Goal: Task Accomplishment & Management: Complete application form

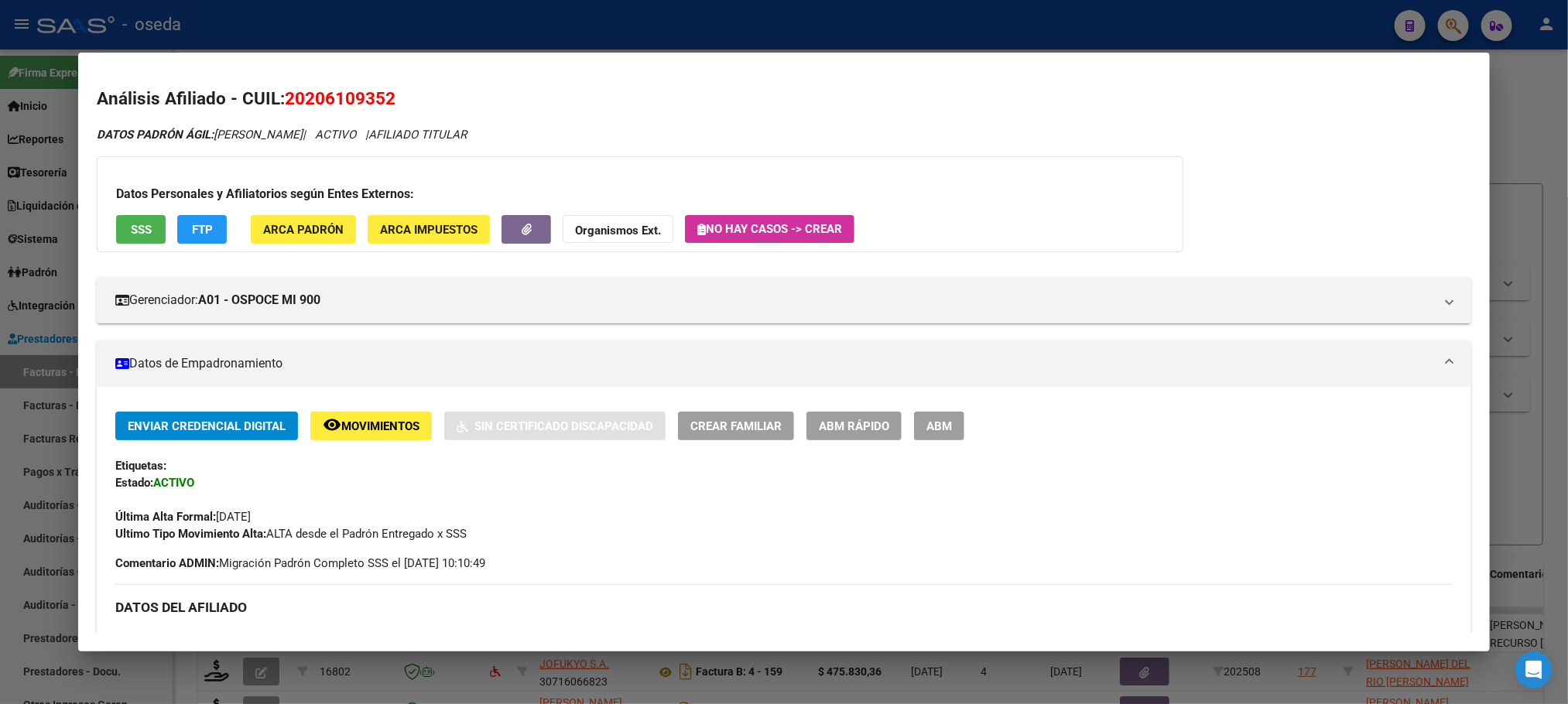
scroll to position [233, 0]
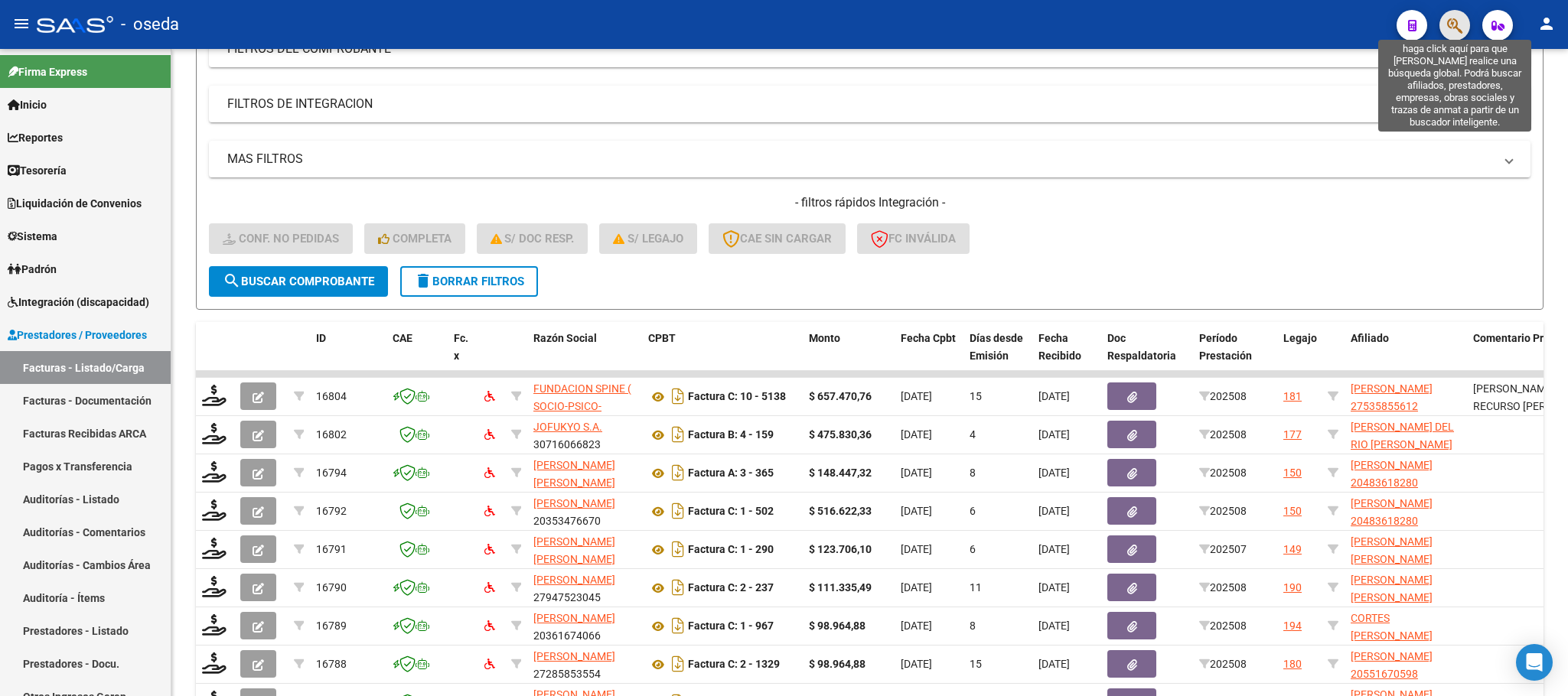
click at [1451, 30] on icon "button" at bounding box center [1454, 26] width 15 height 18
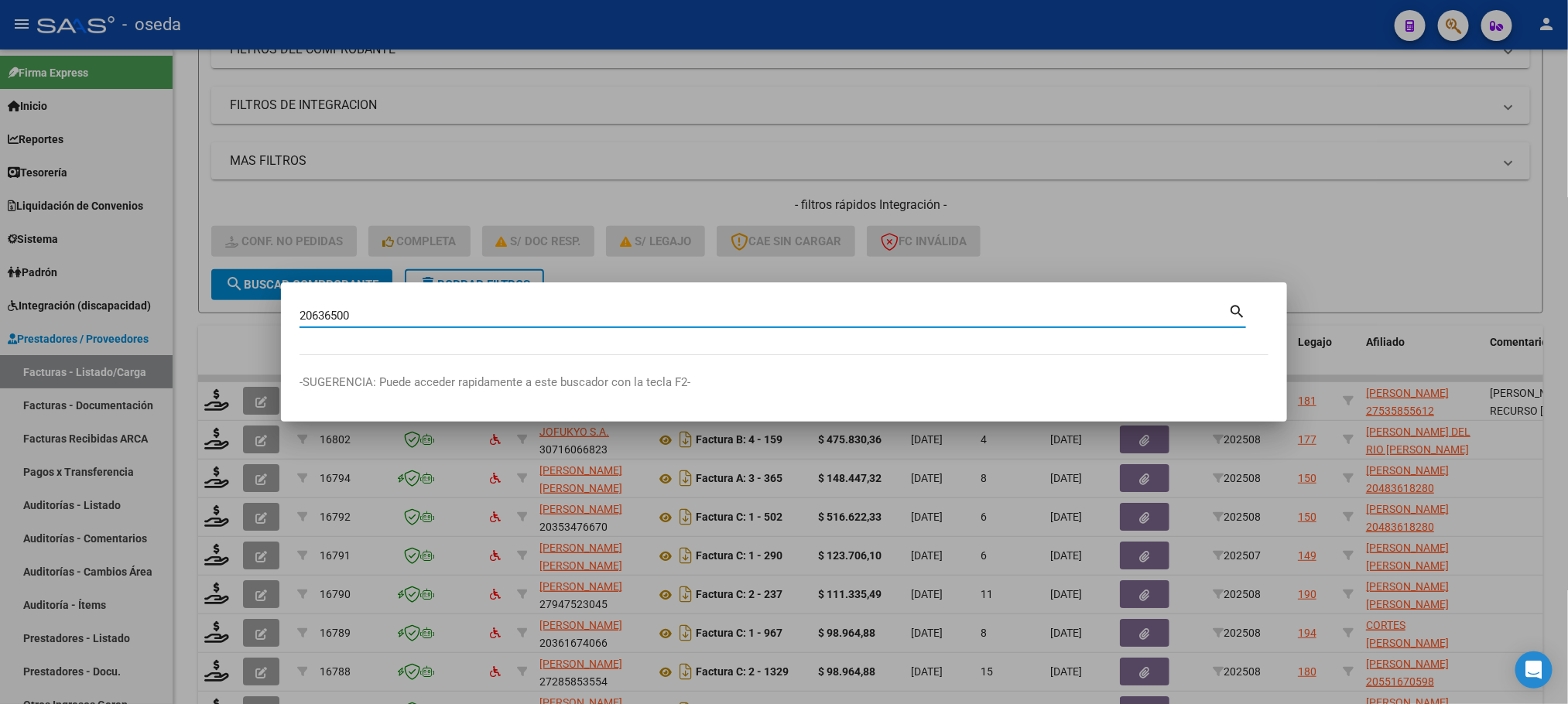
type input "20636500"
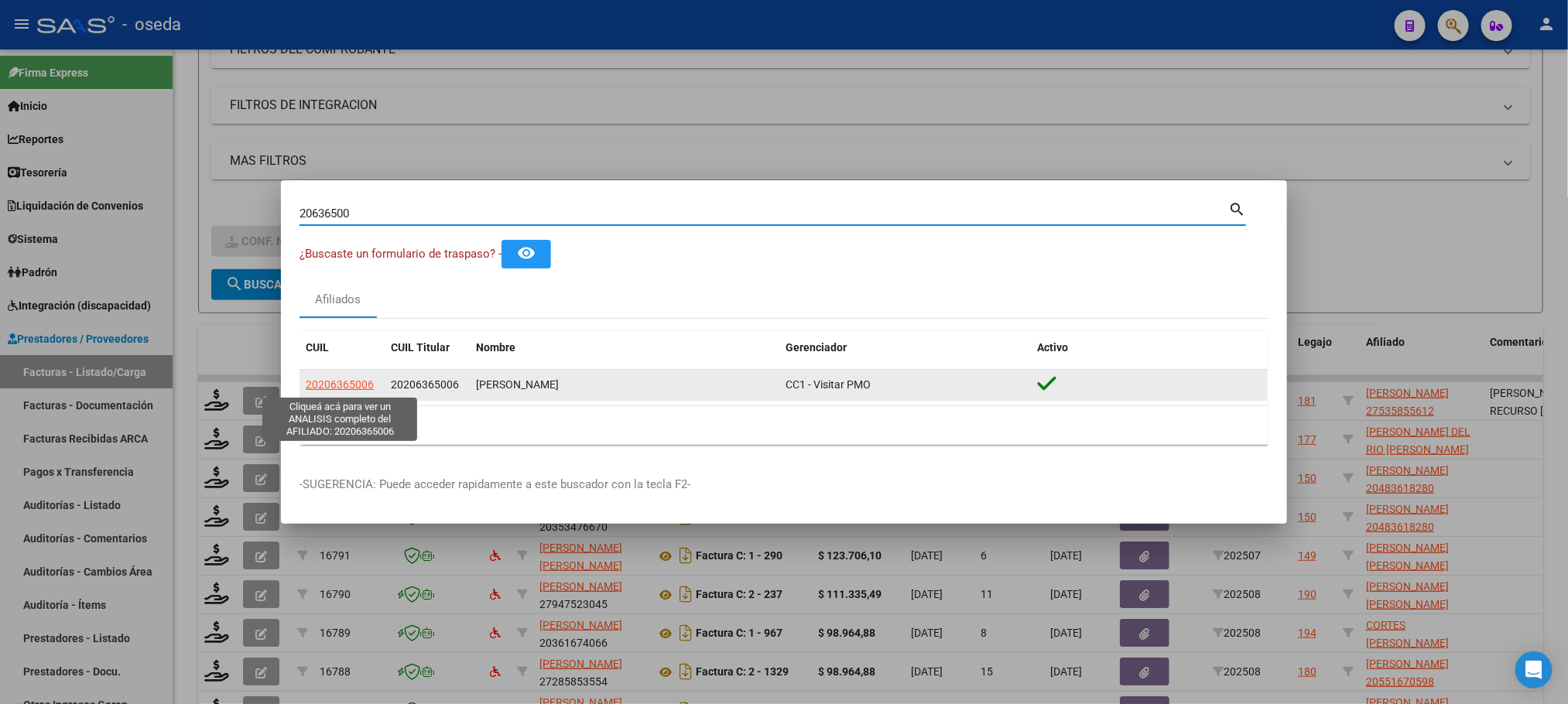
click at [349, 388] on span "20206365006" at bounding box center [340, 384] width 68 height 12
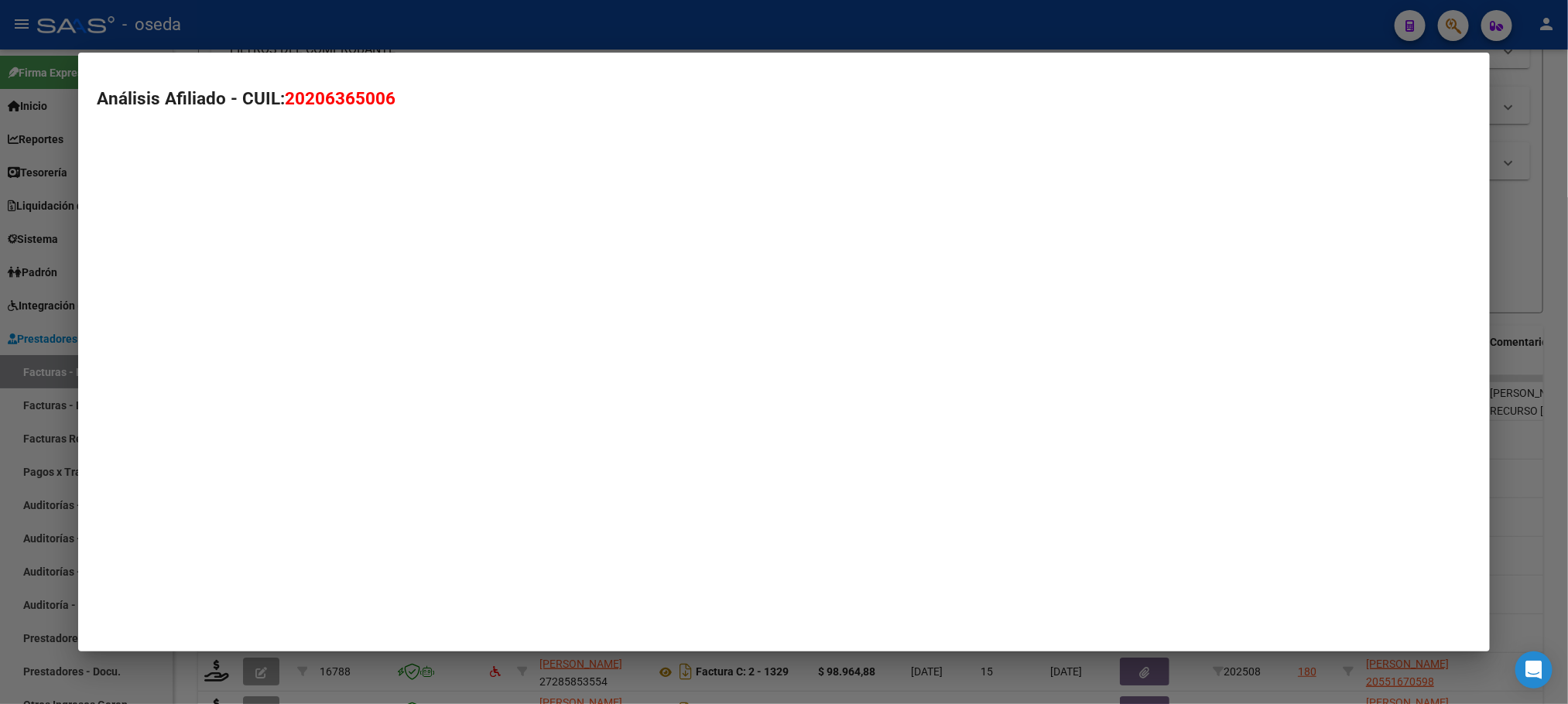
type textarea "20206365006"
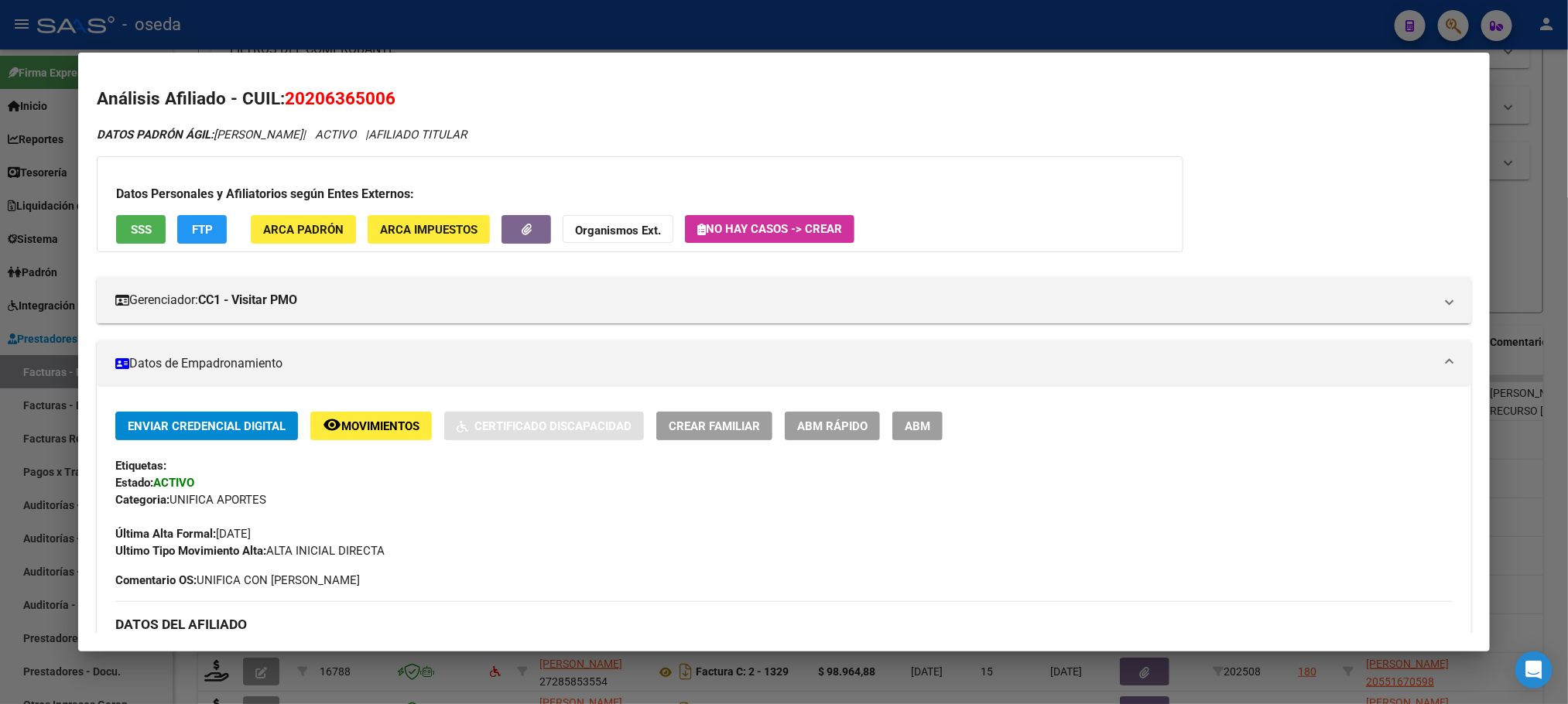
click at [346, 94] on span "20206365006" at bounding box center [340, 98] width 111 height 20
copy span "20206365006"
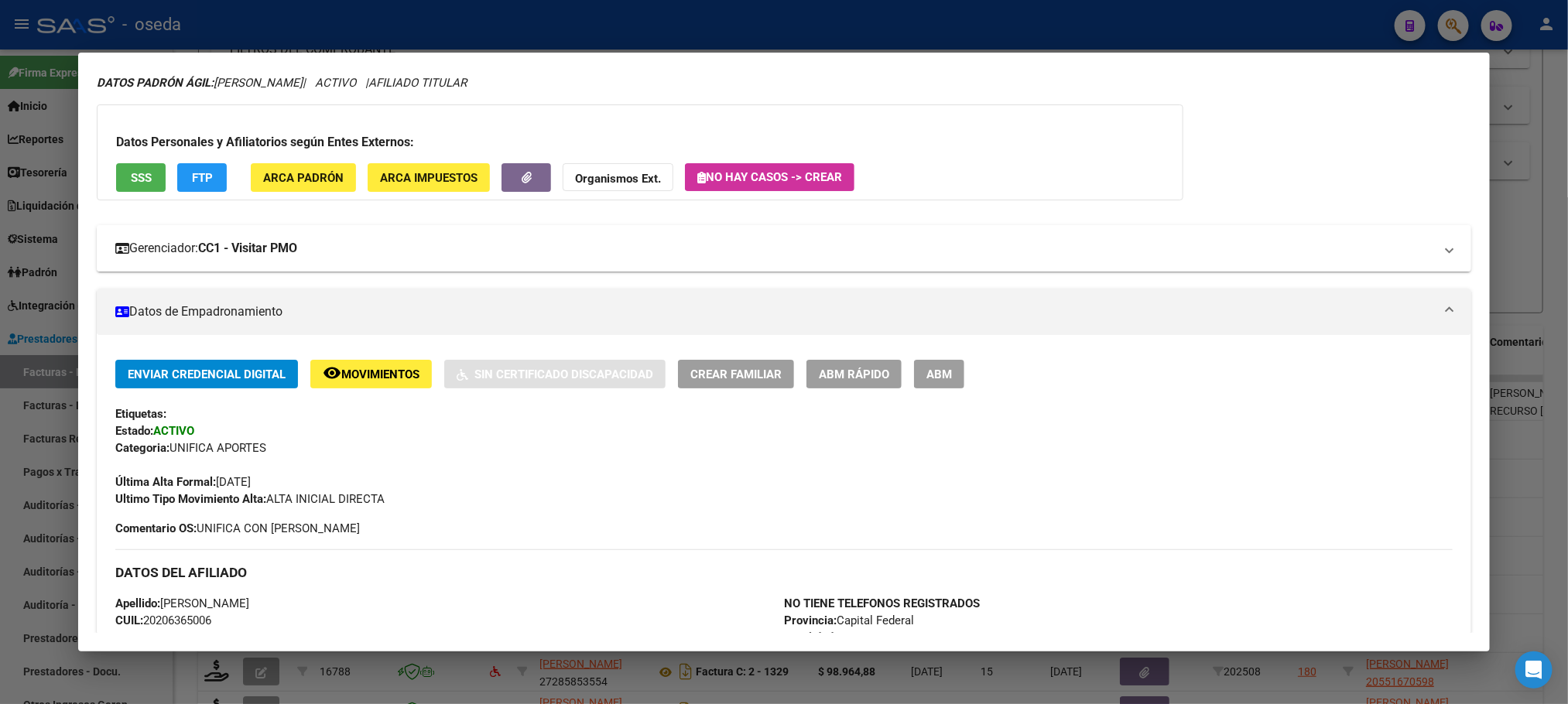
scroll to position [0, 0]
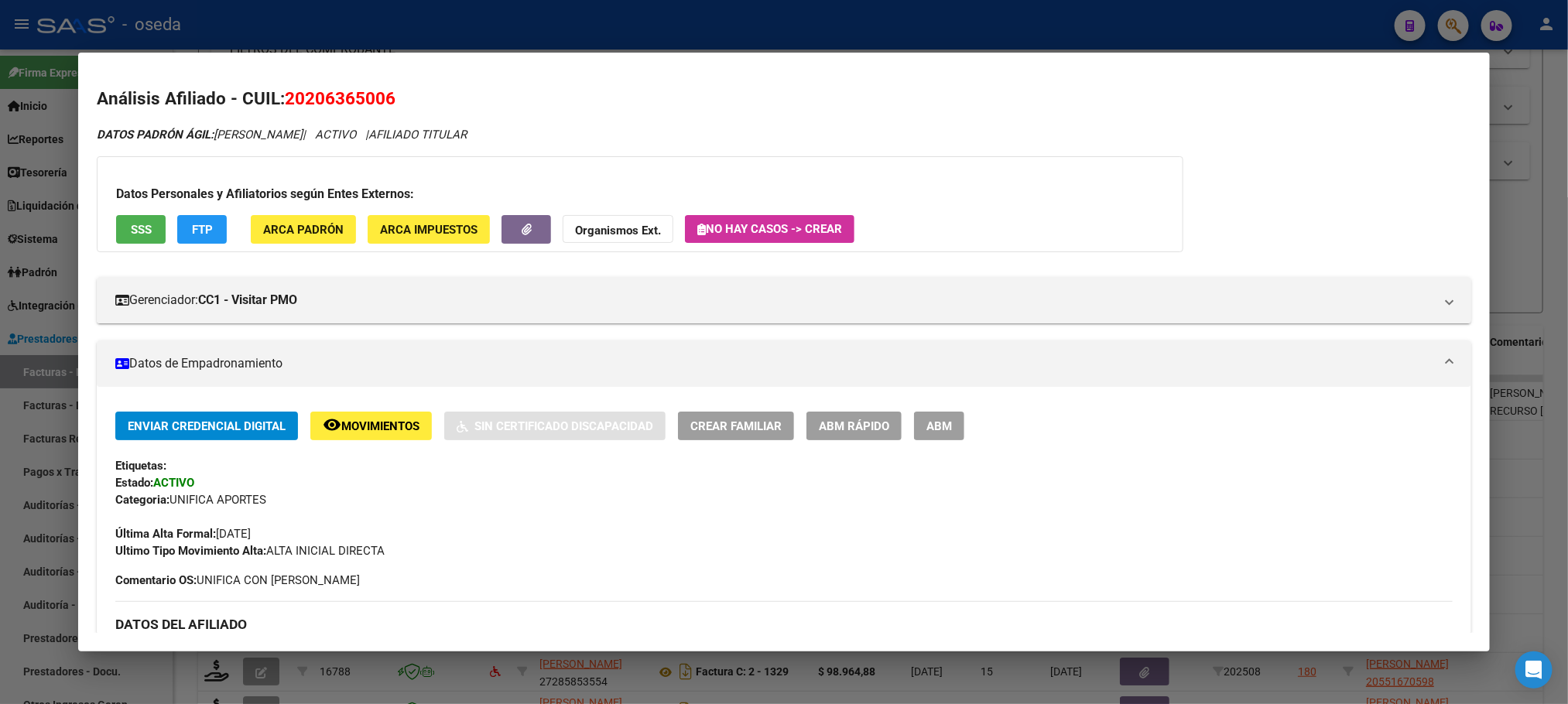
copy span "20206365006"
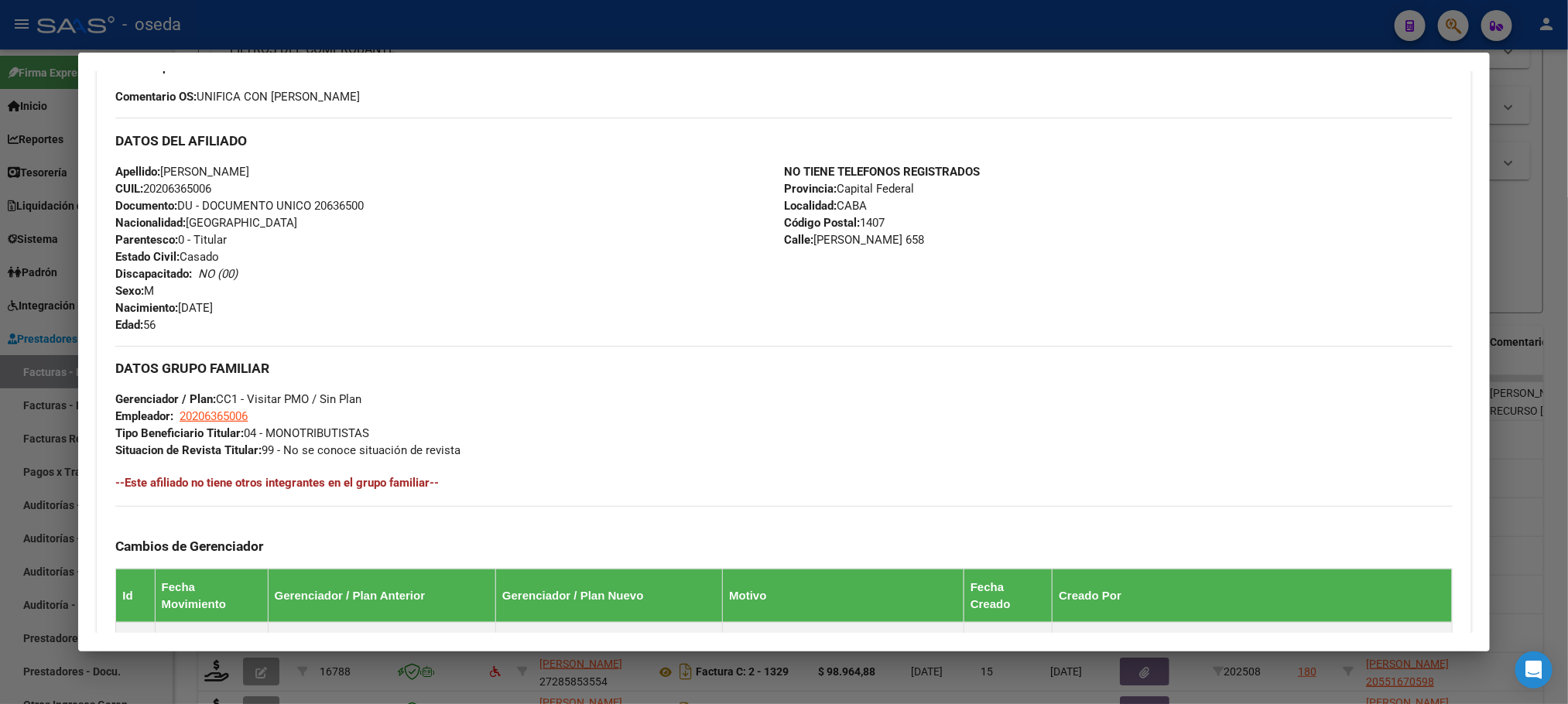
scroll to position [761, 0]
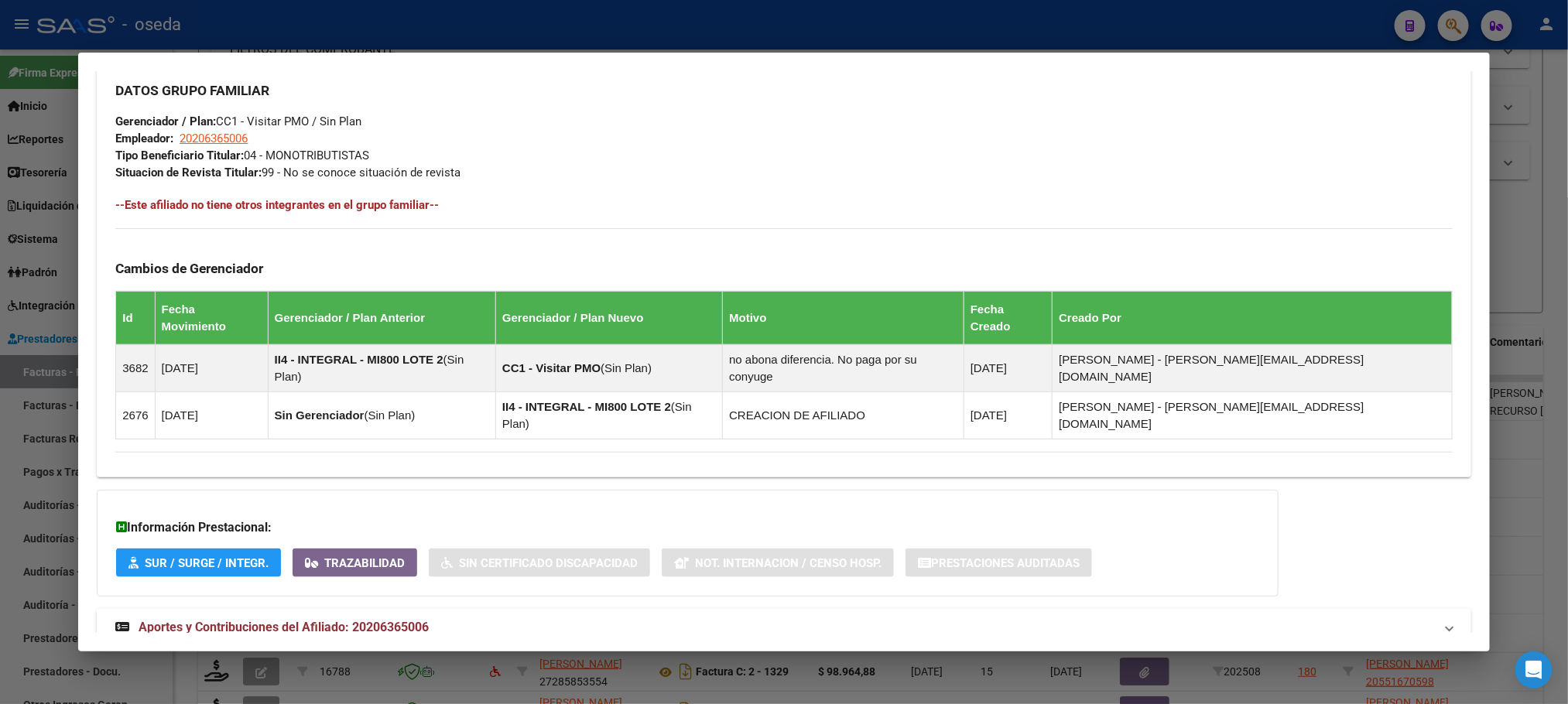
click at [367, 609] on mat-expansion-panel-header "Aportes y Contribuciones del Afiliado: 20206365006" at bounding box center [783, 627] width 1373 height 37
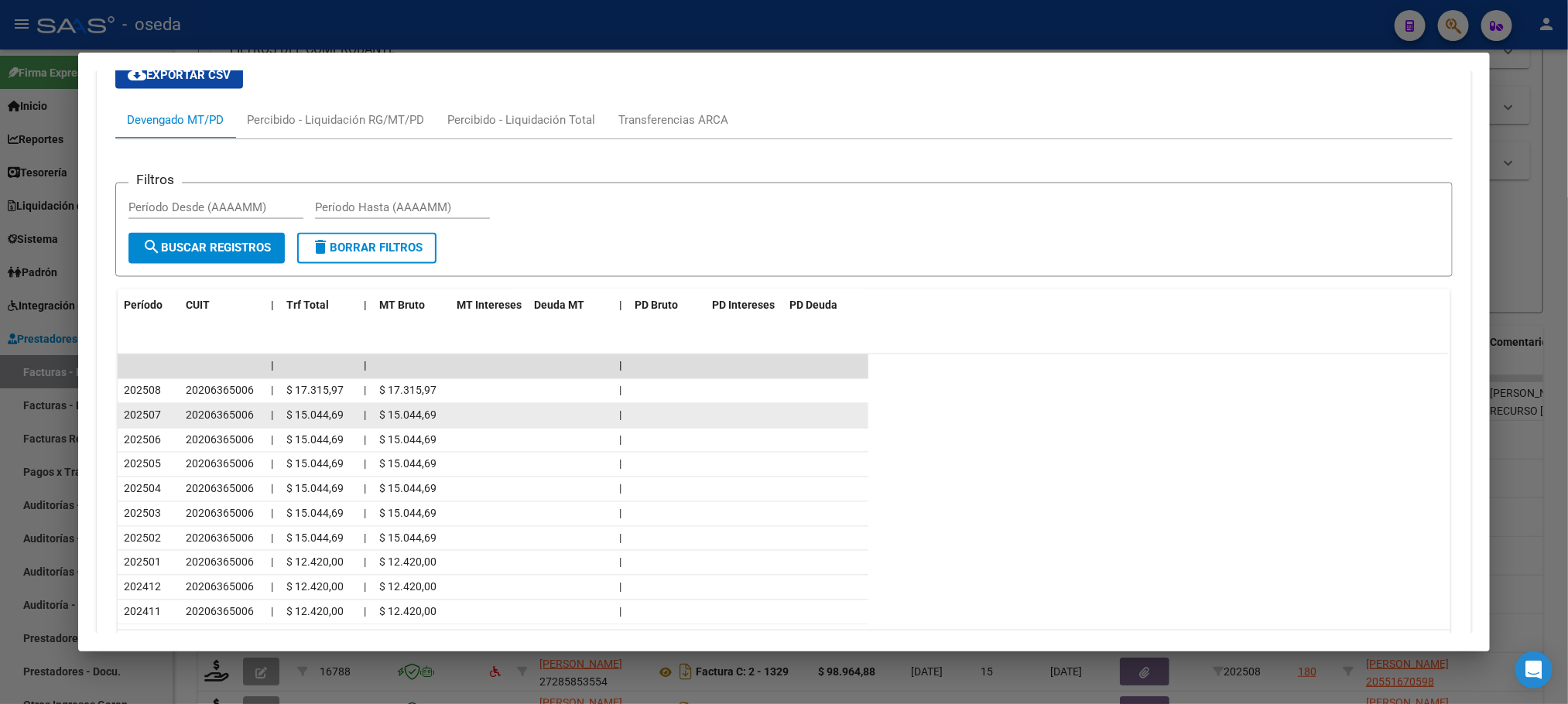
scroll to position [1345, 0]
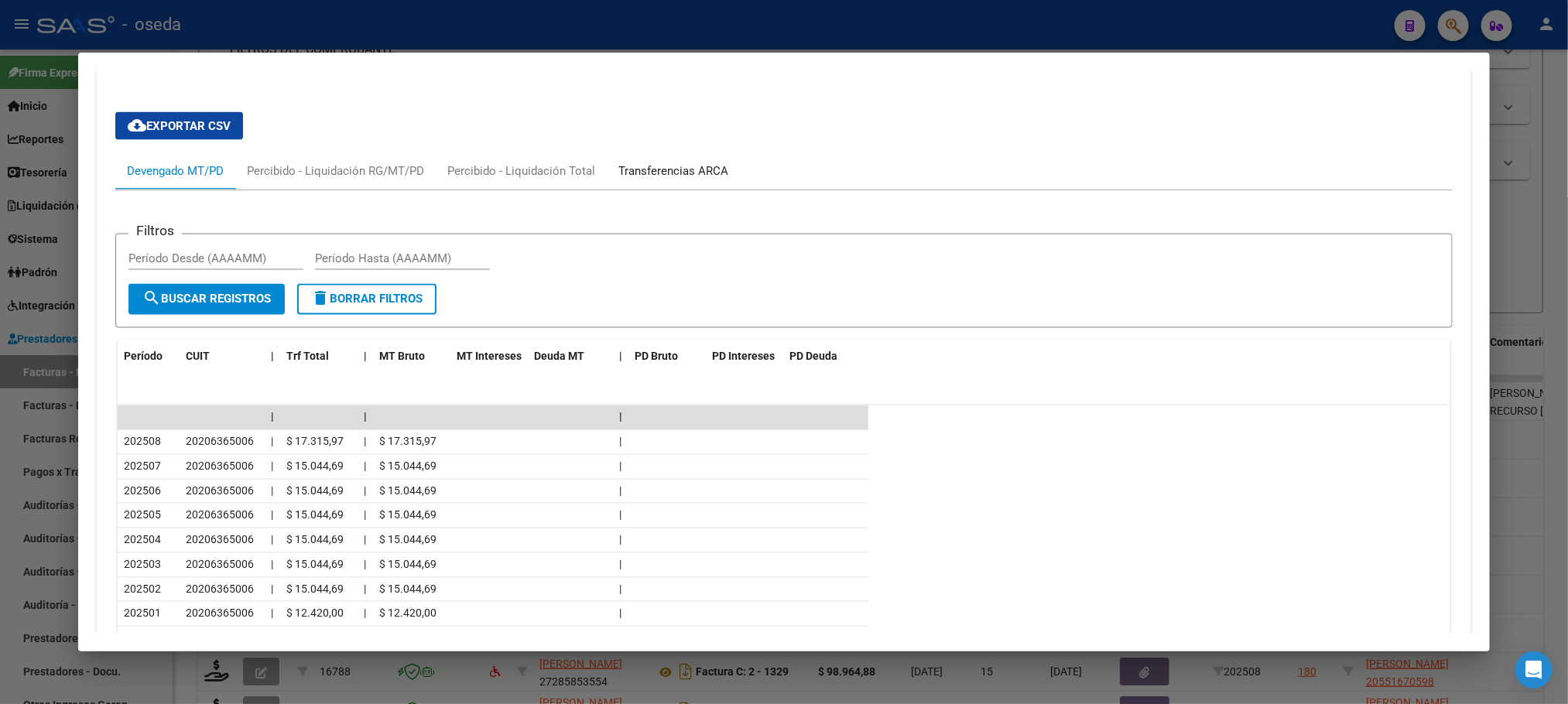
click at [669, 162] on div "Transferencias ARCA" at bounding box center [673, 170] width 110 height 17
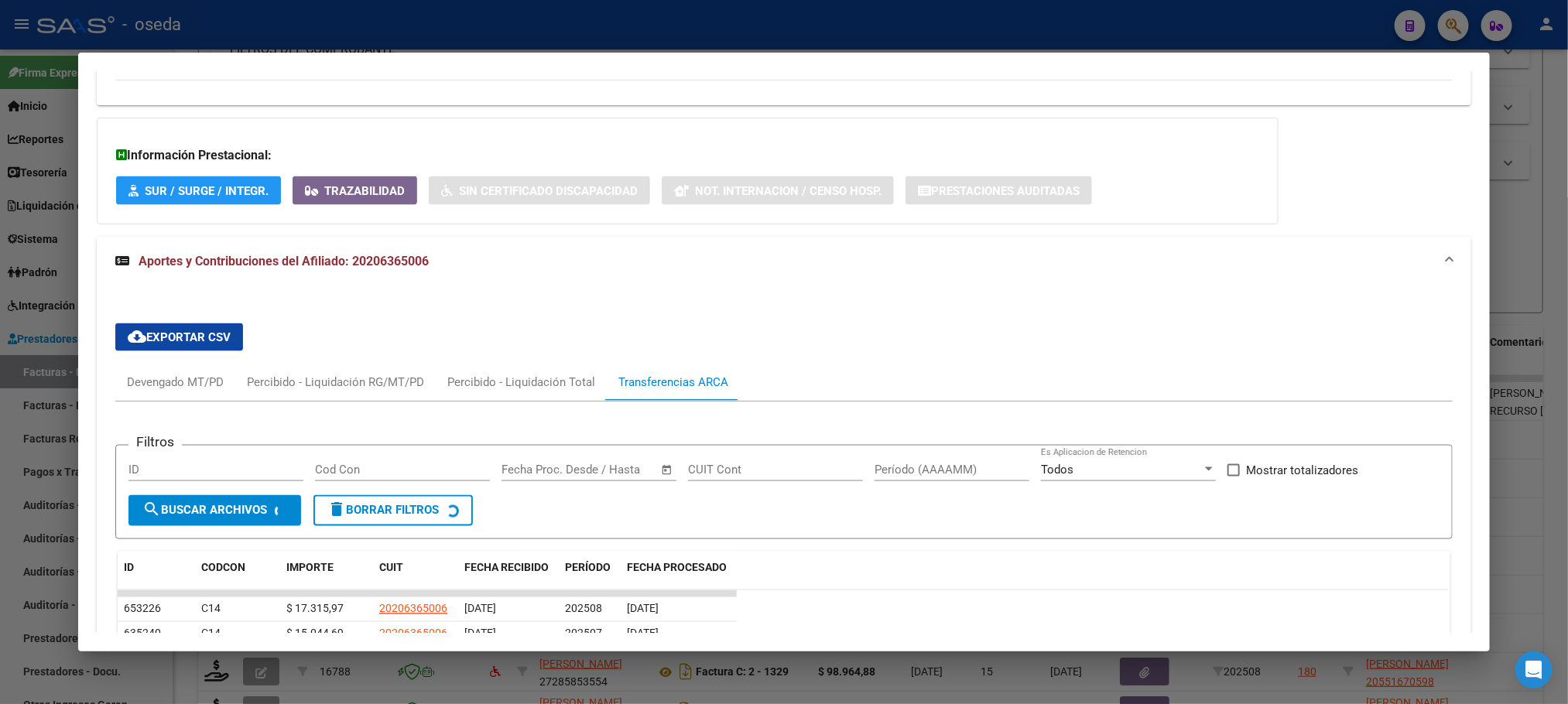
scroll to position [1212, 0]
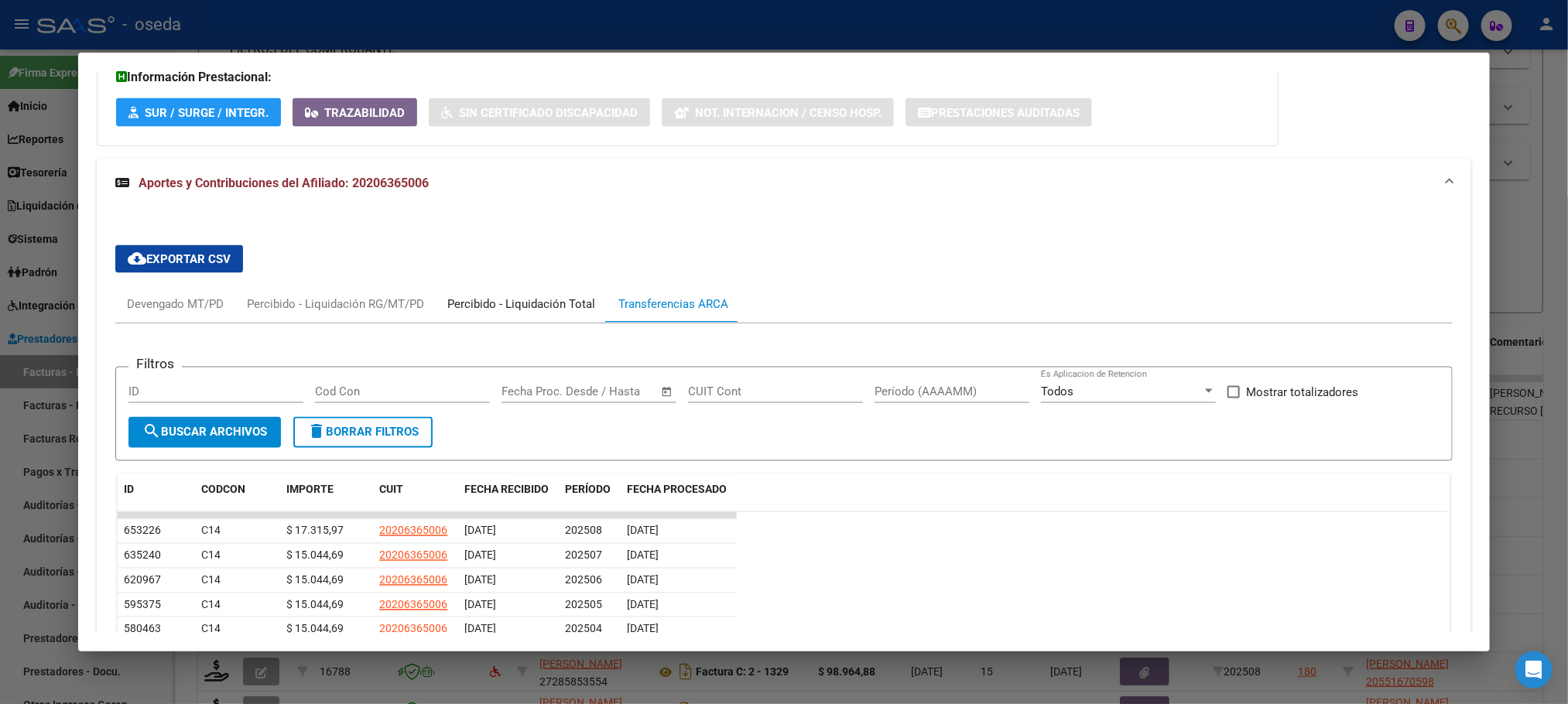
click at [560, 295] on div "Percibido - Liquidación Total" at bounding box center [521, 304] width 148 height 17
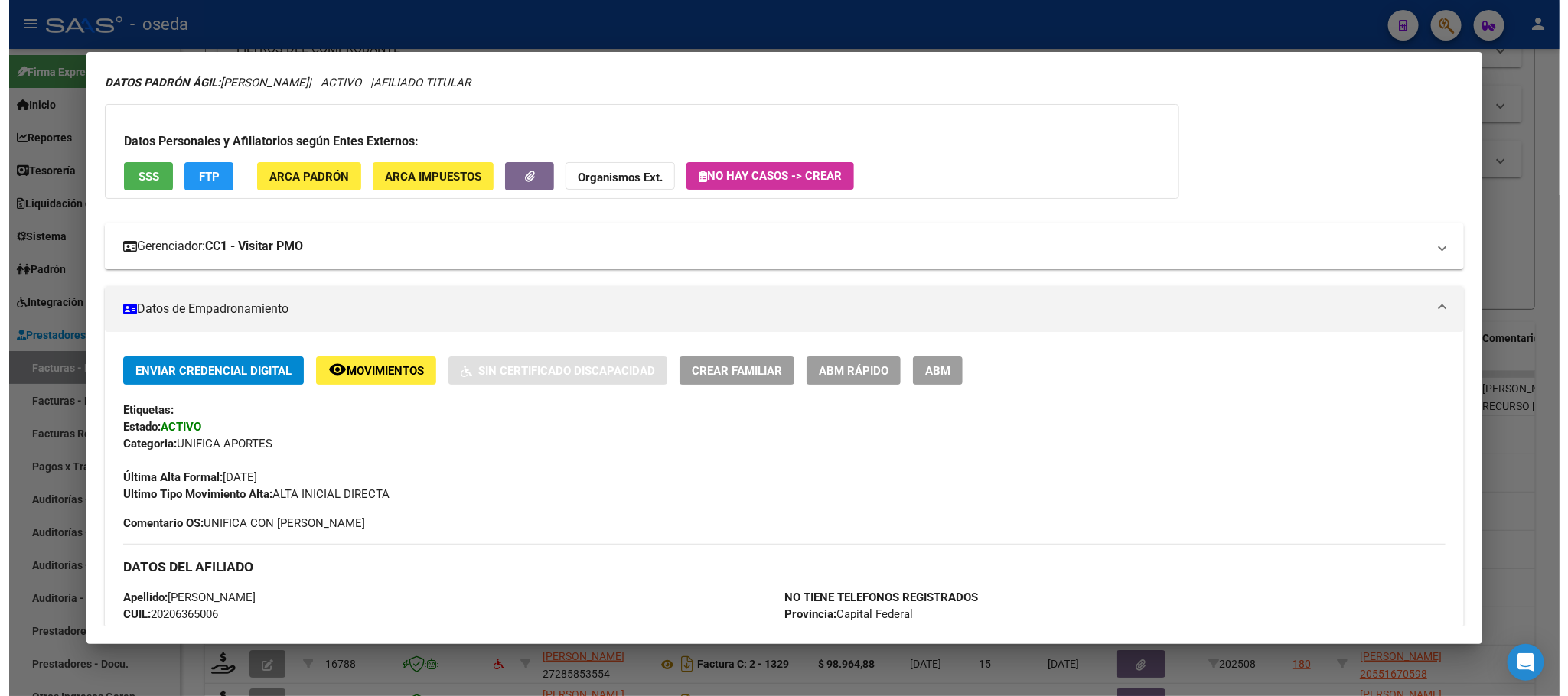
scroll to position [0, 0]
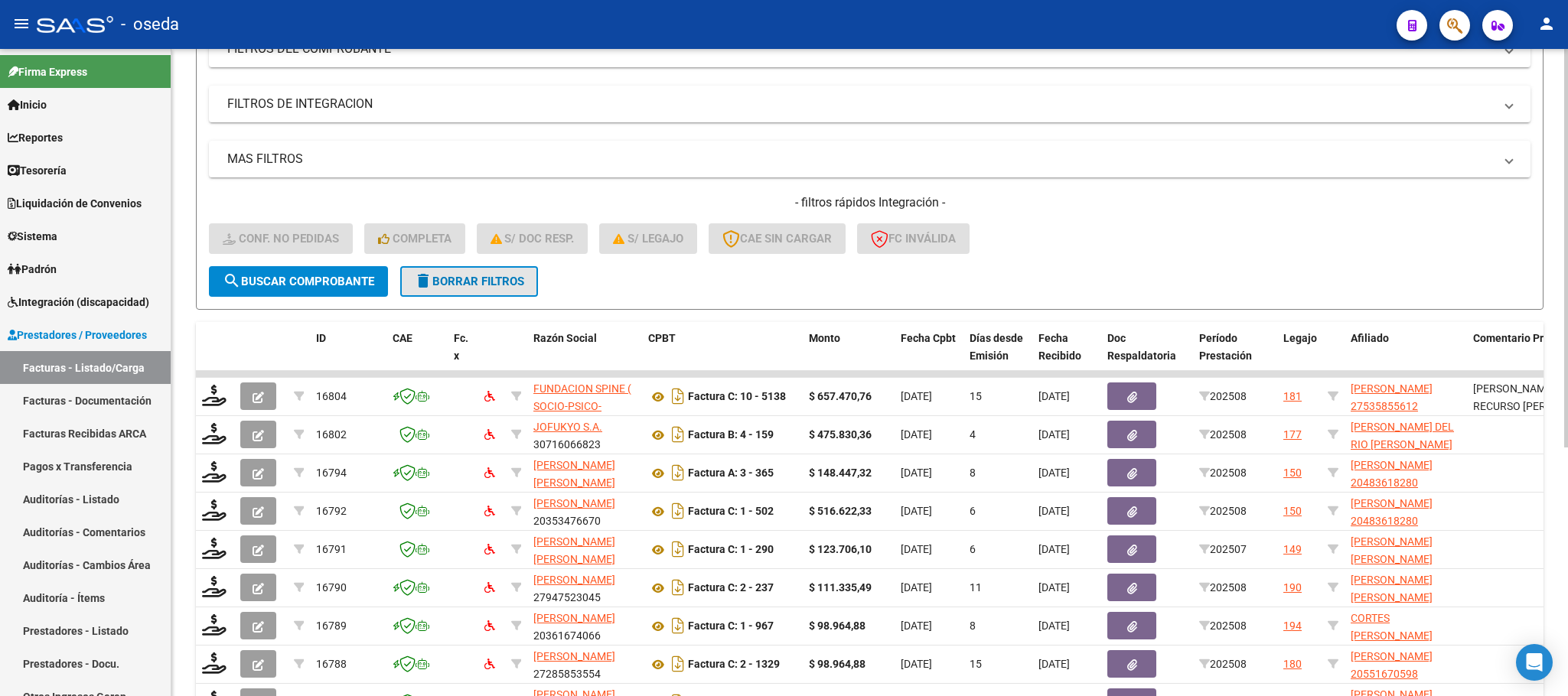
click at [487, 276] on span "delete Borrar Filtros" at bounding box center [469, 281] width 110 height 14
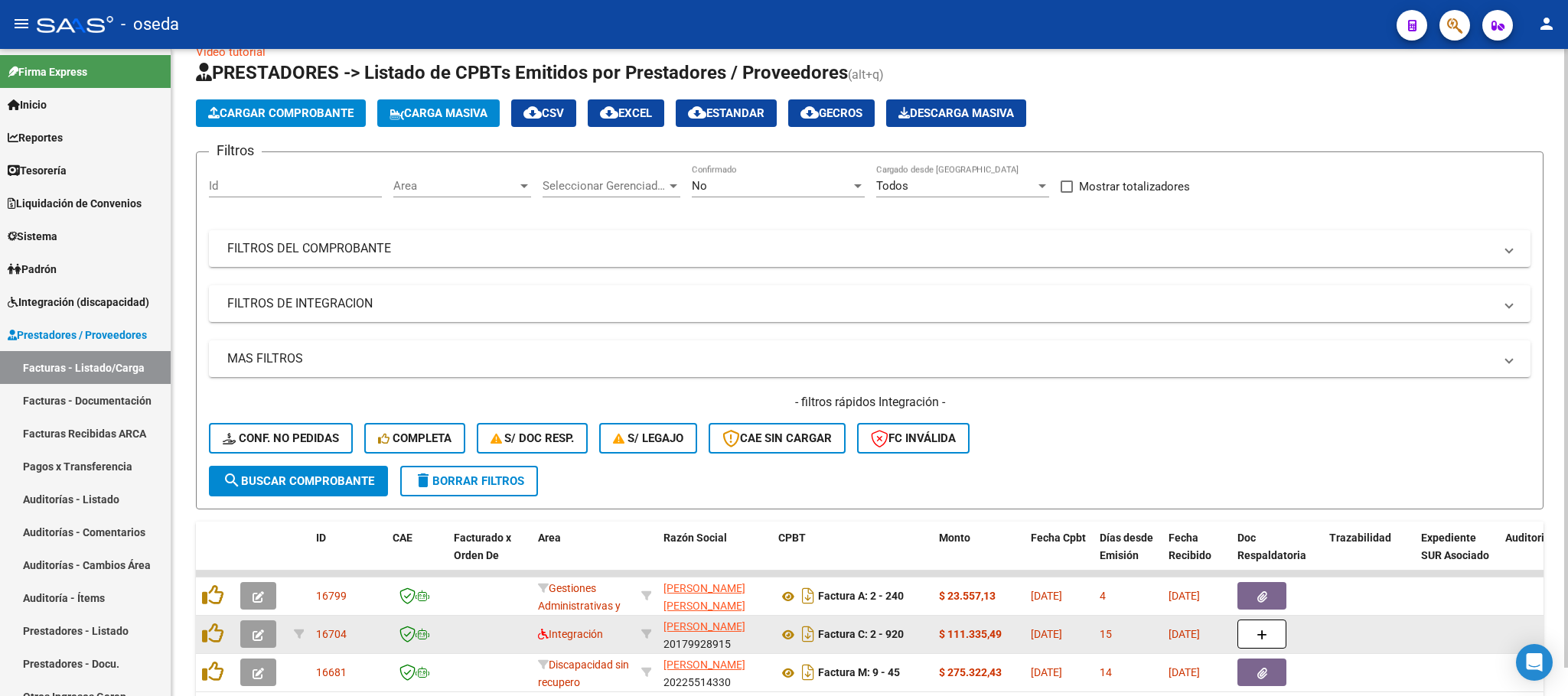
scroll to position [230, 0]
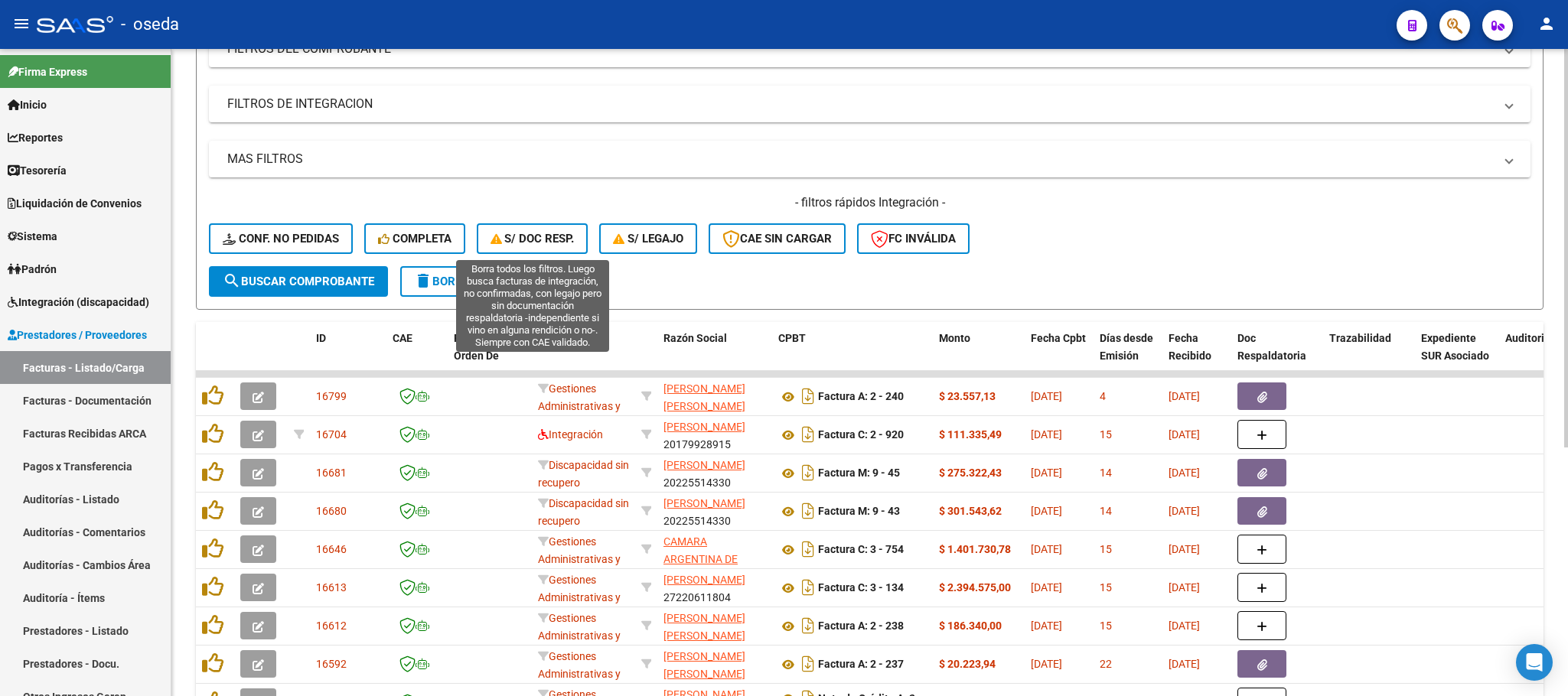
click at [521, 230] on button "S/ Doc Resp." at bounding box center [533, 239] width 112 height 30
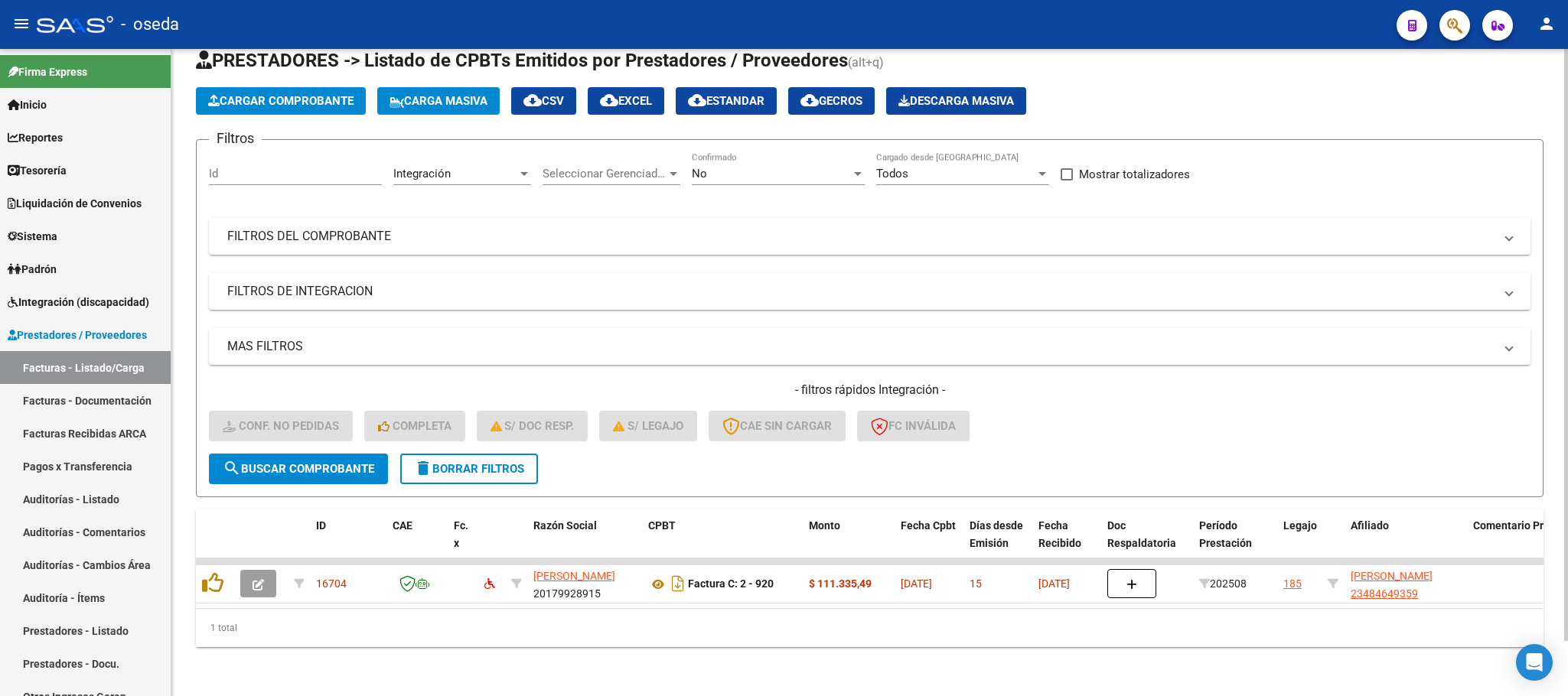
scroll to position [0, 1102]
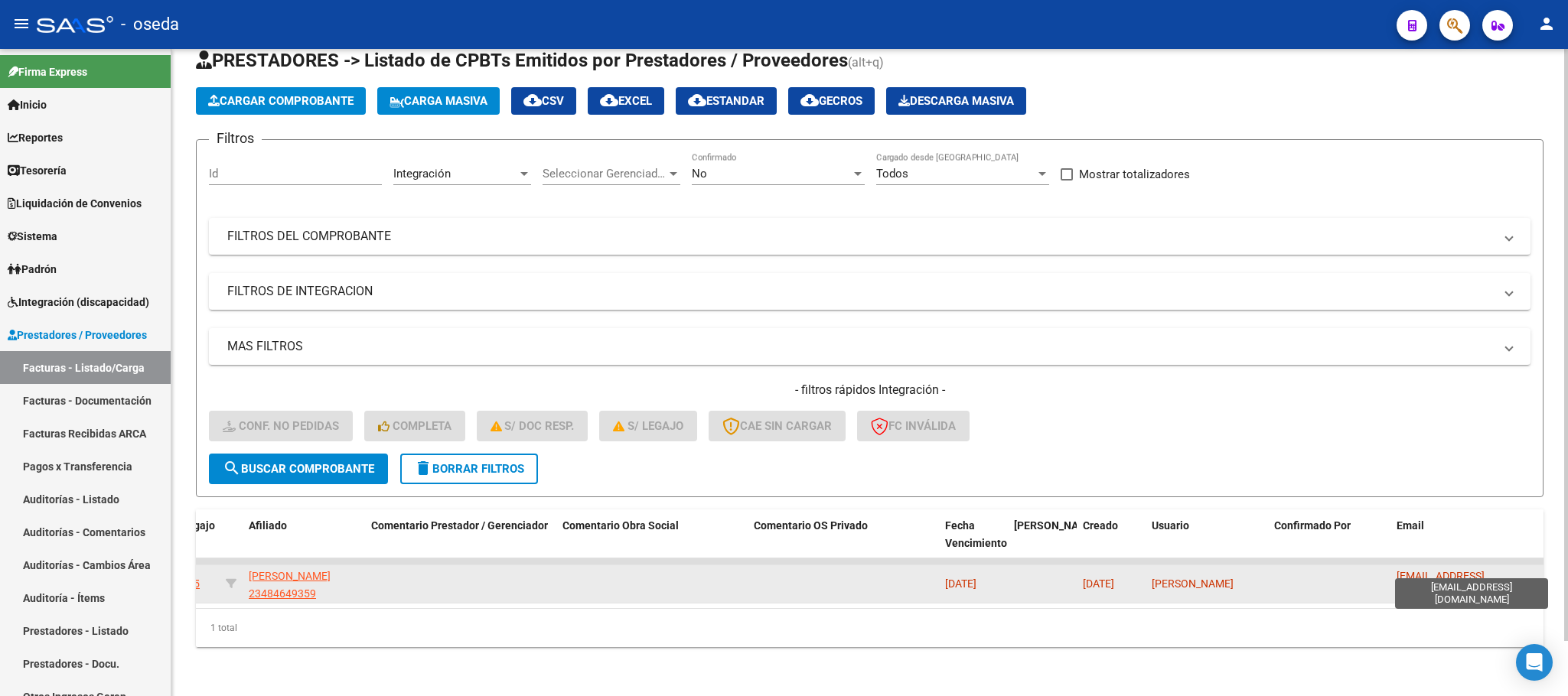
click at [1475, 570] on span "[EMAIL_ADDRESS][DOMAIN_NAME]" at bounding box center [1440, 584] width 88 height 30
copy span "[EMAIL_ADDRESS][DOMAIN_NAME]"
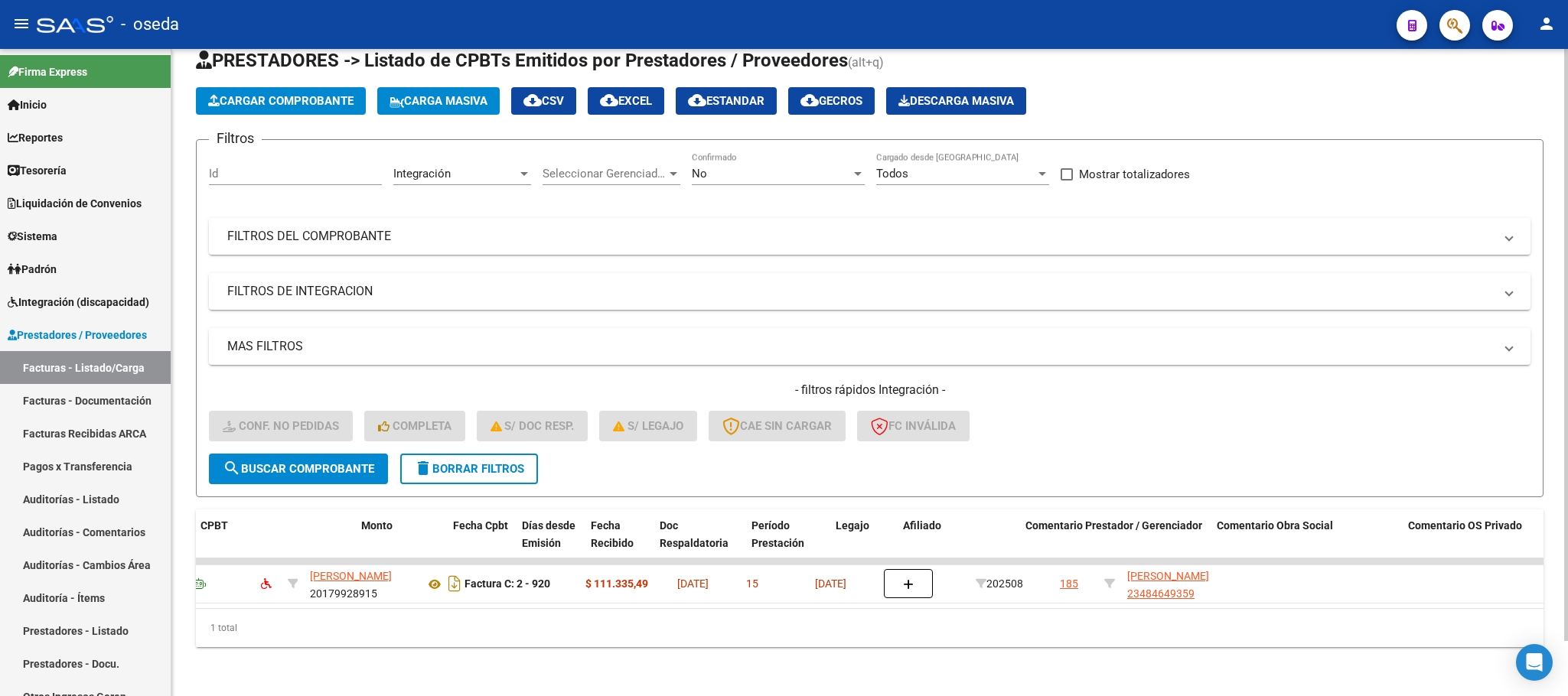
scroll to position [0, 49]
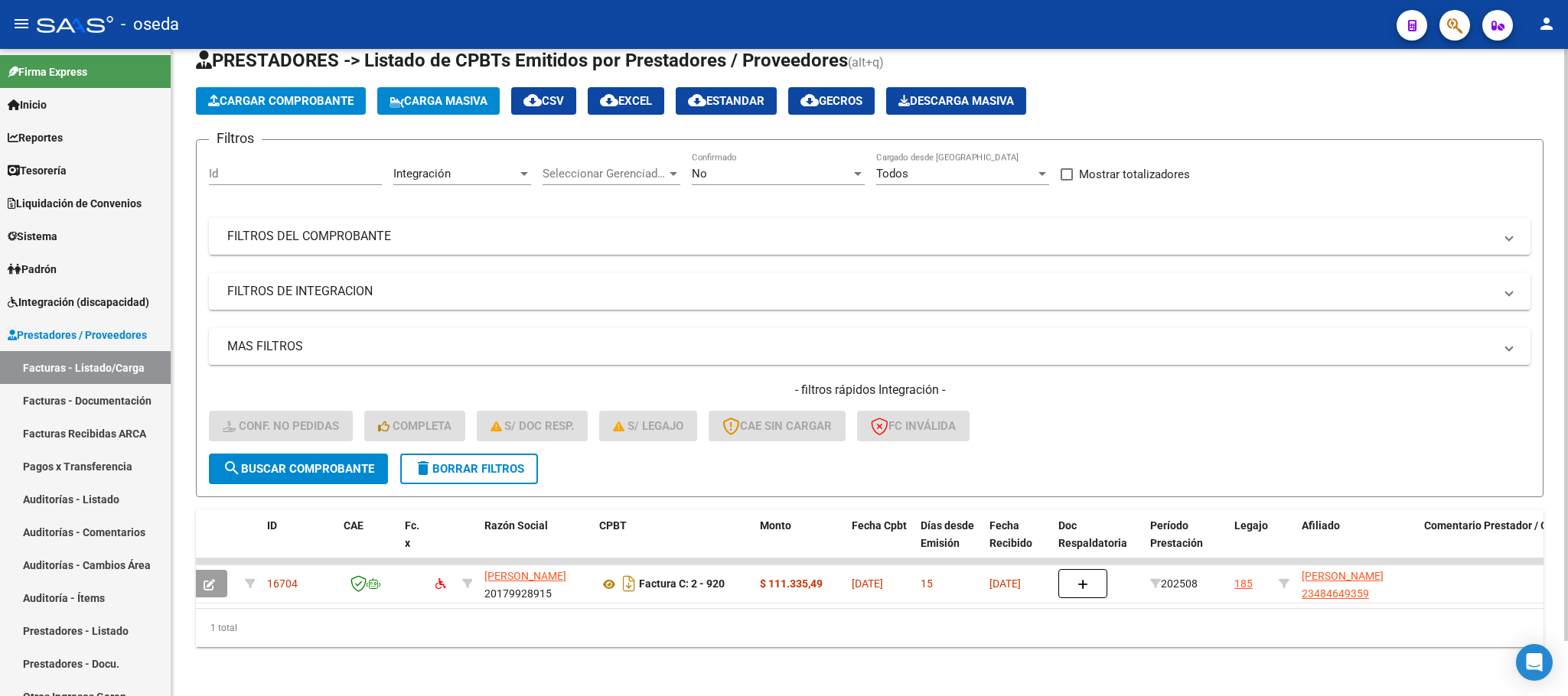
click at [421, 459] on mat-icon "delete" at bounding box center [422, 468] width 18 height 18
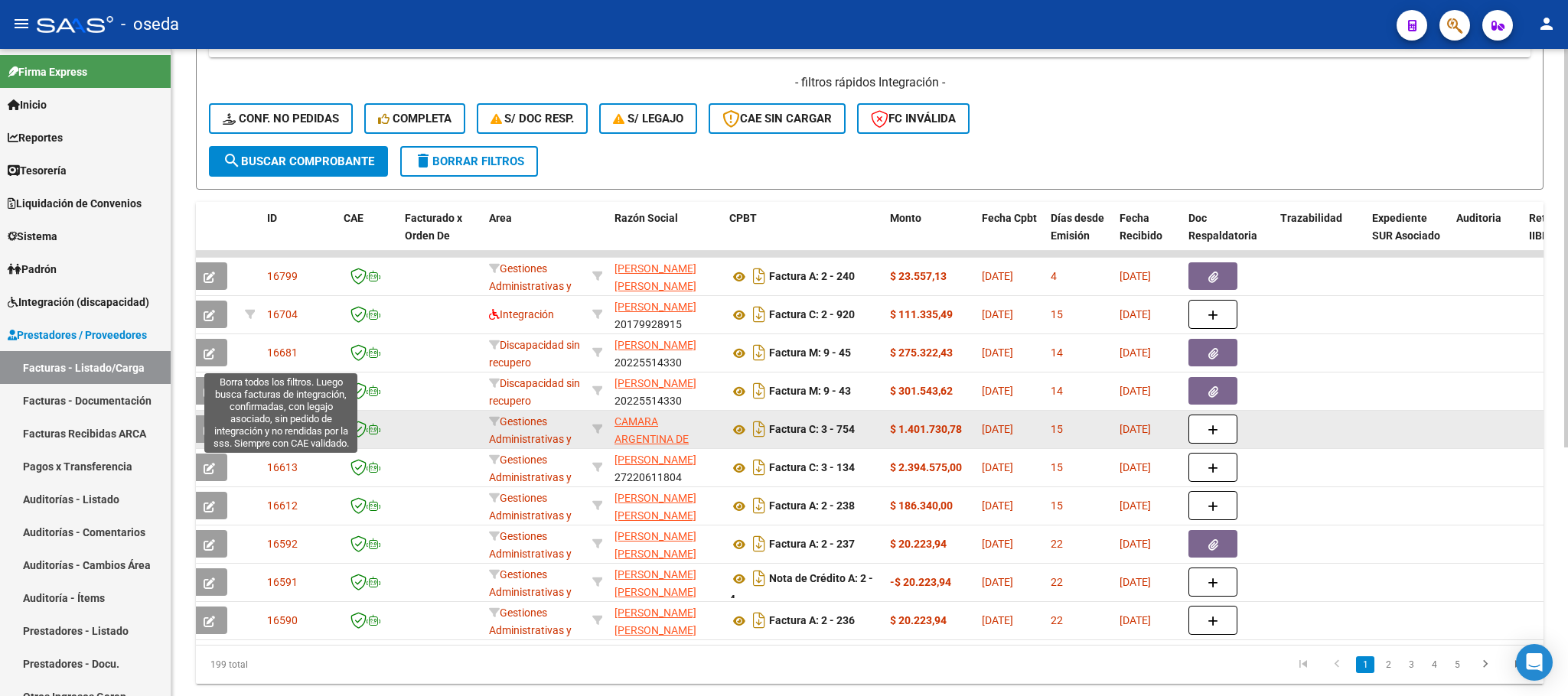
scroll to position [404, 0]
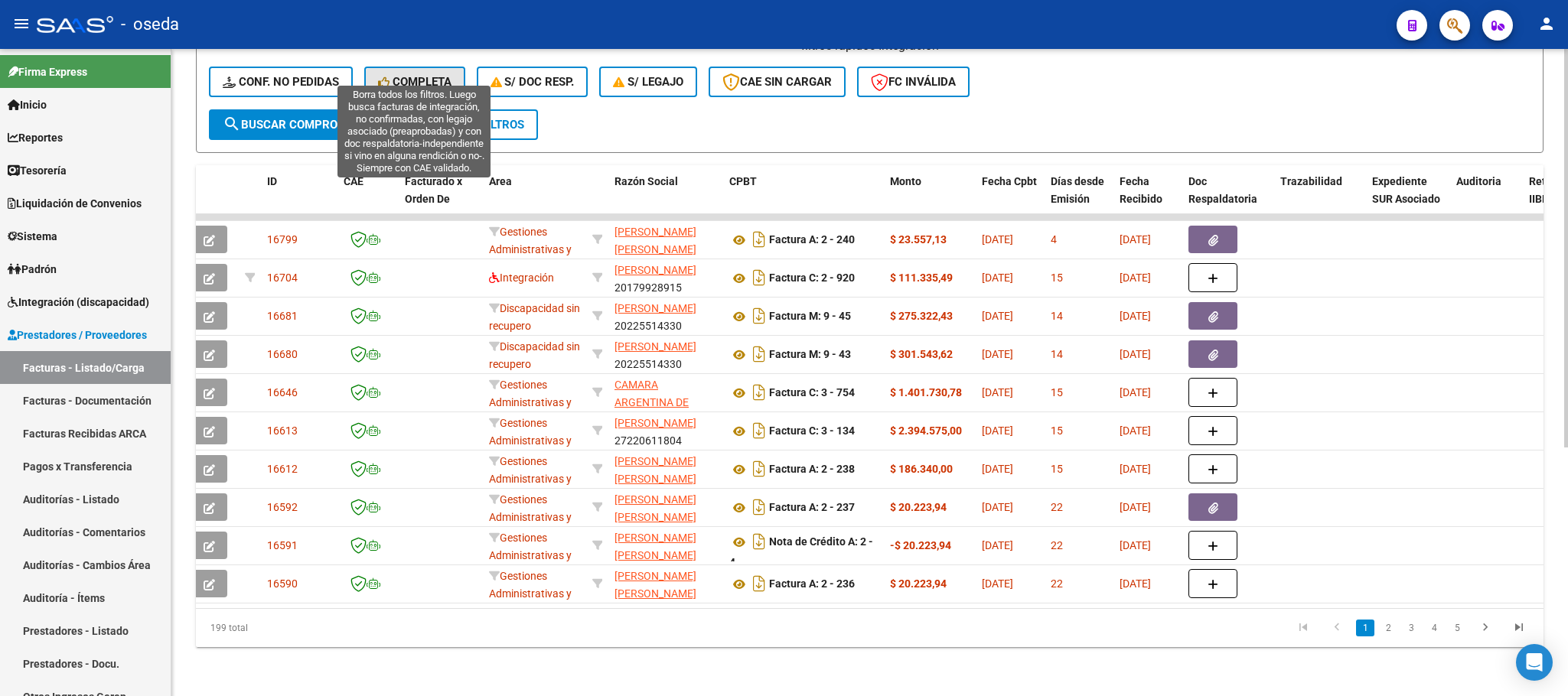
click at [400, 72] on button "Completa" at bounding box center [414, 81] width 101 height 30
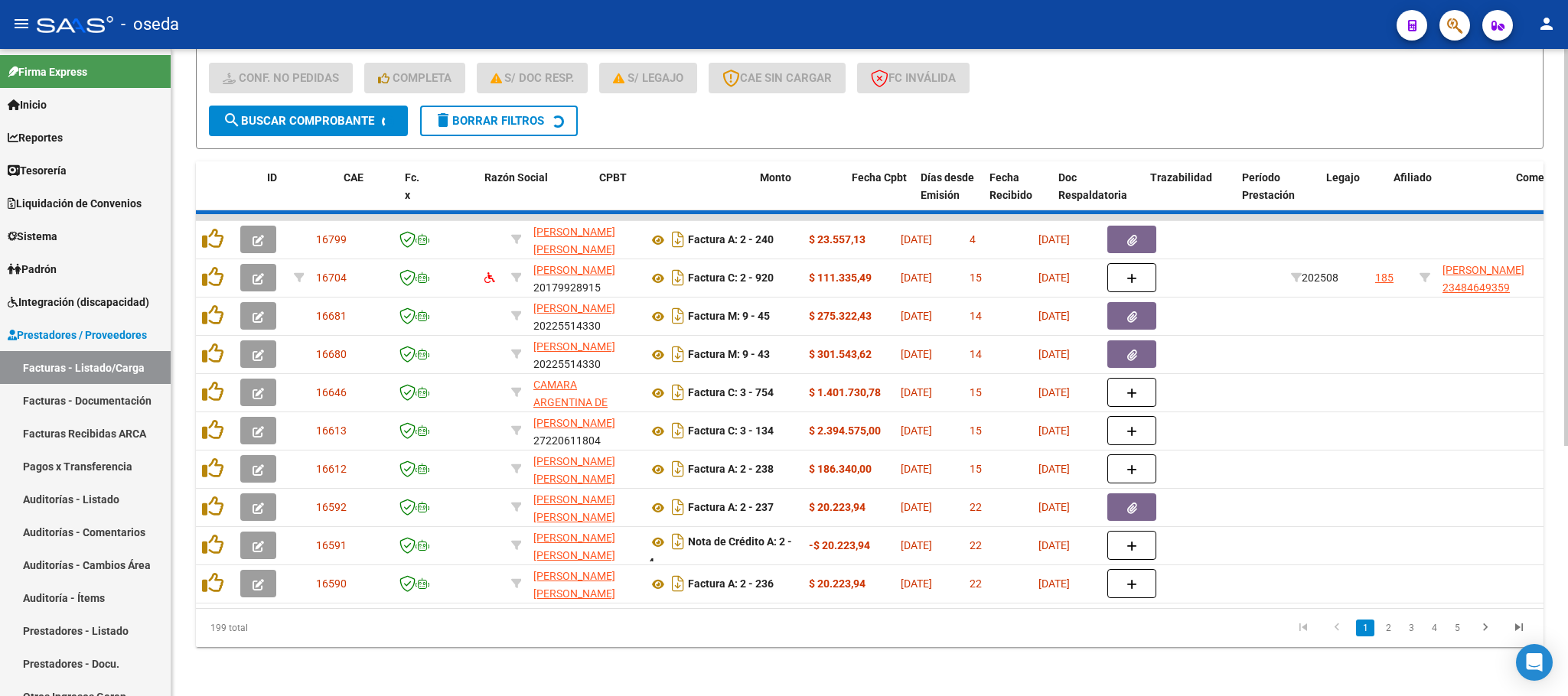
scroll to position [30, 0]
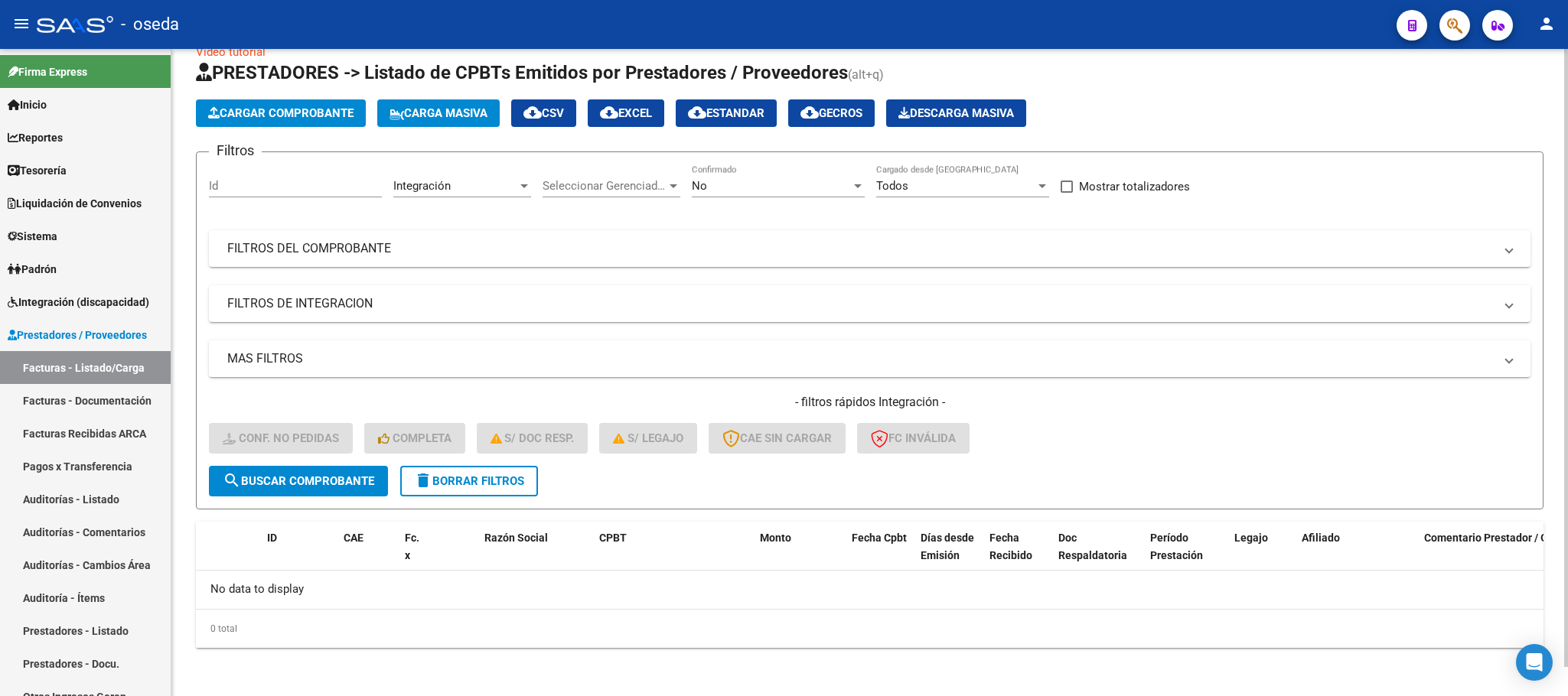
click at [520, 487] on span "delete Borrar Filtros" at bounding box center [469, 480] width 110 height 14
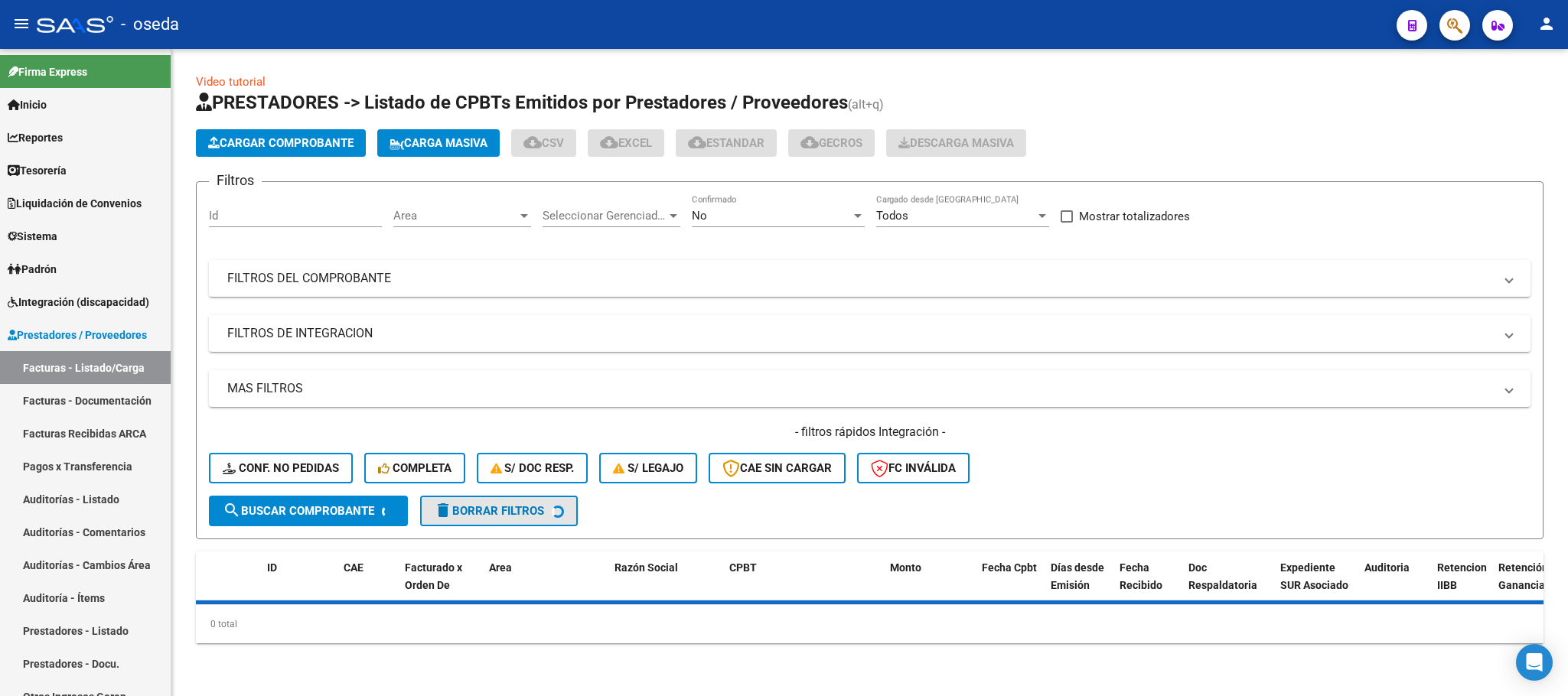
scroll to position [0, 0]
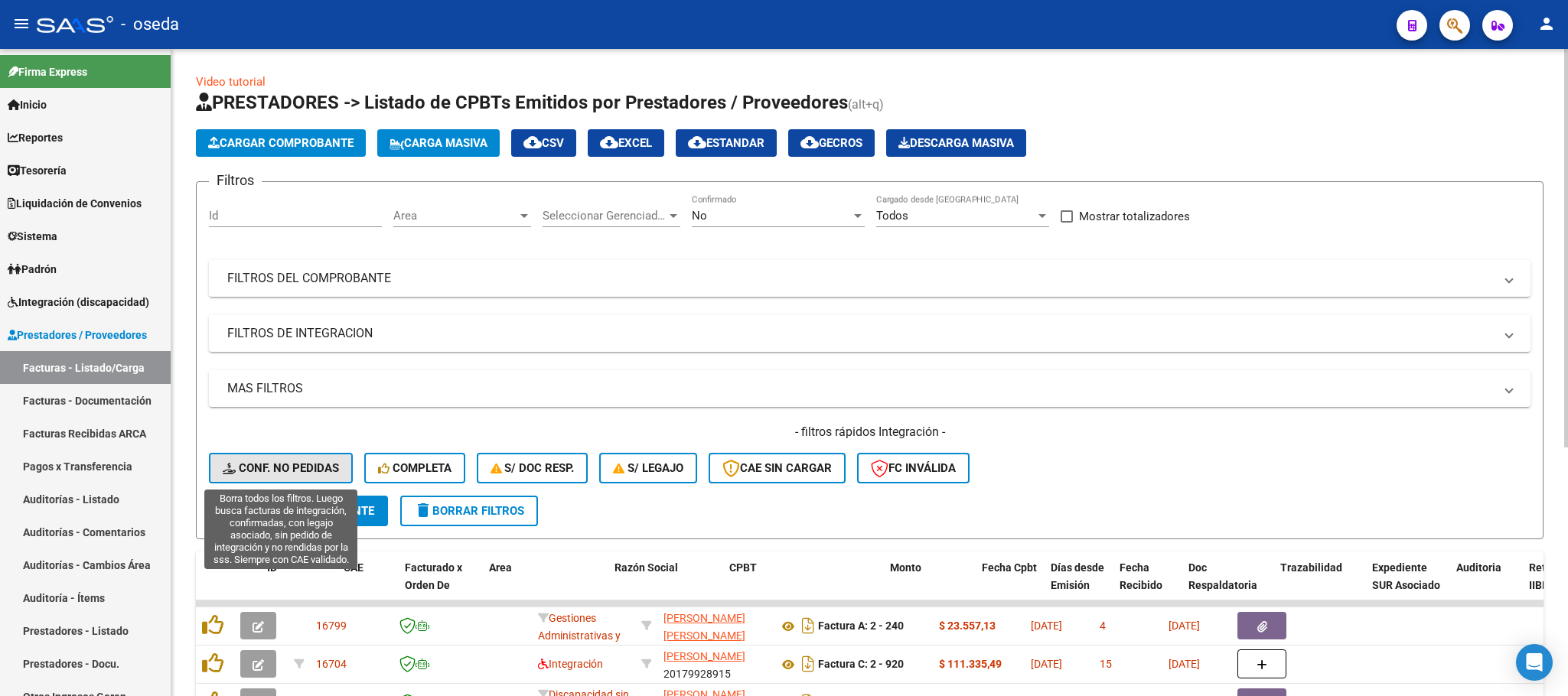
click at [252, 462] on span "Conf. no pedidas" at bounding box center [281, 468] width 117 height 14
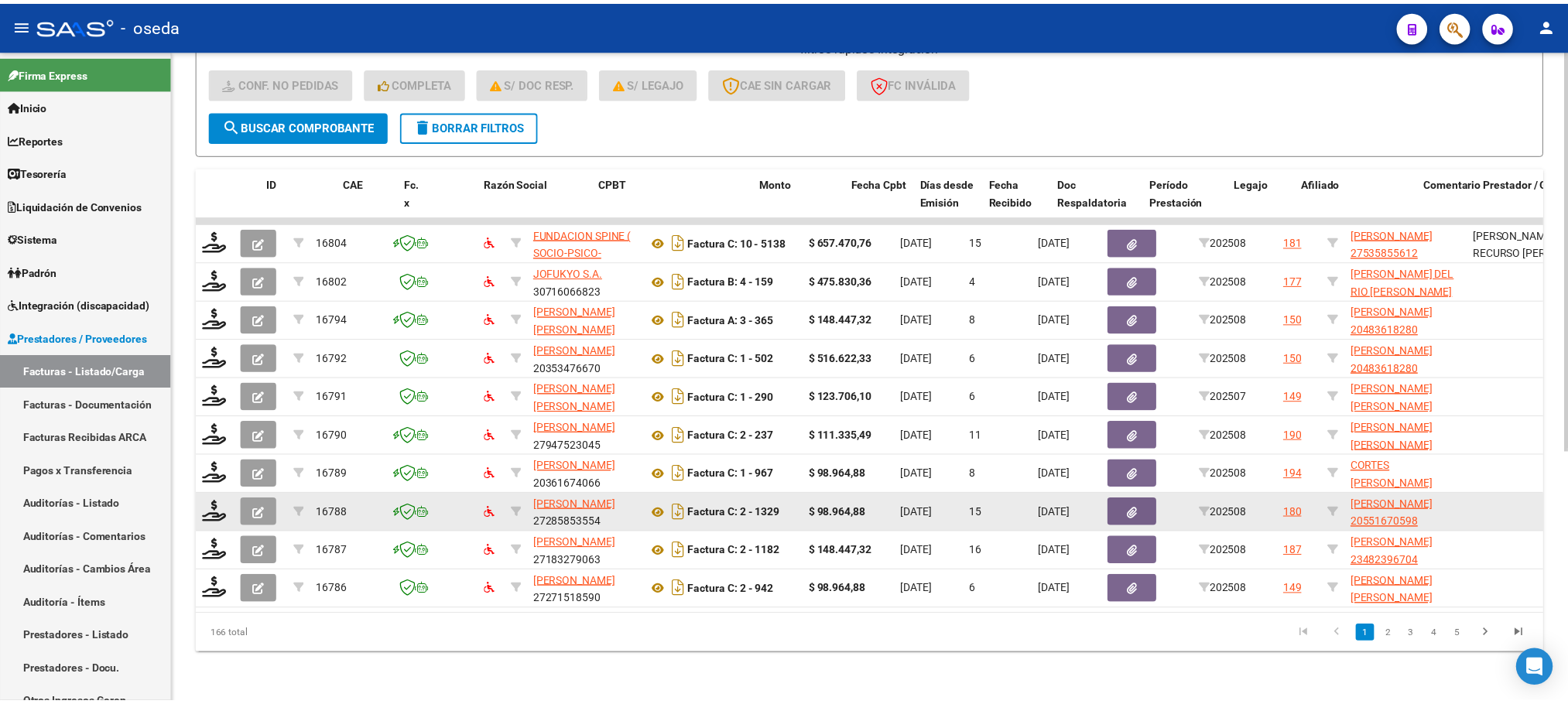
scroll to position [409, 0]
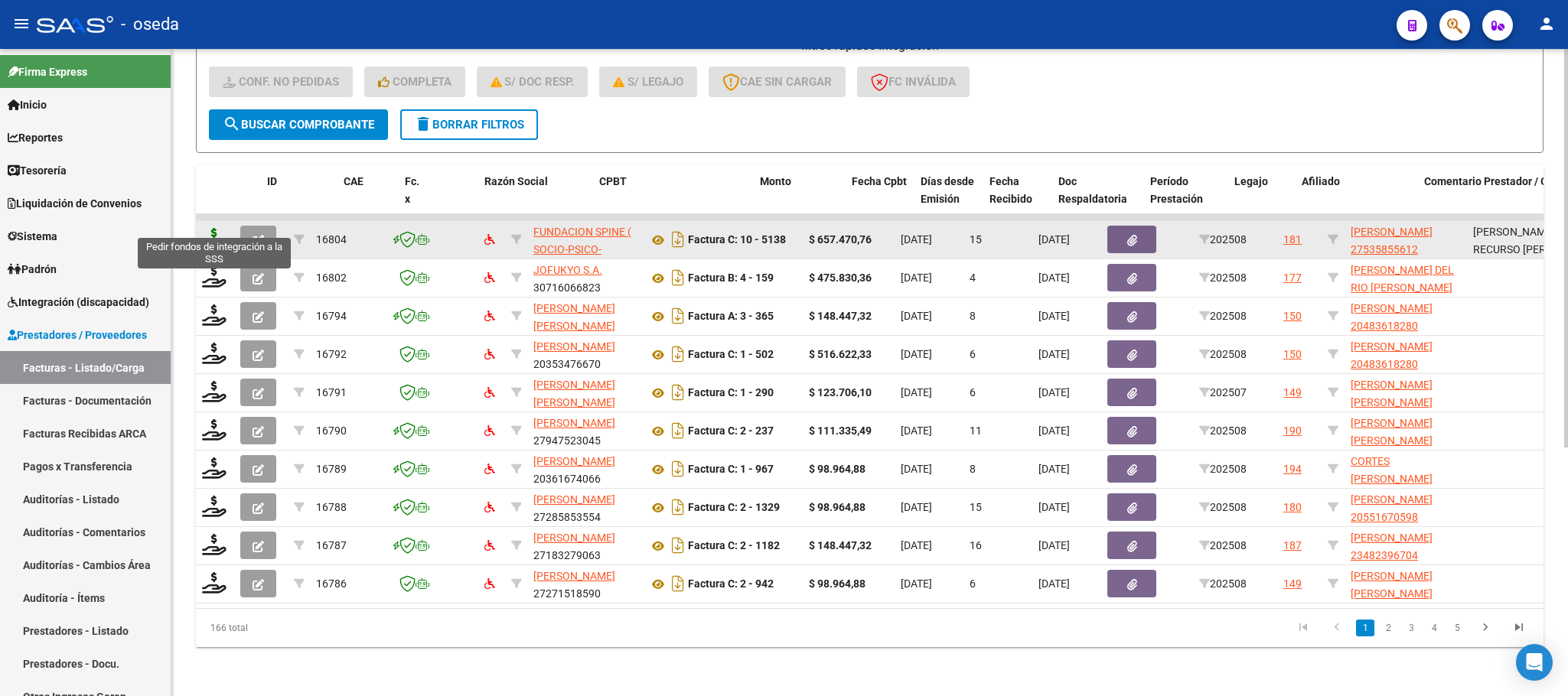
click at [219, 228] on icon at bounding box center [214, 239] width 25 height 22
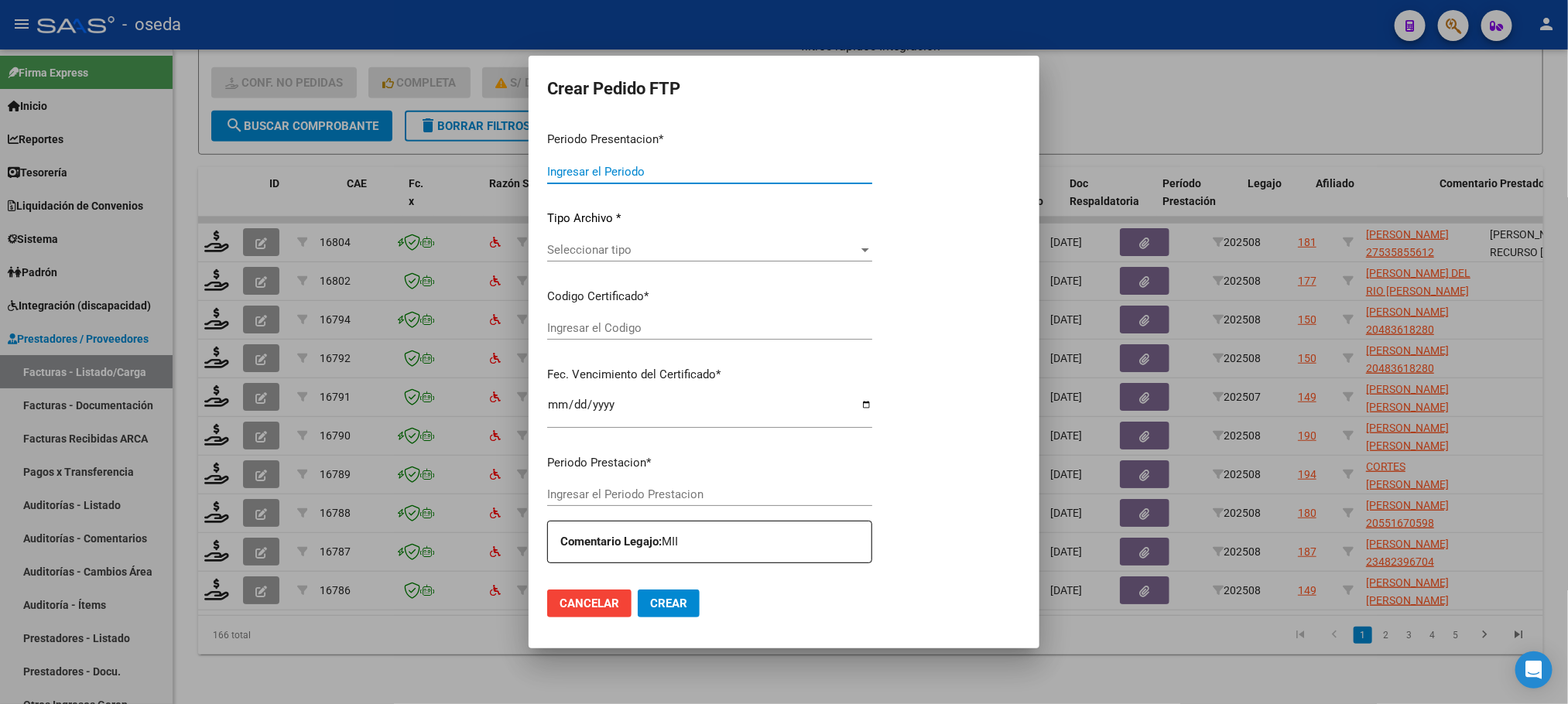
type input "202508"
type input "$ 657.470,76"
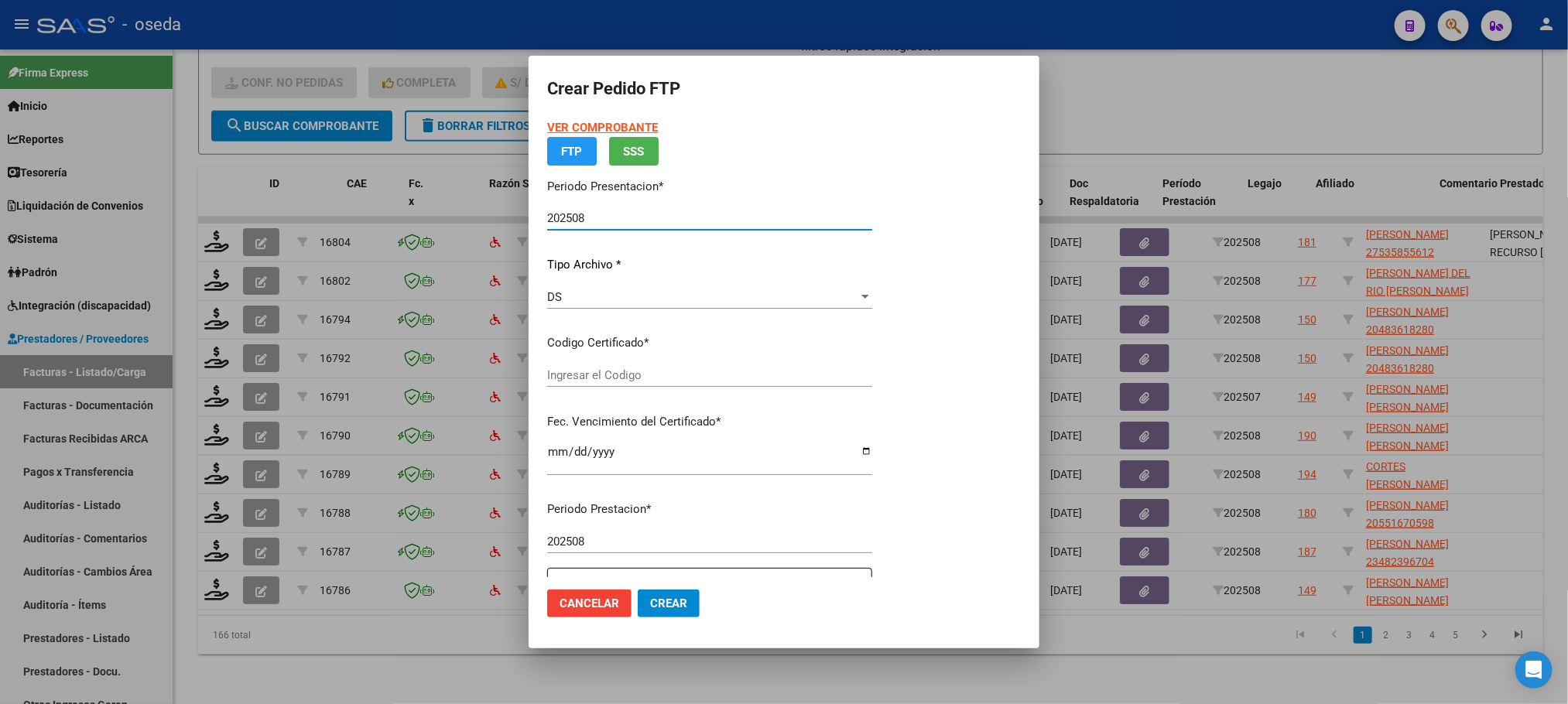
type input "ARG01000535855612025072420350724"
type input "[DATE]"
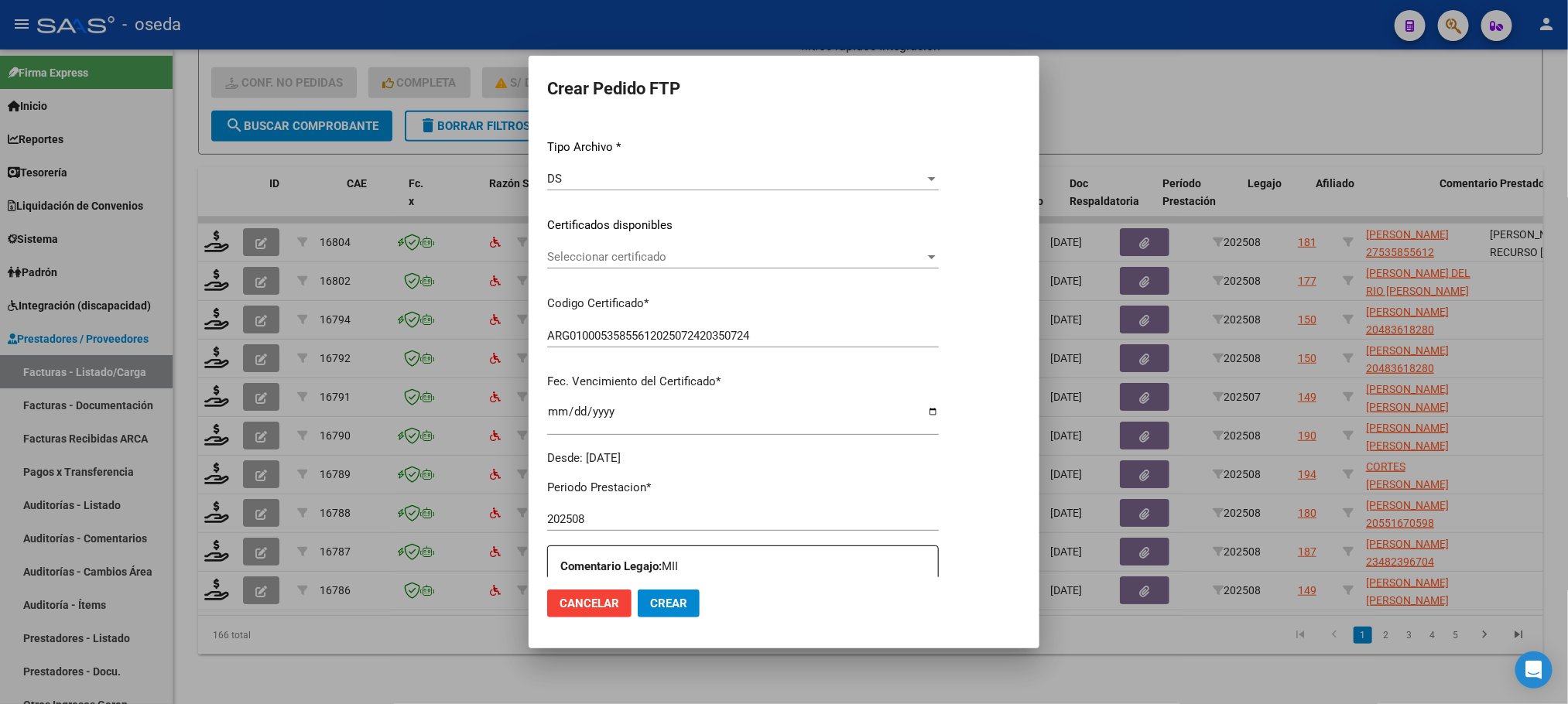
scroll to position [348, 0]
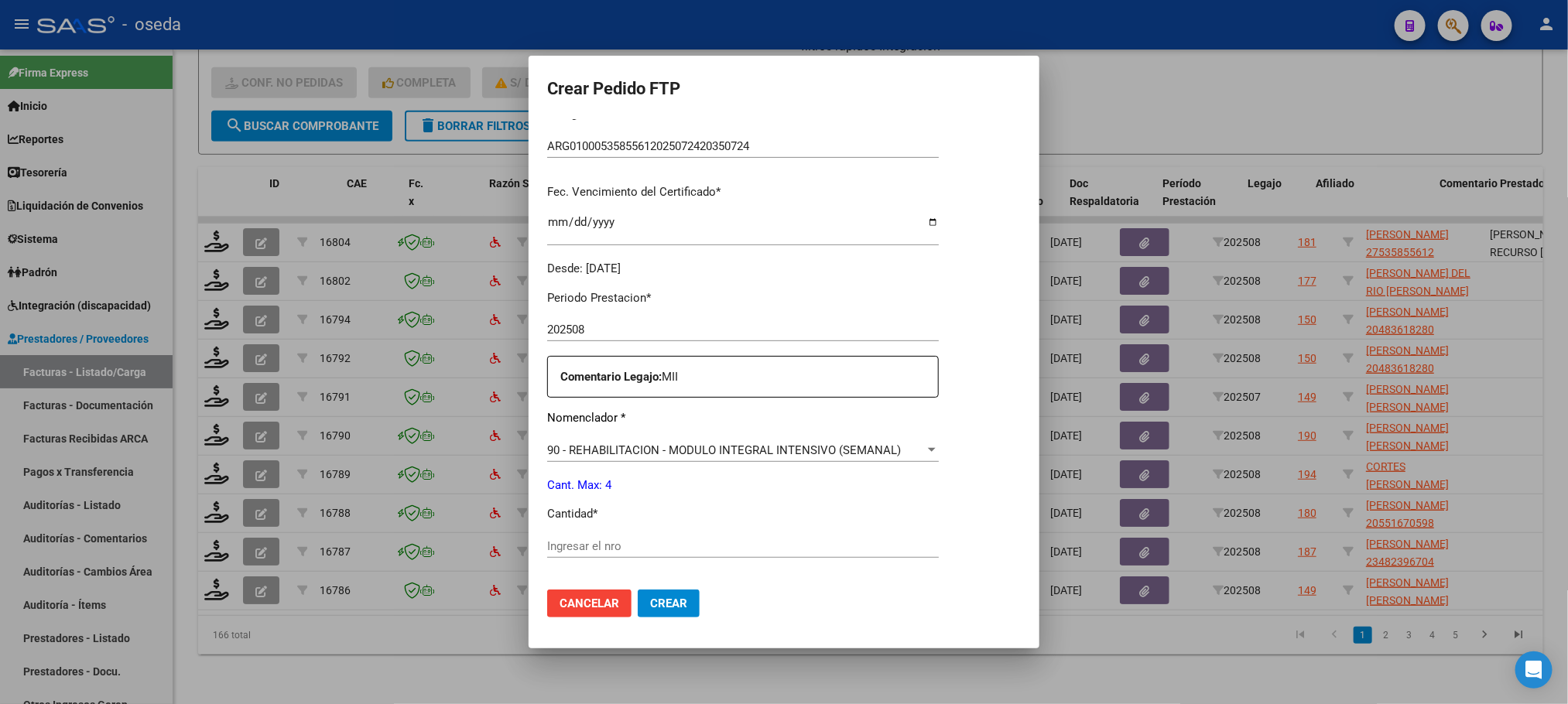
click at [585, 548] on input "Ingresar el nro" at bounding box center [743, 546] width 392 height 14
type input "4"
click at [638, 589] on button "Crear" at bounding box center [669, 603] width 62 height 28
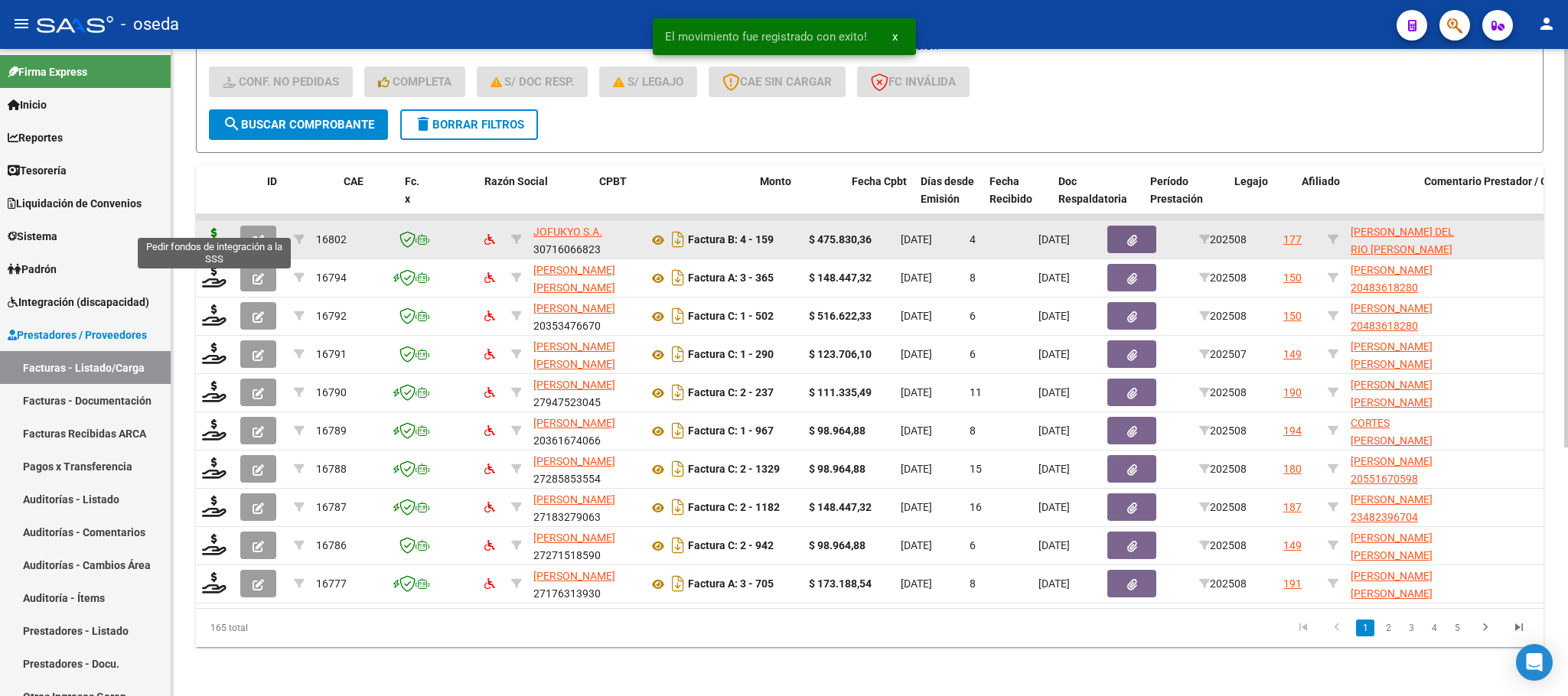
click at [214, 228] on icon at bounding box center [214, 239] width 25 height 22
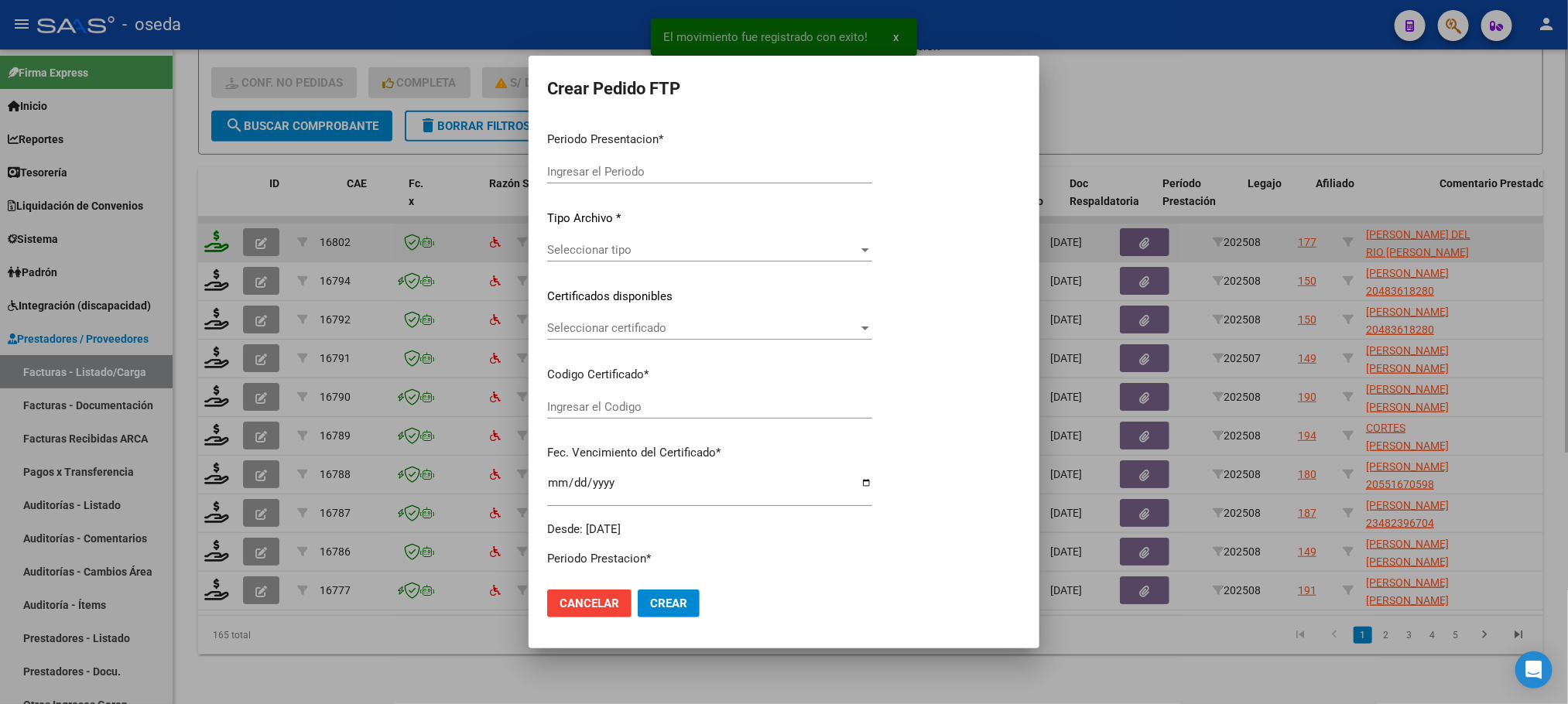
type input "202508"
type input "$ 475.830,36"
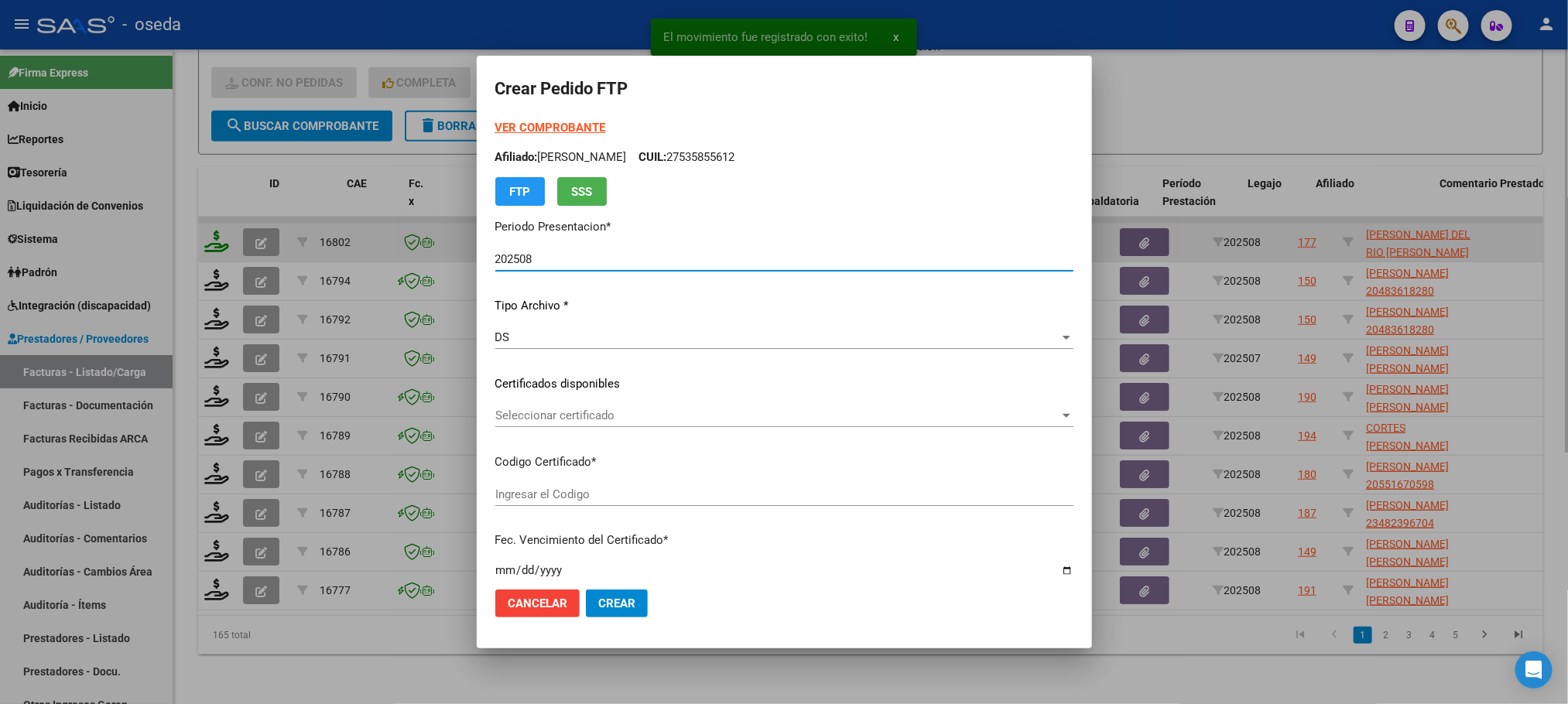
type input "ARG02000515858212022120720271207BS427"
type input "[DATE]"
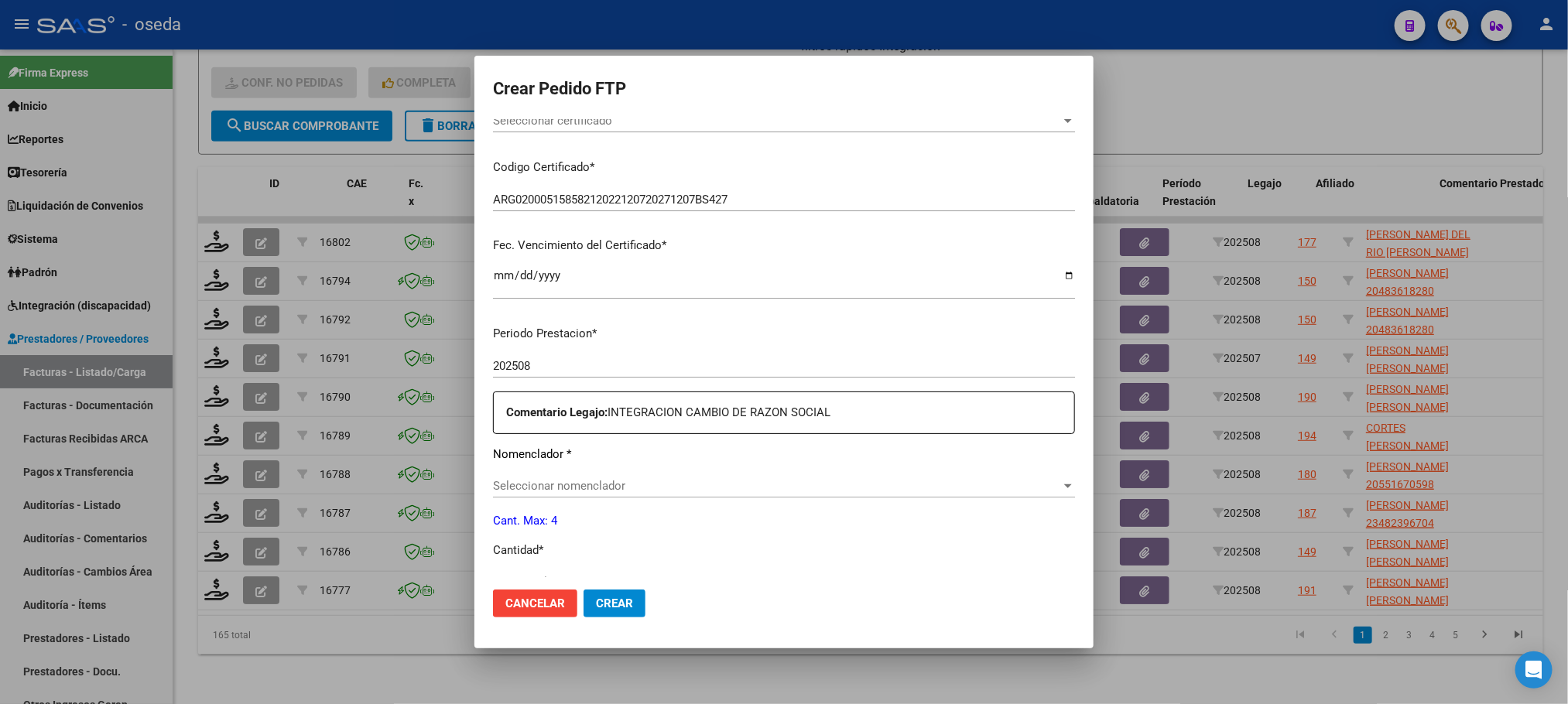
scroll to position [348, 0]
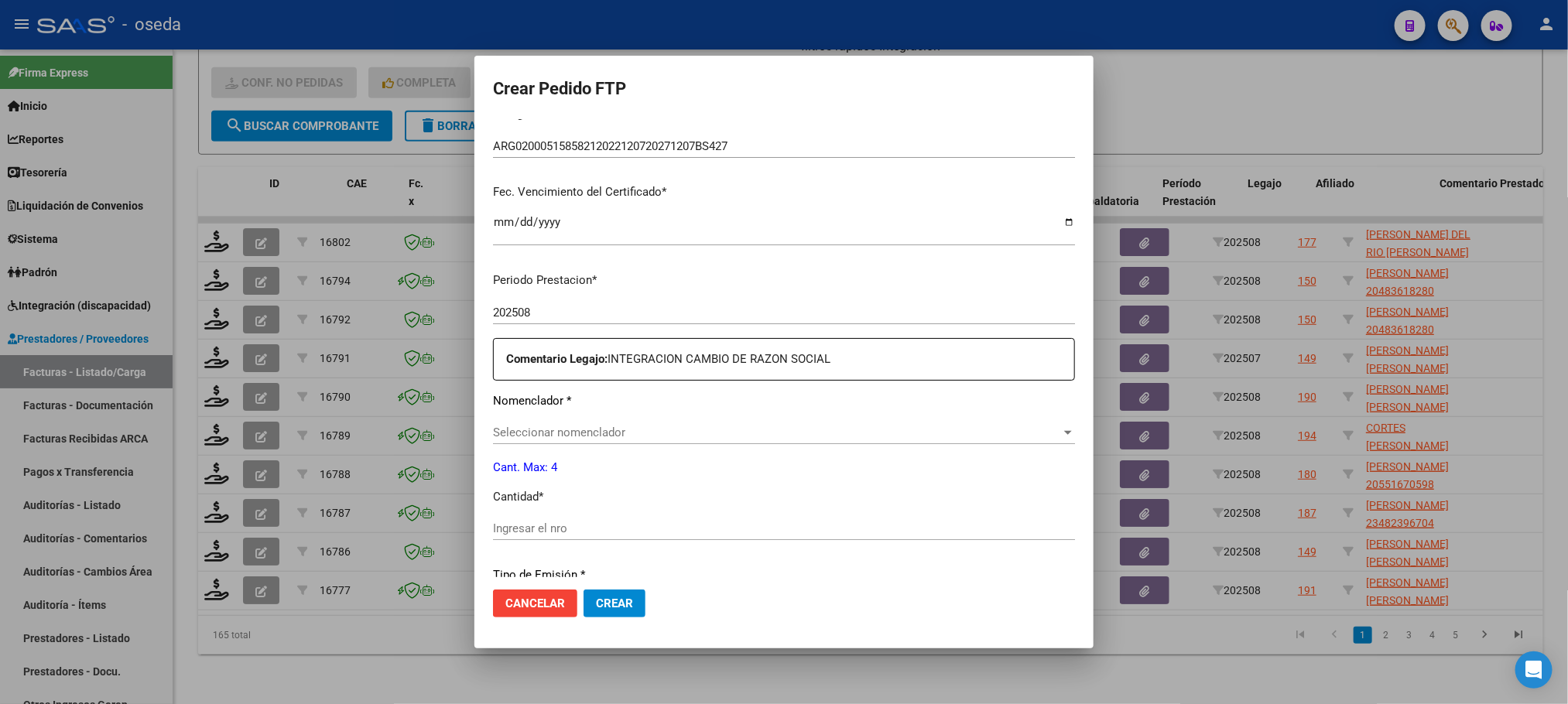
click at [687, 430] on span "Seleccionar nomenclador" at bounding box center [776, 432] width 568 height 14
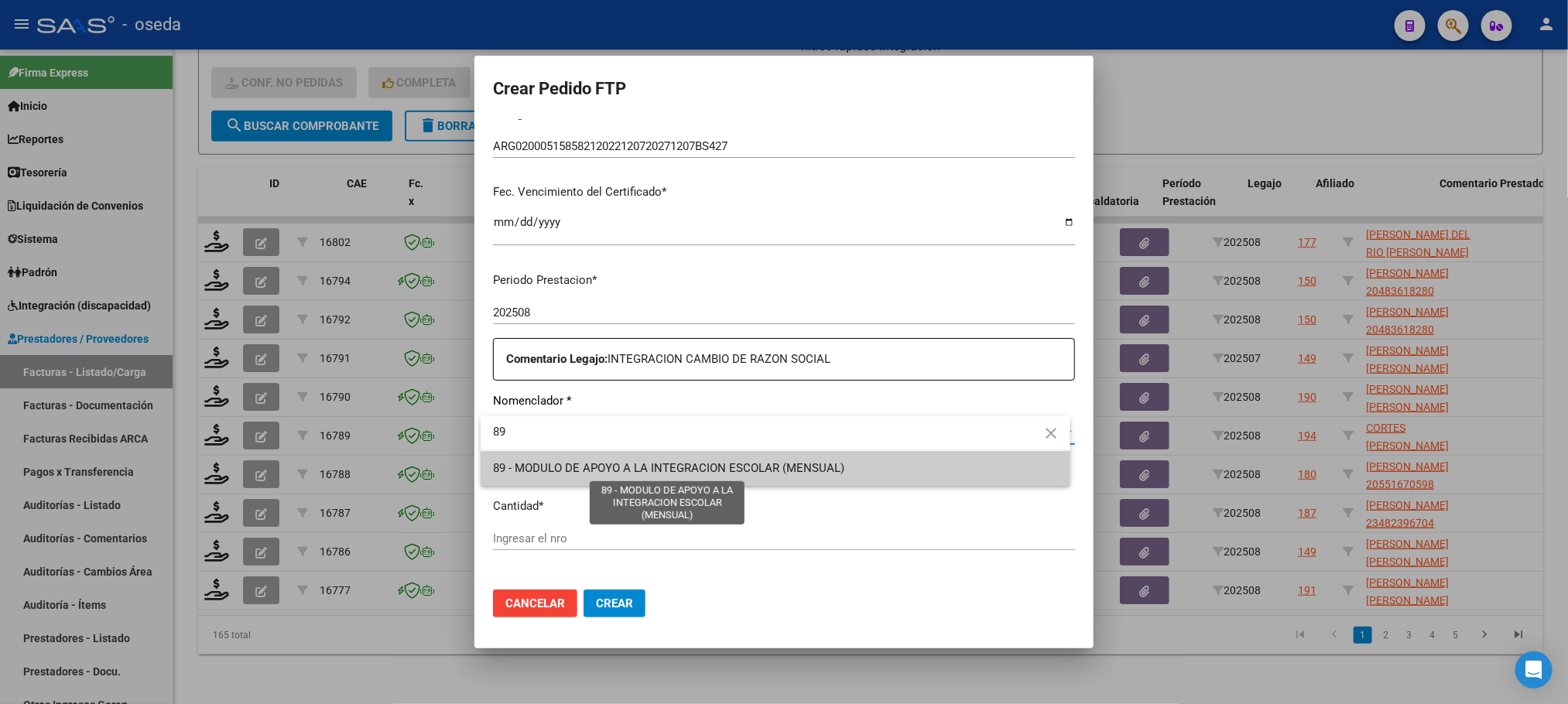
type input "89"
click at [692, 469] on span "89 - MODULO DE APOYO A LA INTEGRACION ESCOLAR (MENSUAL)" at bounding box center [668, 467] width 351 height 14
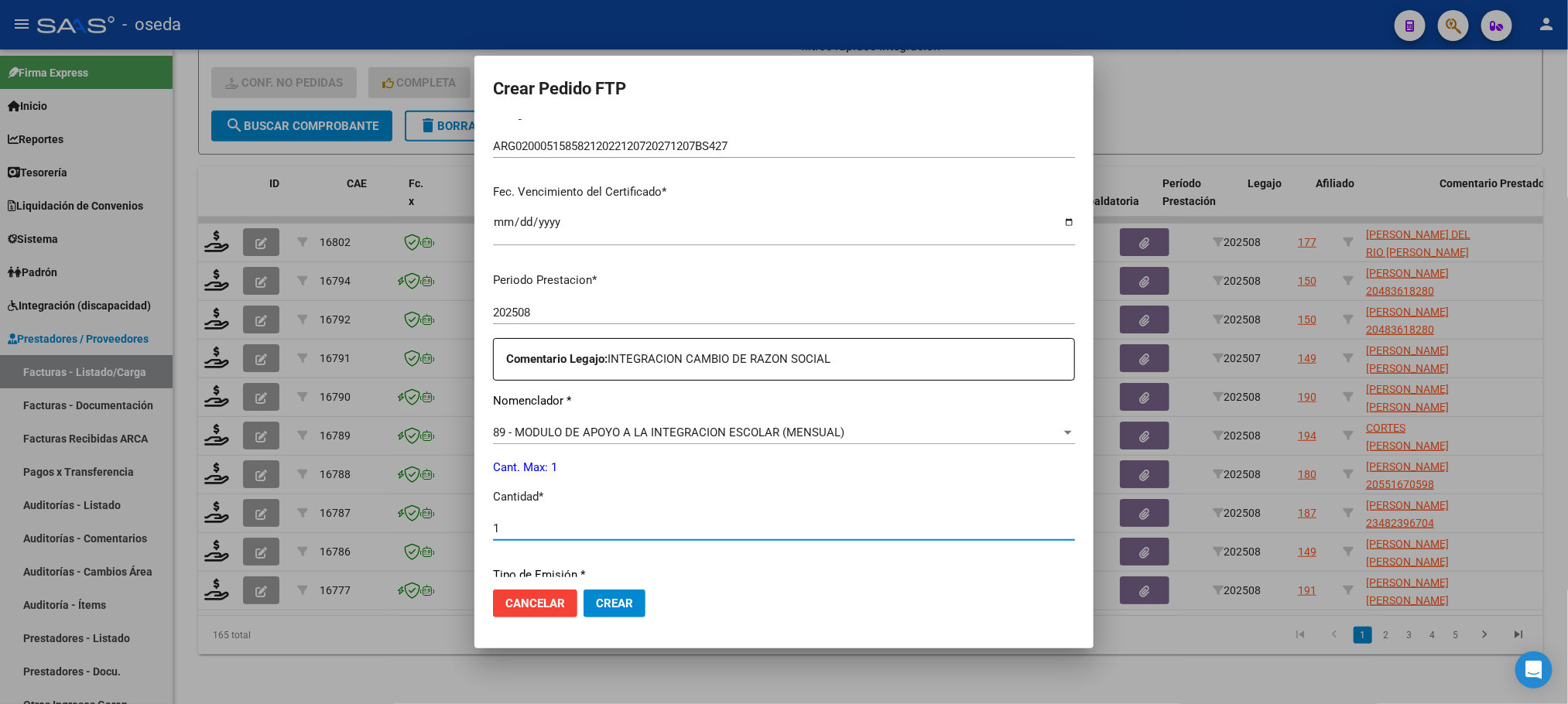
type input "1"
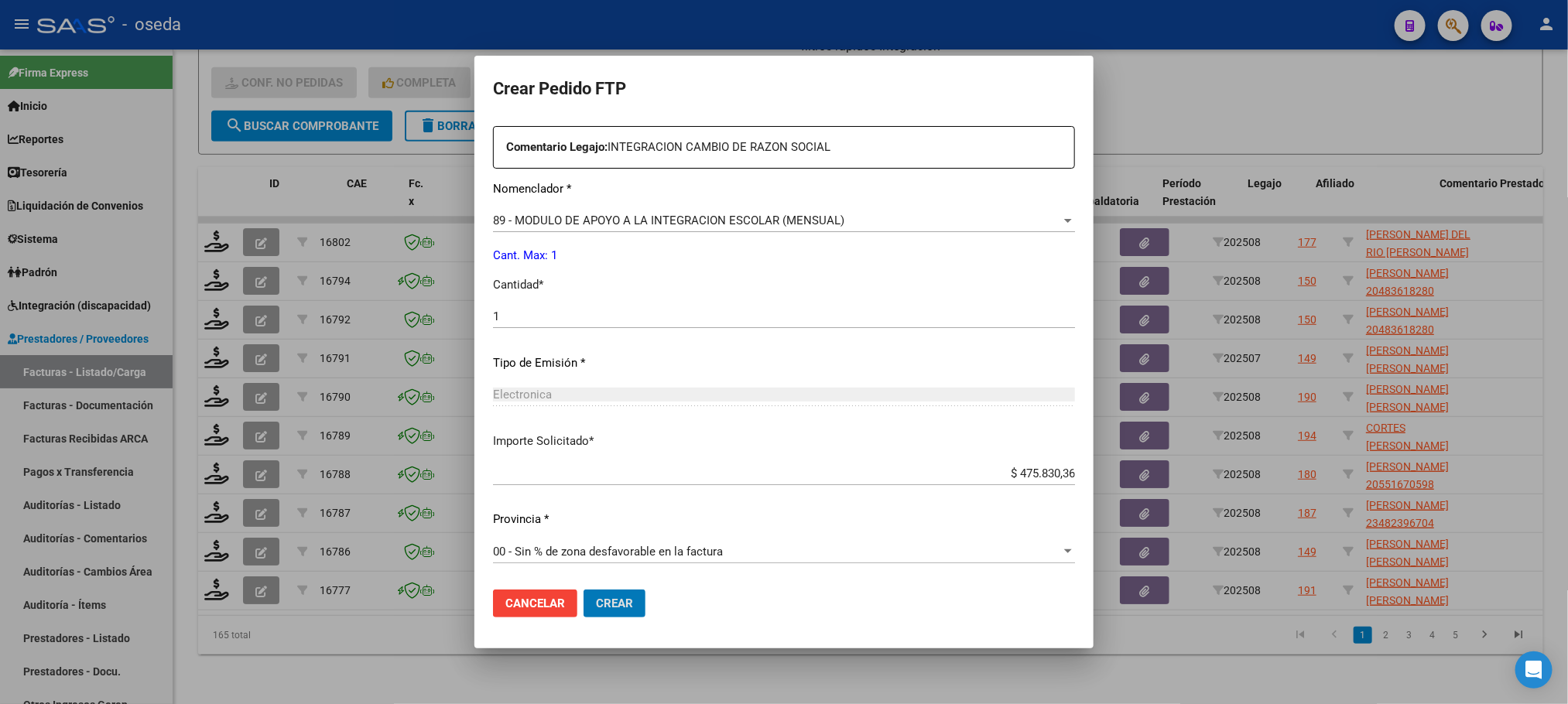
click at [584, 589] on button "Crear" at bounding box center [614, 603] width 62 height 28
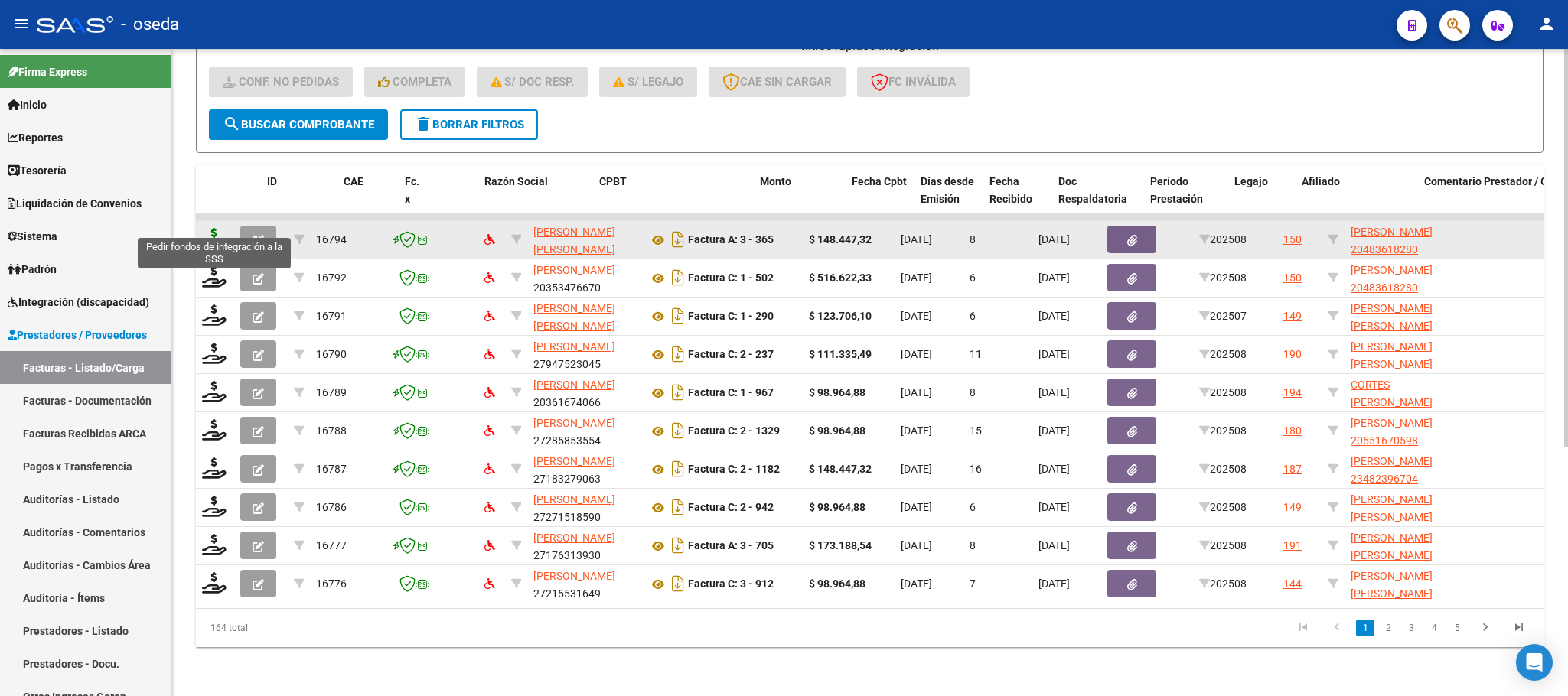
click at [205, 228] on icon at bounding box center [214, 239] width 25 height 22
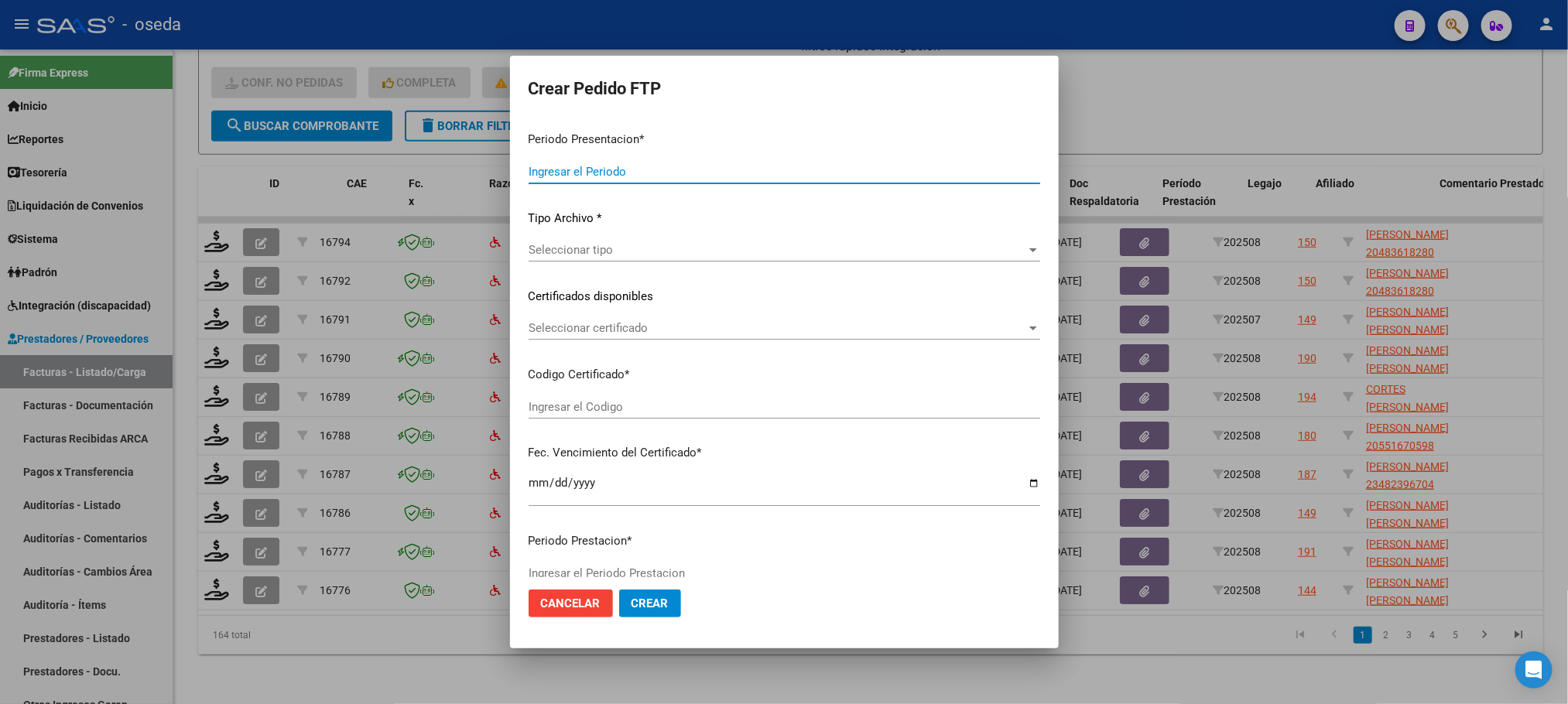
type input "202508"
type input "$ 148.447,32"
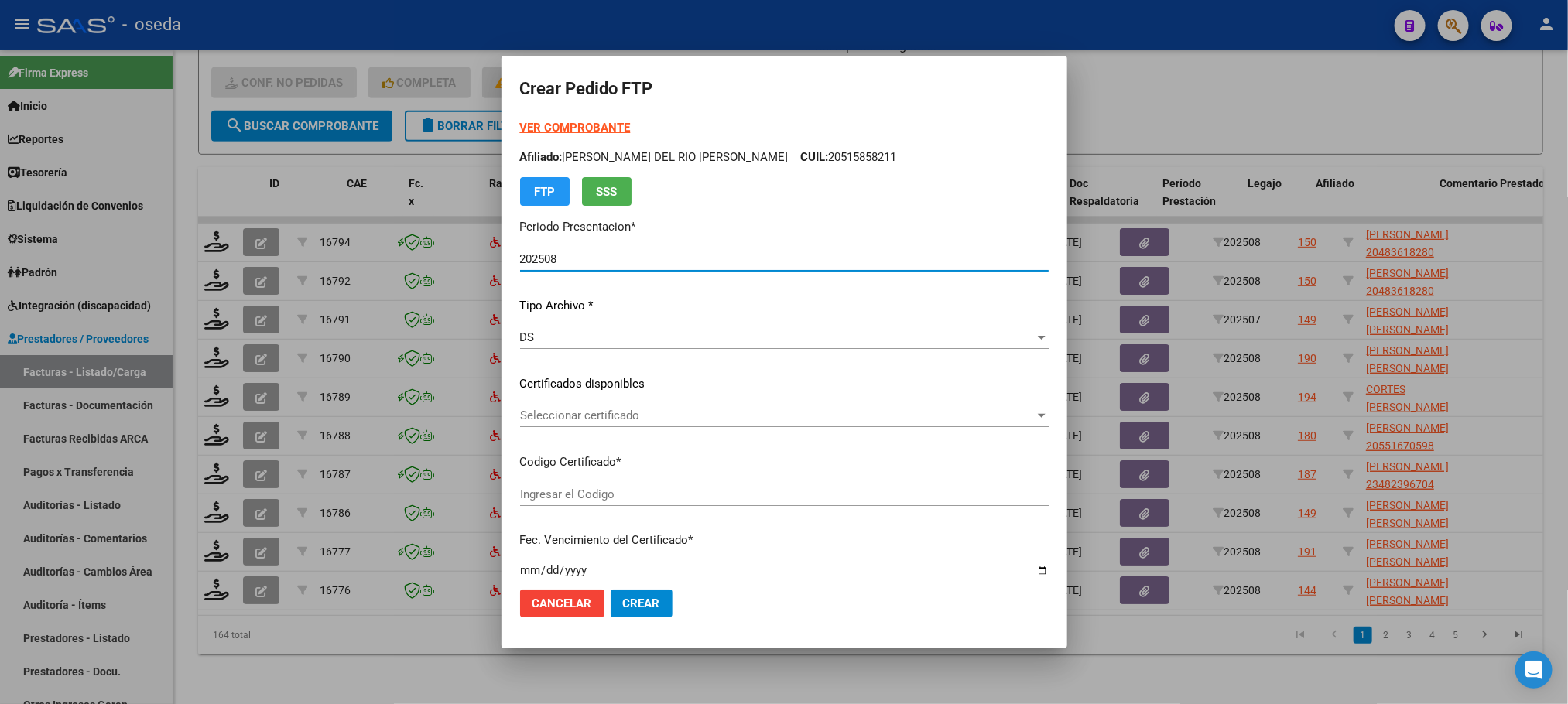
type input "20483618280"
type input "[DATE]"
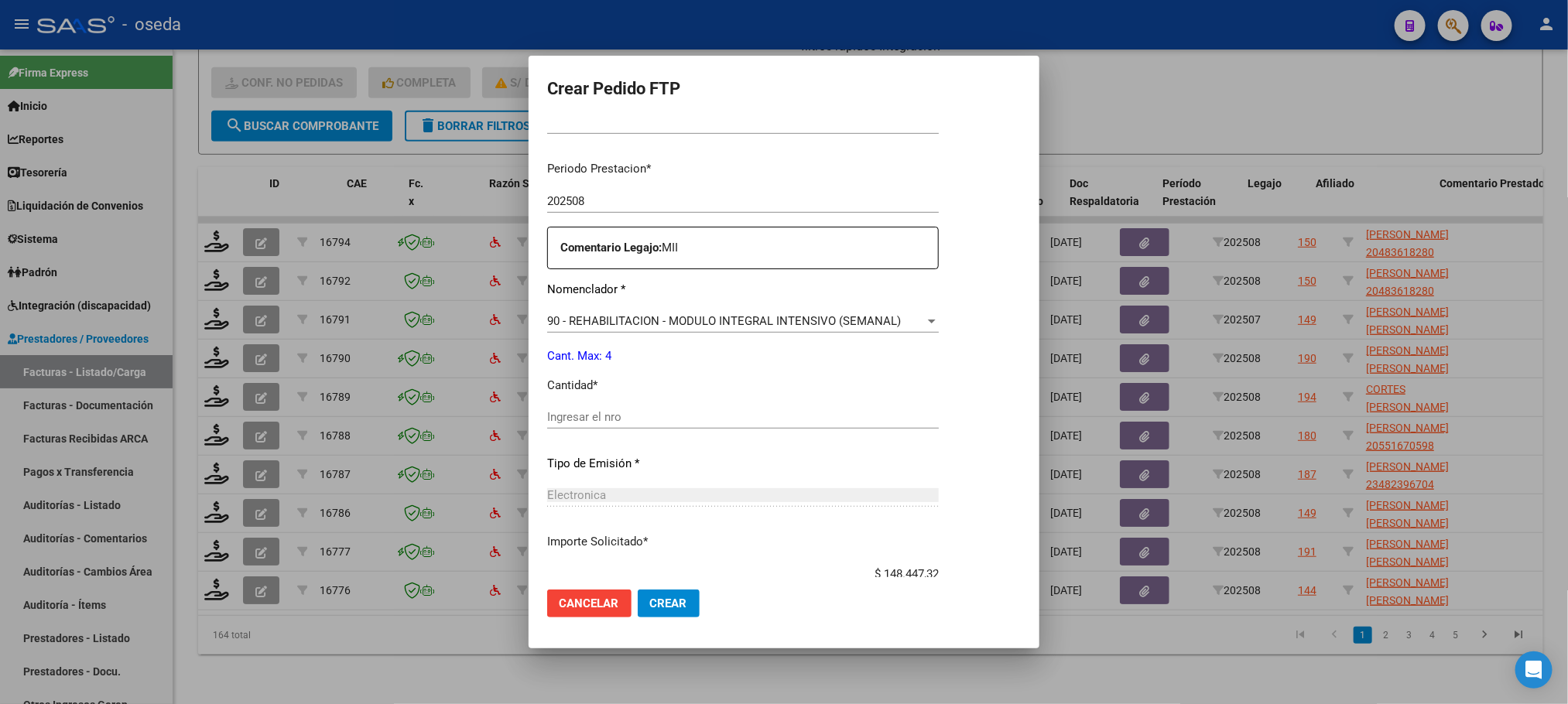
scroll to position [464, 0]
click at [636, 407] on input "Ingresar el nro" at bounding box center [743, 412] width 392 height 14
type input "4"
click at [638, 589] on button "Crear" at bounding box center [669, 603] width 62 height 28
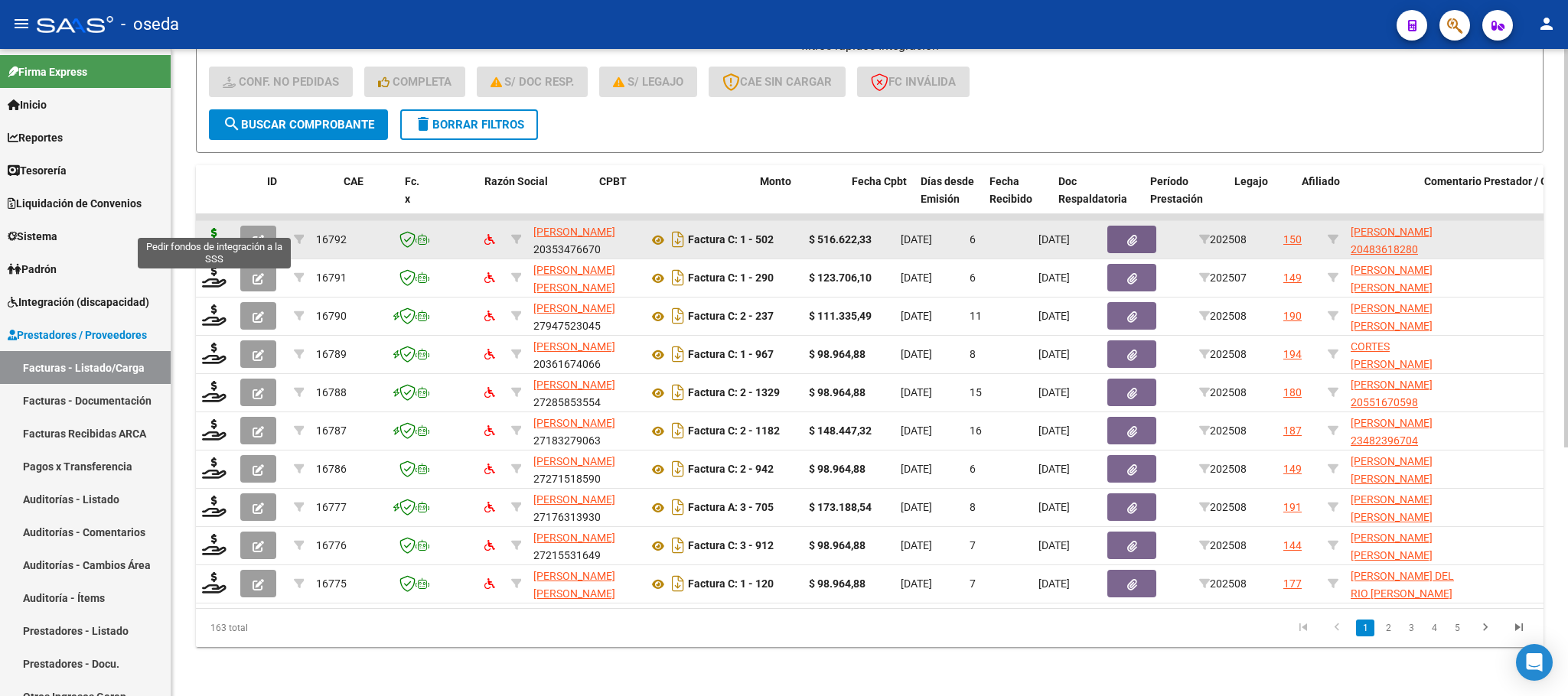
click at [212, 228] on icon at bounding box center [214, 239] width 25 height 22
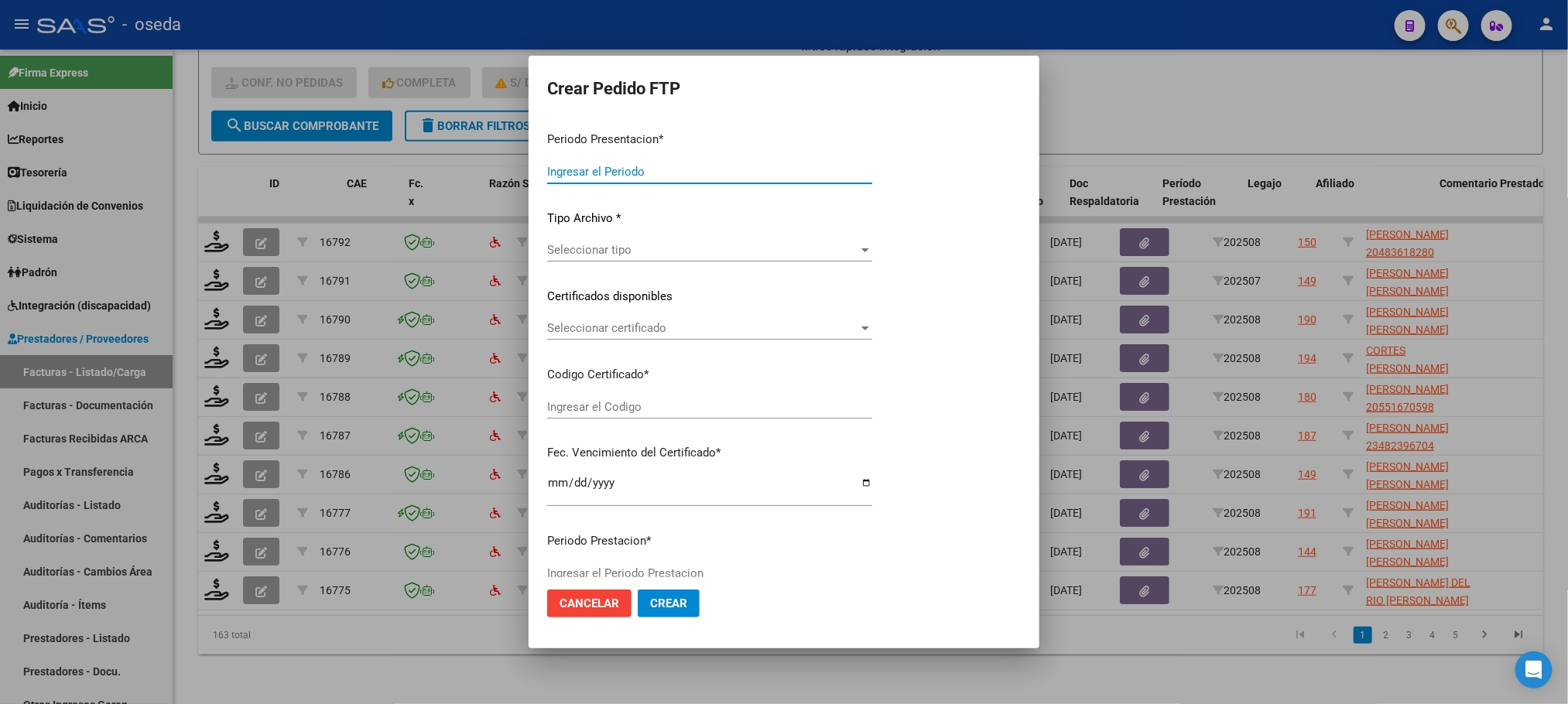
type input "202508"
type input "$ 516.622,33"
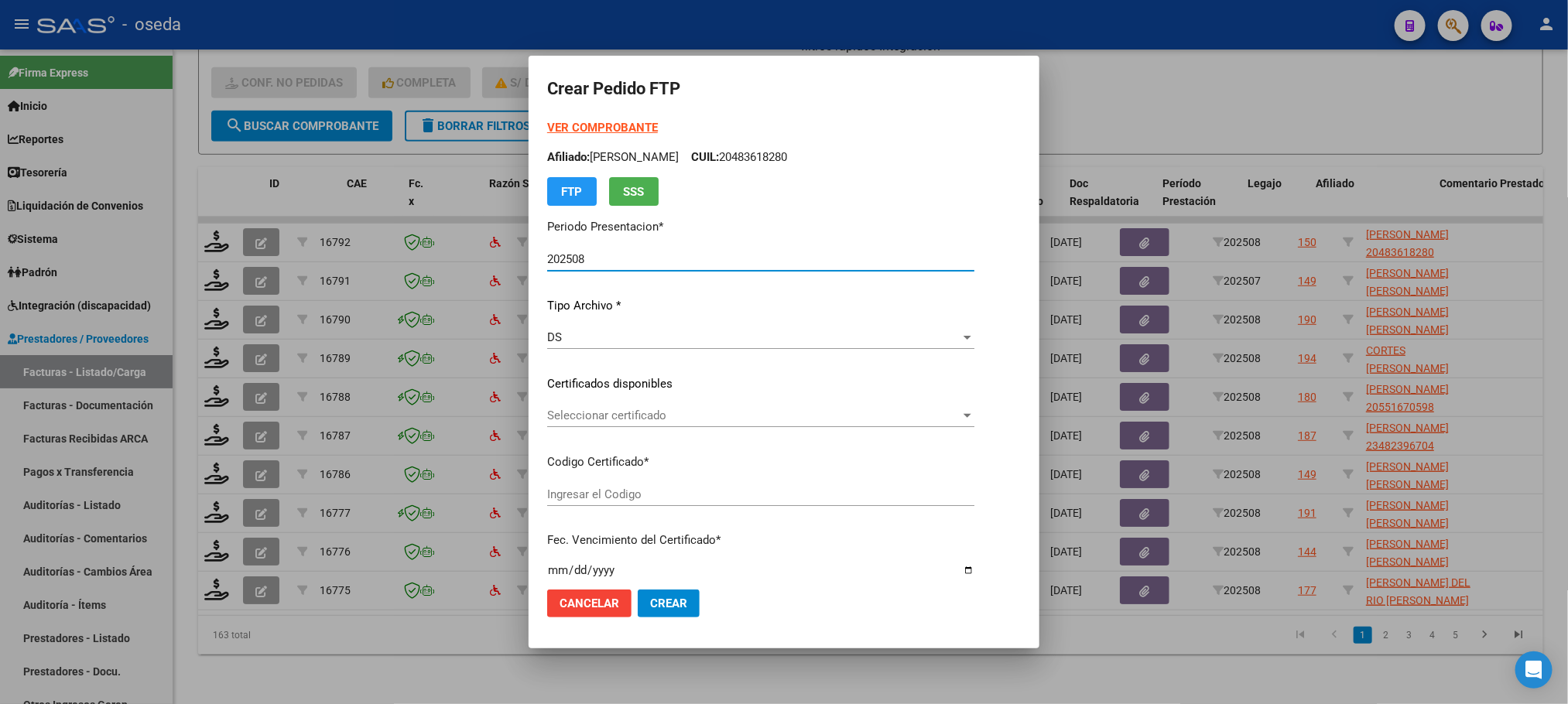
type input "20483618280"
type input "[DATE]"
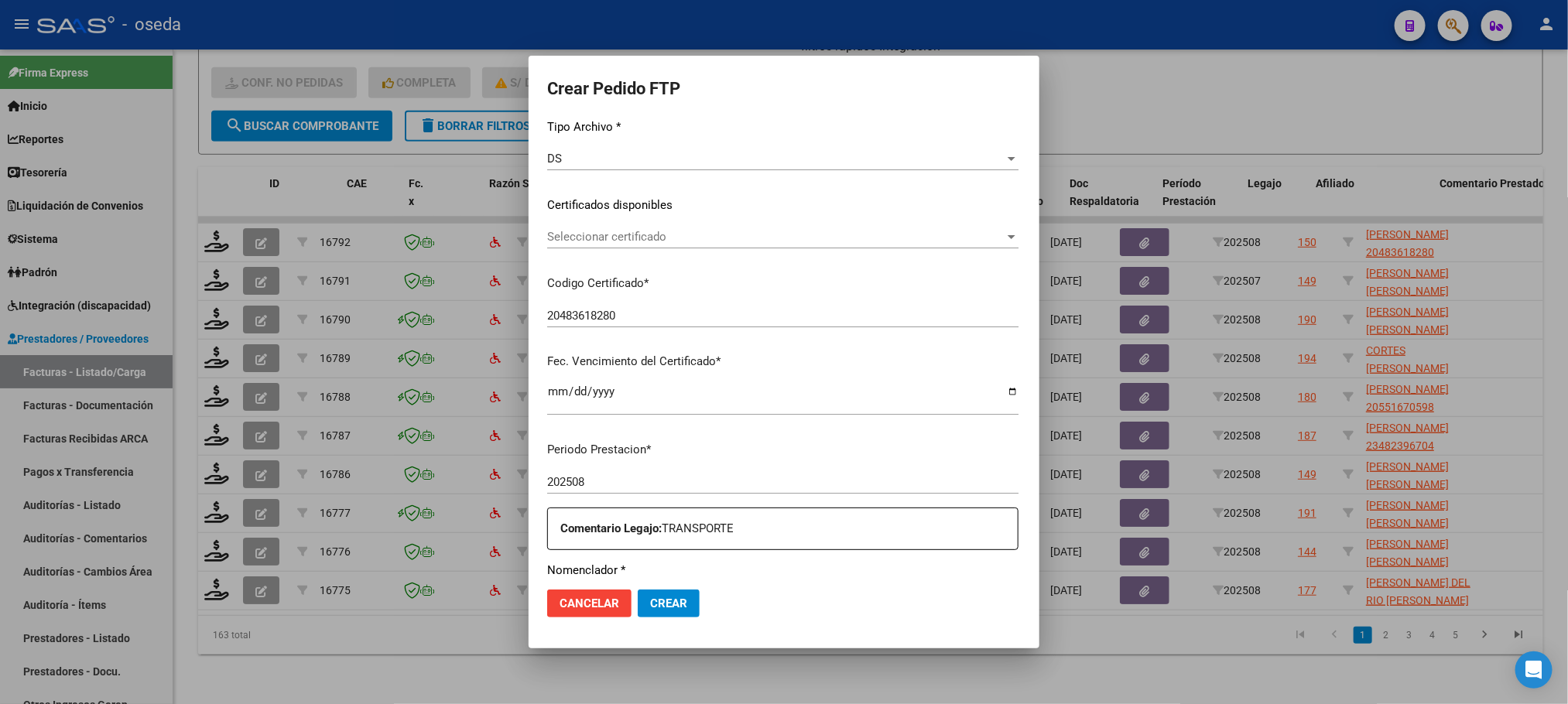
scroll to position [348, 0]
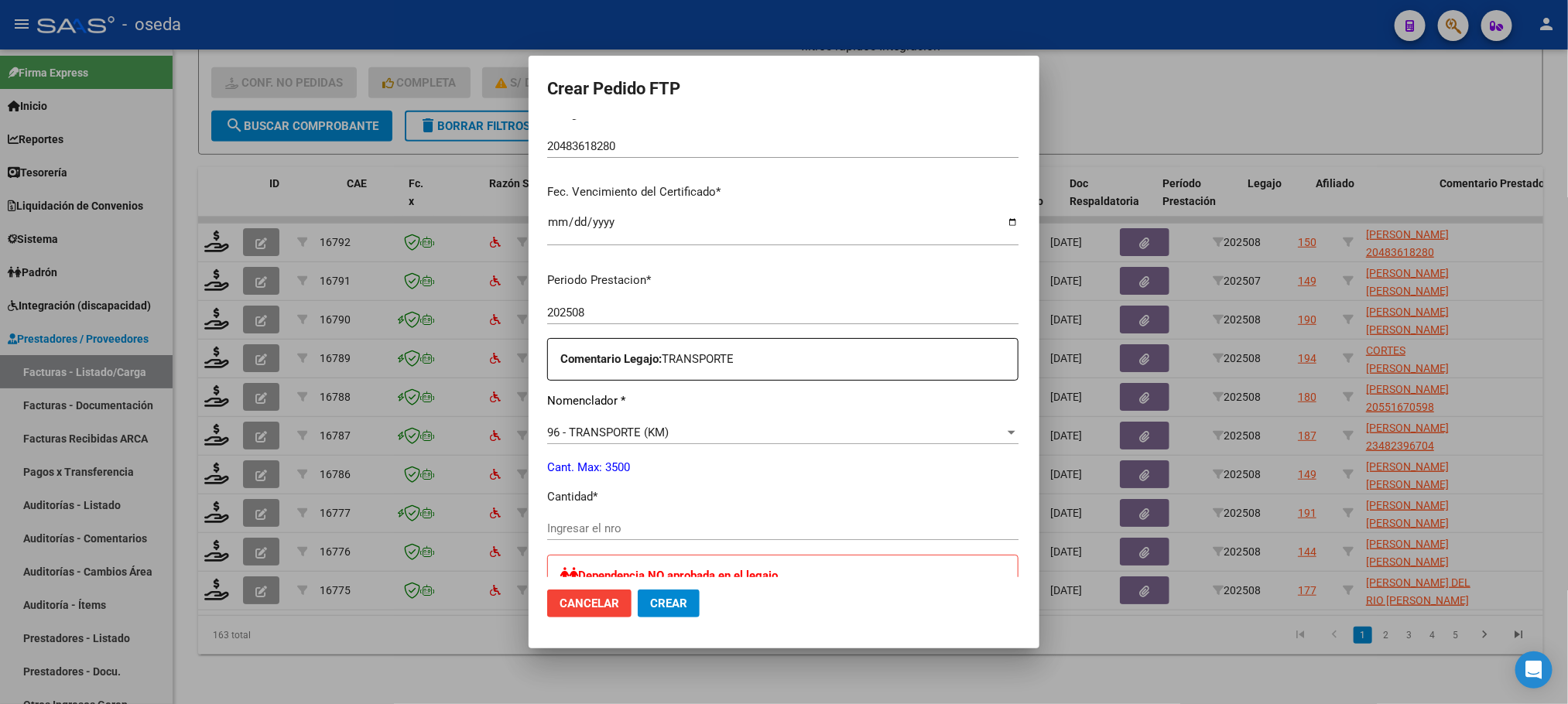
click at [643, 532] on input "Ingresar el nro" at bounding box center [783, 528] width 472 height 14
type input "954"
click at [638, 589] on button "Crear" at bounding box center [669, 603] width 62 height 28
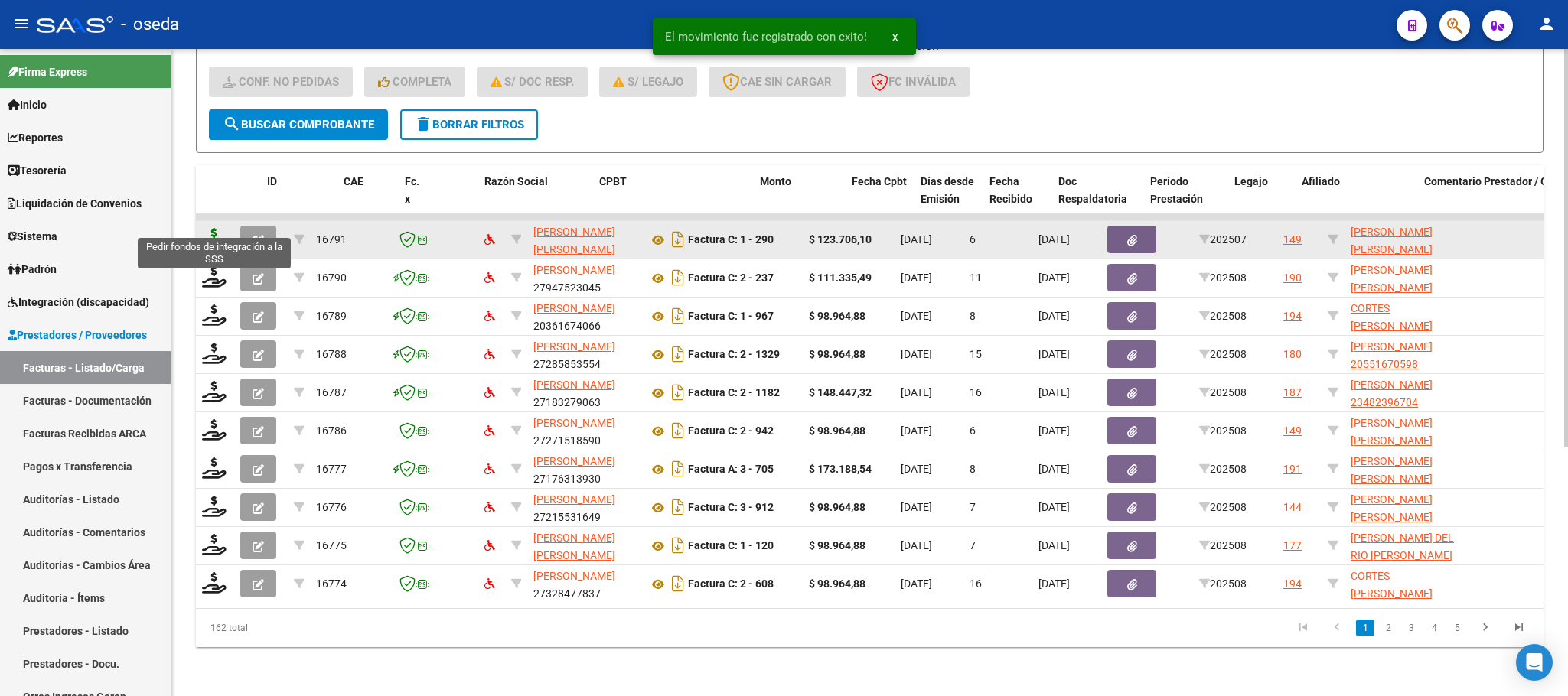
click at [212, 228] on icon at bounding box center [214, 239] width 25 height 22
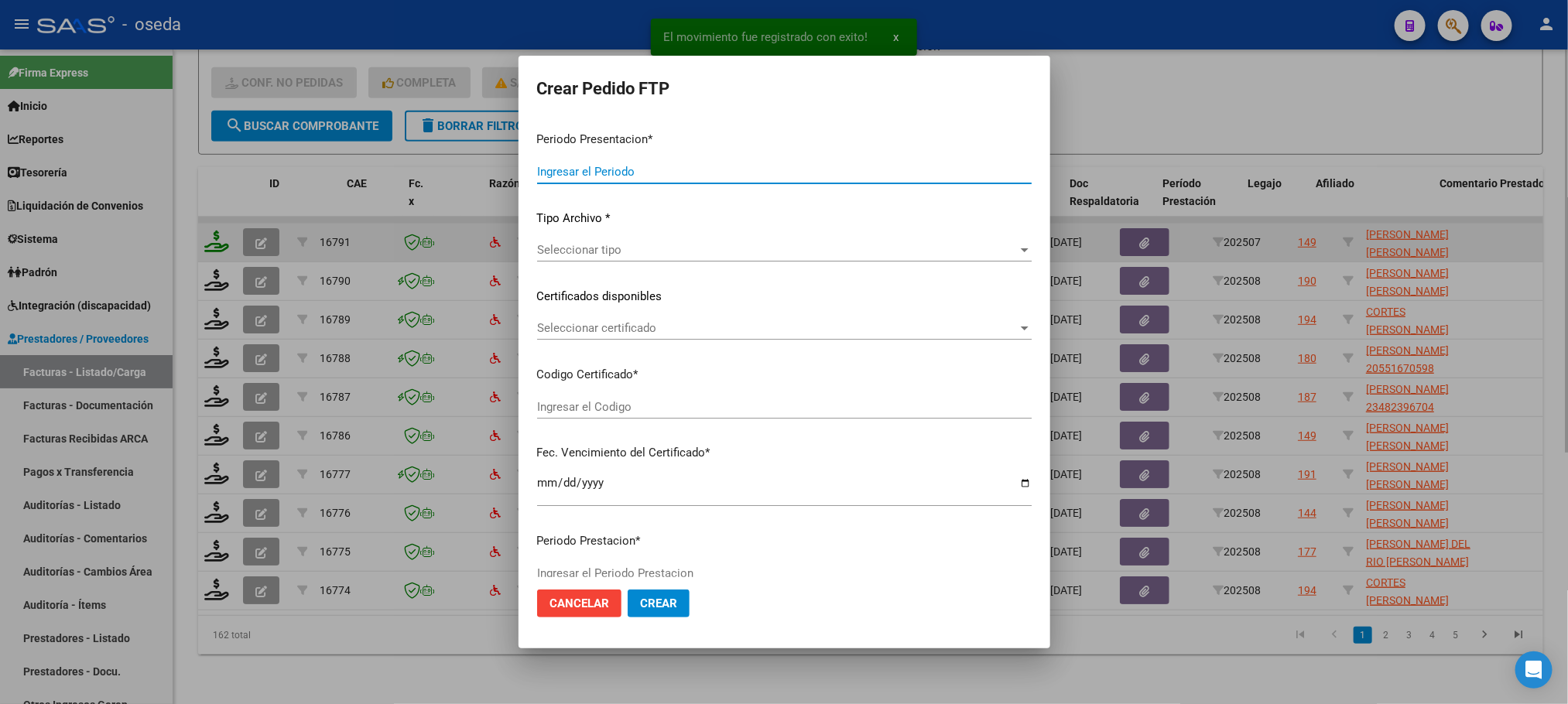
type input "202508"
type input "202507"
type input "$ 123.706,10"
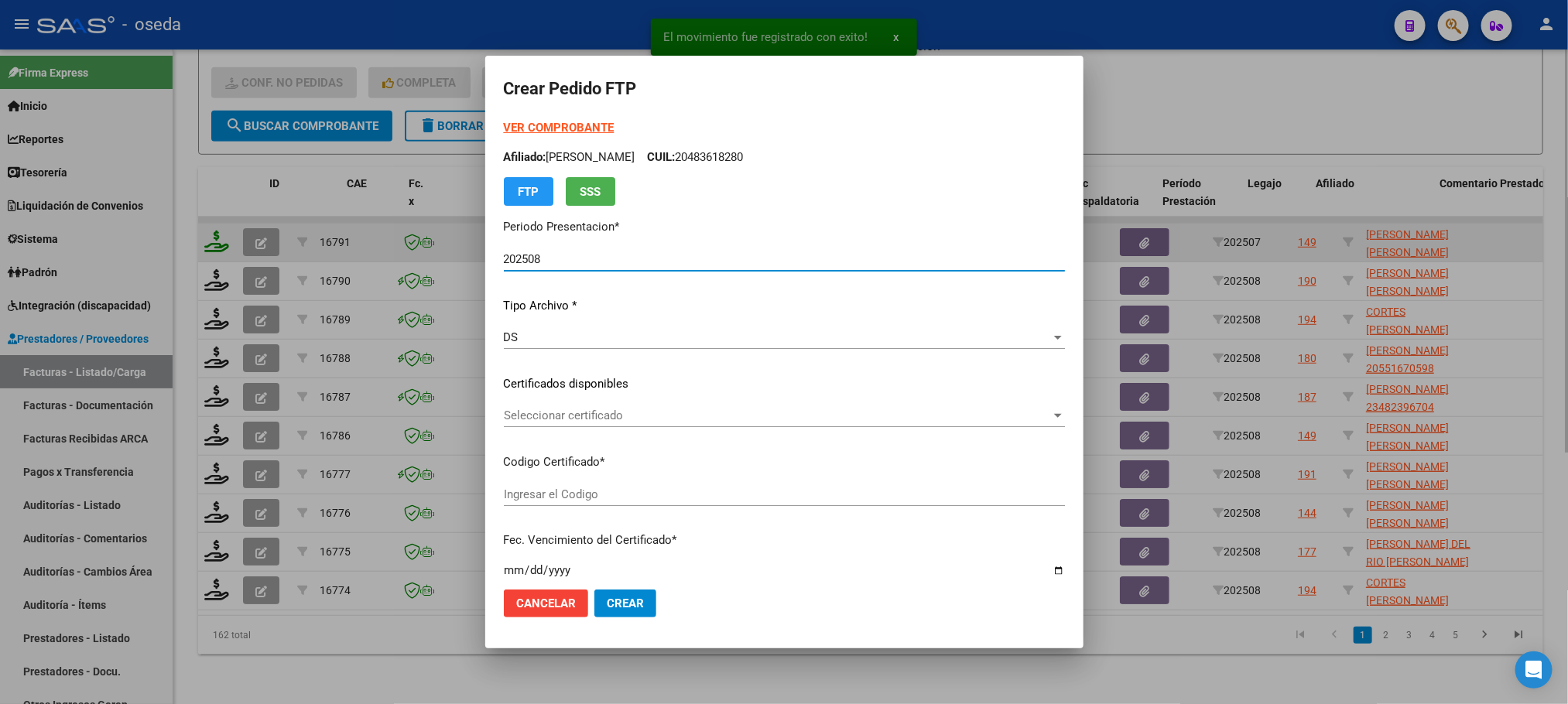
type input "ARG02000490768612022092920270929"
type input "[DATE]"
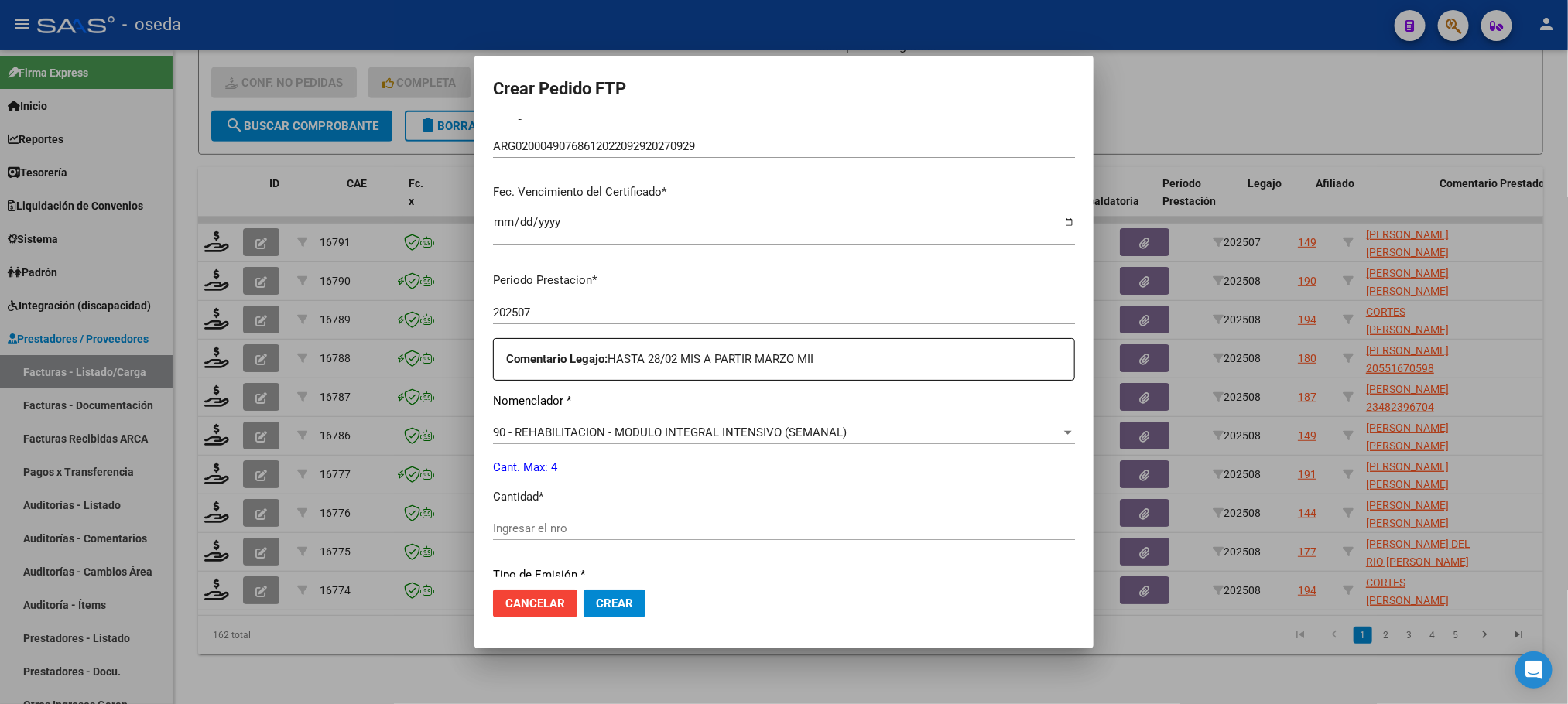
click at [790, 520] on div "Ingresar el nro" at bounding box center [783, 528] width 582 height 23
type input "4"
click at [584, 589] on button "Crear" at bounding box center [614, 603] width 62 height 28
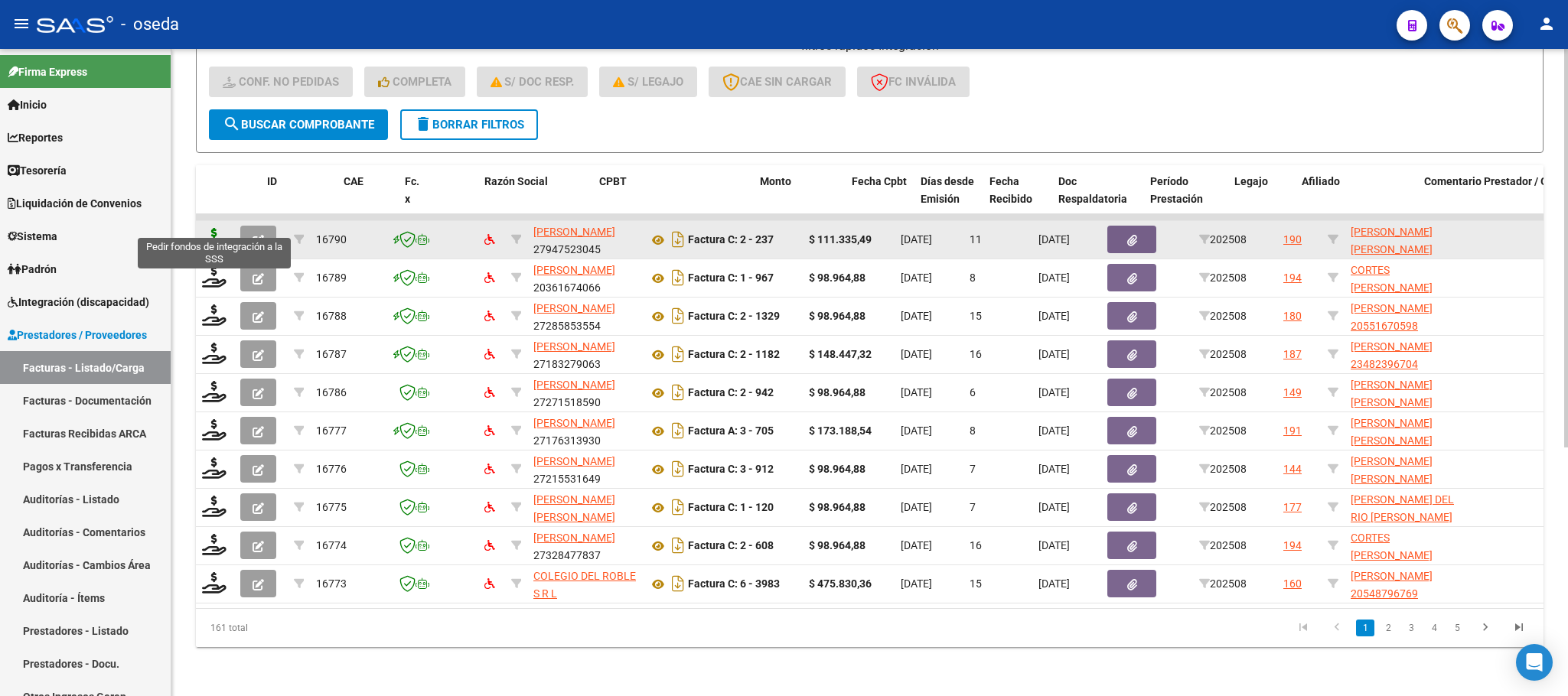
click at [208, 228] on icon at bounding box center [214, 239] width 25 height 22
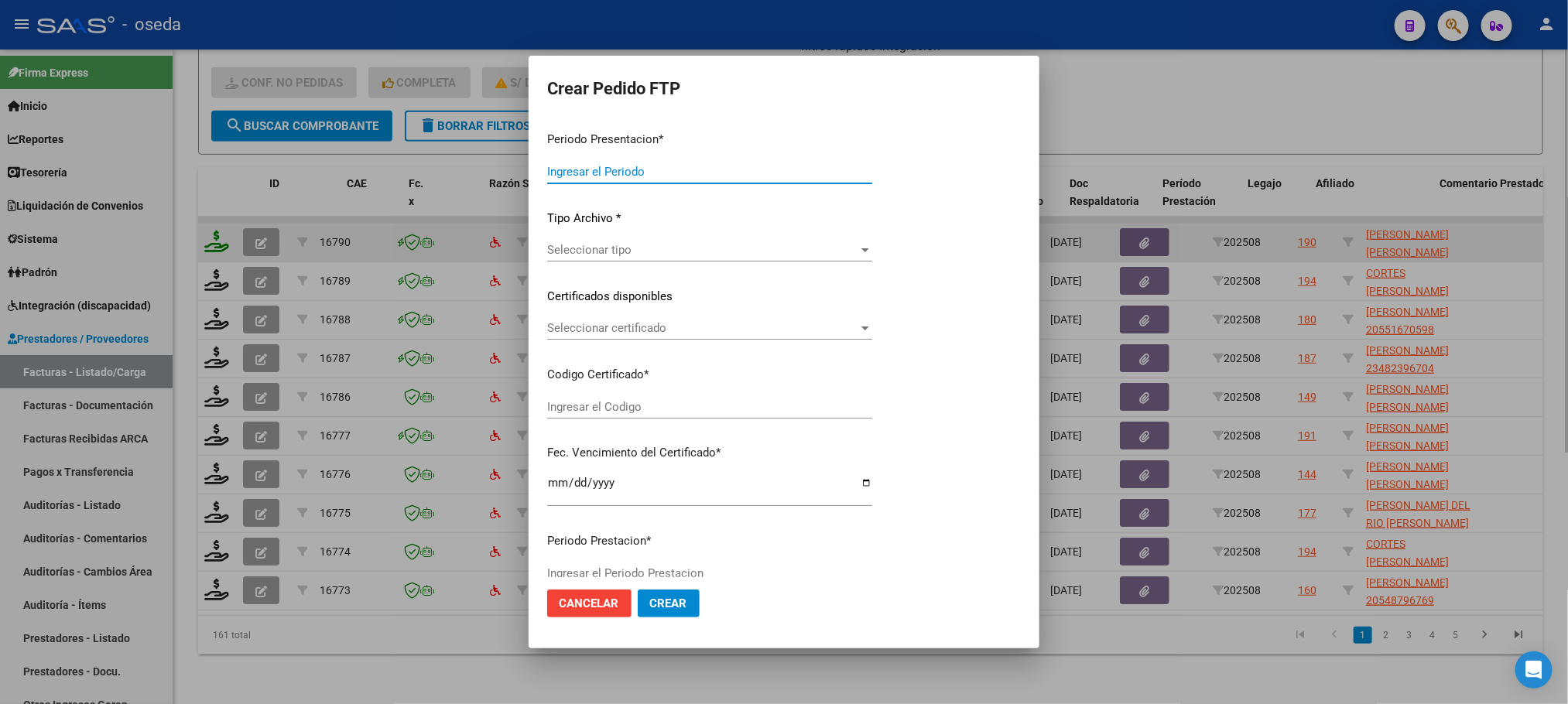
type input "202508"
type input "$ 111.335,49"
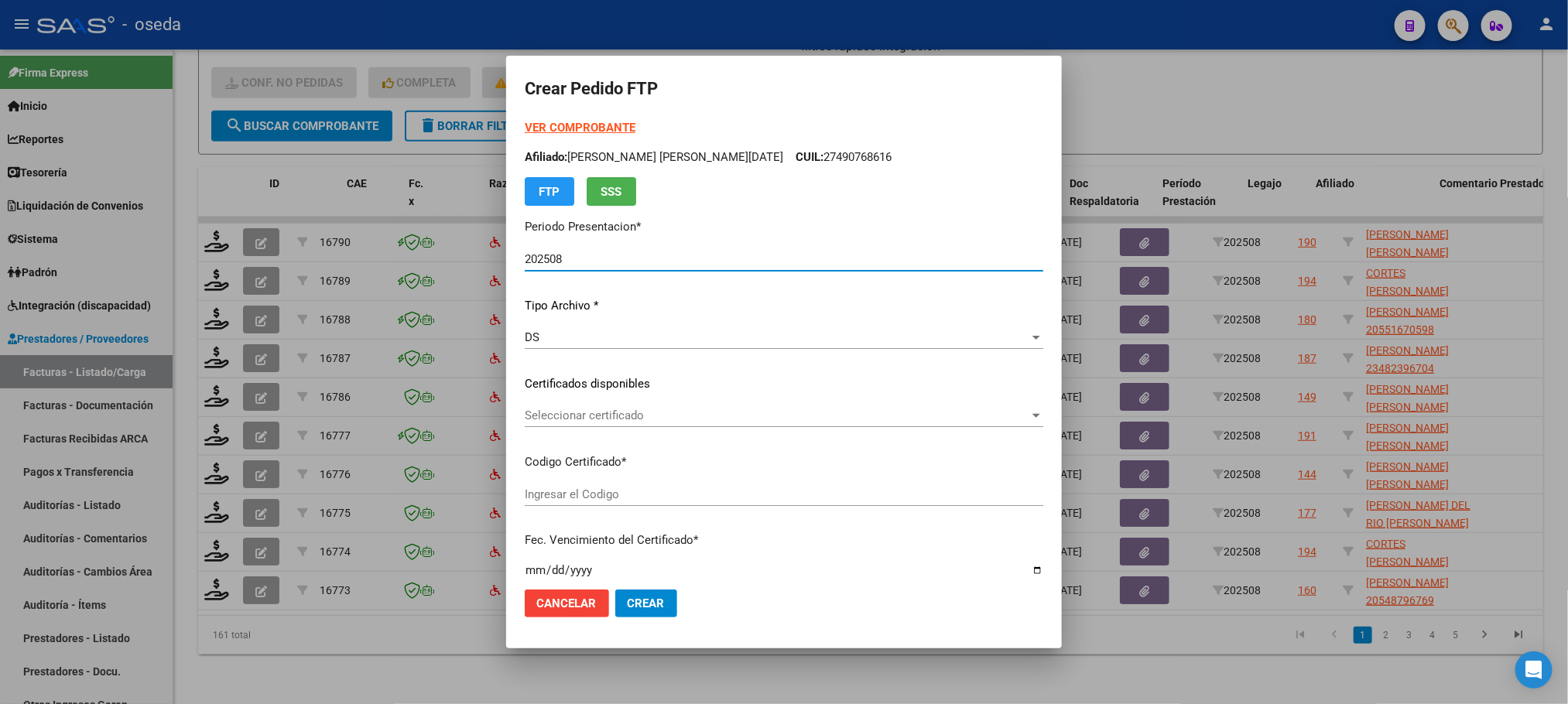
type input "ARG02000583096502022110320251103BS430"
type input "[DATE]"
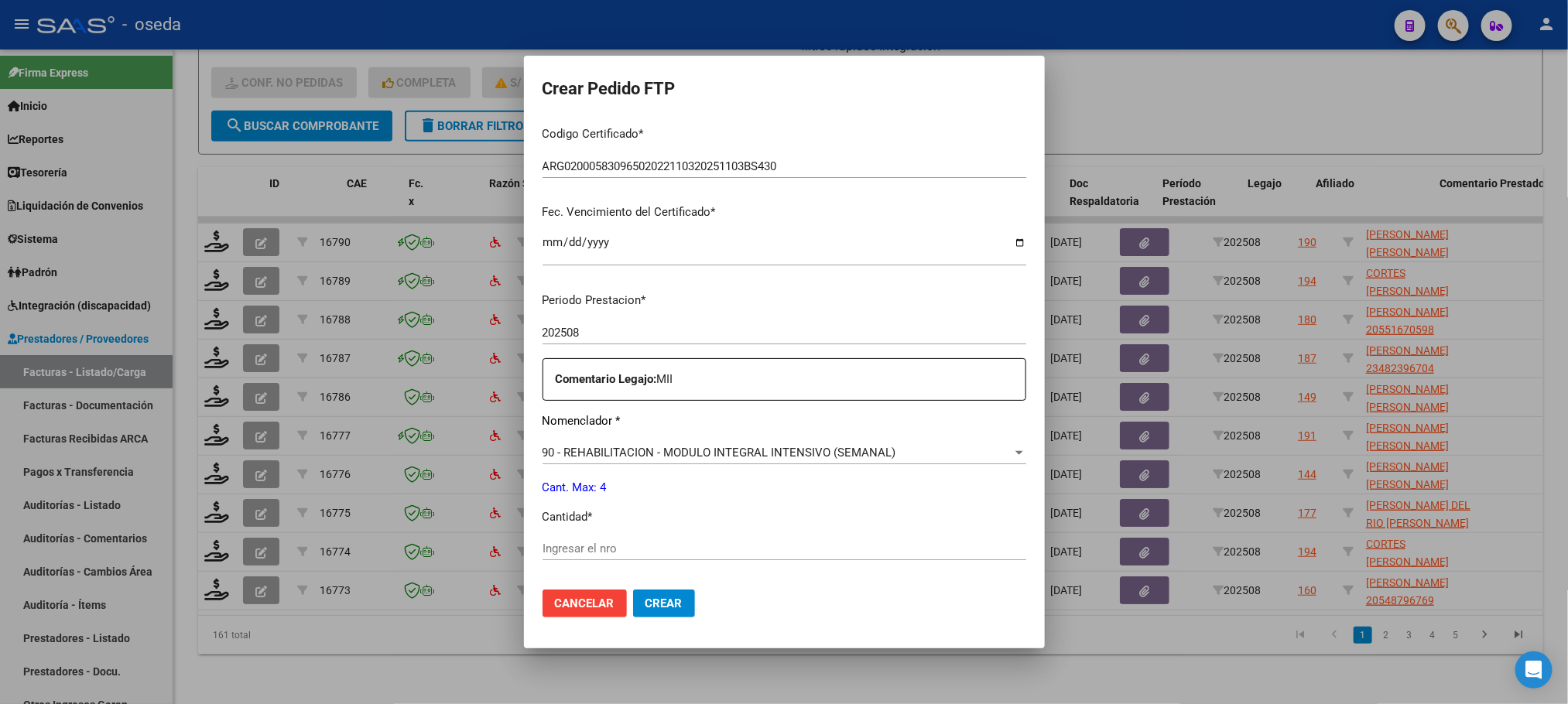
scroll to position [348, 0]
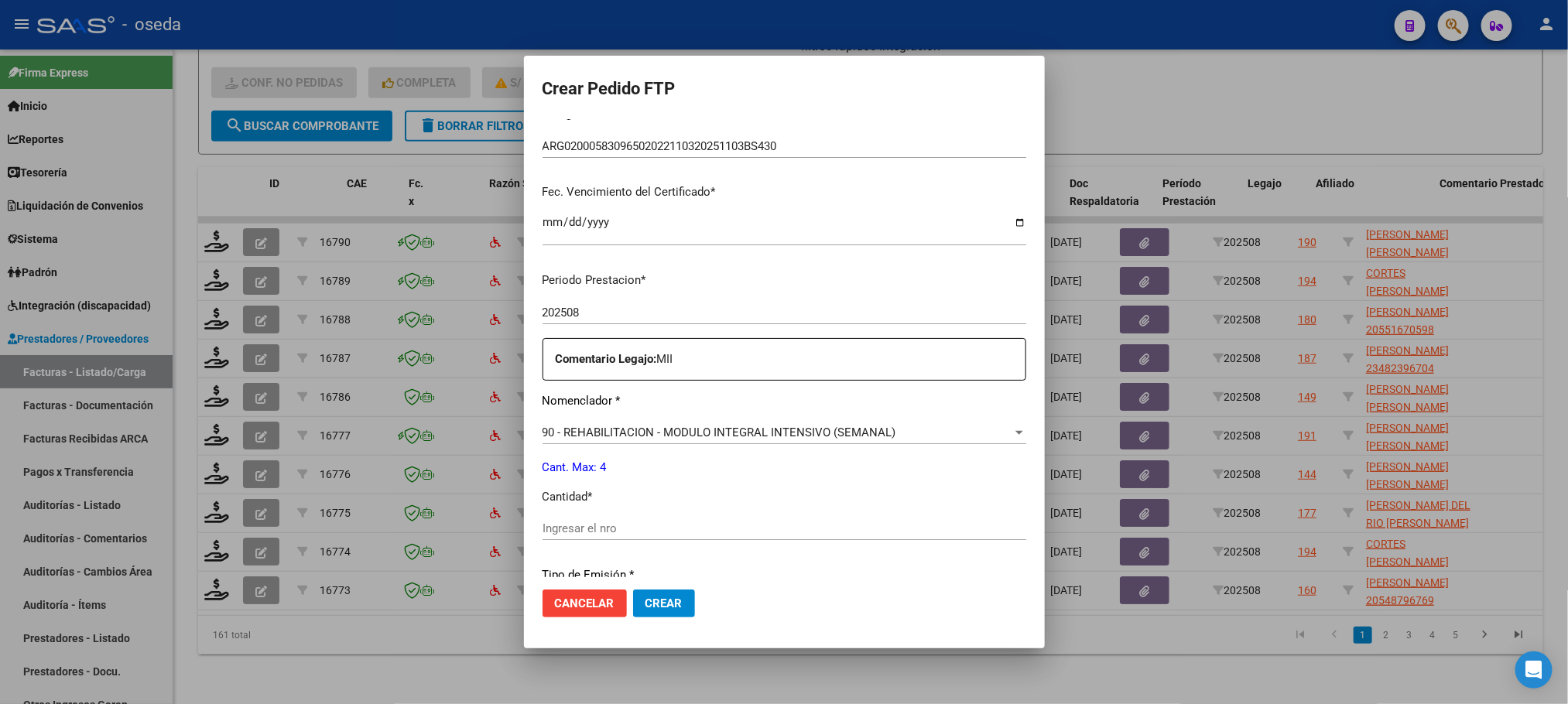
click at [723, 527] on input "Ingresar el nro" at bounding box center [784, 528] width 484 height 14
type input "4"
click at [633, 589] on button "Crear" at bounding box center [664, 603] width 62 height 28
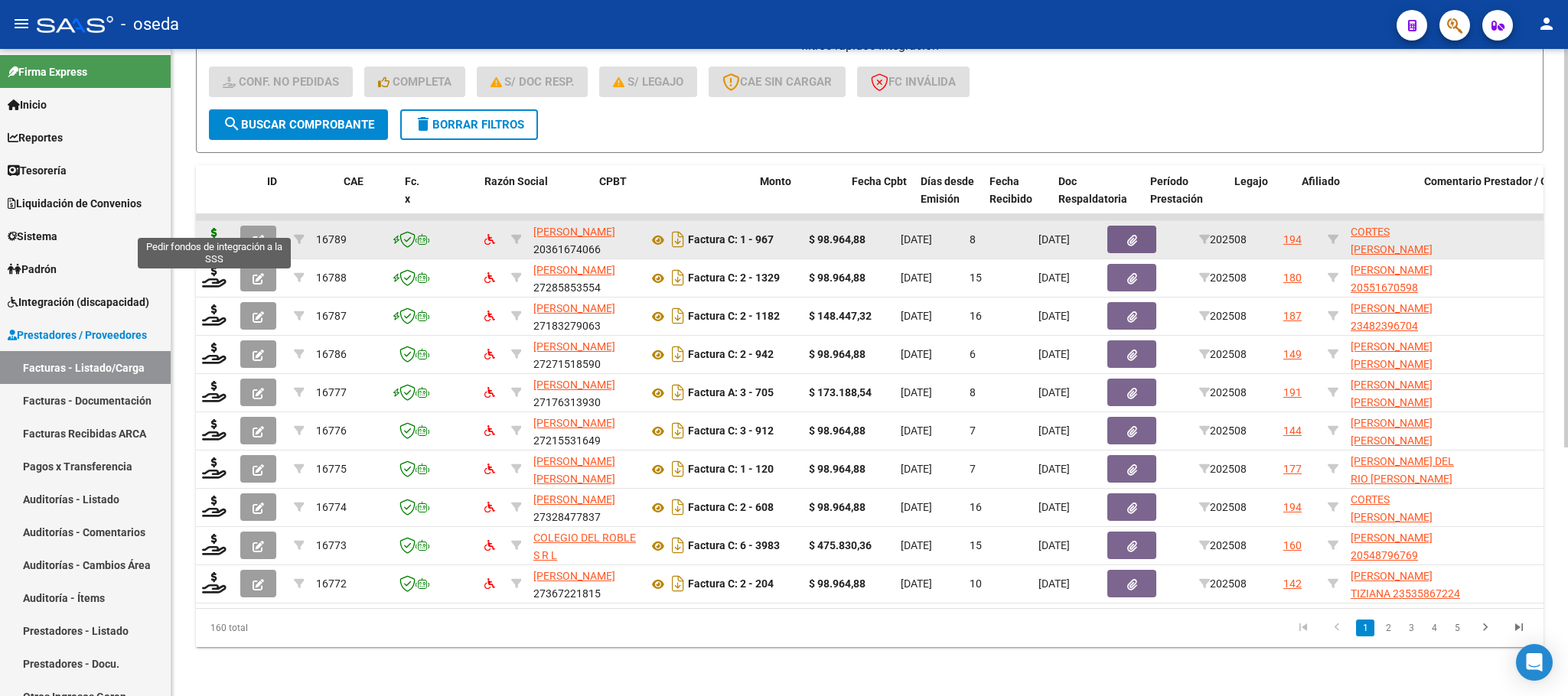
click at [208, 228] on icon at bounding box center [214, 239] width 25 height 22
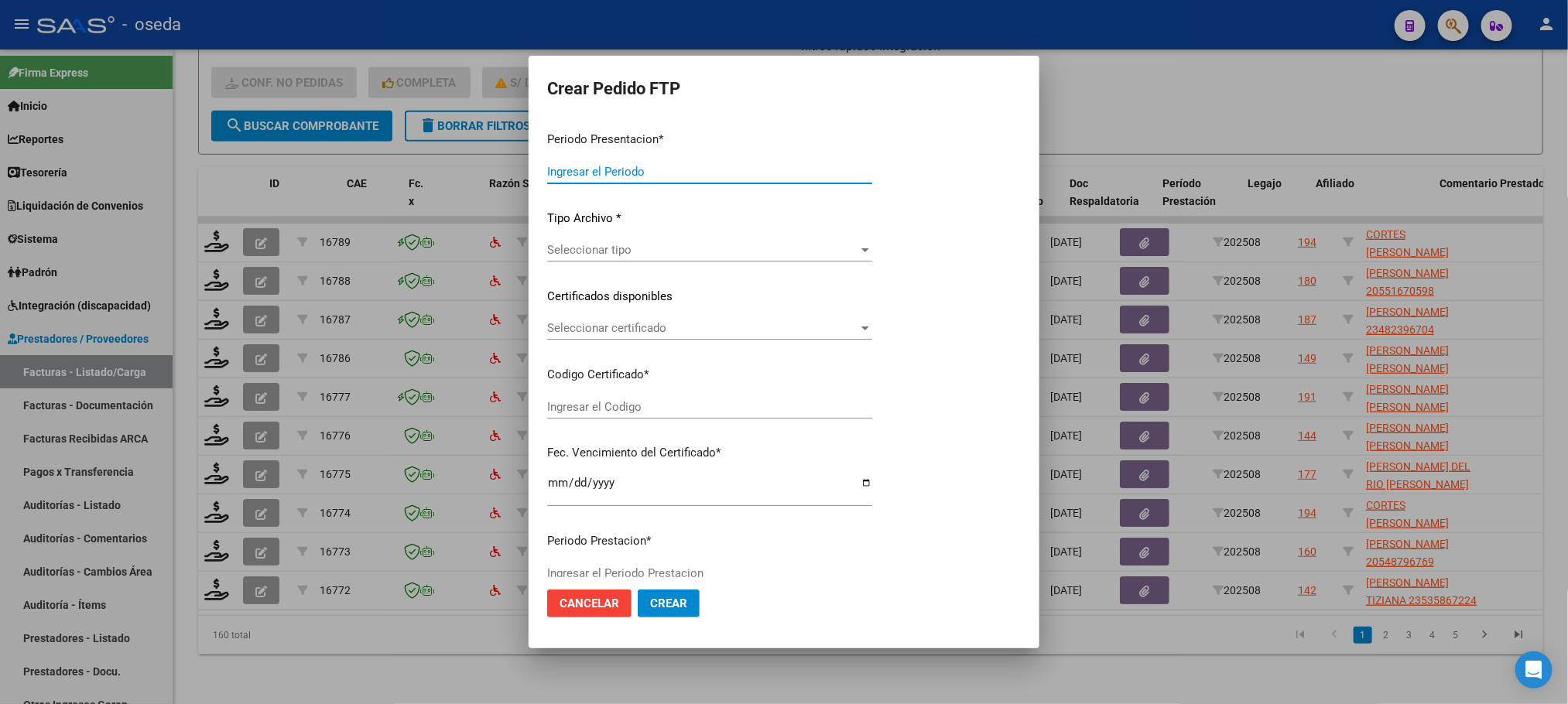
type input "202508"
type input "$ 98.964,88"
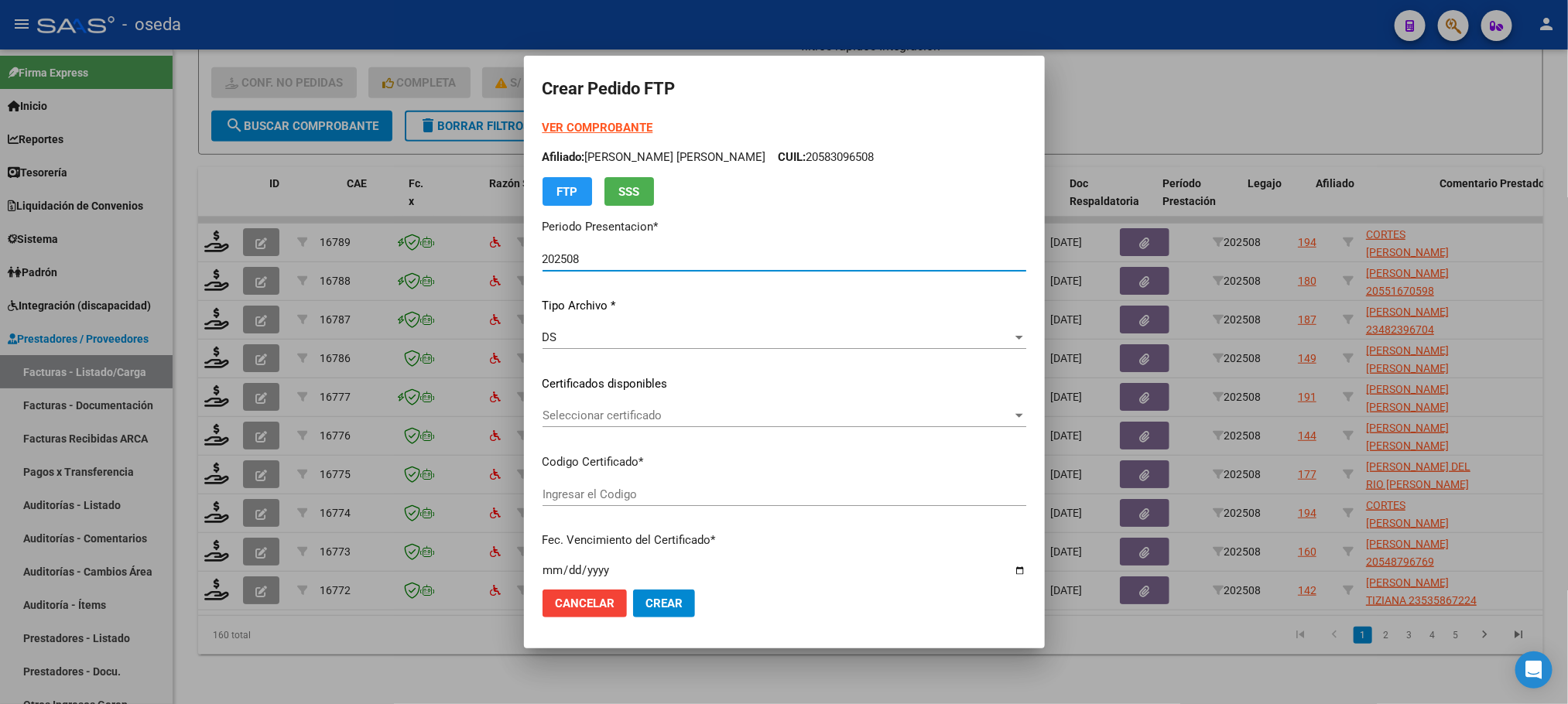
type input "ARG02000554209692023072620280726BS437"
type input "[DATE]"
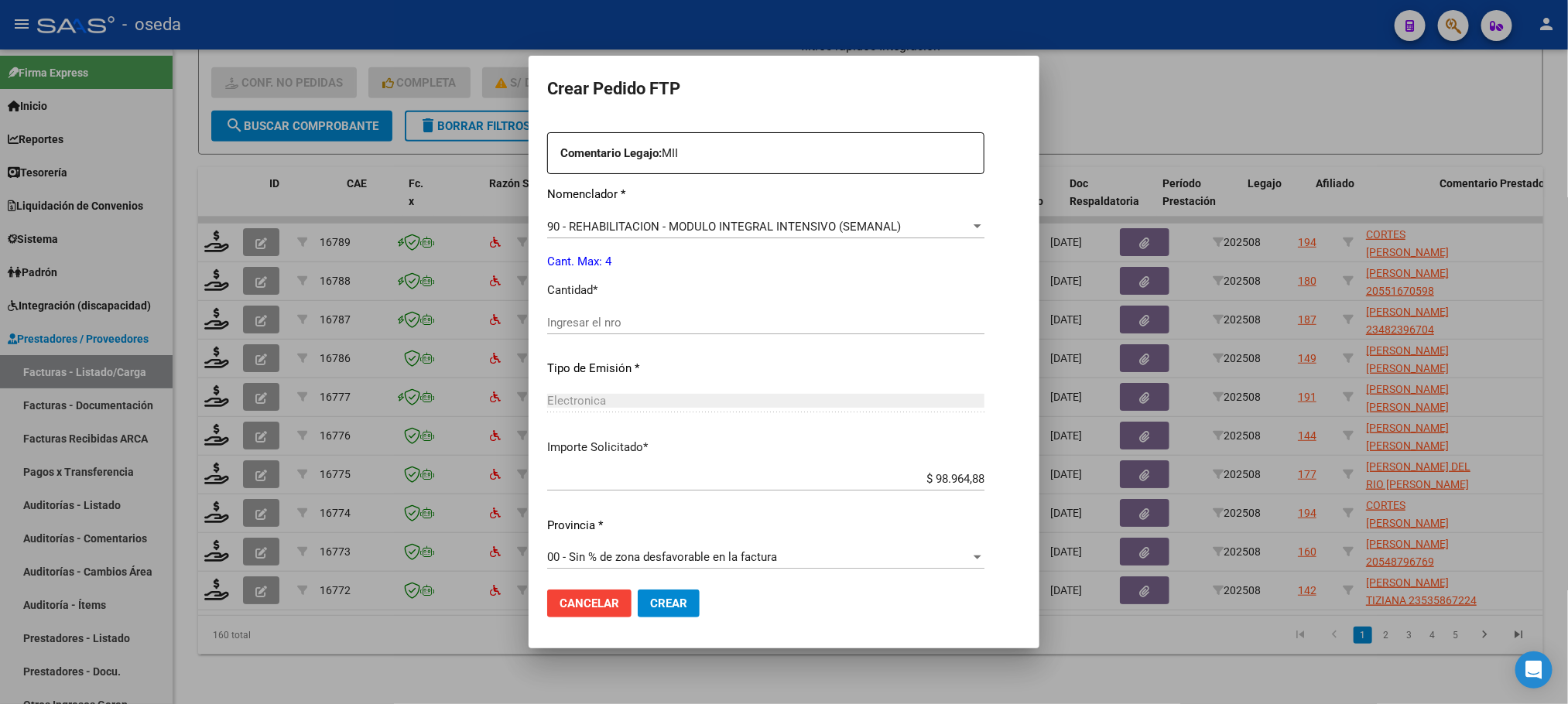
scroll to position [578, 0]
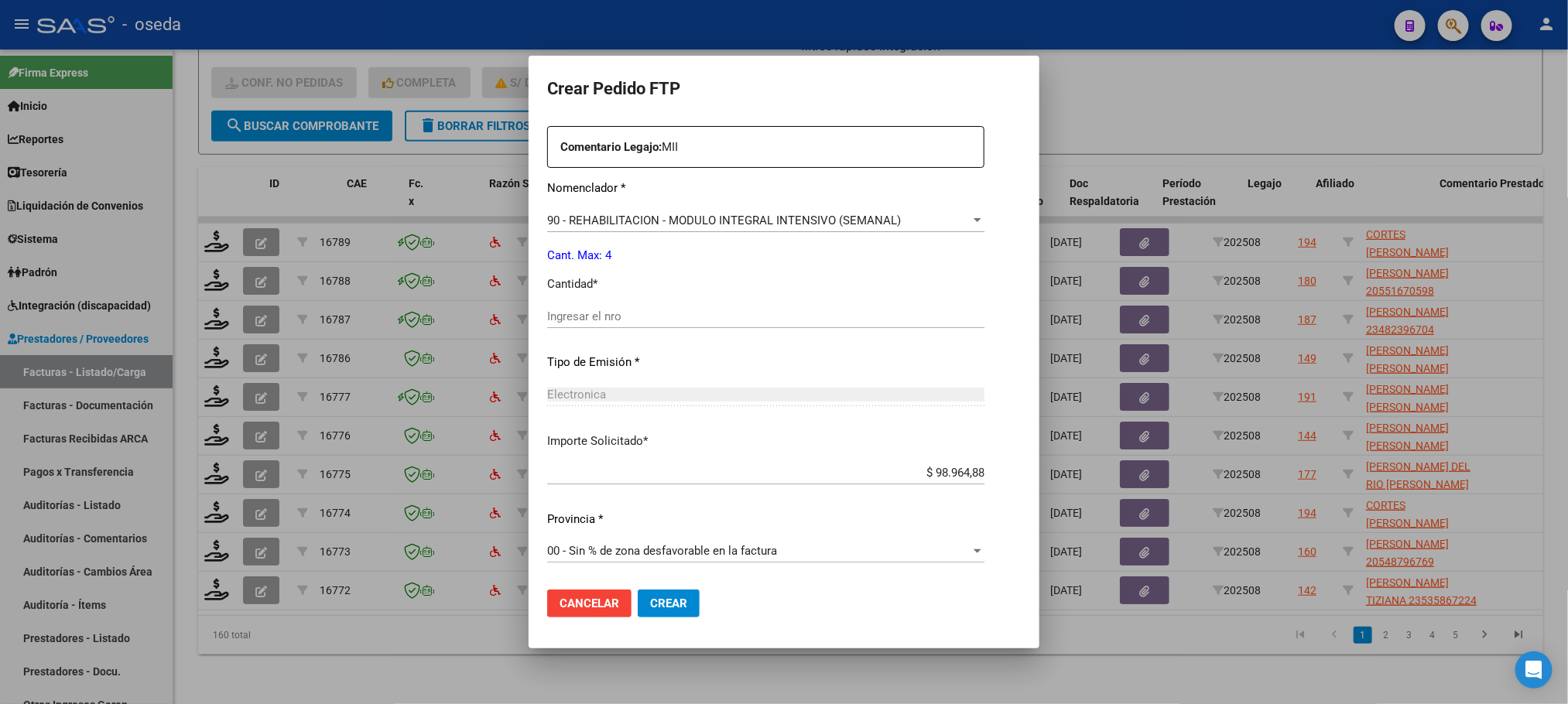
click at [745, 311] on input "Ingresar el nro" at bounding box center [765, 316] width 437 height 14
type input "4"
click at [638, 589] on button "Crear" at bounding box center [669, 603] width 62 height 28
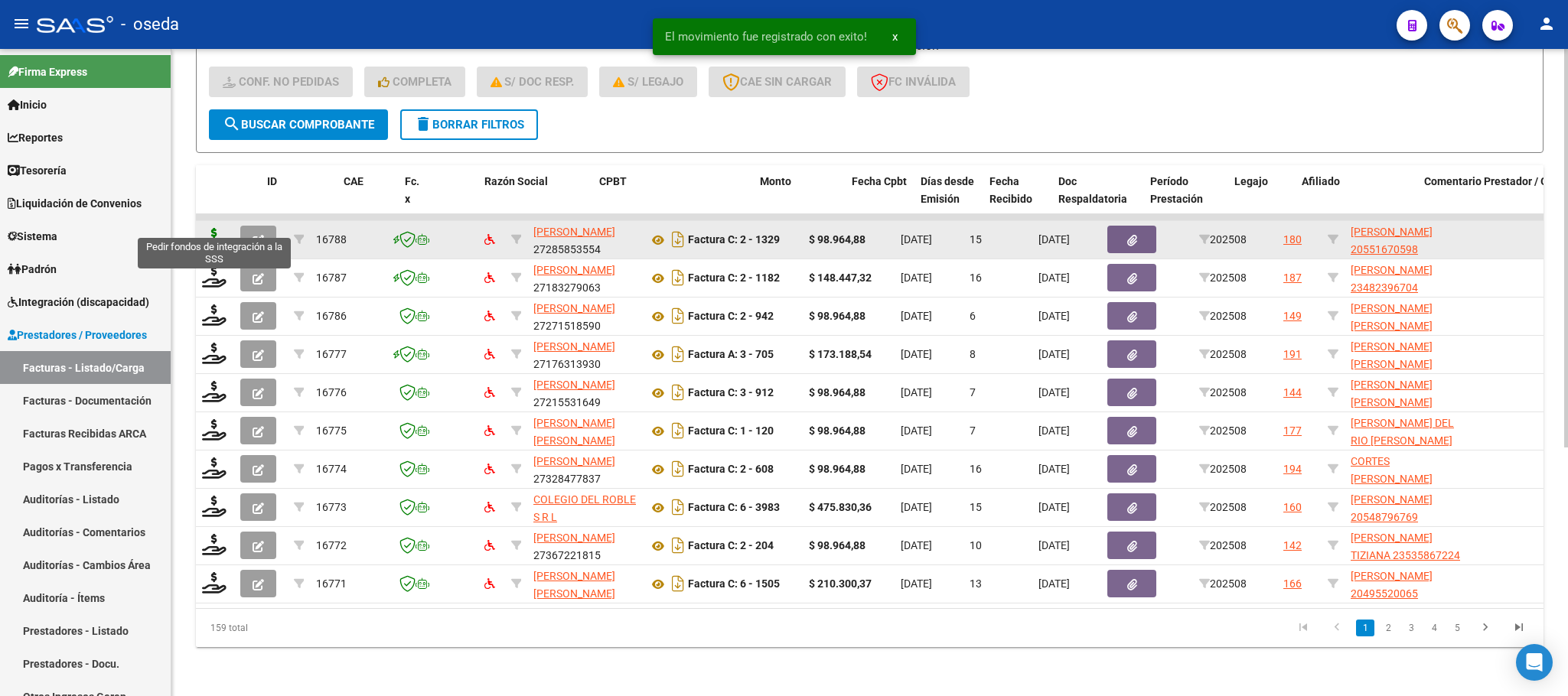
click at [203, 228] on icon at bounding box center [214, 239] width 25 height 22
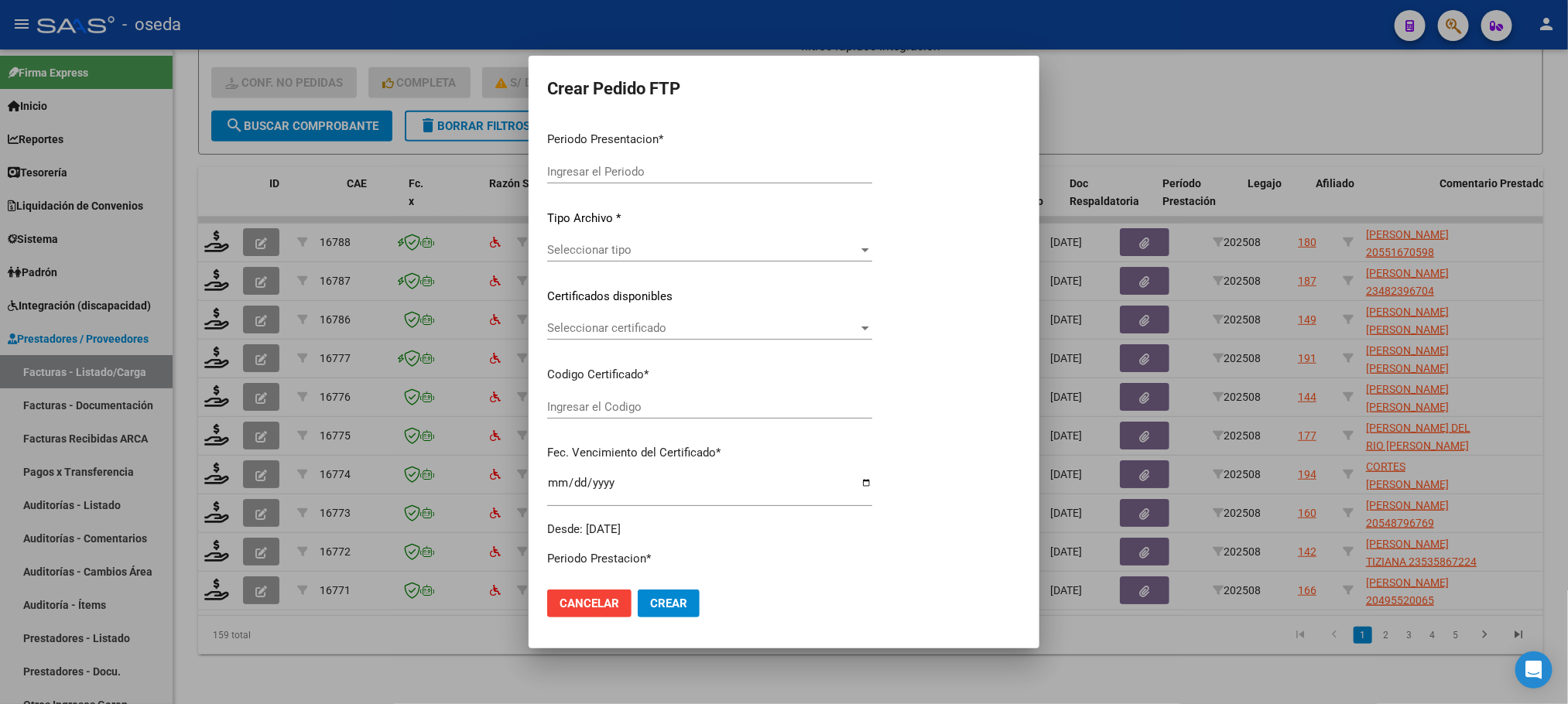
type input "202508"
type input "$ 98.964,88"
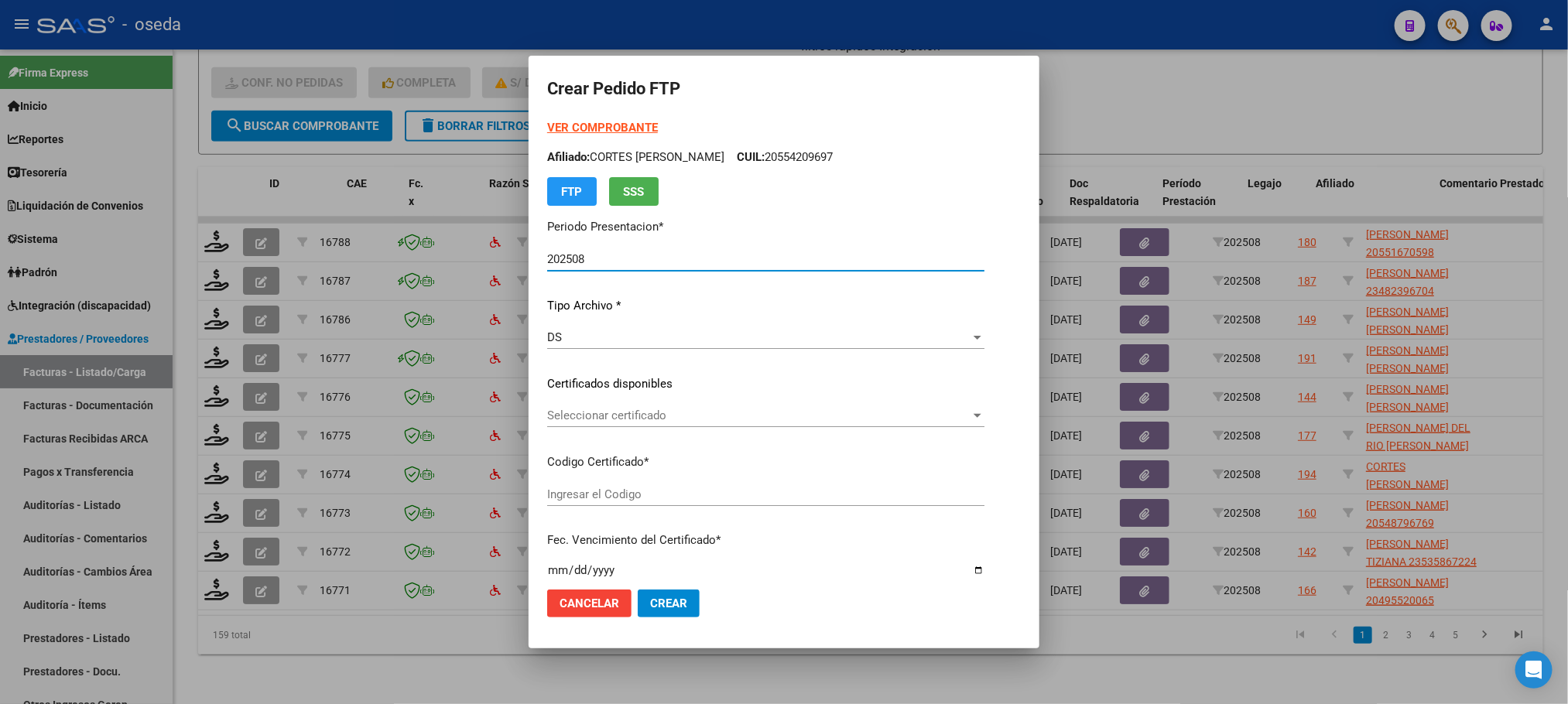
type input "20551670598"
type input "[DATE]"
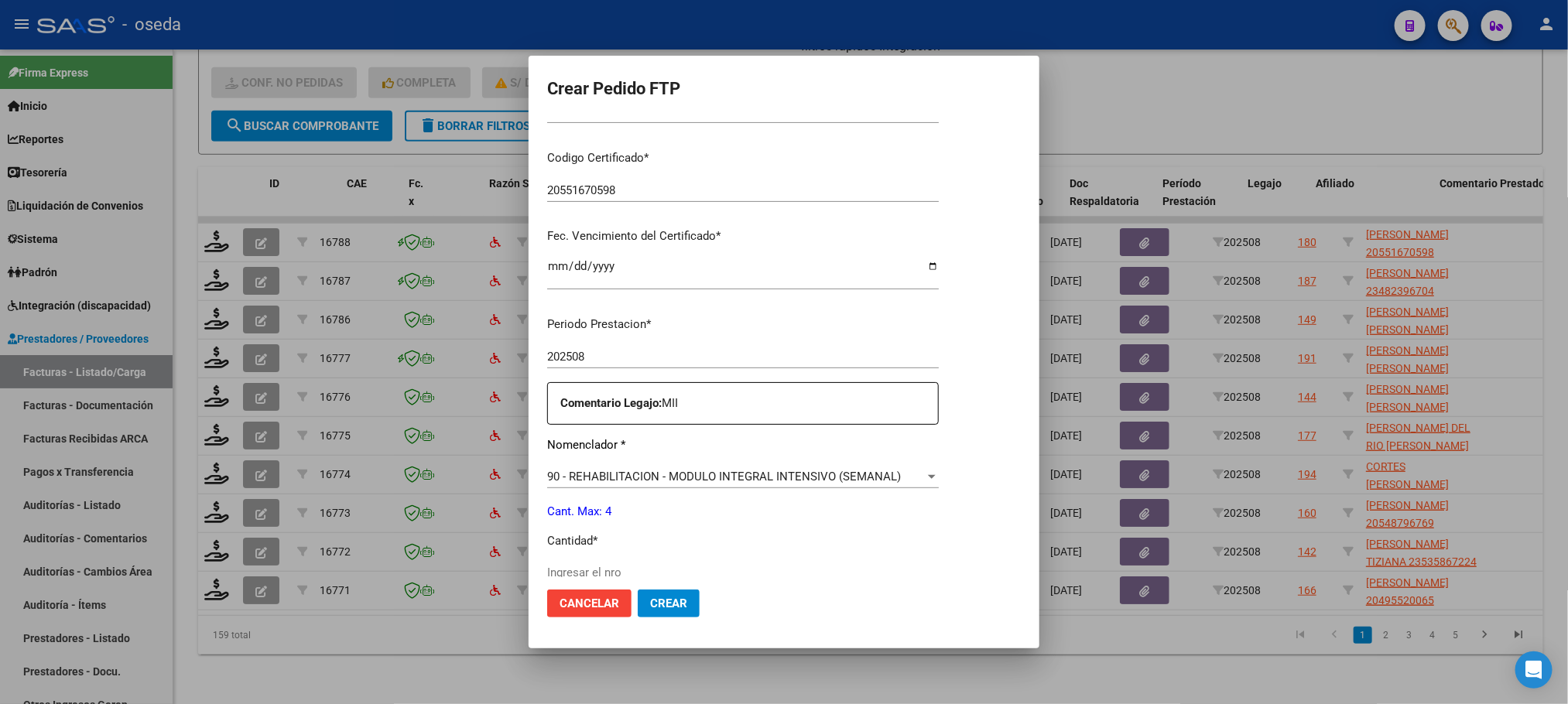
scroll to position [464, 0]
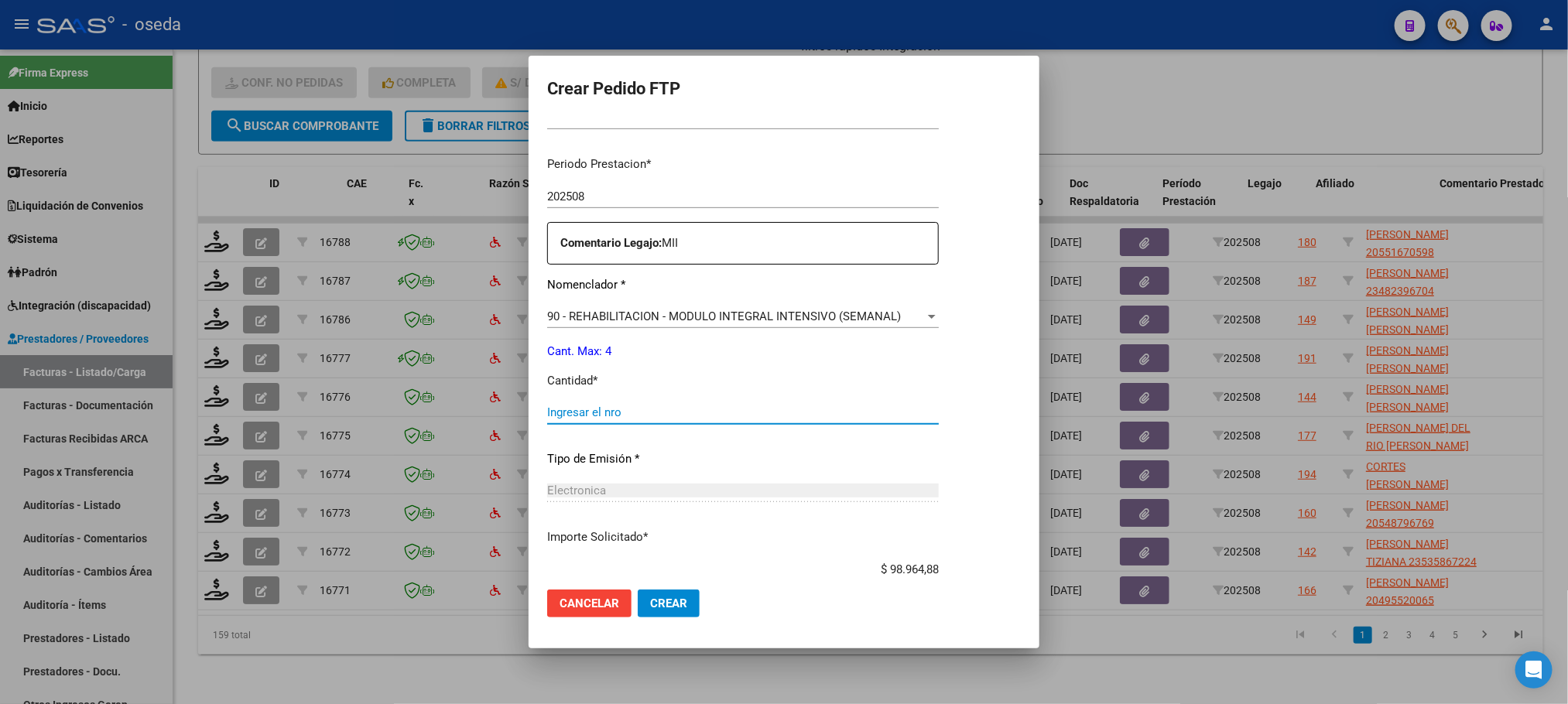
click at [755, 409] on input "Ingresar el nro" at bounding box center [743, 412] width 392 height 14
type input "4"
click at [638, 589] on button "Crear" at bounding box center [669, 603] width 62 height 28
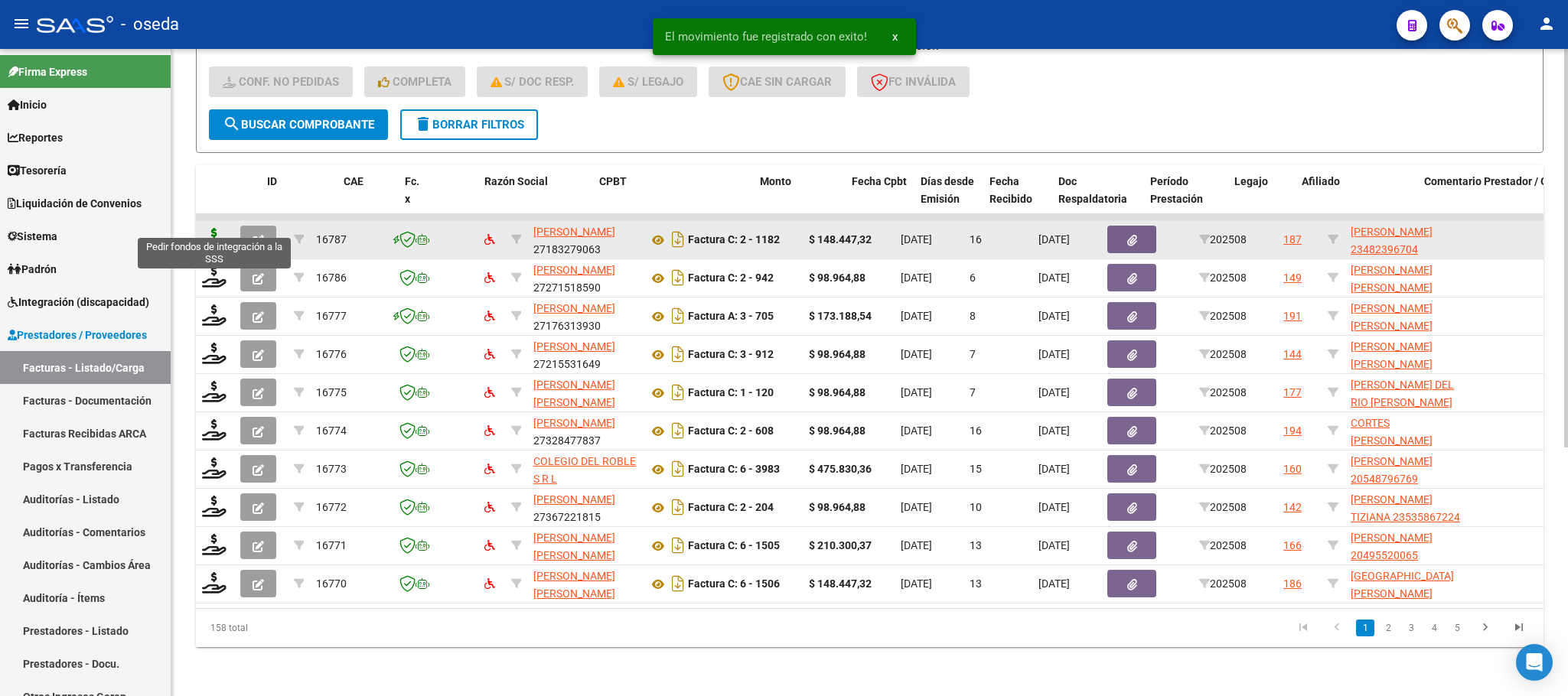
click at [207, 228] on icon at bounding box center [214, 239] width 25 height 22
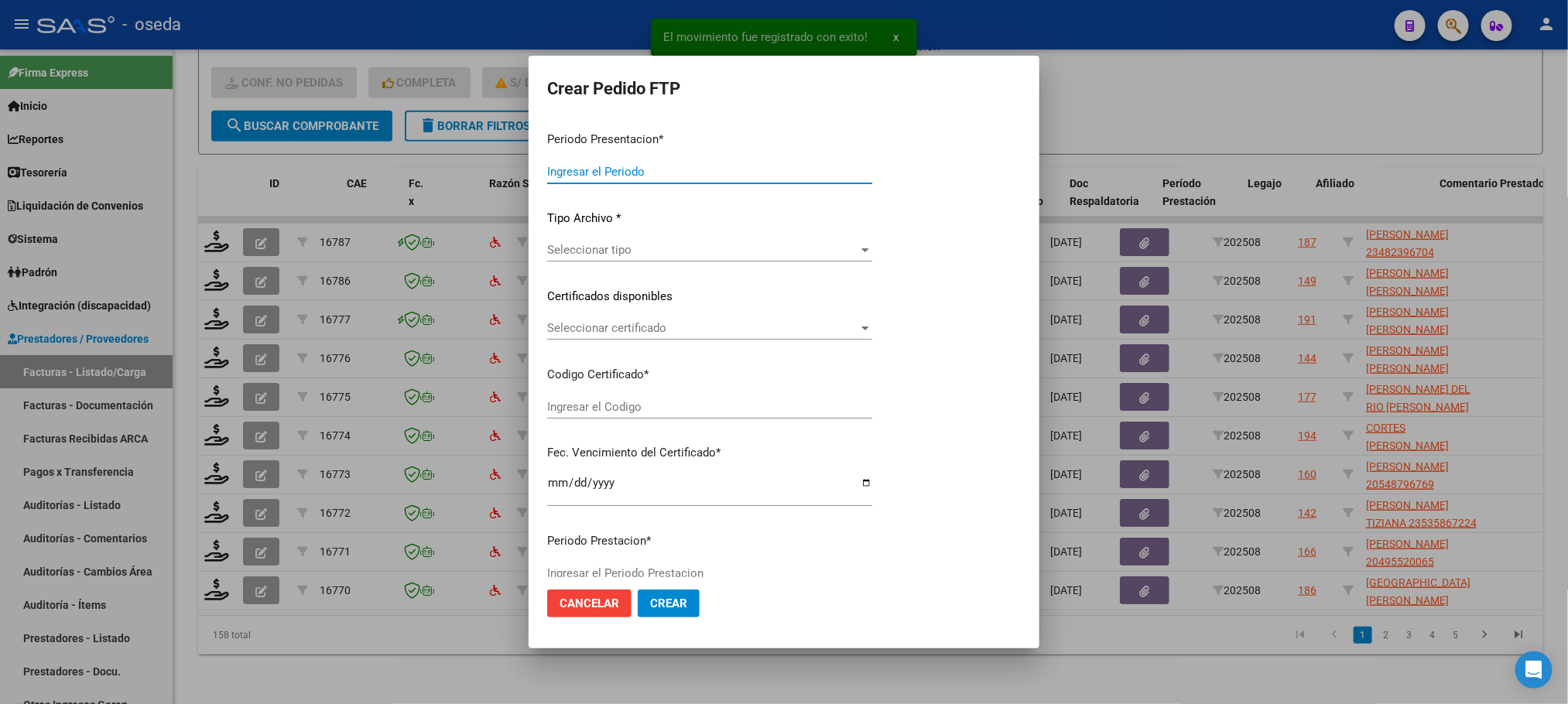
type input "202508"
type input "$ 148.447,32"
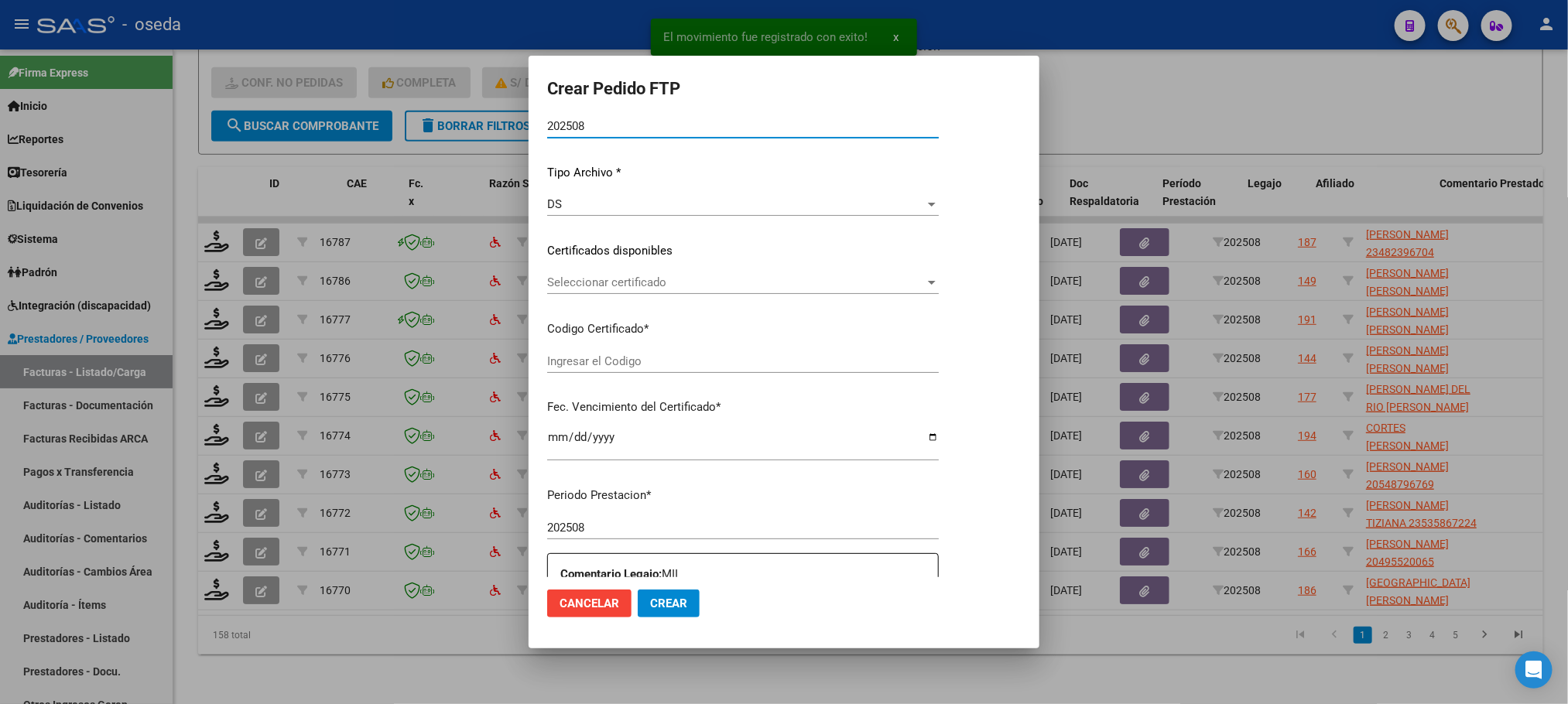
type input "23482396704"
type input "[DATE]"
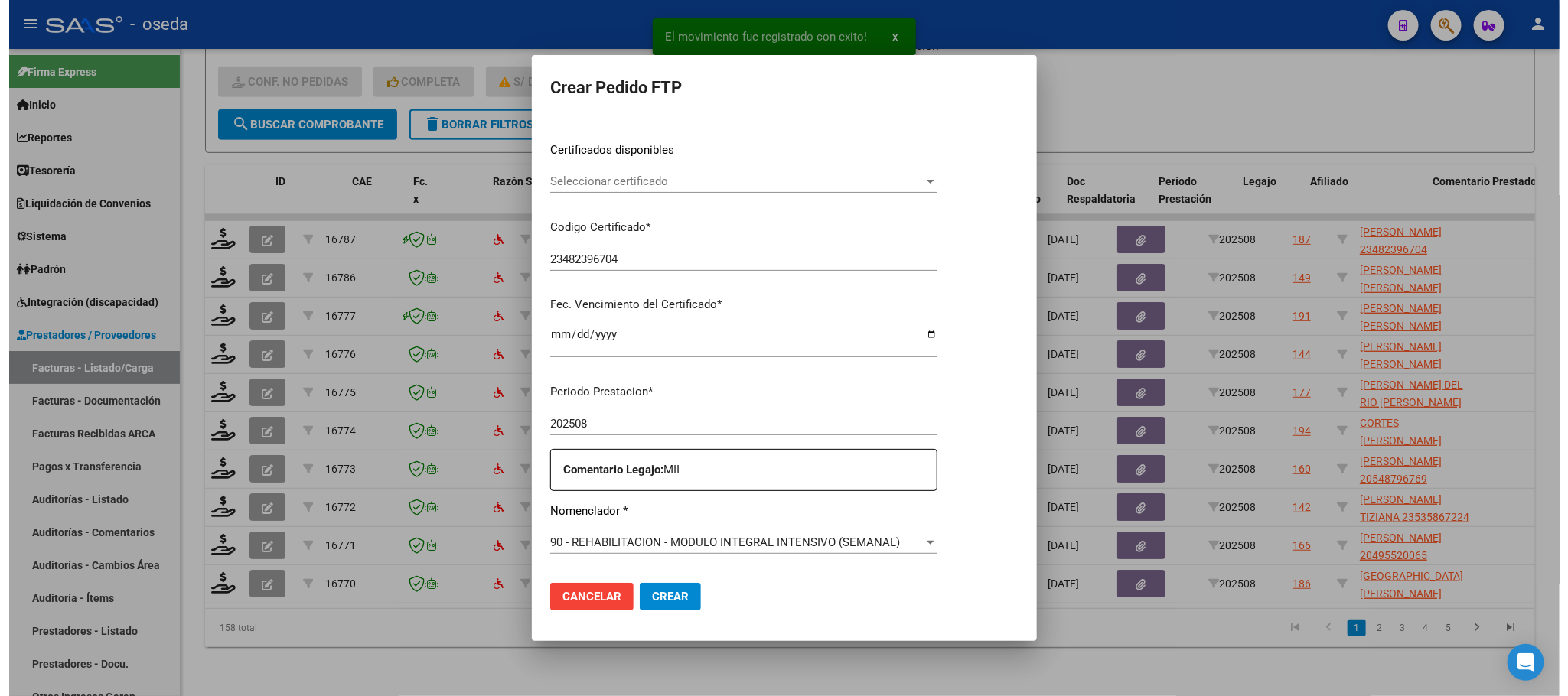
scroll to position [459, 0]
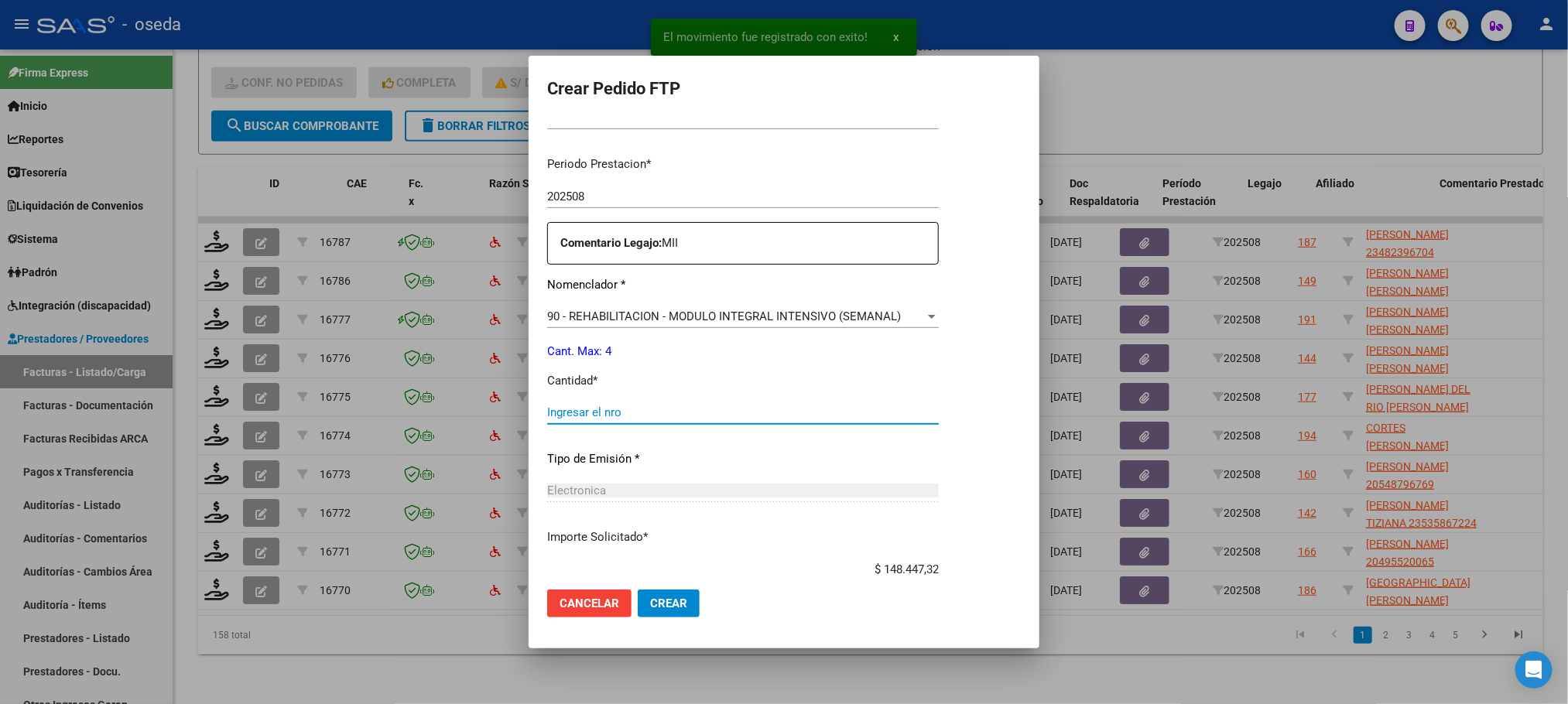
click at [754, 411] on input "Ingresar el nro" at bounding box center [743, 412] width 392 height 14
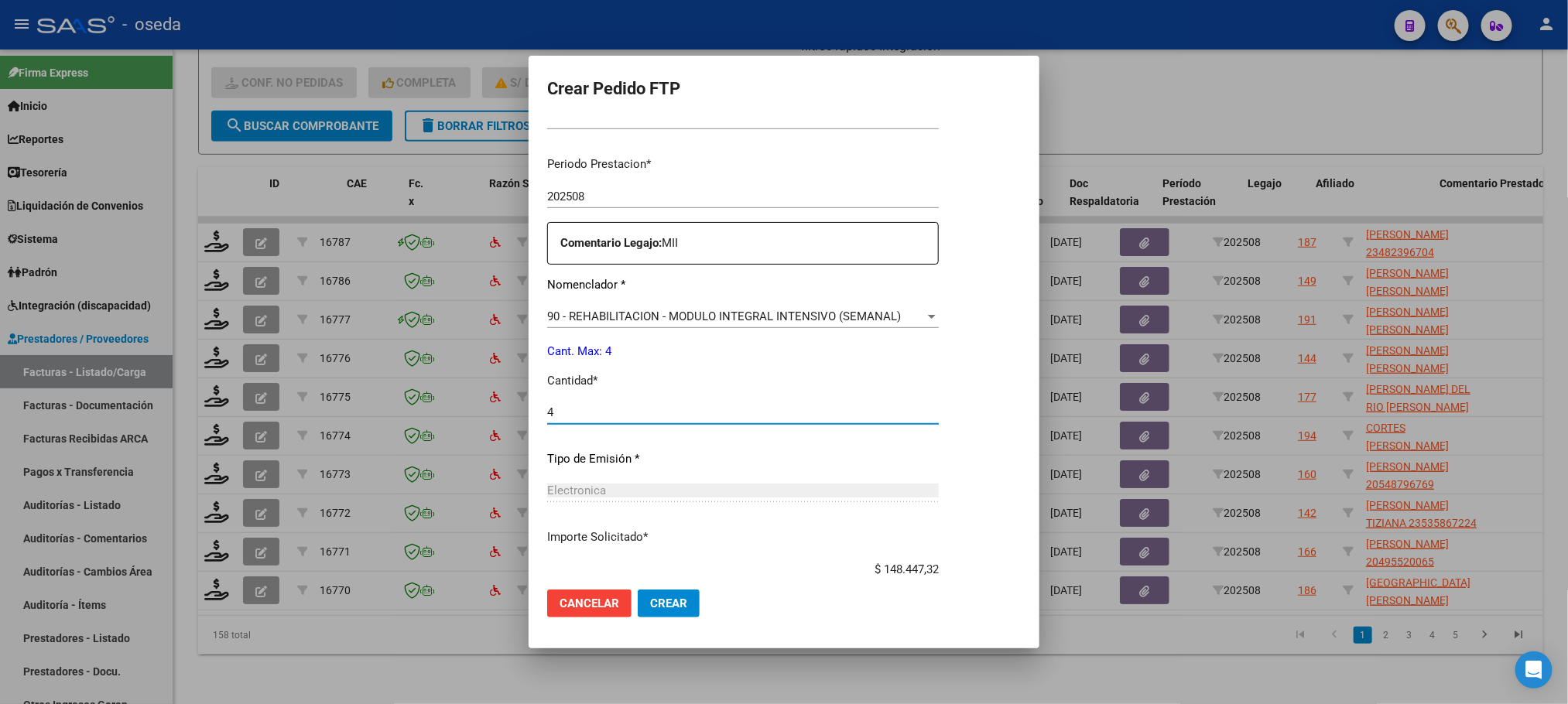
type input "4"
click at [638, 589] on button "Crear" at bounding box center [669, 603] width 62 height 28
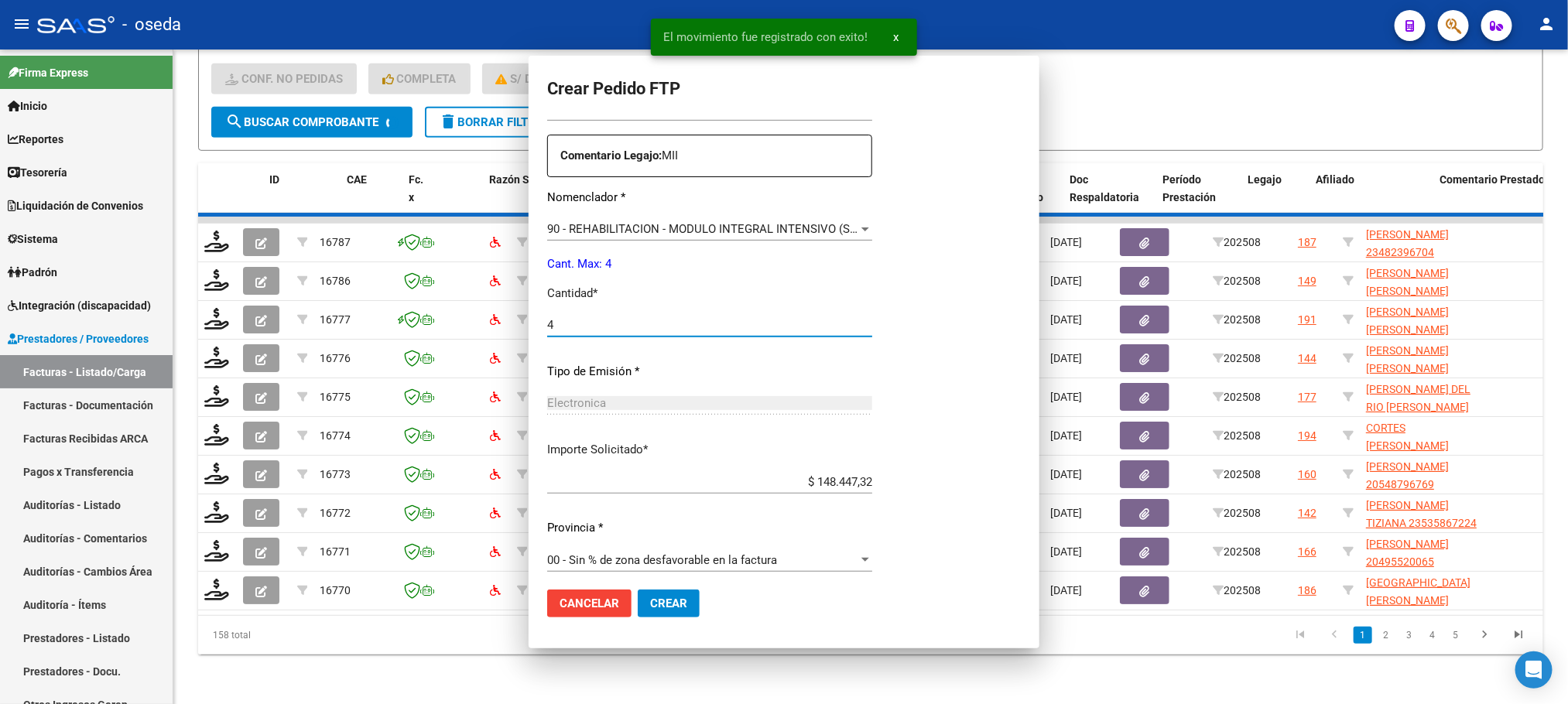
scroll to position [0, 0]
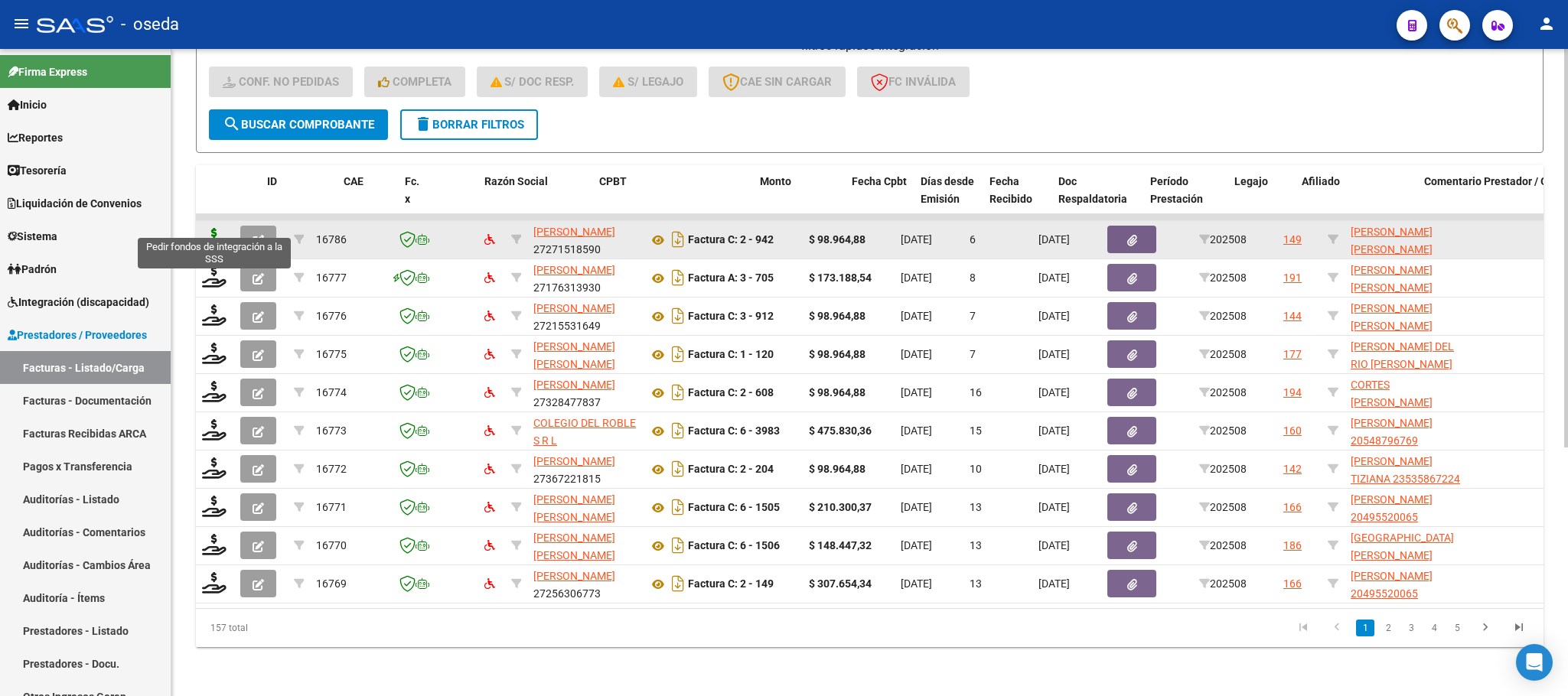
click at [220, 228] on icon at bounding box center [214, 239] width 25 height 22
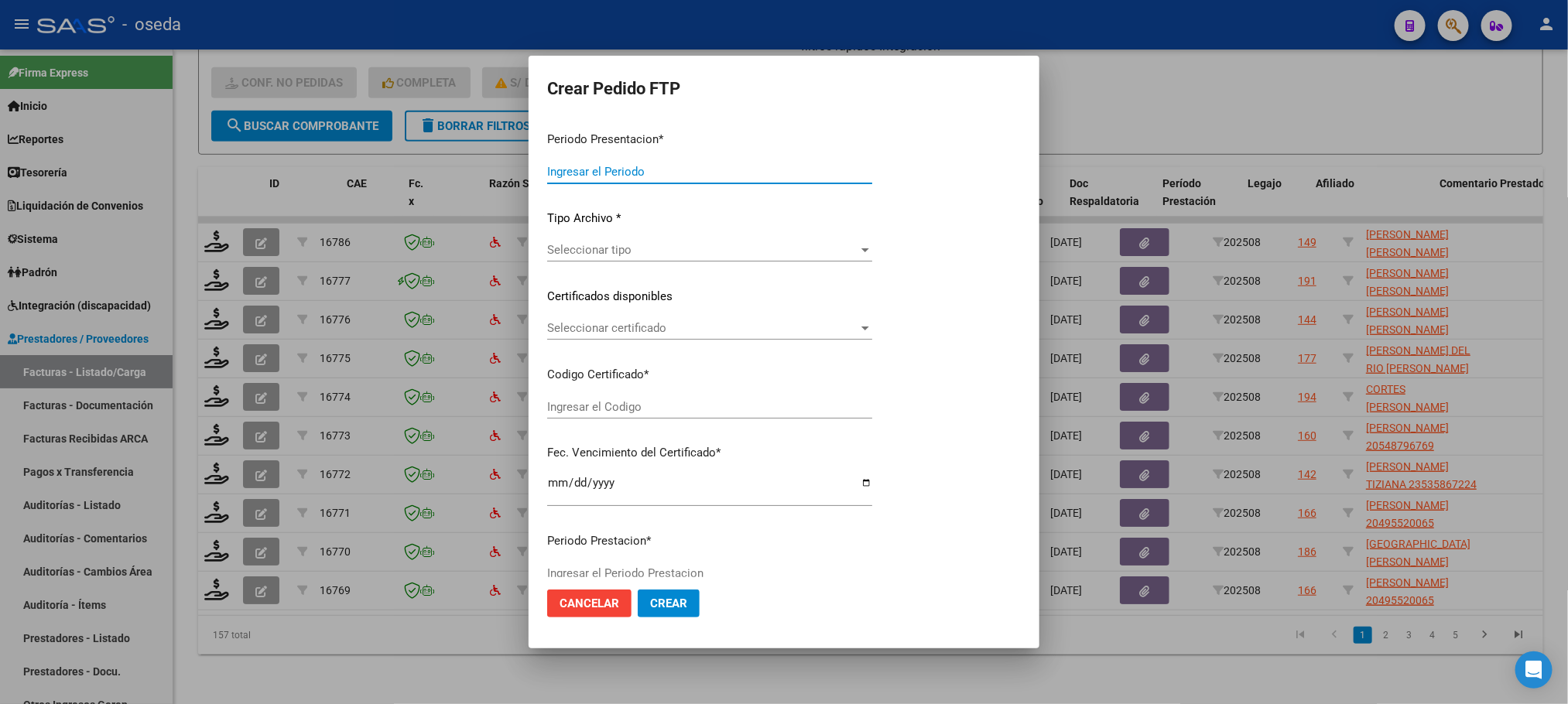
type input "202508"
type input "$ 98.964,88"
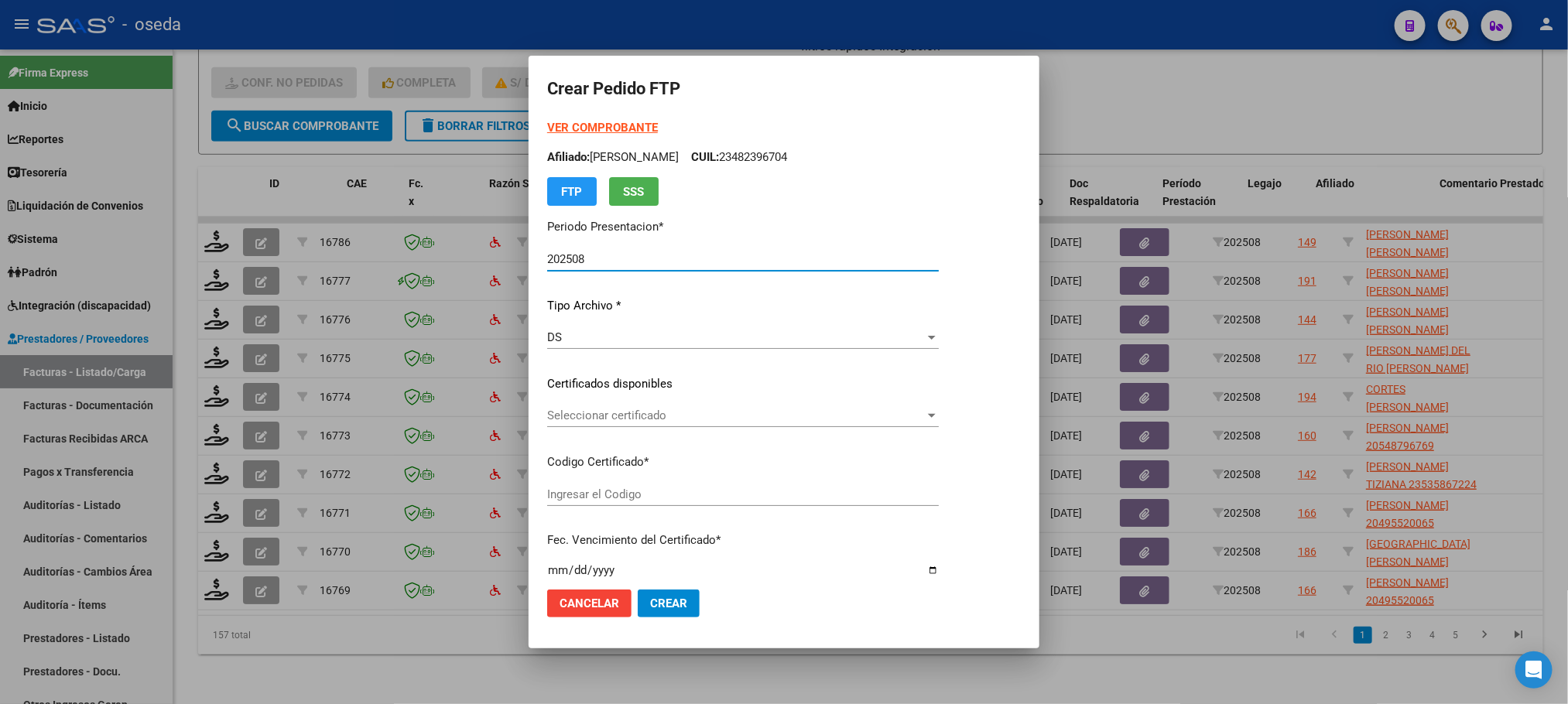
type input "ARG02000490768612022092920270929"
type input "[DATE]"
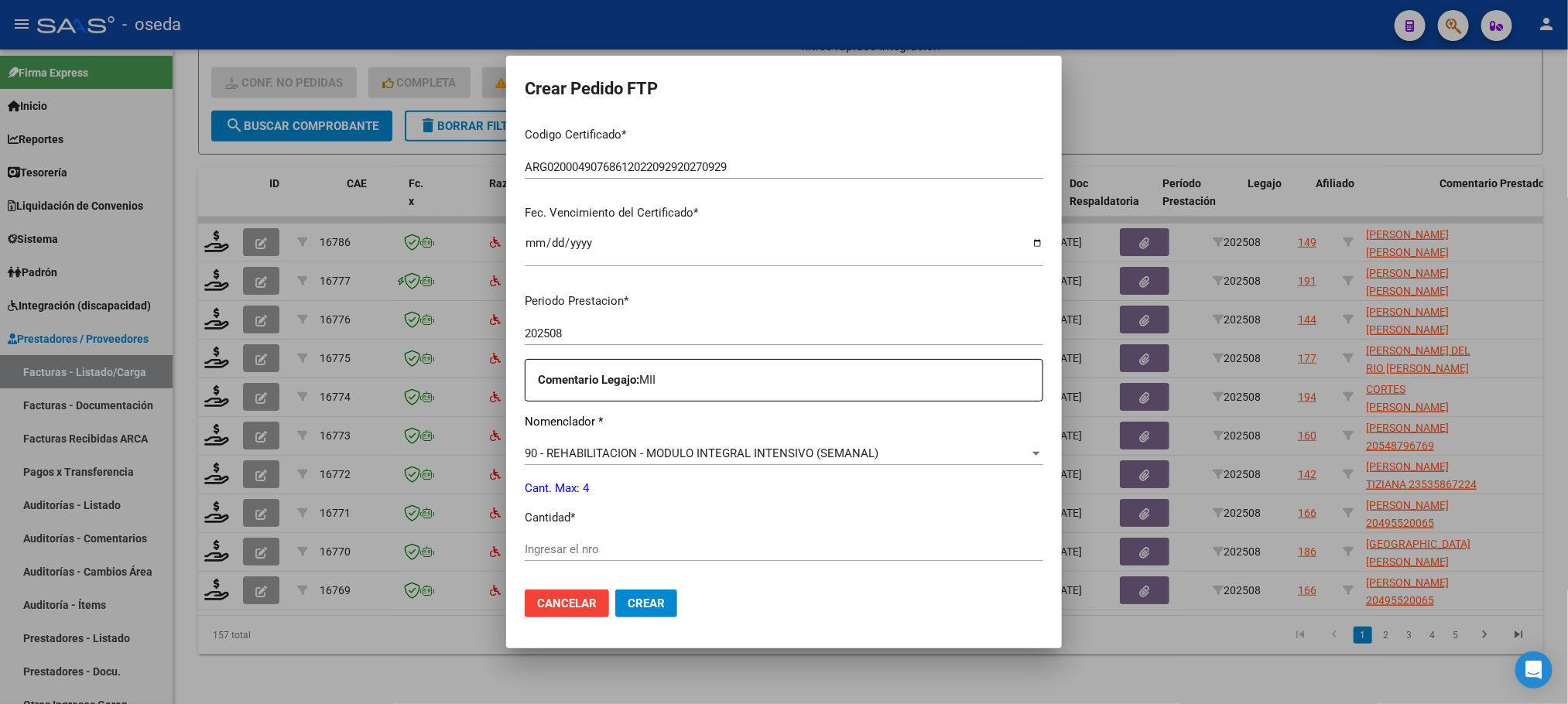
scroll to position [348, 0]
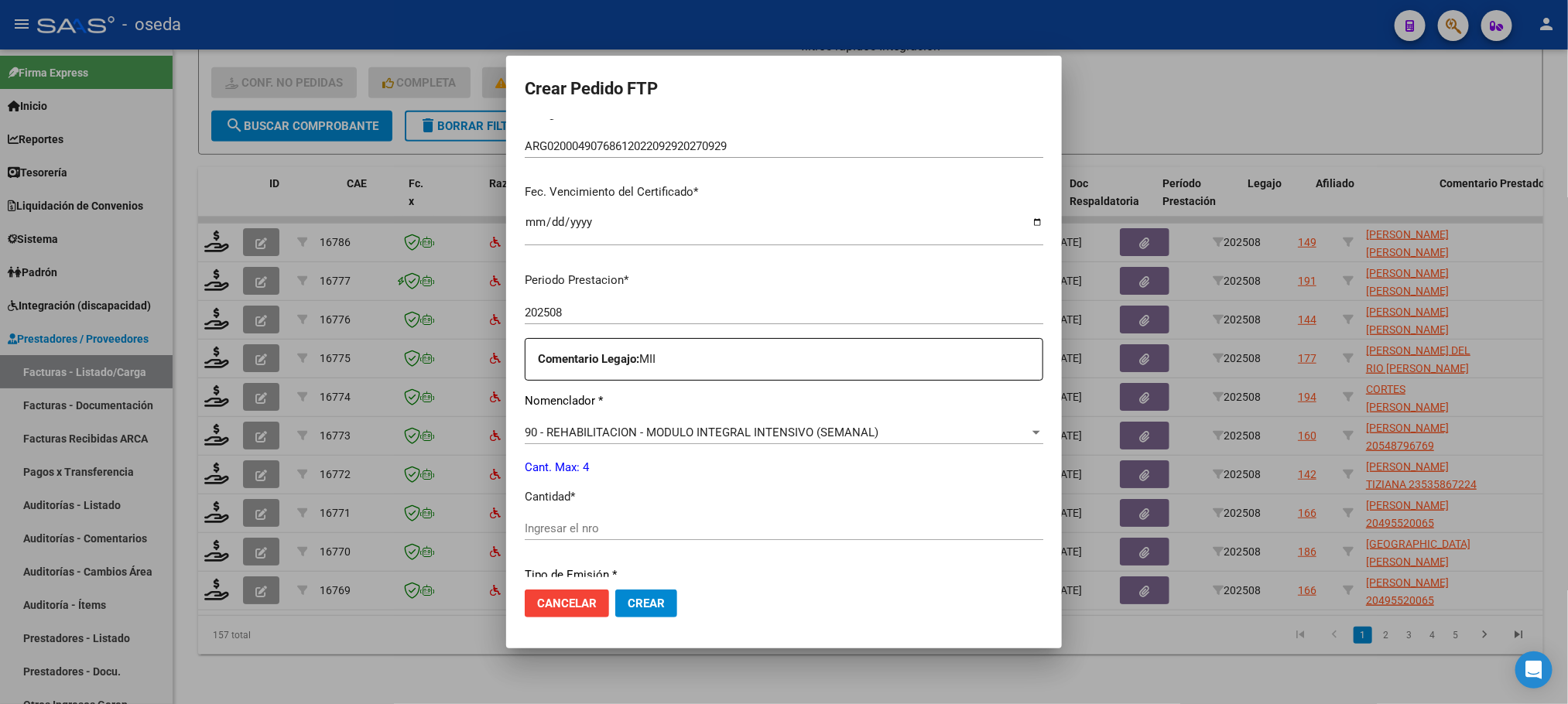
click at [673, 536] on div "Ingresar el nro" at bounding box center [784, 528] width 518 height 23
type input "4"
click at [615, 589] on button "Crear" at bounding box center [646, 603] width 62 height 28
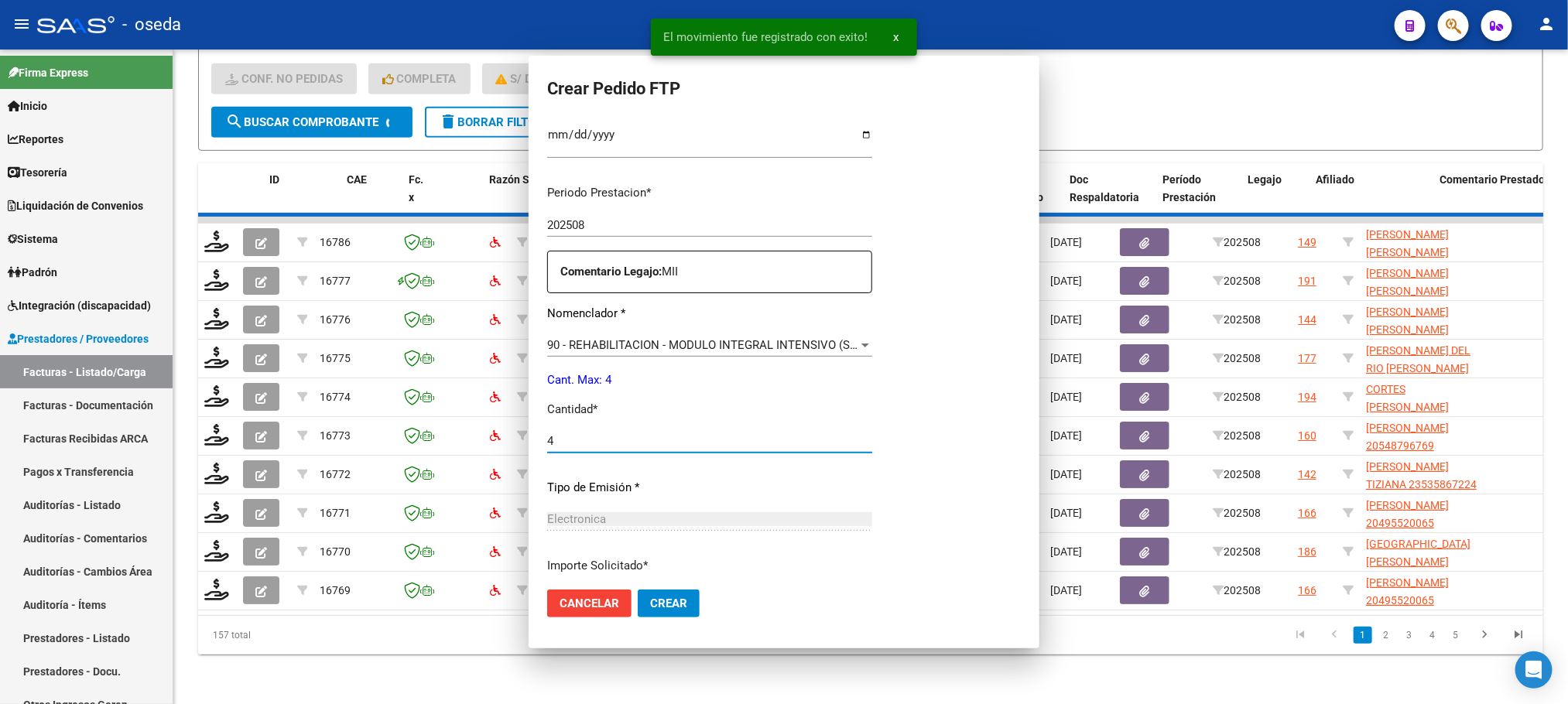
scroll to position [261, 0]
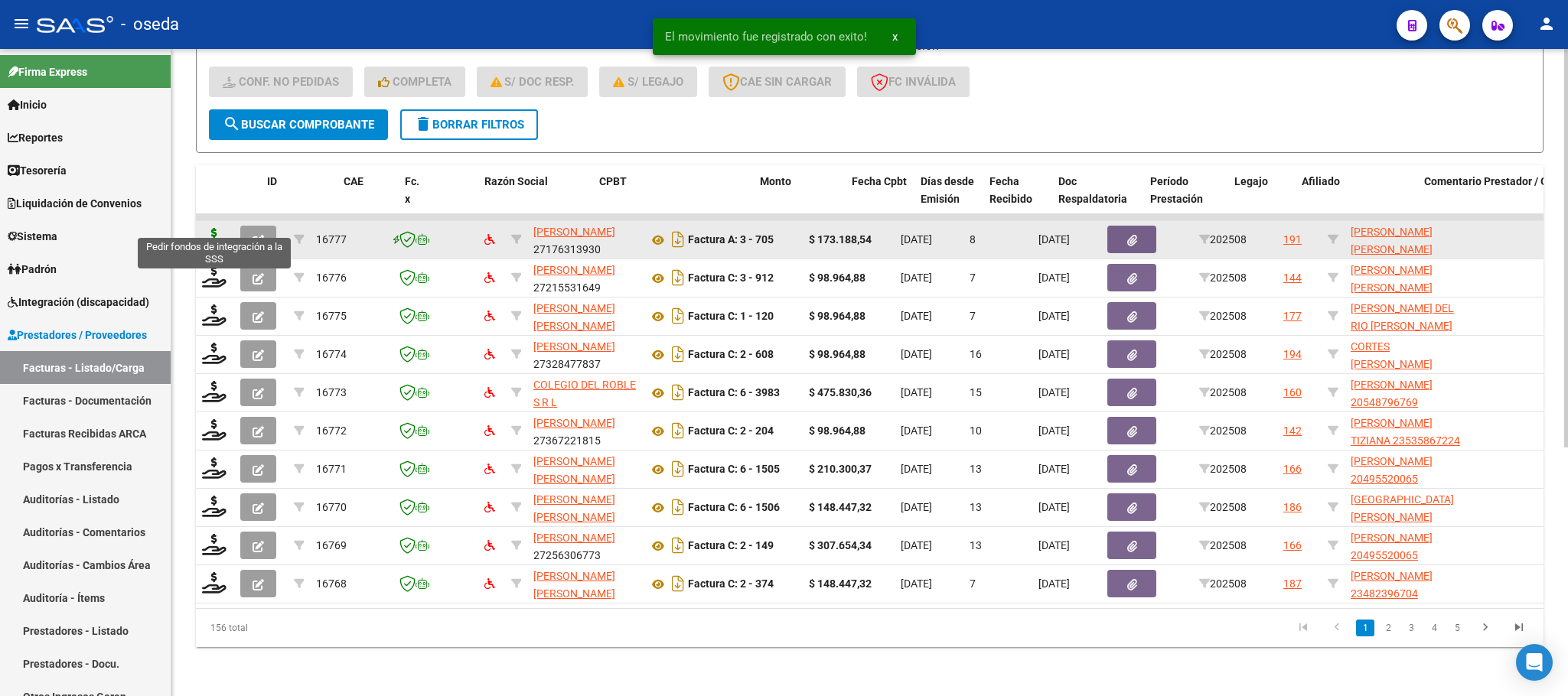
click at [204, 228] on icon at bounding box center [214, 239] width 25 height 22
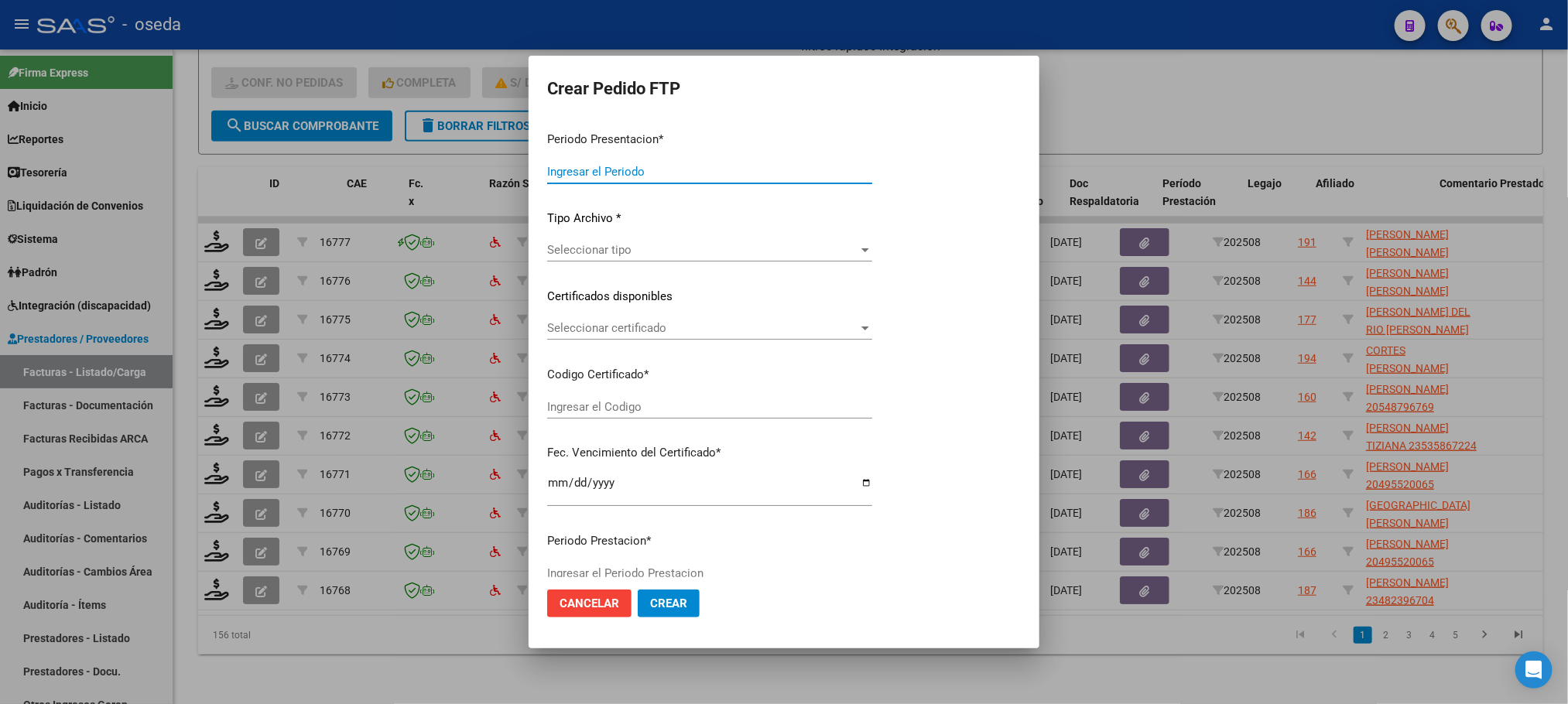
type input "202508"
type input "$ 173.188,54"
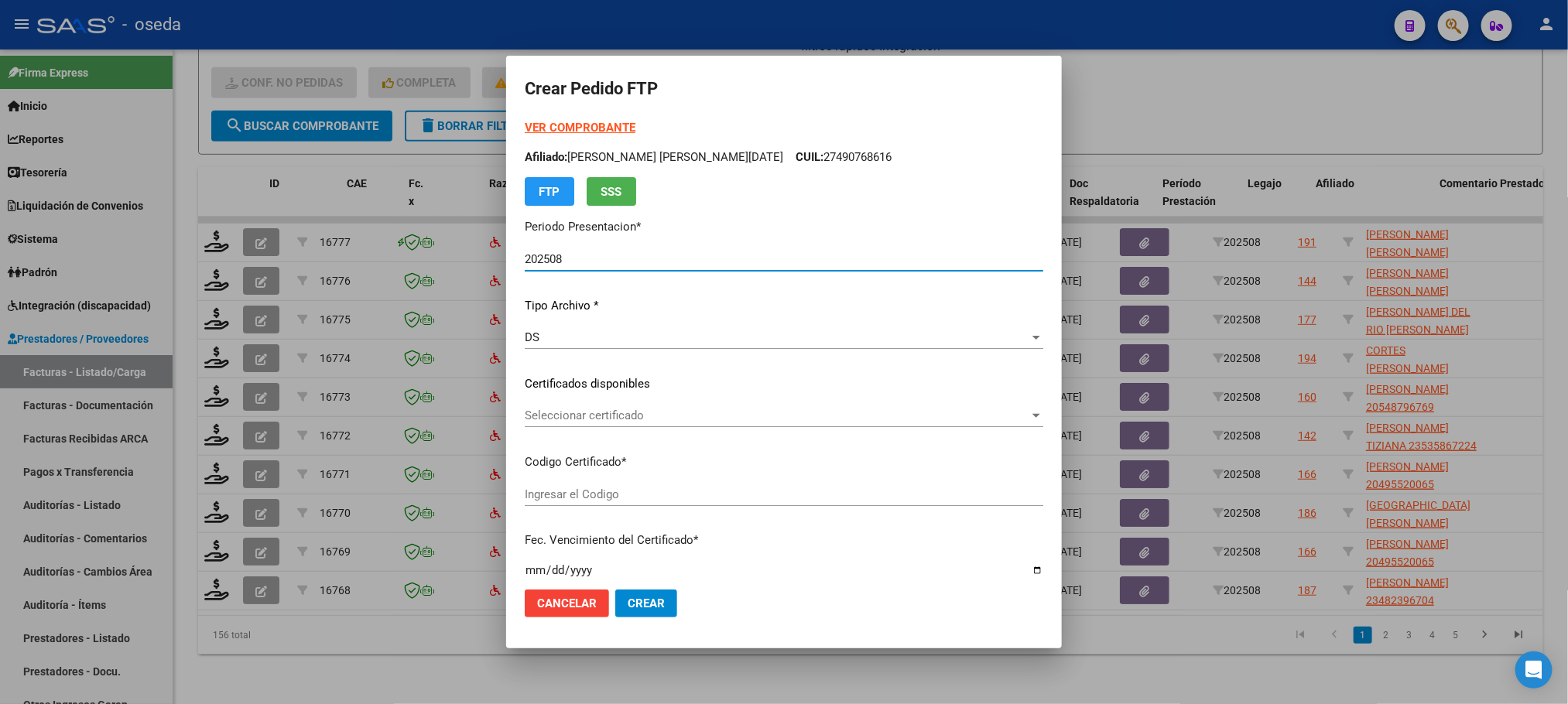
type input "20563994410"
type input "[DATE]"
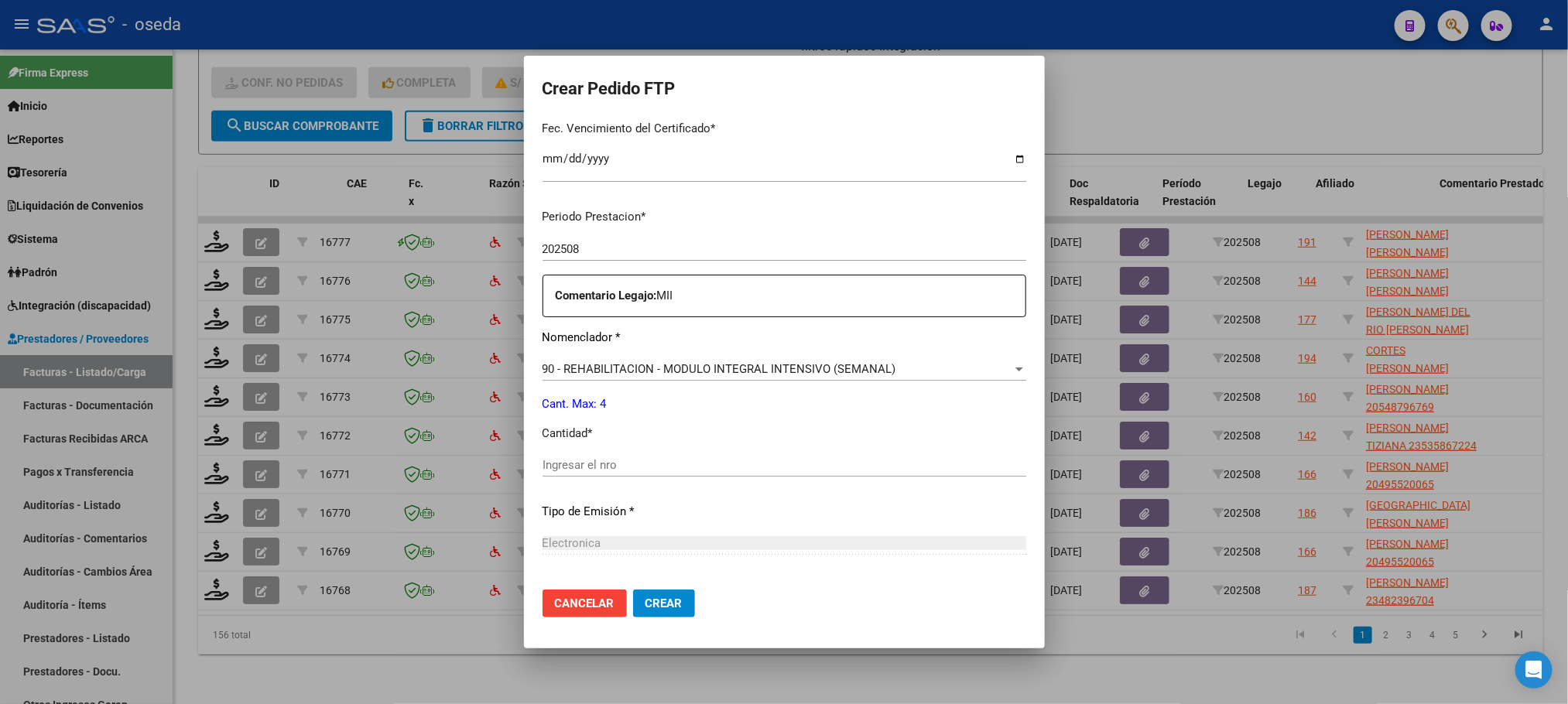
scroll to position [464, 0]
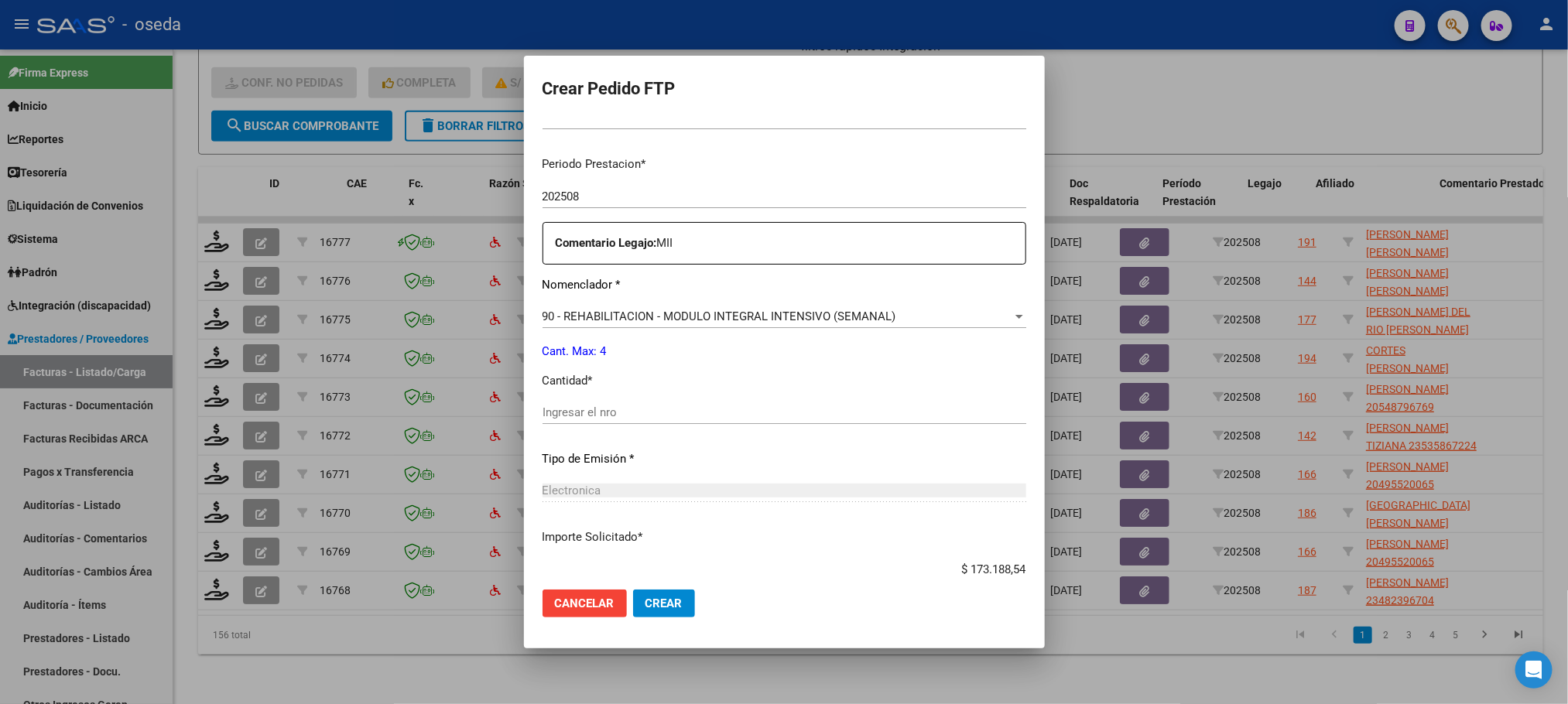
click at [811, 412] on input "Ingresar el nro" at bounding box center [784, 412] width 484 height 14
type input "4"
click at [633, 589] on button "Crear" at bounding box center [664, 603] width 62 height 28
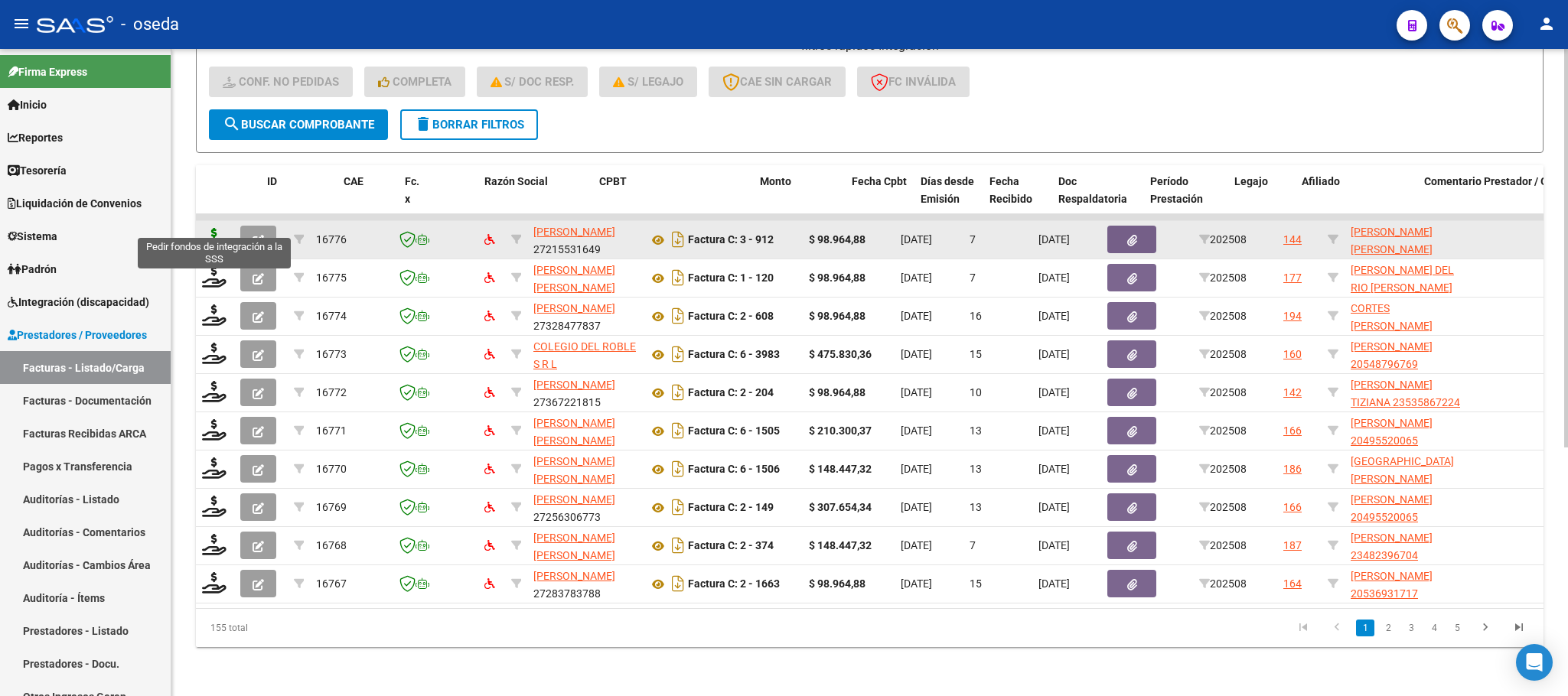
click at [208, 228] on icon at bounding box center [214, 239] width 25 height 22
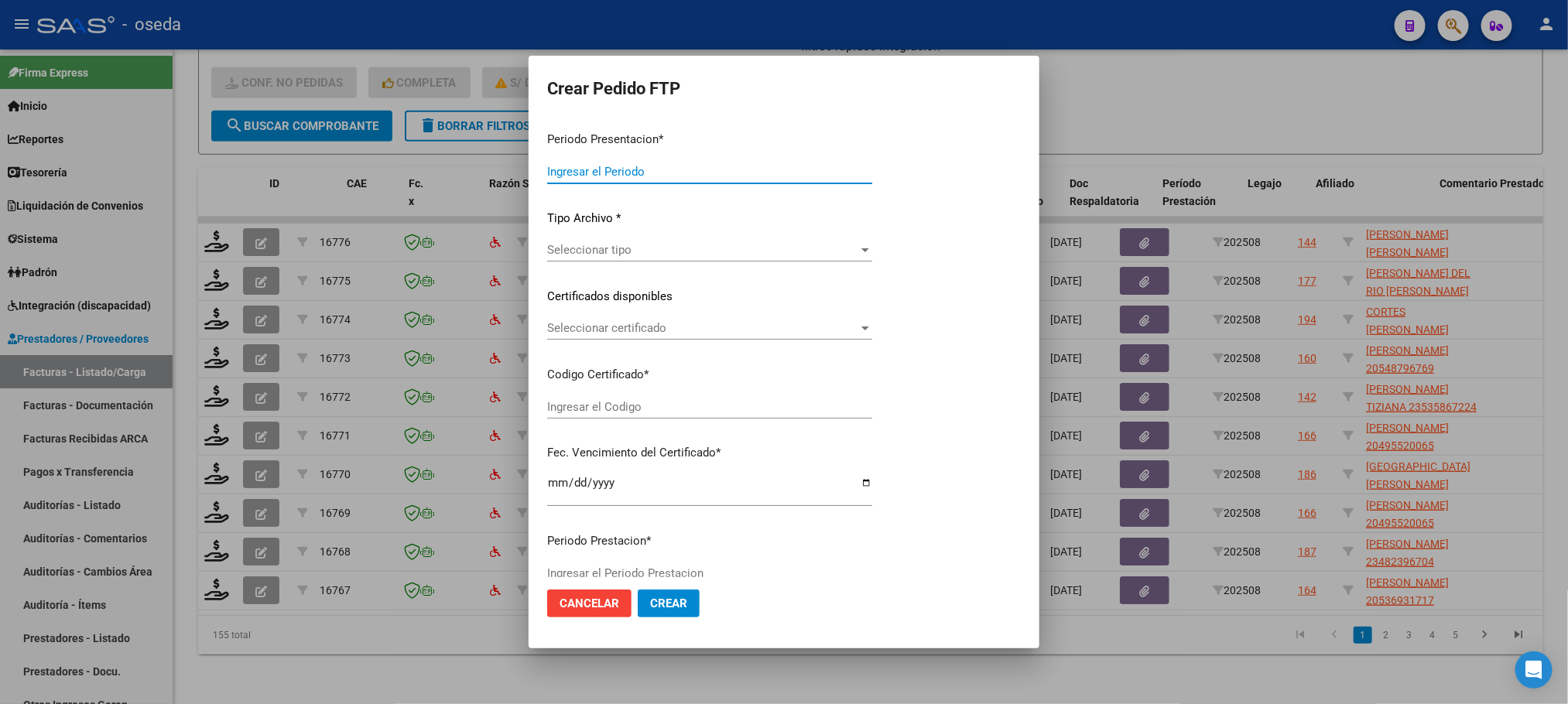
type input "202508"
type input "$ 98.964,88"
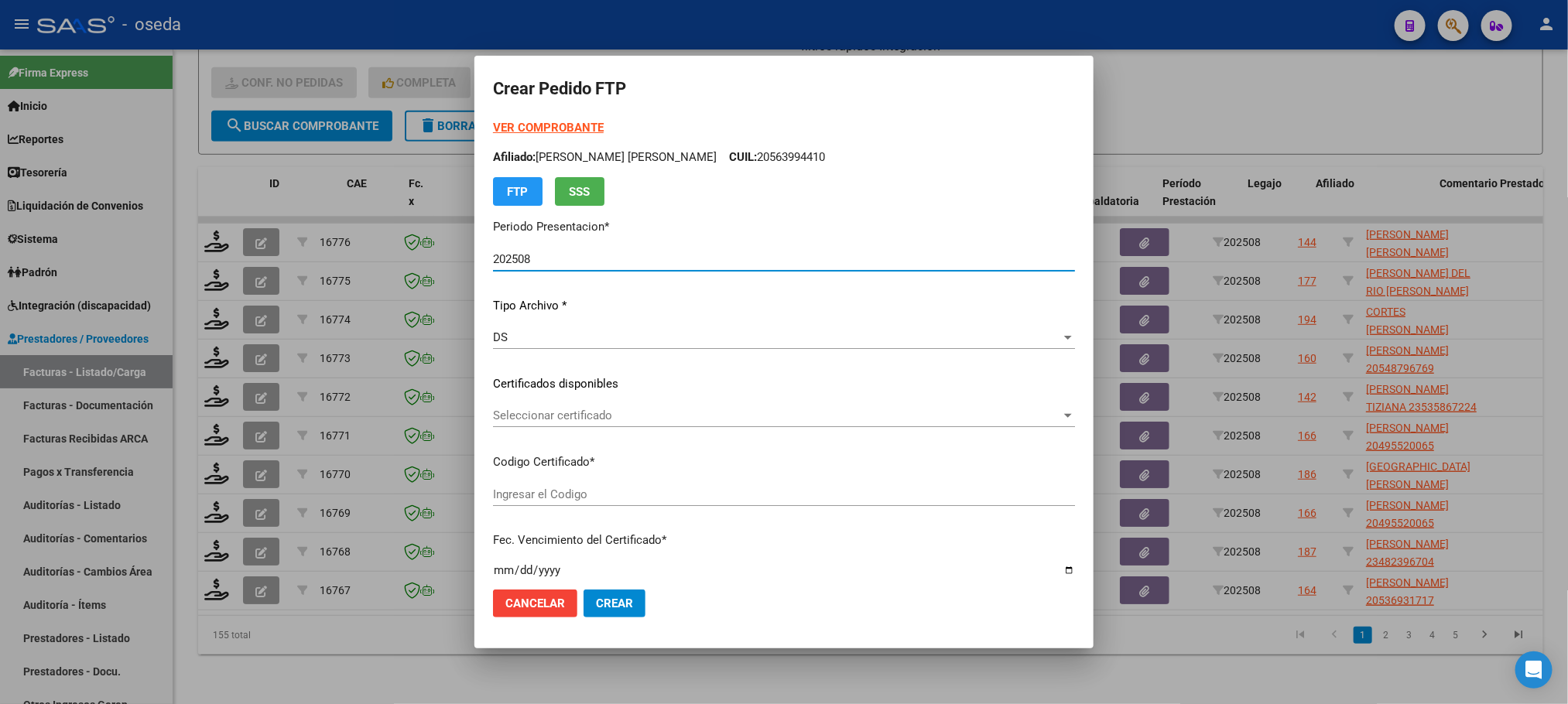
type input "20550706416"
type input "[DATE]"
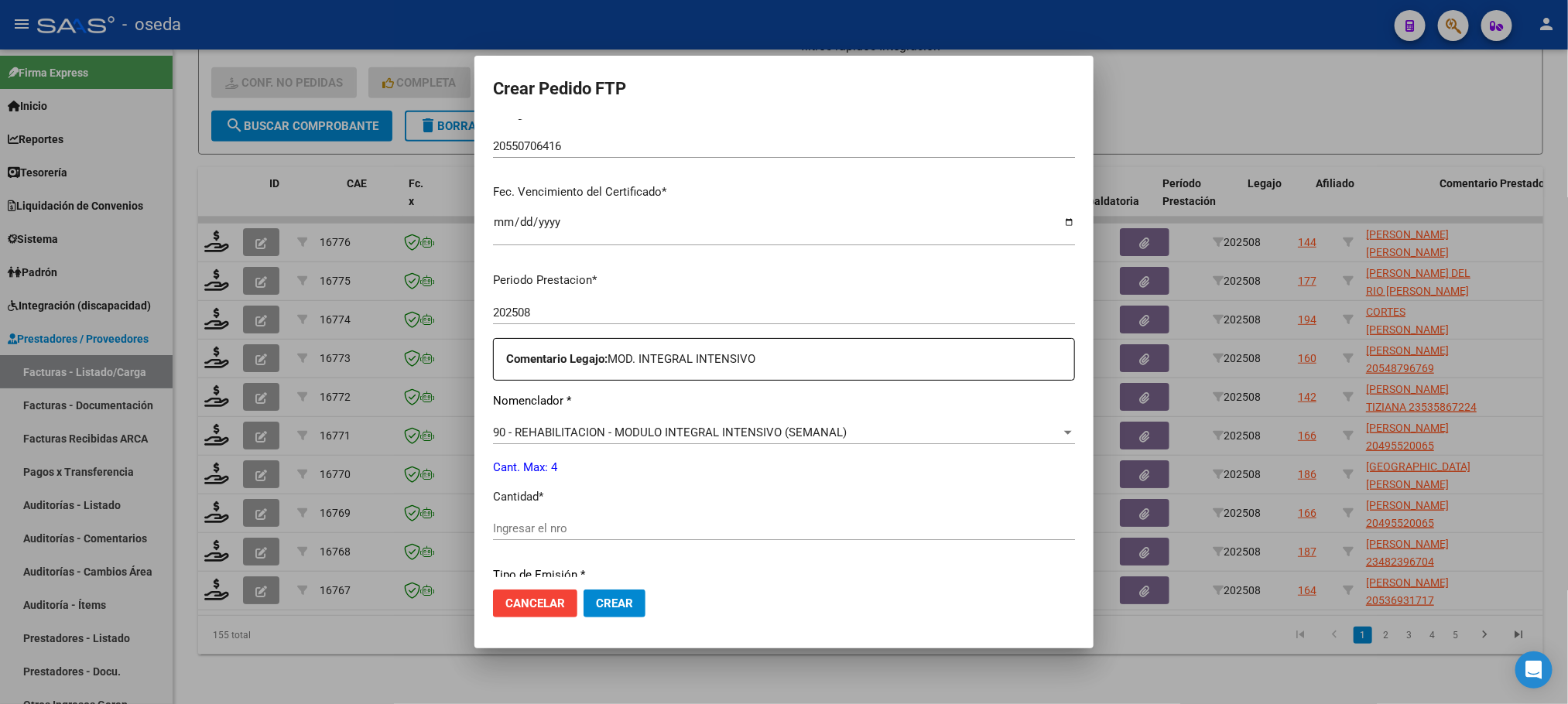
click at [759, 527] on input "Ingresar el nro" at bounding box center [783, 528] width 582 height 14
type input "4"
click at [584, 589] on button "Crear" at bounding box center [614, 603] width 62 height 28
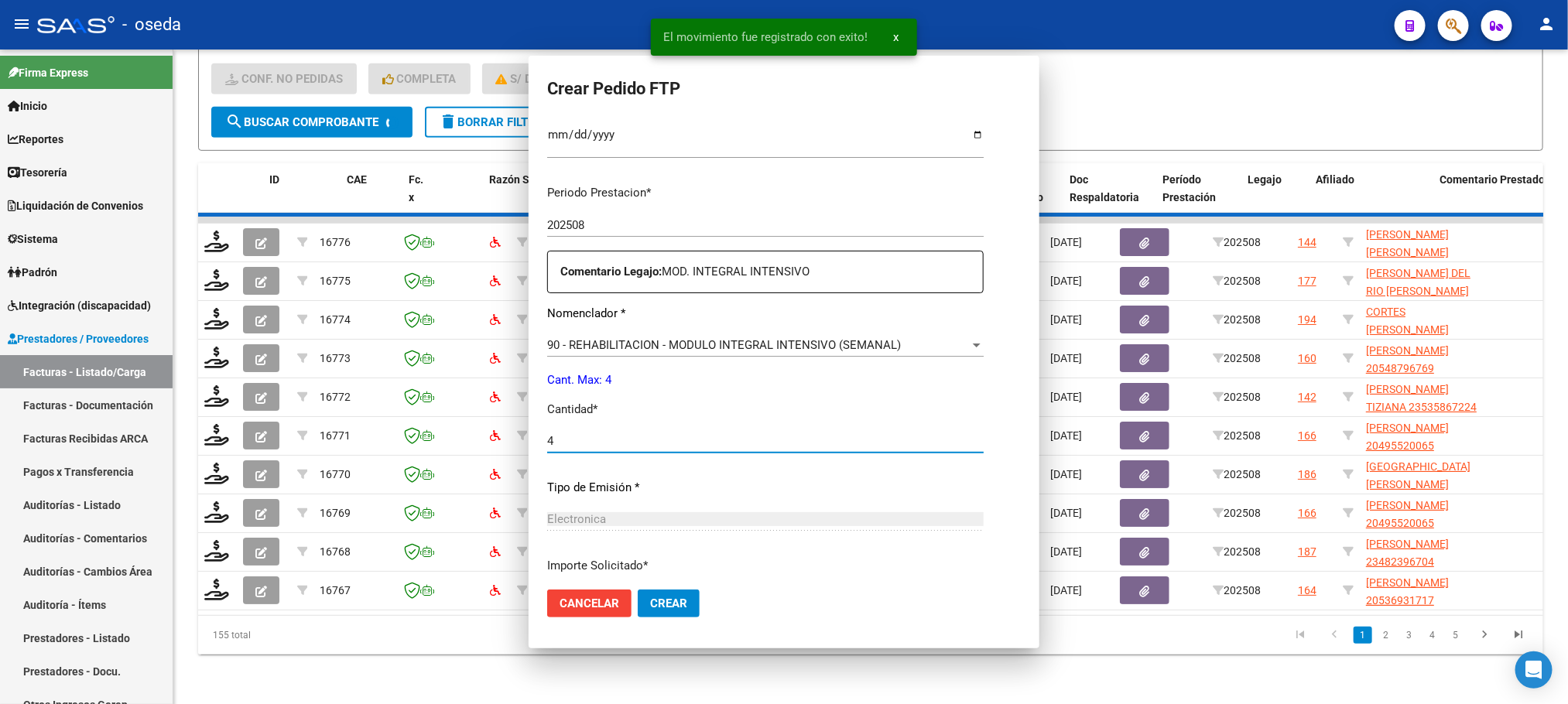
scroll to position [0, 0]
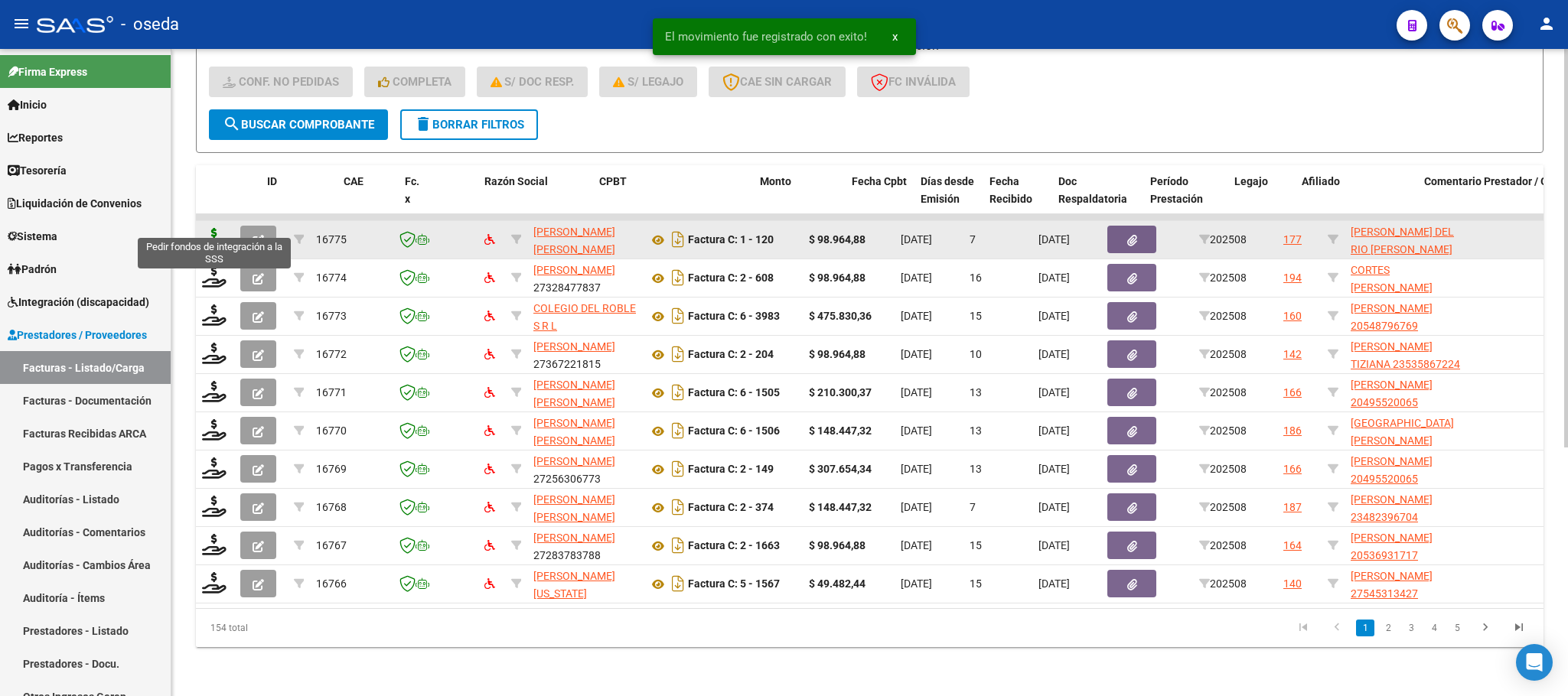
click at [202, 228] on icon at bounding box center [214, 239] width 25 height 22
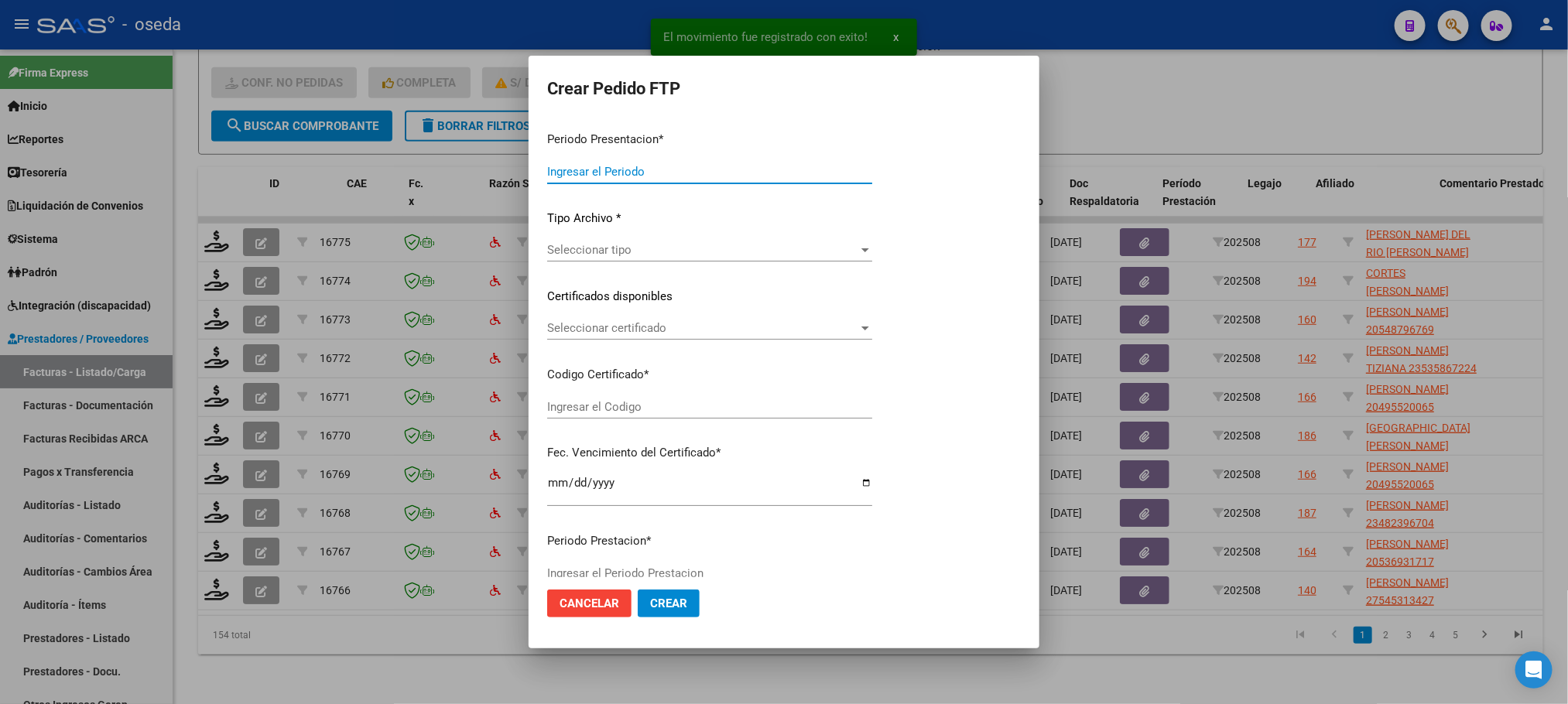
type input "202508"
type input "$ 98.964,88"
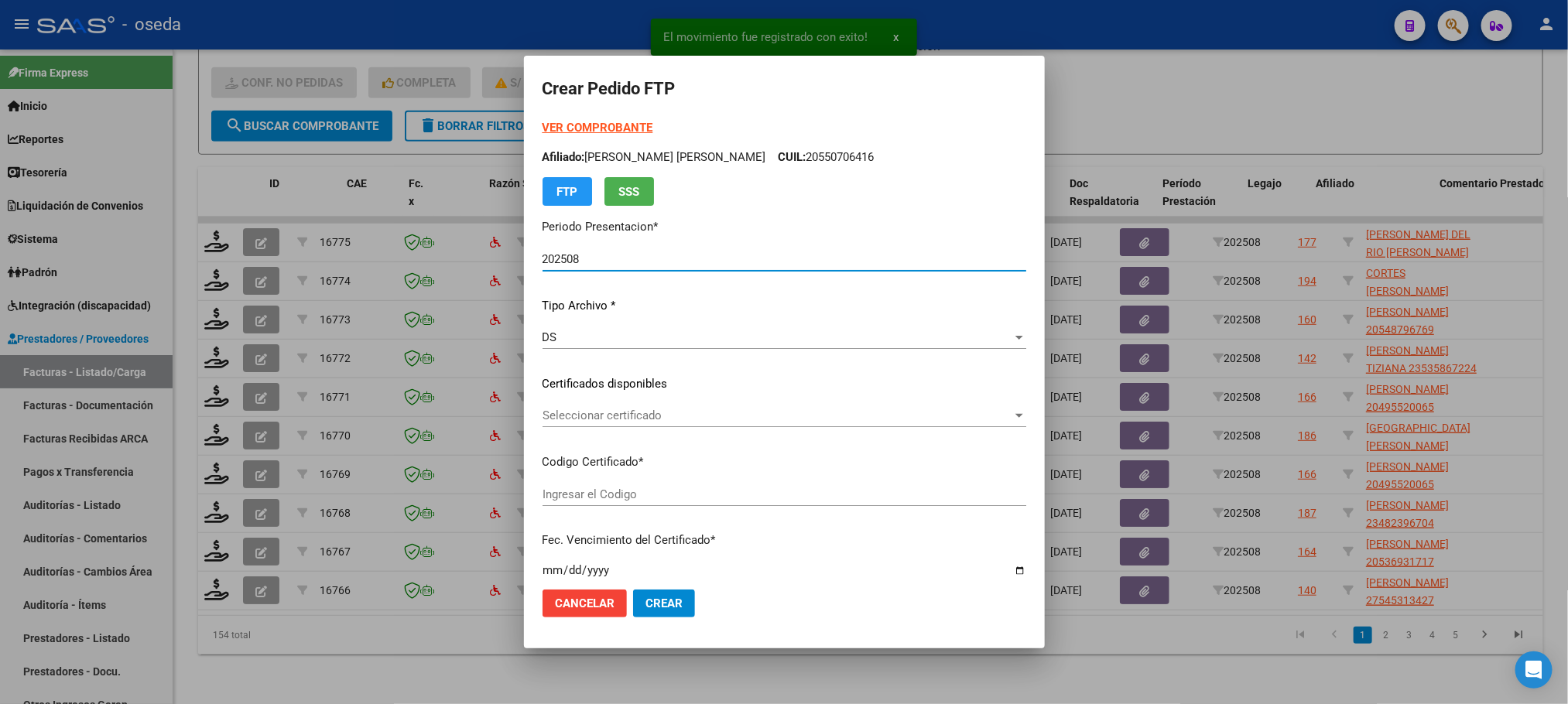
type input "ARG02000515858212022120720271207BS427"
type input "[DATE]"
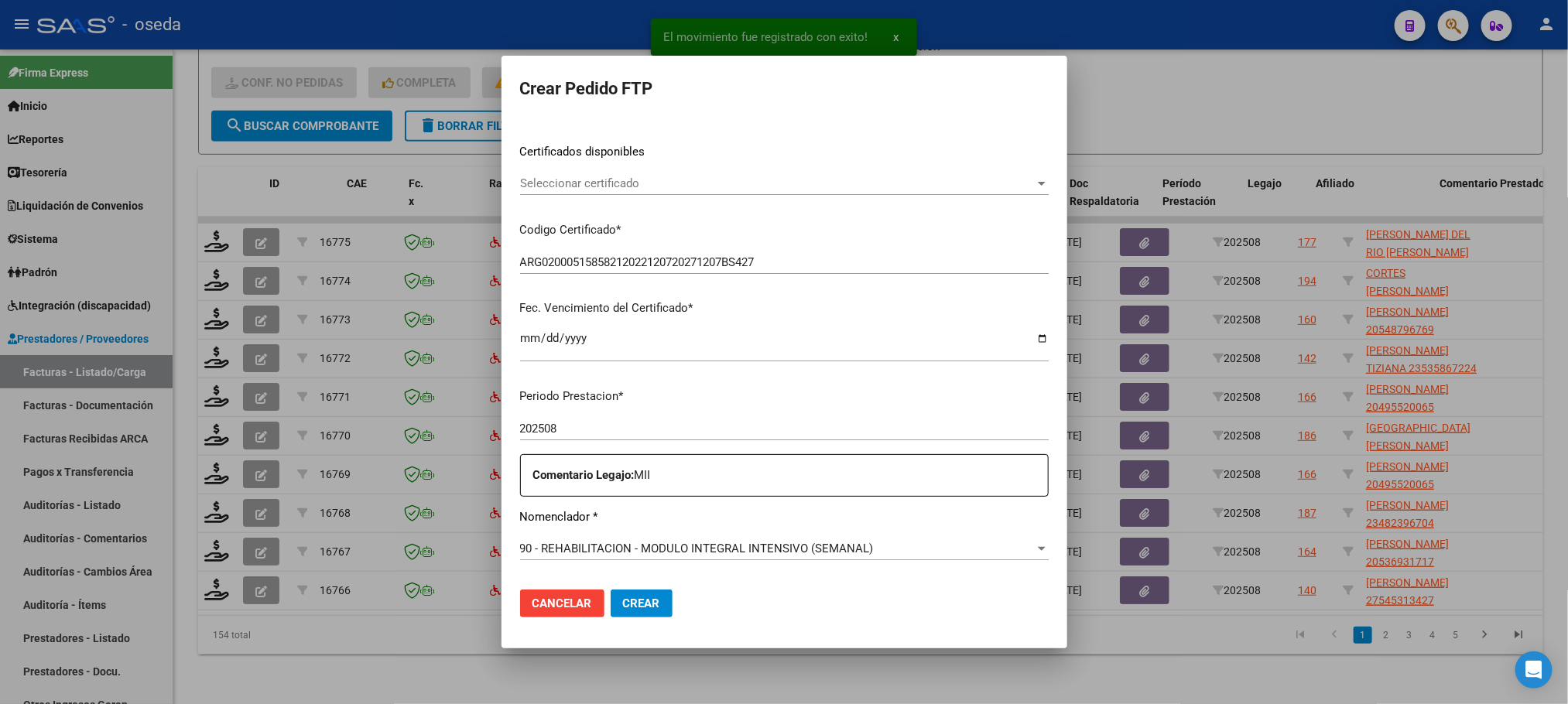
scroll to position [464, 0]
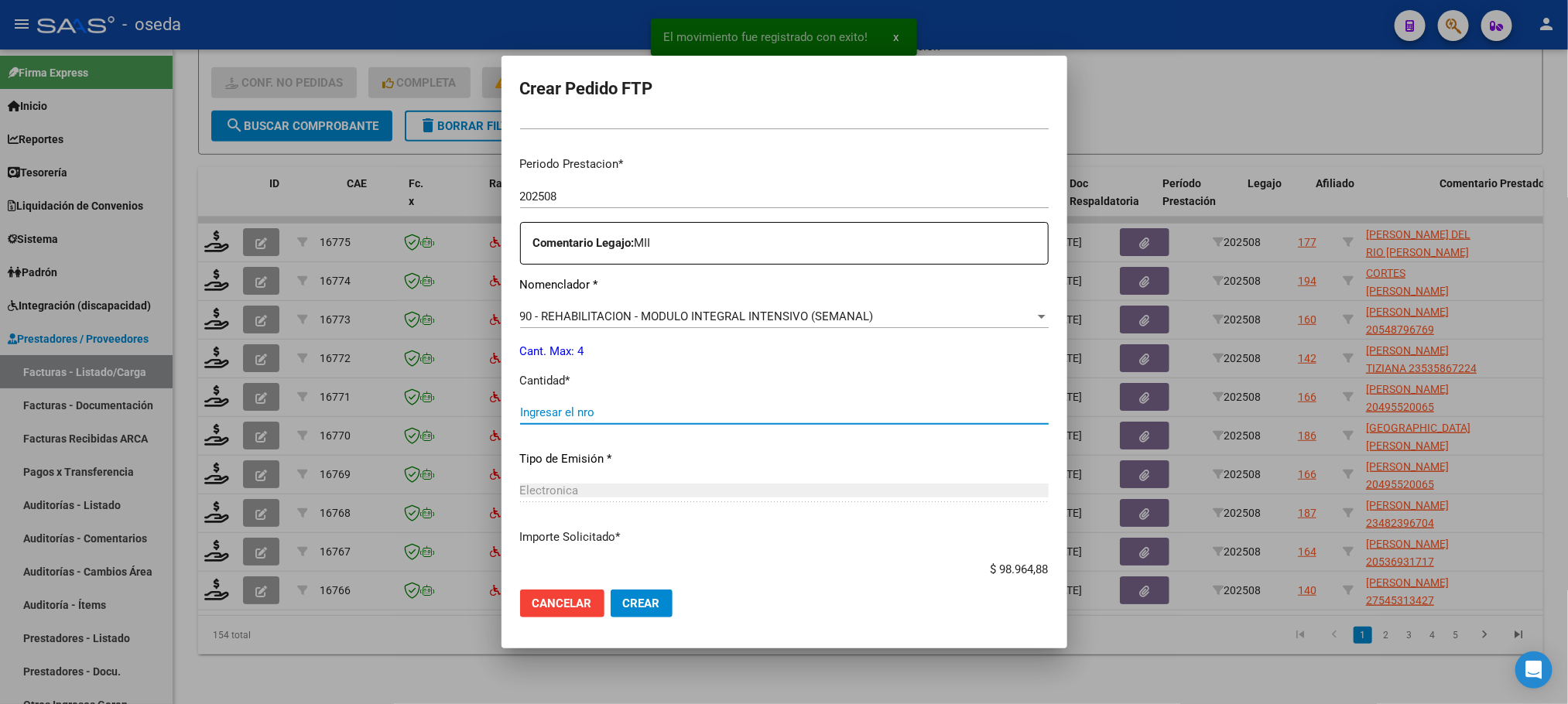
click at [711, 405] on input "Ingresar el nro" at bounding box center [784, 412] width 529 height 14
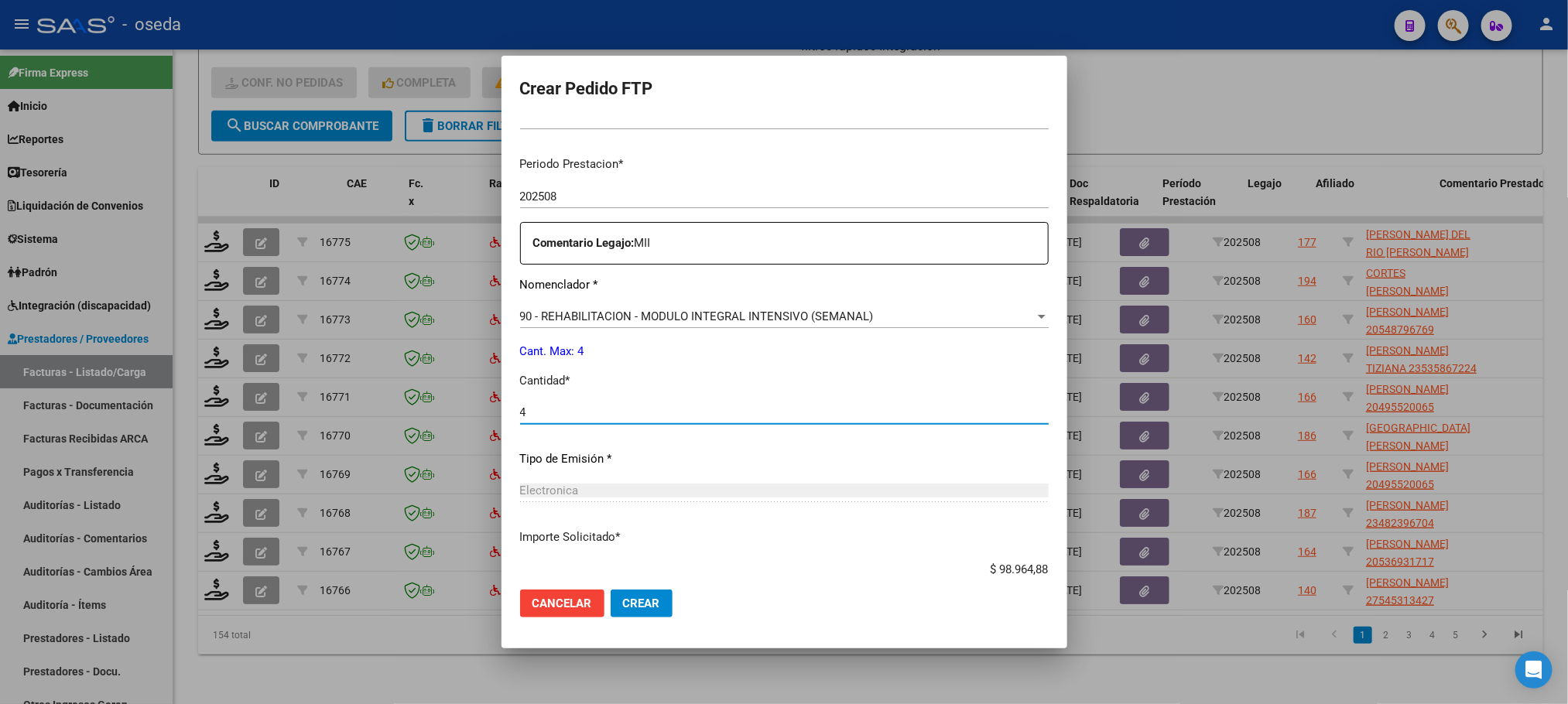
type input "4"
click at [610, 589] on button "Crear" at bounding box center [641, 603] width 62 height 28
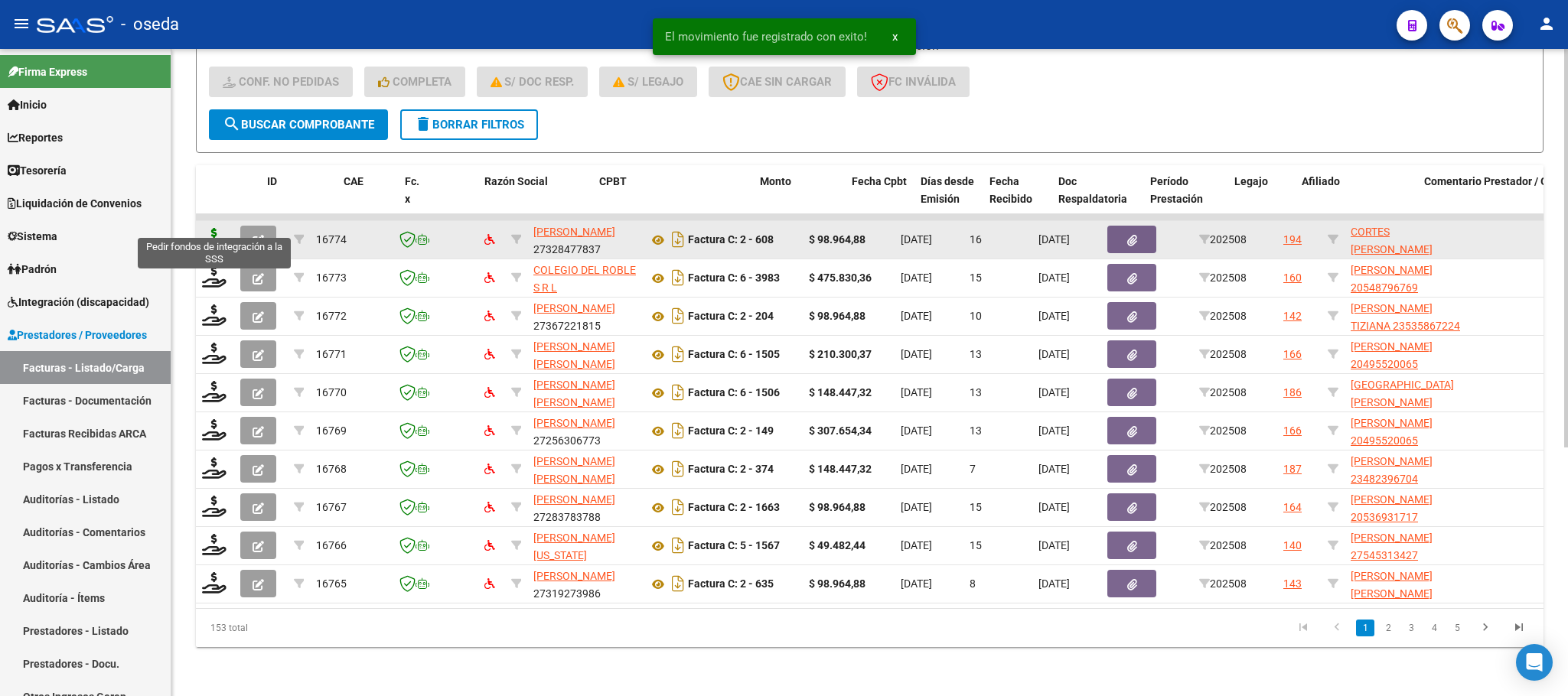
click at [218, 230] on icon at bounding box center [214, 239] width 25 height 22
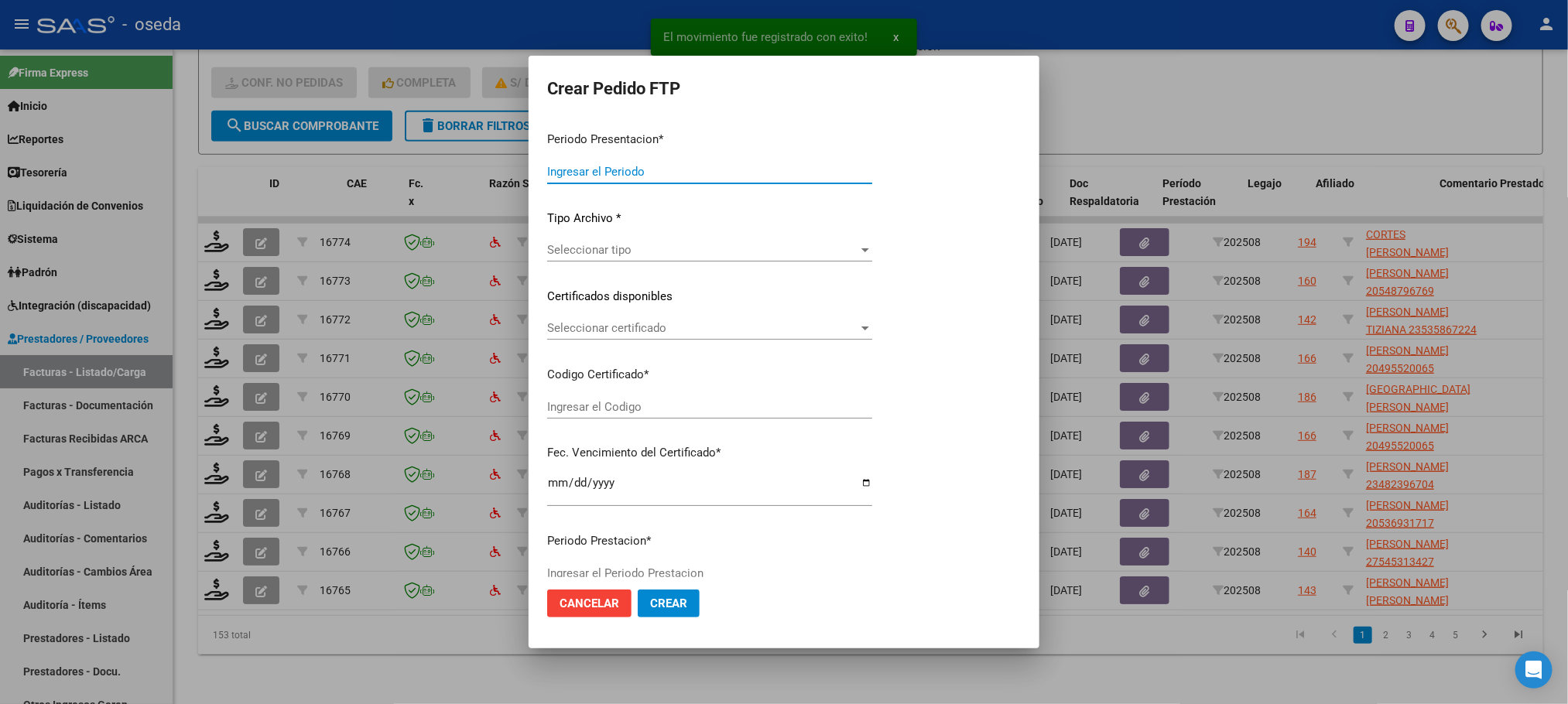
type input "202508"
type input "$ 98.964,88"
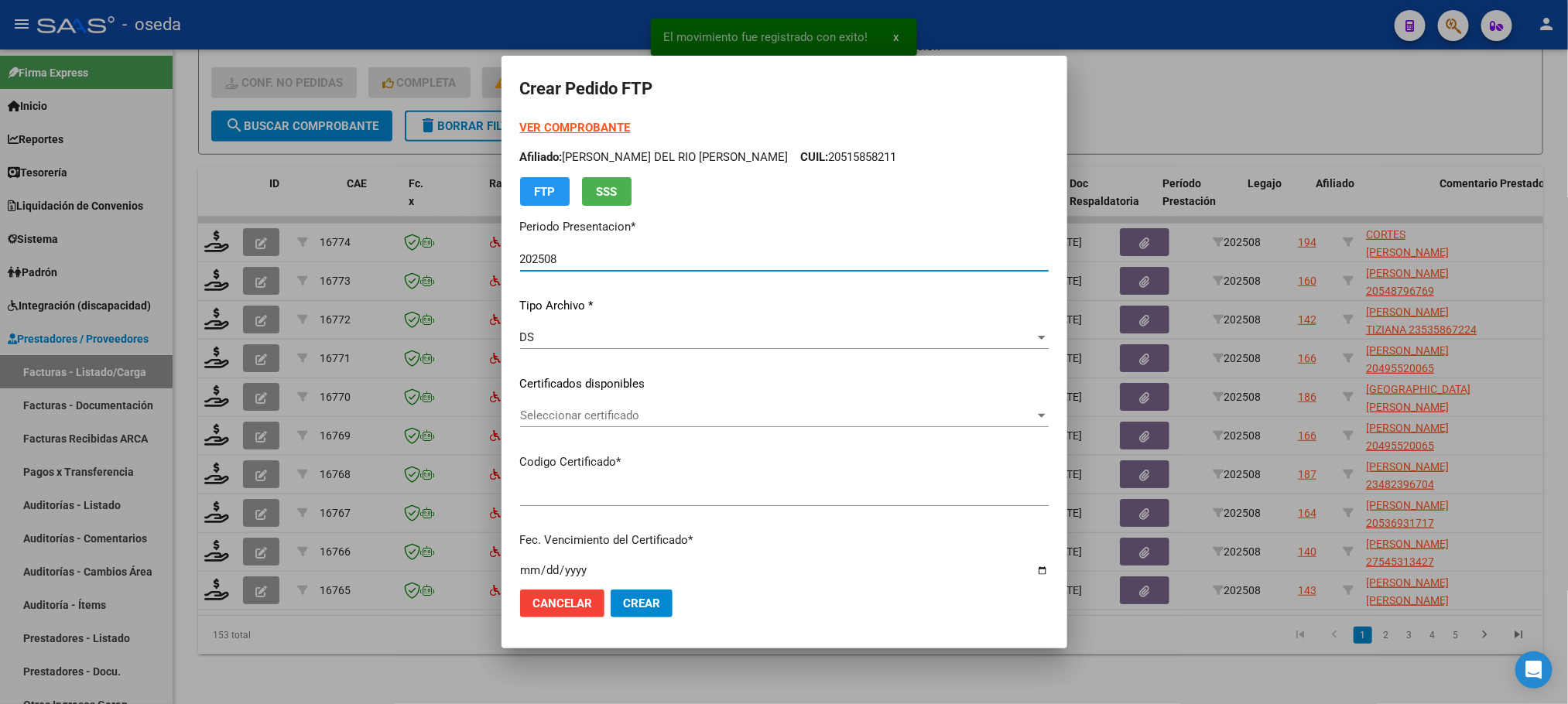
type input "ARG02000554209692023072620280726BS437"
type input "[DATE]"
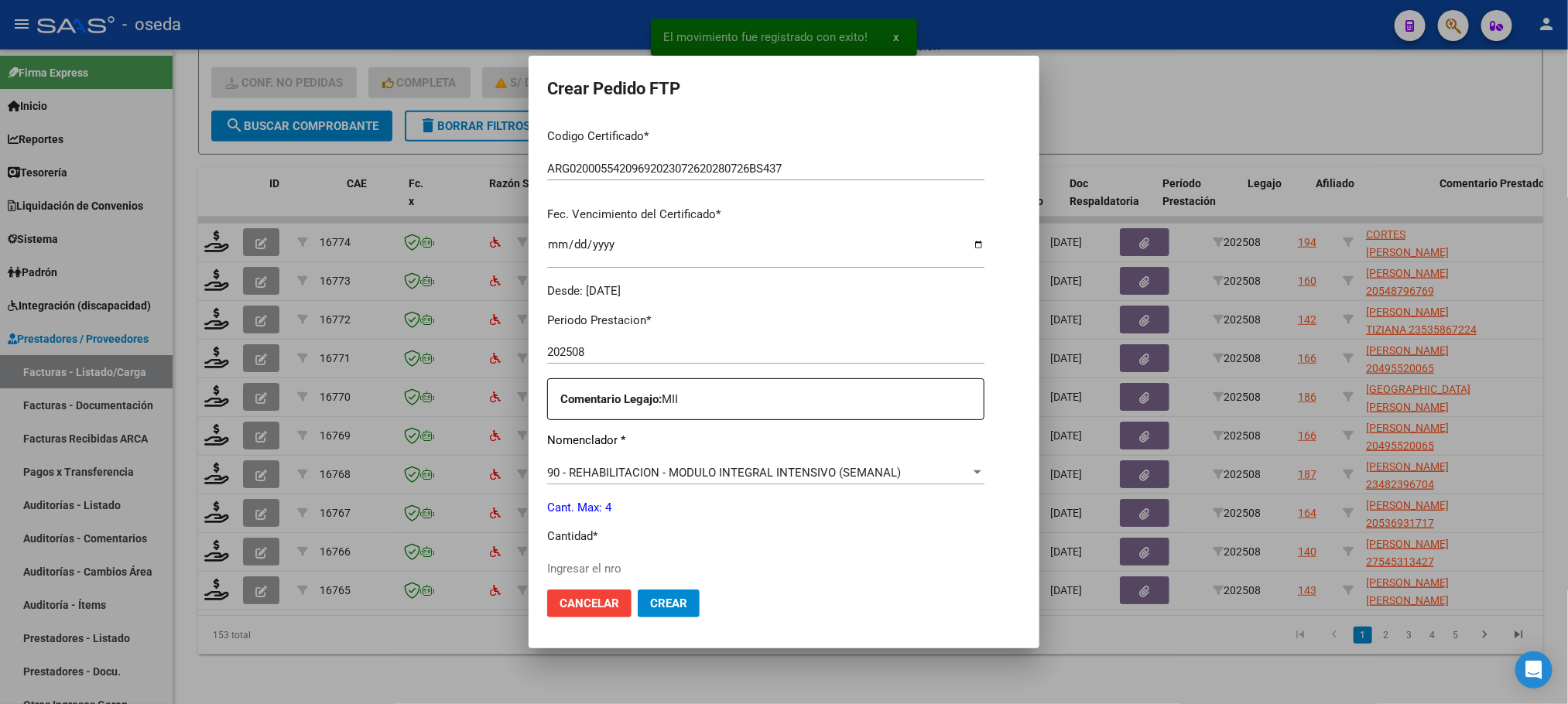
scroll to position [348, 0]
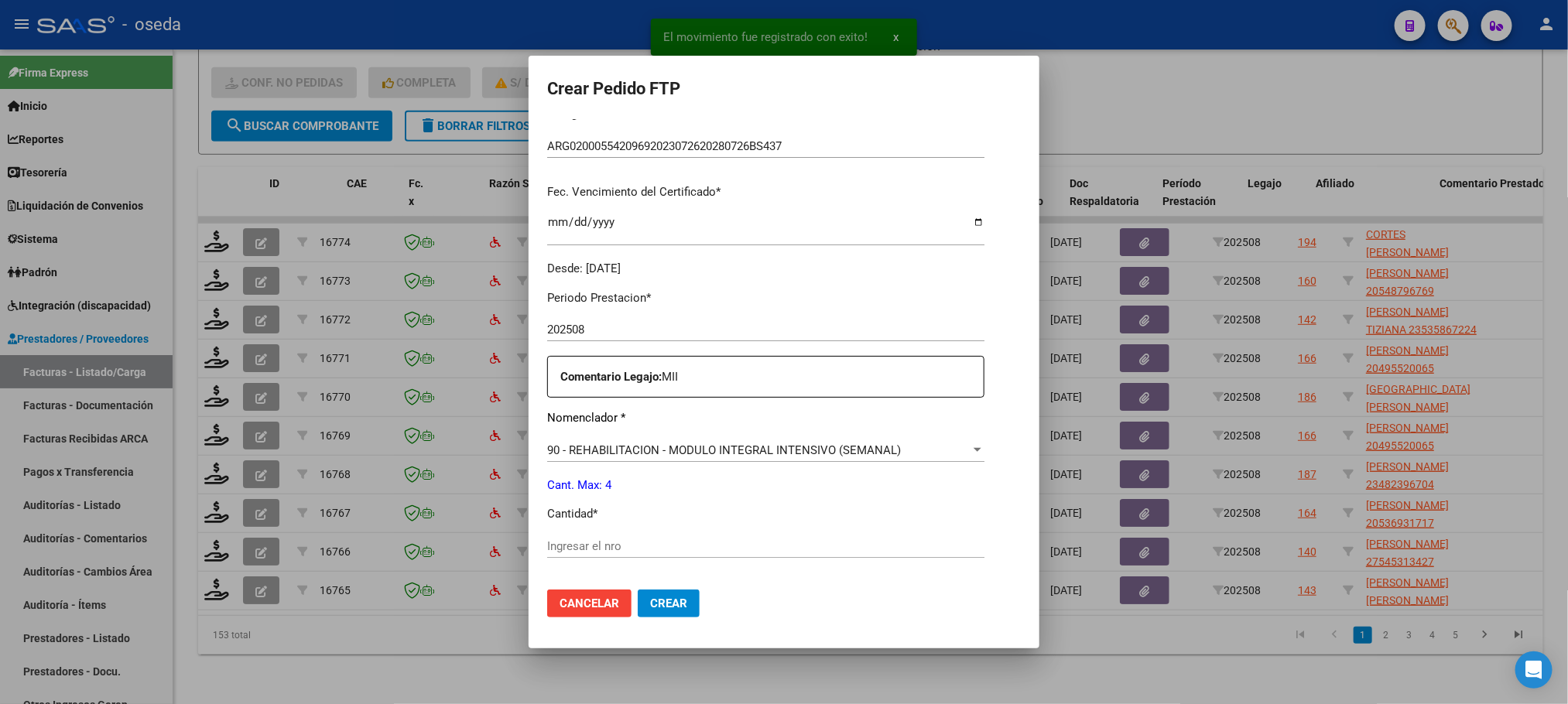
click at [788, 543] on input "Ingresar el nro" at bounding box center [765, 546] width 437 height 14
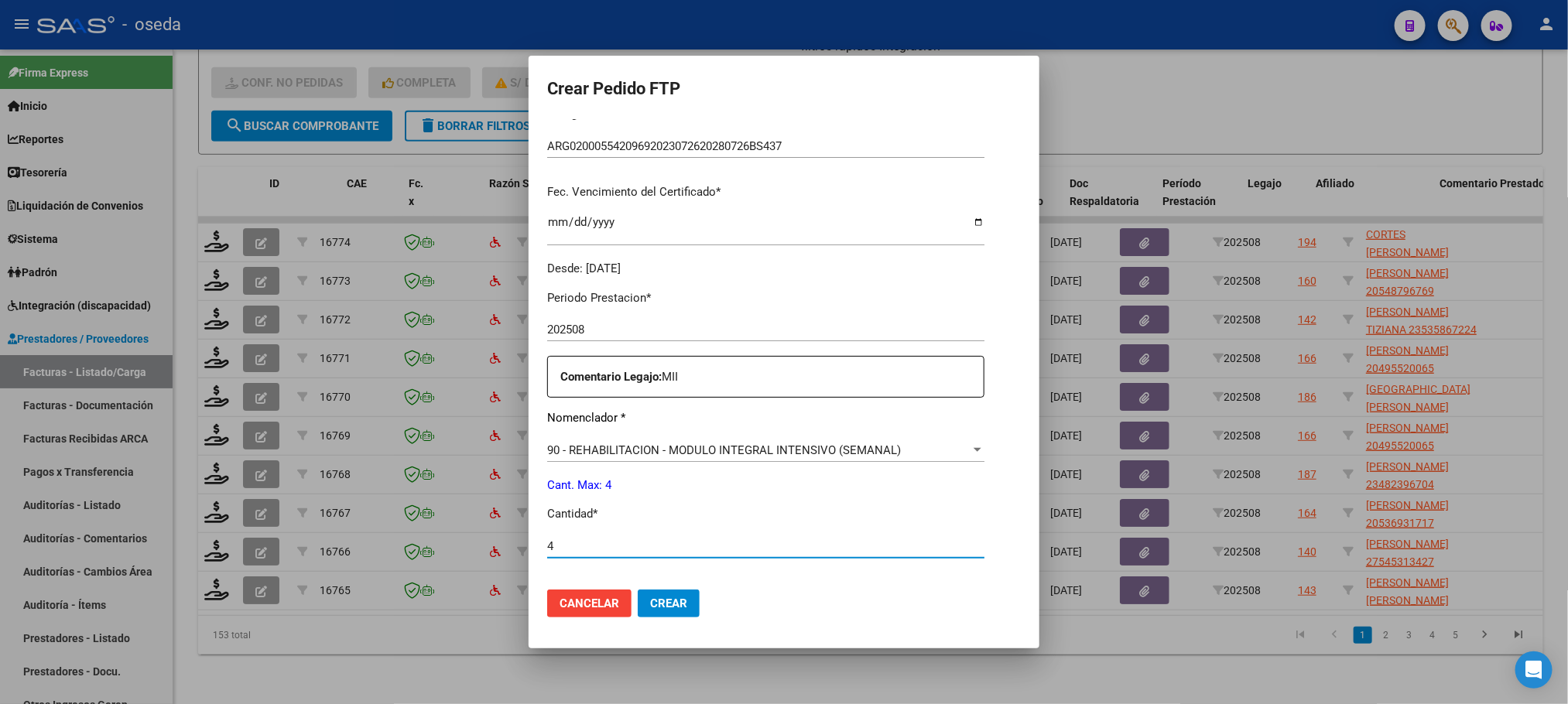
type input "4"
click at [638, 589] on button "Crear" at bounding box center [669, 603] width 62 height 28
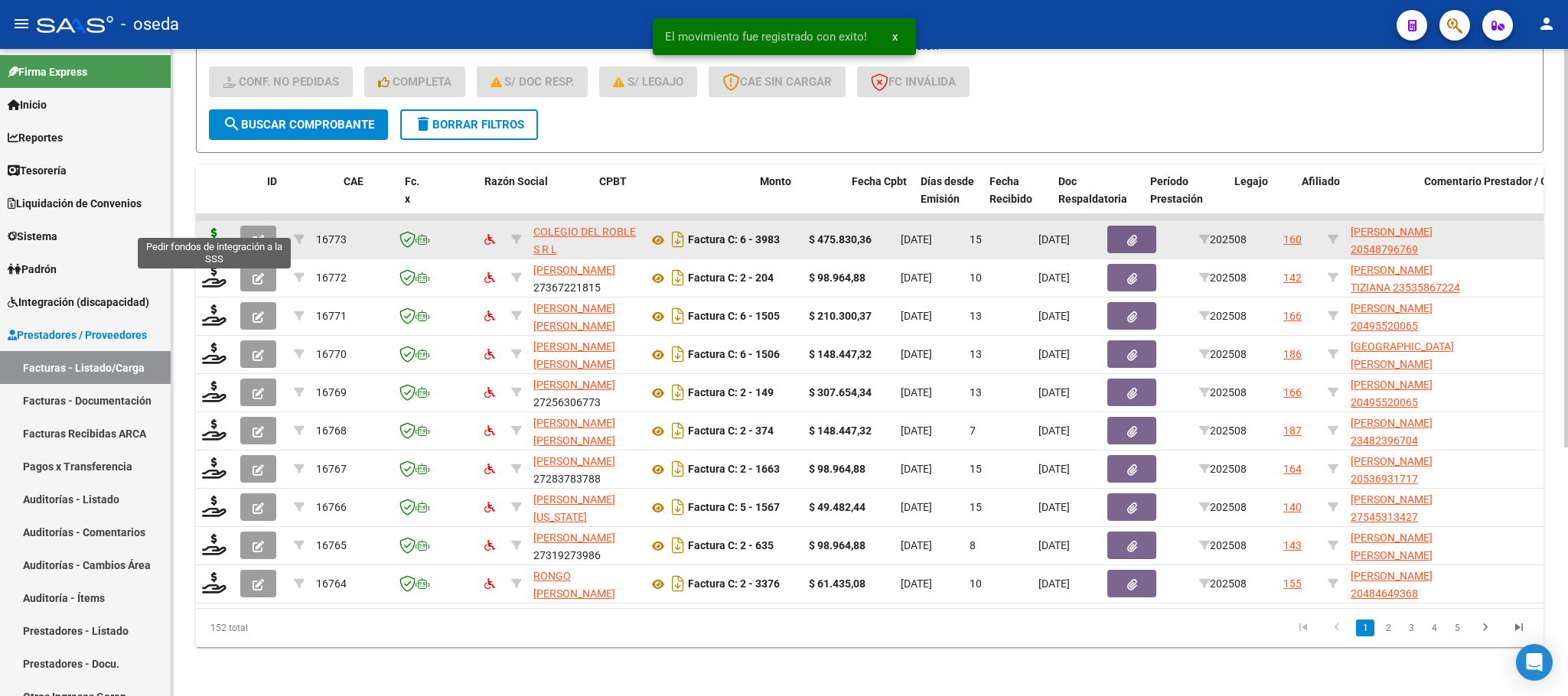
click at [216, 228] on icon at bounding box center [214, 239] width 25 height 22
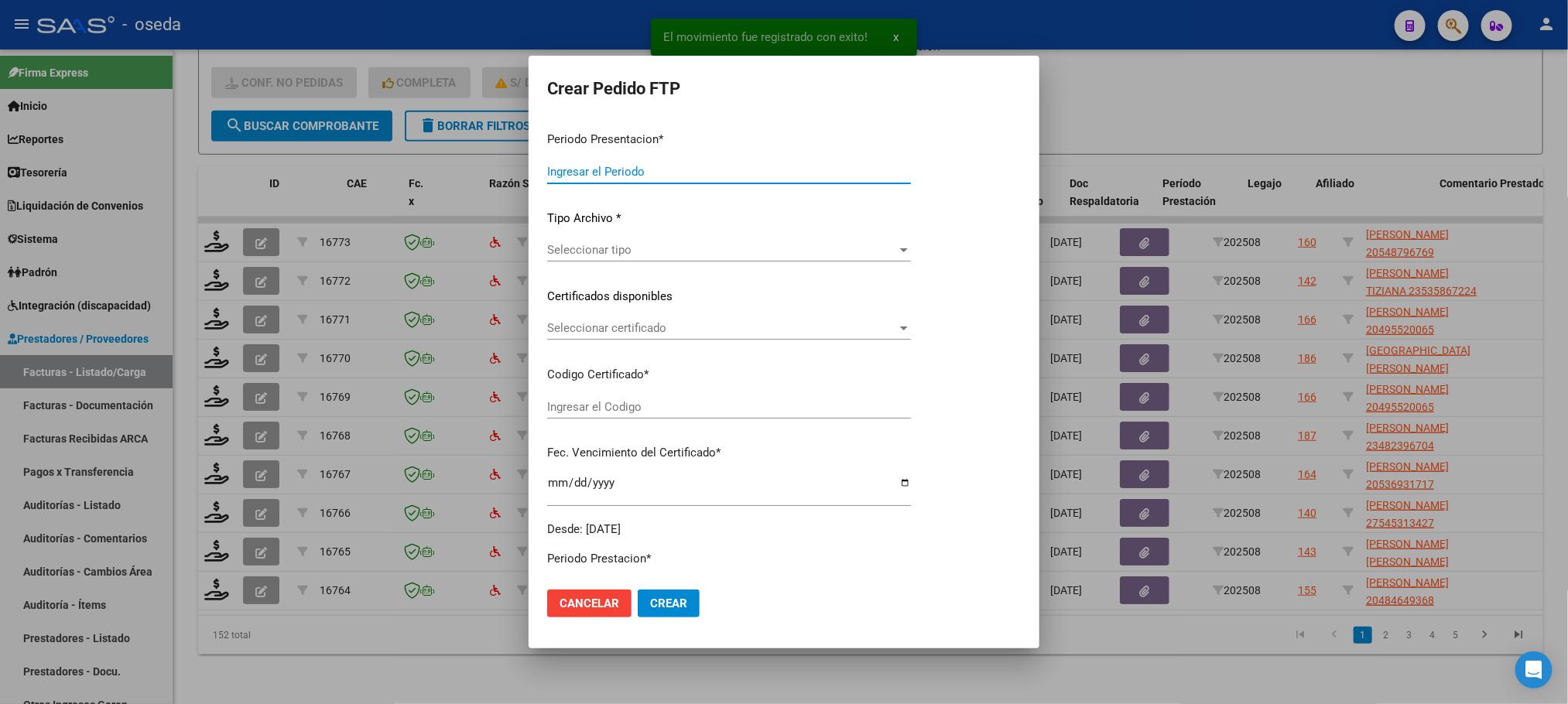
type input "202508"
type input "$ 475.830,36"
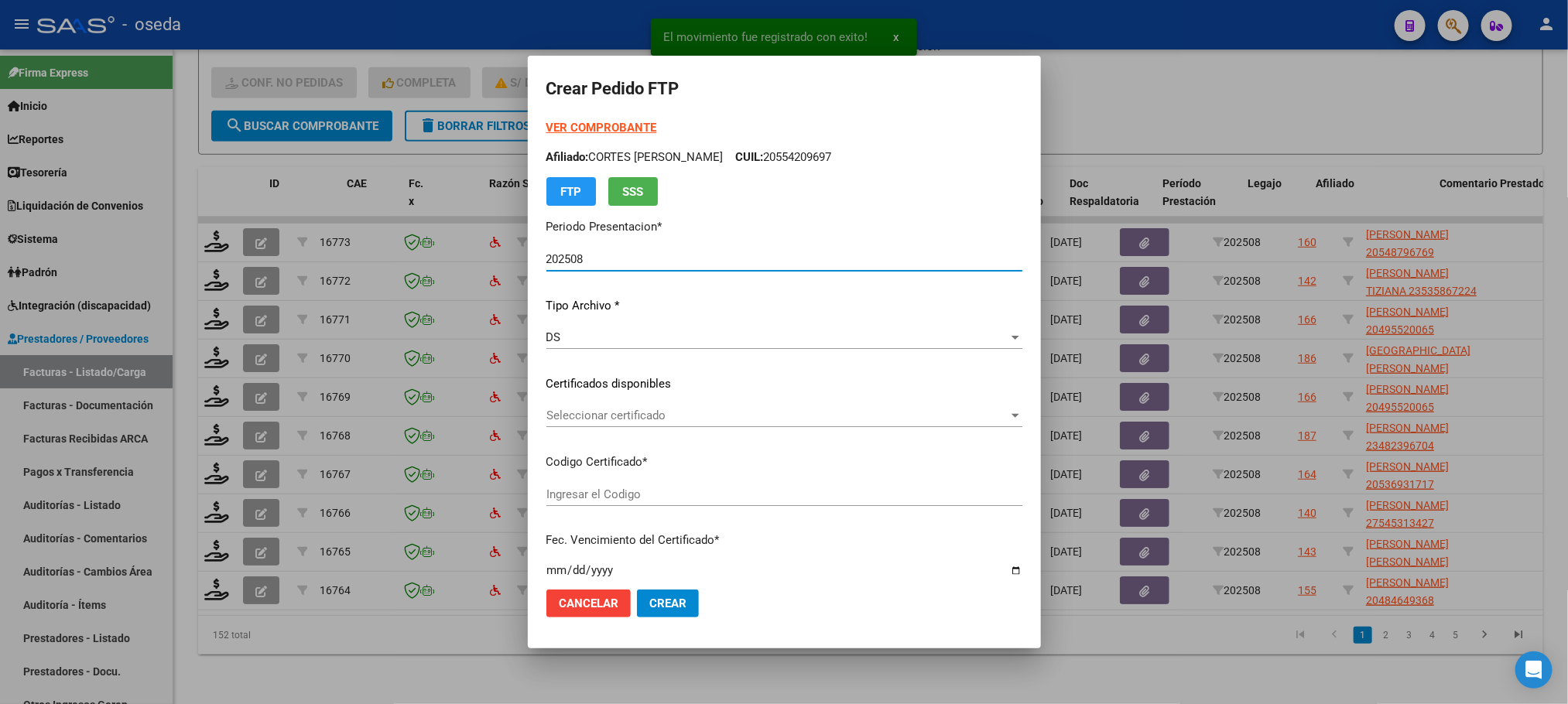
type input "ARG02000548796762023070420280704"
type input "[DATE]"
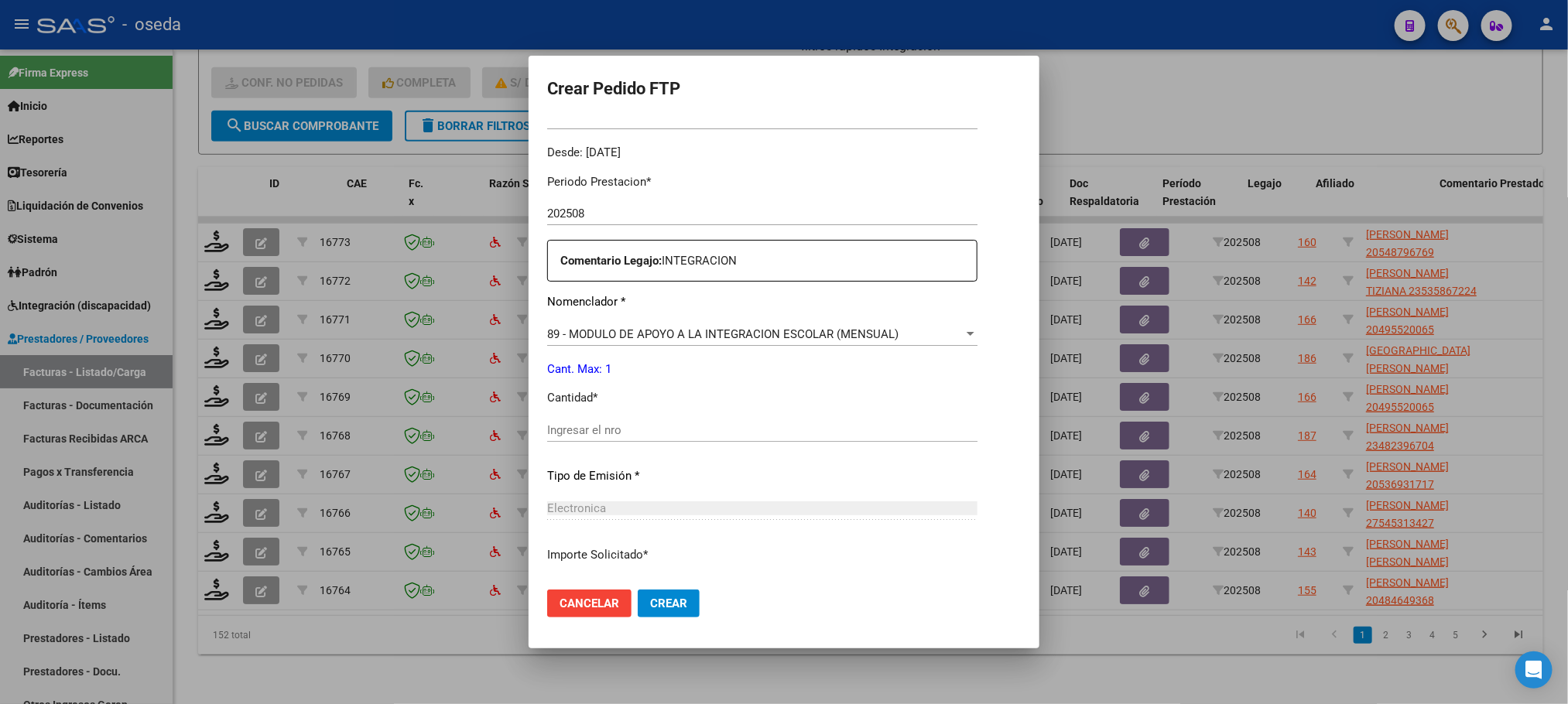
click at [803, 430] on input "Ingresar el nro" at bounding box center [762, 430] width 430 height 14
type input "1"
click at [638, 589] on button "Crear" at bounding box center [669, 603] width 62 height 28
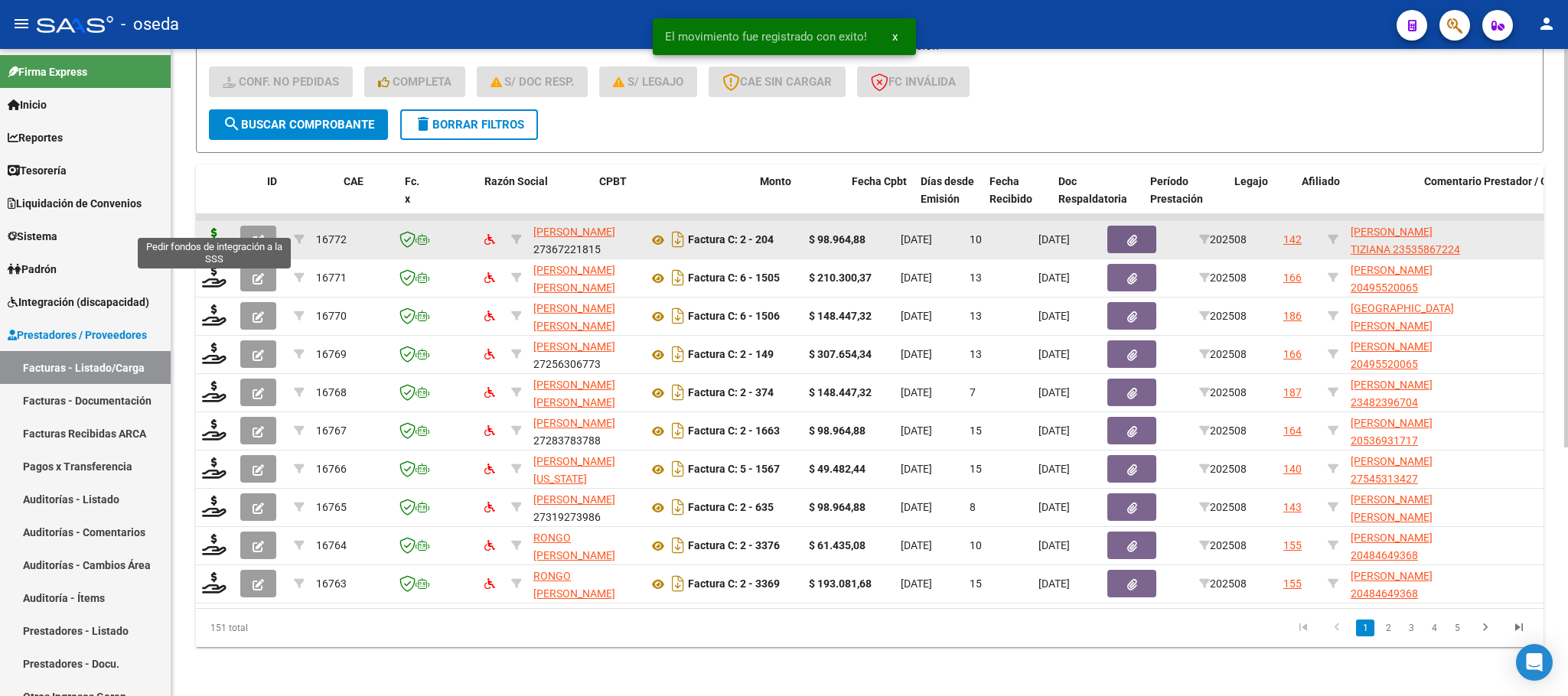
click at [216, 228] on icon at bounding box center [214, 239] width 25 height 22
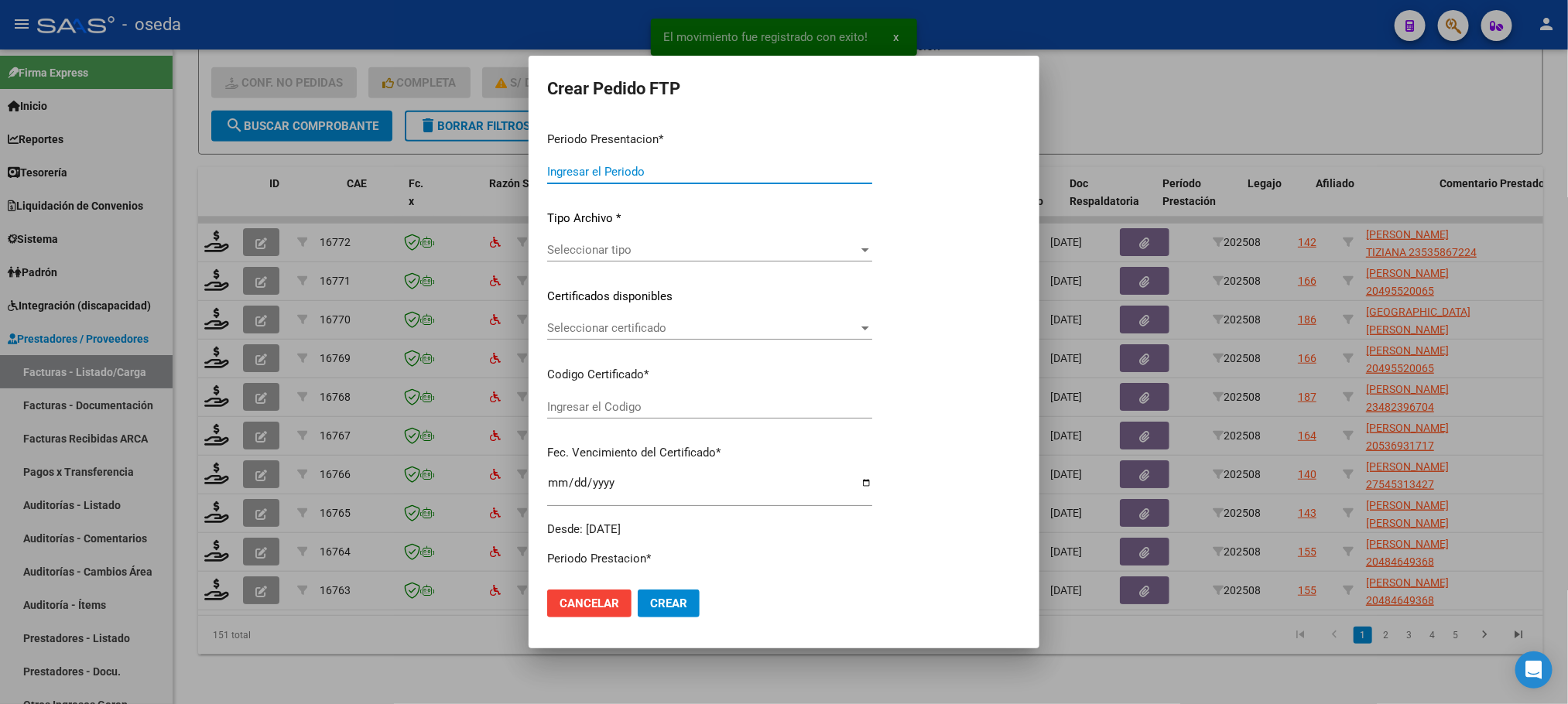
type input "202508"
type input "$ 98.964,88"
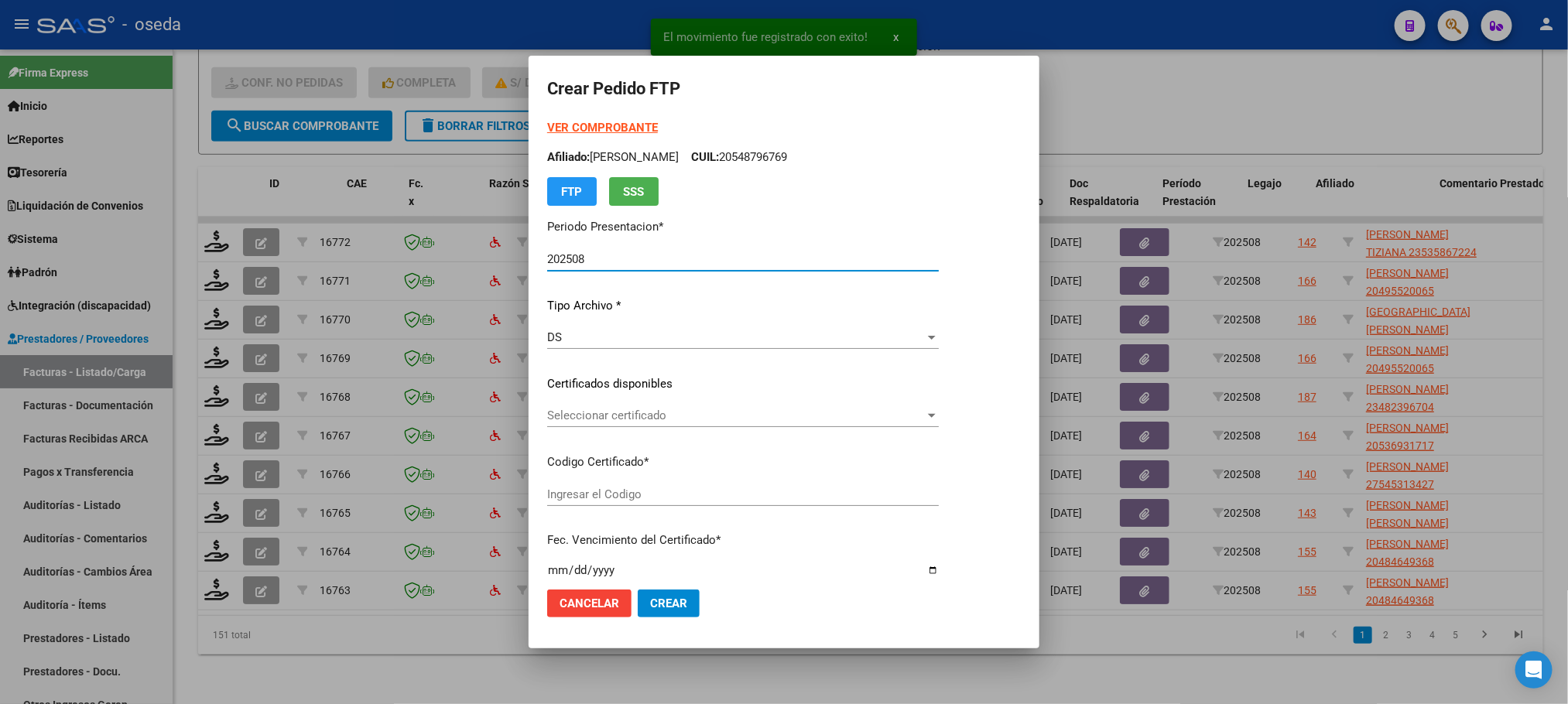
type input "ARG01000535867222023113020261130CBA536"
type input "[DATE]"
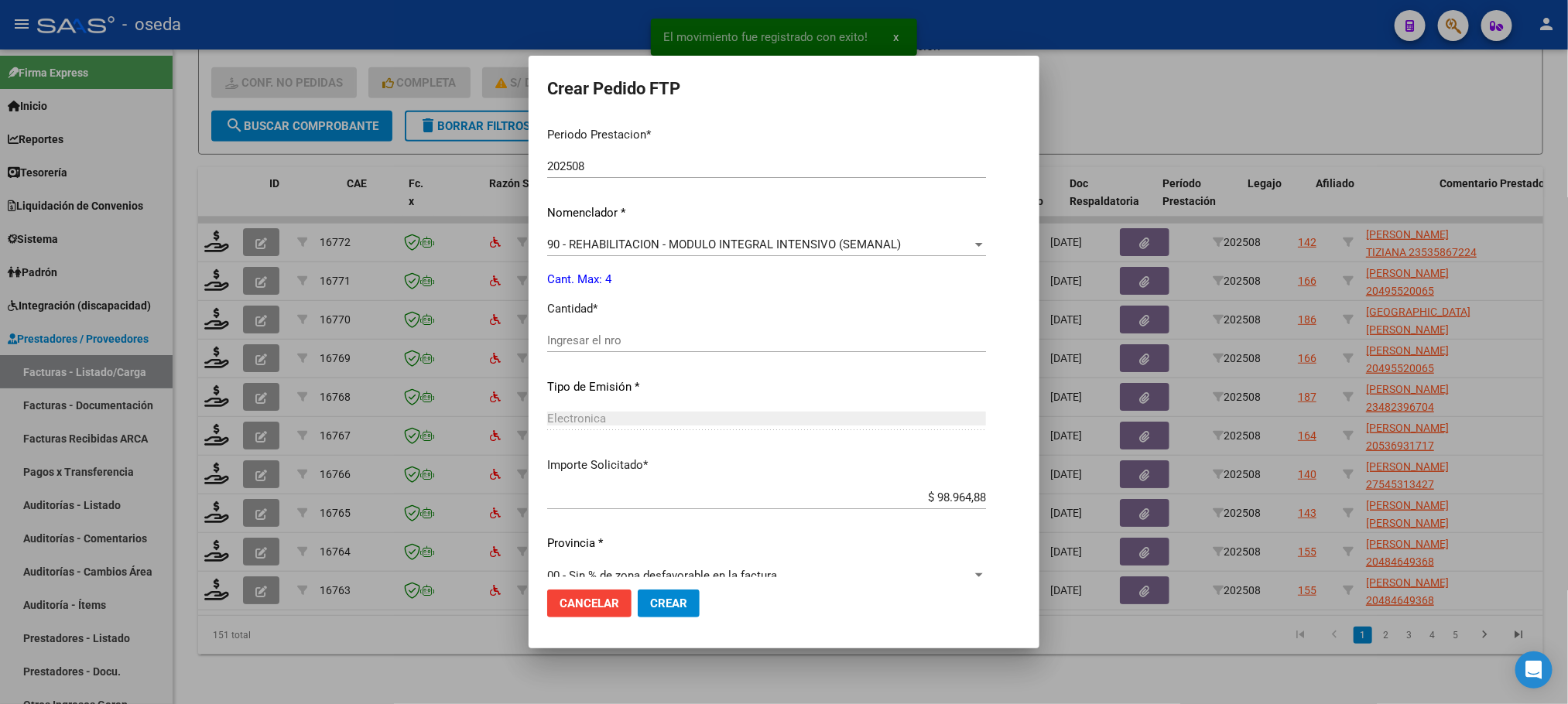
scroll to position [534, 0]
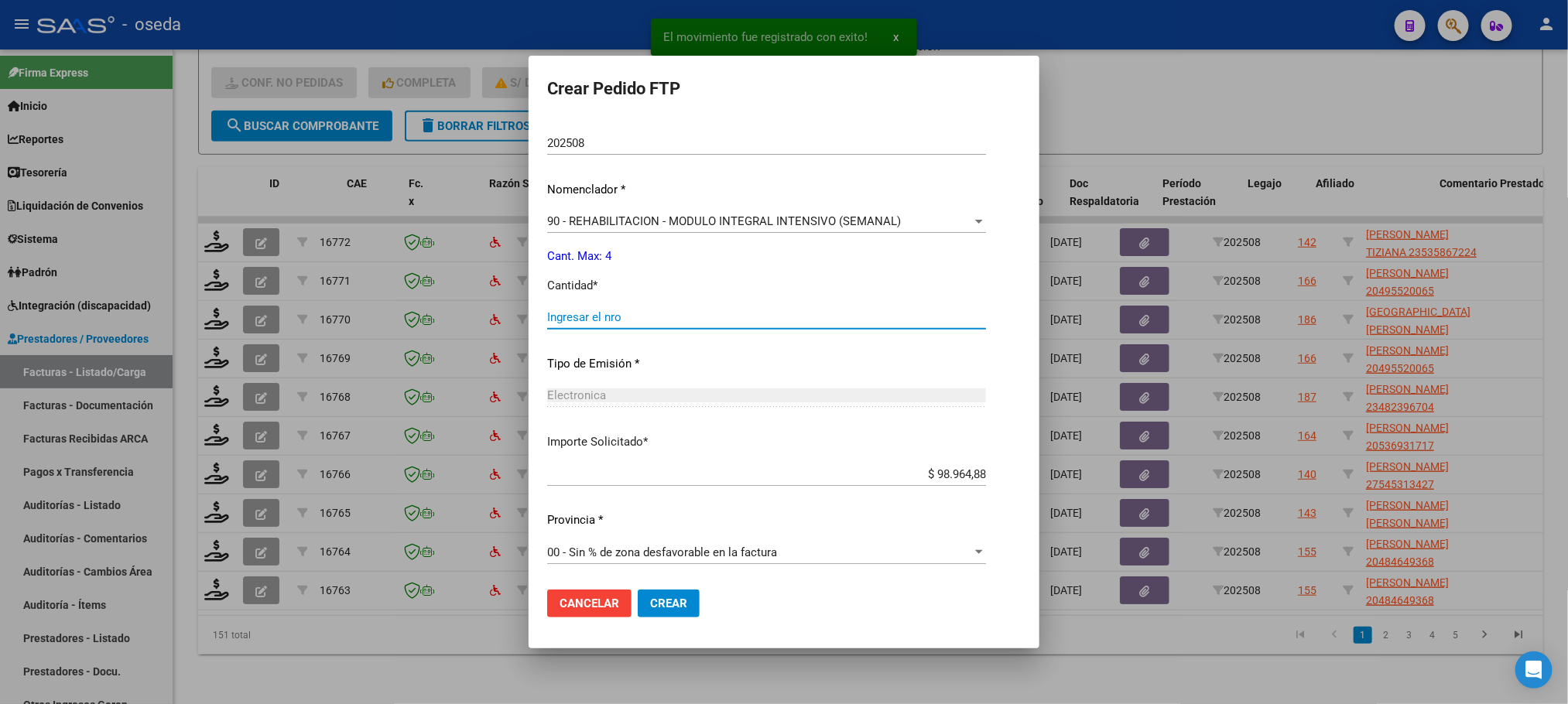
click at [606, 313] on input "Ingresar el nro" at bounding box center [766, 316] width 438 height 14
type input "4"
click at [638, 589] on button "Crear" at bounding box center [669, 603] width 62 height 28
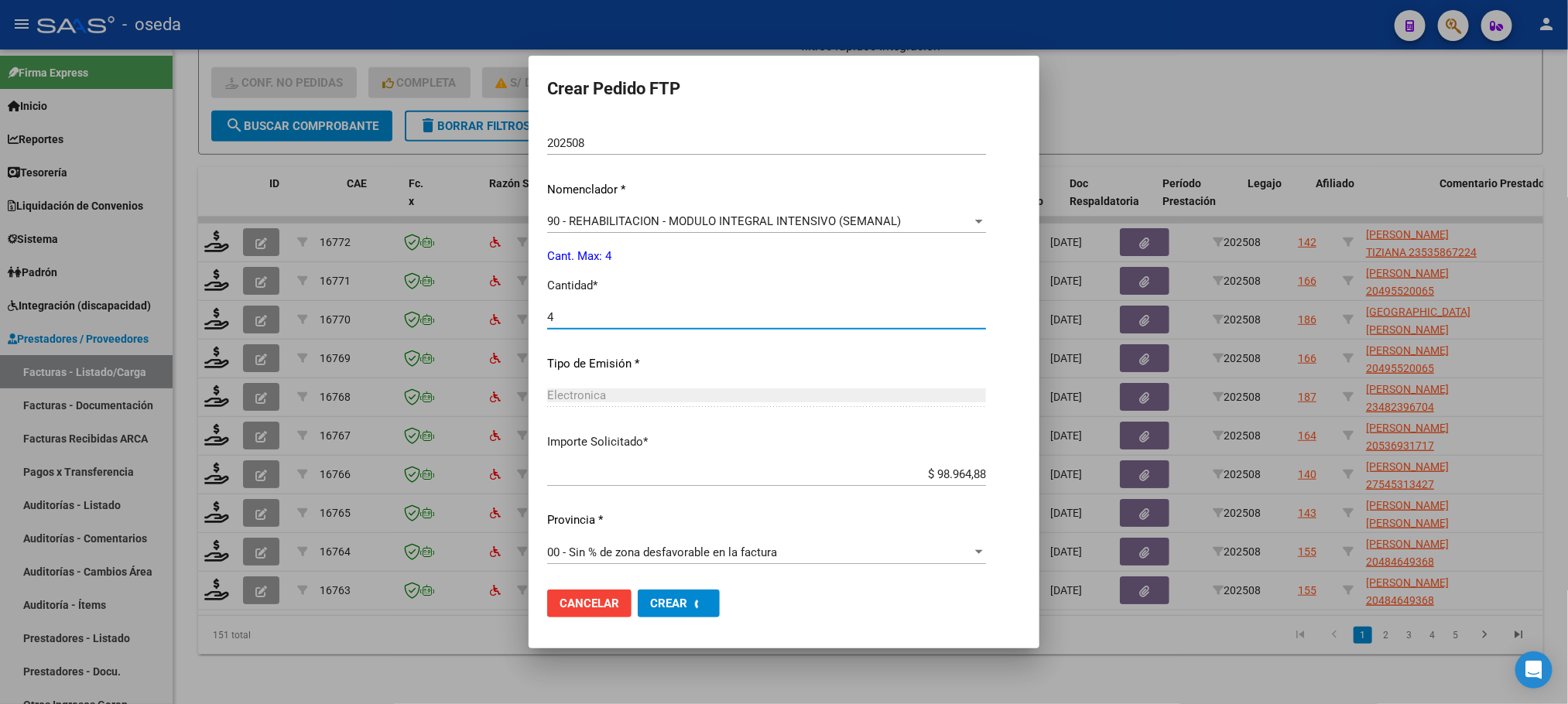
scroll to position [0, 0]
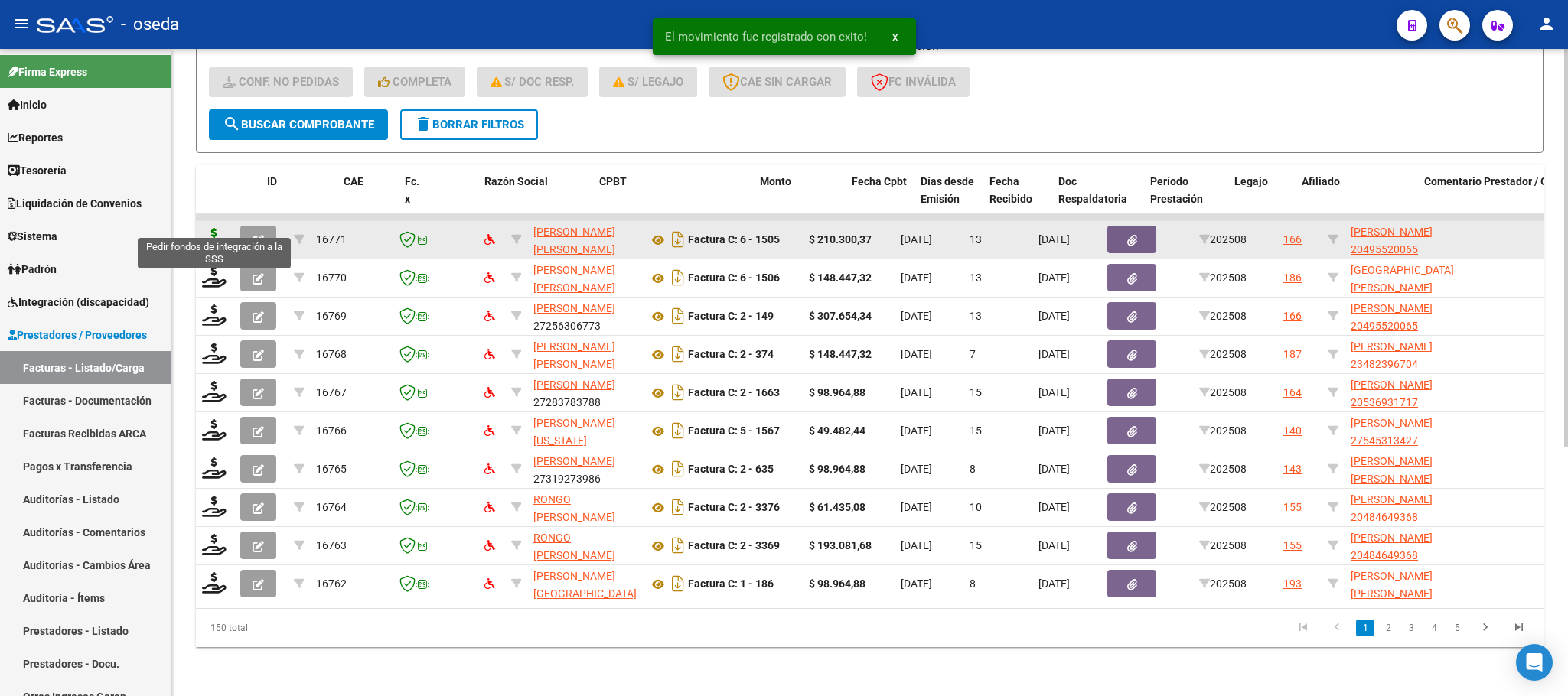
click at [218, 228] on icon at bounding box center [214, 239] width 25 height 22
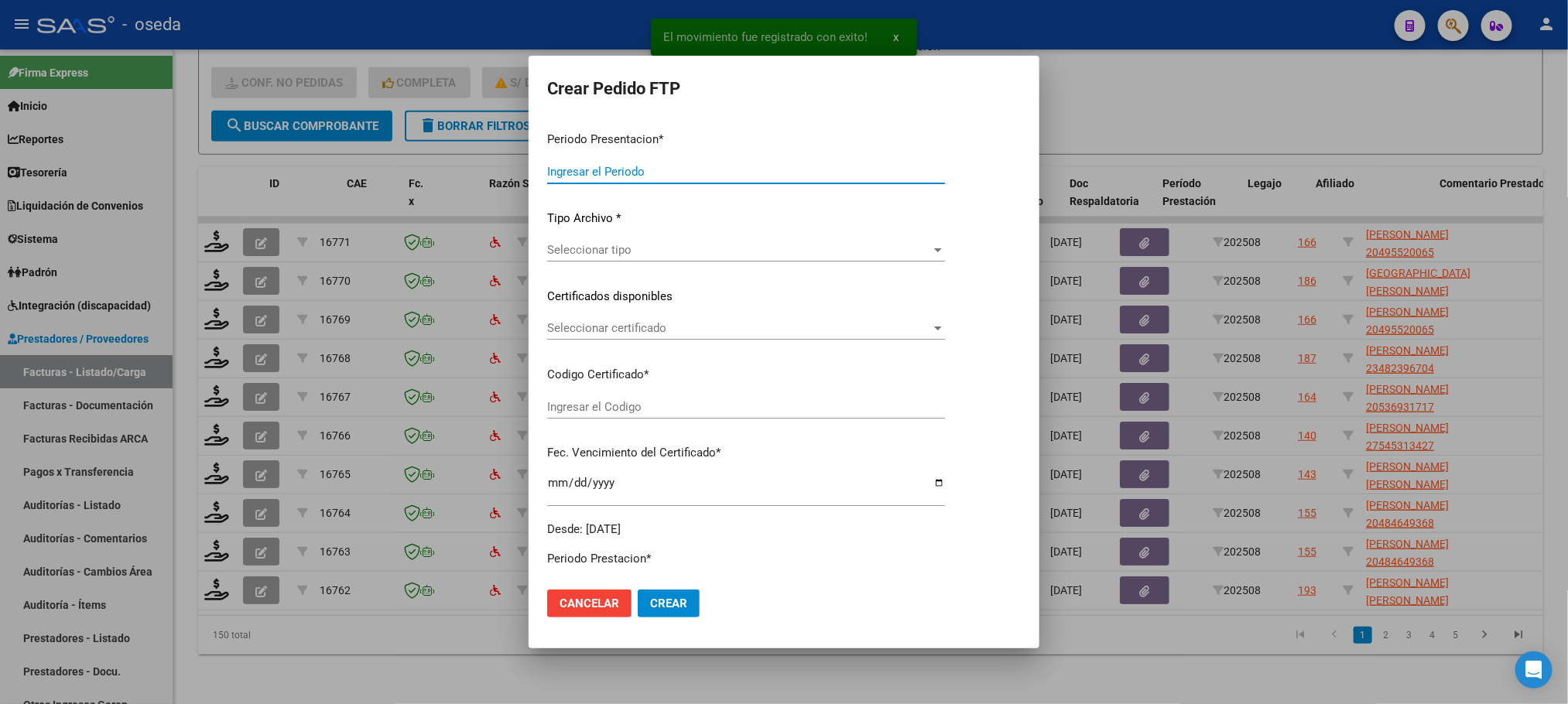
type input "202508"
type input "$ 210.300,37"
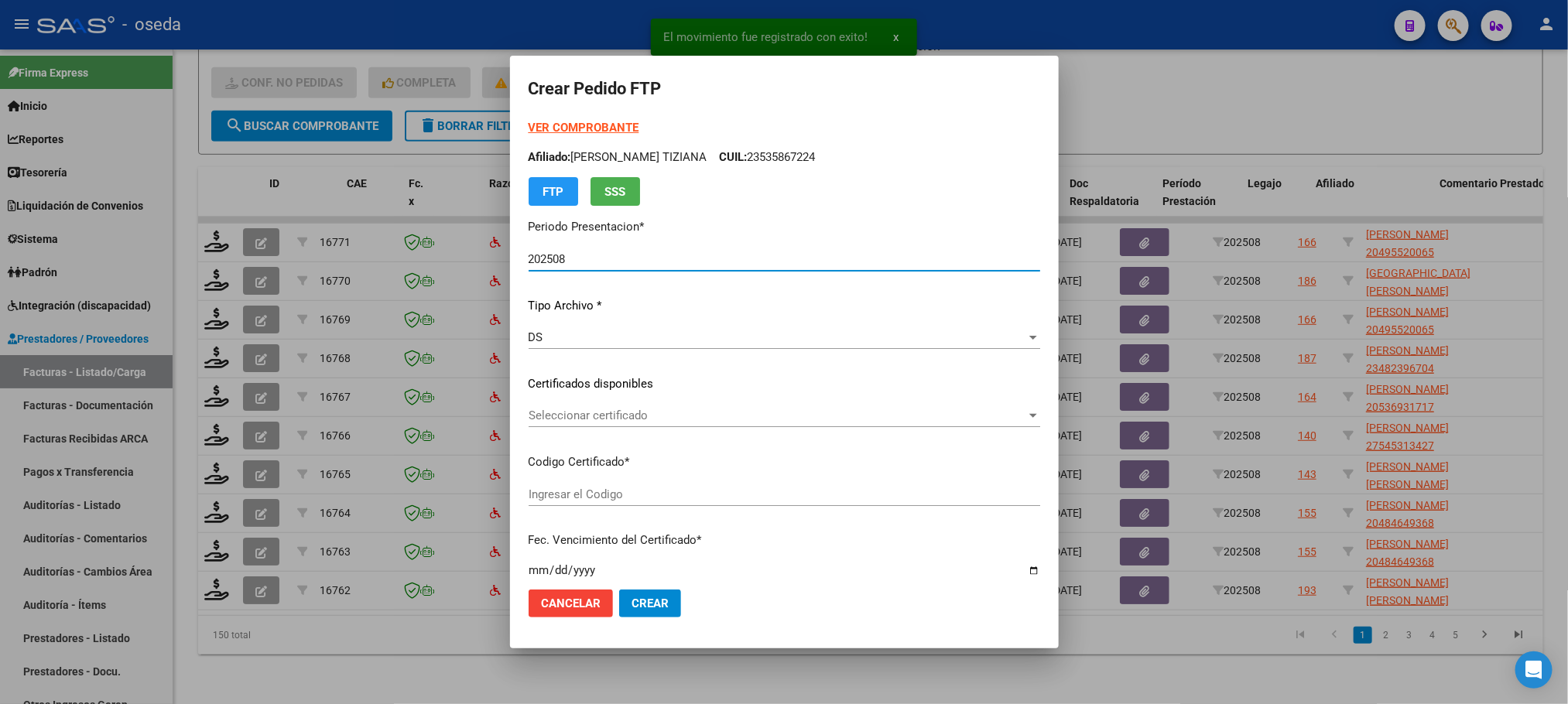
type input "ARG02000495520062022060120230601BS437"
type input "[DATE]"
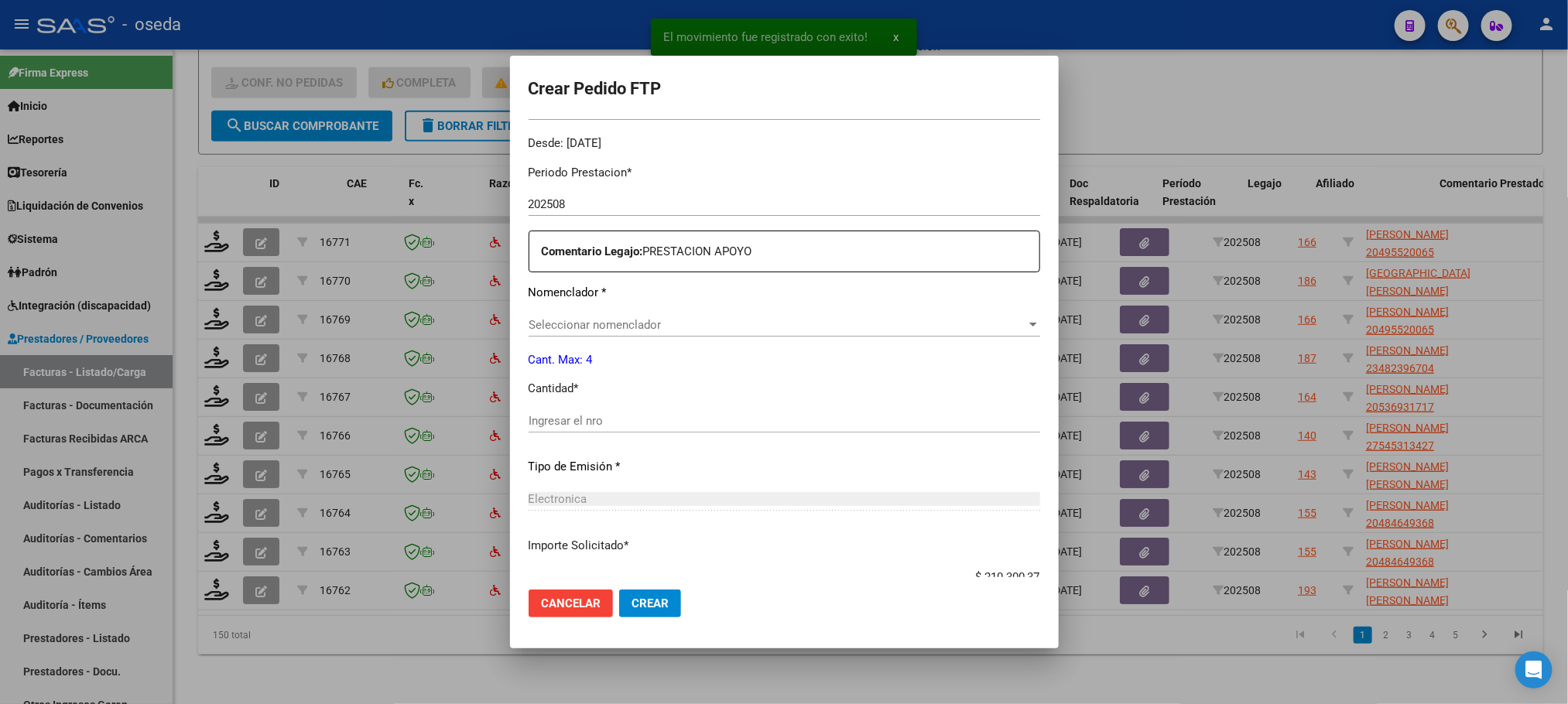
scroll to position [579, 0]
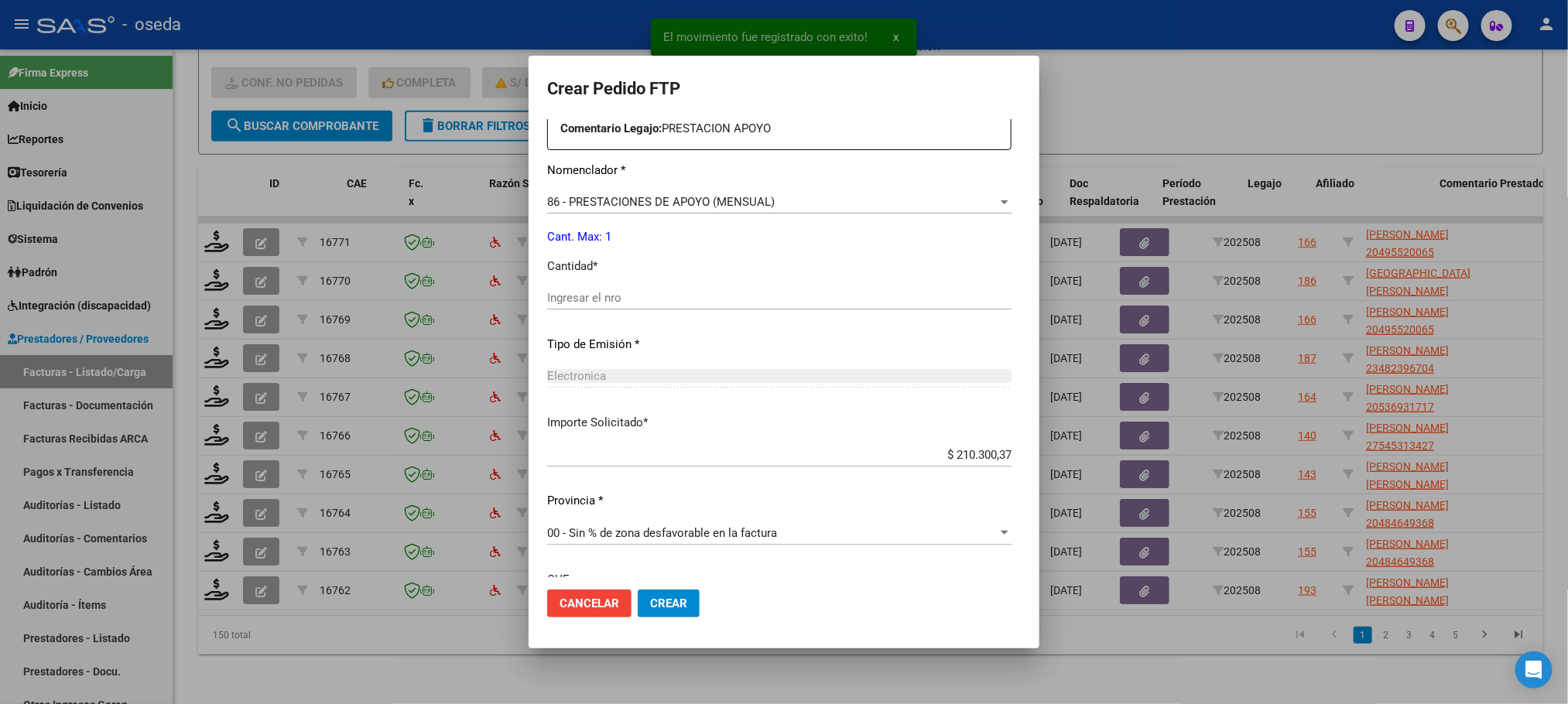
click at [860, 295] on input "Ingresar el nro" at bounding box center [779, 297] width 464 height 14
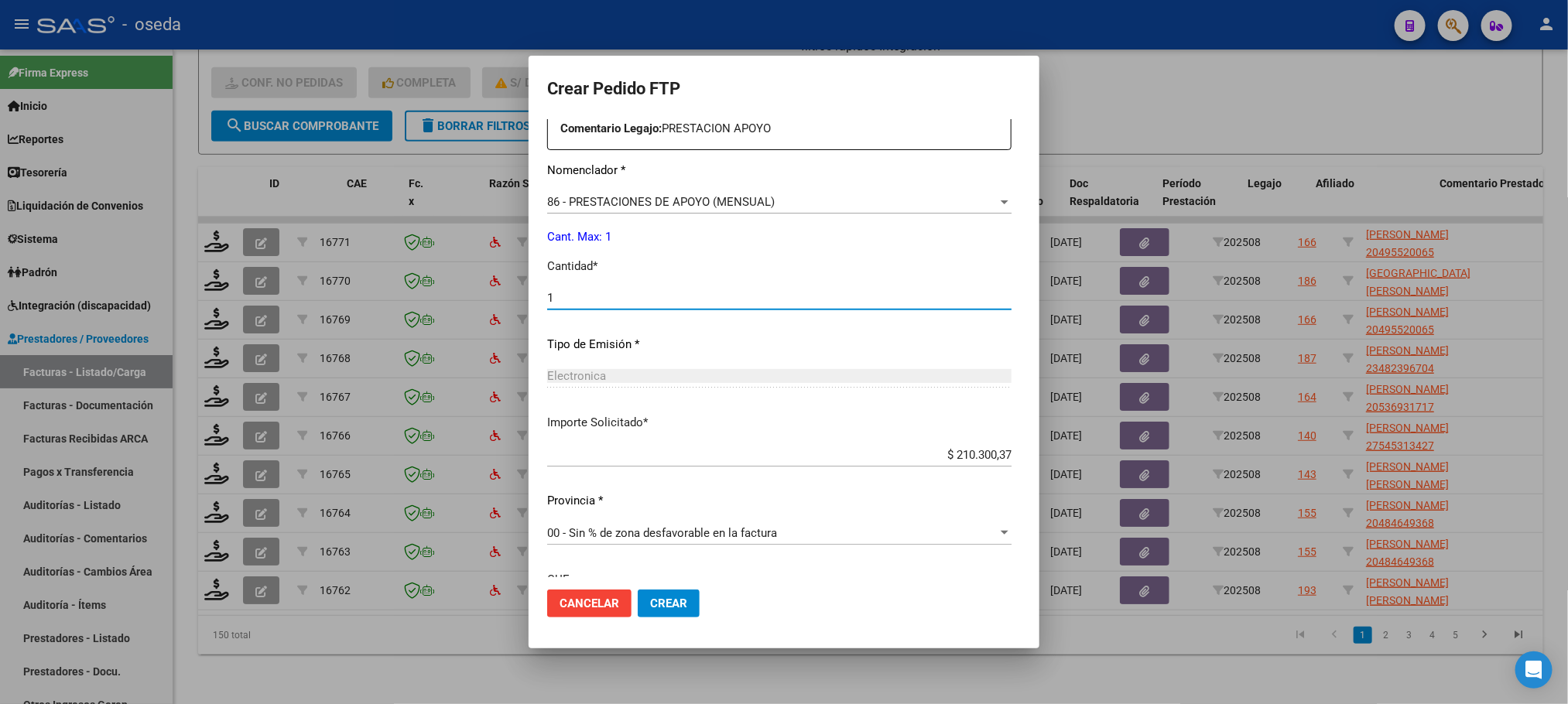
type input "1"
click at [638, 589] on button "Crear" at bounding box center [669, 603] width 62 height 28
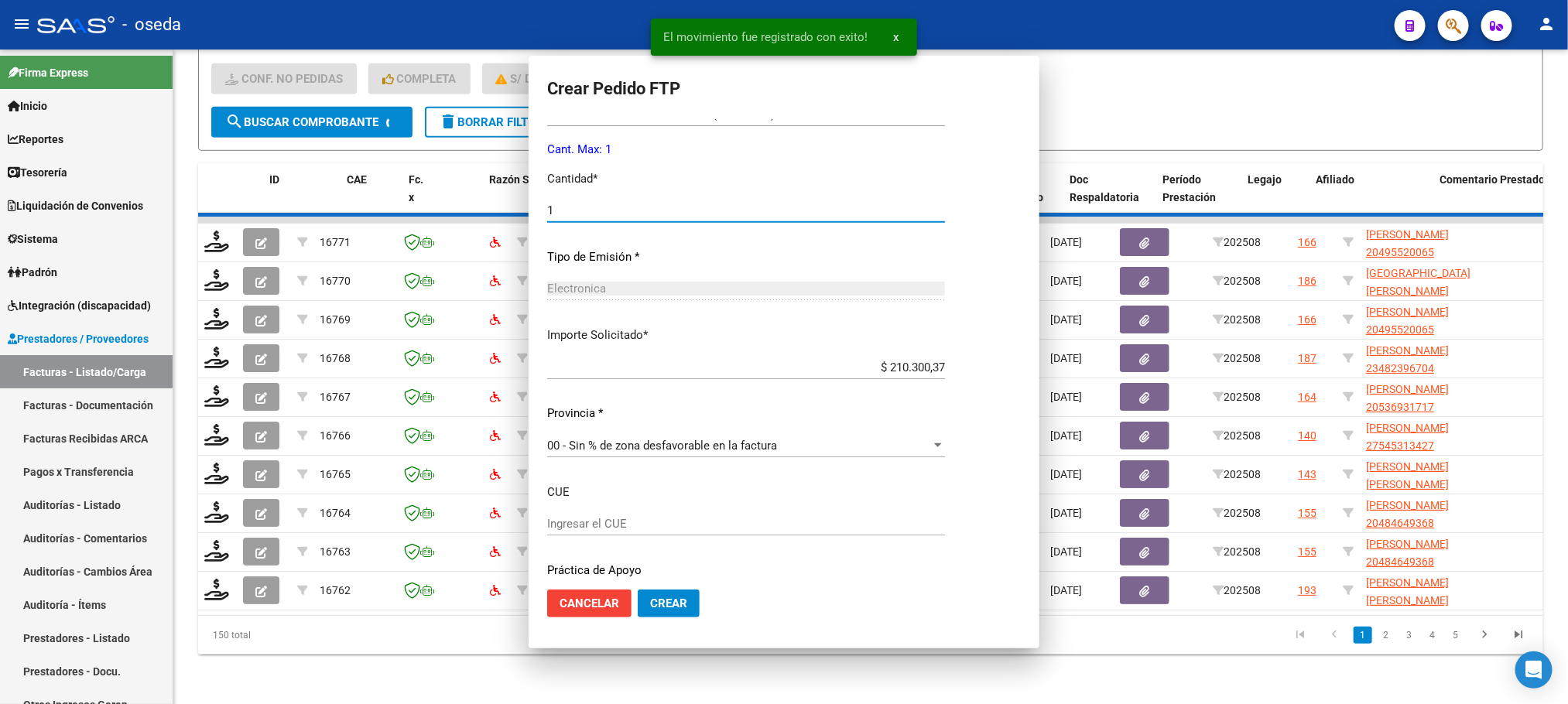
scroll to position [0, 0]
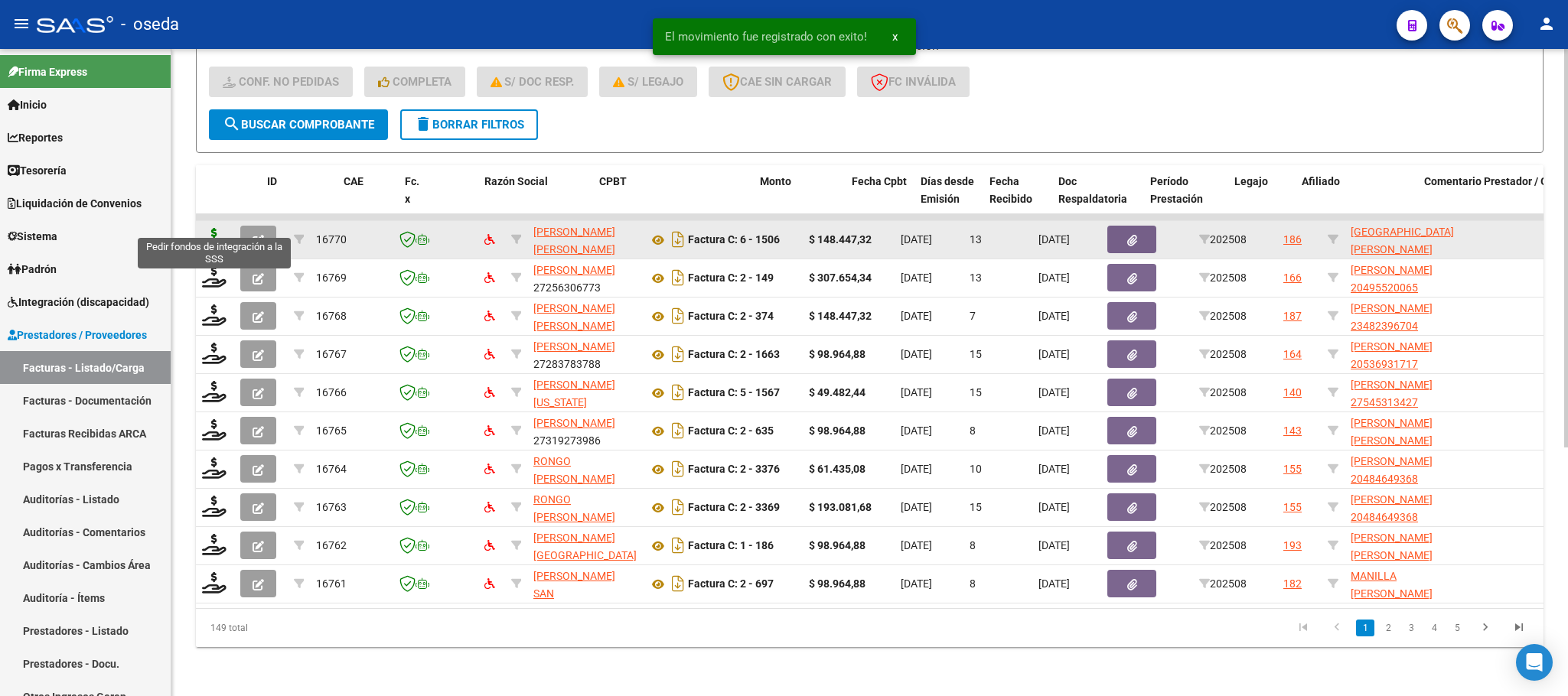
click at [212, 228] on icon at bounding box center [214, 239] width 25 height 22
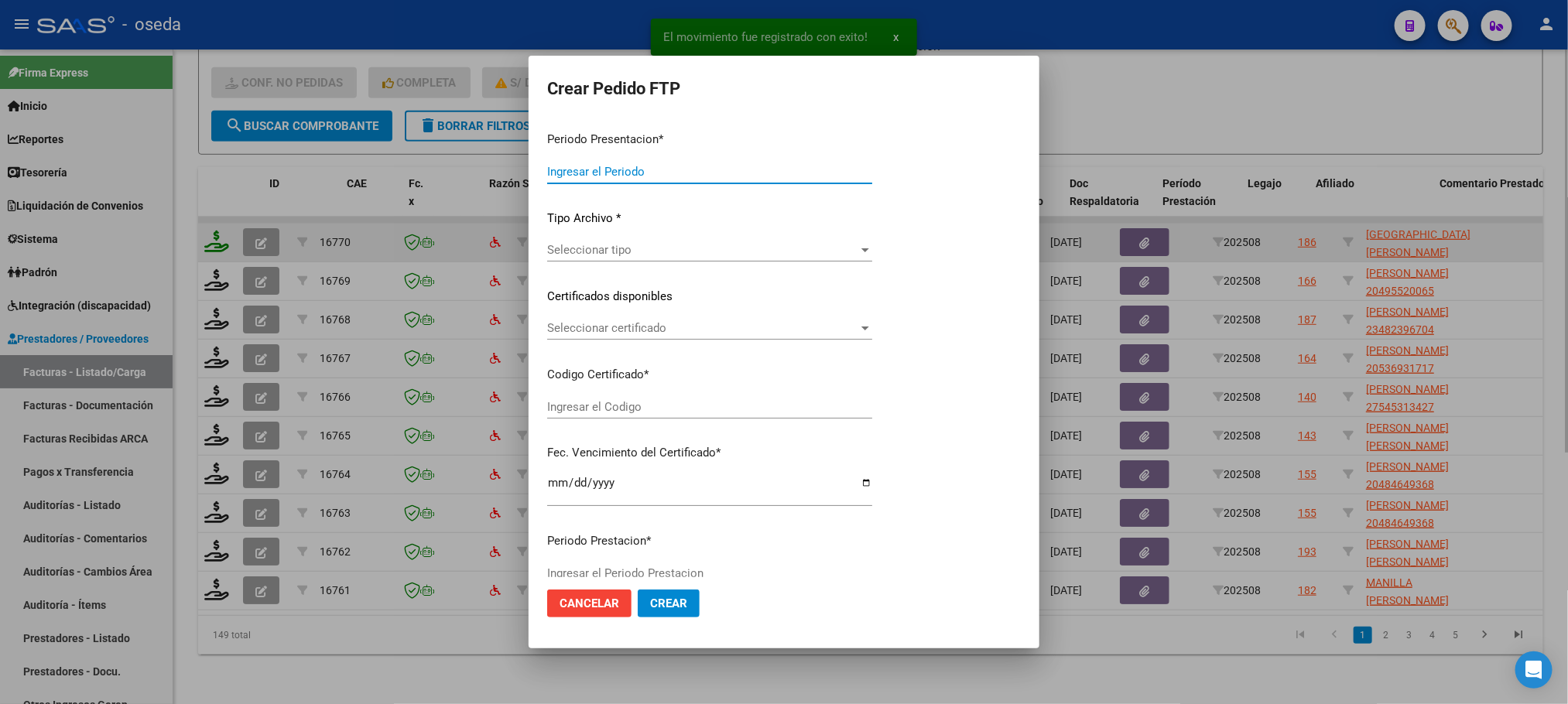
type input "202508"
type input "$ 148.447,32"
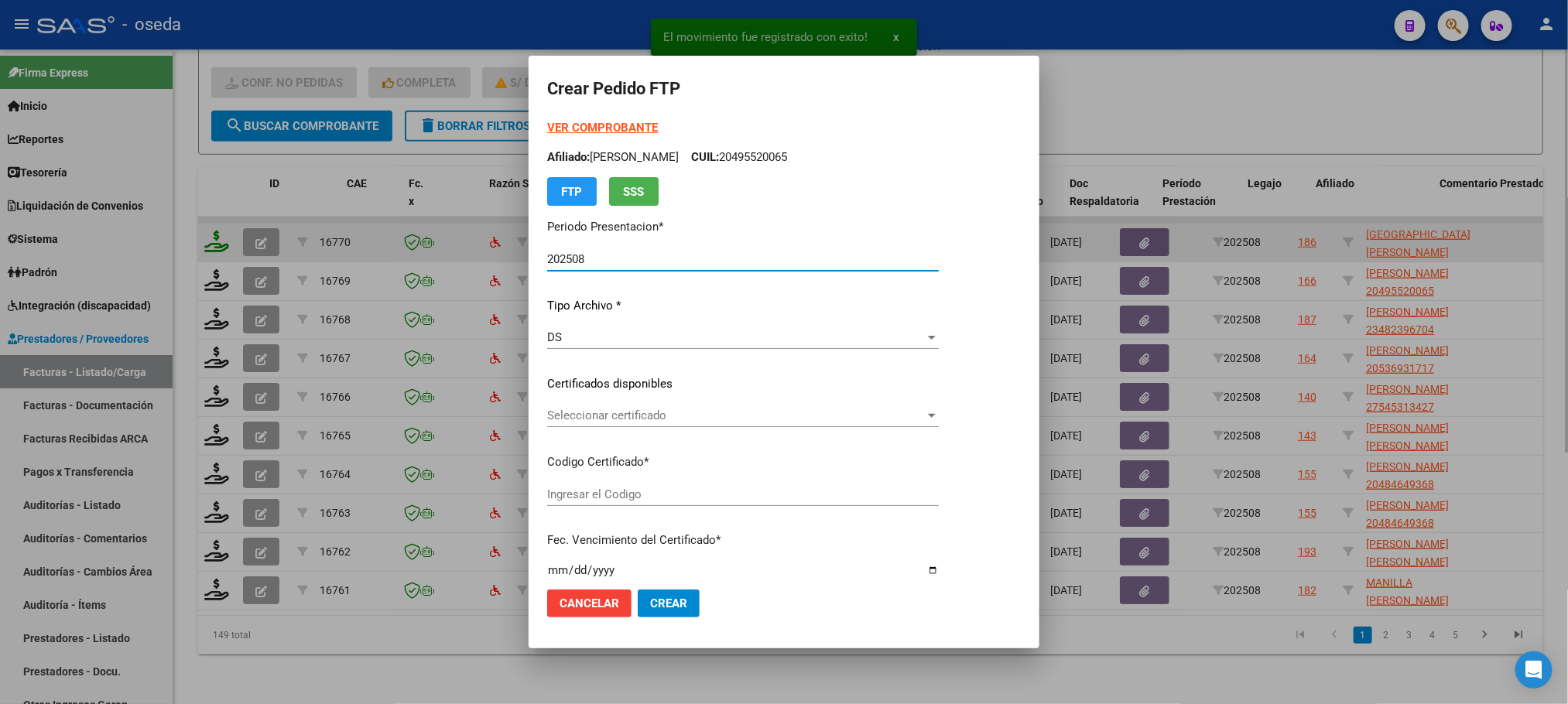
type input "20478064161"
type input "[DATE]"
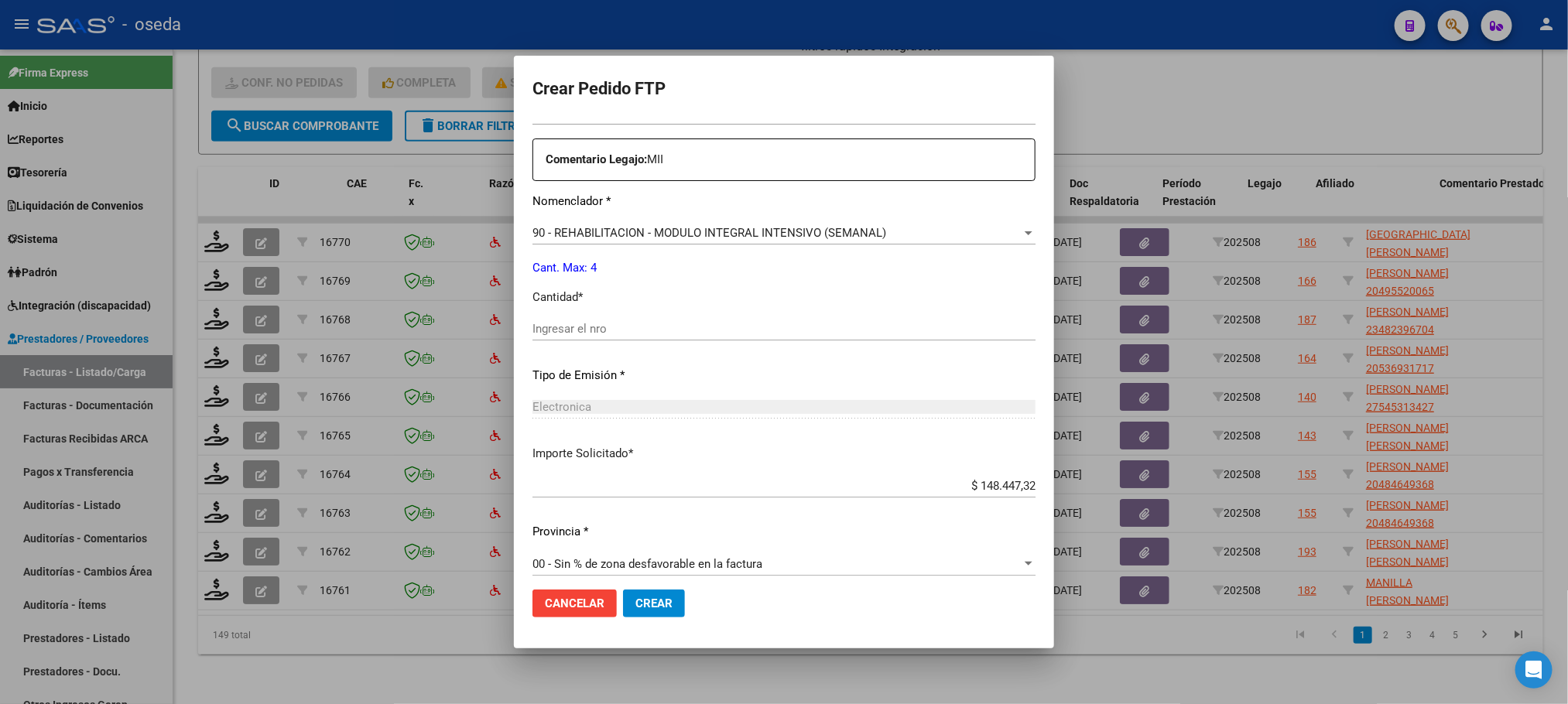
scroll to position [560, 0]
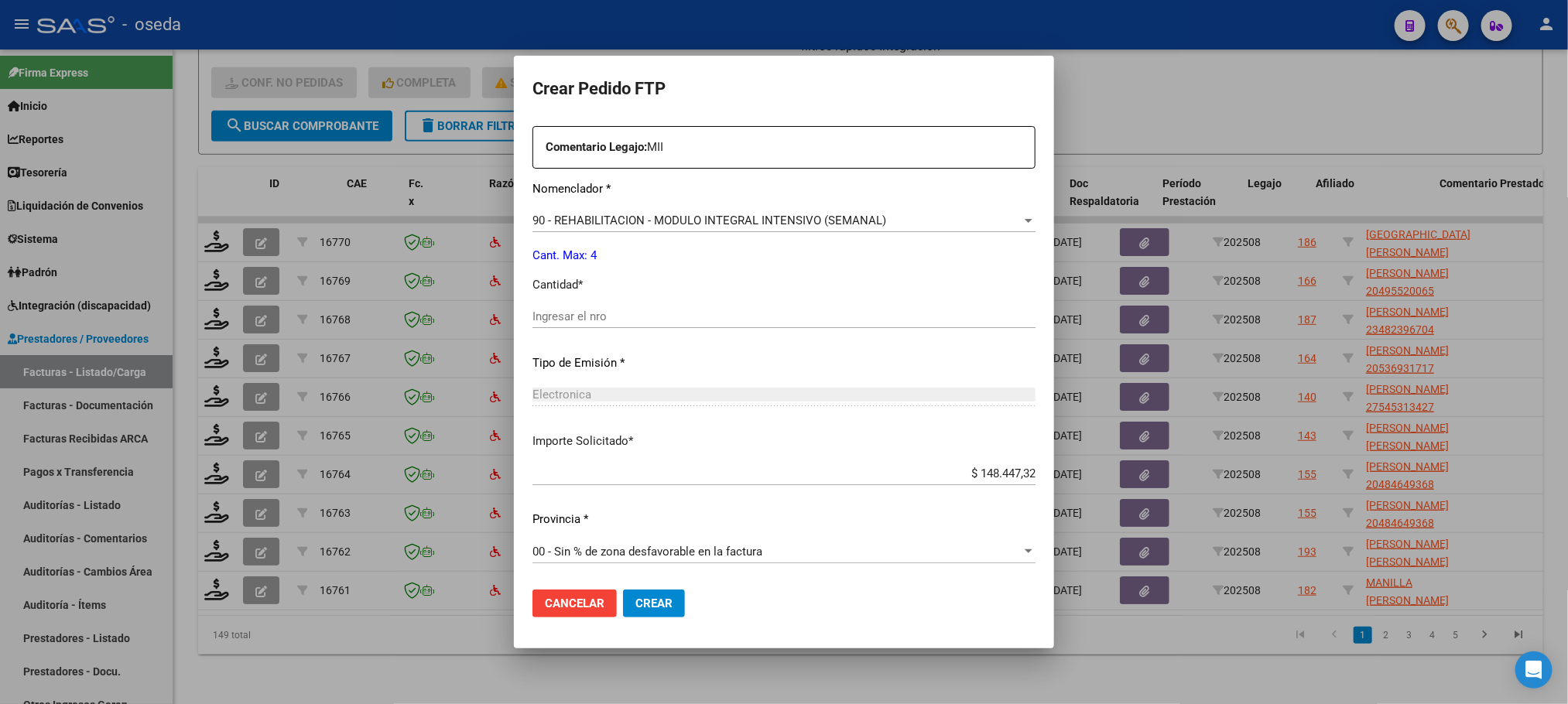
click at [661, 312] on input "Ingresar el nro" at bounding box center [783, 316] width 503 height 14
type input "4"
click at [623, 589] on button "Crear" at bounding box center [654, 603] width 62 height 28
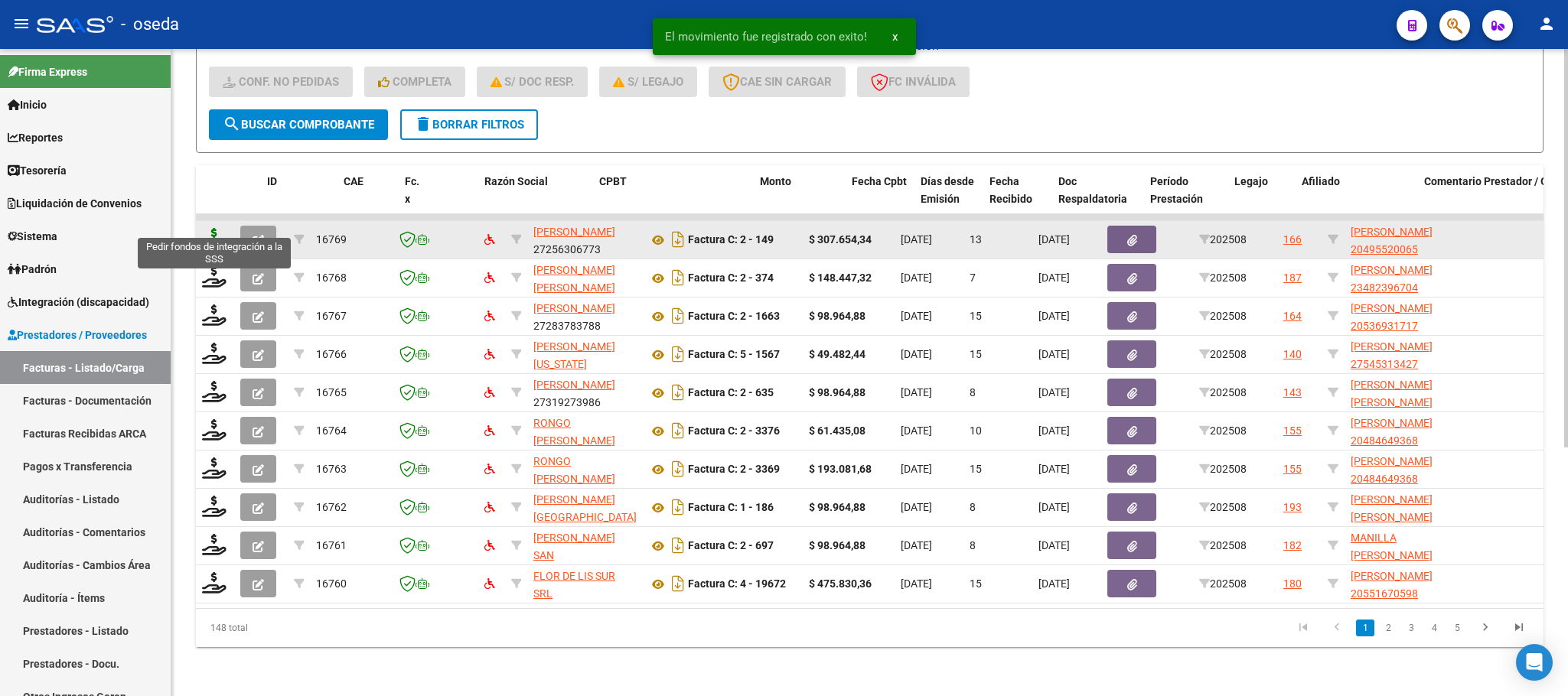
click at [212, 228] on icon at bounding box center [214, 239] width 25 height 22
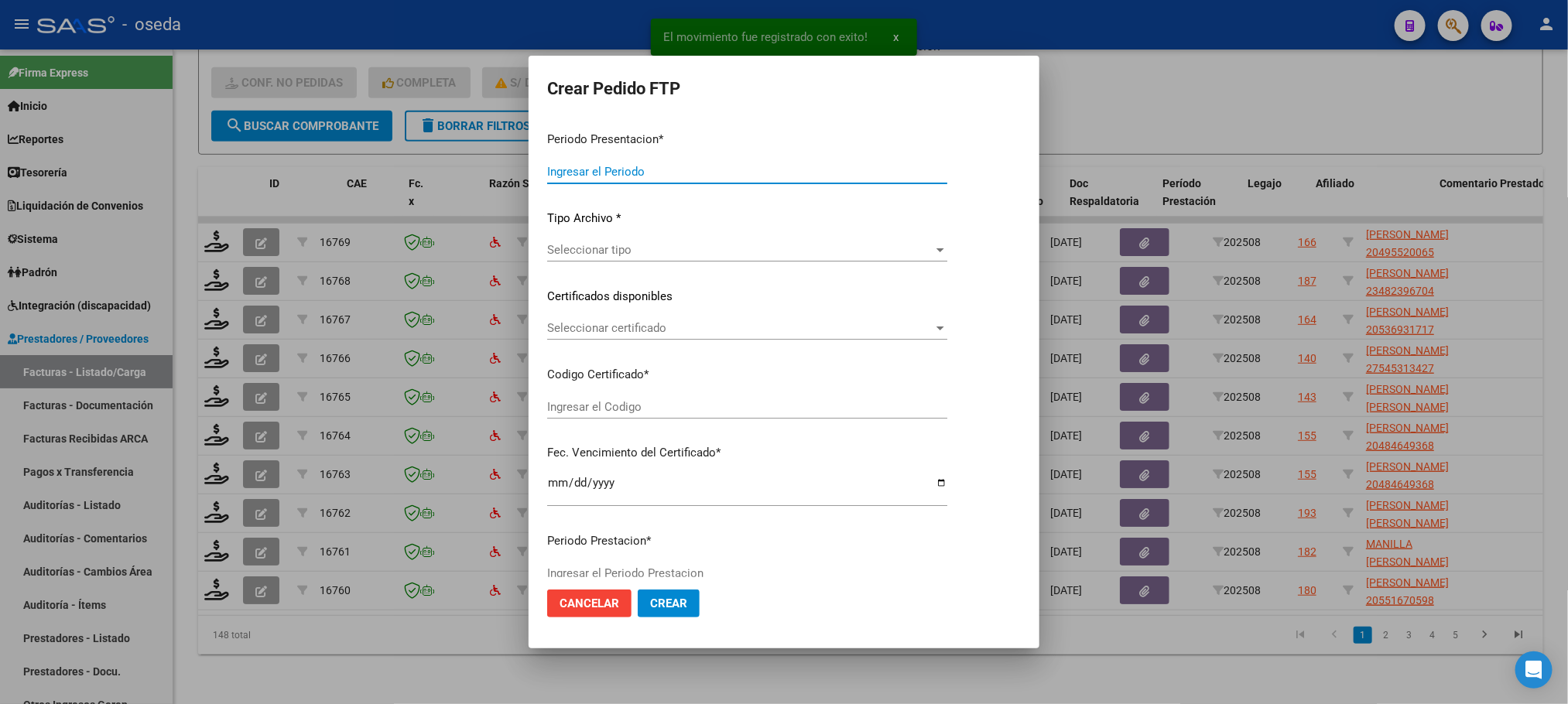
type input "202508"
type input "$ 307.654,34"
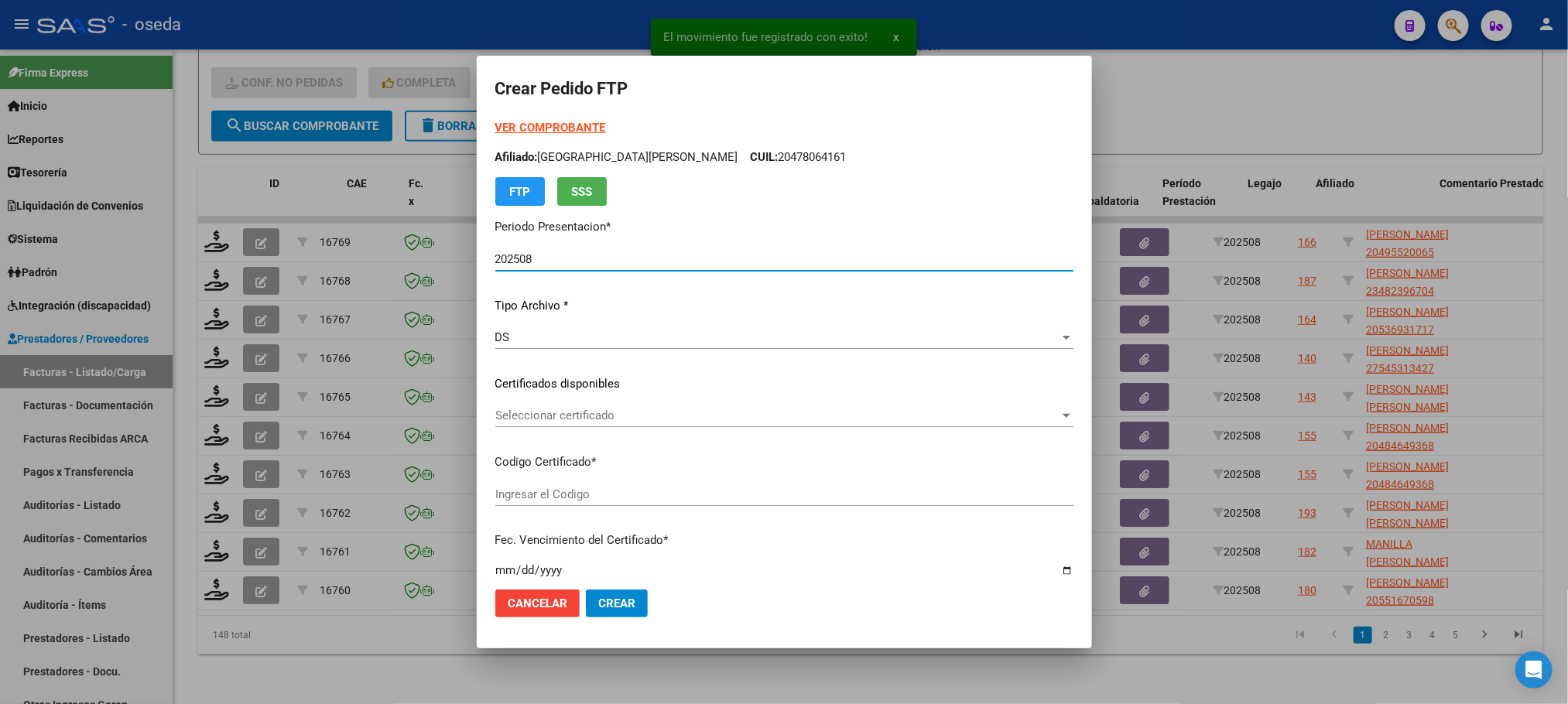
type input "ARG02000495520062022060120230601BS437"
type input "[DATE]"
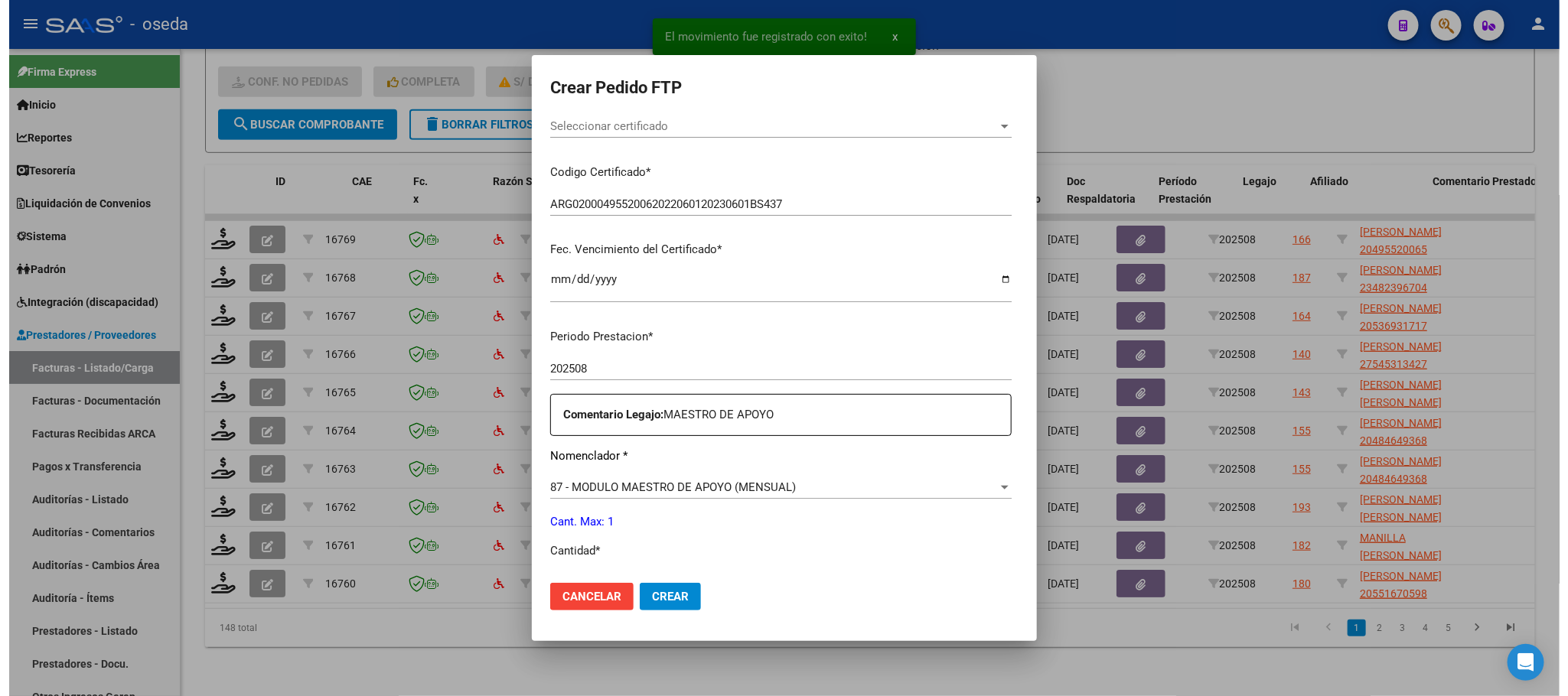
scroll to position [459, 0]
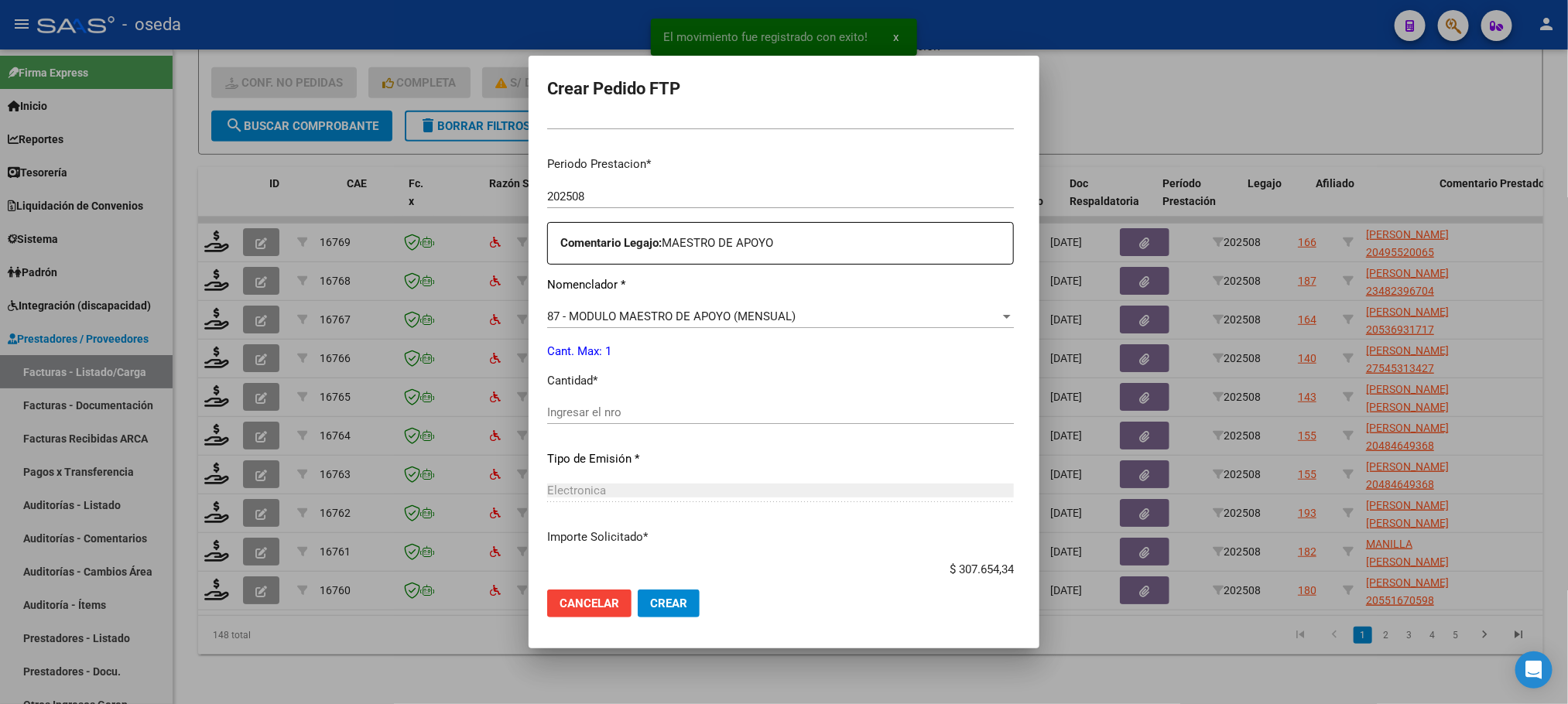
click at [811, 418] on input "Ingresar el nro" at bounding box center [781, 412] width 467 height 14
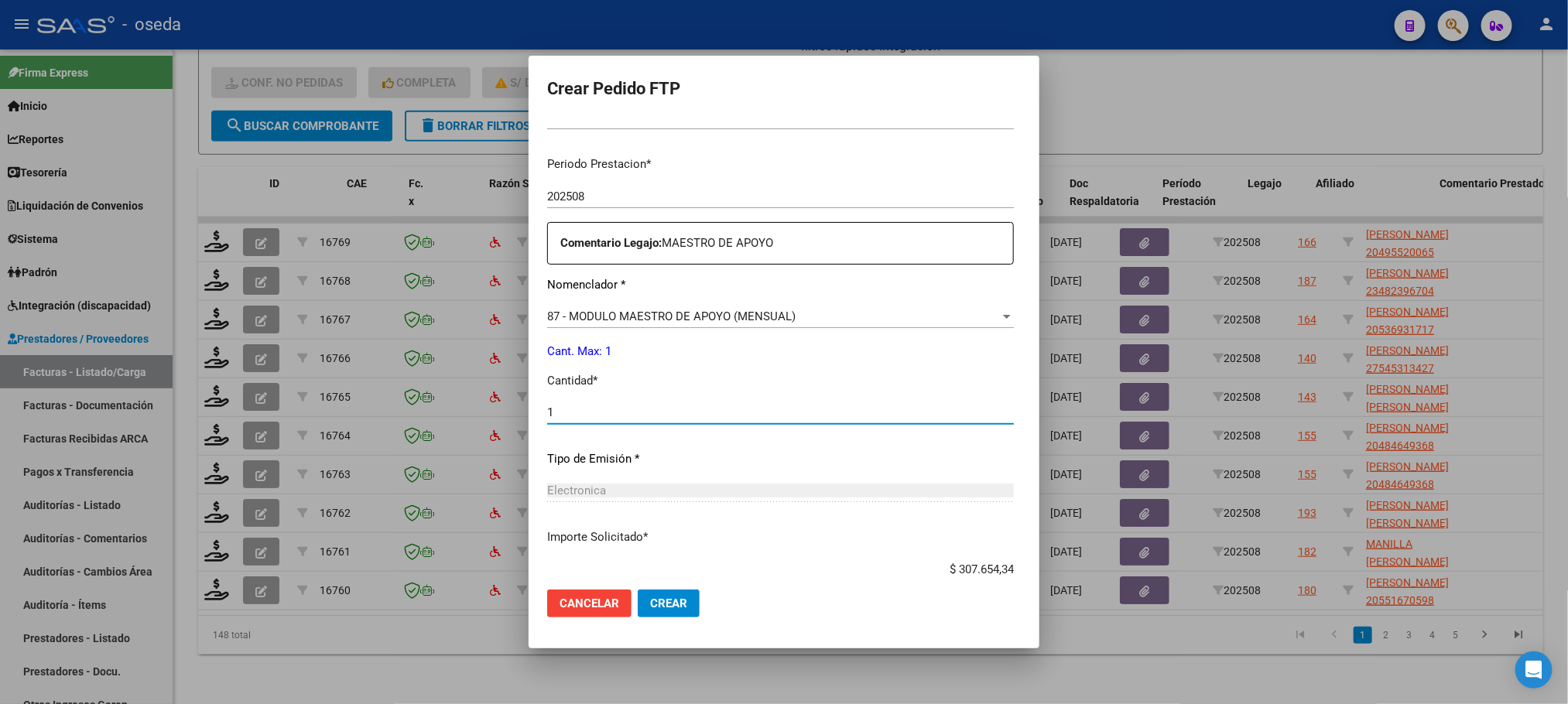
type input "1"
click at [638, 589] on button "Crear" at bounding box center [669, 603] width 62 height 28
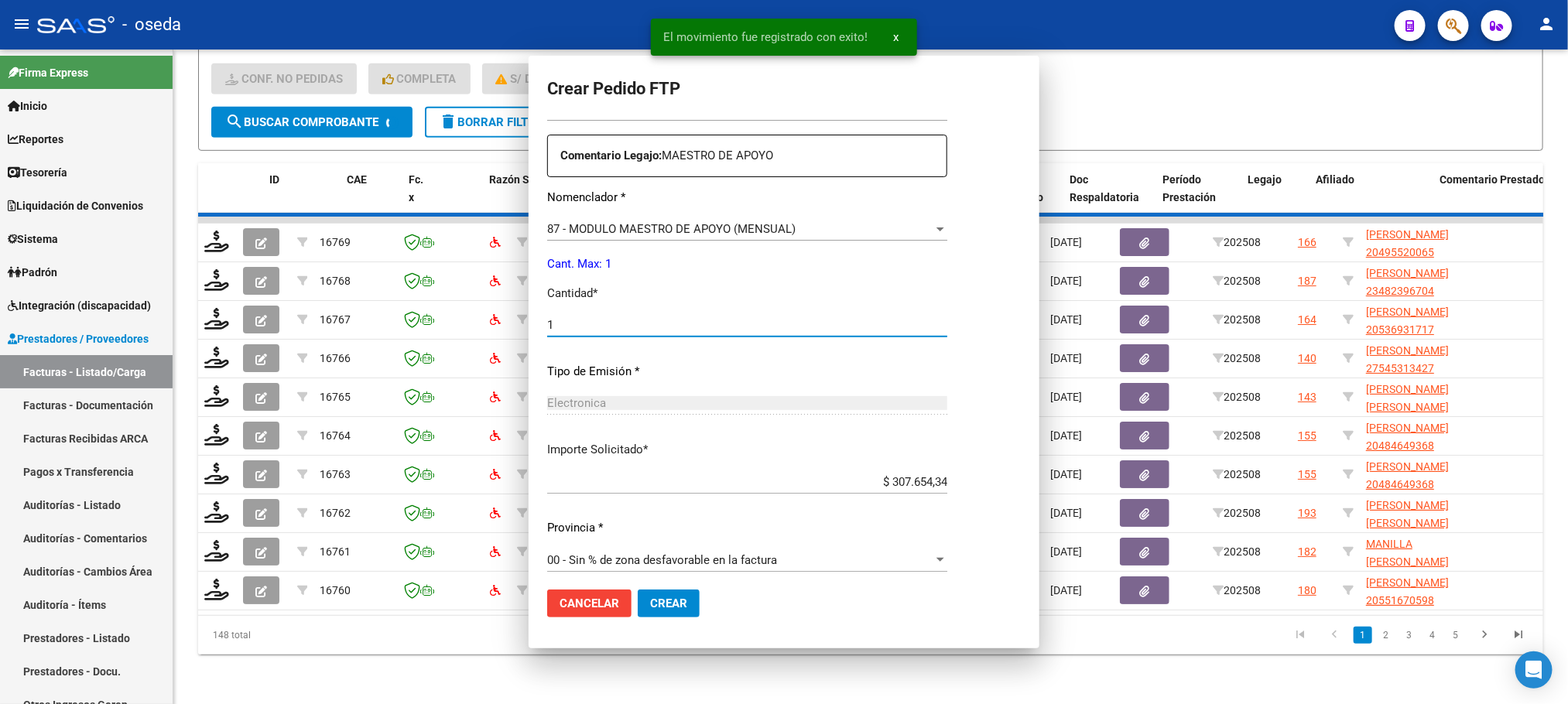
scroll to position [0, 0]
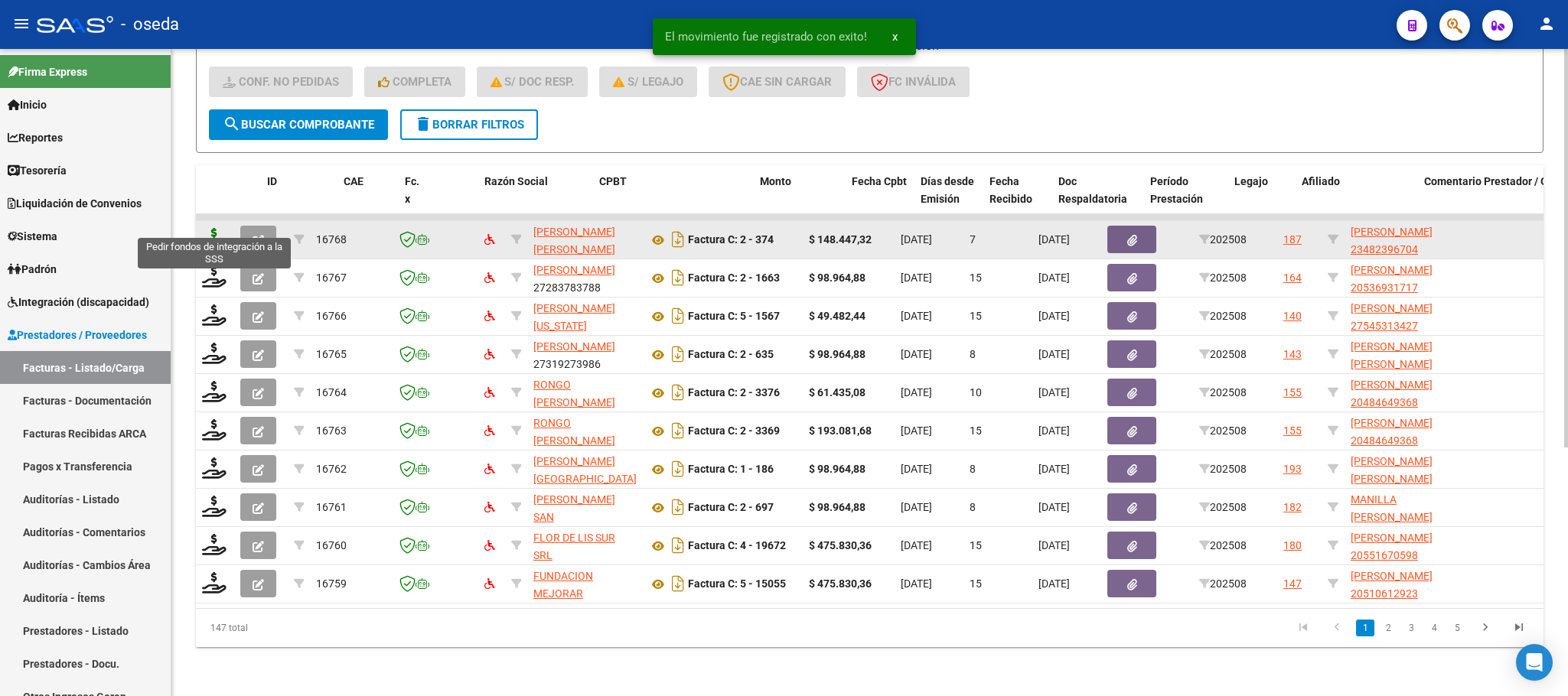
click at [213, 228] on icon at bounding box center [214, 239] width 25 height 22
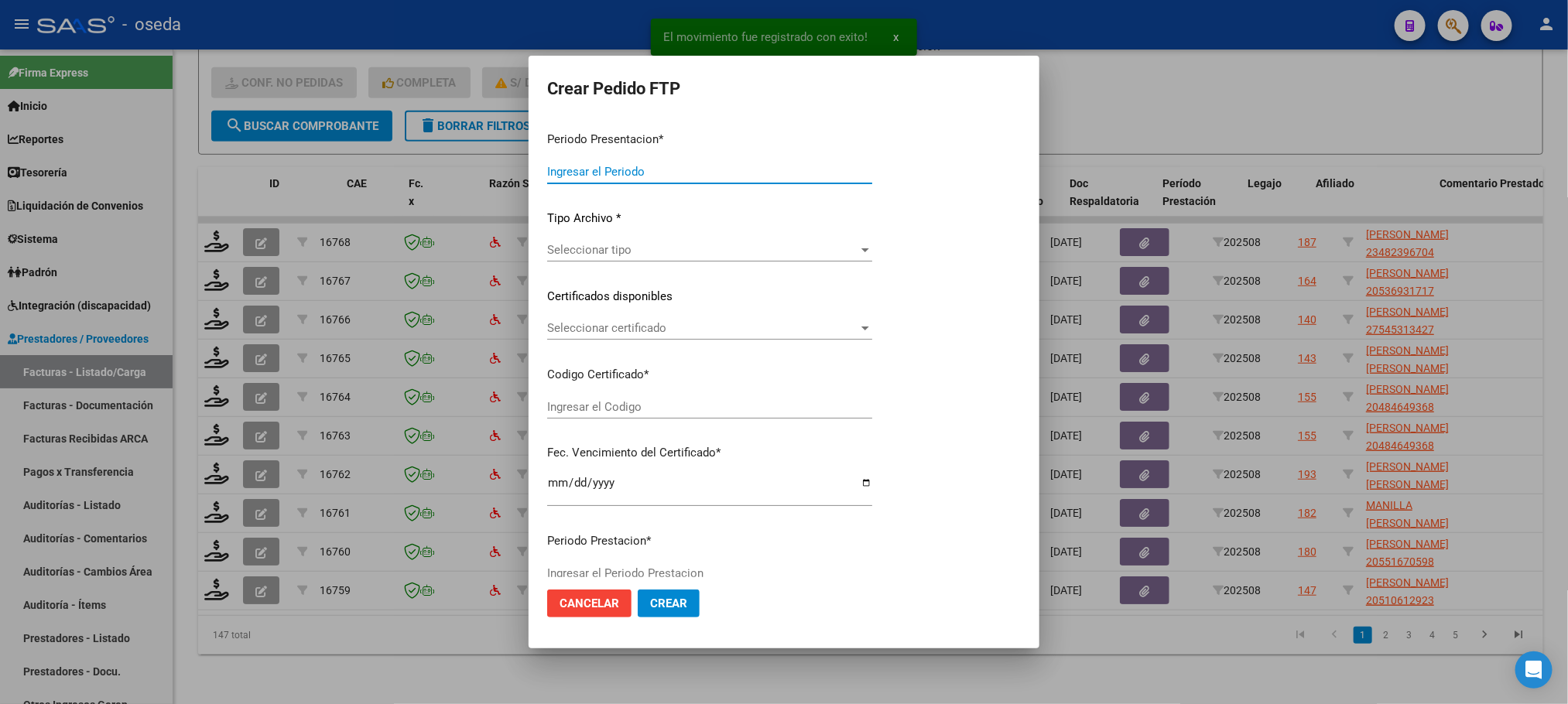
type input "202508"
type input "$ 148.447,32"
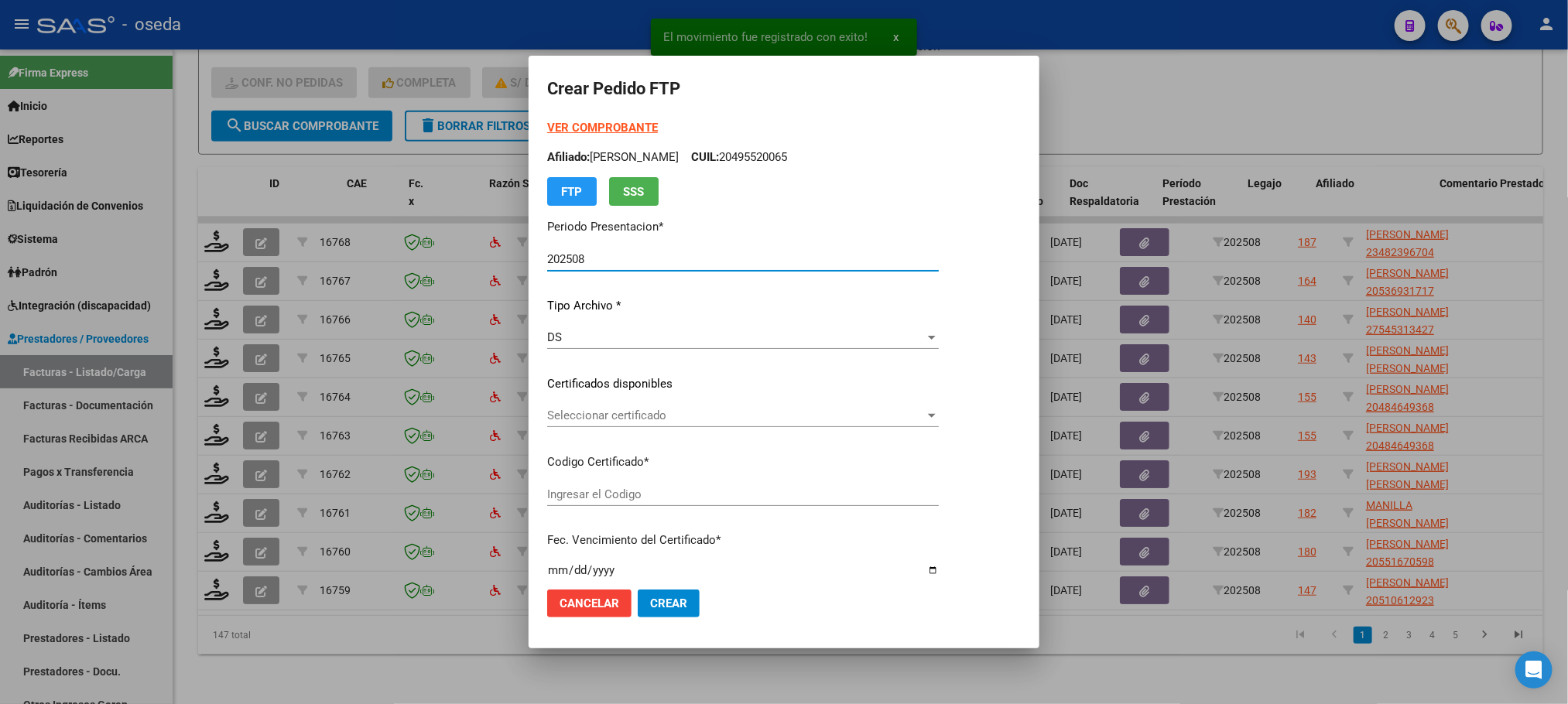
type input "23482396704"
type input "[DATE]"
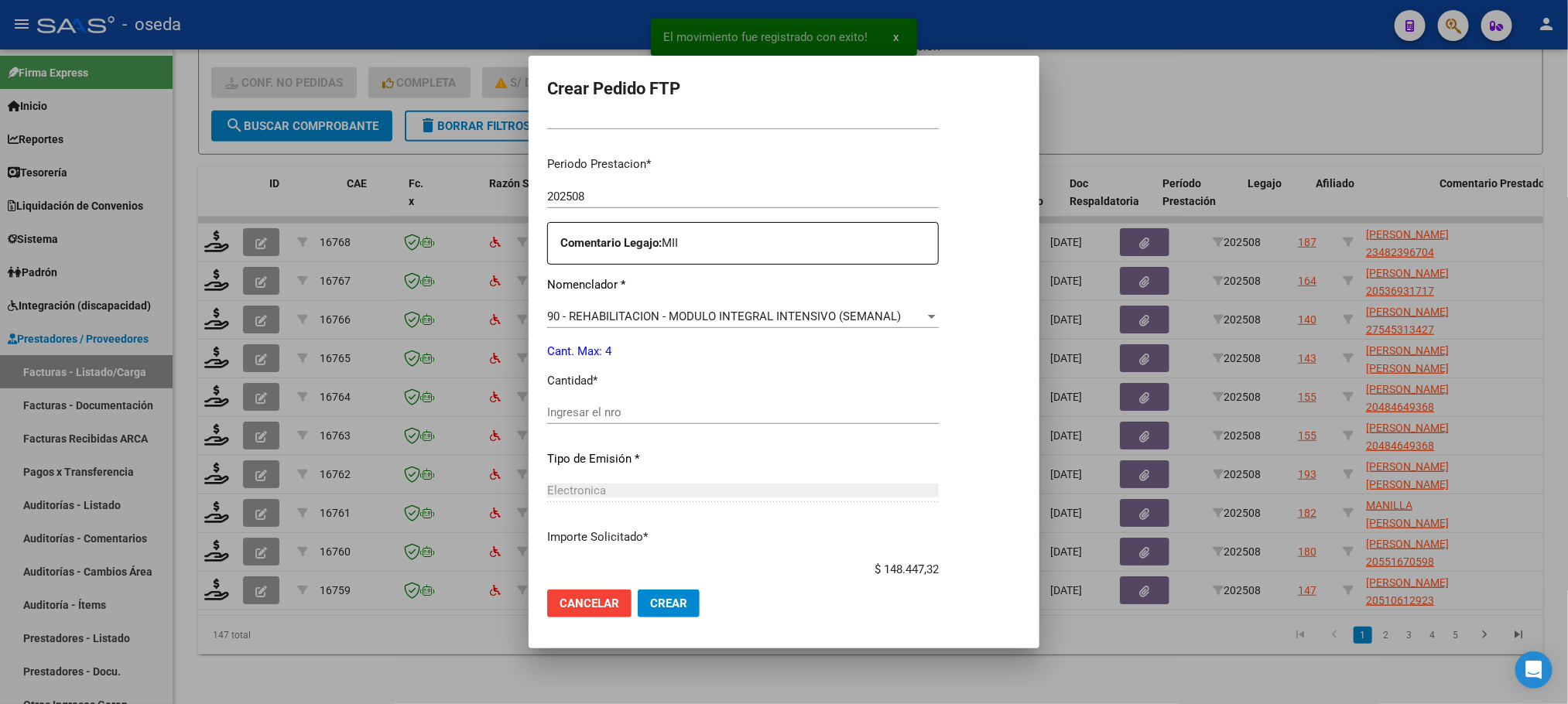
click at [727, 409] on input "Ingresar el nro" at bounding box center [743, 412] width 392 height 14
type input "4"
click at [638, 589] on button "Crear" at bounding box center [669, 603] width 62 height 28
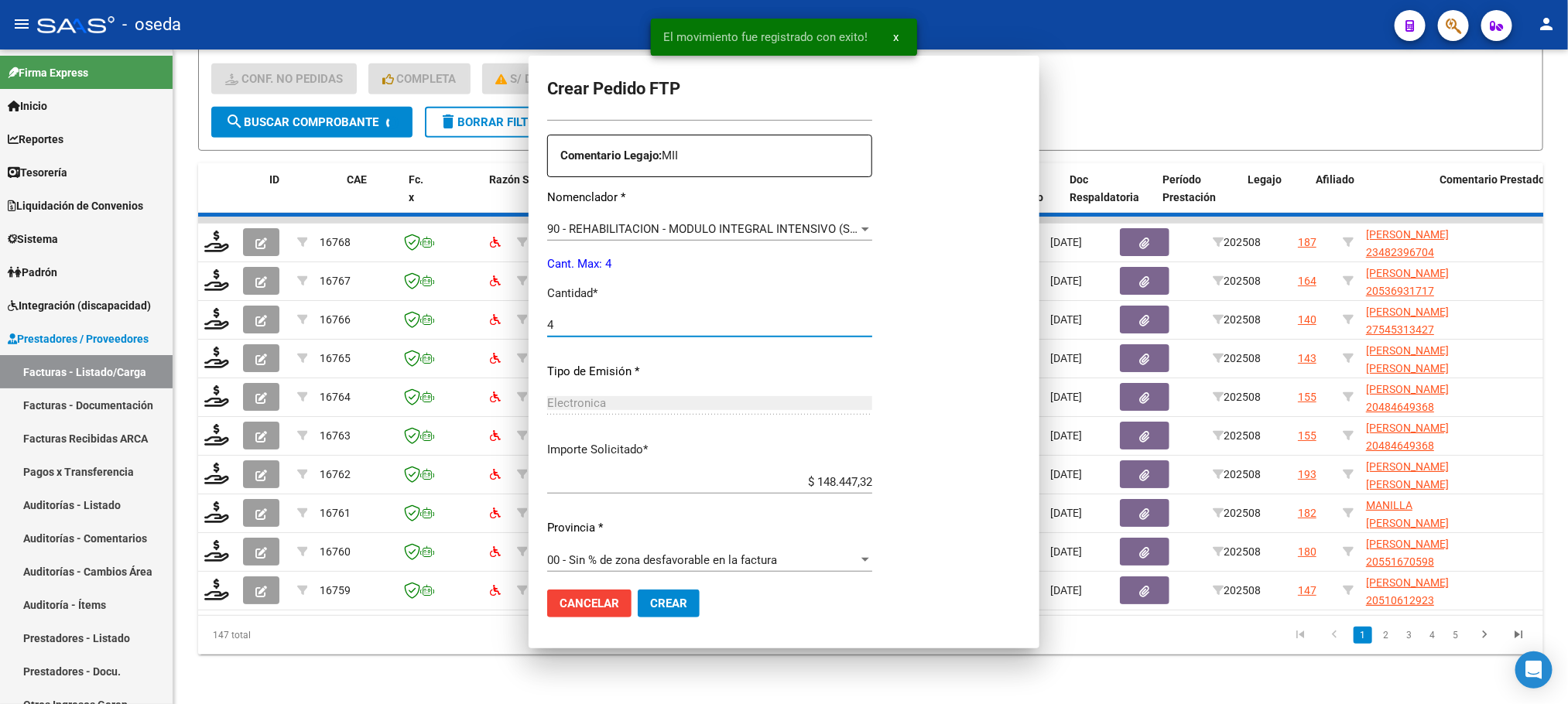
scroll to position [0, 0]
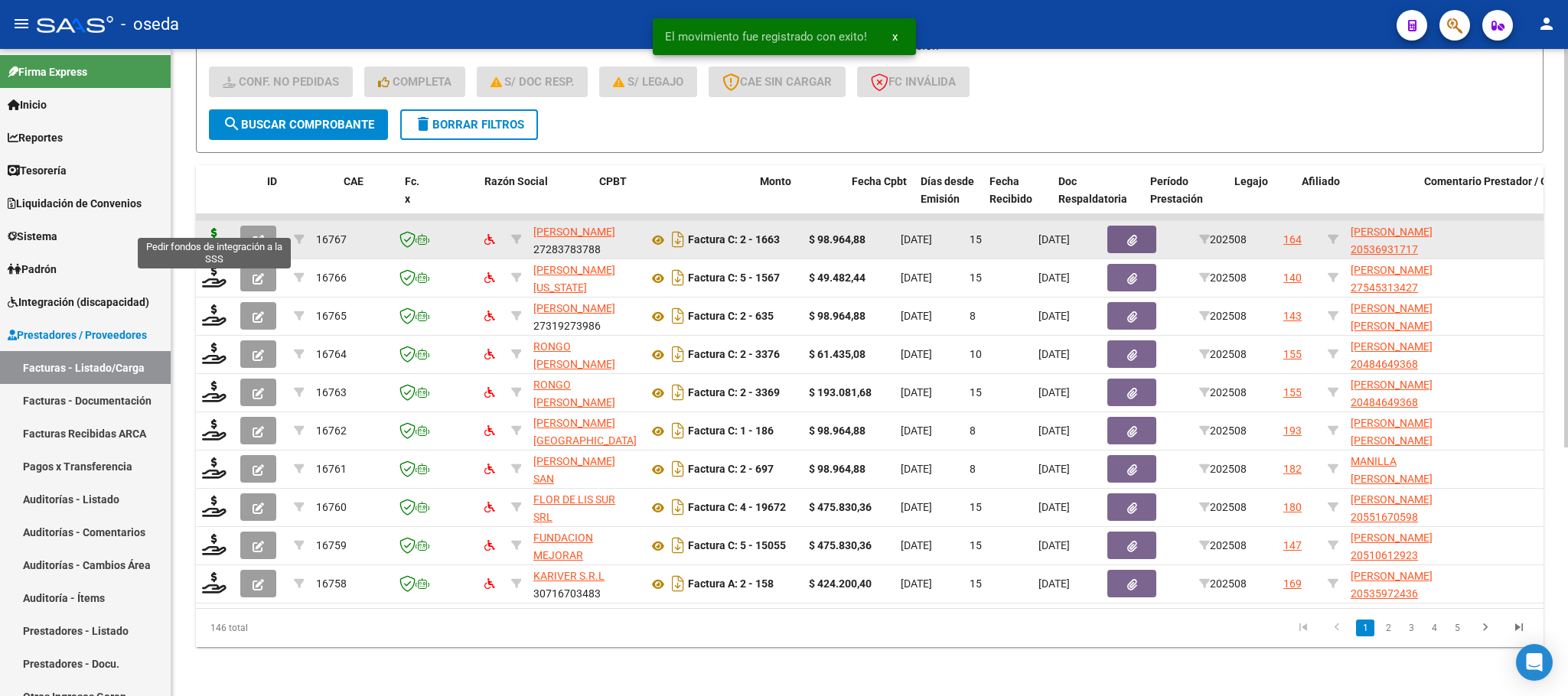
click at [214, 228] on icon at bounding box center [214, 239] width 25 height 22
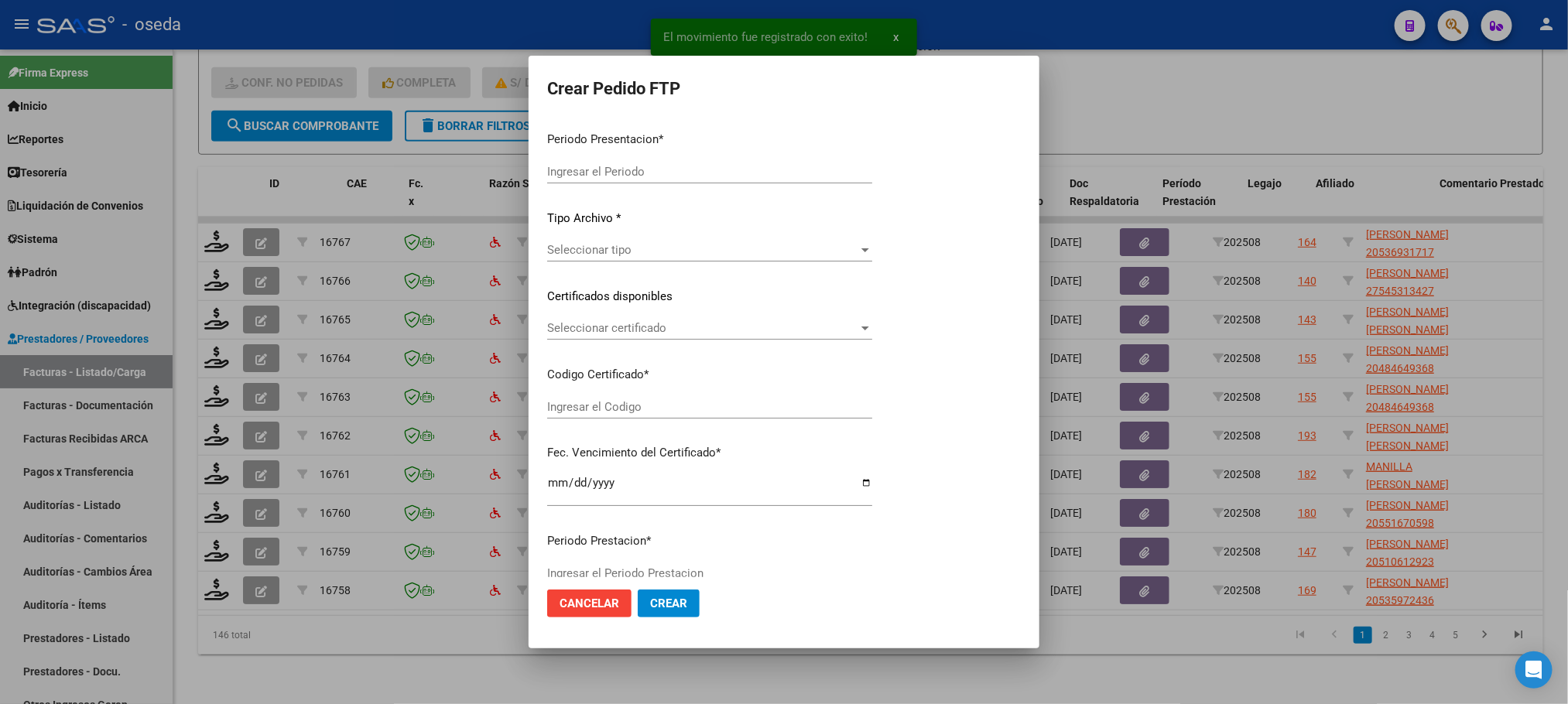
type input "202508"
type input "$ 98.964,88"
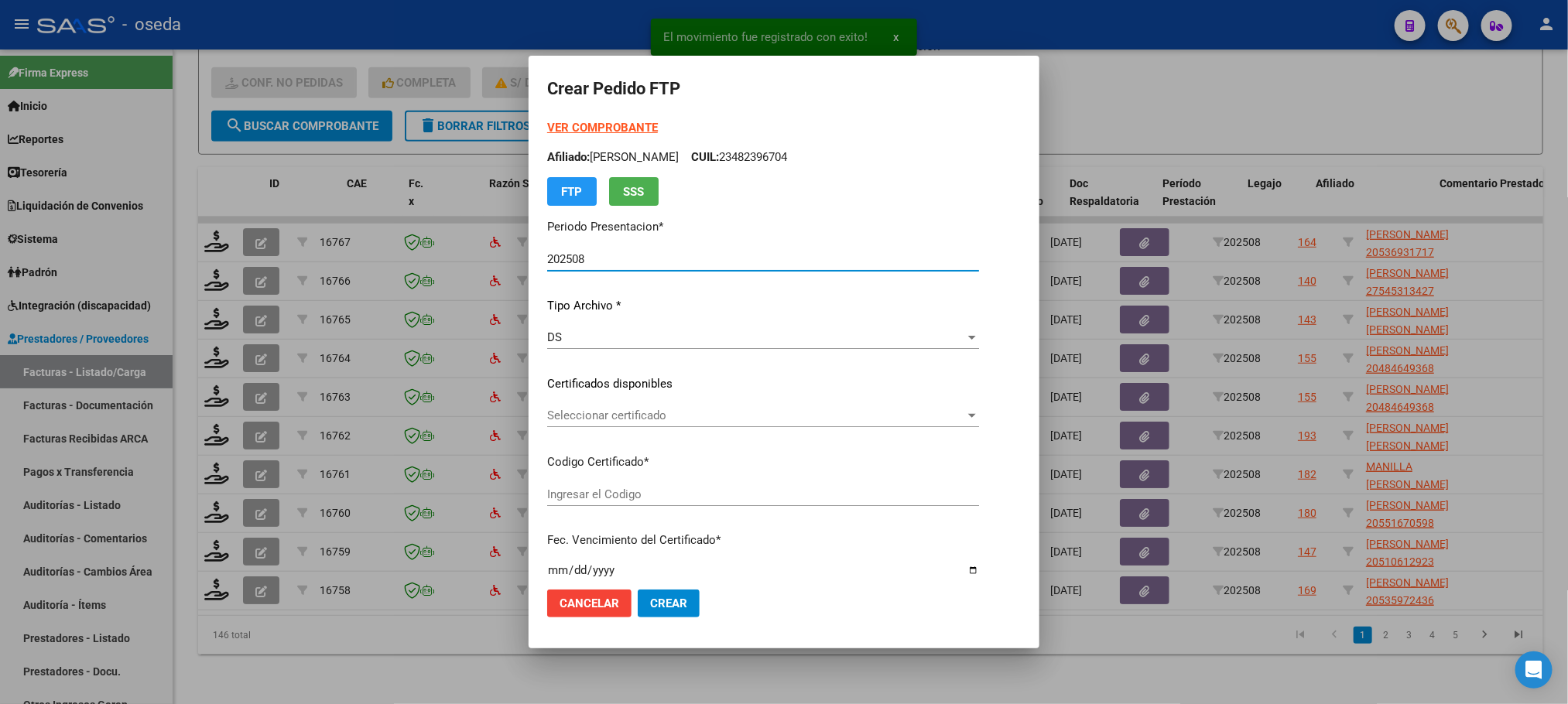
type input "20536931717"
type input "[DATE]"
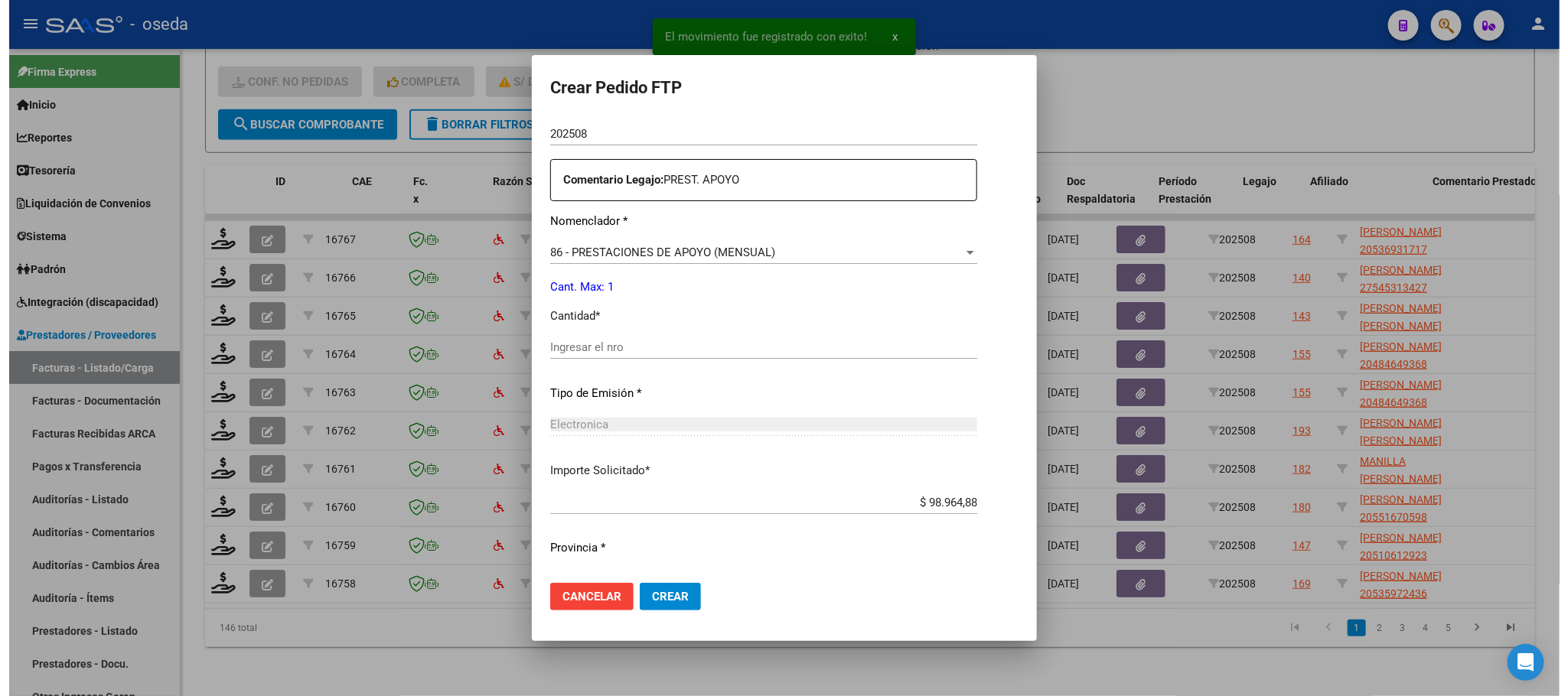
scroll to position [574, 0]
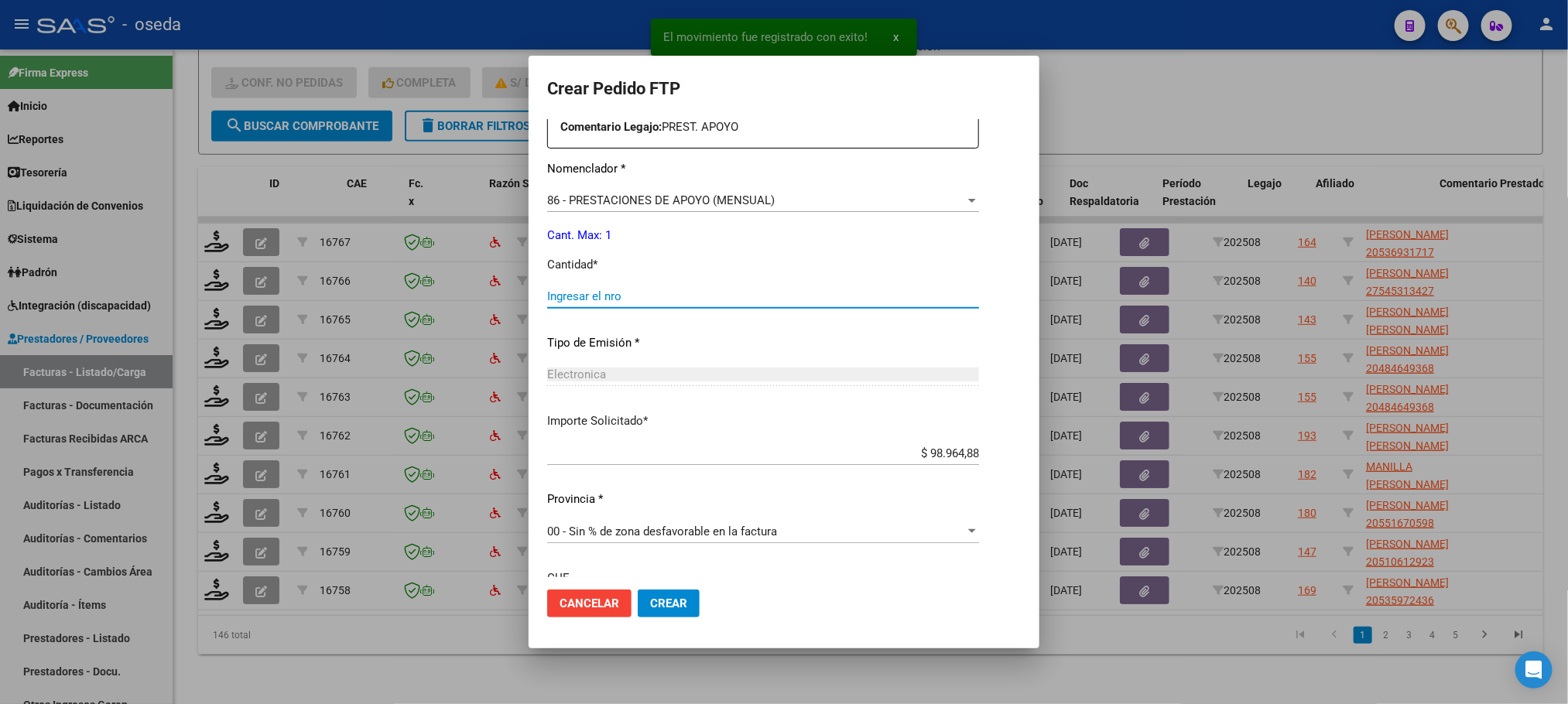
click at [672, 293] on input "Ingresar el nro" at bounding box center [763, 295] width 432 height 14
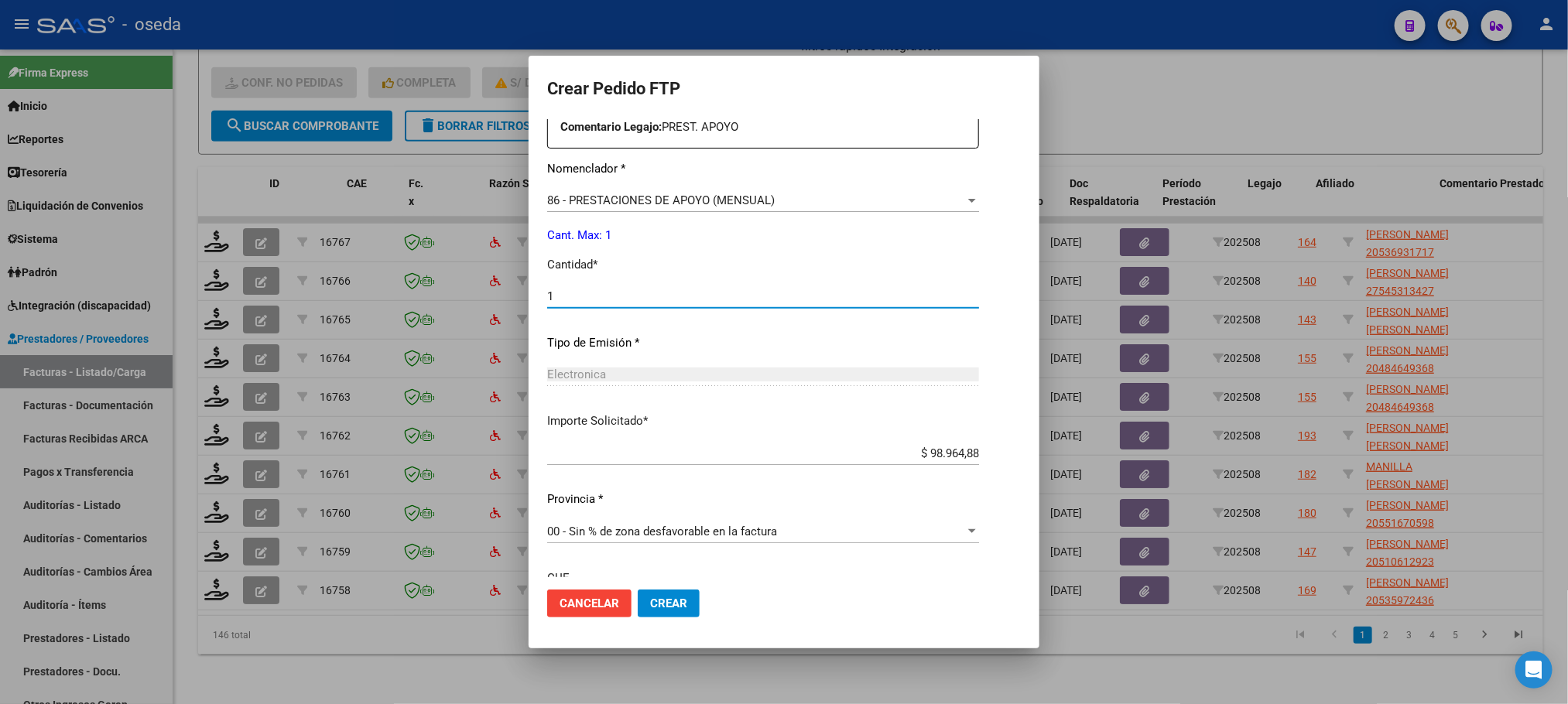
type input "1"
click at [638, 589] on button "Crear" at bounding box center [669, 603] width 62 height 28
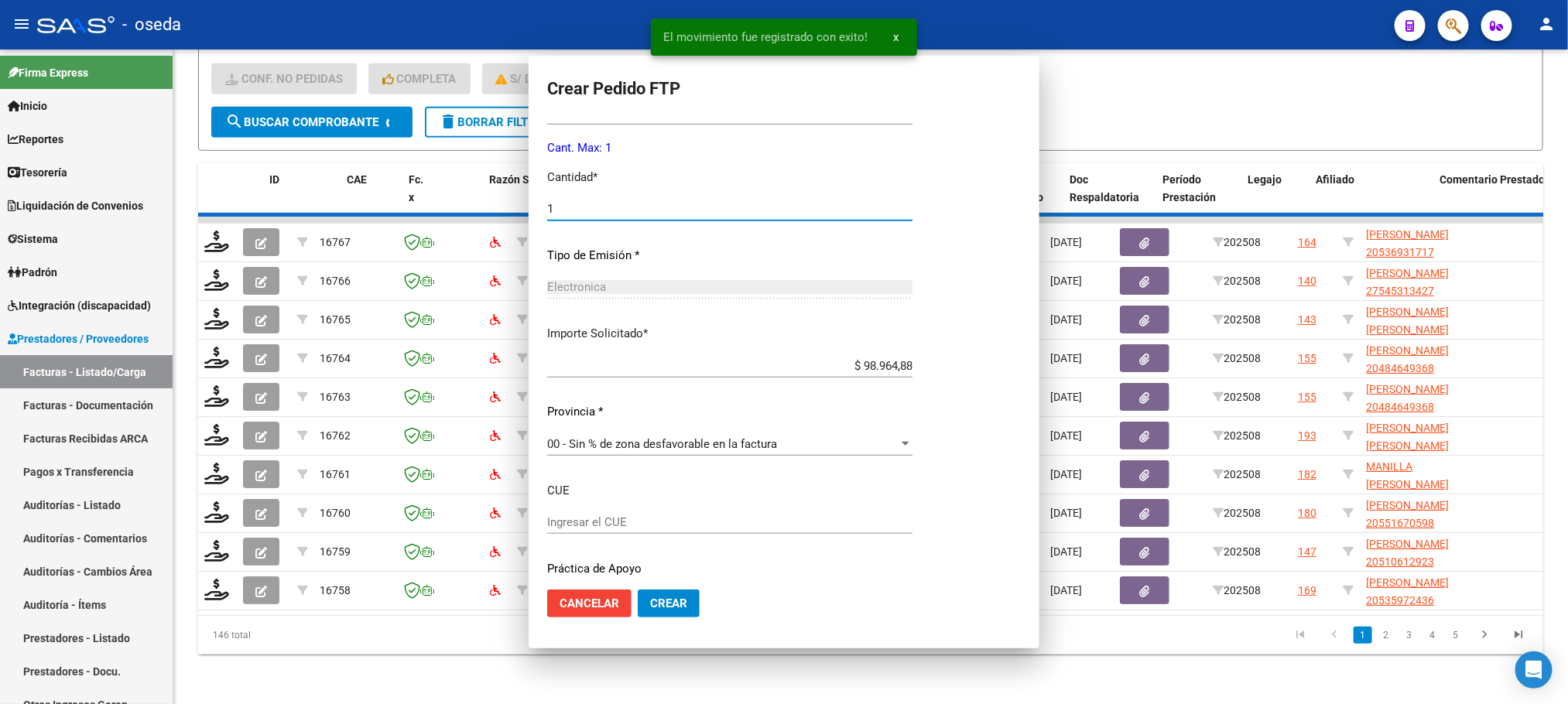
scroll to position [0, 0]
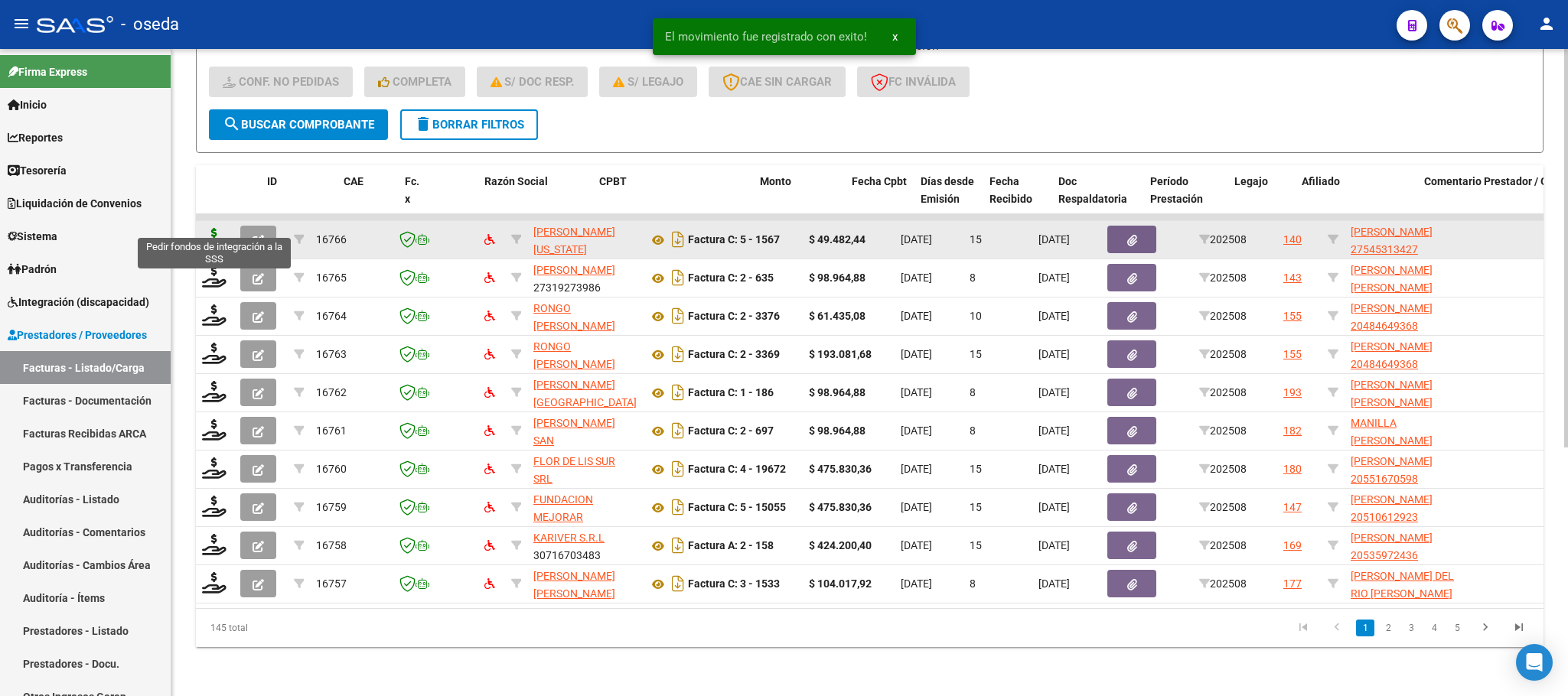
click at [216, 228] on icon at bounding box center [214, 239] width 25 height 22
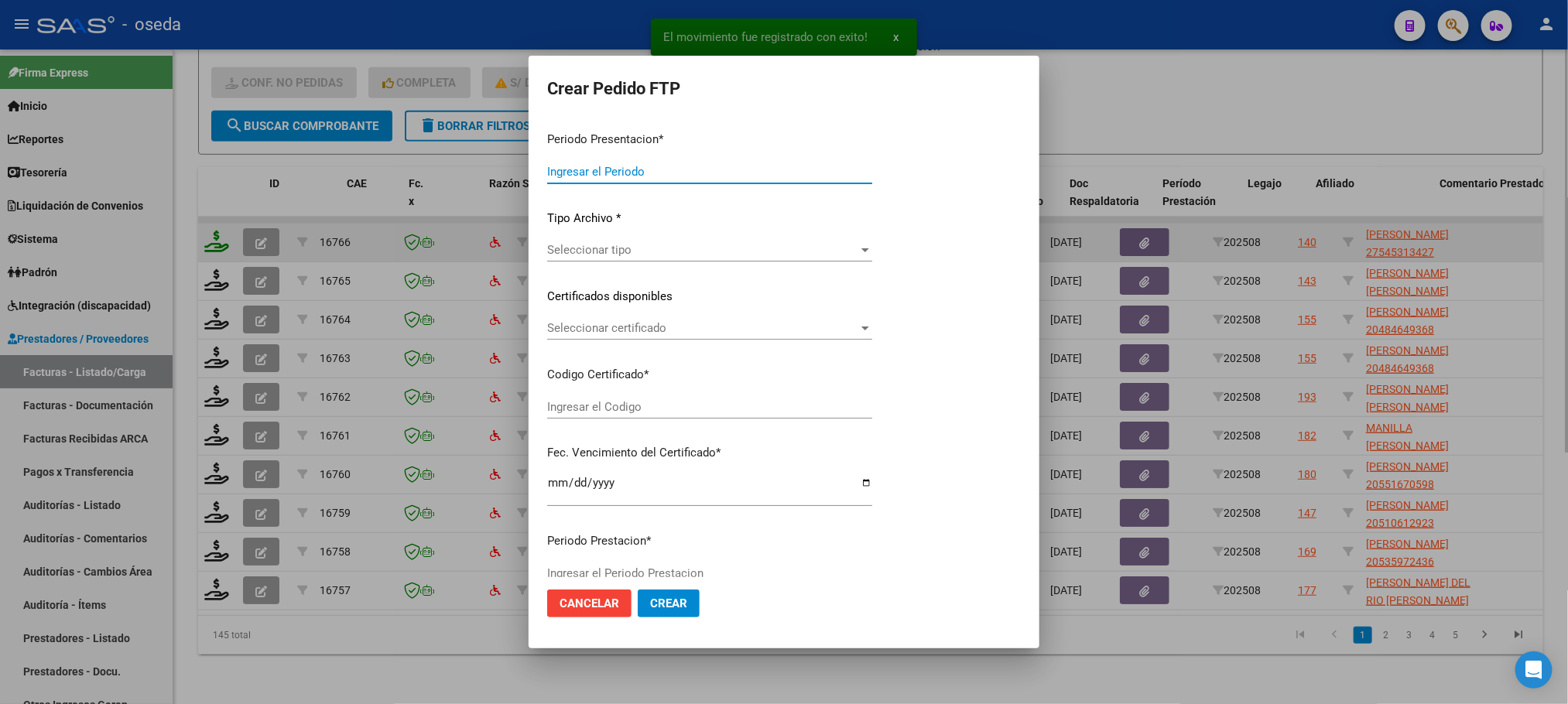
type input "202508"
type input "$ 49.482,44"
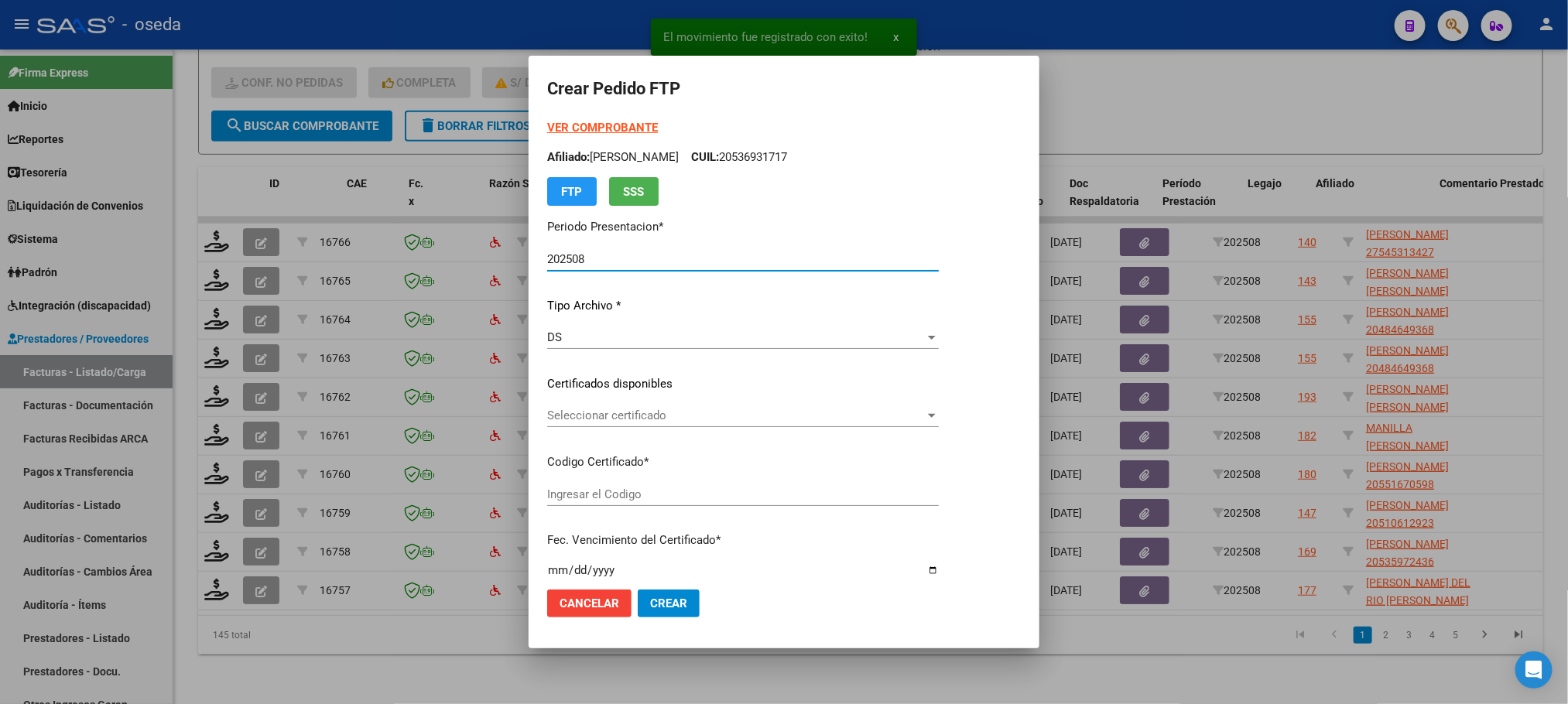
type input "ARG01000545313422024070120290701BUE423"
type input "[DATE]"
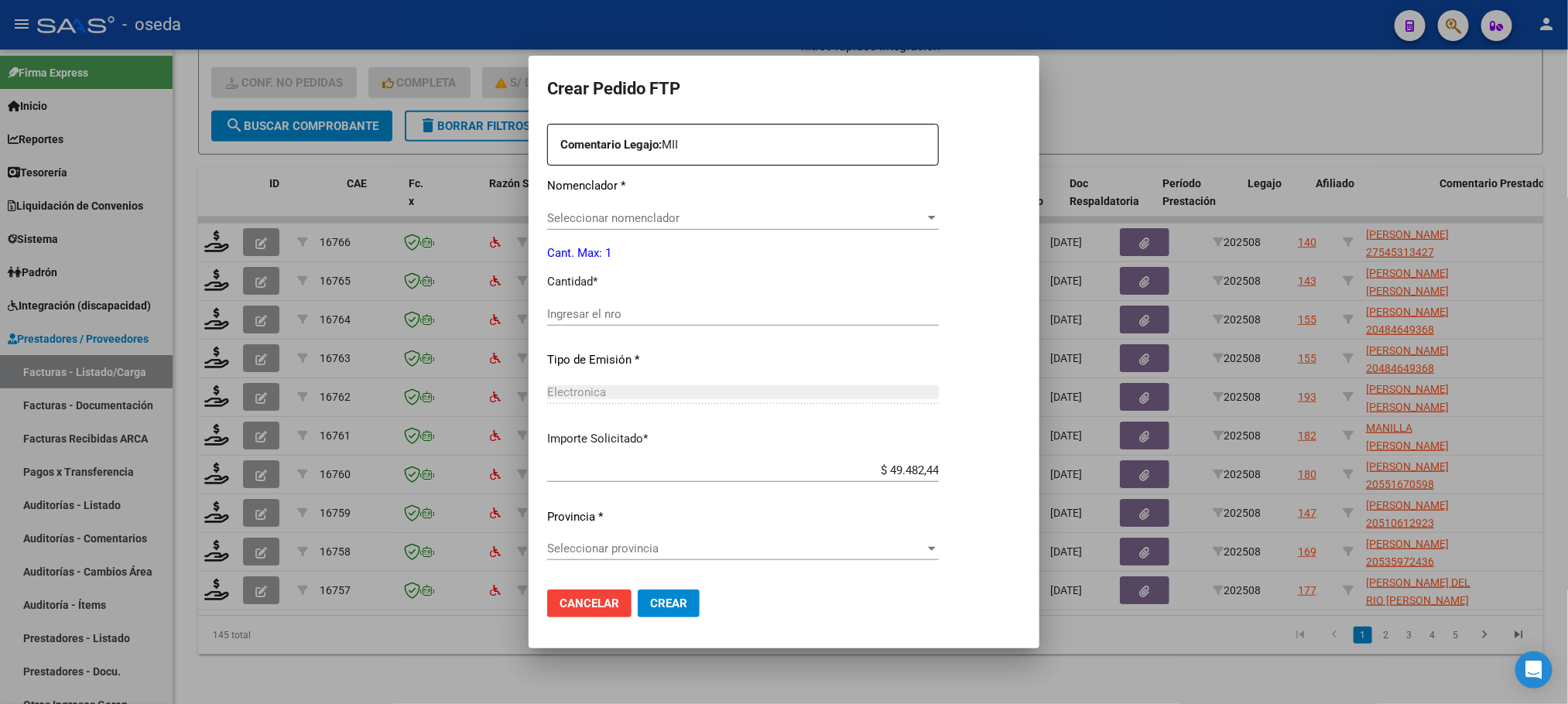
scroll to position [464, 0]
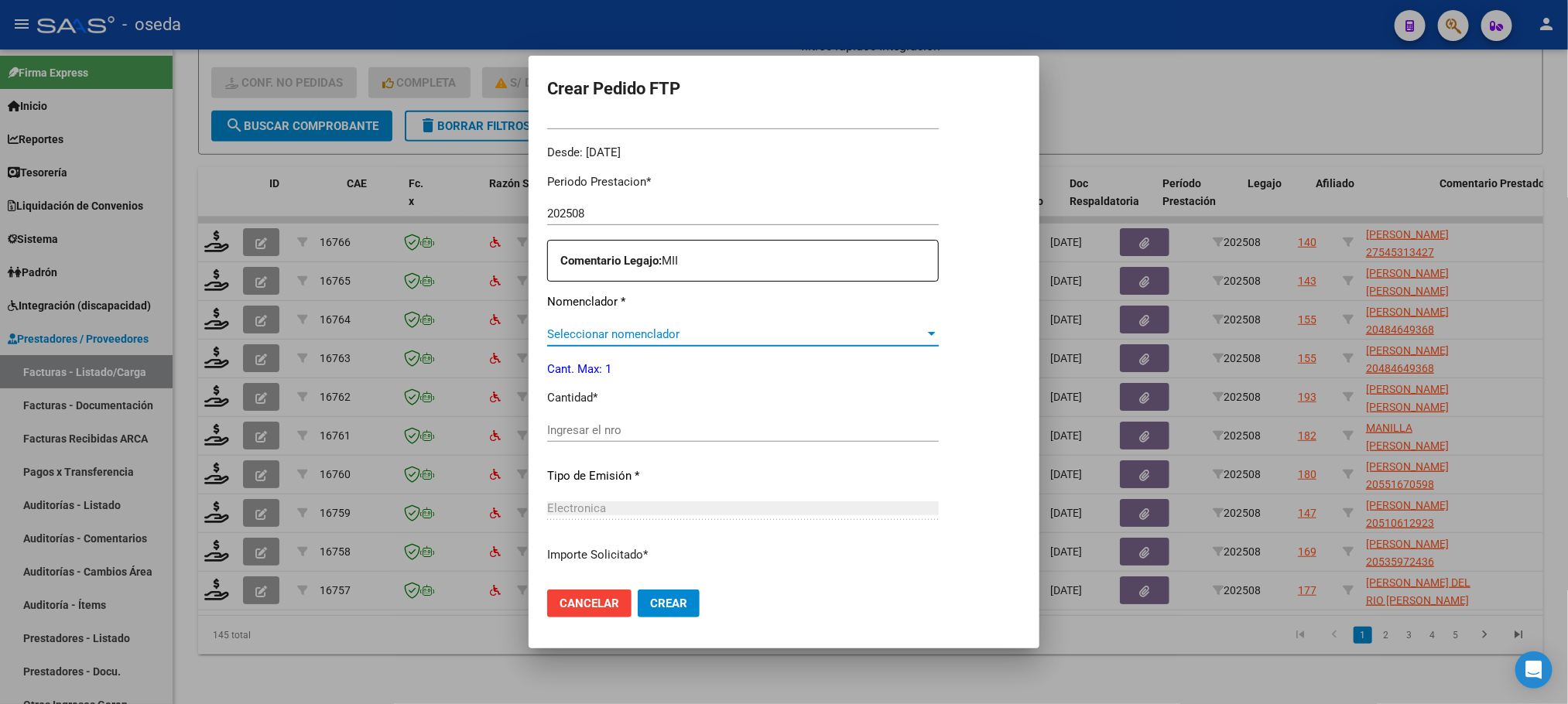
click at [679, 334] on span "Seleccionar nomenclador" at bounding box center [736, 333] width 378 height 14
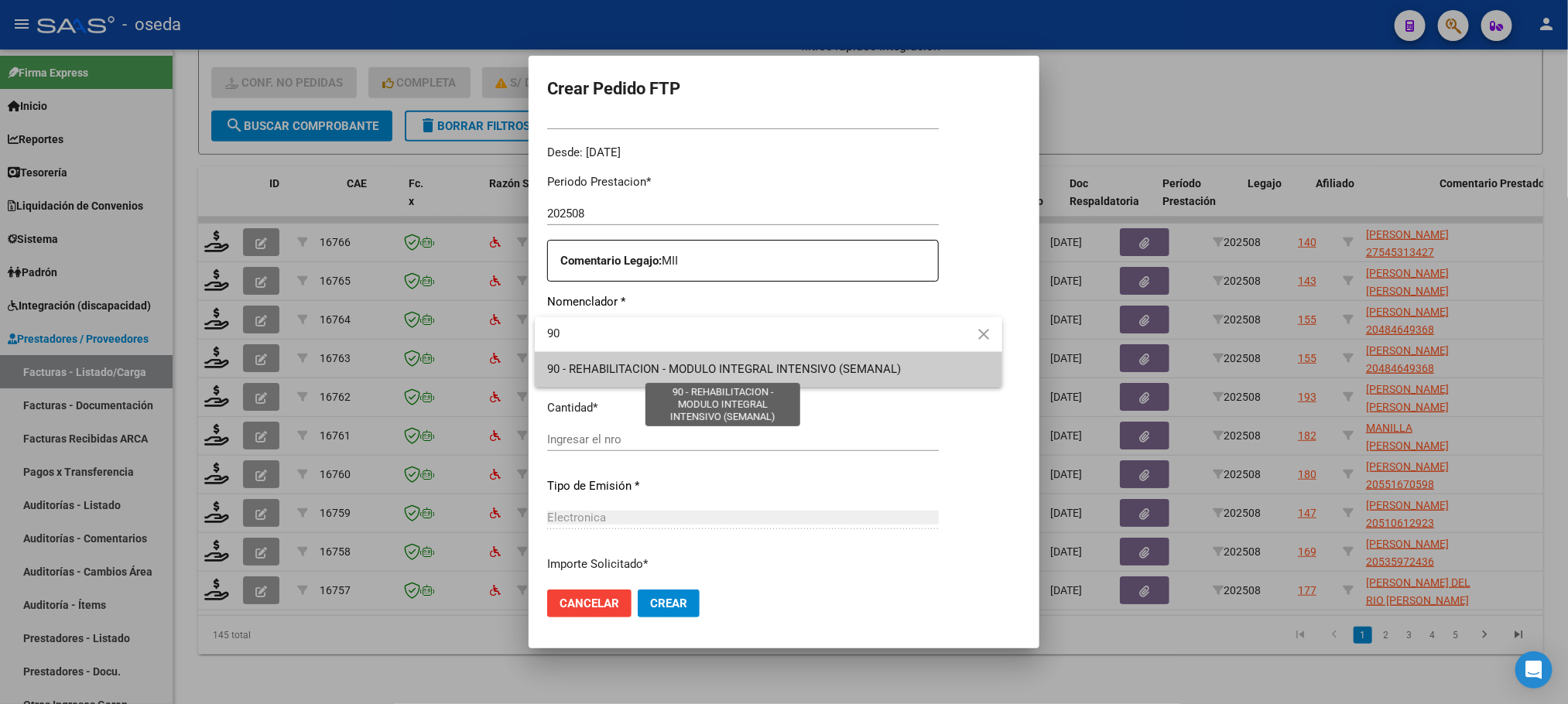
type input "90"
click at [708, 370] on span "90 - REHABILITACION - MODULO INTEGRAL INTENSIVO (SEMANAL)" at bounding box center [724, 369] width 354 height 14
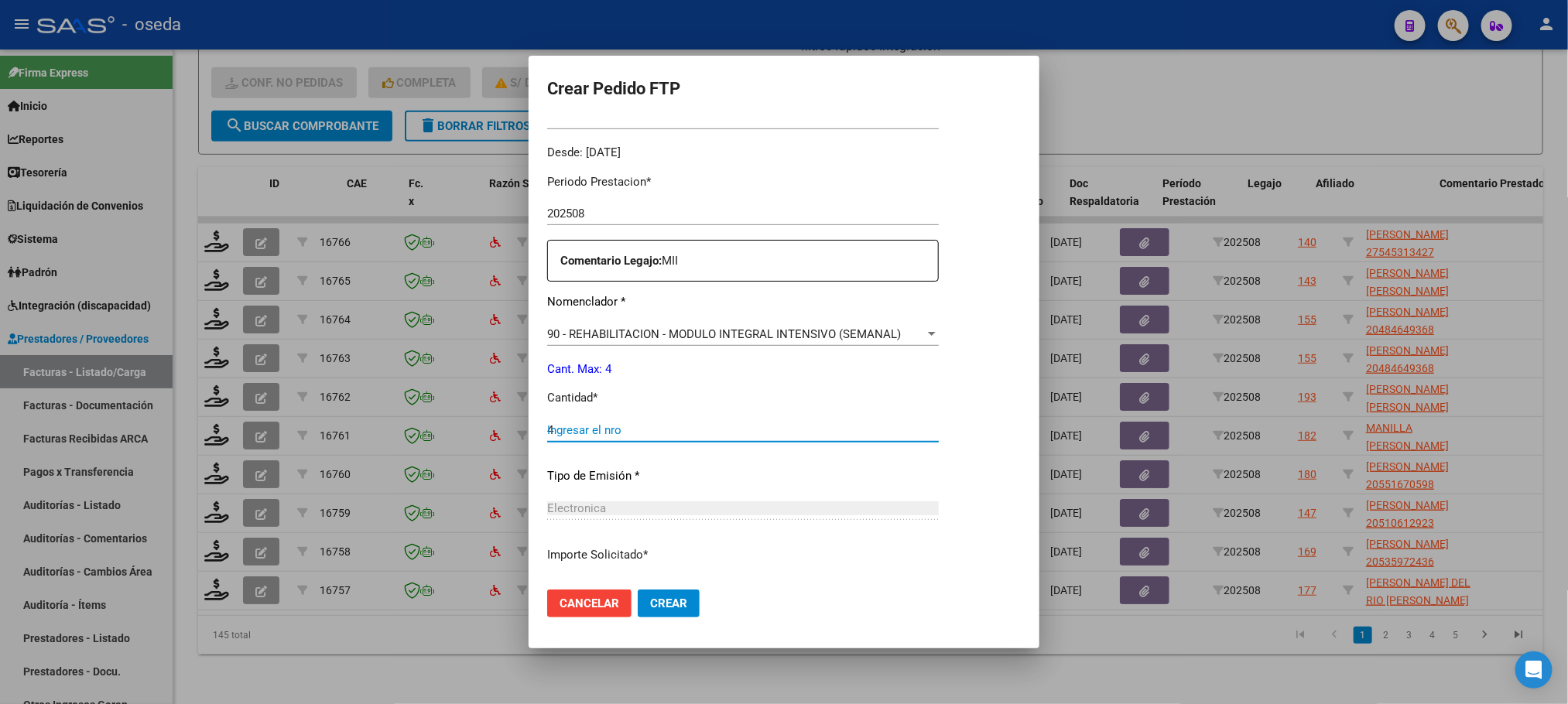
type input "4"
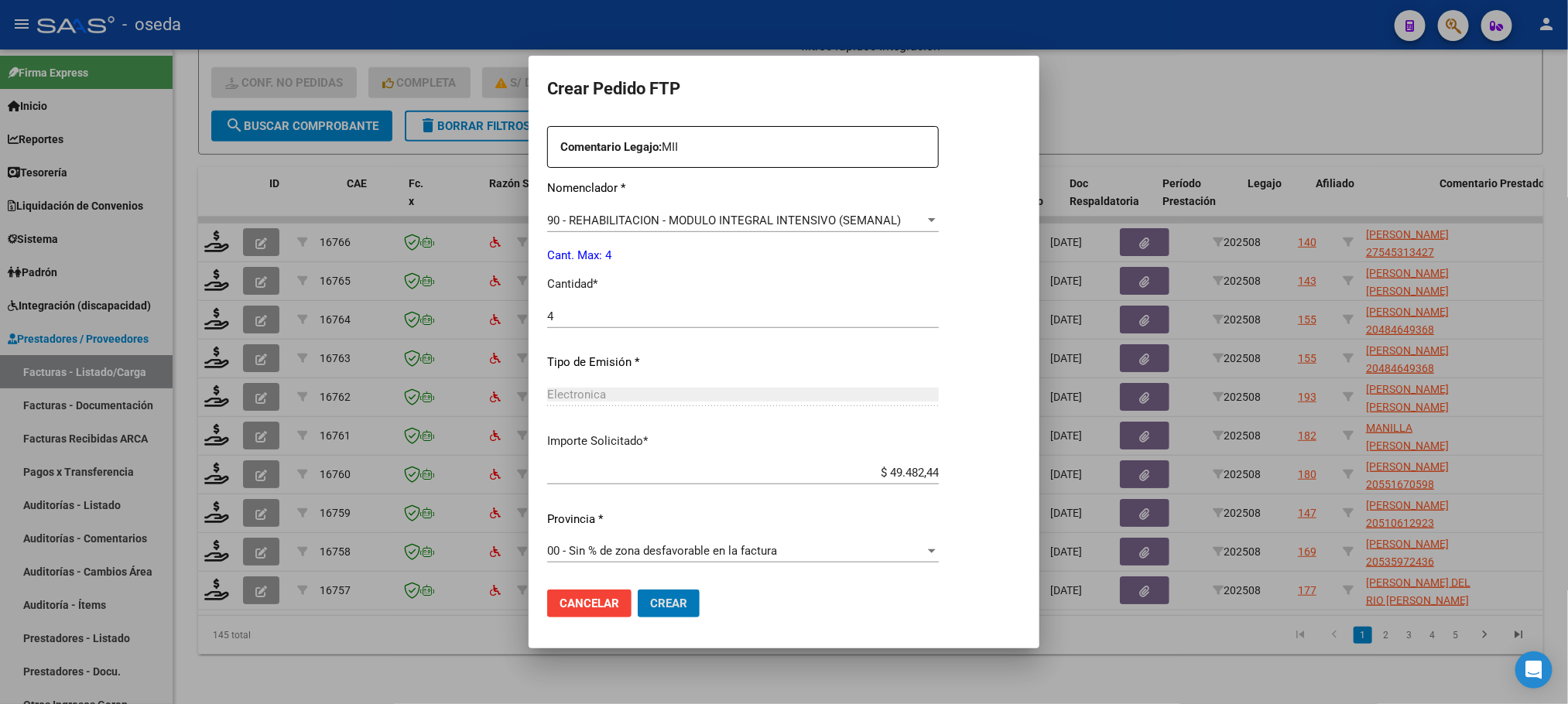
click at [638, 589] on button "Crear" at bounding box center [669, 603] width 62 height 28
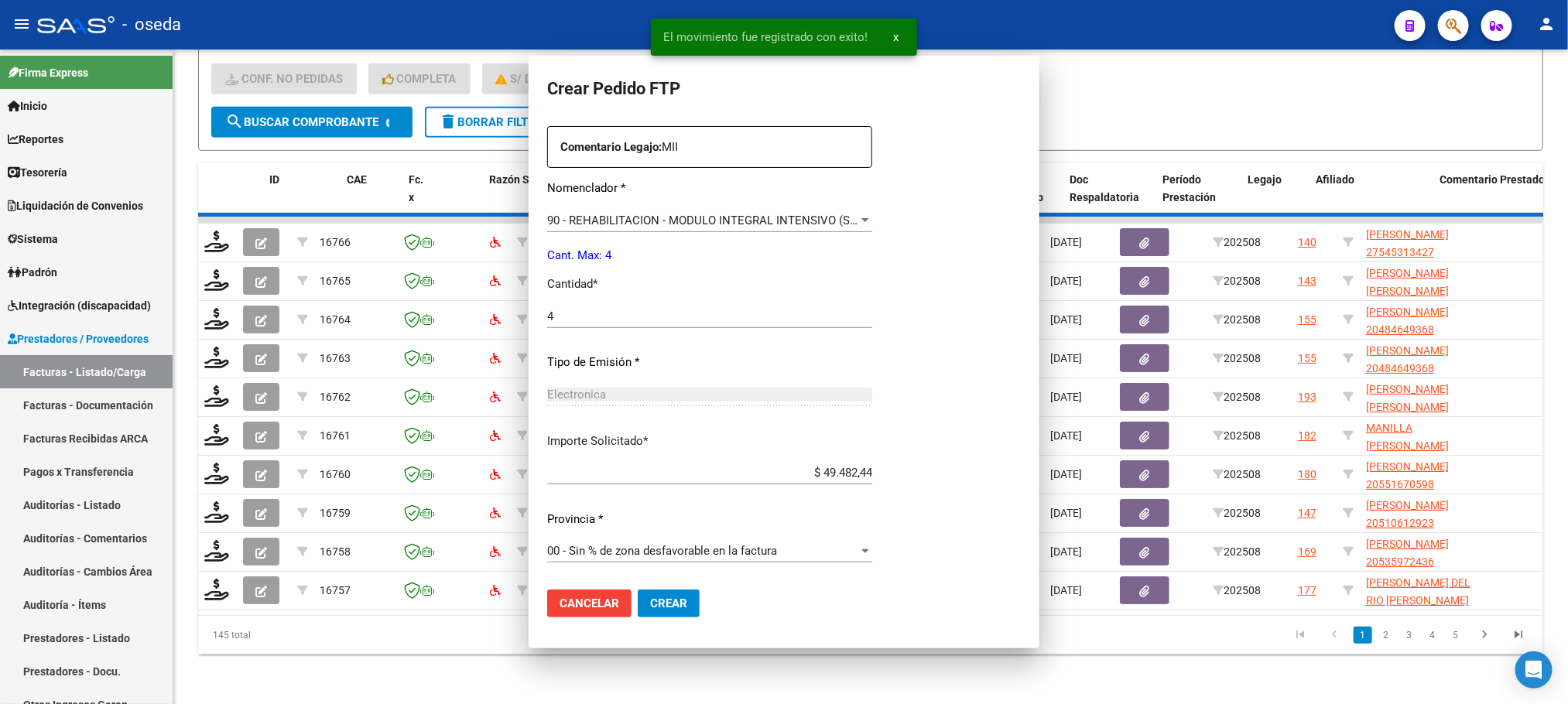
scroll to position [0, 0]
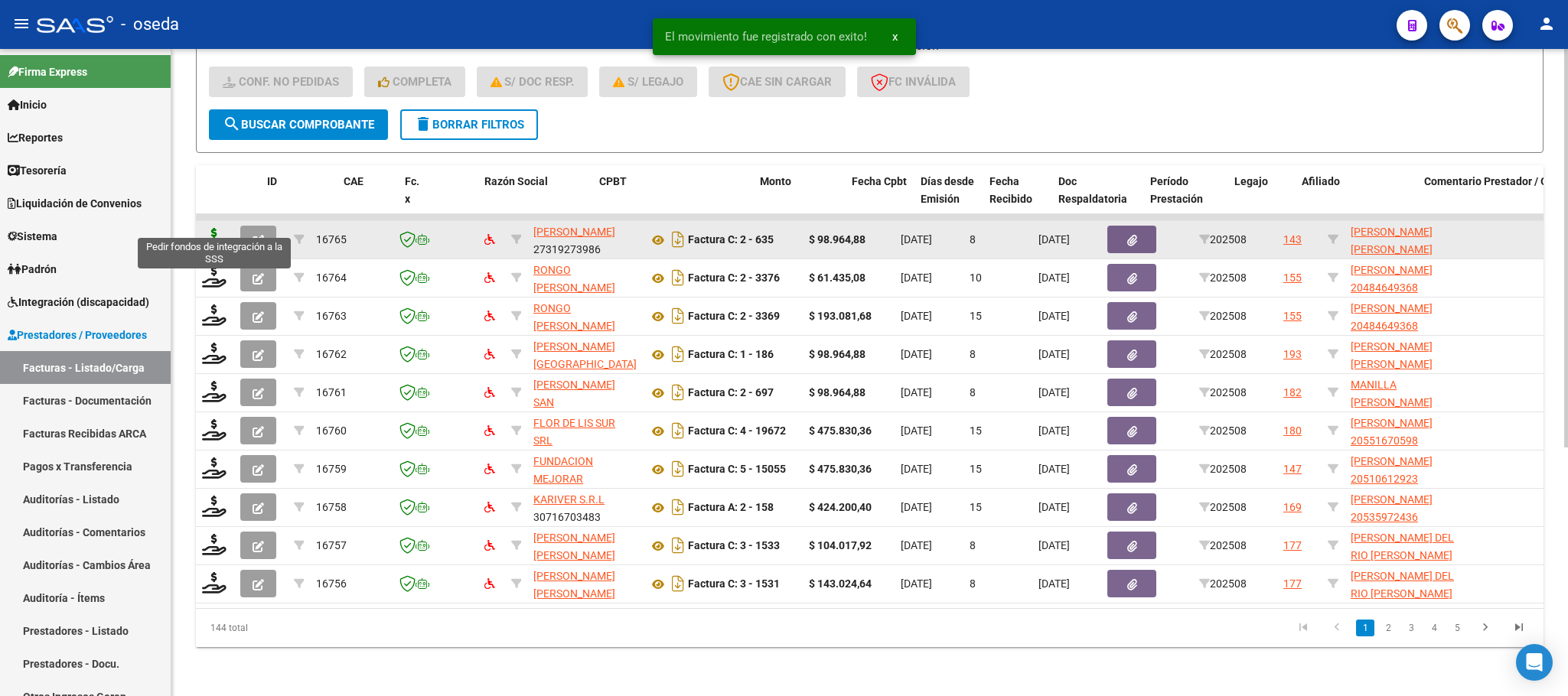
click at [223, 228] on icon at bounding box center [214, 239] width 25 height 22
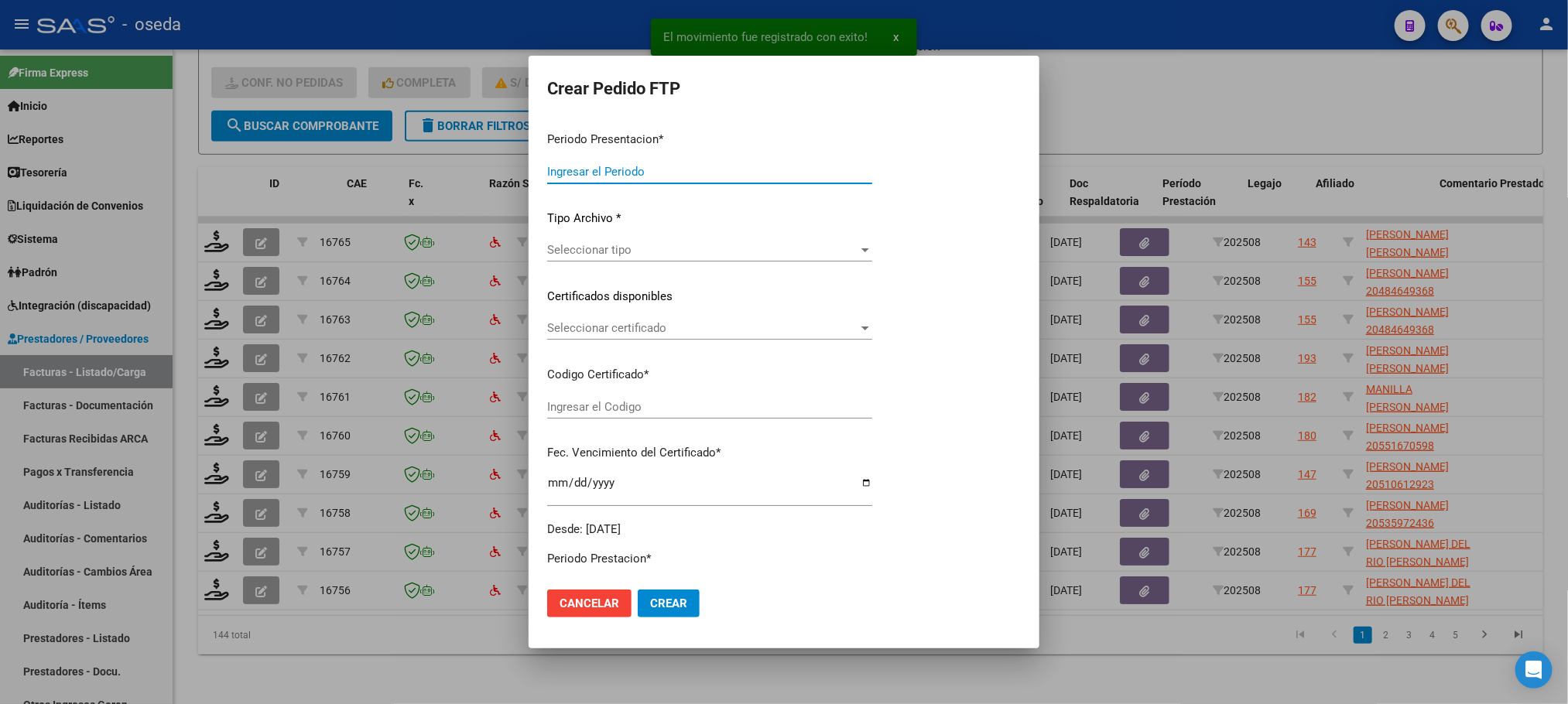
type input "202508"
type input "$ 98.964,88"
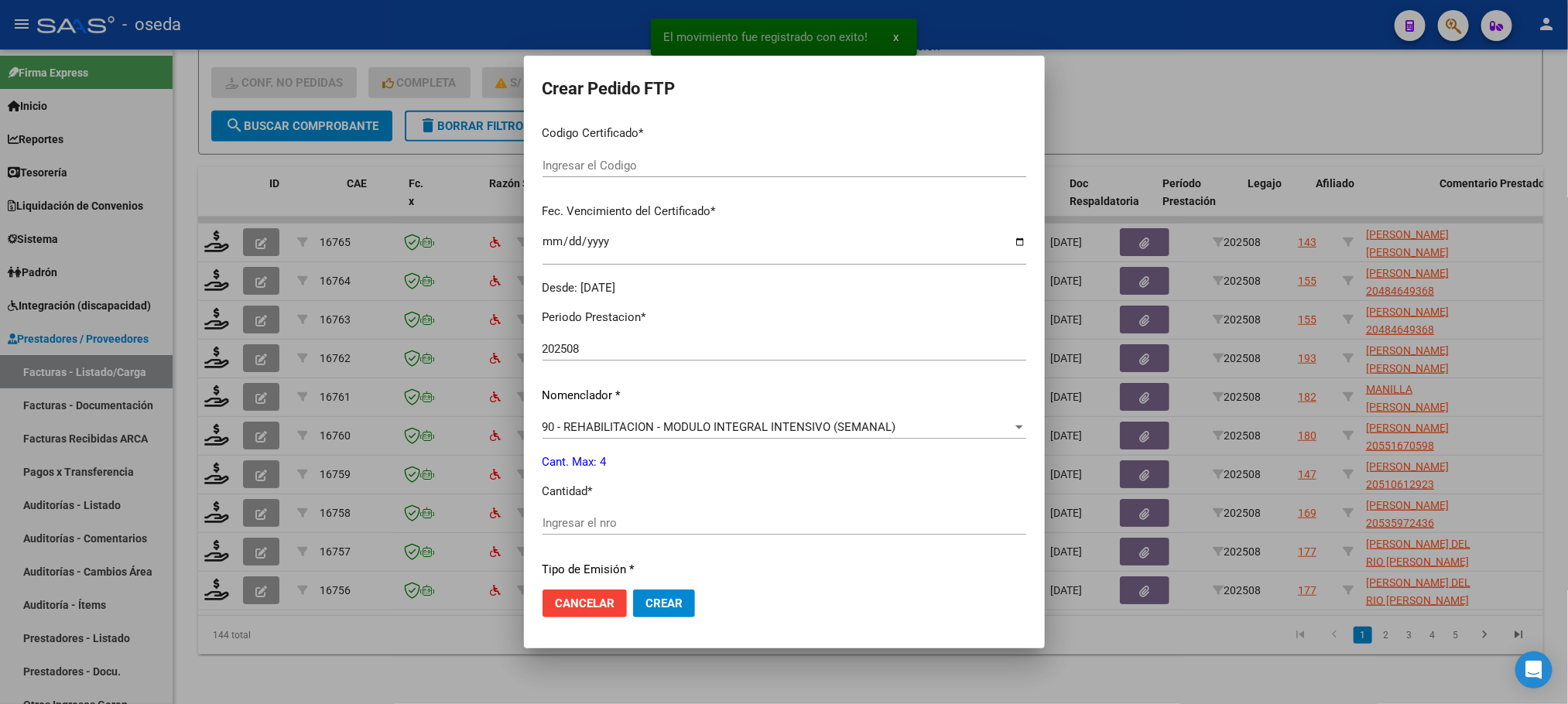
type input "ARG020005112118320220902203220902BS448"
type input "[DATE]"
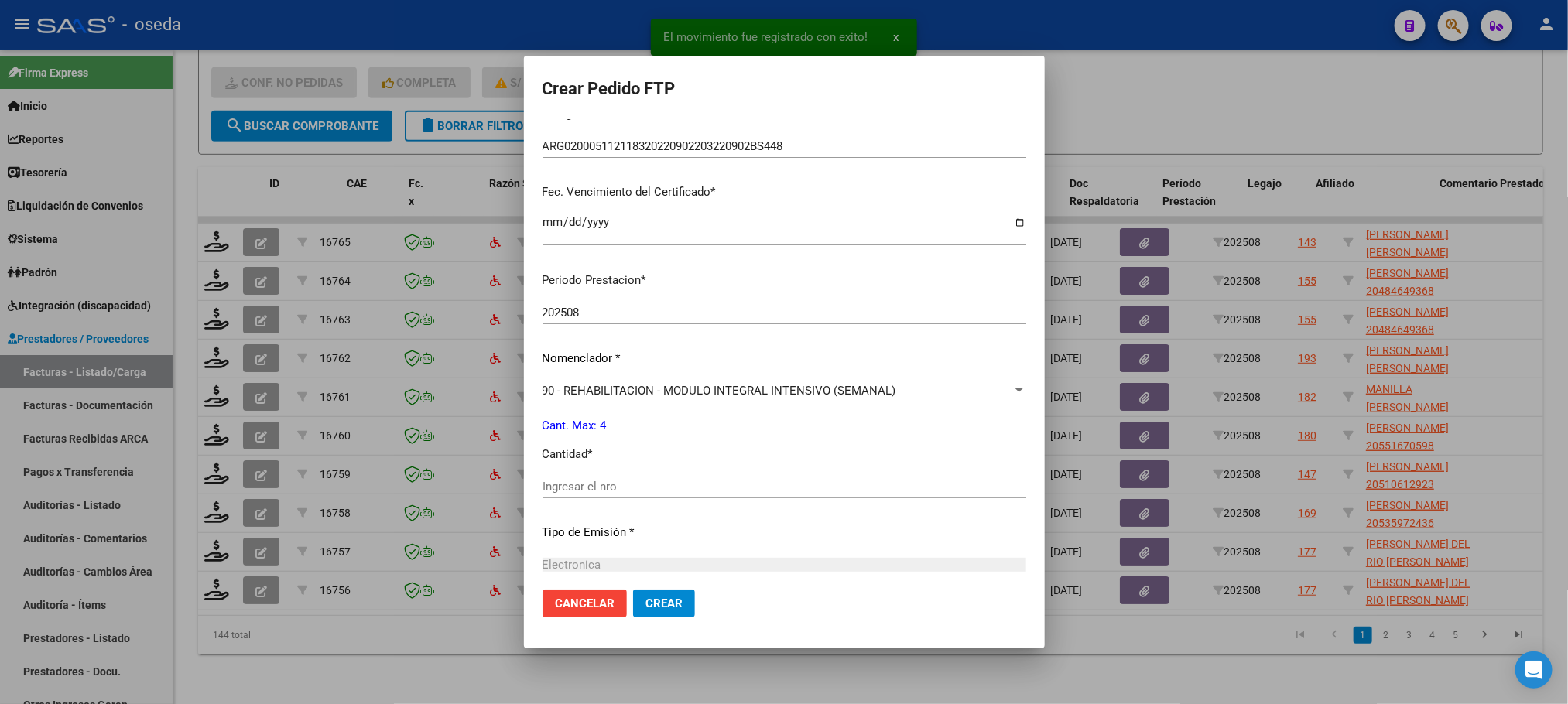
scroll to position [518, 0]
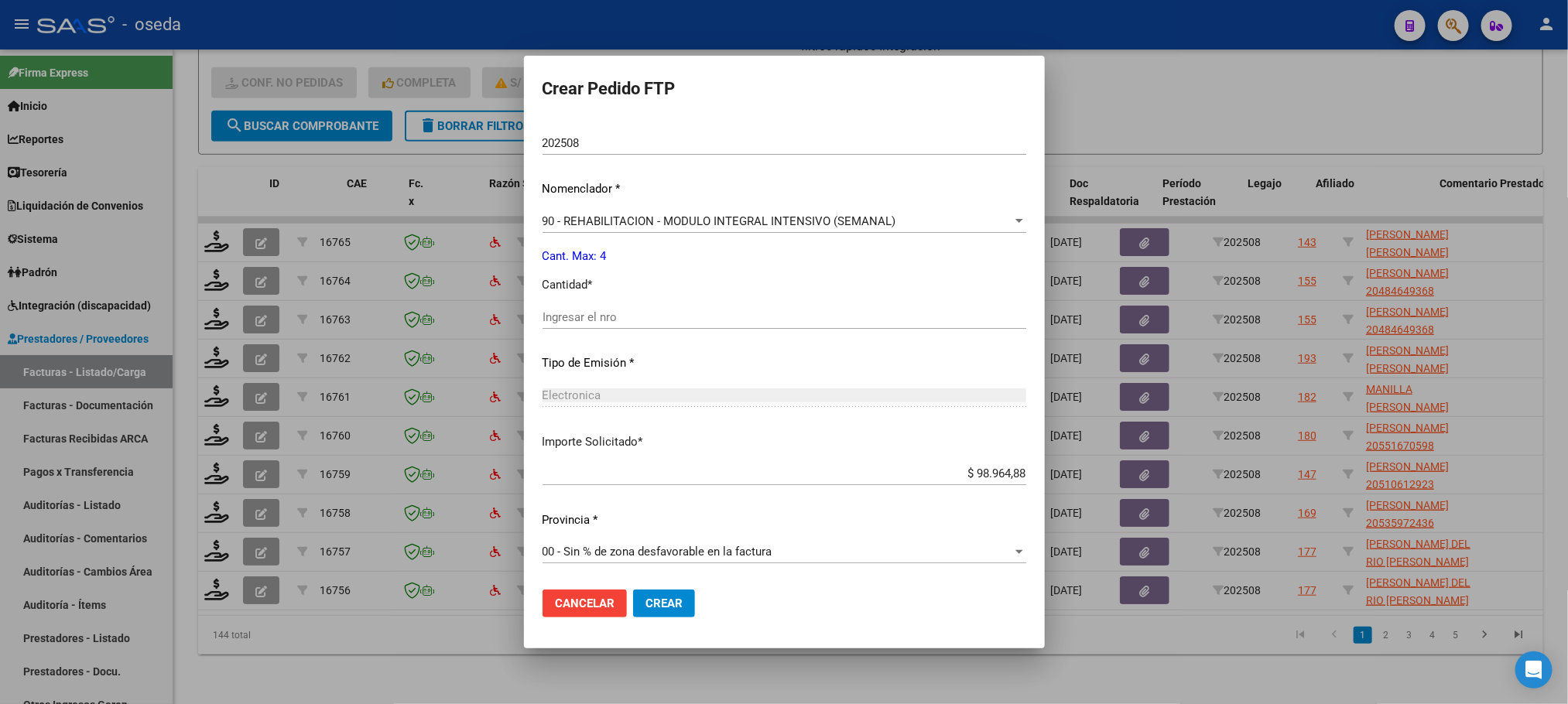
click at [660, 313] on input "Ingresar el nro" at bounding box center [784, 316] width 484 height 14
type input "4"
click at [633, 589] on button "Crear" at bounding box center [664, 603] width 62 height 28
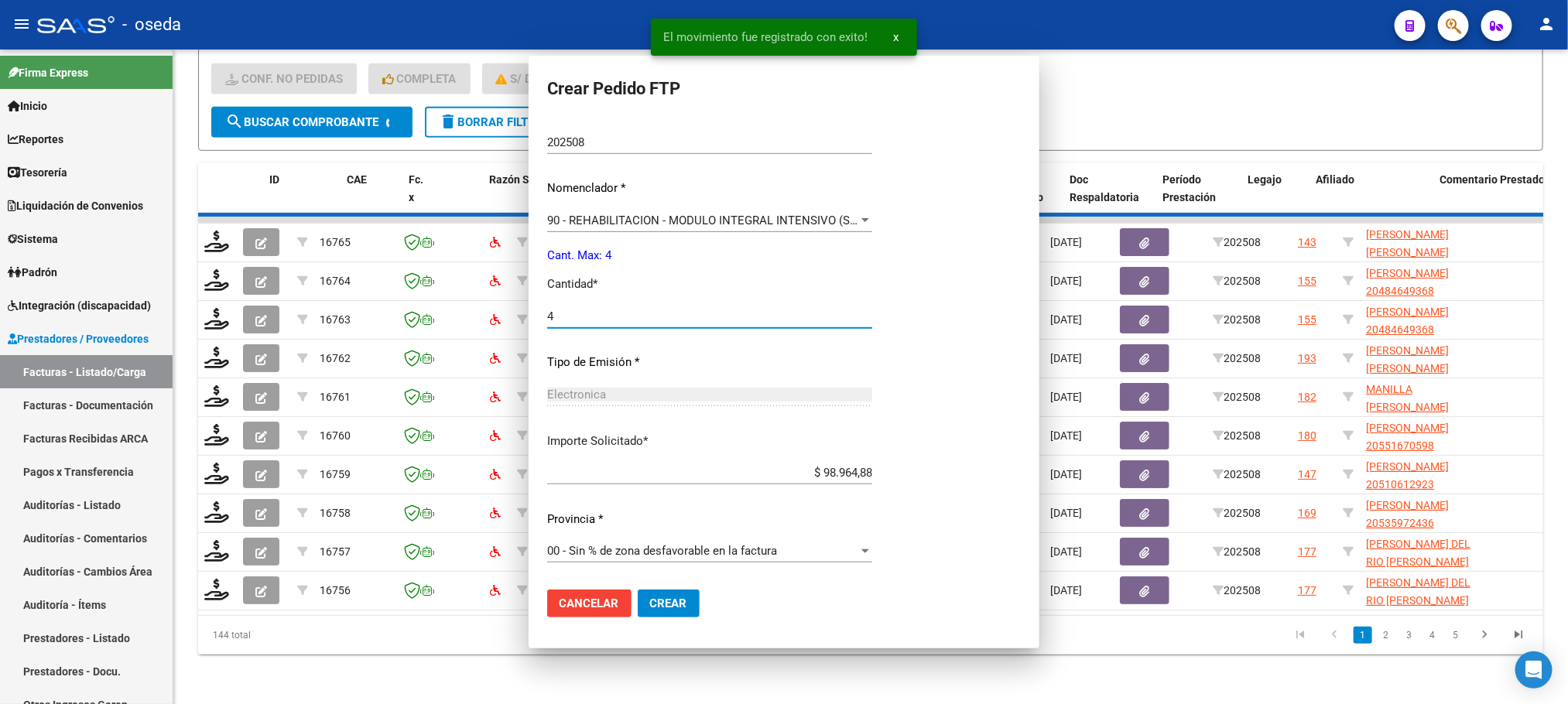
scroll to position [0, 0]
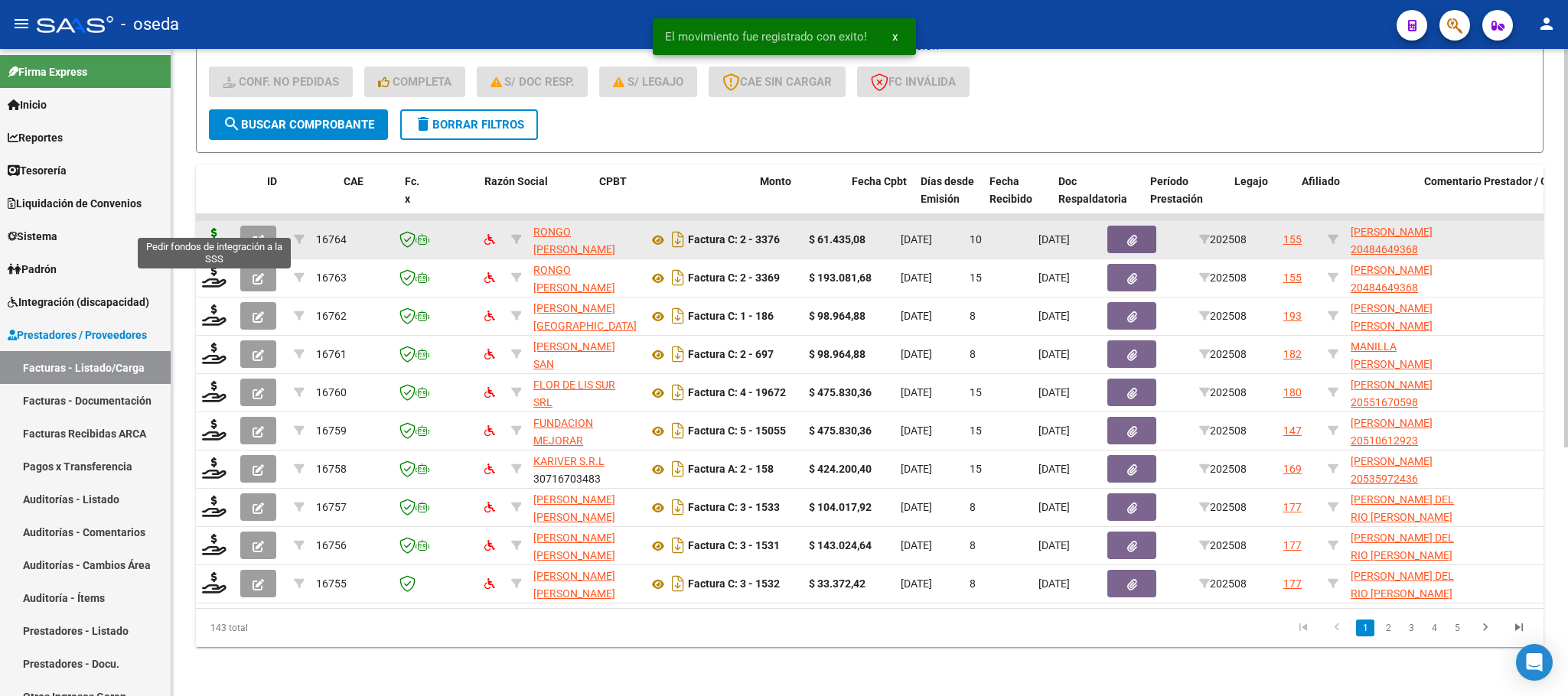
click at [210, 228] on icon at bounding box center [214, 239] width 25 height 22
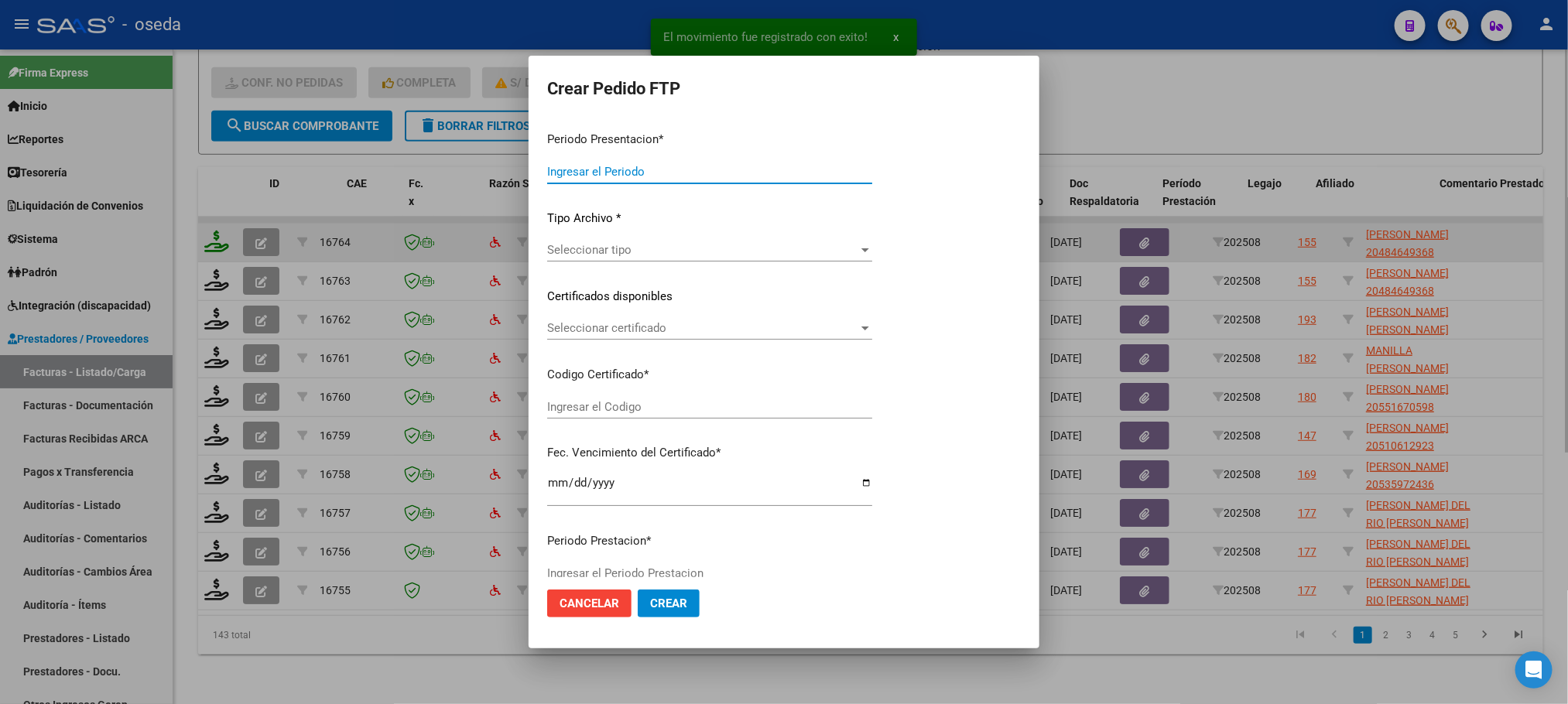
type input "202508"
type input "$ 61.435,08"
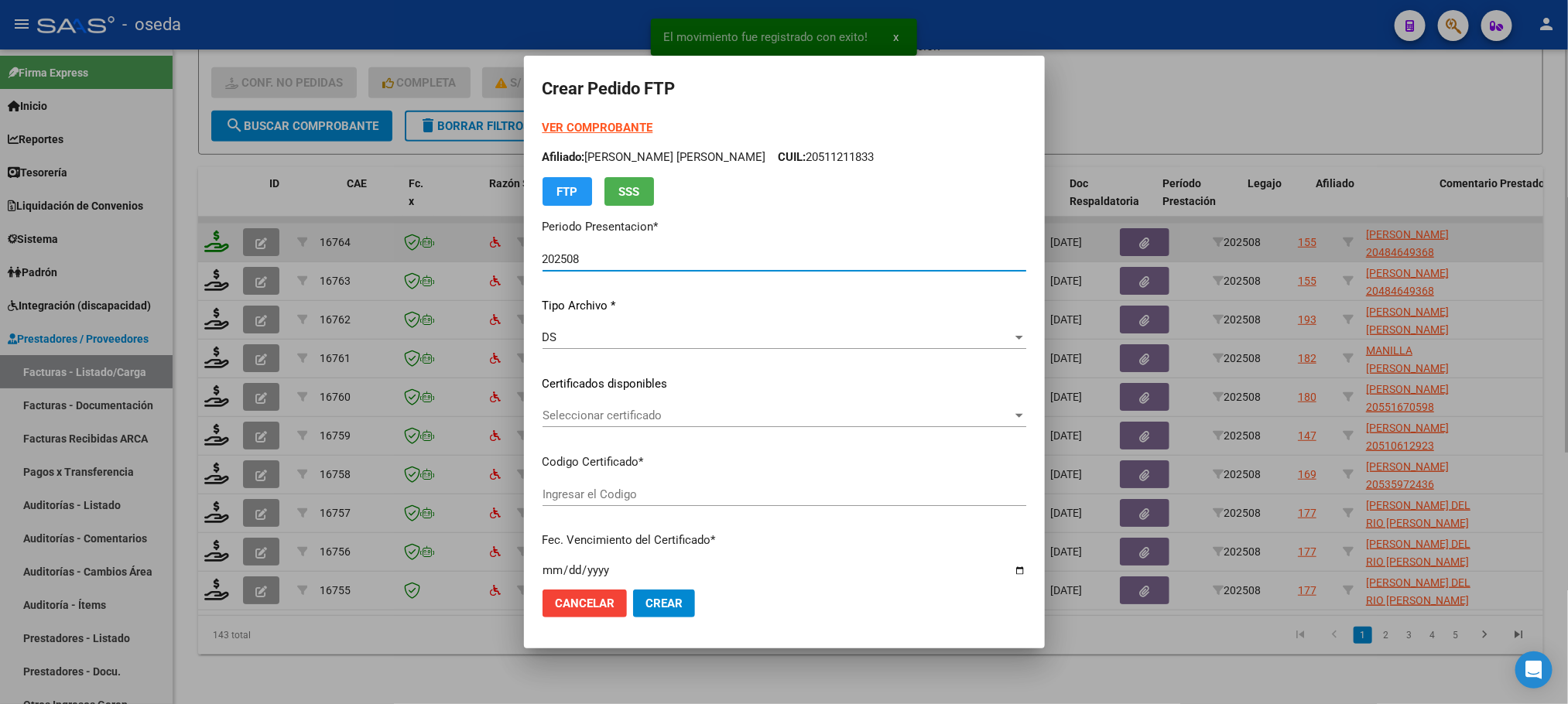
type input "20484649368"
type input "[DATE]"
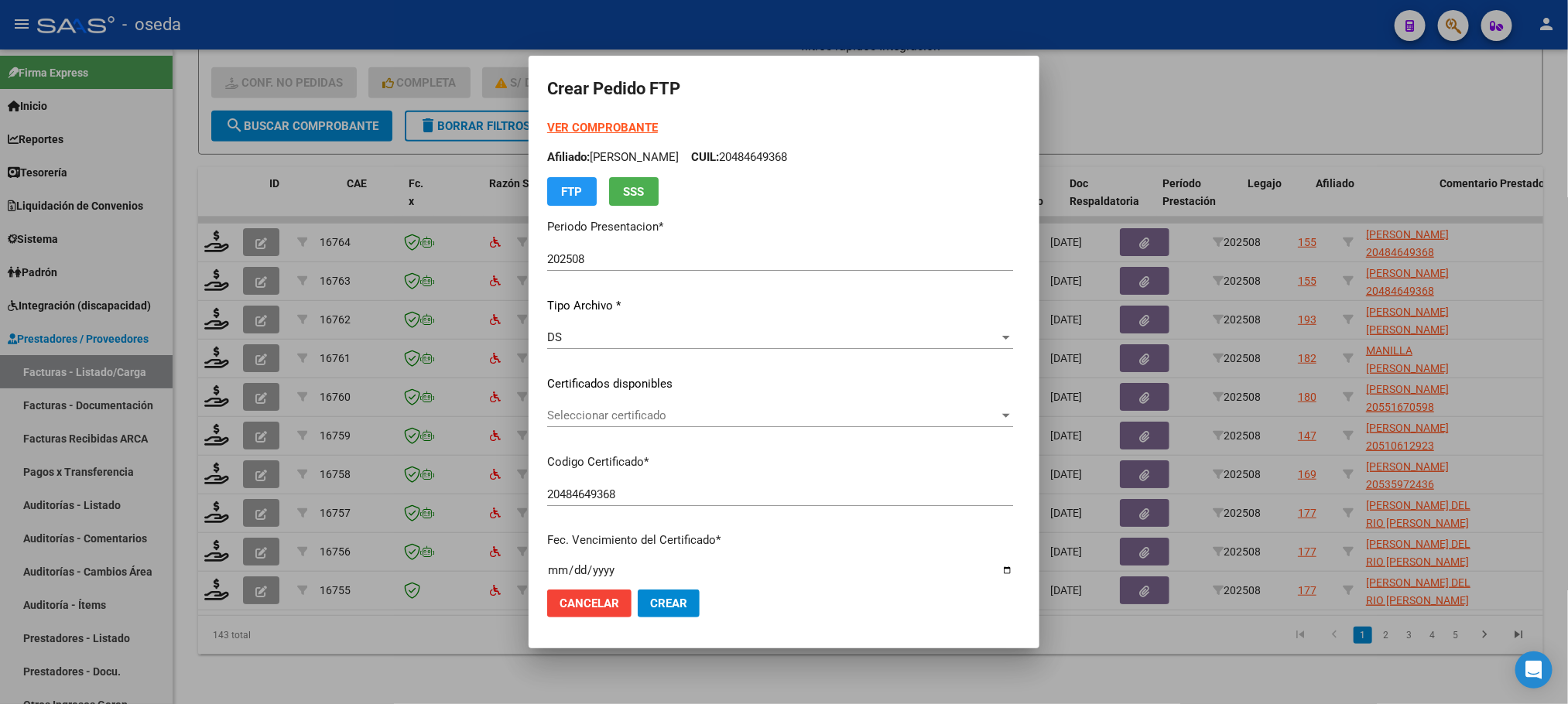
scroll to position [697, 0]
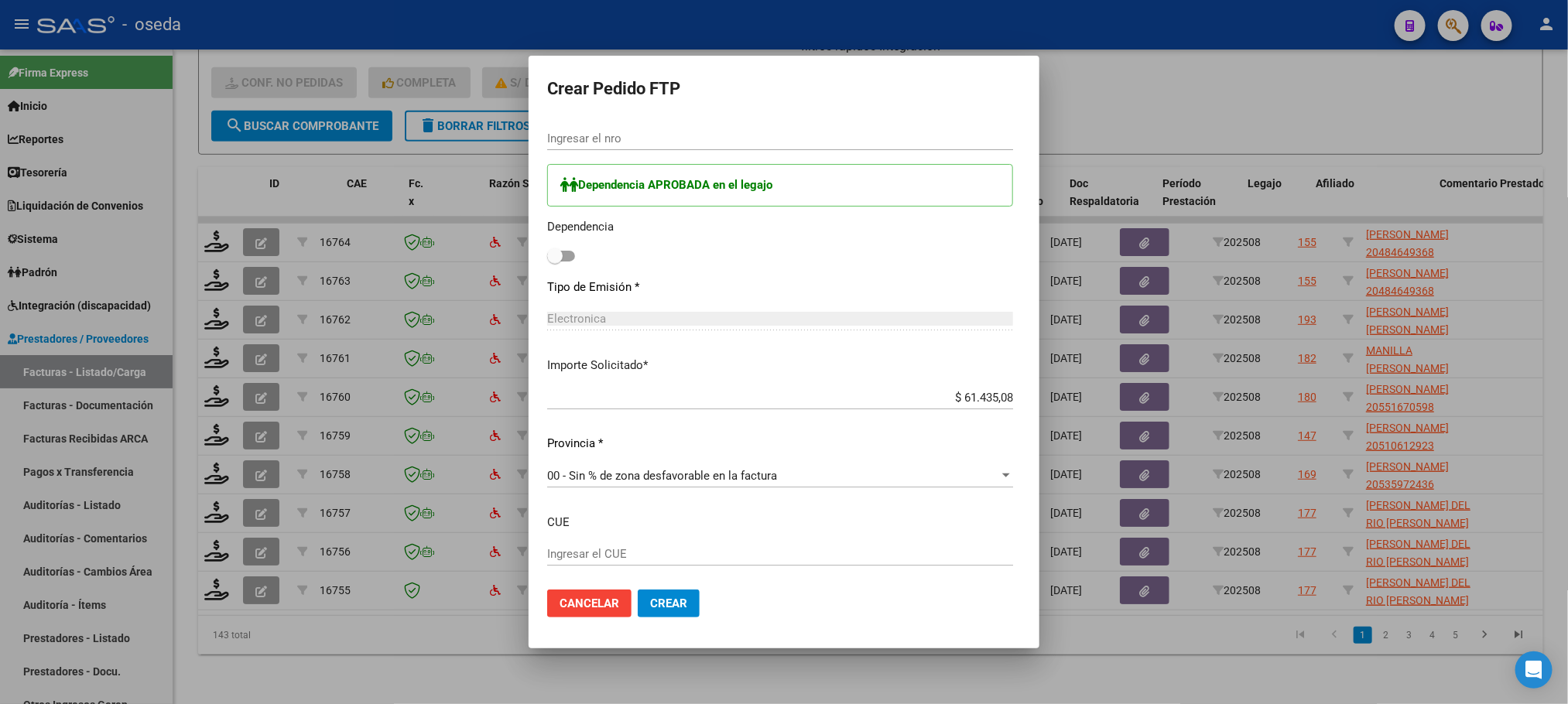
click at [565, 128] on div "Ingresar el nro" at bounding box center [780, 138] width 466 height 23
type input "84"
click at [547, 249] on label at bounding box center [561, 256] width 28 height 19
click at [554, 262] on input "checkbox" at bounding box center [554, 262] width 1 height 1
checkbox input "true"
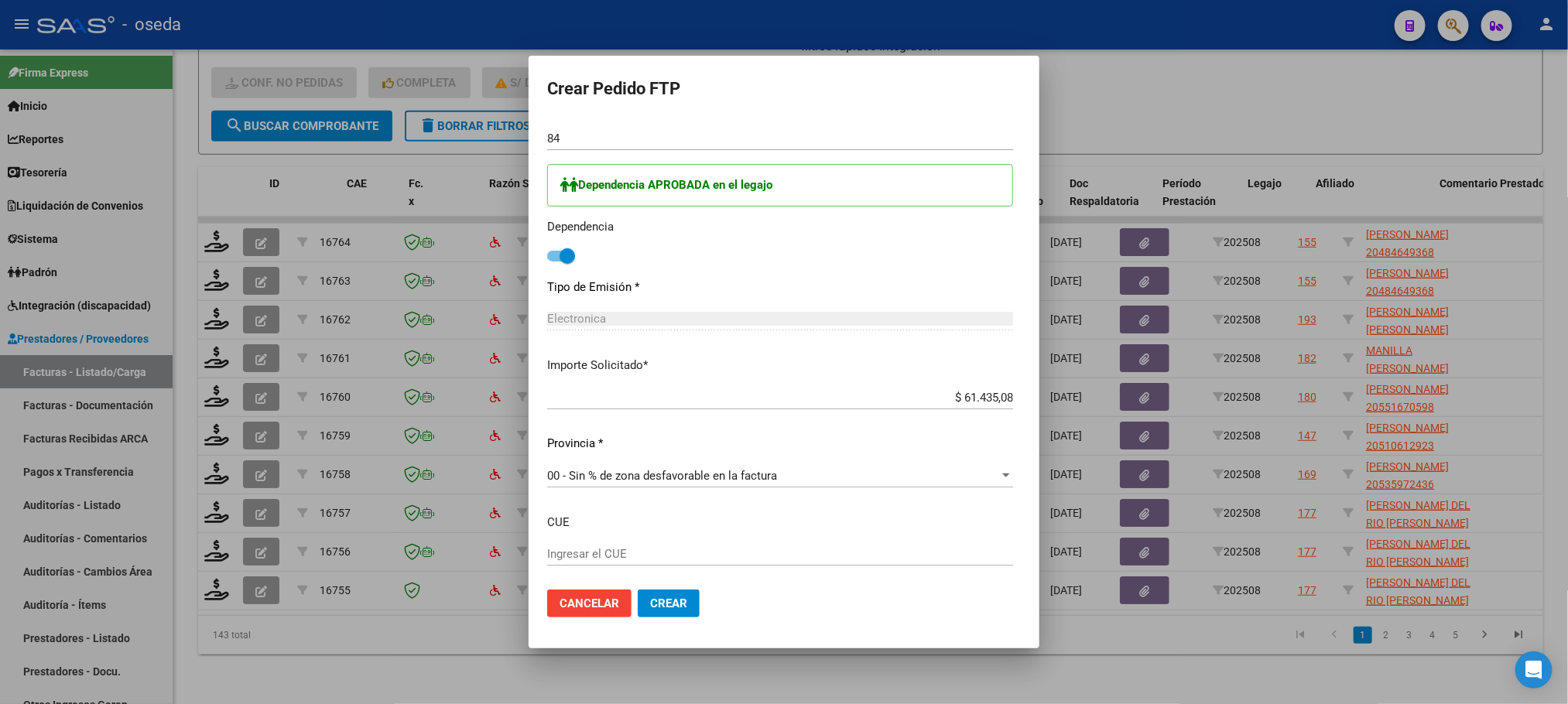
click at [650, 597] on span "Crear" at bounding box center [669, 603] width 37 height 14
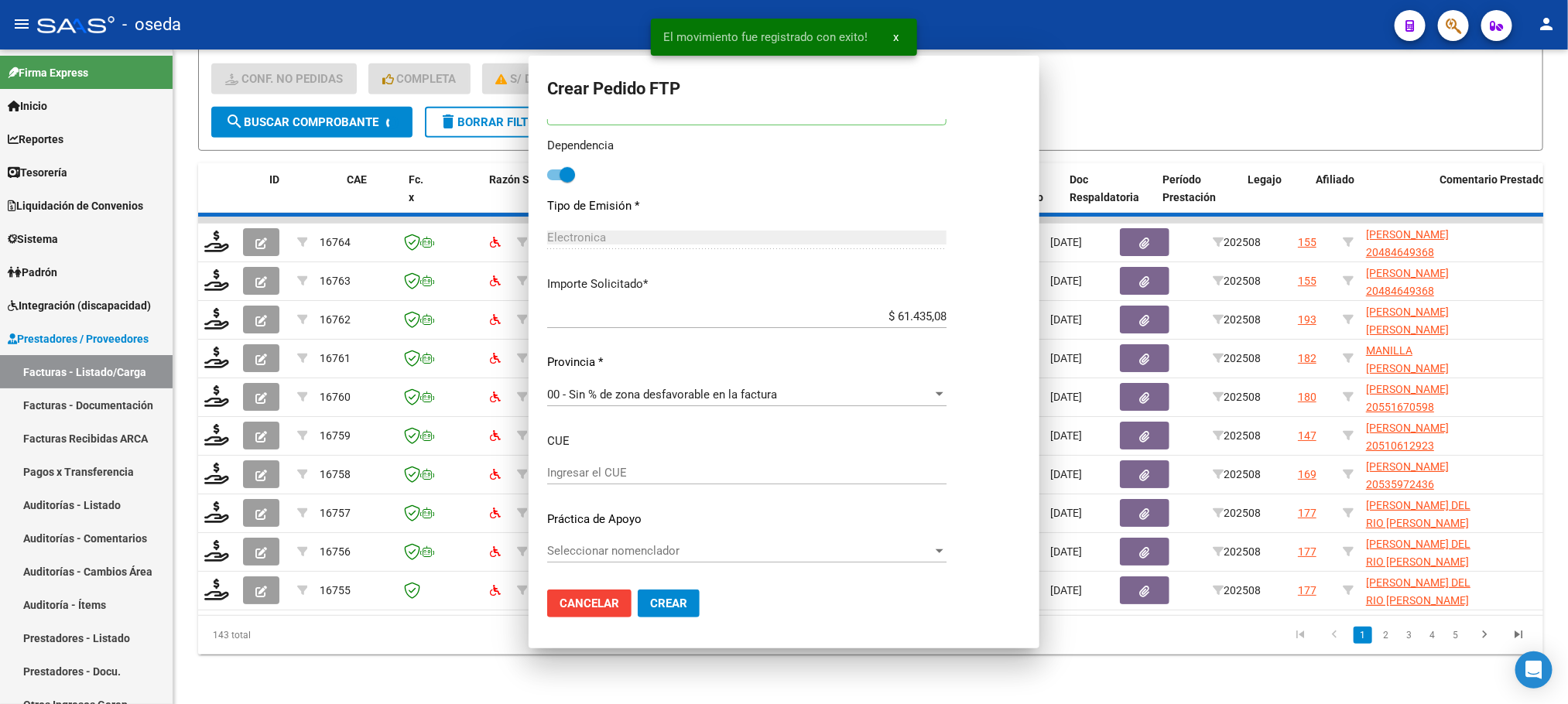
scroll to position [0, 0]
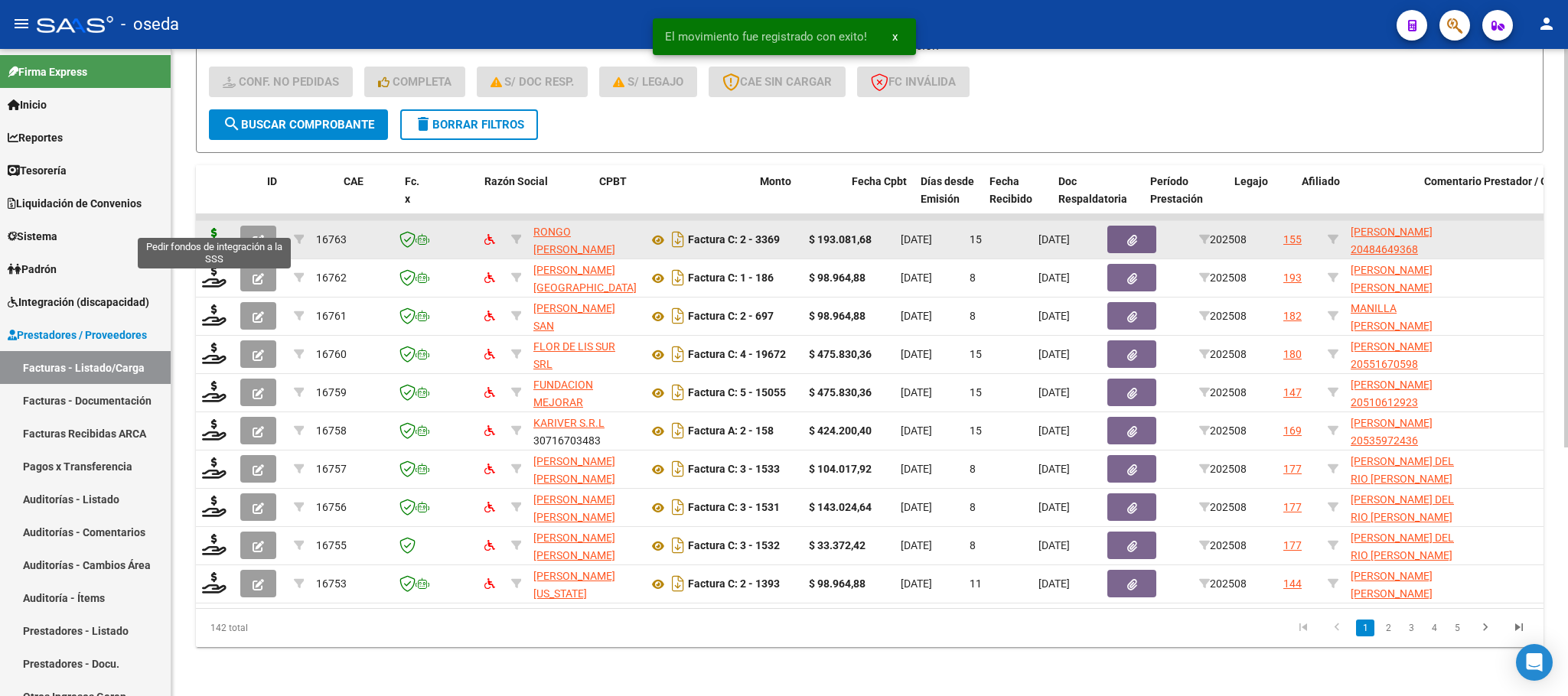
click at [209, 228] on icon at bounding box center [214, 239] width 25 height 22
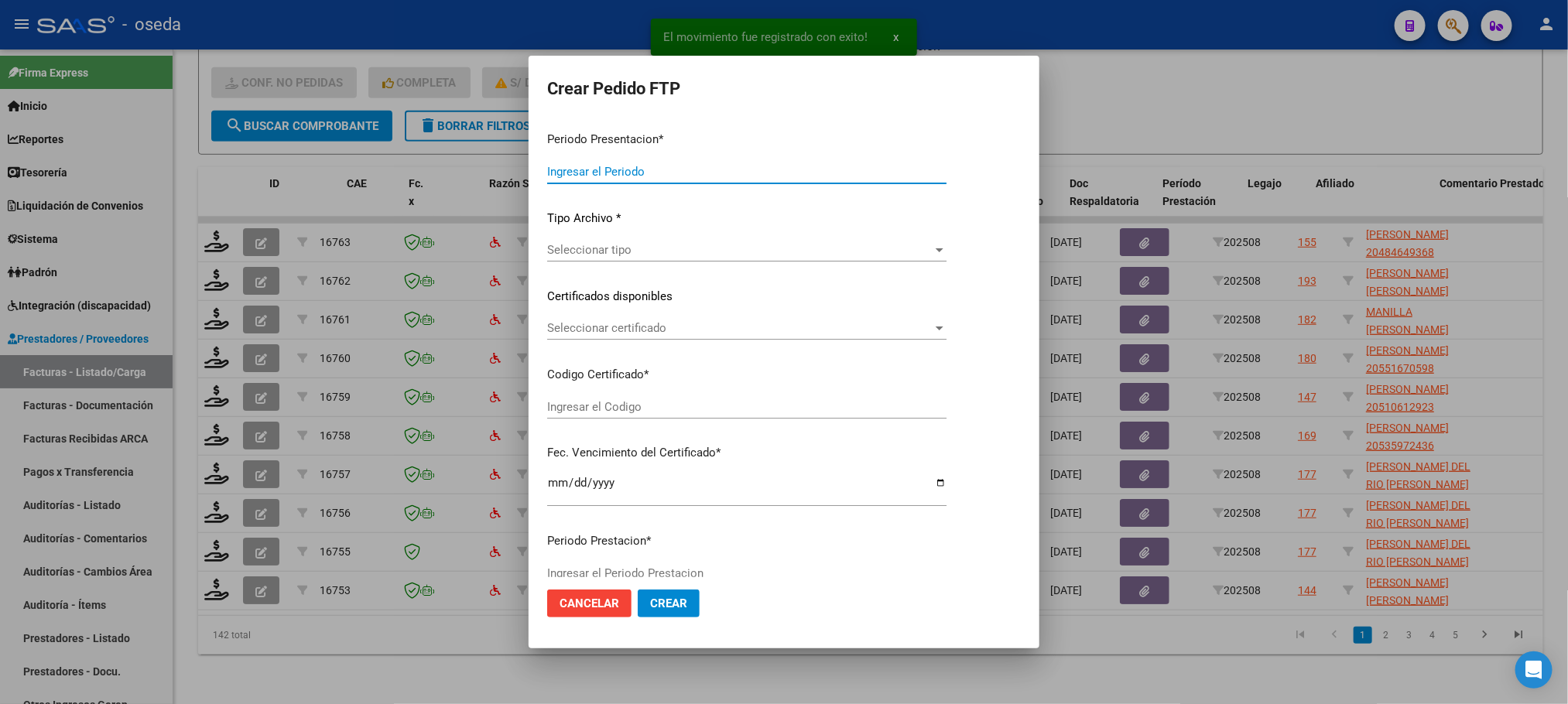
type input "202508"
type input "$ 193.081,68"
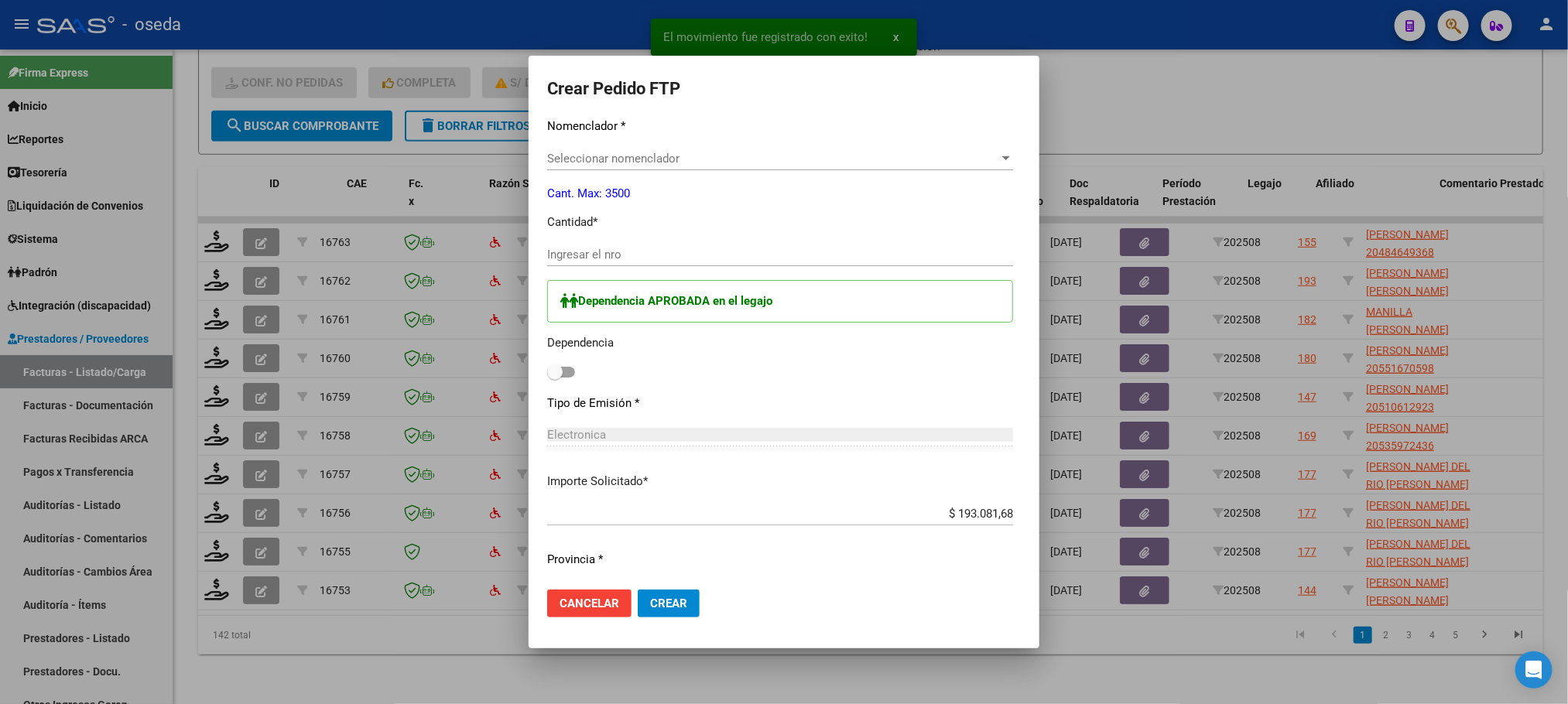
type input "20484649368"
type input "[DATE]"
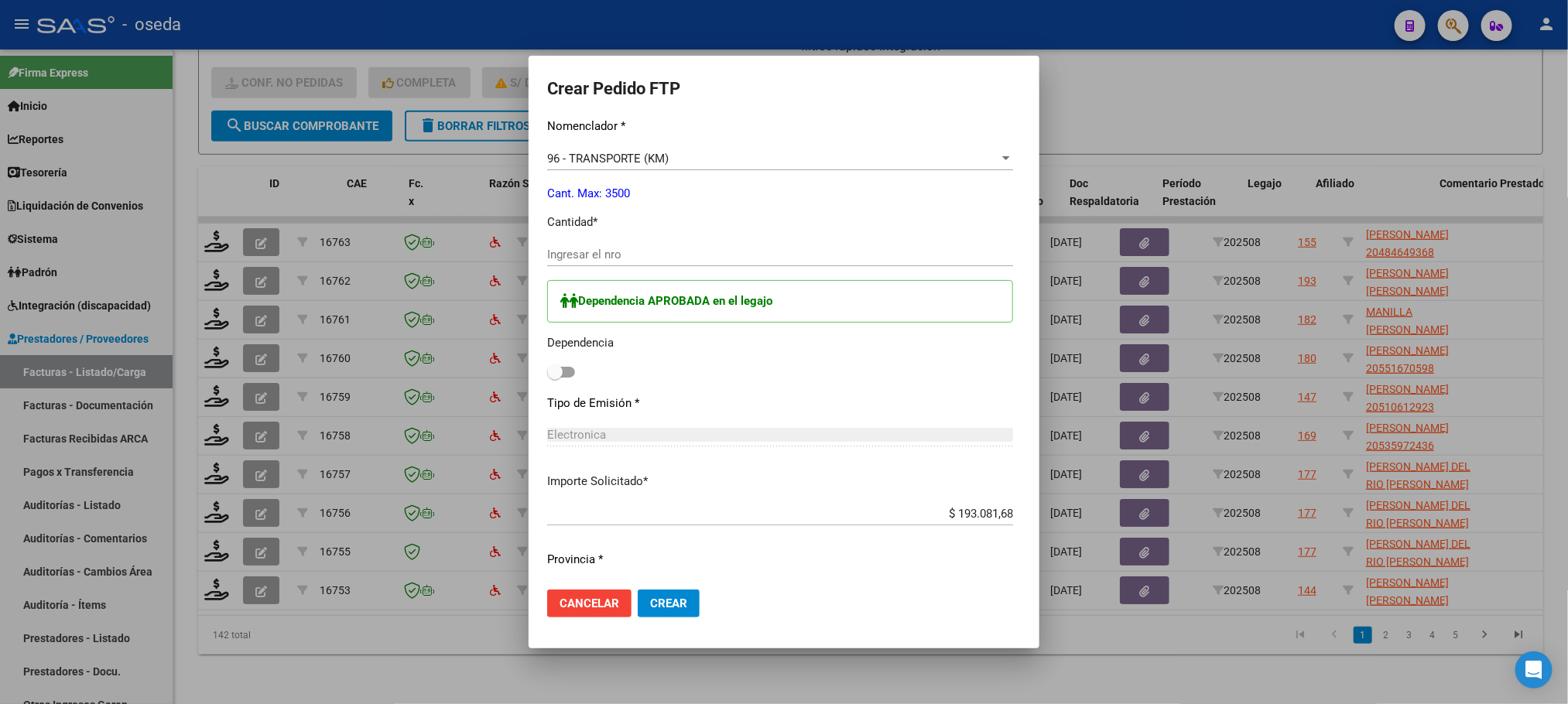
click at [787, 249] on input "Ingresar el nro" at bounding box center [780, 254] width 466 height 14
type input "264"
click at [547, 376] on span at bounding box center [561, 371] width 28 height 10
click at [554, 378] on input "checkbox" at bounding box center [554, 378] width 1 height 1
checkbox input "true"
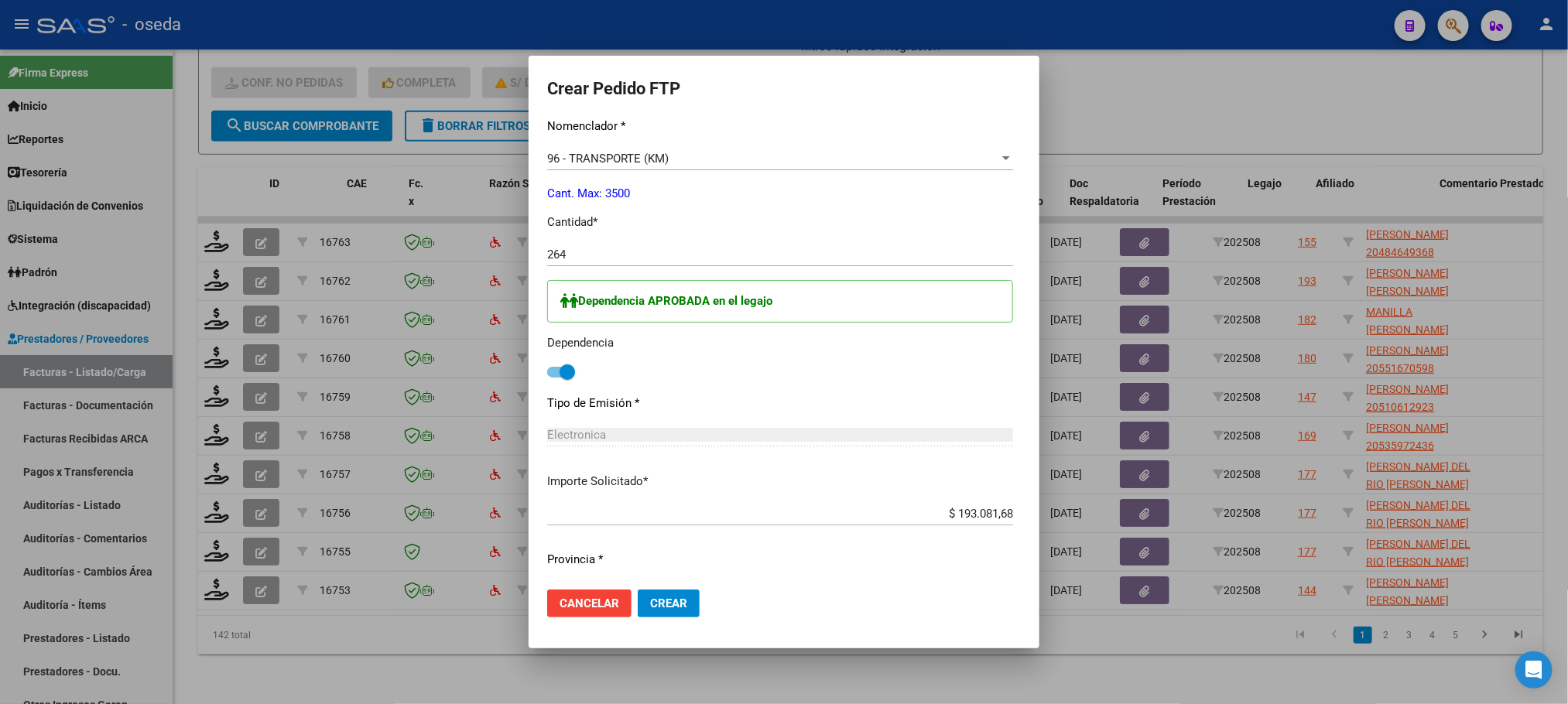
click at [650, 609] on span "Crear" at bounding box center [669, 603] width 37 height 14
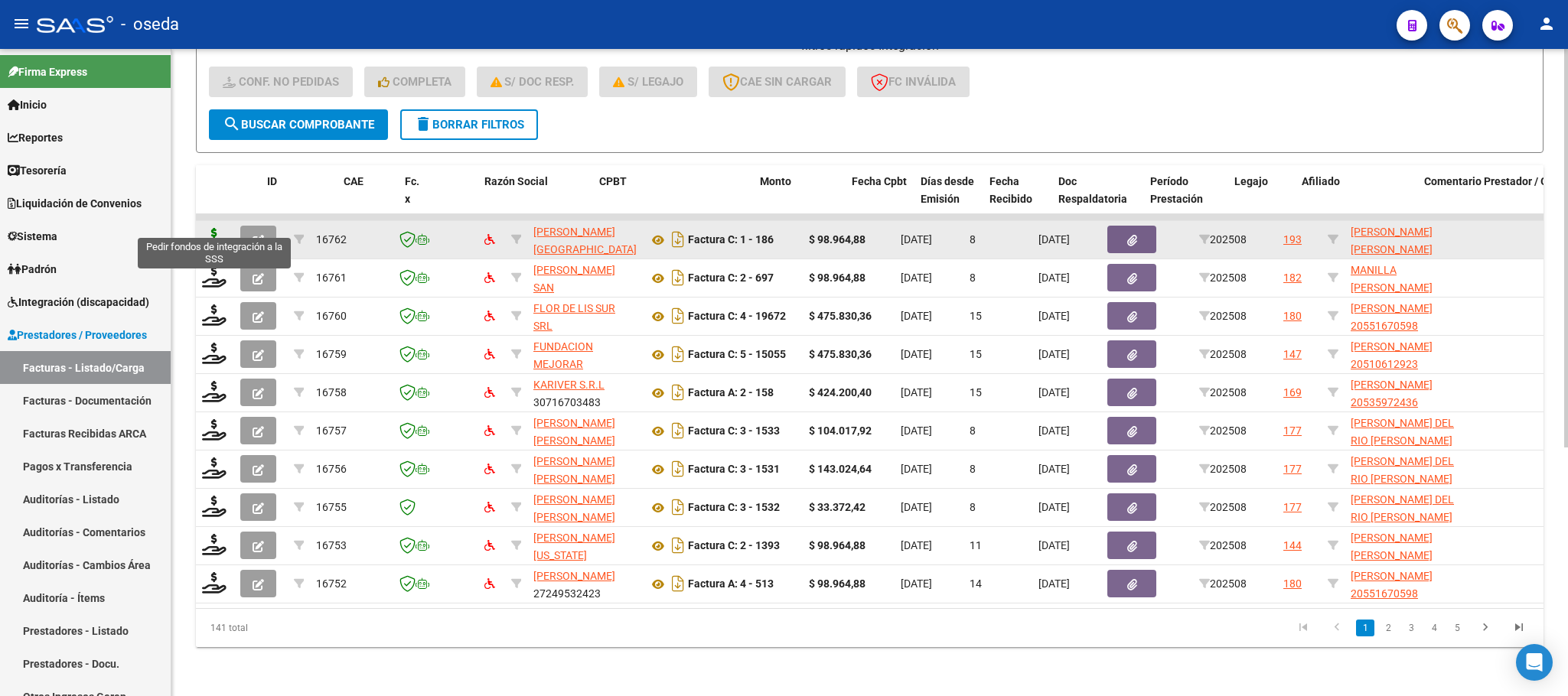
click at [207, 228] on icon at bounding box center [214, 239] width 25 height 22
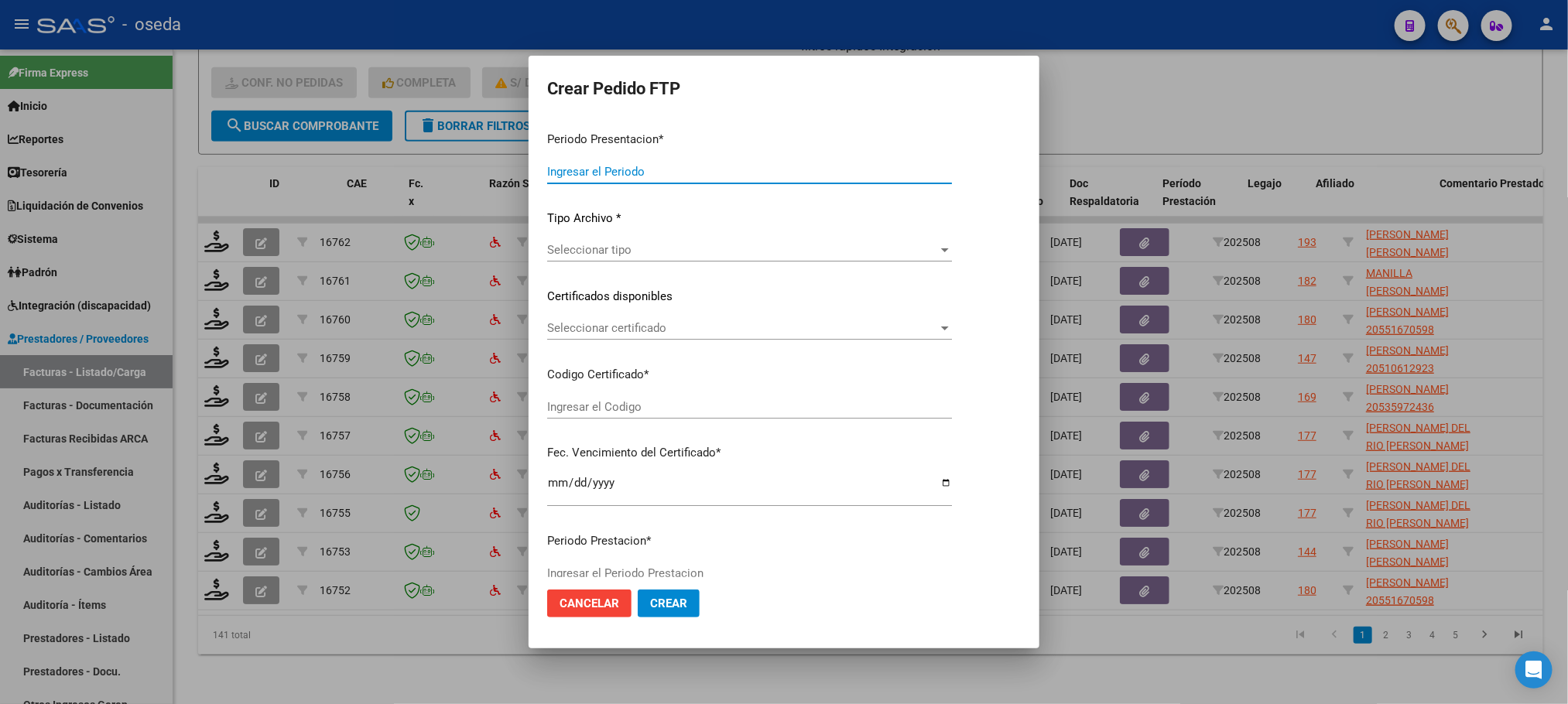
type input "202508"
type input "$ 98.964,88"
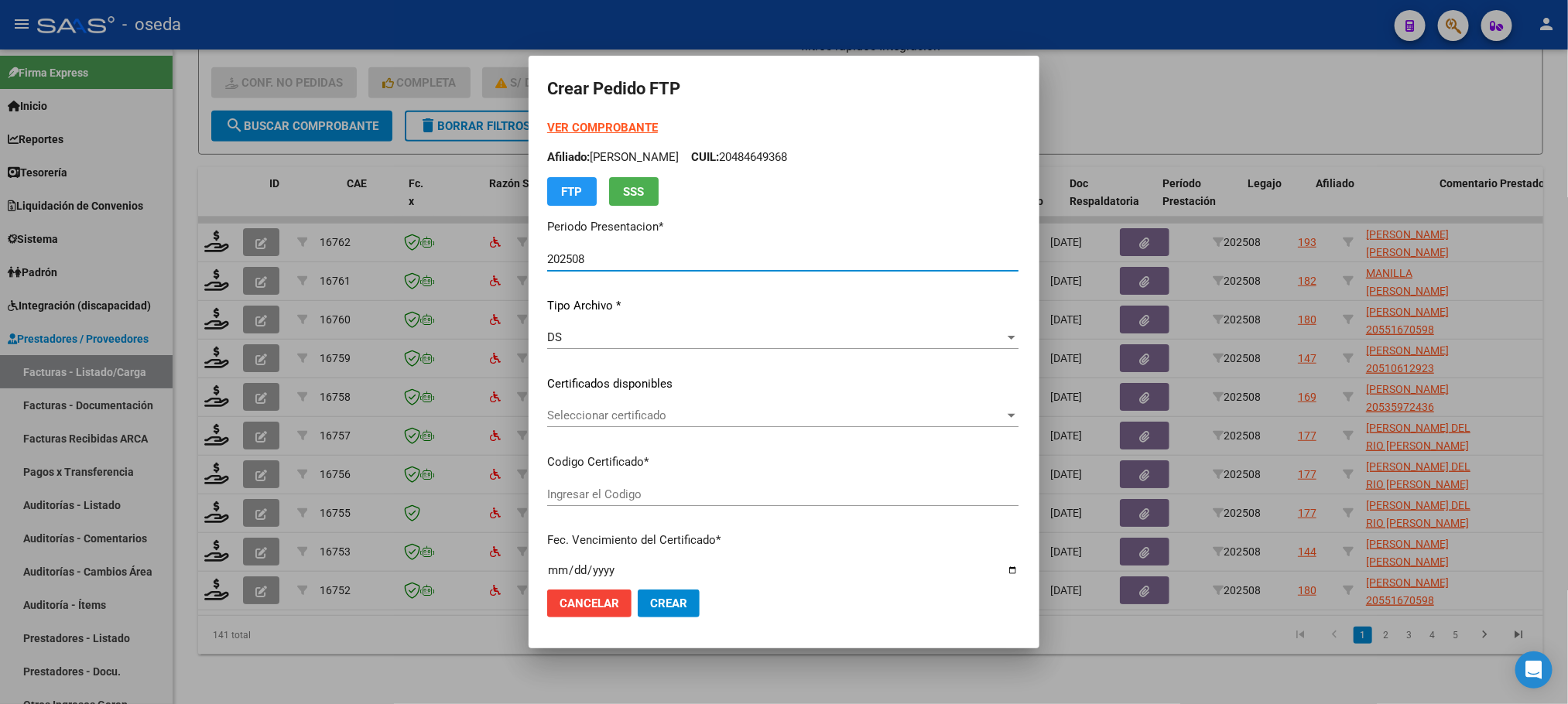
type input "ARG02000554865732024071020270710BUE313"
type input "[DATE]"
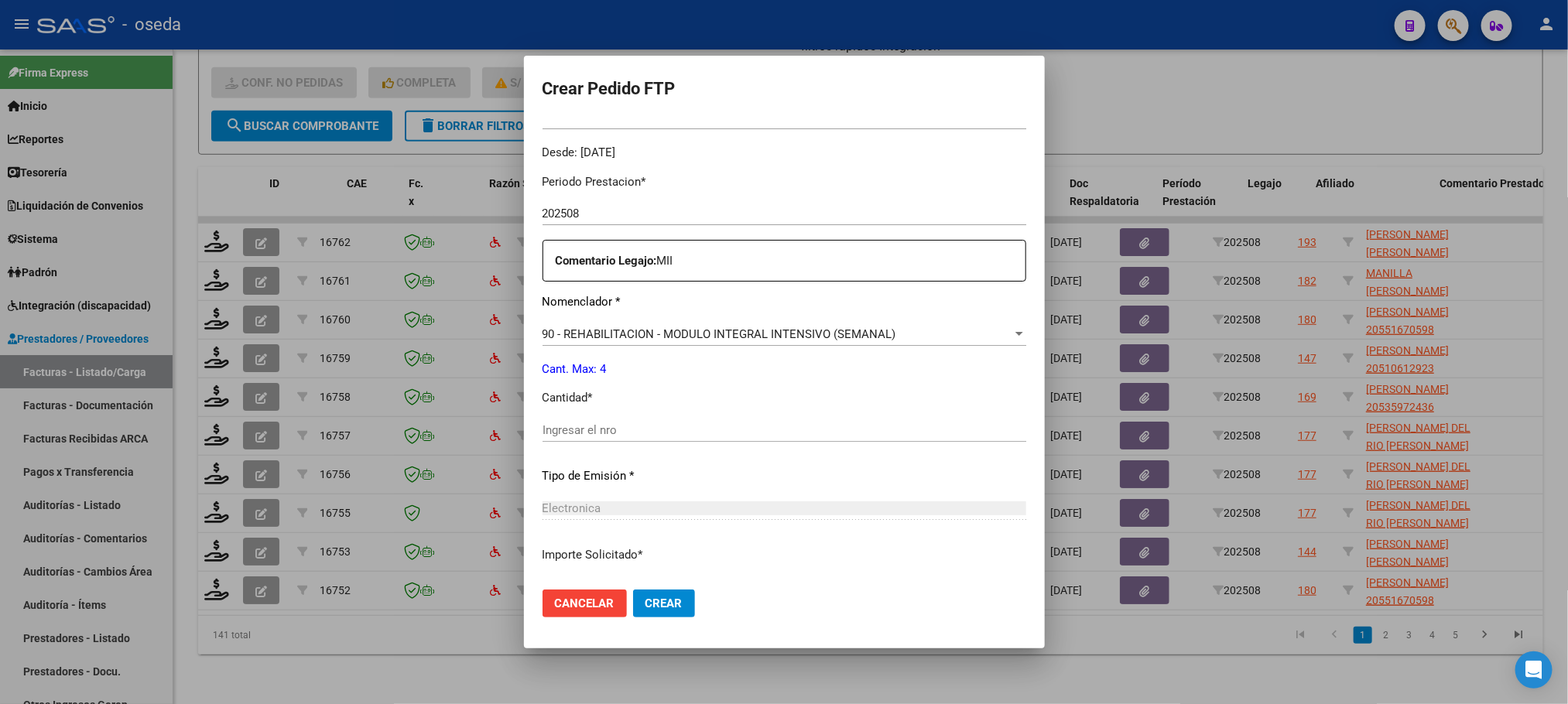
click at [734, 437] on input "Ingresar el nro" at bounding box center [784, 430] width 484 height 14
type input "4"
click at [633, 589] on button "Crear" at bounding box center [664, 603] width 62 height 28
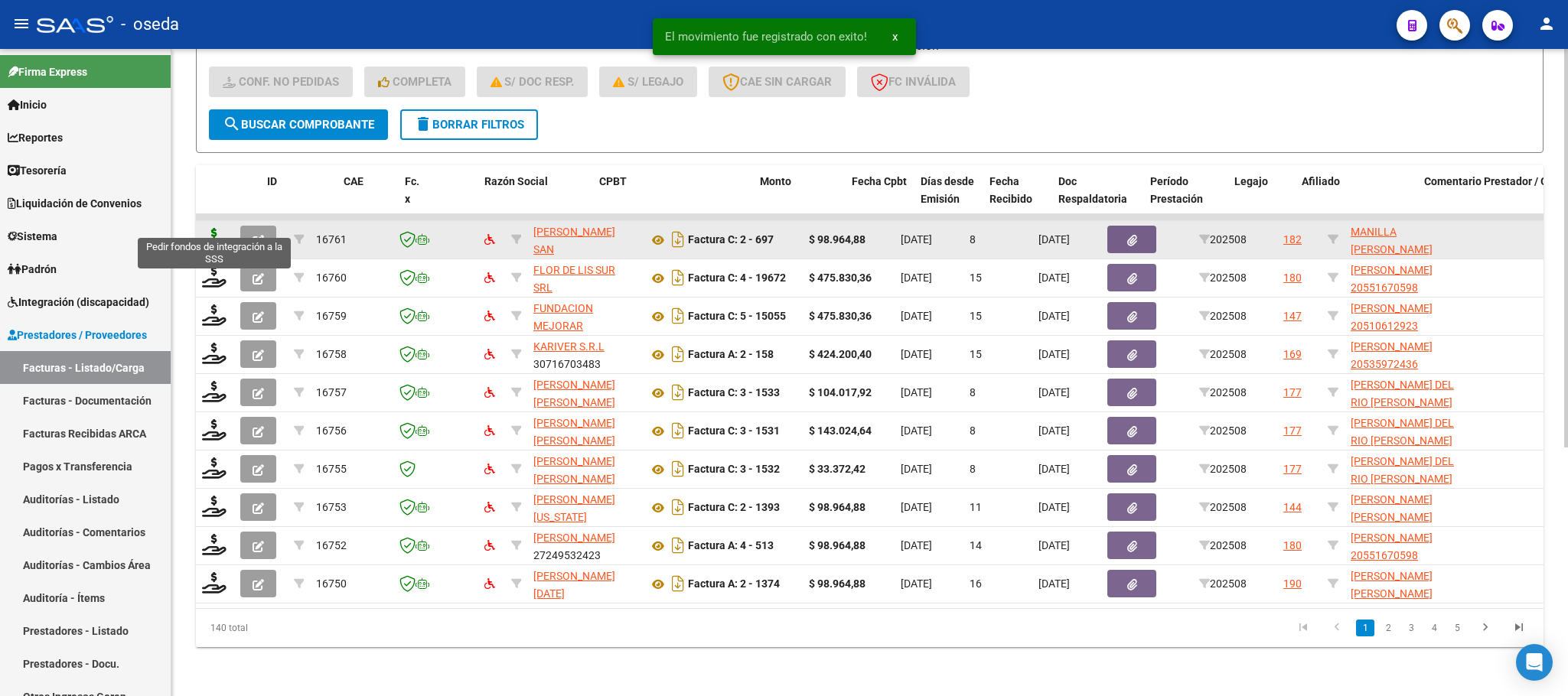
click at [207, 228] on icon at bounding box center [214, 239] width 25 height 22
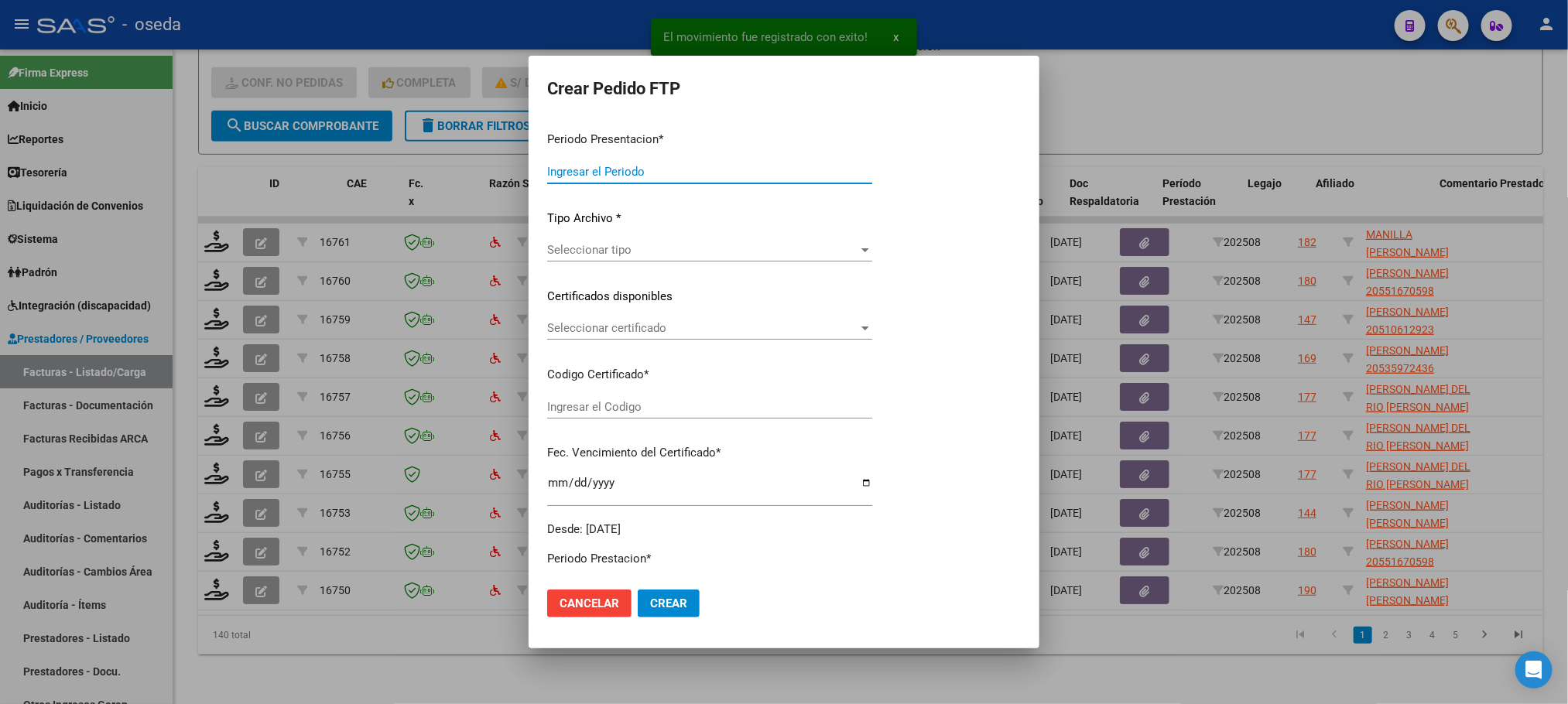
type input "202508"
type input "$ 98.964,88"
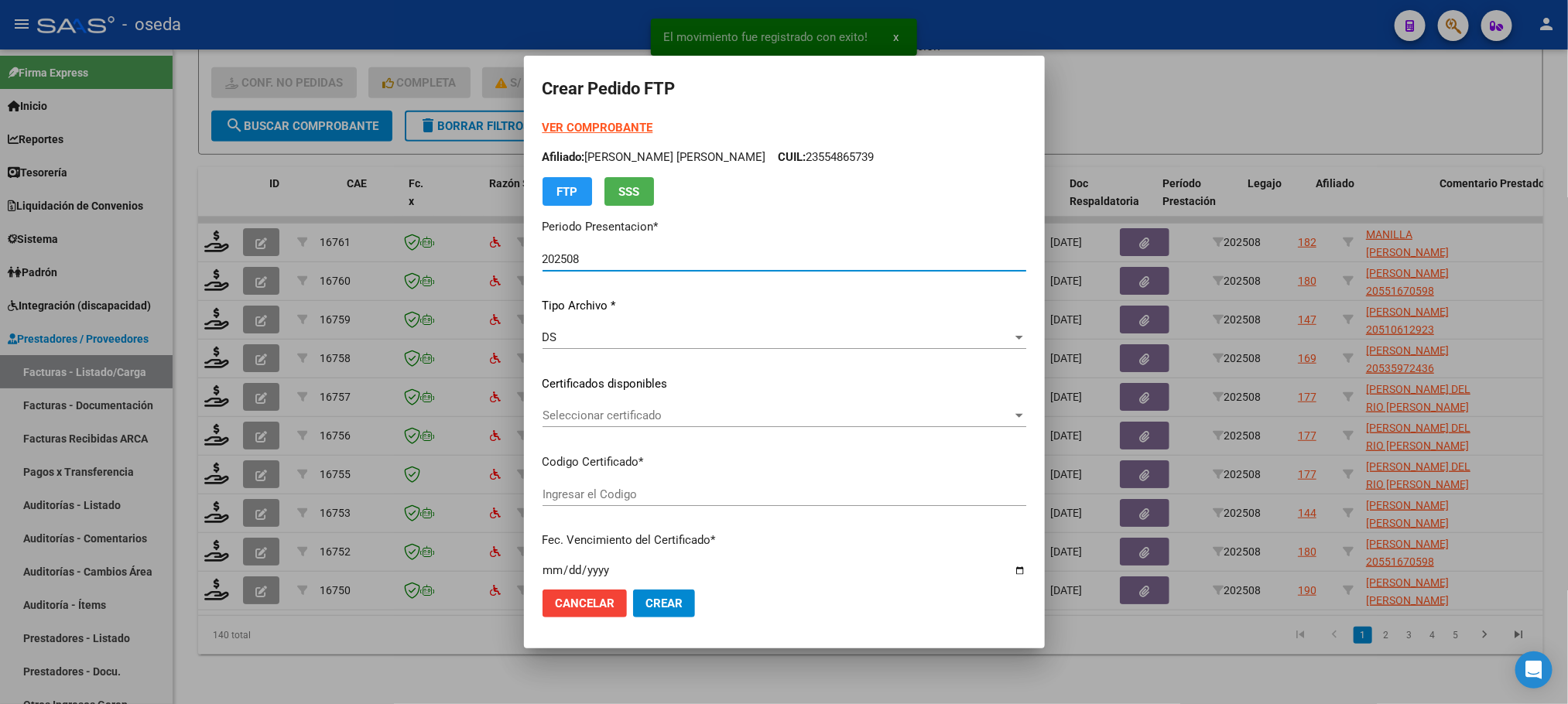
type input "ARG02000554810552022101320251013CBA536"
type input "[DATE]"
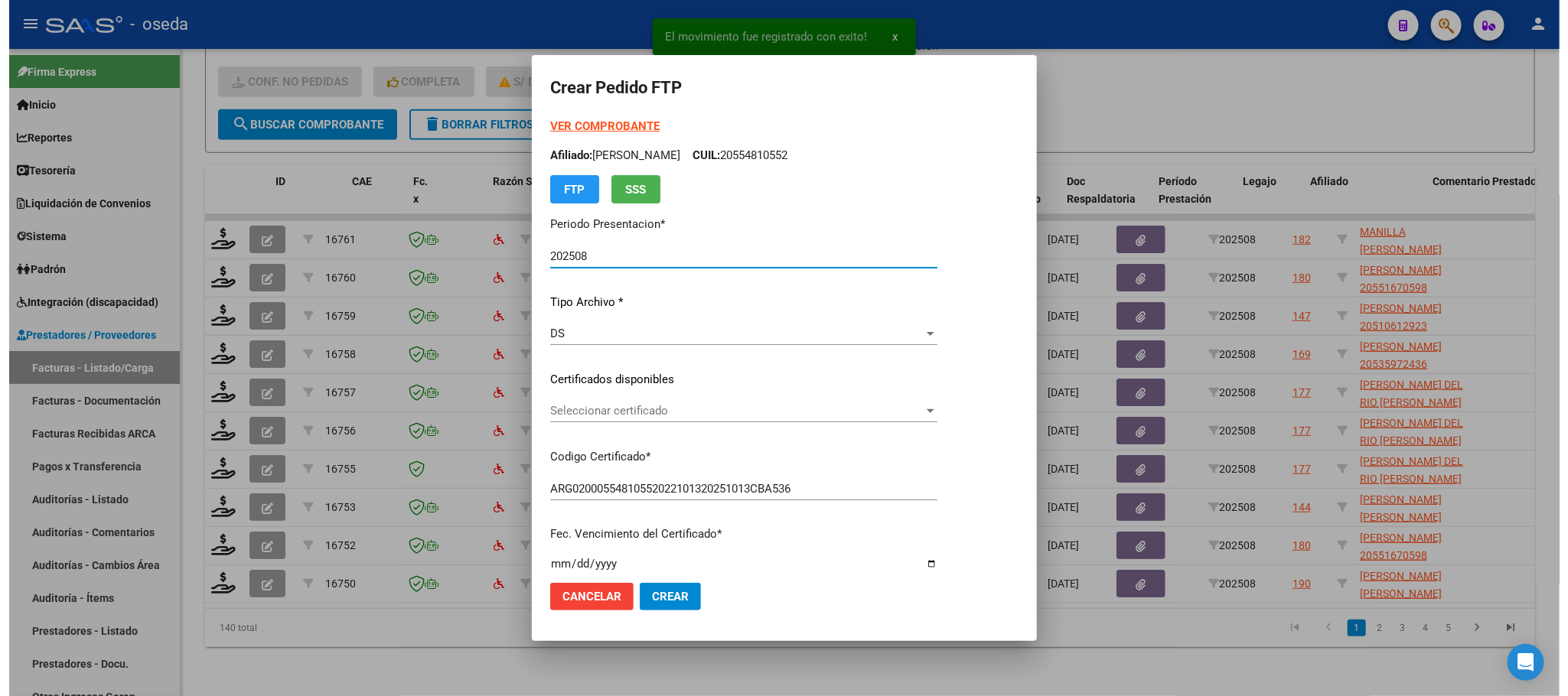
scroll to position [571, 0]
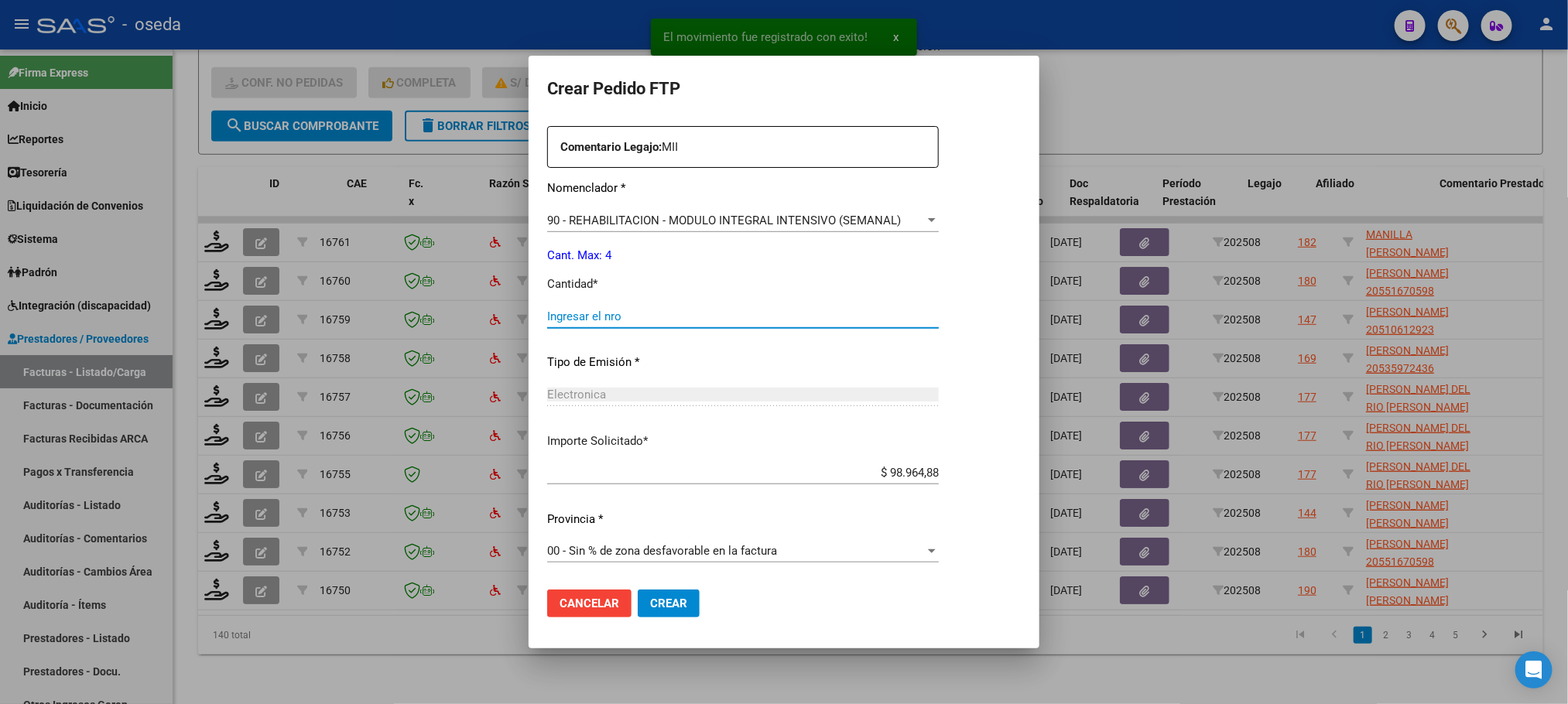
click at [643, 309] on input "Ingresar el nro" at bounding box center [743, 316] width 392 height 14
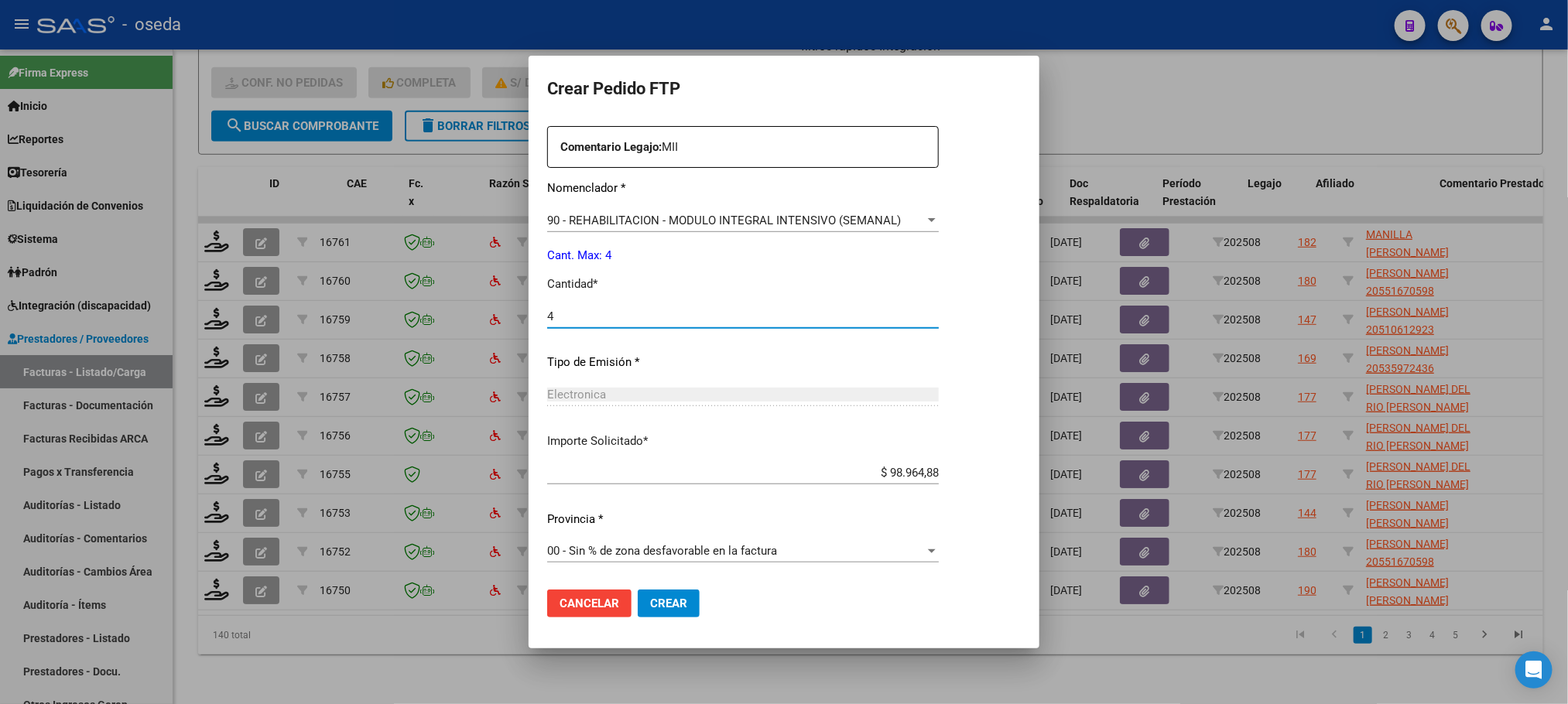
type input "4"
click at [638, 589] on button "Crear" at bounding box center [669, 603] width 62 height 28
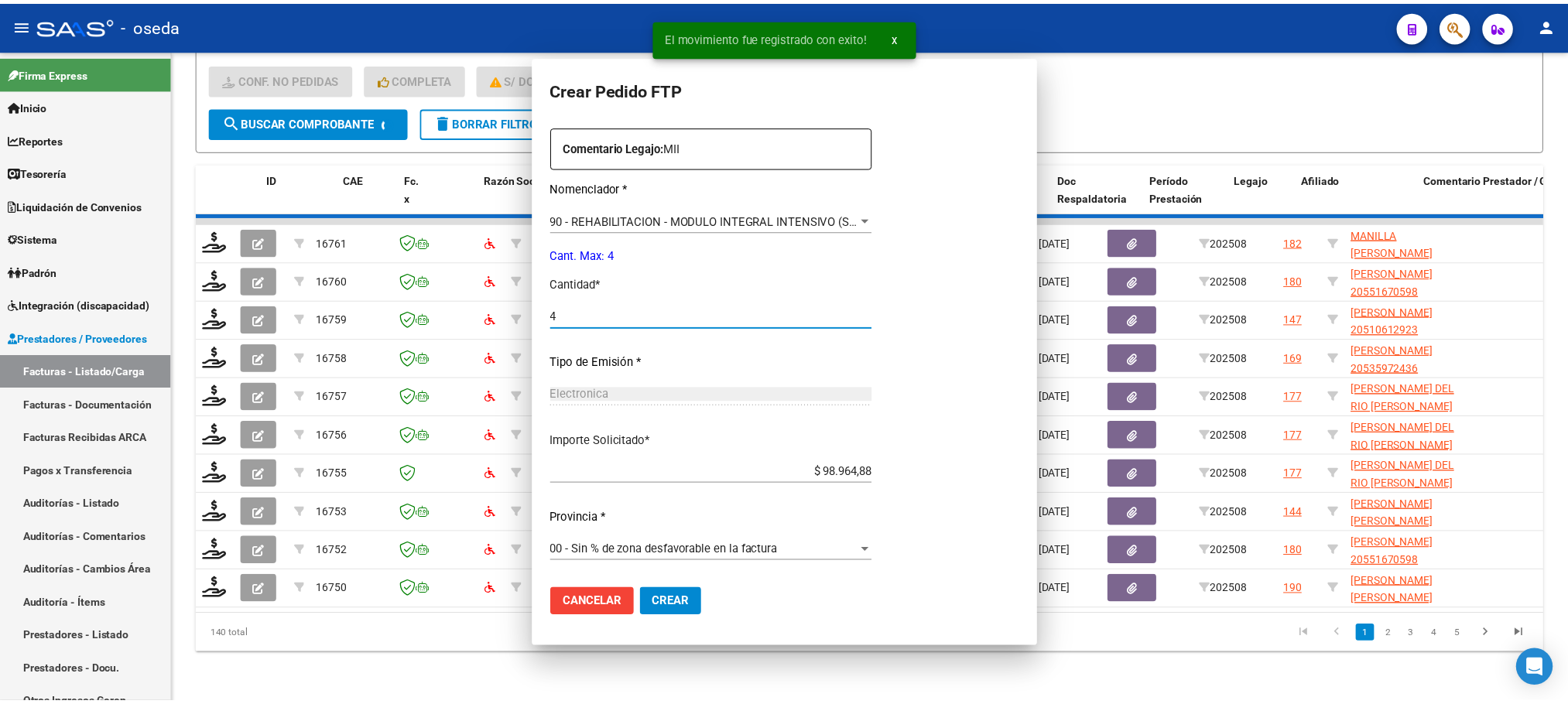
scroll to position [0, 0]
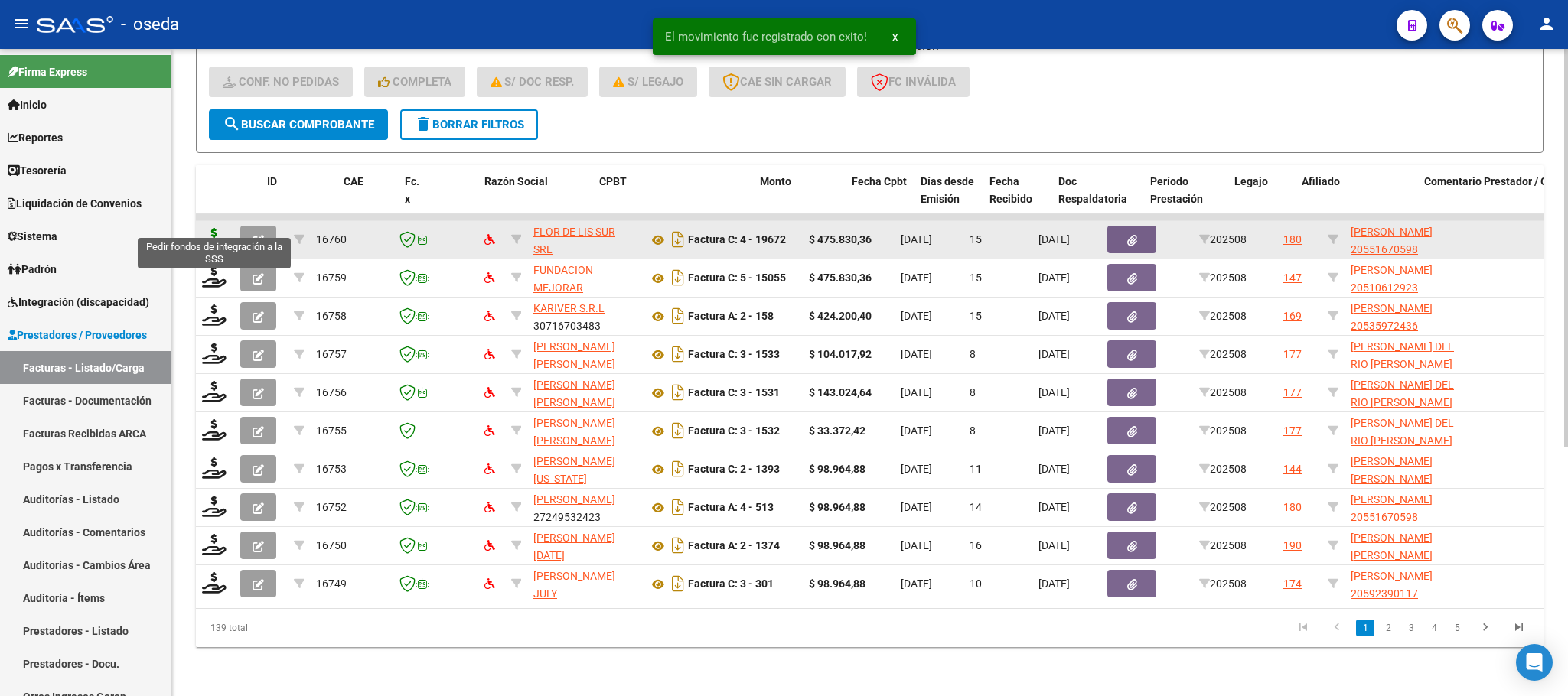
click at [220, 228] on icon at bounding box center [214, 239] width 25 height 22
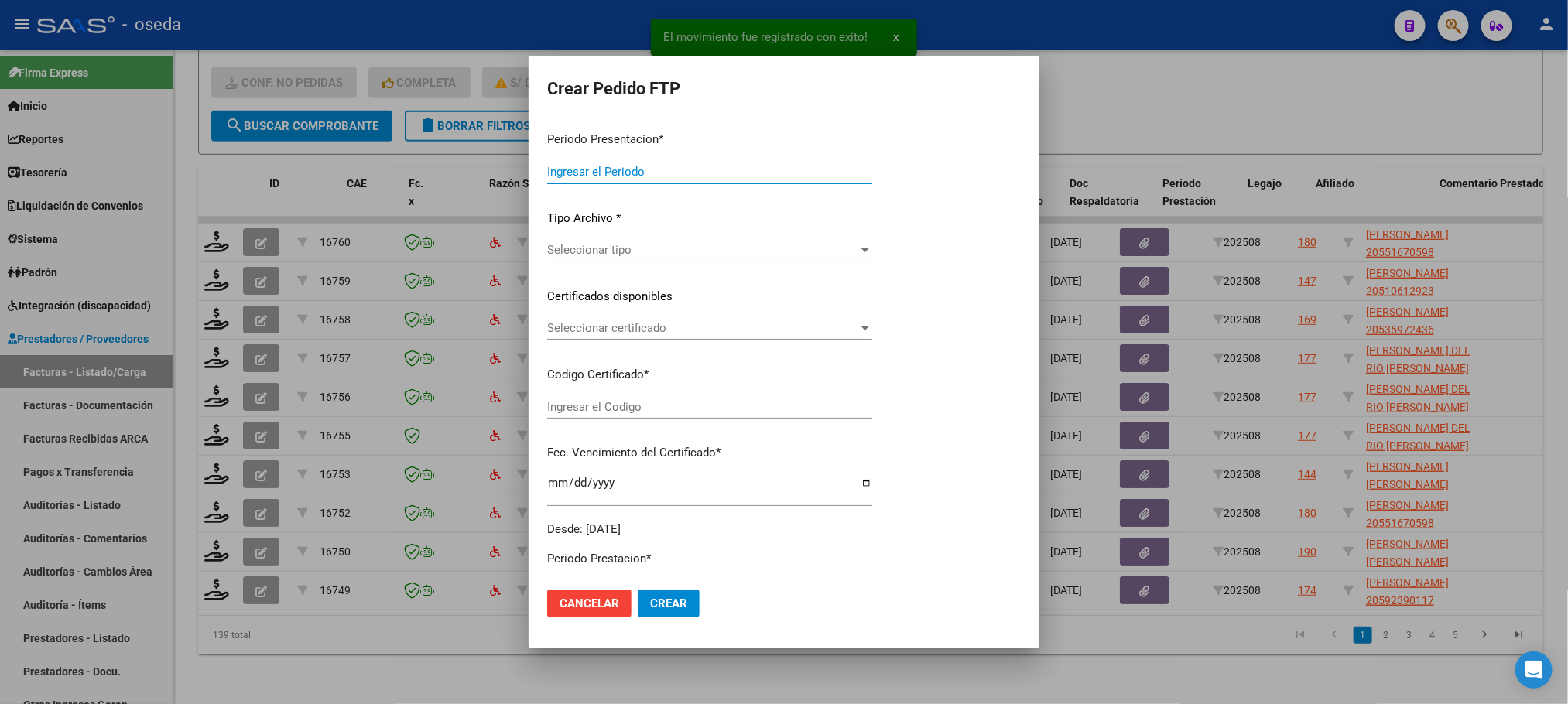
type input "202508"
type input "$ 475.830,36"
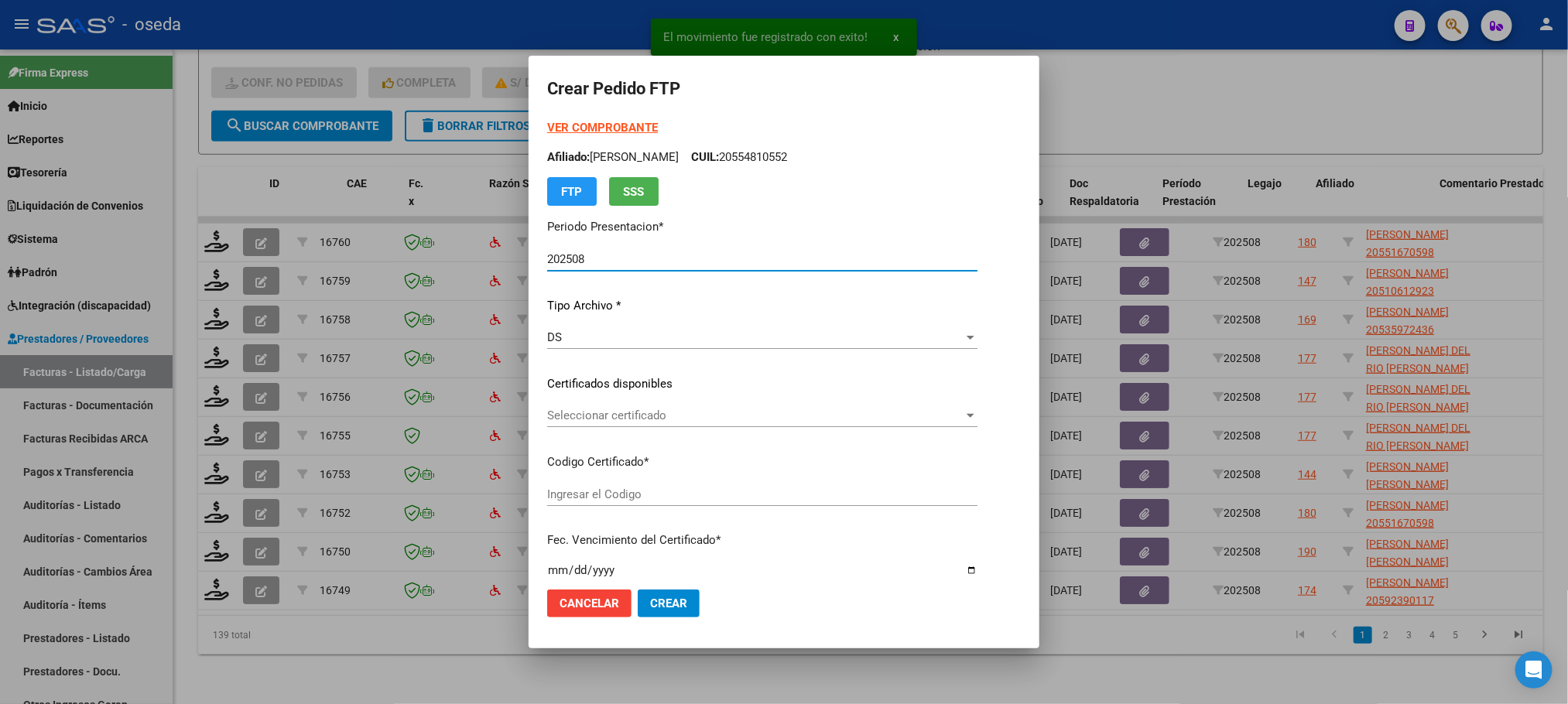
type input "20551670598"
type input "[DATE]"
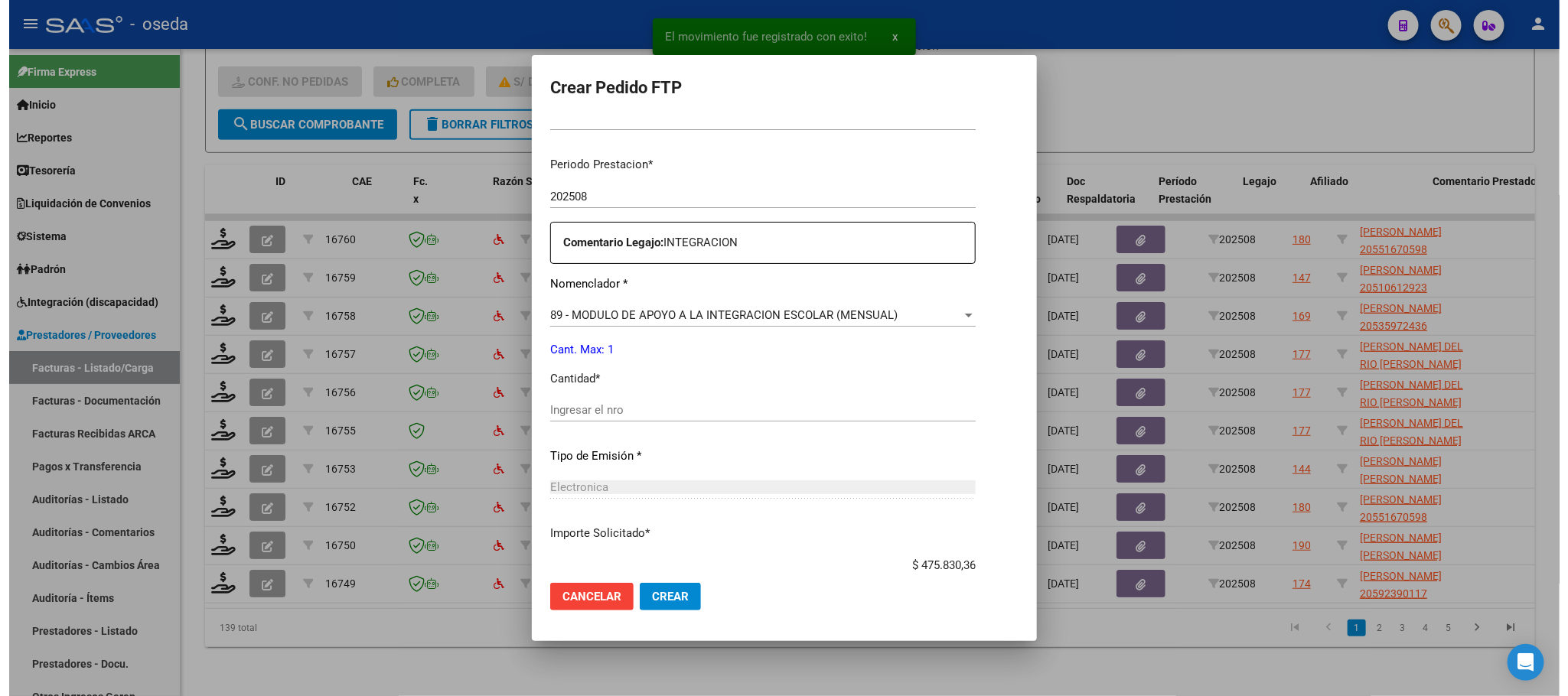
scroll to position [459, 0]
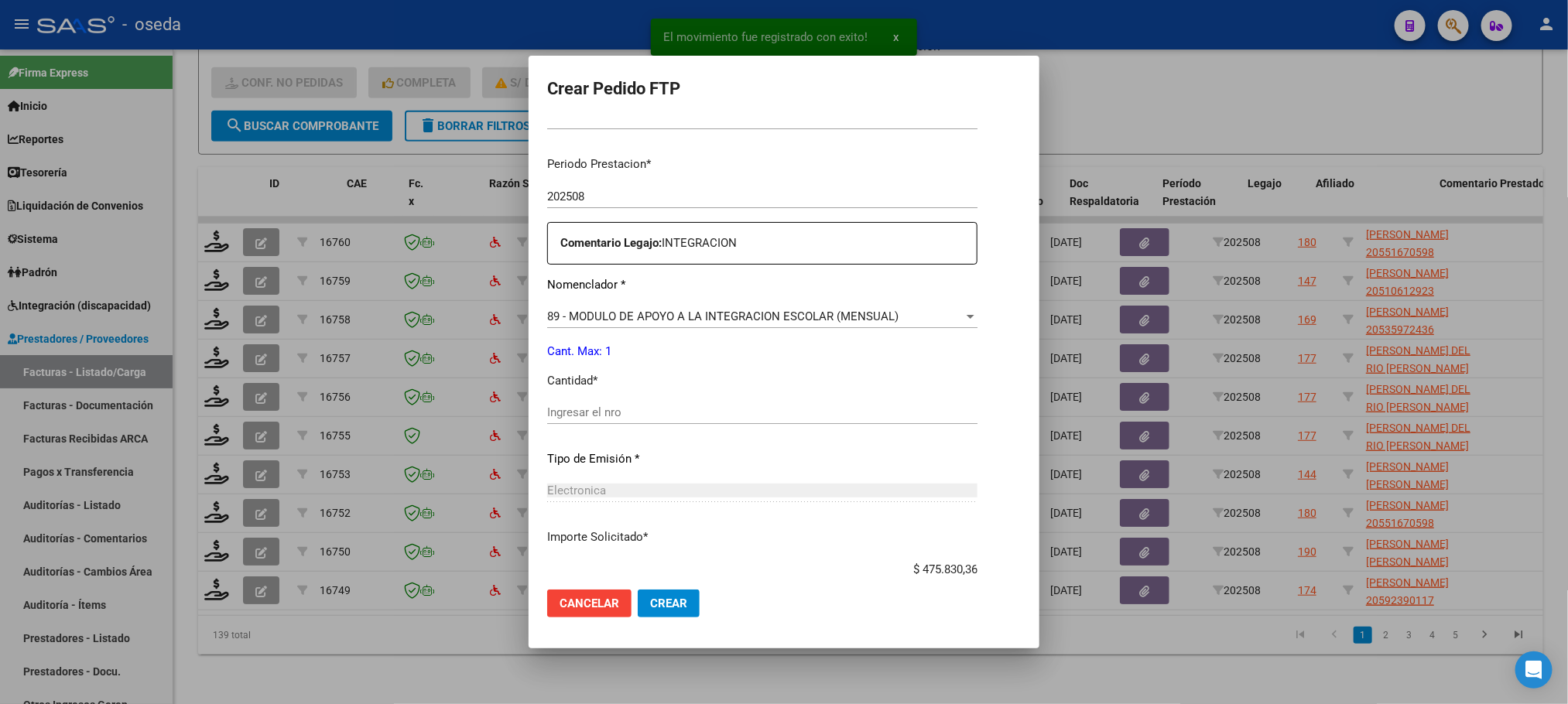
click at [708, 420] on div "Ingresar el nro" at bounding box center [762, 412] width 430 height 23
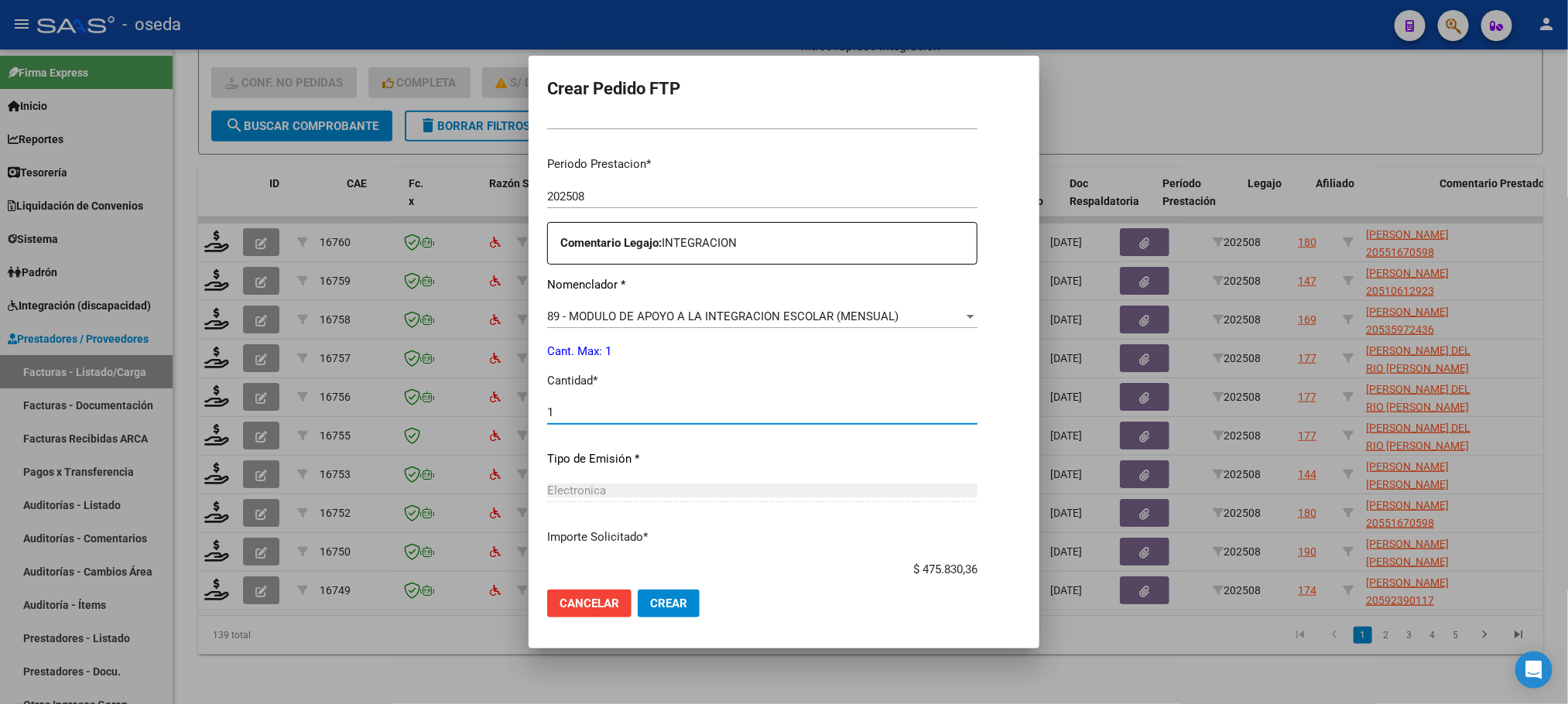
type input "1"
click at [638, 589] on button "Crear" at bounding box center [669, 603] width 62 height 28
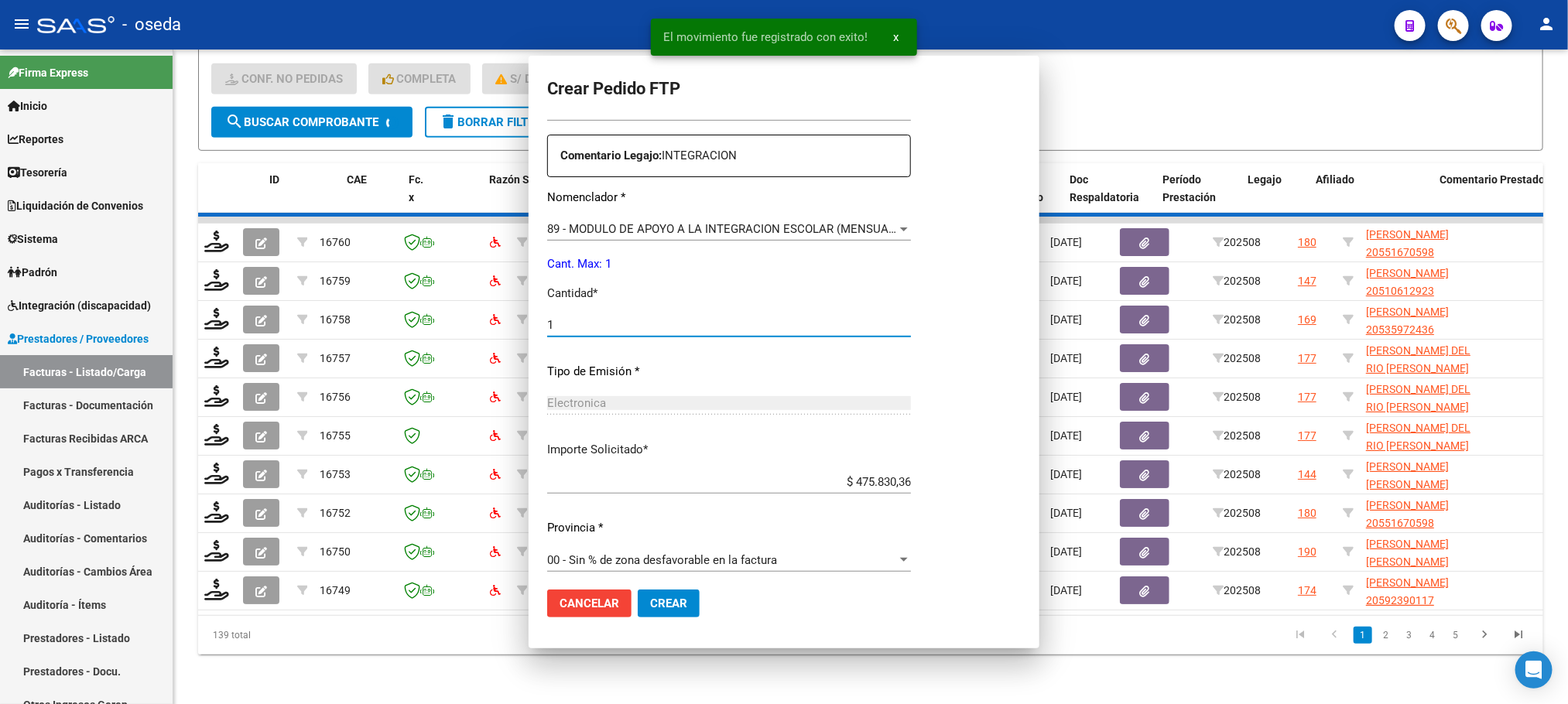
scroll to position [0, 0]
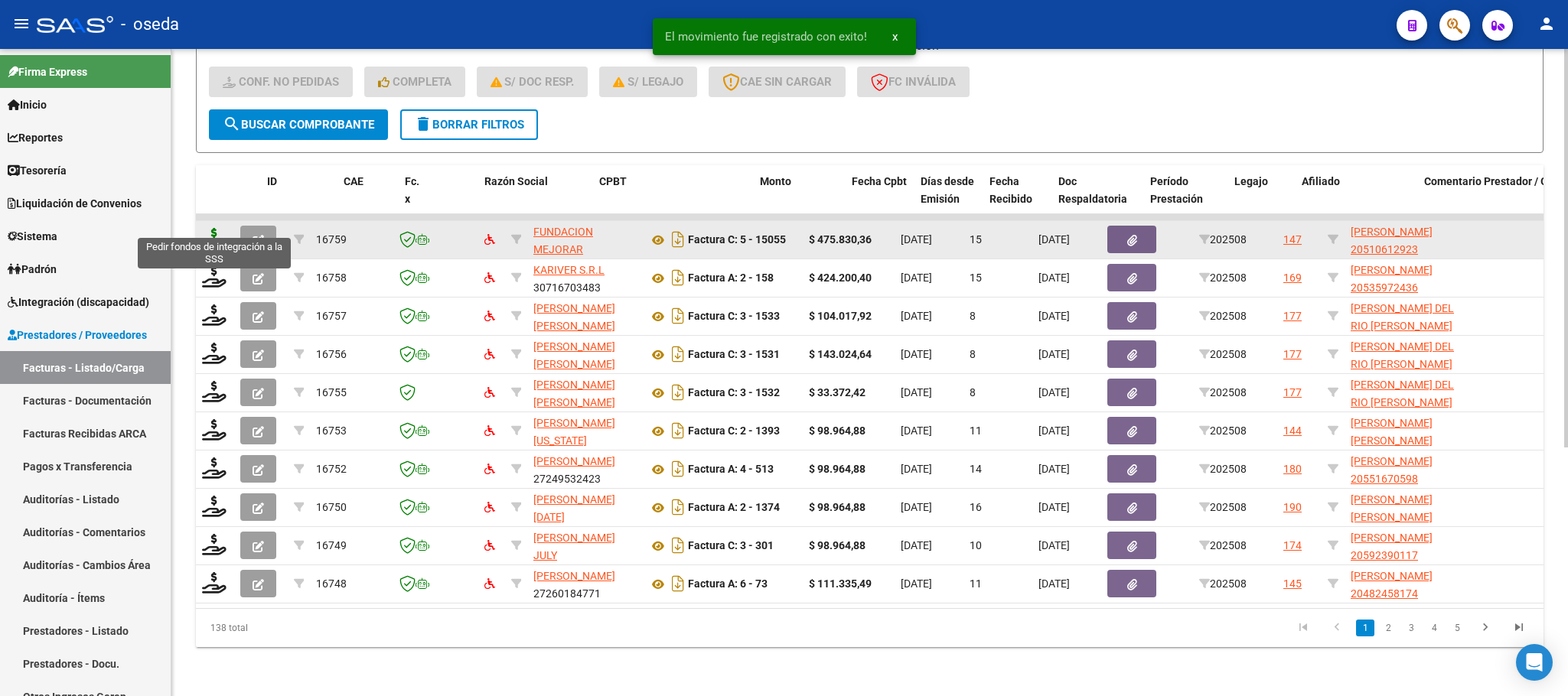
click at [208, 228] on icon at bounding box center [214, 239] width 25 height 22
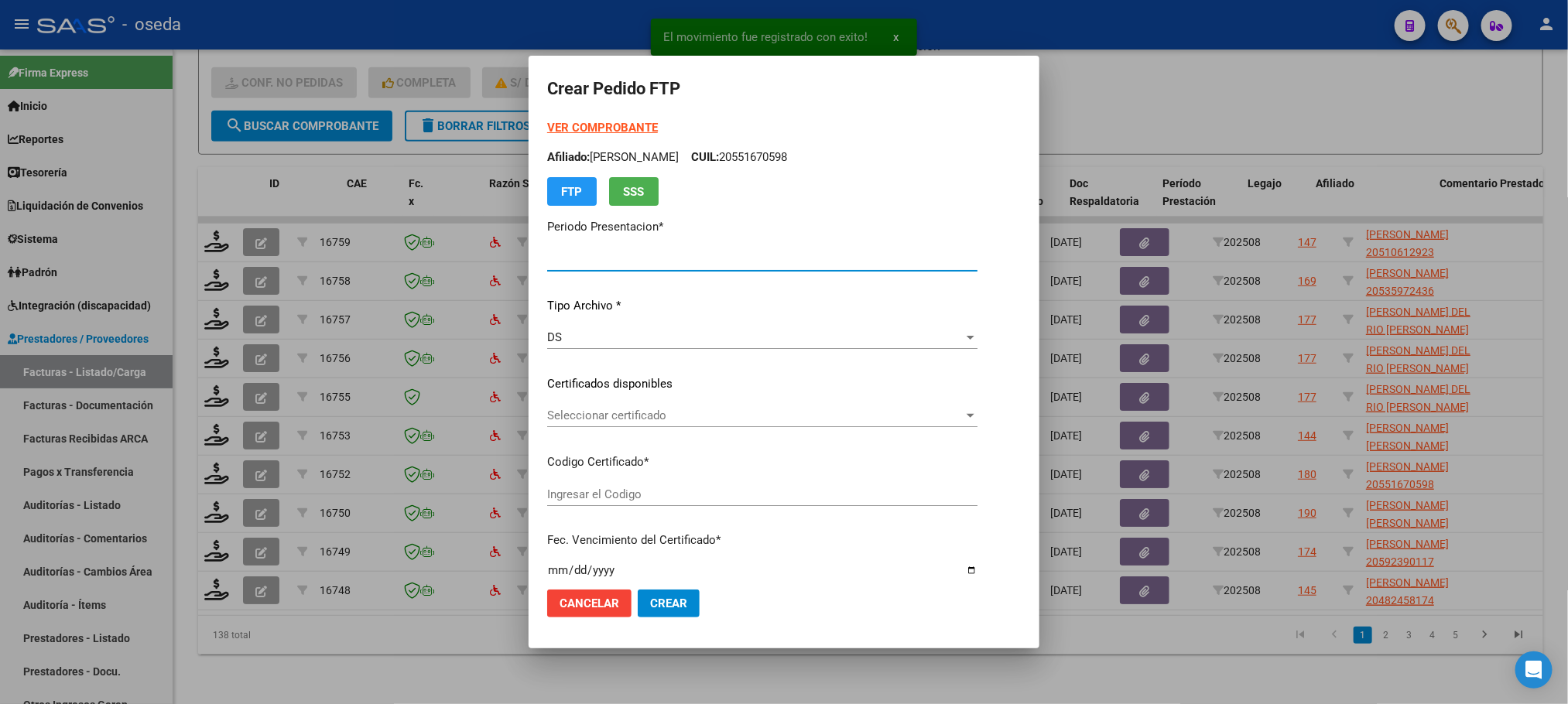
type input "202508"
type input "$ 475.830,36"
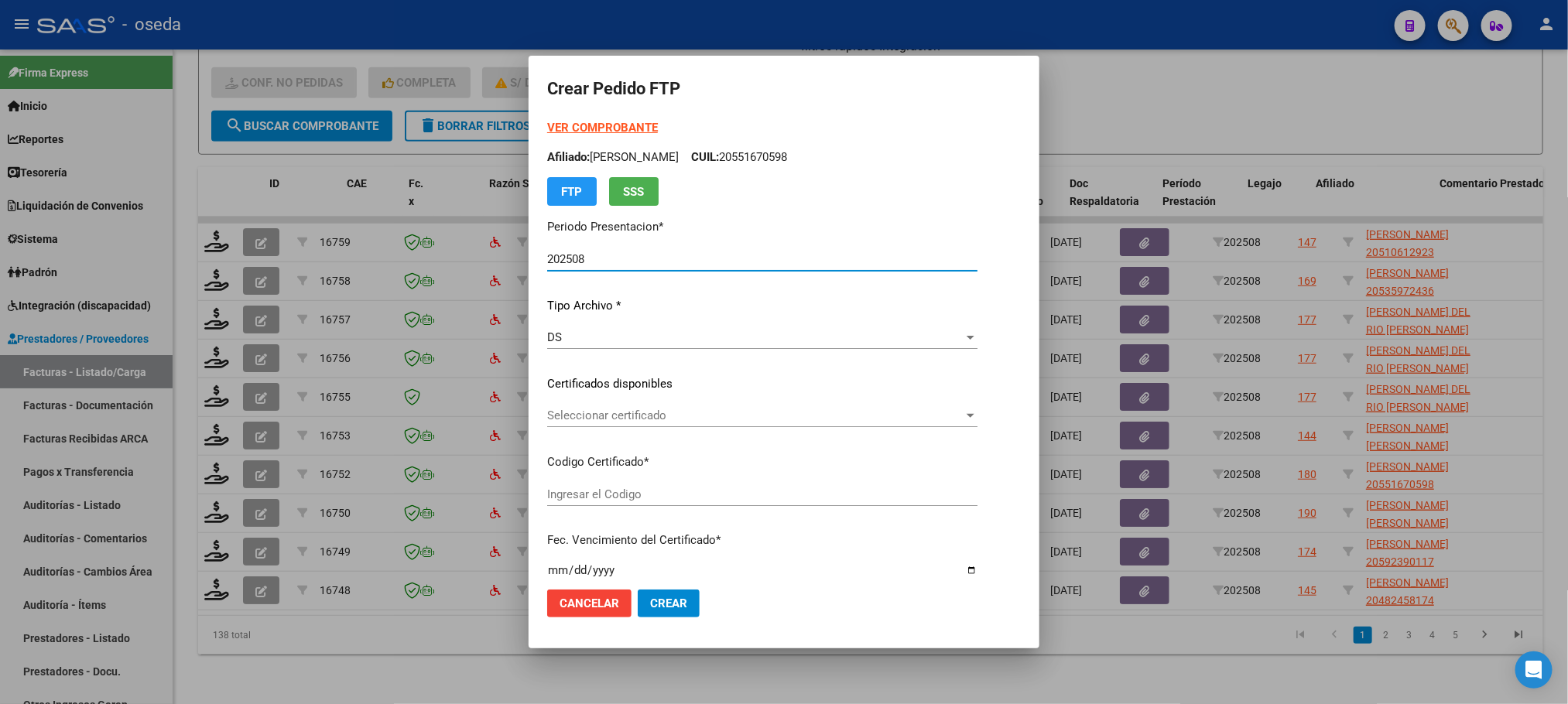
type input "20510612923"
type input "[DATE]"
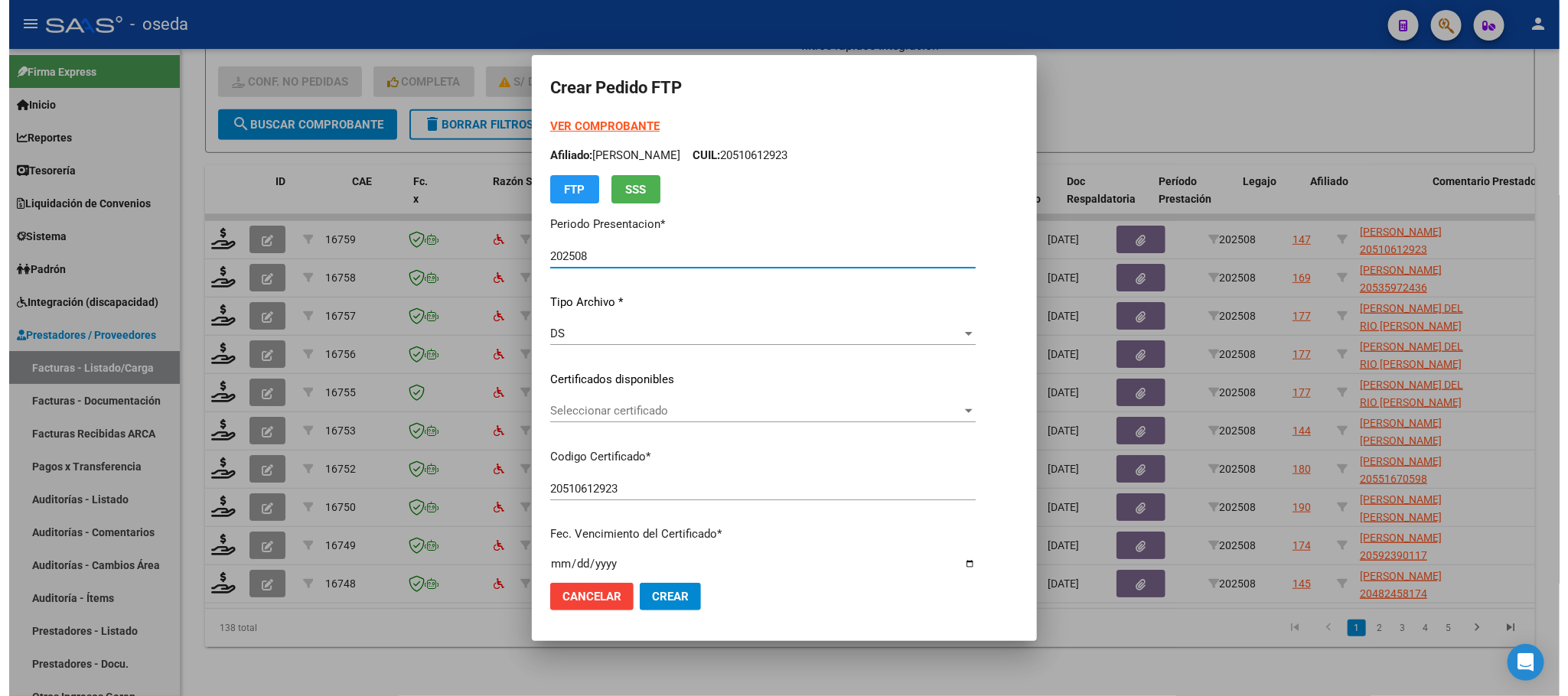
scroll to position [554, 0]
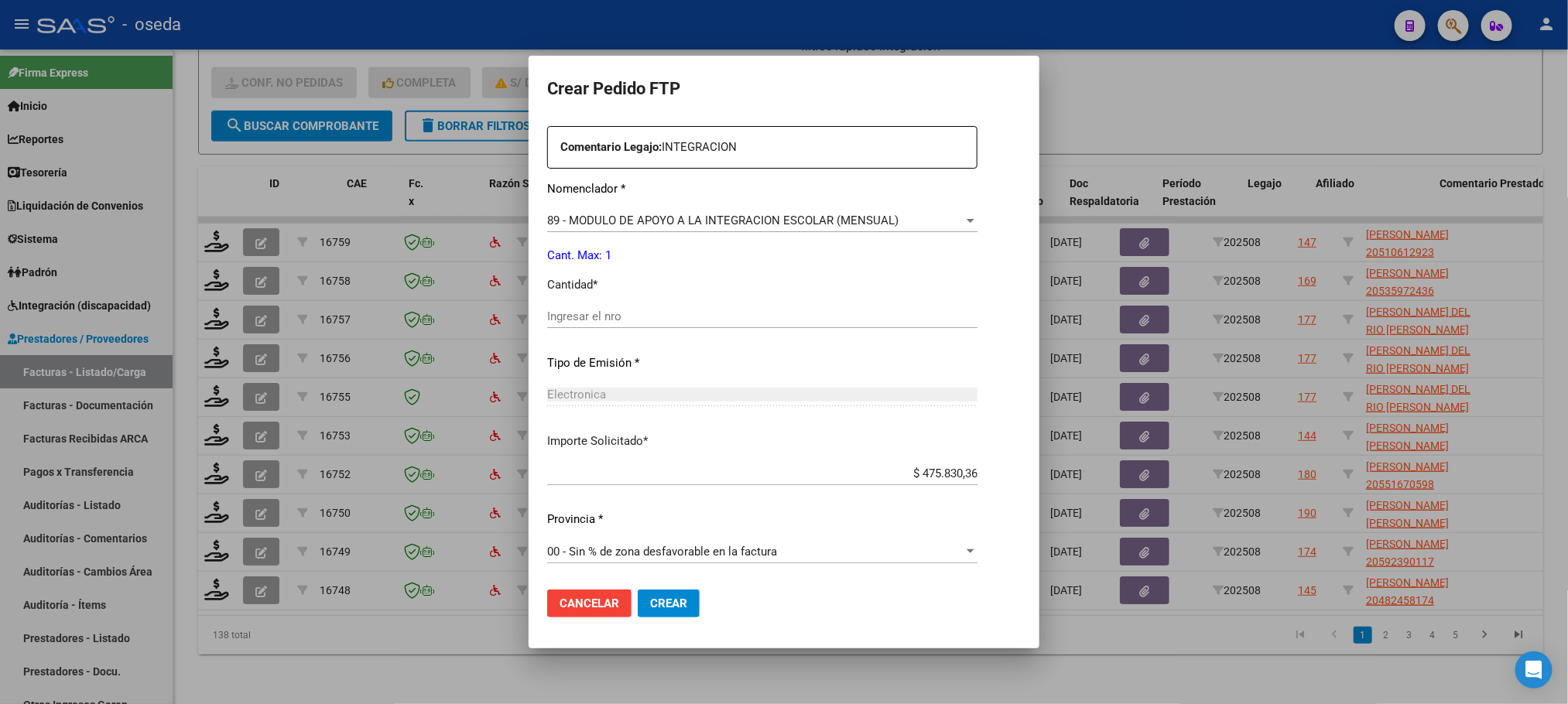
click at [722, 316] on input "Ingresar el nro" at bounding box center [762, 316] width 430 height 14
type input "1"
click at [638, 589] on button "Crear" at bounding box center [669, 603] width 62 height 28
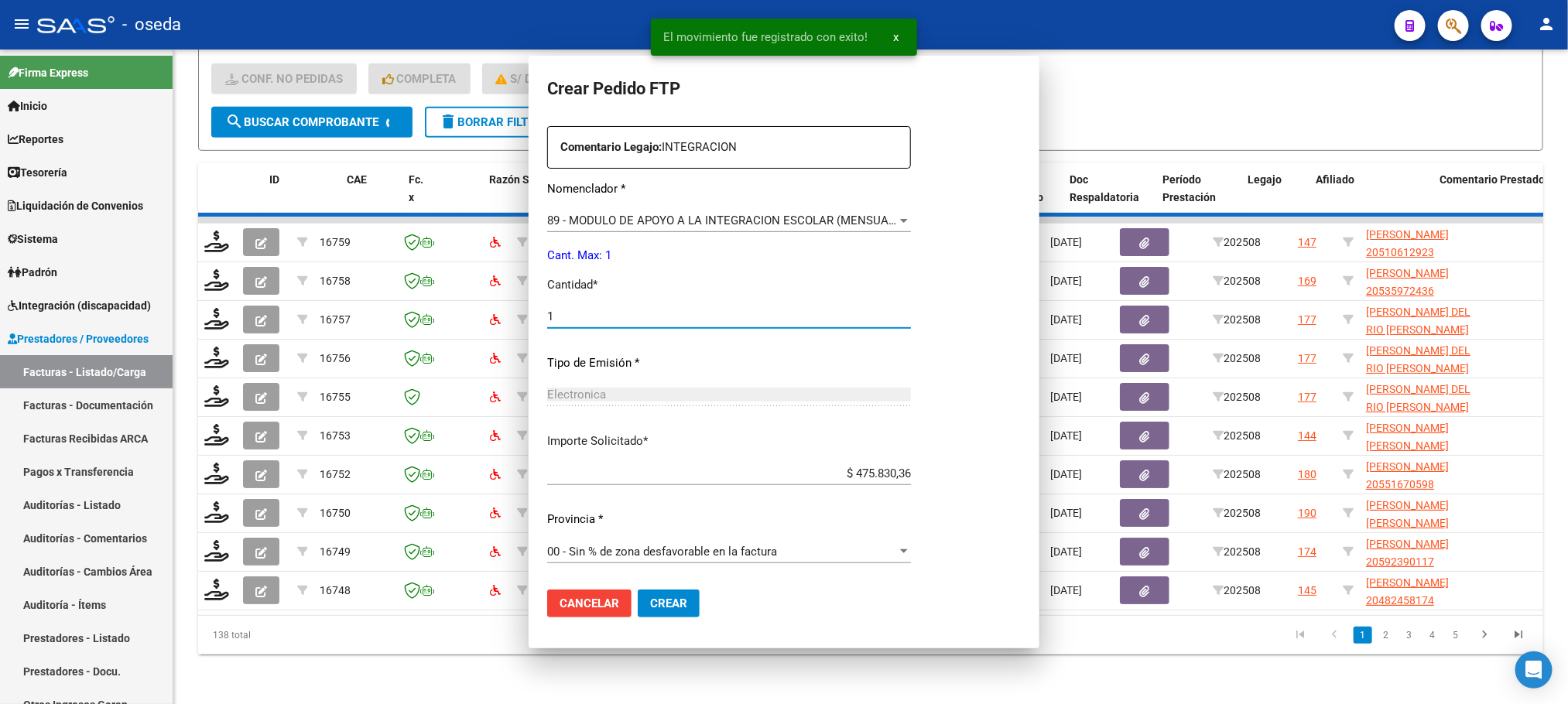
scroll to position [0, 0]
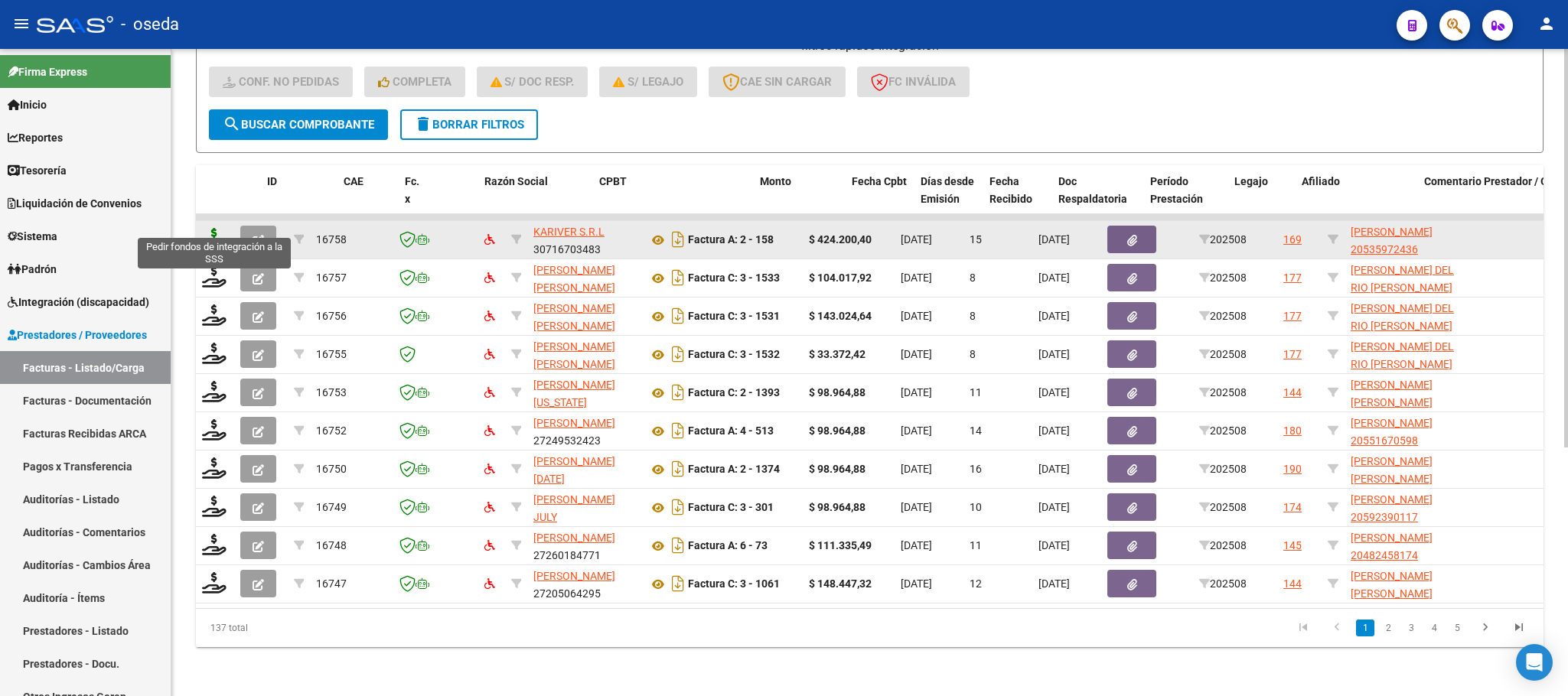
click at [221, 228] on icon at bounding box center [214, 239] width 25 height 22
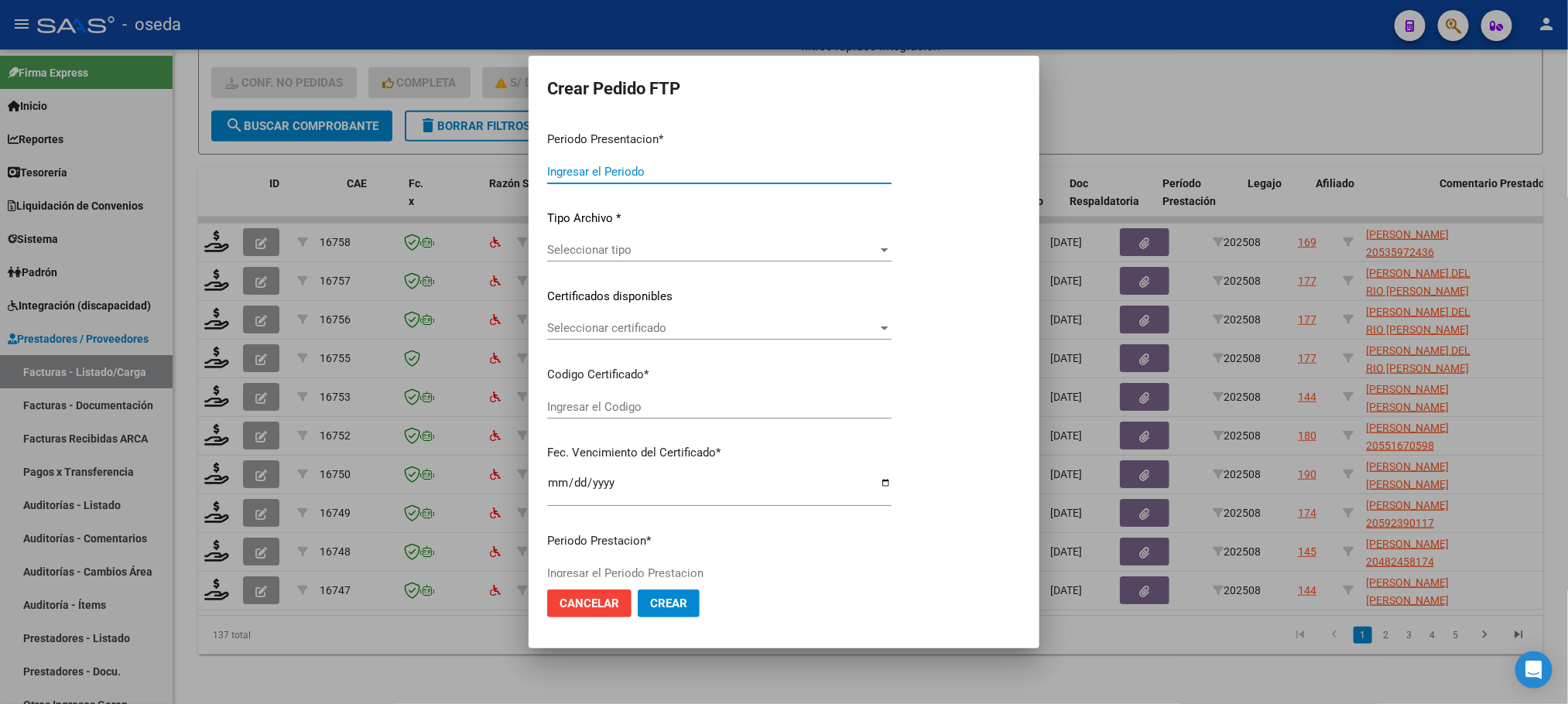
type input "202508"
type input "$ 424.200,40"
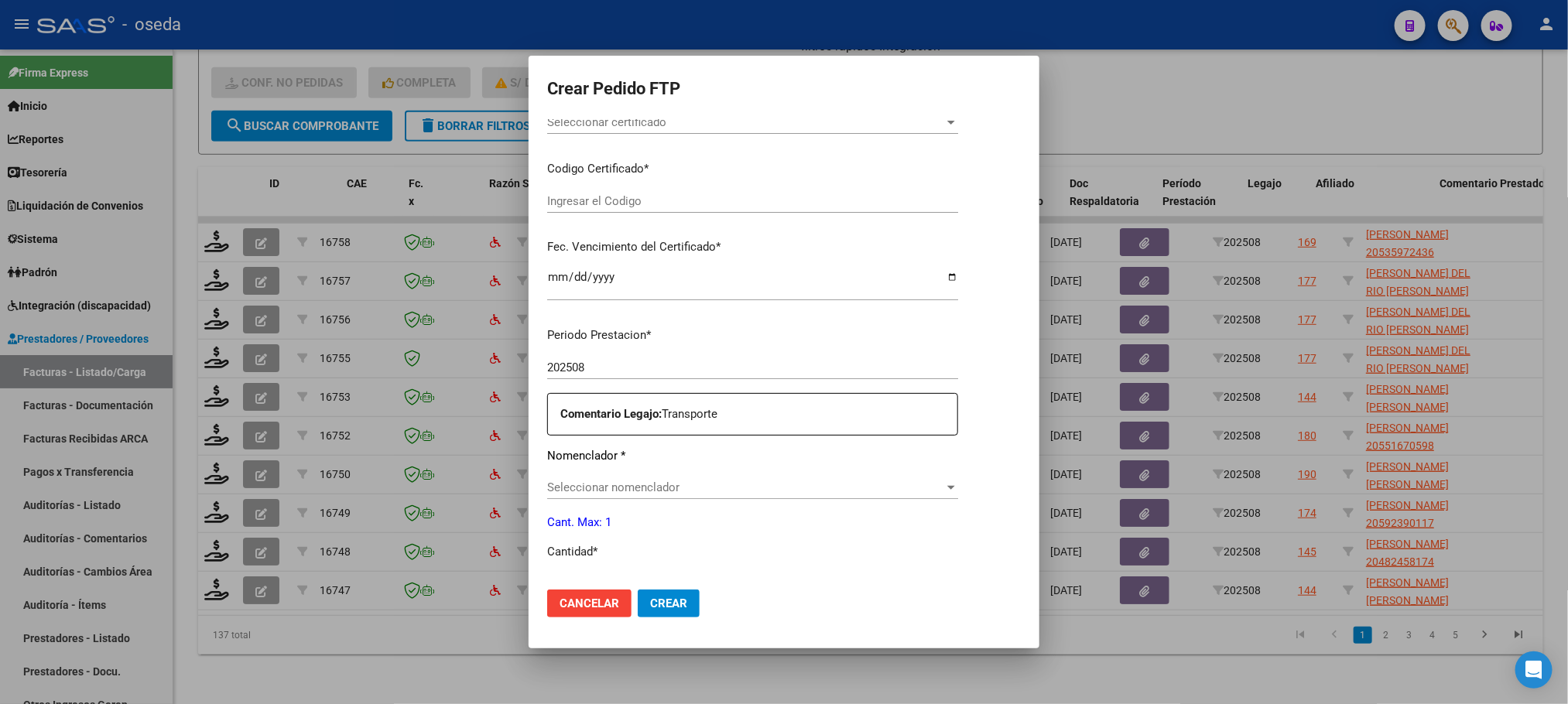
type input "20535972436"
type input "[DATE]"
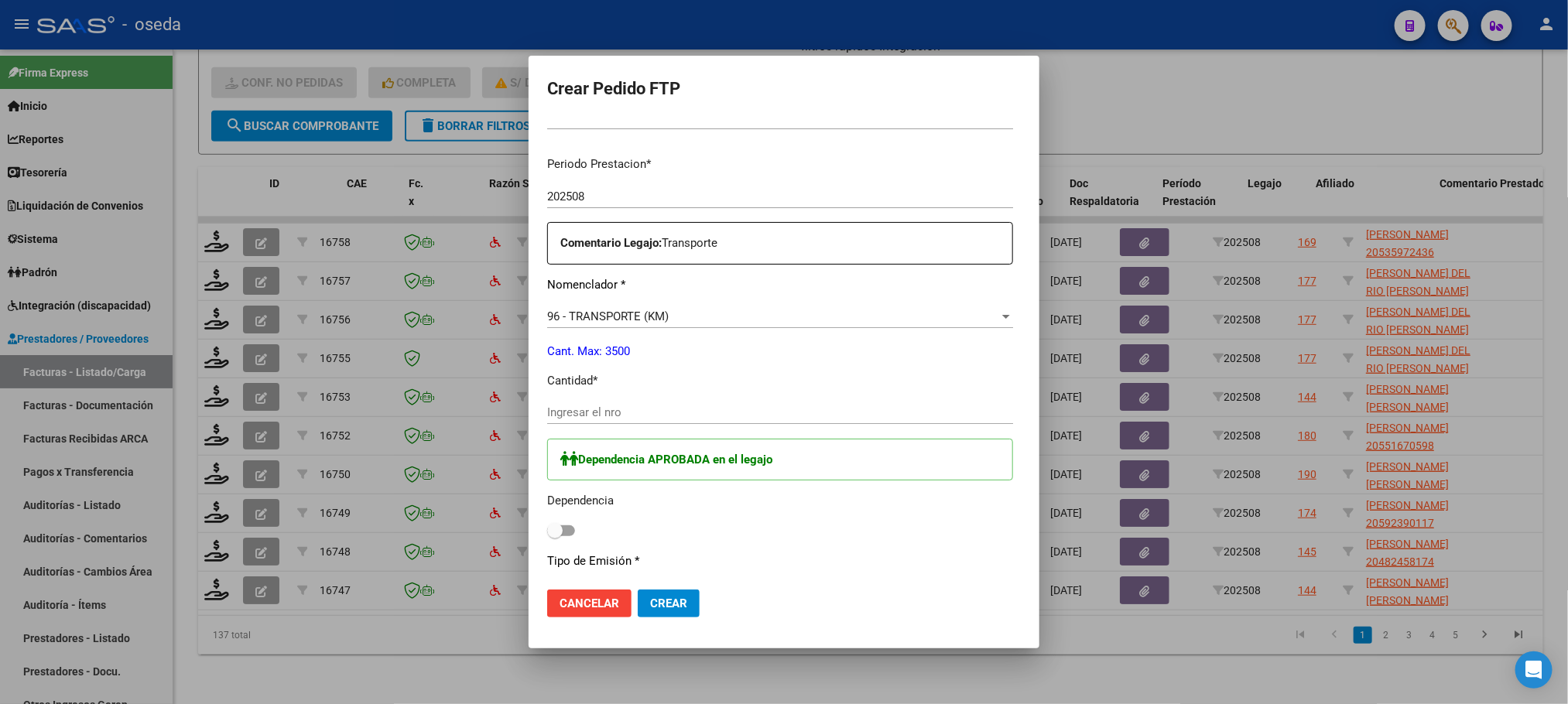
click at [714, 409] on input "Ingresar el nro" at bounding box center [780, 412] width 466 height 14
type input "580"
click at [547, 530] on span at bounding box center [561, 530] width 28 height 10
click at [554, 536] on input "checkbox" at bounding box center [554, 536] width 1 height 1
checkbox input "true"
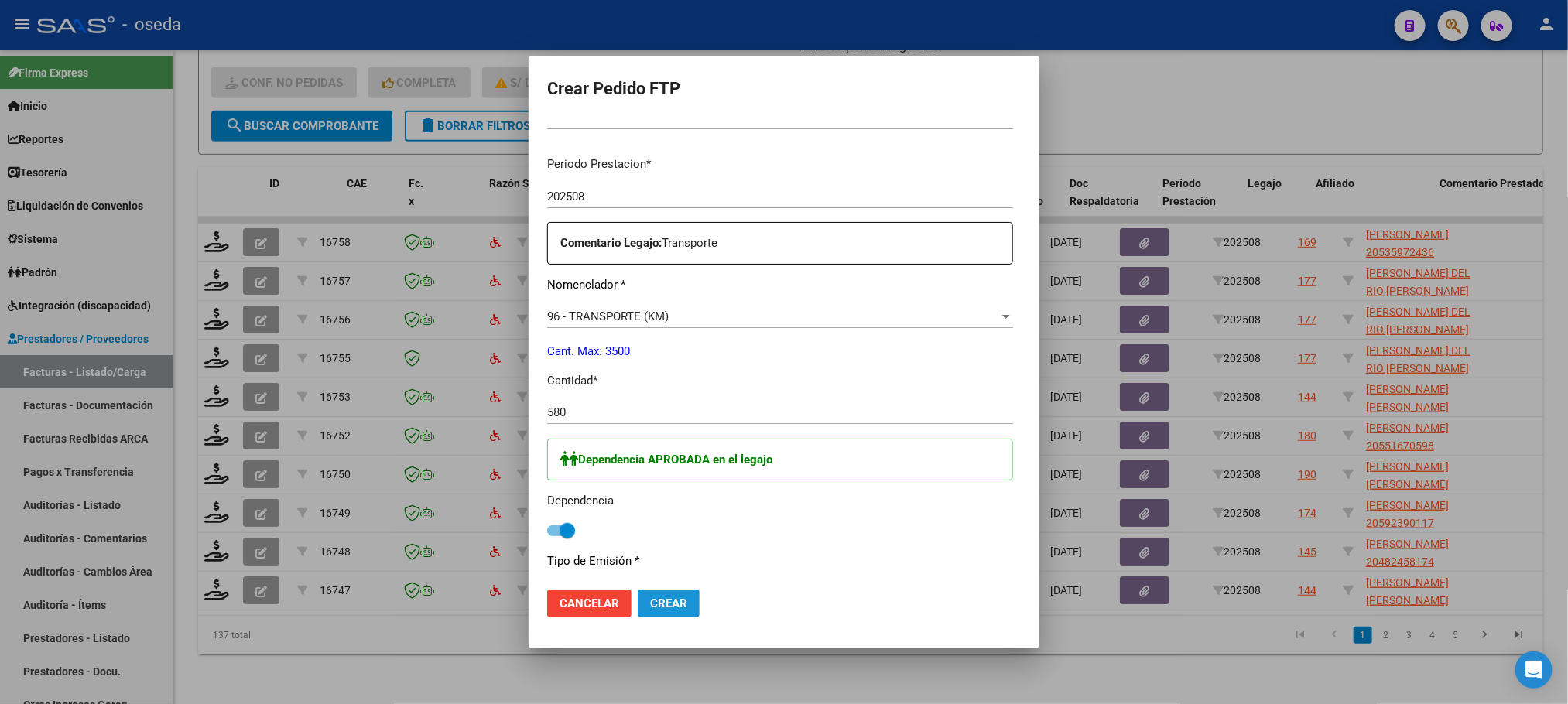
click at [650, 597] on span "Crear" at bounding box center [669, 603] width 37 height 14
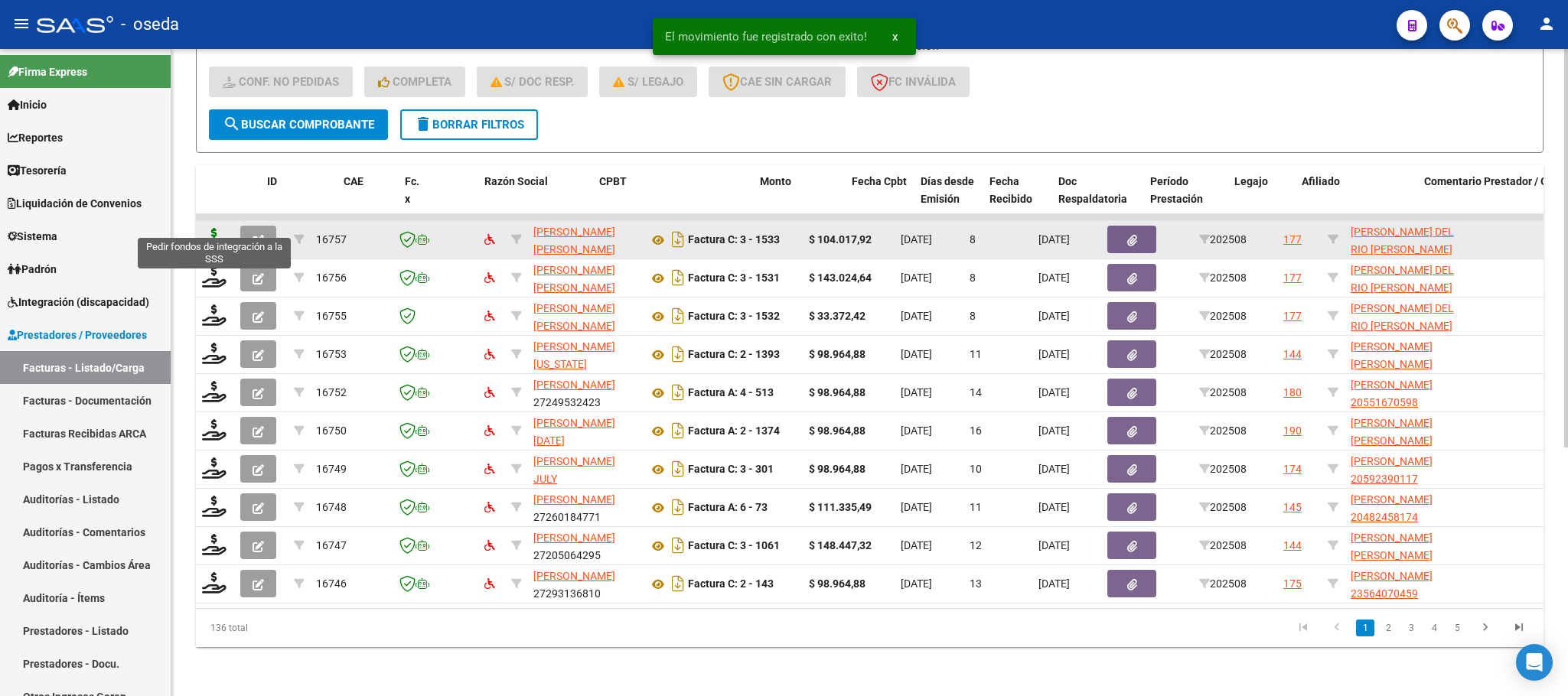
click at [212, 228] on icon at bounding box center [214, 239] width 25 height 22
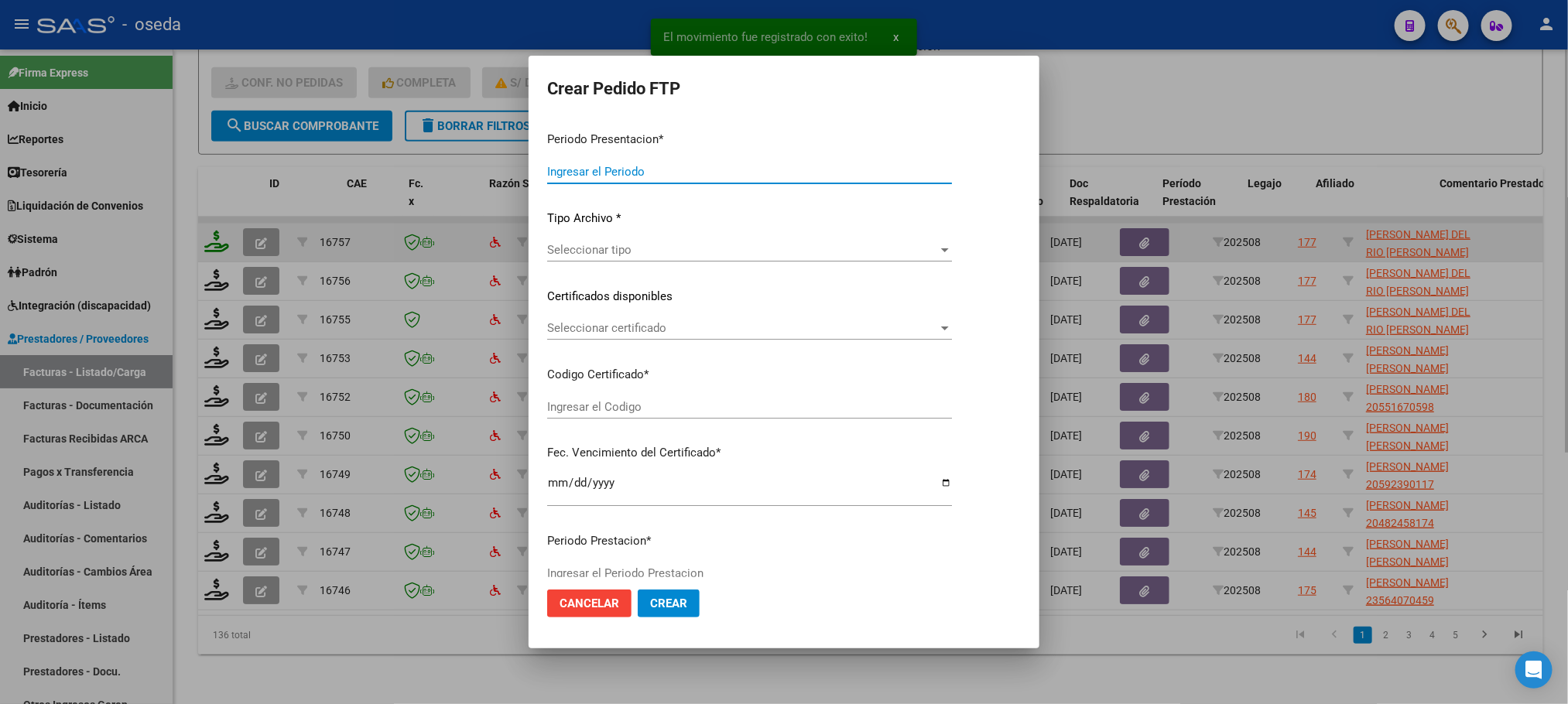
type input "202508"
type input "$ 104.017,92"
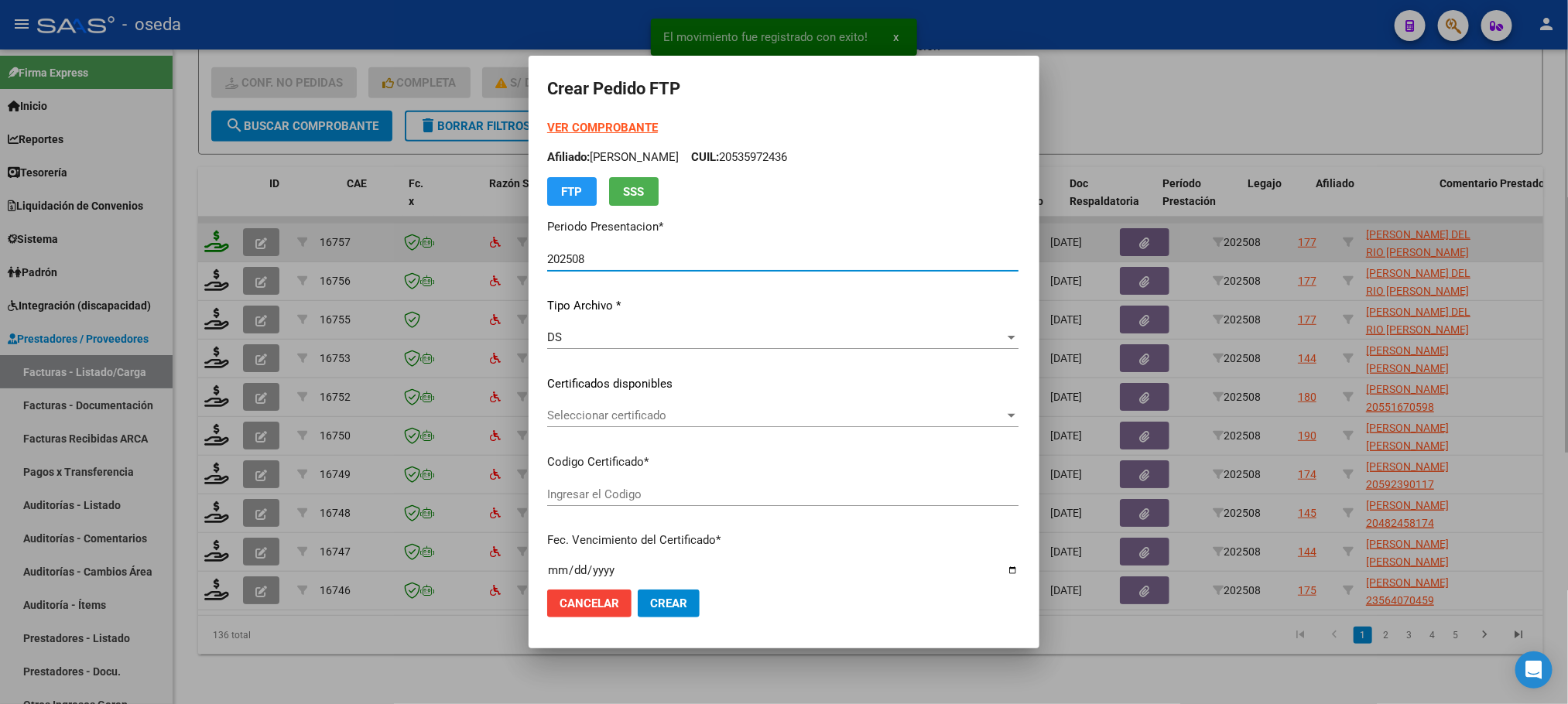
type input "ARG02000515858212022120720271207BS427"
type input "[DATE]"
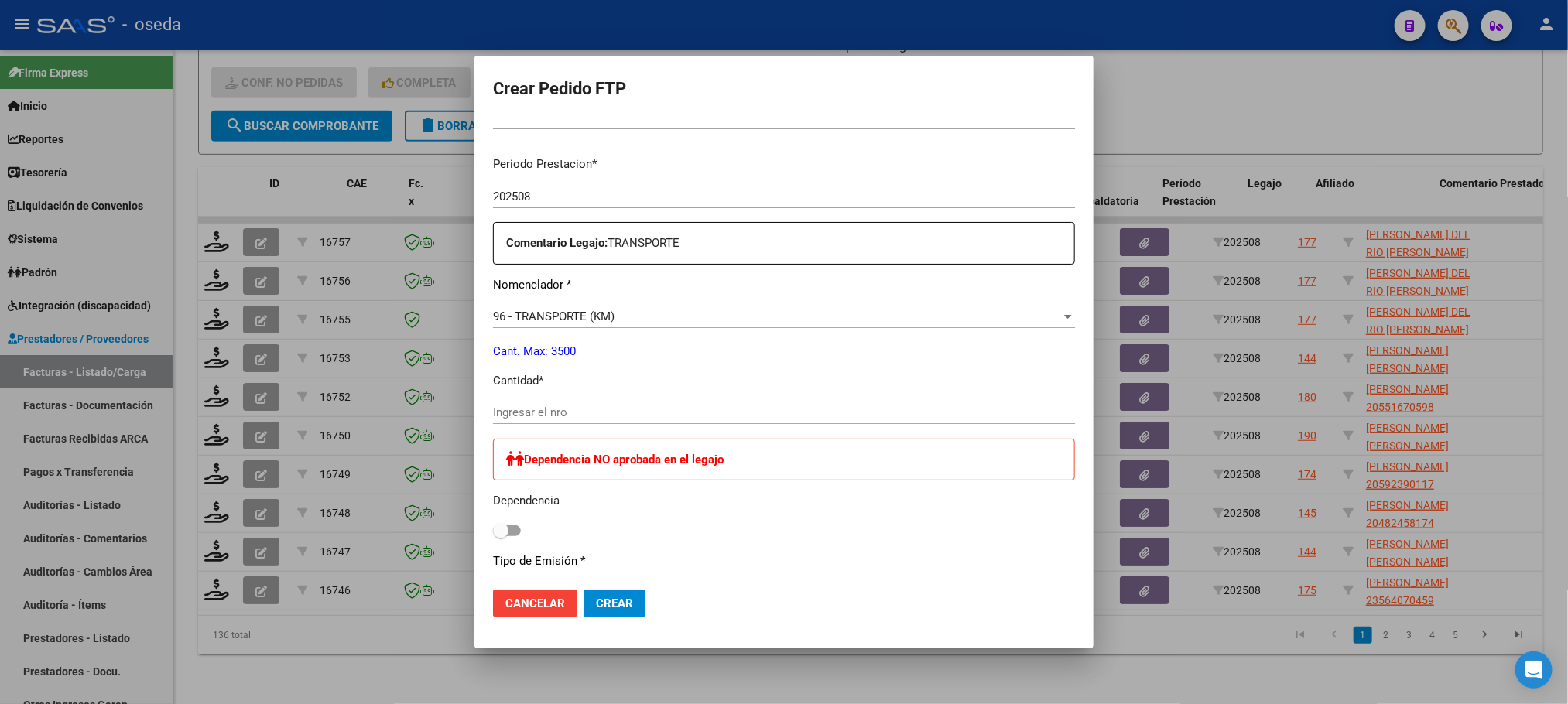
click at [590, 414] on input "Ingresar el nro" at bounding box center [783, 412] width 582 height 14
type input "192"
click at [584, 589] on button "Crear" at bounding box center [614, 603] width 62 height 28
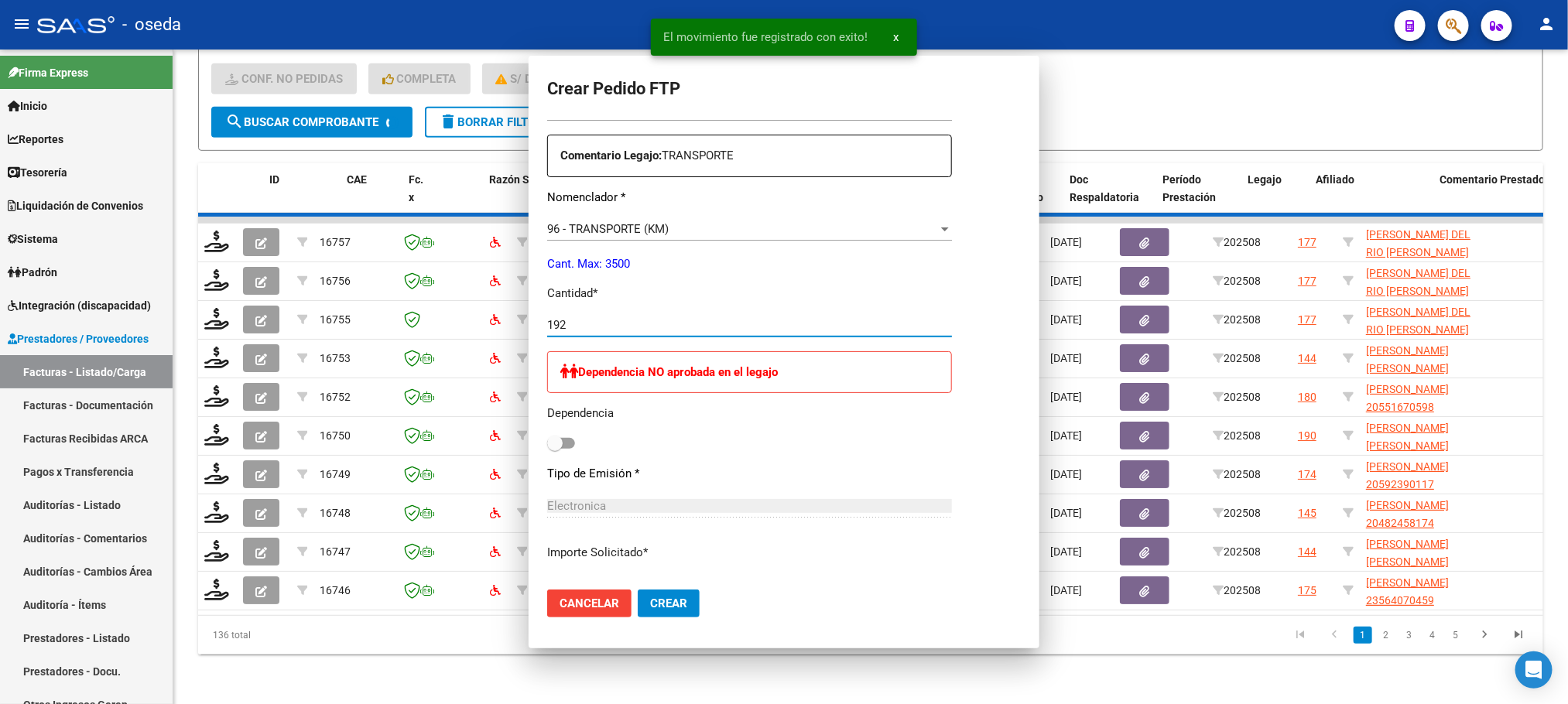
scroll to position [0, 0]
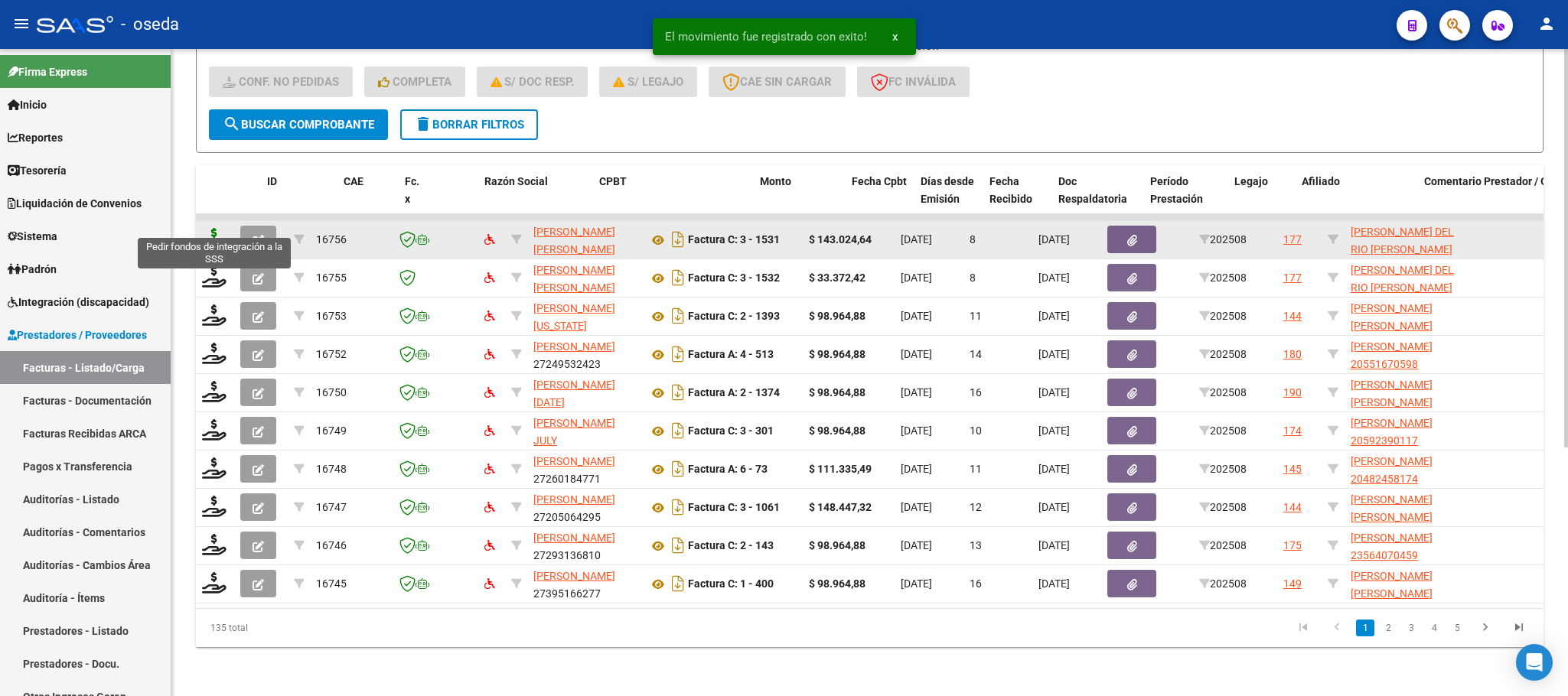
click at [205, 228] on icon at bounding box center [214, 239] width 25 height 22
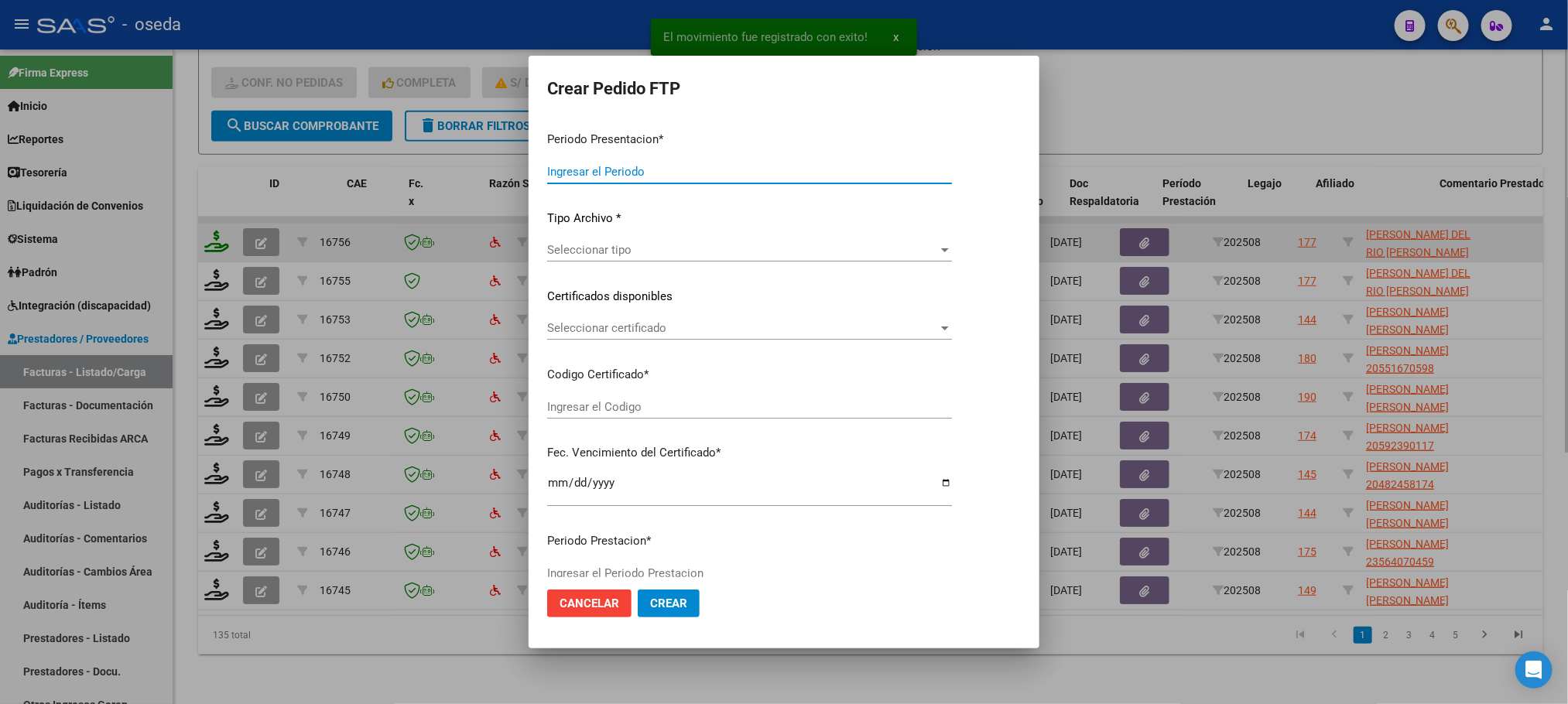
type input "202508"
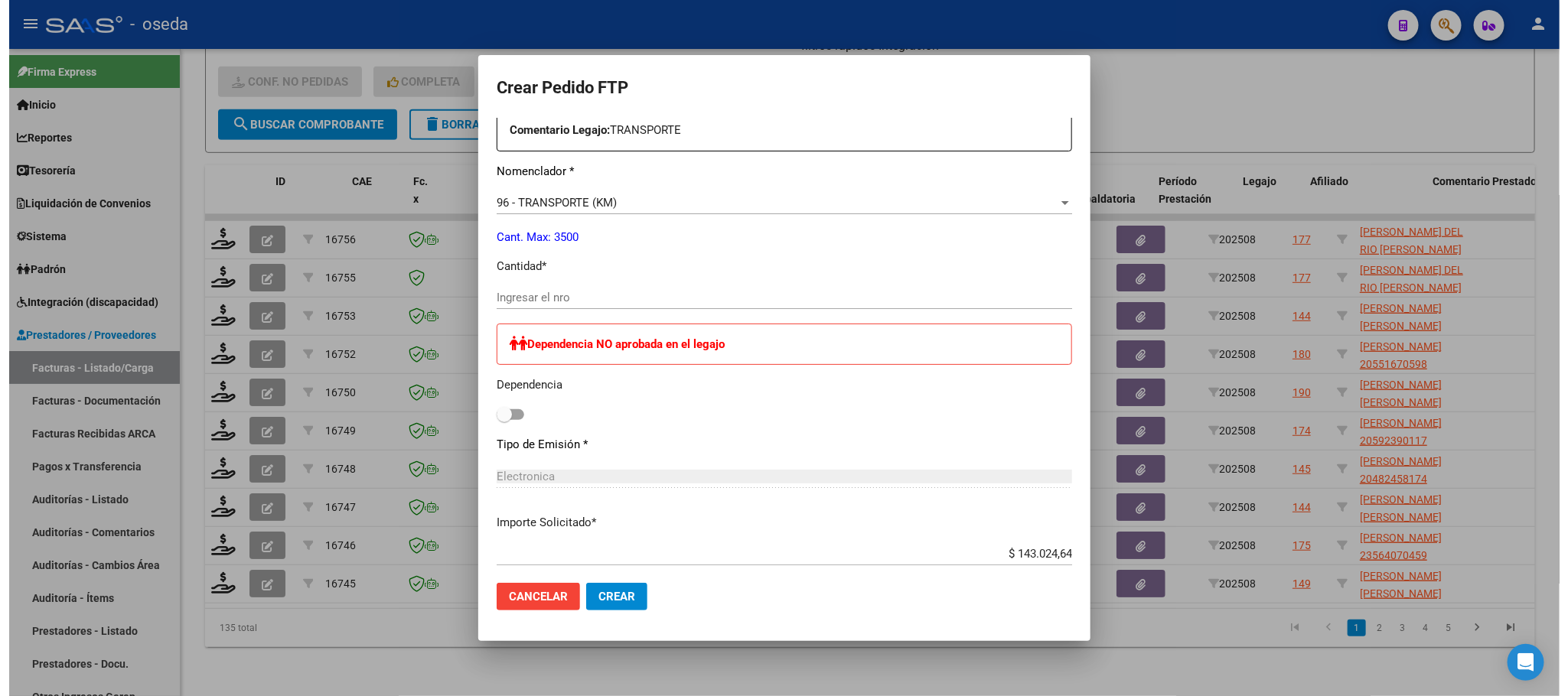
scroll to position [574, 0]
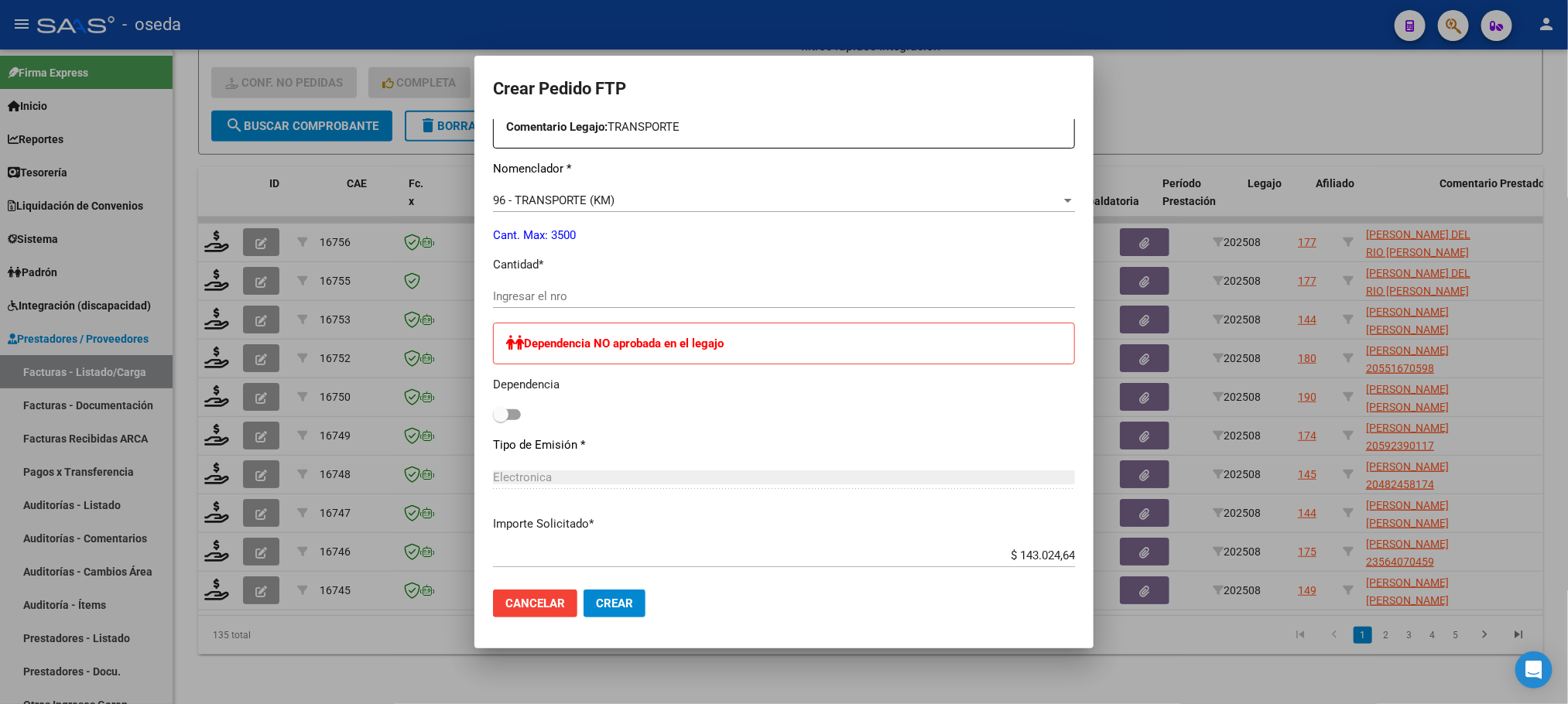
click at [611, 300] on input "Ingresar el nro" at bounding box center [783, 295] width 582 height 14
click at [584, 589] on button "Crear" at bounding box center [614, 603] width 62 height 28
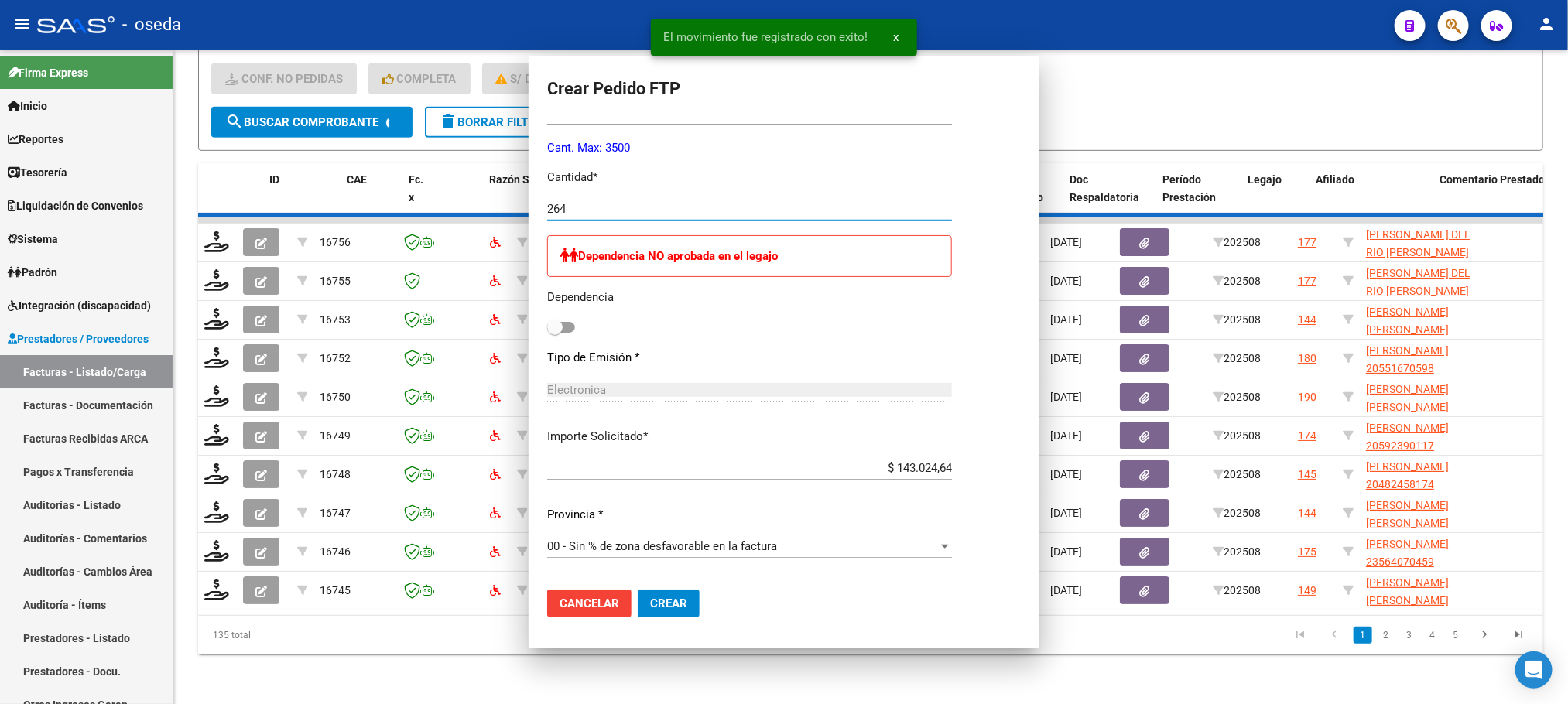
scroll to position [0, 0]
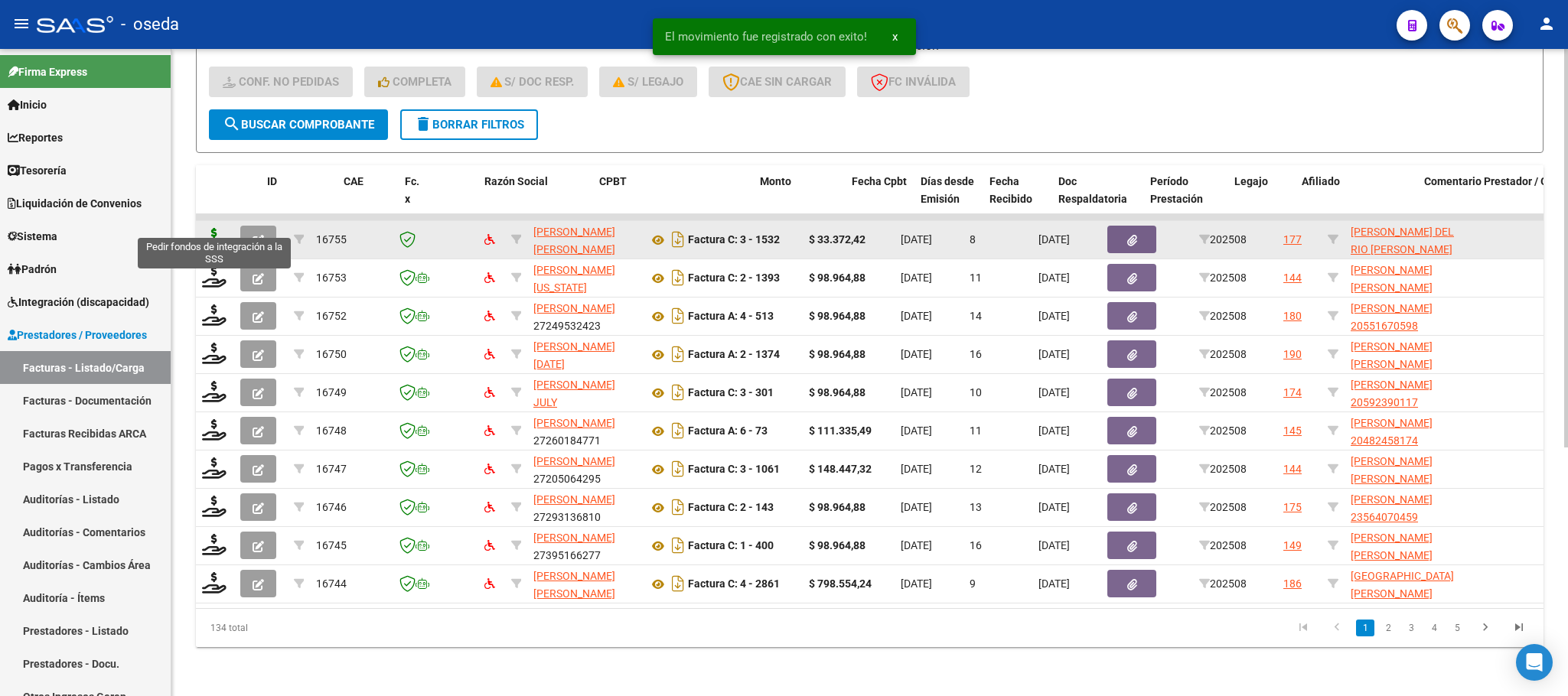
click at [219, 228] on icon at bounding box center [214, 239] width 25 height 22
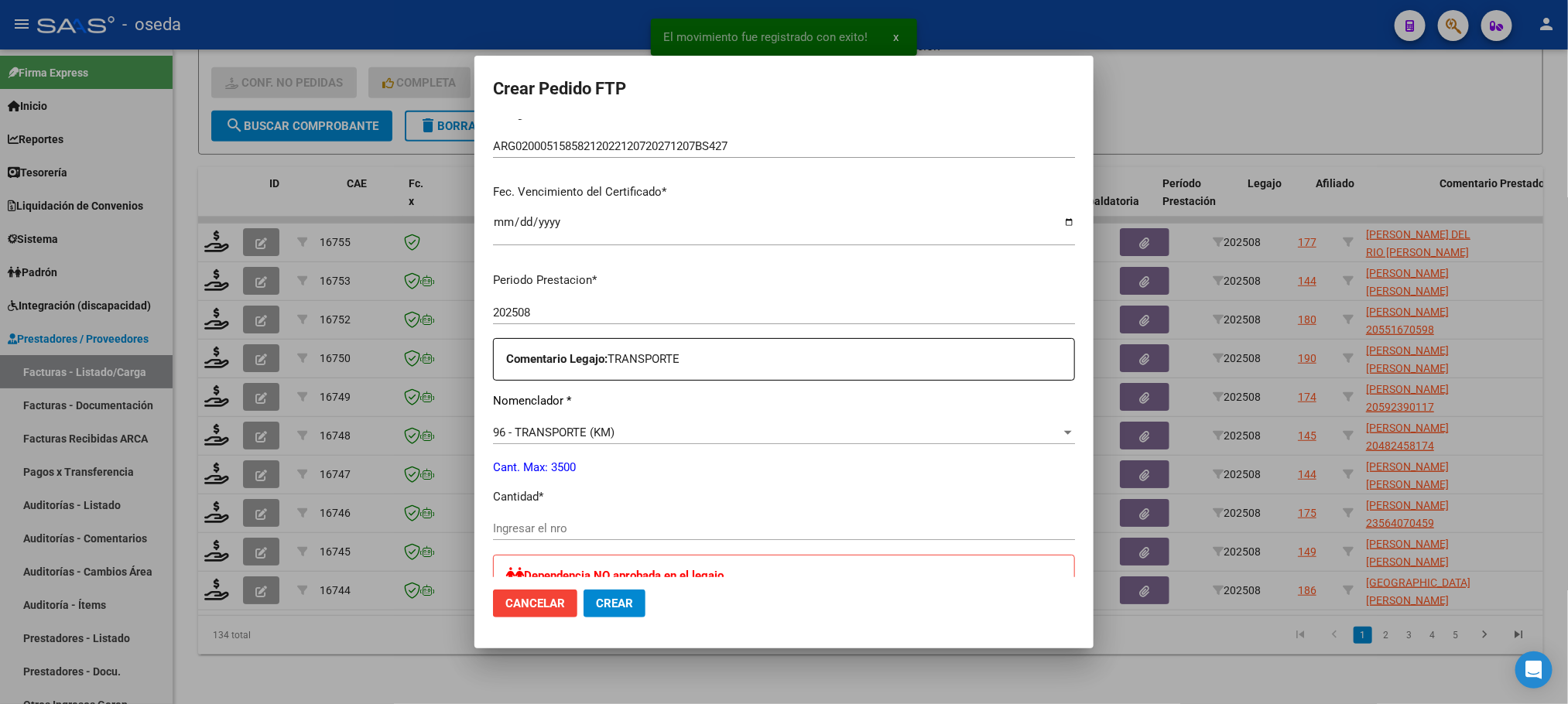
scroll to position [464, 0]
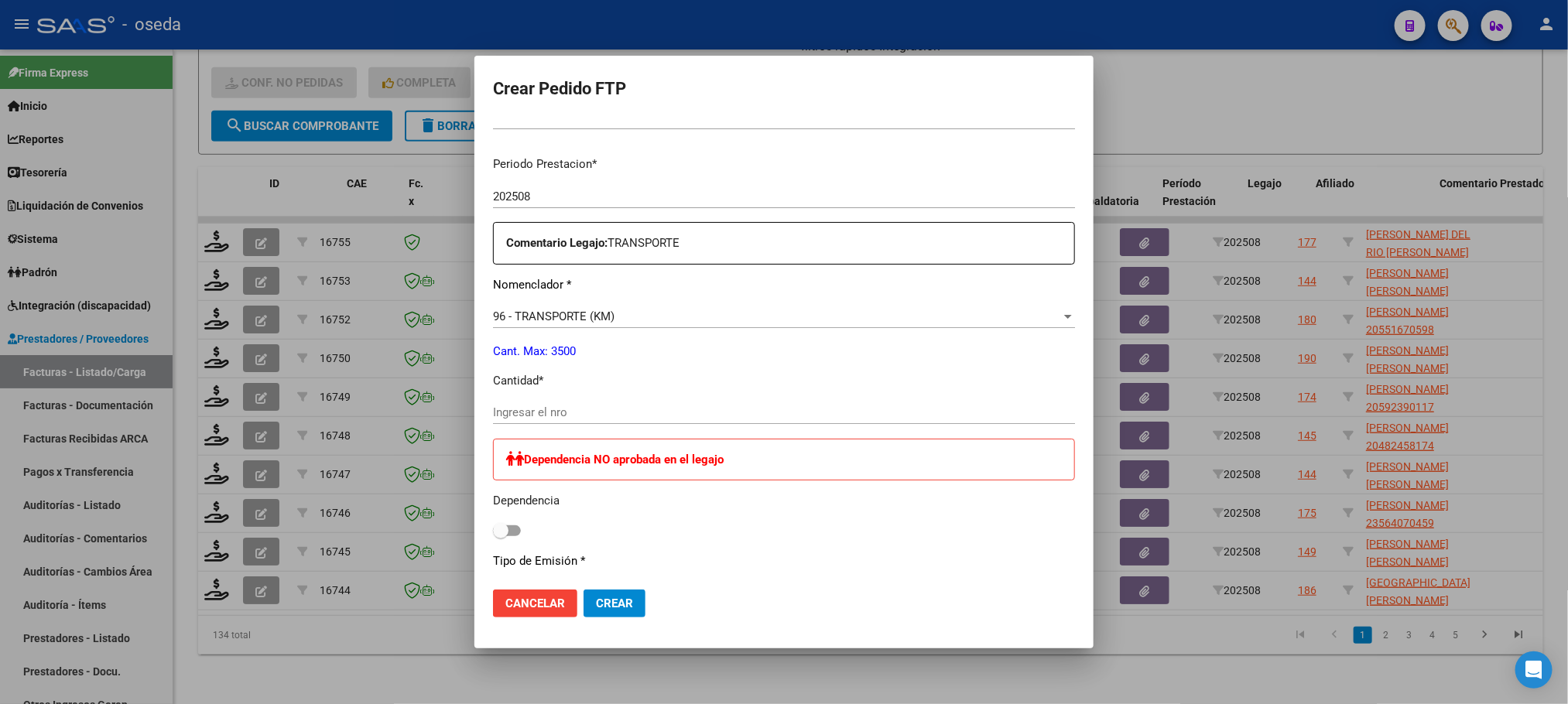
click at [761, 418] on input "Ingresar el nro" at bounding box center [783, 412] width 582 height 14
click at [584, 589] on button "Crear" at bounding box center [614, 603] width 62 height 28
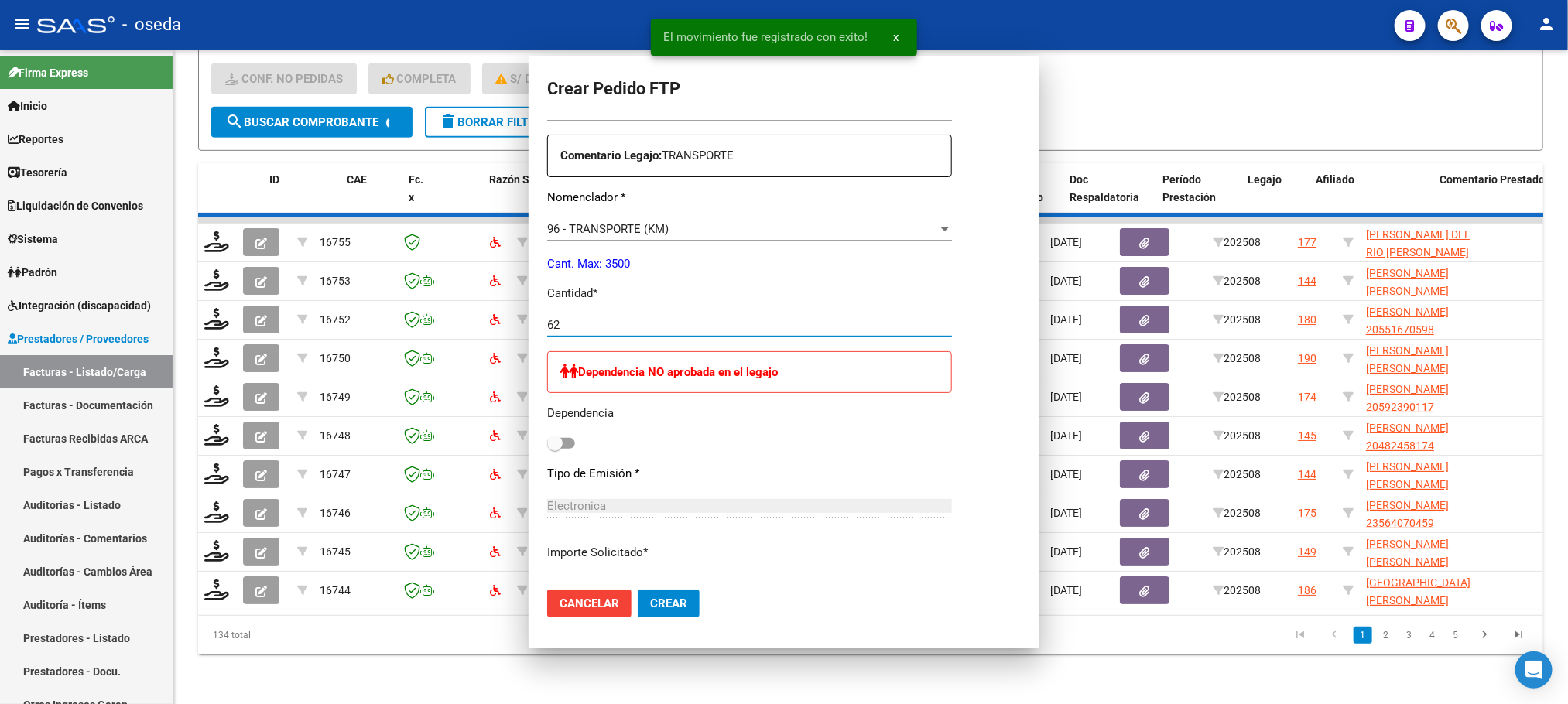
scroll to position [377, 0]
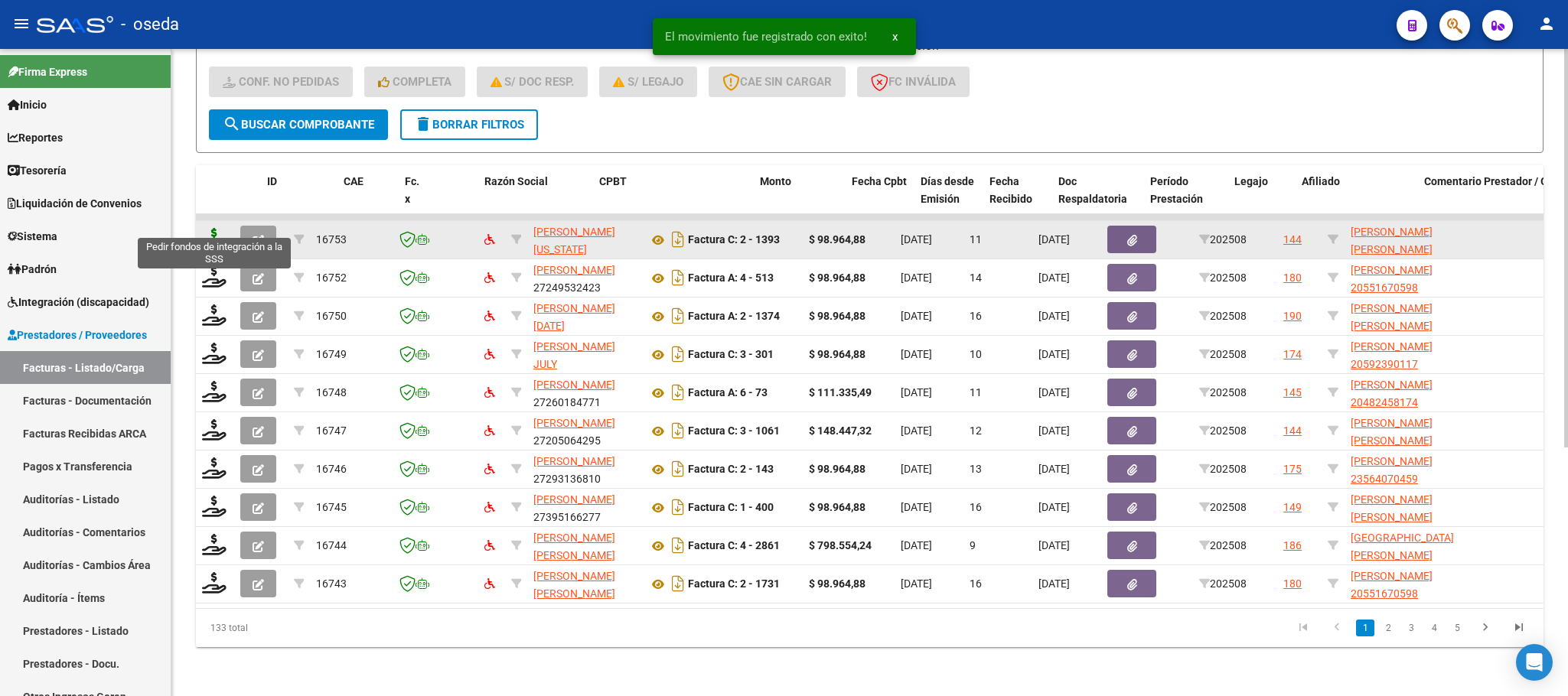
click at [208, 228] on icon at bounding box center [214, 239] width 25 height 22
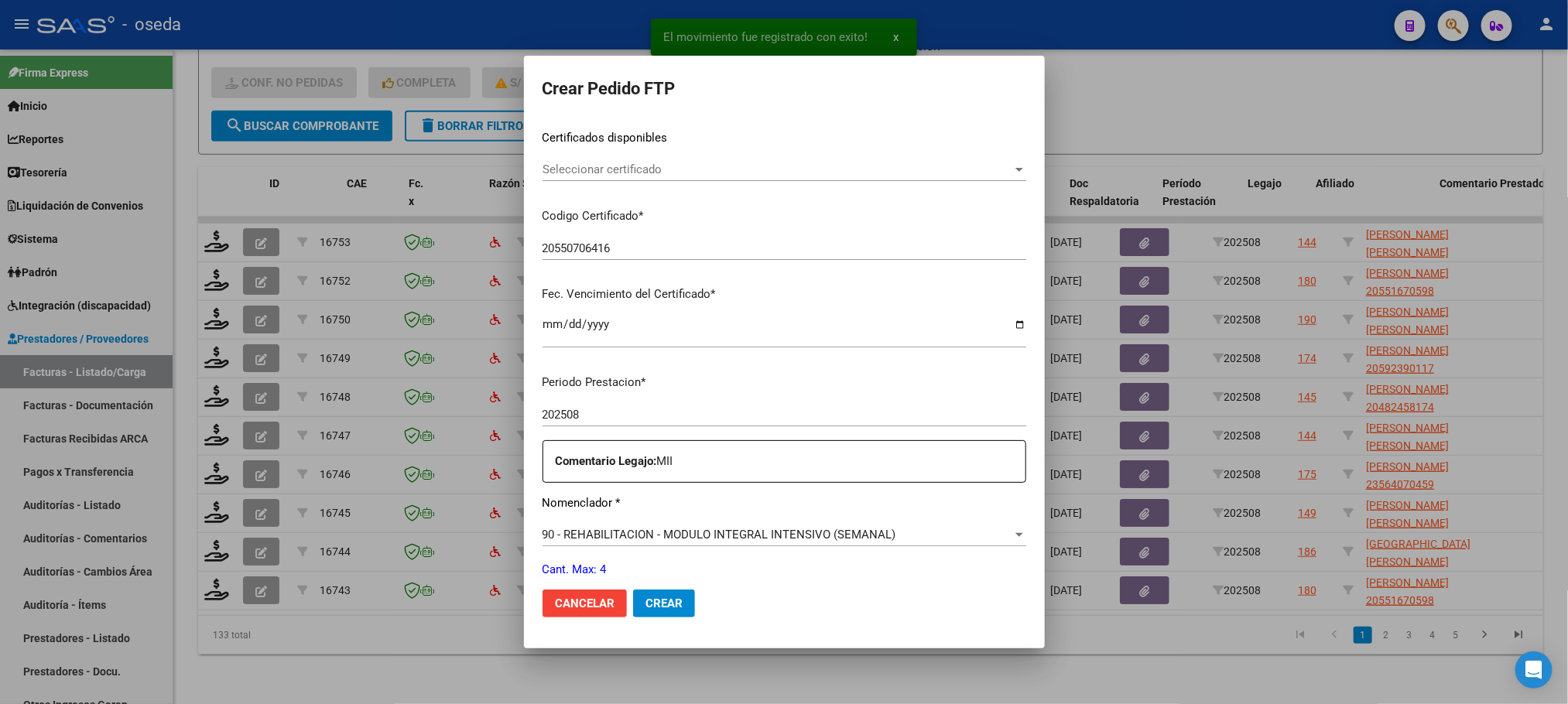
scroll to position [348, 0]
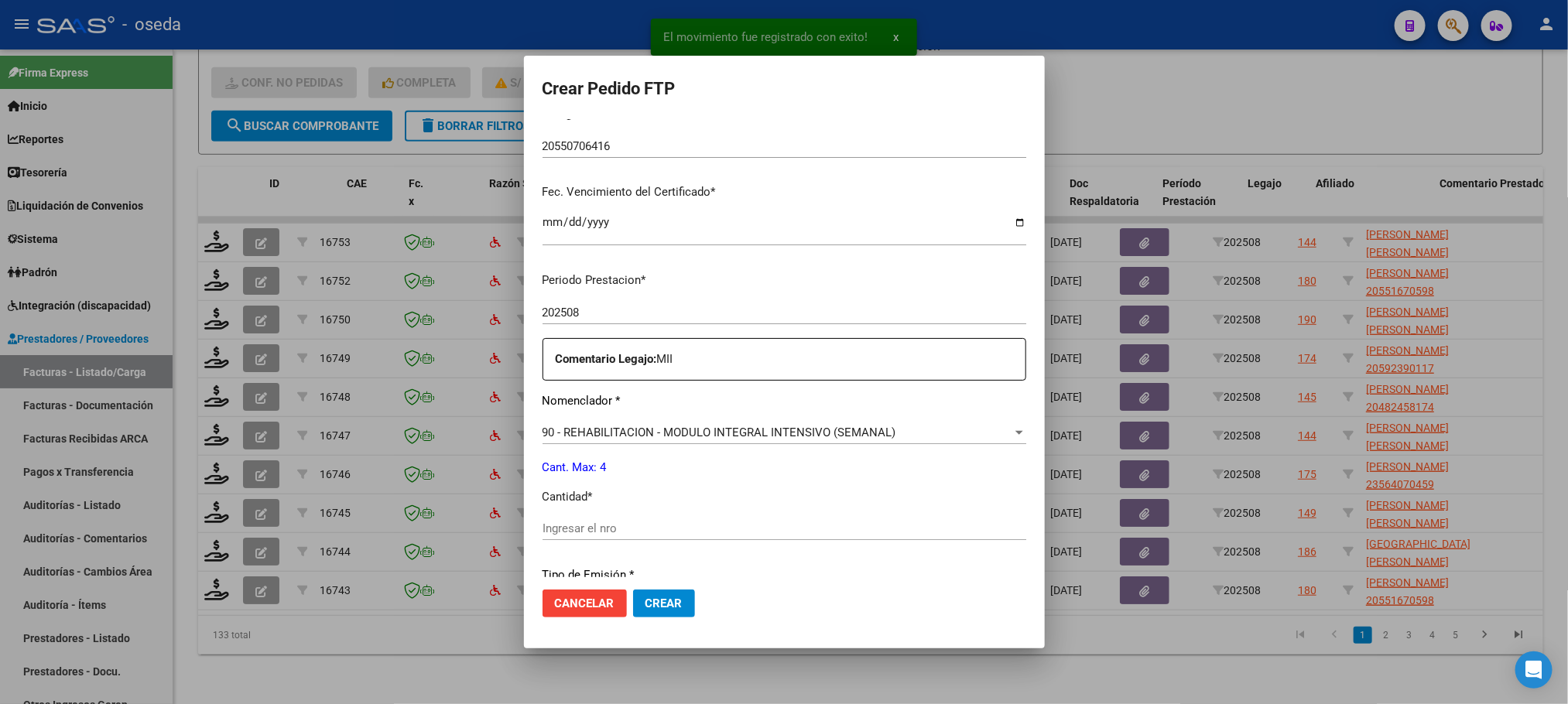
drag, startPoint x: 823, startPoint y: 527, endPoint x: 815, endPoint y: 526, distance: 8.1
click at [824, 526] on input "Ingresar el nro" at bounding box center [784, 528] width 484 height 14
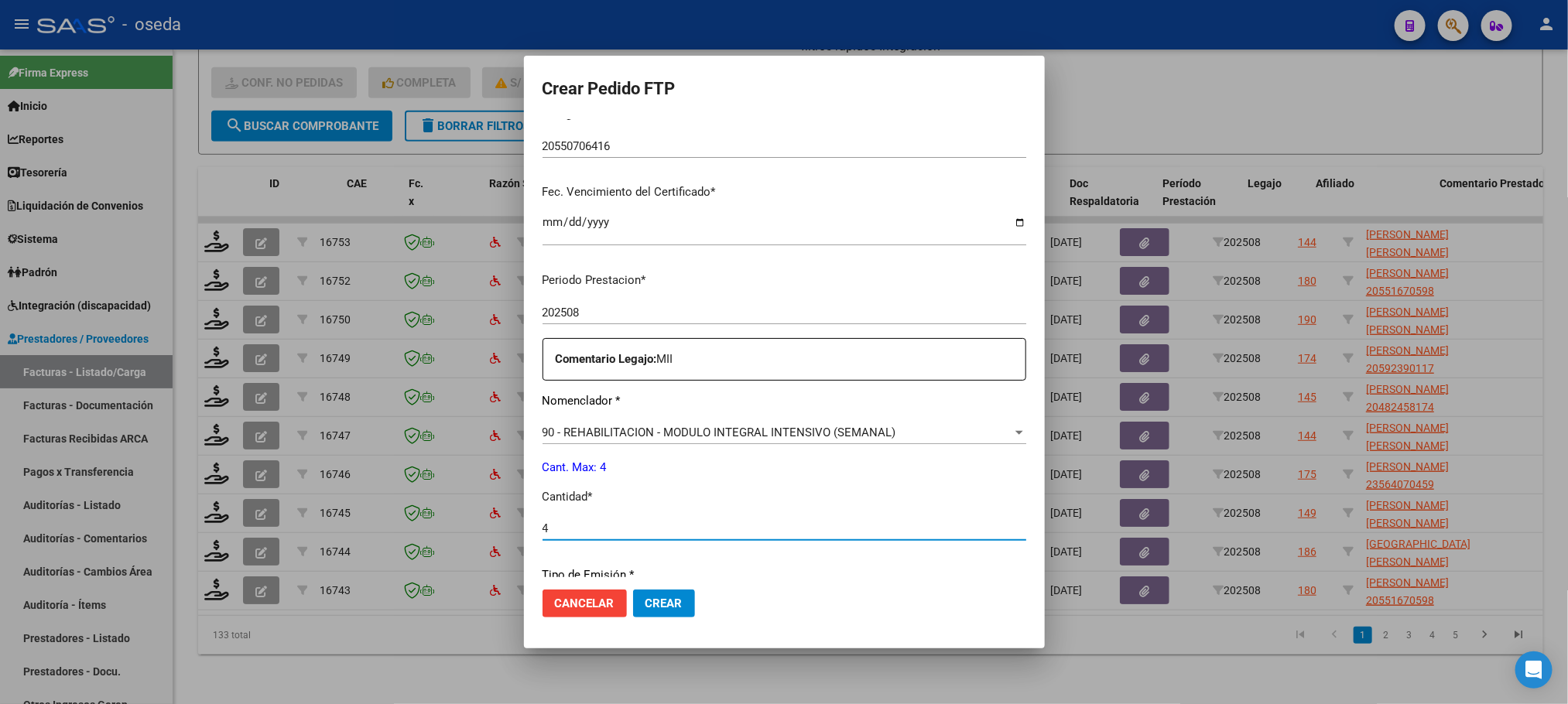
click at [633, 589] on button "Crear" at bounding box center [664, 603] width 62 height 28
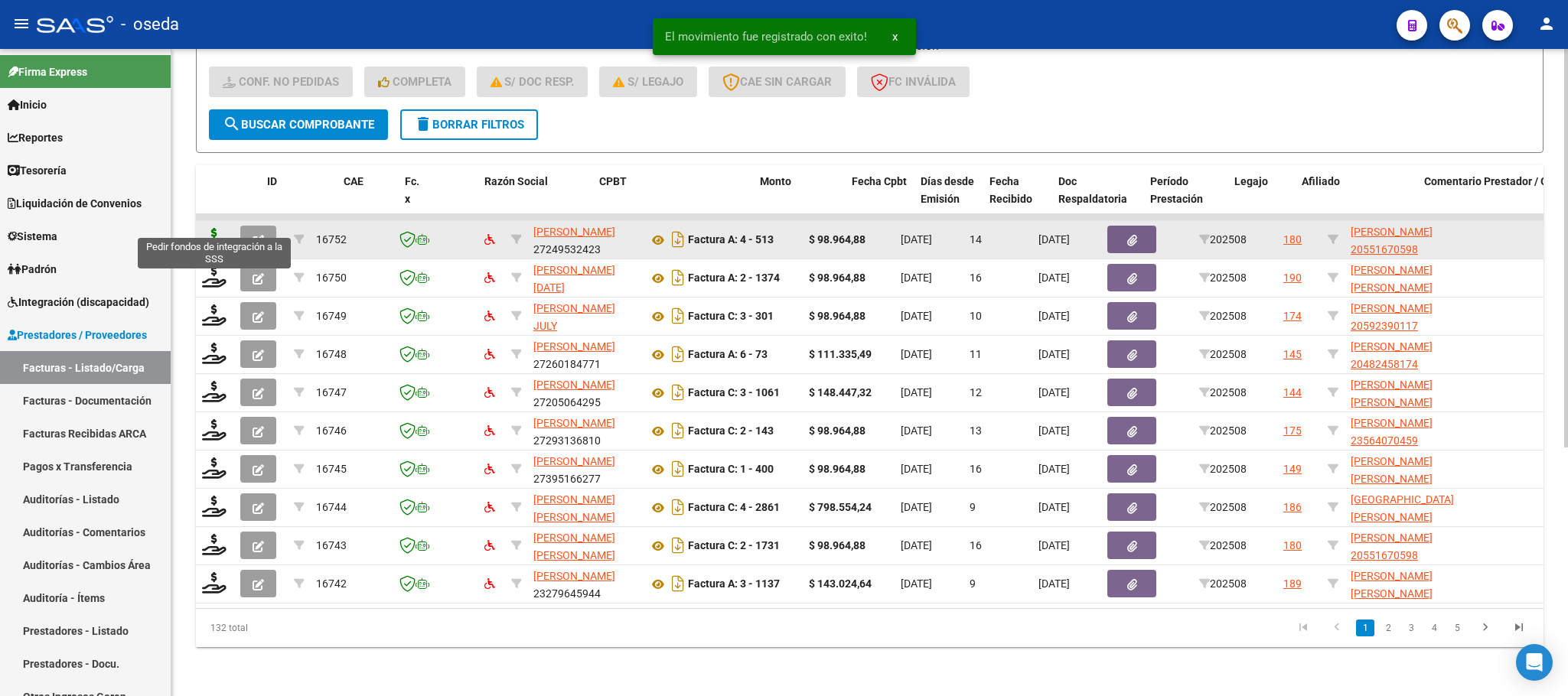
click at [207, 228] on icon at bounding box center [214, 239] width 25 height 22
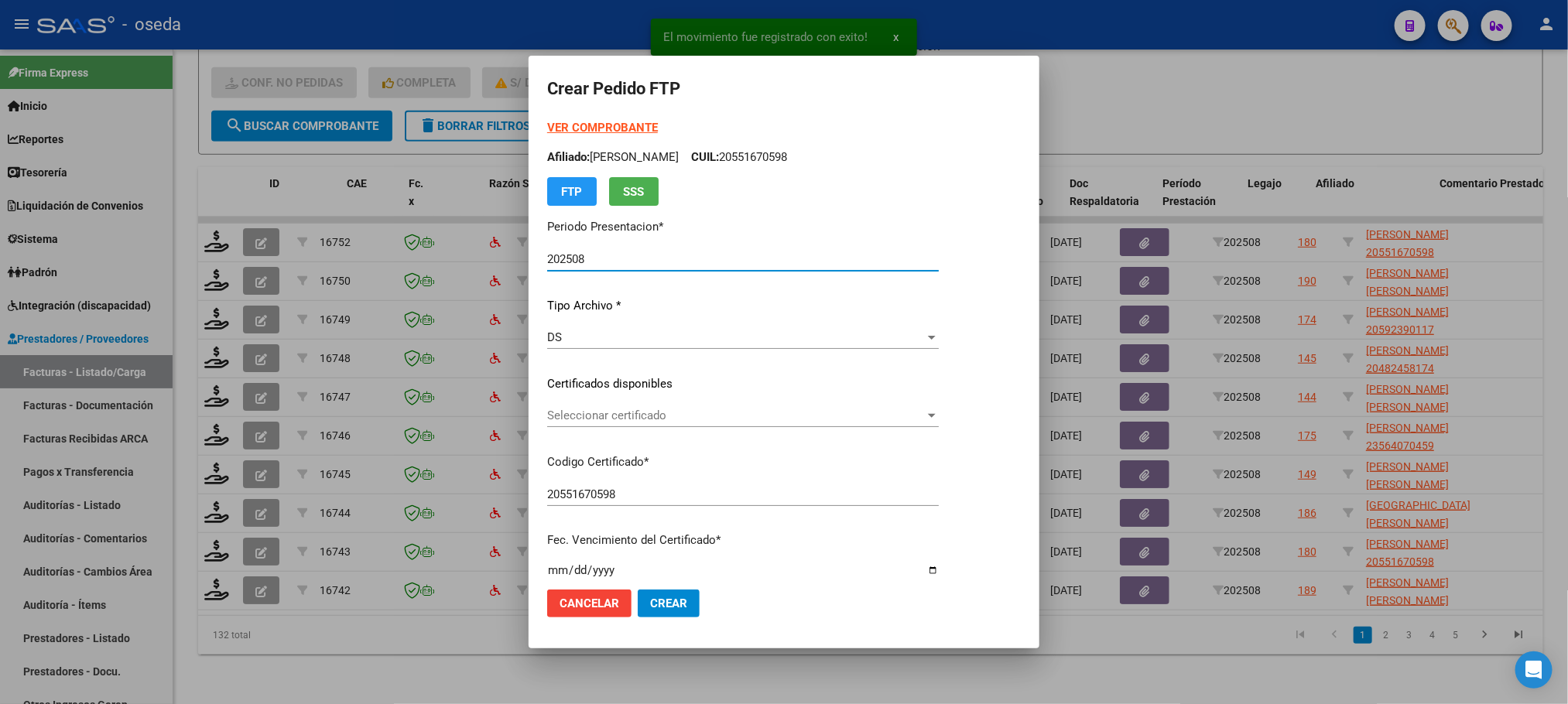
scroll to position [560, 0]
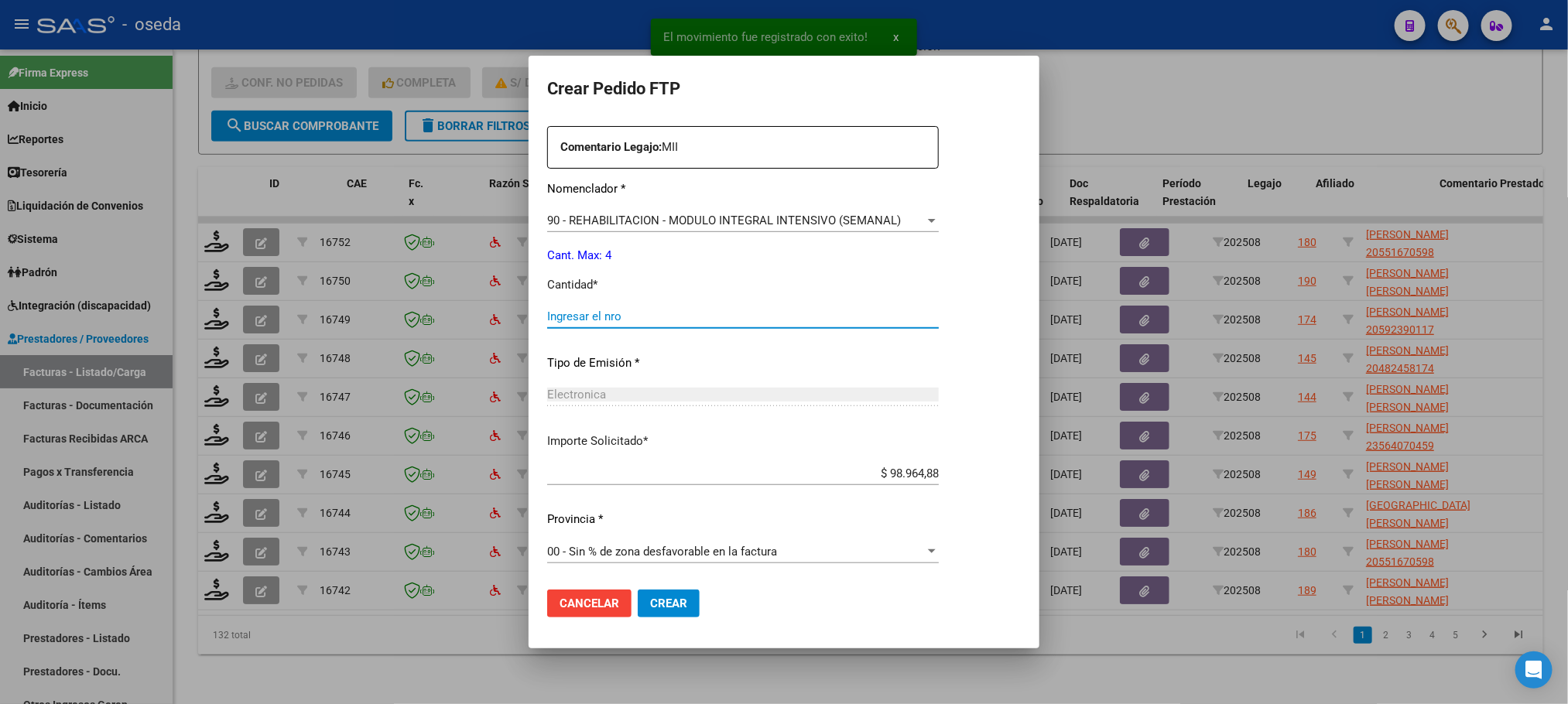
click at [624, 321] on input "Ingresar el nro" at bounding box center [743, 316] width 392 height 14
click at [638, 589] on button "Crear" at bounding box center [669, 603] width 62 height 28
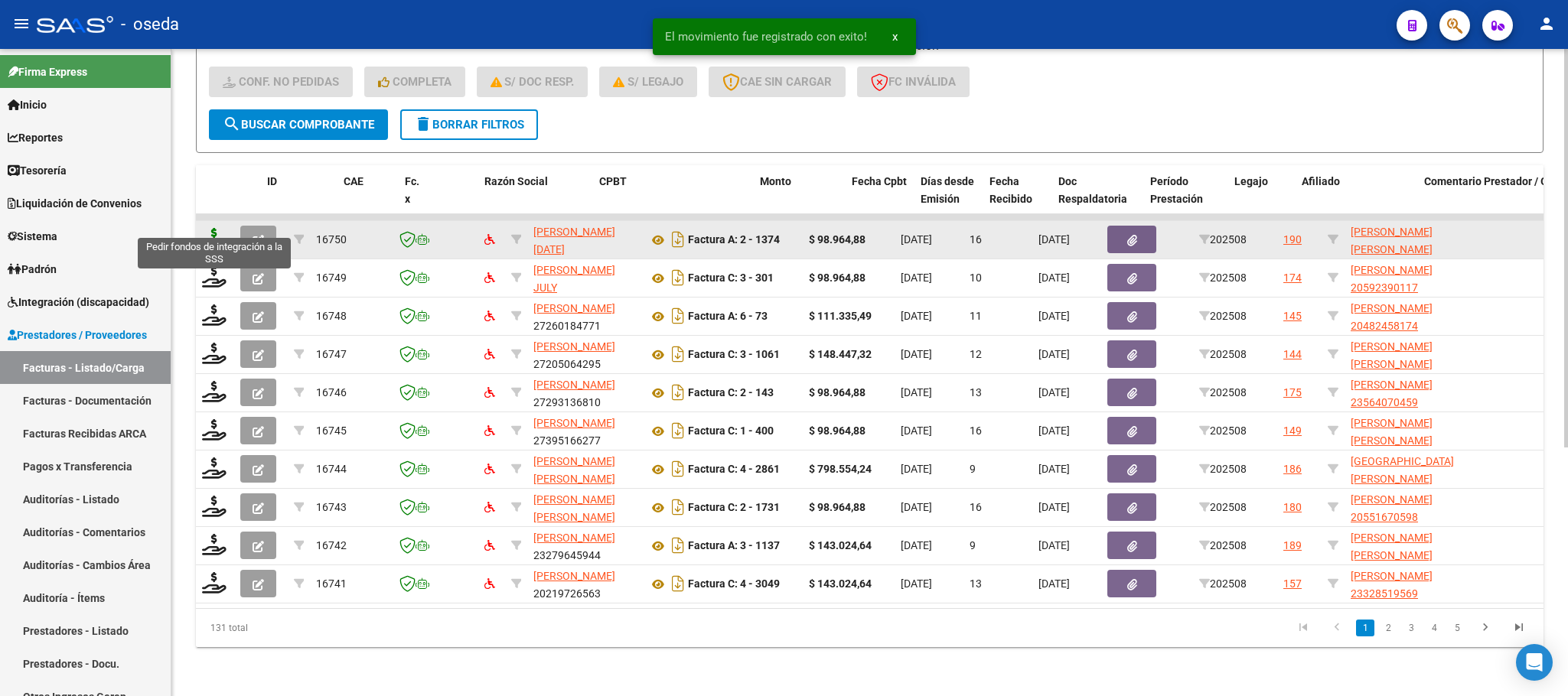
click at [214, 228] on icon at bounding box center [214, 239] width 25 height 22
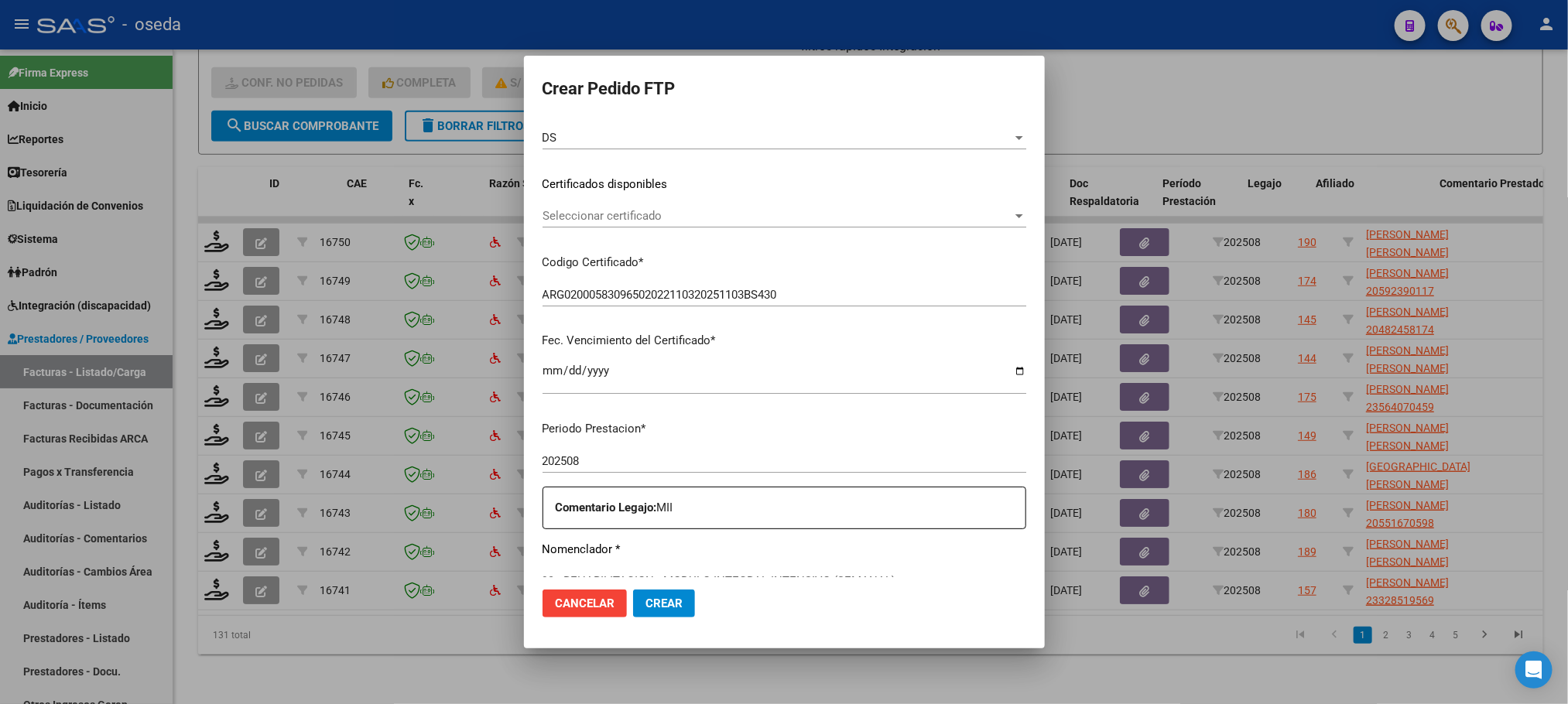
scroll to position [348, 0]
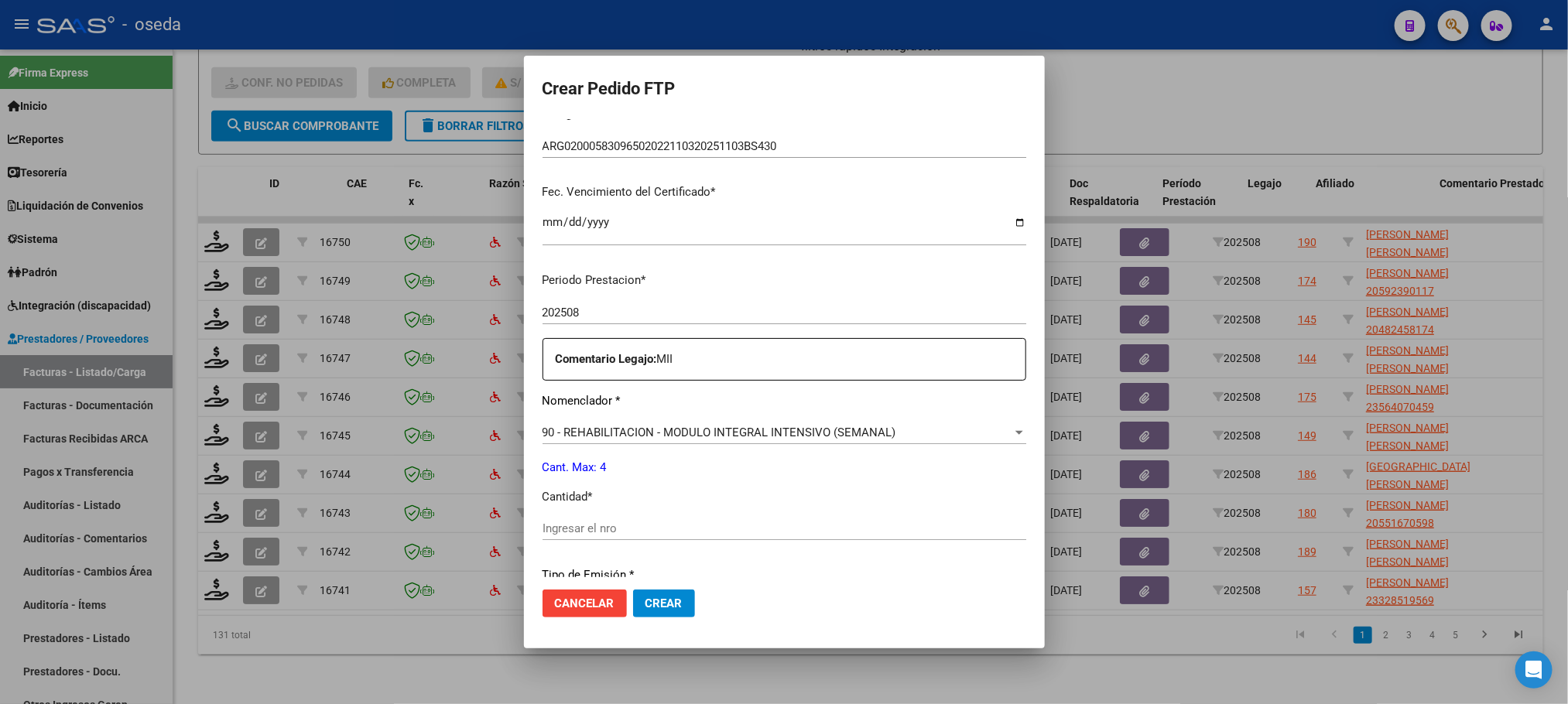
click at [682, 527] on input "Ingresar el nro" at bounding box center [784, 528] width 484 height 14
click at [633, 589] on button "Crear" at bounding box center [664, 603] width 62 height 28
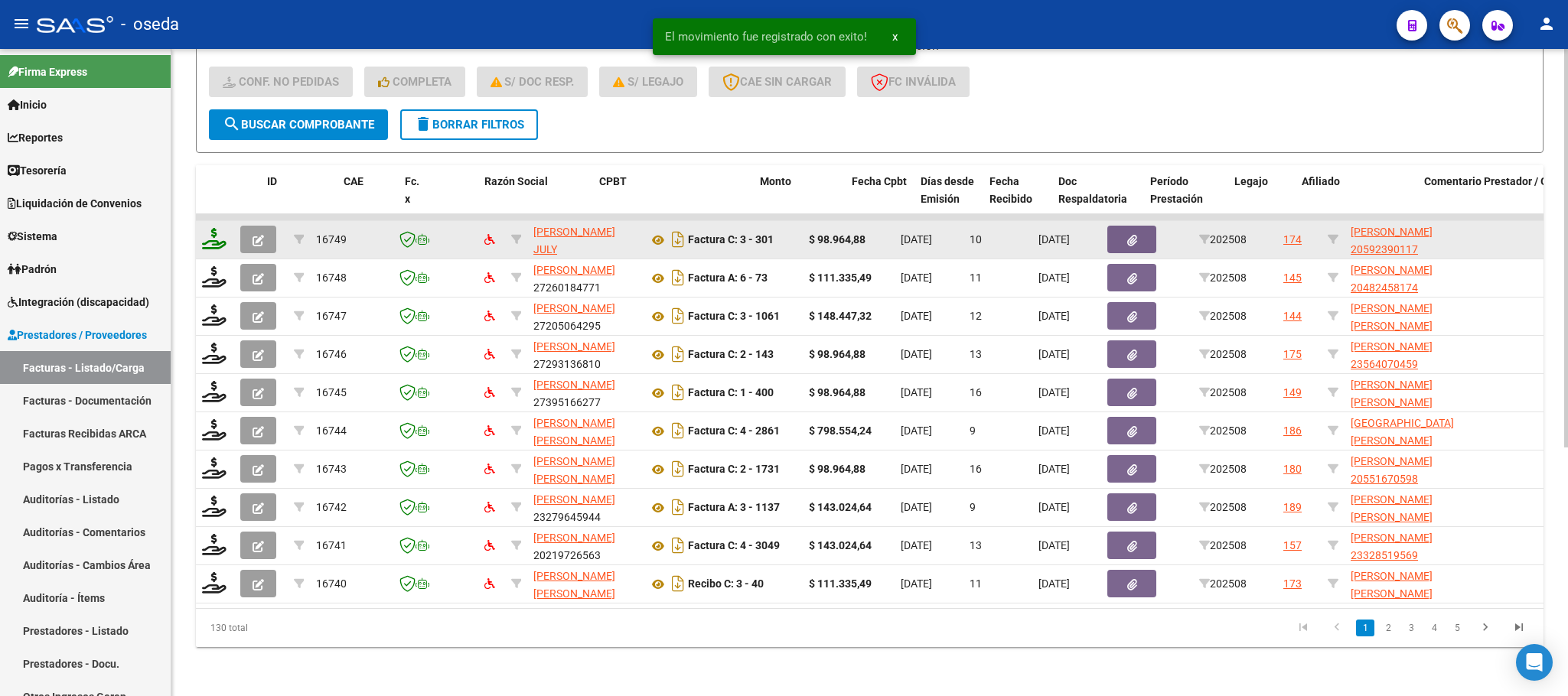
click at [202, 228] on icon at bounding box center [214, 239] width 25 height 22
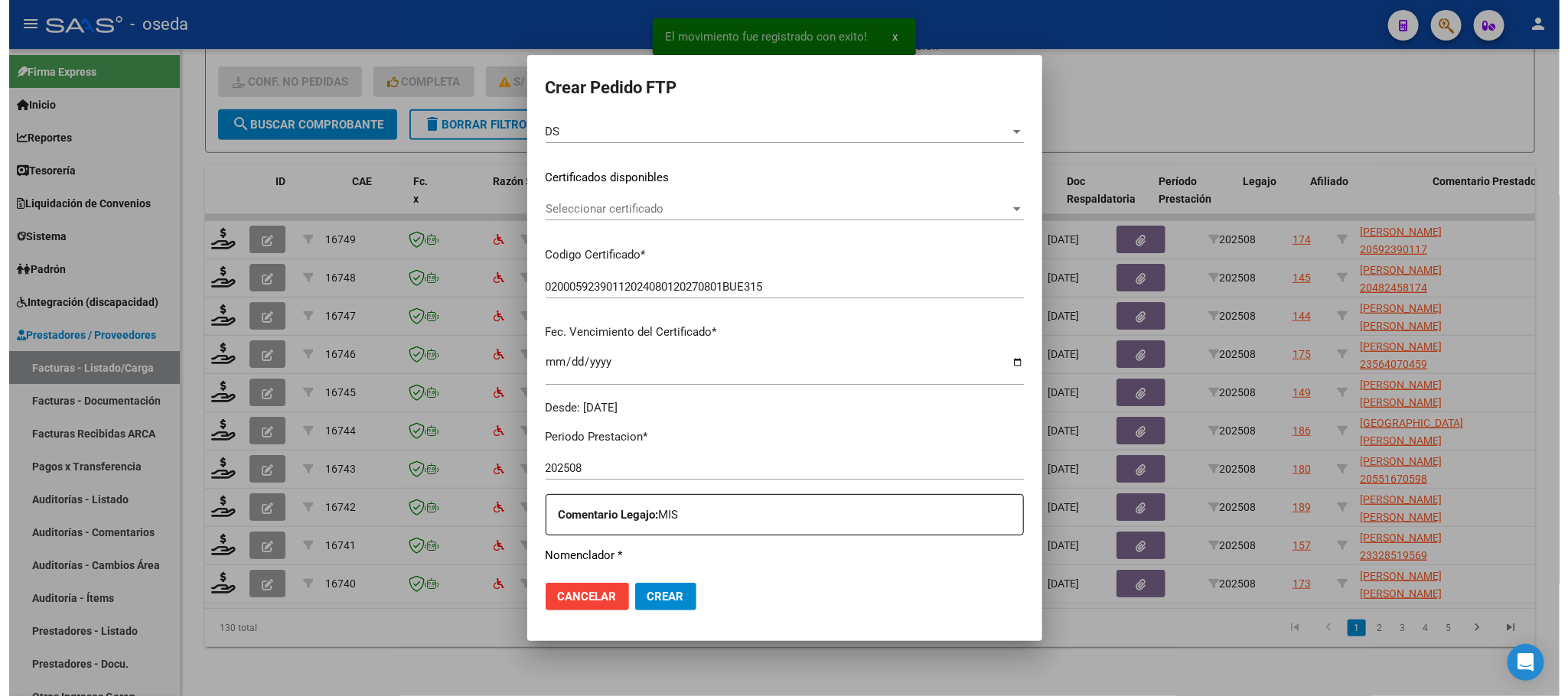
scroll to position [344, 0]
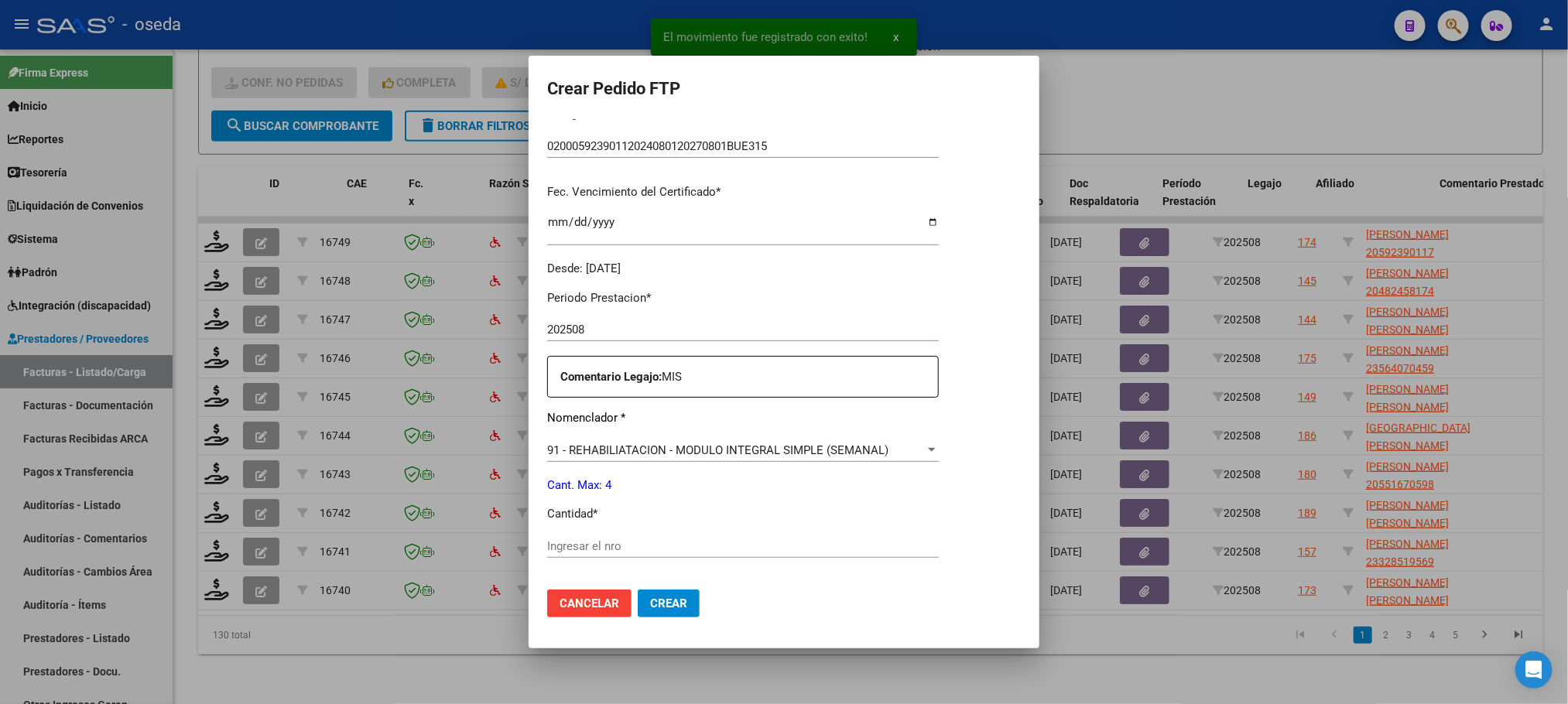
click at [637, 541] on input "Ingresar el nro" at bounding box center [743, 546] width 392 height 14
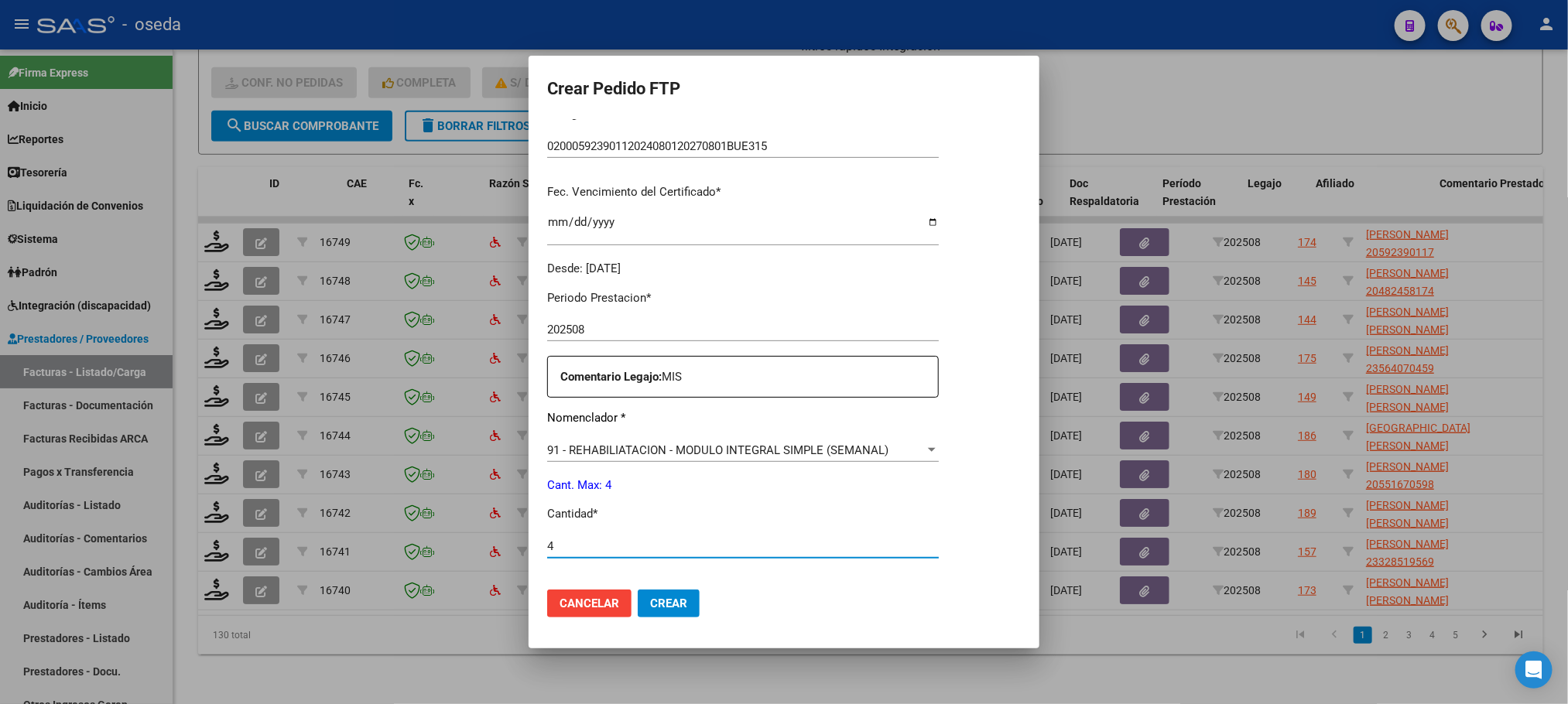
click at [638, 589] on button "Crear" at bounding box center [669, 603] width 62 height 28
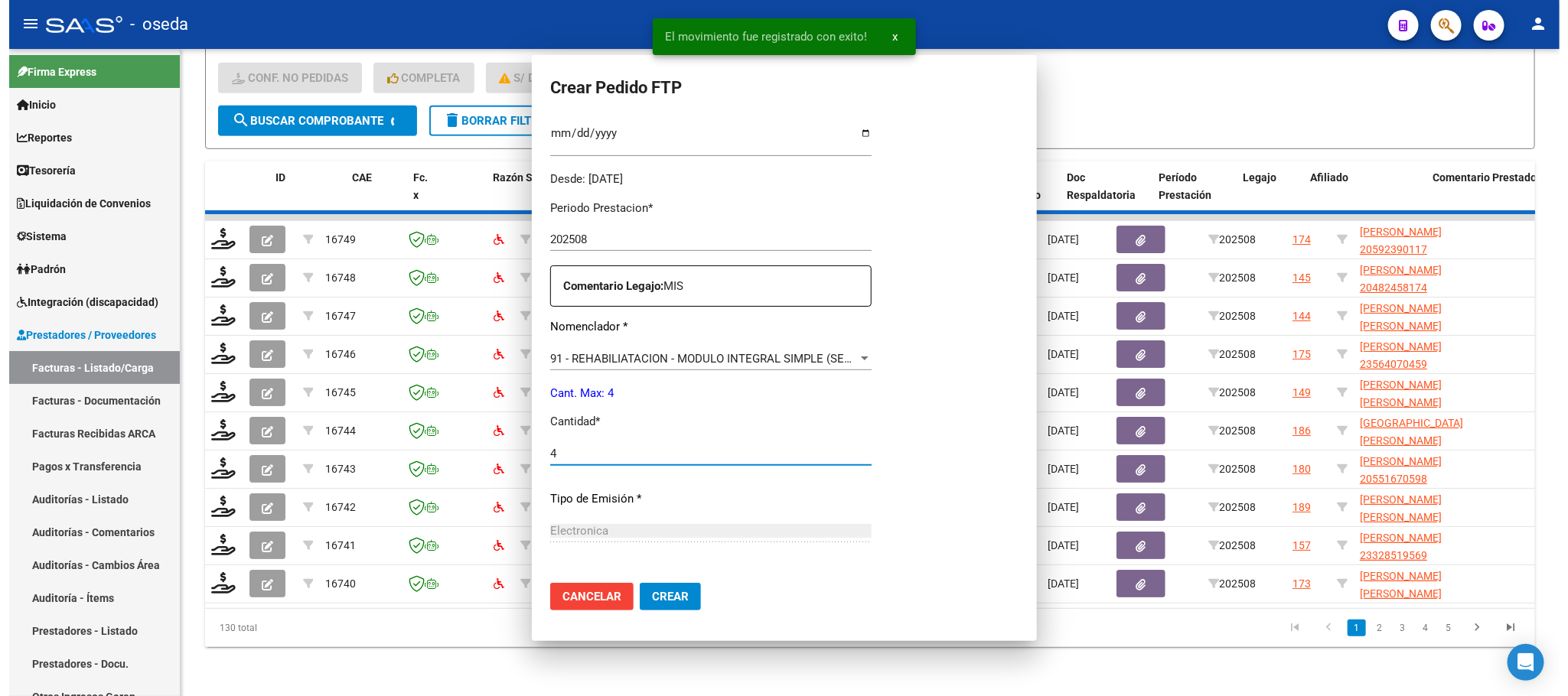
scroll to position [0, 0]
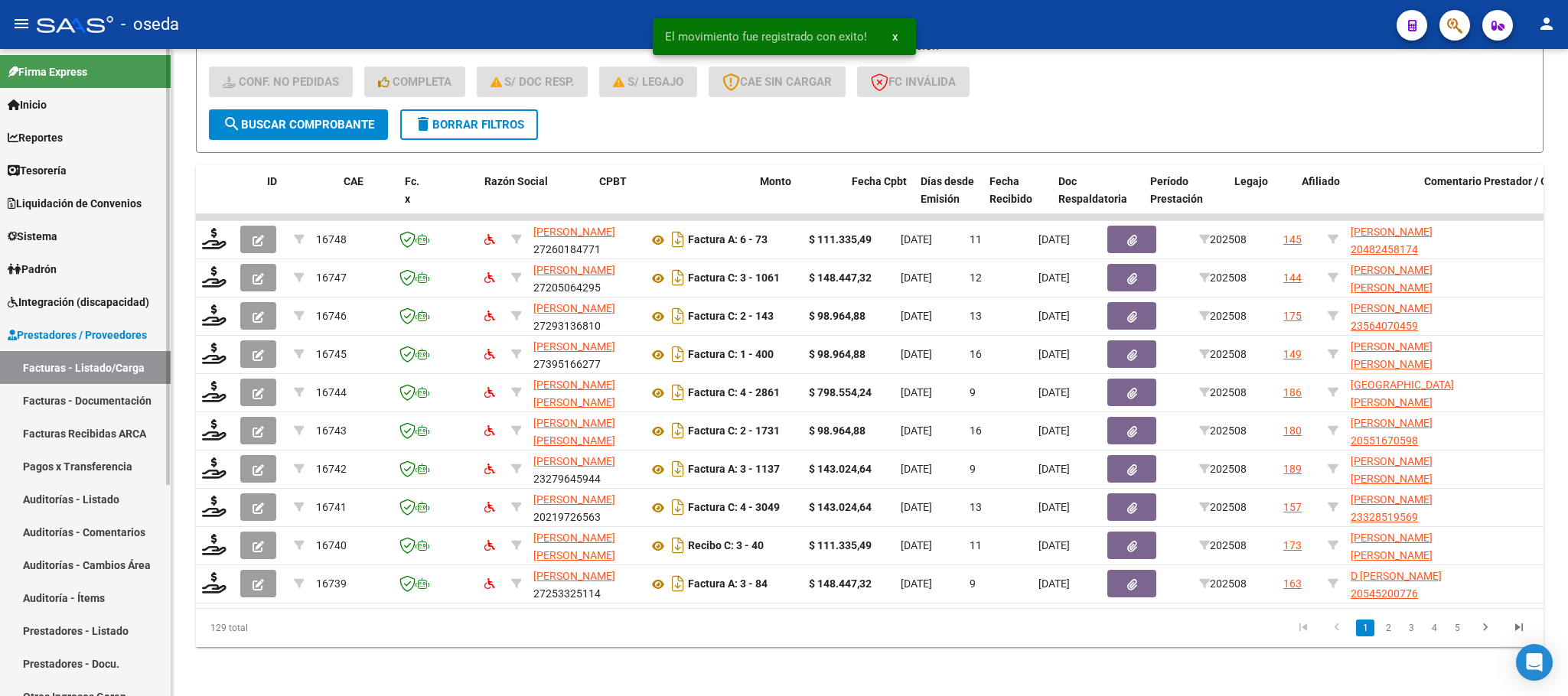
click at [42, 303] on span "Integración (discapacidad)" at bounding box center [78, 302] width 141 height 17
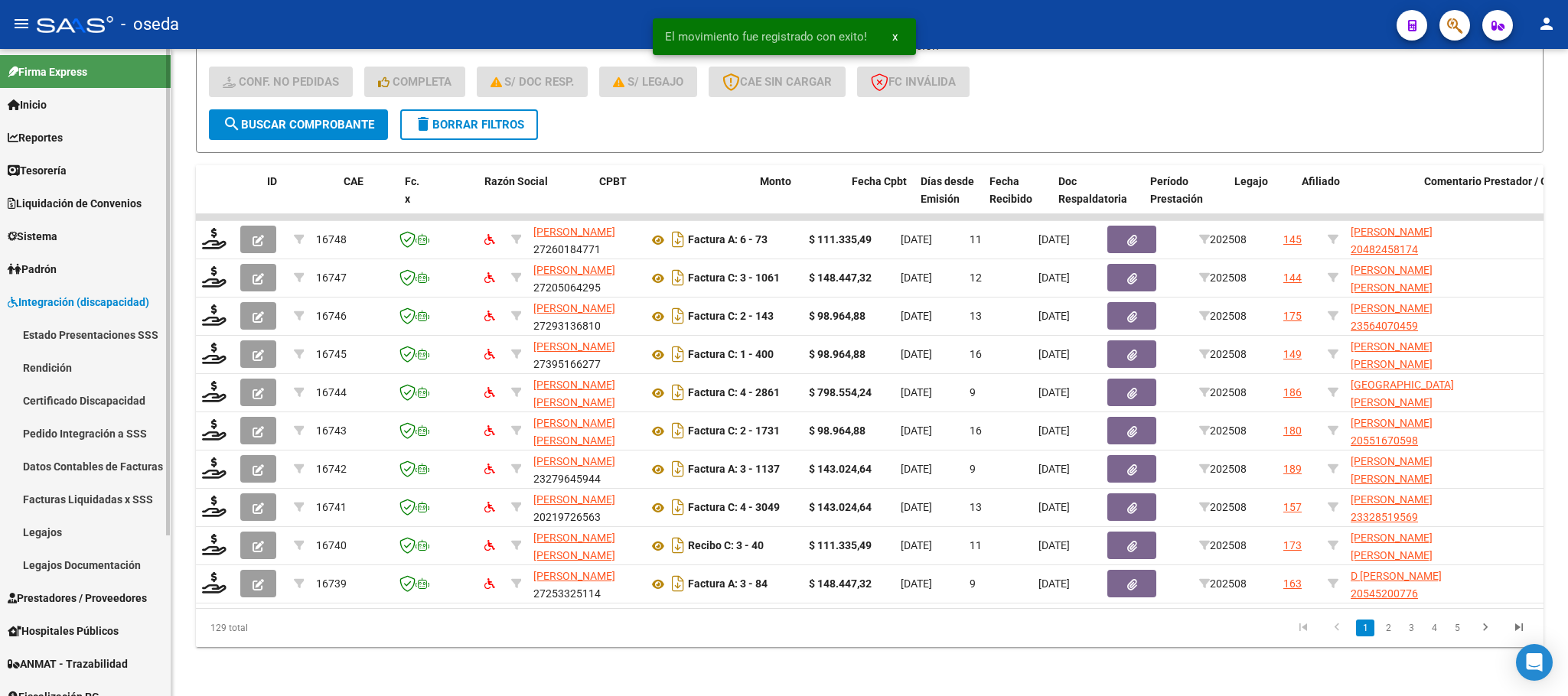
click at [97, 501] on link "Facturas Liquidadas x SSS" at bounding box center [85, 499] width 171 height 33
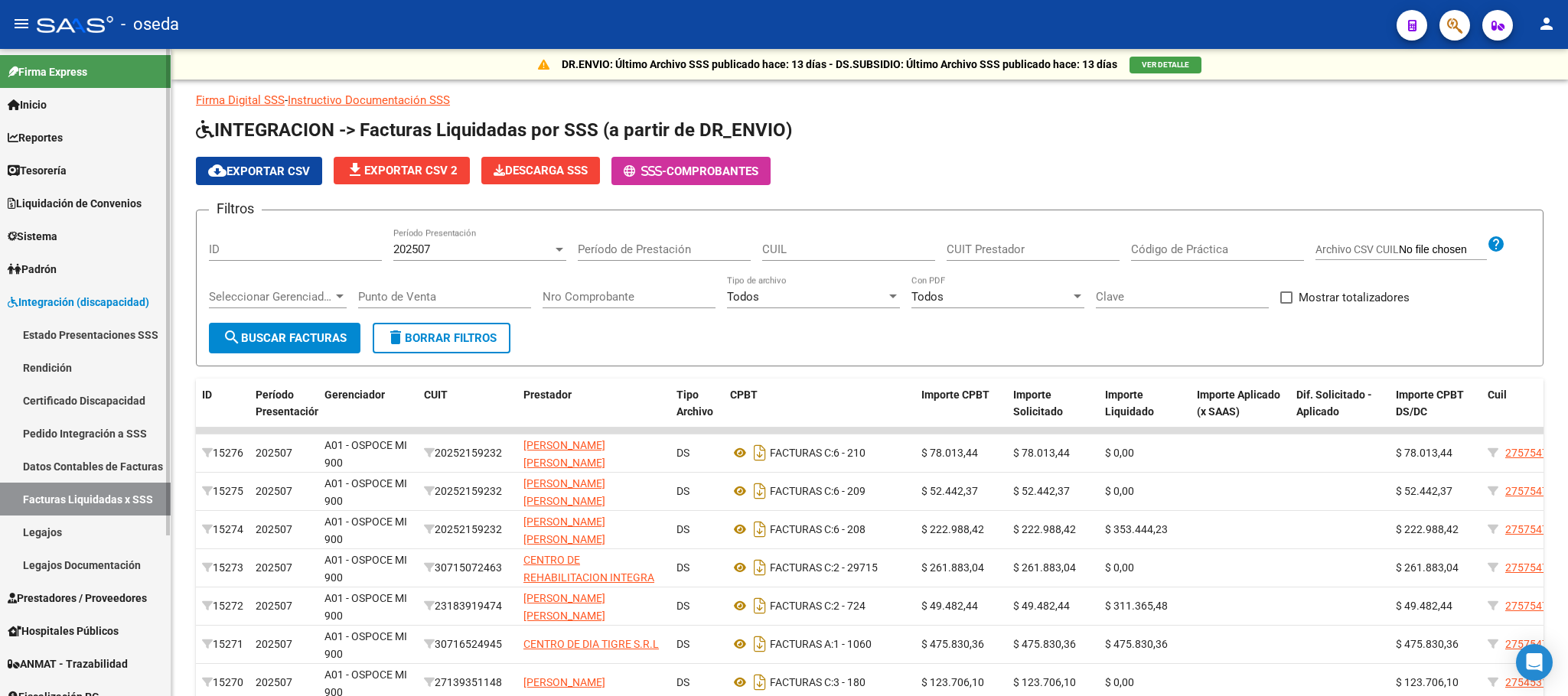
click at [94, 425] on link "Pedido Integración a SSS" at bounding box center [85, 433] width 171 height 33
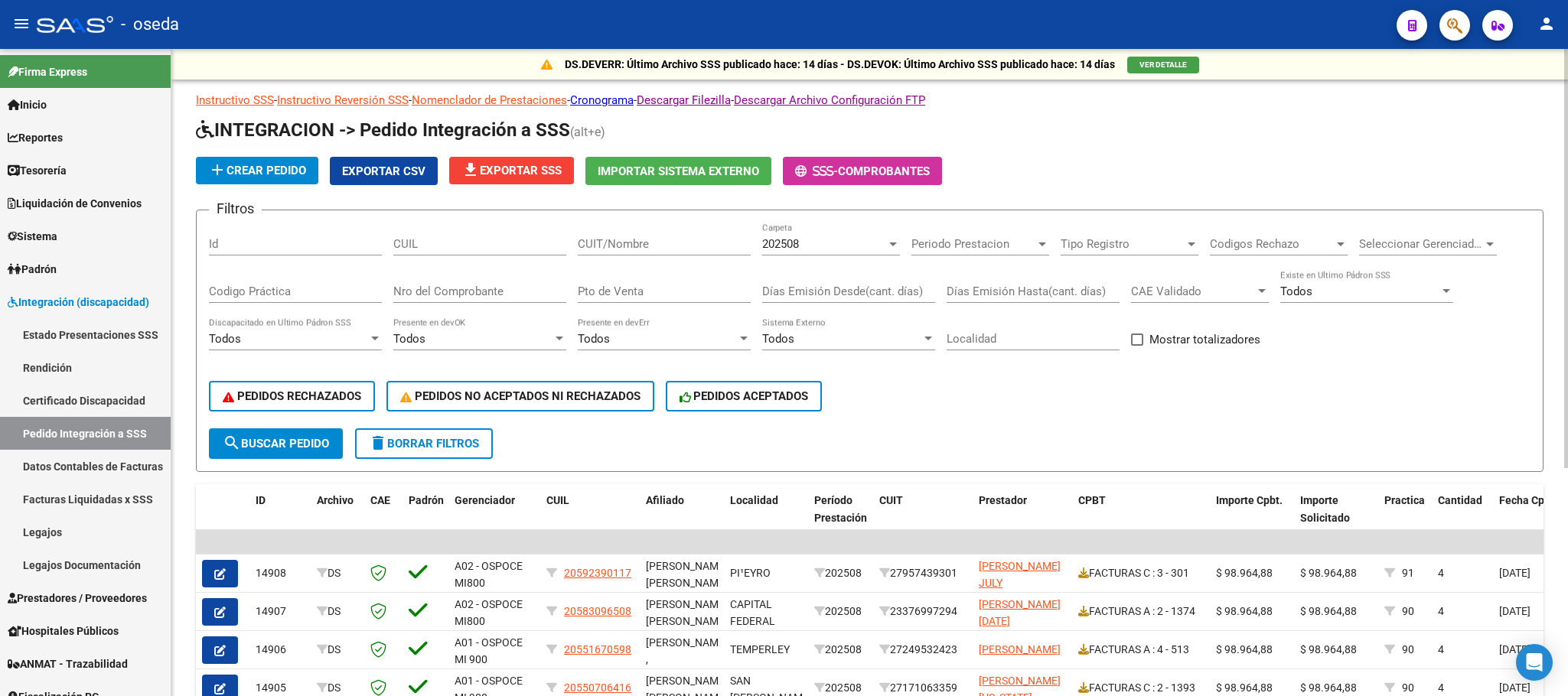
click at [469, 248] on input "CUIL" at bounding box center [480, 243] width 173 height 14
drag, startPoint x: 470, startPoint y: 247, endPoint x: 339, endPoint y: 246, distance: 131.0
click at [339, 246] on div "Filtros Id CUIL CUIT/Nombre 202508 Carpeta Periodo Prestacion Periodo Prestacio…" at bounding box center [869, 326] width 1321 height 206
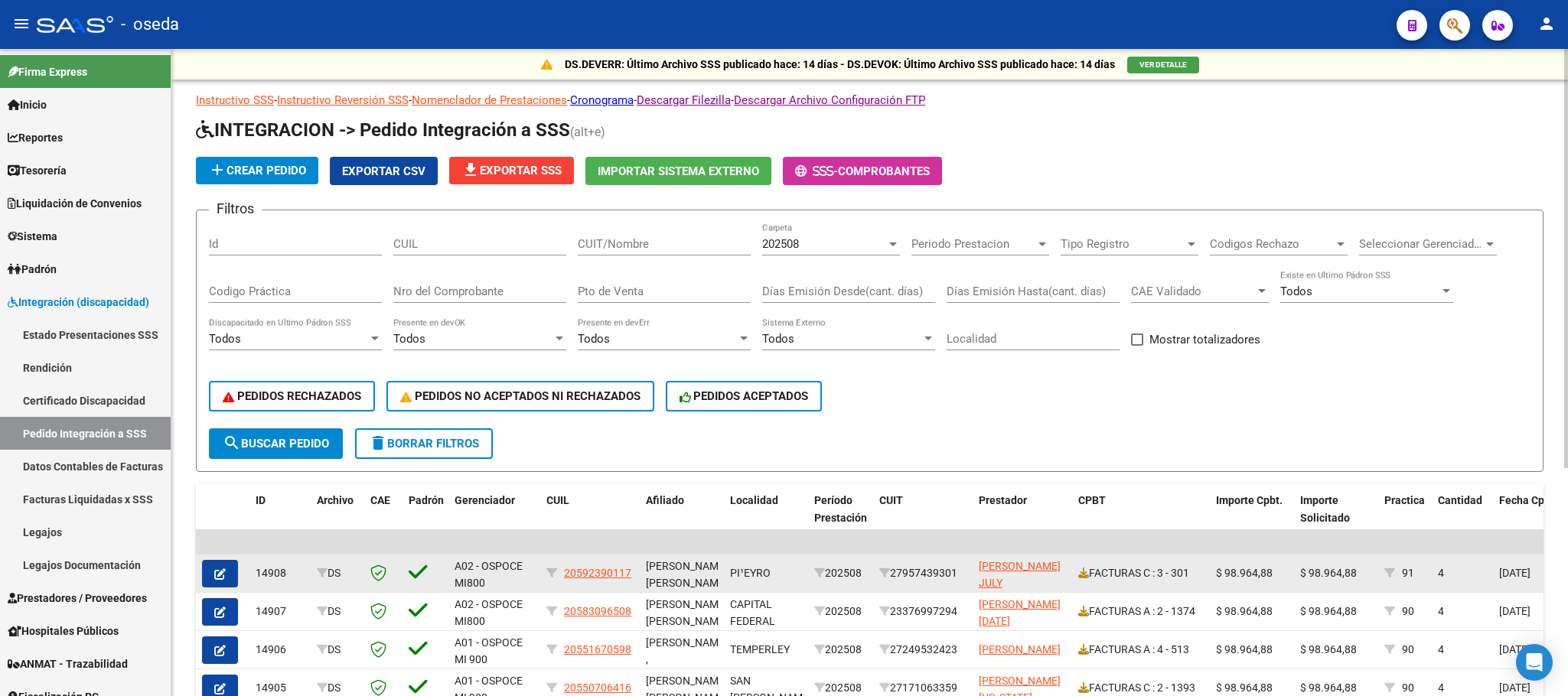
click at [613, 579] on span "20592390117" at bounding box center [597, 572] width 67 height 12
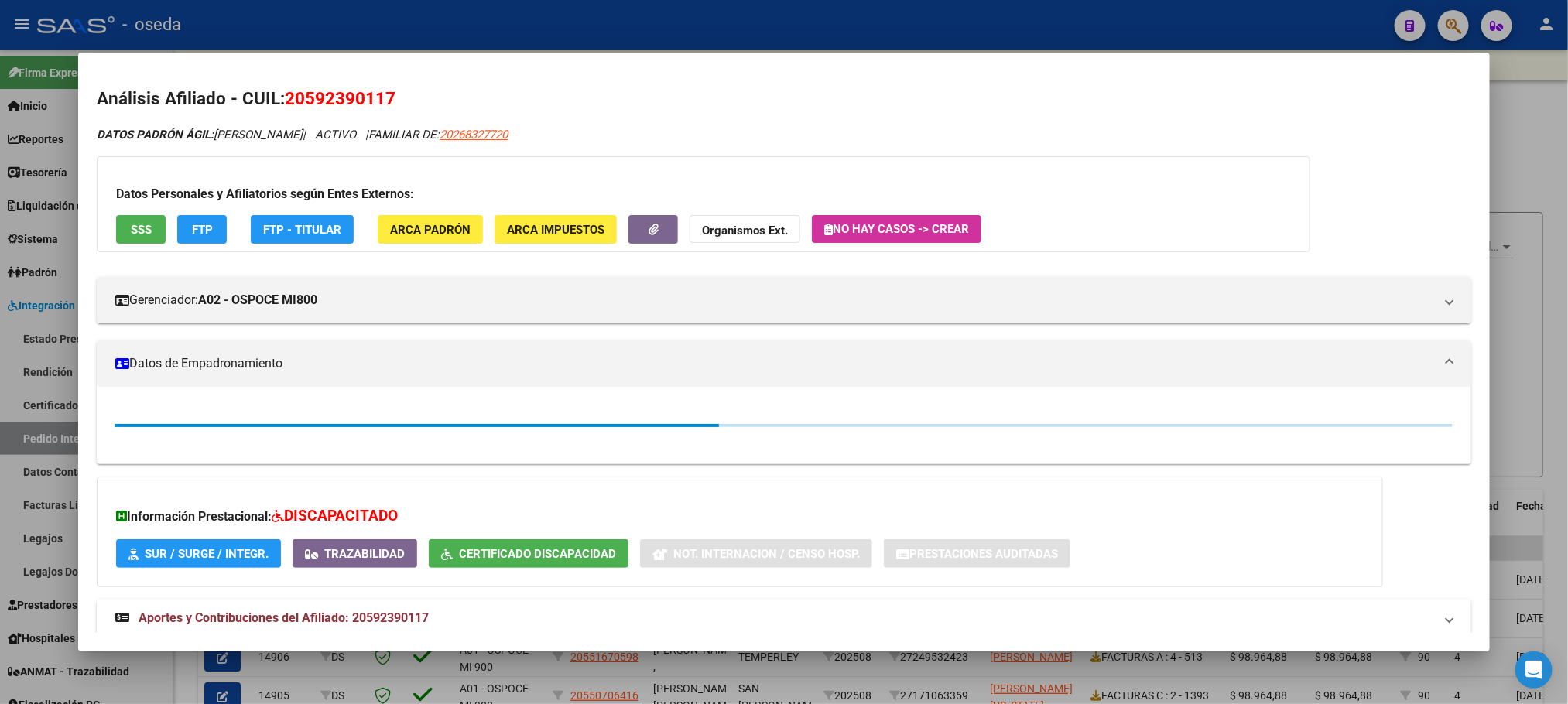
click at [324, 101] on span "20592390117" at bounding box center [340, 98] width 111 height 20
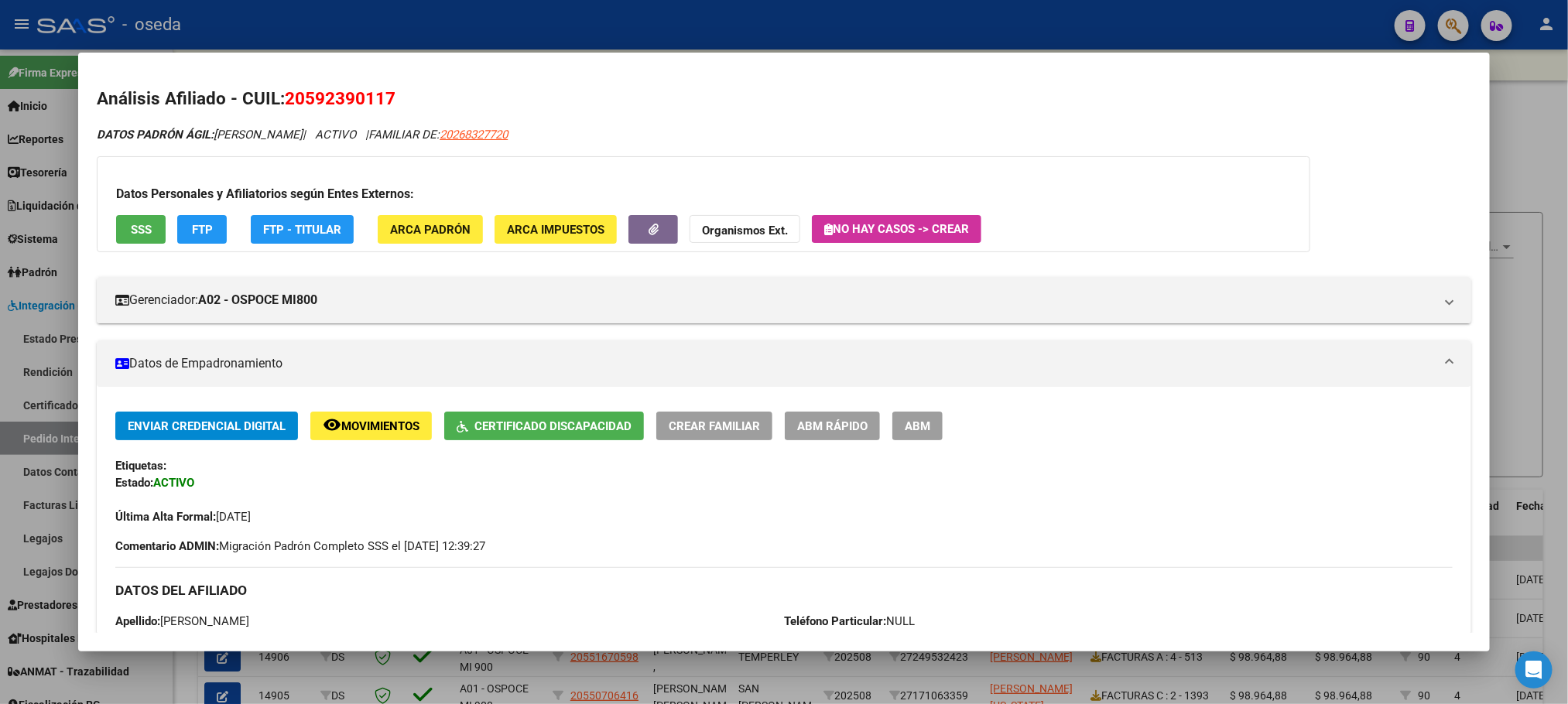
copy span "20592390117"
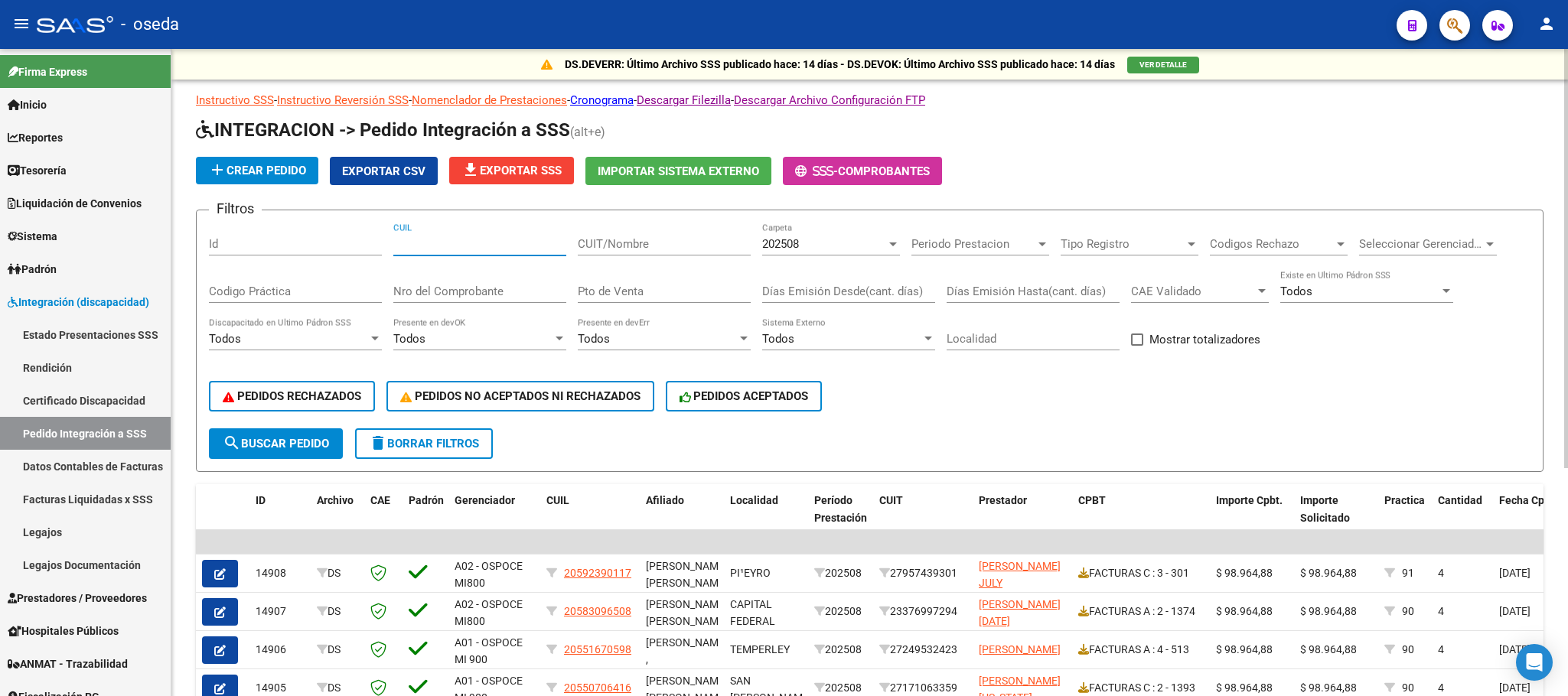
click at [454, 246] on input "CUIL" at bounding box center [480, 243] width 173 height 14
paste input "20592390117"
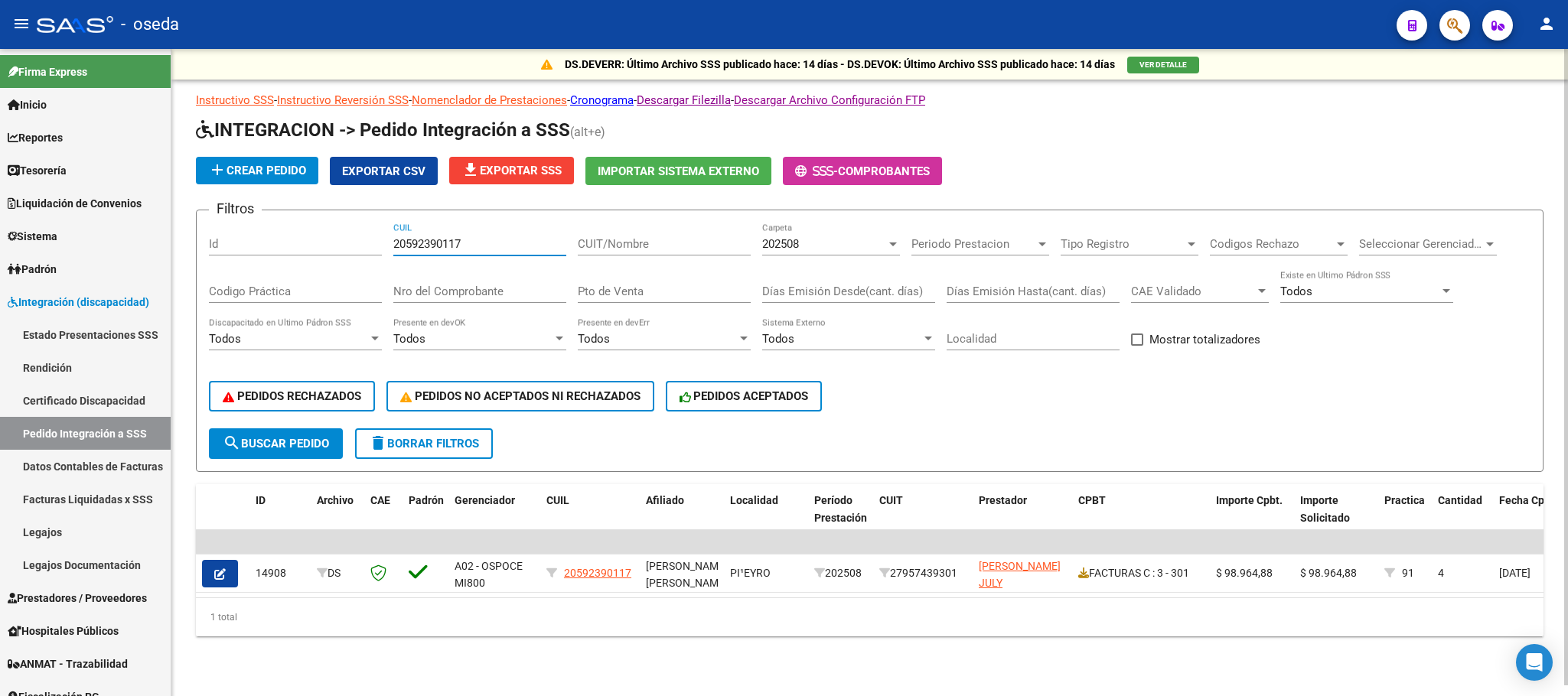
click at [481, 432] on button "delete Borrar Filtros" at bounding box center [424, 444] width 138 height 30
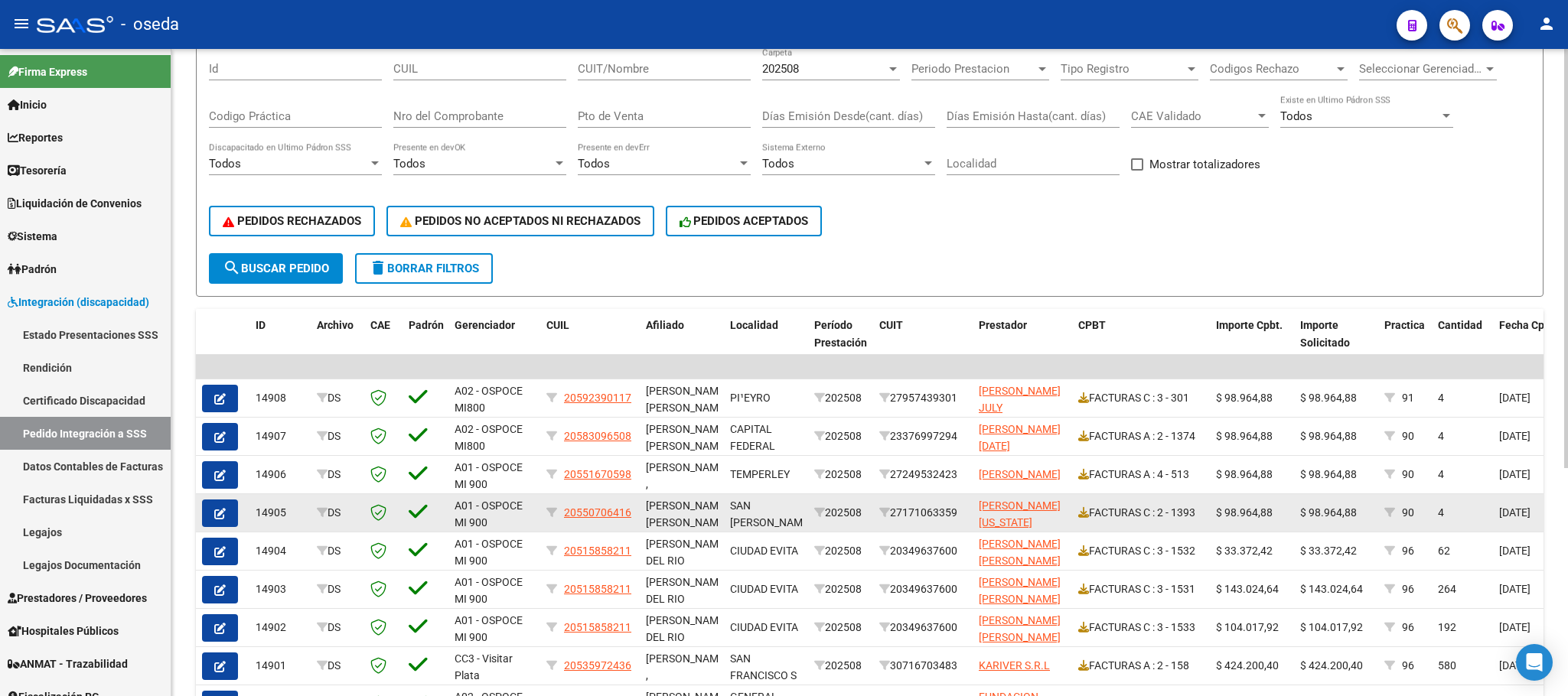
scroll to position [7, 0]
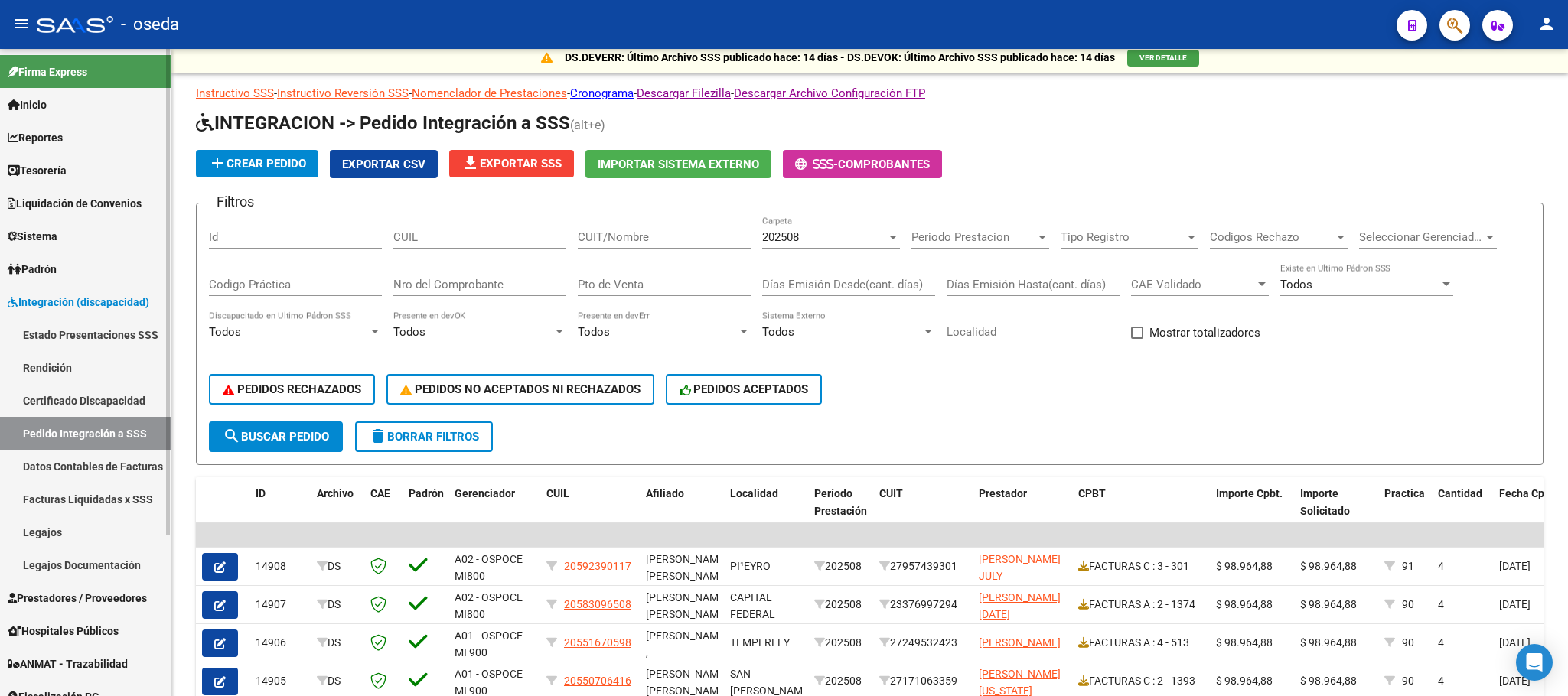
click at [138, 608] on link "Prestadores / Proveedores" at bounding box center [85, 597] width 171 height 33
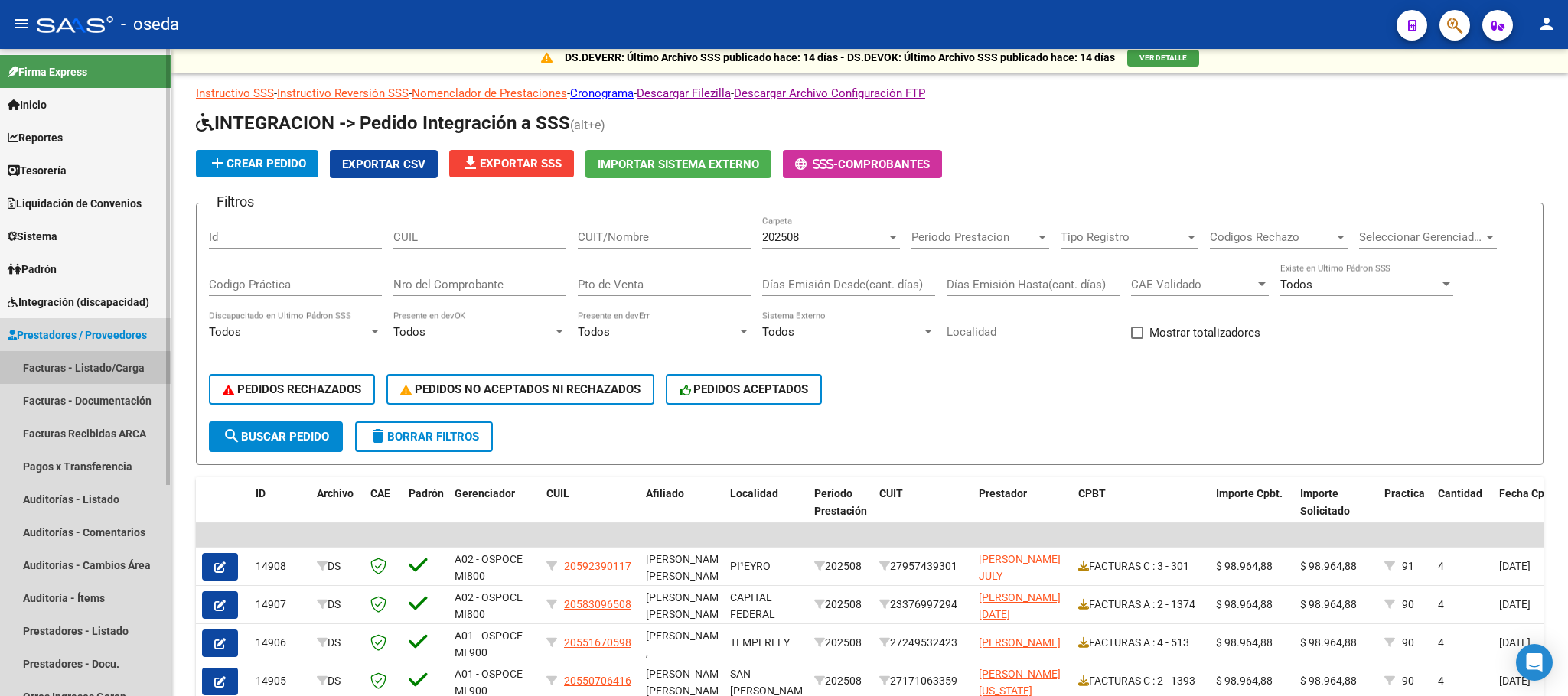
click at [74, 370] on link "Facturas - Listado/Carga" at bounding box center [85, 367] width 171 height 33
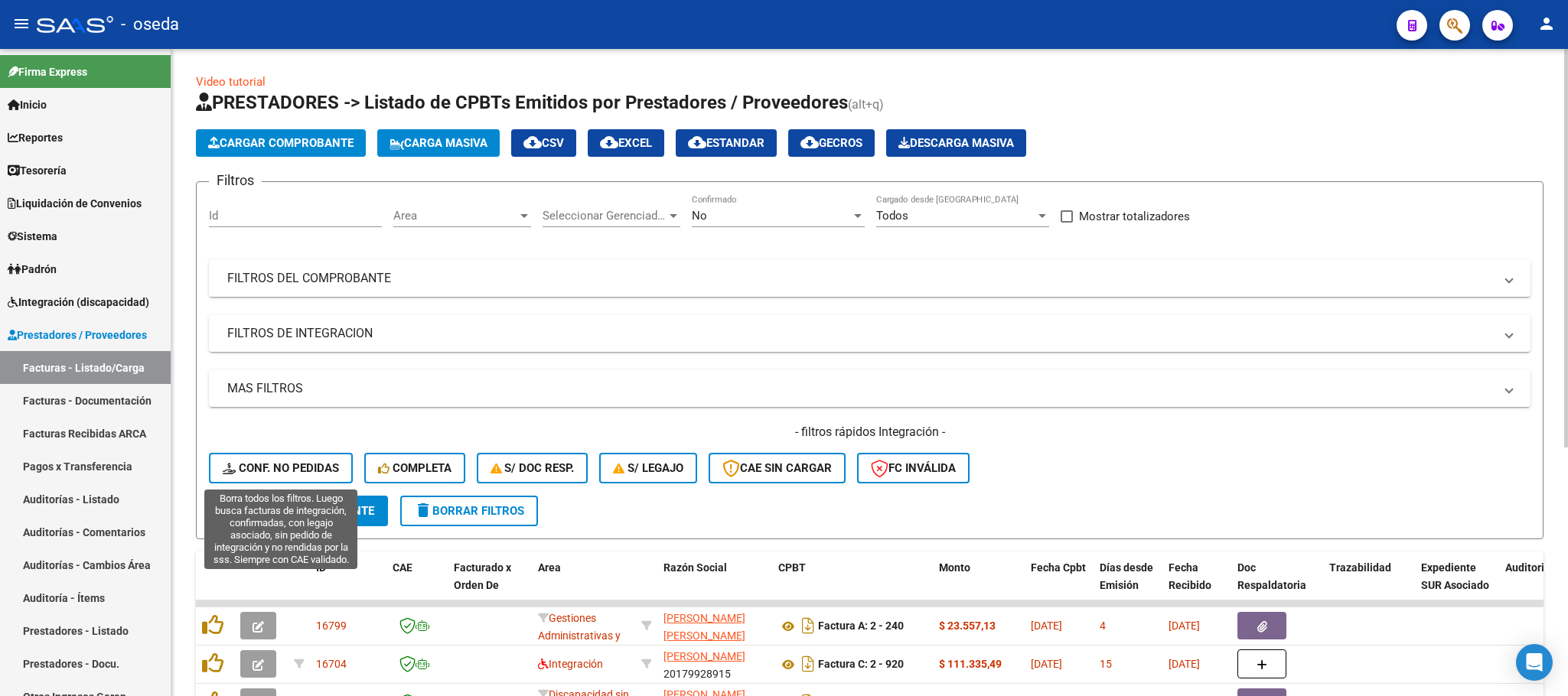
click at [274, 461] on span "Conf. no pedidas" at bounding box center [281, 468] width 117 height 14
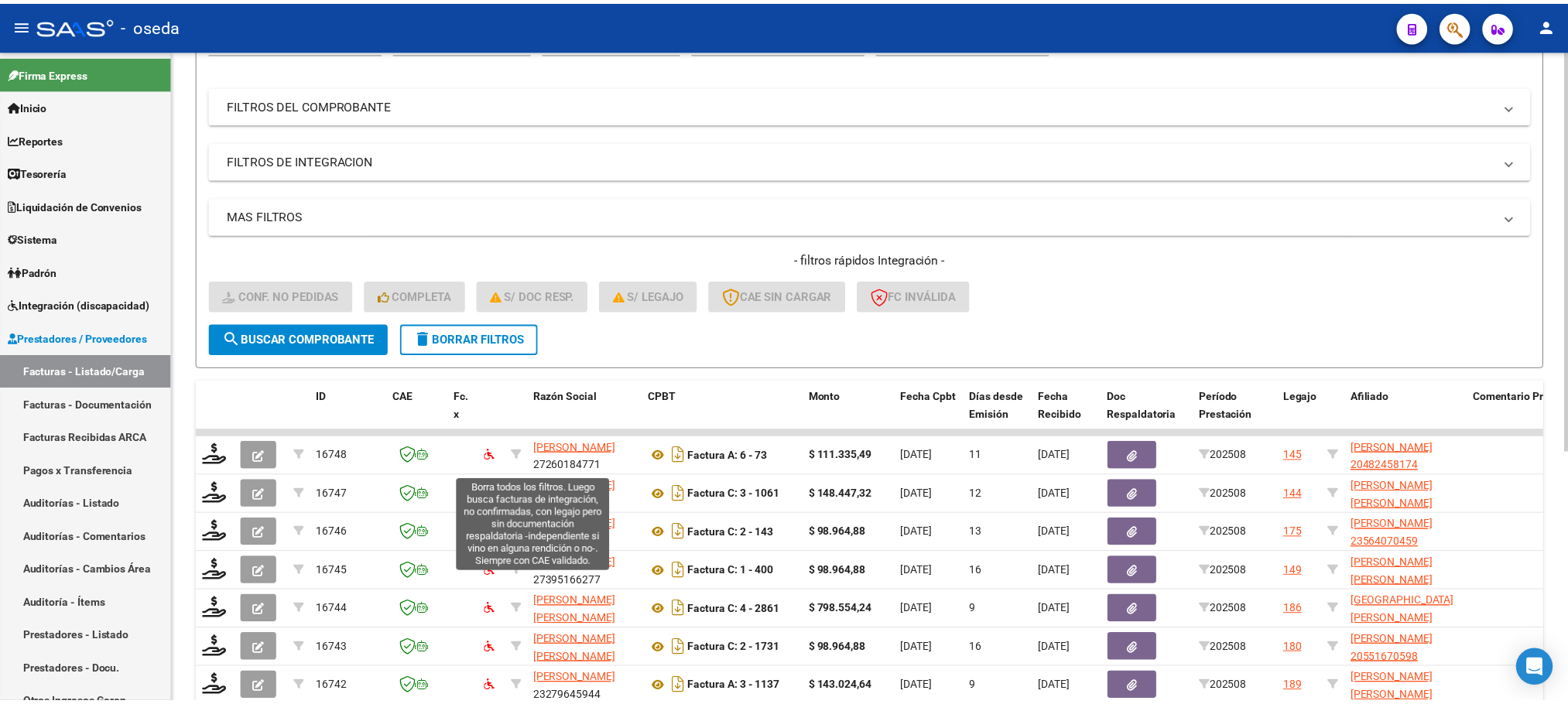
scroll to position [348, 0]
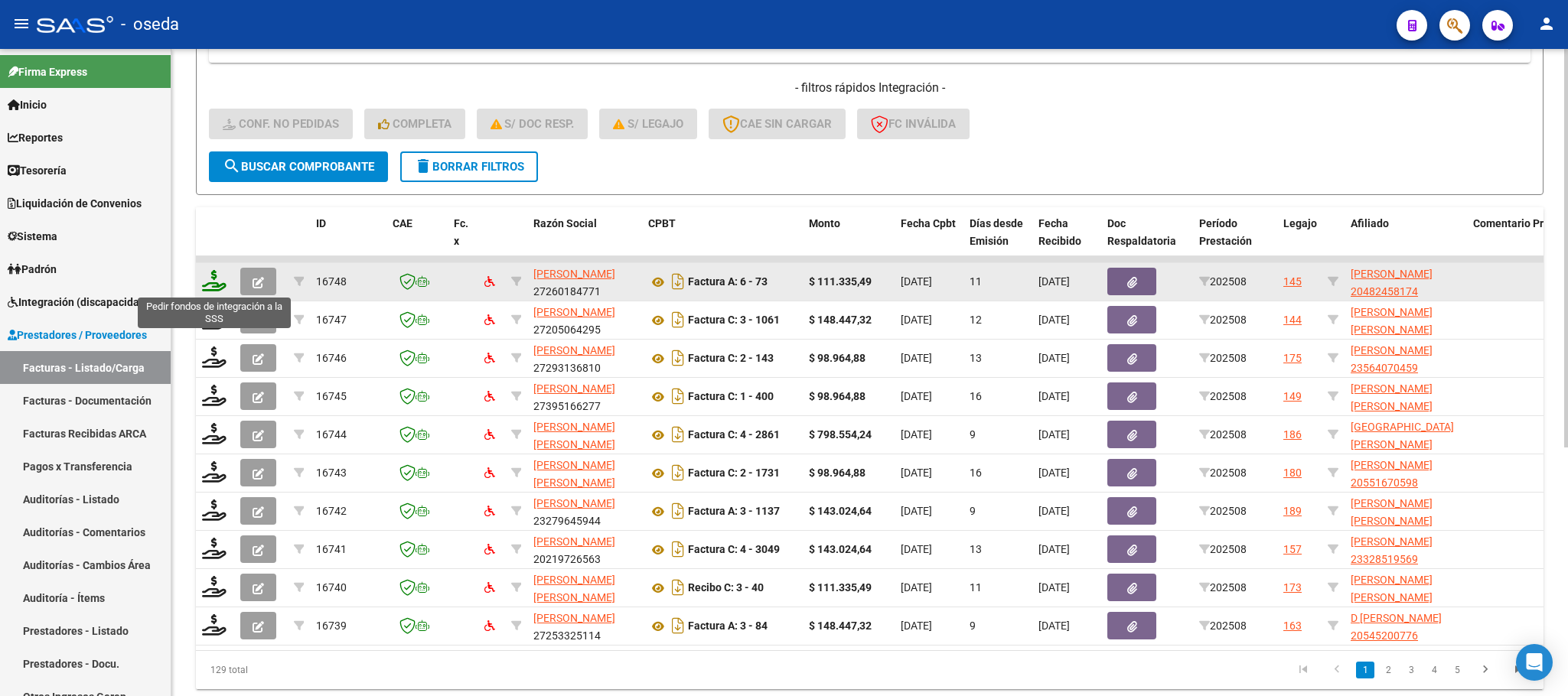
click at [216, 287] on icon at bounding box center [214, 280] width 25 height 22
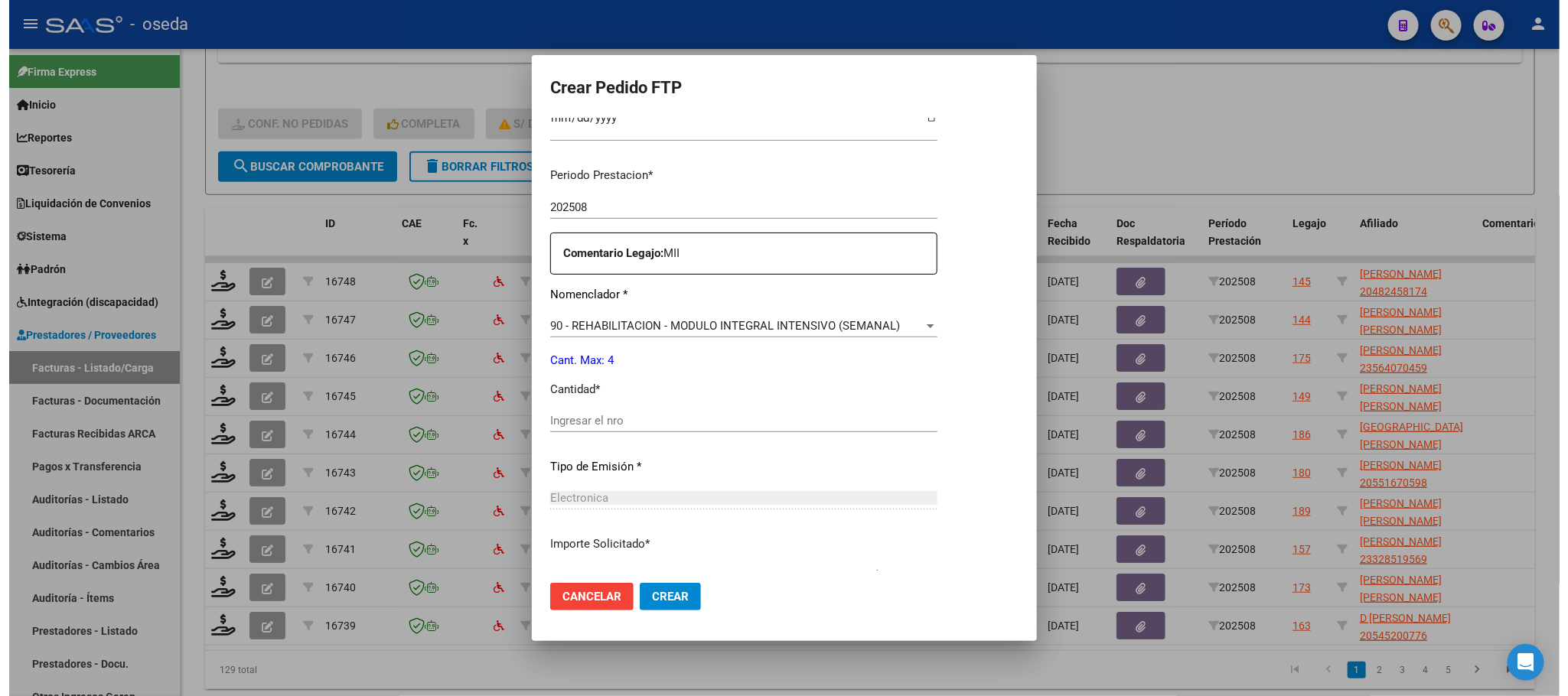
scroll to position [459, 0]
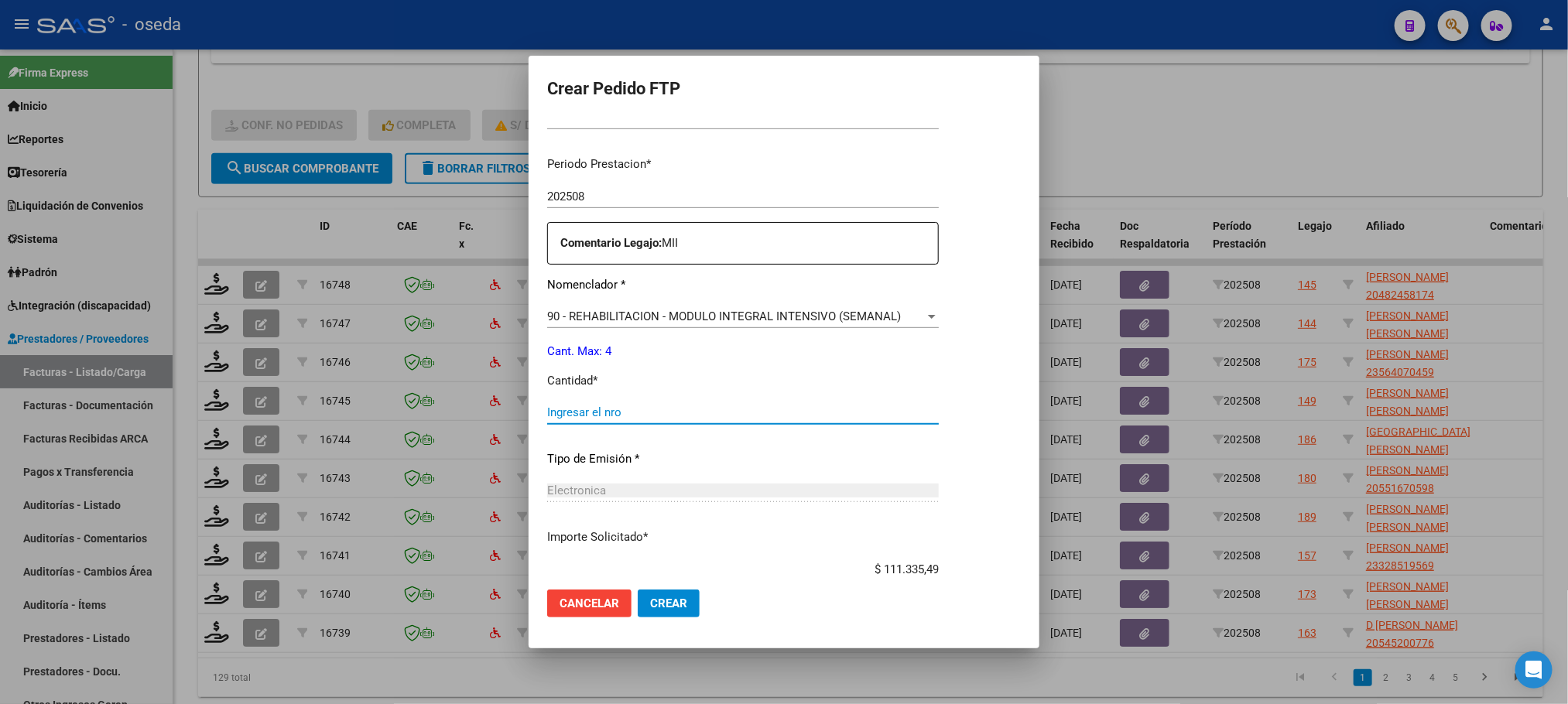
click at [679, 412] on input "Ingresar el nro" at bounding box center [743, 412] width 392 height 14
click at [638, 589] on button "Crear" at bounding box center [669, 603] width 62 height 28
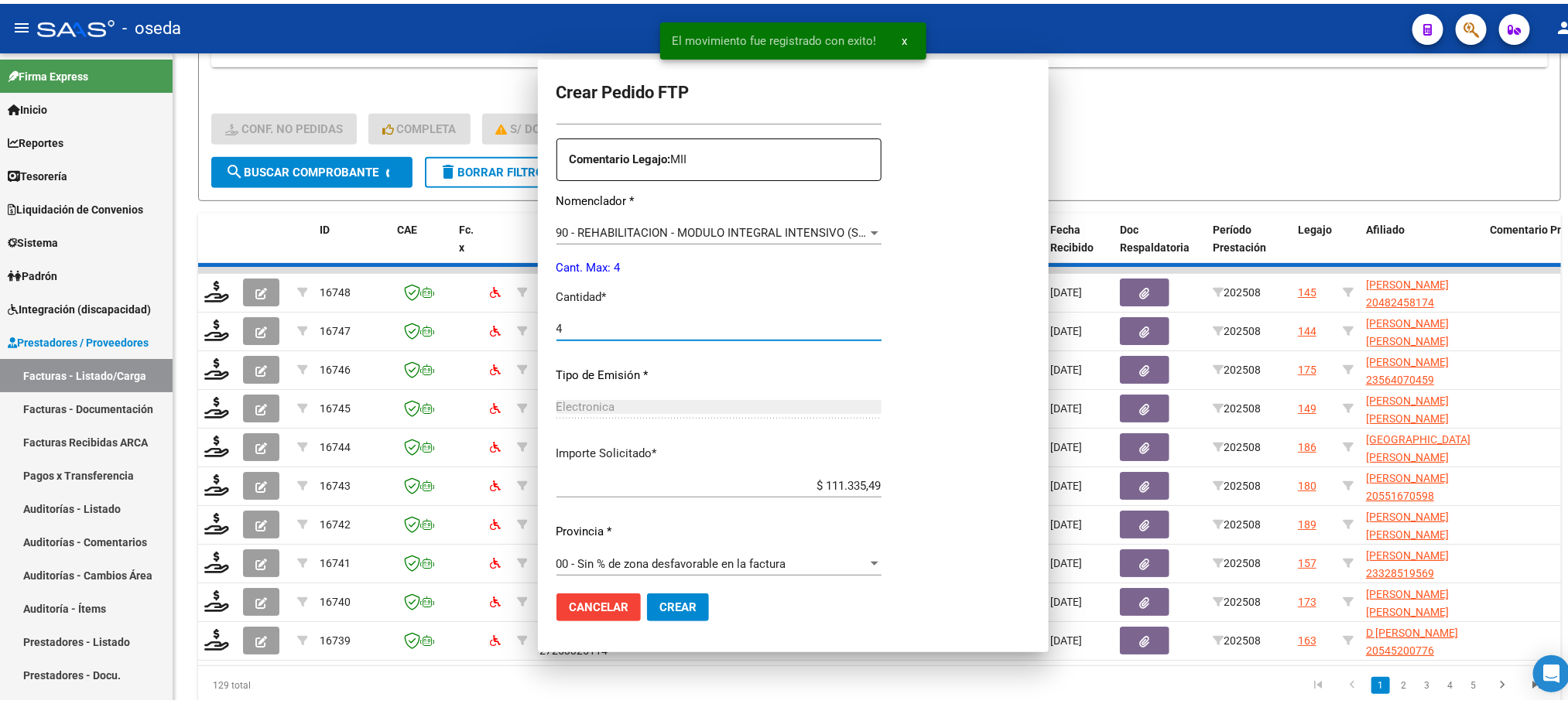
scroll to position [0, 0]
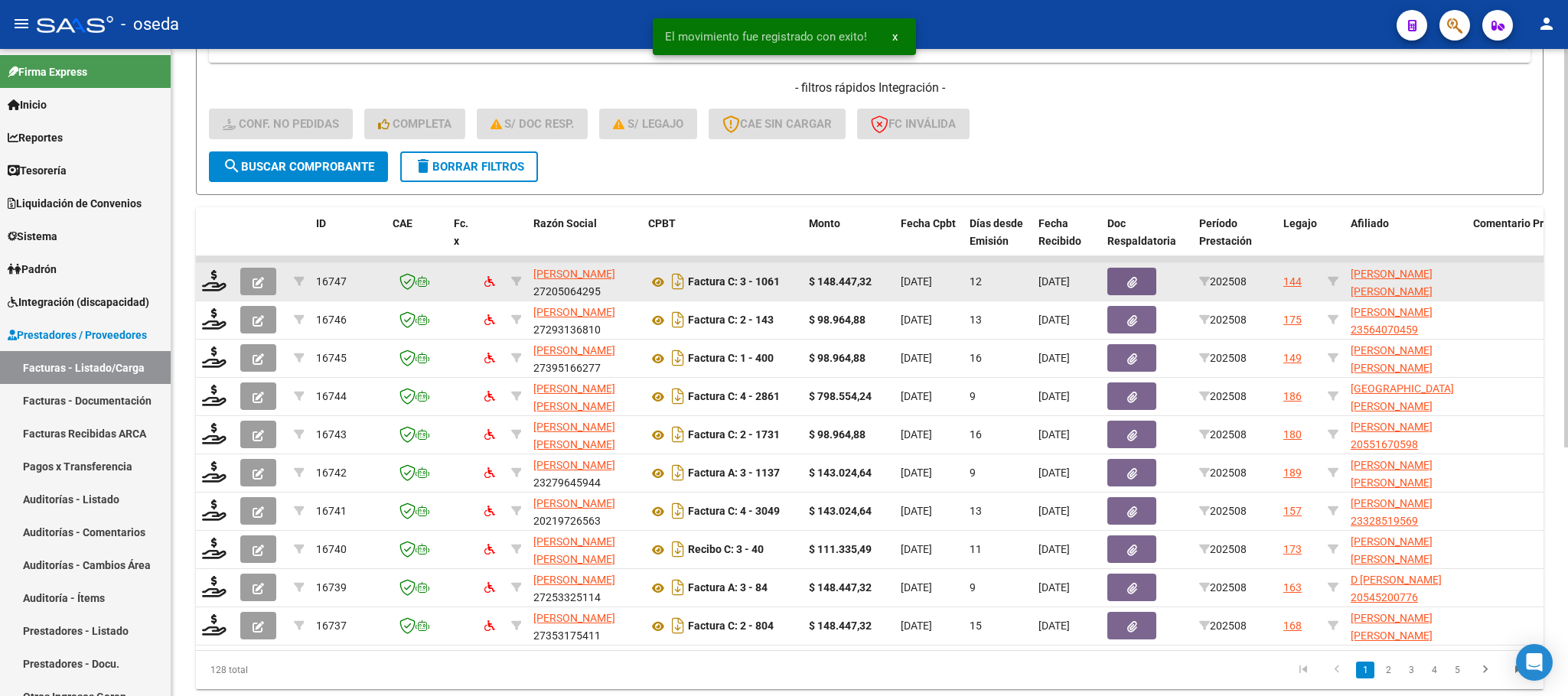
click at [226, 279] on div at bounding box center [215, 282] width 26 height 24
click at [202, 280] on icon at bounding box center [214, 280] width 25 height 22
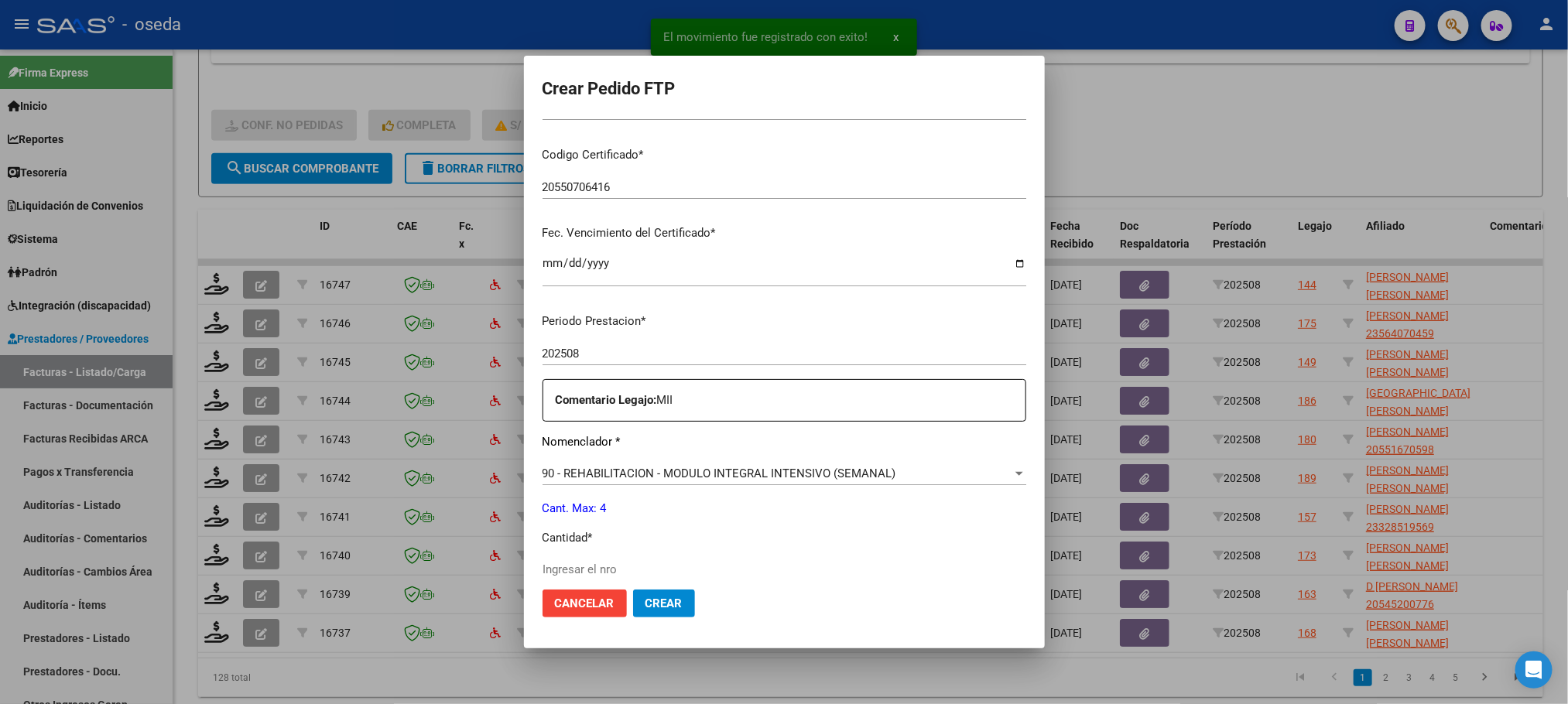
scroll to position [464, 0]
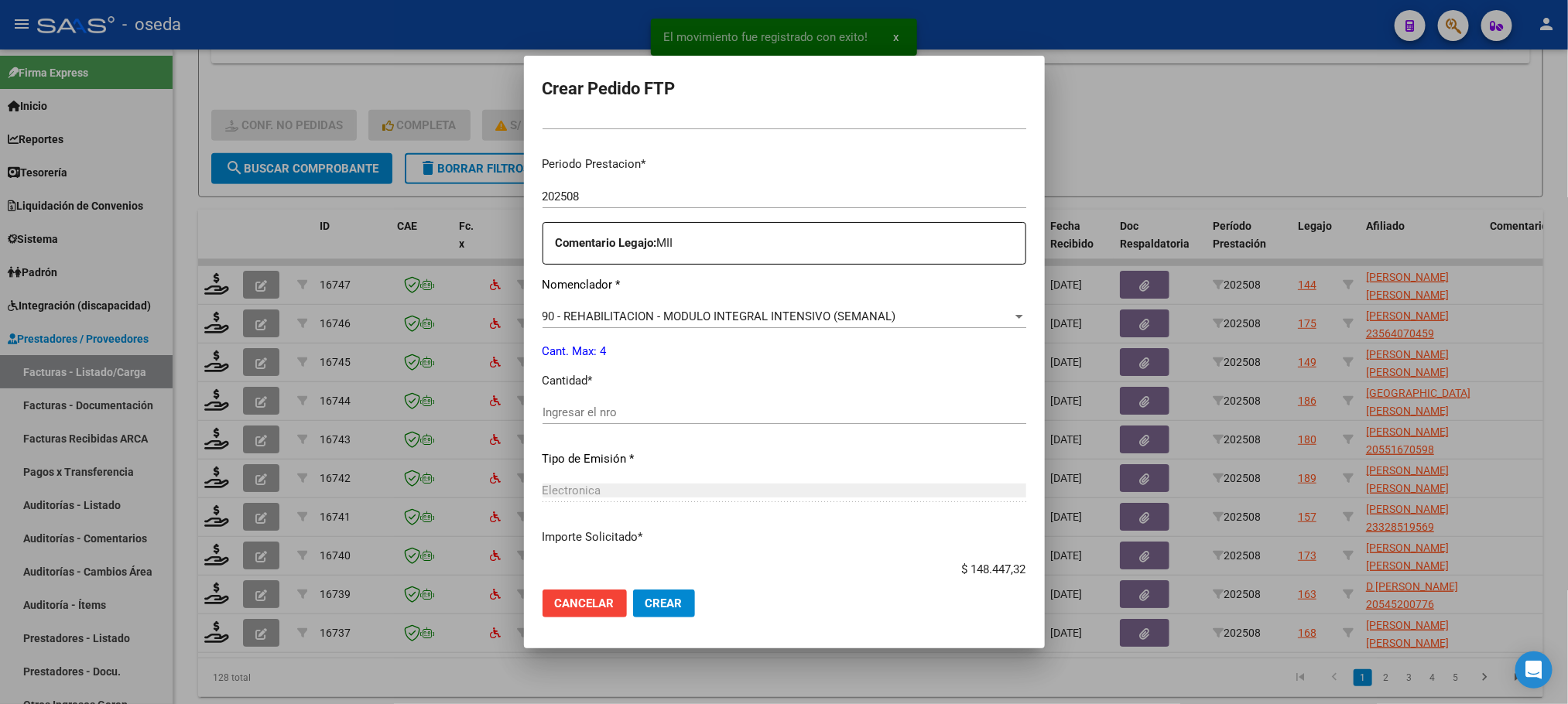
click at [625, 413] on input "Ingresar el nro" at bounding box center [784, 412] width 484 height 14
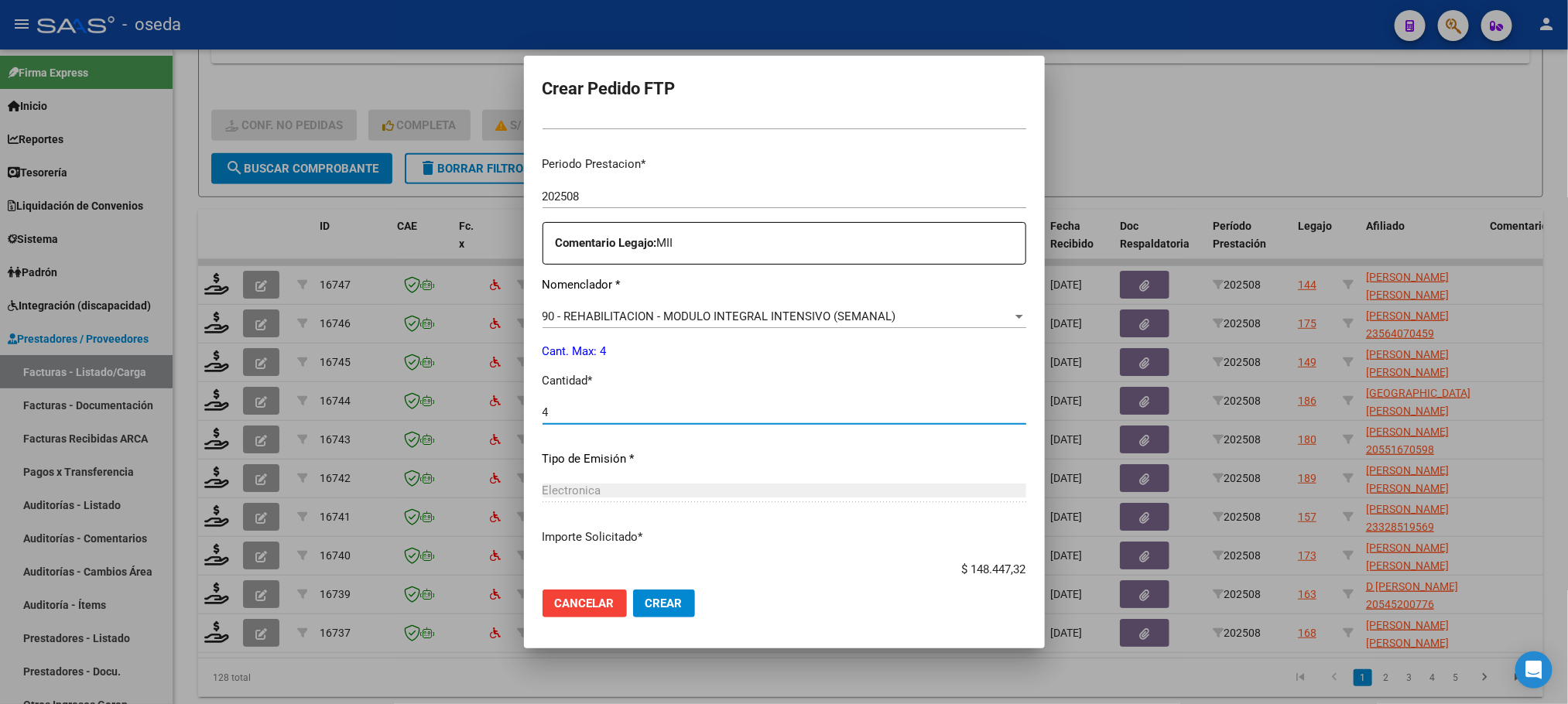
click at [633, 589] on button "Crear" at bounding box center [664, 603] width 62 height 28
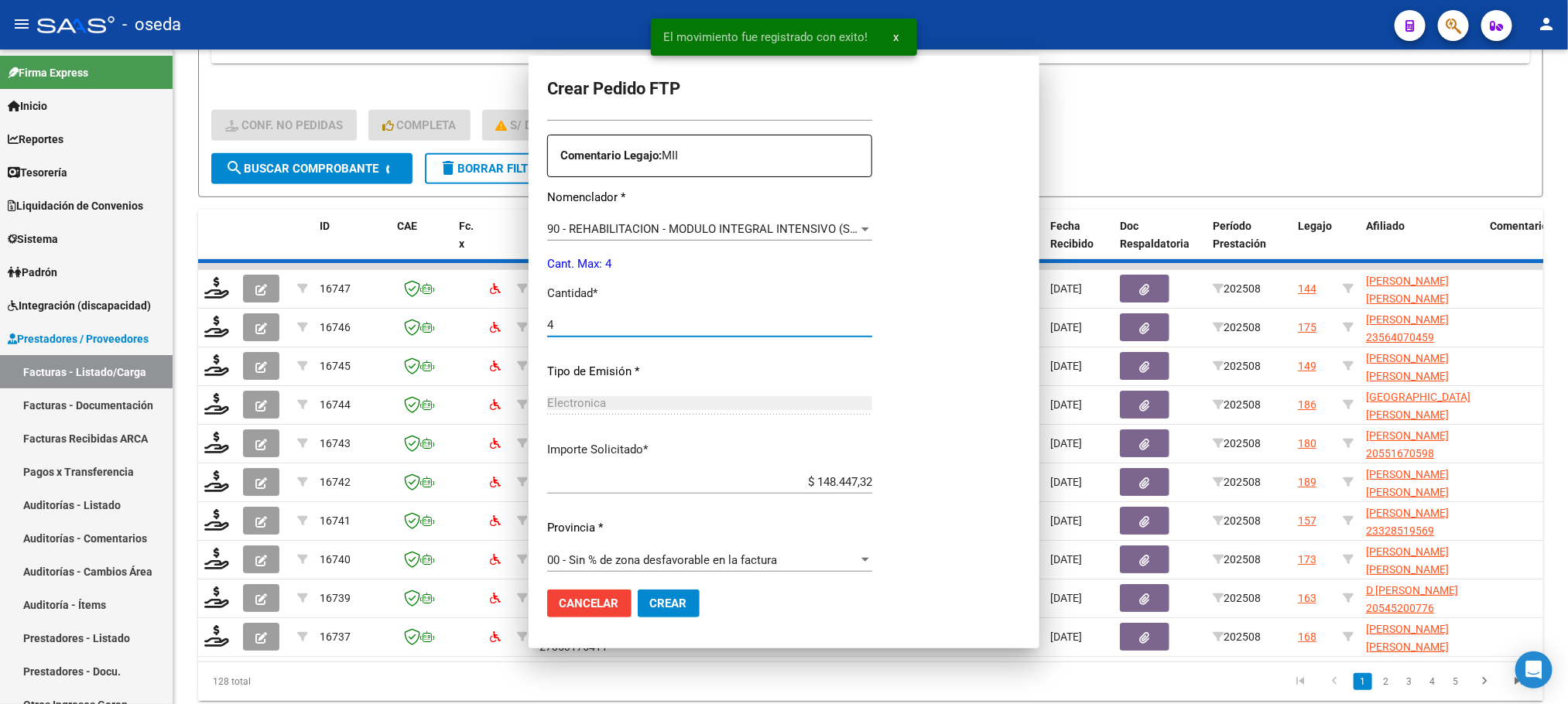
scroll to position [0, 0]
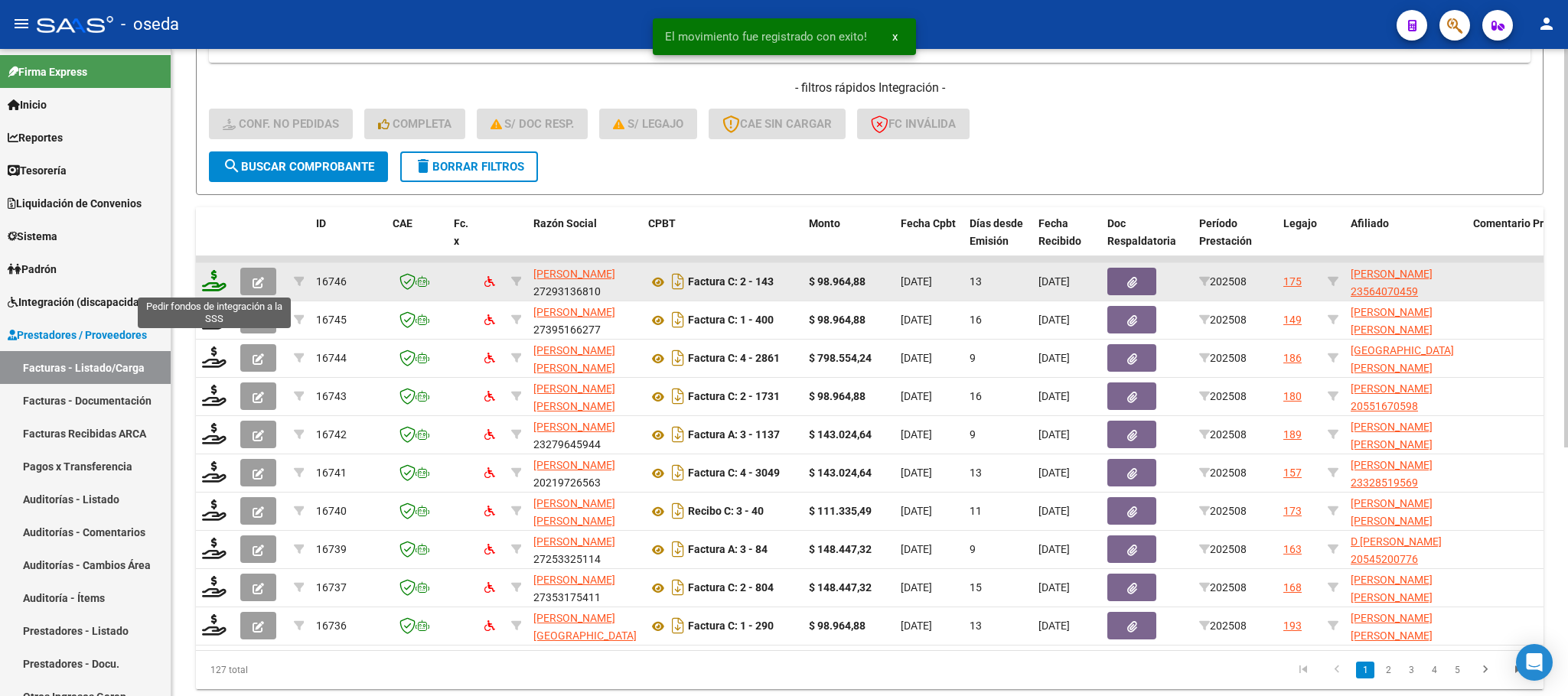
click at [213, 283] on icon at bounding box center [214, 280] width 25 height 22
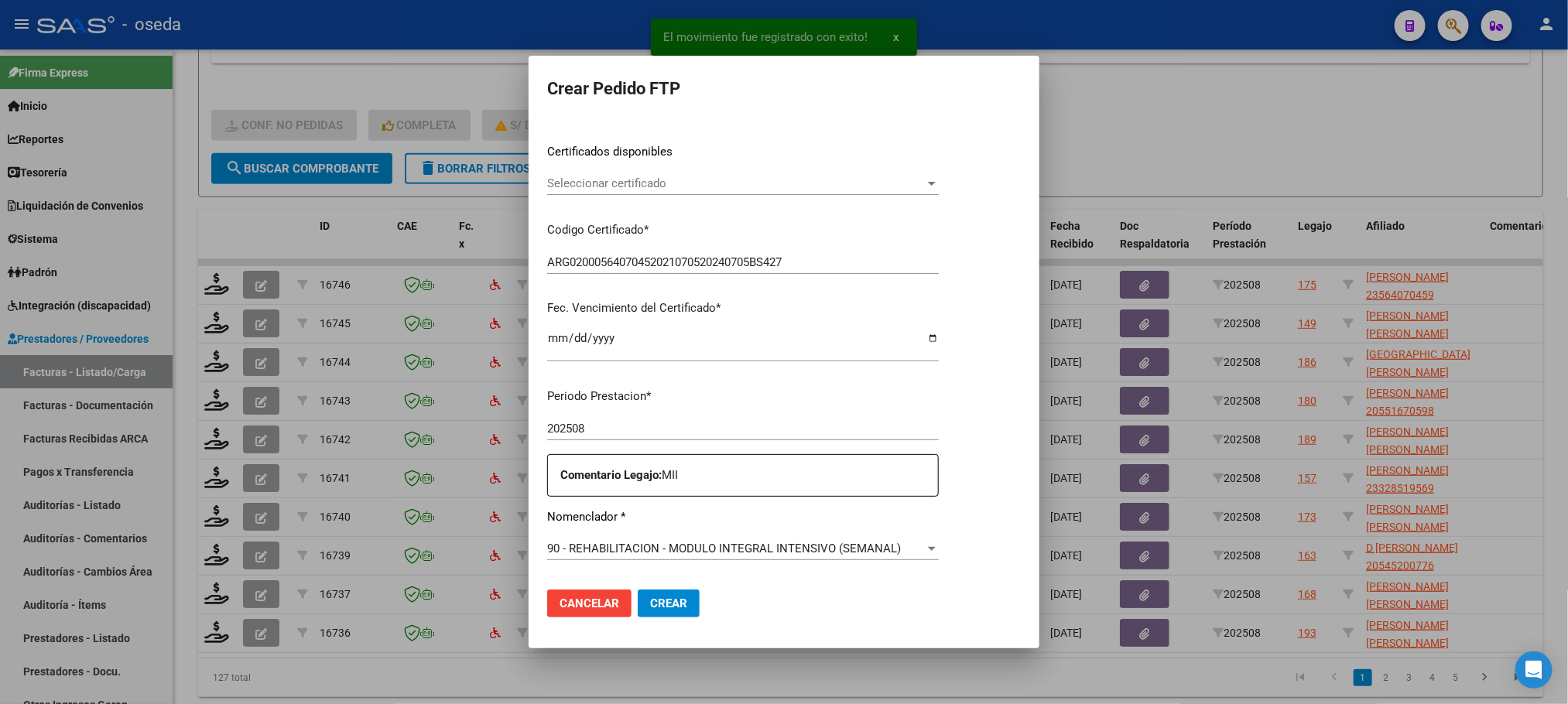
scroll to position [464, 0]
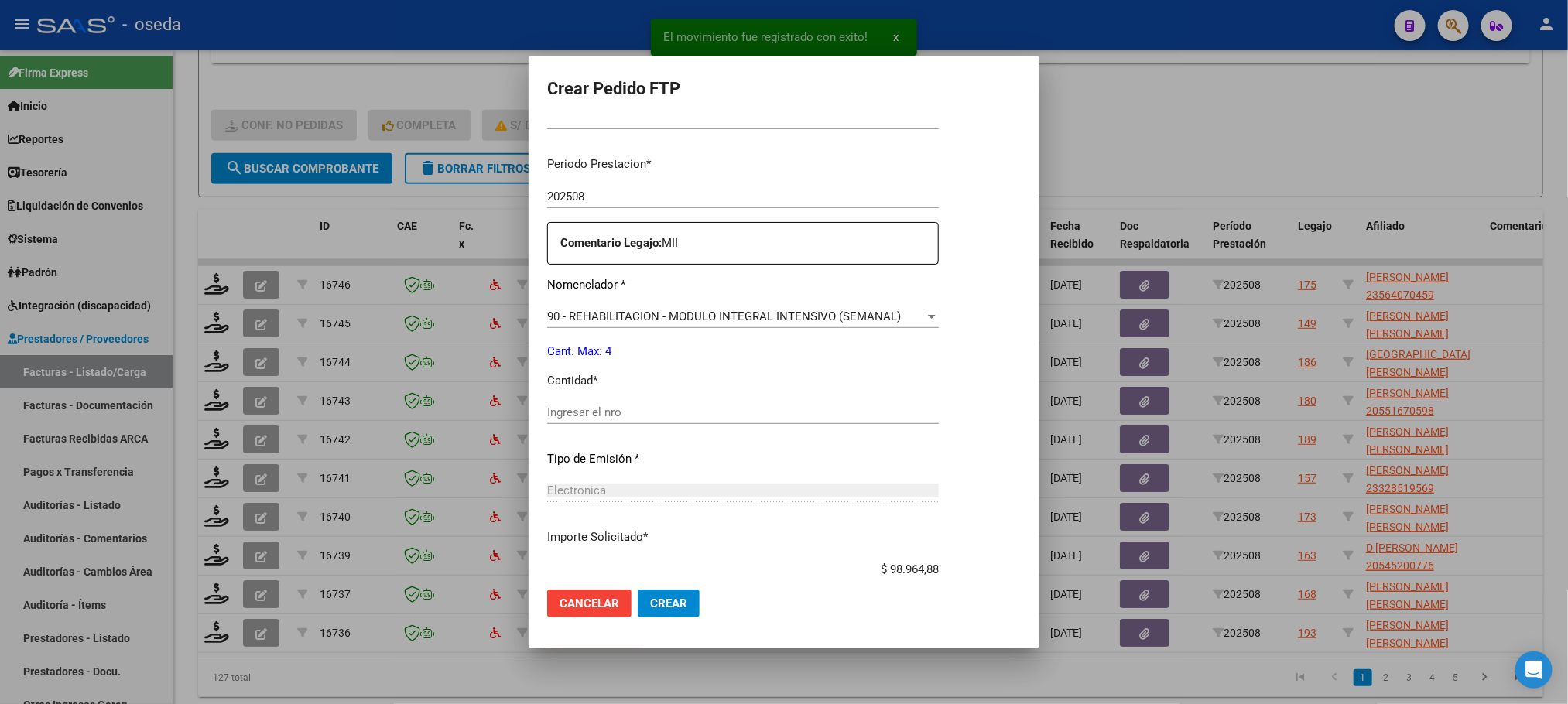
click at [676, 413] on input "Ingresar el nro" at bounding box center [743, 412] width 392 height 14
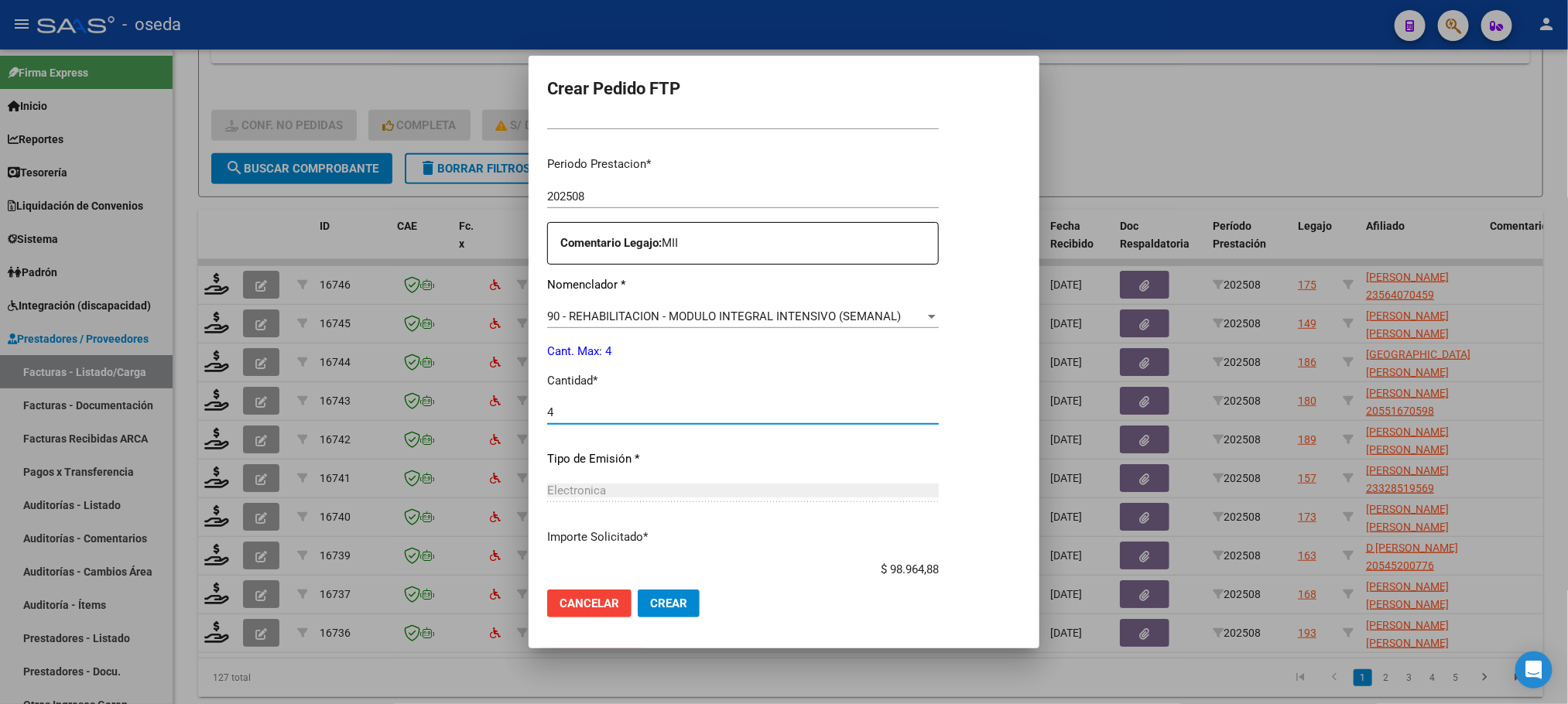
click at [638, 589] on button "Crear" at bounding box center [669, 603] width 62 height 28
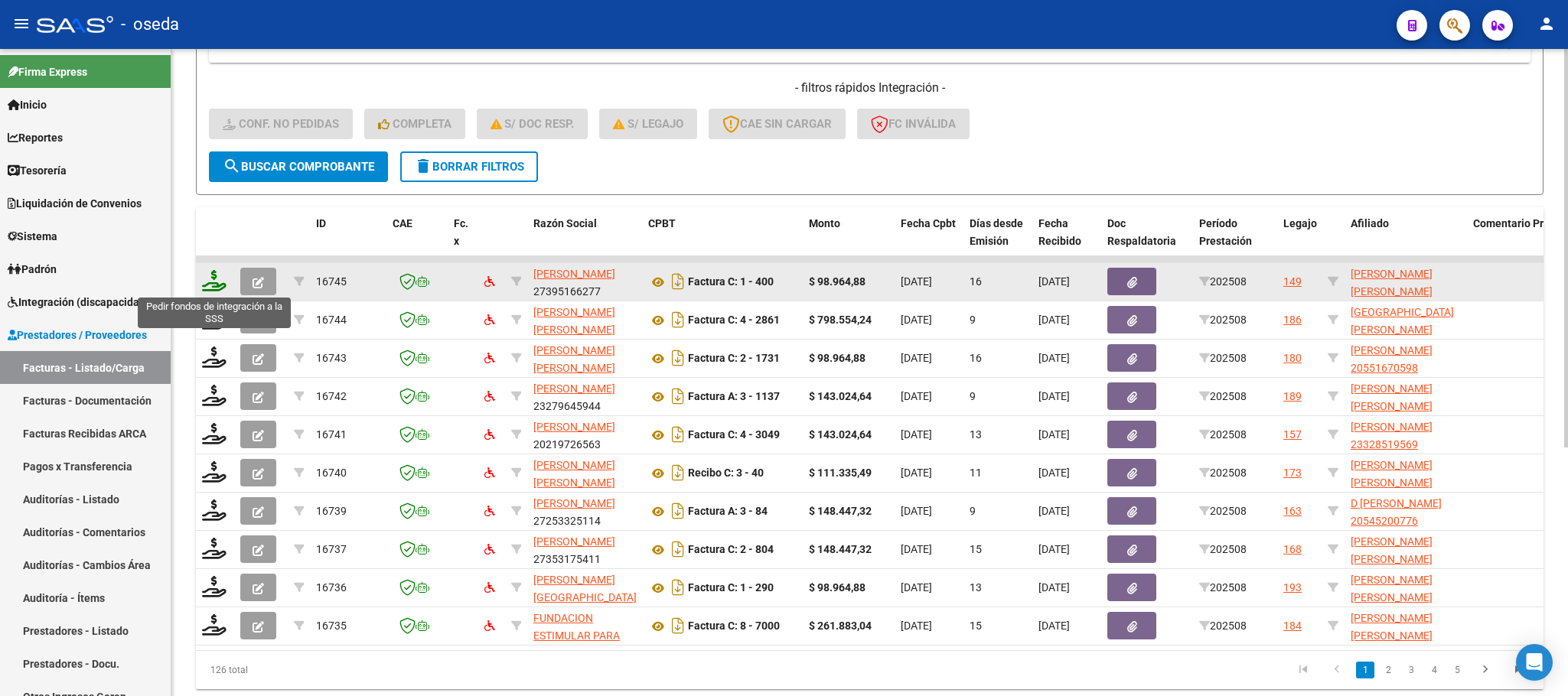
click at [212, 275] on icon at bounding box center [214, 280] width 25 height 22
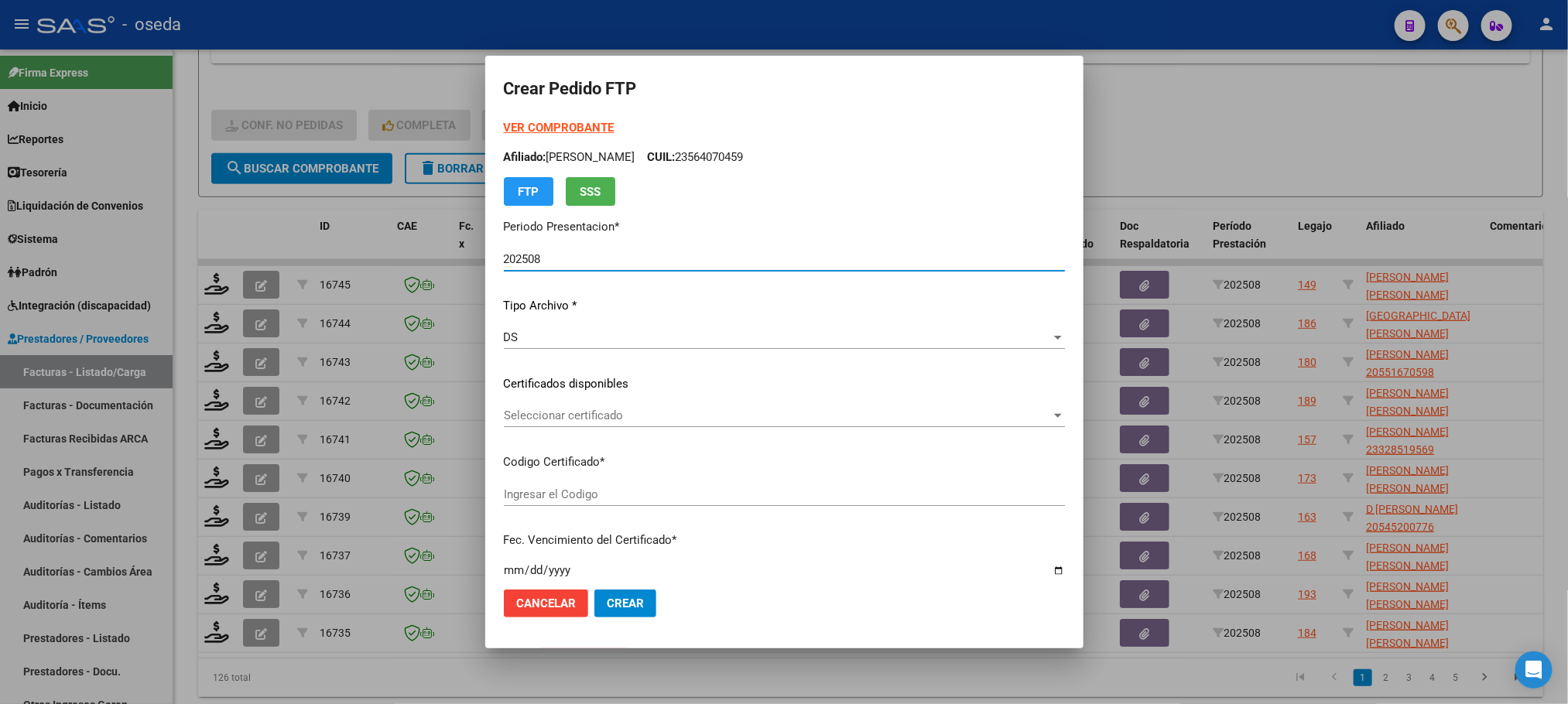
scroll to position [474, 0]
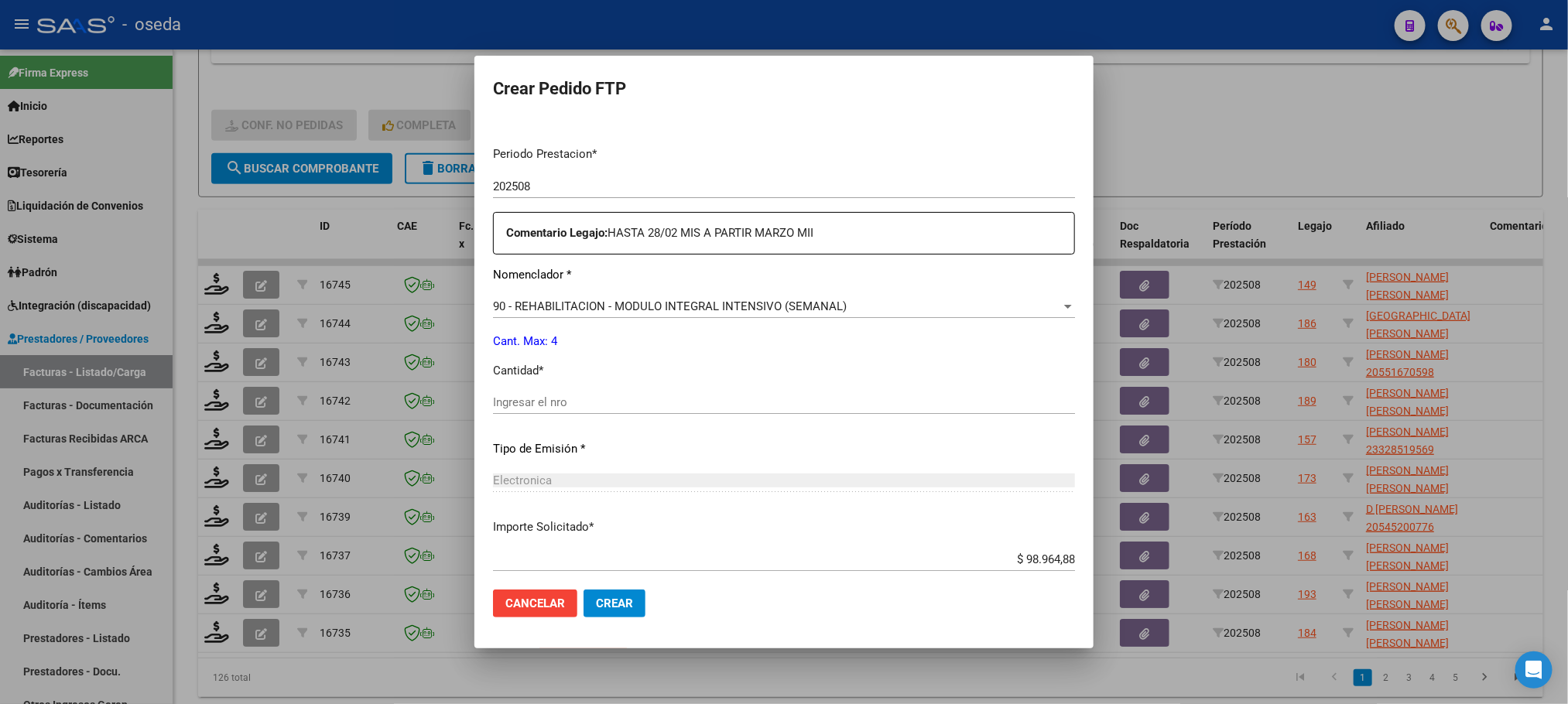
click at [703, 401] on input "Ingresar el nro" at bounding box center [783, 402] width 582 height 14
click at [584, 589] on button "Crear" at bounding box center [614, 603] width 62 height 28
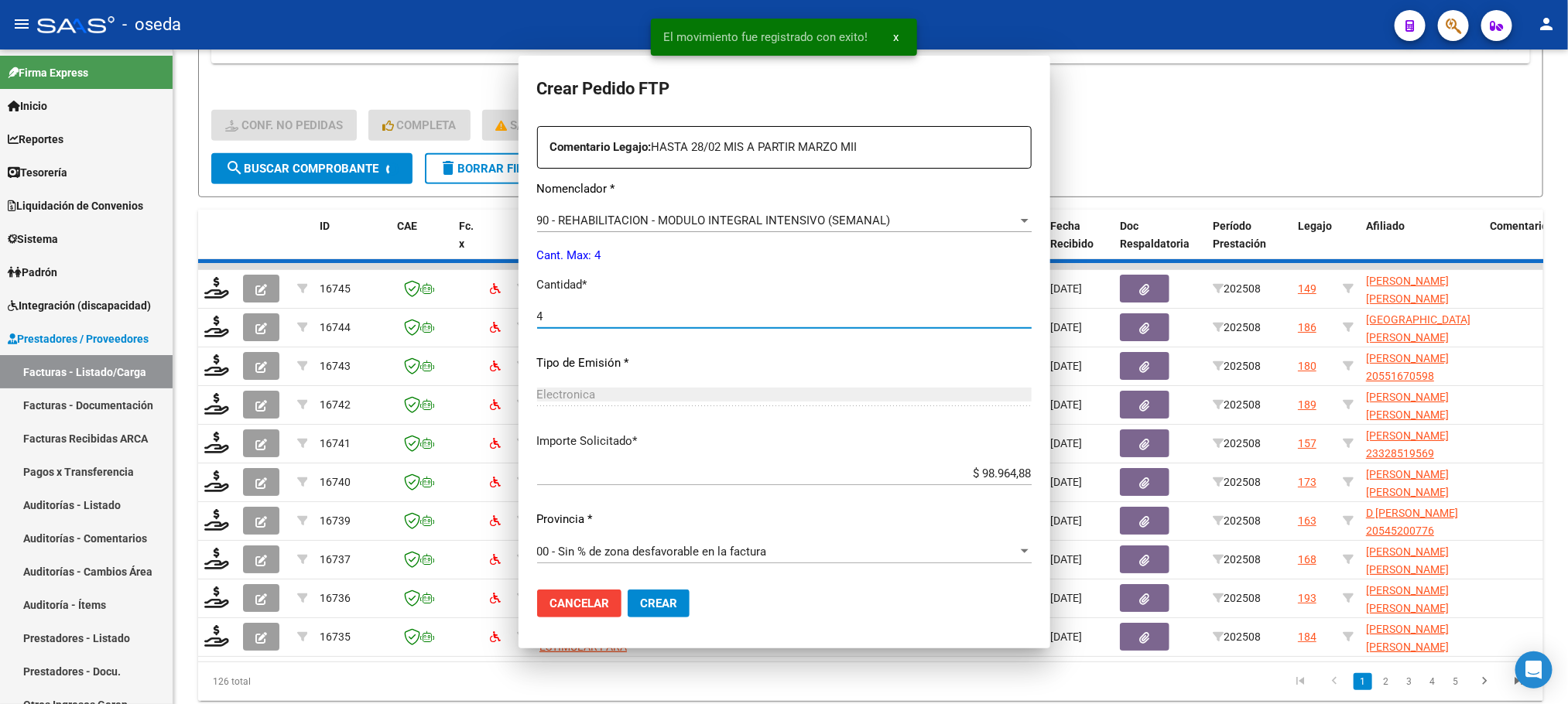
scroll to position [388, 0]
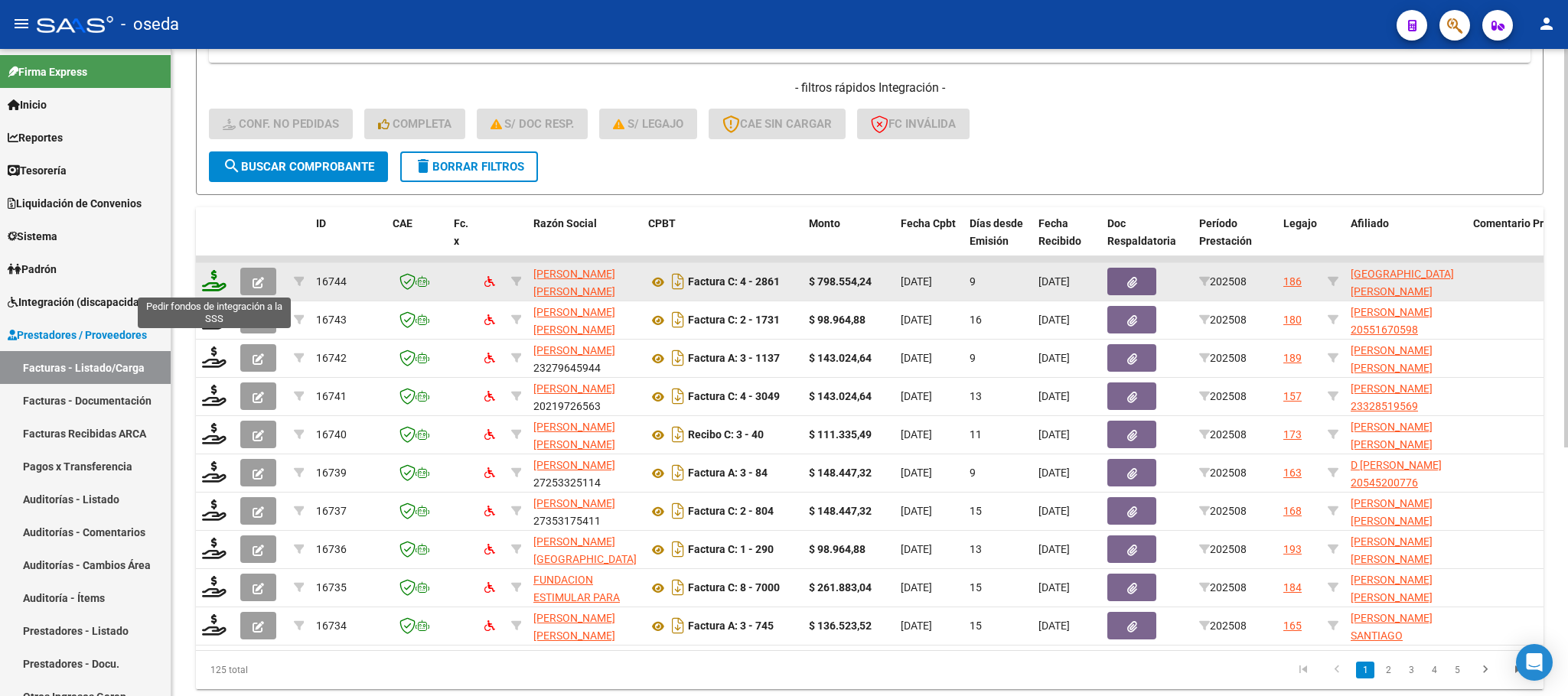
click at [216, 283] on icon at bounding box center [214, 280] width 25 height 22
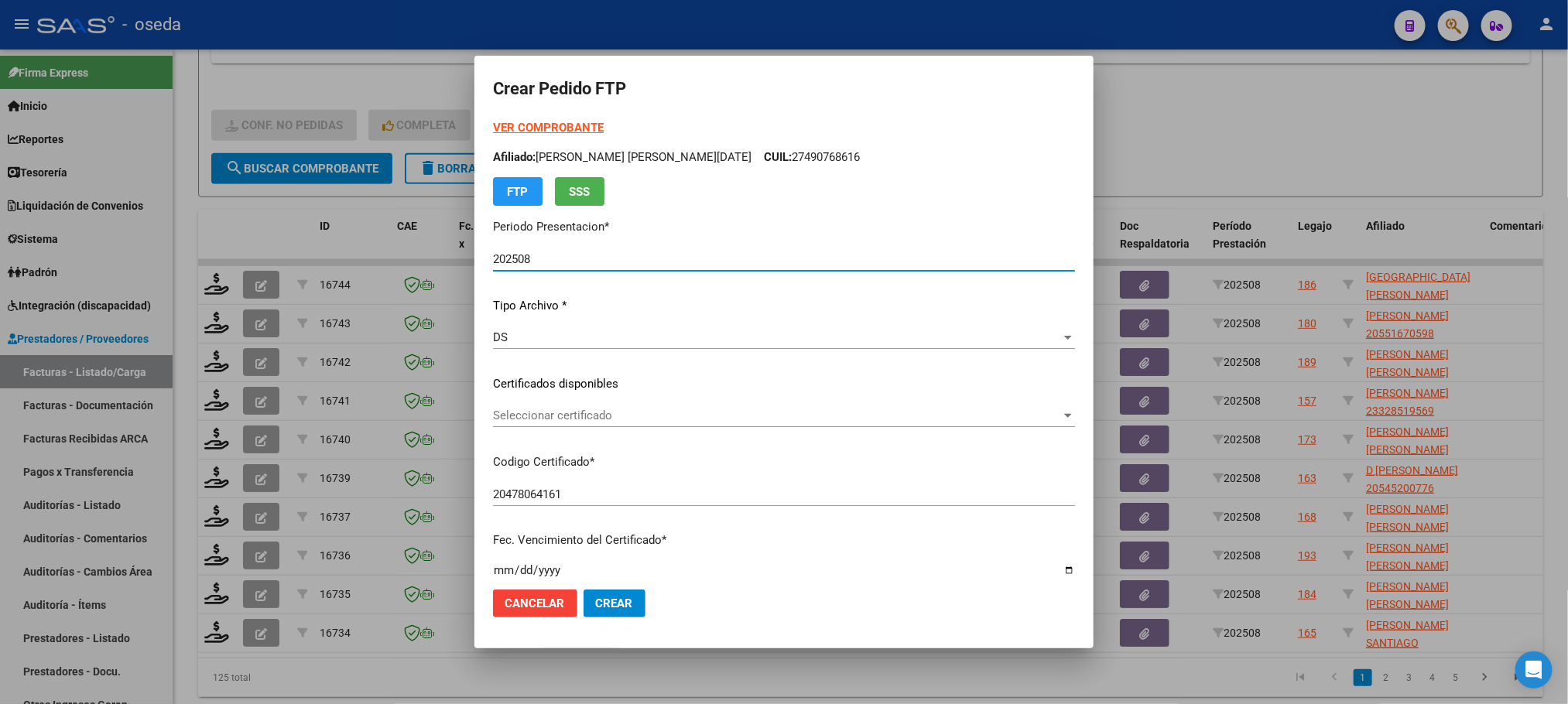
scroll to position [580, 0]
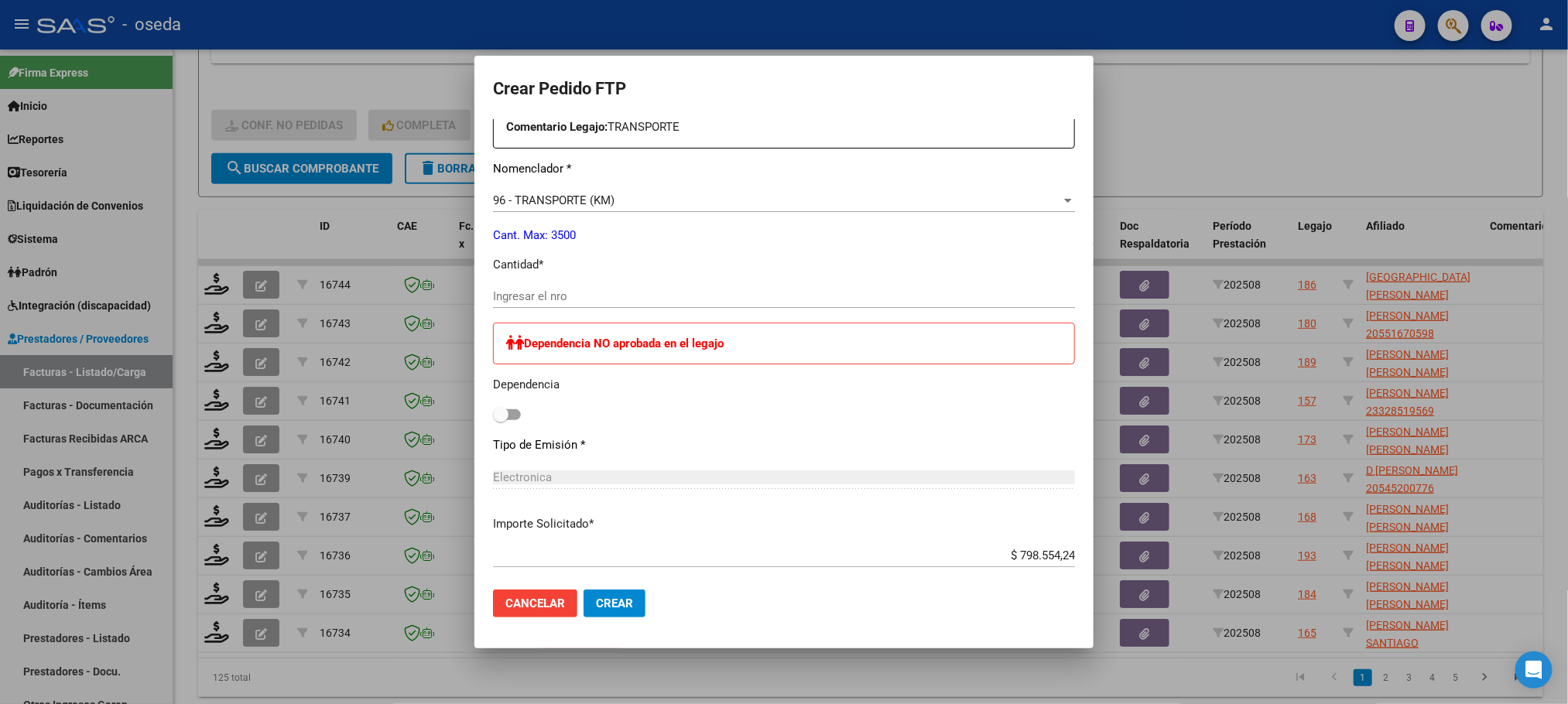
click at [698, 295] on input "Ingresar el nro" at bounding box center [783, 295] width 582 height 14
click at [584, 589] on button "Crear" at bounding box center [614, 603] width 62 height 28
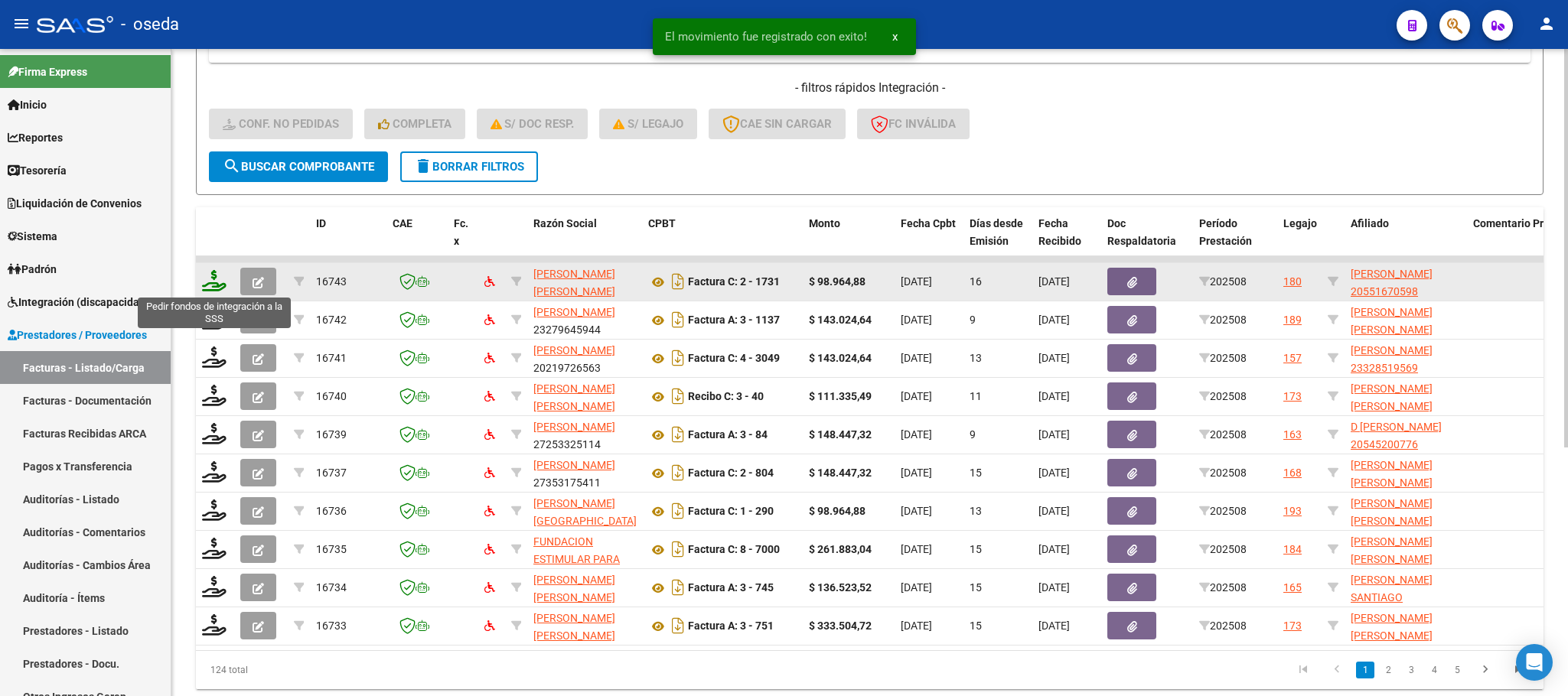
click at [212, 279] on icon at bounding box center [214, 280] width 25 height 22
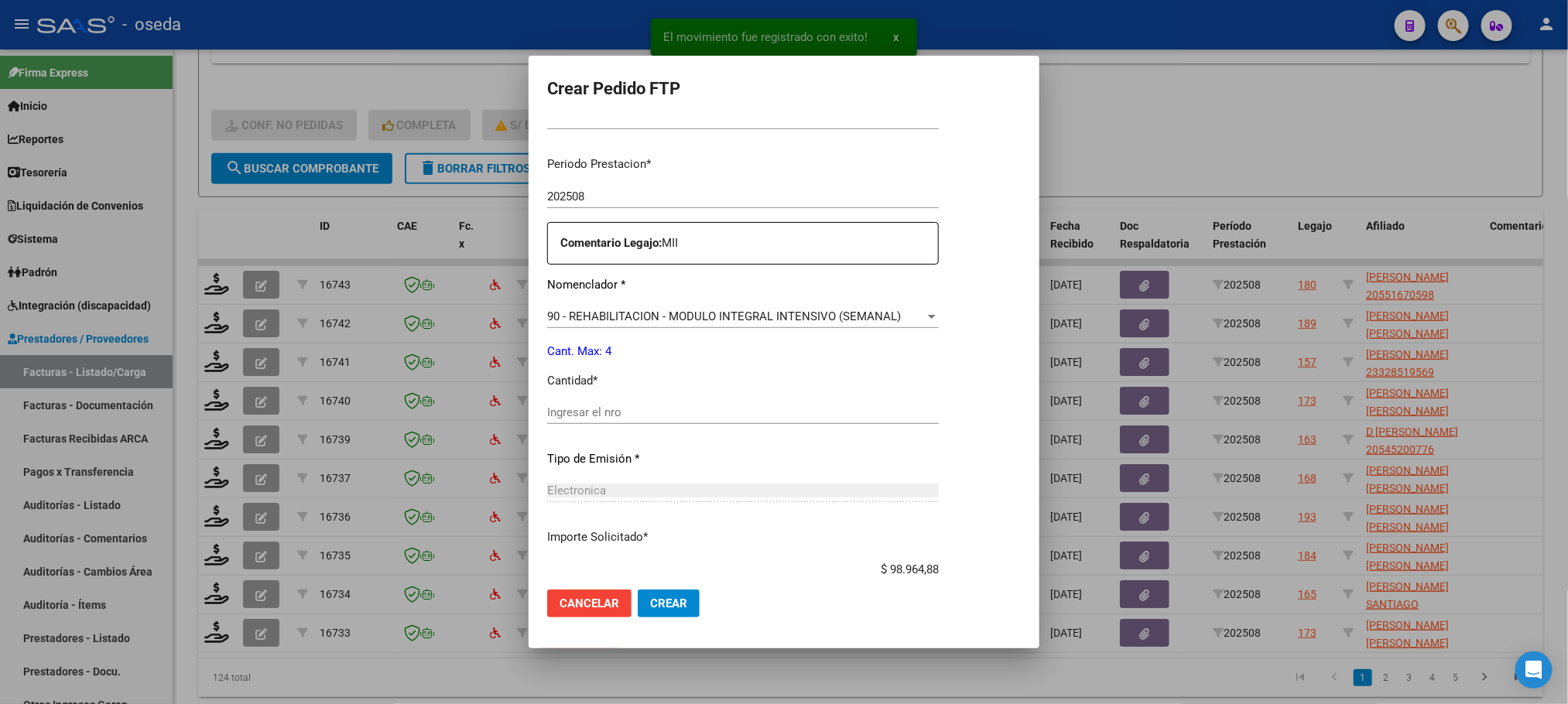
scroll to position [560, 0]
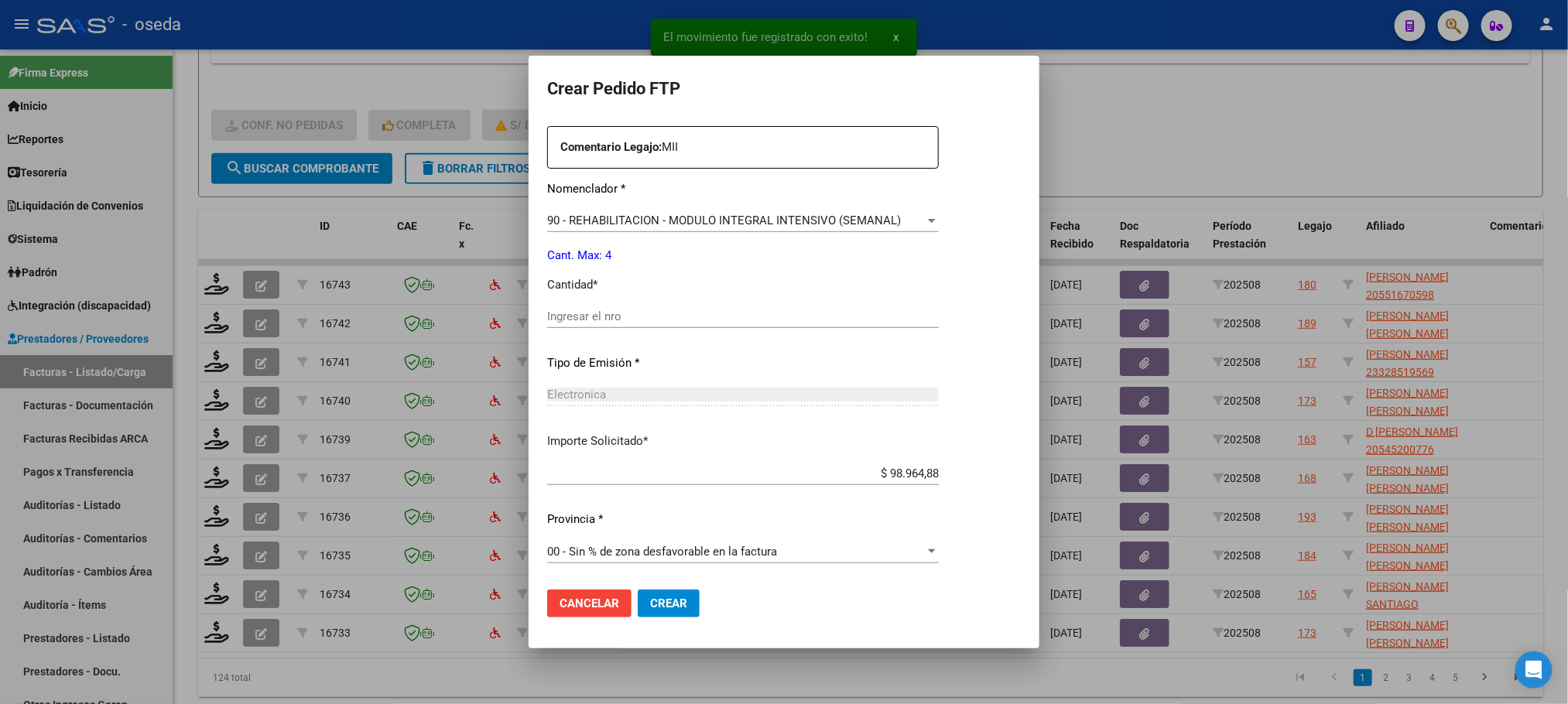
click at [727, 325] on div "Ingresar el nro" at bounding box center [743, 316] width 392 height 23
click at [735, 316] on input "Ingresar el nro" at bounding box center [743, 316] width 392 height 14
click at [638, 589] on button "Crear" at bounding box center [669, 603] width 62 height 28
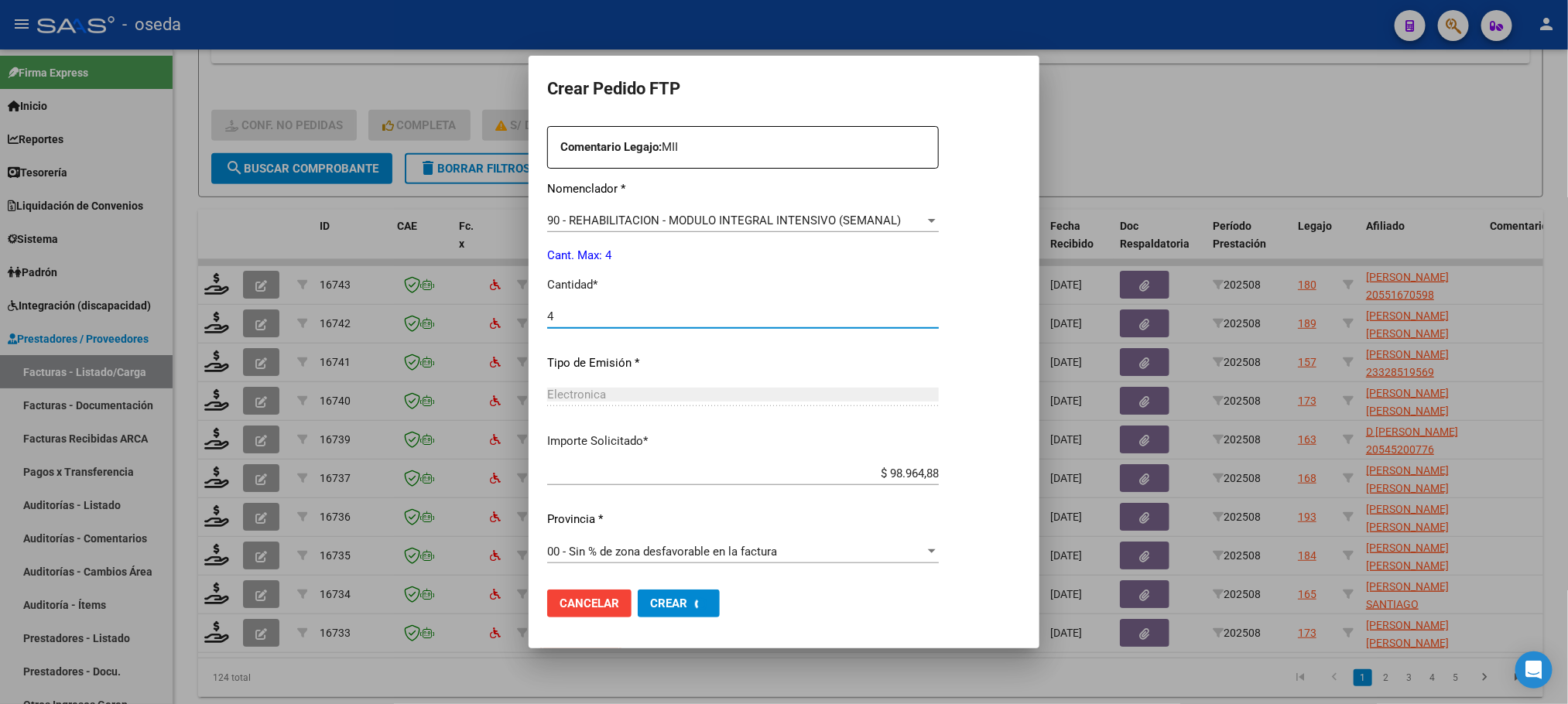
scroll to position [474, 0]
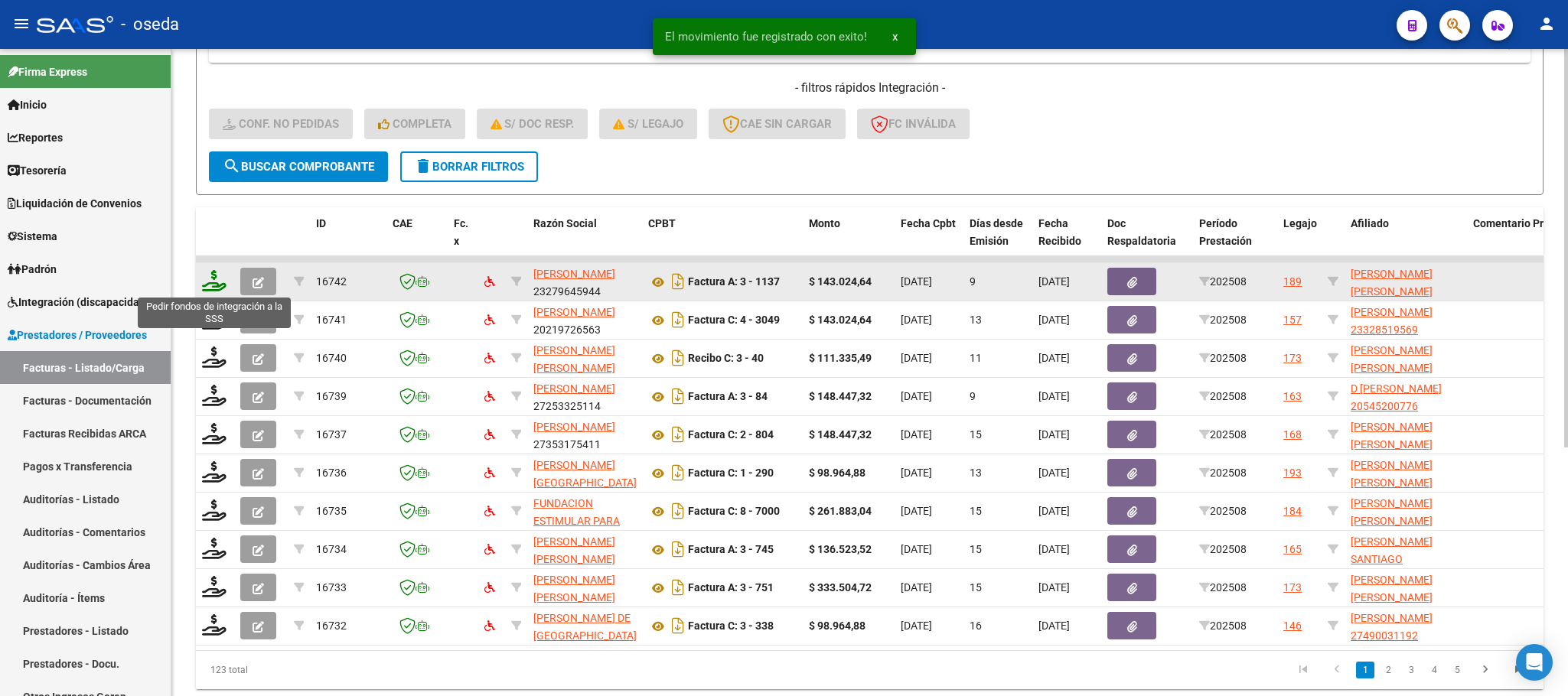
click at [207, 283] on icon at bounding box center [214, 280] width 25 height 22
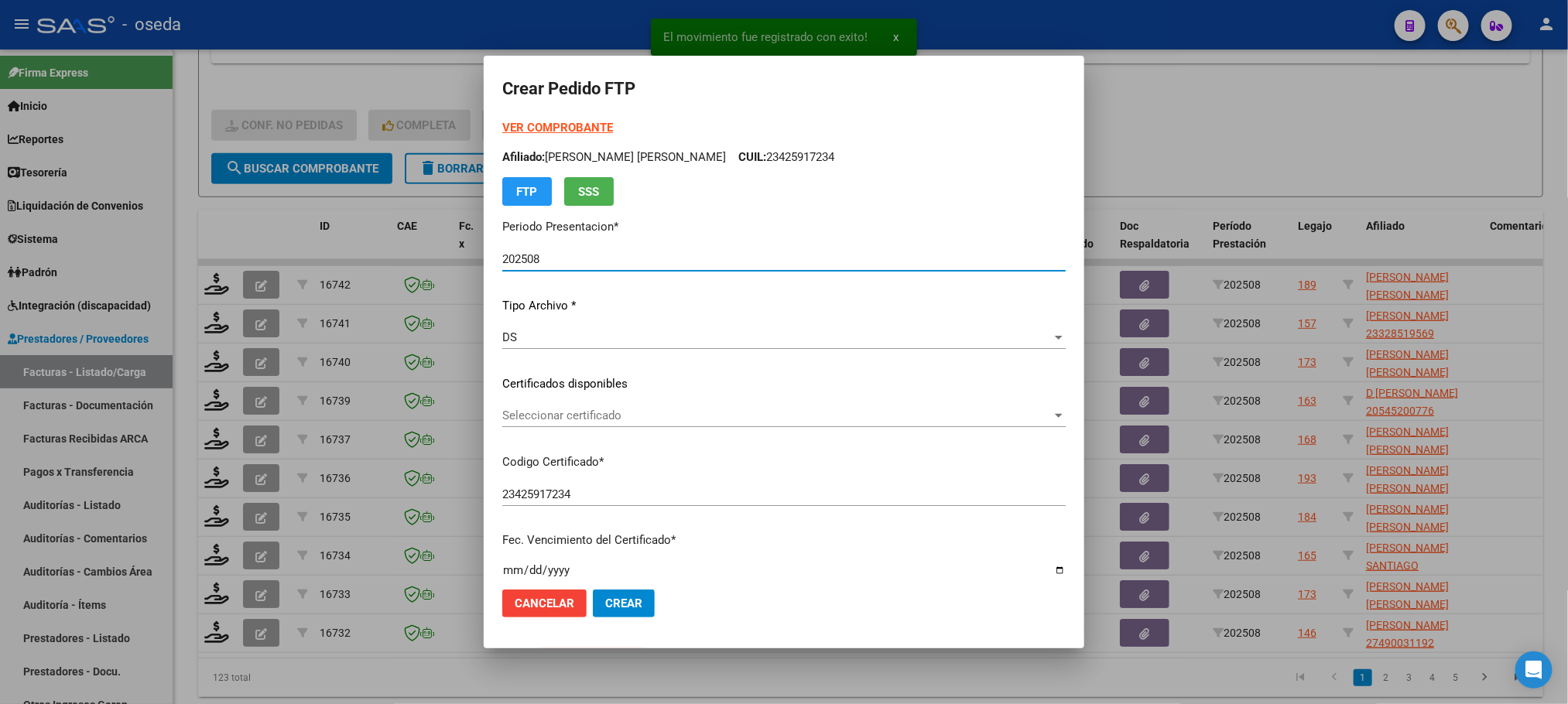
scroll to position [348, 0]
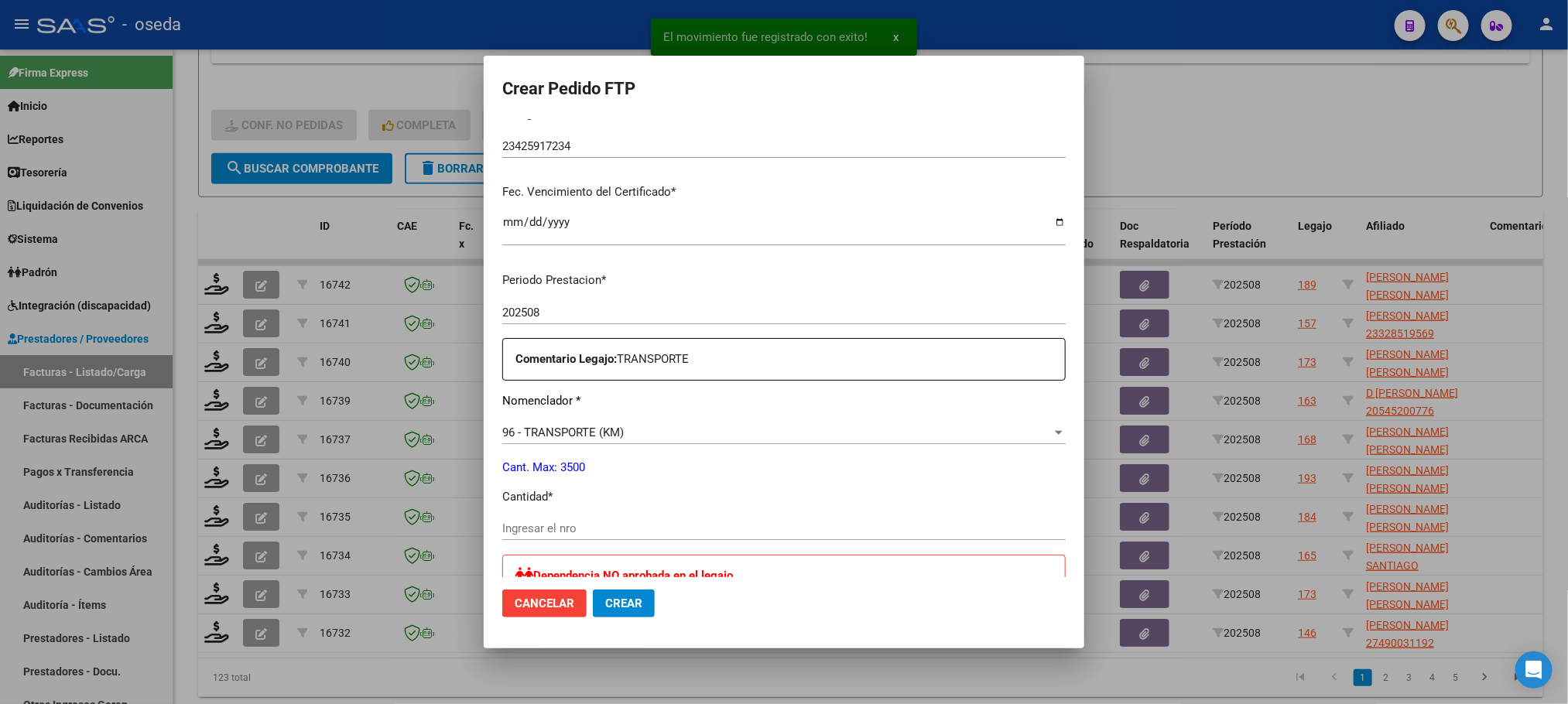
click at [748, 538] on div "Ingresar el nro" at bounding box center [784, 528] width 564 height 23
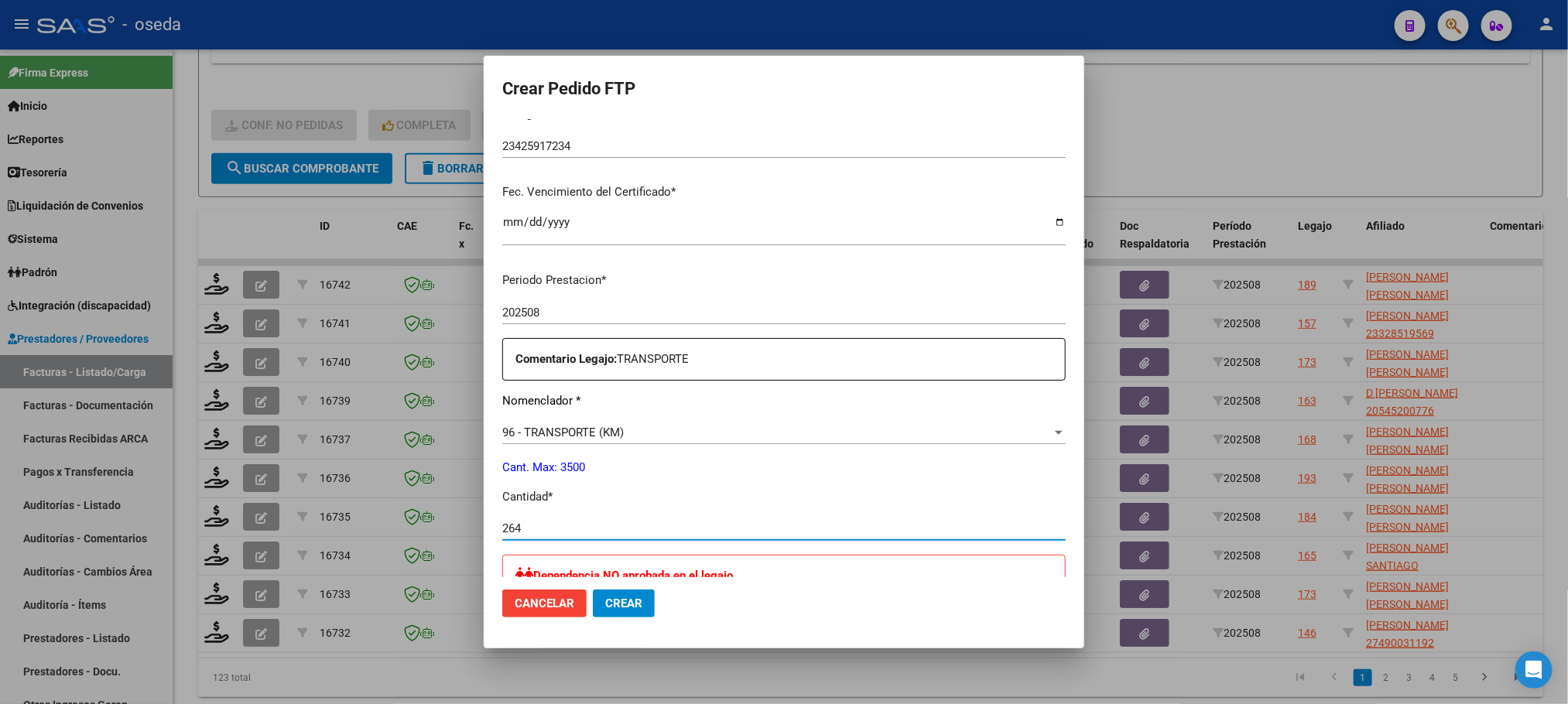
click at [593, 589] on button "Crear" at bounding box center [623, 603] width 62 height 28
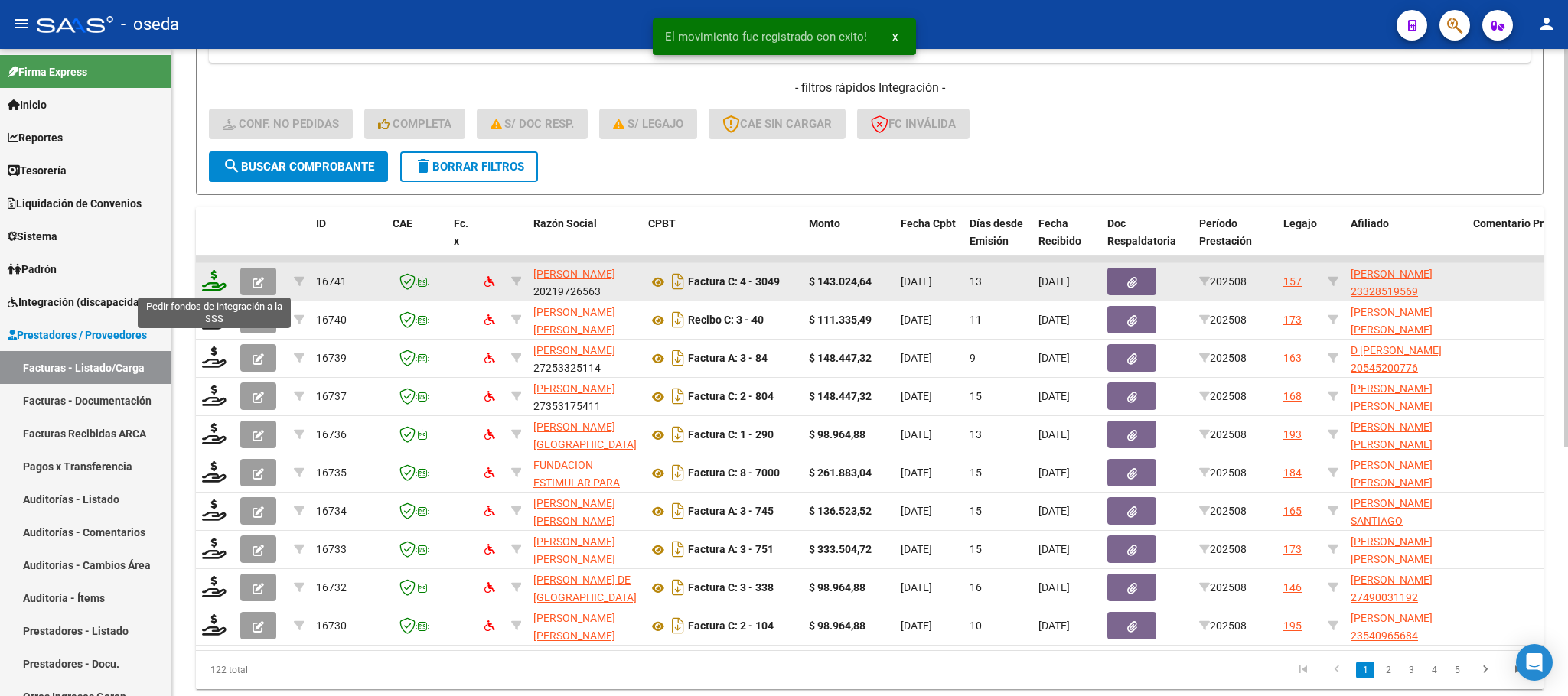
click at [216, 285] on icon at bounding box center [214, 280] width 25 height 22
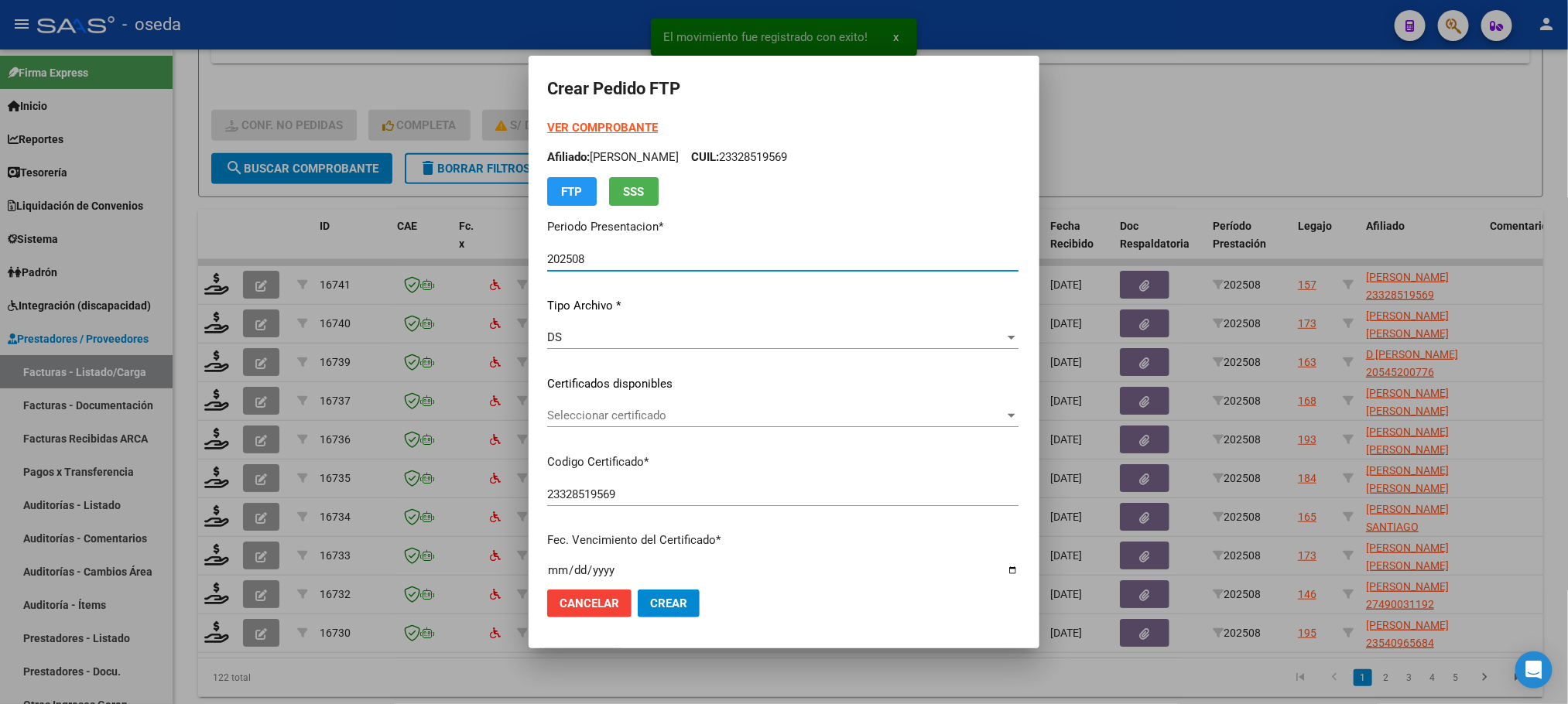
scroll to position [123, 0]
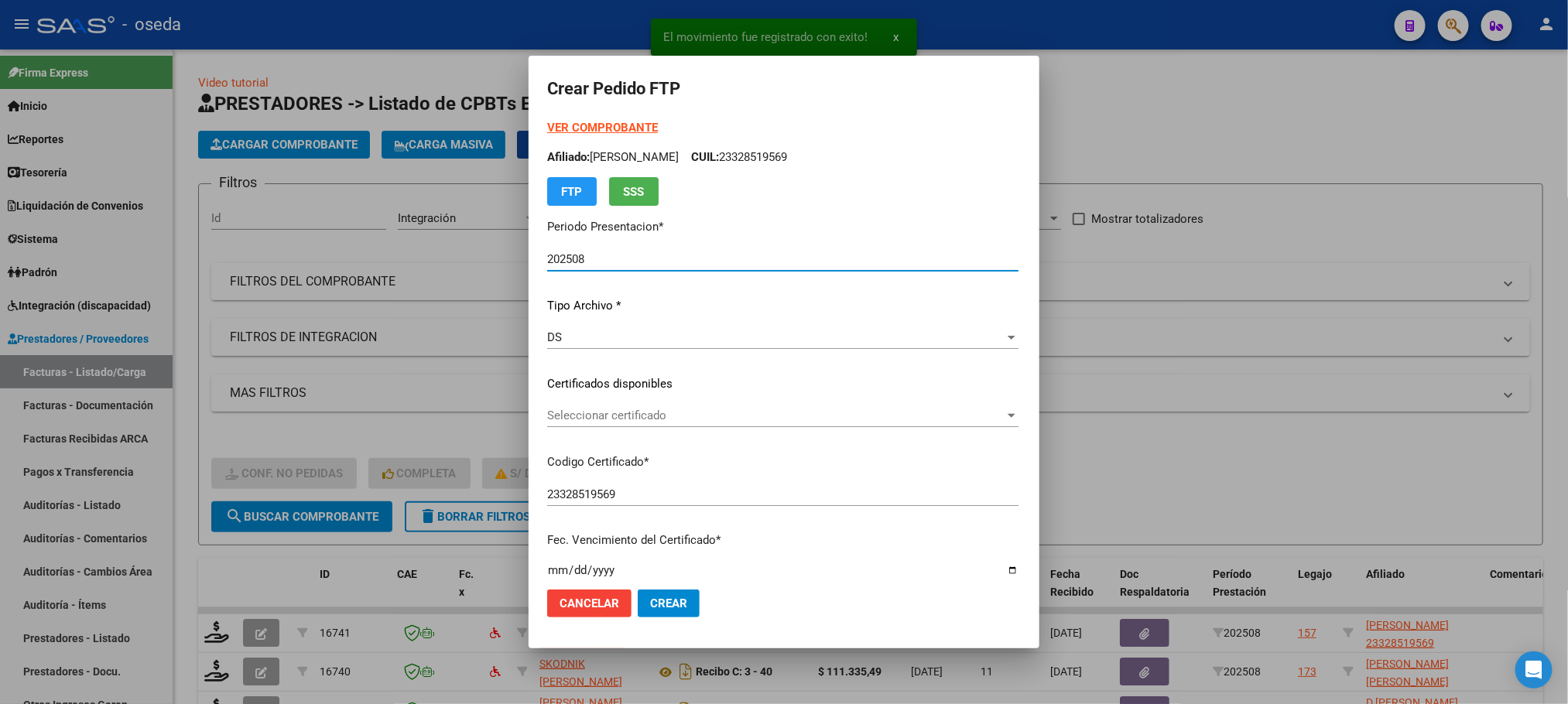
scroll to position [348, 0]
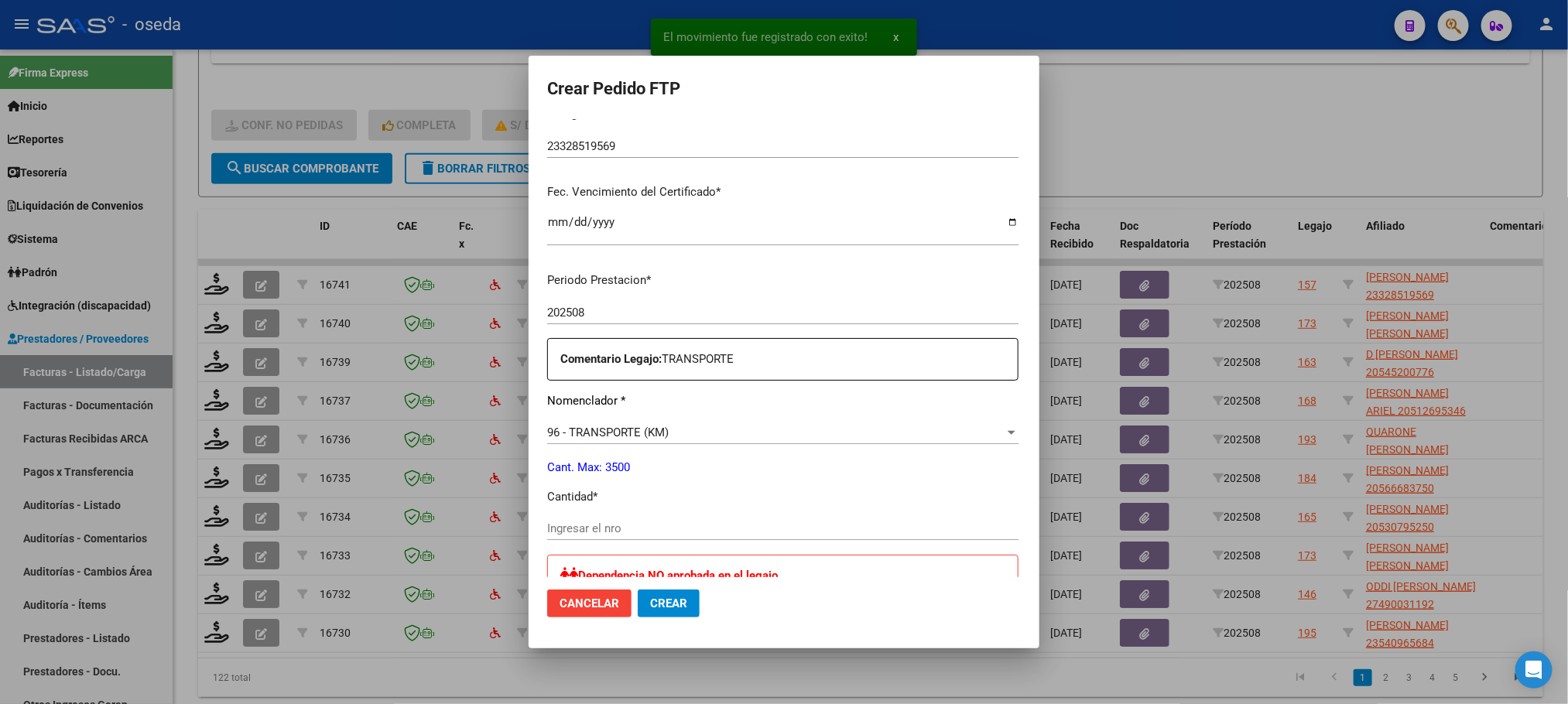
click at [655, 528] on input "Ingresar el nro" at bounding box center [783, 528] width 472 height 14
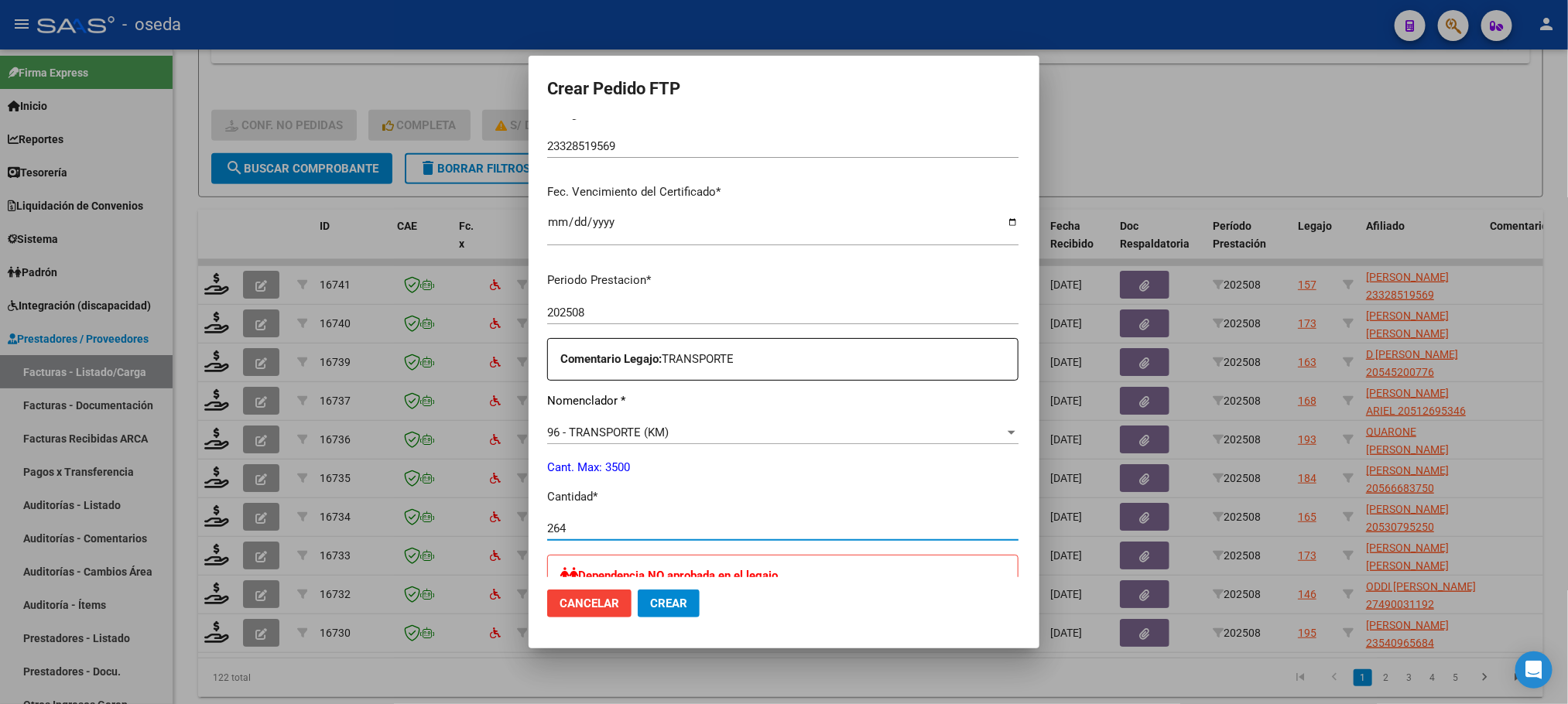
type input "264"
click at [638, 589] on button "Crear" at bounding box center [669, 603] width 62 height 28
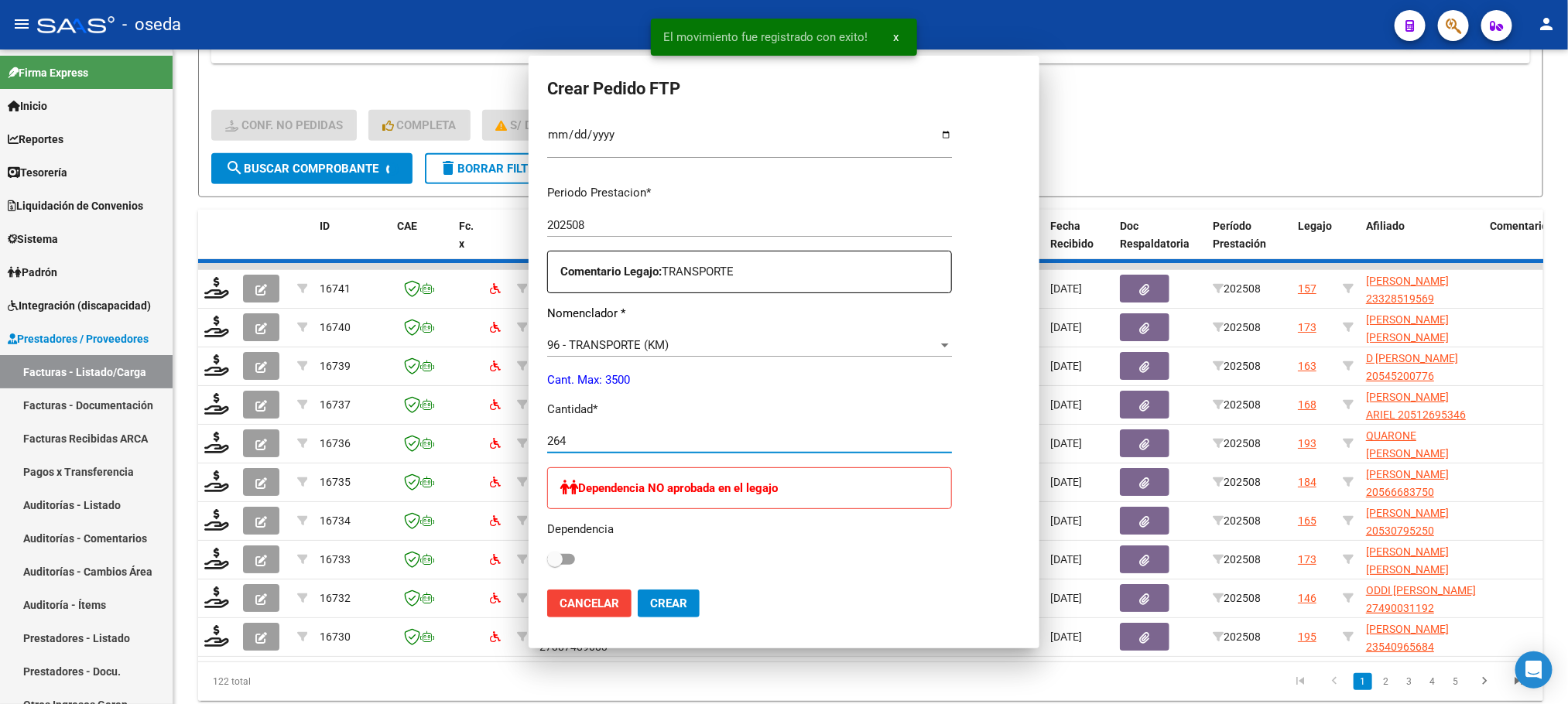
scroll to position [0, 0]
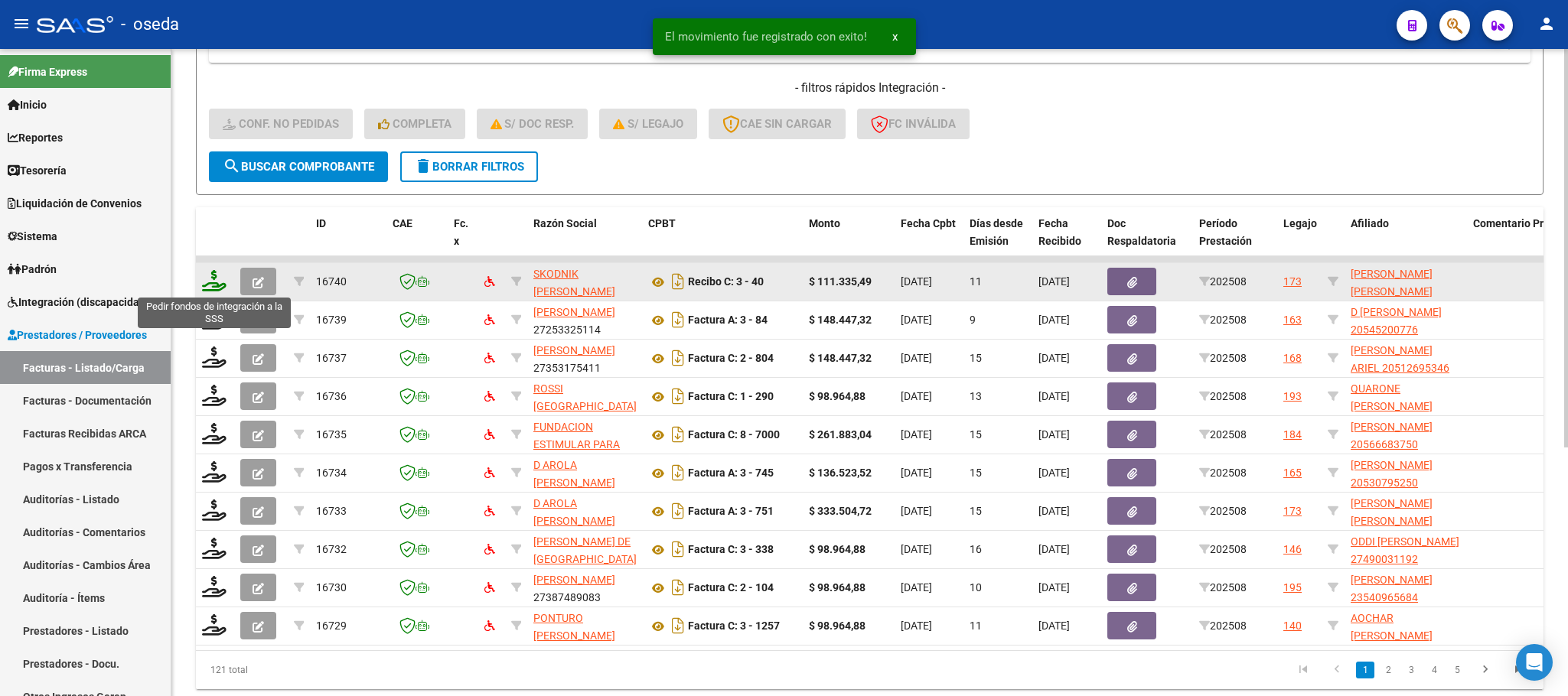
click at [212, 283] on icon at bounding box center [214, 280] width 25 height 22
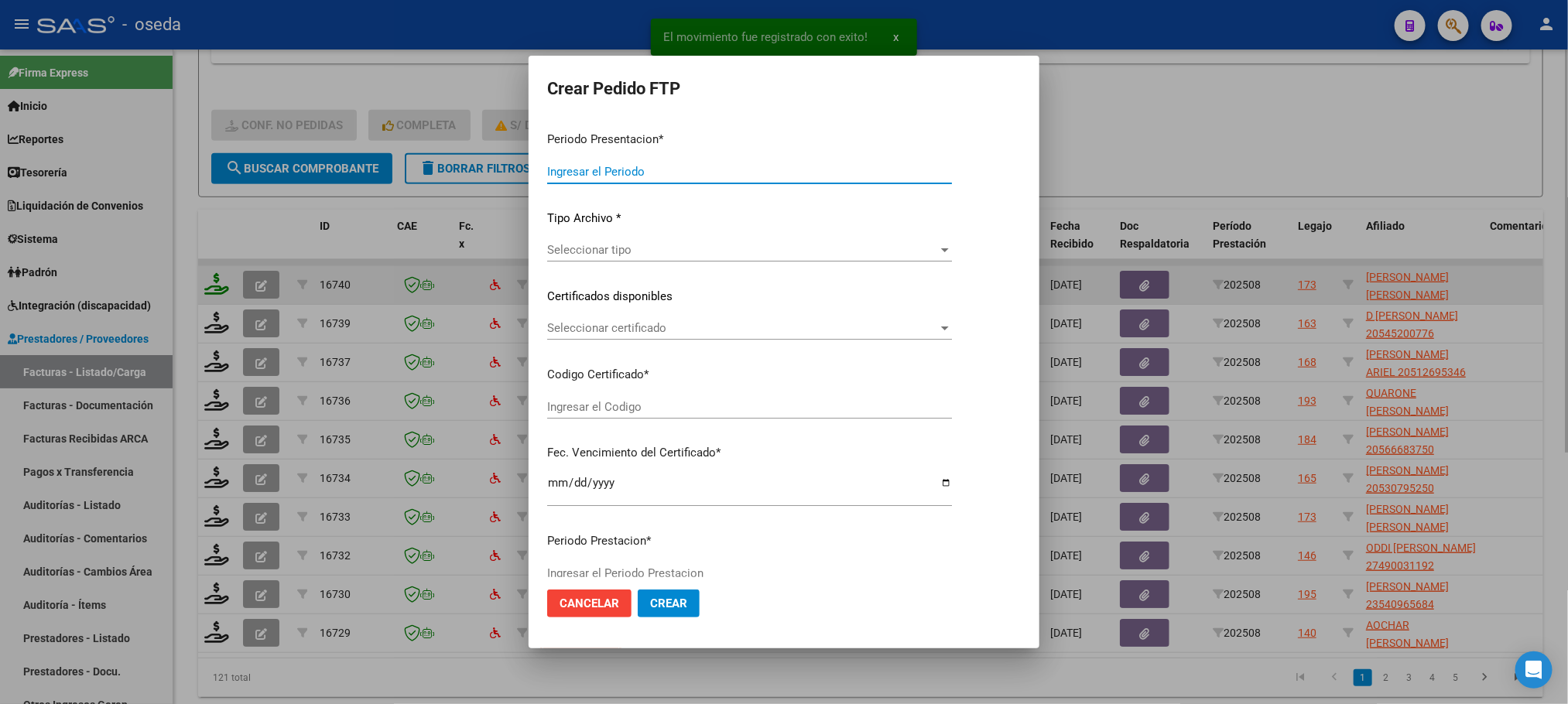
type input "202508"
type input "$ 111.335,49"
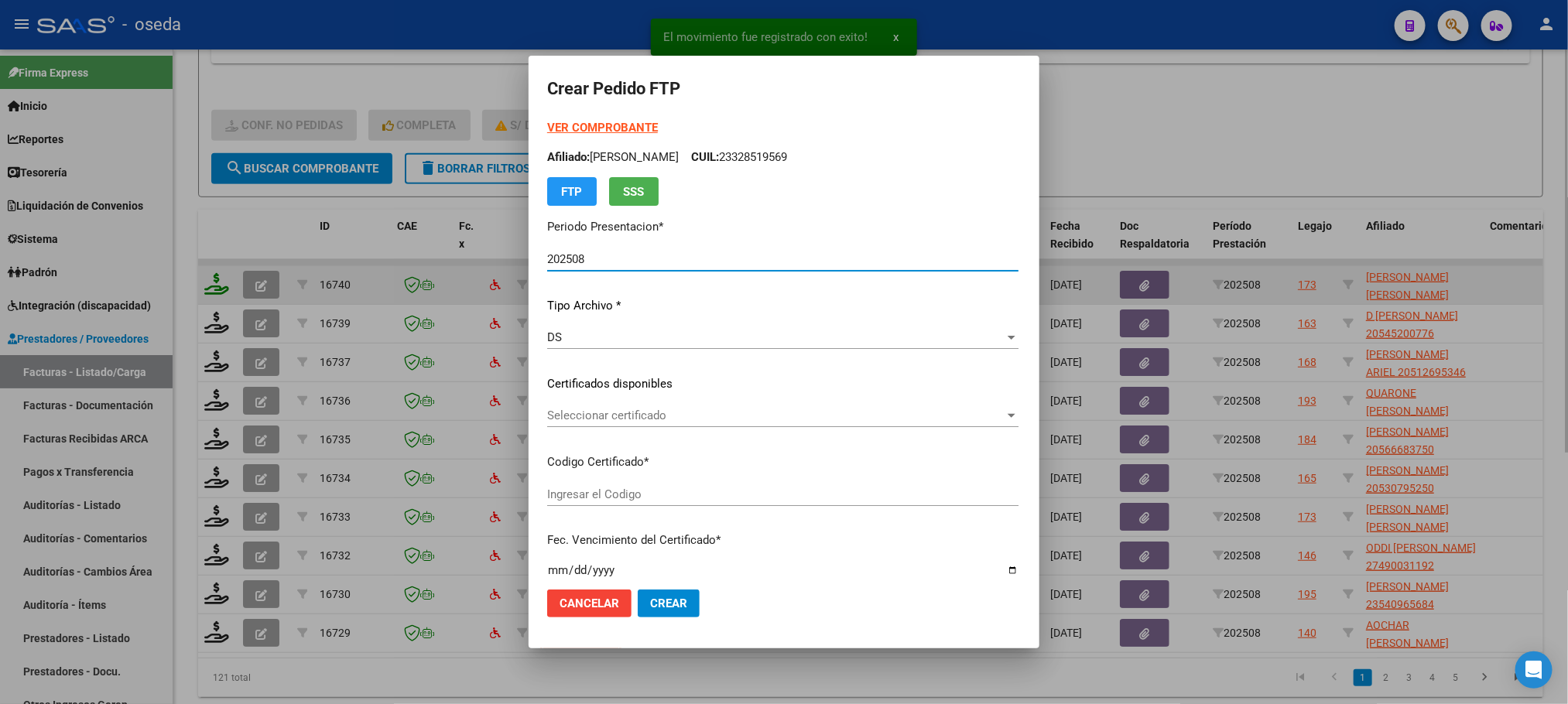
type input "ARG02000550000862022031720320317CBA536"
type input "2032-03-17"
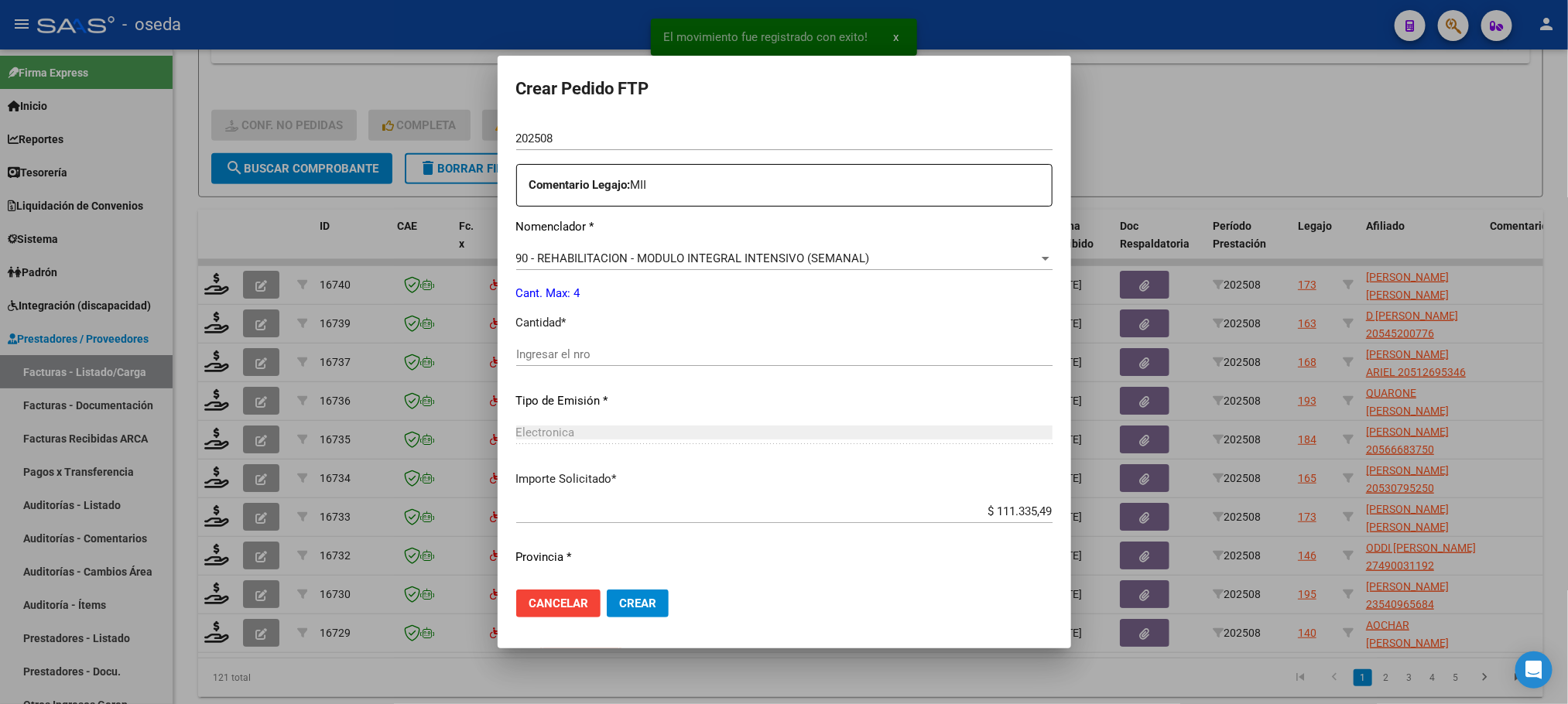
scroll to position [560, 0]
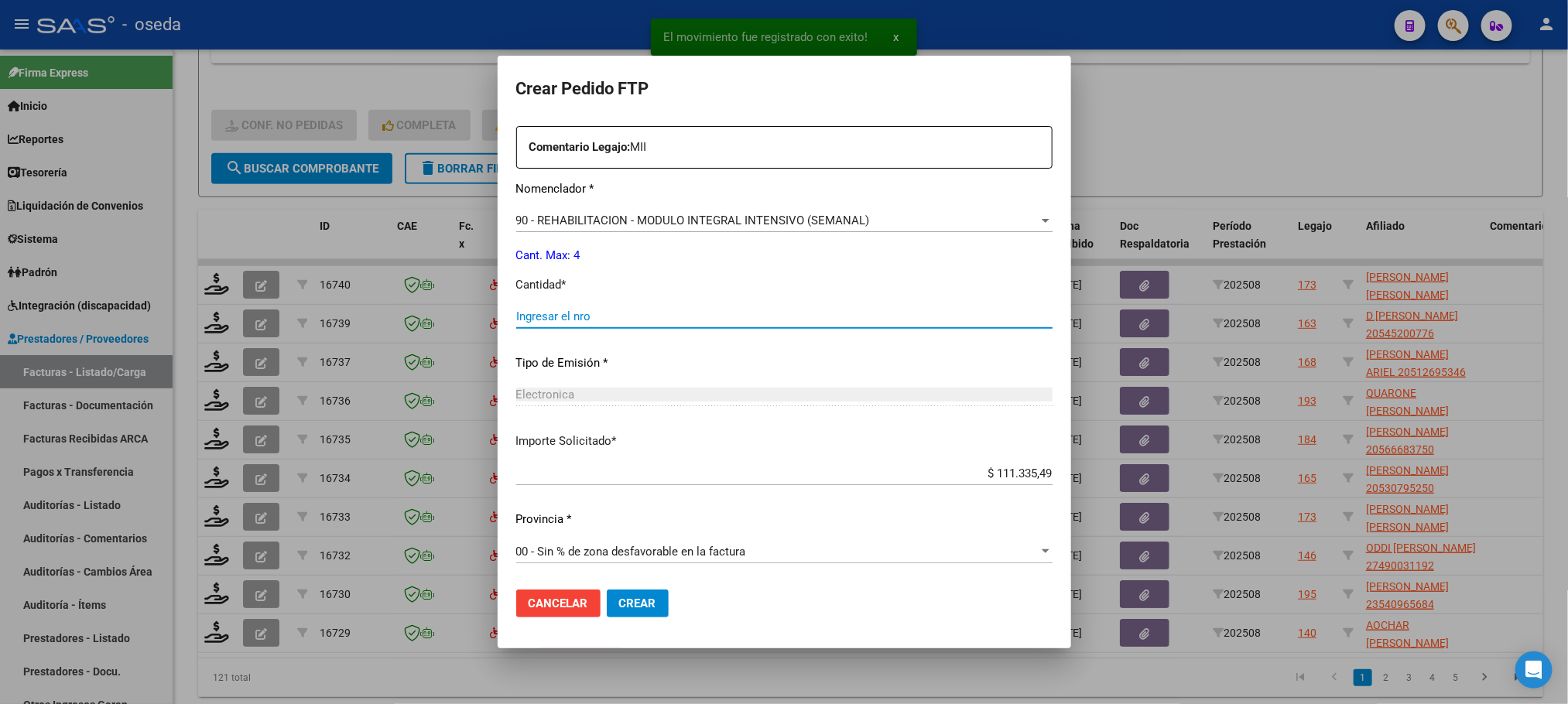
click at [788, 312] on input "Ingresar el nro" at bounding box center [784, 316] width 536 height 14
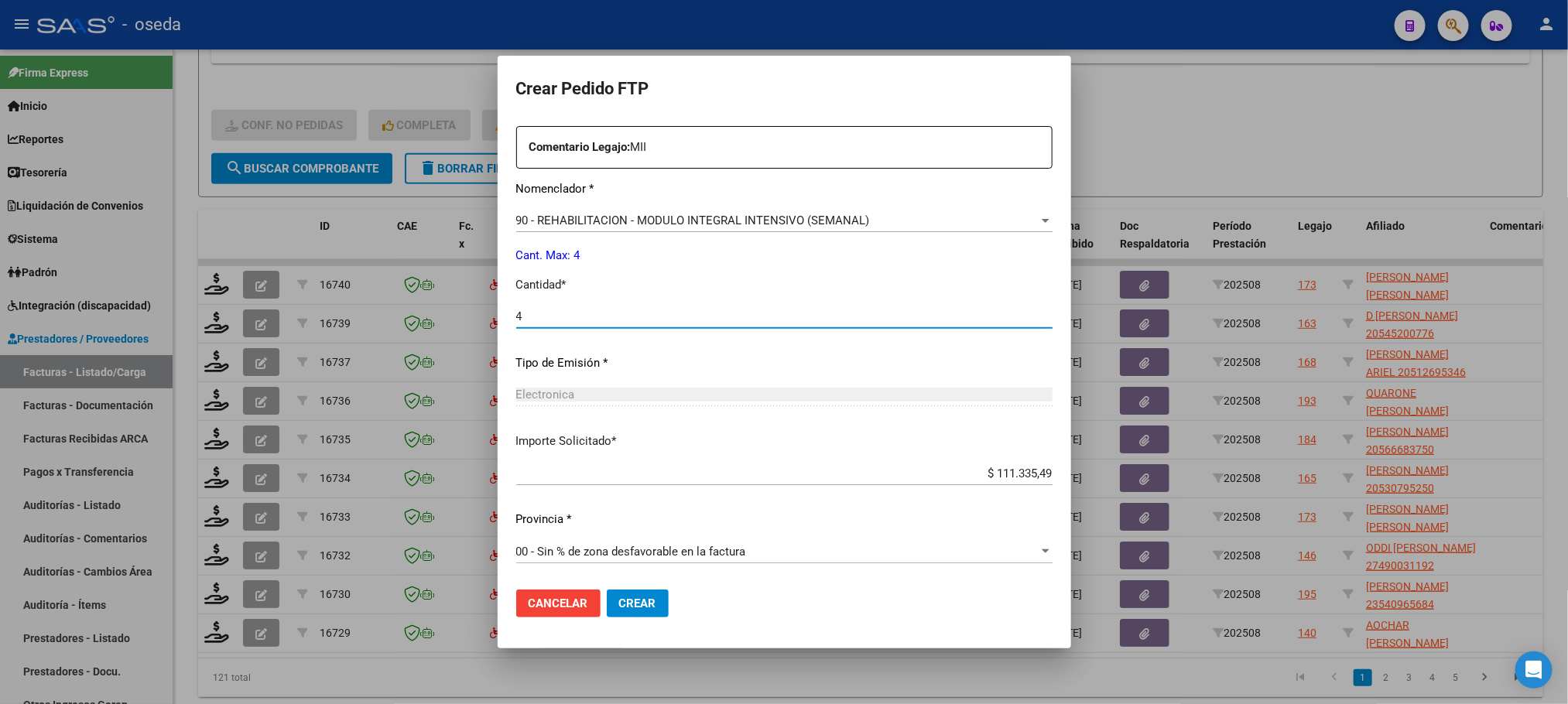
type input "4"
click at [606, 589] on button "Crear" at bounding box center [637, 603] width 62 height 28
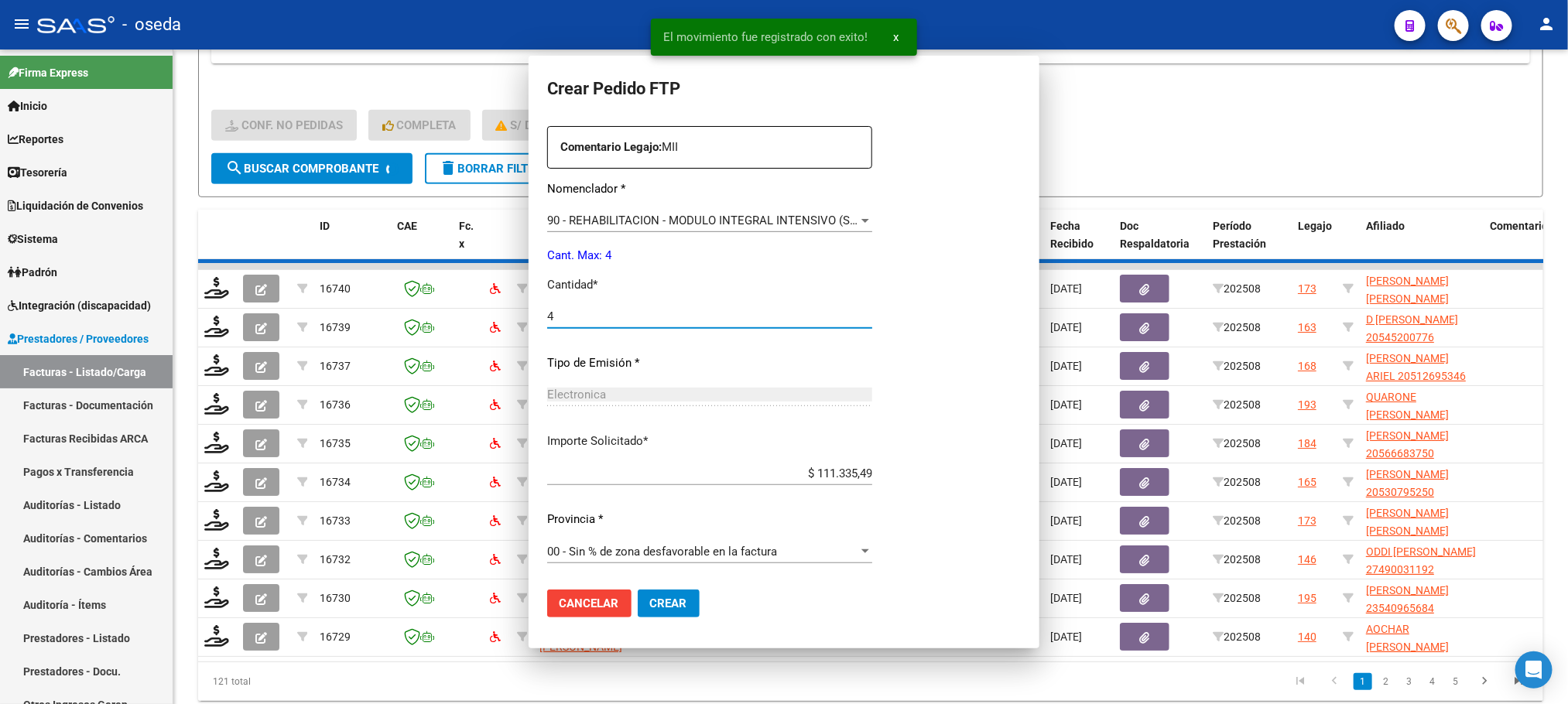
scroll to position [474, 0]
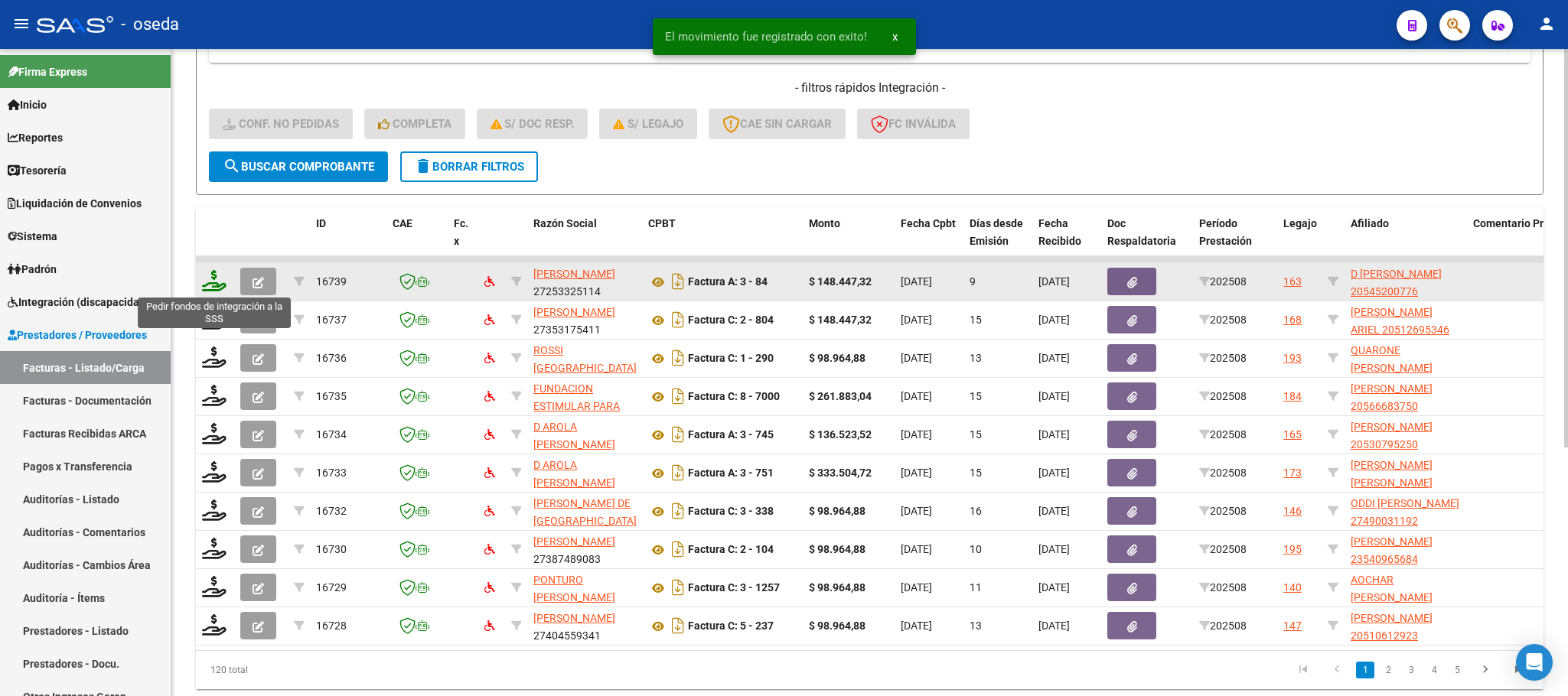
click at [208, 285] on icon at bounding box center [214, 280] width 25 height 22
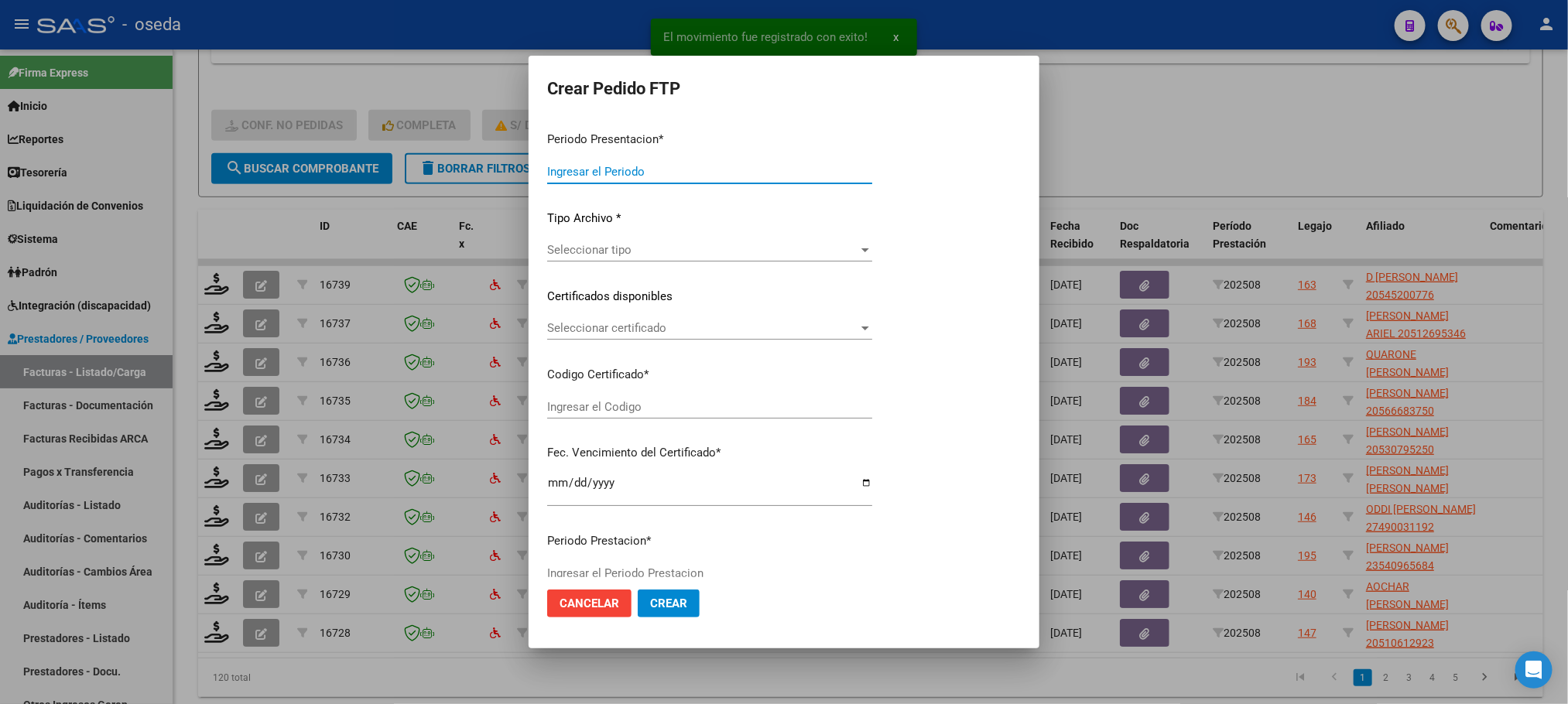
type input "202508"
type input "$ 148.447,32"
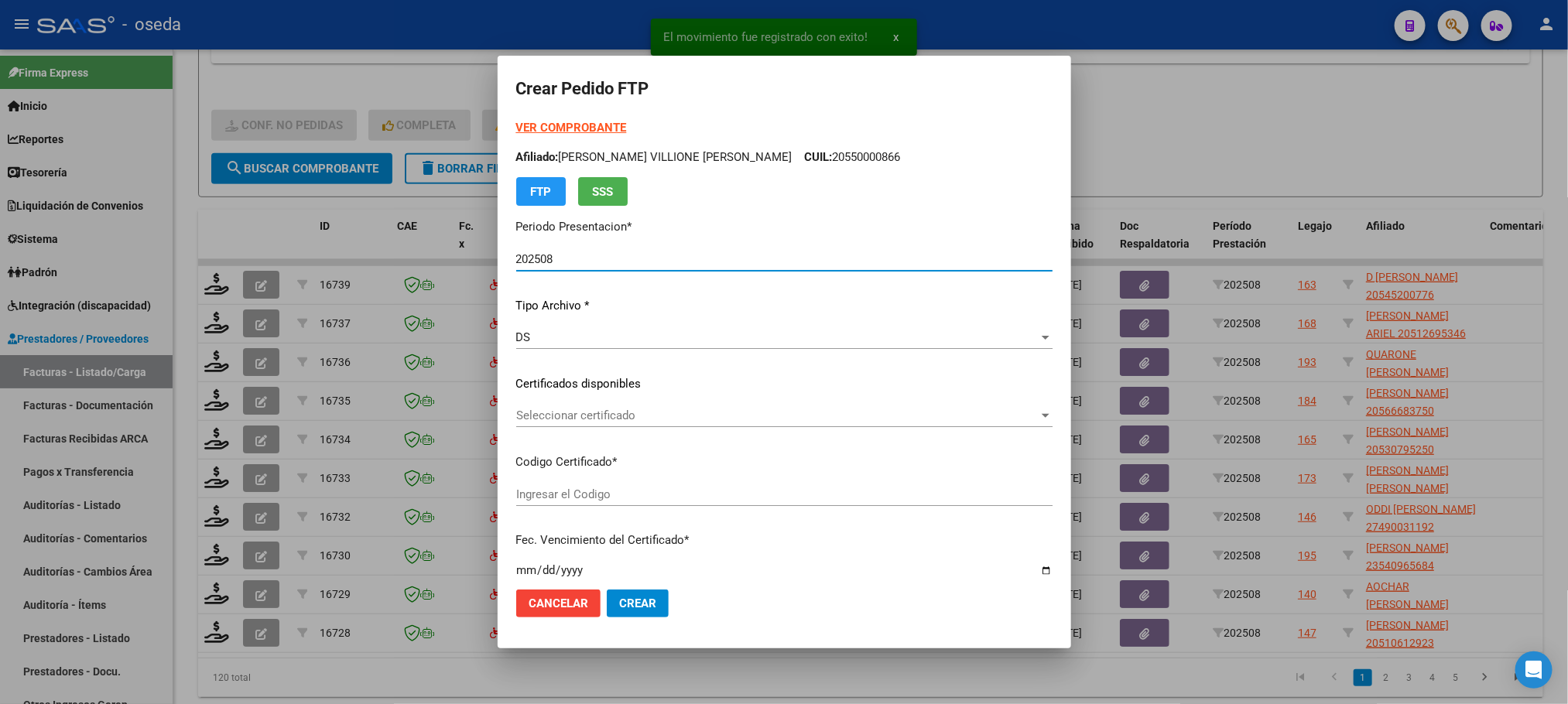
type input "20545200776"
type input "2023-10-01"
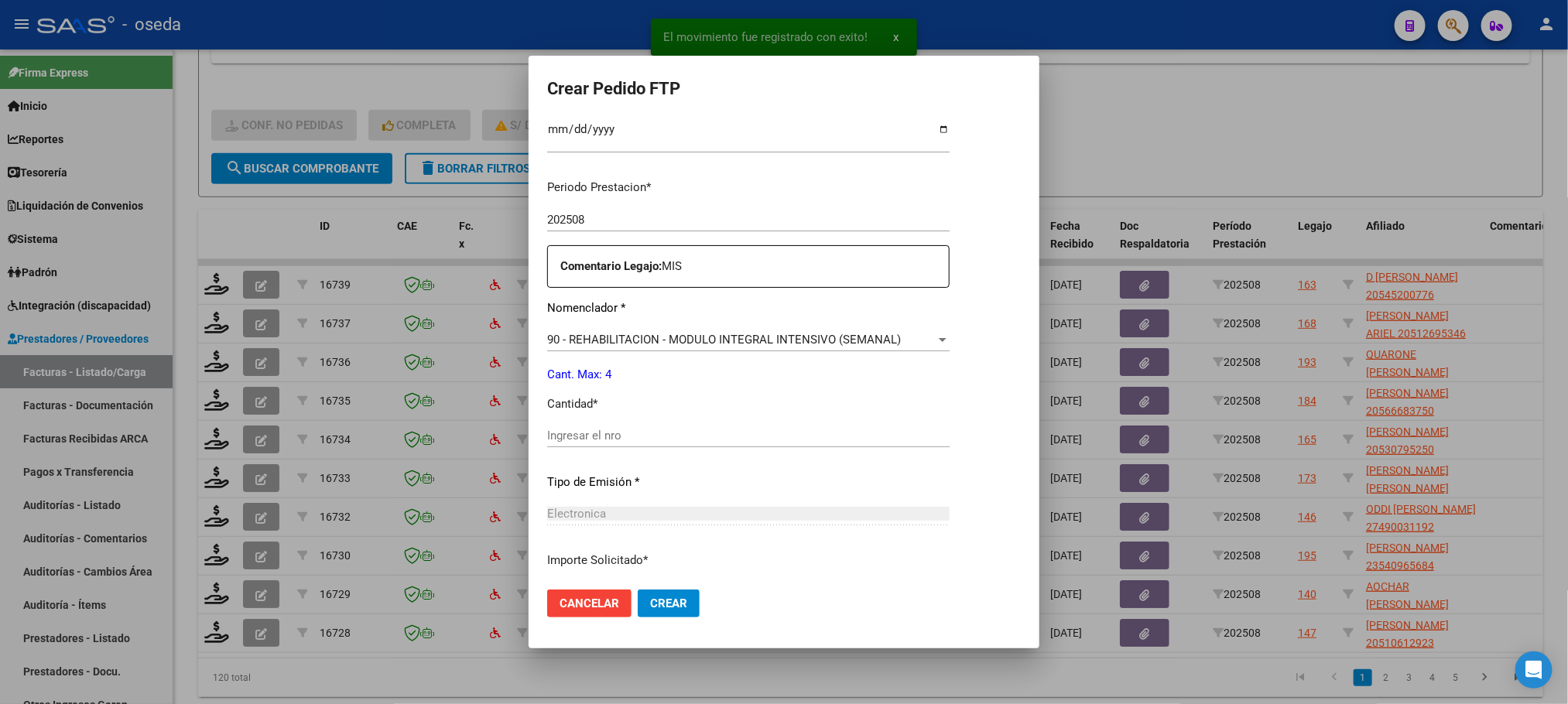
scroll to position [560, 0]
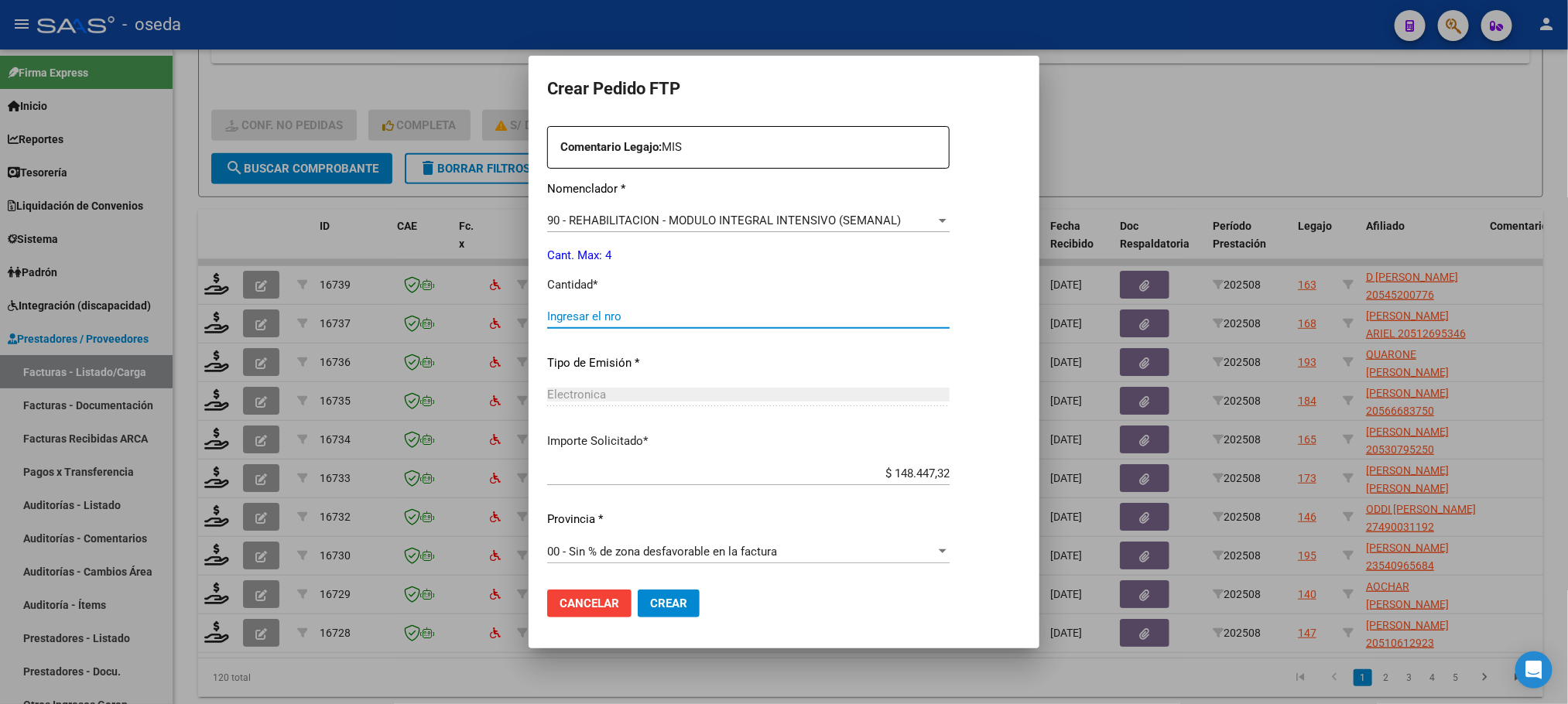
click at [631, 318] on input "Ingresar el nro" at bounding box center [748, 316] width 402 height 14
type input "4"
click at [638, 589] on button "Crear" at bounding box center [669, 603] width 62 height 28
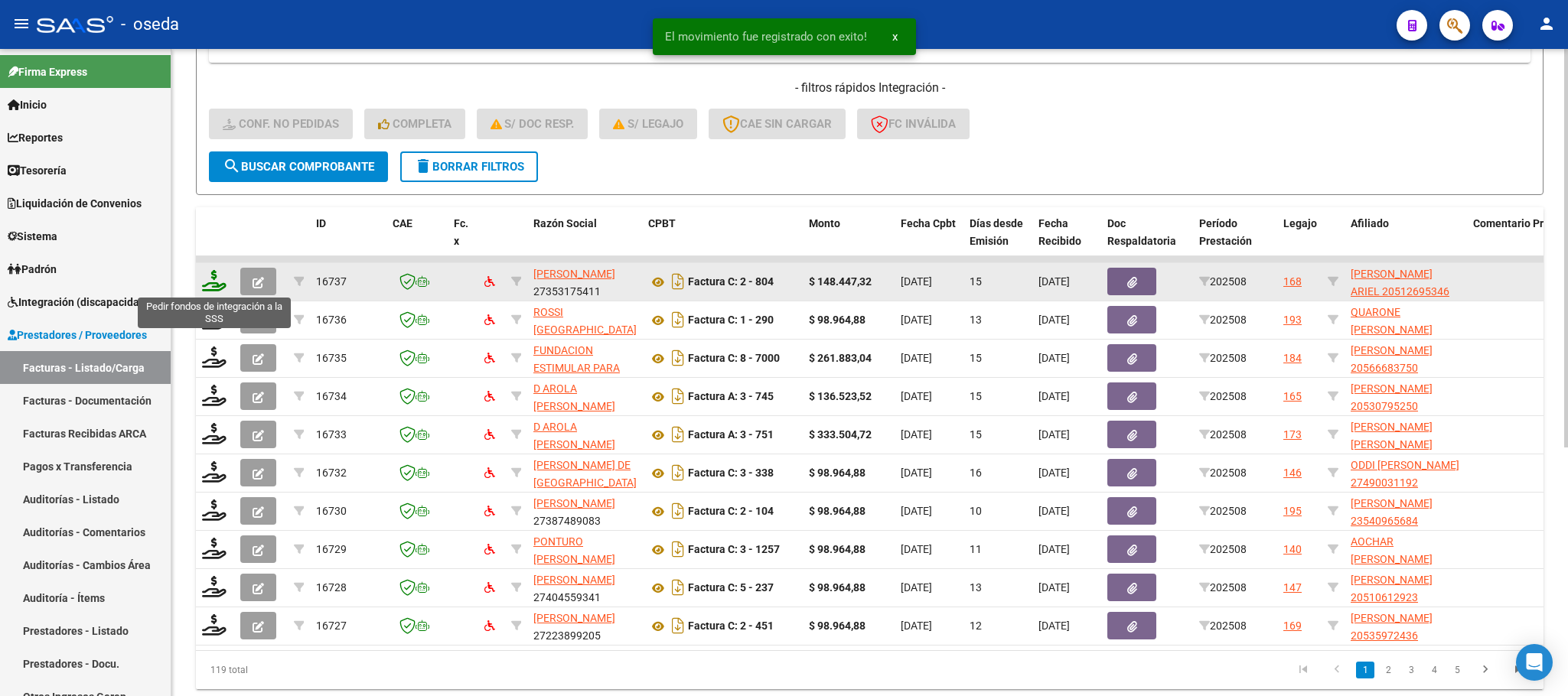
click at [203, 283] on icon at bounding box center [214, 280] width 25 height 22
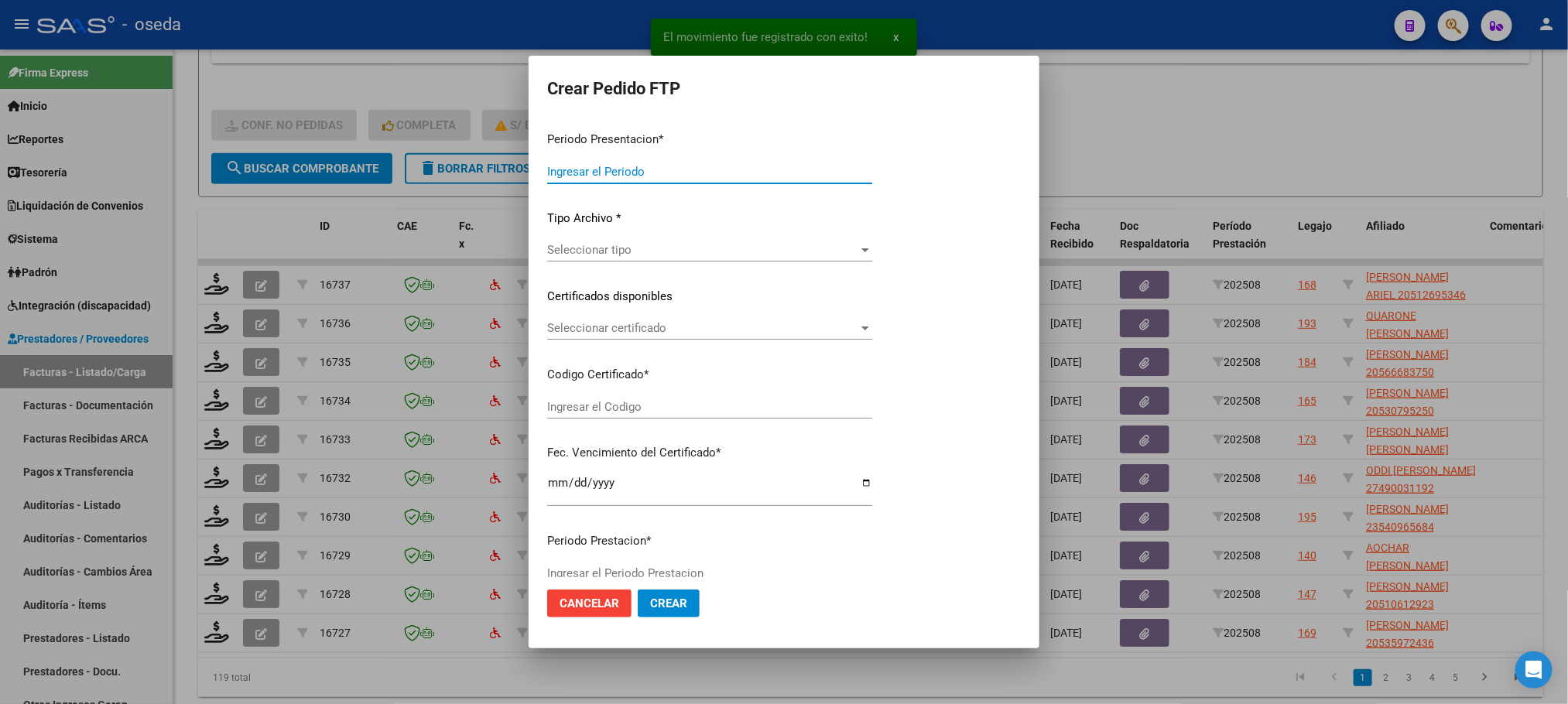
type input "202508"
type input "$ 148.447,32"
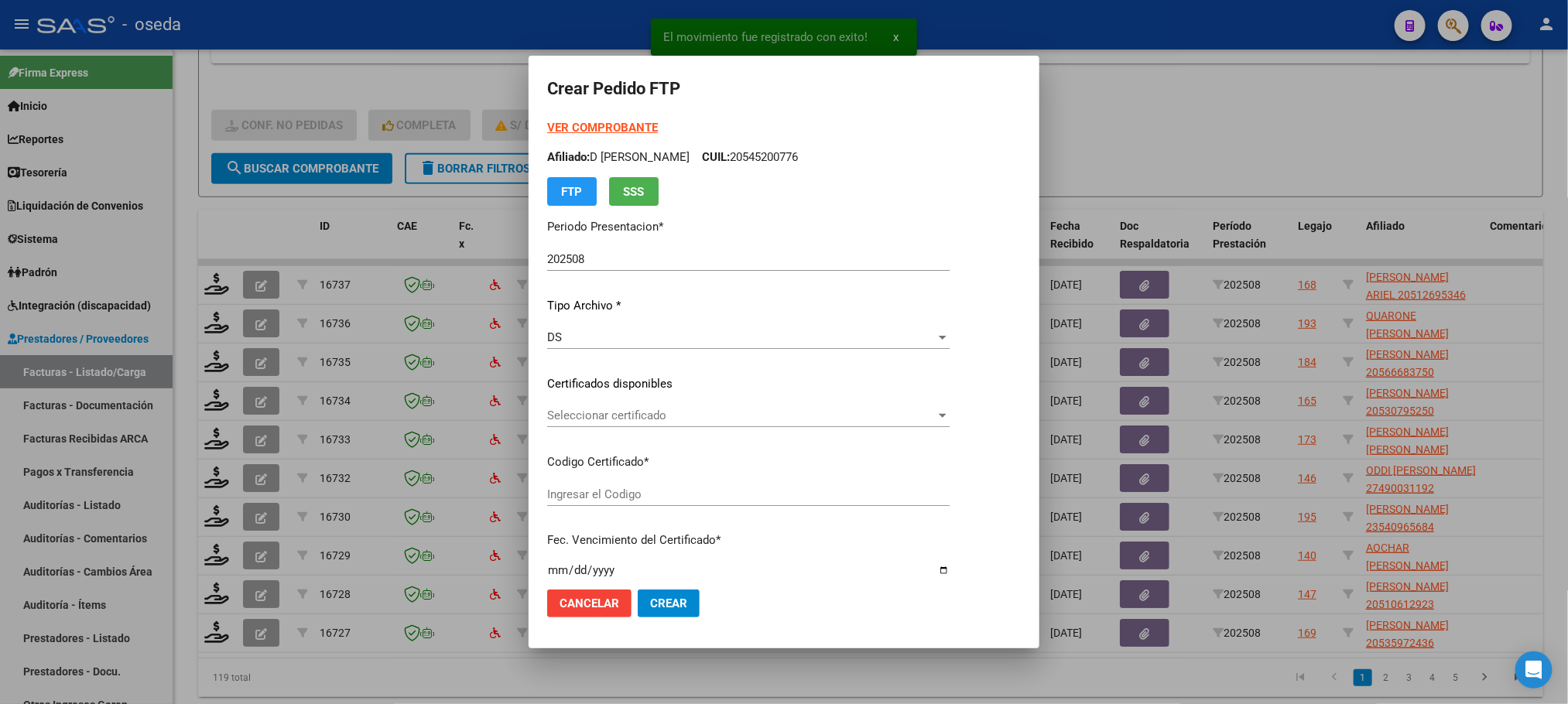
scroll to position [348, 0]
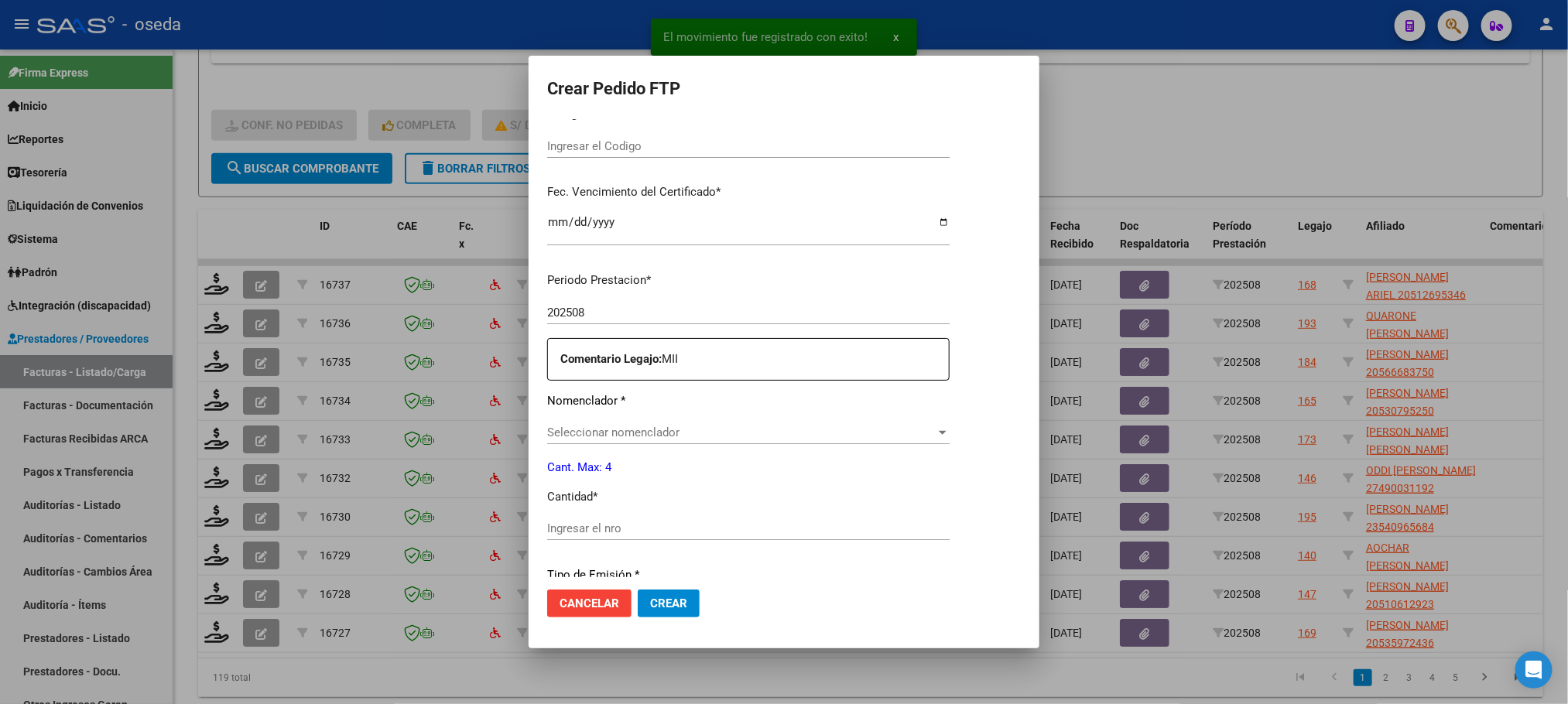
type input "20512695346"
type input "2023-02-02"
click at [718, 522] on input "Ingresar el nro" at bounding box center [743, 528] width 392 height 14
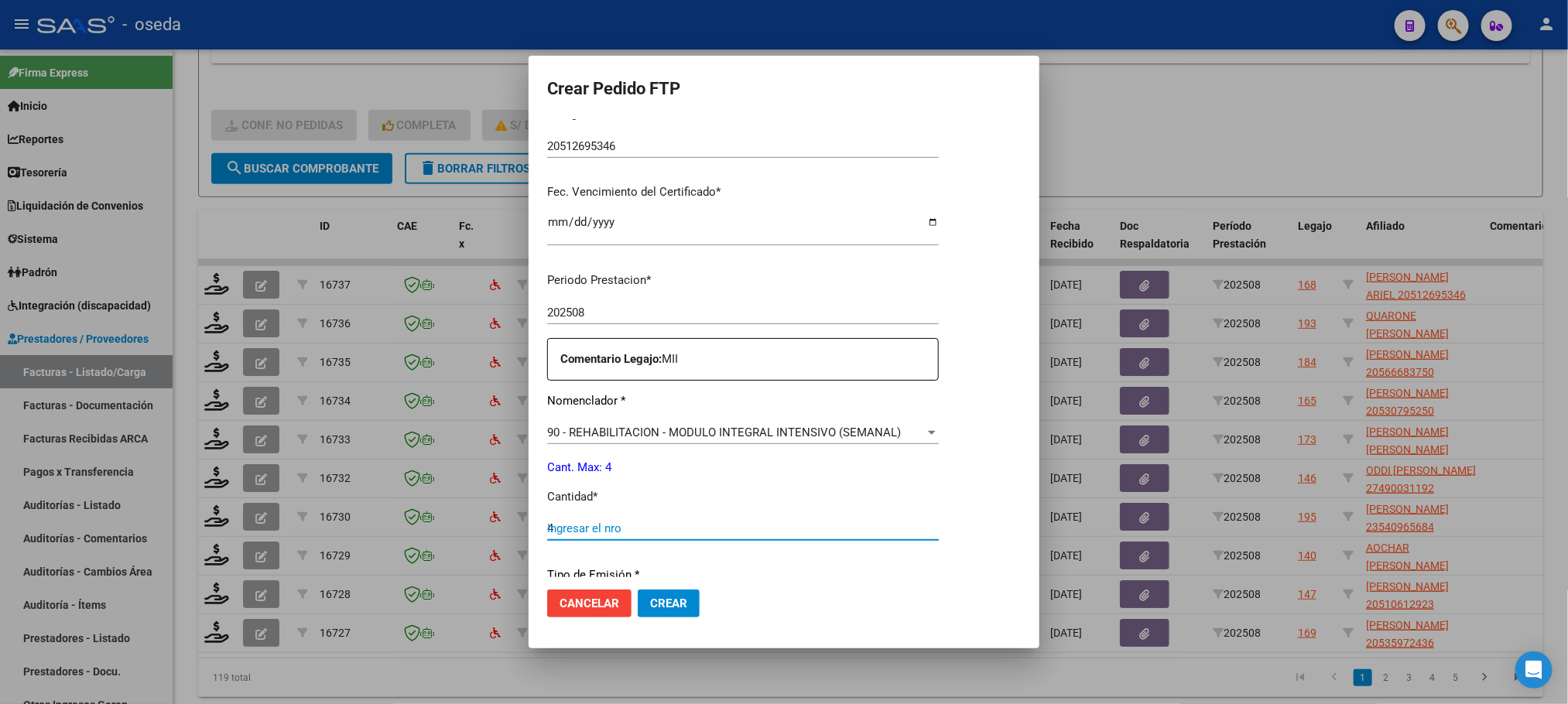
type input "4"
click at [638, 589] on button "Crear" at bounding box center [669, 603] width 62 height 28
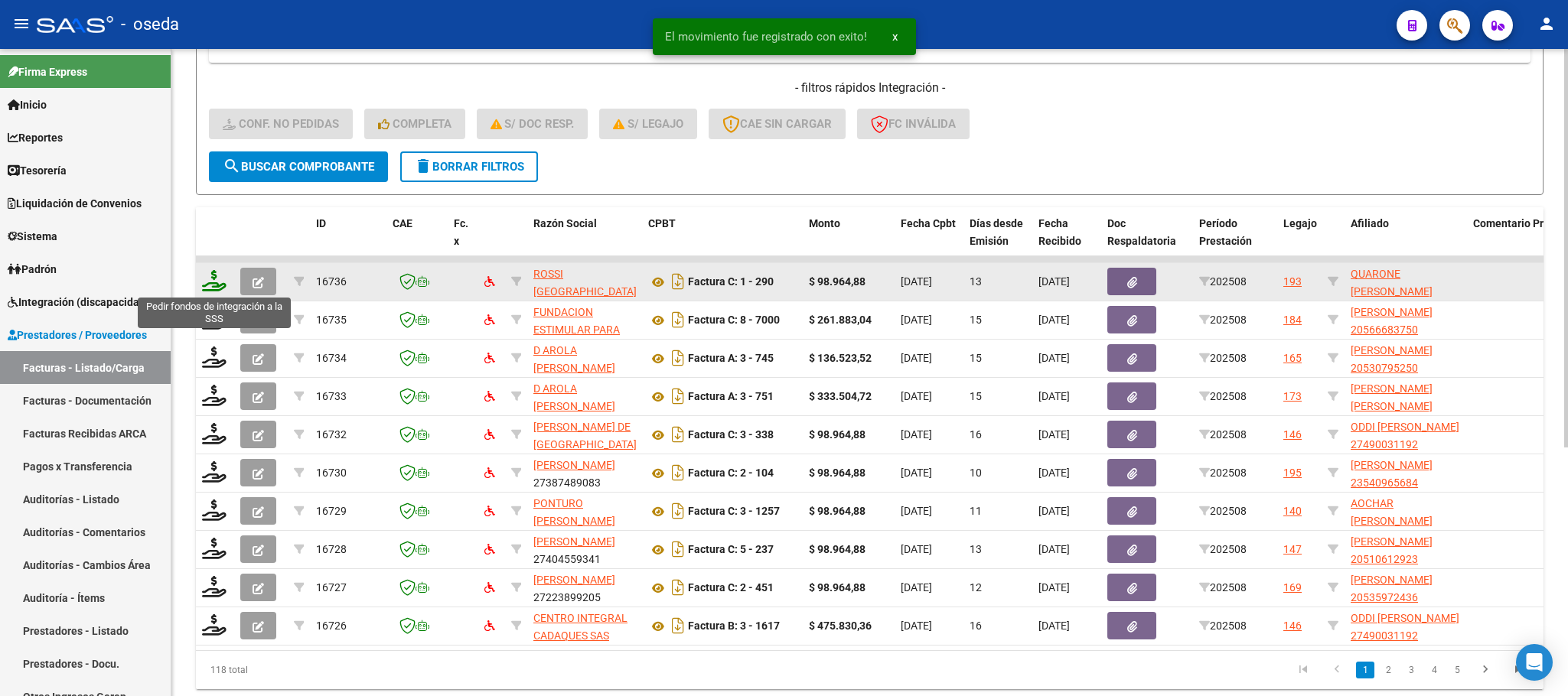
click at [208, 280] on icon at bounding box center [214, 280] width 25 height 22
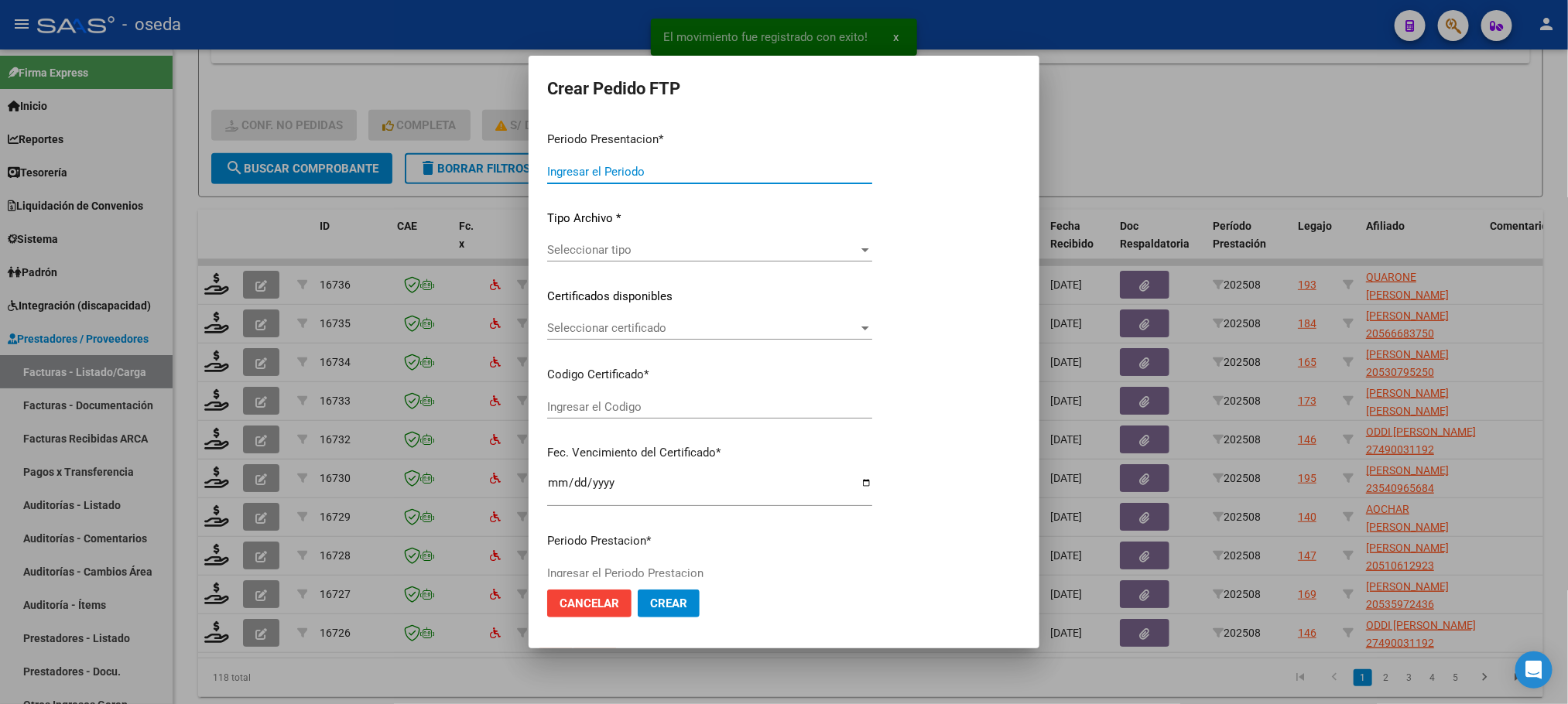
type input "202508"
type input "$ 98.964,88"
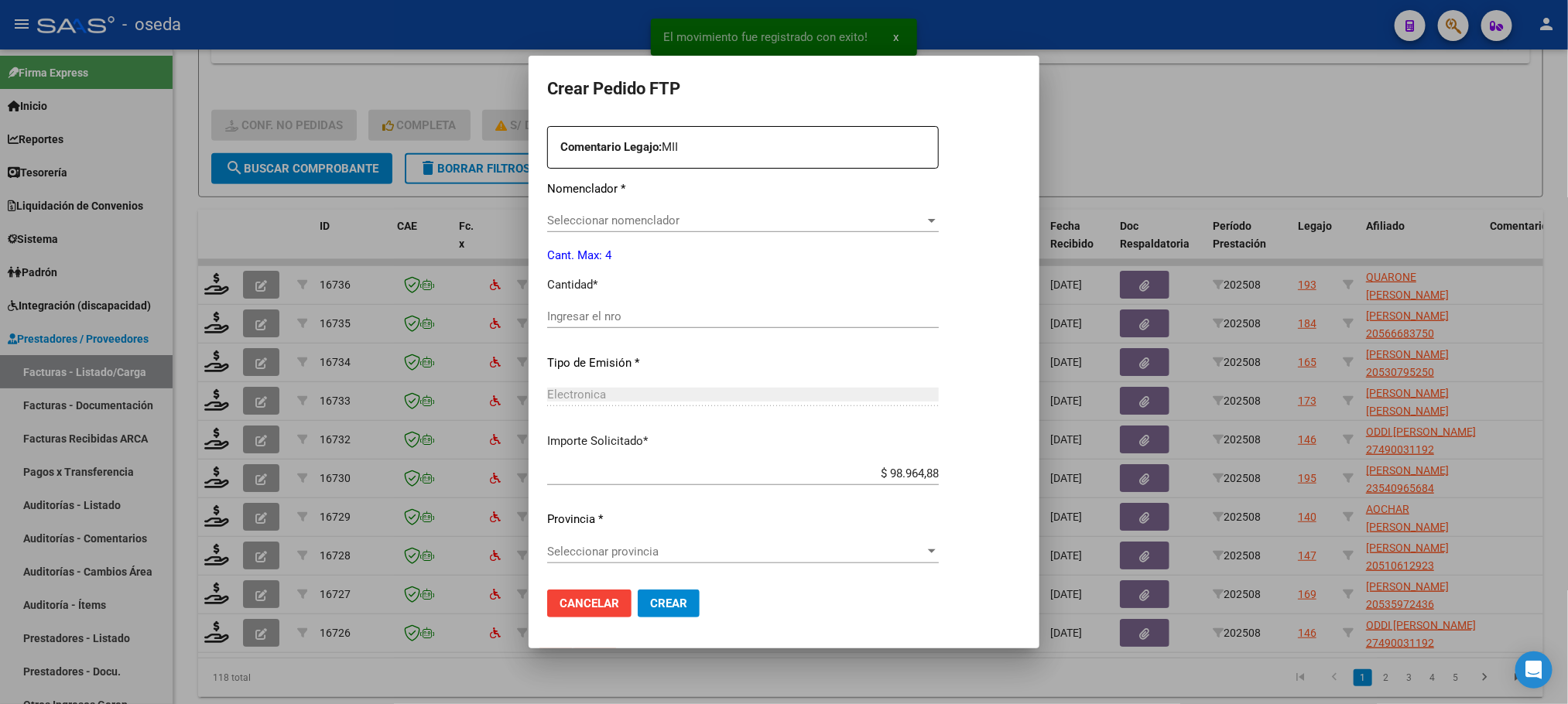
type input "ARG02000554865732024071020270710BUE313"
type input "[DATE]"
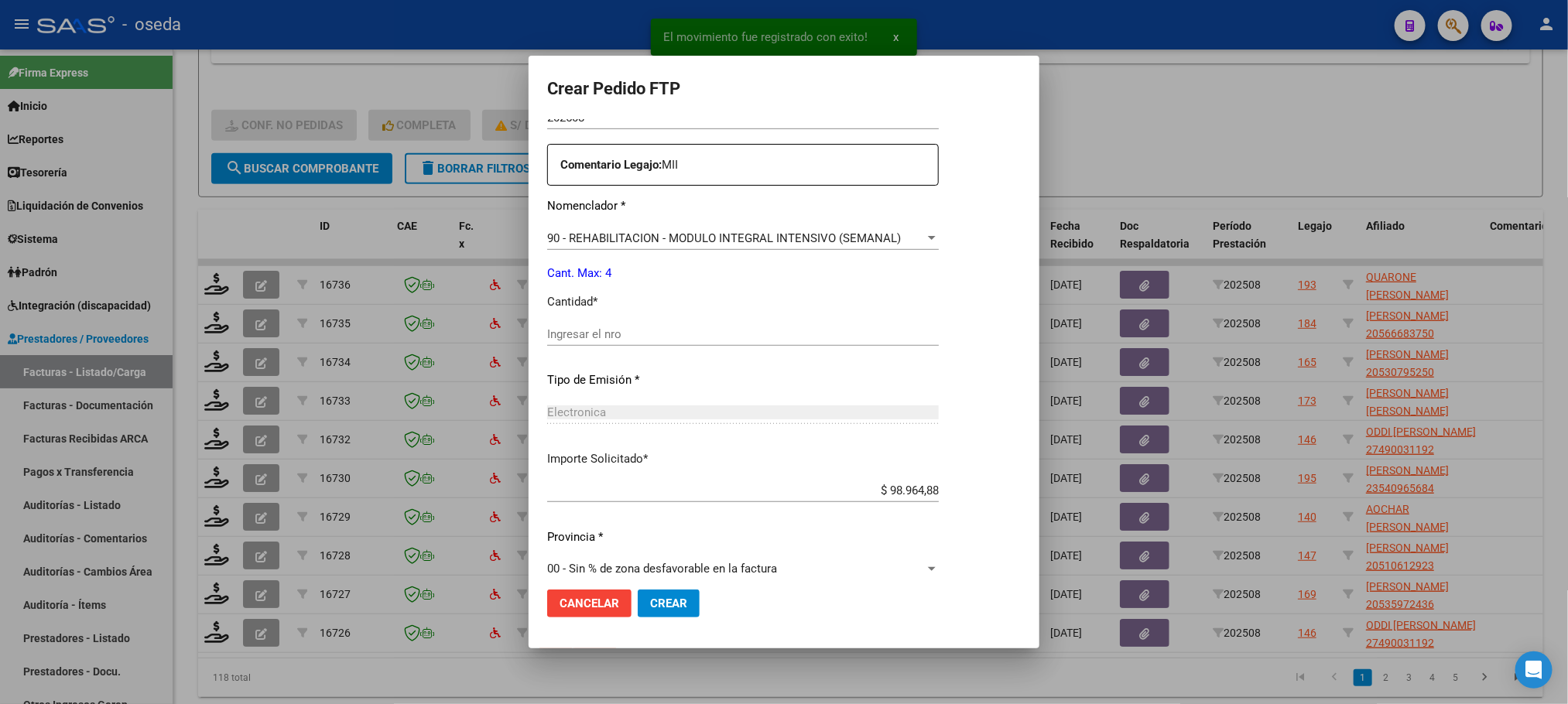
scroll to position [578, 0]
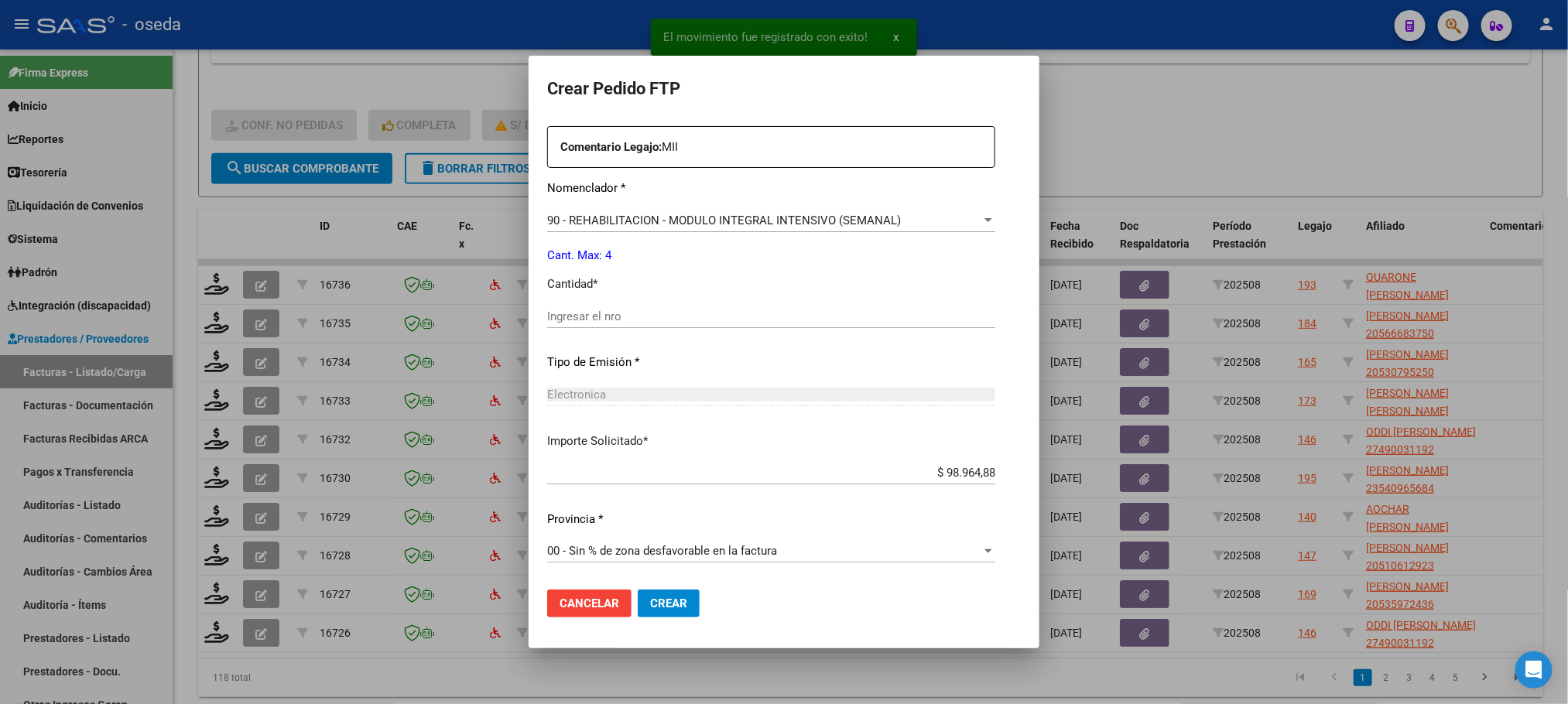
click at [656, 312] on input "Ingresar el nro" at bounding box center [771, 316] width 448 height 14
type input "4"
click at [638, 589] on button "Crear" at bounding box center [669, 603] width 62 height 28
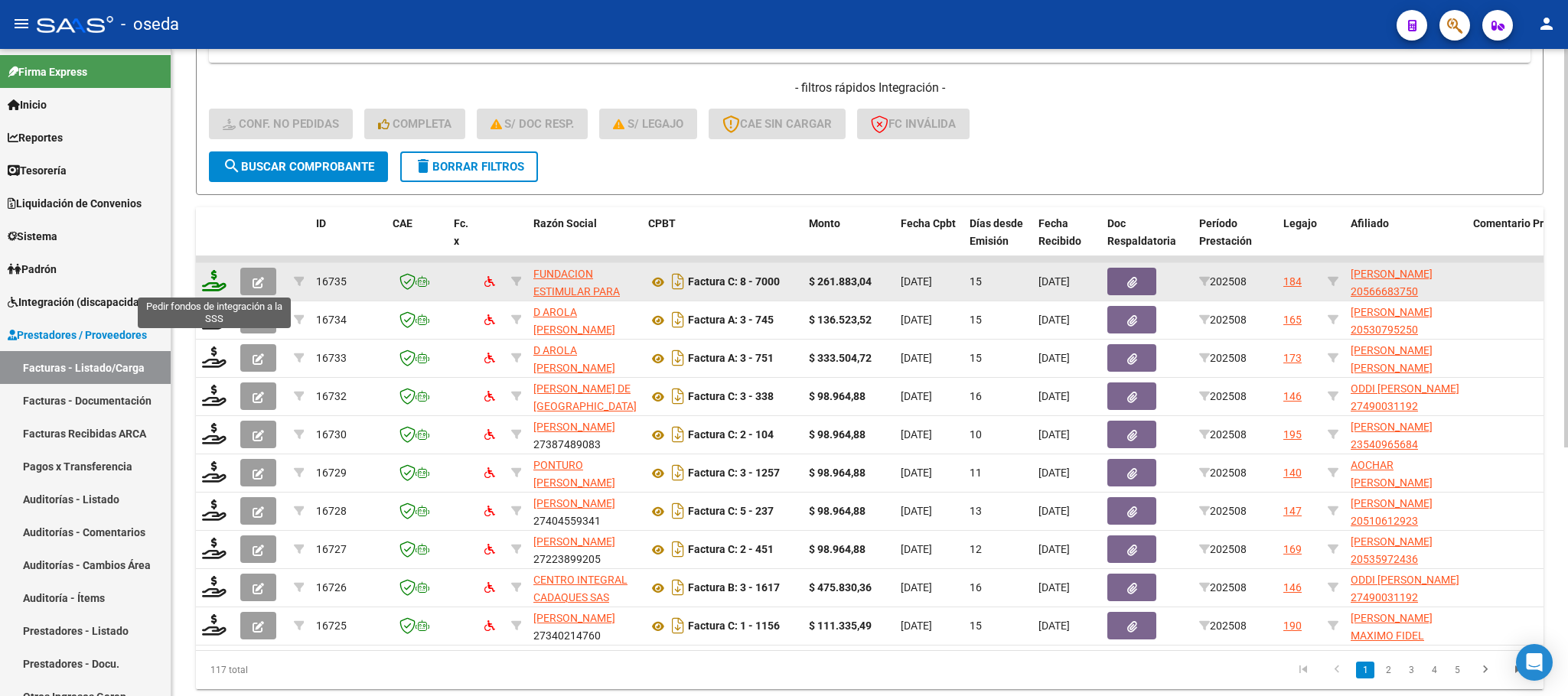
click at [213, 283] on icon at bounding box center [214, 280] width 25 height 22
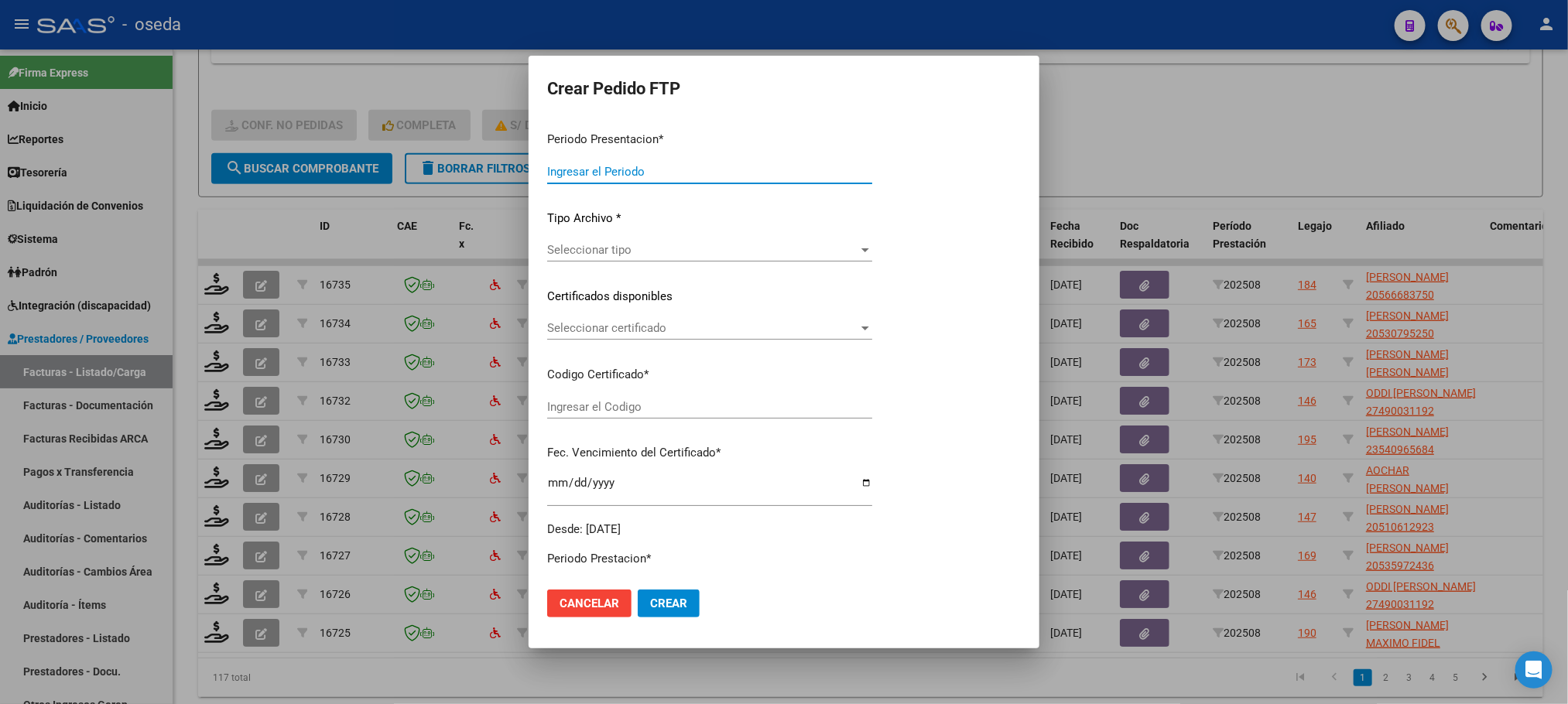
type input "202508"
type input "$ 261.883,04"
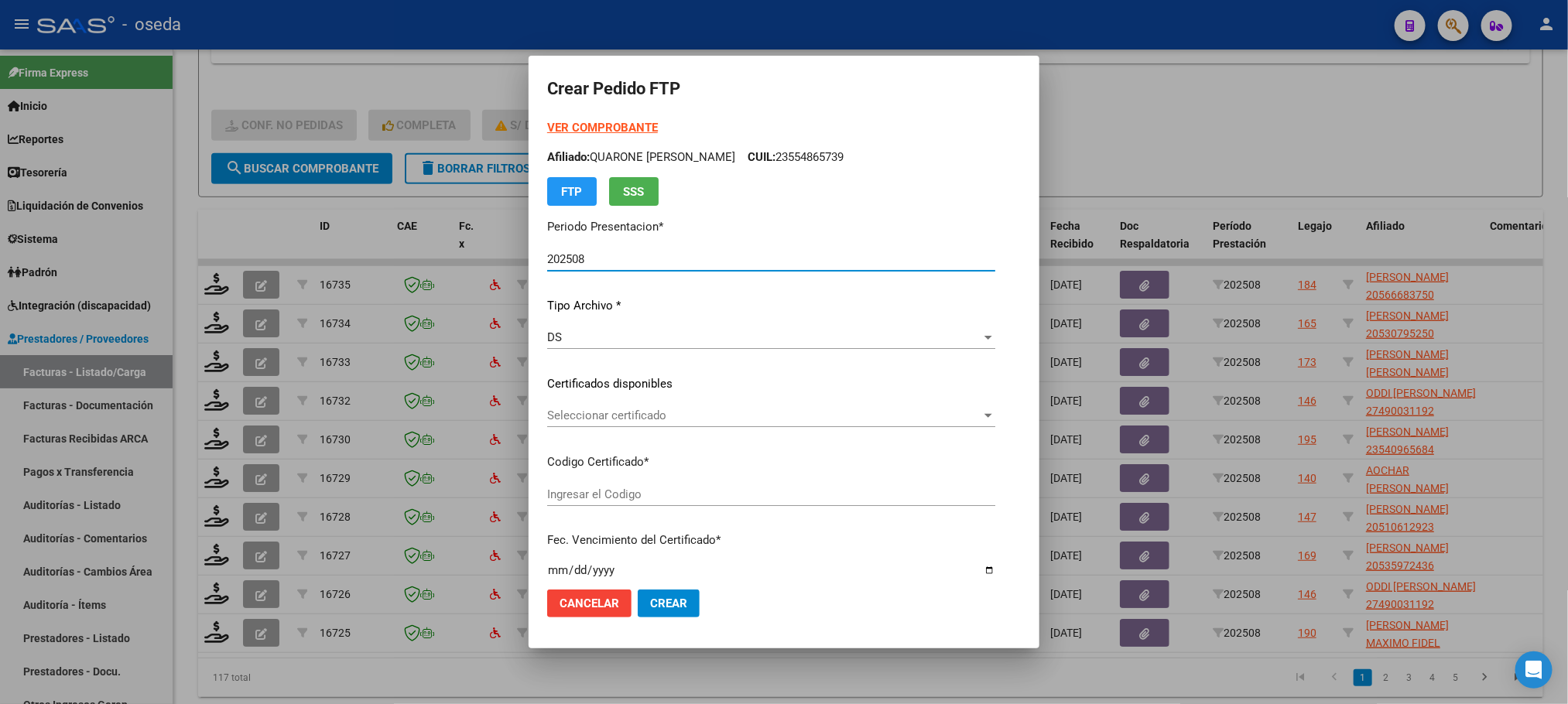
type input "20566683750"
type input "2024-11-05"
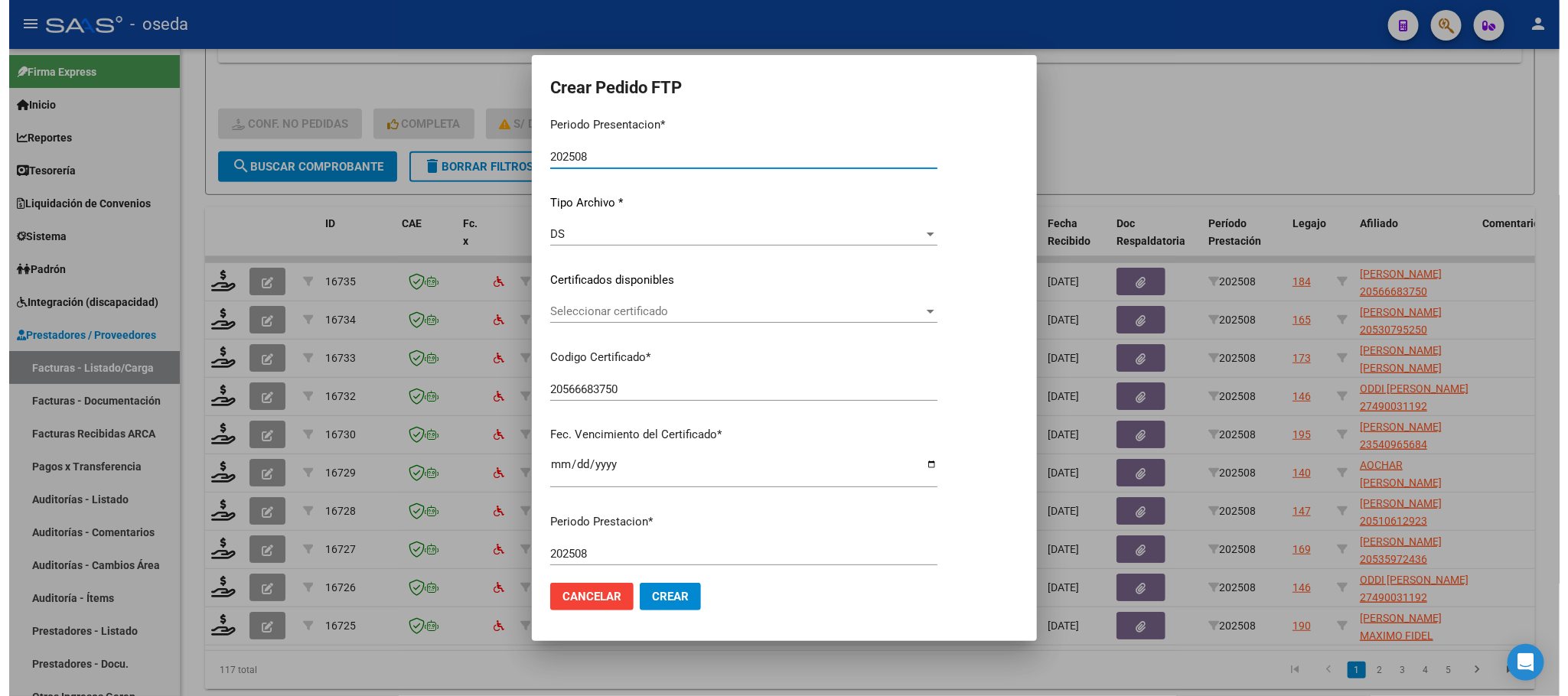
scroll to position [344, 0]
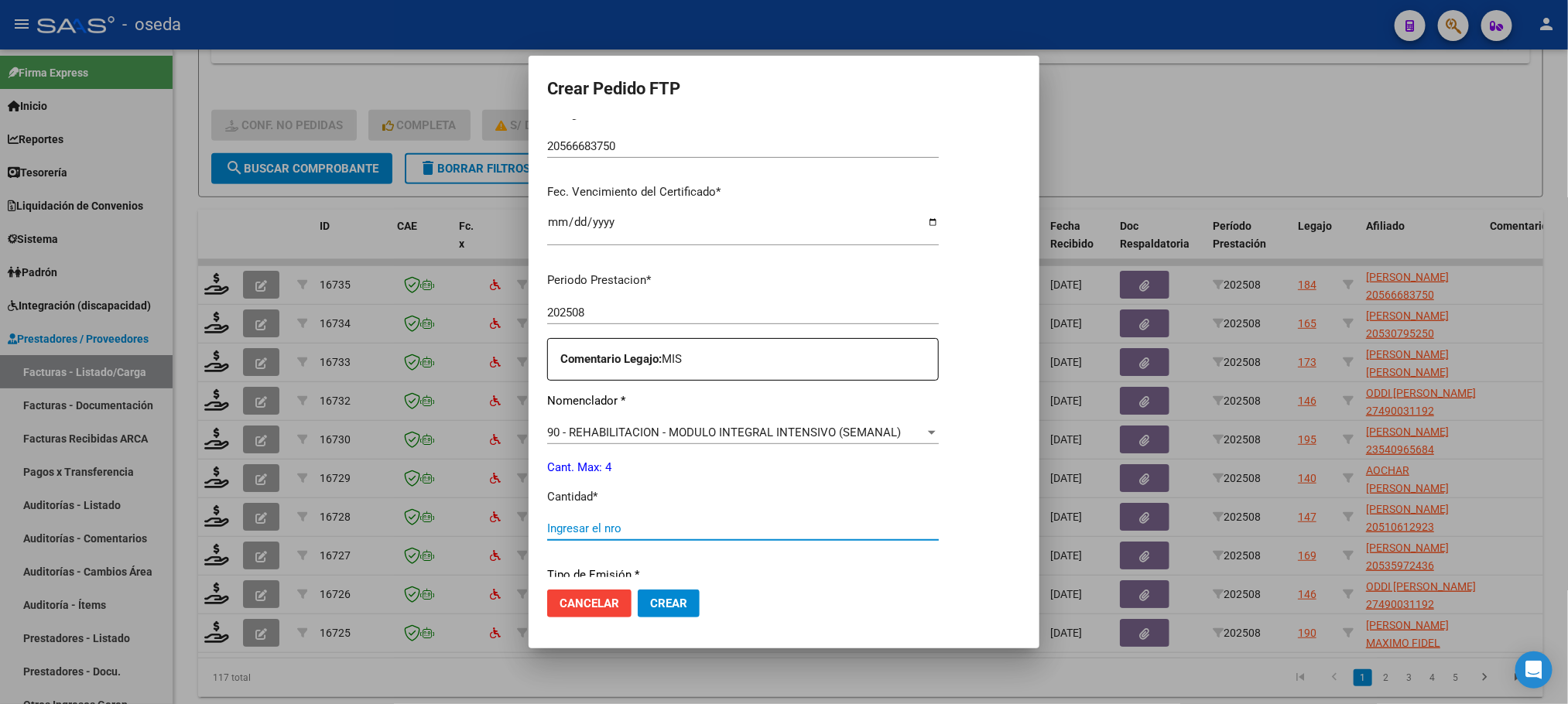
click at [732, 522] on input "Ingresar el nro" at bounding box center [743, 528] width 392 height 14
type input "4"
click at [638, 589] on button "Crear" at bounding box center [669, 603] width 62 height 28
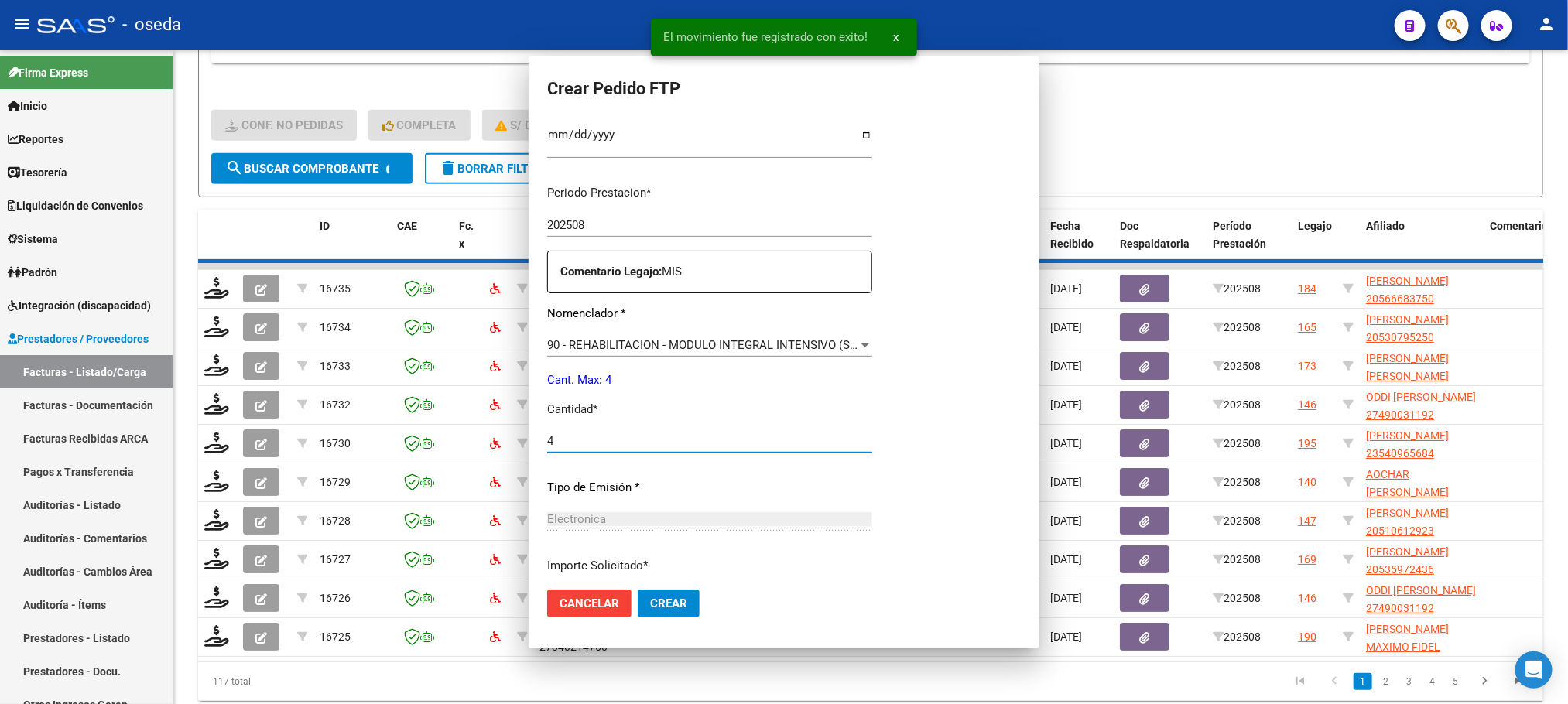
scroll to position [0, 0]
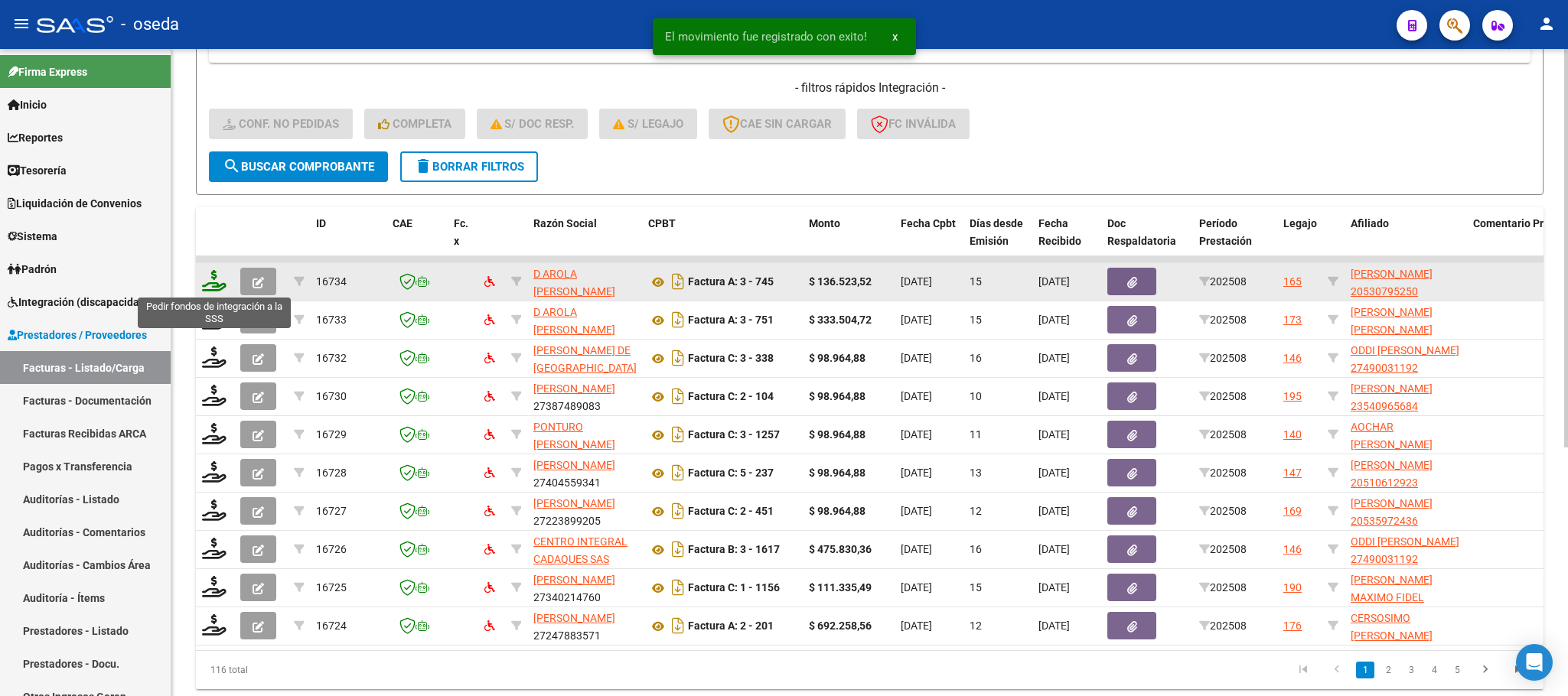
click at [216, 280] on icon at bounding box center [214, 280] width 25 height 22
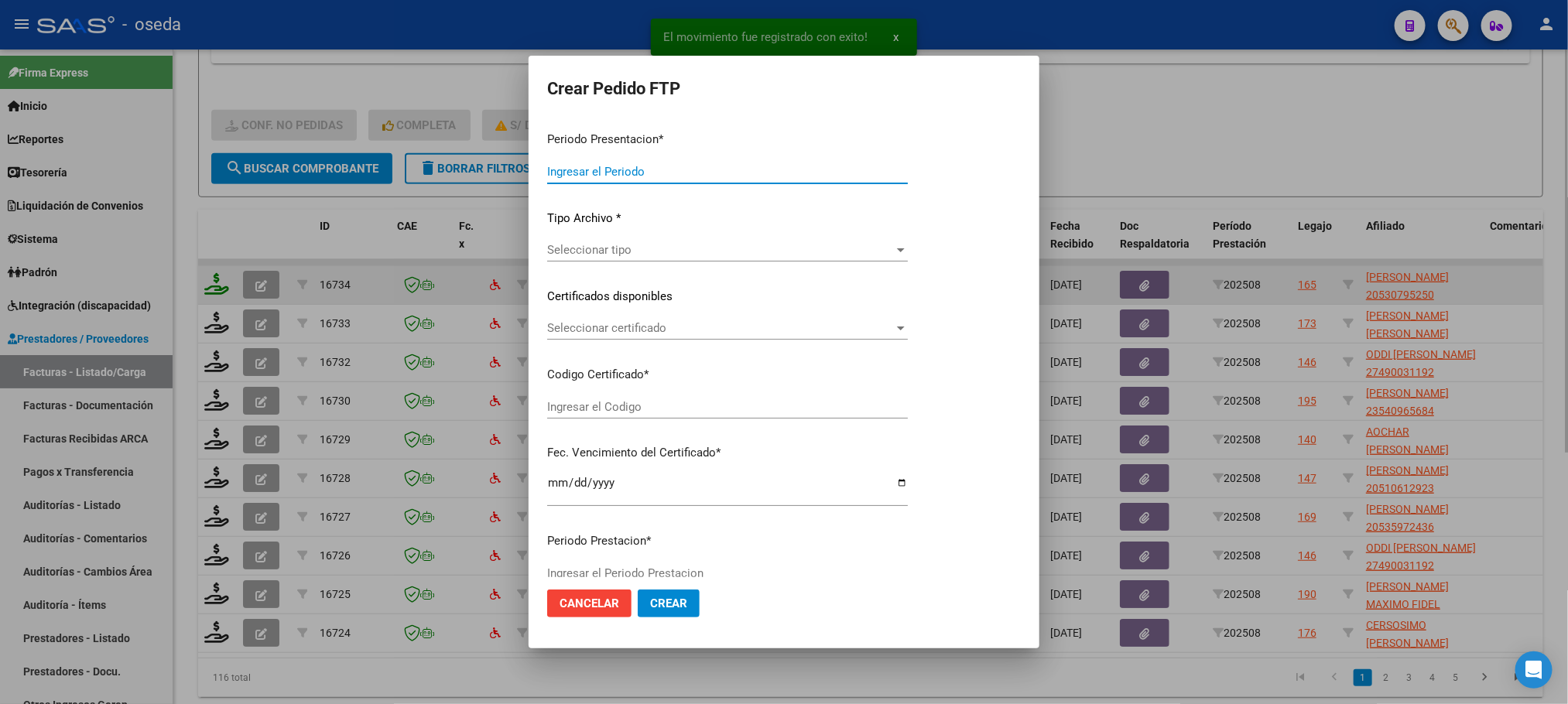
type input "202508"
type input "$ 136.523,52"
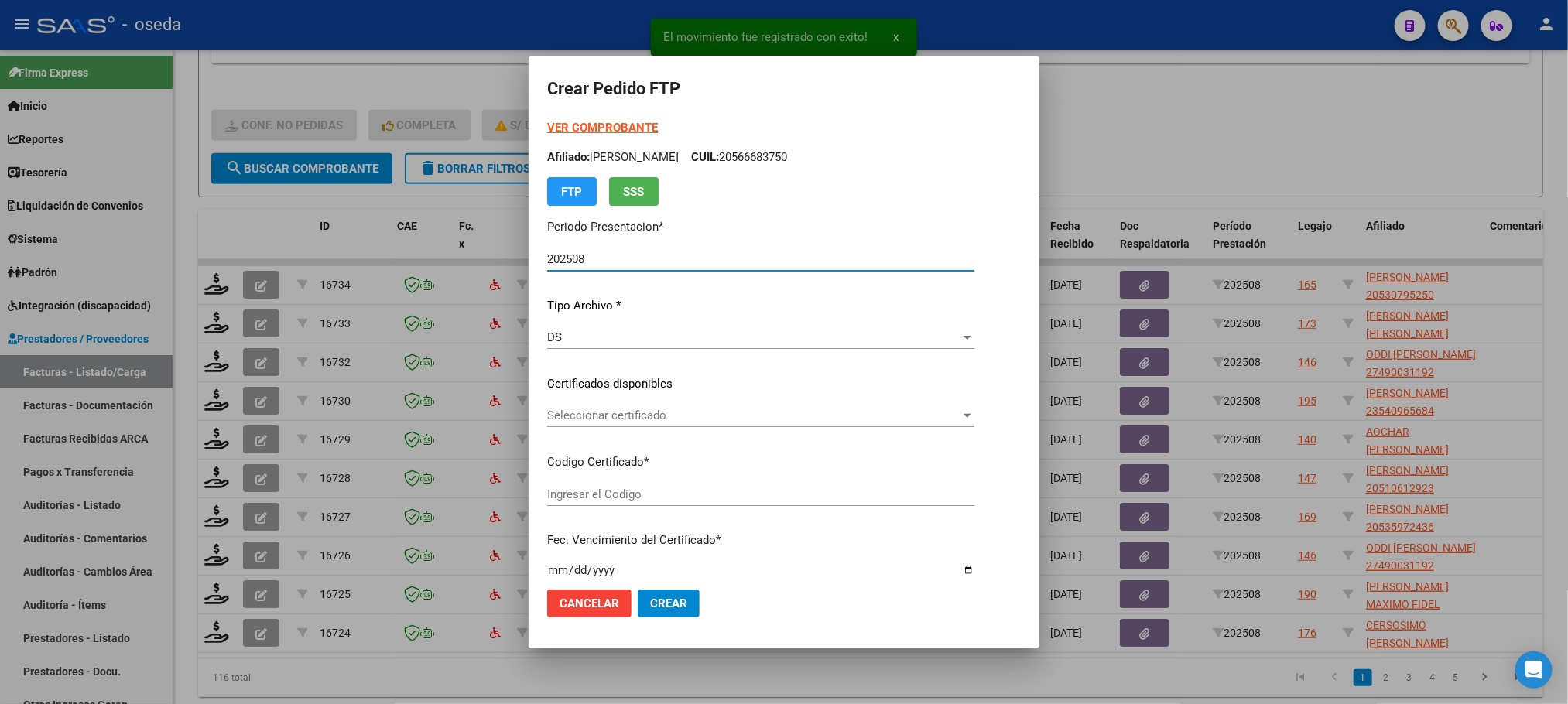
type input "20530795250"
type input "2023-06-27"
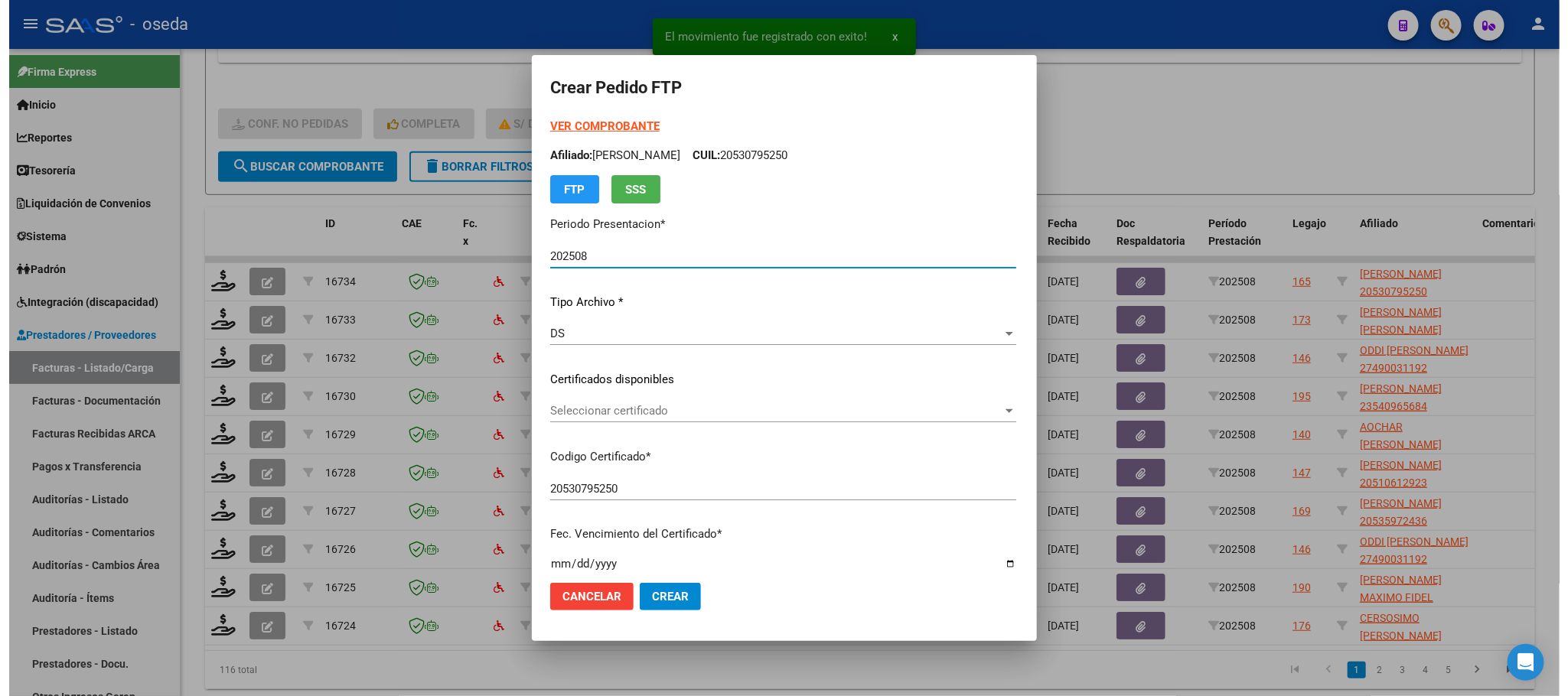
scroll to position [344, 0]
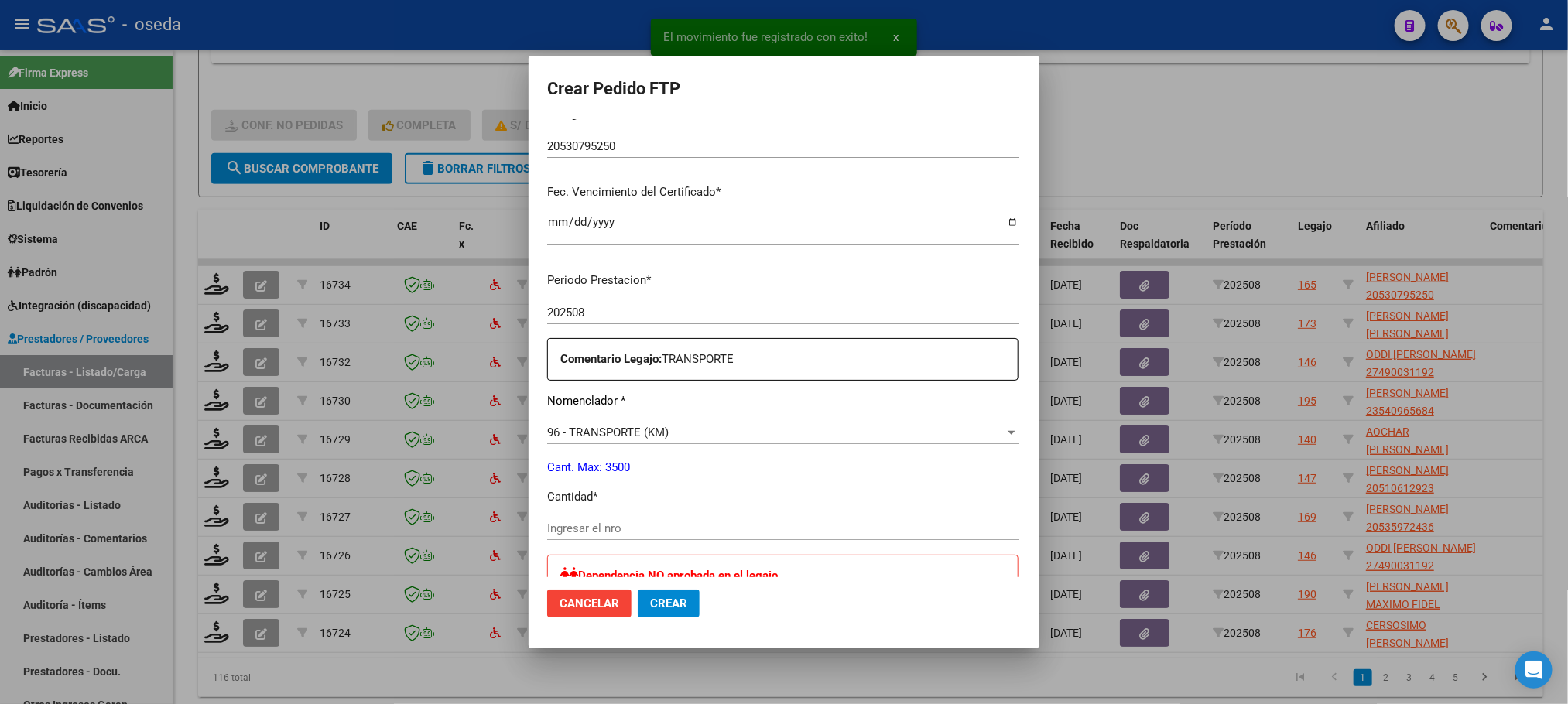
click at [637, 530] on input "Ingresar el nro" at bounding box center [783, 528] width 472 height 14
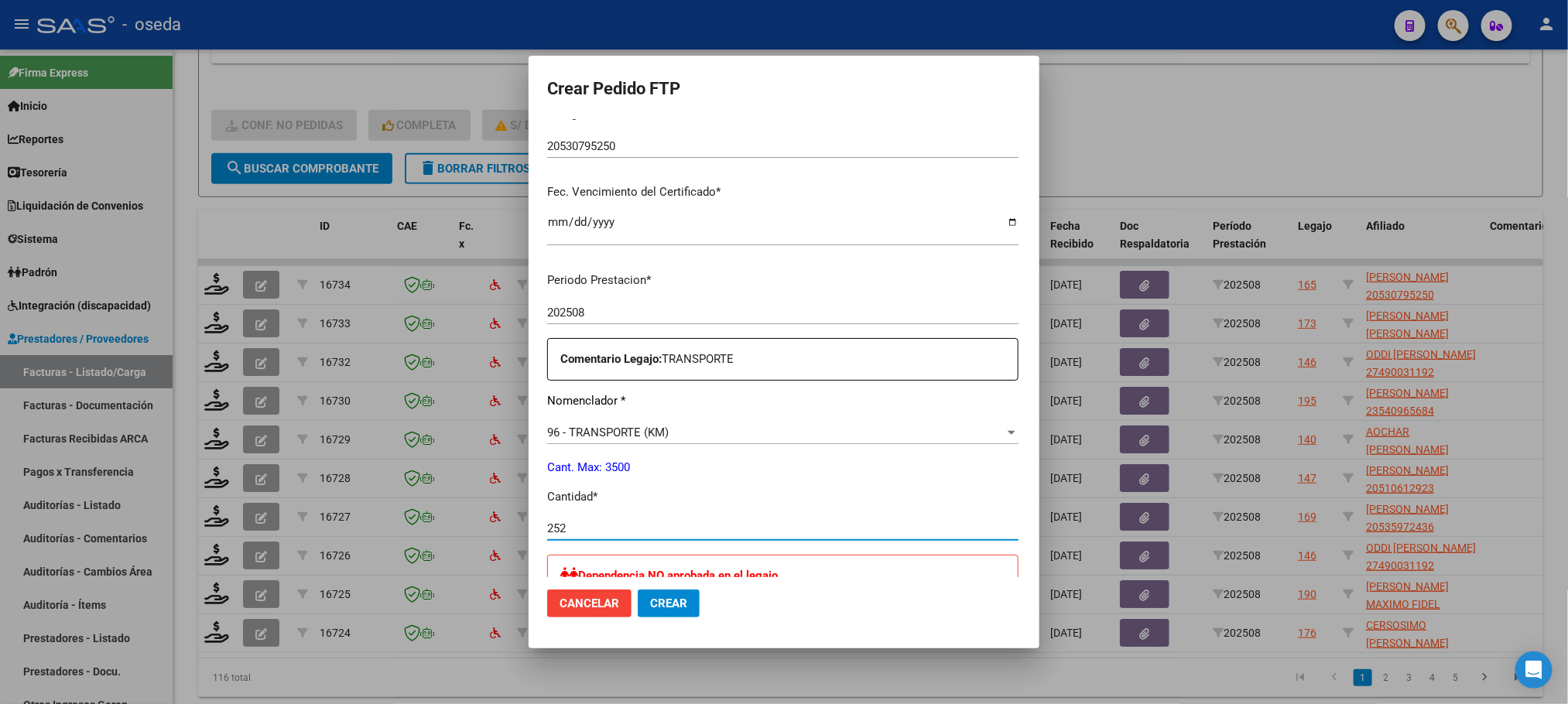
type input "252"
click at [638, 589] on button "Crear" at bounding box center [669, 603] width 62 height 28
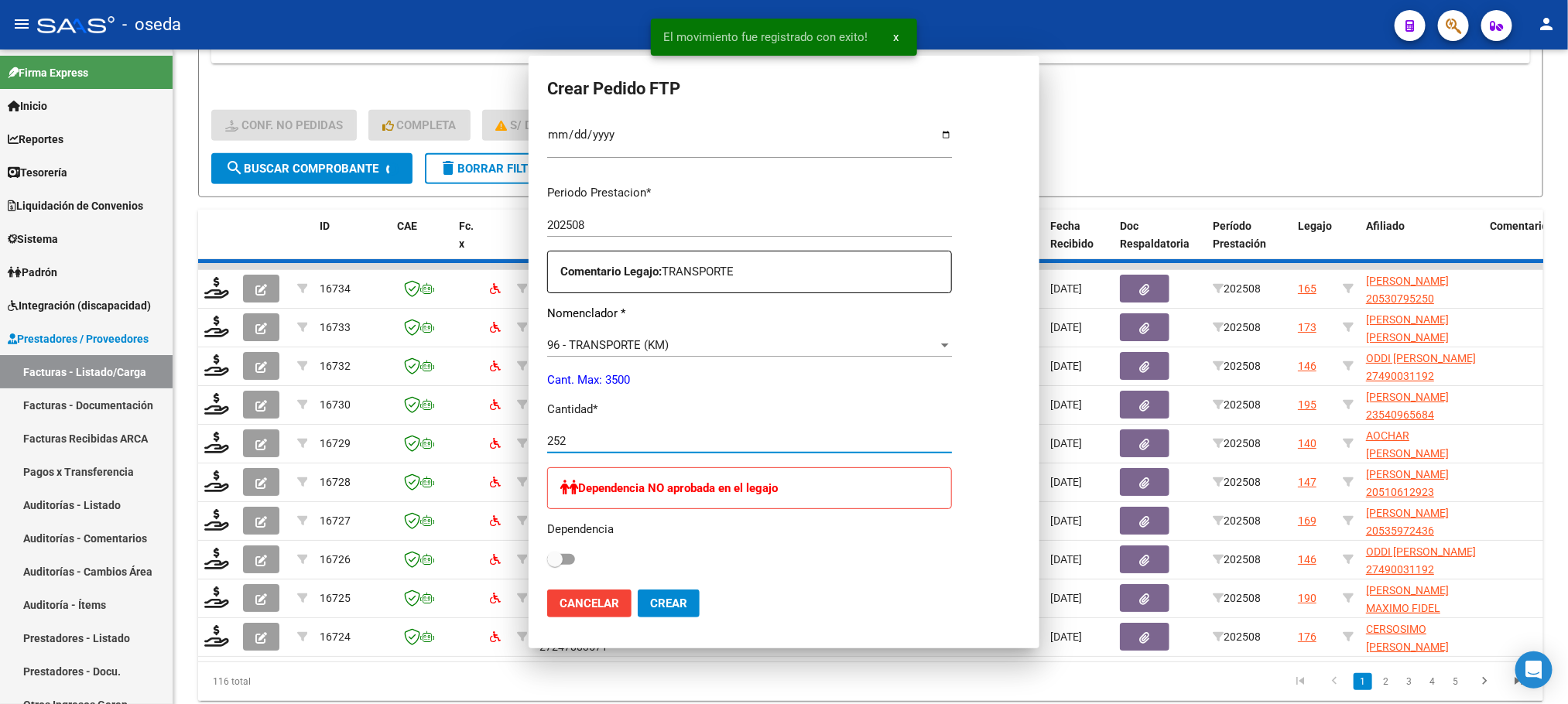
scroll to position [0, 0]
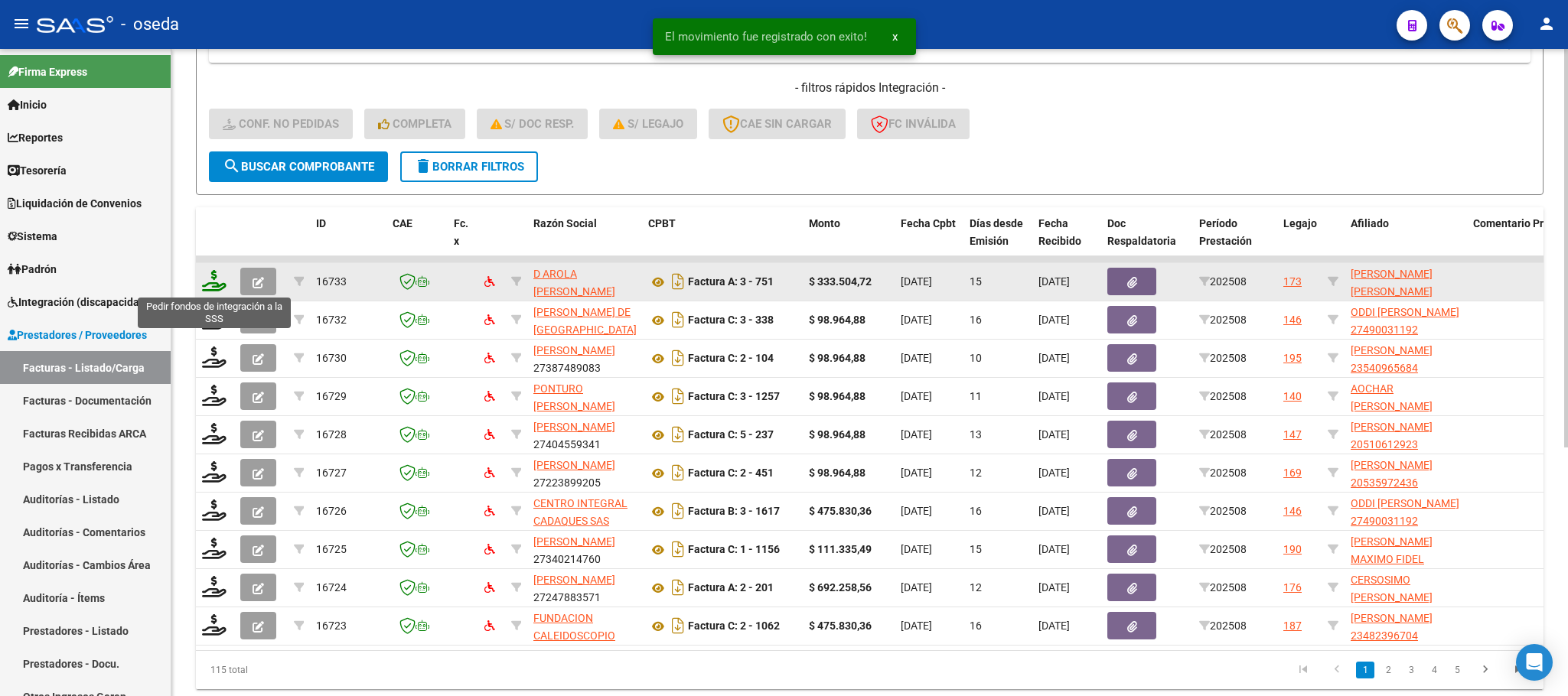
click at [221, 283] on icon at bounding box center [214, 280] width 25 height 22
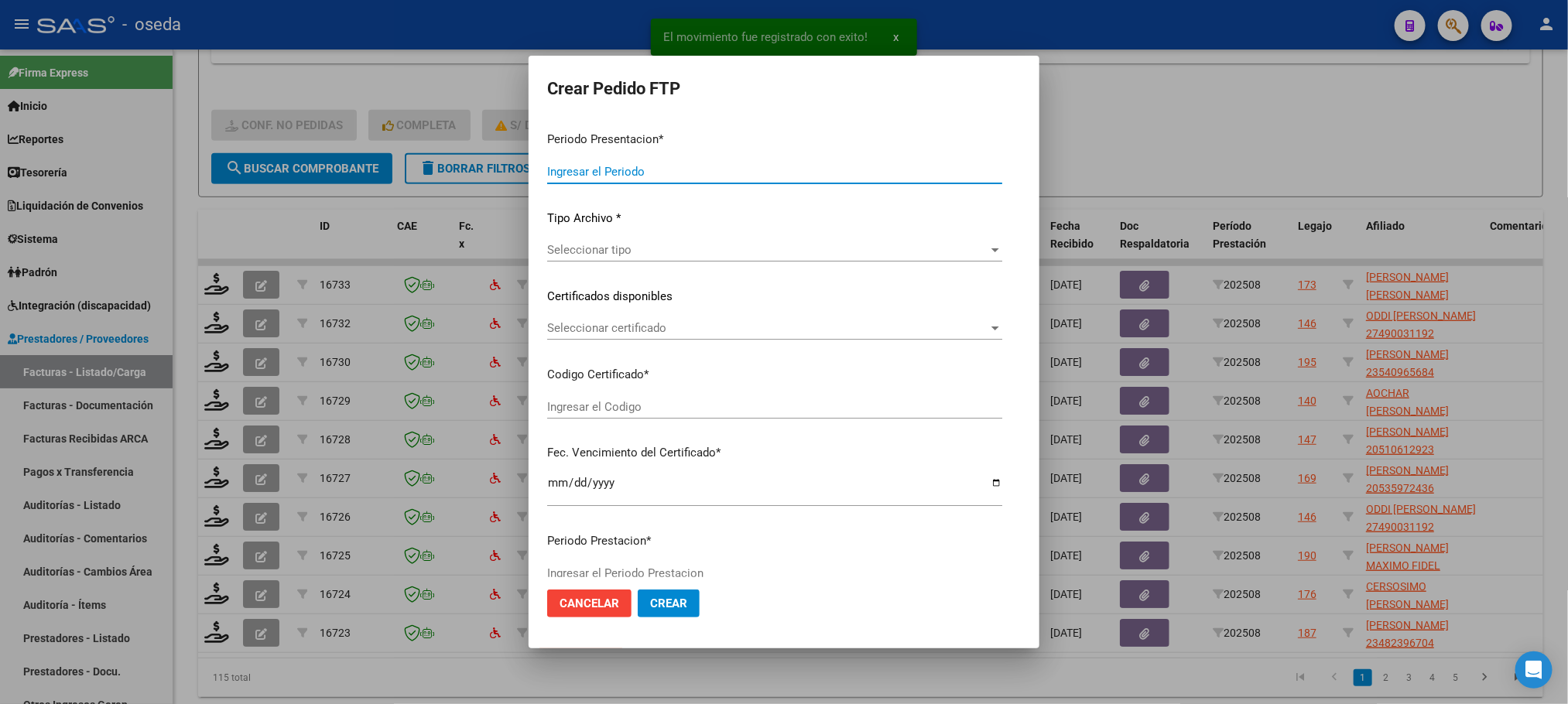
type input "202508"
type input "$ 333.504,72"
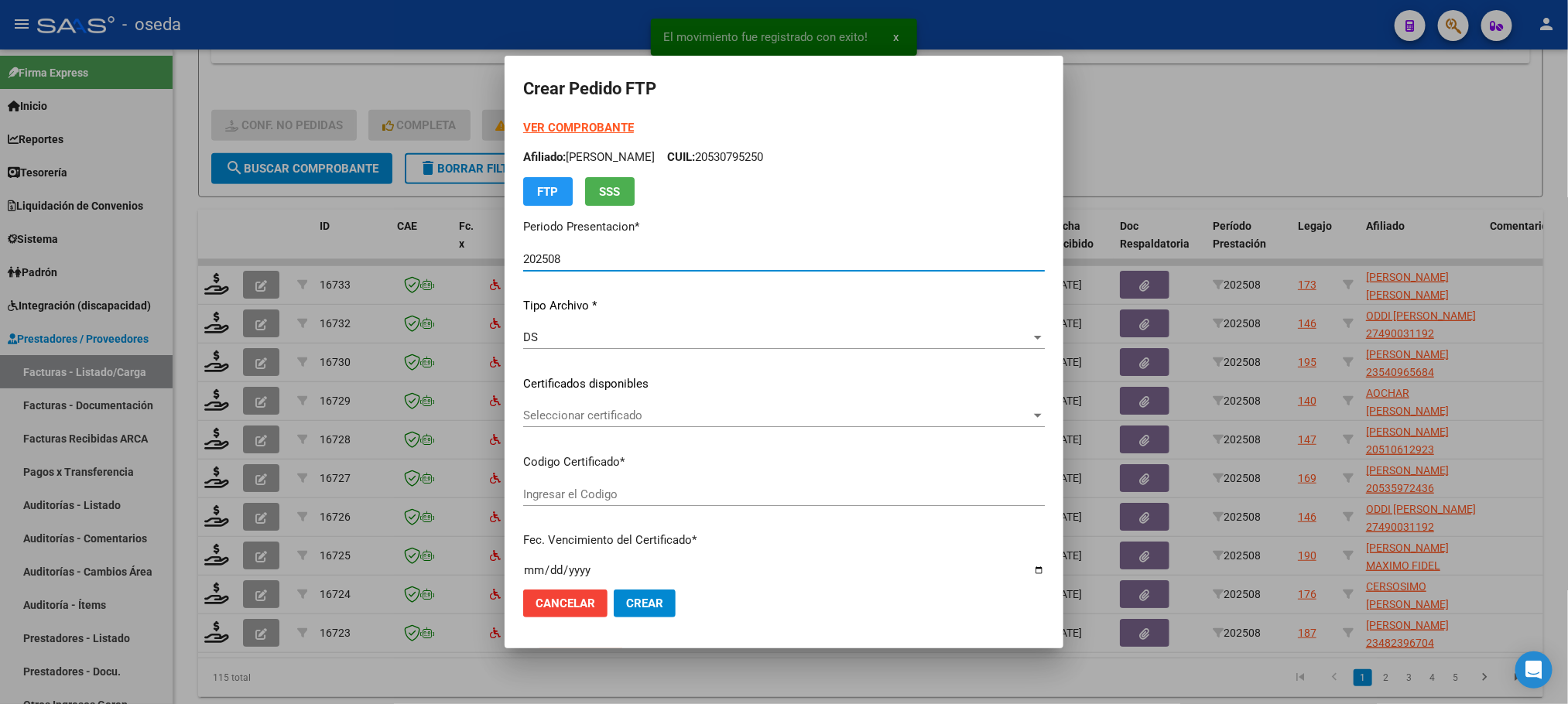
type input "ARG02000550000862022031720320317CBA536"
type input "2032-03-17"
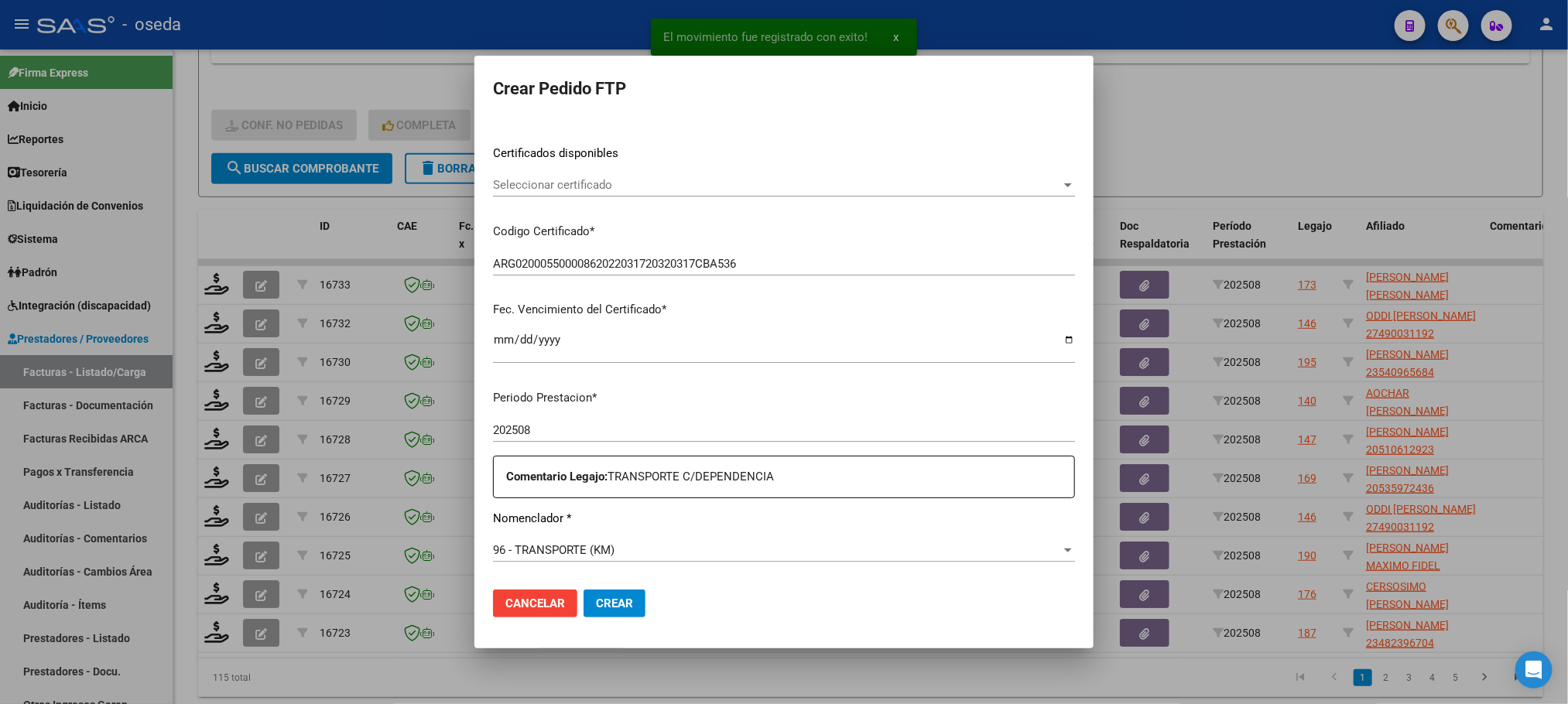
scroll to position [348, 0]
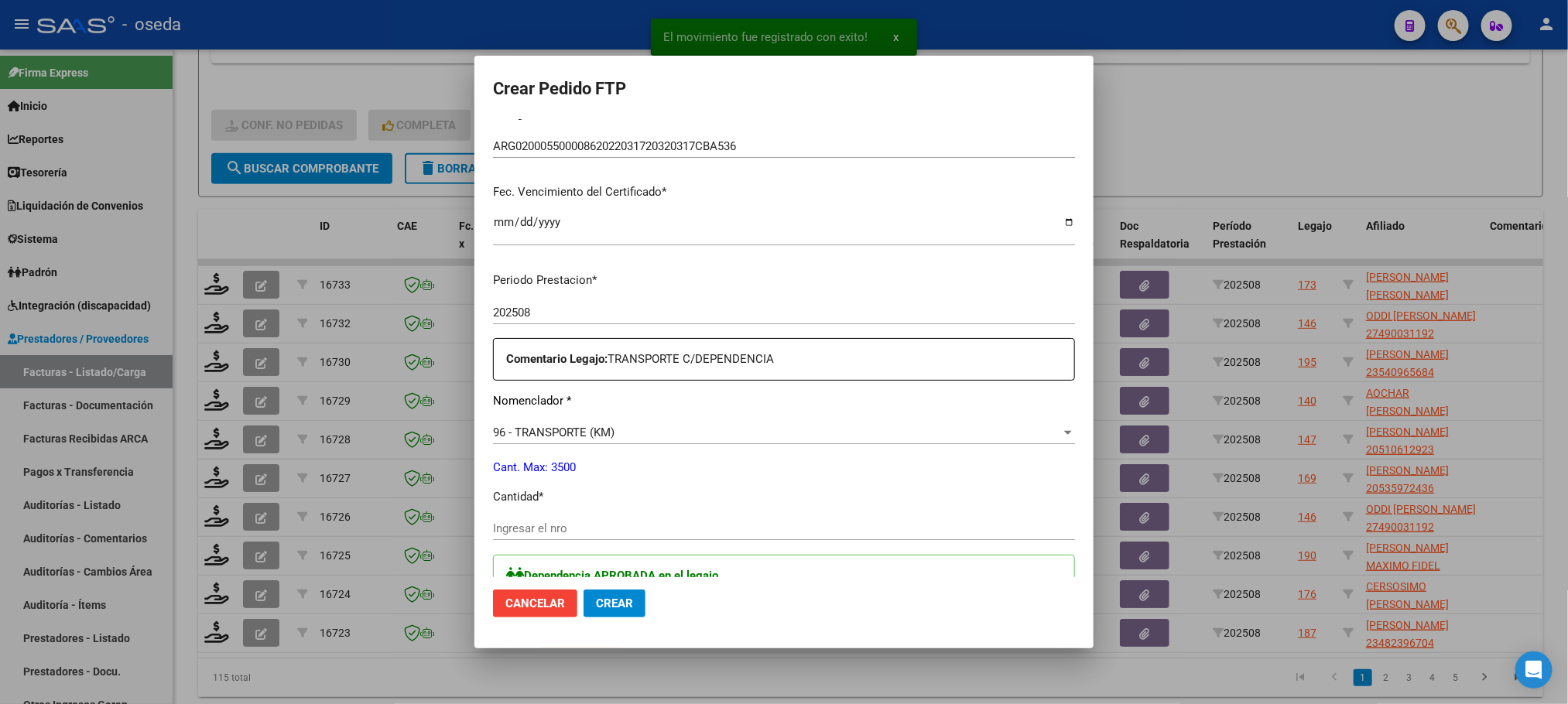
click at [701, 534] on input "Ingresar el nro" at bounding box center [783, 528] width 582 height 14
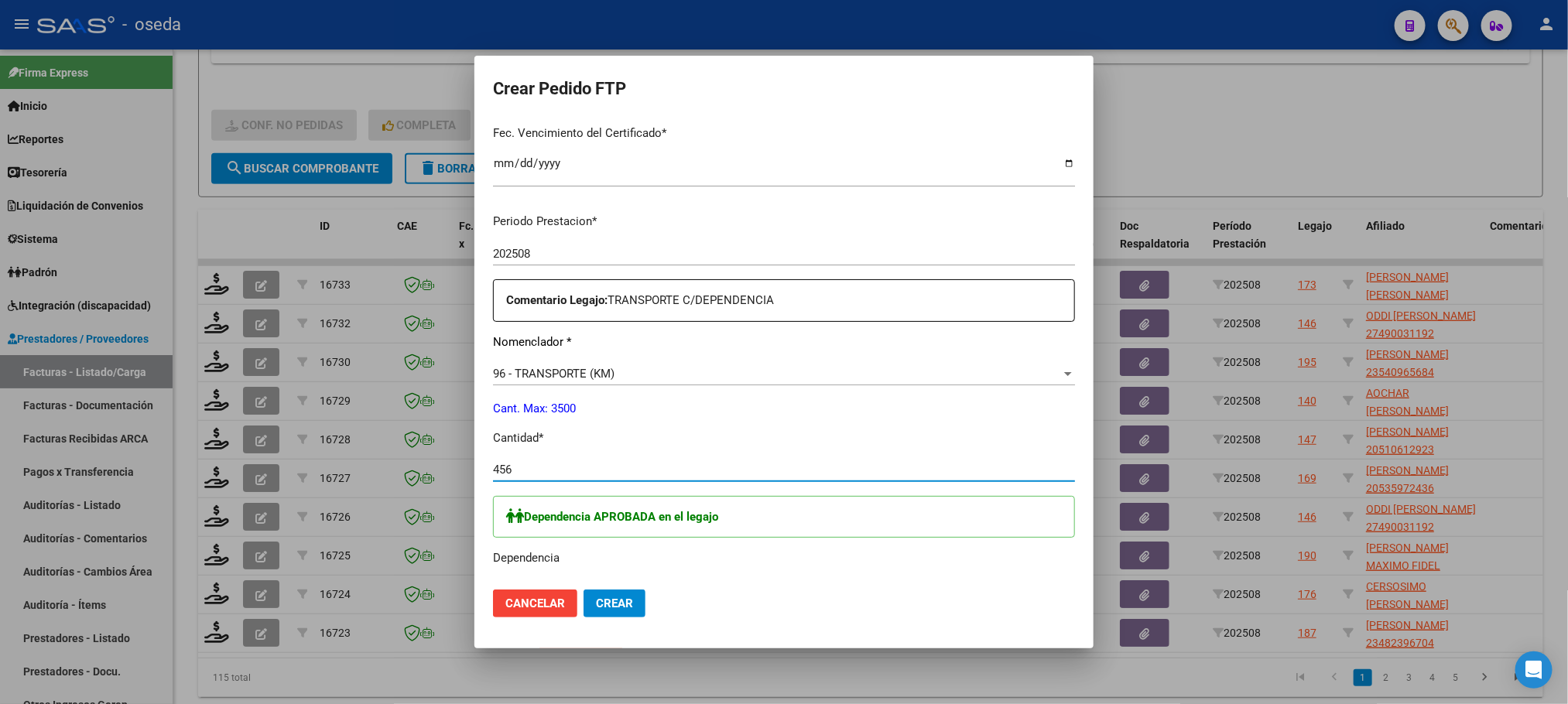
scroll to position [464, 0]
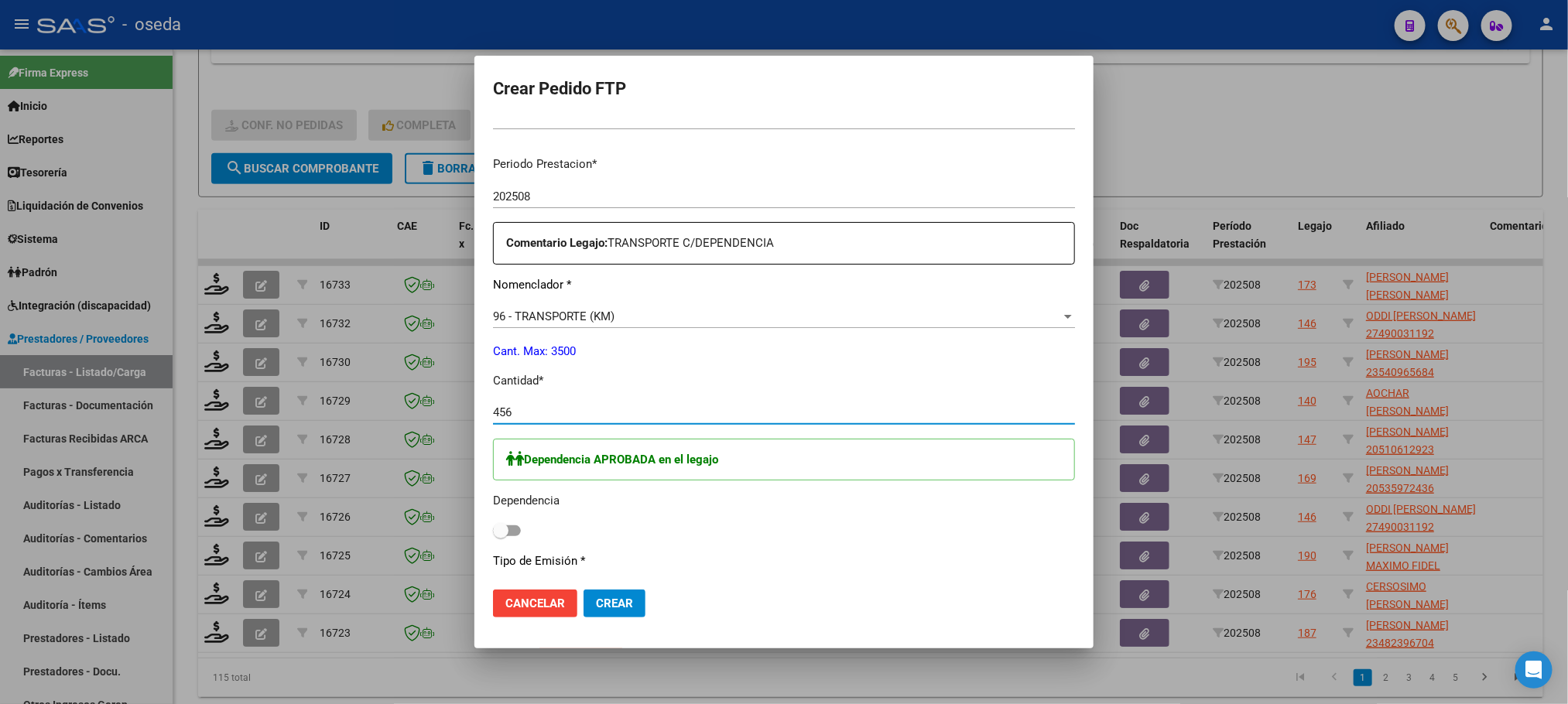
type input "456"
click at [509, 538] on label at bounding box center [506, 530] width 28 height 19
click at [501, 537] on input "checkbox" at bounding box center [500, 536] width 1 height 1
checkbox input "true"
click at [623, 597] on span "Crear" at bounding box center [614, 603] width 37 height 14
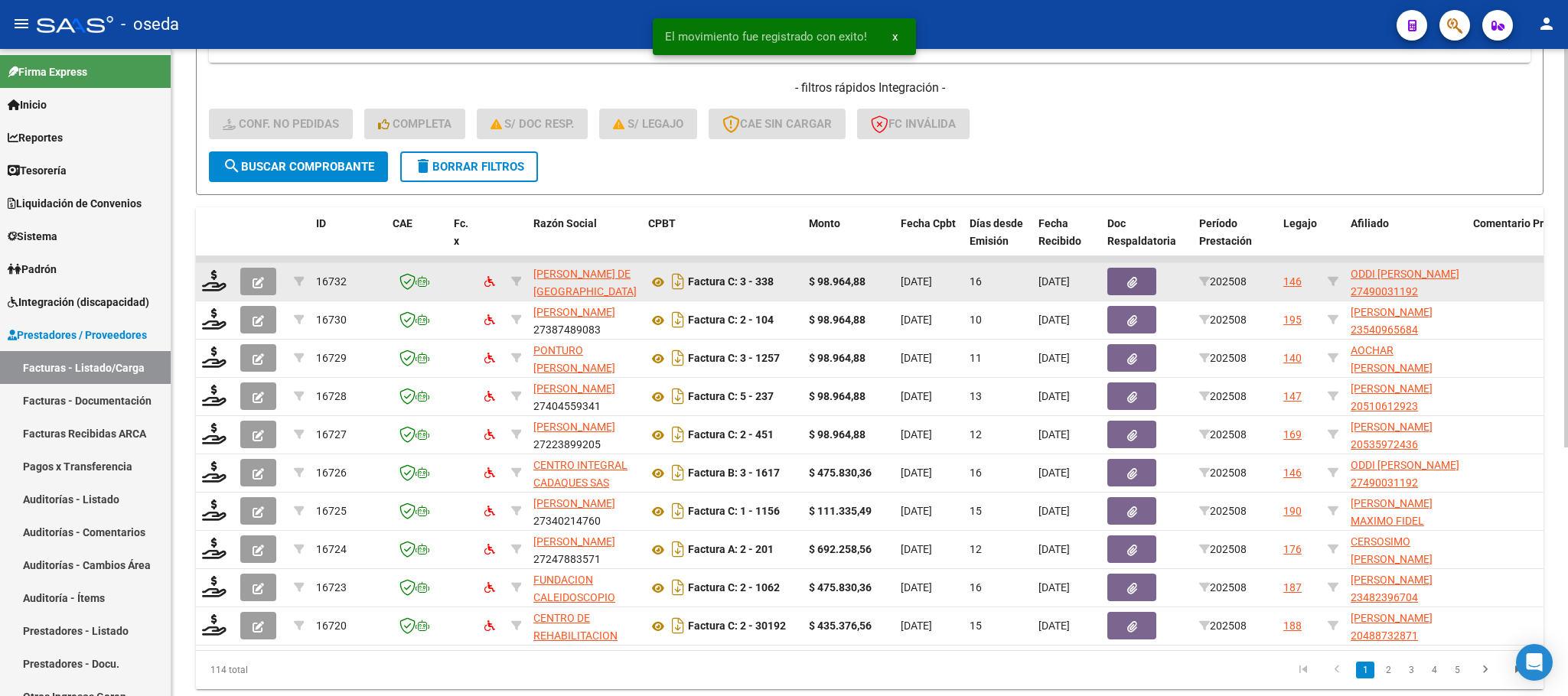
click at [197, 285] on datatable-body-cell at bounding box center [215, 282] width 38 height 38
click at [204, 285] on icon at bounding box center [214, 280] width 25 height 22
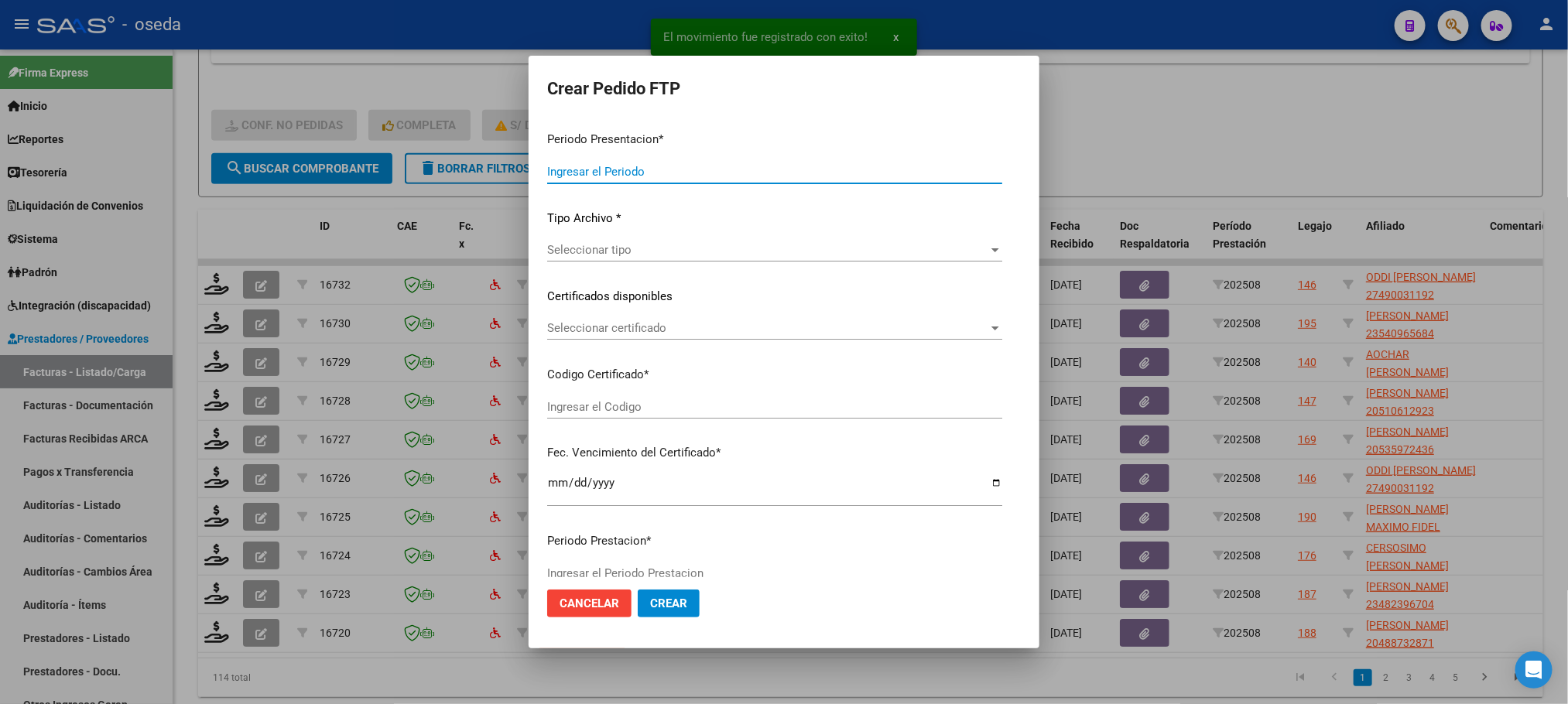
type input "202508"
type input "$ 98.964,88"
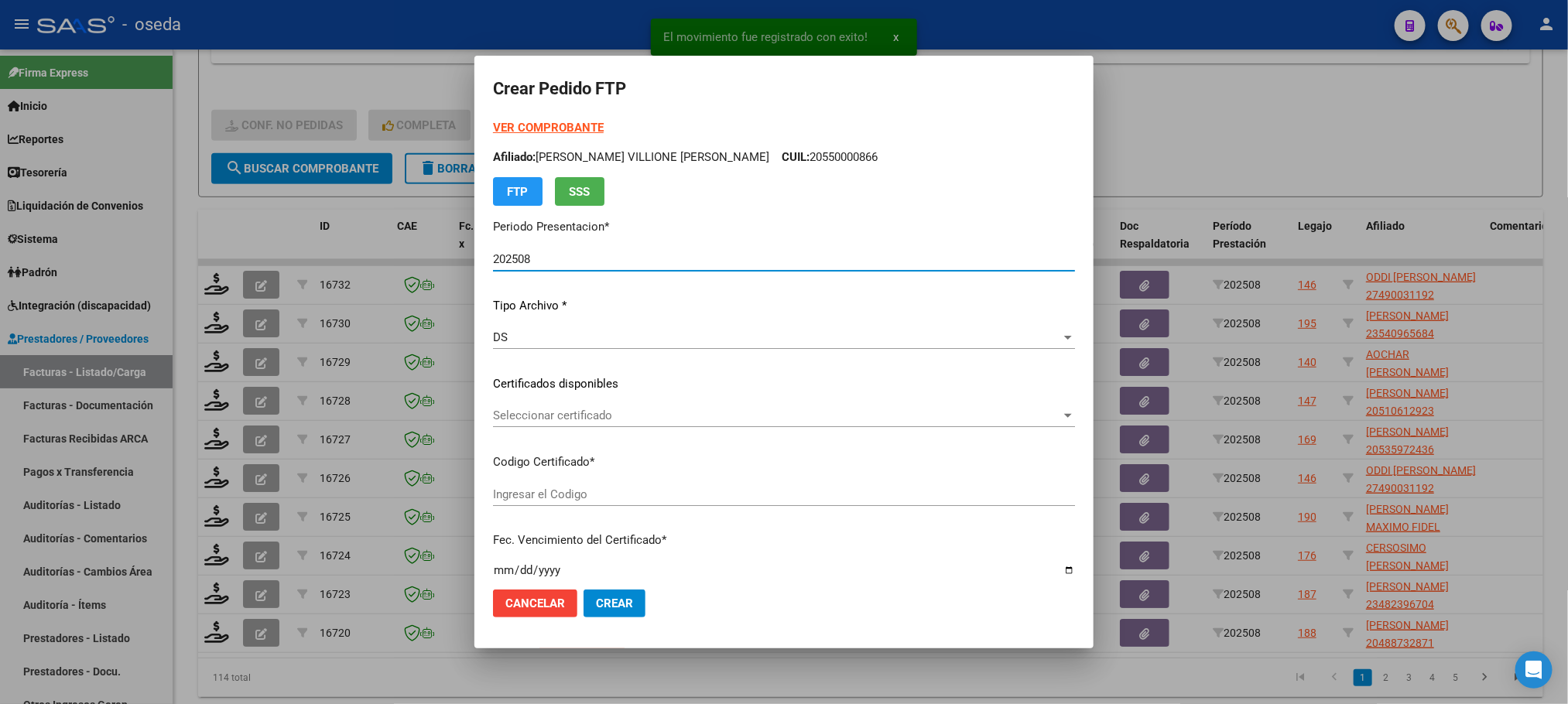
type input "ARG01000490031192022020120270201HTA502"
type input "2027-02-01"
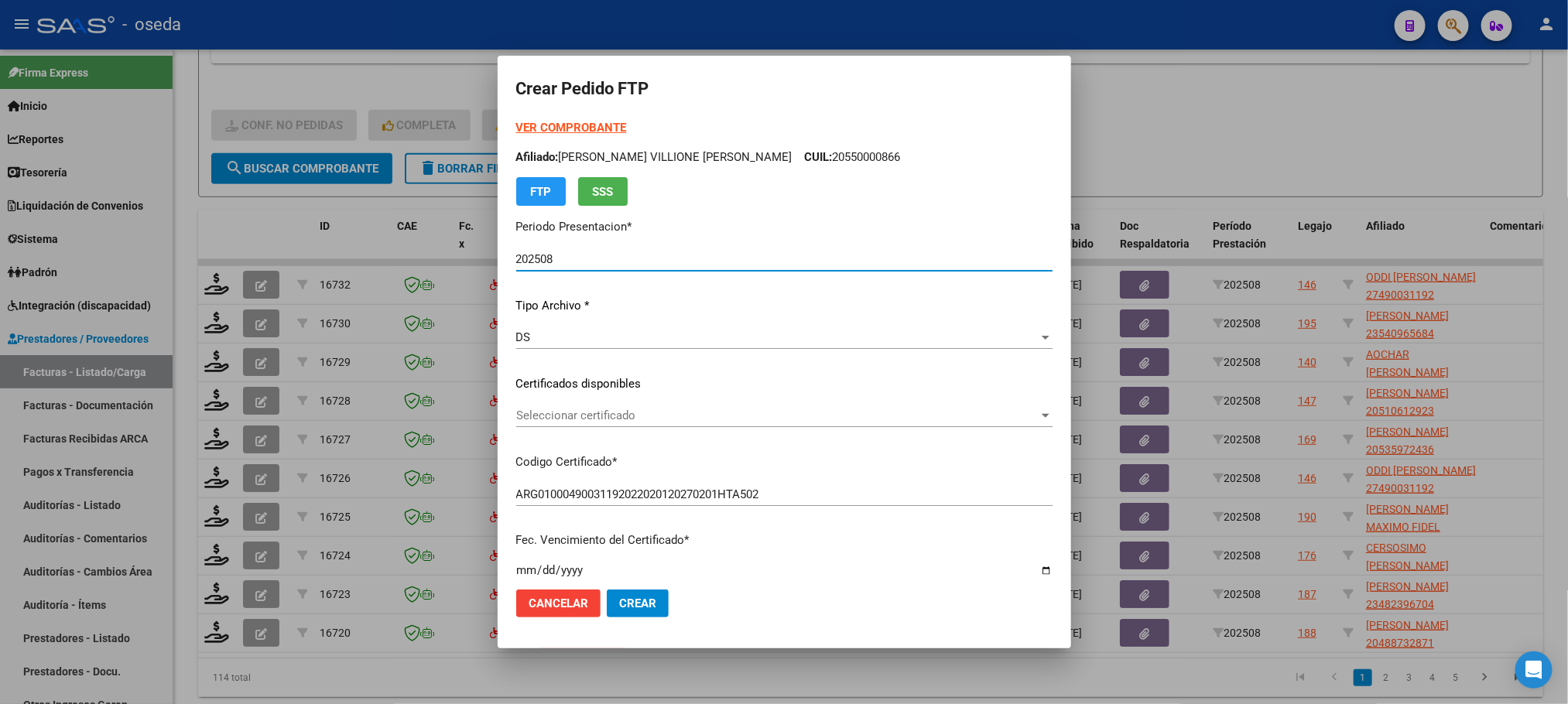
scroll to position [560, 0]
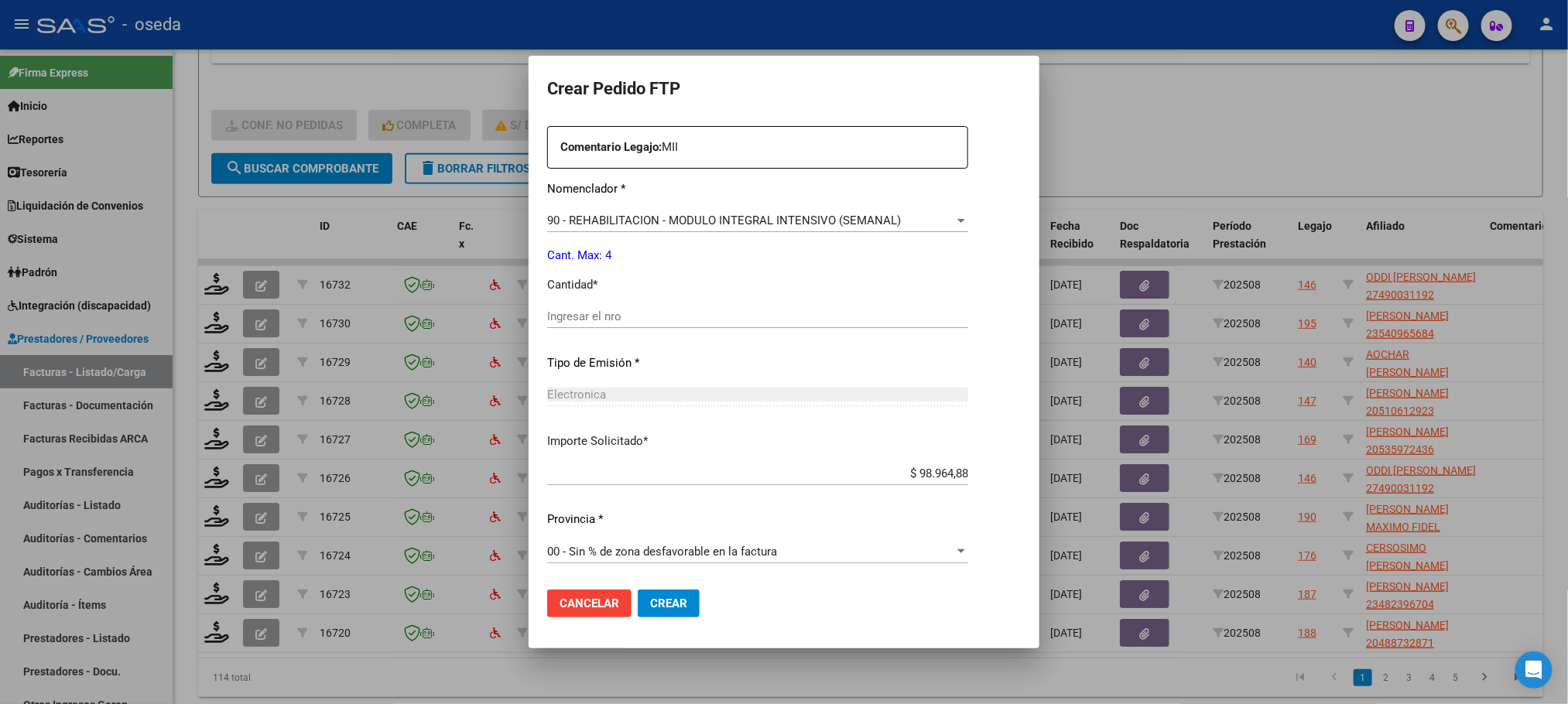
click at [576, 312] on input "Ingresar el nro" at bounding box center [757, 316] width 421 height 14
type input "4"
click at [638, 589] on button "Crear" at bounding box center [669, 603] width 62 height 28
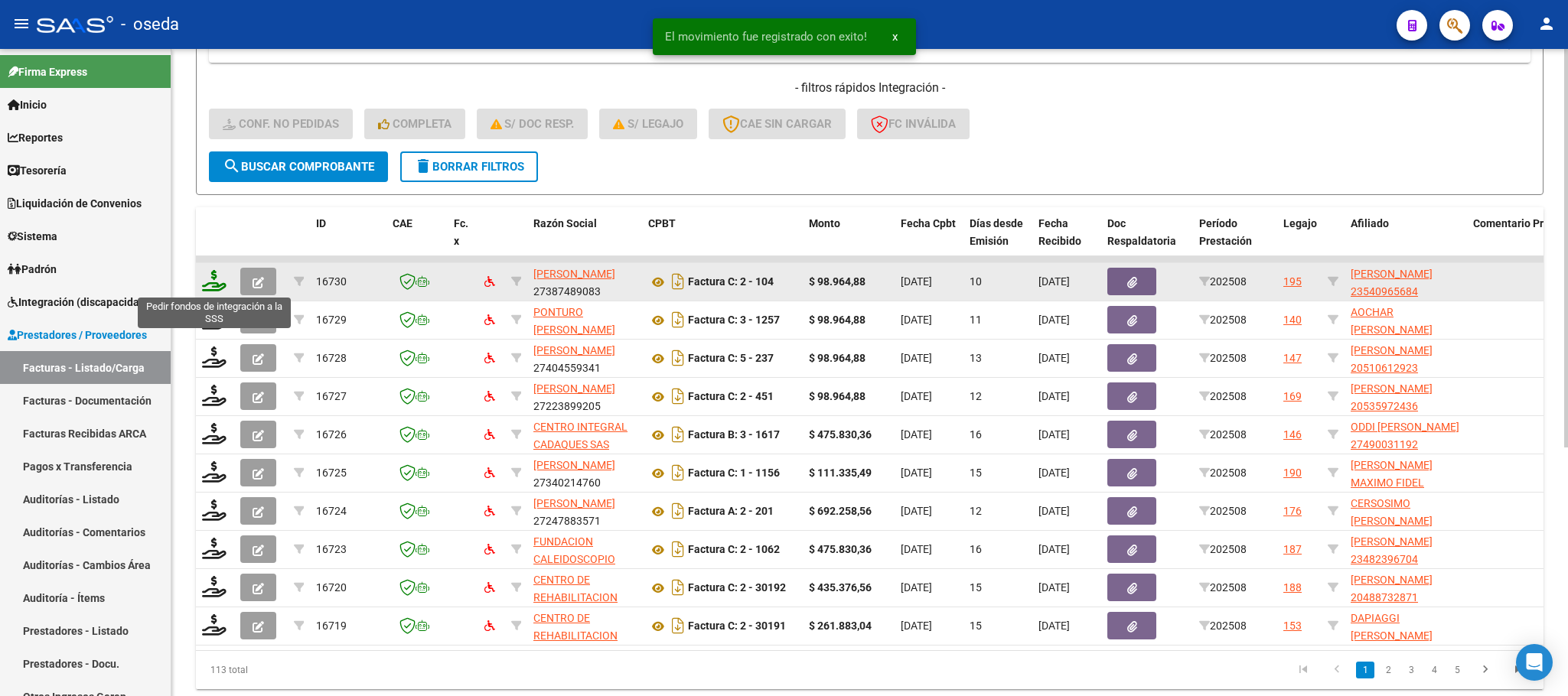
click at [212, 281] on icon at bounding box center [214, 280] width 25 height 22
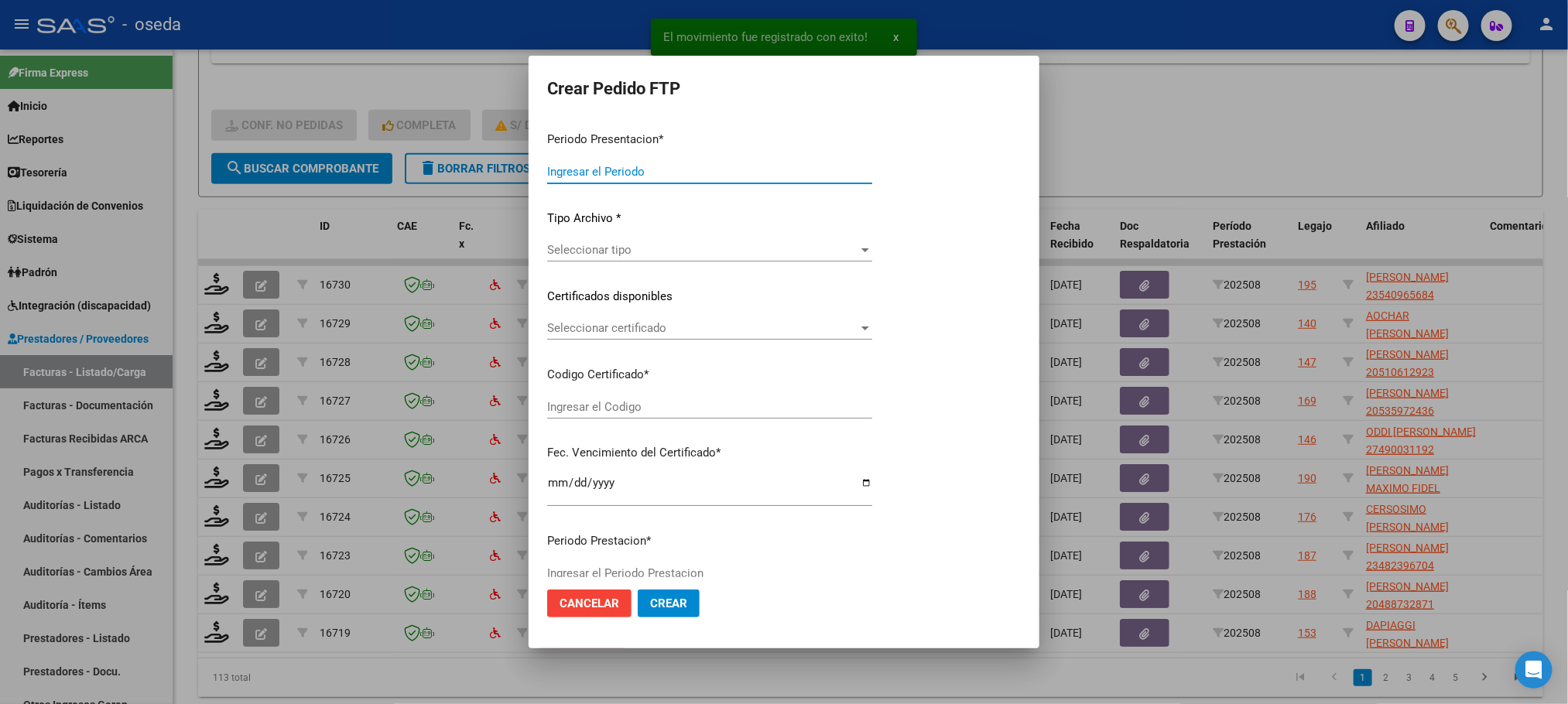
type input "202508"
type input "$ 98.964,88"
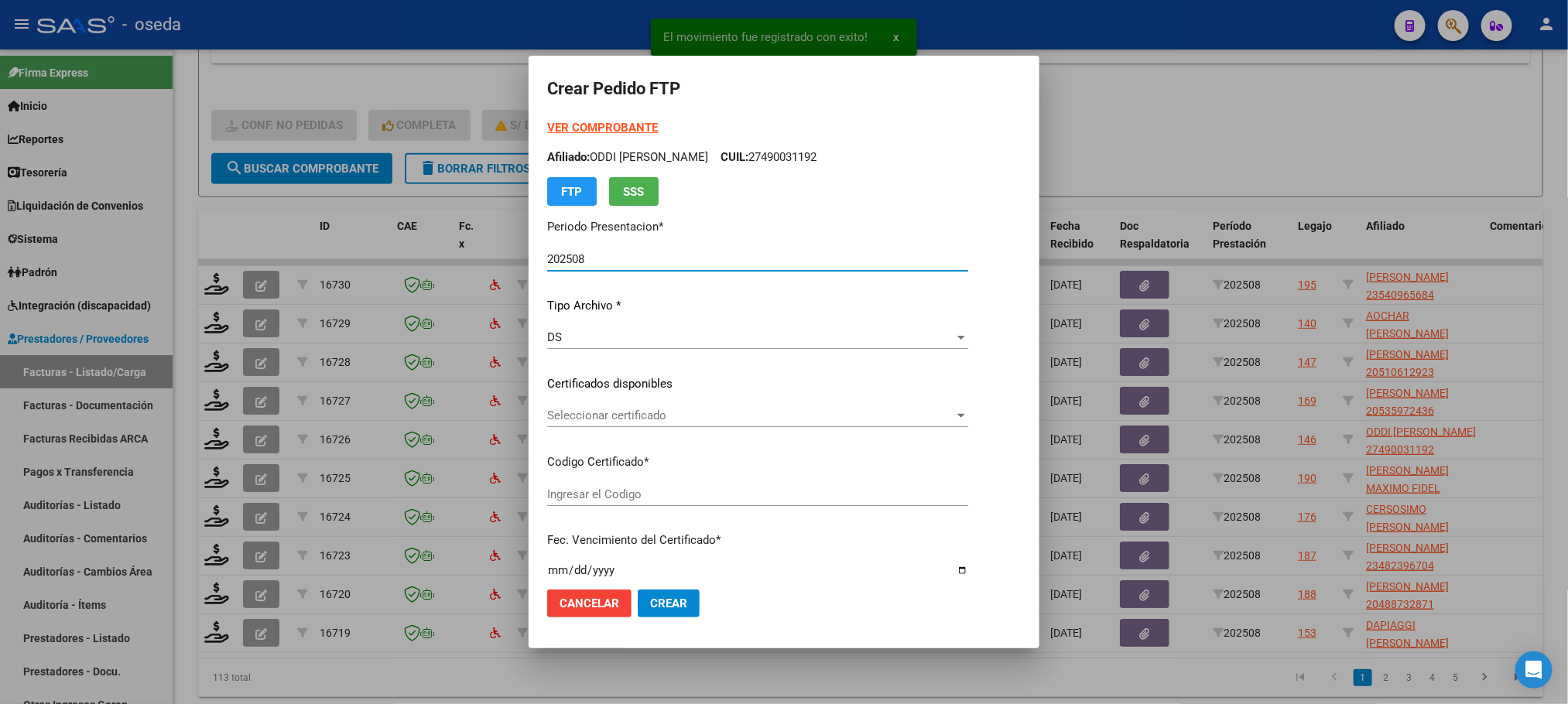
type input "01000540965682025021820280218CIU13650"
type input "2028-02-18"
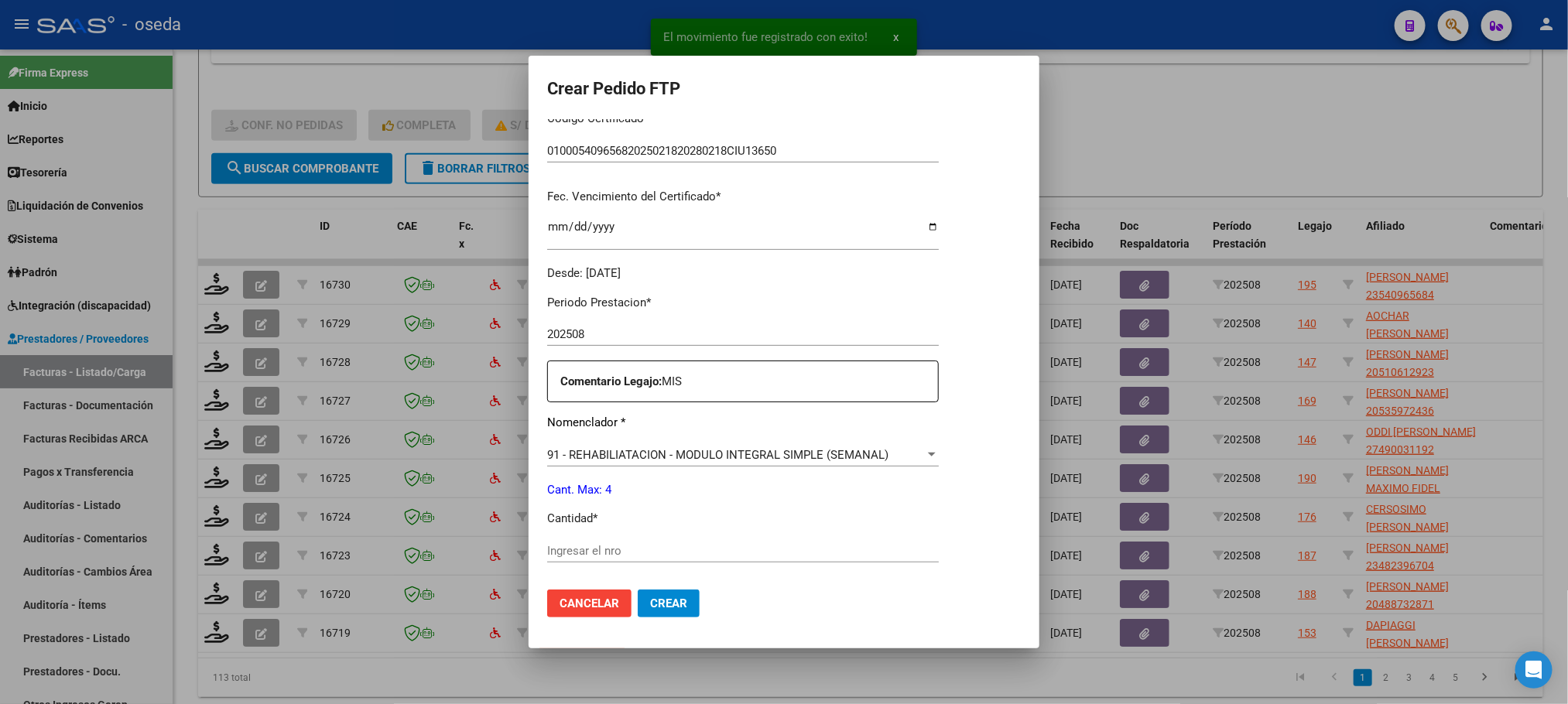
scroll to position [348, 0]
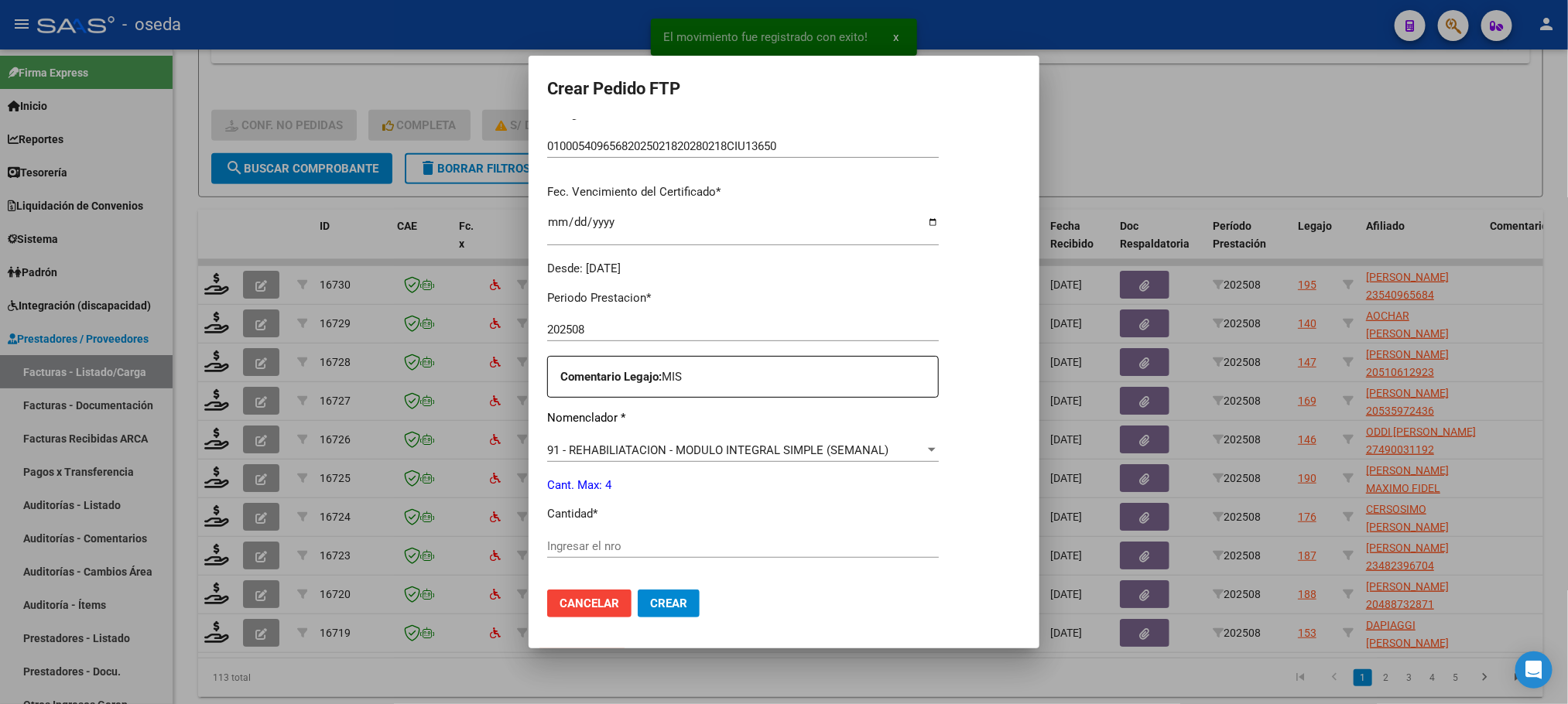
click at [729, 542] on input "Ingresar el nro" at bounding box center [743, 546] width 392 height 14
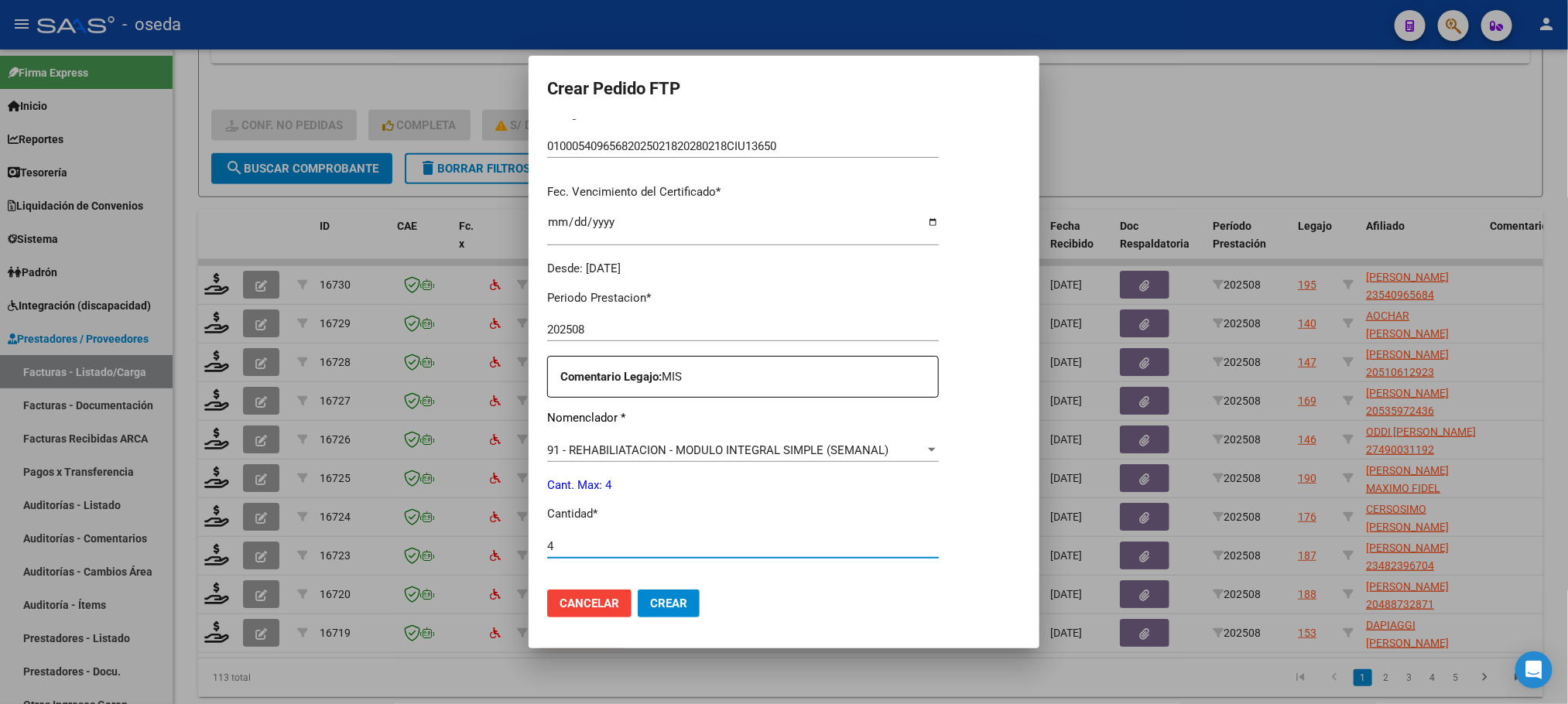
type input "4"
click at [638, 589] on button "Crear" at bounding box center [669, 603] width 62 height 28
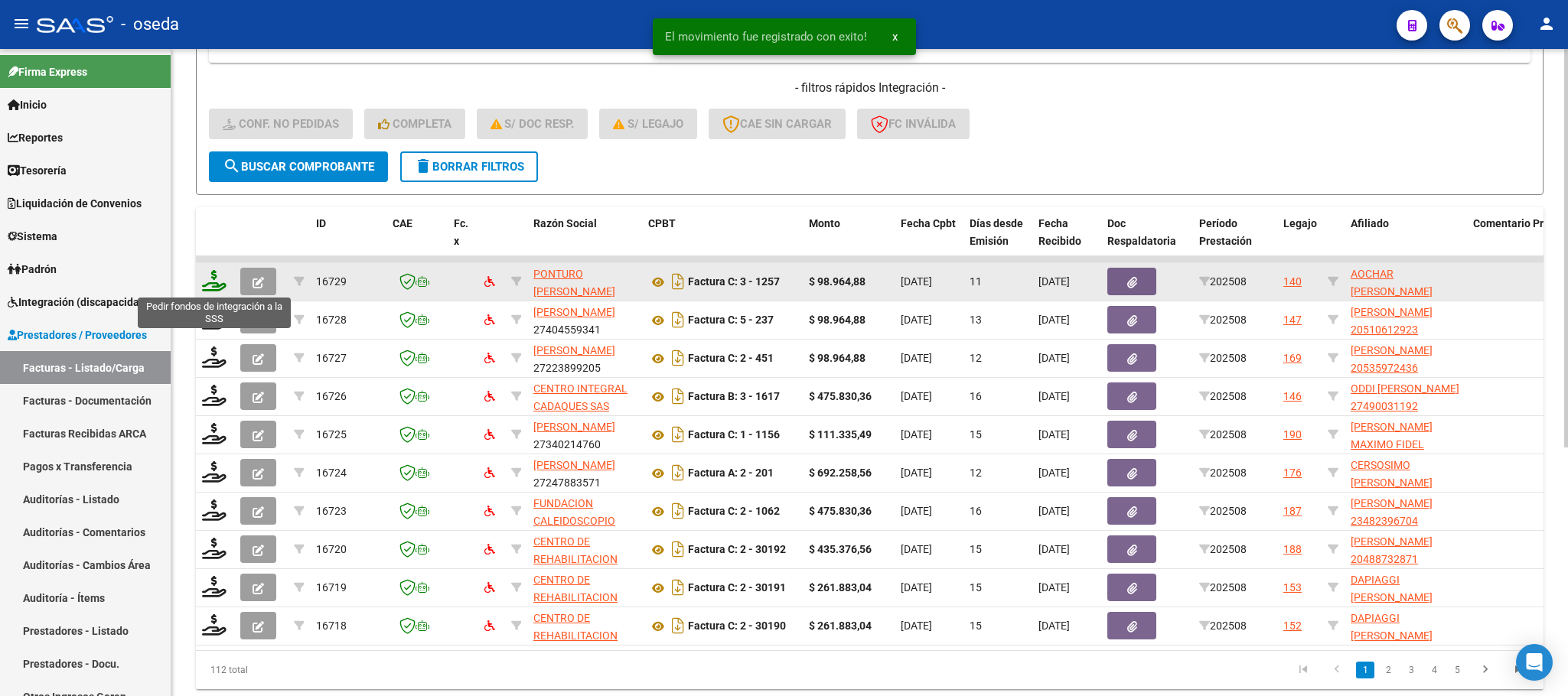
click at [209, 283] on icon at bounding box center [214, 280] width 25 height 22
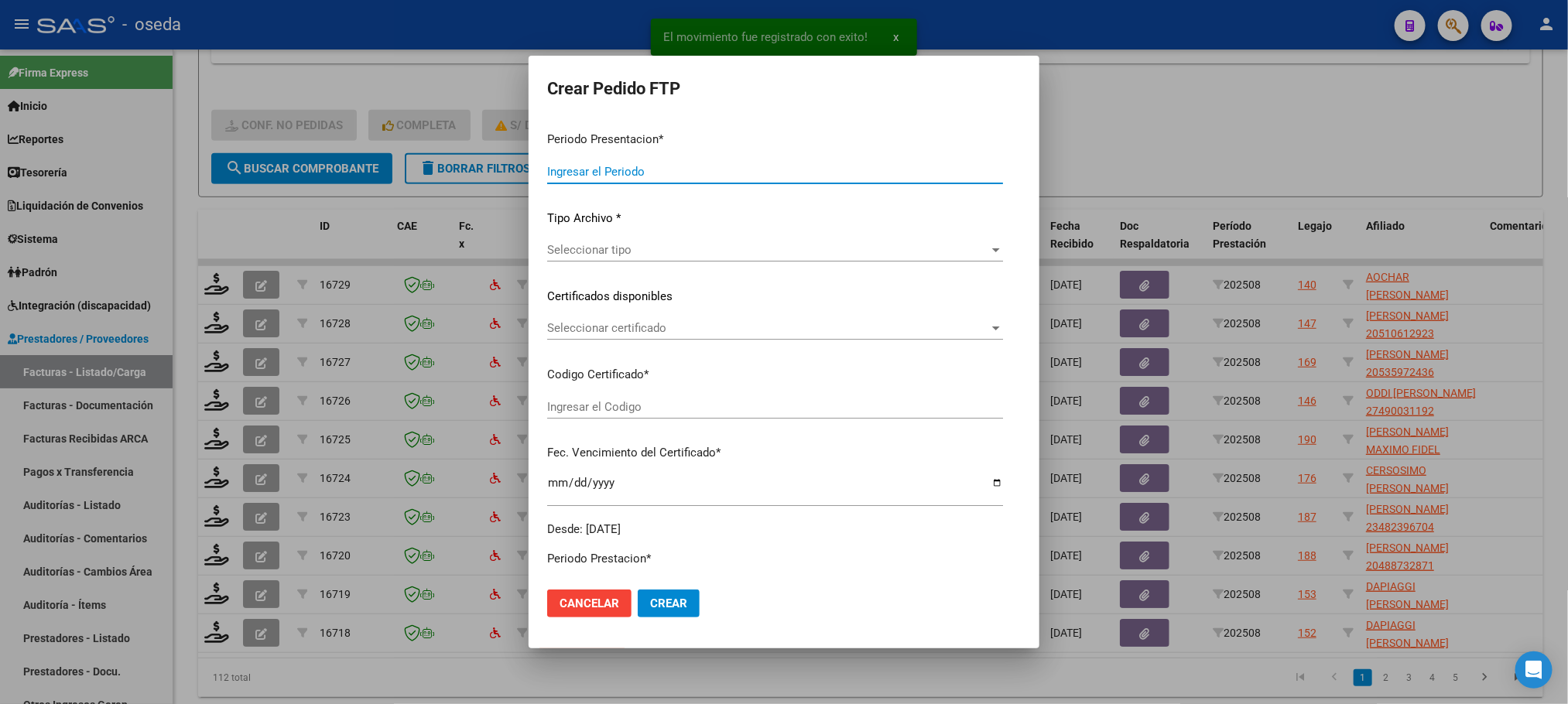
type input "202508"
type input "$ 98.964,88"
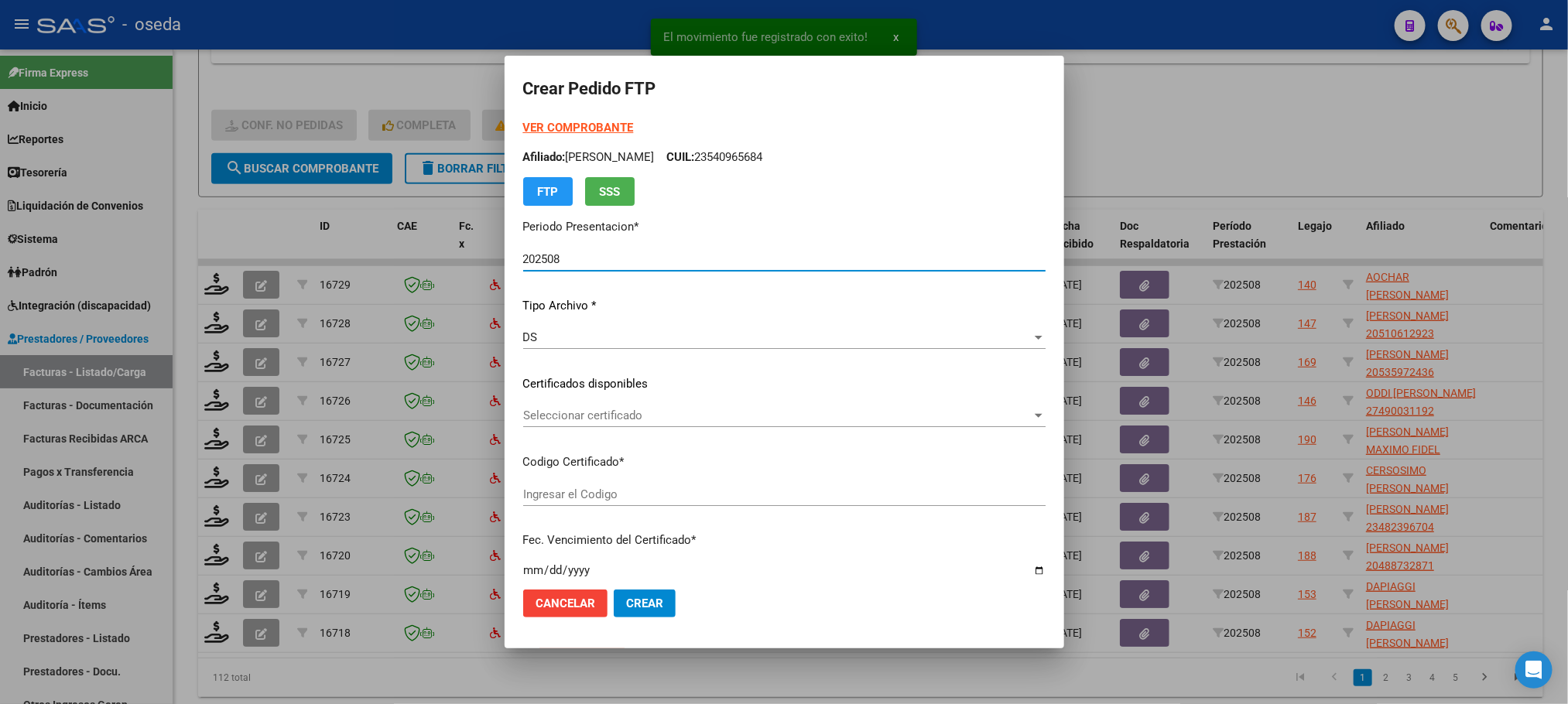
type input "ARG01000545313422024070120290701BUE423"
type input "[DATE]"
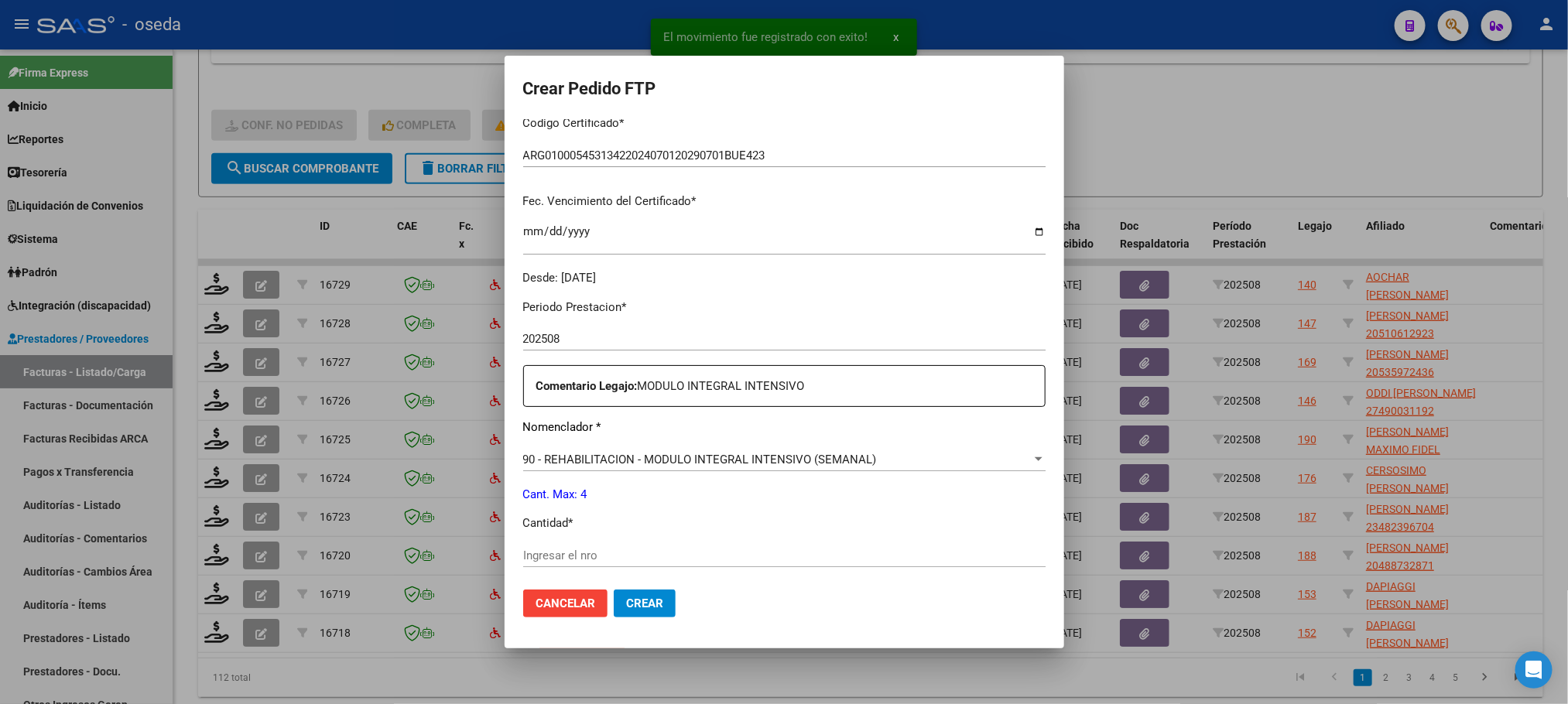
scroll to position [348, 0]
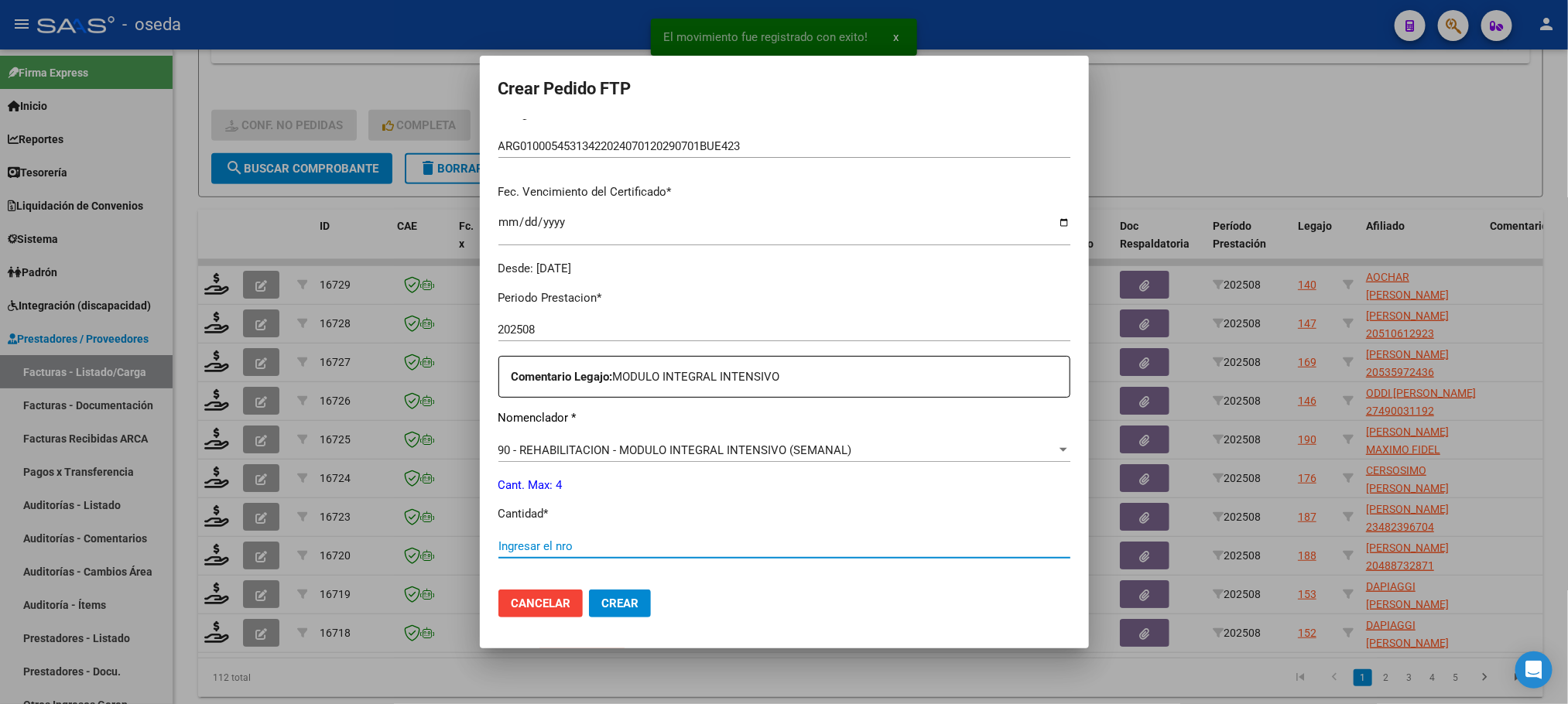
click at [736, 542] on input "Ingresar el nro" at bounding box center [784, 546] width 572 height 14
type input "4"
click at [589, 589] on button "Crear" at bounding box center [619, 603] width 62 height 28
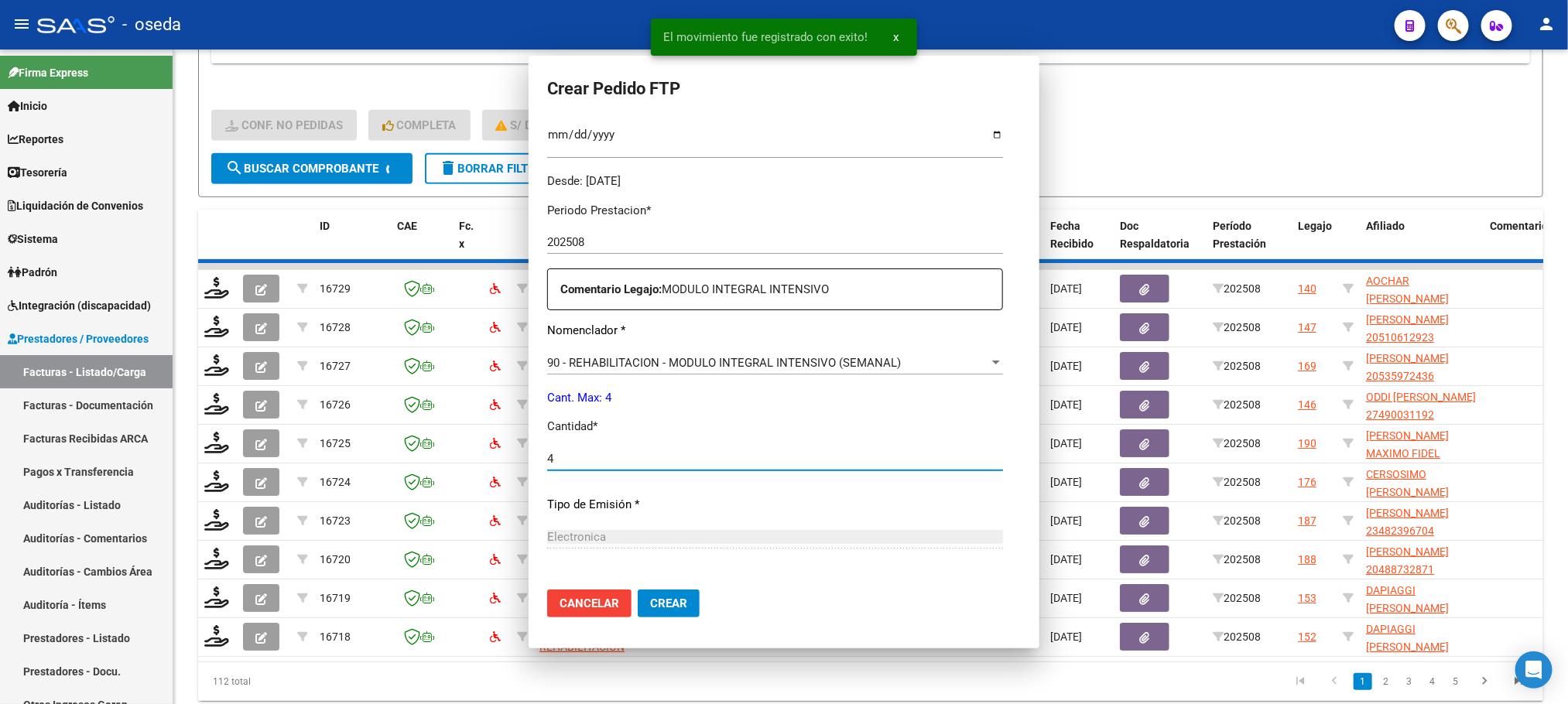
scroll to position [261, 0]
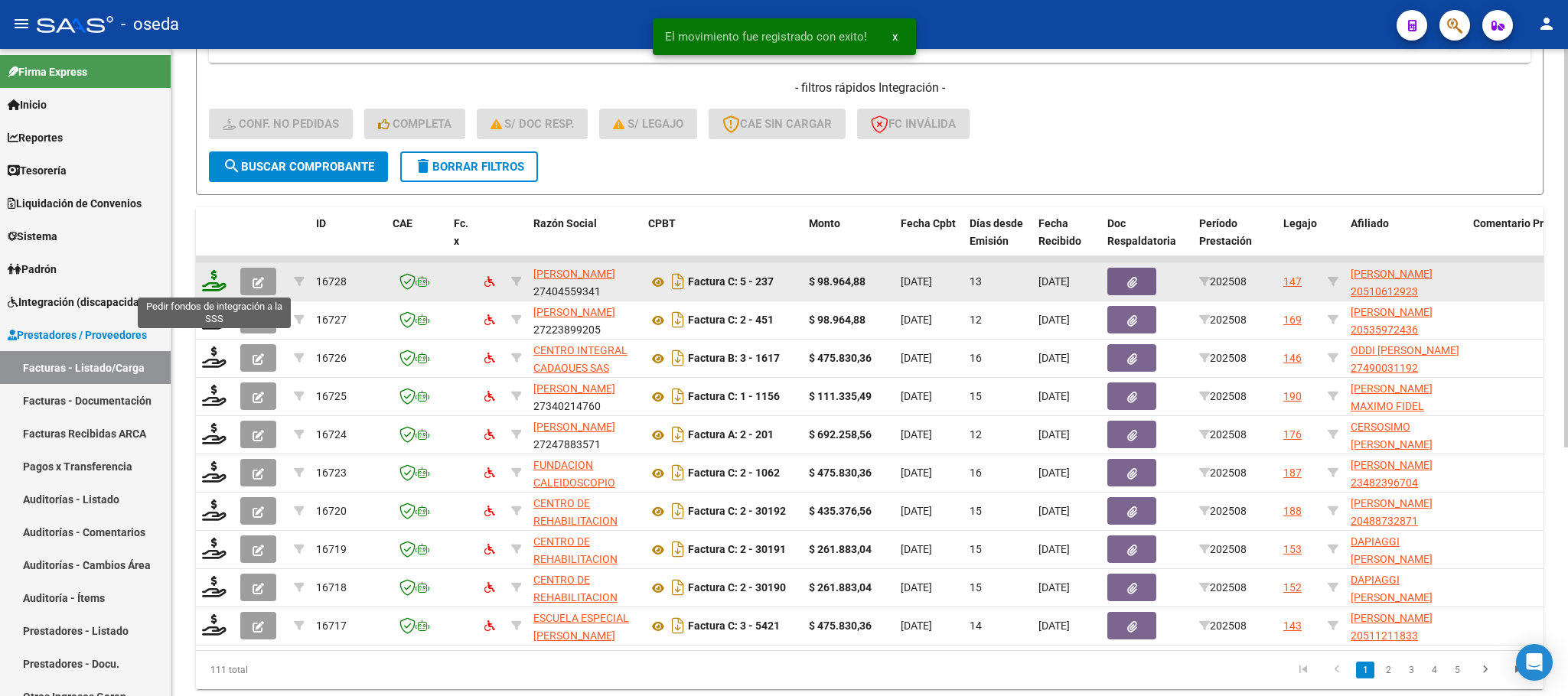
click at [221, 289] on icon at bounding box center [214, 280] width 25 height 22
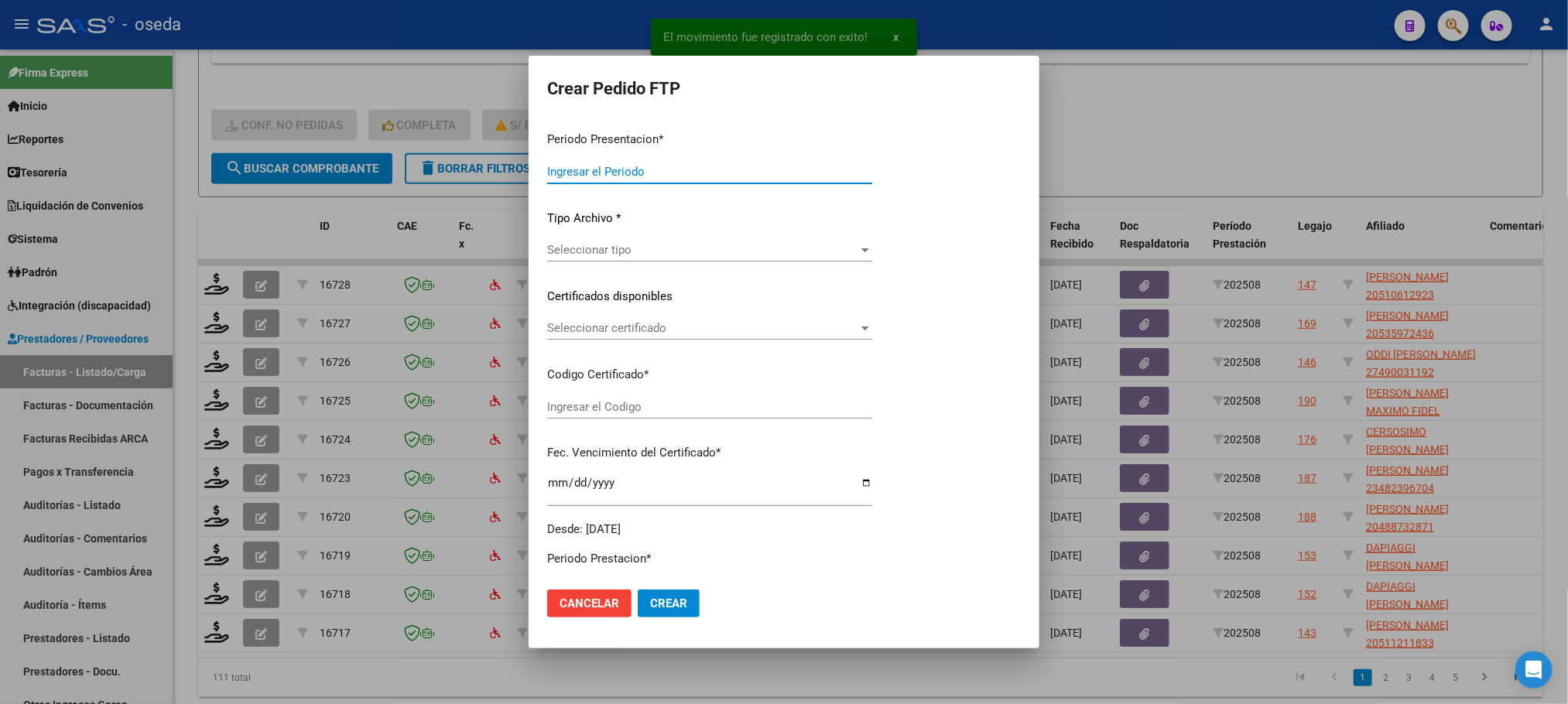
type input "202508"
type input "$ 98.964,88"
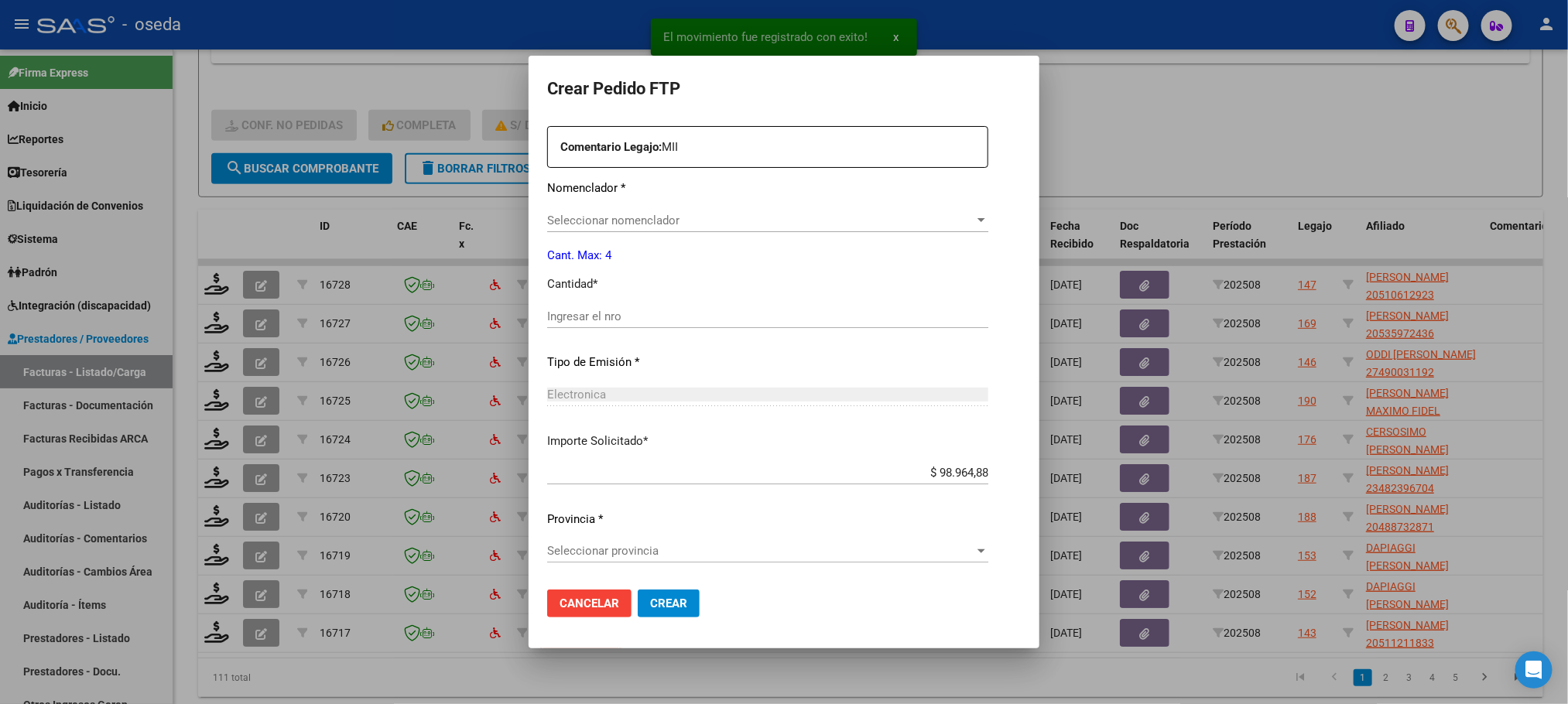
type input "20510612923"
type input "[DATE]"
click at [655, 309] on input "Ingresar el nro" at bounding box center [743, 316] width 392 height 14
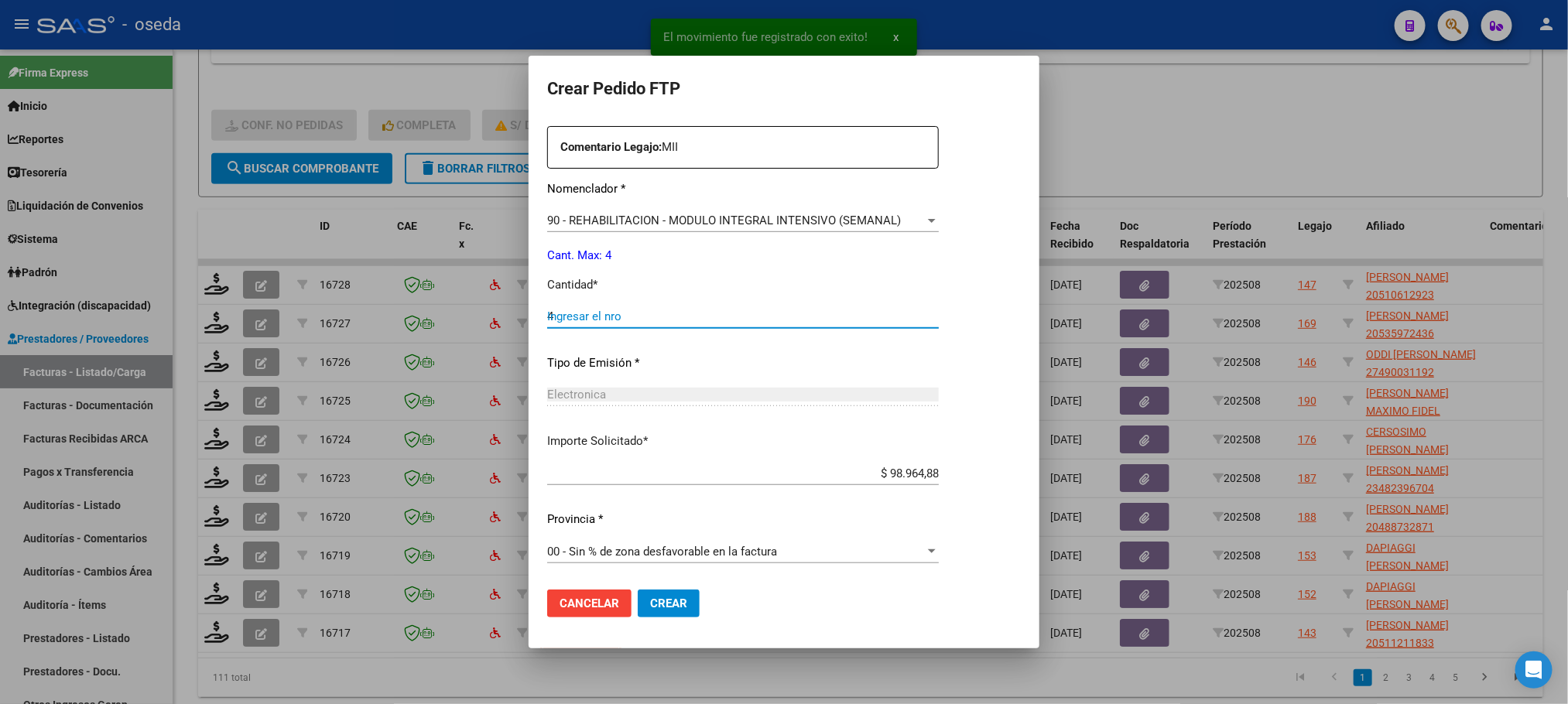
type input "4"
click at [638, 589] on button "Crear" at bounding box center [669, 603] width 62 height 28
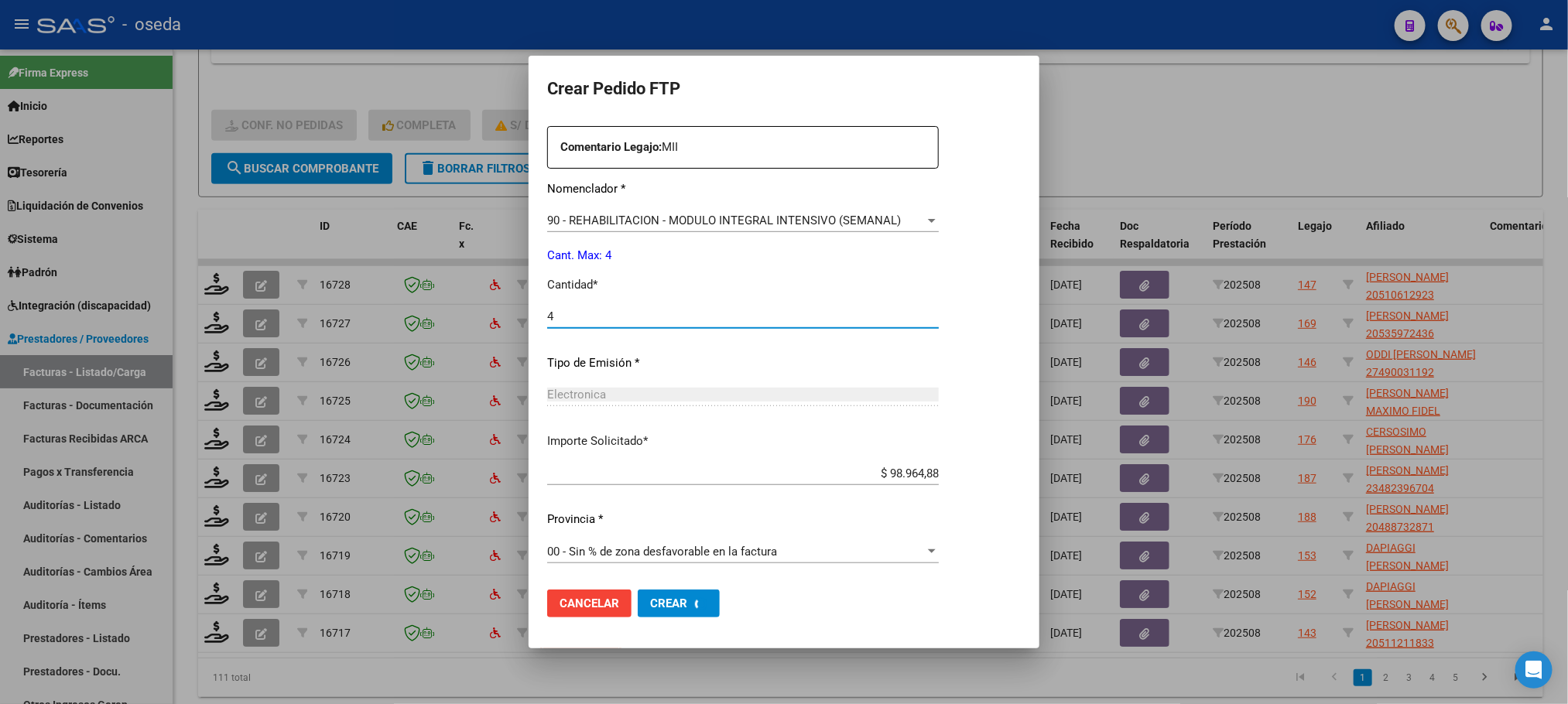
scroll to position [474, 0]
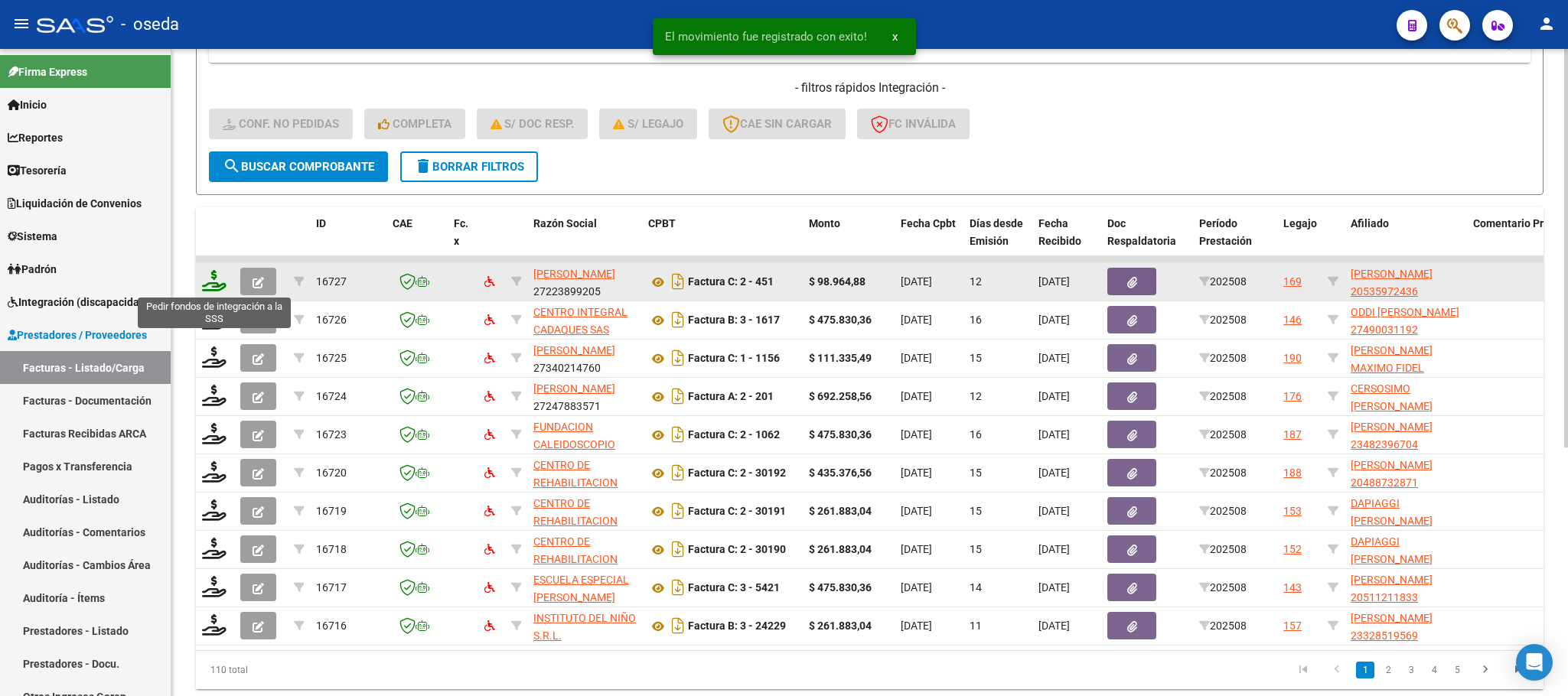
click at [204, 278] on icon at bounding box center [214, 280] width 25 height 22
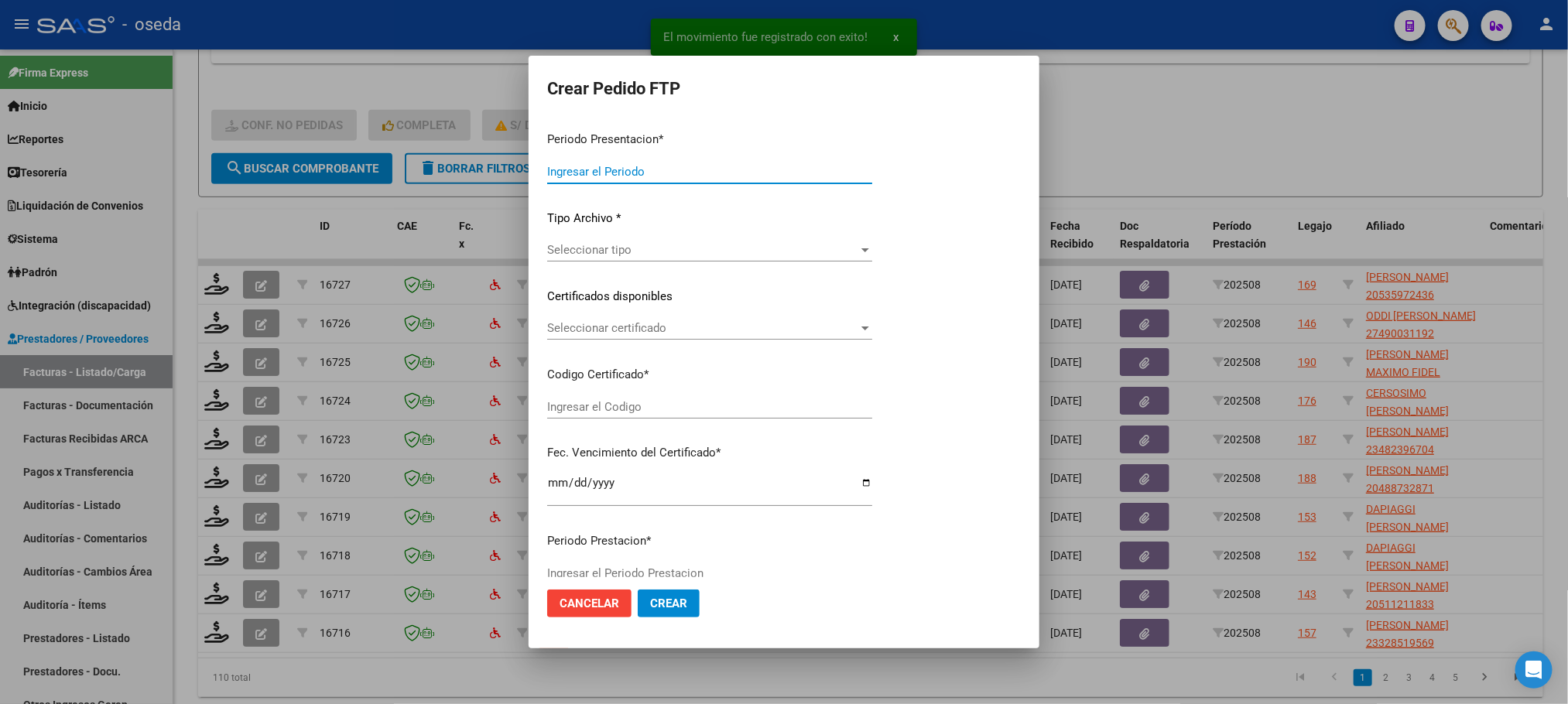
type input "202508"
type input "$ 98.964,88"
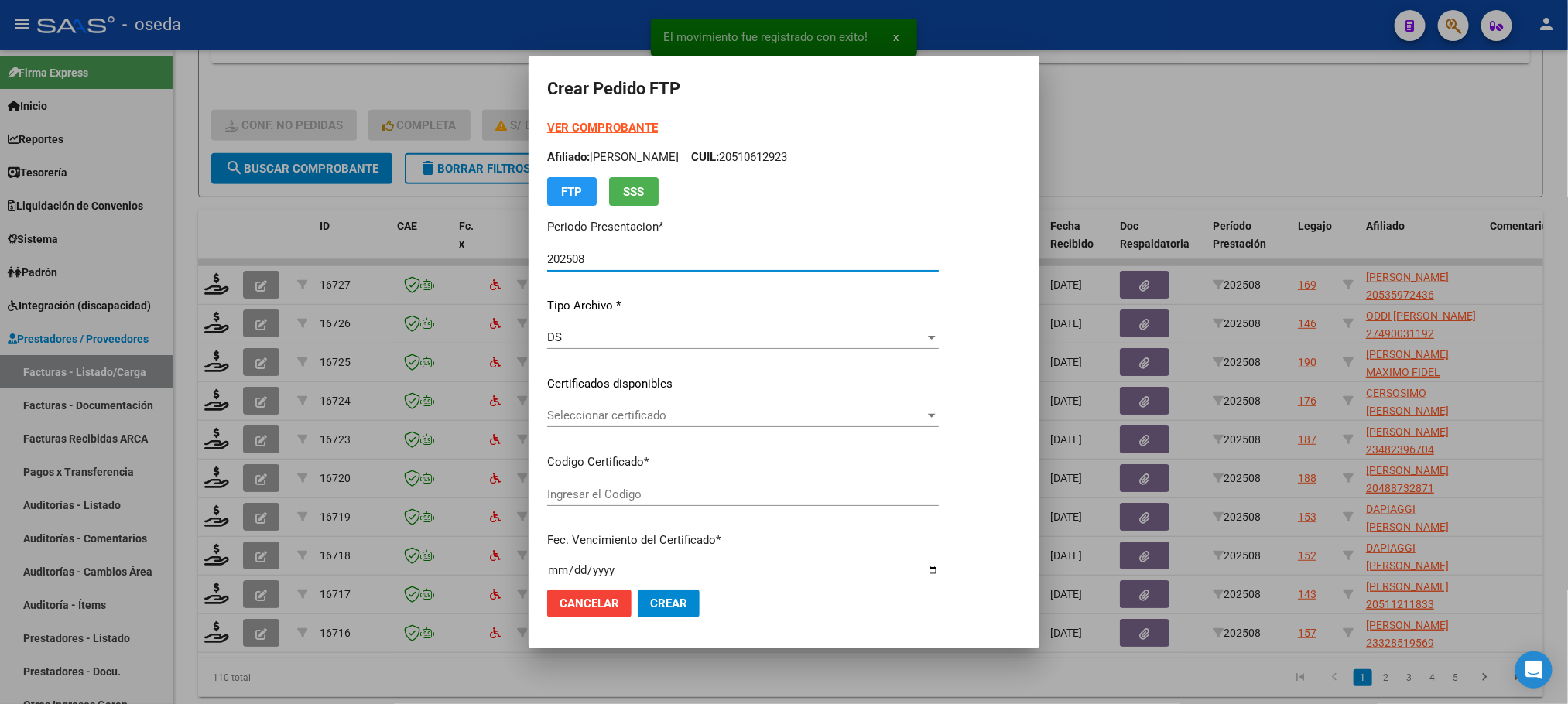
type input "20535972436"
type input "[DATE]"
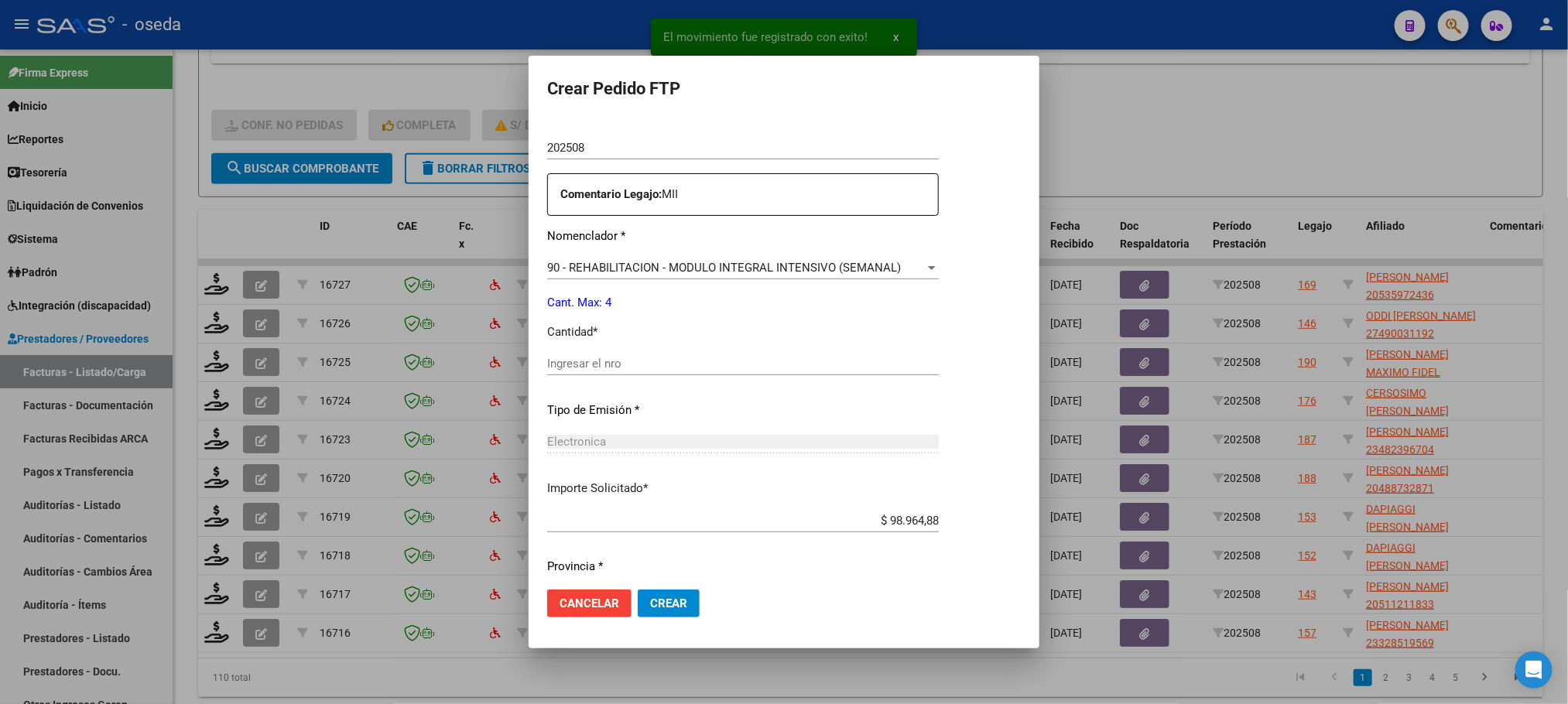
scroll to position [560, 0]
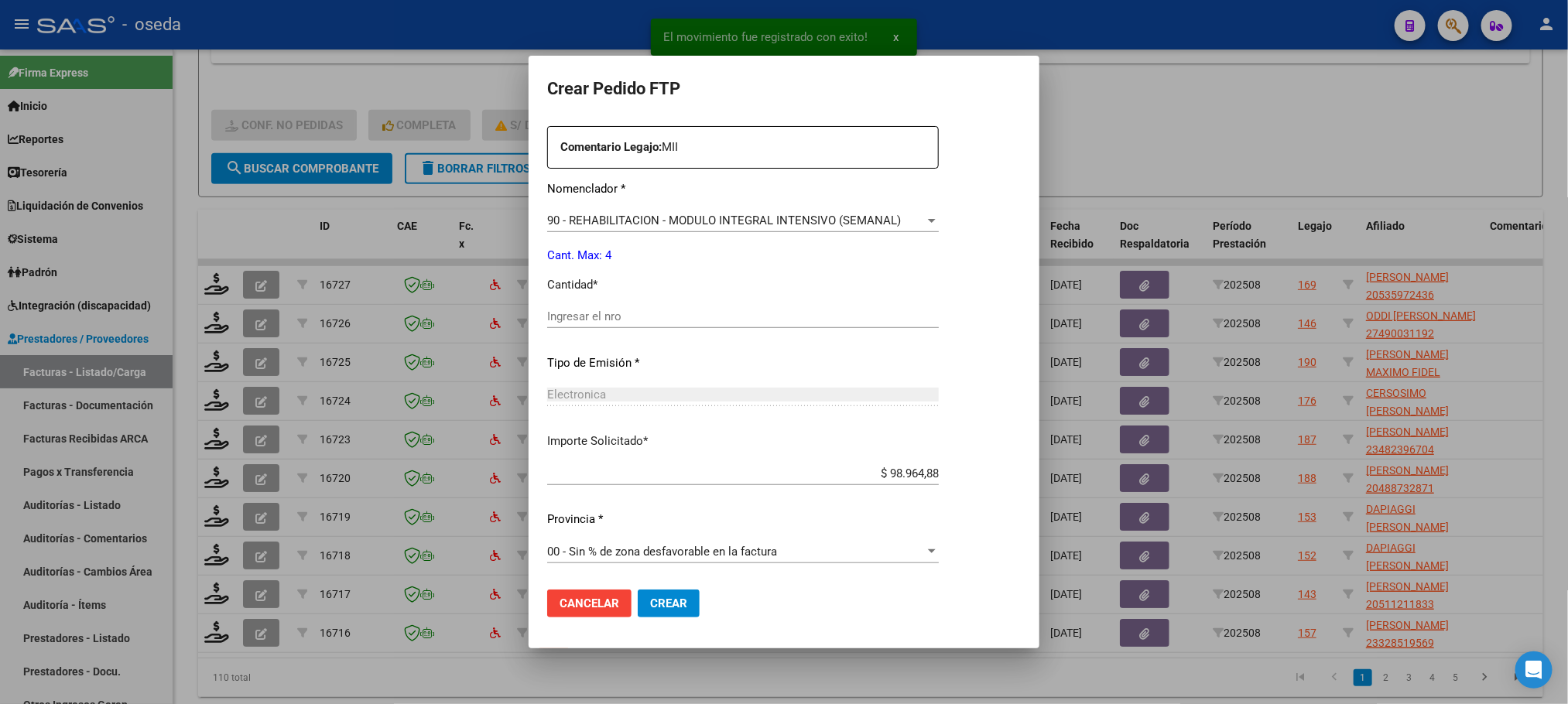
click at [769, 321] on input "Ingresar el nro" at bounding box center [743, 316] width 392 height 14
type input "4"
click at [638, 589] on button "Crear" at bounding box center [669, 603] width 62 height 28
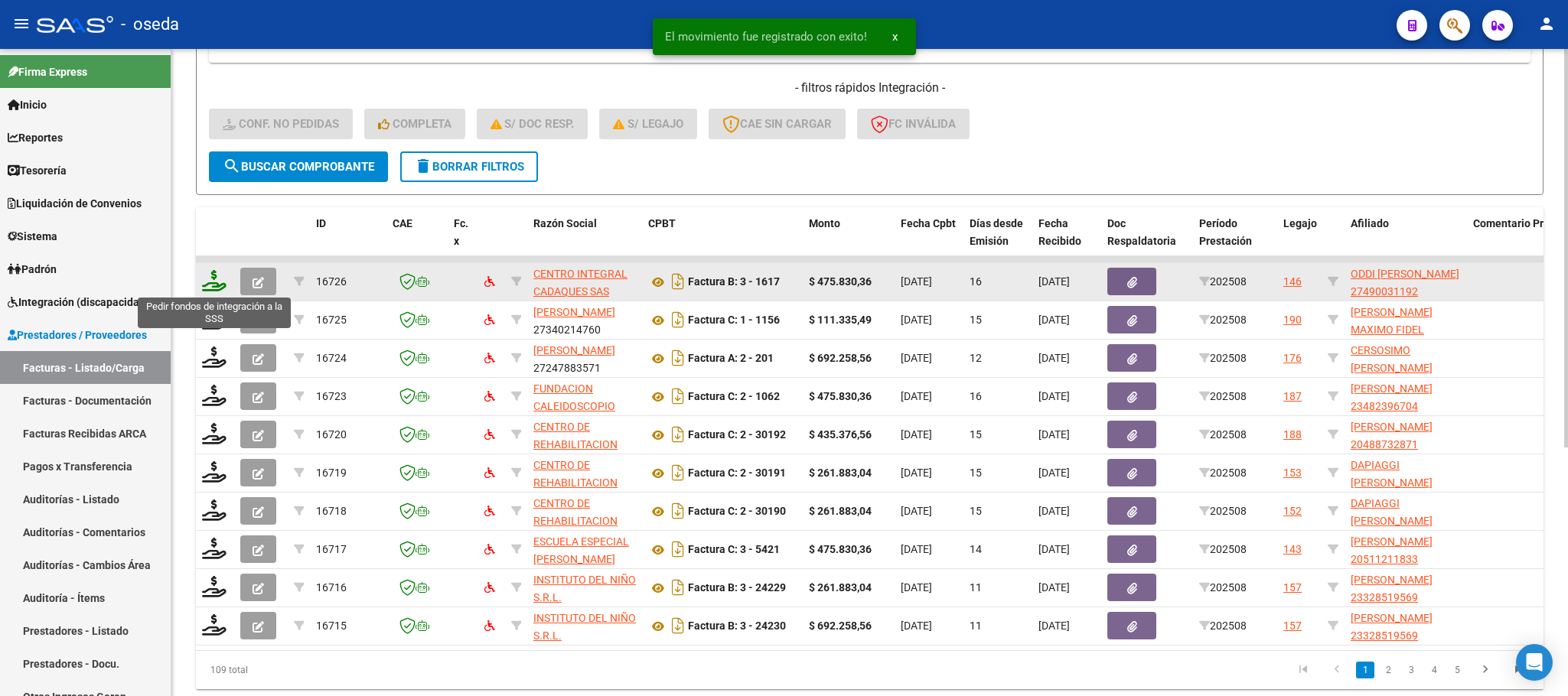
click at [218, 281] on icon at bounding box center [214, 280] width 25 height 22
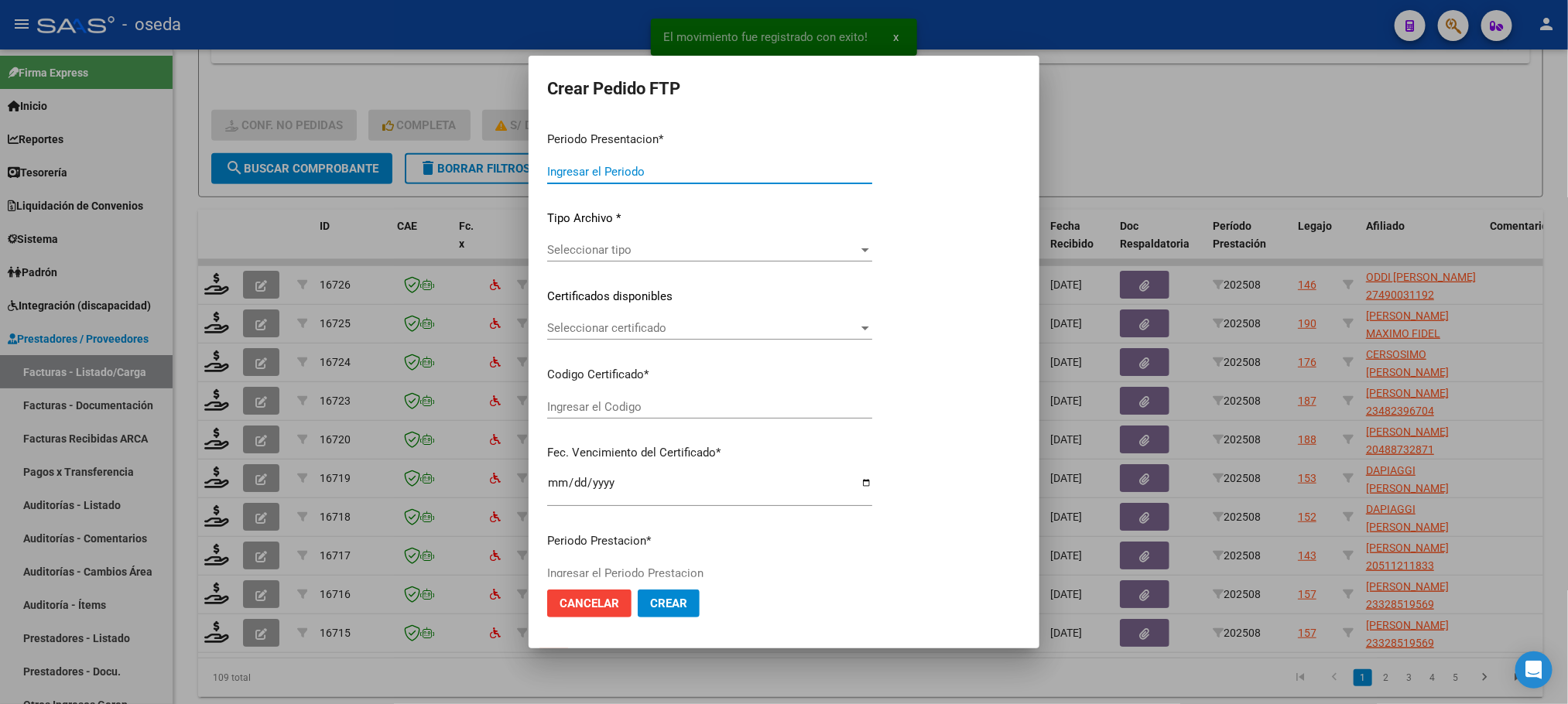
type input "202508"
type input "$ 475.830,36"
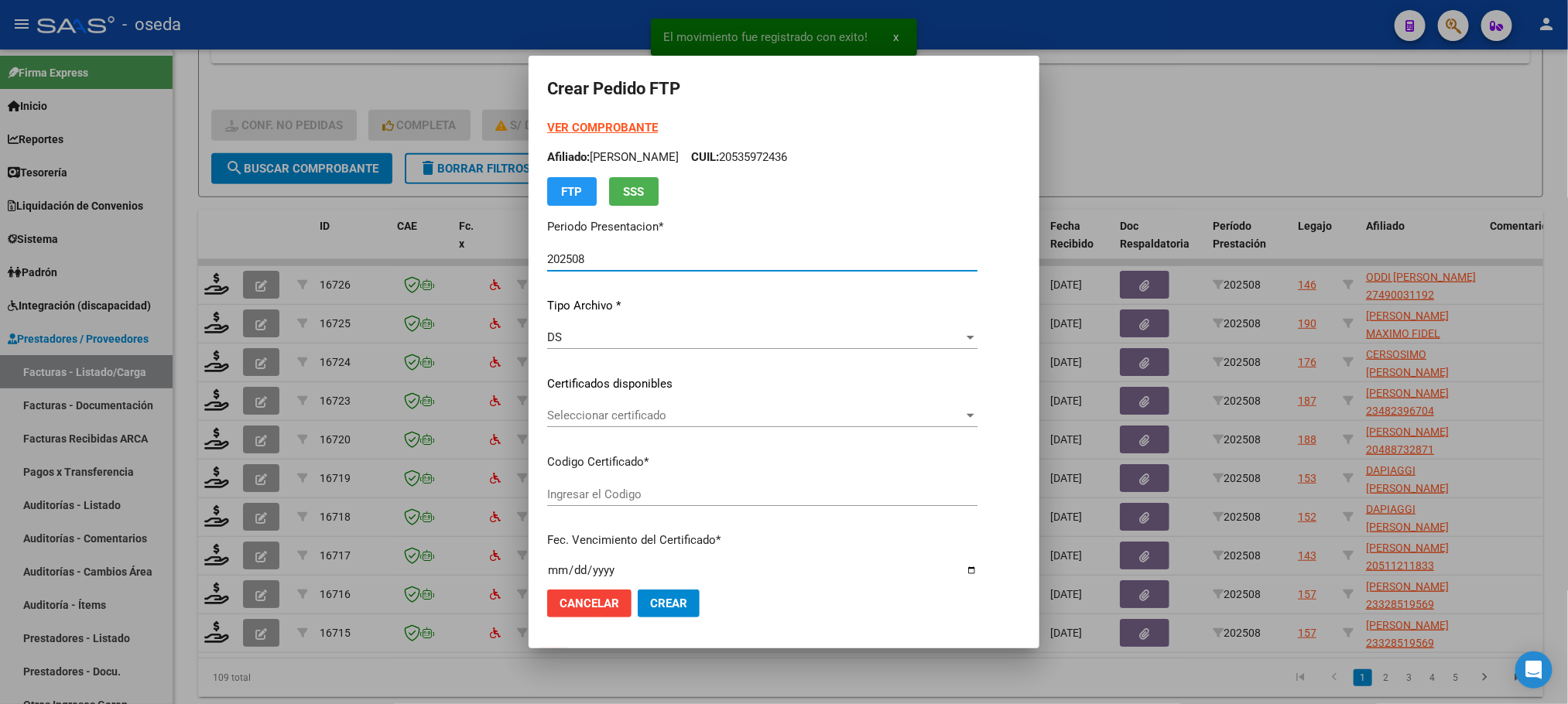
type input "ARG01000490031192022020120270201HTA502"
type input "2027-02-01"
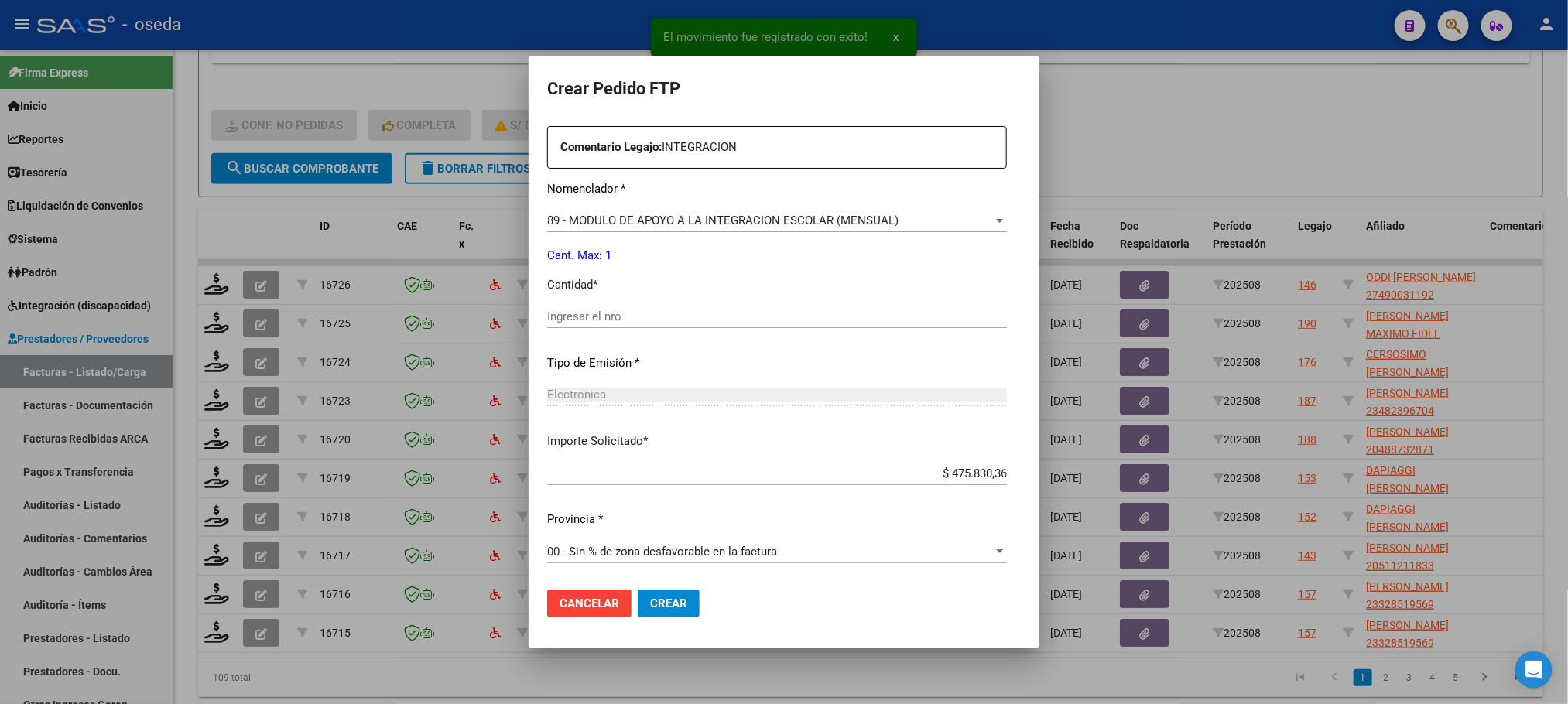
click at [748, 312] on input "Ingresar el nro" at bounding box center [777, 316] width 459 height 14
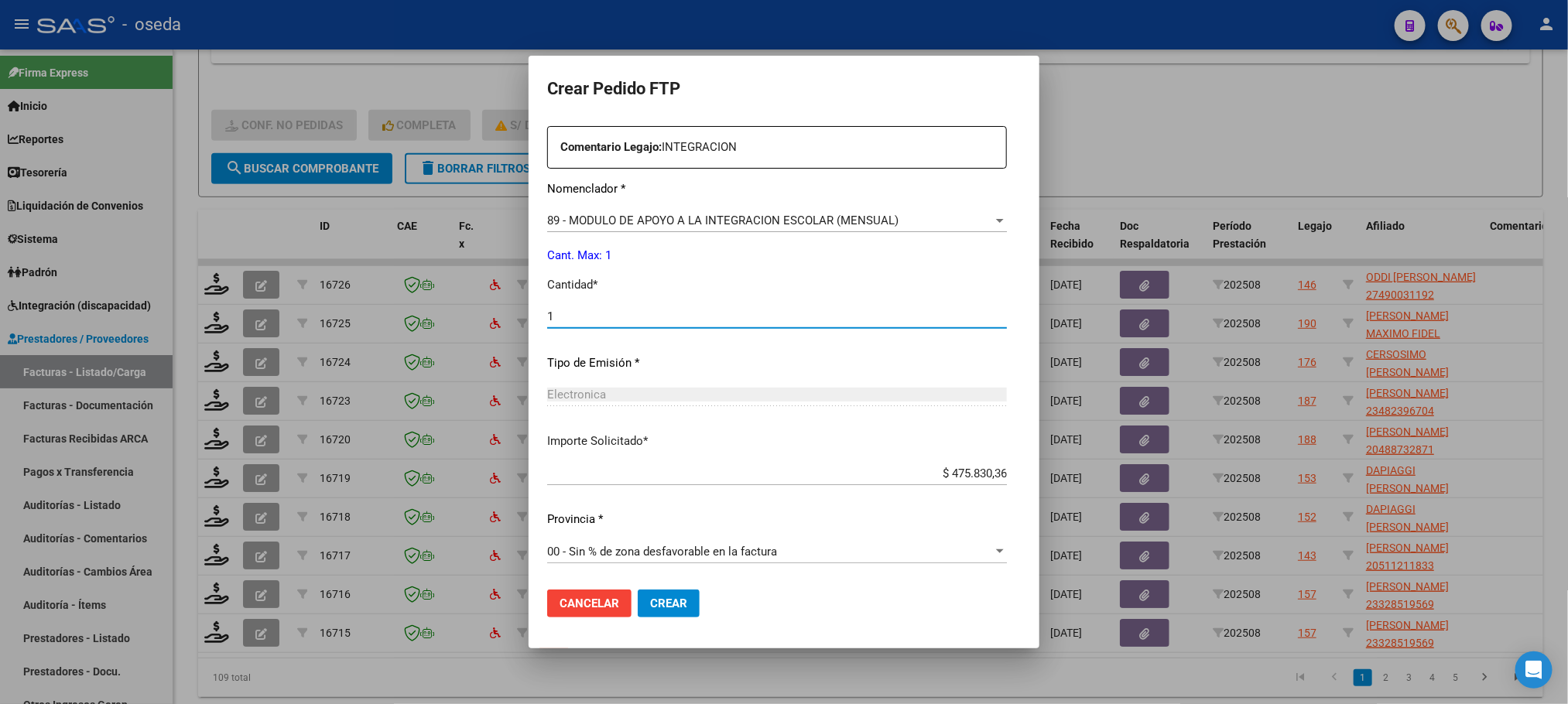
type input "1"
click at [638, 589] on button "Crear" at bounding box center [669, 603] width 62 height 28
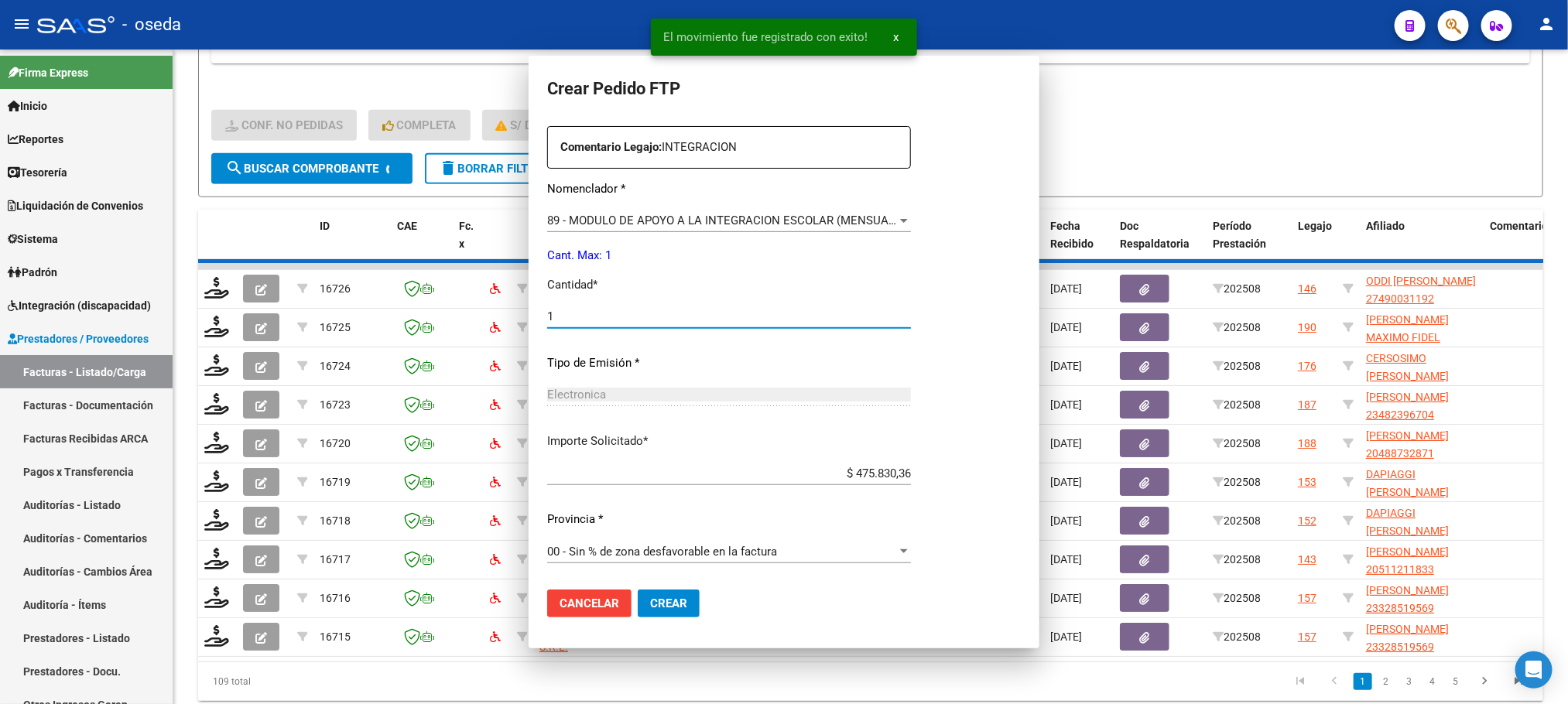
scroll to position [474, 0]
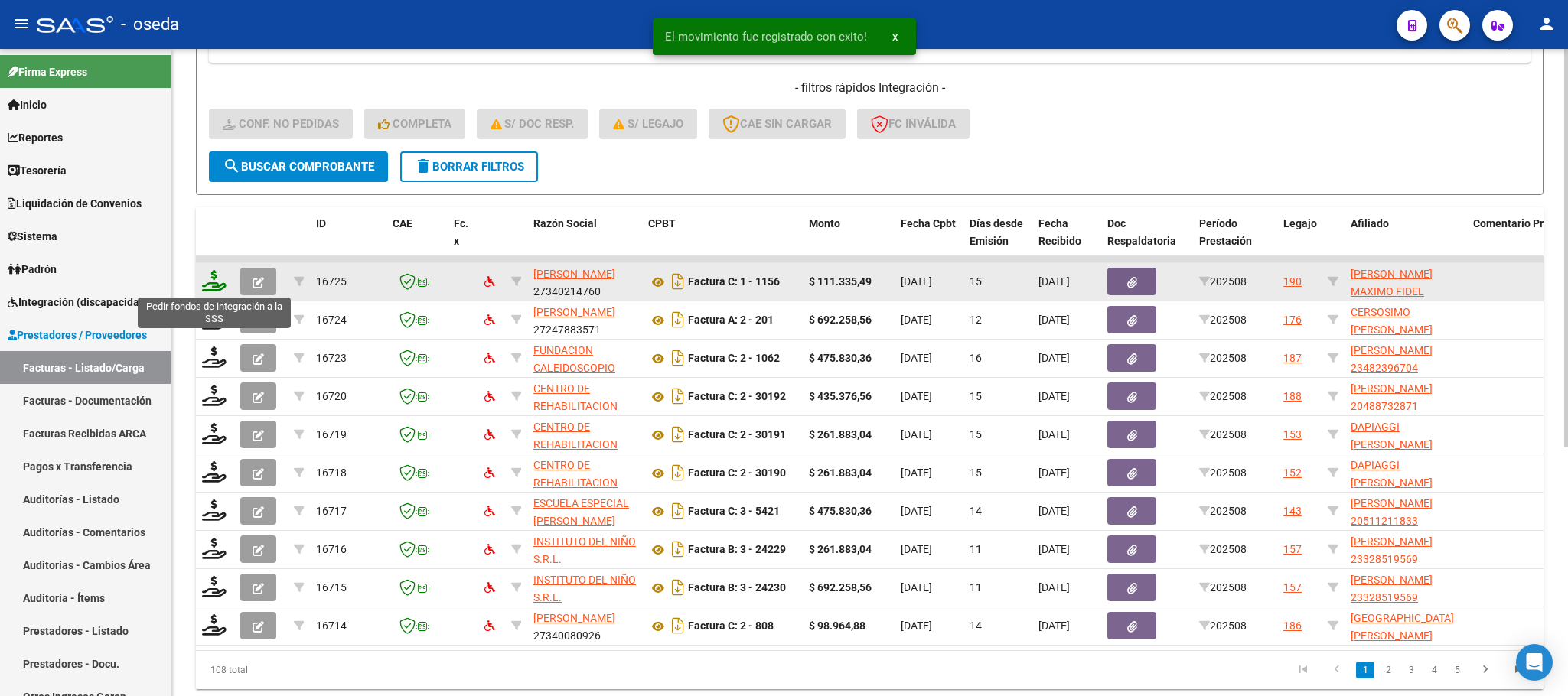
click at [216, 275] on icon at bounding box center [214, 280] width 25 height 22
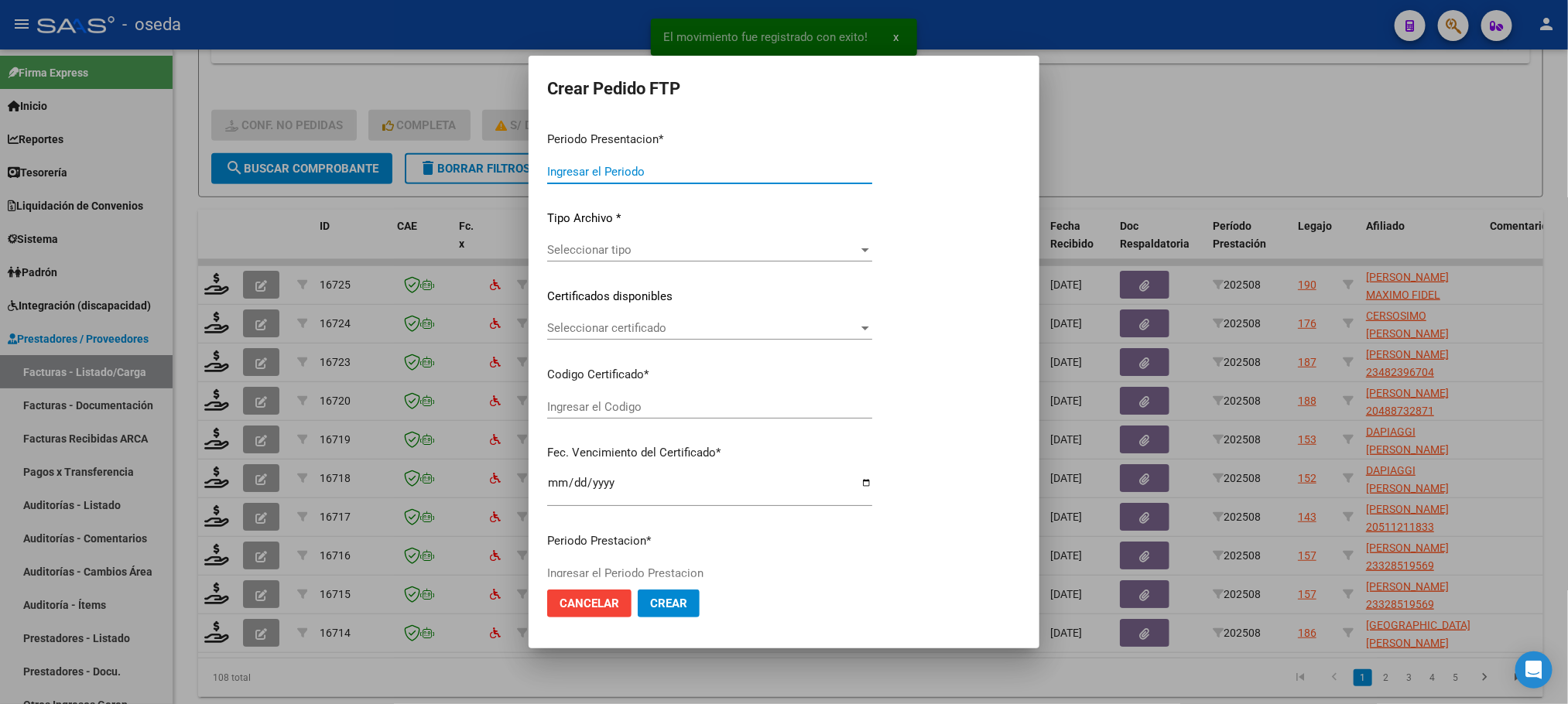
type input "202508"
type input "$ 111.335,49"
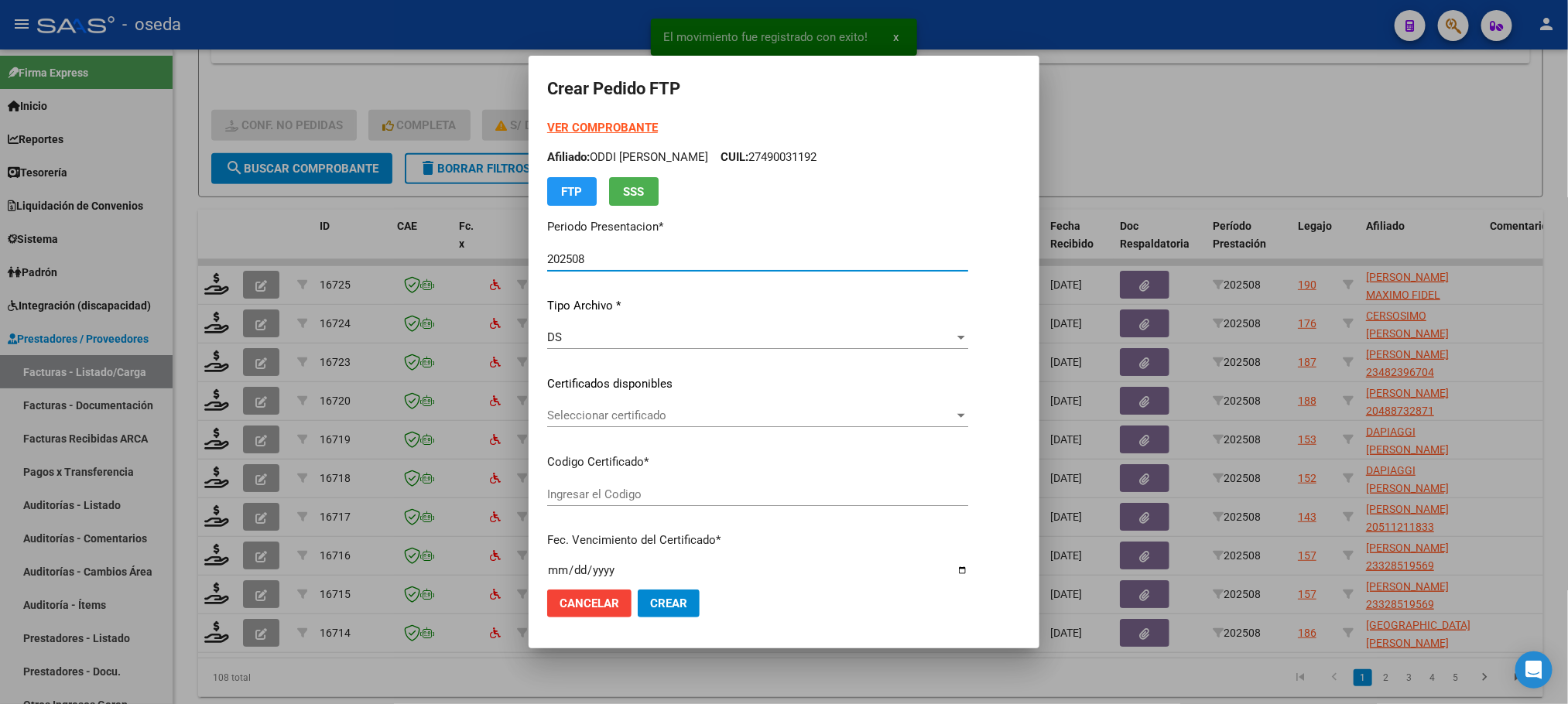
type input "ARG02000583096502022110320251103BS430"
type input "[DATE]"
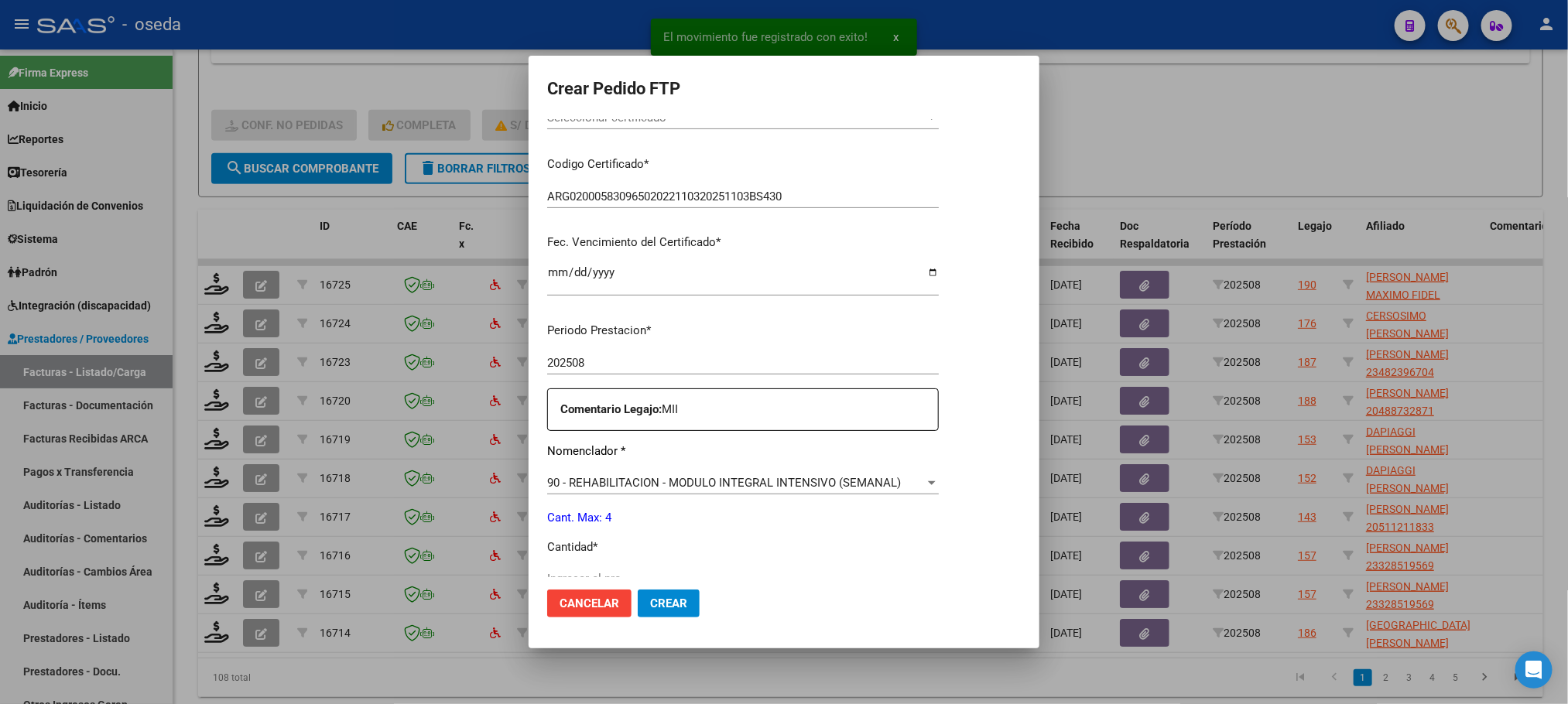
scroll to position [464, 0]
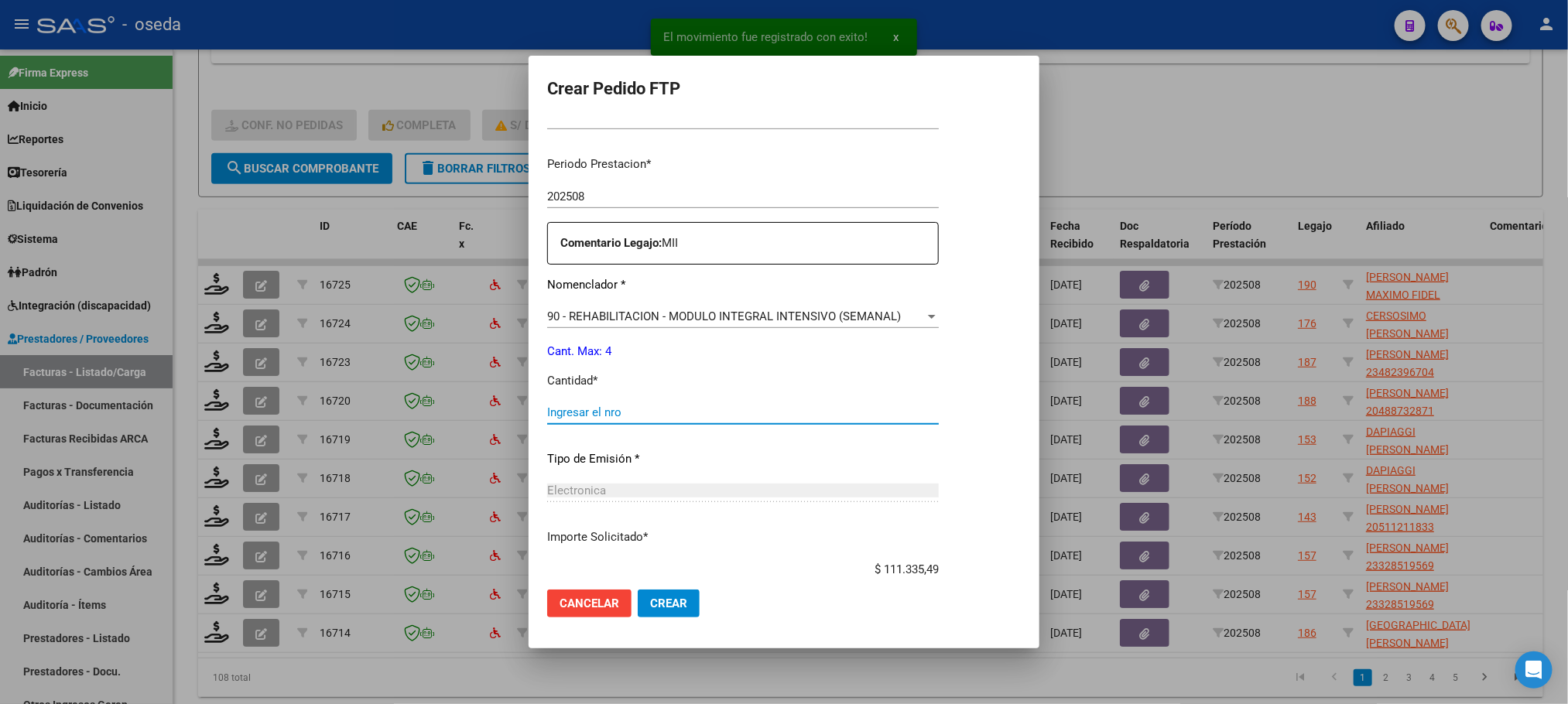
click at [698, 412] on input "Ingresar el nro" at bounding box center [743, 412] width 392 height 14
type input "4"
click at [638, 589] on button "Crear" at bounding box center [669, 603] width 62 height 28
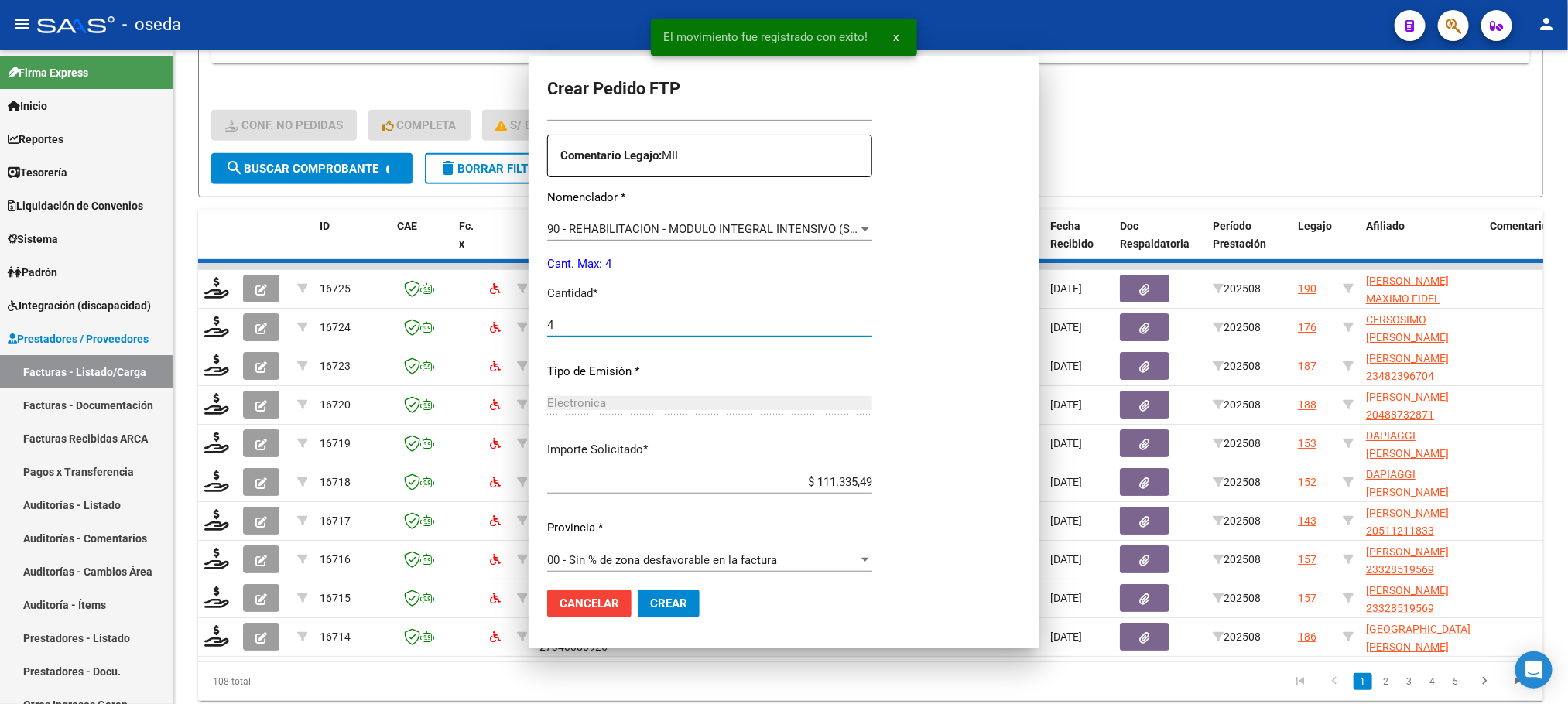
scroll to position [377, 0]
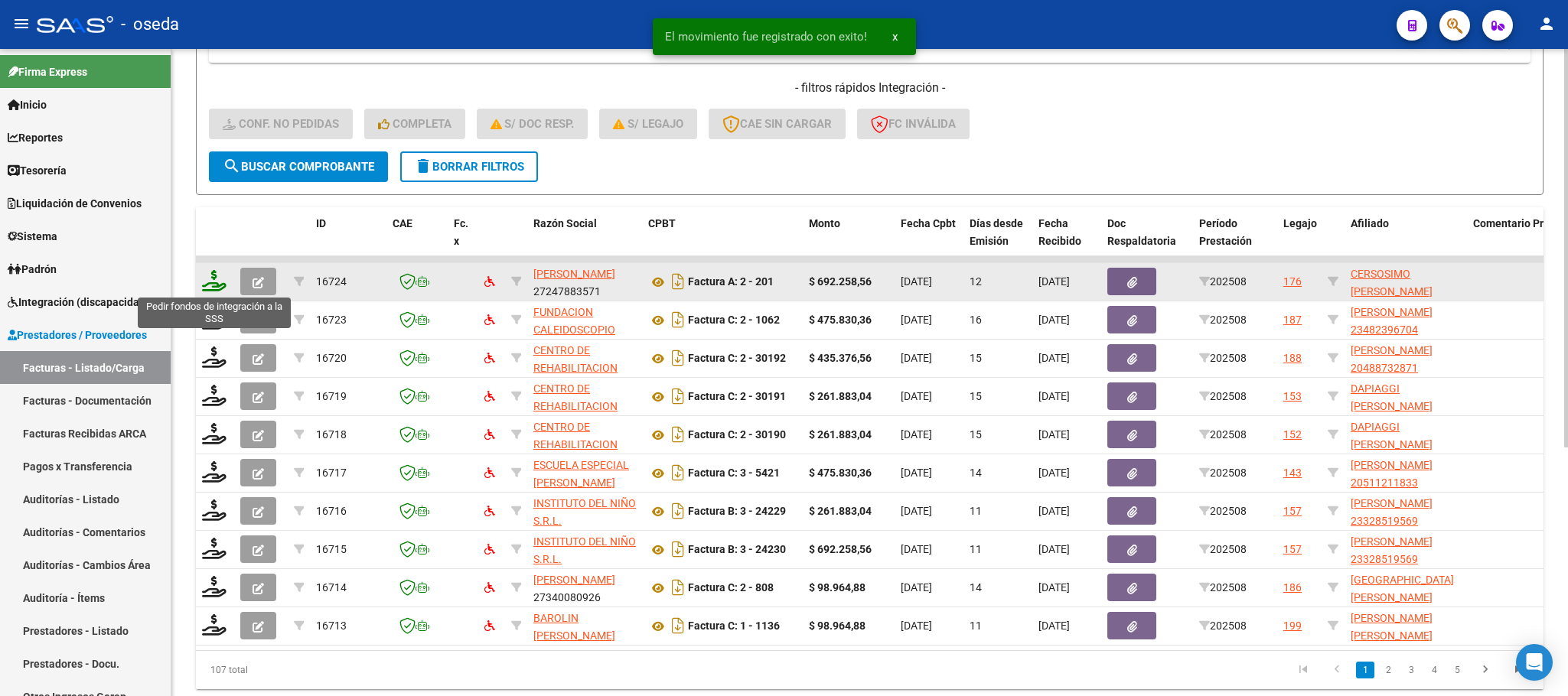
click at [212, 283] on icon at bounding box center [214, 280] width 25 height 22
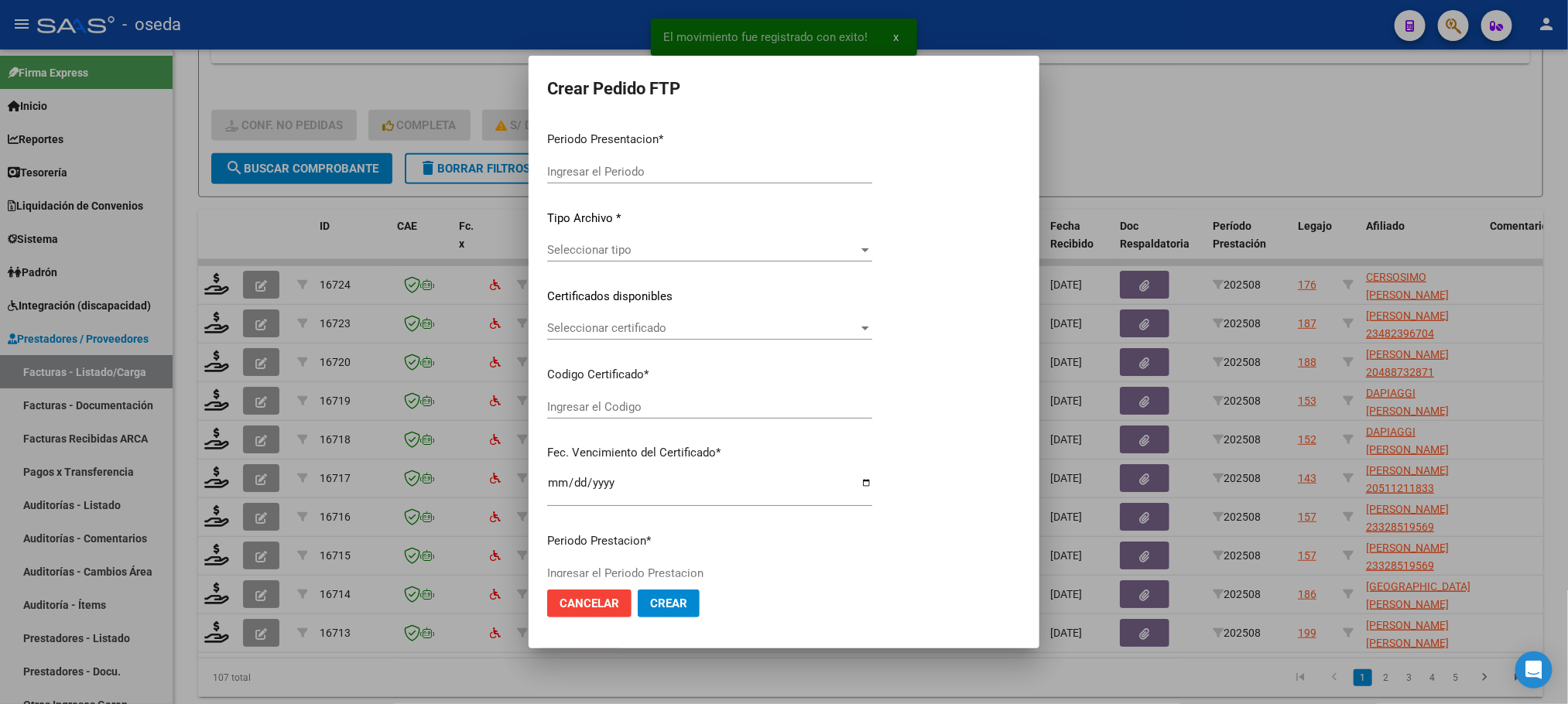
type input "202508"
type input "$ 692.258,56"
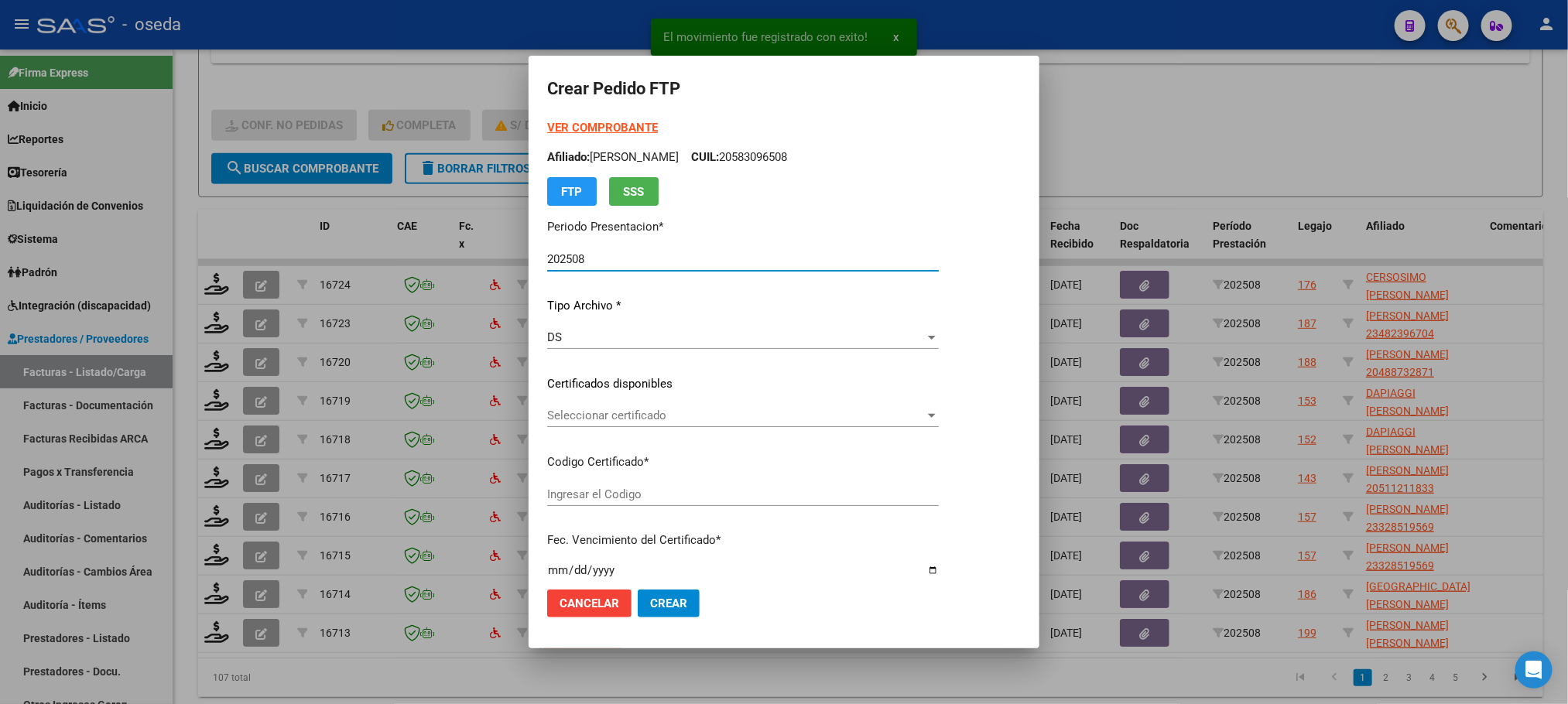
type input "ARG02000315764342024093020390930BUE410"
type input "2039-09-30"
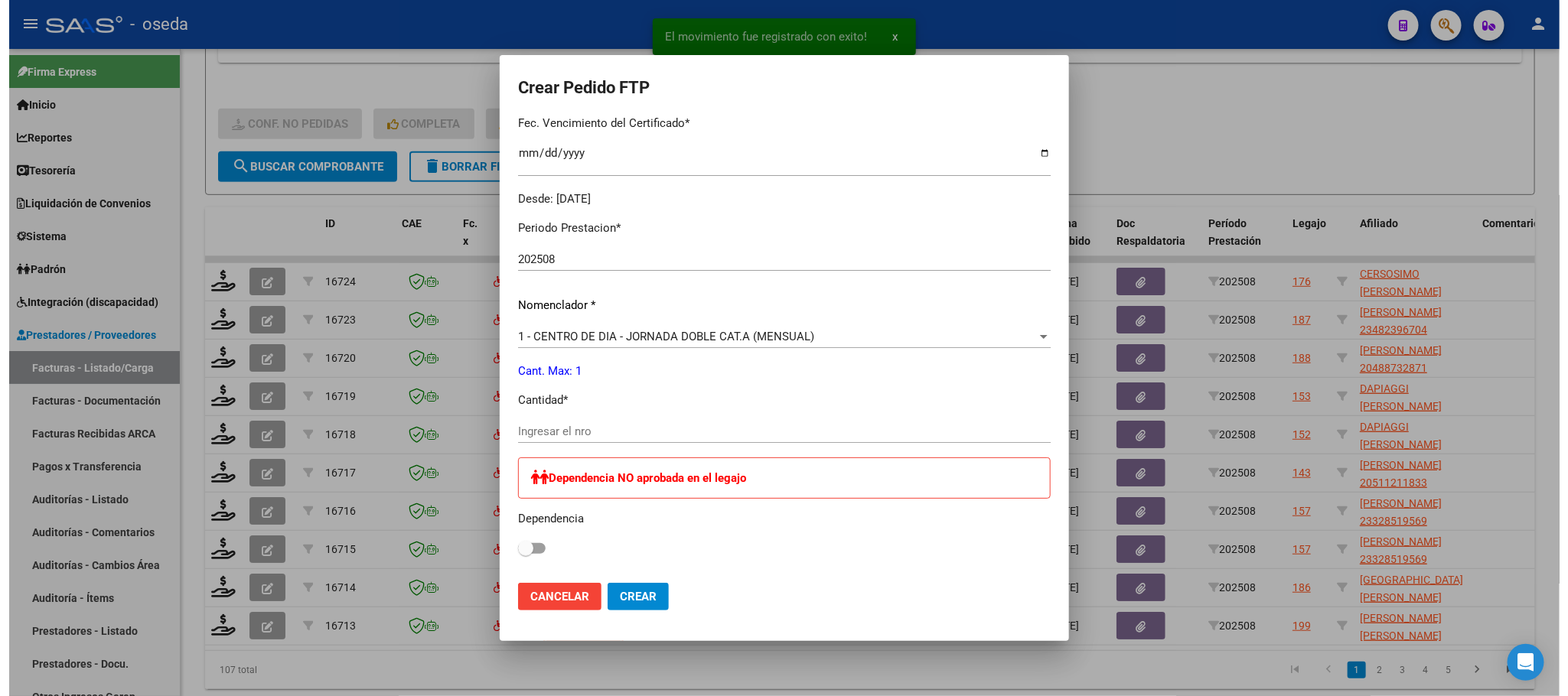
scroll to position [459, 0]
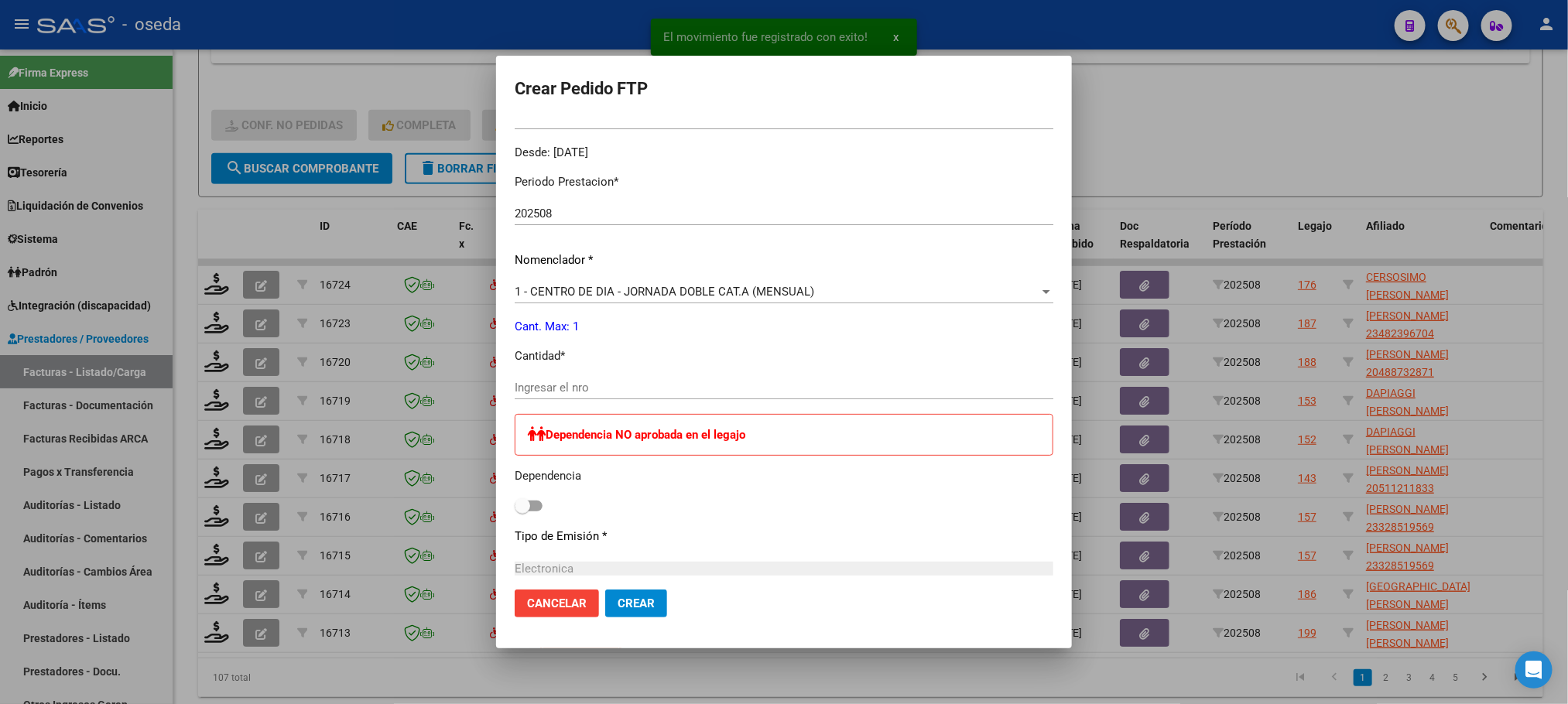
click at [744, 392] on input "Ingresar el nro" at bounding box center [783, 388] width 539 height 14
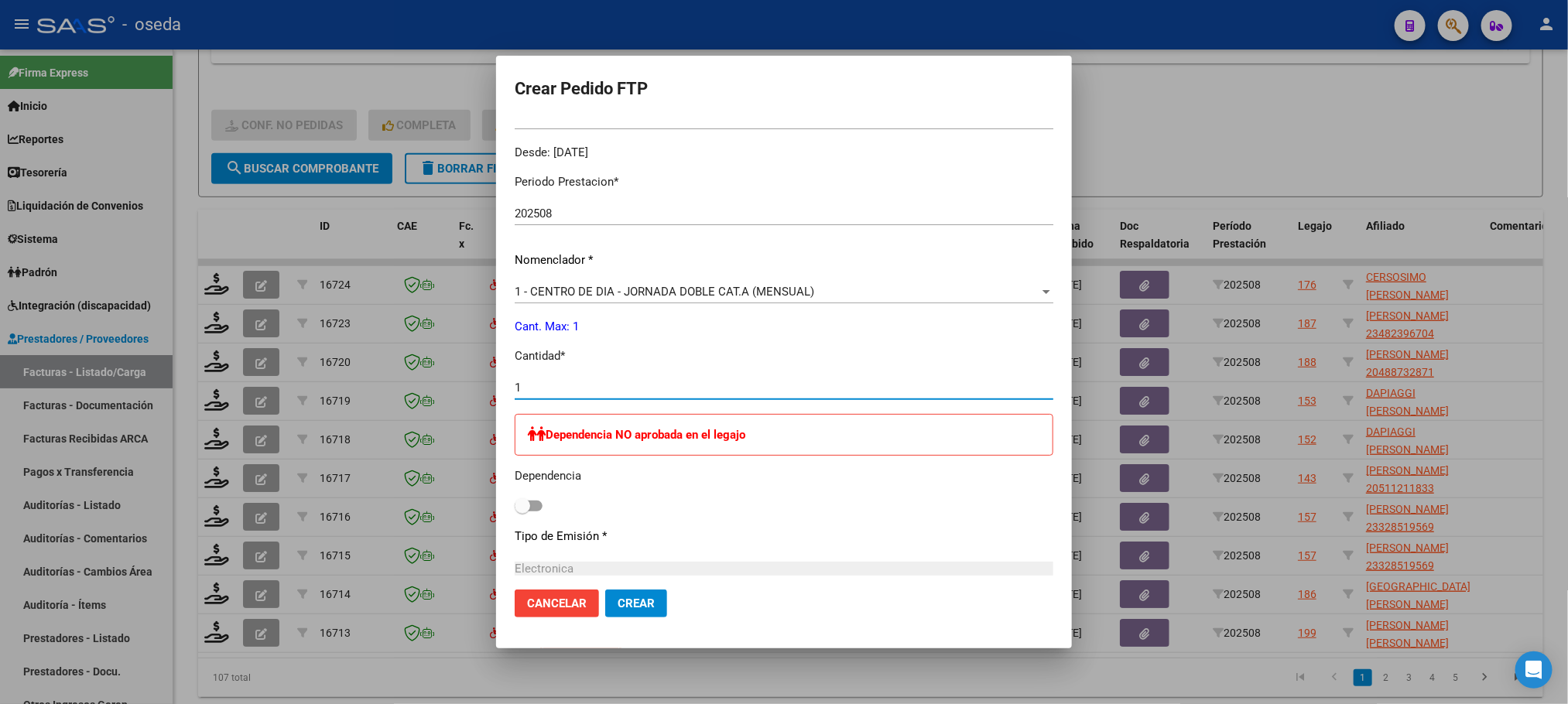
type input "1"
click at [605, 589] on button "Crear" at bounding box center [635, 603] width 62 height 28
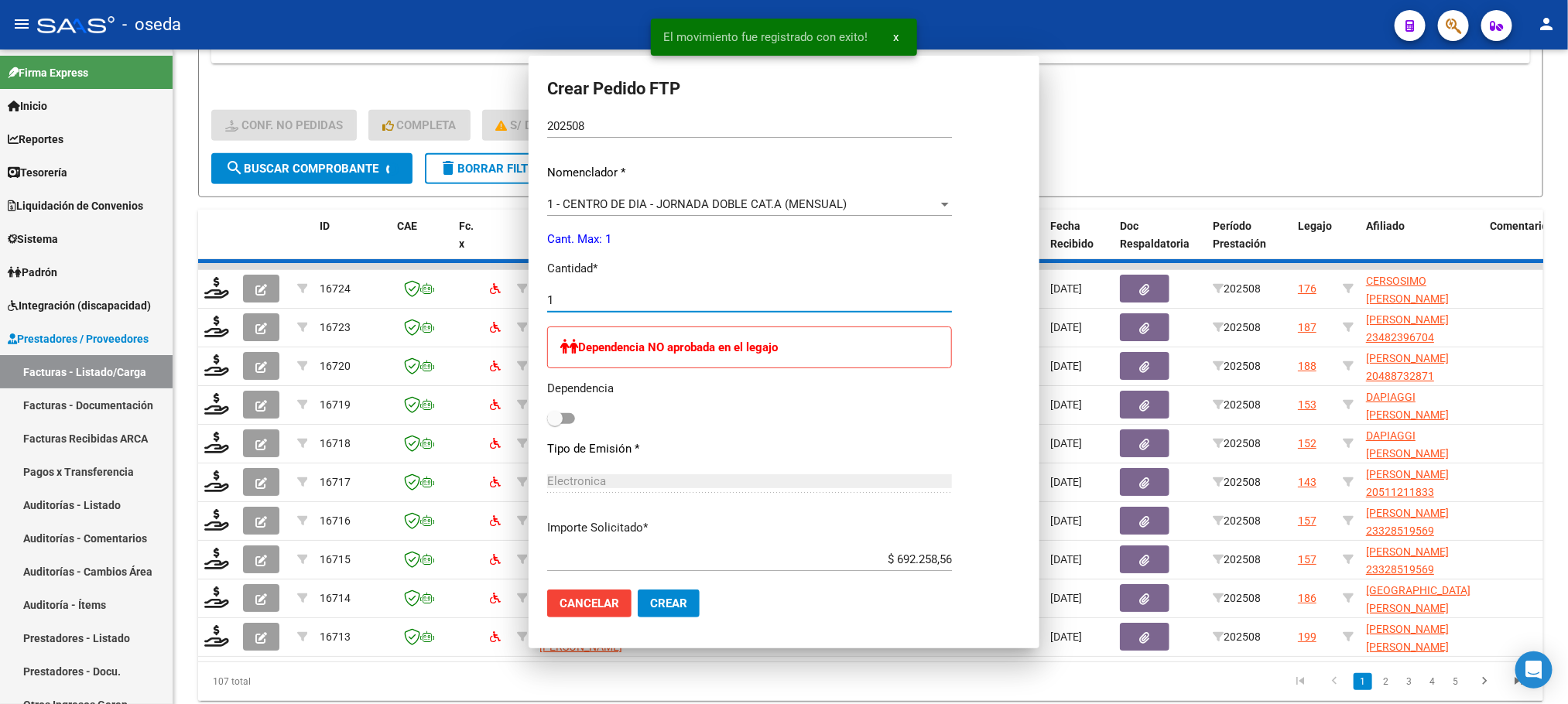
scroll to position [0, 0]
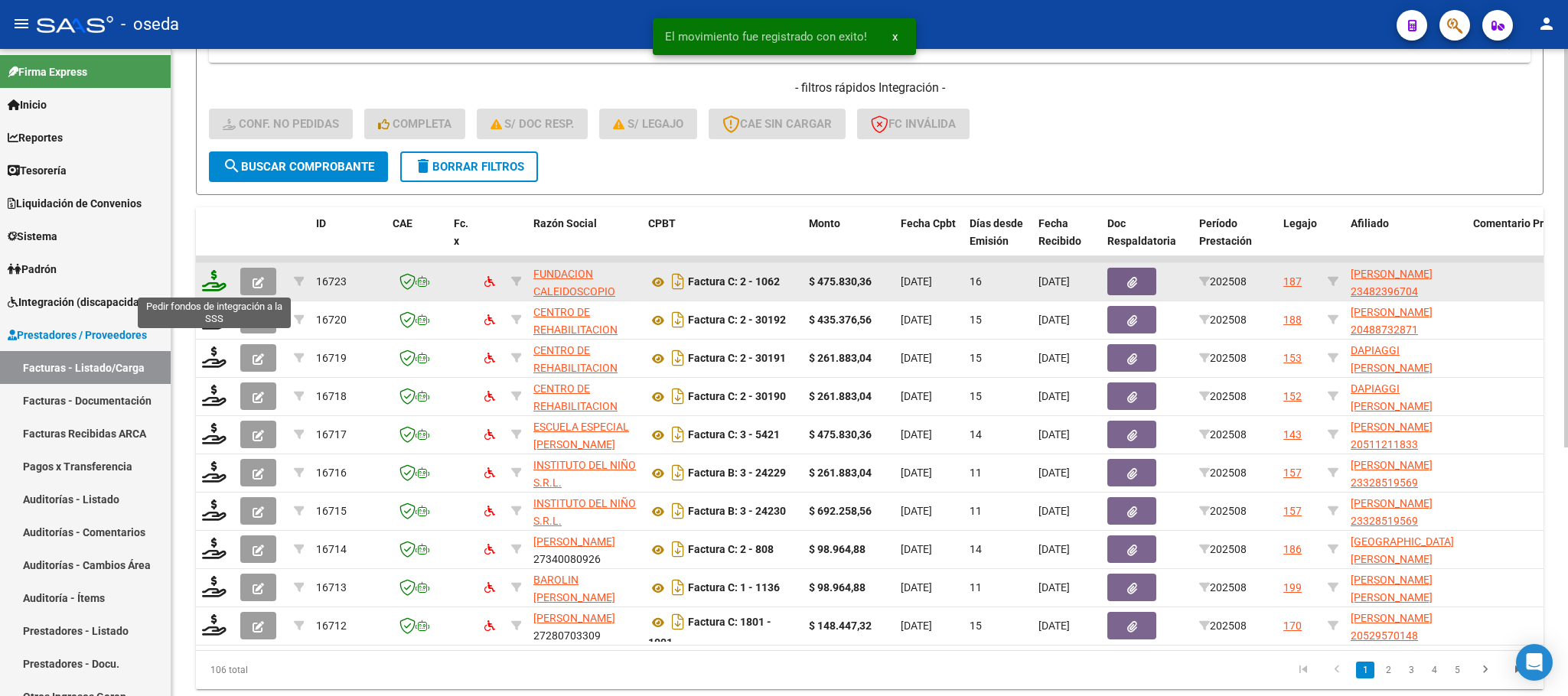
click at [216, 283] on icon at bounding box center [214, 280] width 25 height 22
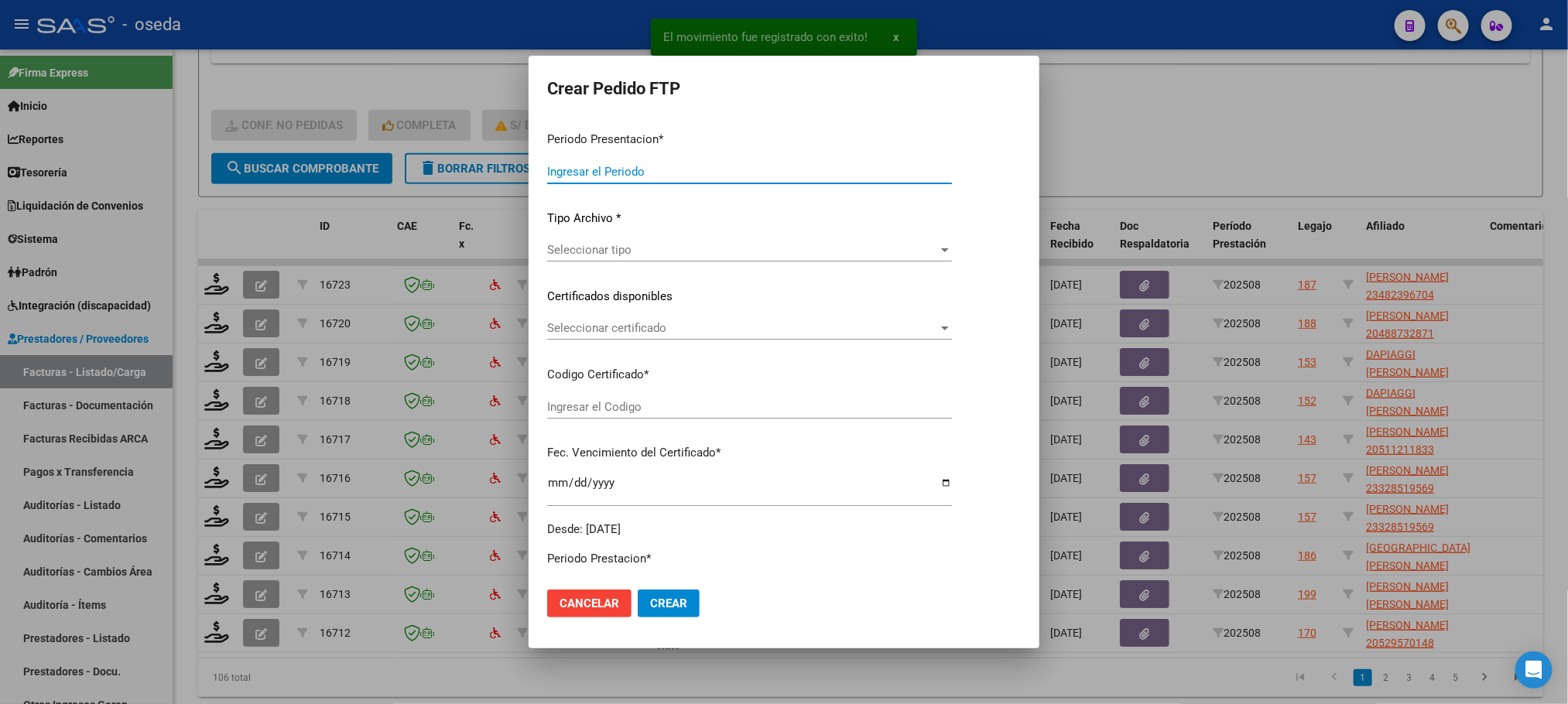
type input "202508"
type input "$ 475.830,36"
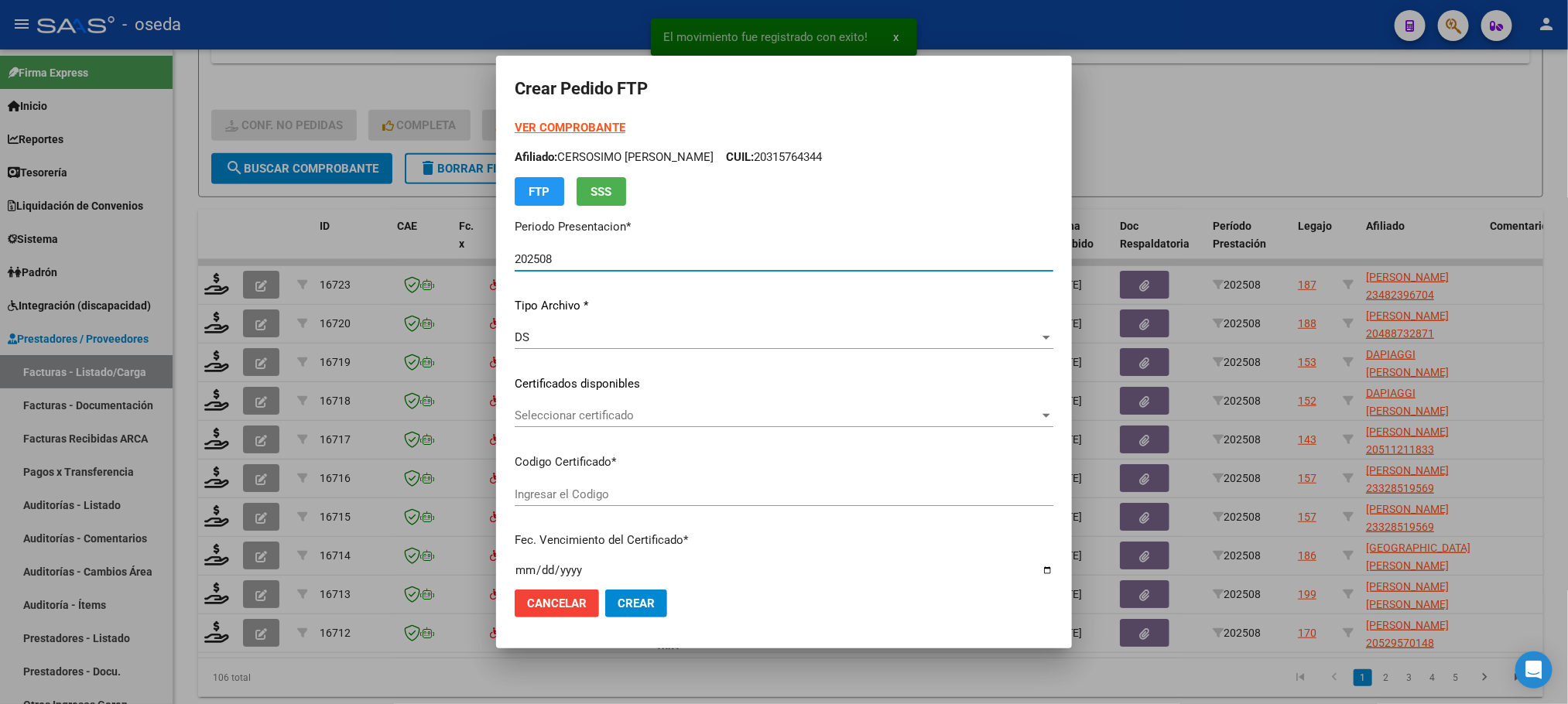
type input "23482396704"
type input "[DATE]"
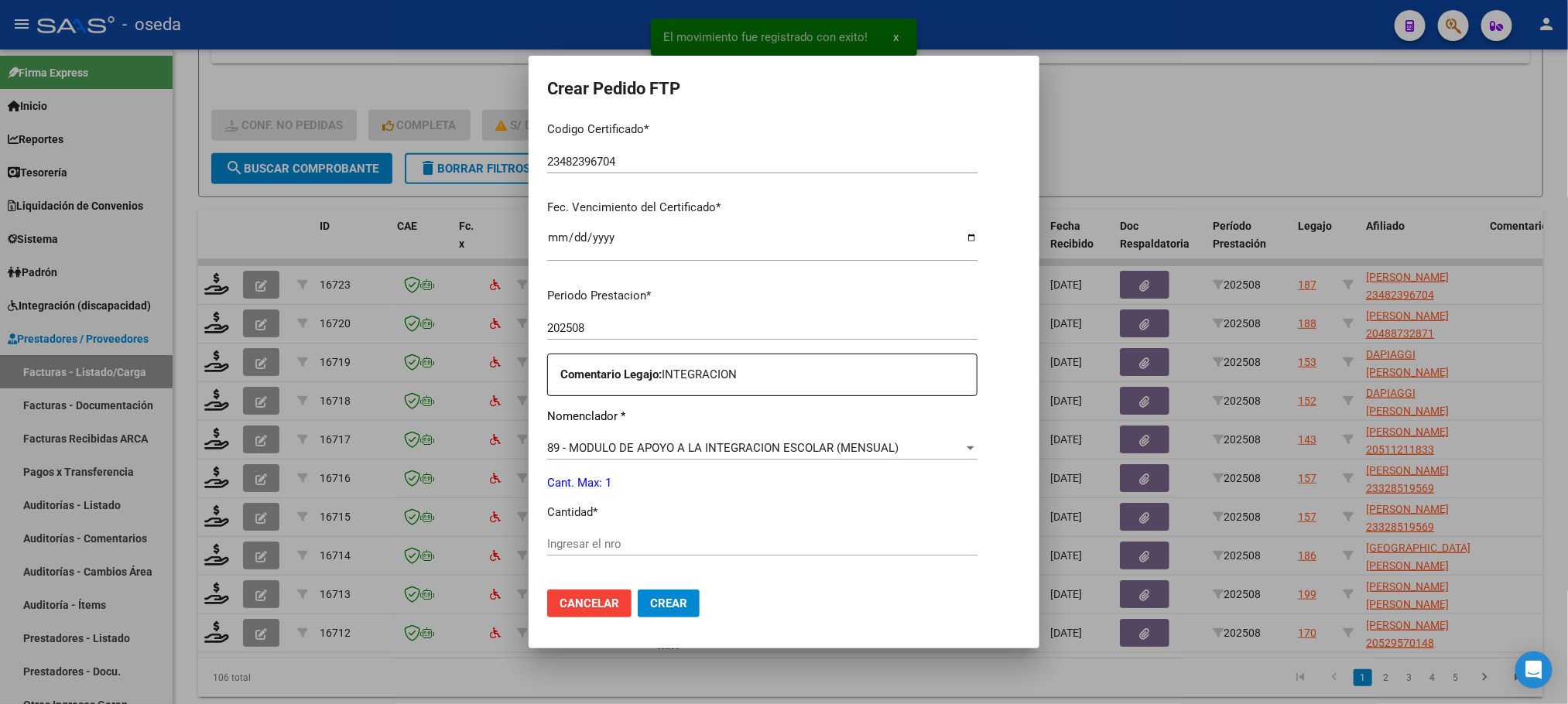
scroll to position [464, 0]
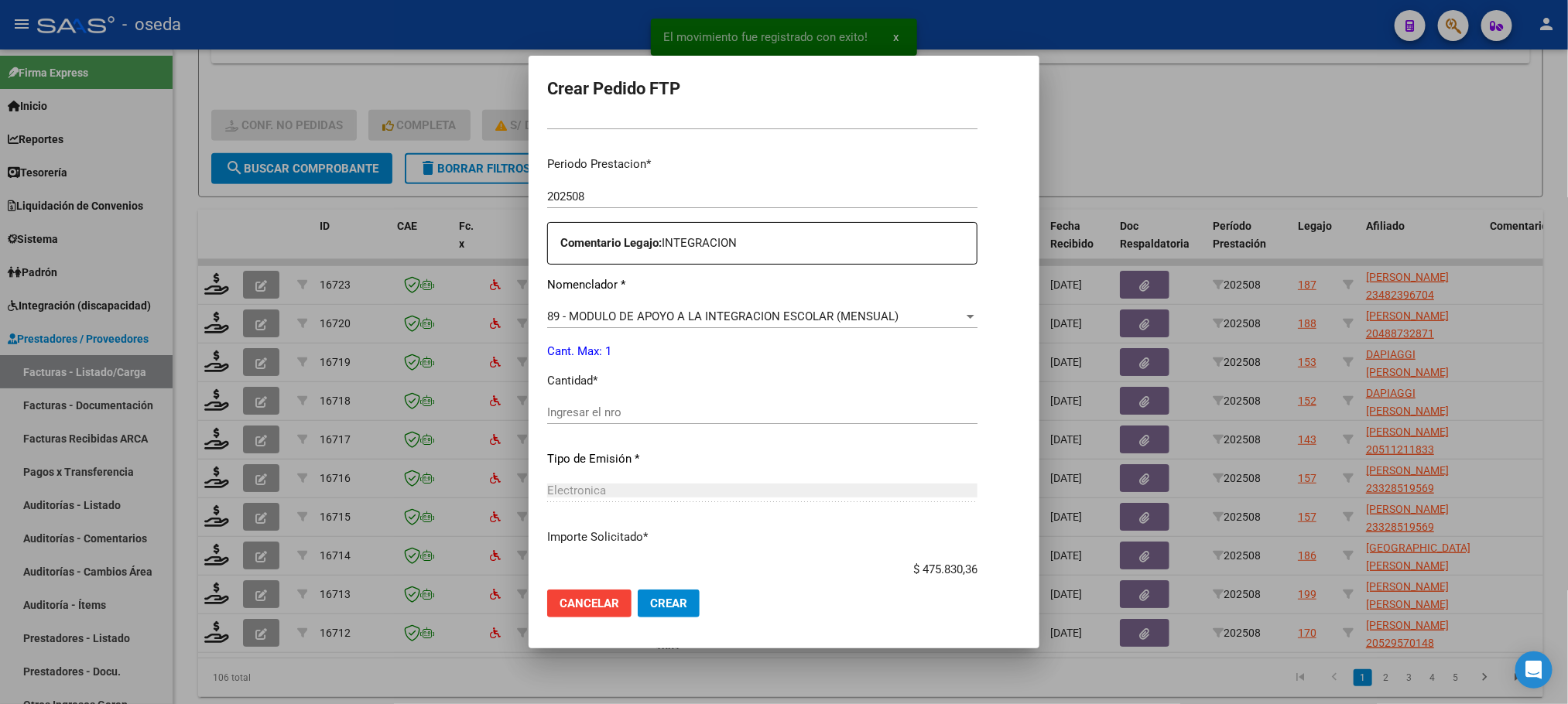
click at [713, 413] on input "Ingresar el nro" at bounding box center [762, 412] width 430 height 14
type input "1"
click at [638, 589] on button "Crear" at bounding box center [669, 603] width 62 height 28
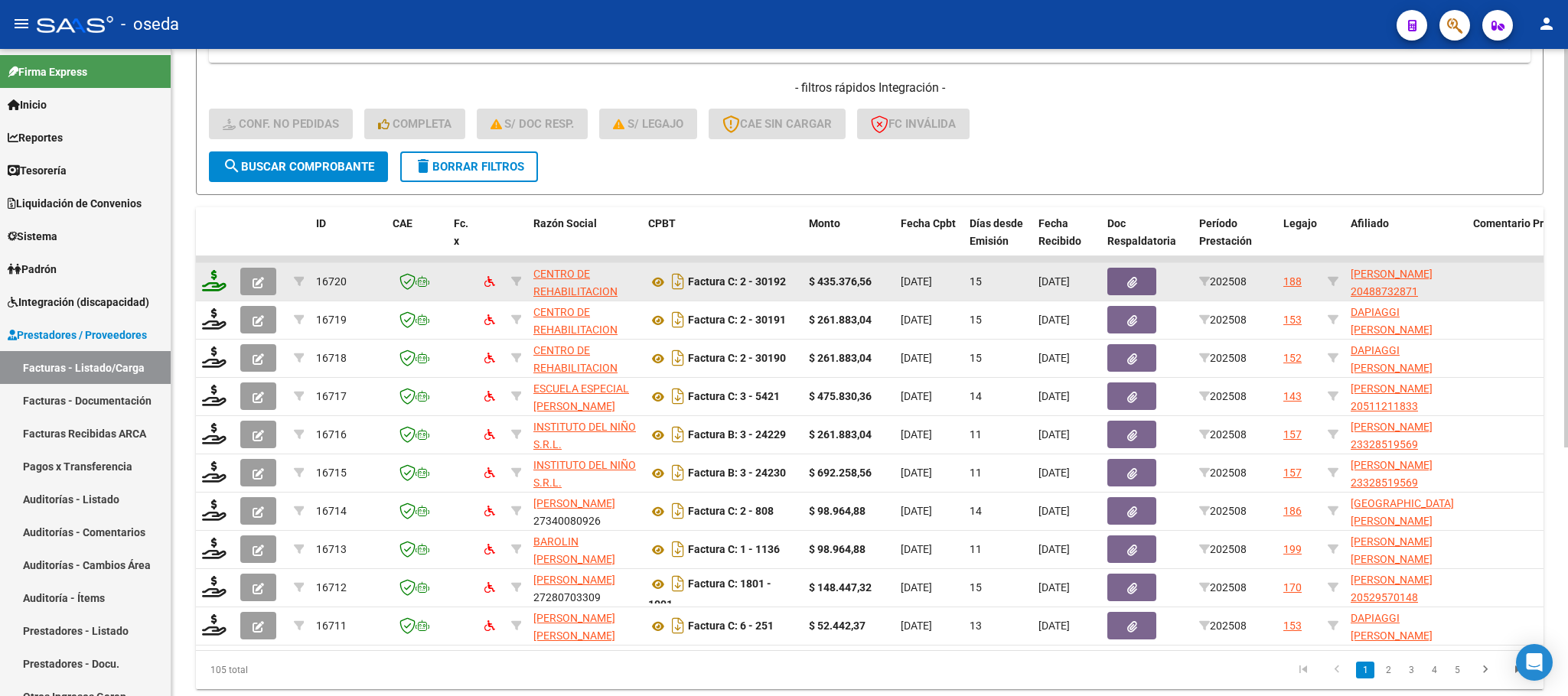
click at [216, 283] on icon at bounding box center [214, 280] width 25 height 22
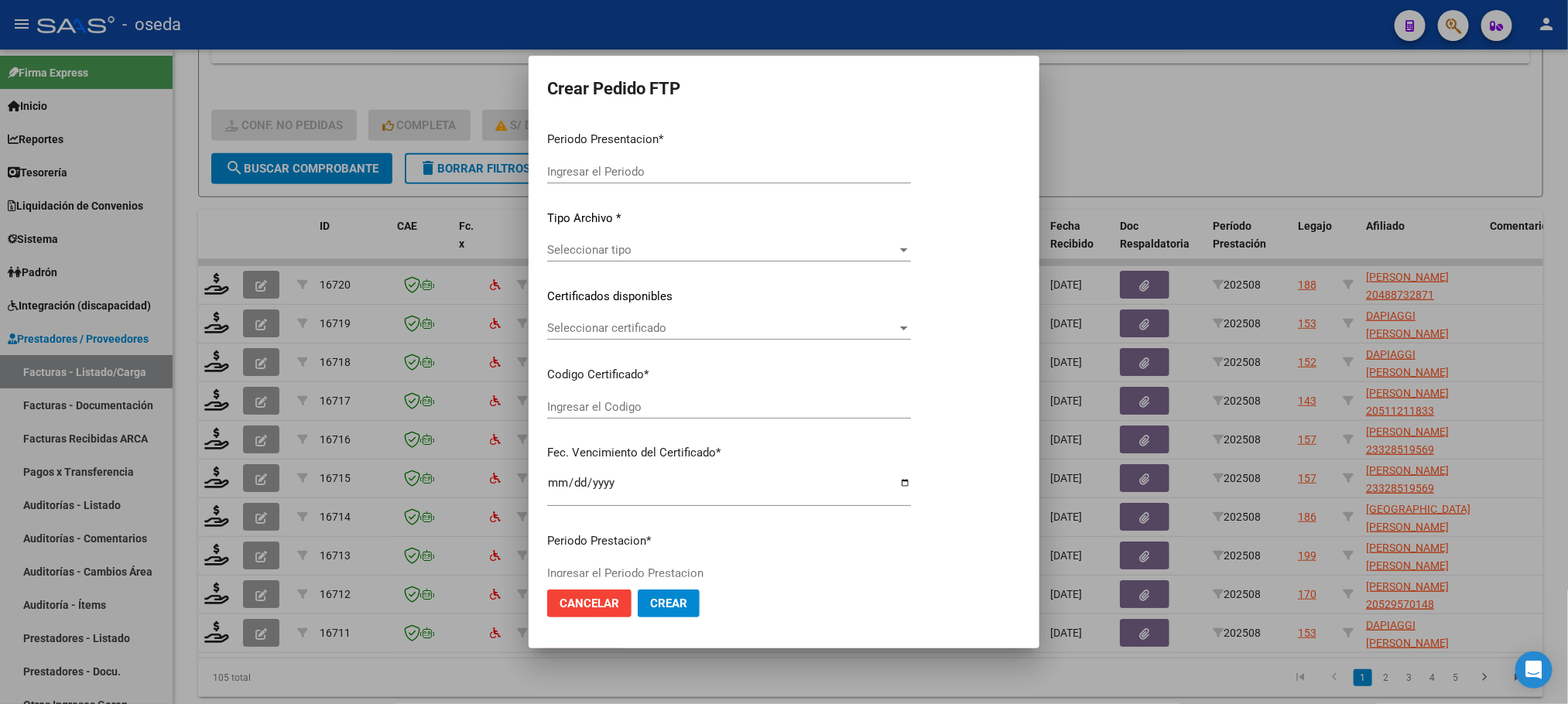
type input "202508"
type input "$ 435.376,56"
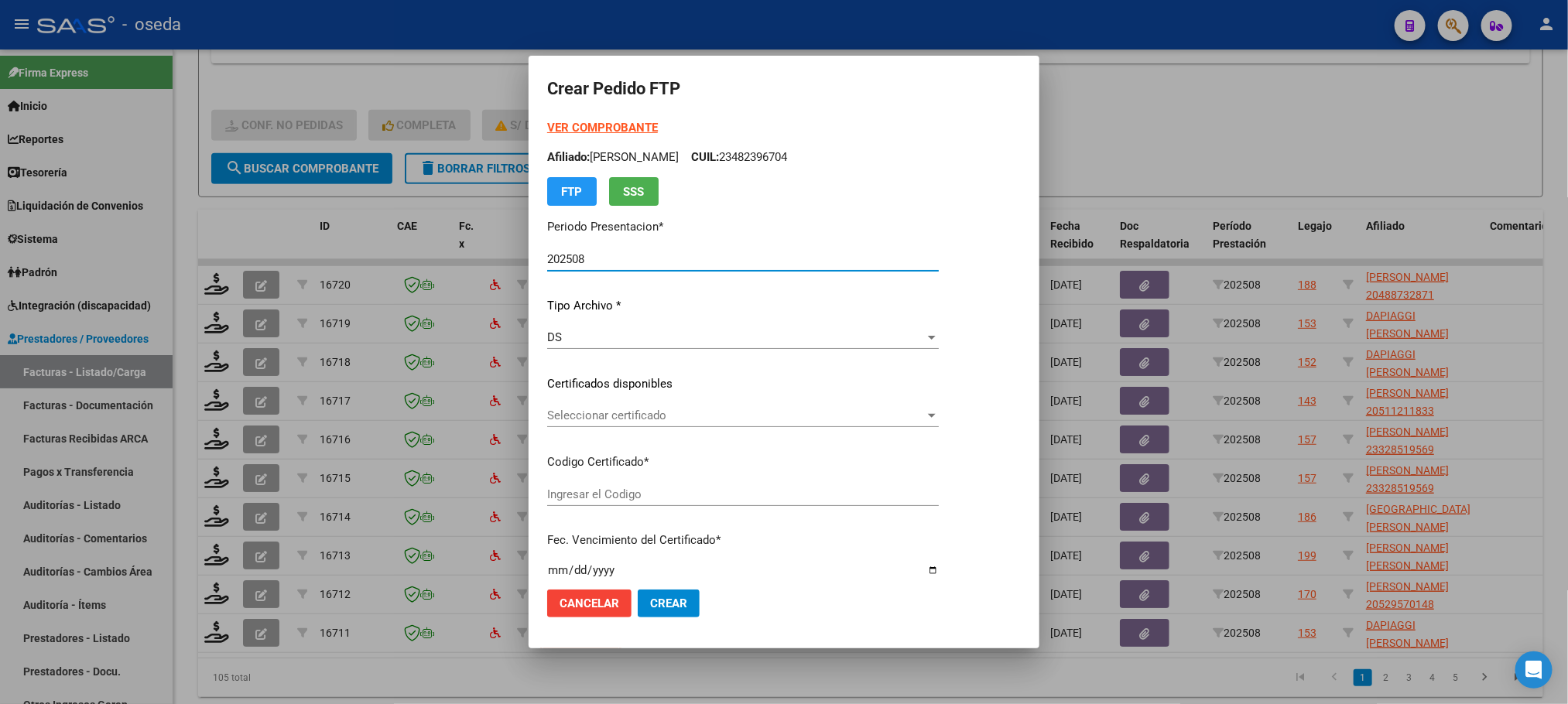
type input "ARG02000488732872022090720270907BS352"
type input "[DATE]"
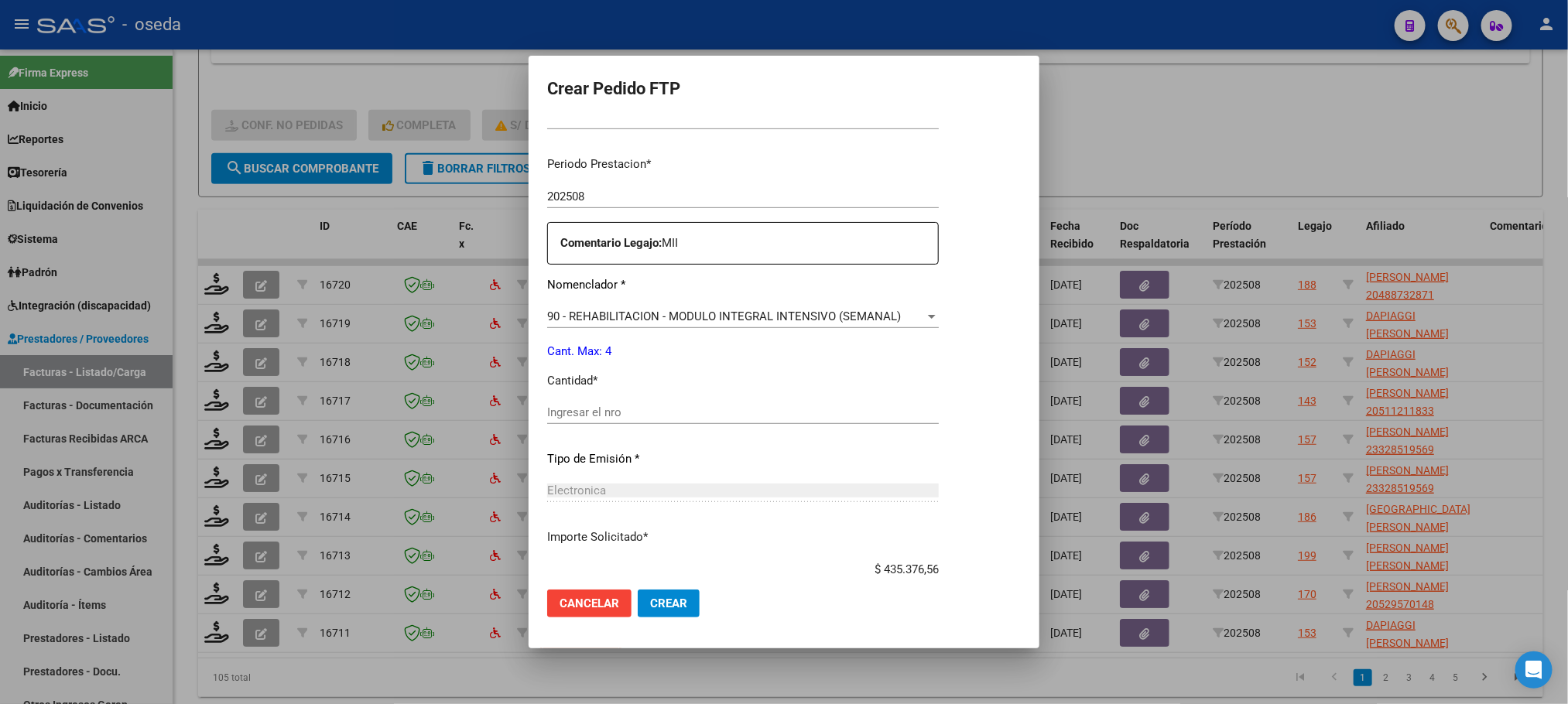
click at [653, 414] on input "Ingresar el nro" at bounding box center [743, 412] width 392 height 14
type input "4"
click at [638, 589] on button "Crear" at bounding box center [669, 603] width 62 height 28
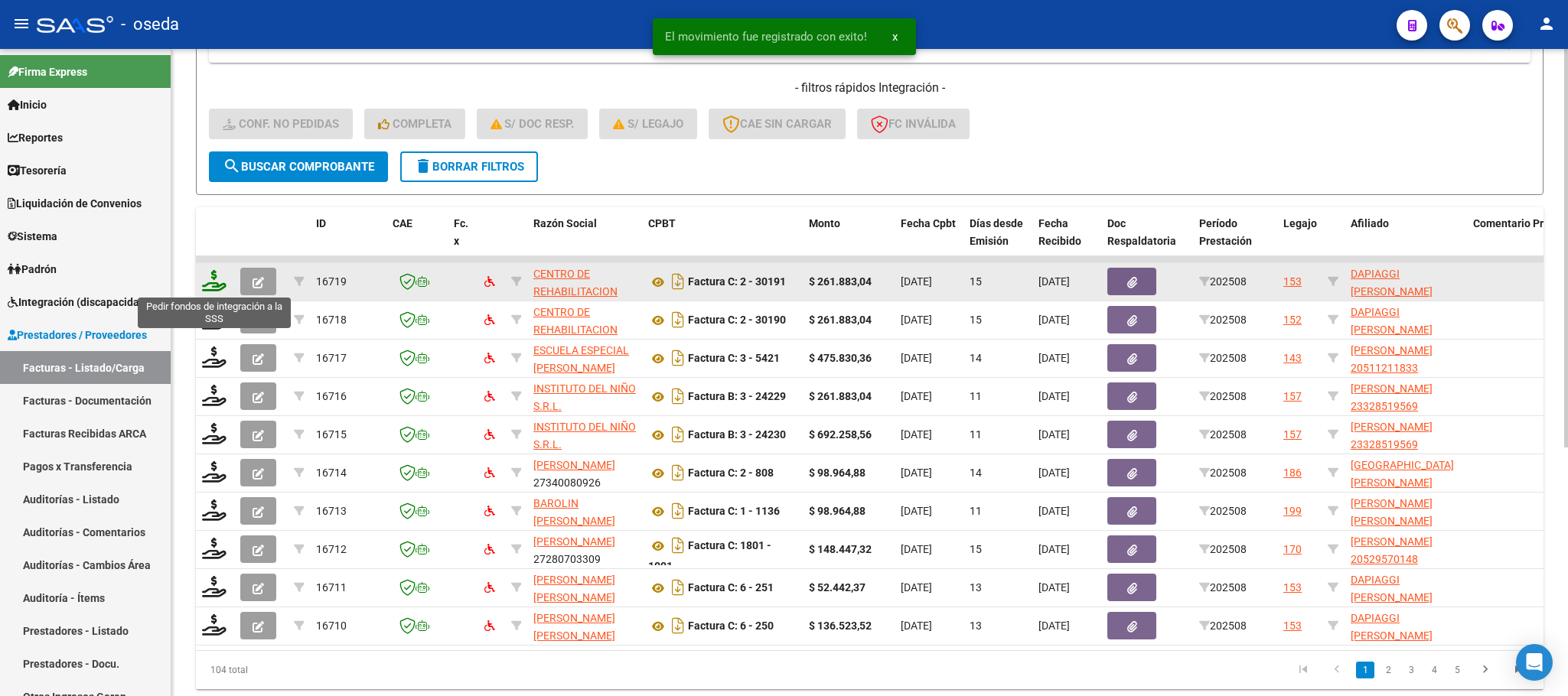
click at [212, 283] on icon at bounding box center [214, 280] width 25 height 22
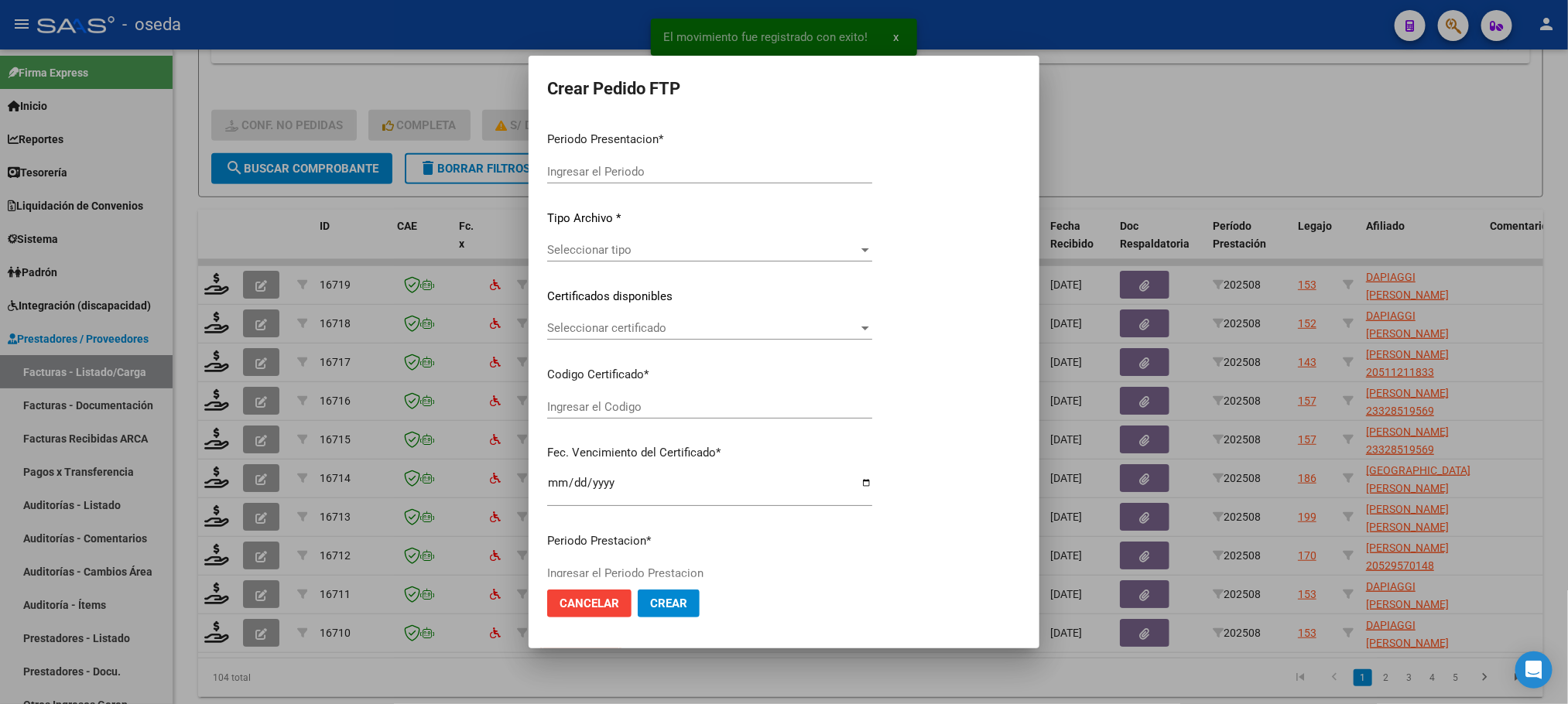
type input "202508"
type input "$ 261.883,04"
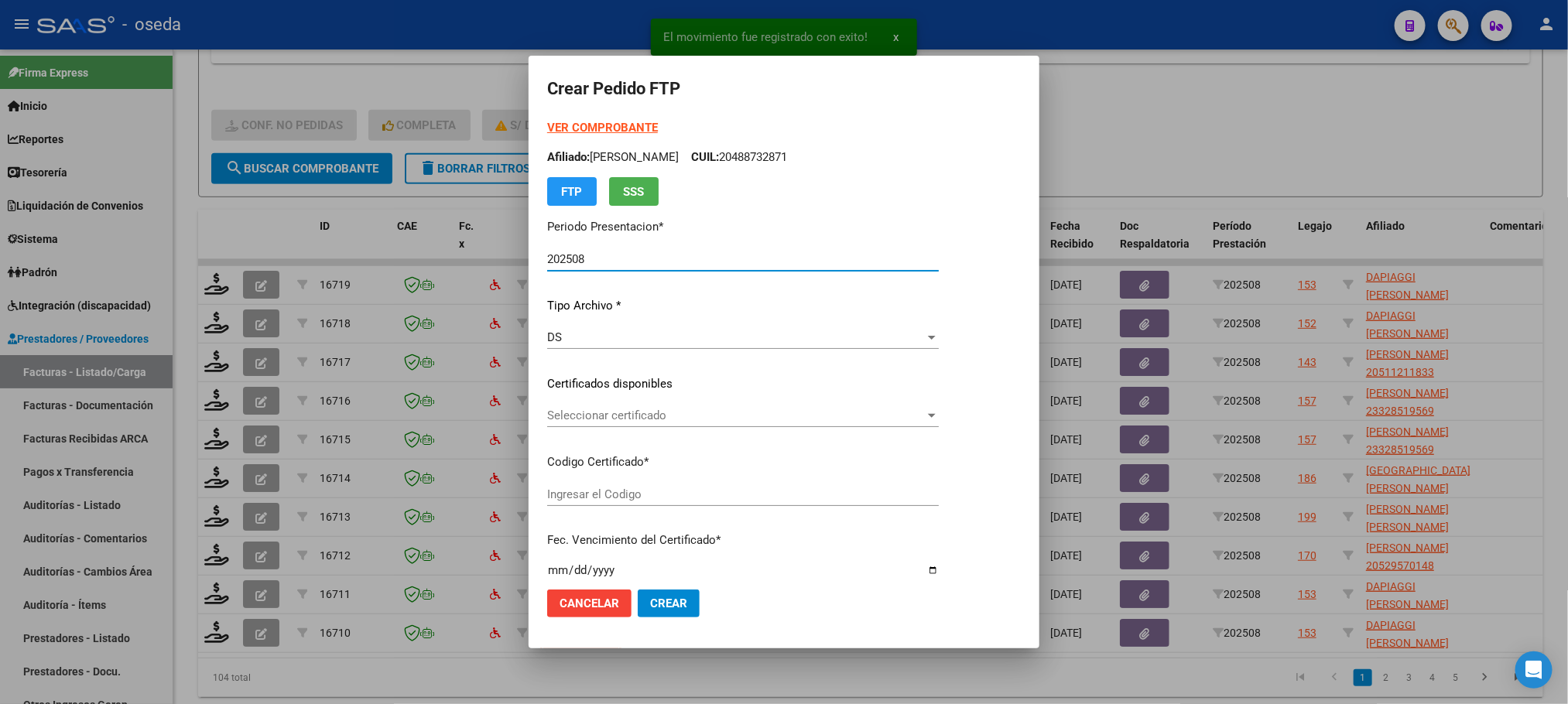
type input "ARG01000575476162025073020300730BUE352"
type input "2030-07-30"
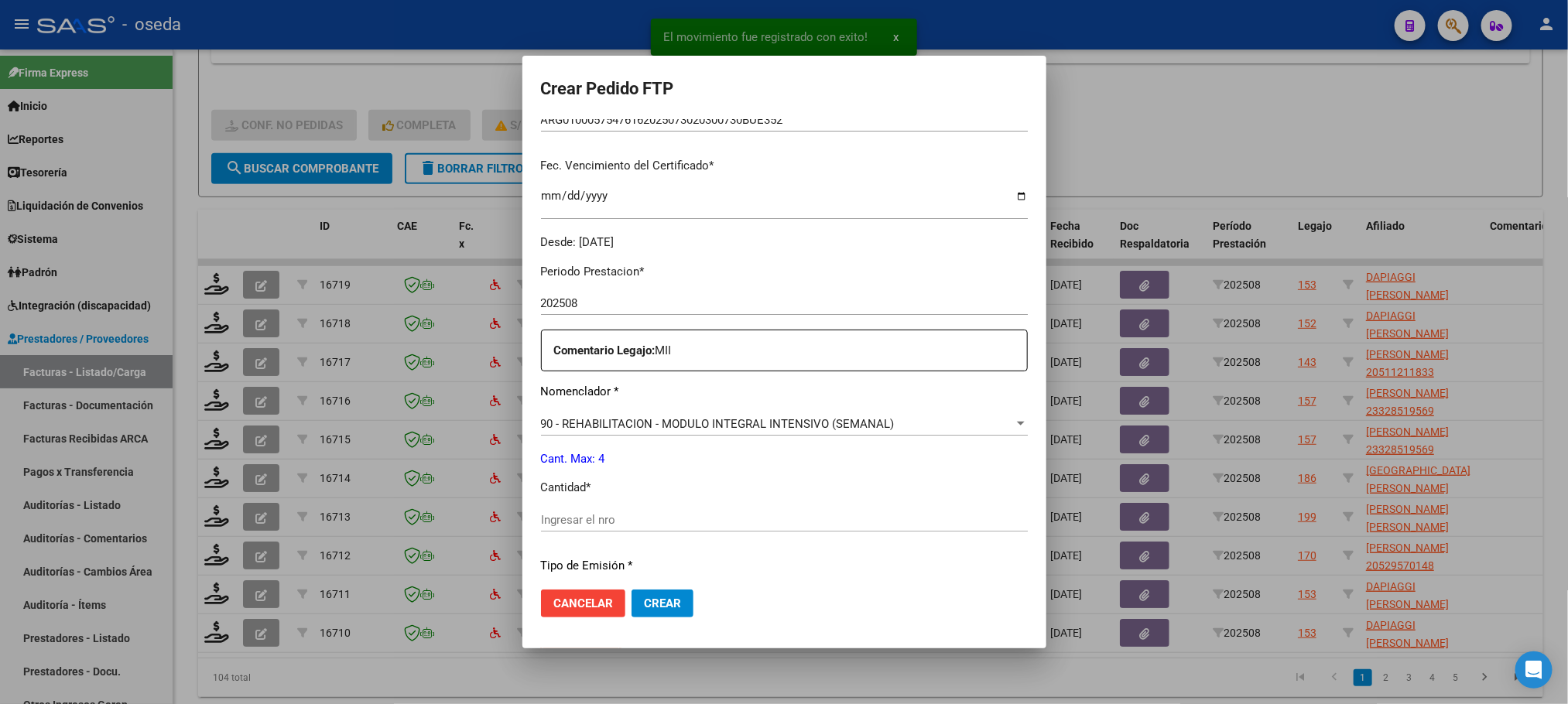
scroll to position [578, 0]
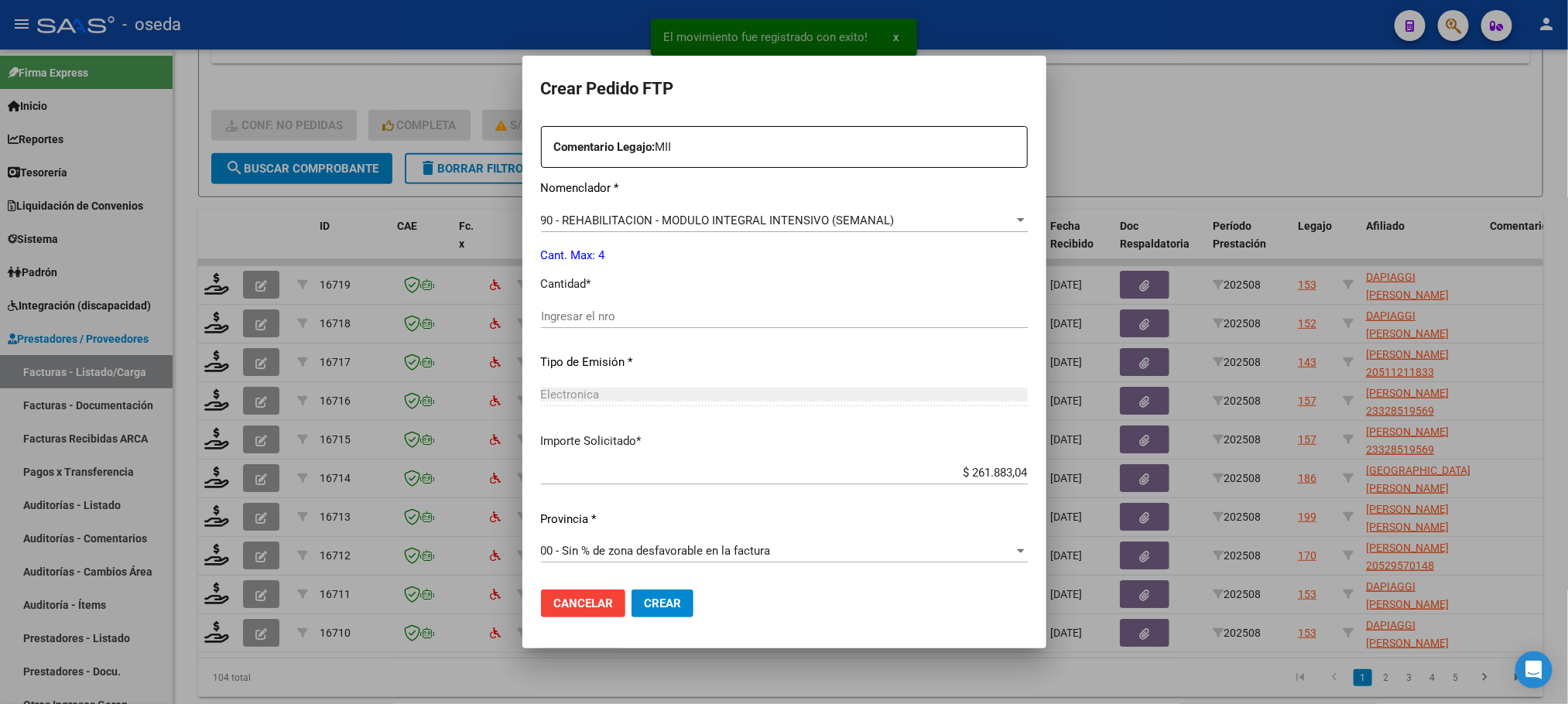
click at [595, 309] on input "Ingresar el nro" at bounding box center [784, 316] width 487 height 14
type input "4"
click at [631, 589] on button "Crear" at bounding box center [662, 603] width 62 height 28
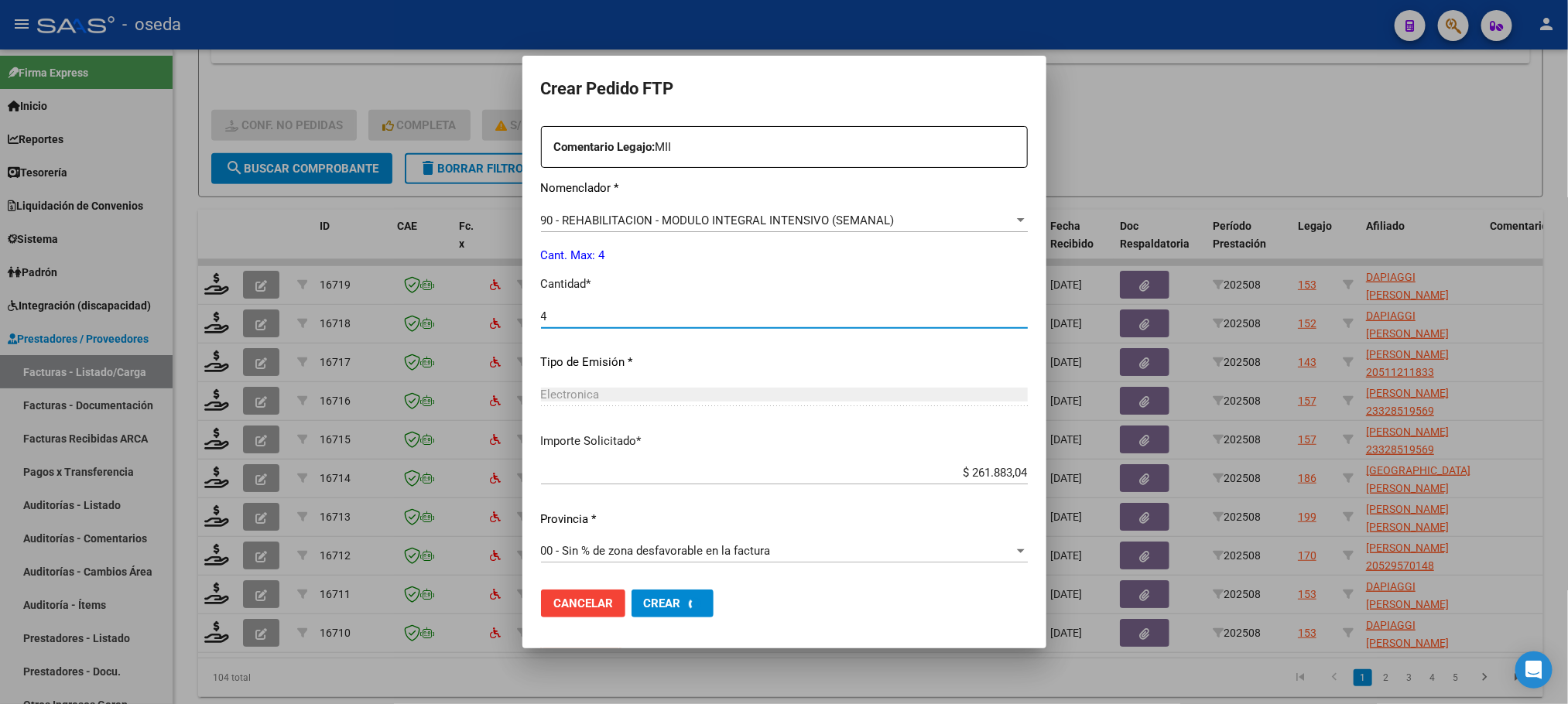
scroll to position [491, 0]
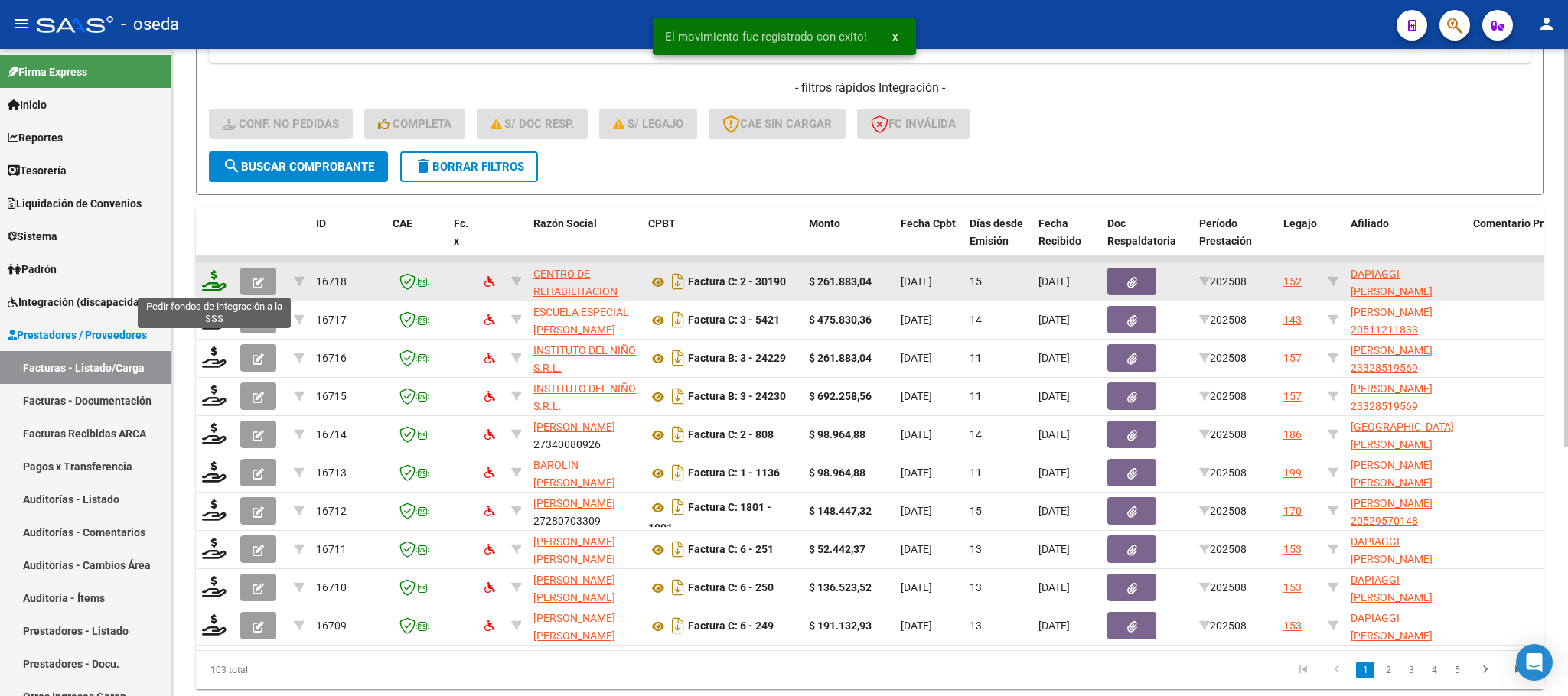
click at [220, 278] on icon at bounding box center [214, 280] width 25 height 22
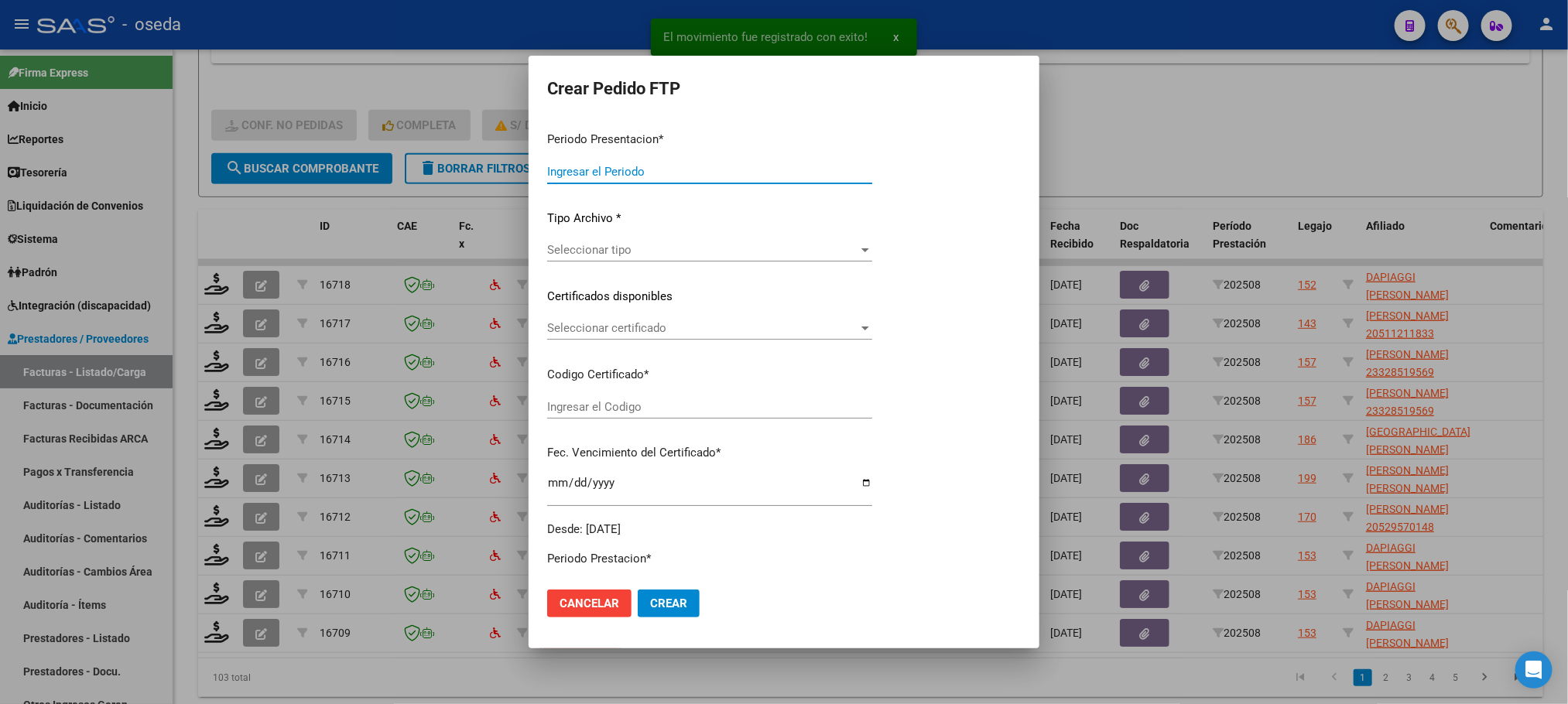
type input "202508"
type input "$ 261.883,04"
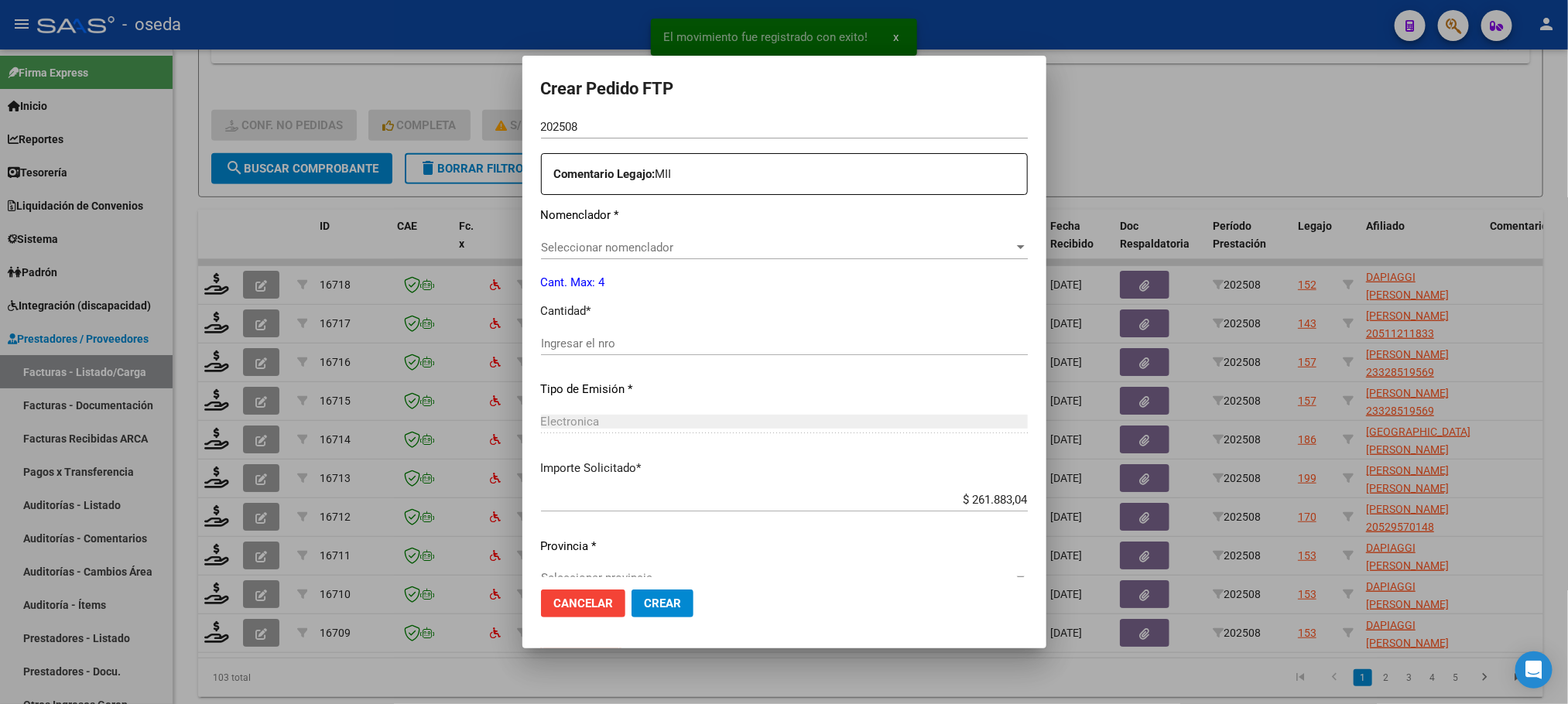
type input "ARG02000575476152025073020300730BUE352"
type input "2030-07-30"
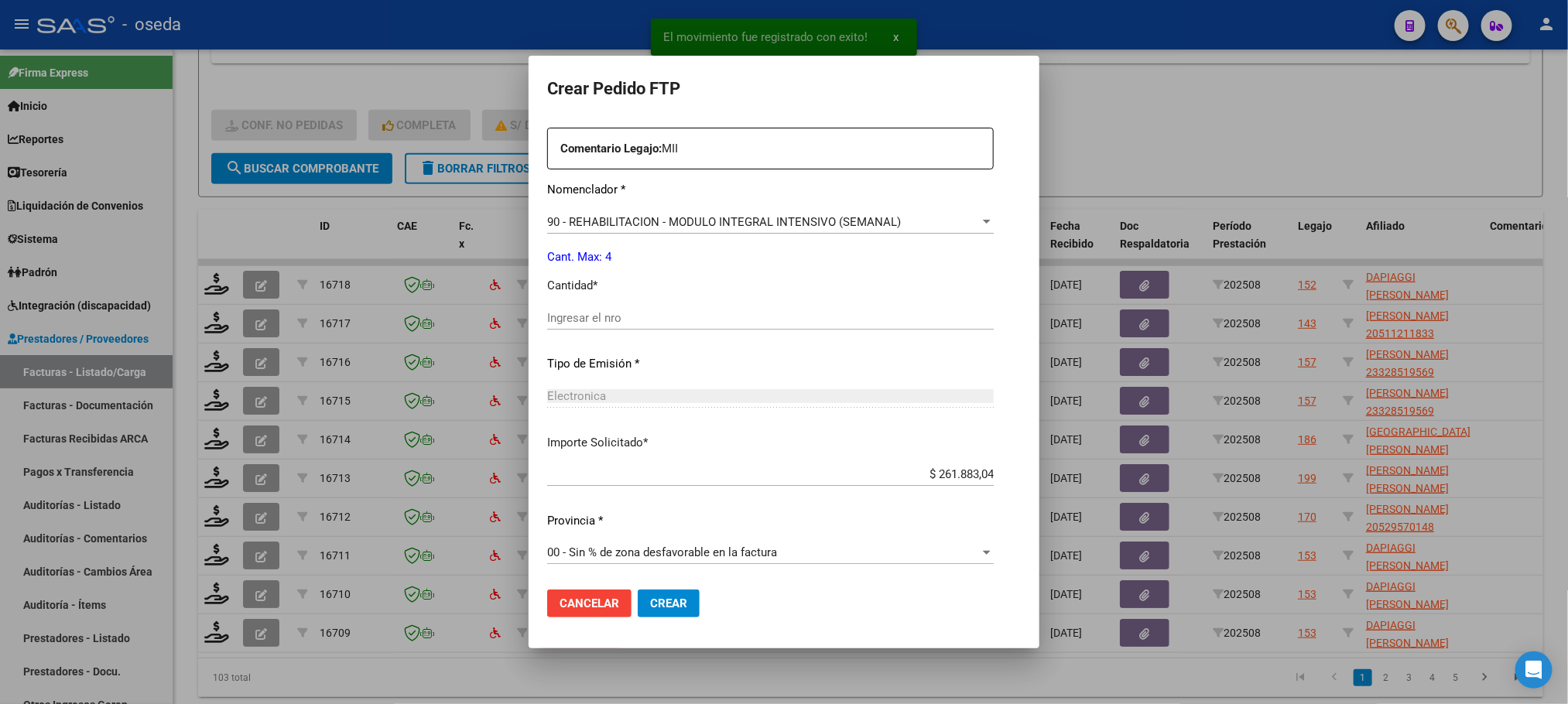
scroll to position [578, 0]
click at [745, 311] on input "Ingresar el nro" at bounding box center [770, 316] width 447 height 14
type input "4"
click at [638, 589] on button "Crear" at bounding box center [669, 603] width 62 height 28
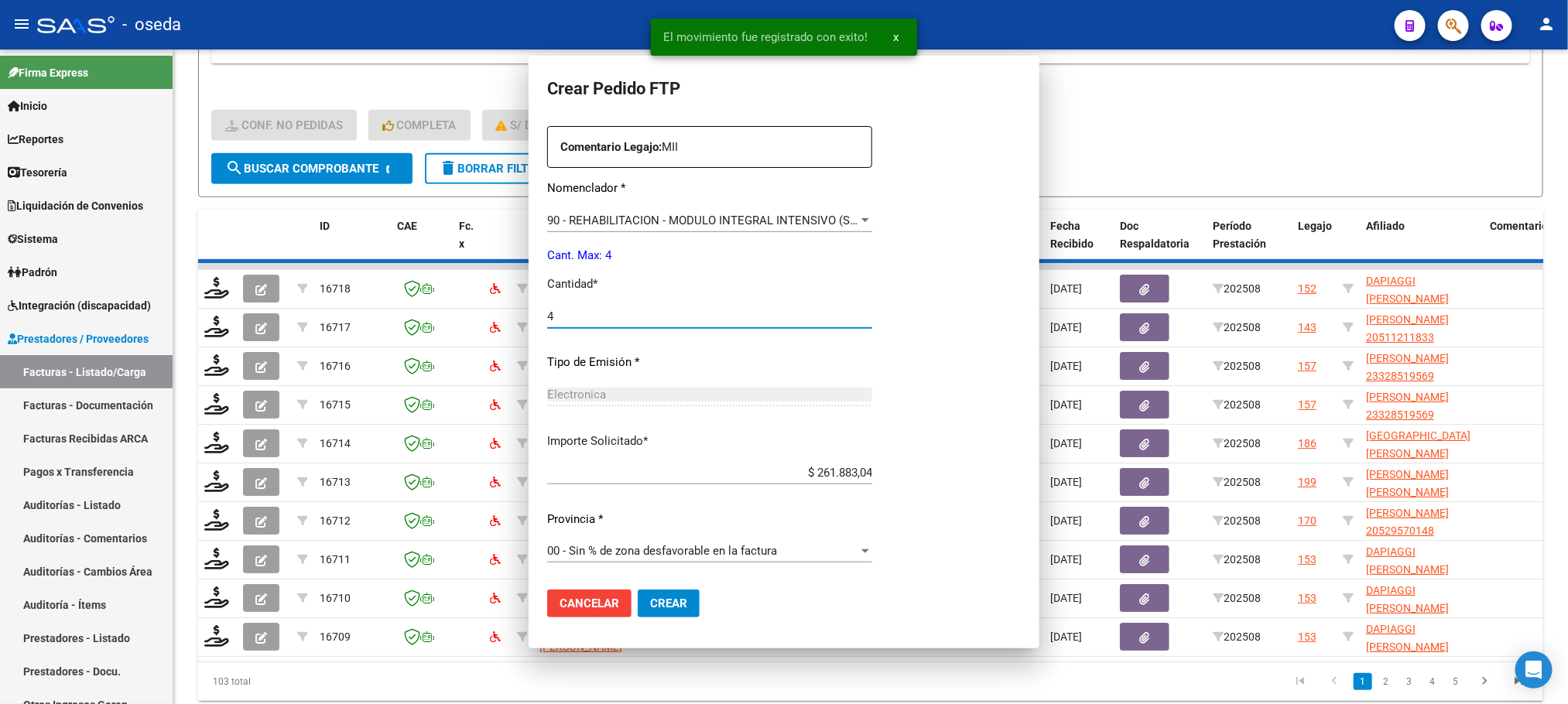
scroll to position [491, 0]
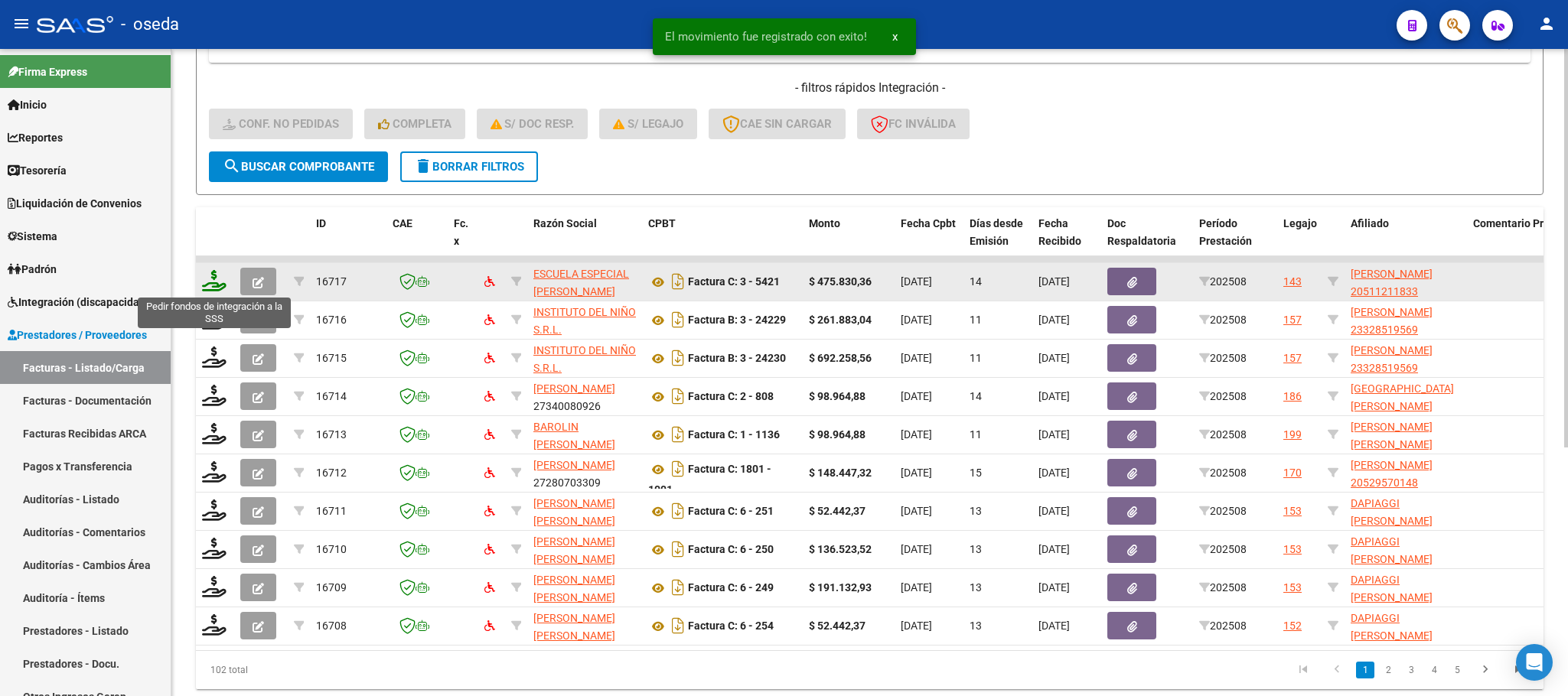
click at [221, 283] on icon at bounding box center [214, 280] width 25 height 22
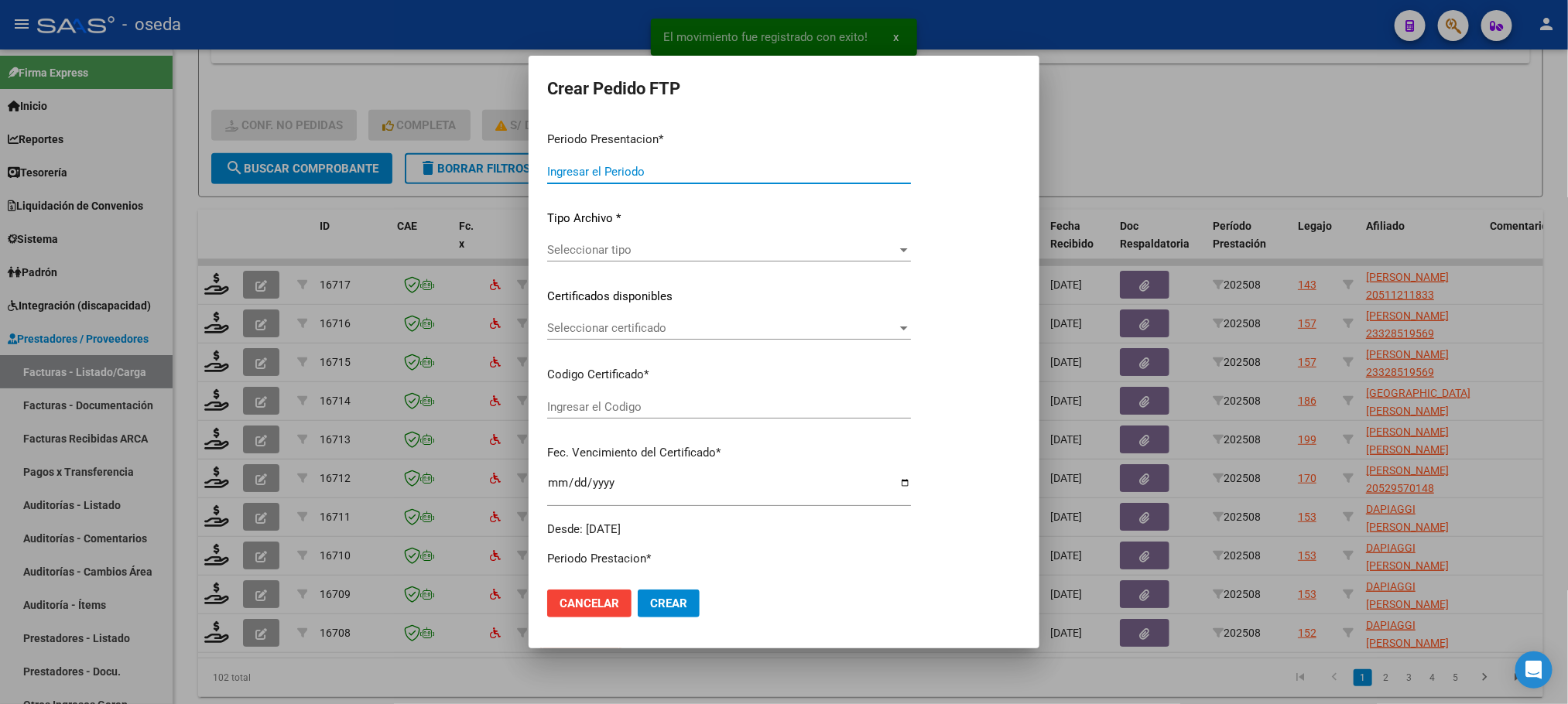
type input "202508"
type input "$ 475.830,36"
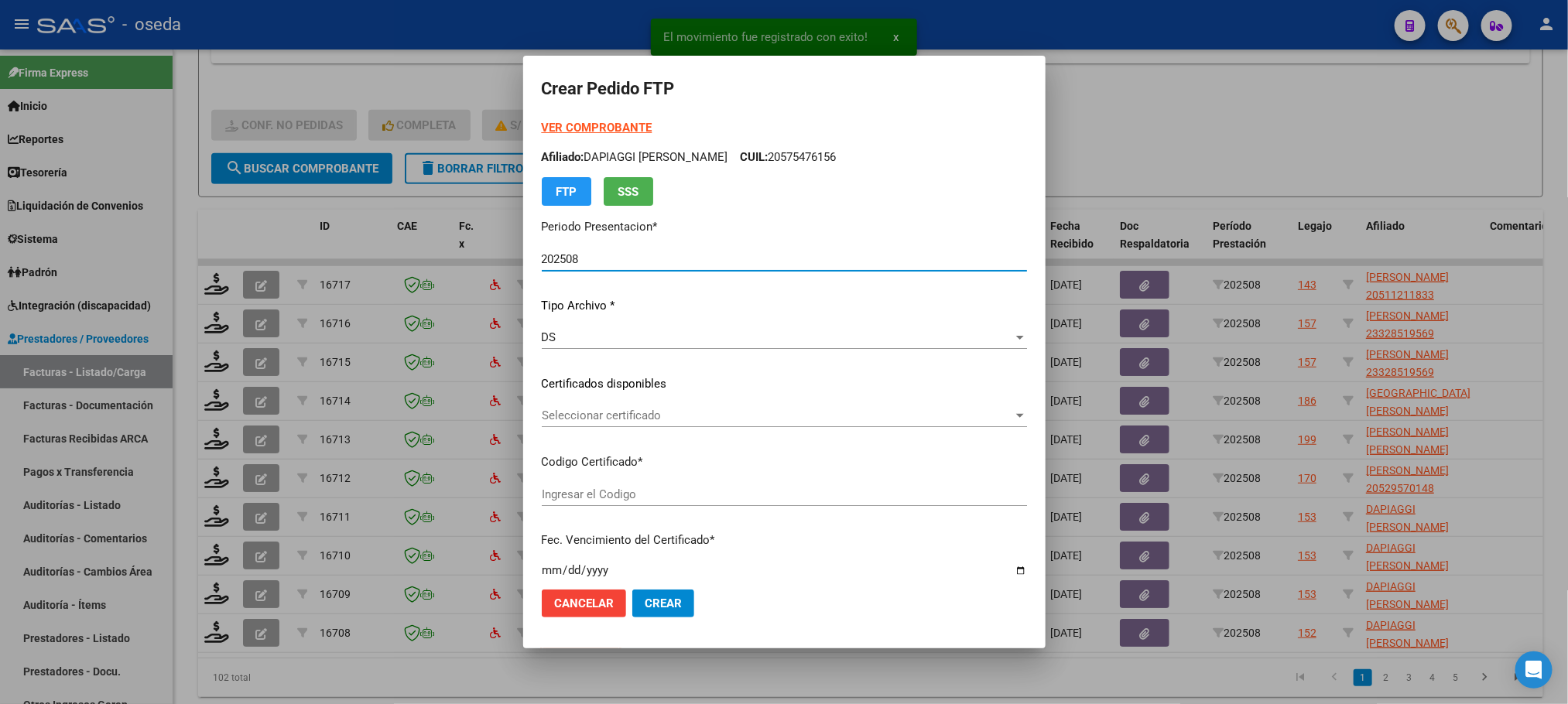
type input "ARG020005112118320220902203220902BS448"
type input "[DATE]"
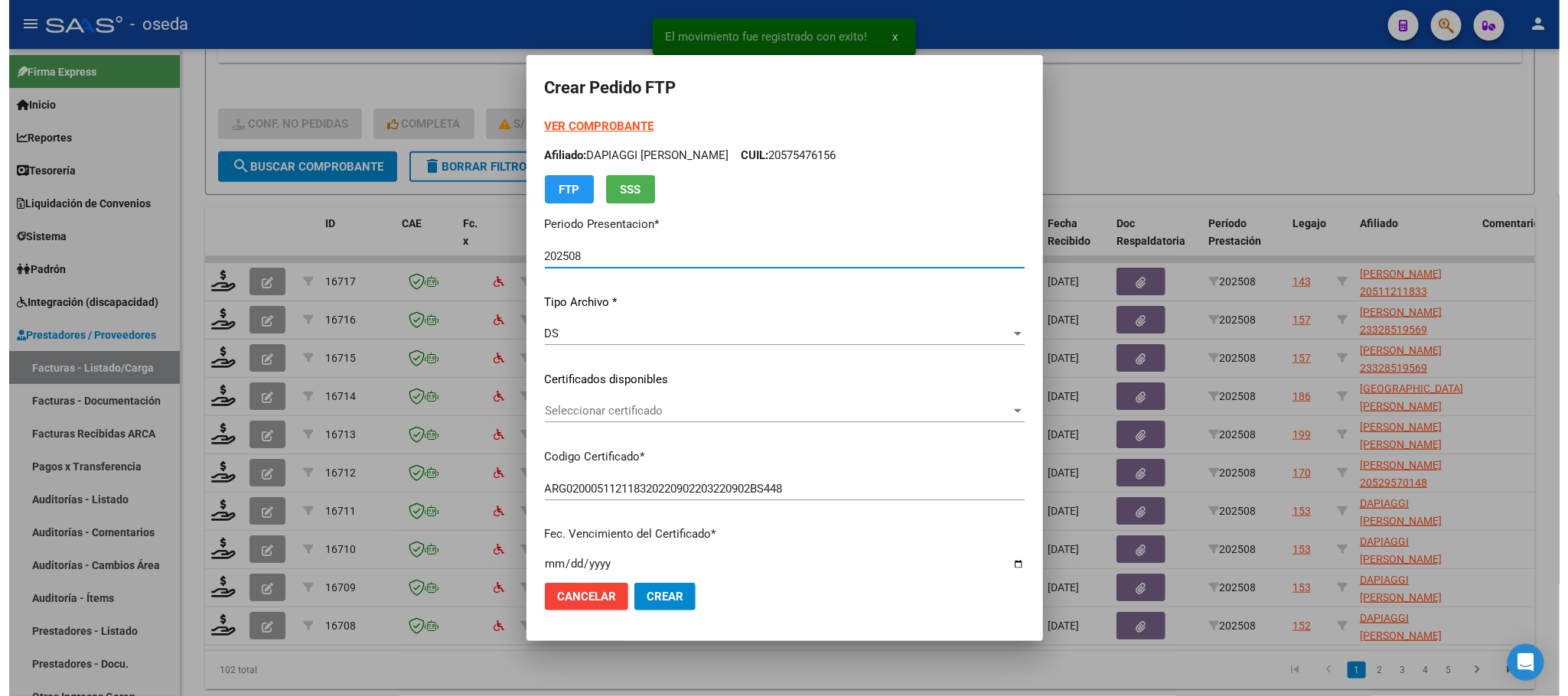
scroll to position [344, 0]
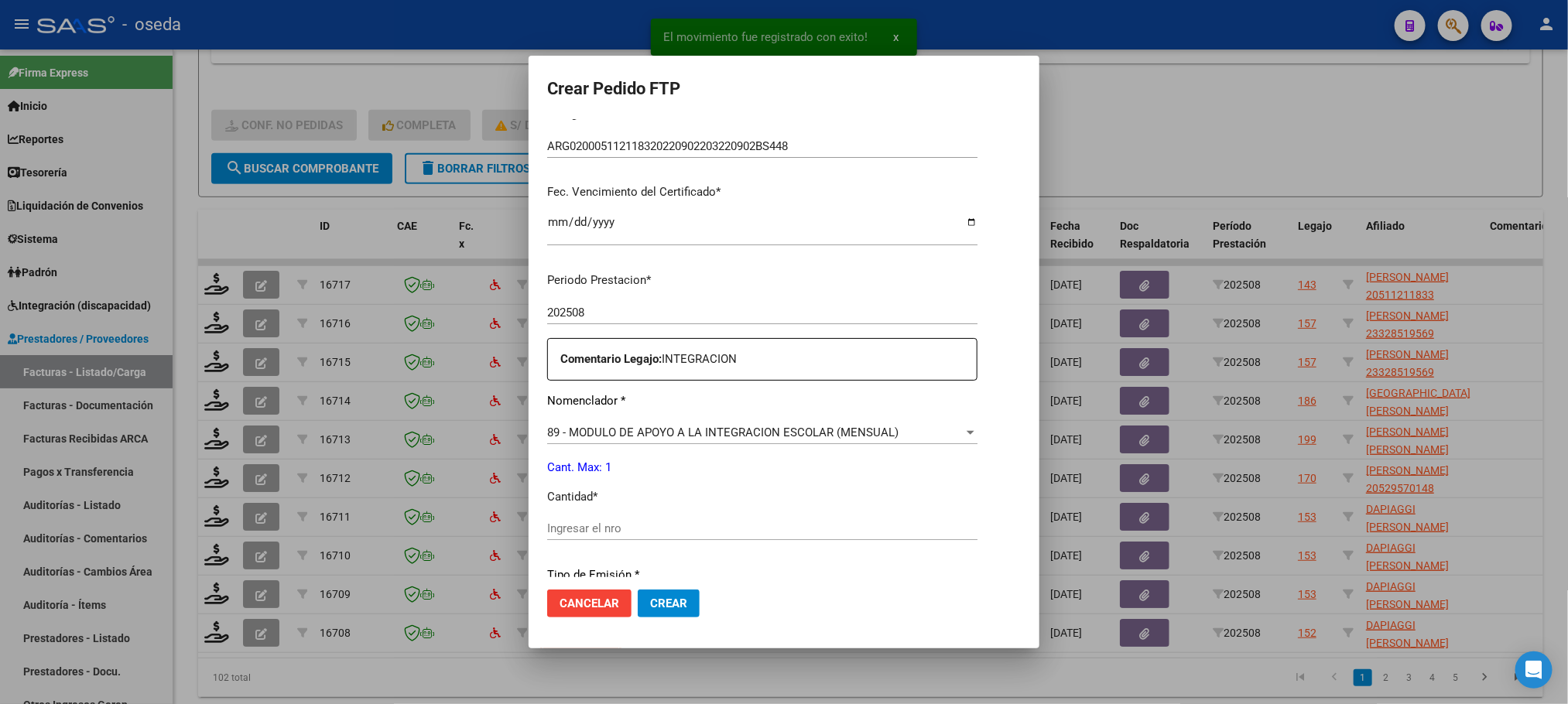
click at [732, 522] on input "Ingresar el nro" at bounding box center [762, 528] width 430 height 14
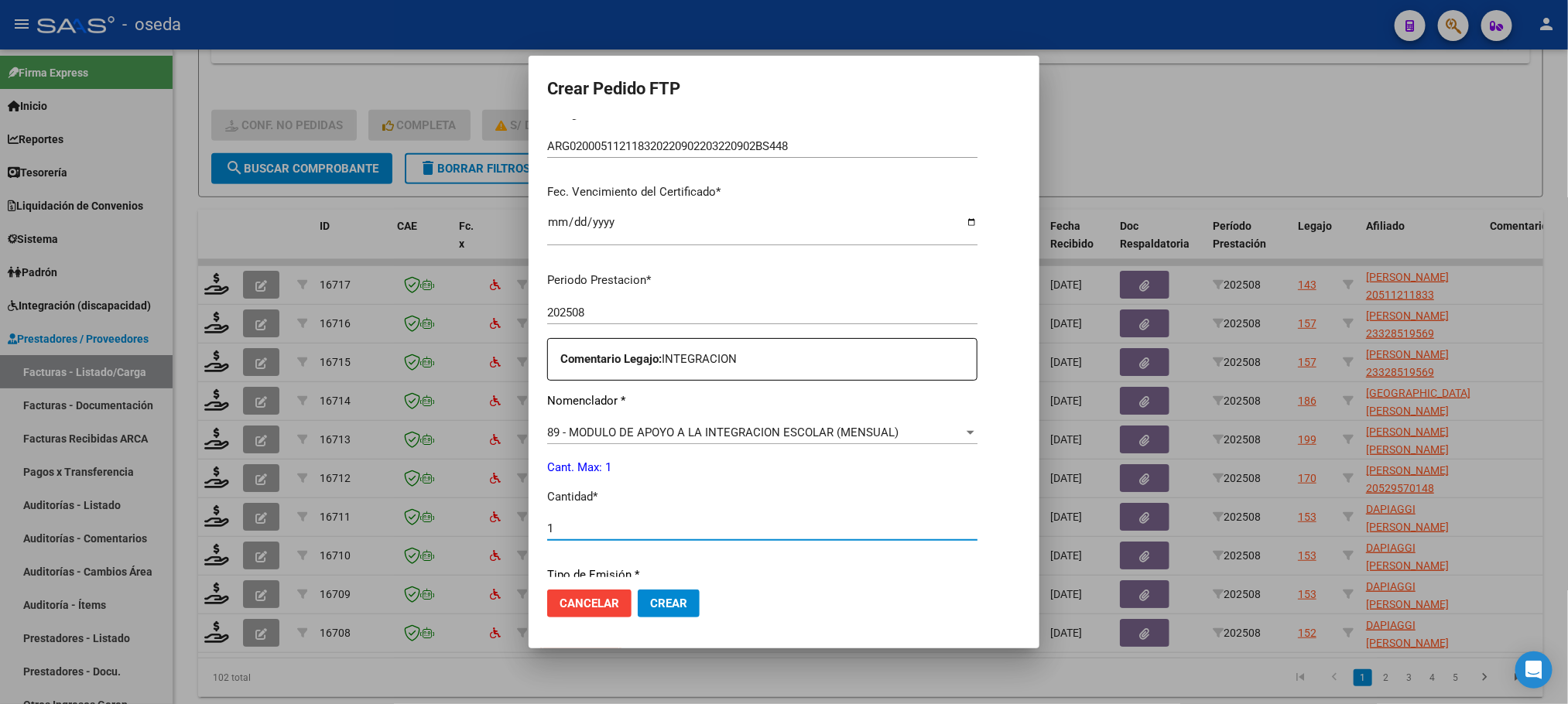
type input "1"
click at [638, 589] on button "Crear" at bounding box center [669, 603] width 62 height 28
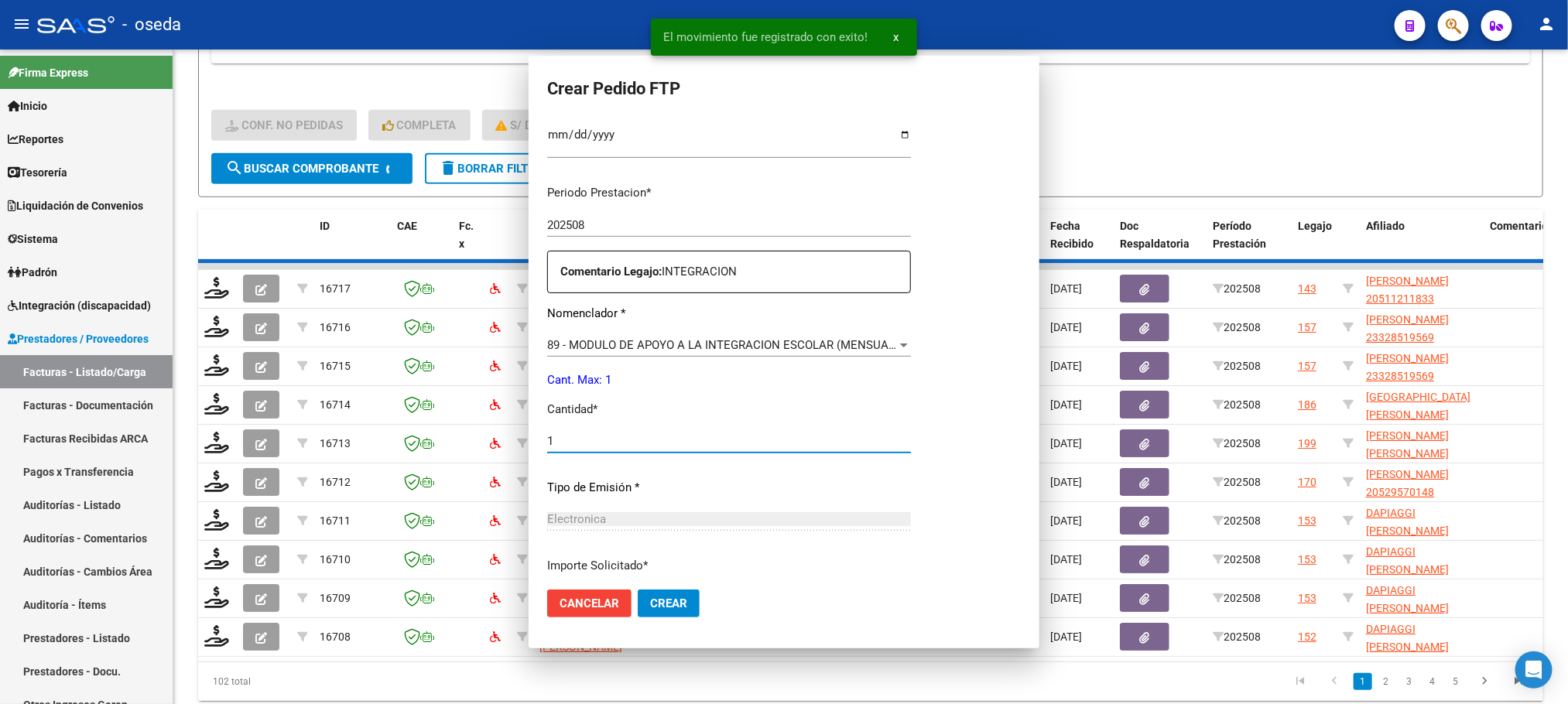
scroll to position [0, 0]
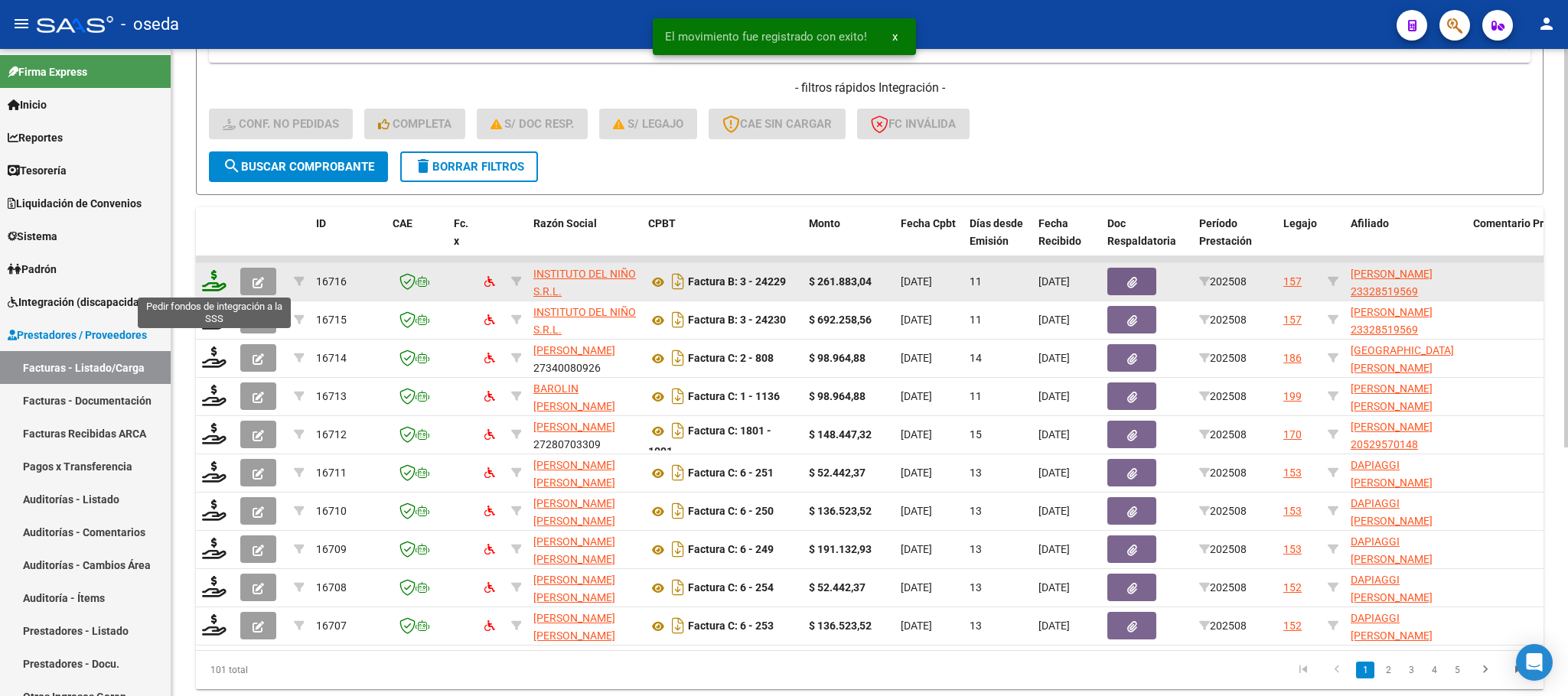
click at [208, 273] on icon at bounding box center [214, 280] width 25 height 22
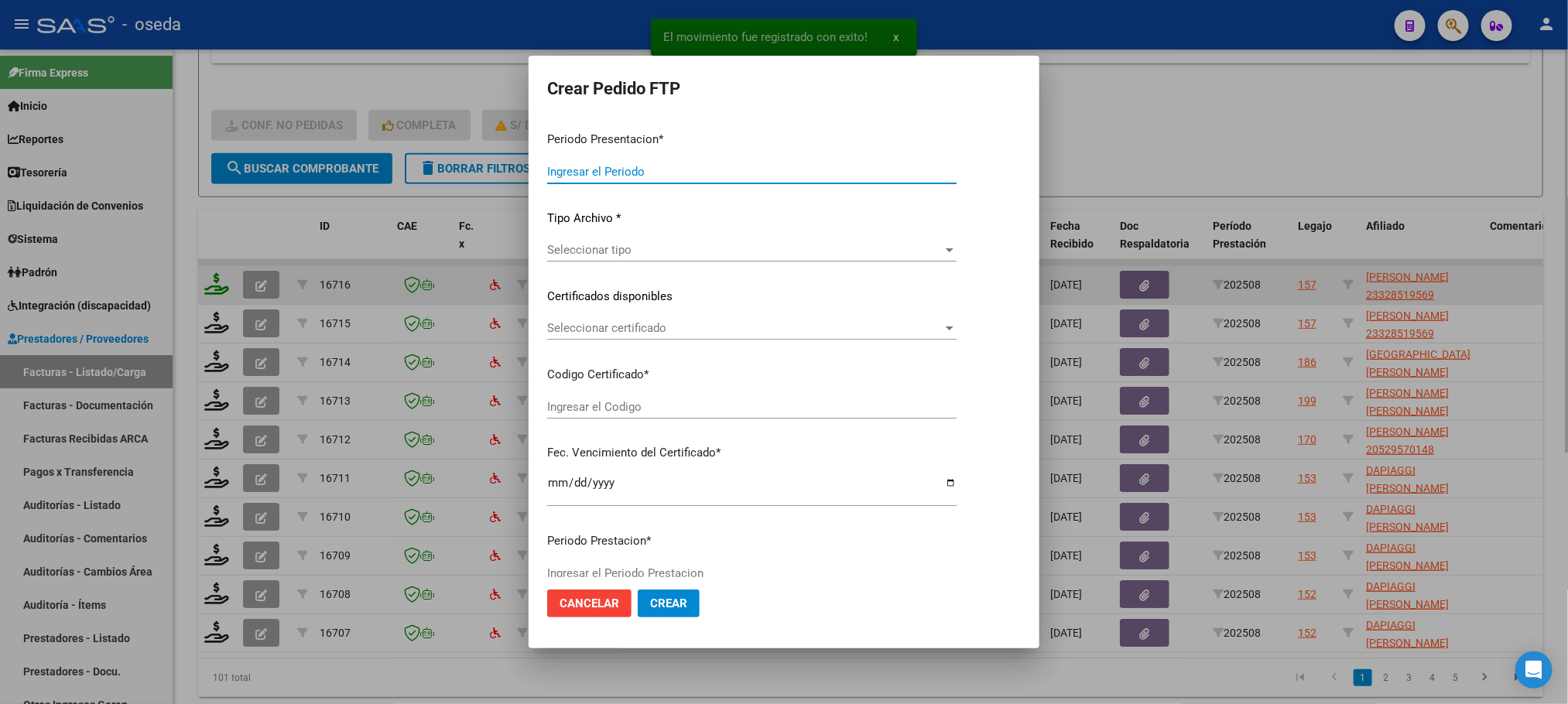
type input "202508"
type input "$ 261.883,04"
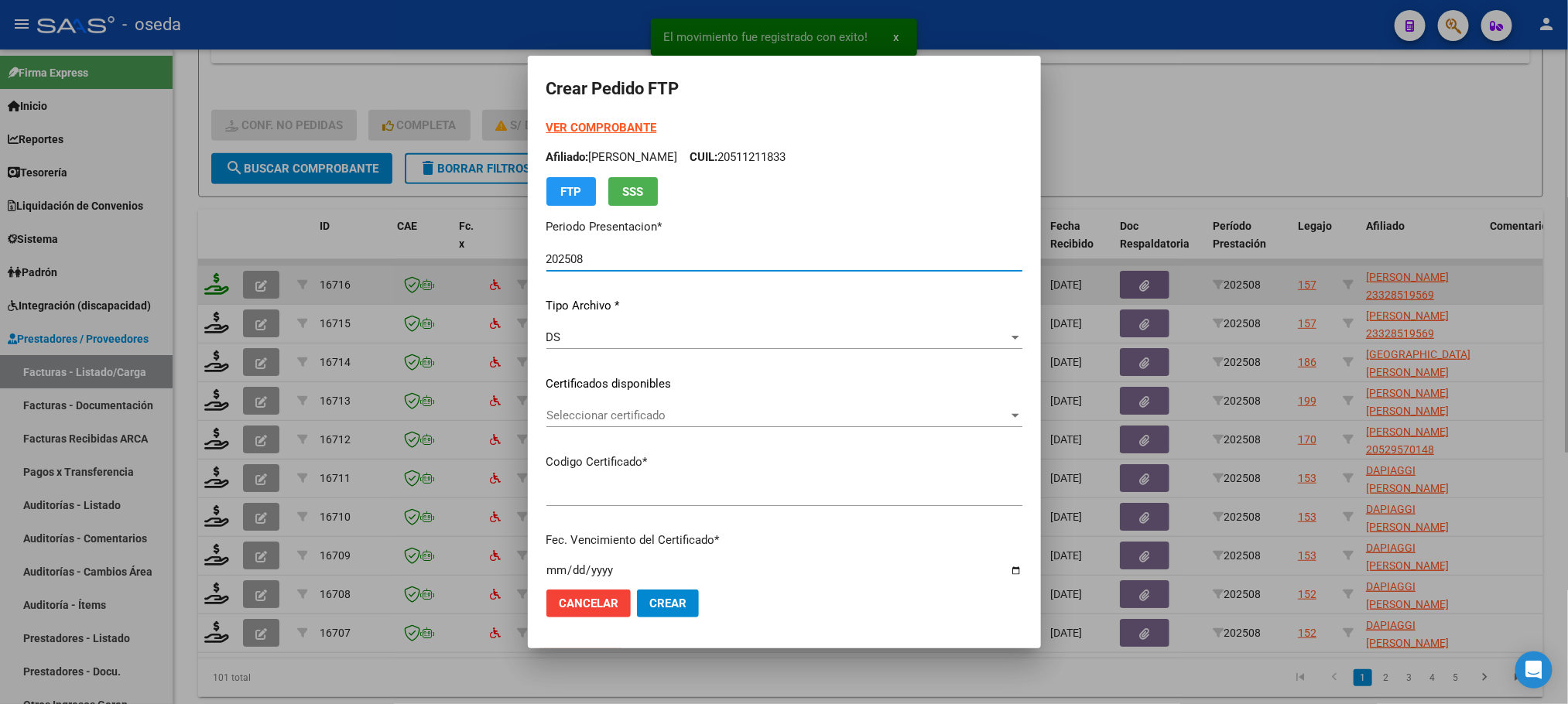
type input "23328519569"
type input "[DATE]"
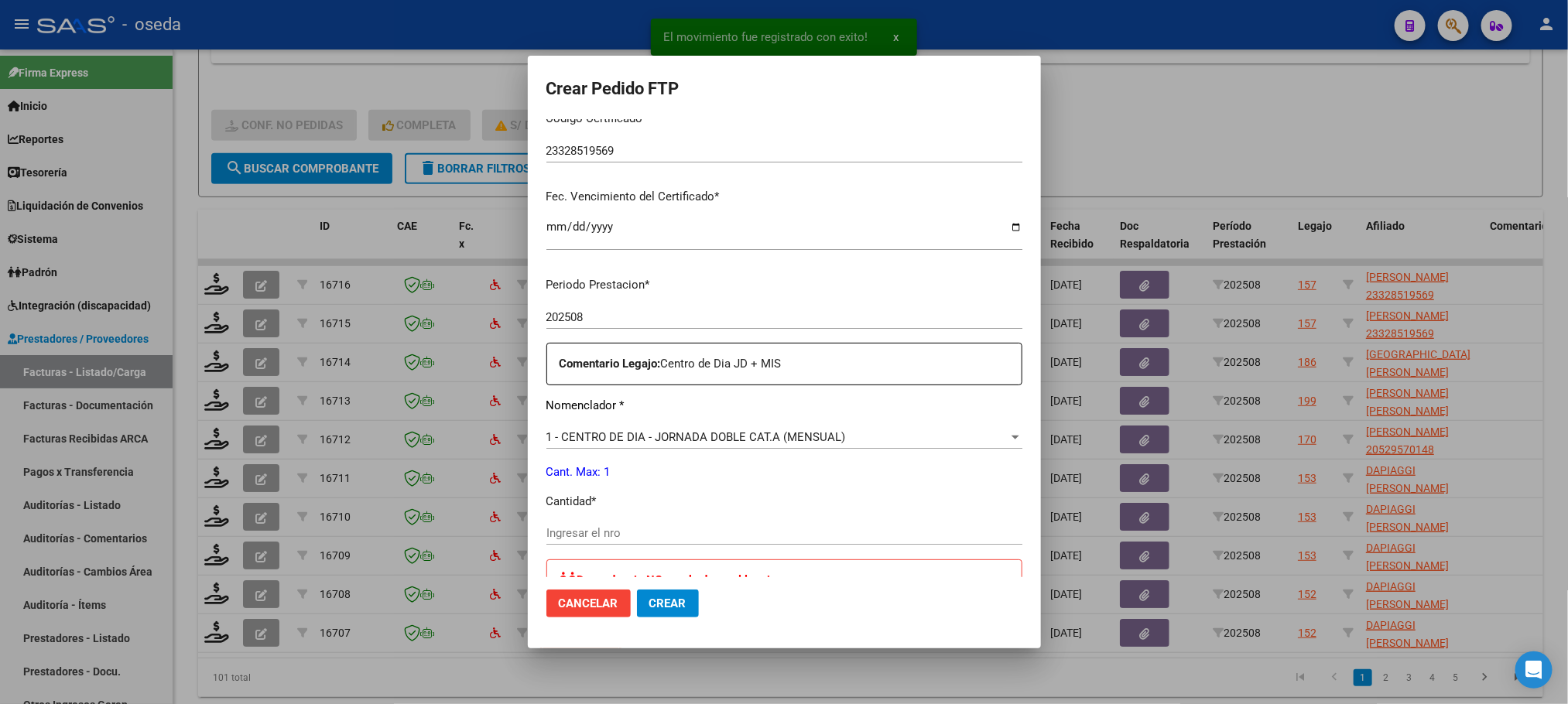
scroll to position [580, 0]
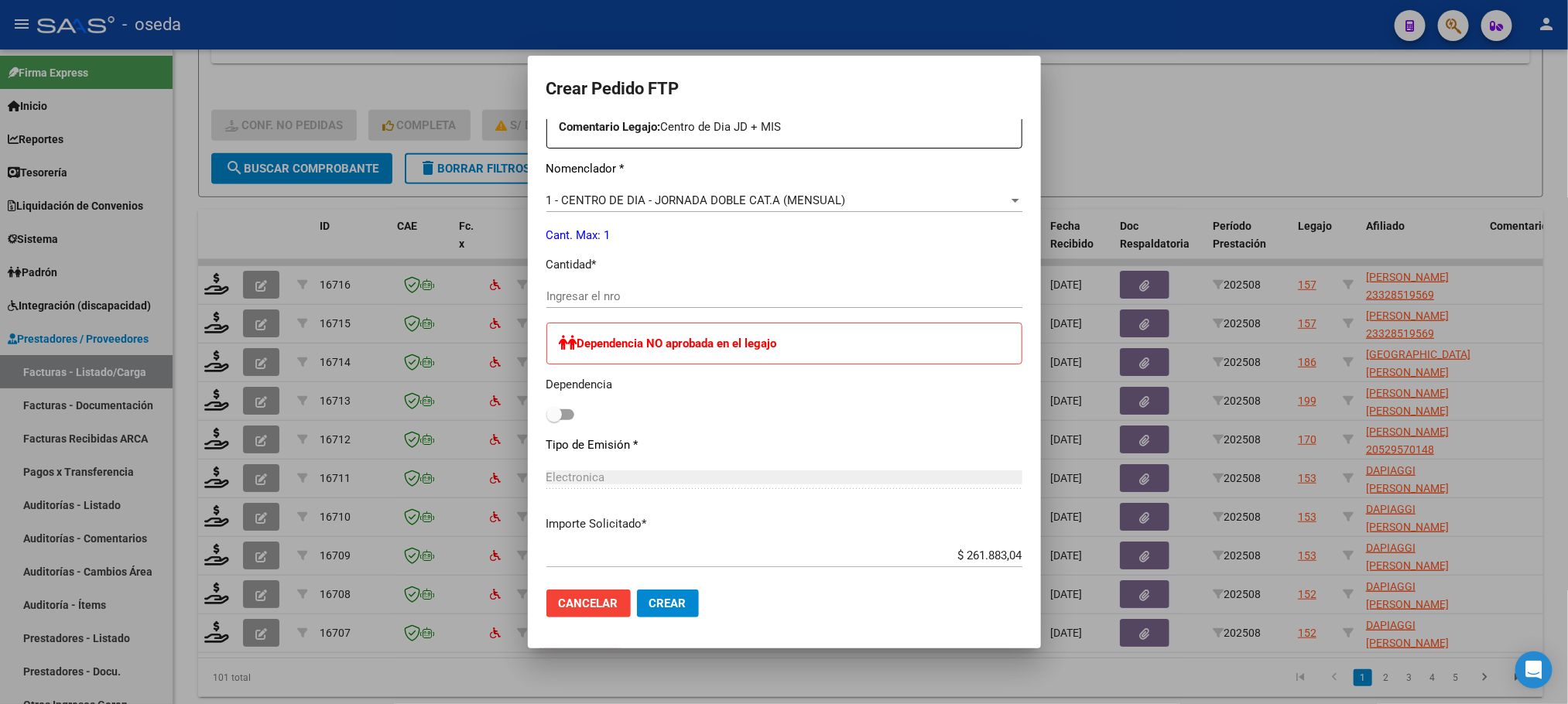
click at [662, 207] on span "1 - CENTRO DE DIA - JORNADA DOBLE CAT.A (MENSUAL)" at bounding box center [696, 200] width 300 height 14
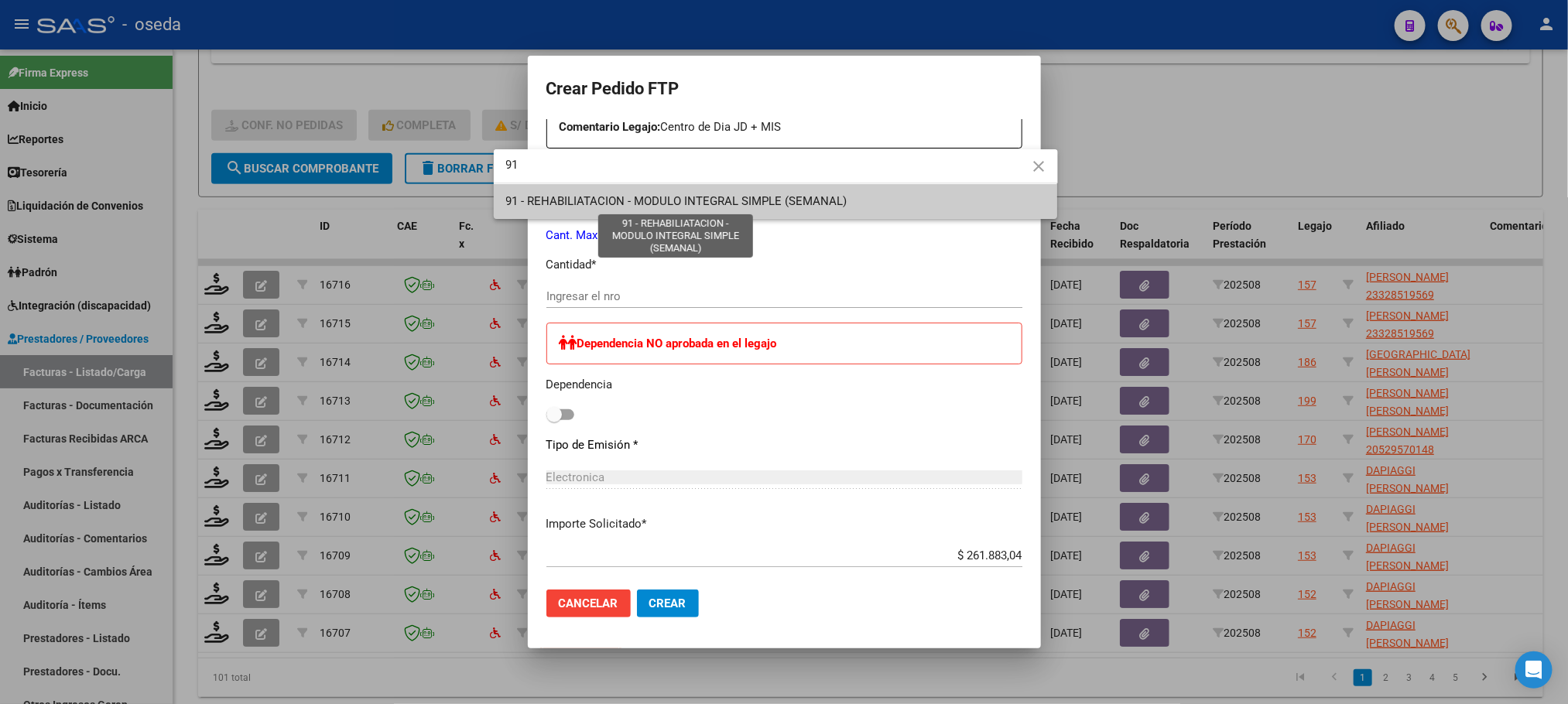
type input "91"
click at [625, 207] on span "91 - REHABILIATACION - MODULO INTEGRAL SIMPLE (SEMANAL)" at bounding box center [677, 201] width 342 height 14
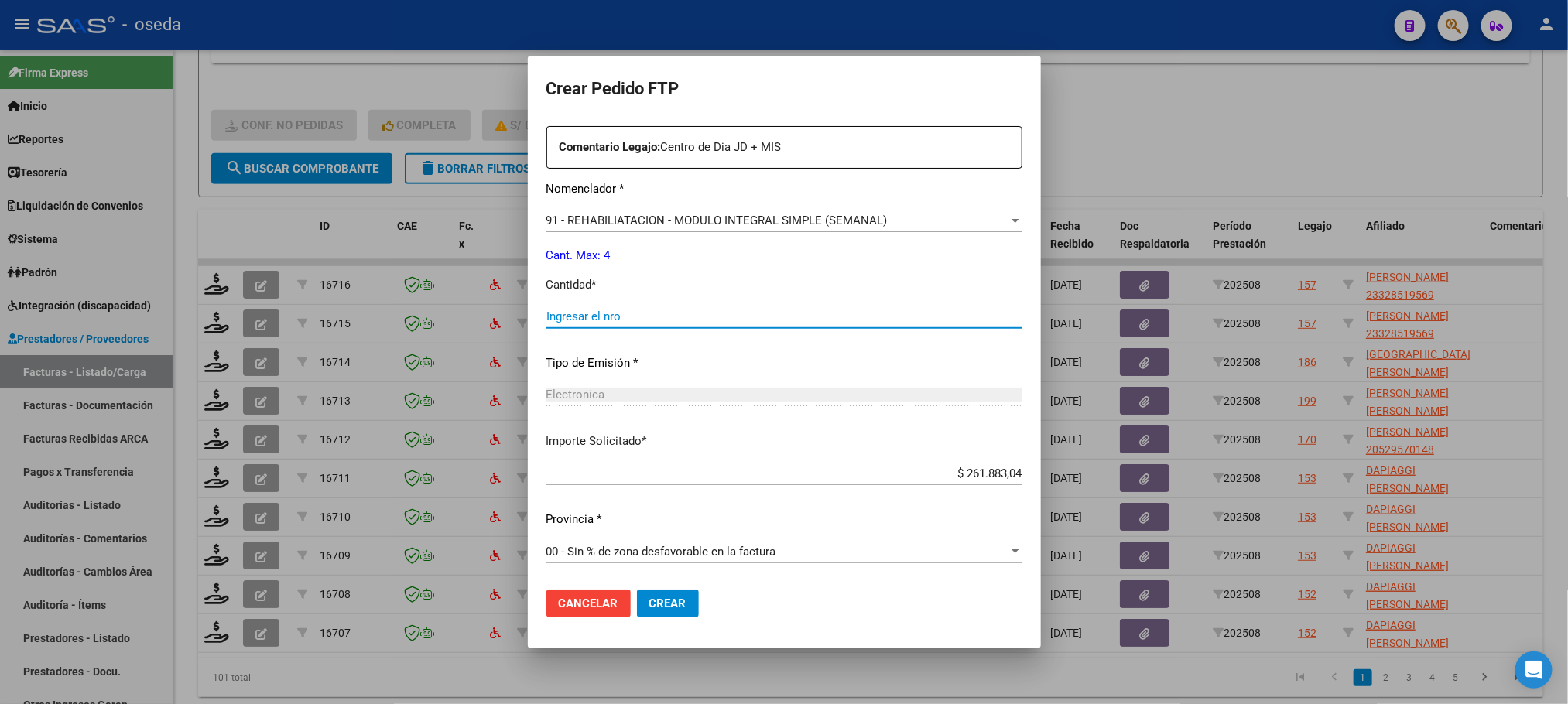
click at [677, 319] on input "Ingresar el nro" at bounding box center [784, 316] width 476 height 14
type input "4"
click at [637, 589] on button "Crear" at bounding box center [668, 603] width 62 height 28
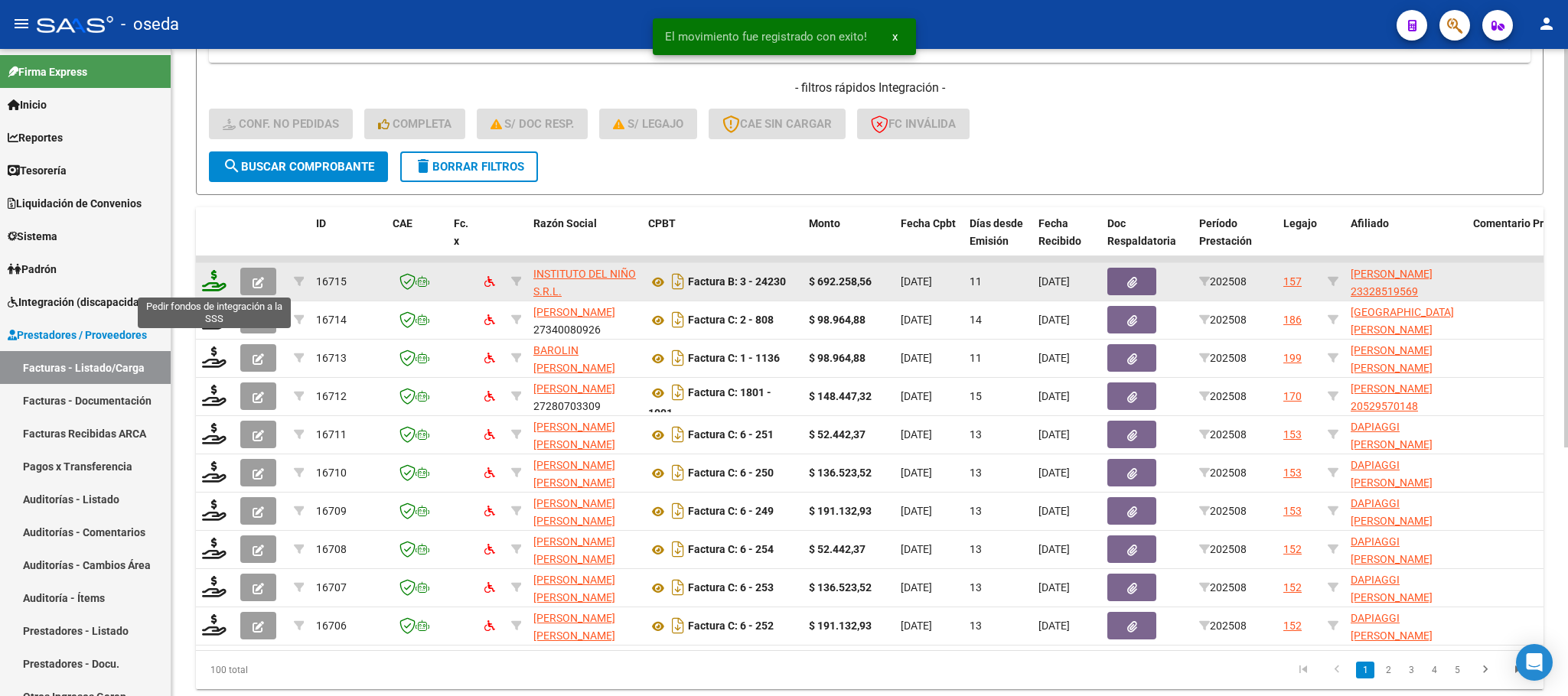
click at [219, 279] on icon at bounding box center [214, 280] width 25 height 22
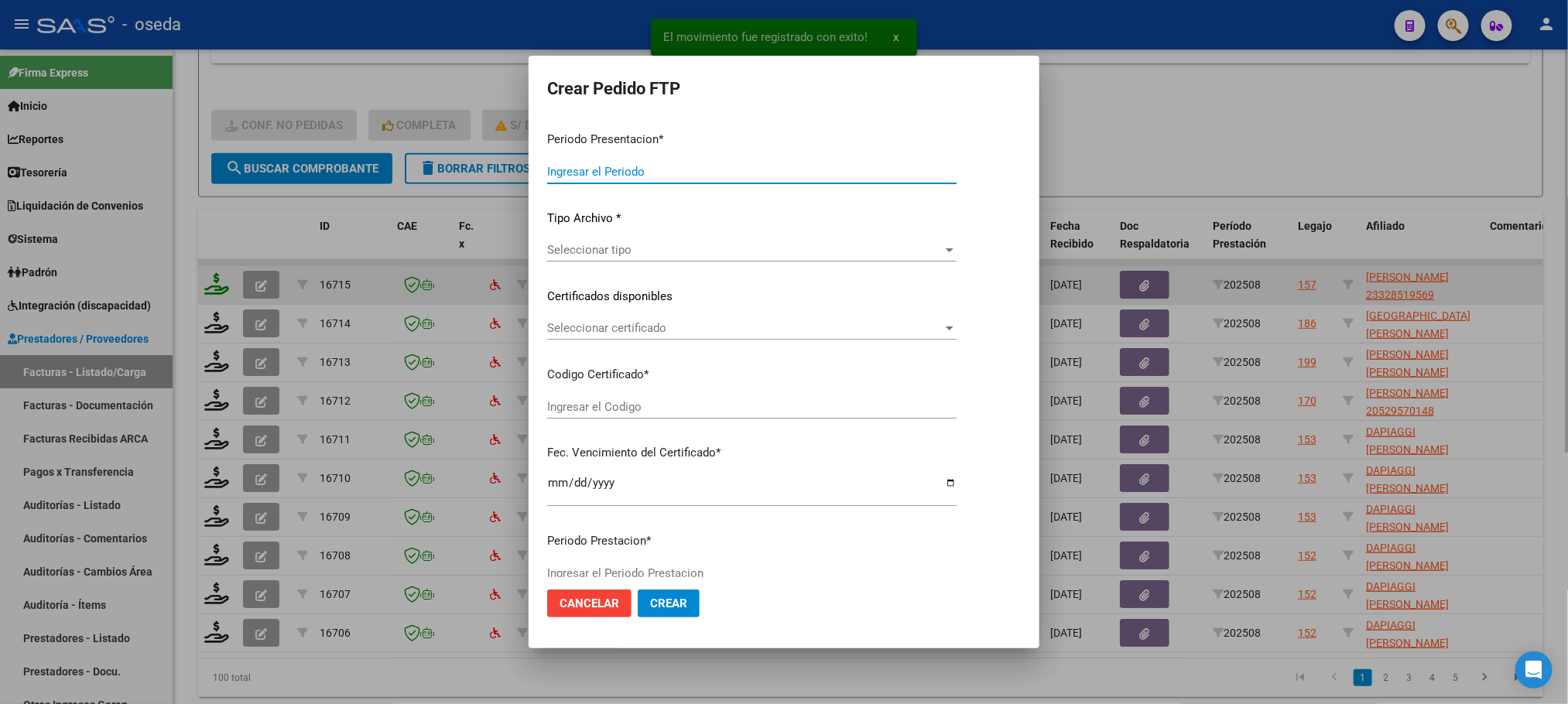
type input "202508"
type input "$ 692.258,56"
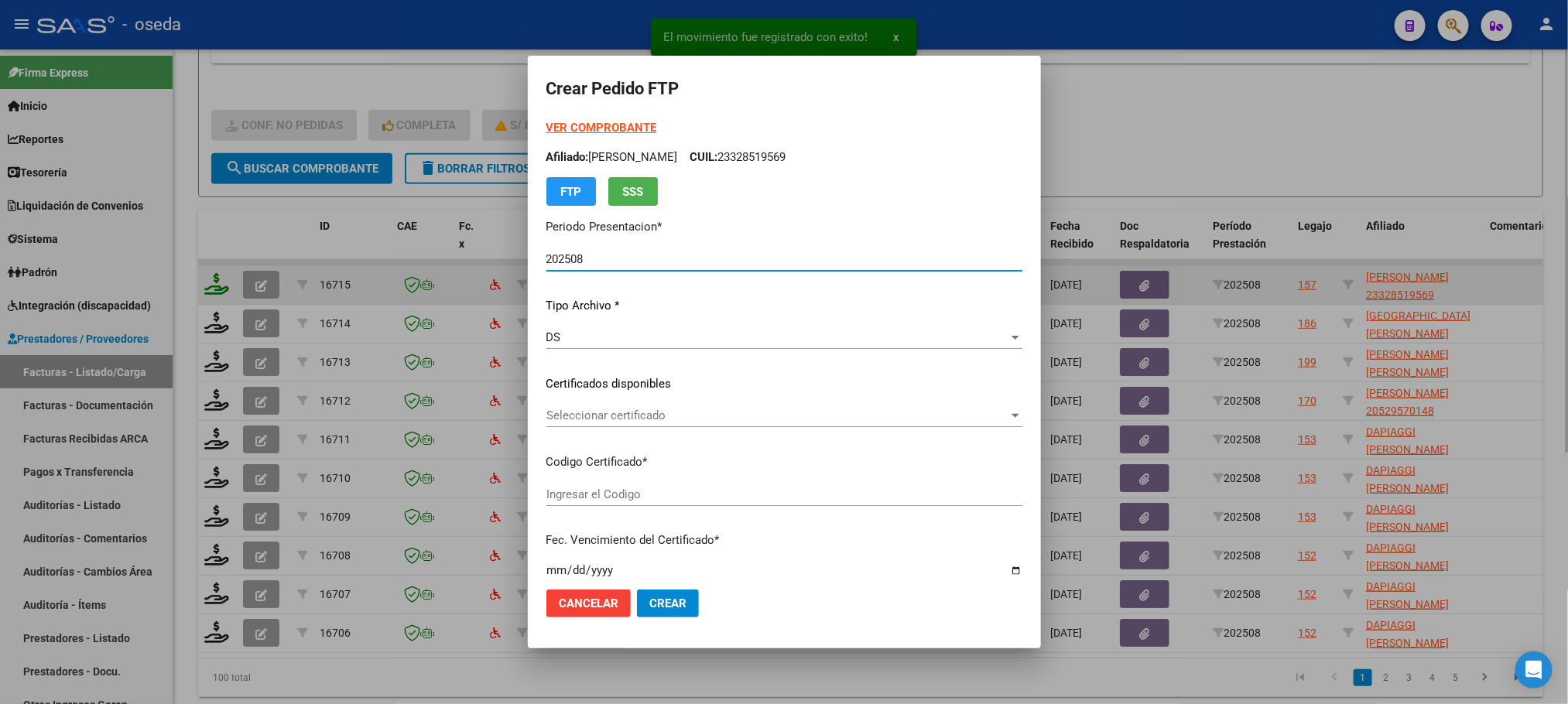
type input "23328519569"
type input "[DATE]"
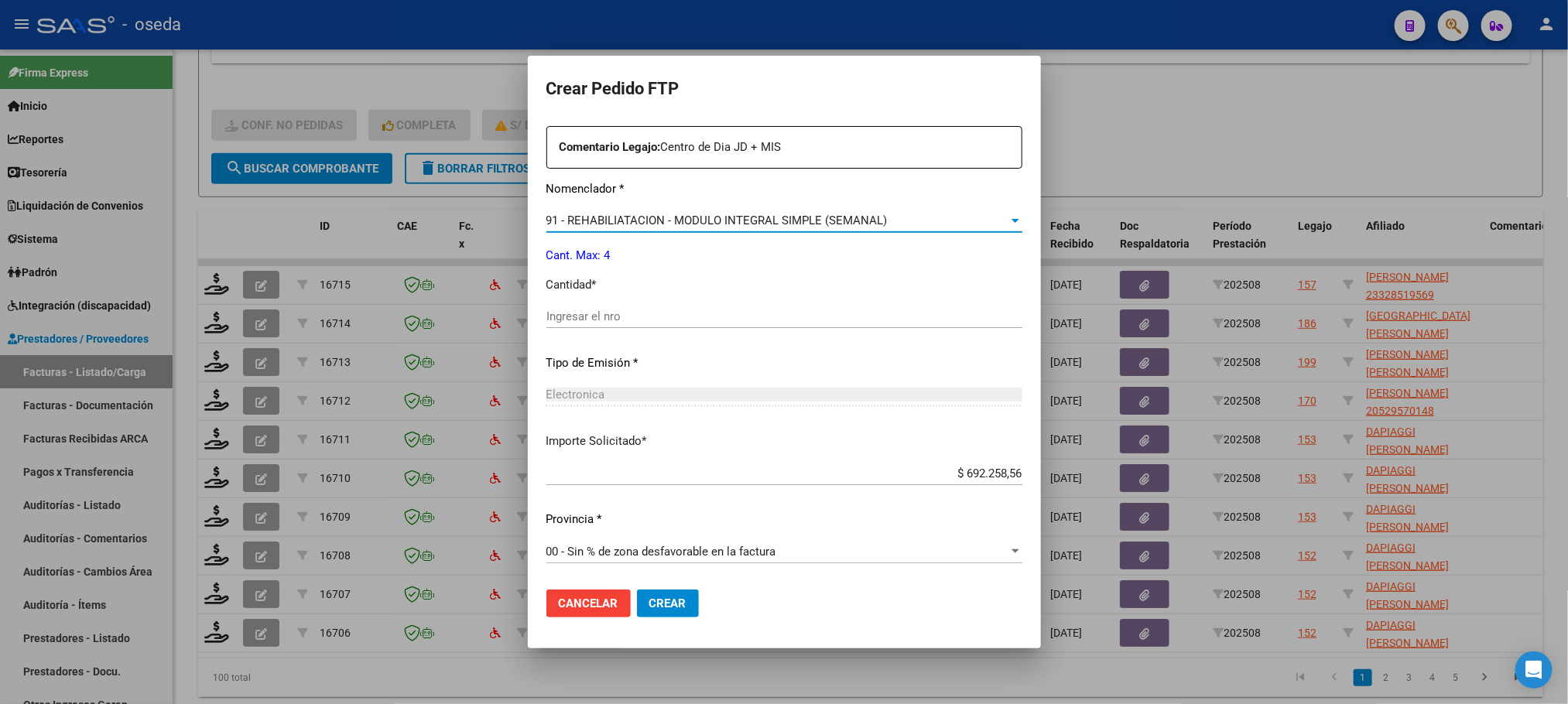
click at [631, 220] on span "91 - REHABILIATACION - MODULO INTEGRAL SIMPLE (SEMANAL)" at bounding box center [717, 220] width 342 height 14
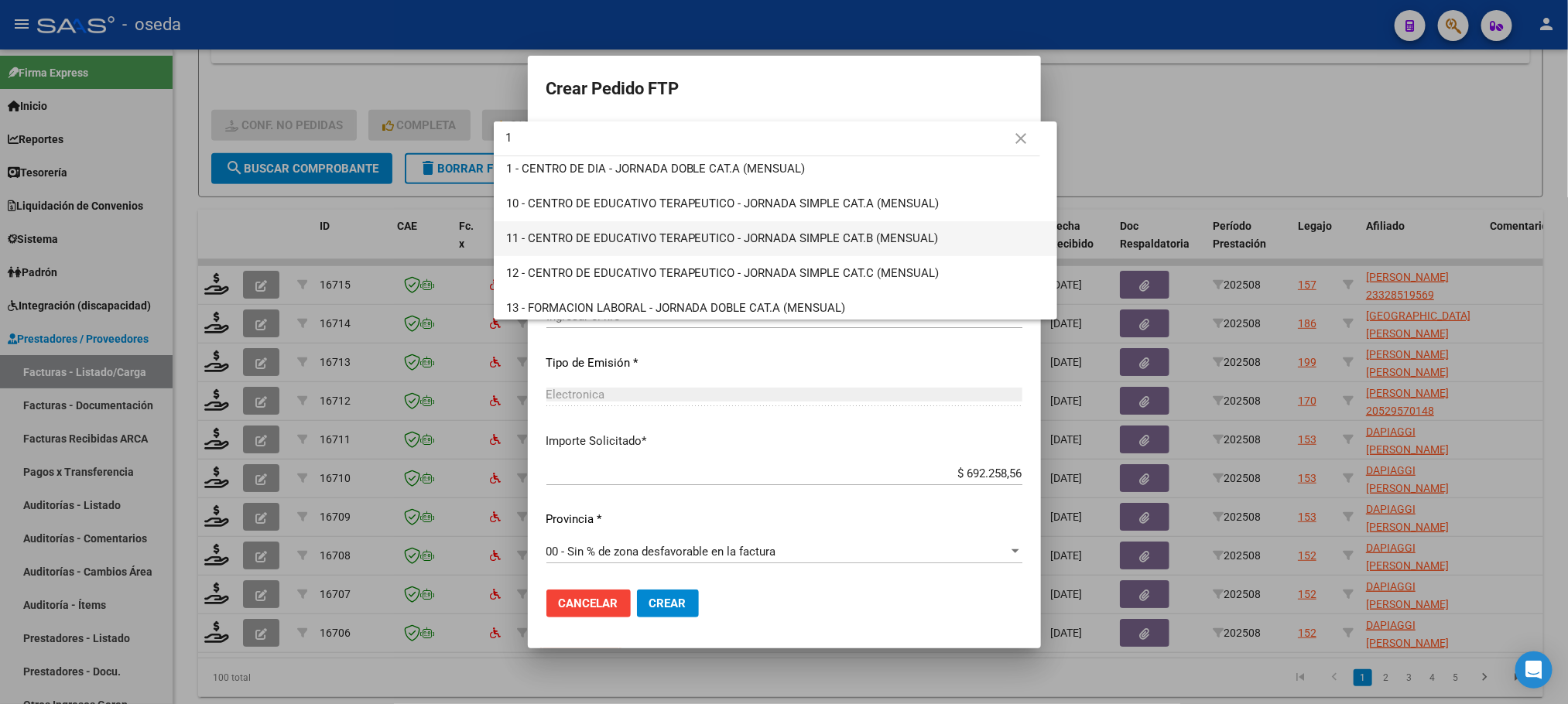
scroll to position [0, 0]
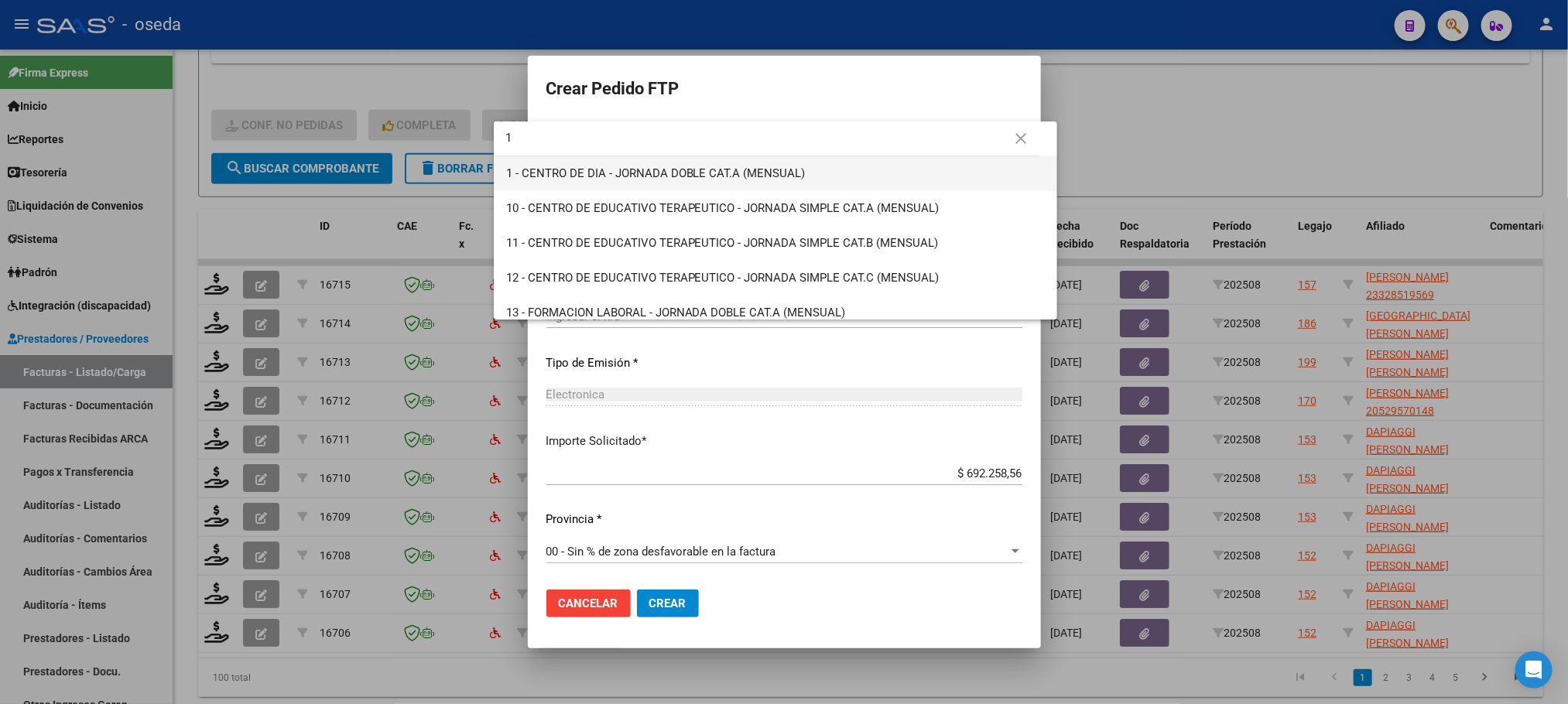
type input "1"
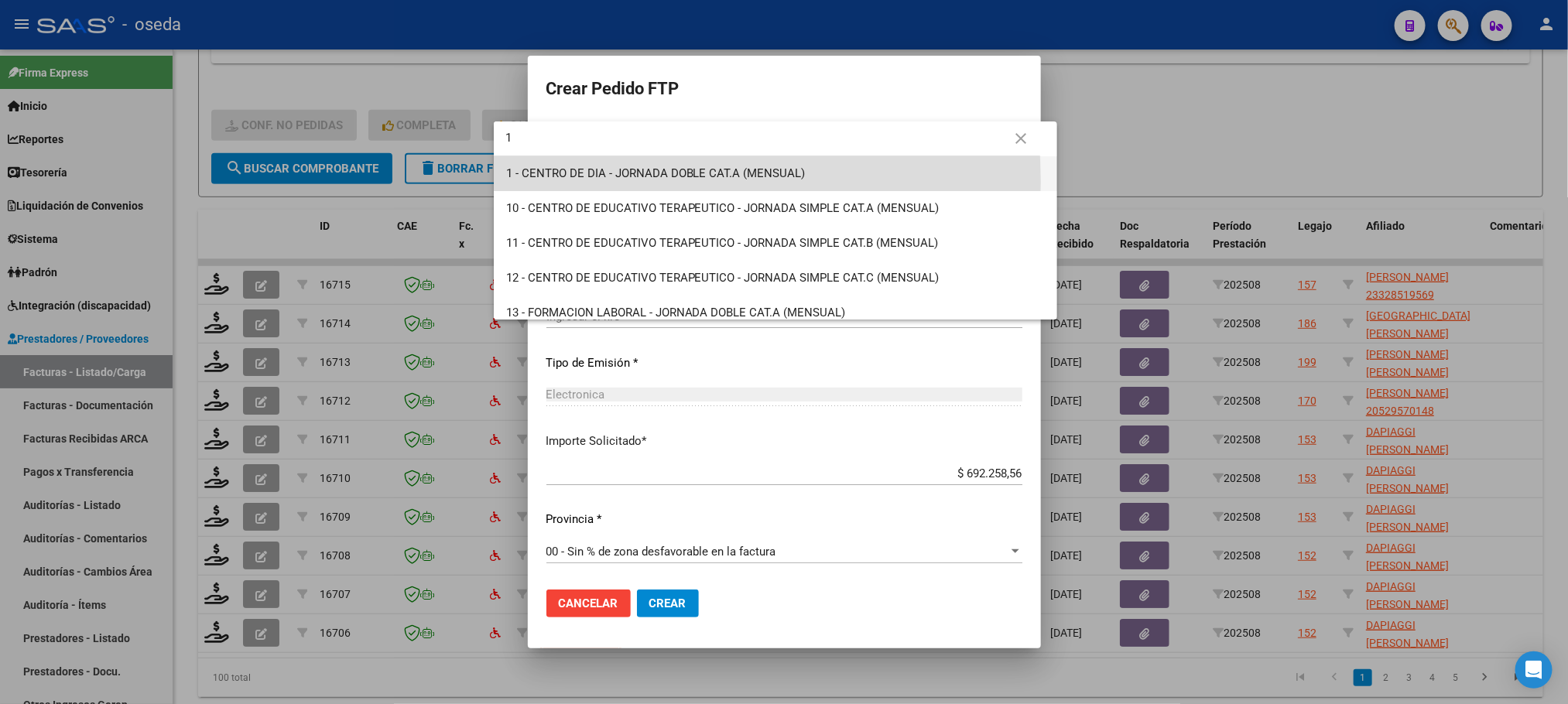
click at [587, 182] on span "1 - CENTRO DE DIA - JORNADA DOBLE CAT.A (MENSUAL)" at bounding box center [776, 174] width 539 height 35
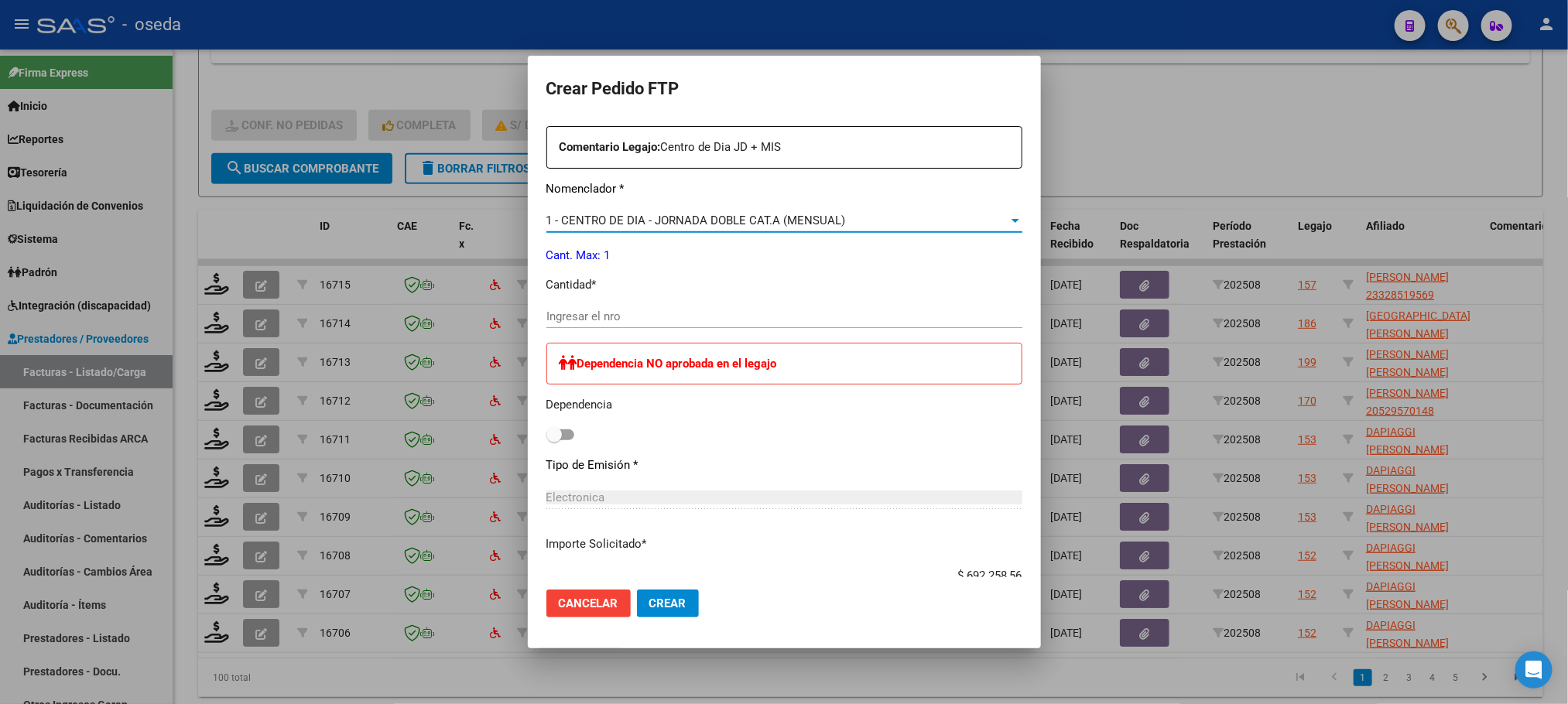
click at [623, 316] on input "Ingresar el nro" at bounding box center [784, 316] width 476 height 14
type input "1"
click at [637, 589] on button "Crear" at bounding box center [668, 603] width 62 height 28
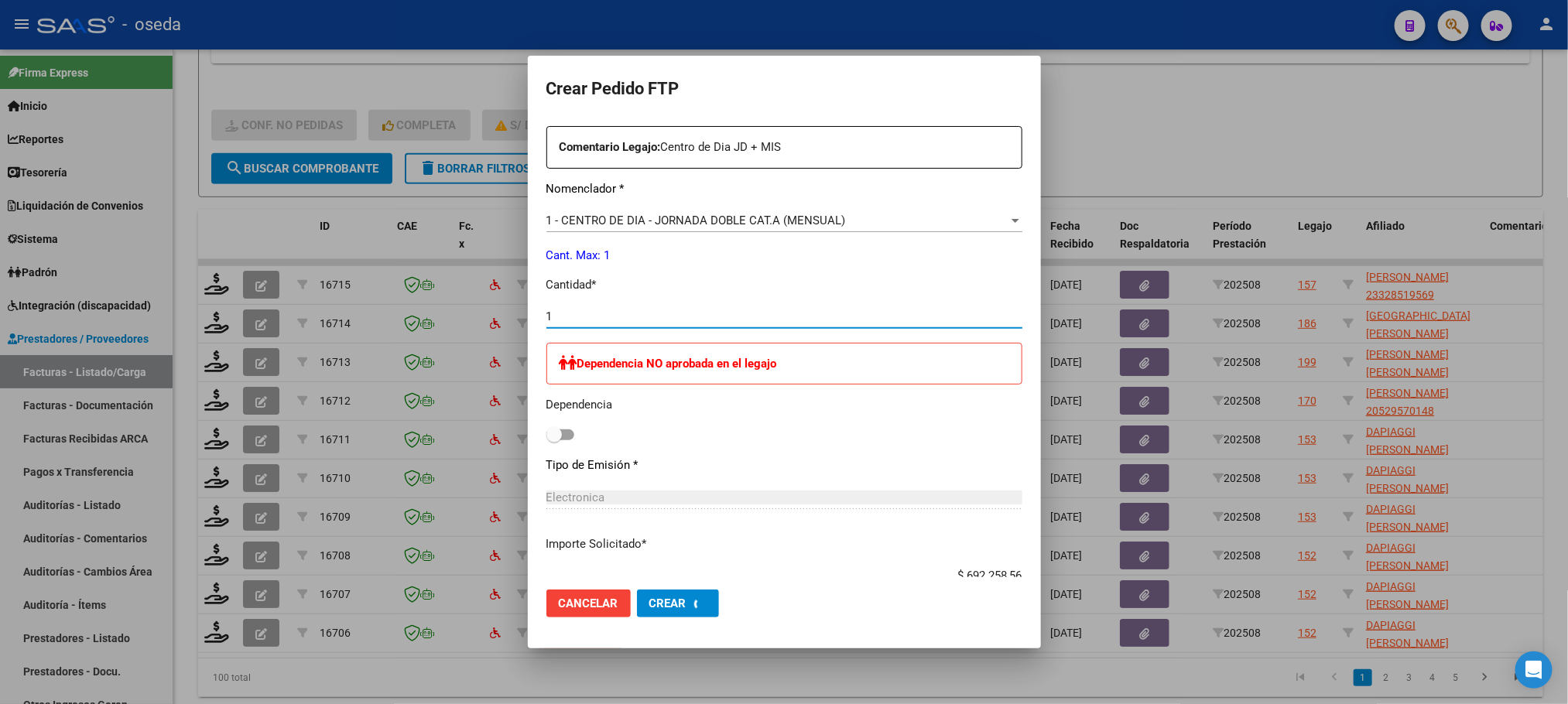
scroll to position [474, 0]
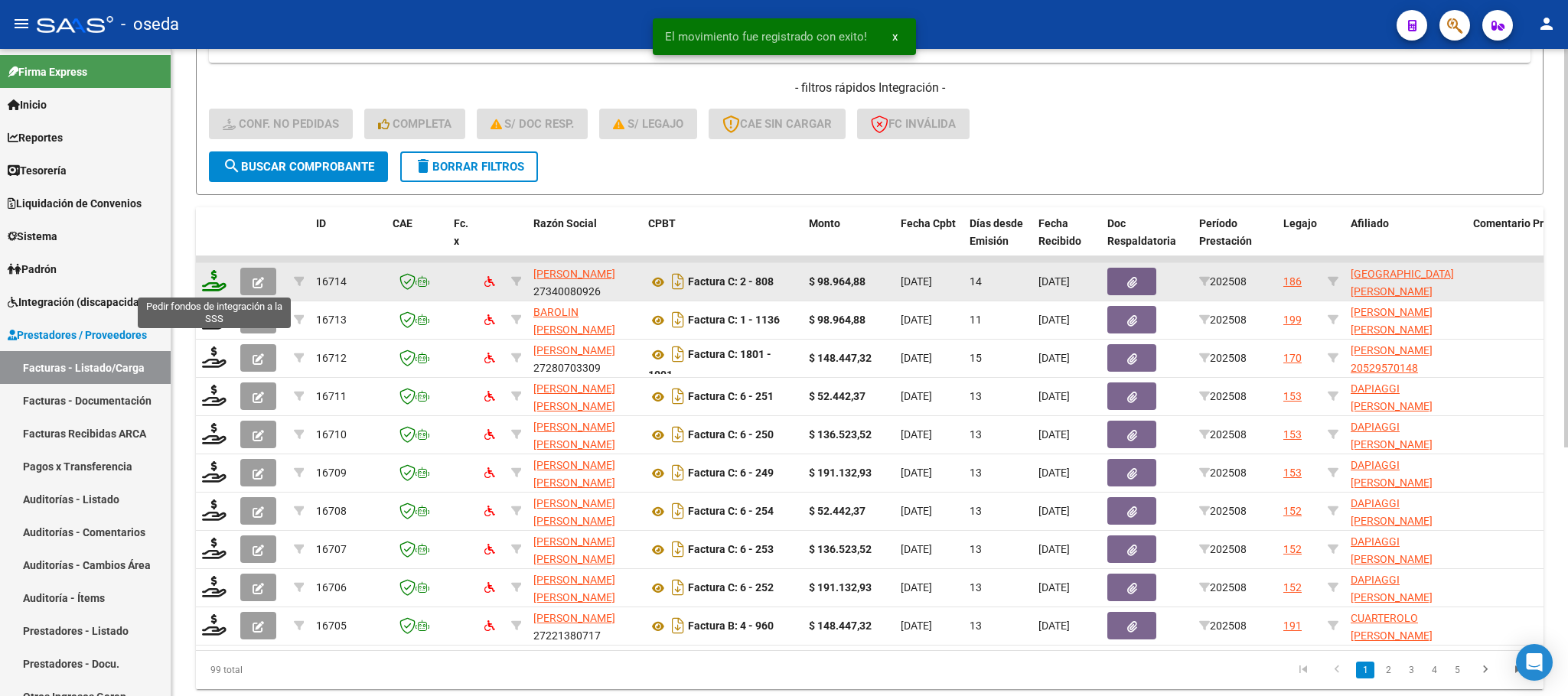
click at [216, 287] on icon at bounding box center [214, 280] width 25 height 22
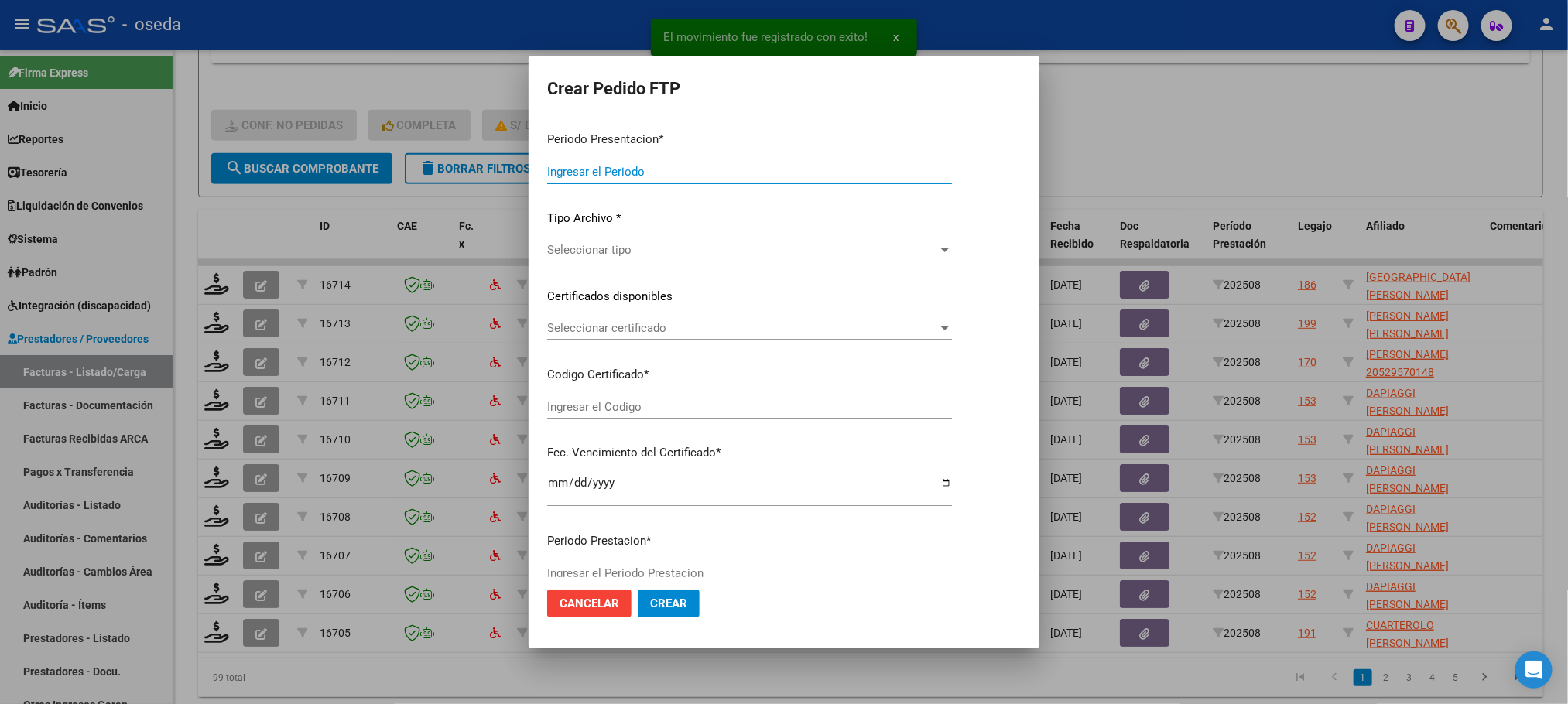
type input "202508"
type input "$ 98.964,88"
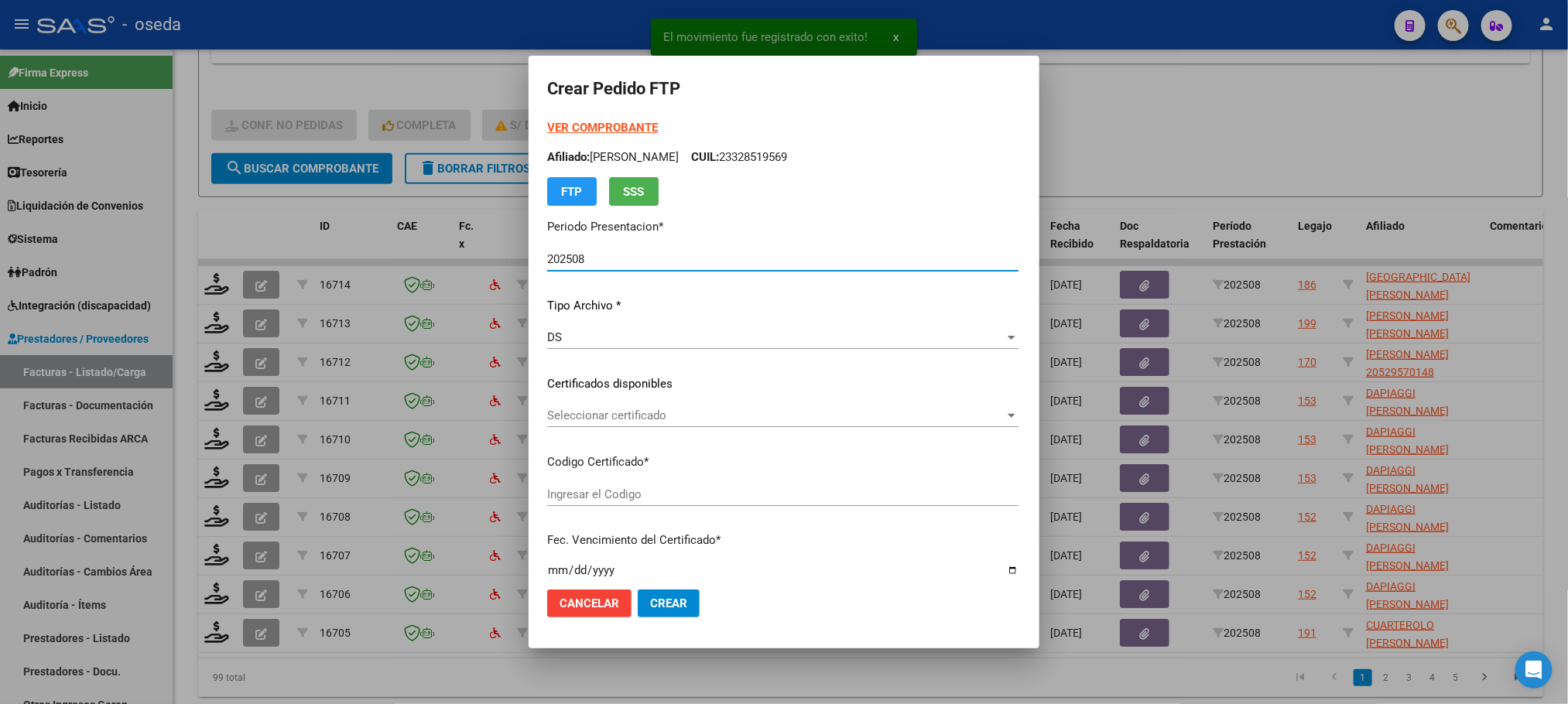
type input "20478064161"
type input "[DATE]"
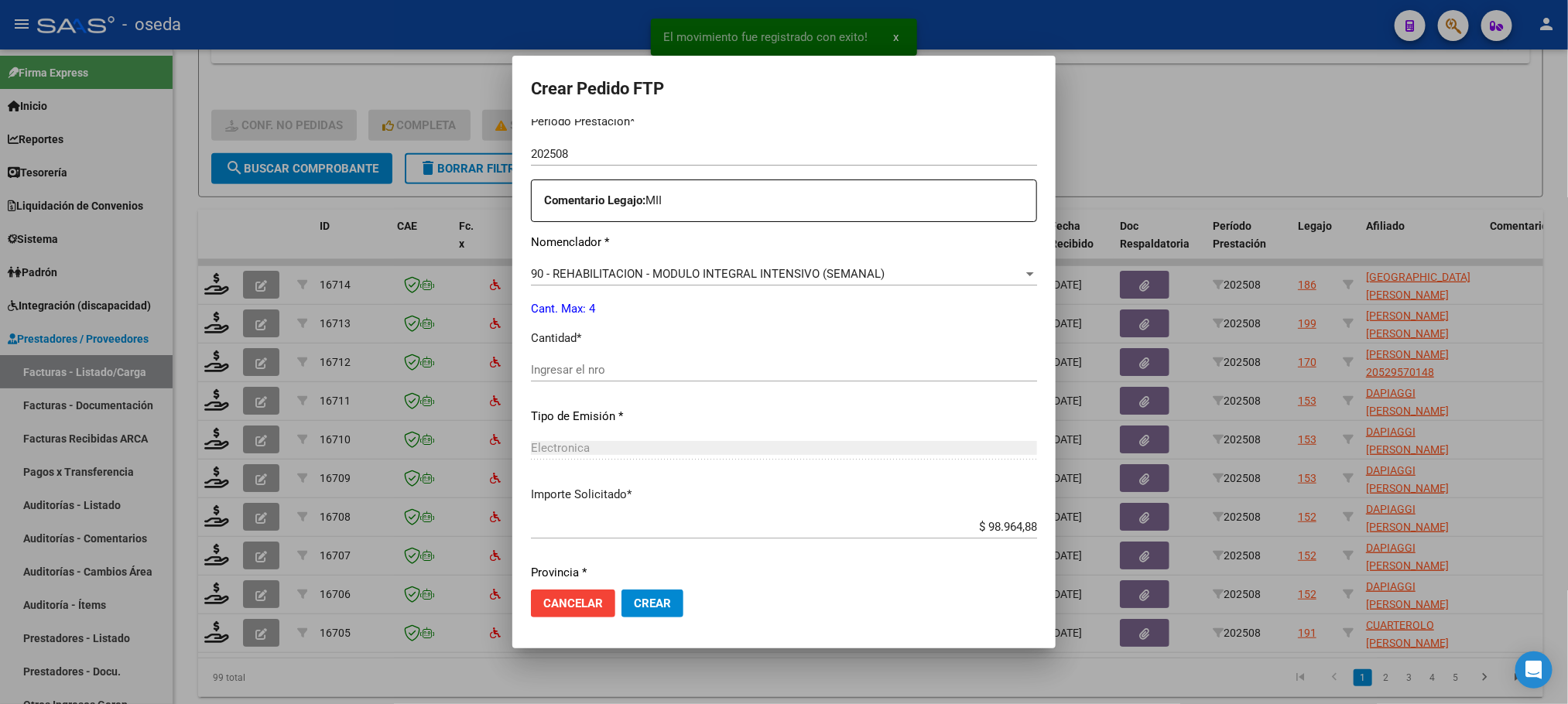
scroll to position [560, 0]
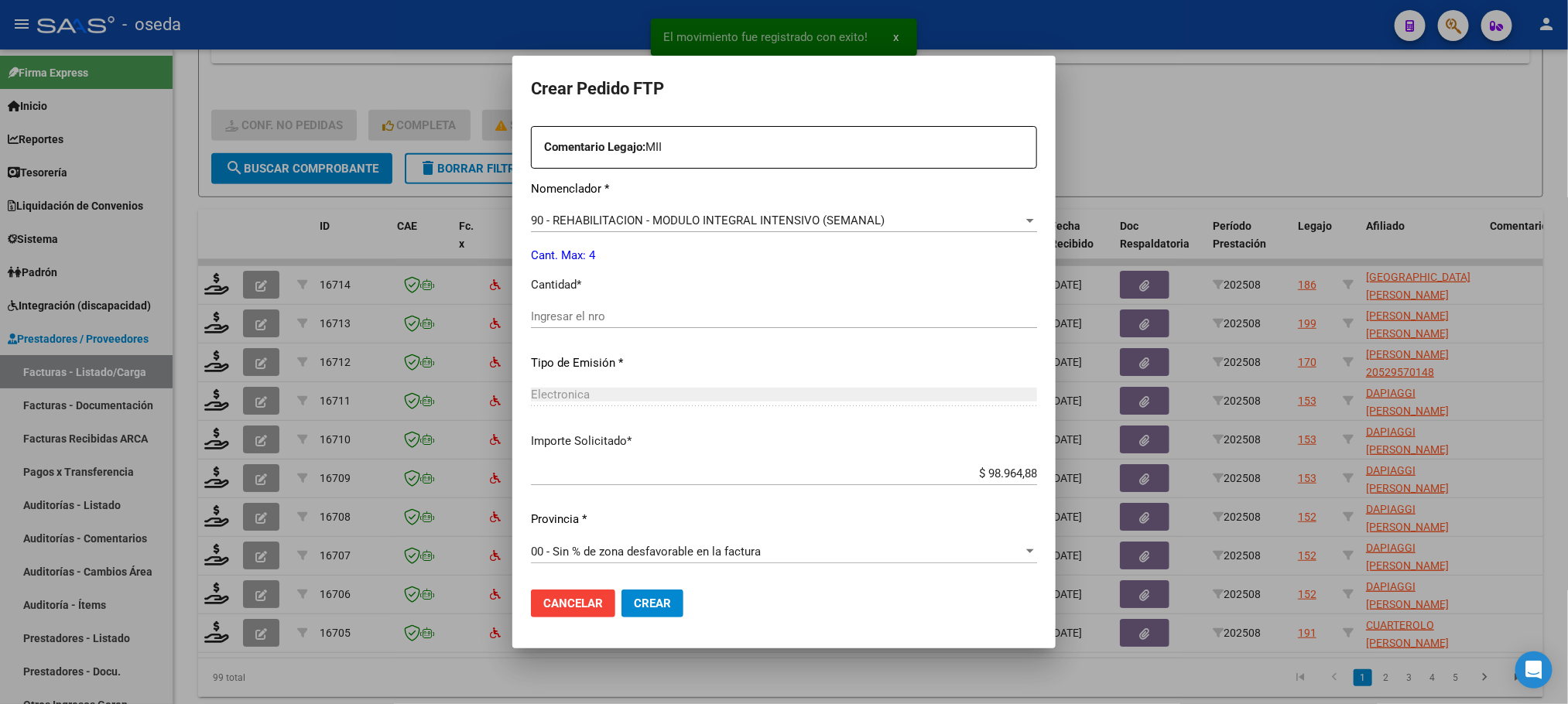
click at [781, 305] on div "Ingresar el nro" at bounding box center [783, 316] width 506 height 23
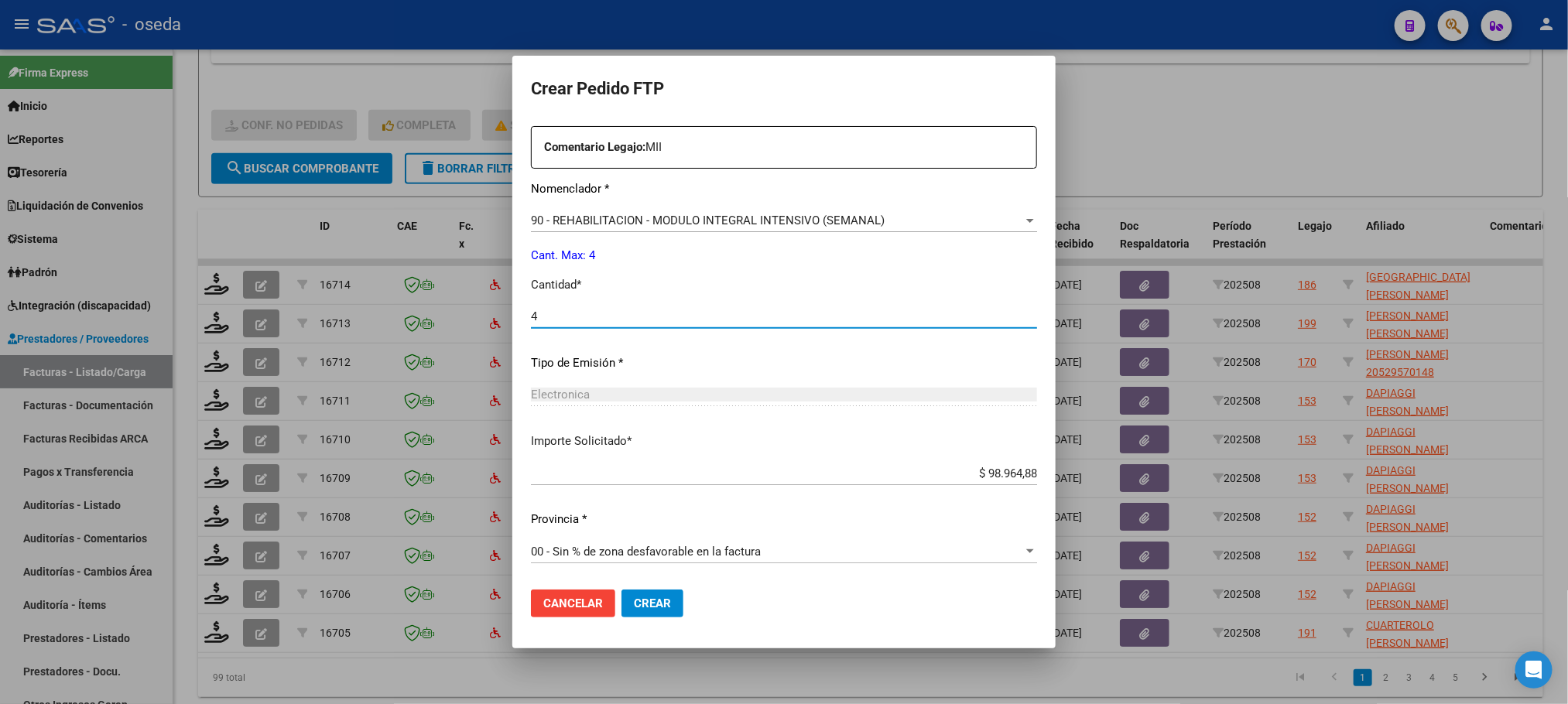
type input "4"
click at [622, 589] on button "Crear" at bounding box center [652, 603] width 62 height 28
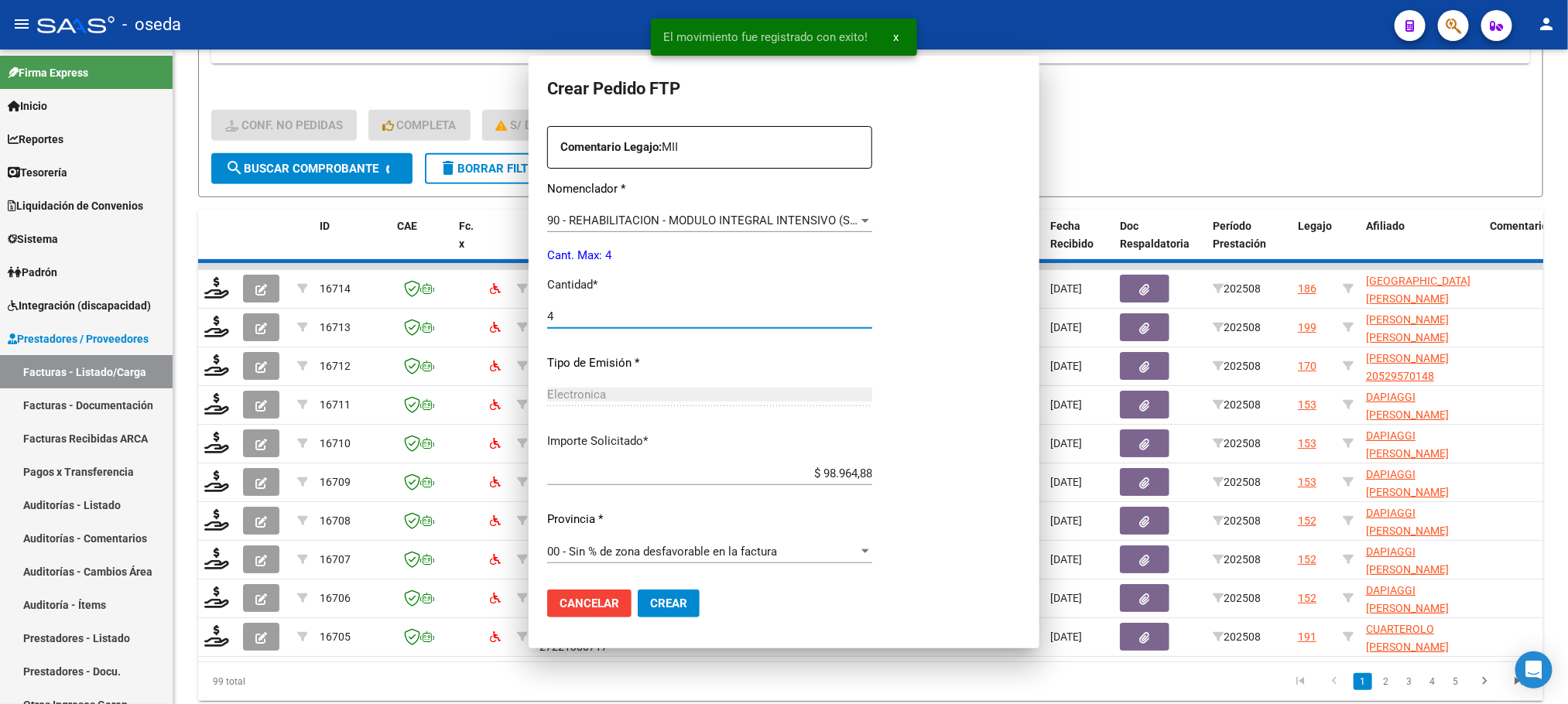
scroll to position [474, 0]
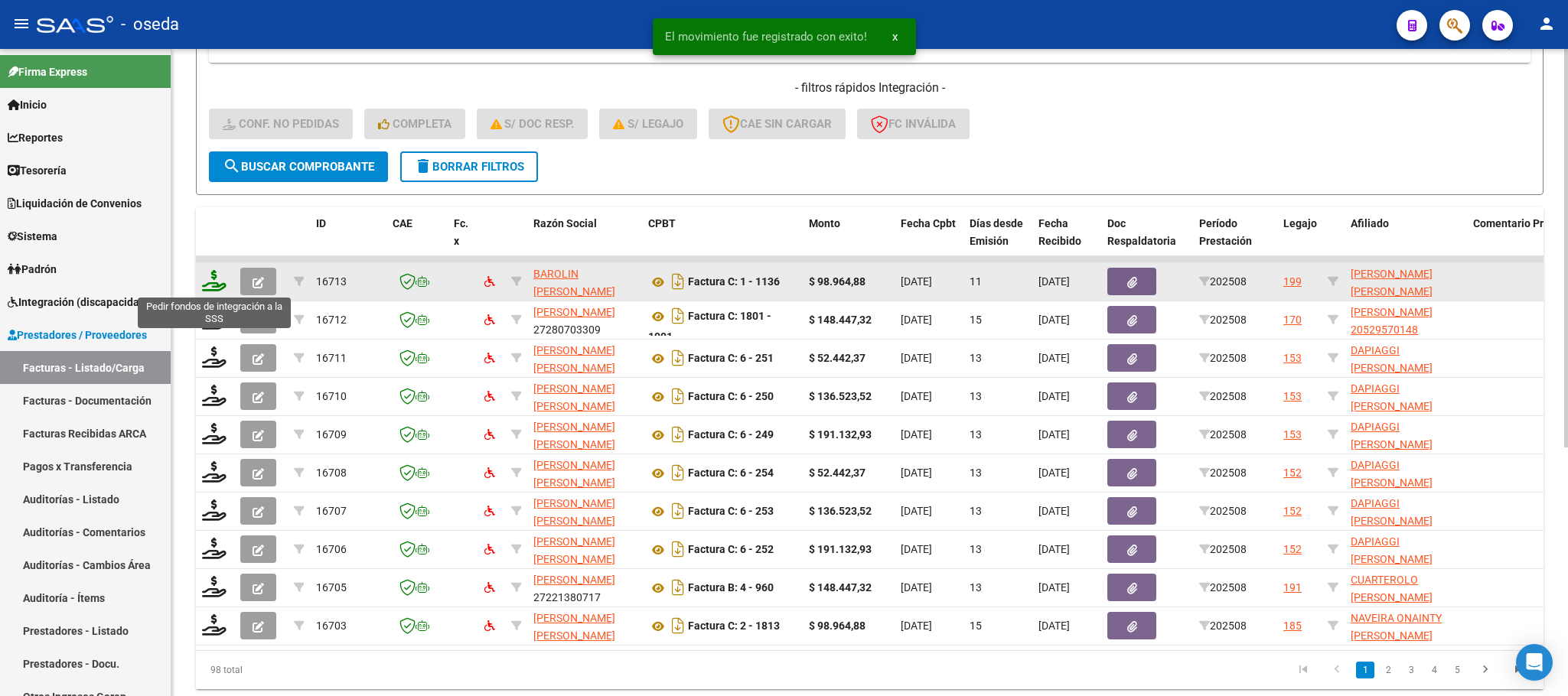
click at [219, 285] on icon at bounding box center [214, 280] width 25 height 22
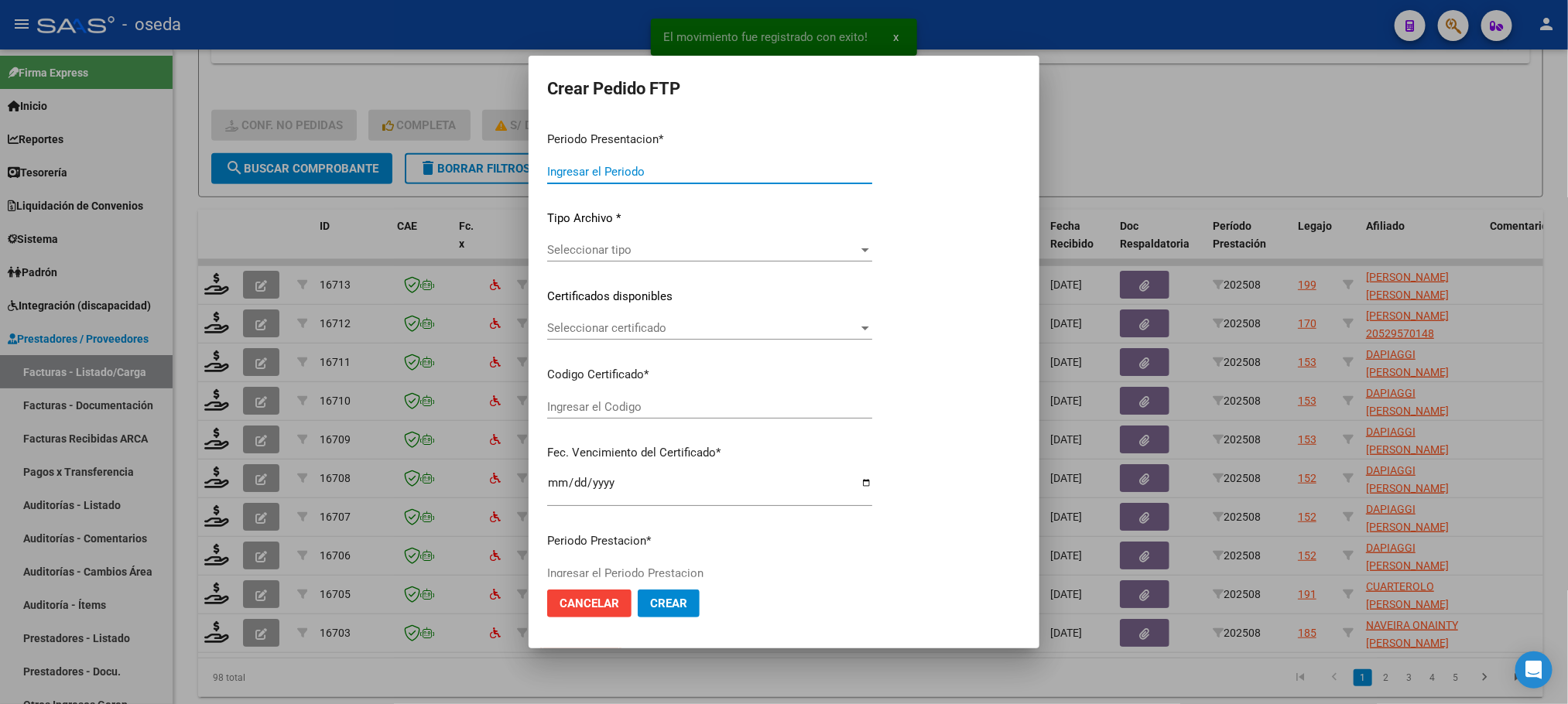
type input "202508"
type input "$ 98.964,88"
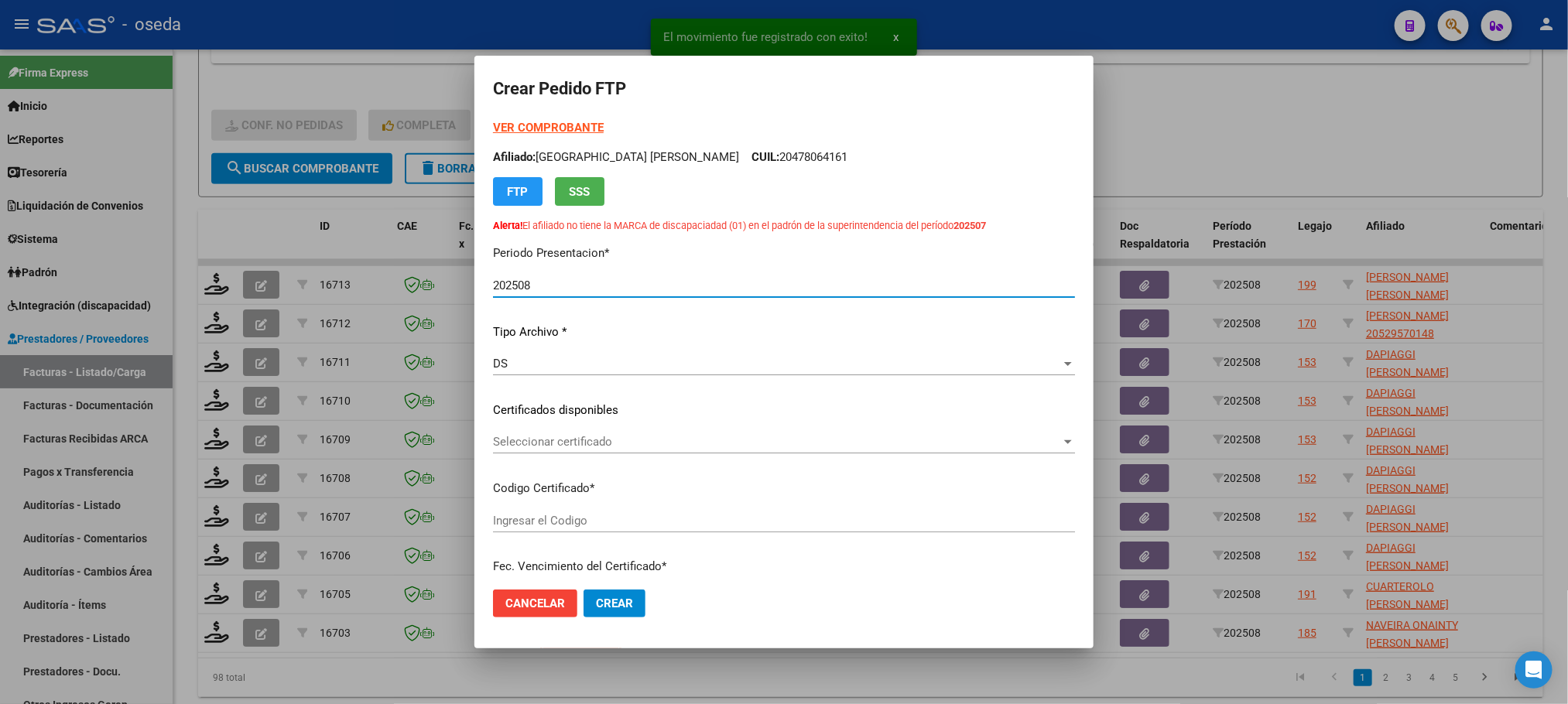
type input "ARG02000585136262023070420250704"
type input "2025-07-04"
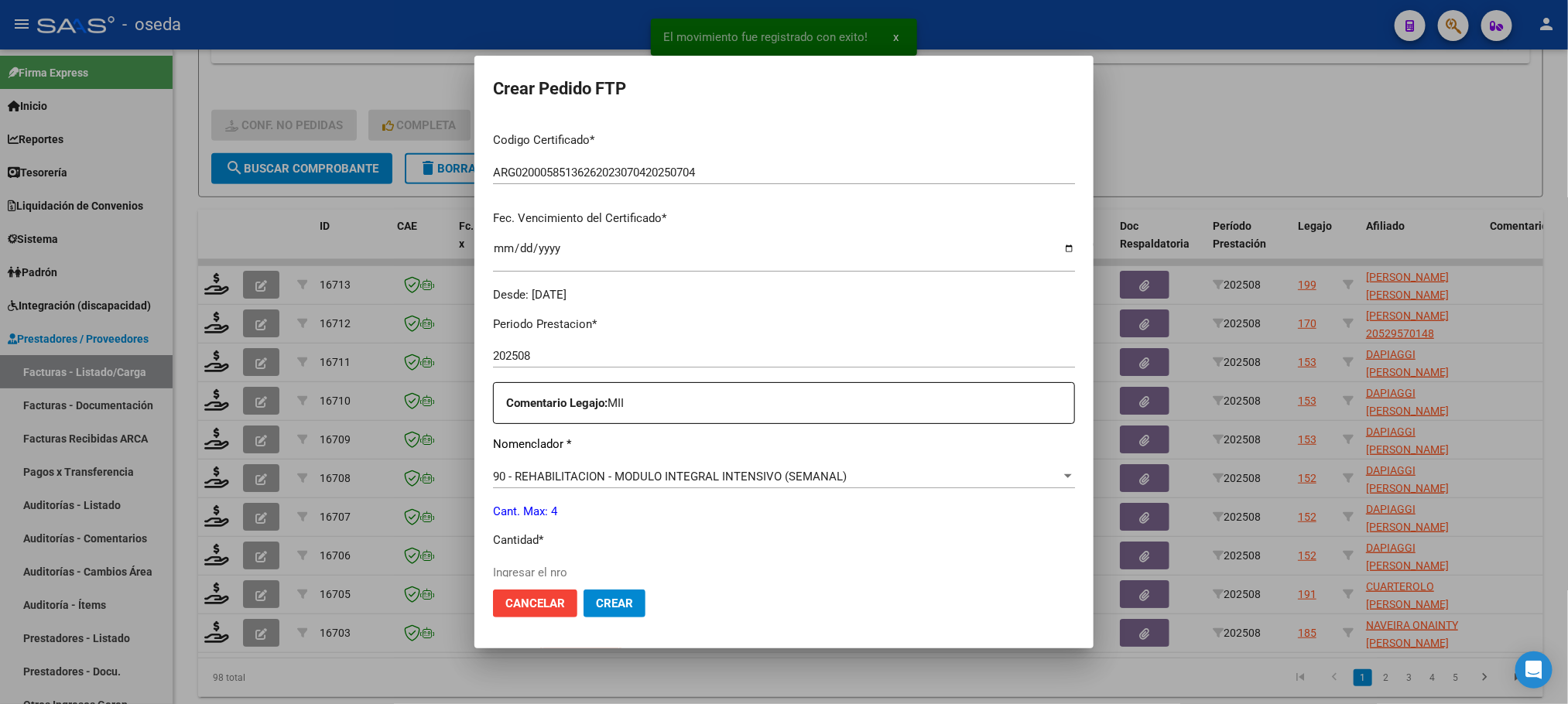
scroll to position [580, 0]
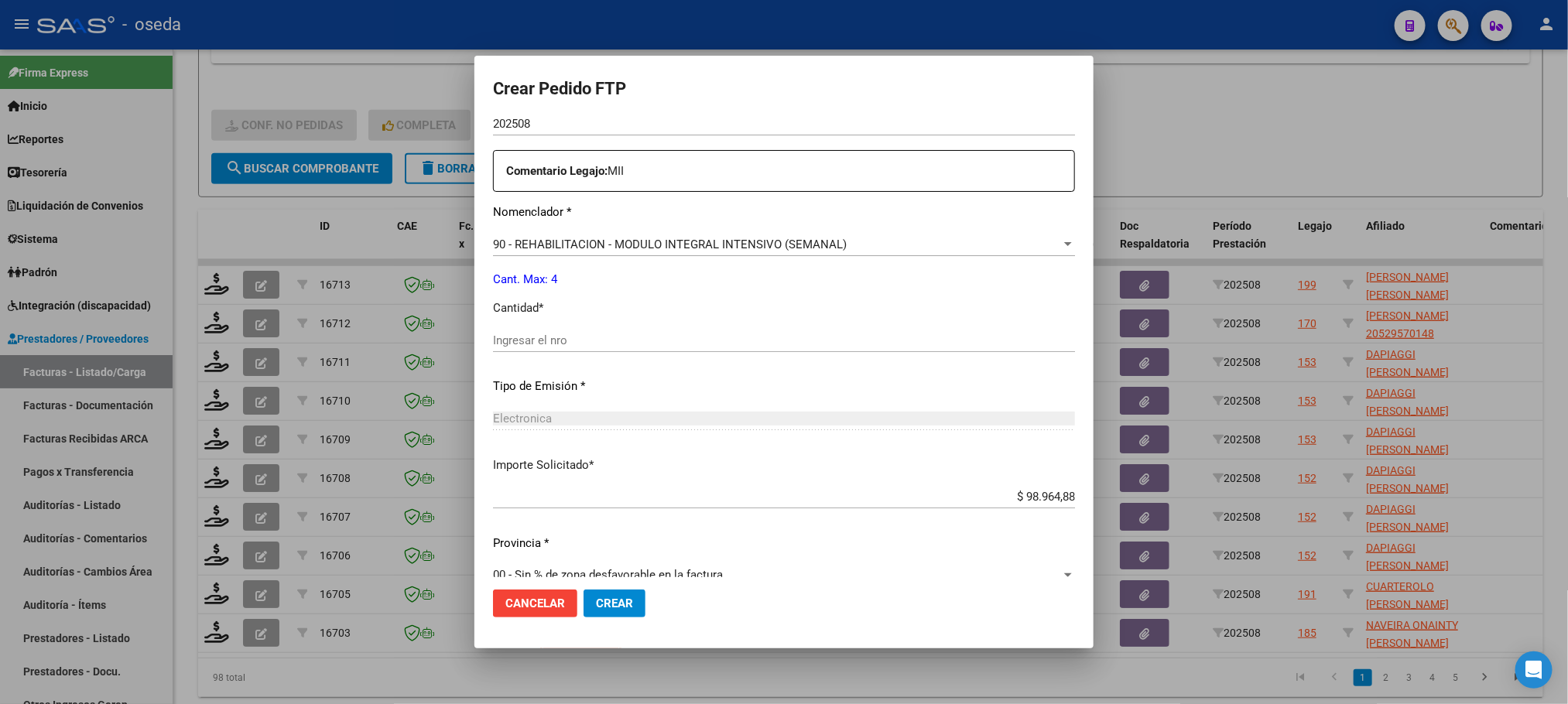
click at [693, 340] on input "Ingresar el nro" at bounding box center [783, 340] width 582 height 14
type input "4"
click at [584, 589] on button "Crear" at bounding box center [614, 603] width 62 height 28
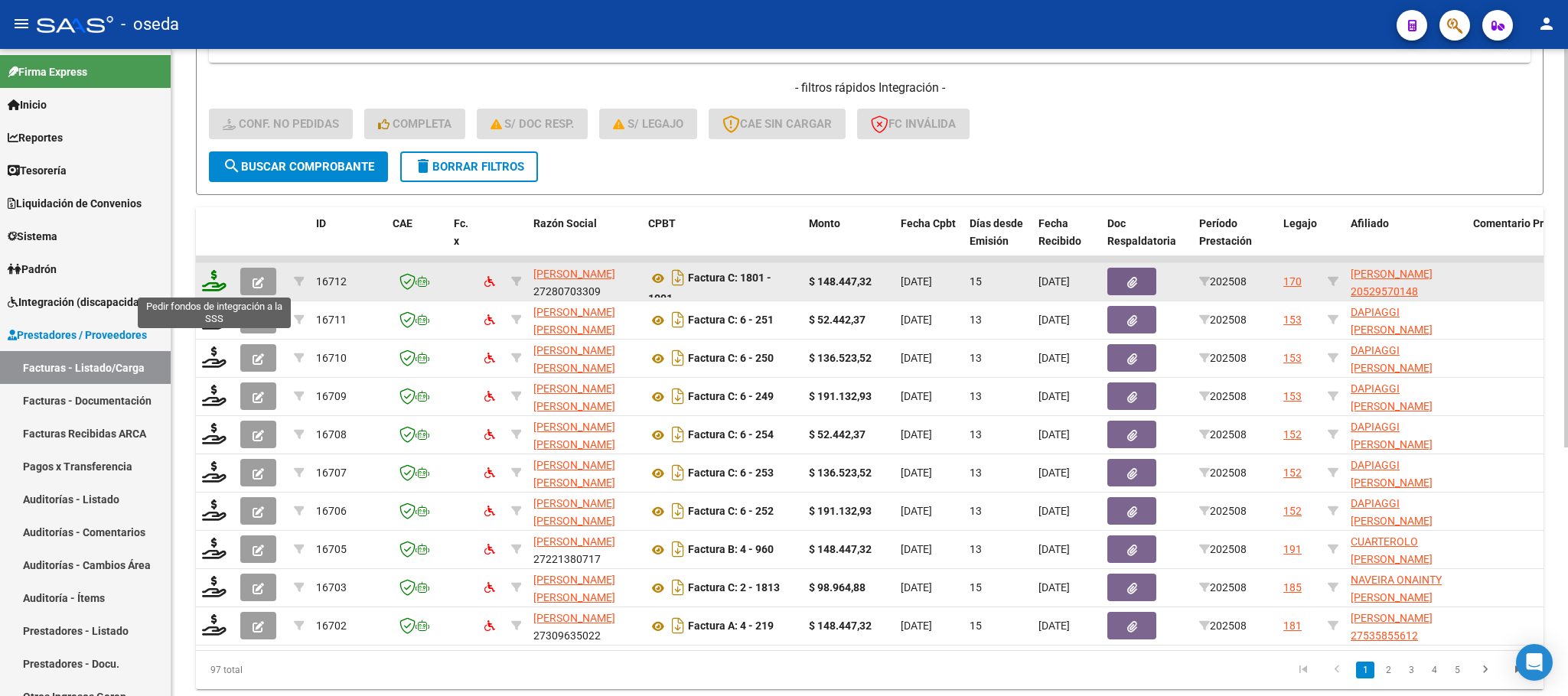
click at [220, 275] on icon at bounding box center [214, 280] width 25 height 22
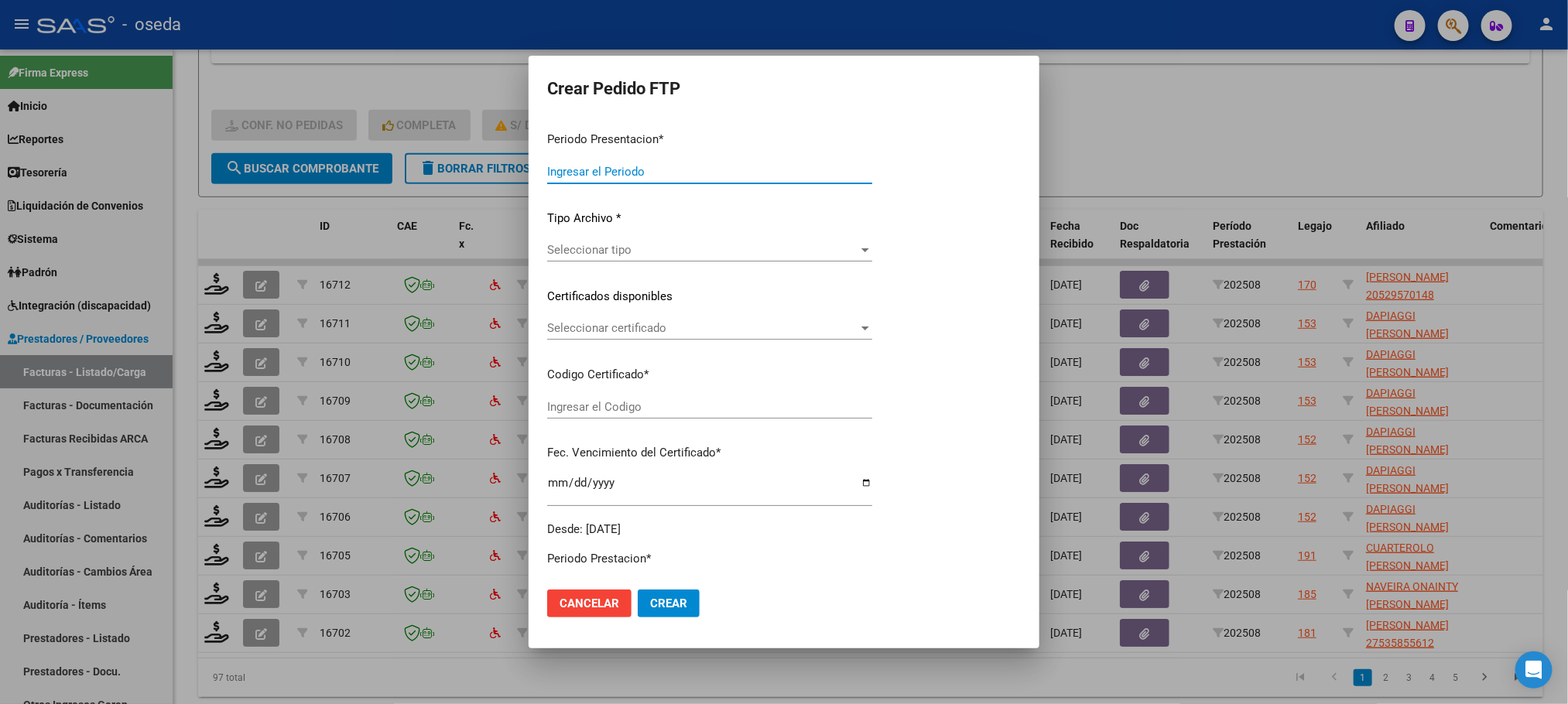
type input "202508"
type input "$ 148.447,32"
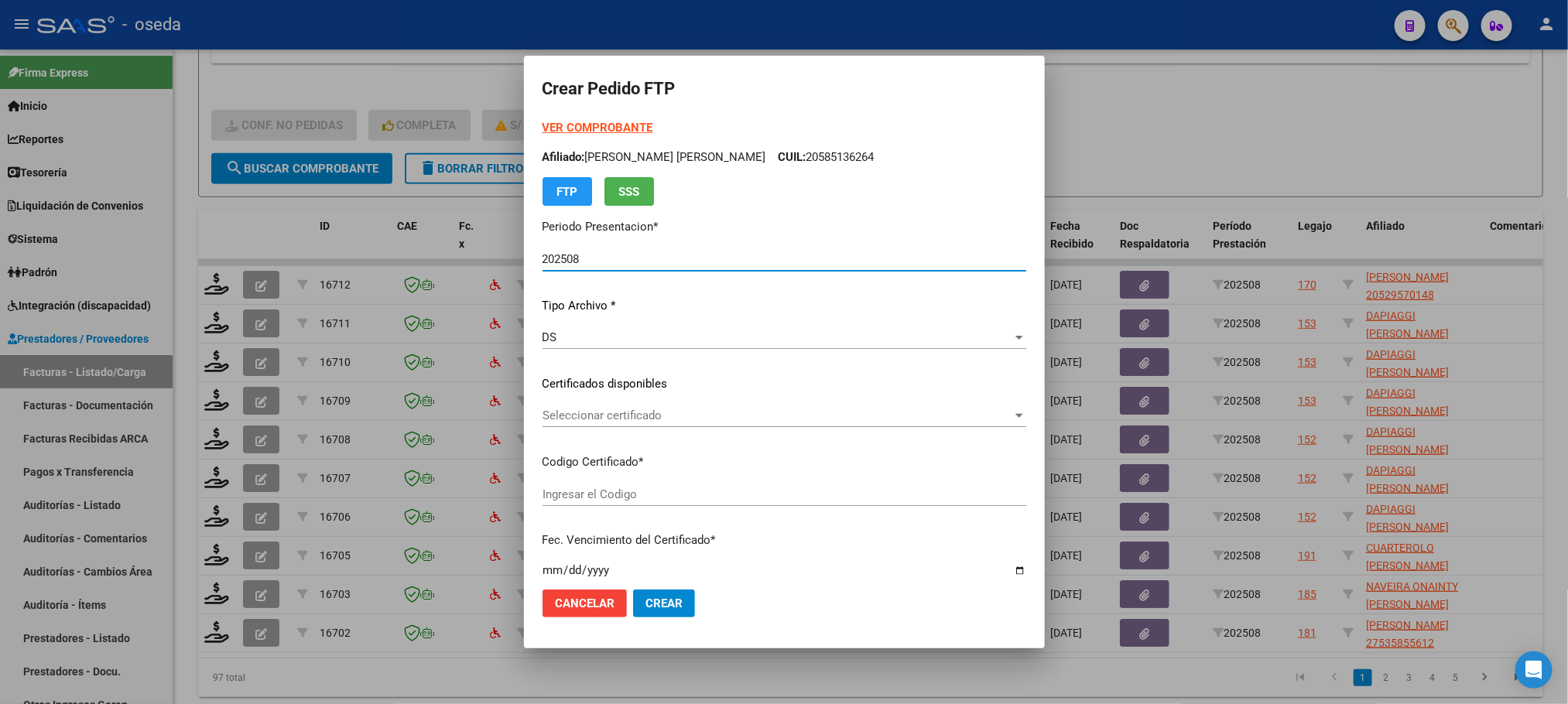
type input "ARG02000529570142023020220260202CBA536"
type input "2026-02-02"
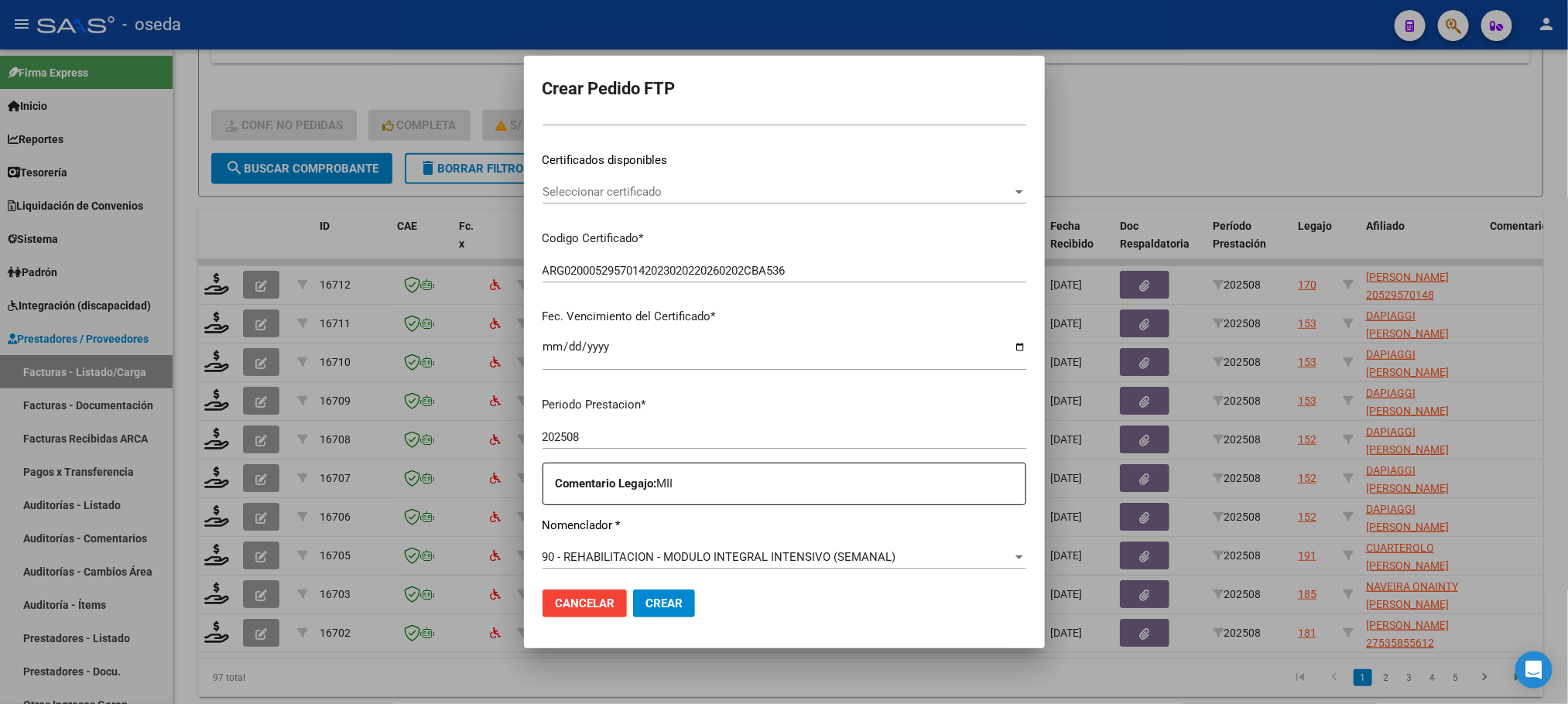
scroll to position [348, 0]
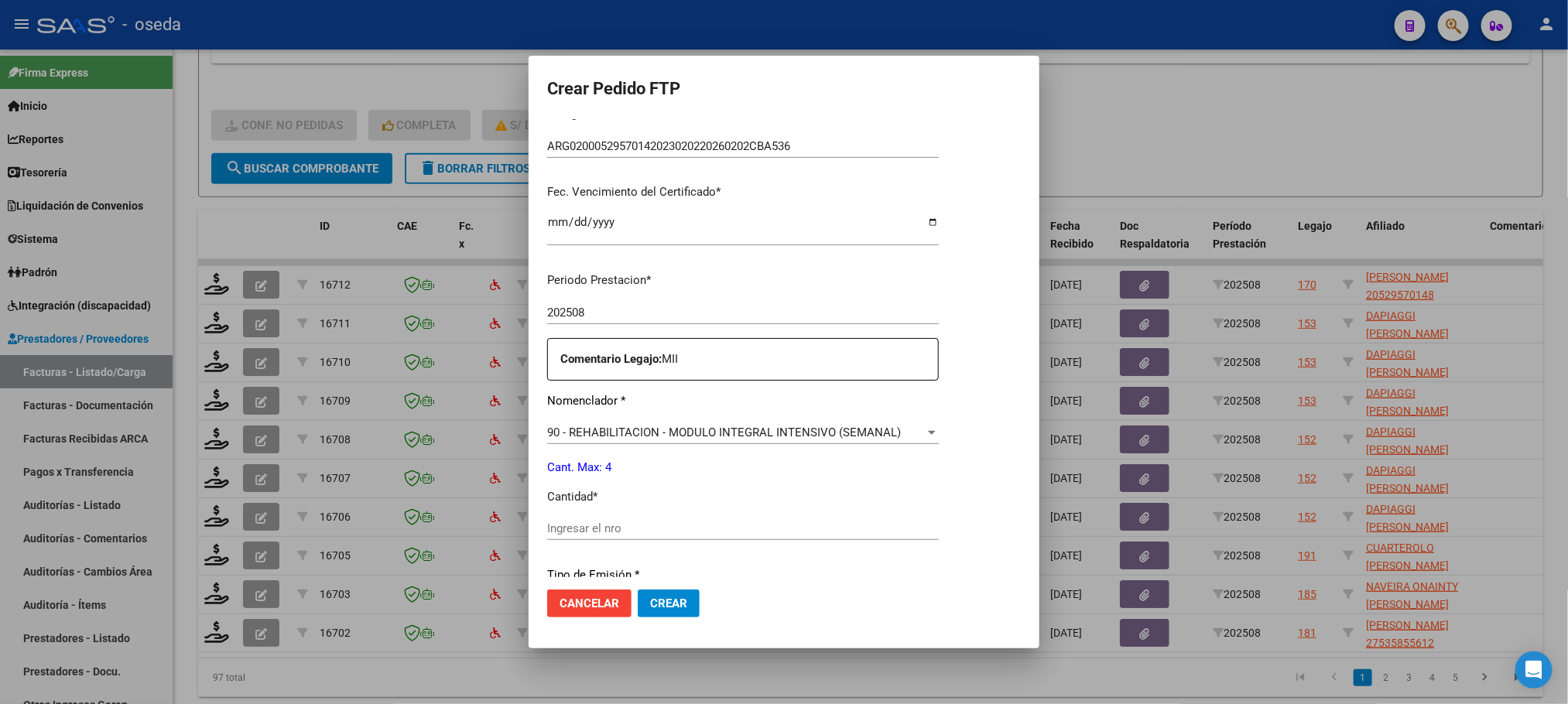
drag, startPoint x: 634, startPoint y: 522, endPoint x: 632, endPoint y: 536, distance: 14.1
click at [632, 525] on input "Ingresar el nro" at bounding box center [743, 528] width 392 height 14
type input "4"
click at [638, 589] on button "Crear" at bounding box center [669, 603] width 62 height 28
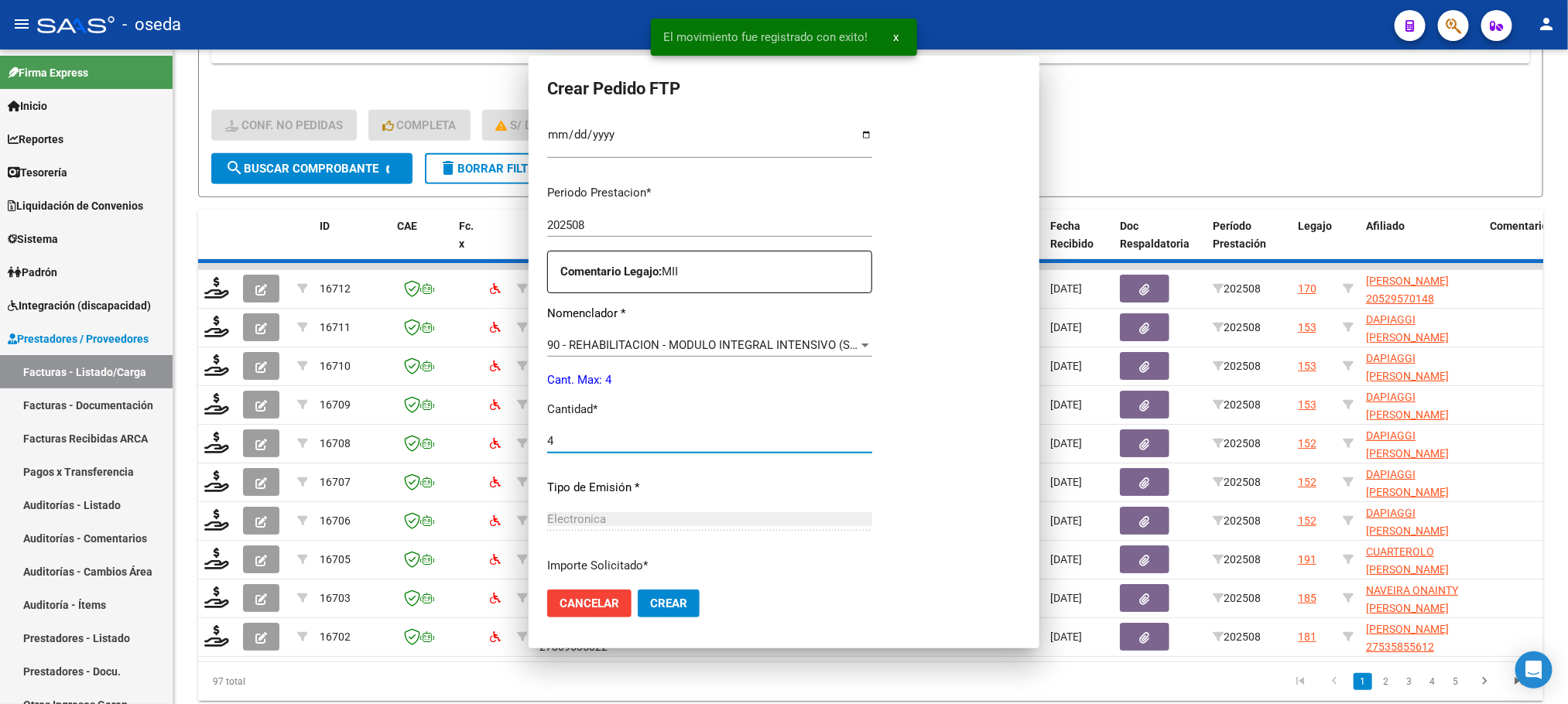
scroll to position [0, 0]
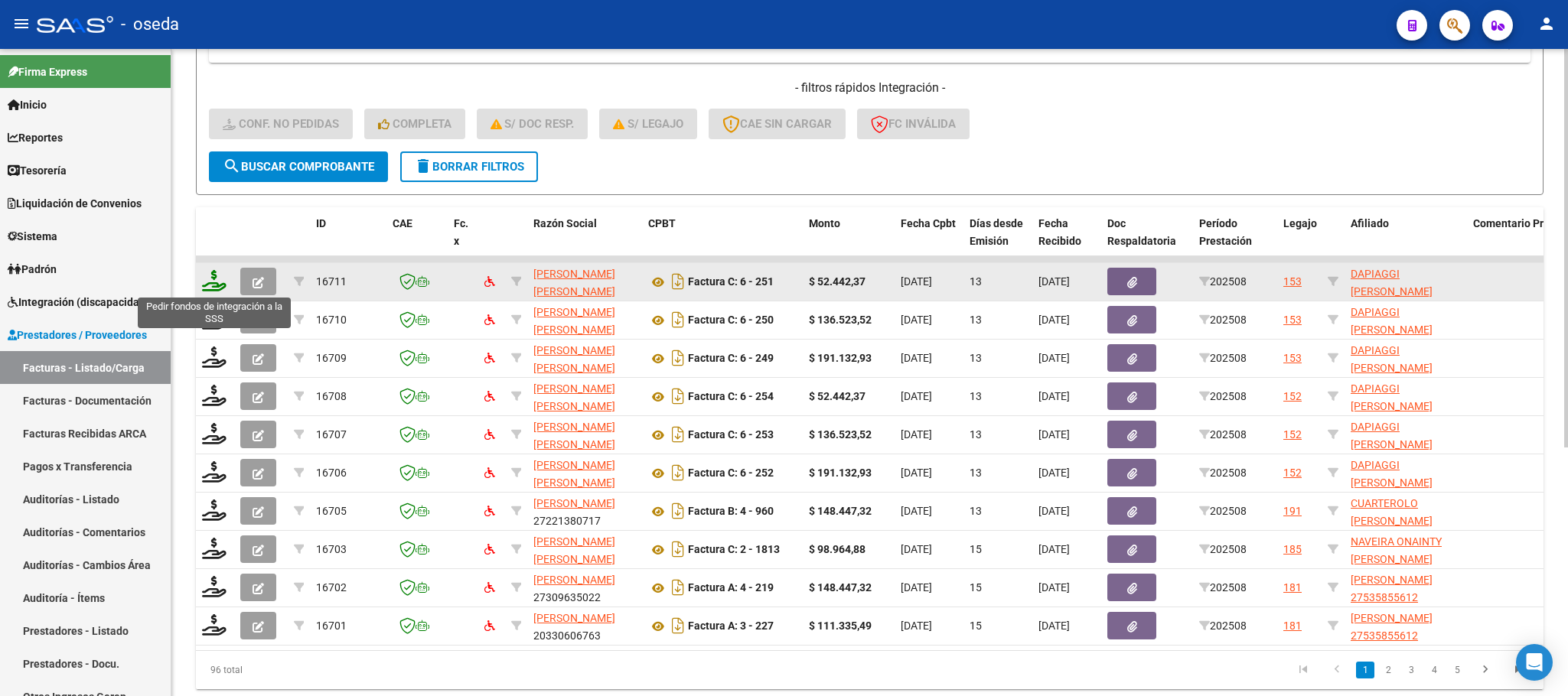
click at [209, 283] on icon at bounding box center [214, 280] width 25 height 22
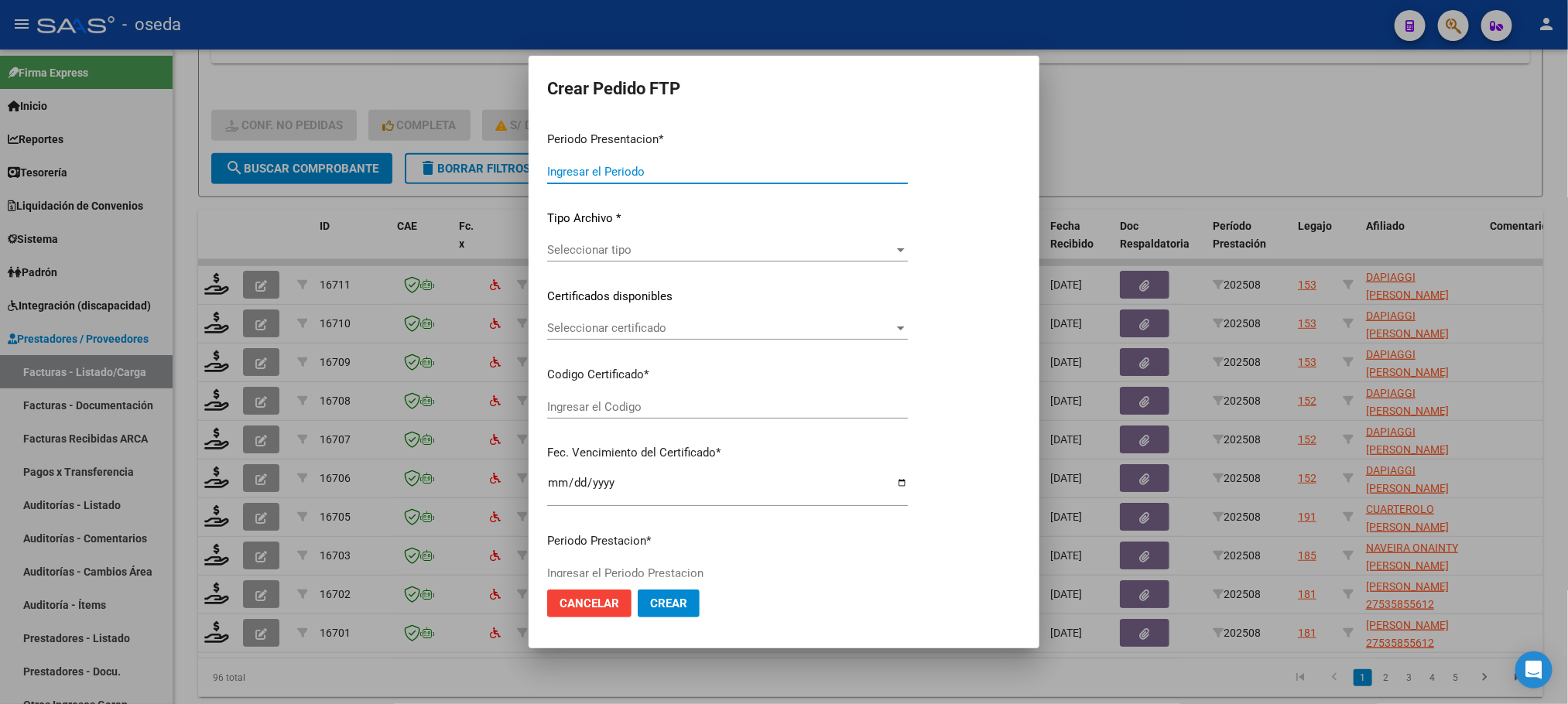
type input "202508"
type input "$ 52.442,37"
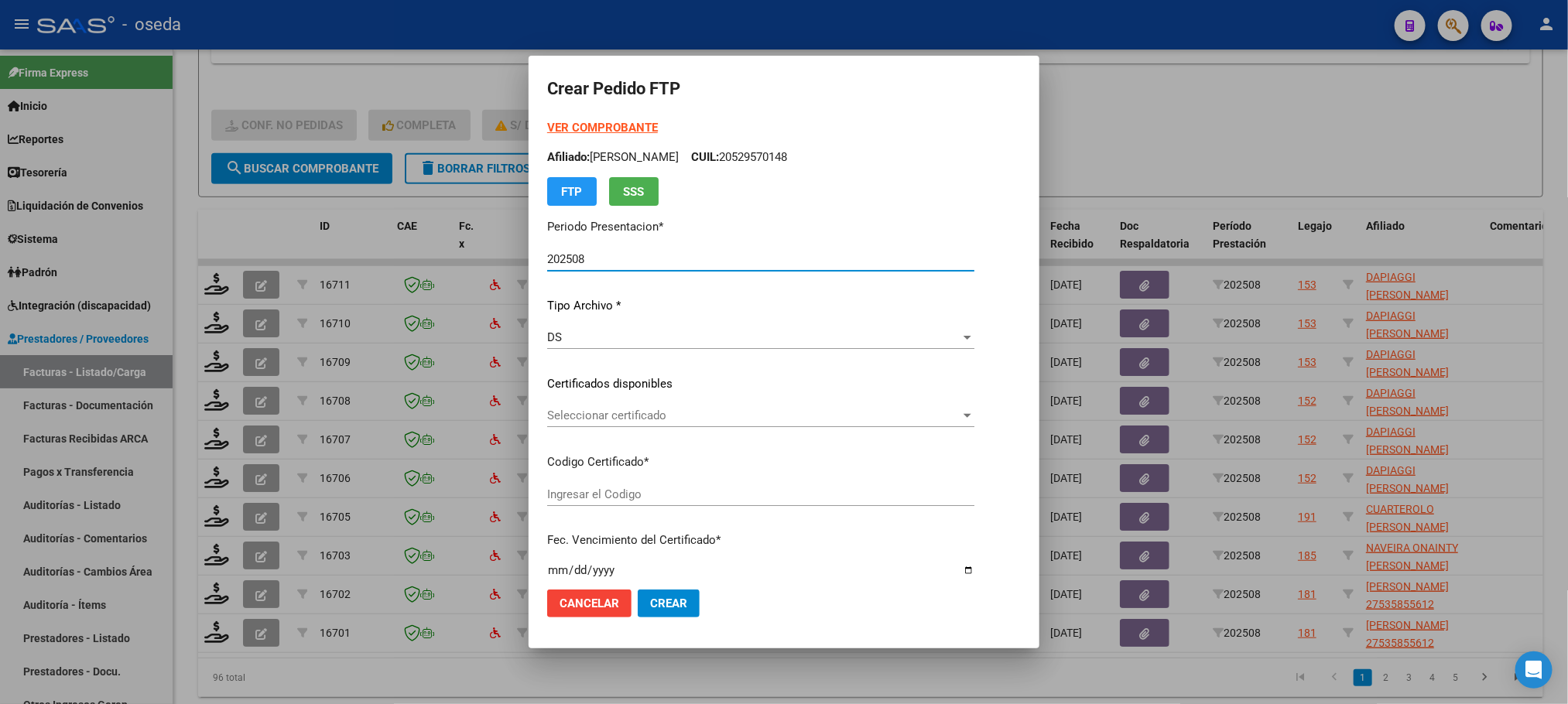
type input "ARG01000575476162025073020300730BUE352"
type input "2030-07-30"
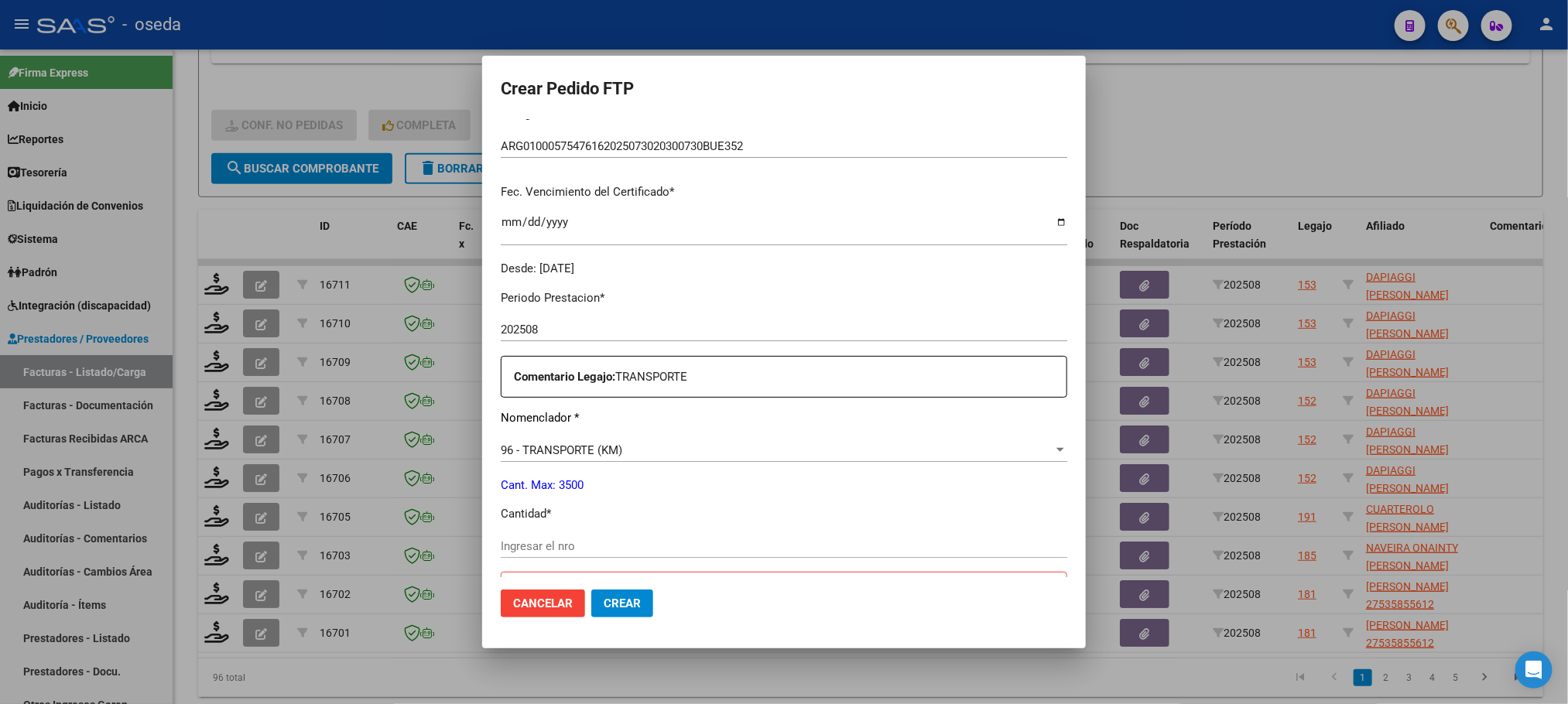
scroll to position [464, 0]
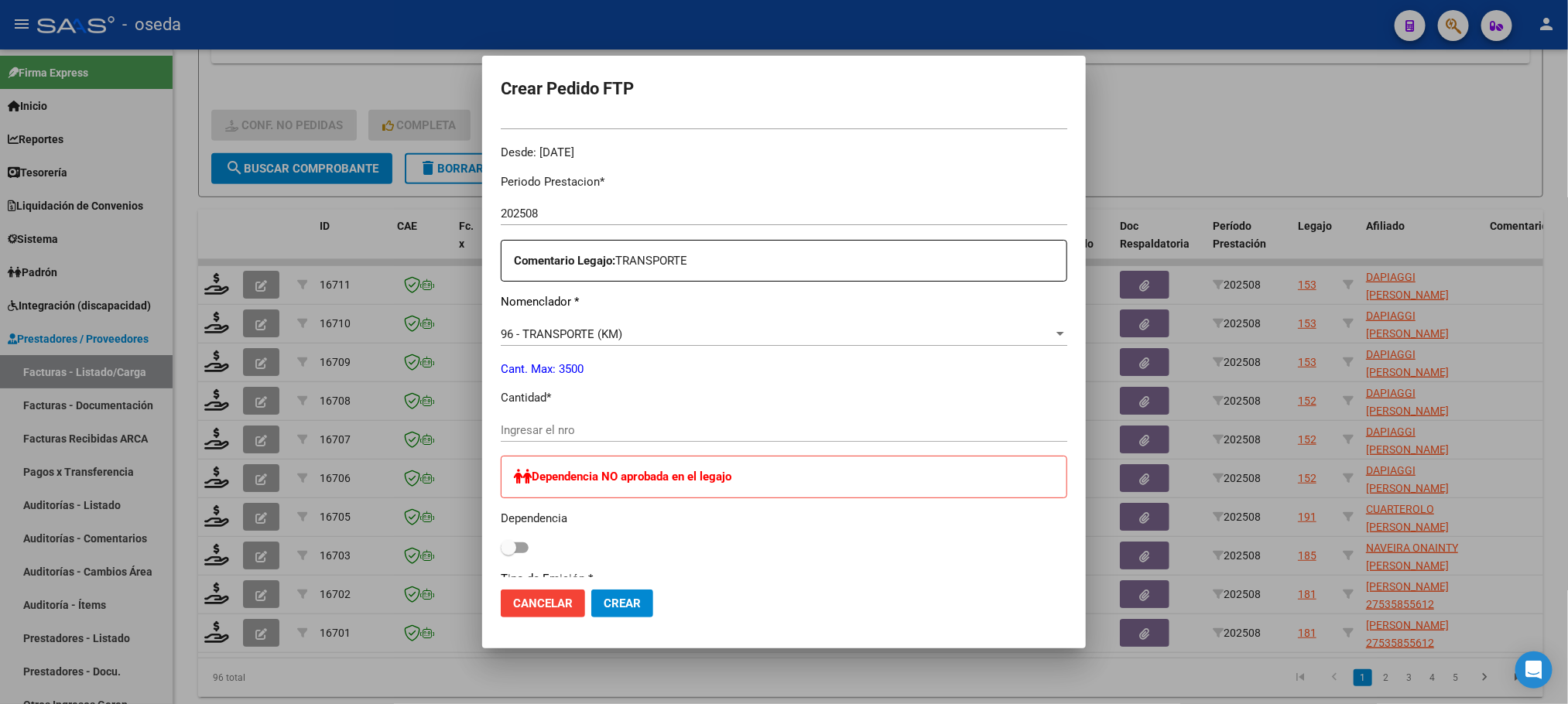
click at [634, 430] on input "Ingresar el nro" at bounding box center [784, 430] width 567 height 14
type input "97"
click at [591, 589] on button "Crear" at bounding box center [622, 603] width 62 height 28
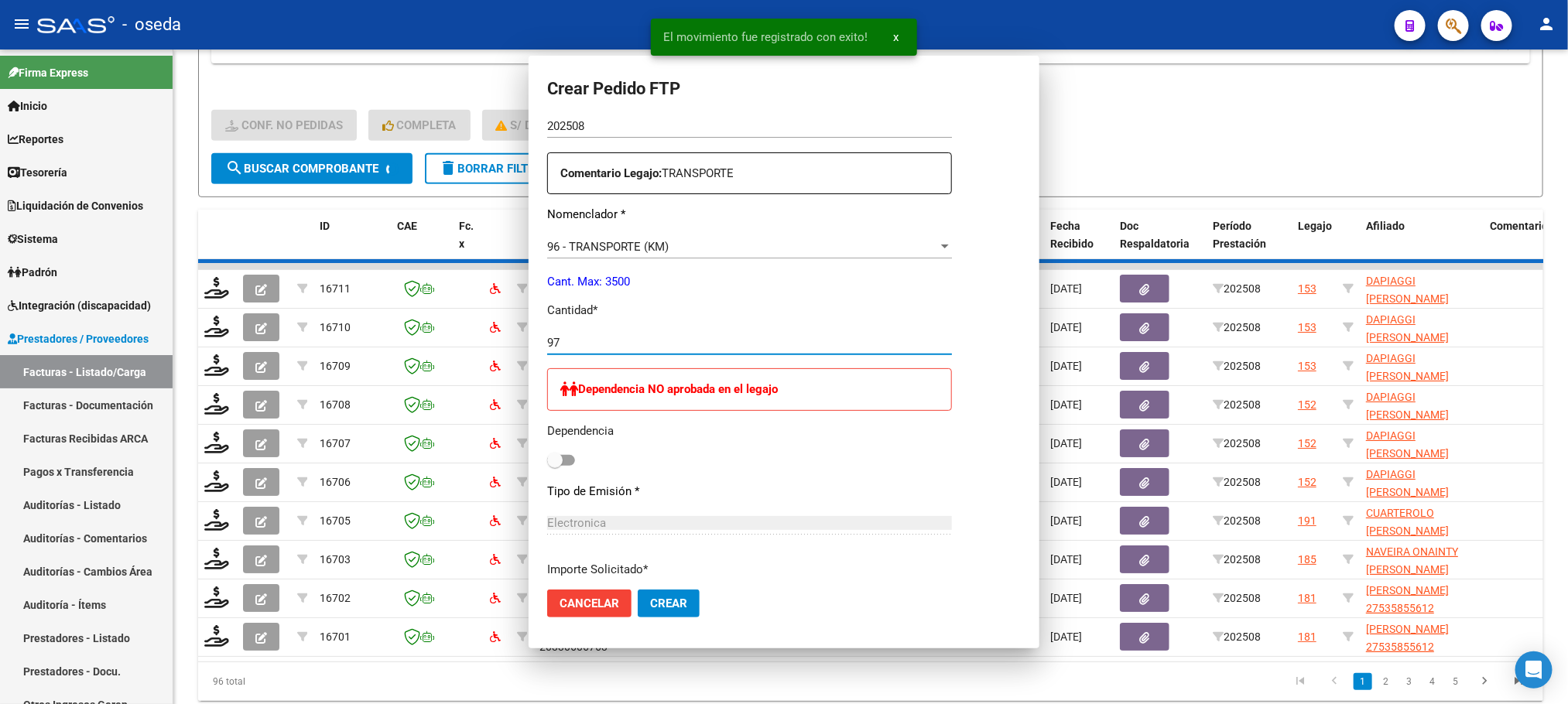
scroll to position [377, 0]
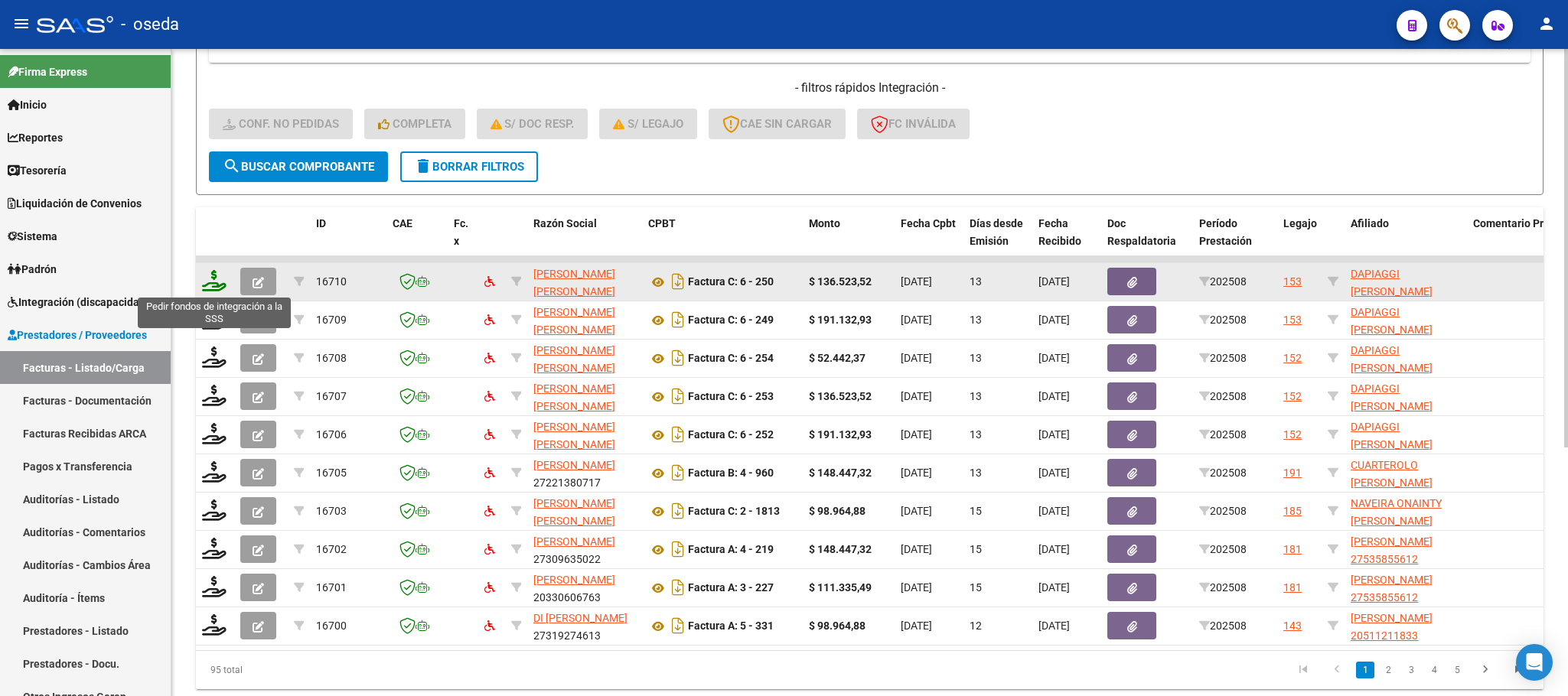
click at [212, 283] on icon at bounding box center [214, 280] width 25 height 22
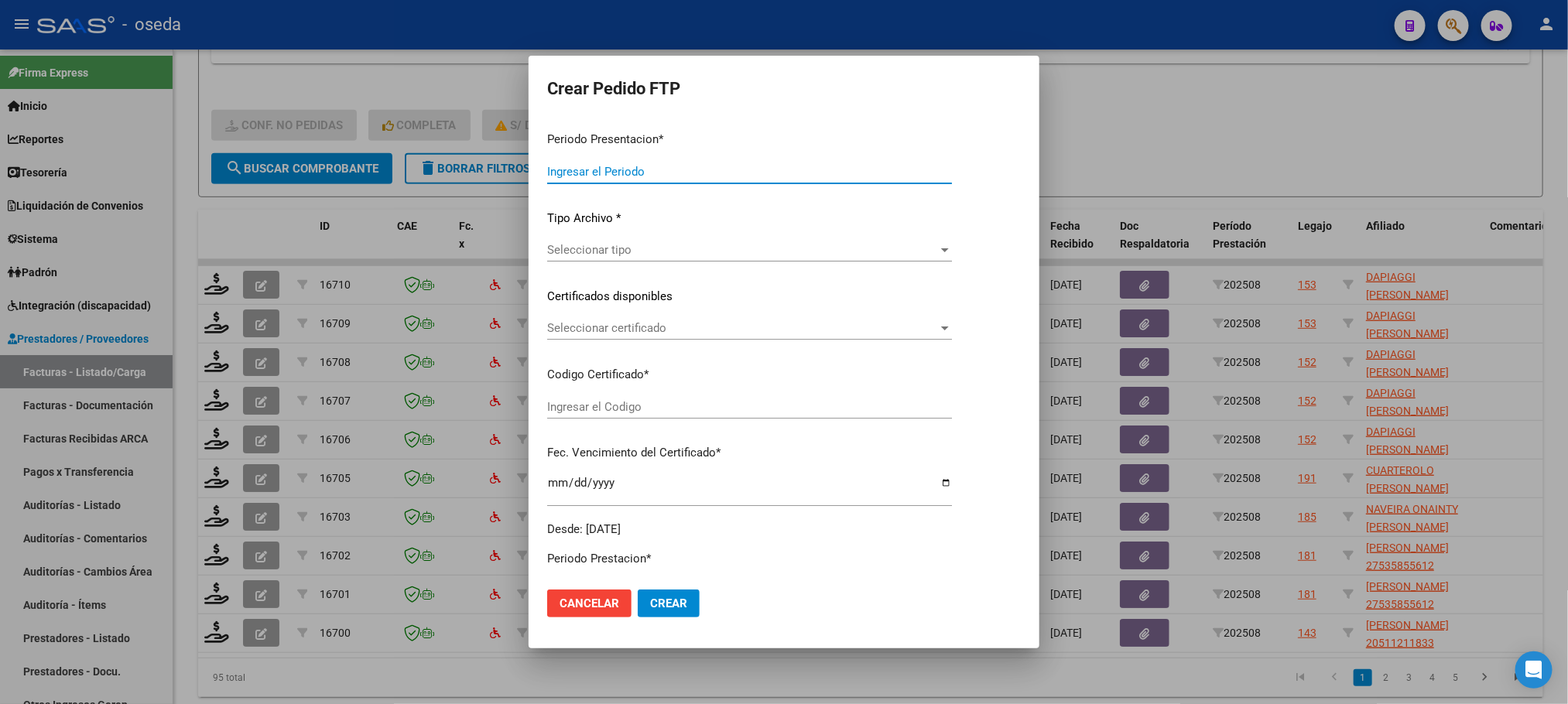
type input "202508"
type input "$ 136.523,52"
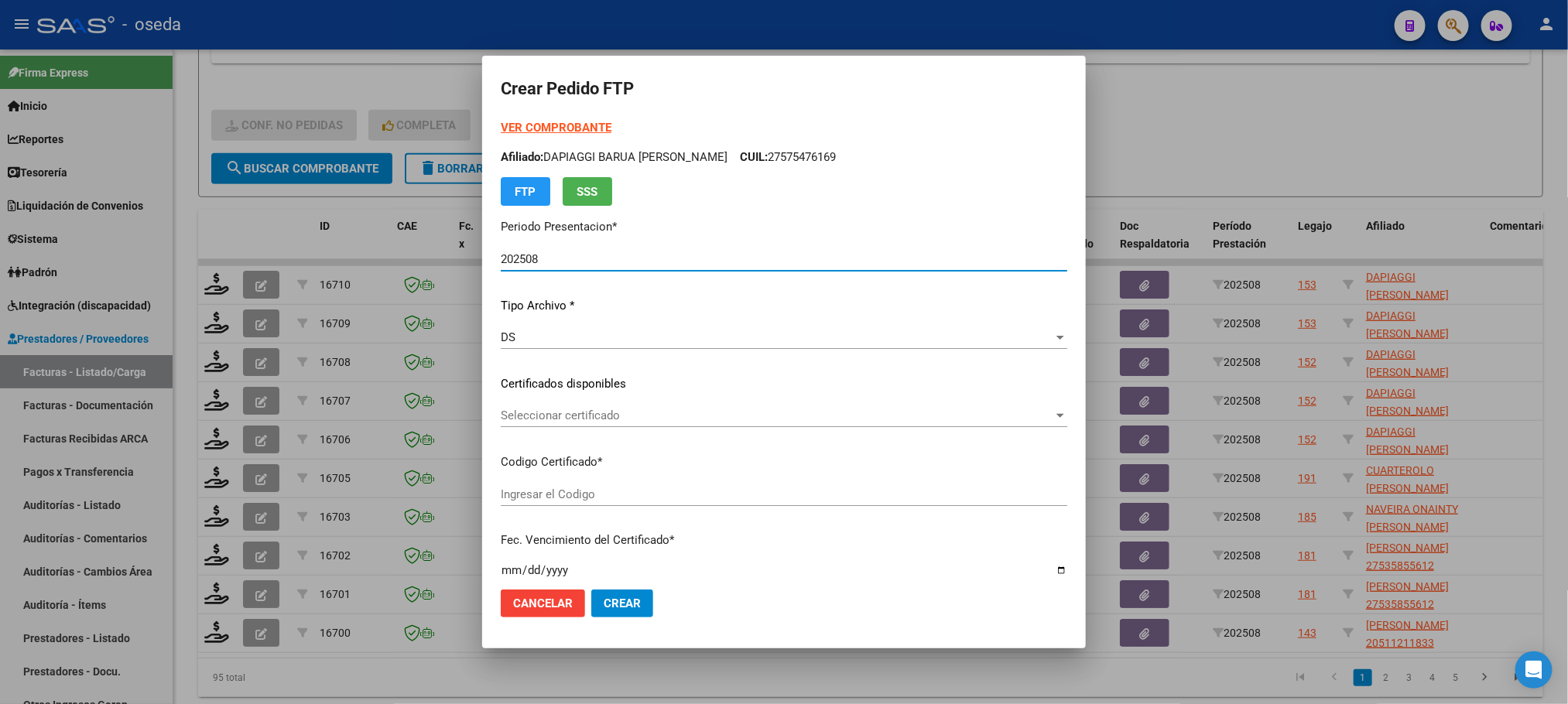
type input "ARG01000575476162025073020300730BUE352"
type input "2030-07-30"
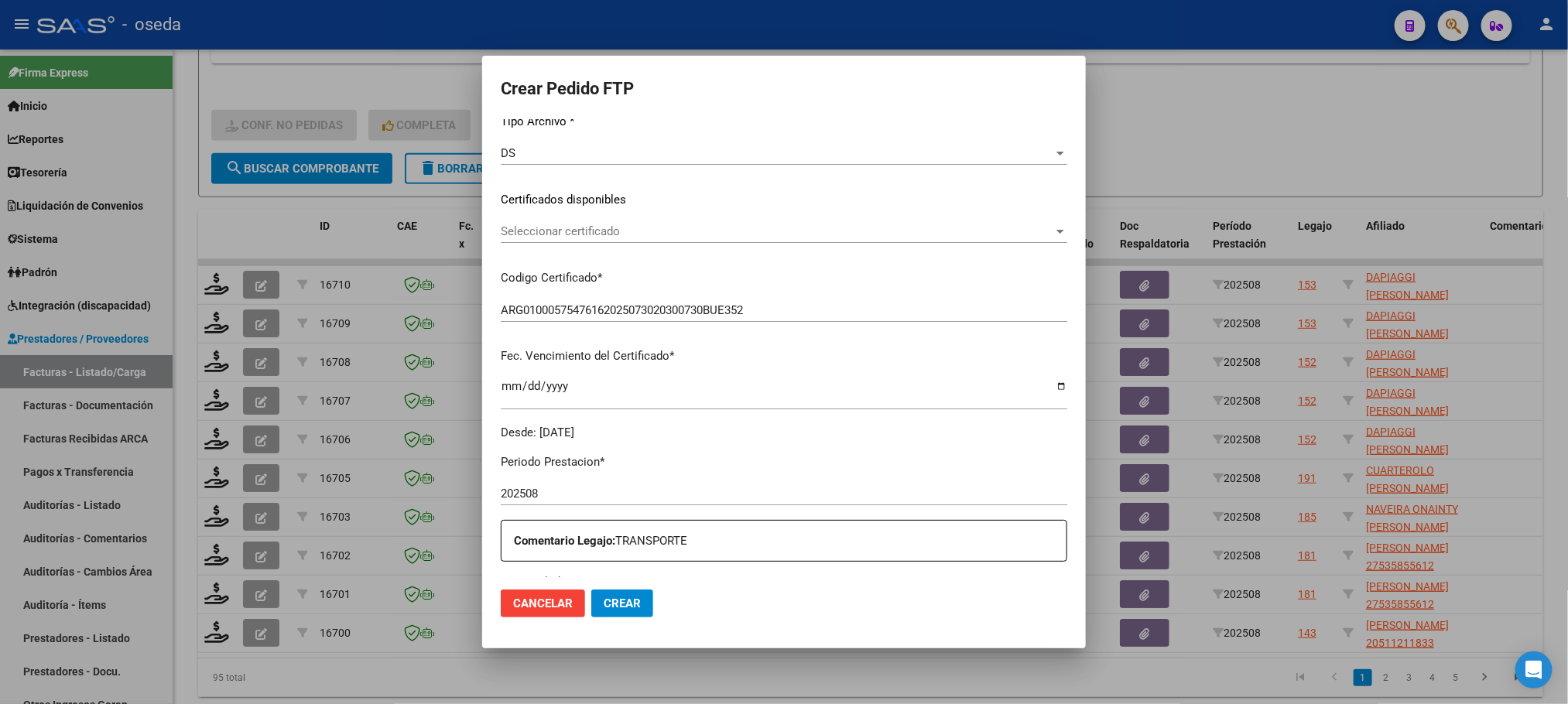
scroll to position [464, 0]
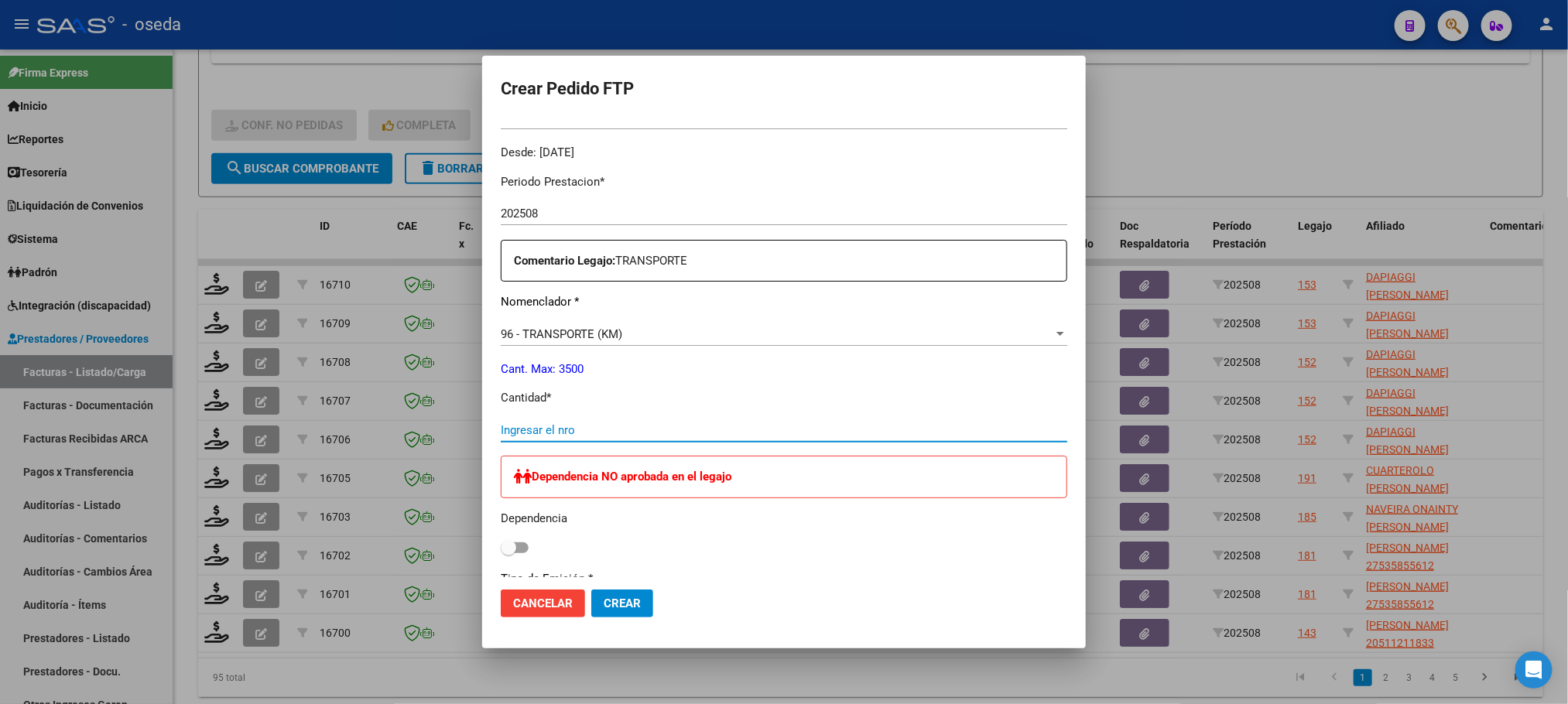
click at [866, 428] on input "Ingresar el nro" at bounding box center [784, 430] width 567 height 14
type input "252"
click at [591, 589] on button "Crear" at bounding box center [622, 603] width 62 height 28
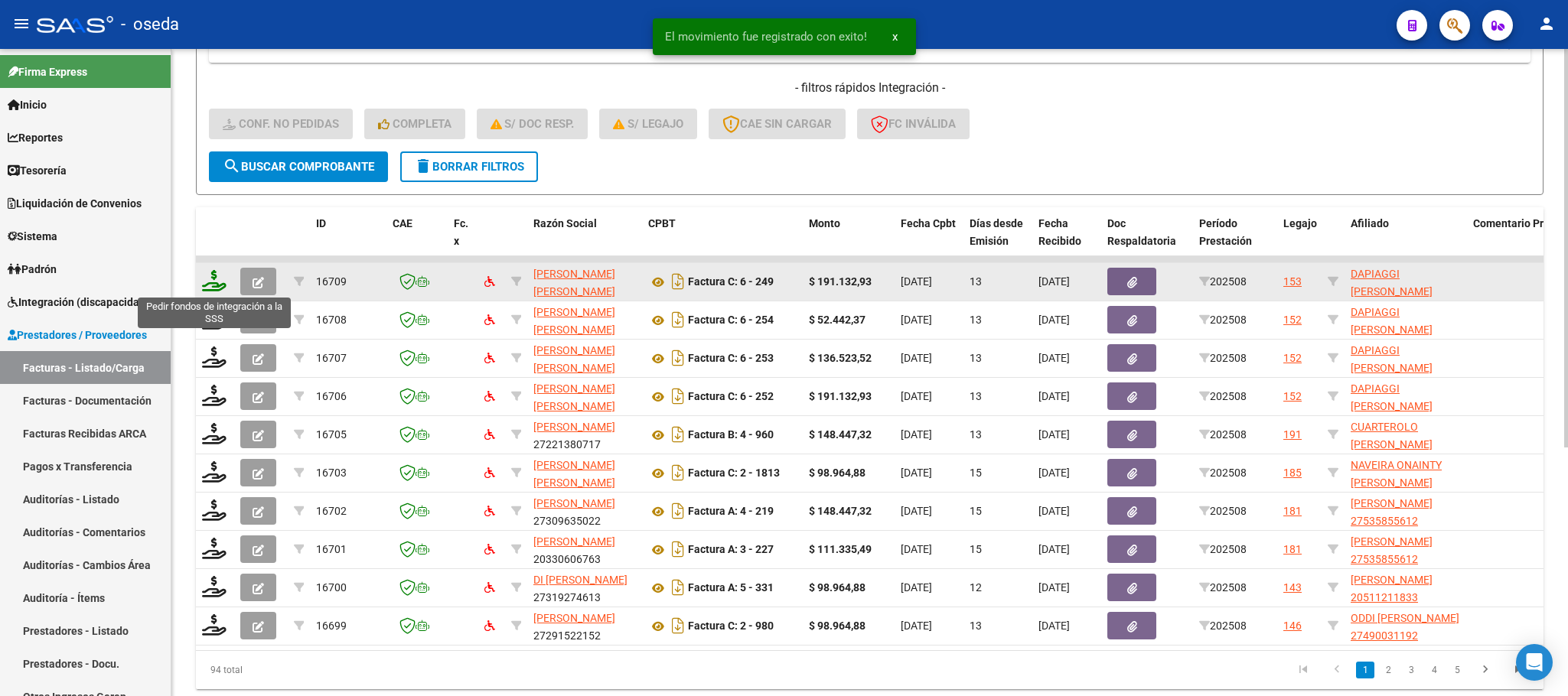
click at [203, 278] on icon at bounding box center [214, 280] width 25 height 22
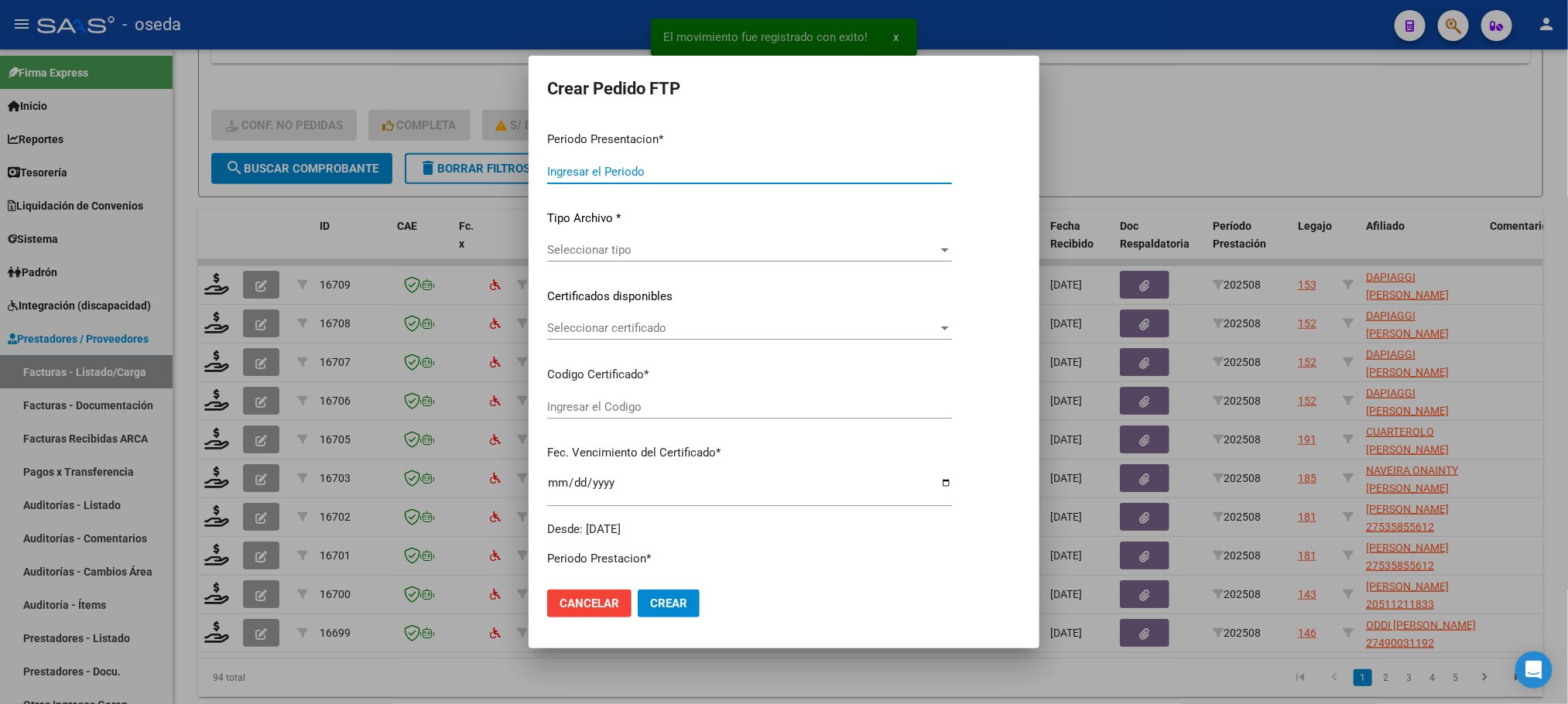
type input "202508"
type input "$ 191.132,93"
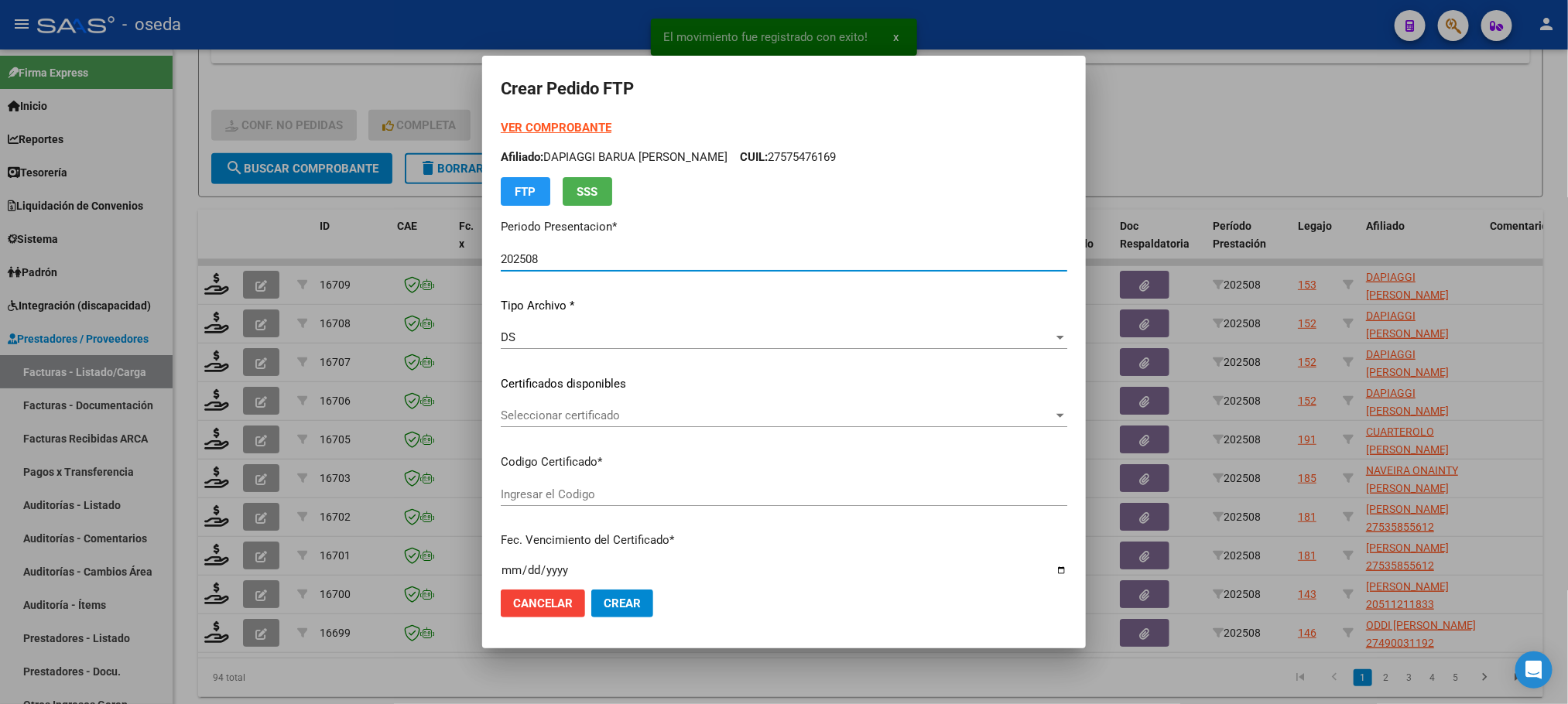
type input "ARG01000575476162025073020300730BUE352"
type input "2030-07-30"
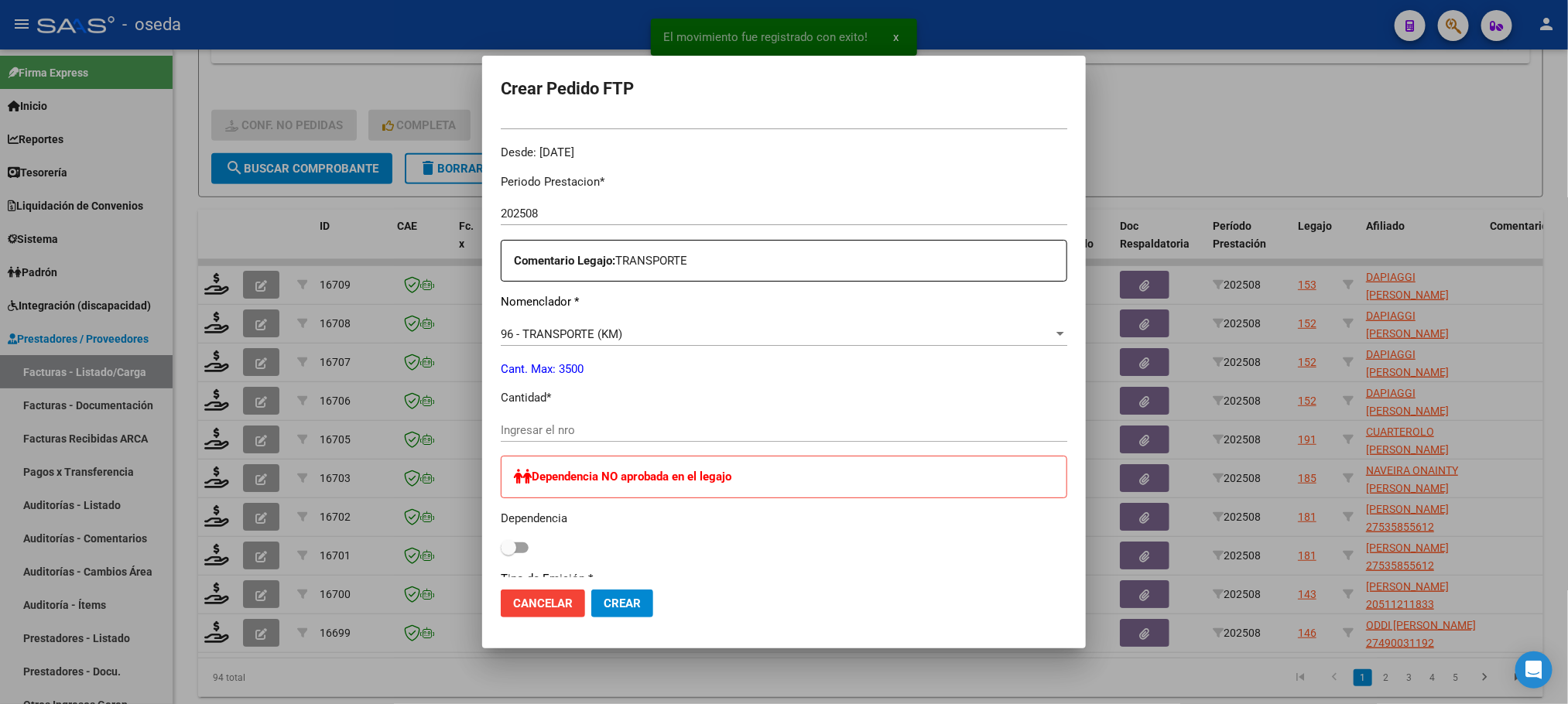
click at [627, 437] on input "Ingresar el nro" at bounding box center [784, 430] width 567 height 14
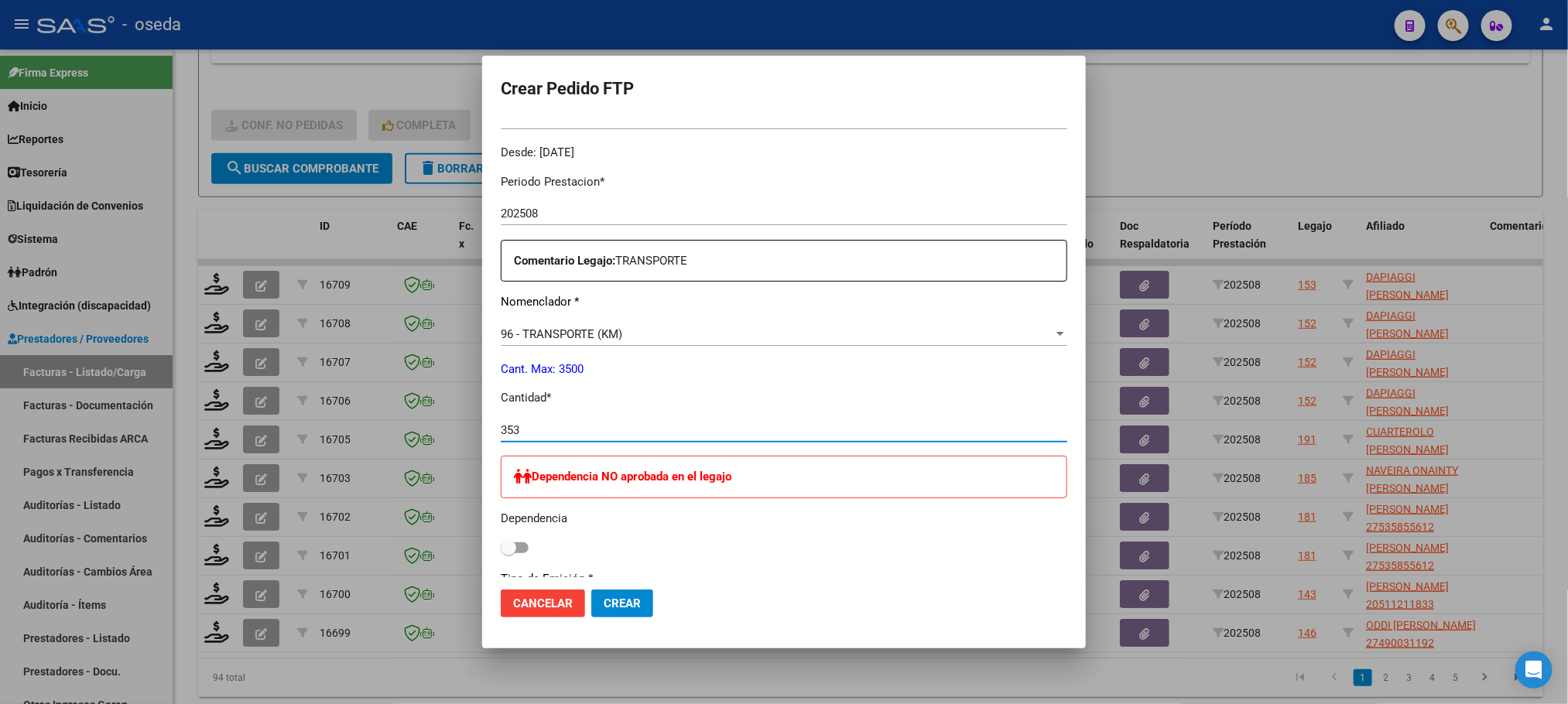
type input "353"
click at [591, 589] on button "Crear" at bounding box center [622, 603] width 62 height 28
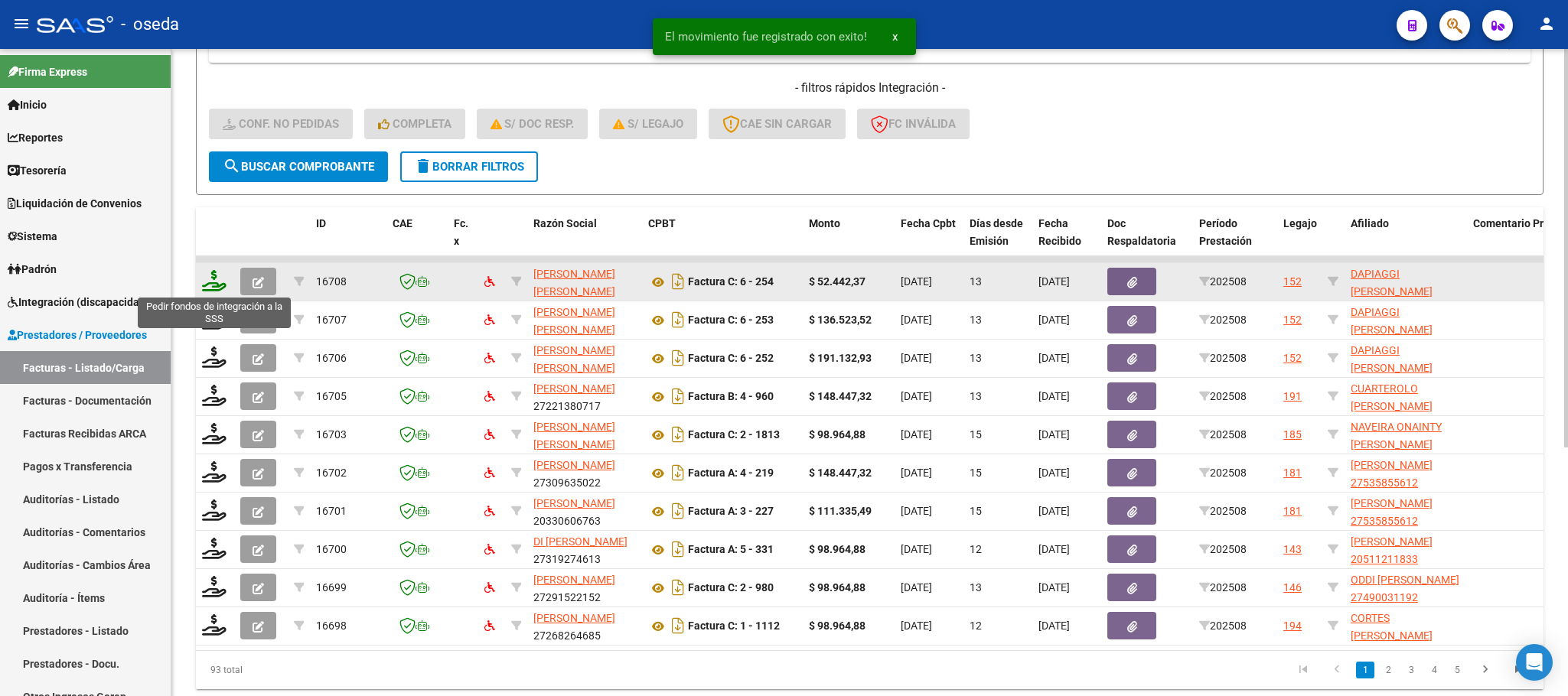
click at [218, 287] on icon at bounding box center [214, 280] width 25 height 22
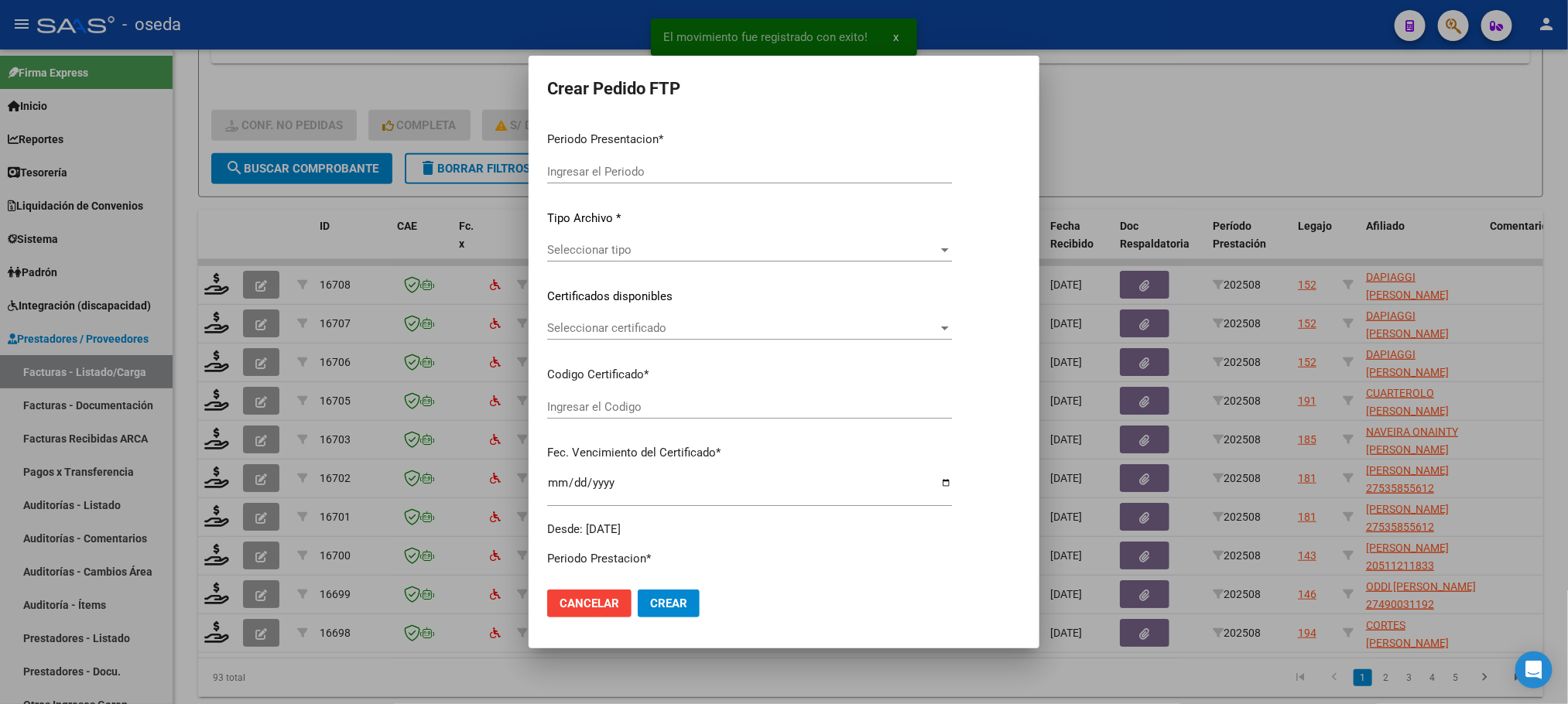
type input "202508"
type input "$ 52.442,37"
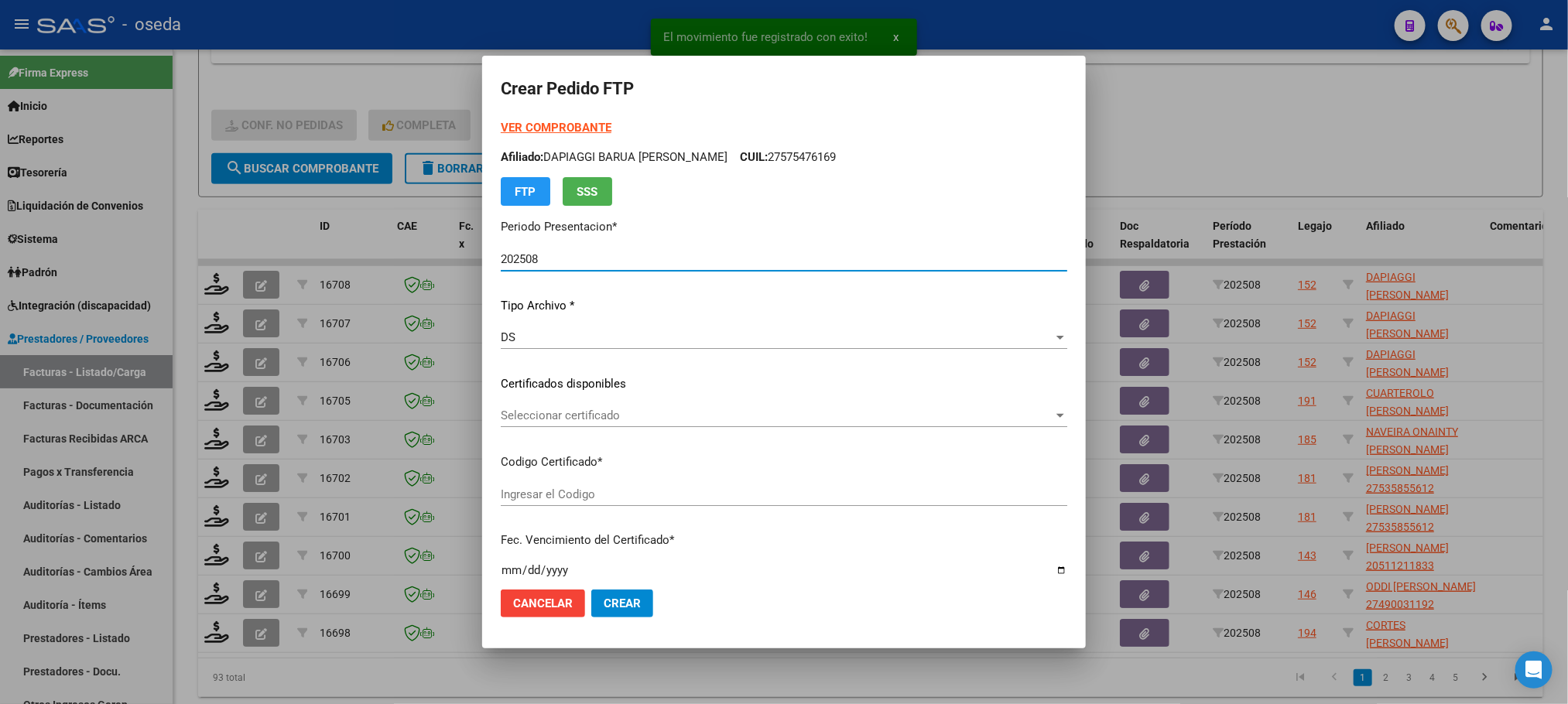
type input "ARG02000575476152025073020300730BUE352"
type input "2030-07-30"
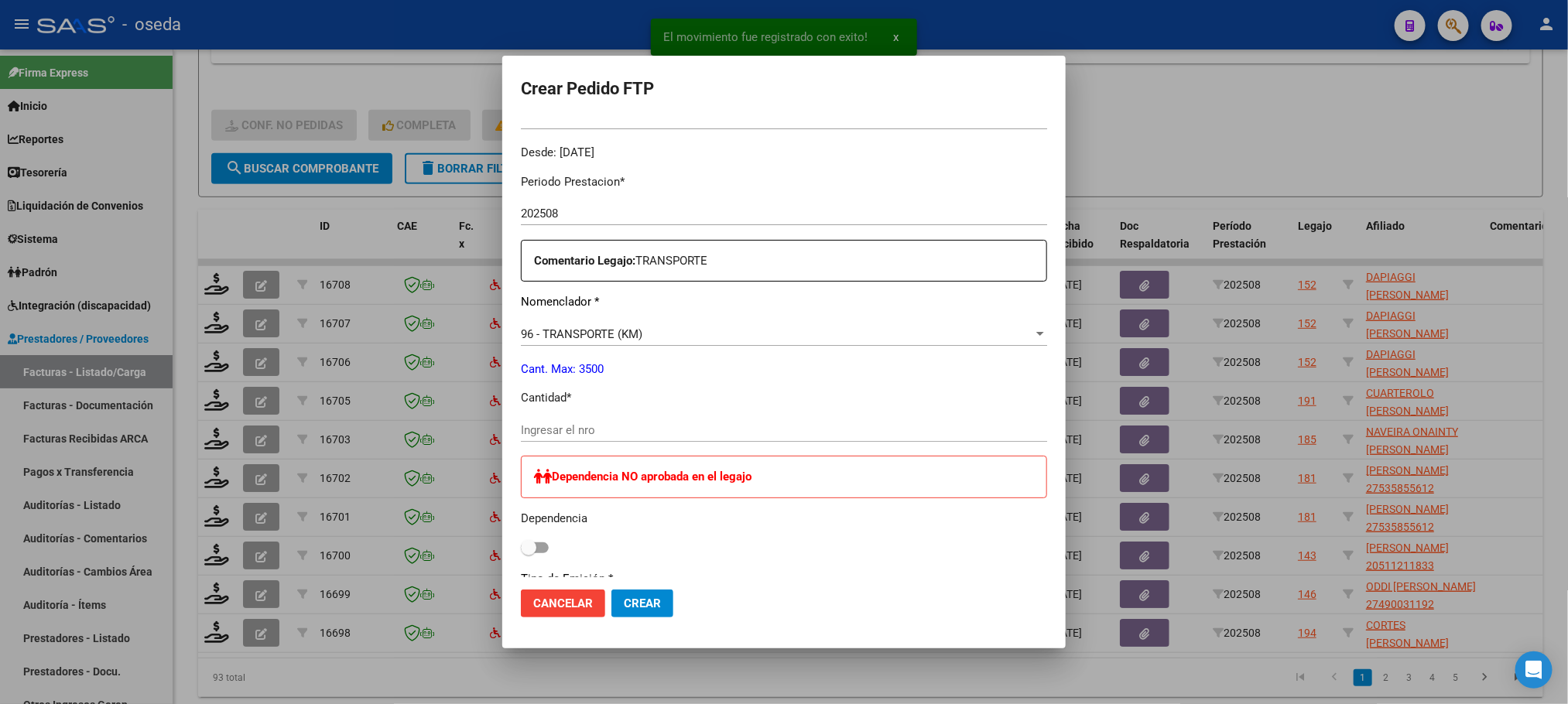
click at [637, 427] on input "Ingresar el nro" at bounding box center [784, 430] width 526 height 14
type input "97"
click at [611, 589] on button "Crear" at bounding box center [642, 603] width 62 height 28
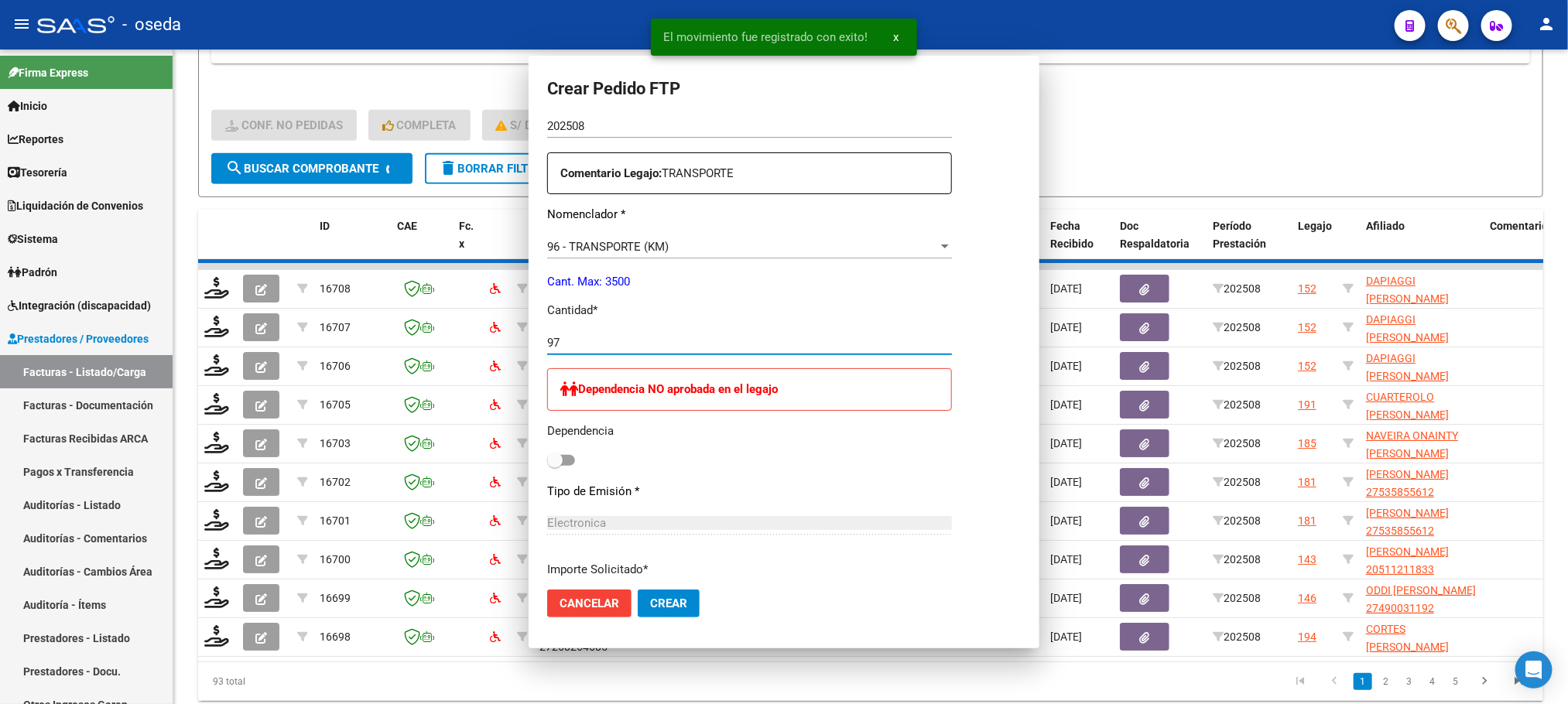
scroll to position [377, 0]
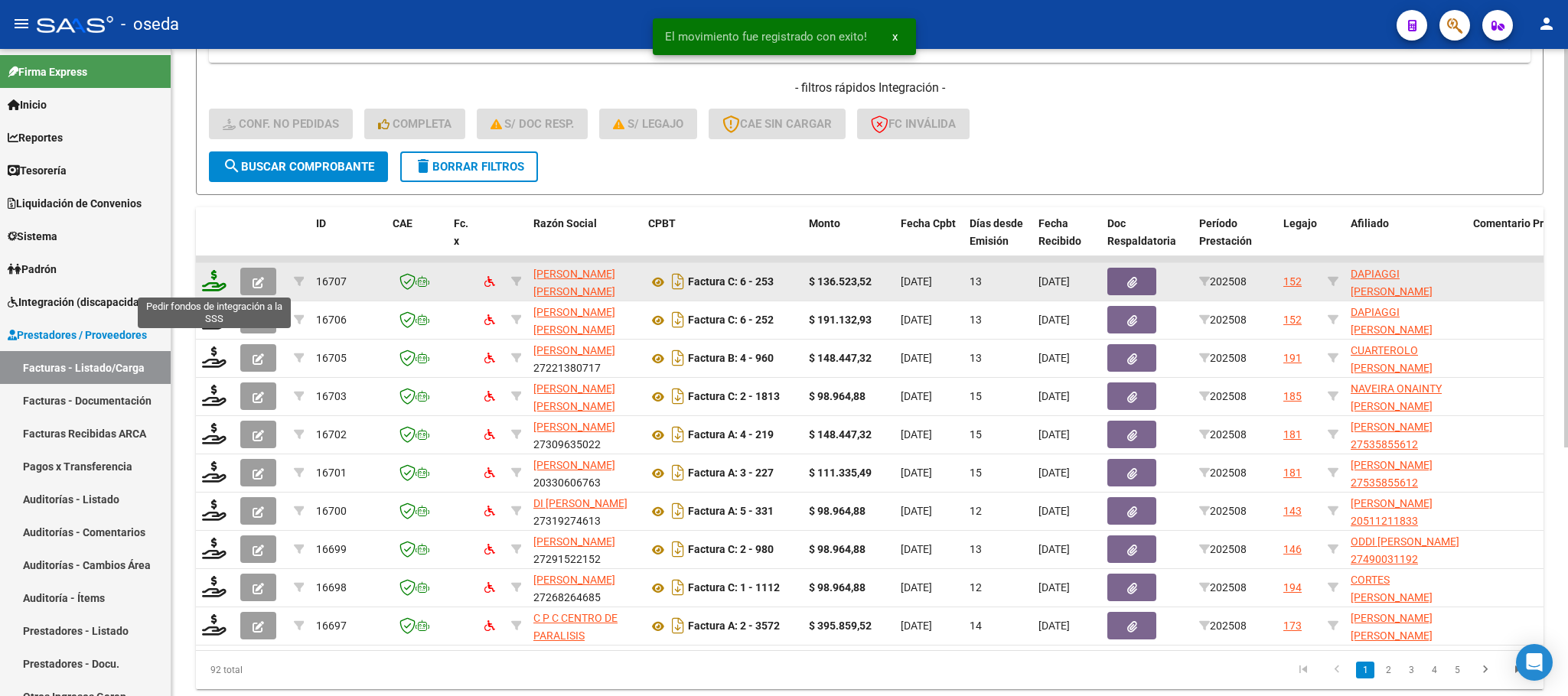
click at [210, 271] on icon at bounding box center [214, 280] width 25 height 22
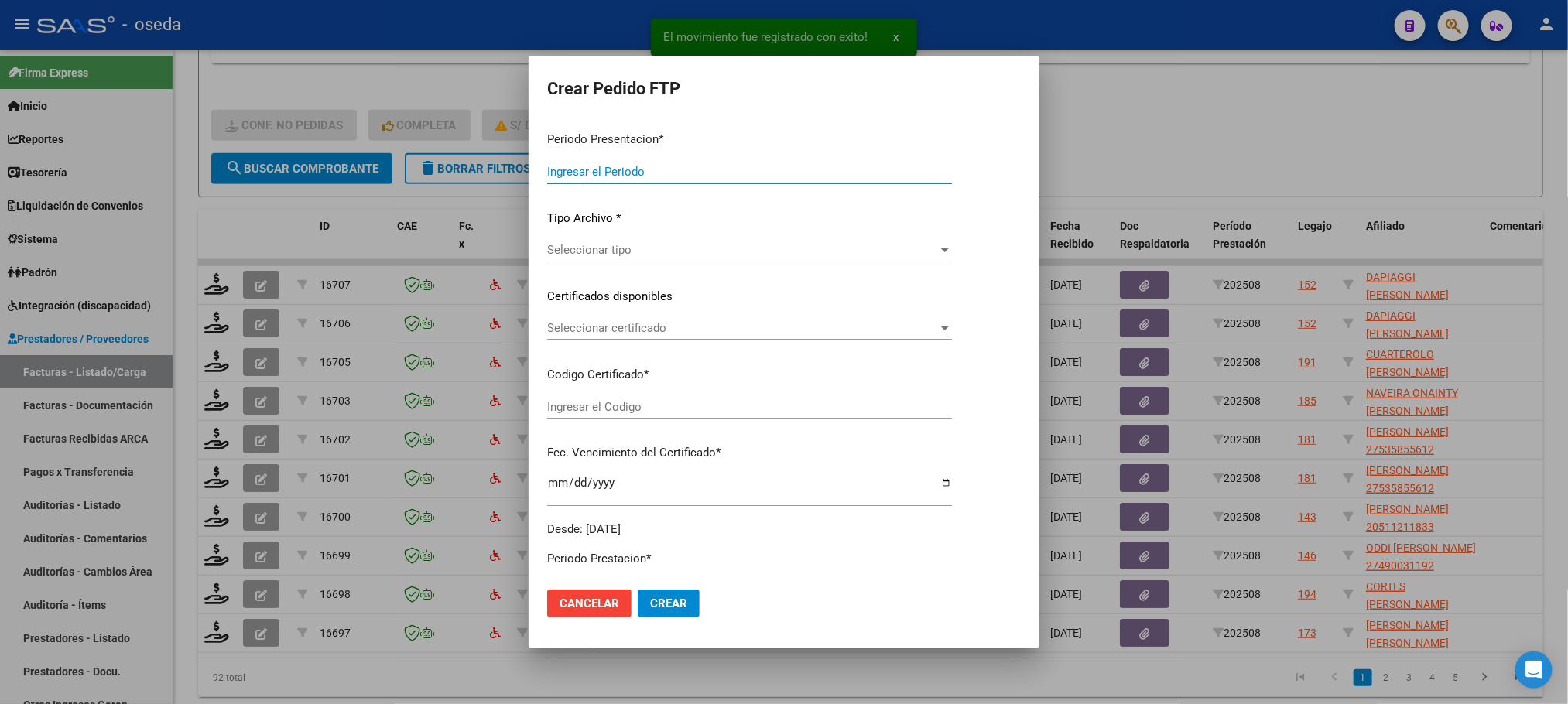
type input "202508"
type input "$ 136.523,52"
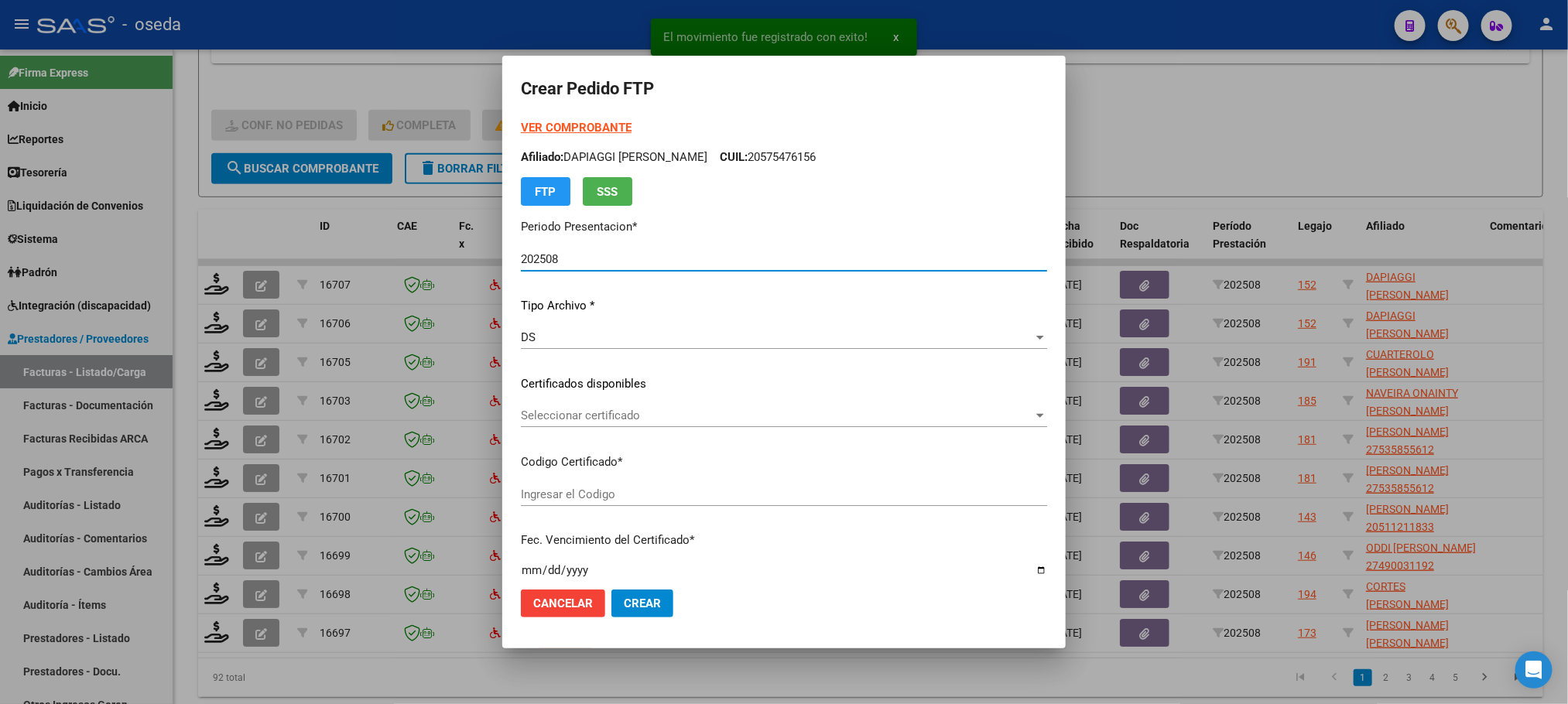
type input "ARG02000575476152025073020300730BUE352"
type input "2030-07-30"
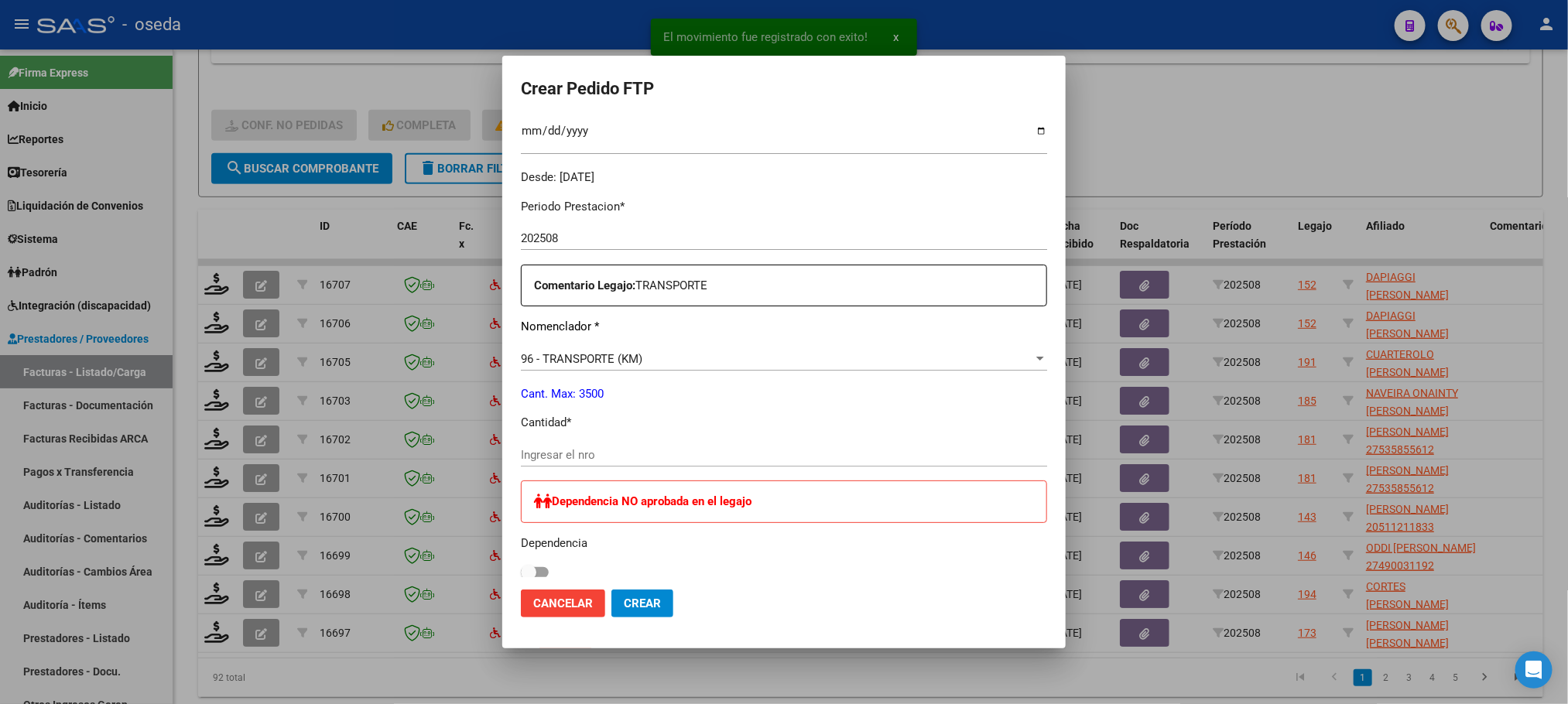
scroll to position [464, 0]
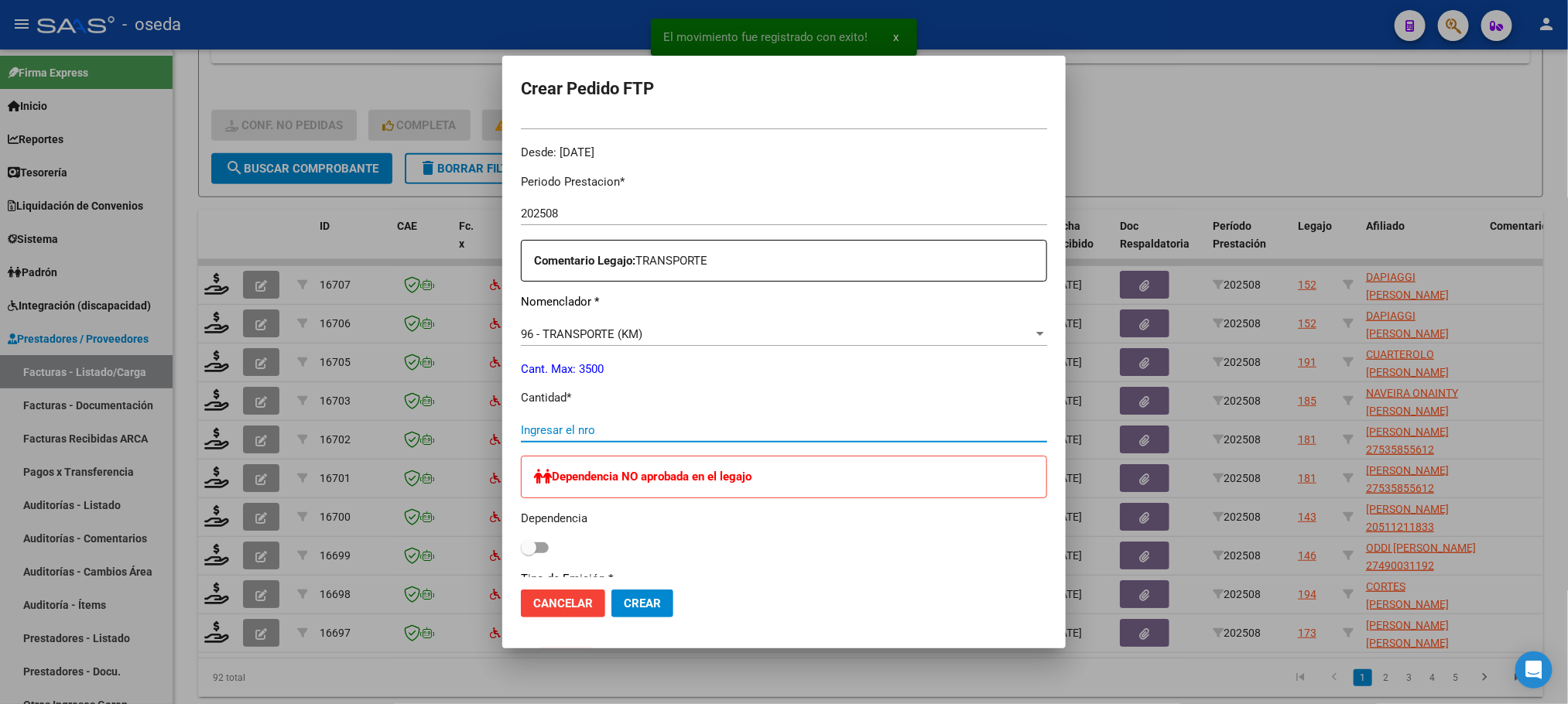
click at [718, 427] on input "Ingresar el nro" at bounding box center [784, 430] width 526 height 14
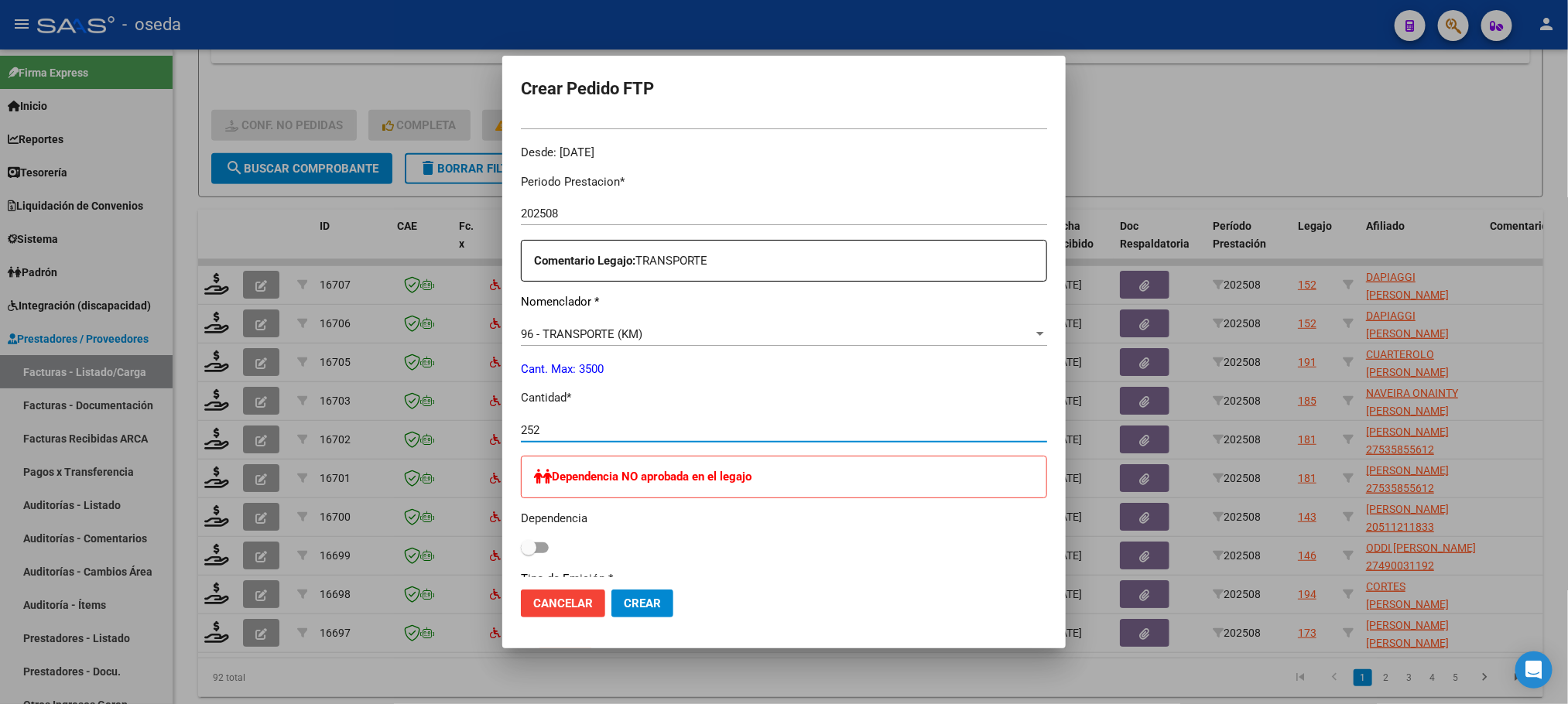
type input "252"
click at [611, 589] on button "Crear" at bounding box center [642, 603] width 62 height 28
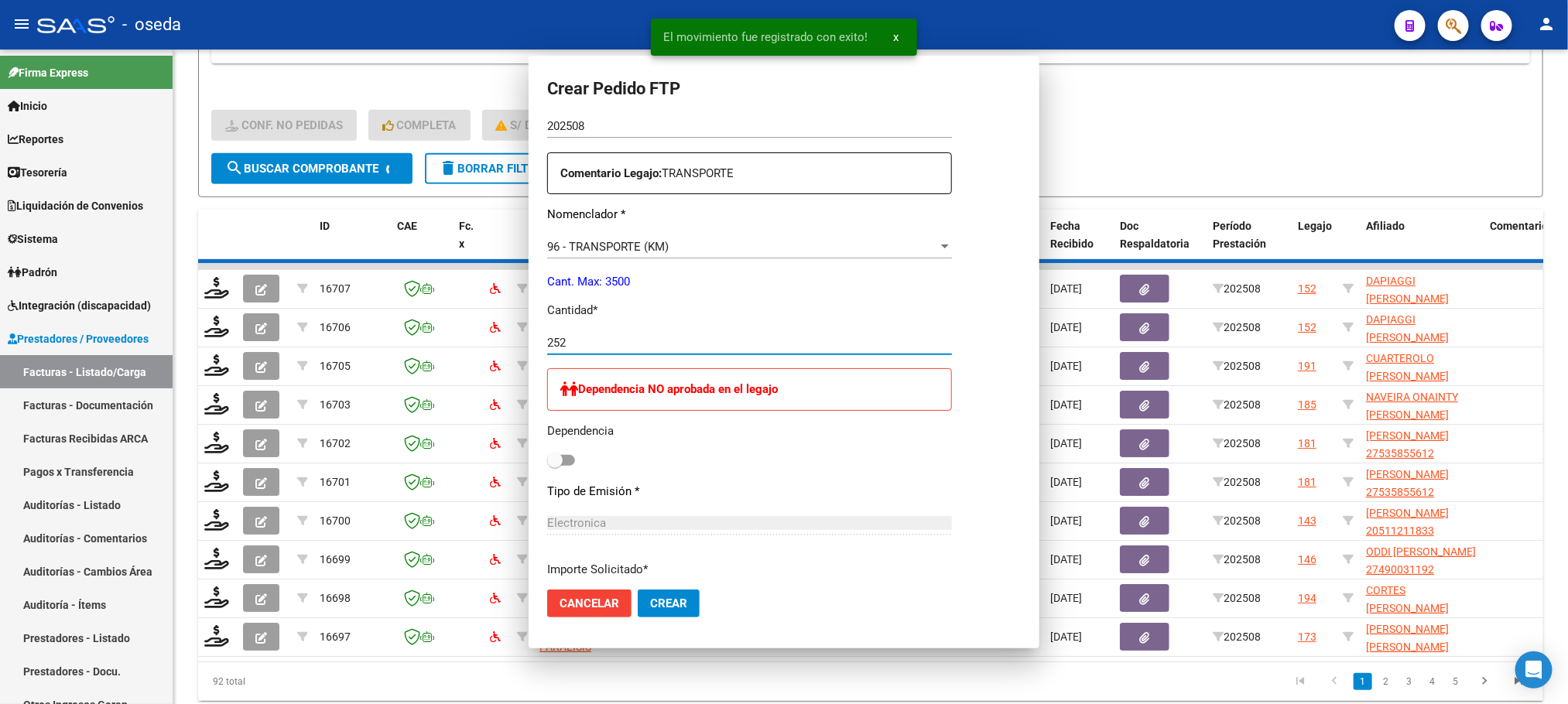
scroll to position [377, 0]
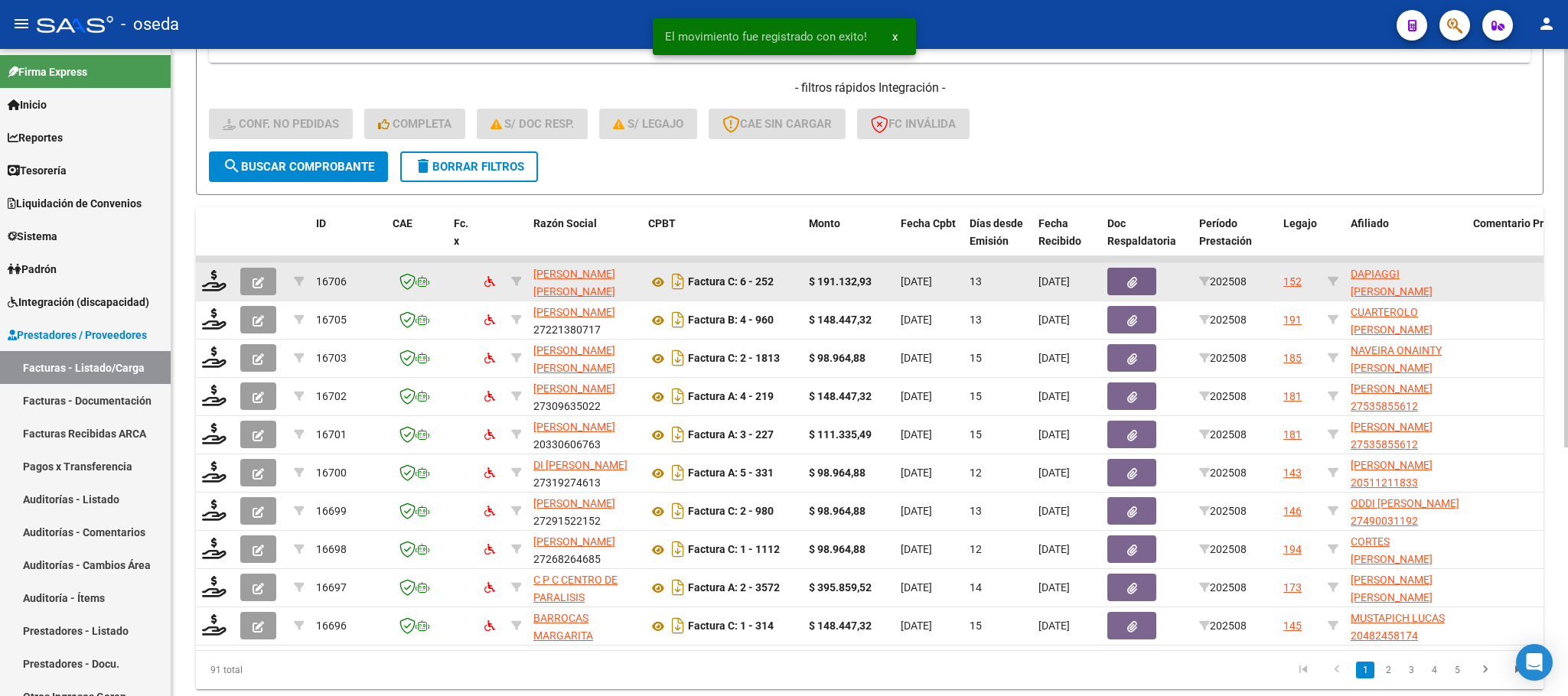
click at [196, 287] on datatable-body-cell at bounding box center [215, 282] width 38 height 38
click at [205, 283] on icon at bounding box center [214, 280] width 25 height 22
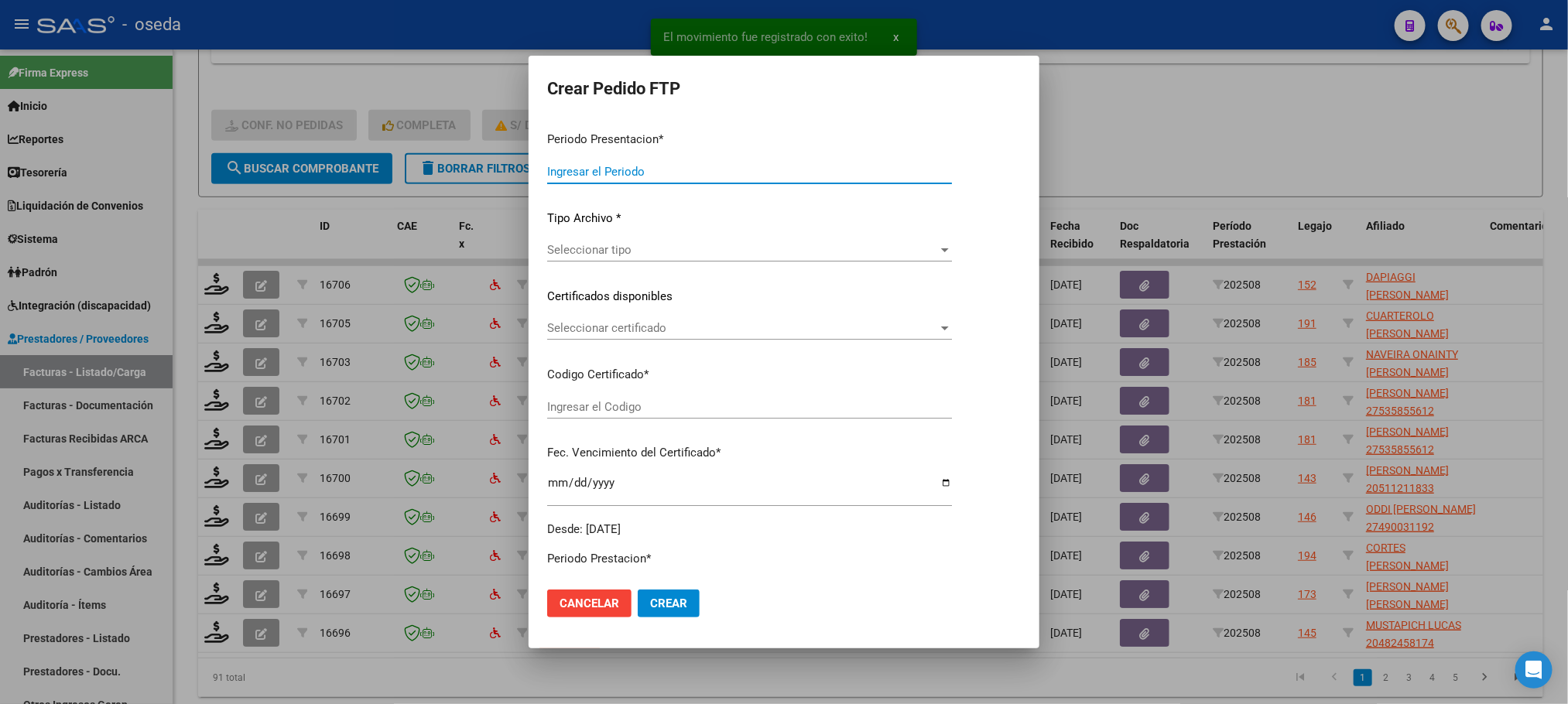
type input "202508"
type input "$ 191.132,93"
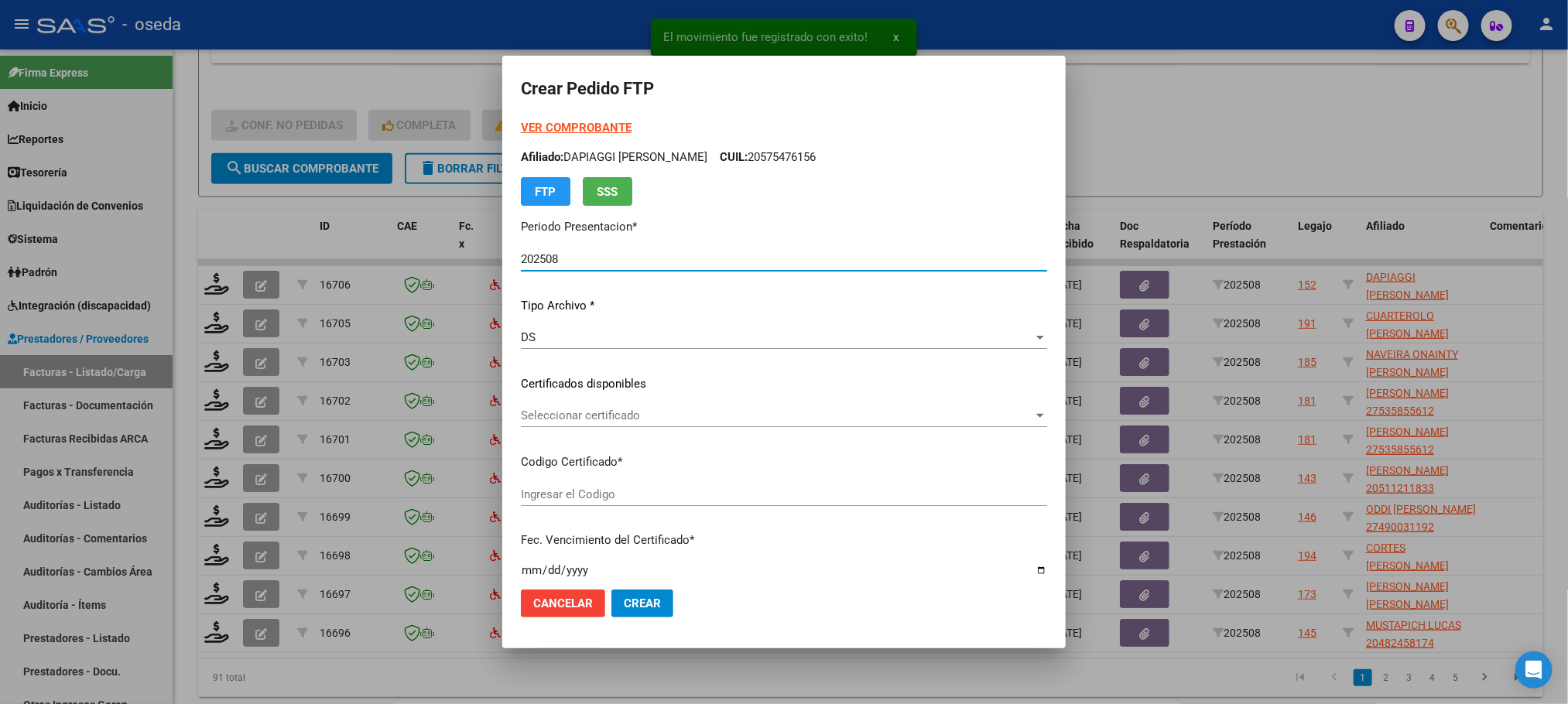
type input "ARG02000575476152025073020300730BUE352"
type input "2030-07-30"
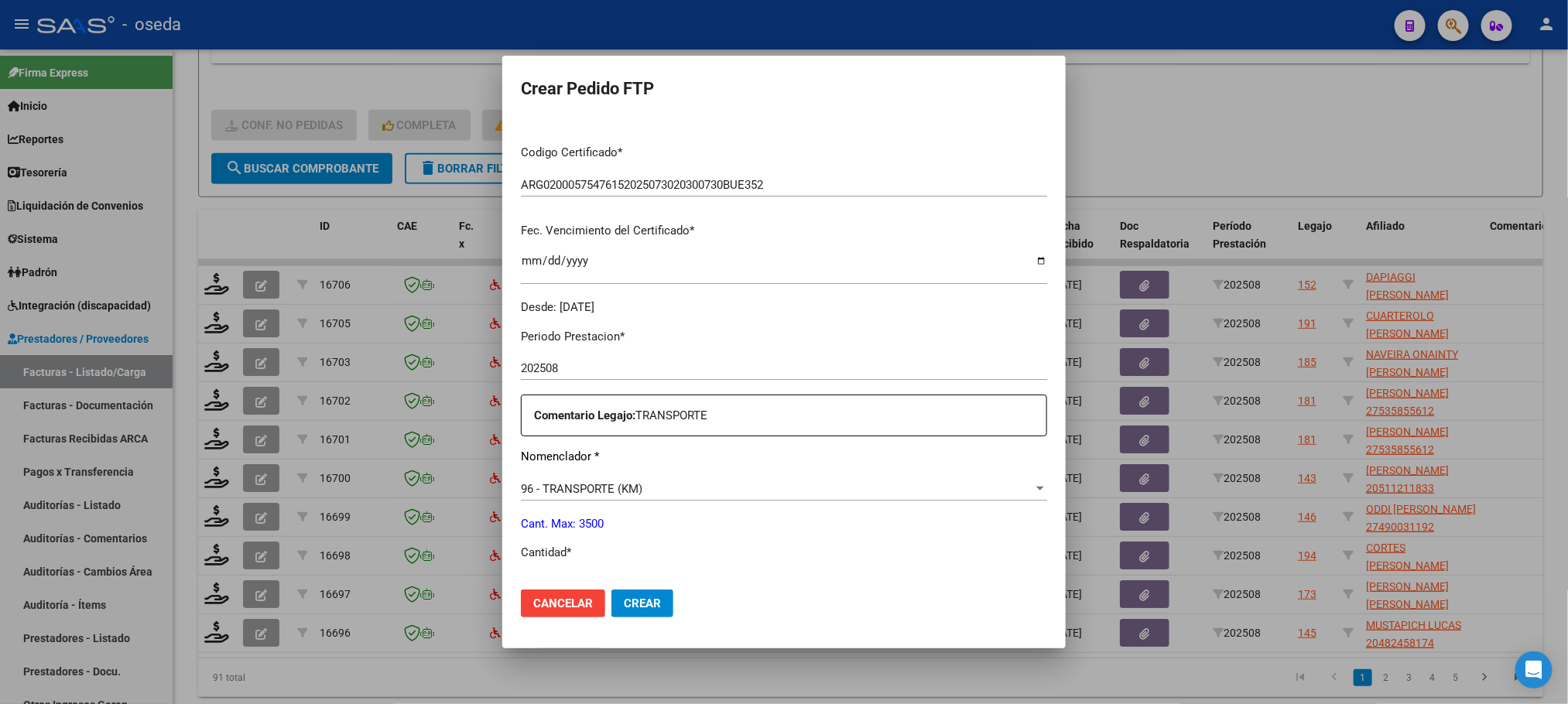
scroll to position [464, 0]
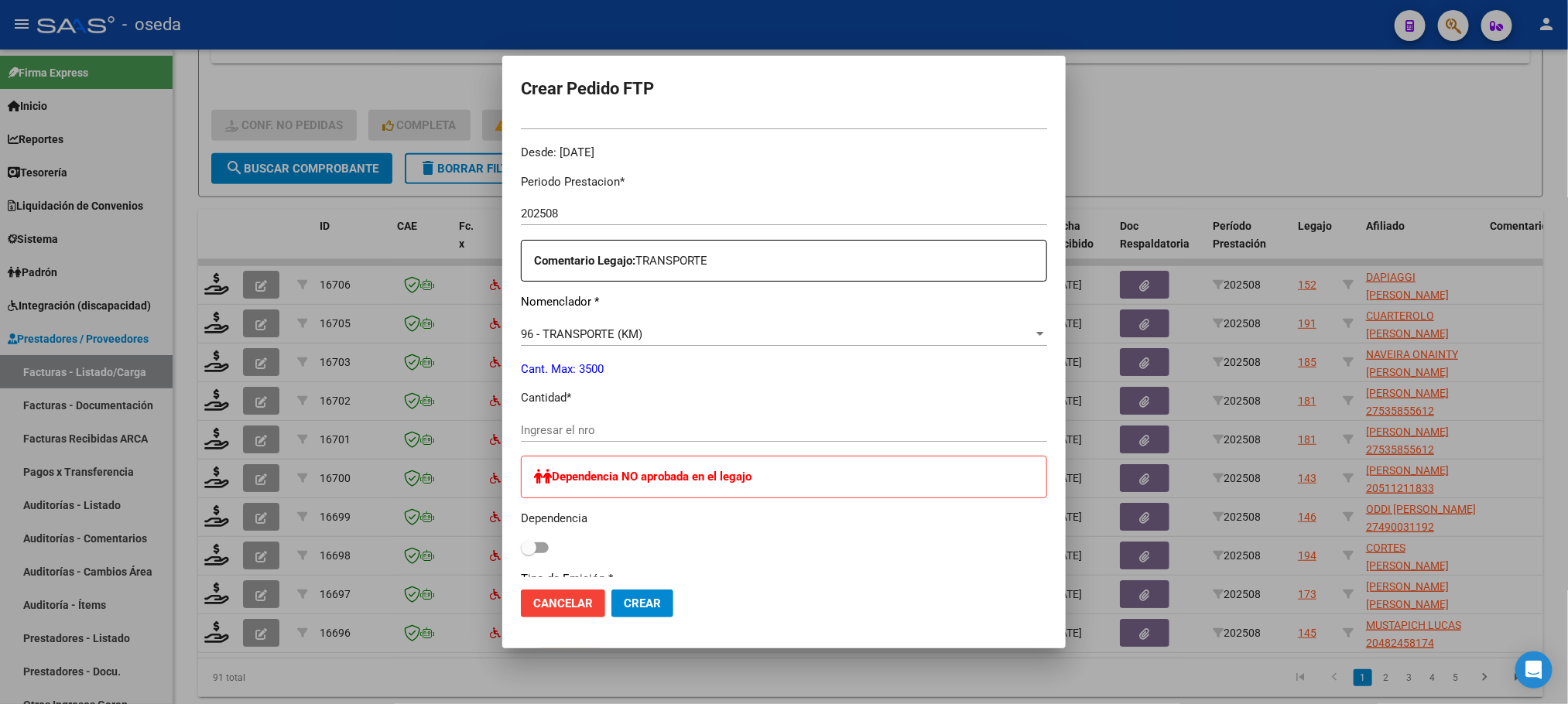
click at [655, 437] on div "Ingresar el nro" at bounding box center [784, 430] width 526 height 23
type input "353"
click at [611, 589] on button "Crear" at bounding box center [642, 603] width 62 height 28
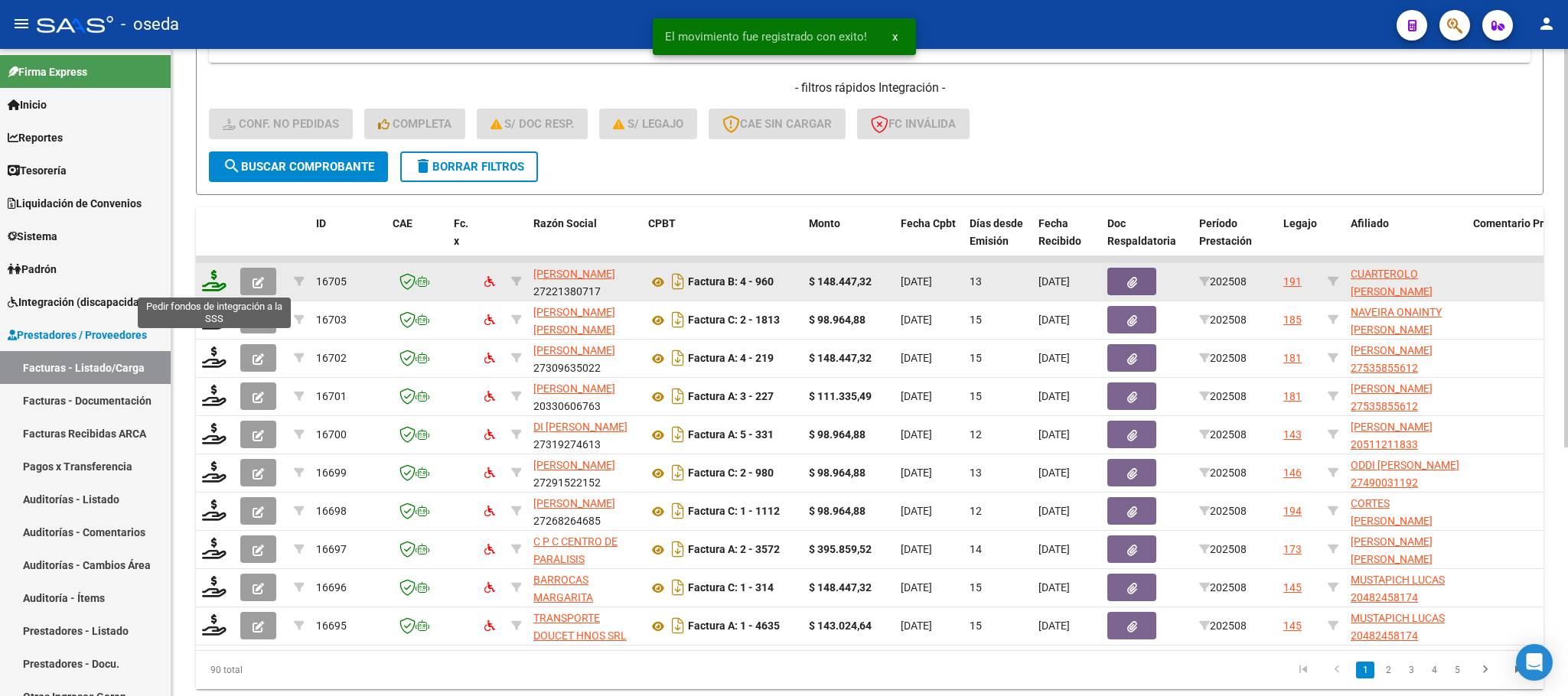
click at [209, 285] on icon at bounding box center [214, 280] width 25 height 22
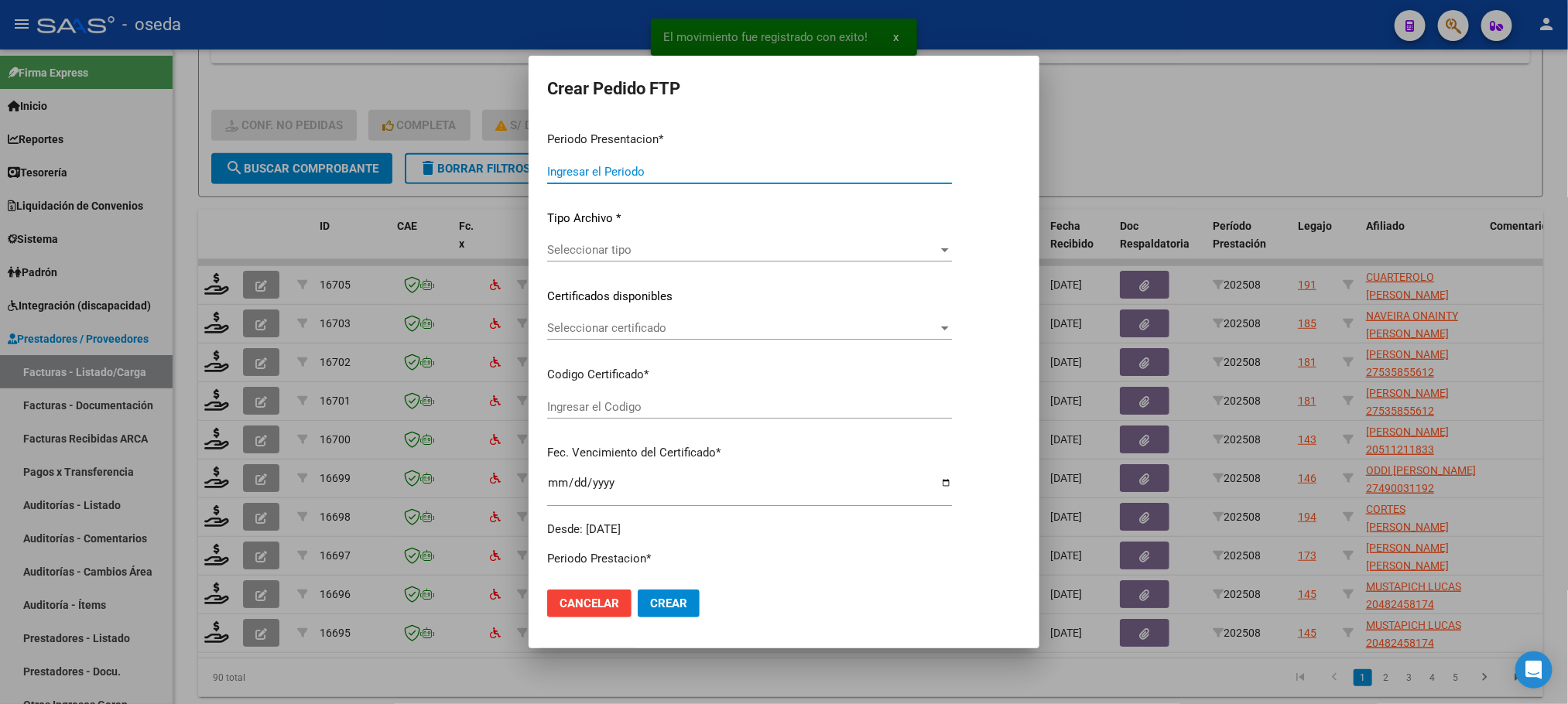
type input "202508"
type input "$ 148.447,32"
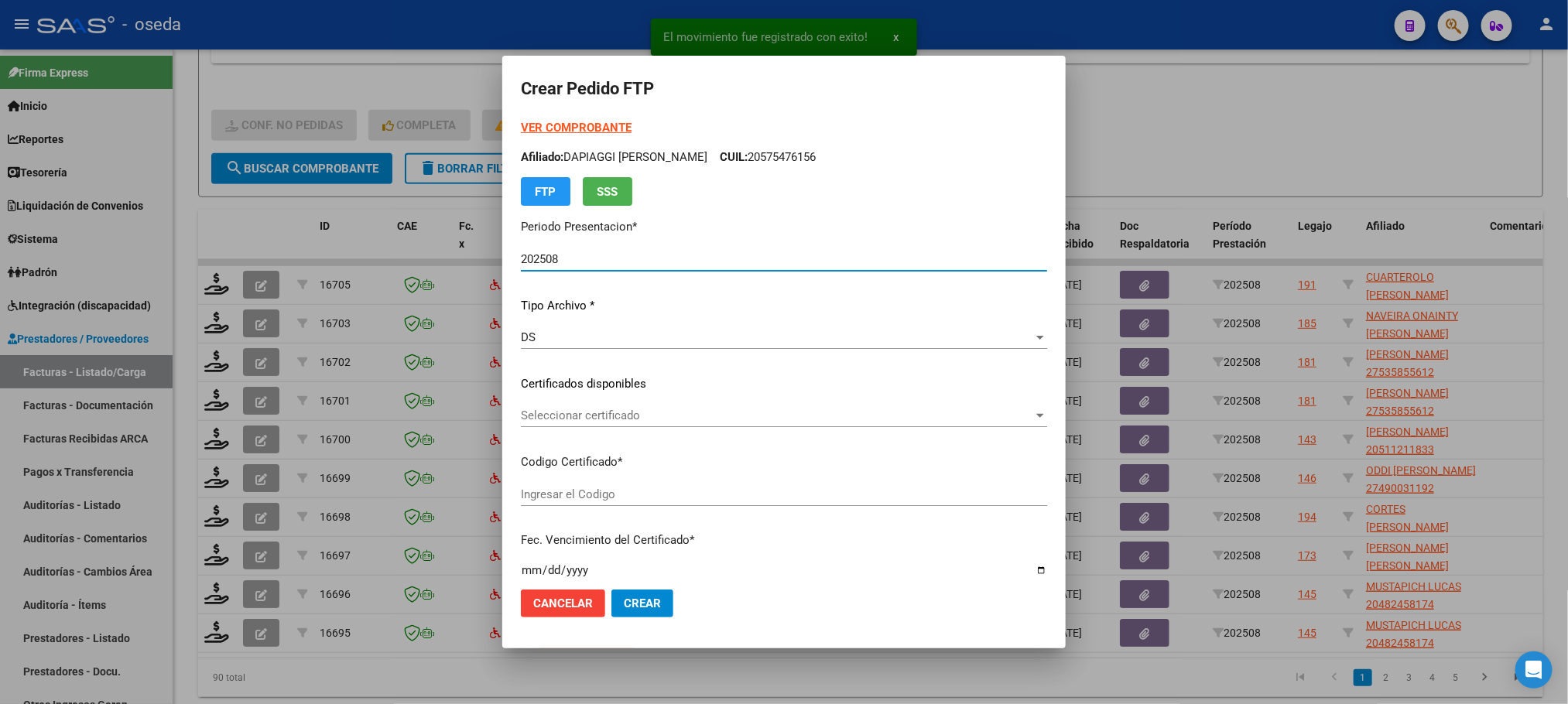
type input "20563994410"
type input "[DATE]"
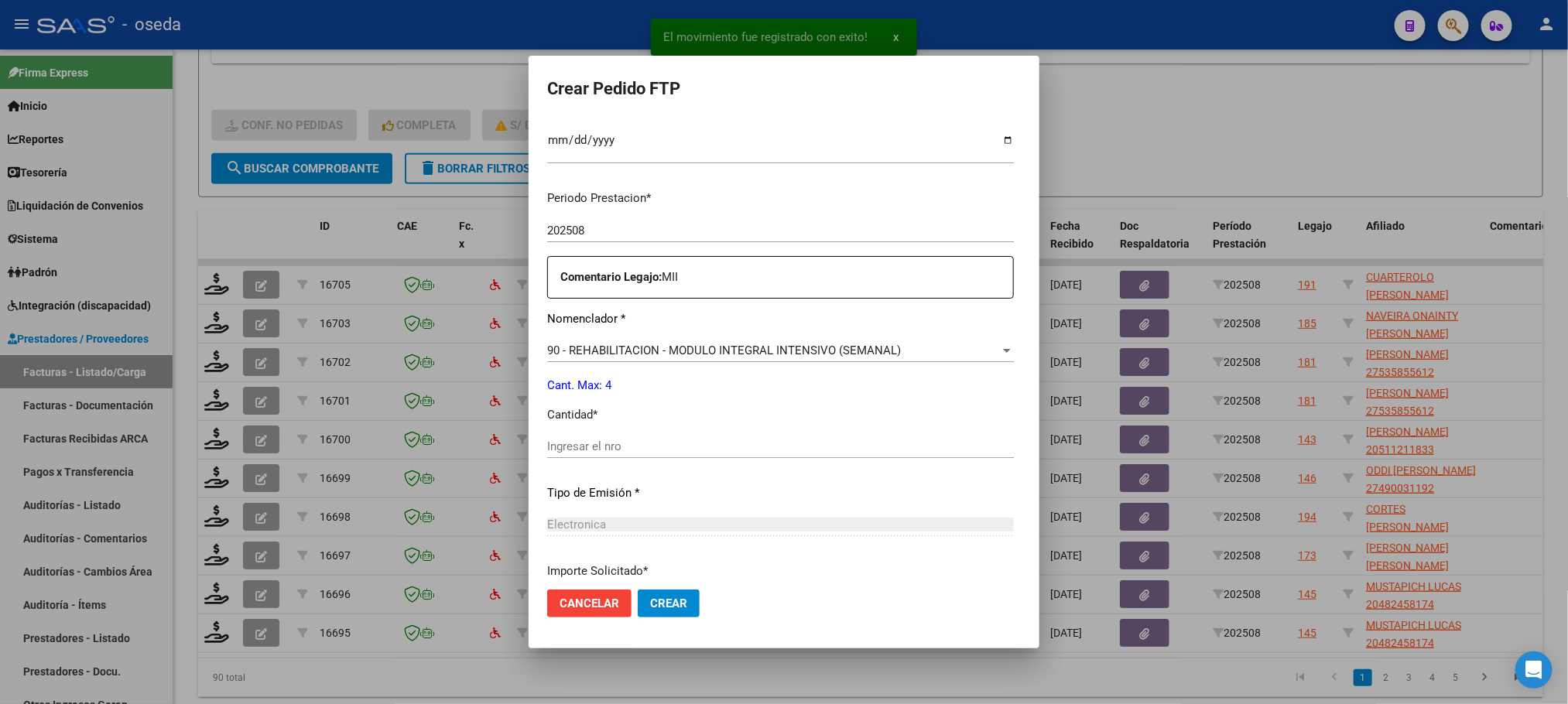
scroll to position [560, 0]
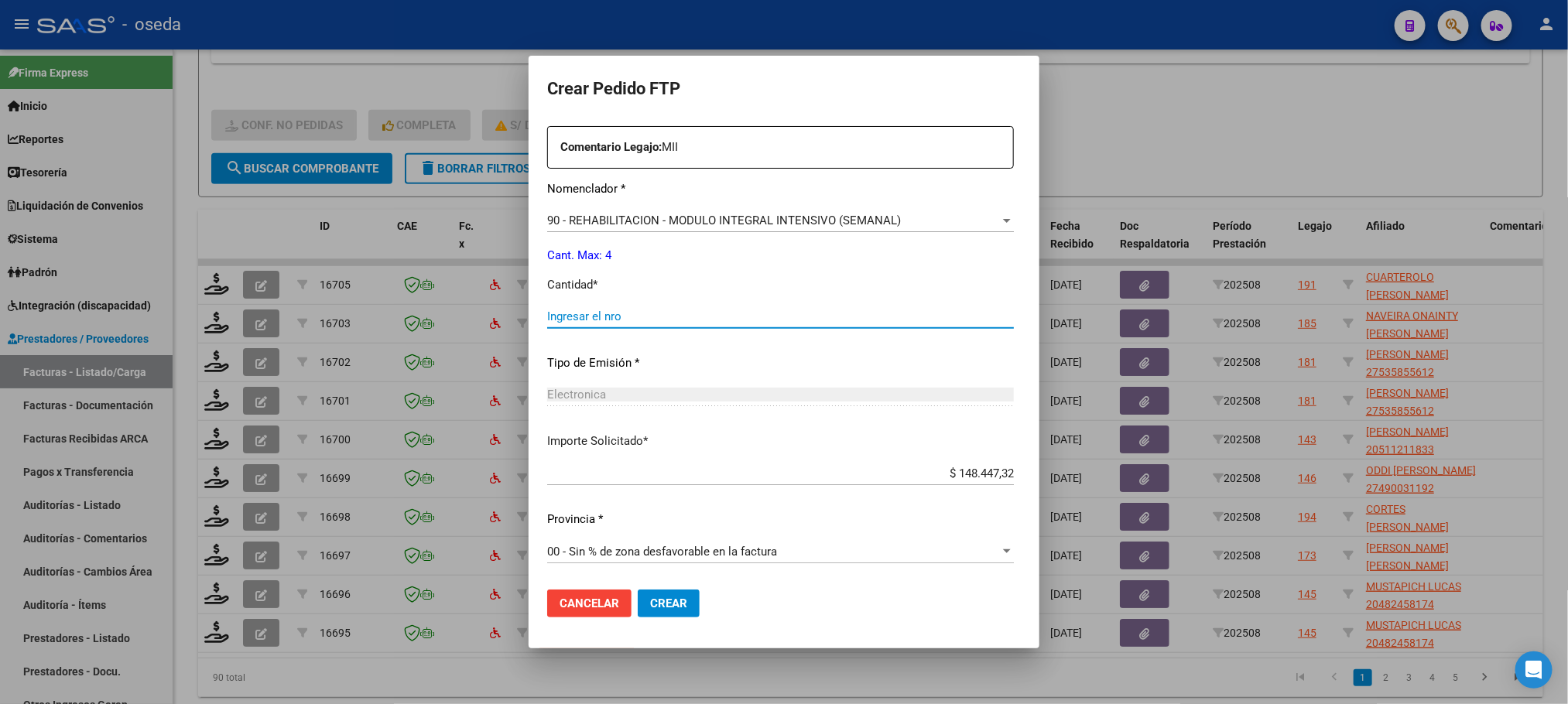
click at [729, 312] on input "Ingresar el nro" at bounding box center [781, 316] width 467 height 14
type input "4"
click at [638, 589] on button "Crear" at bounding box center [669, 603] width 62 height 28
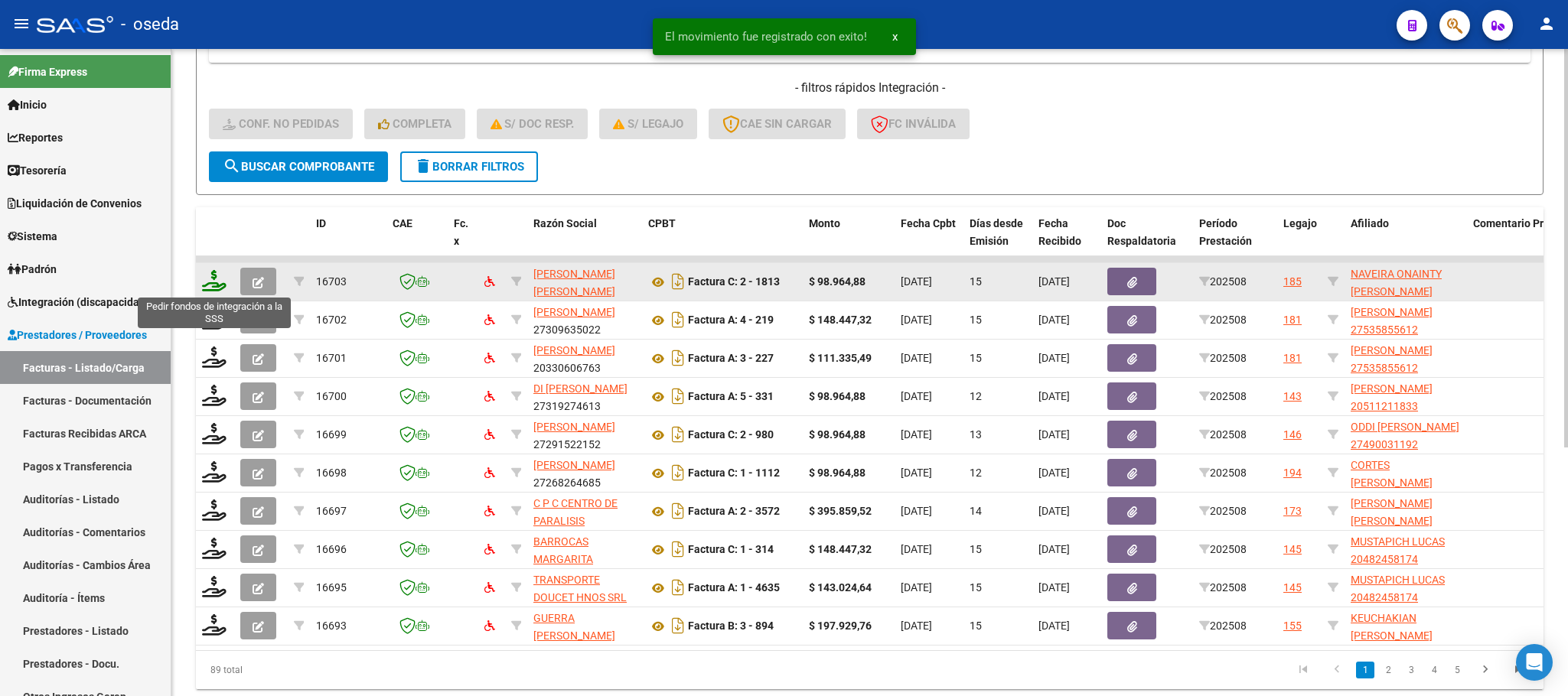
click at [218, 289] on icon at bounding box center [214, 280] width 25 height 22
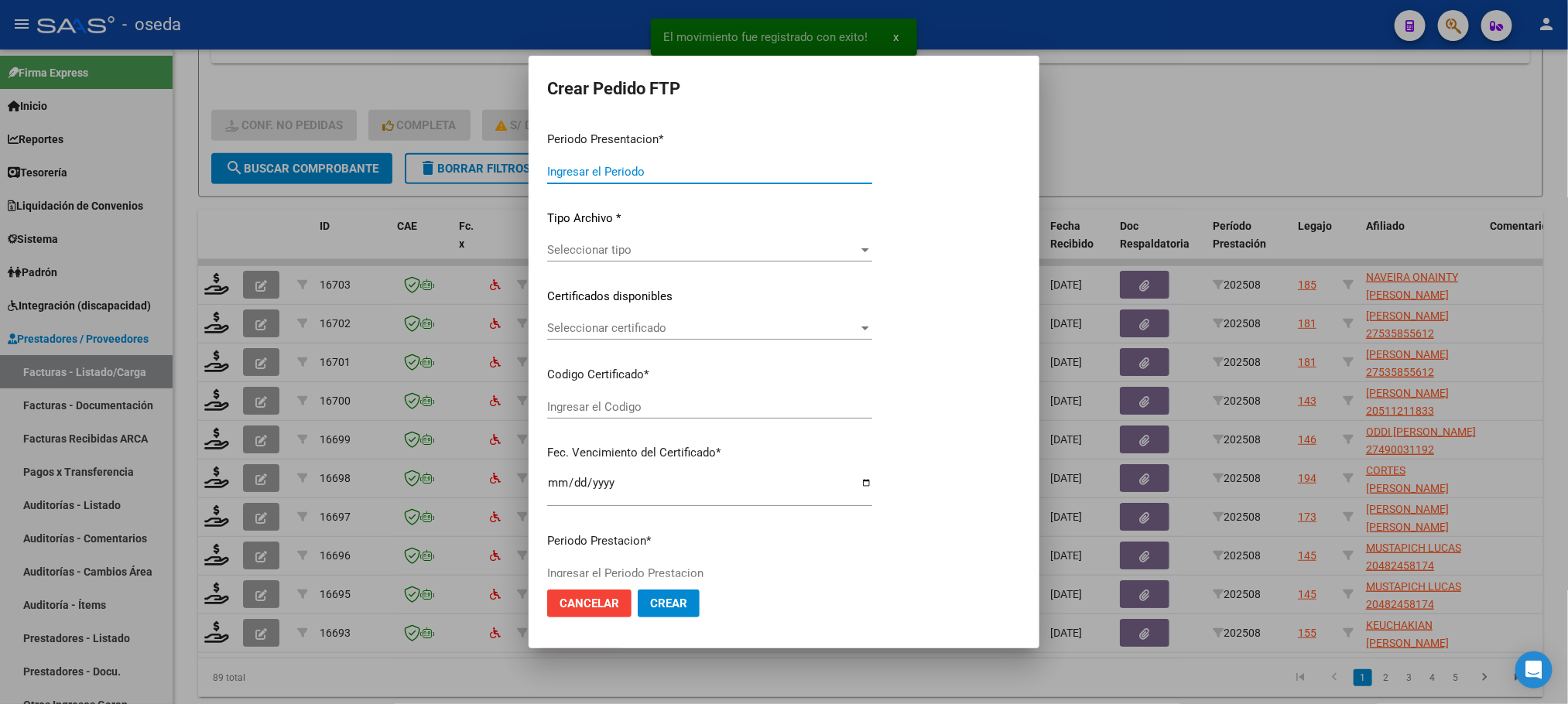
type input "202508"
type input "$ 98.964,88"
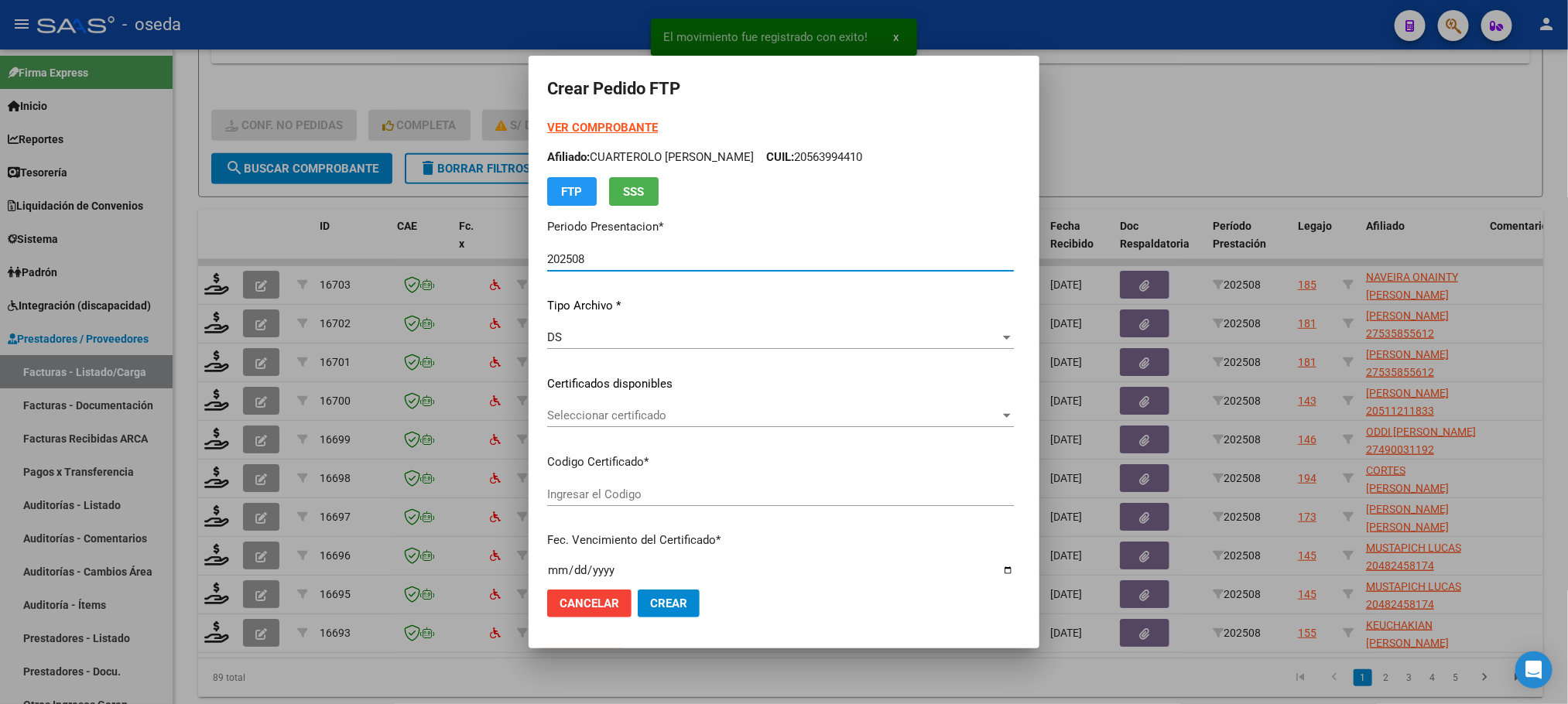
type input "23484649359"
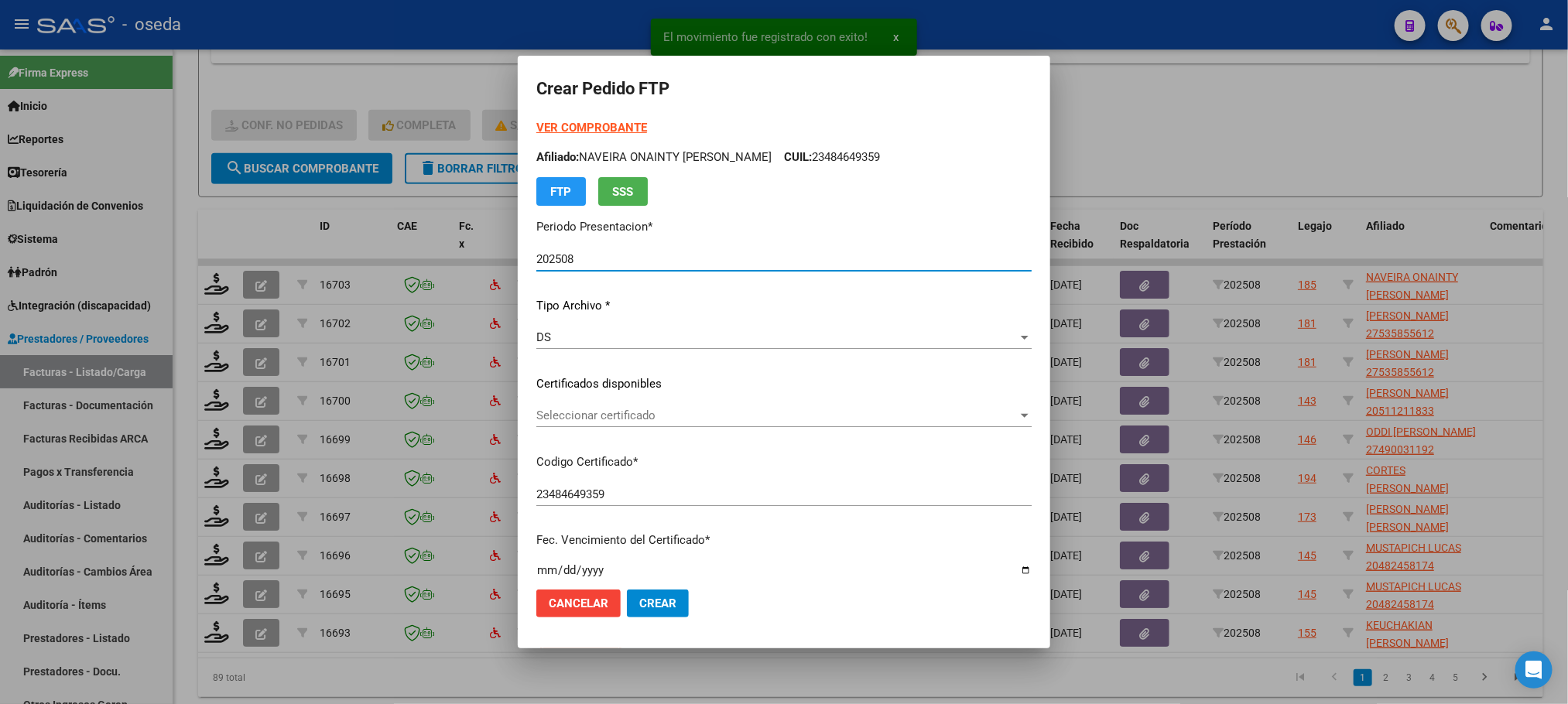
scroll to position [464, 0]
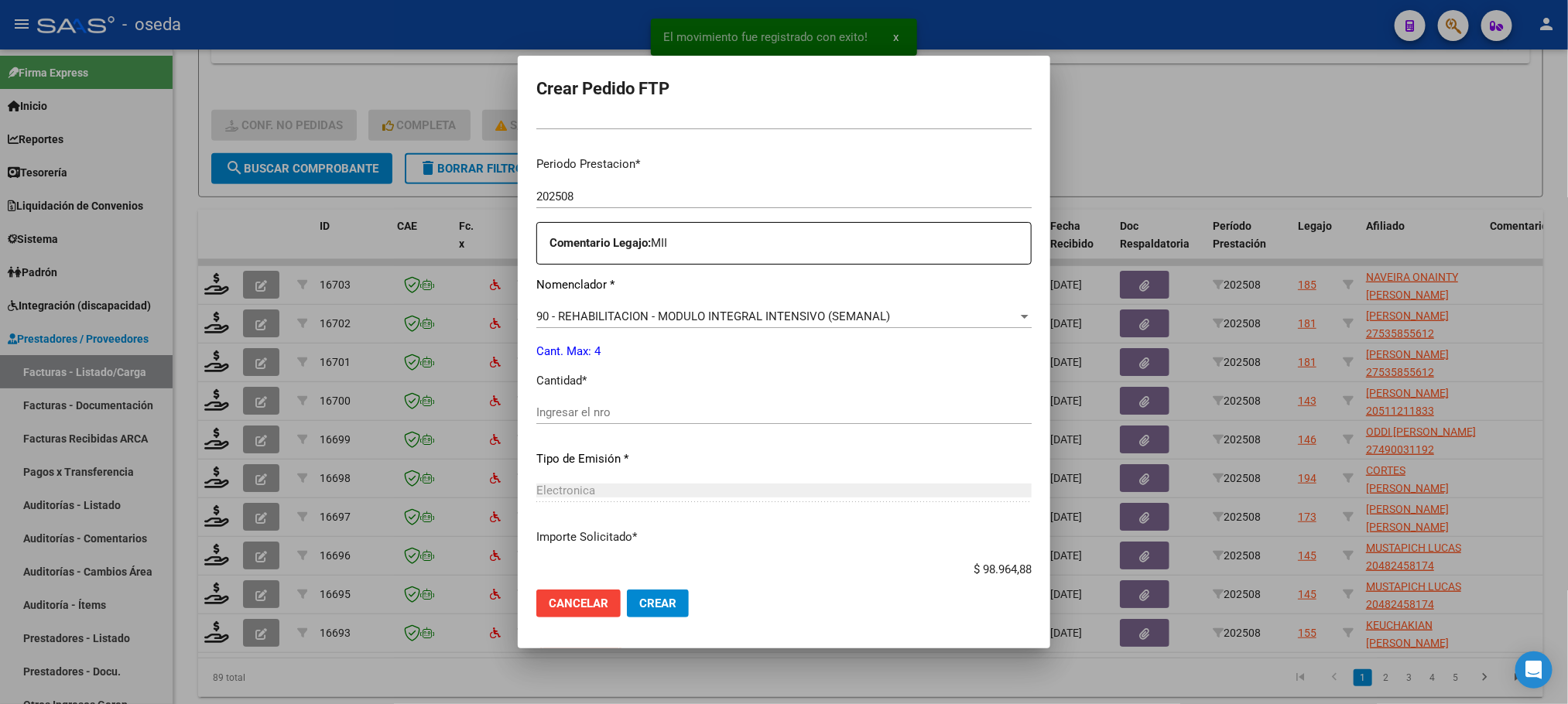
click at [818, 409] on input "Ingresar el nro" at bounding box center [783, 412] width 495 height 14
click at [627, 589] on button "Crear" at bounding box center [657, 603] width 62 height 28
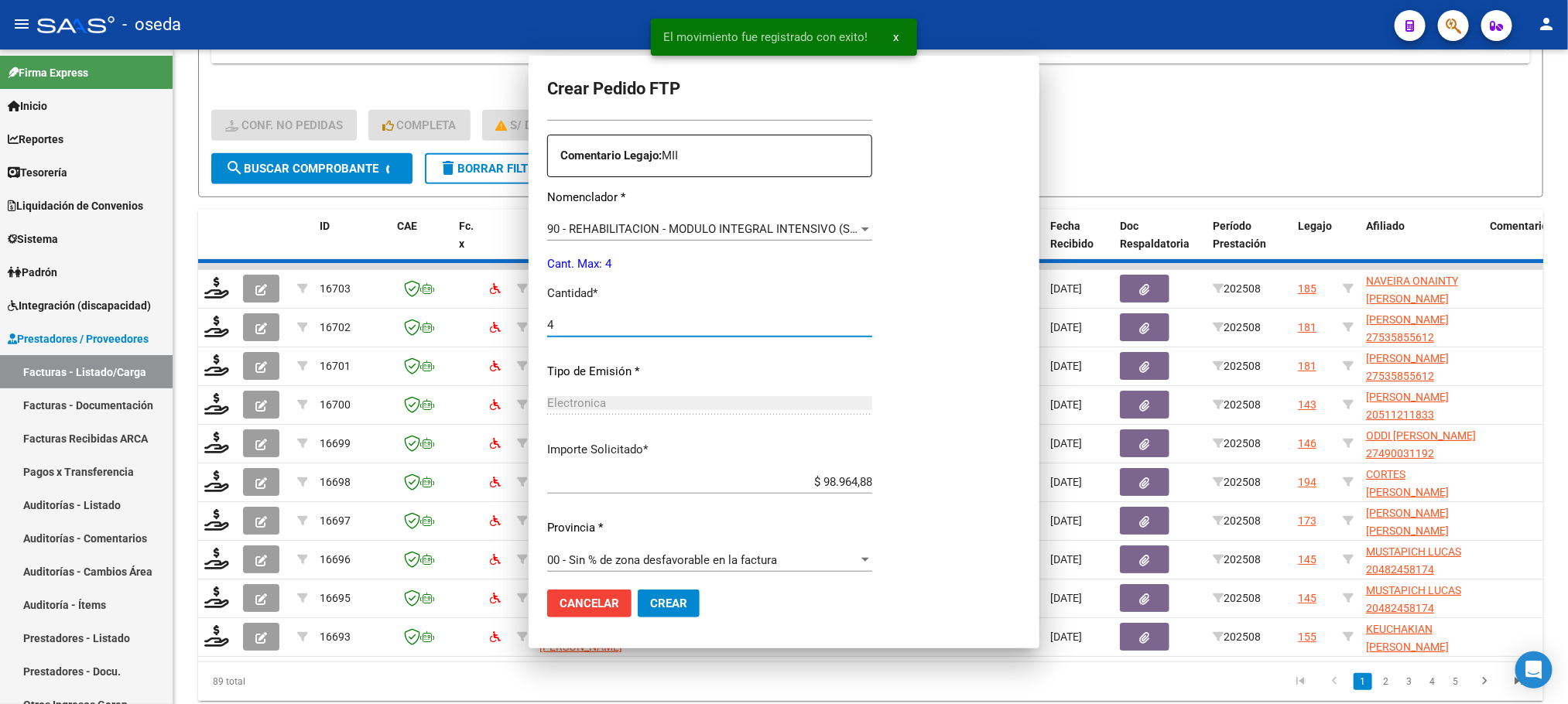
scroll to position [0, 0]
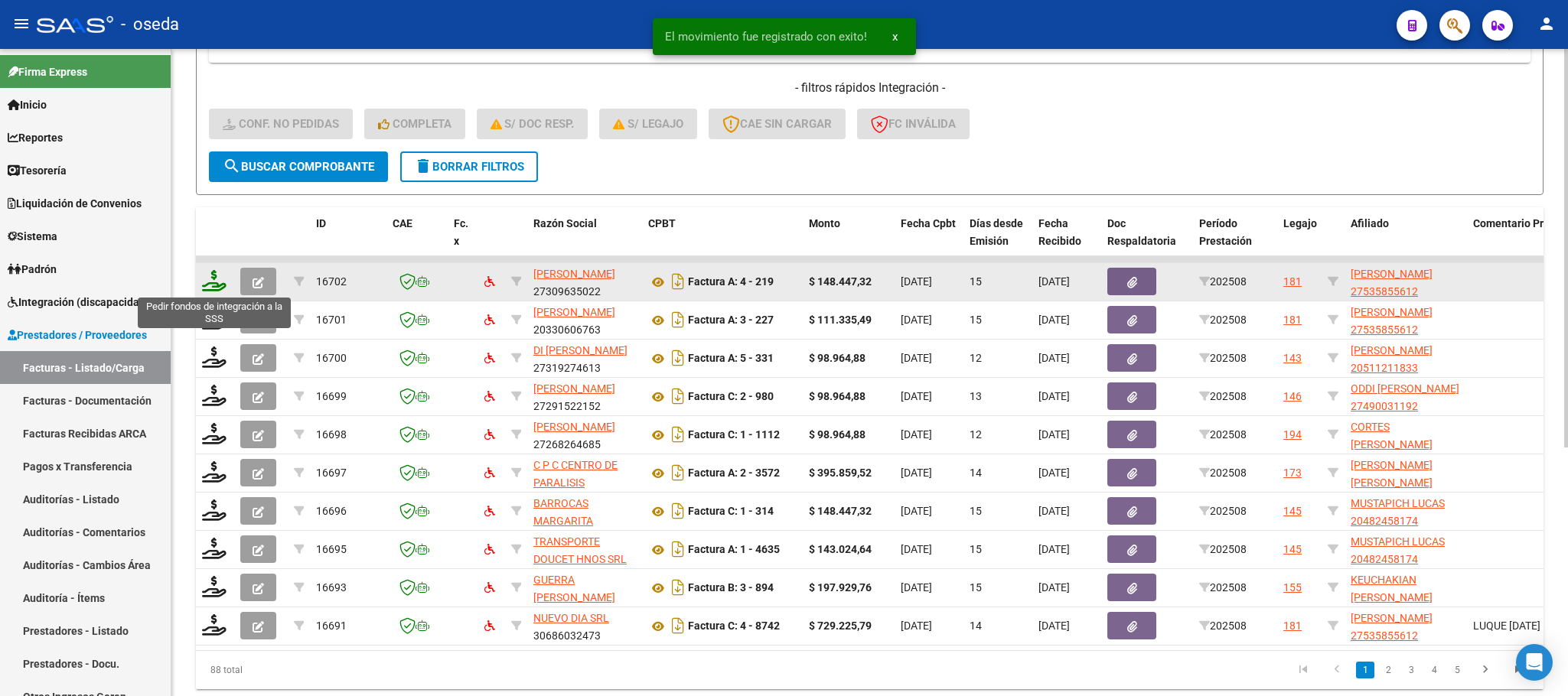
click at [212, 287] on icon at bounding box center [214, 280] width 25 height 22
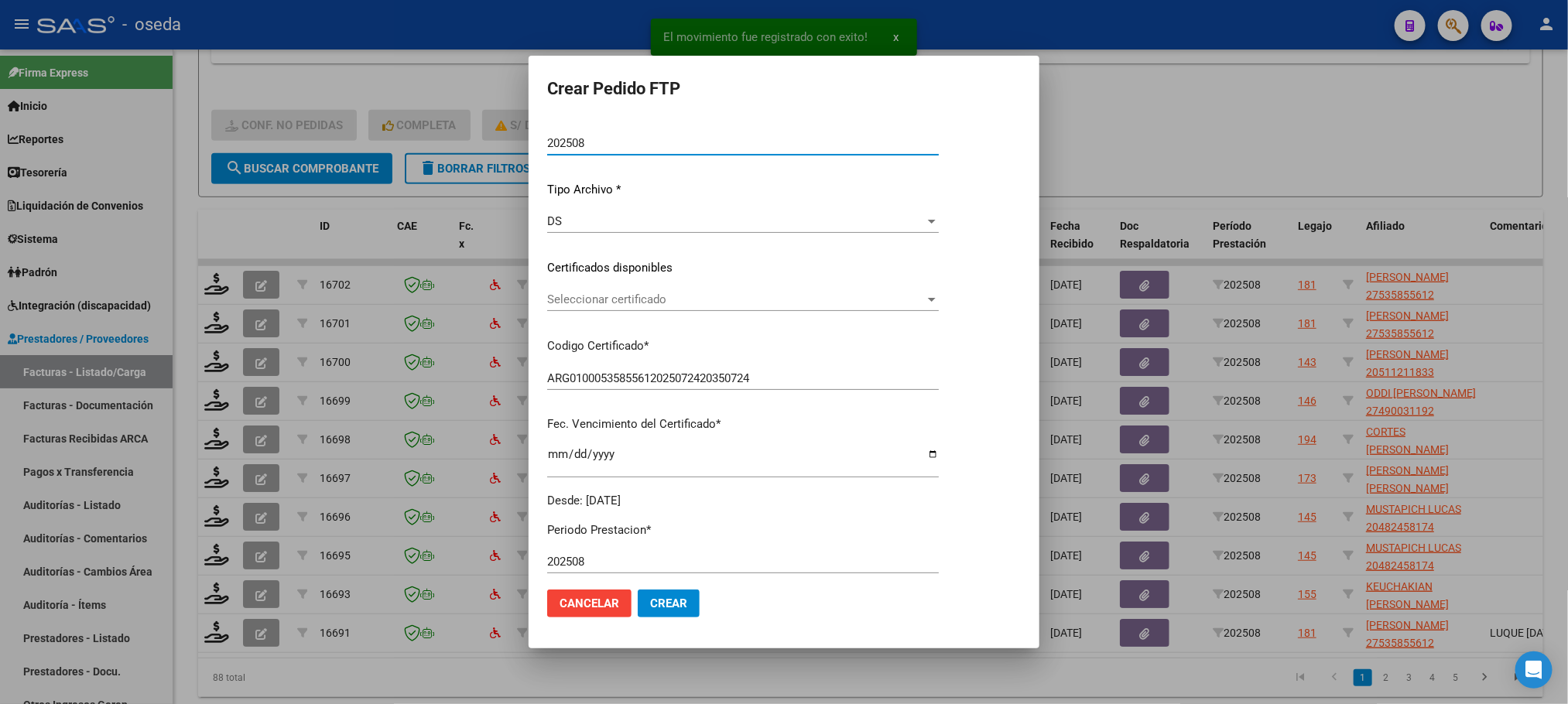
scroll to position [578, 0]
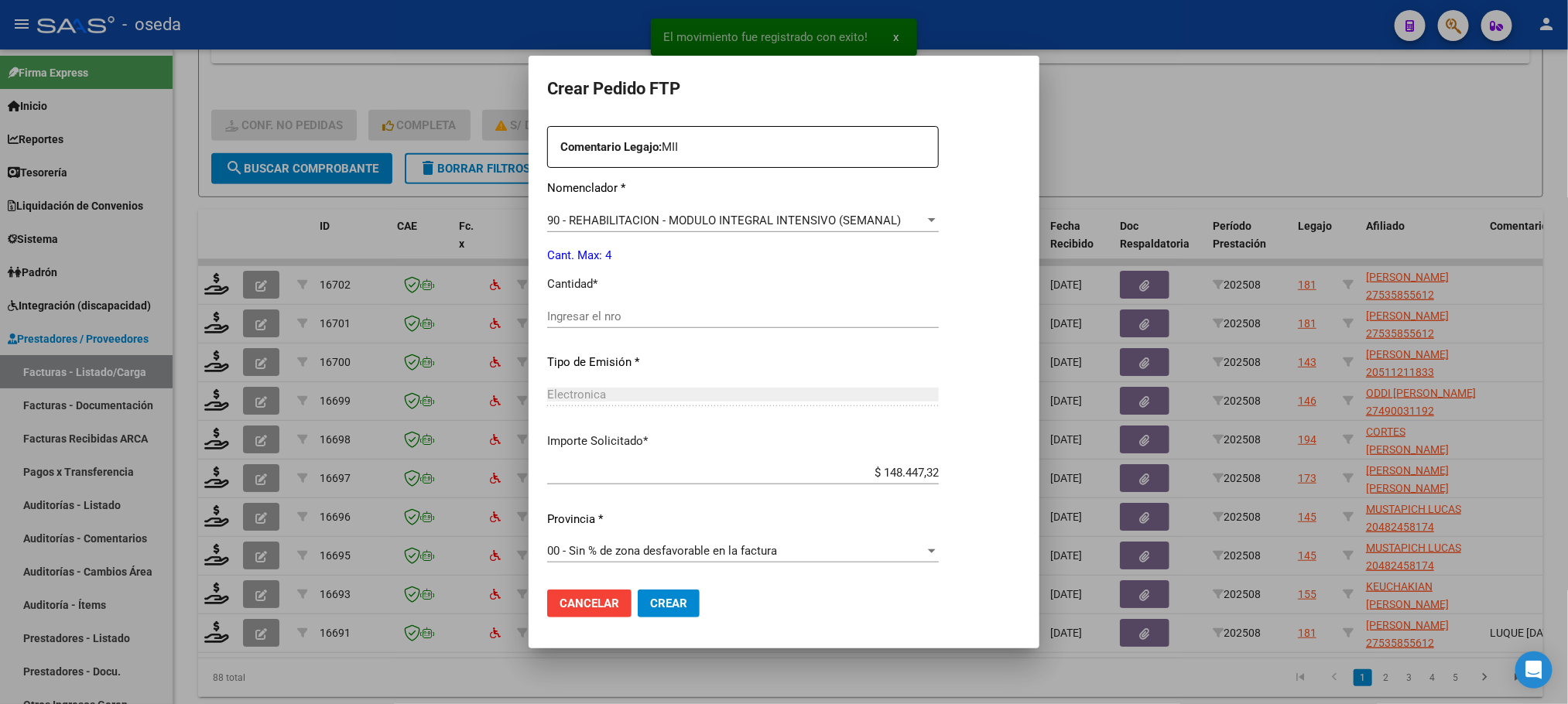
click at [718, 314] on input "Ingresar el nro" at bounding box center [743, 316] width 392 height 14
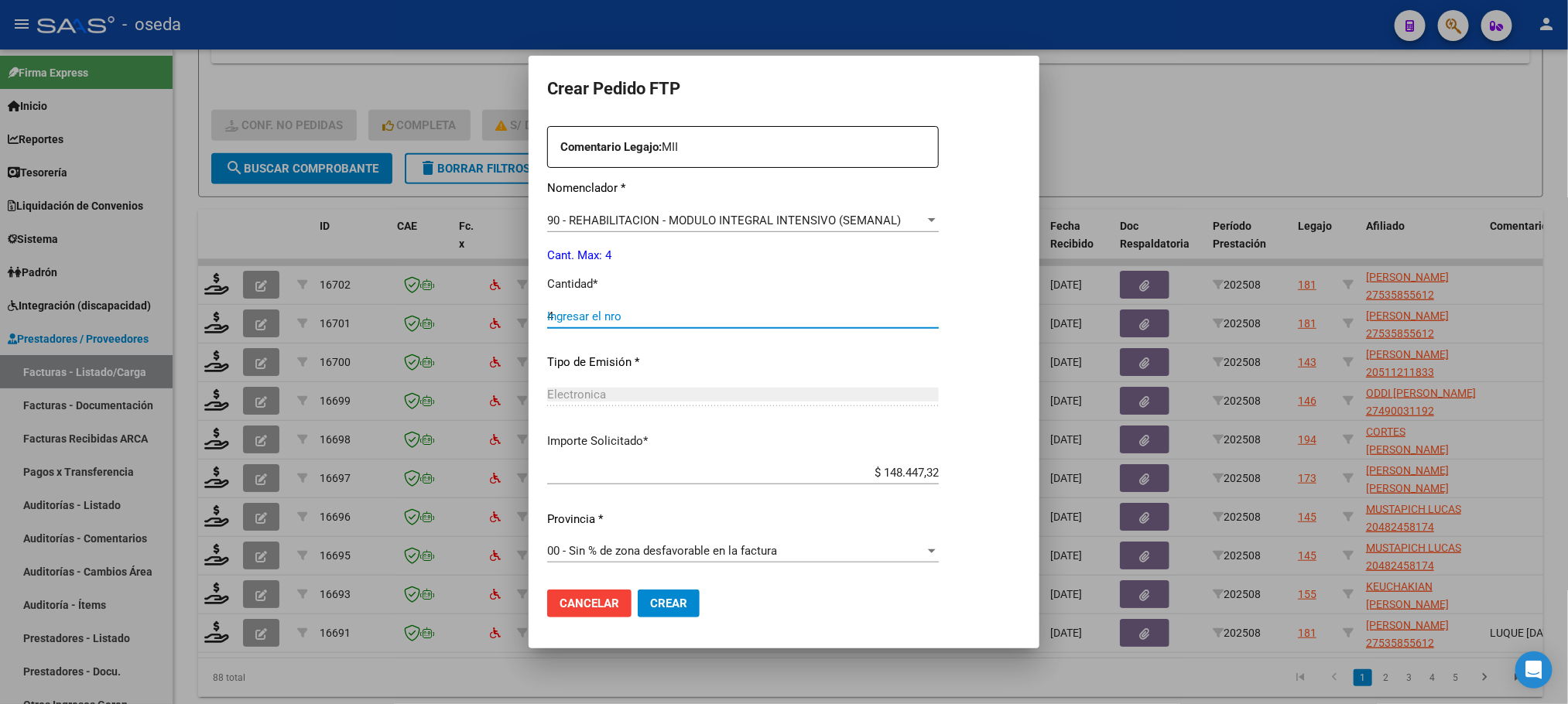
click at [638, 589] on button "Crear" at bounding box center [669, 603] width 62 height 28
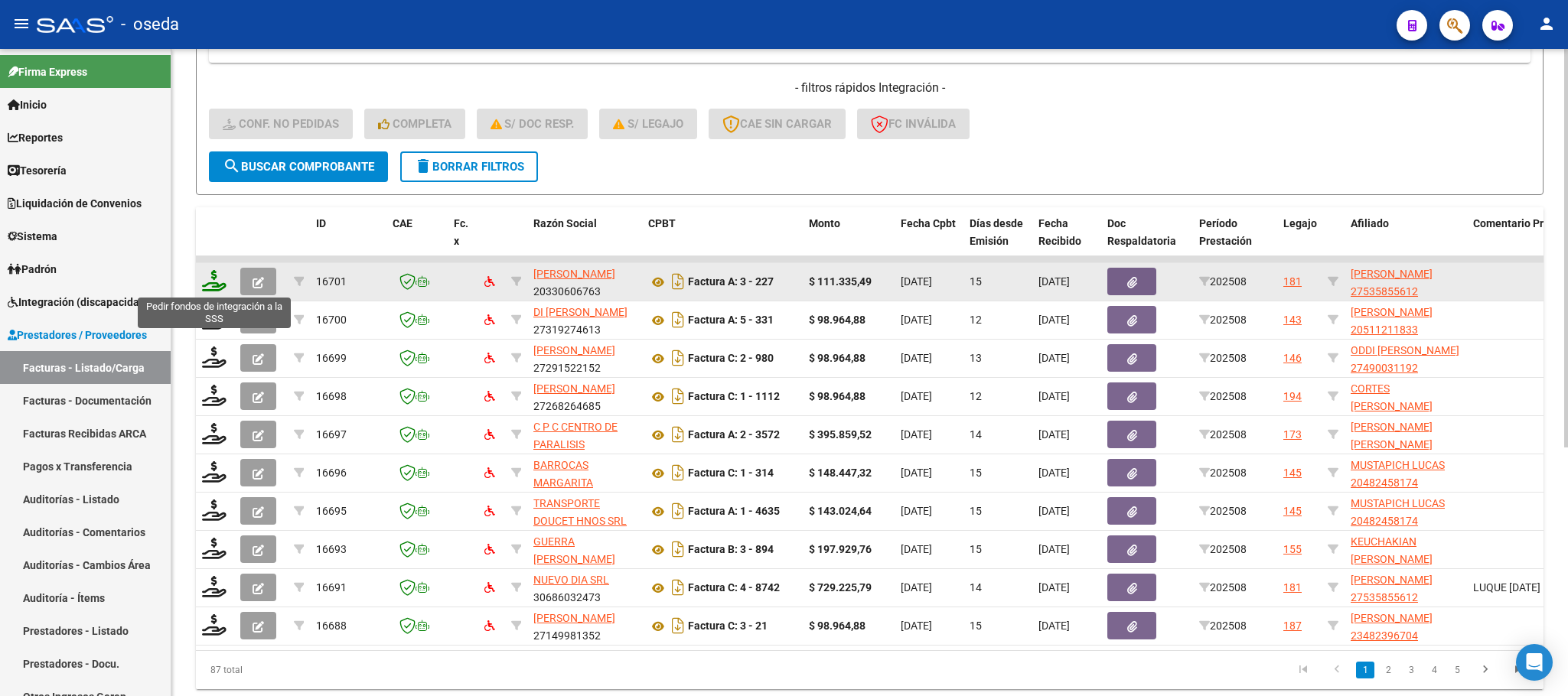
click at [210, 276] on icon at bounding box center [214, 280] width 25 height 22
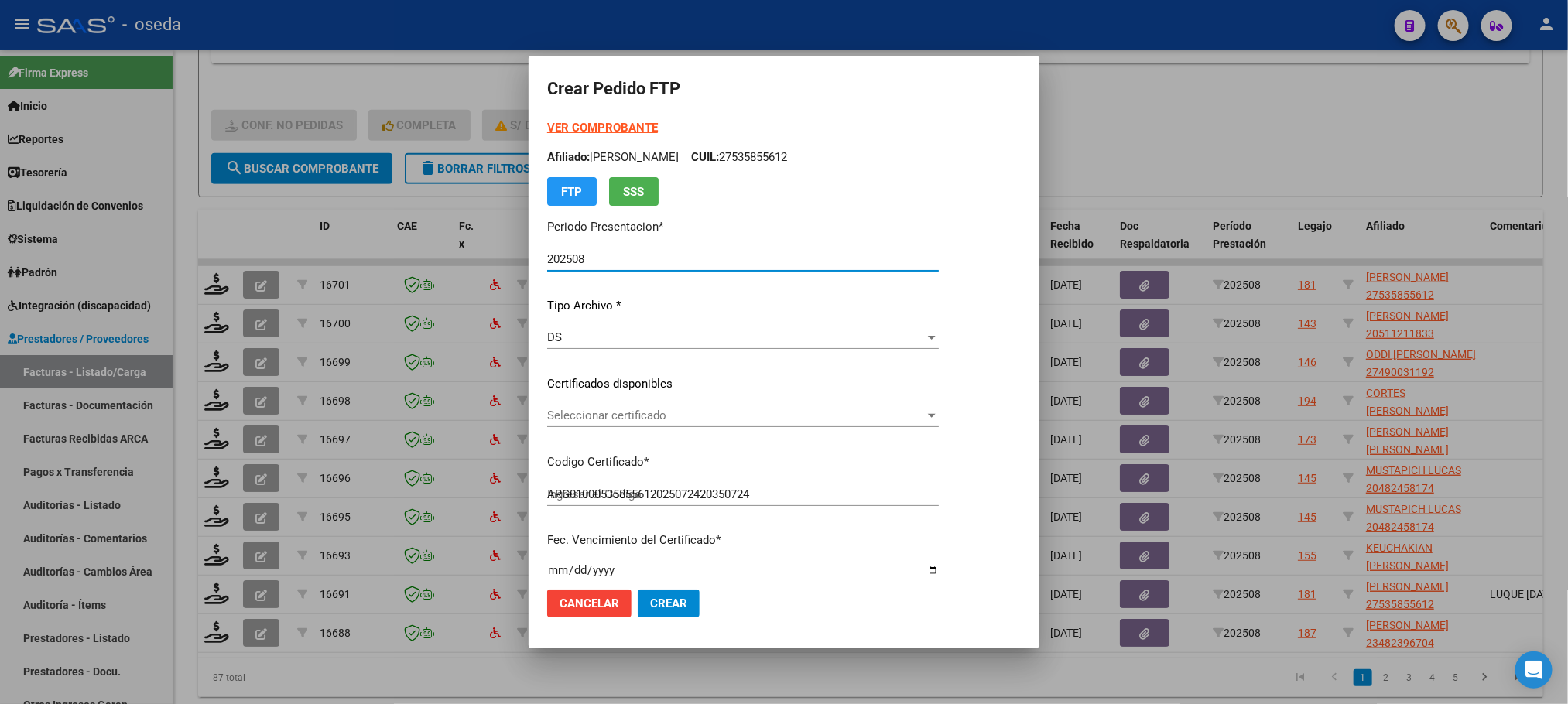
scroll to position [464, 0]
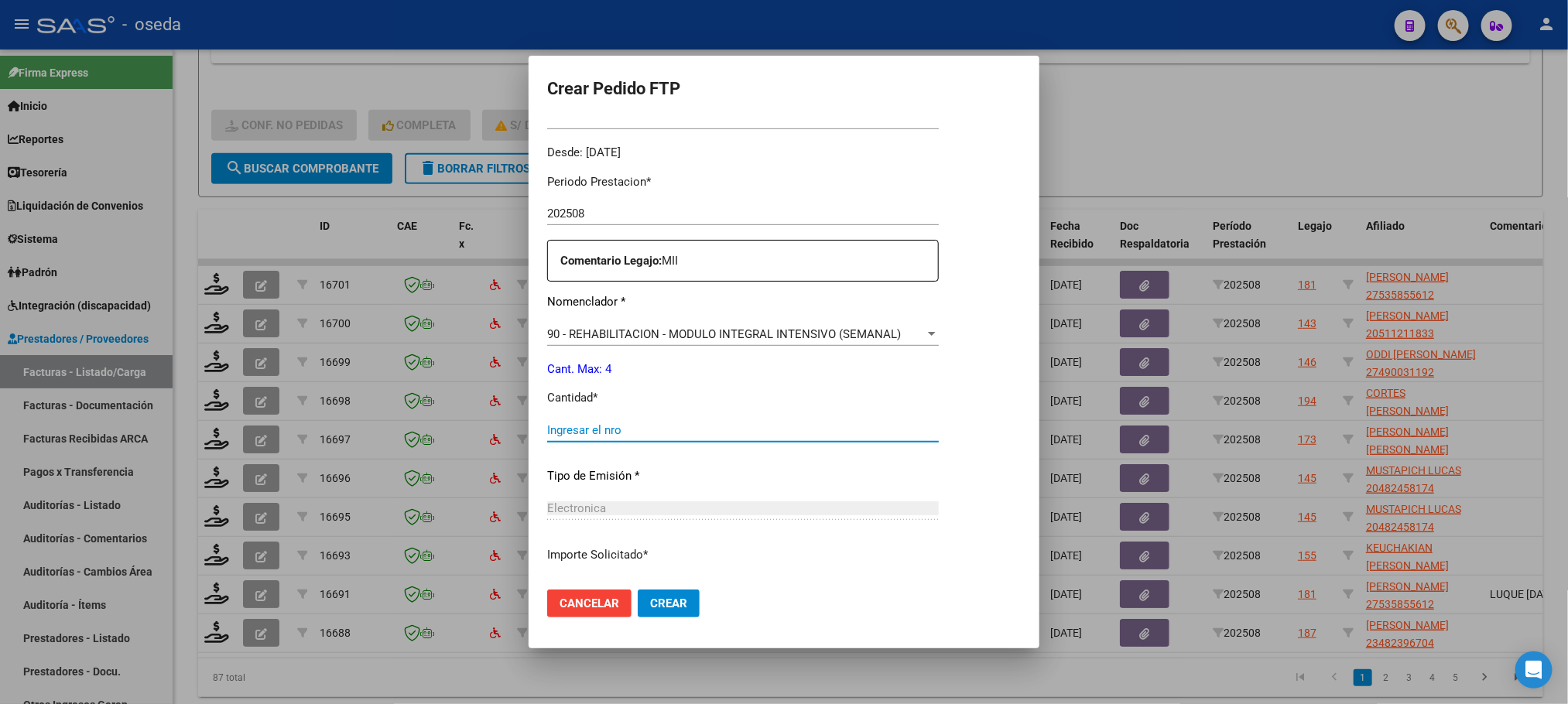
click at [690, 430] on input "Ingresar el nro" at bounding box center [743, 430] width 392 height 14
click at [638, 589] on button "Crear" at bounding box center [669, 603] width 62 height 28
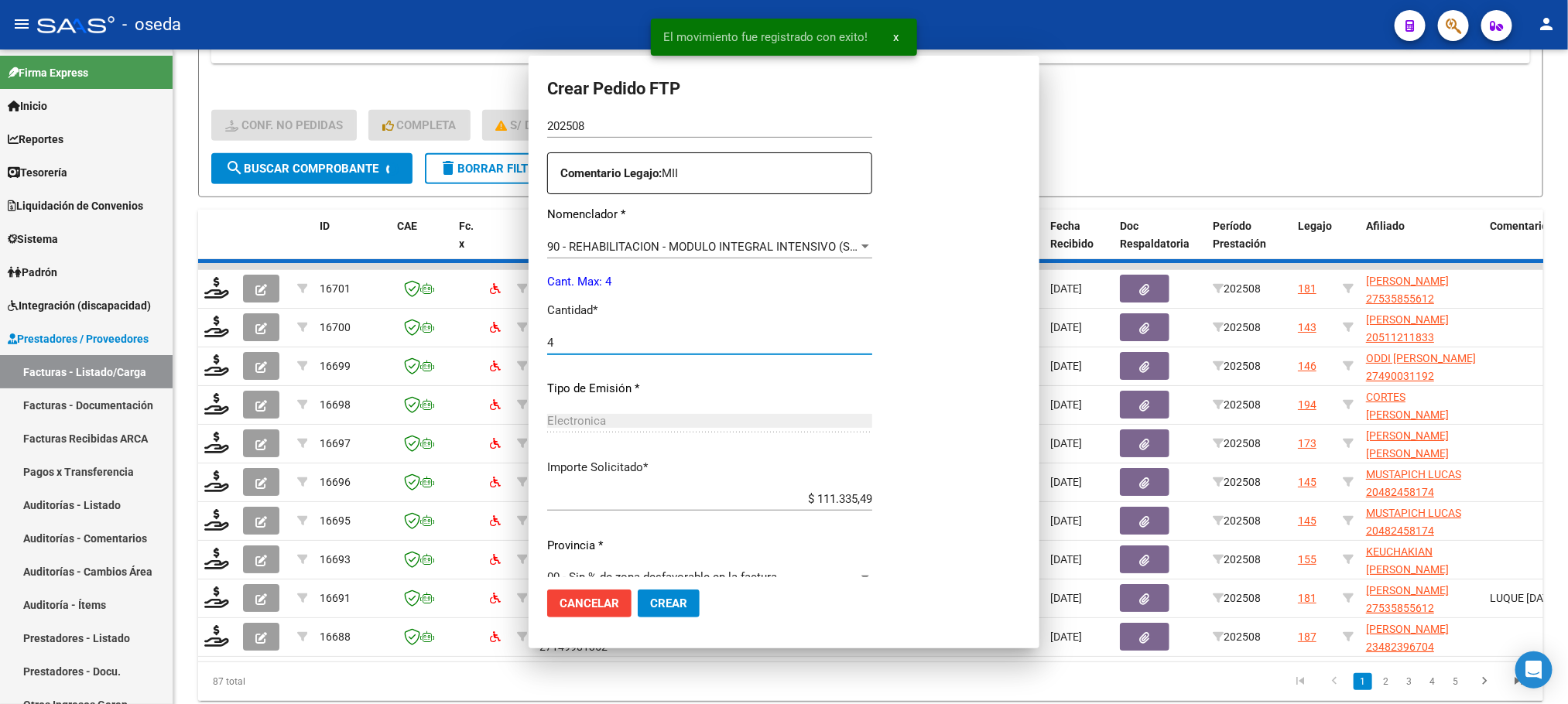
scroll to position [377, 0]
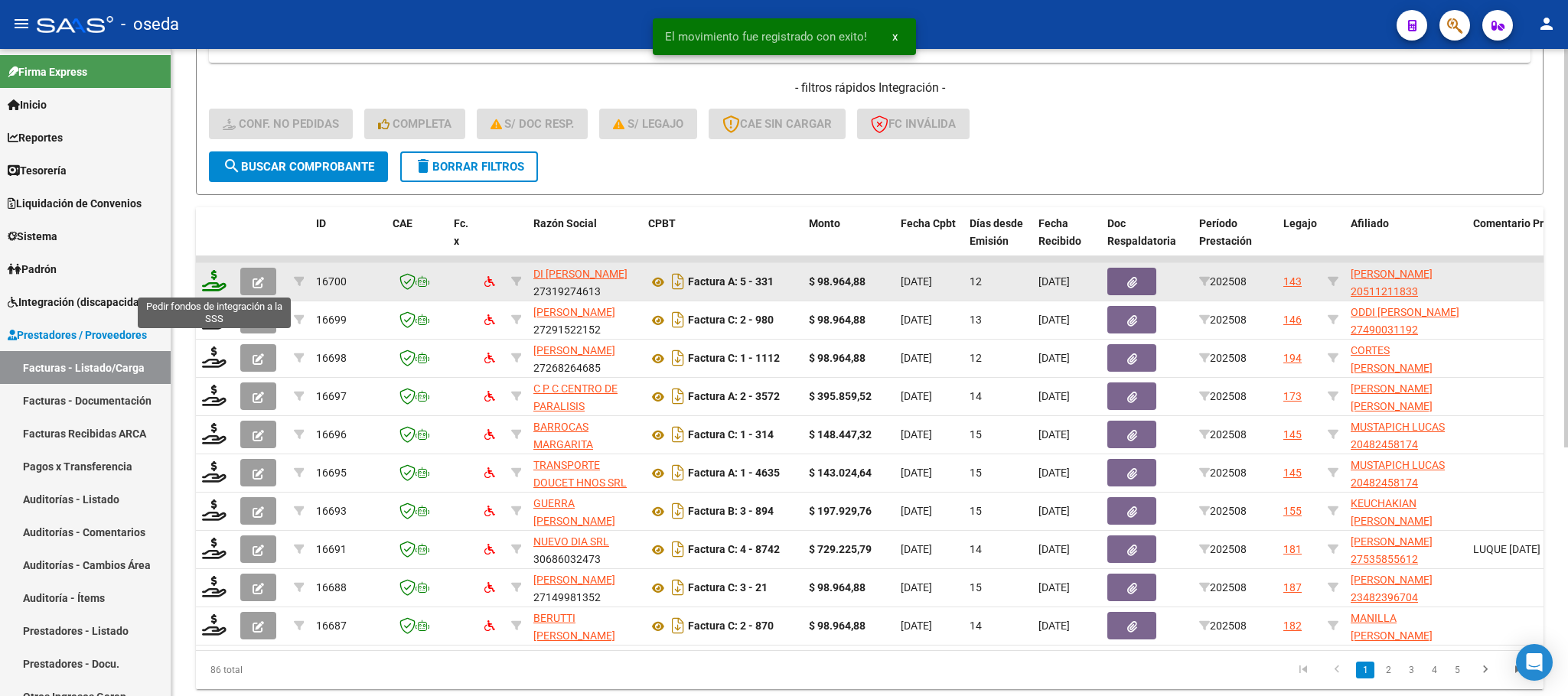
click at [213, 290] on icon at bounding box center [214, 280] width 25 height 22
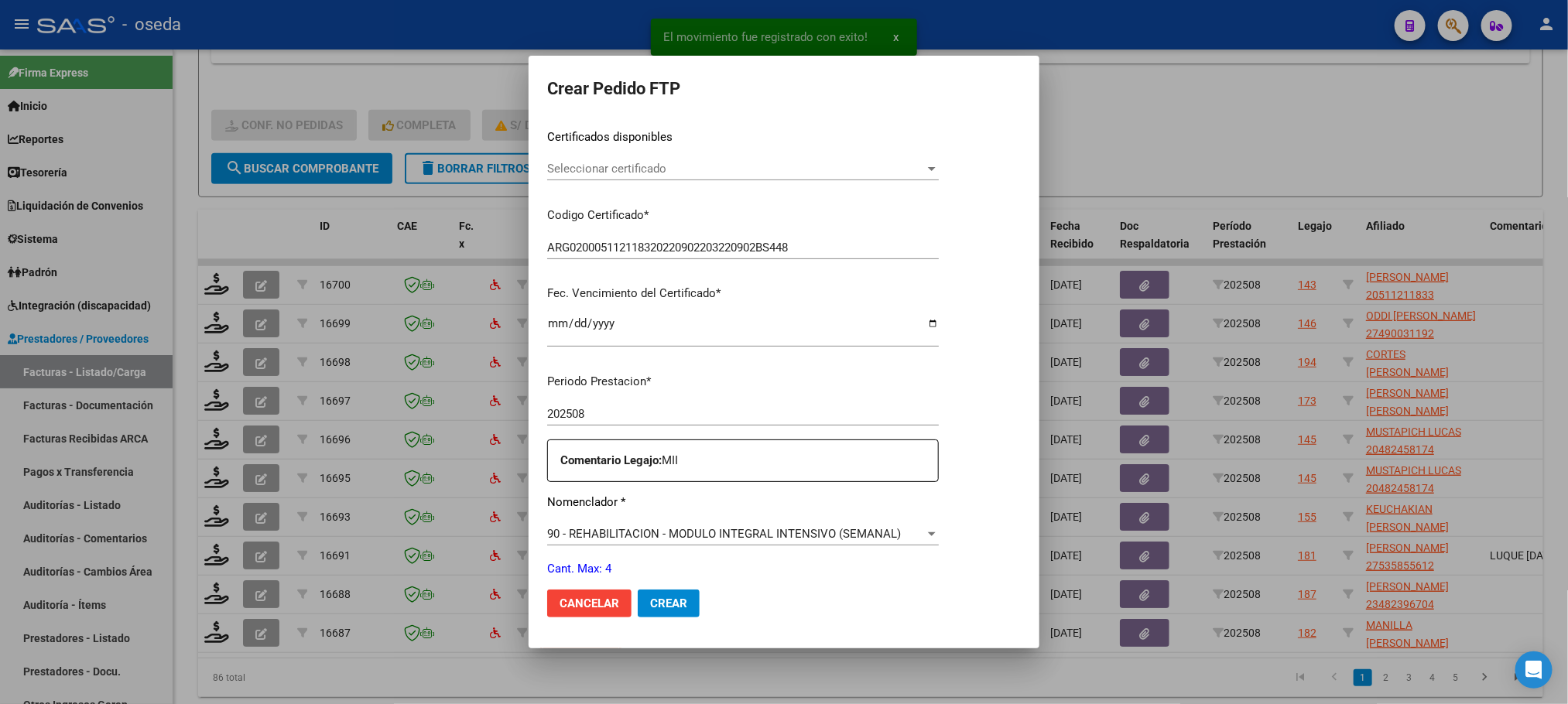
scroll to position [560, 0]
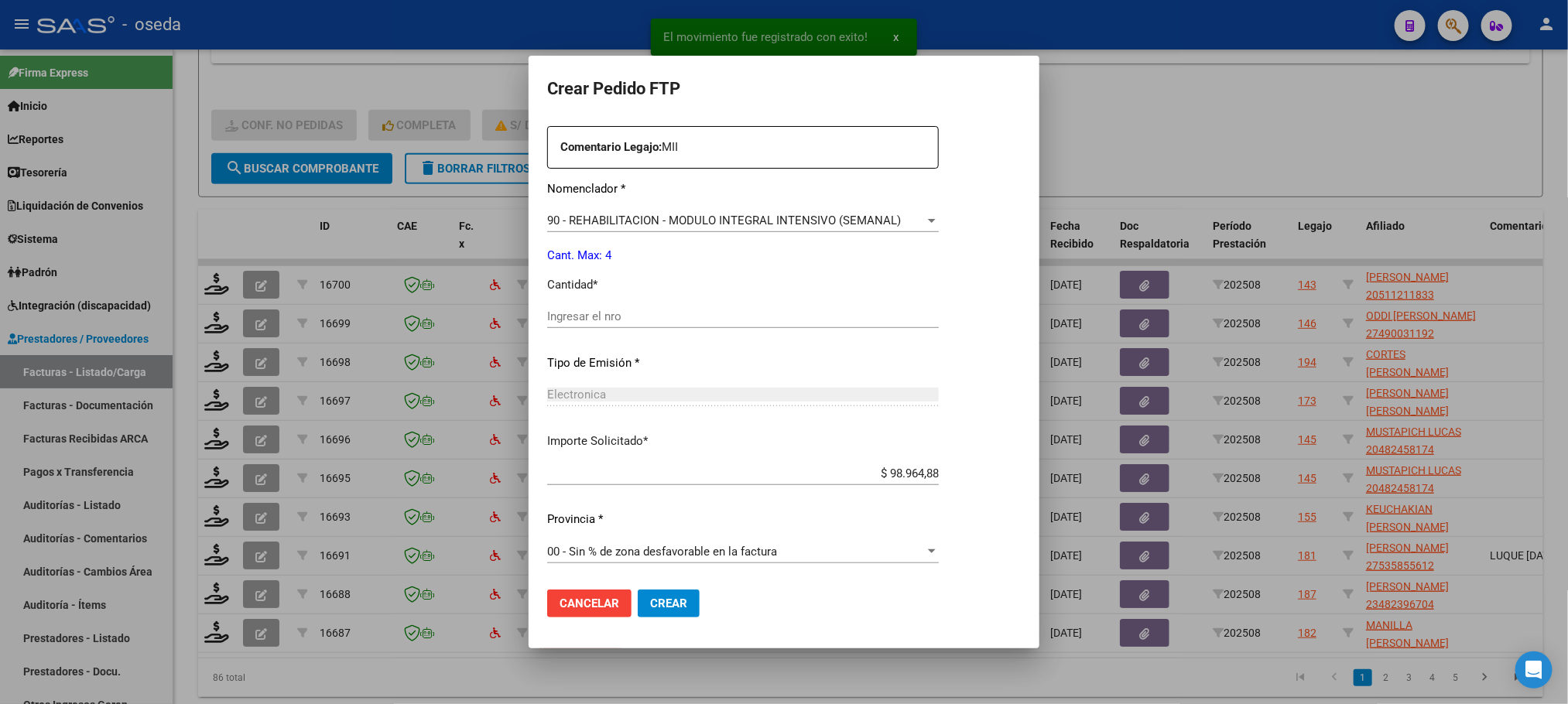
click at [595, 316] on input "Ingresar el nro" at bounding box center [743, 316] width 392 height 14
click at [638, 589] on button "Crear" at bounding box center [669, 603] width 62 height 28
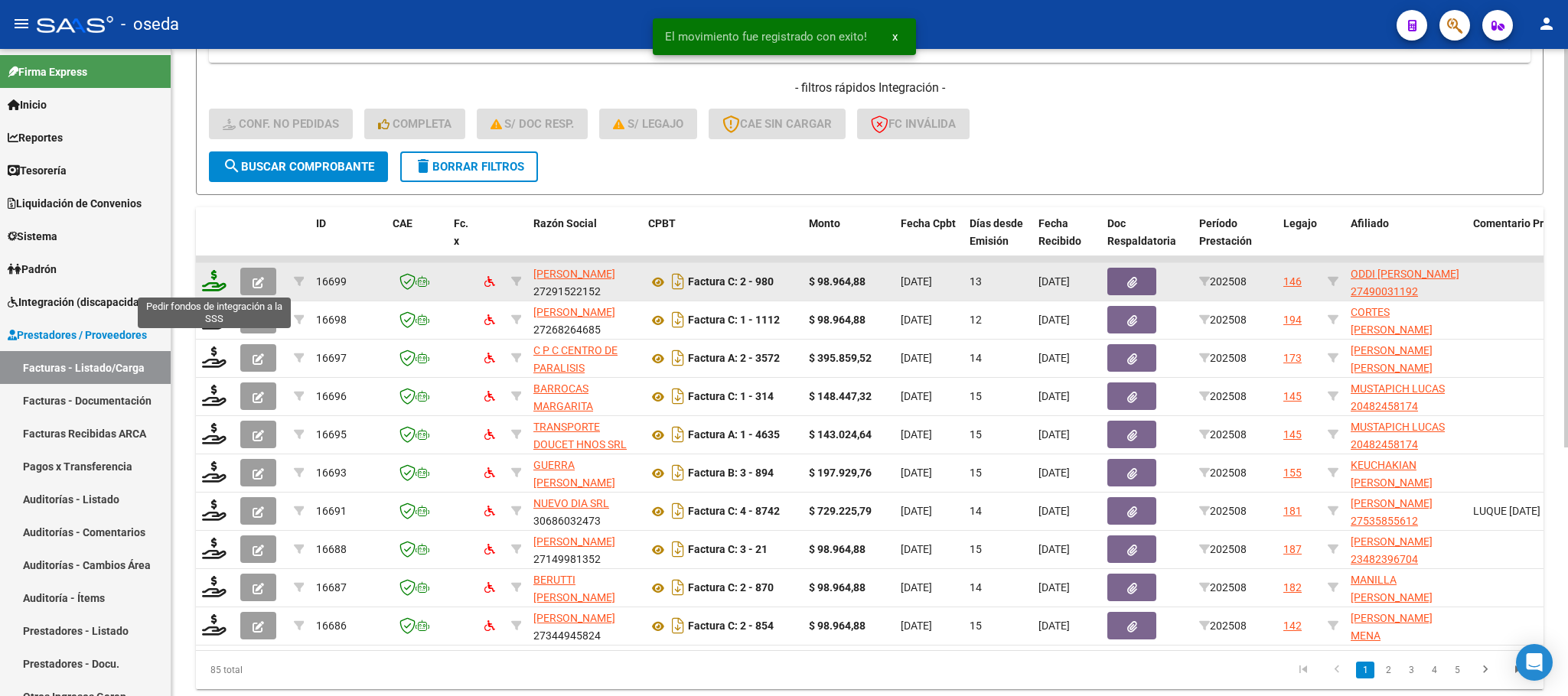
click at [209, 280] on icon at bounding box center [214, 280] width 25 height 22
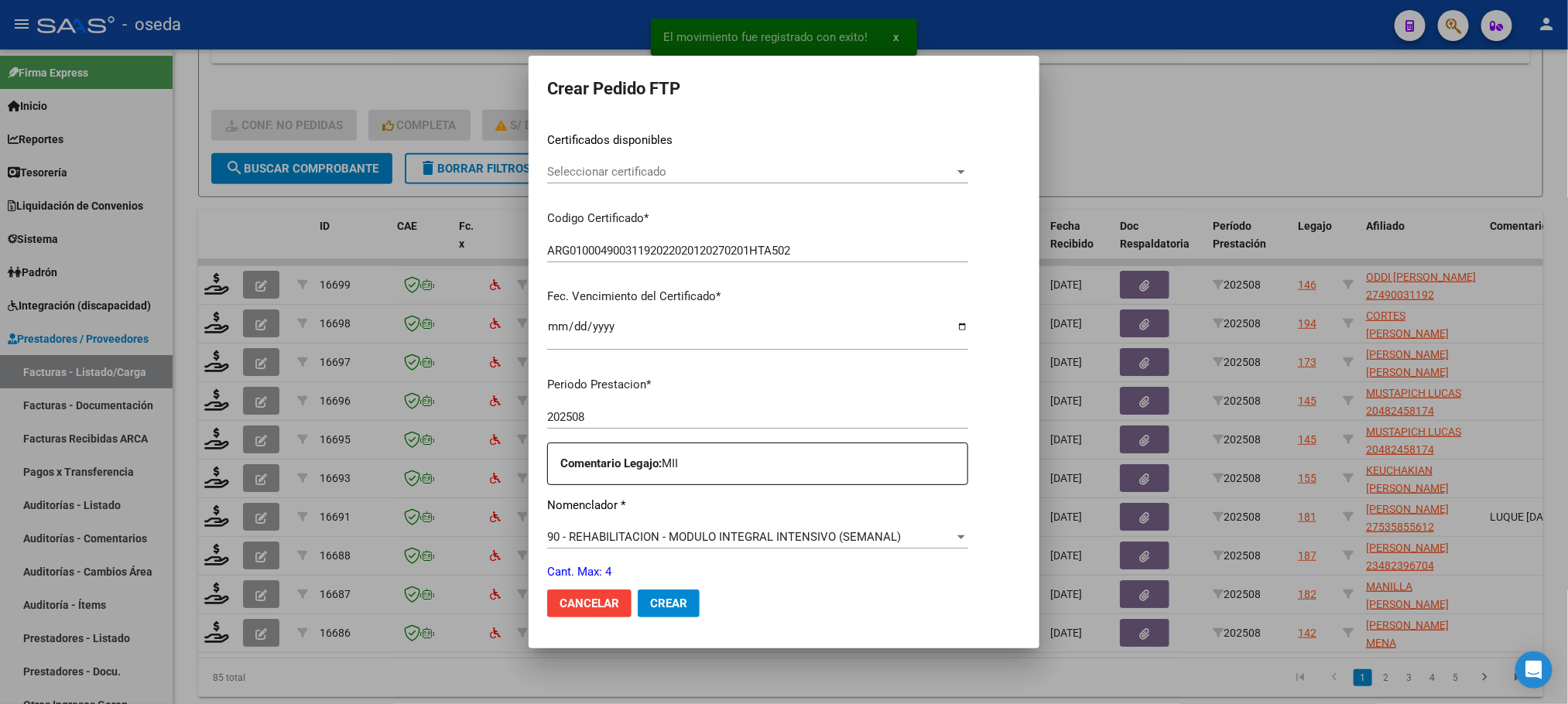
scroll to position [464, 0]
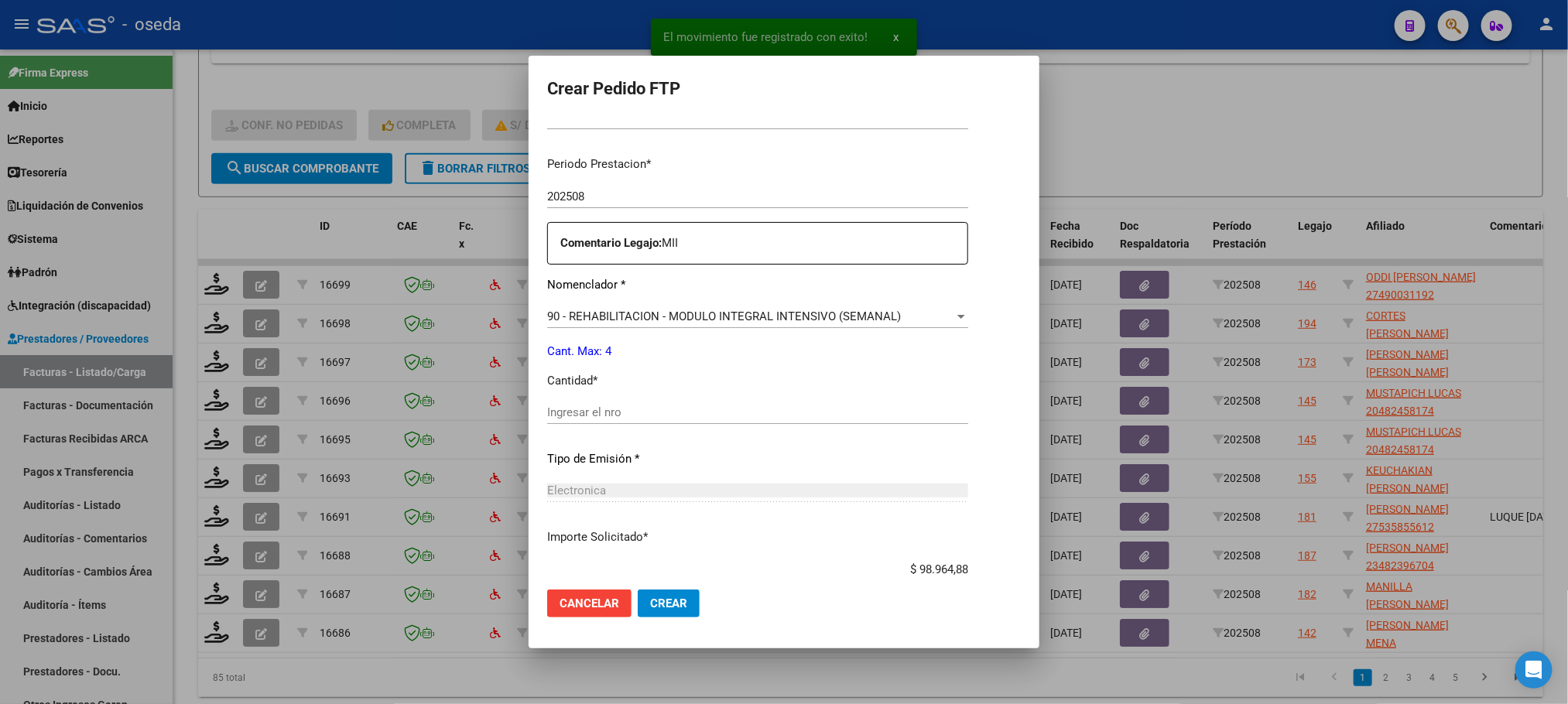
click at [753, 423] on div "Ingresar el nro" at bounding box center [757, 412] width 421 height 23
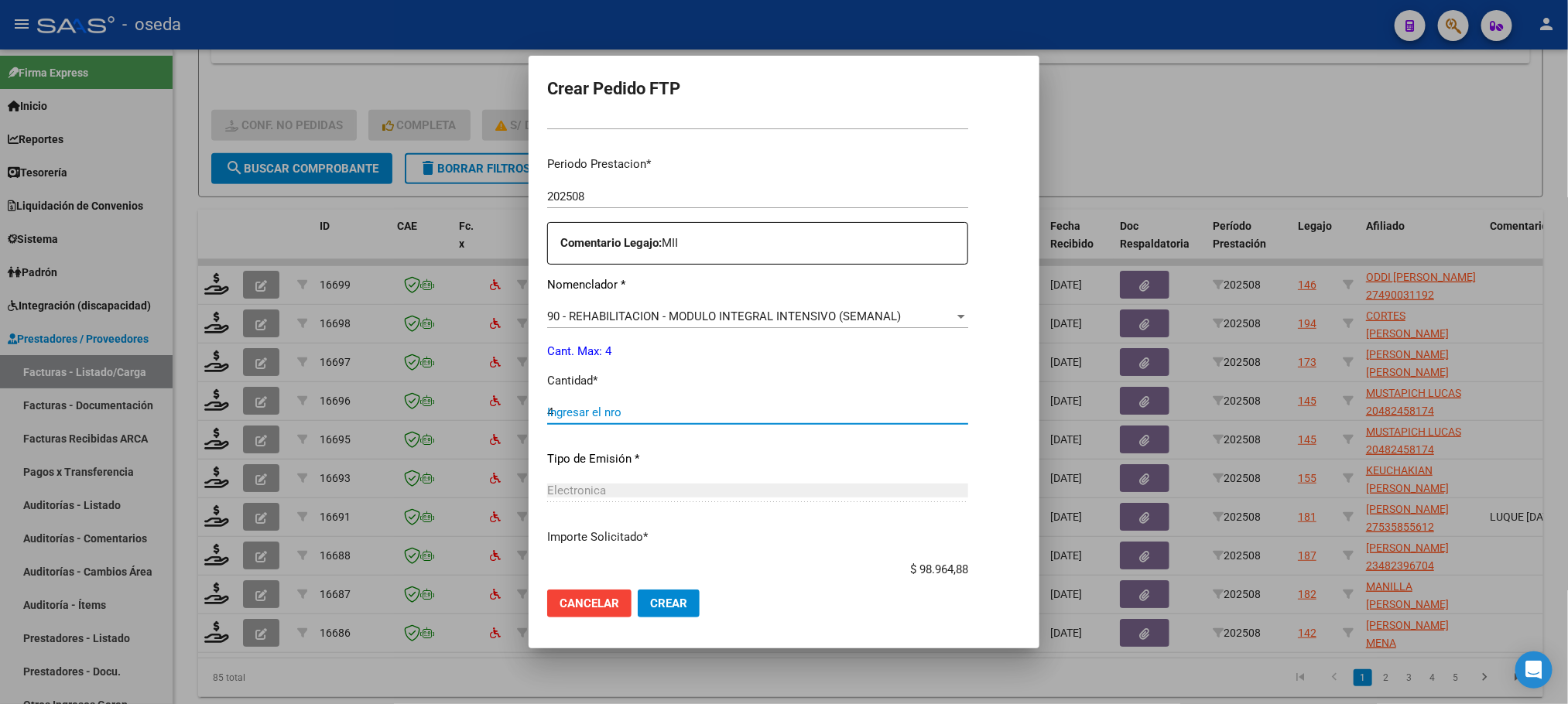
click at [638, 589] on button "Crear" at bounding box center [669, 603] width 62 height 28
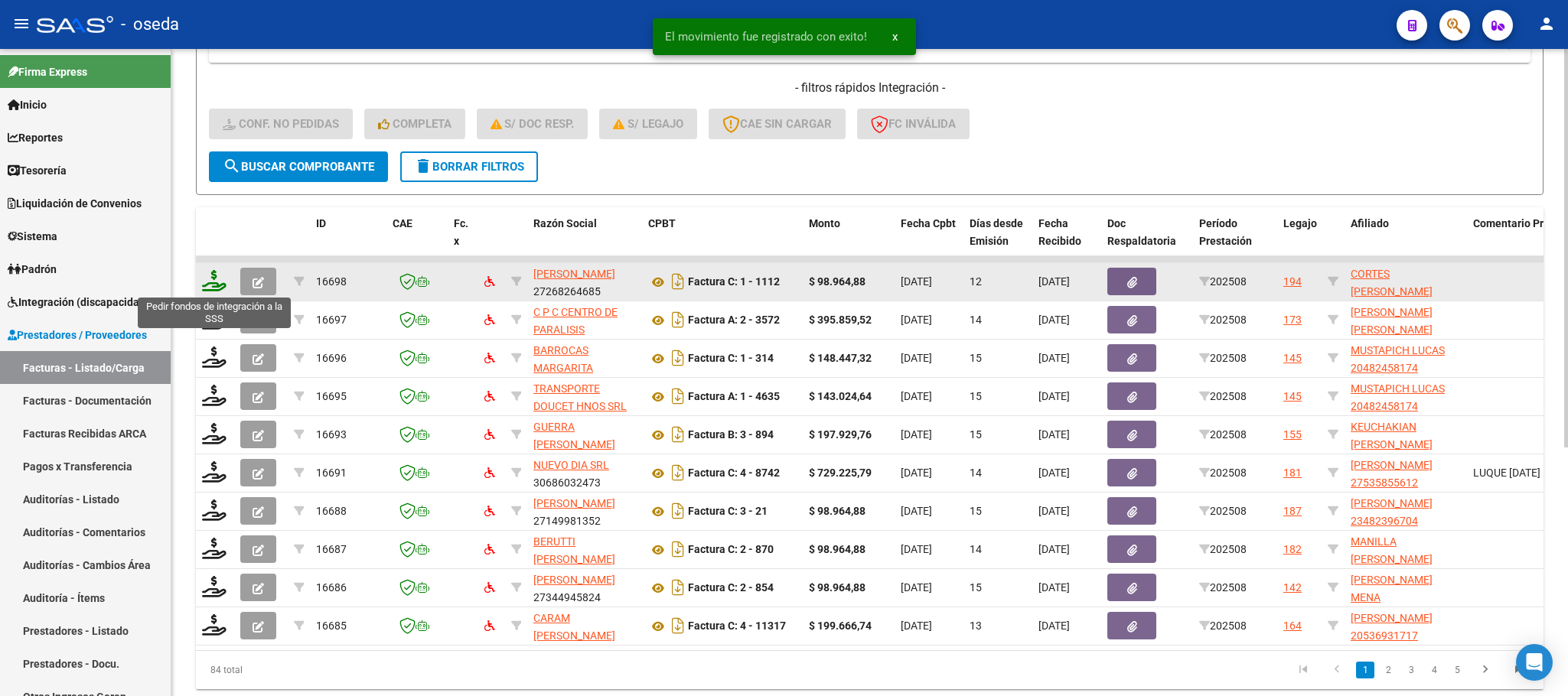
click at [208, 278] on icon at bounding box center [214, 280] width 25 height 22
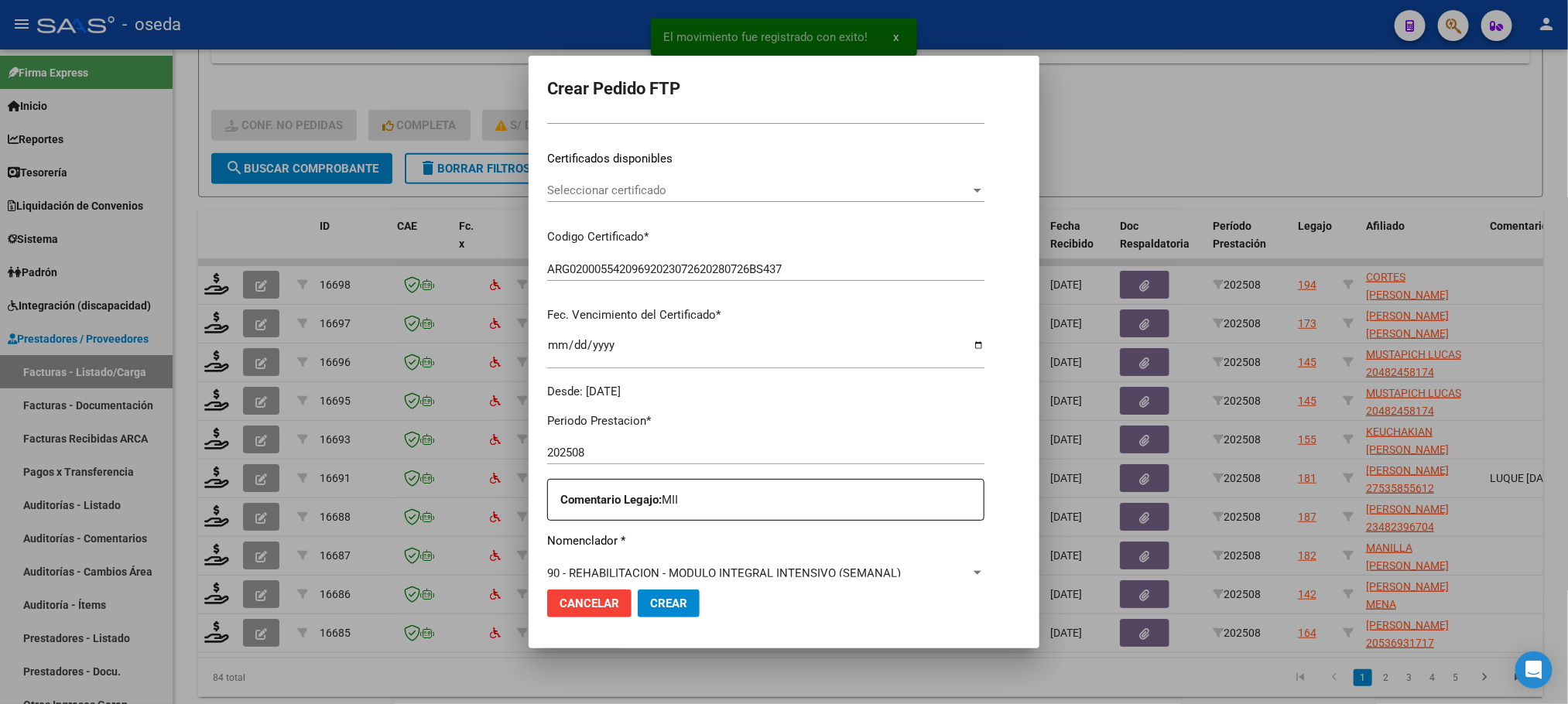
scroll to position [348, 0]
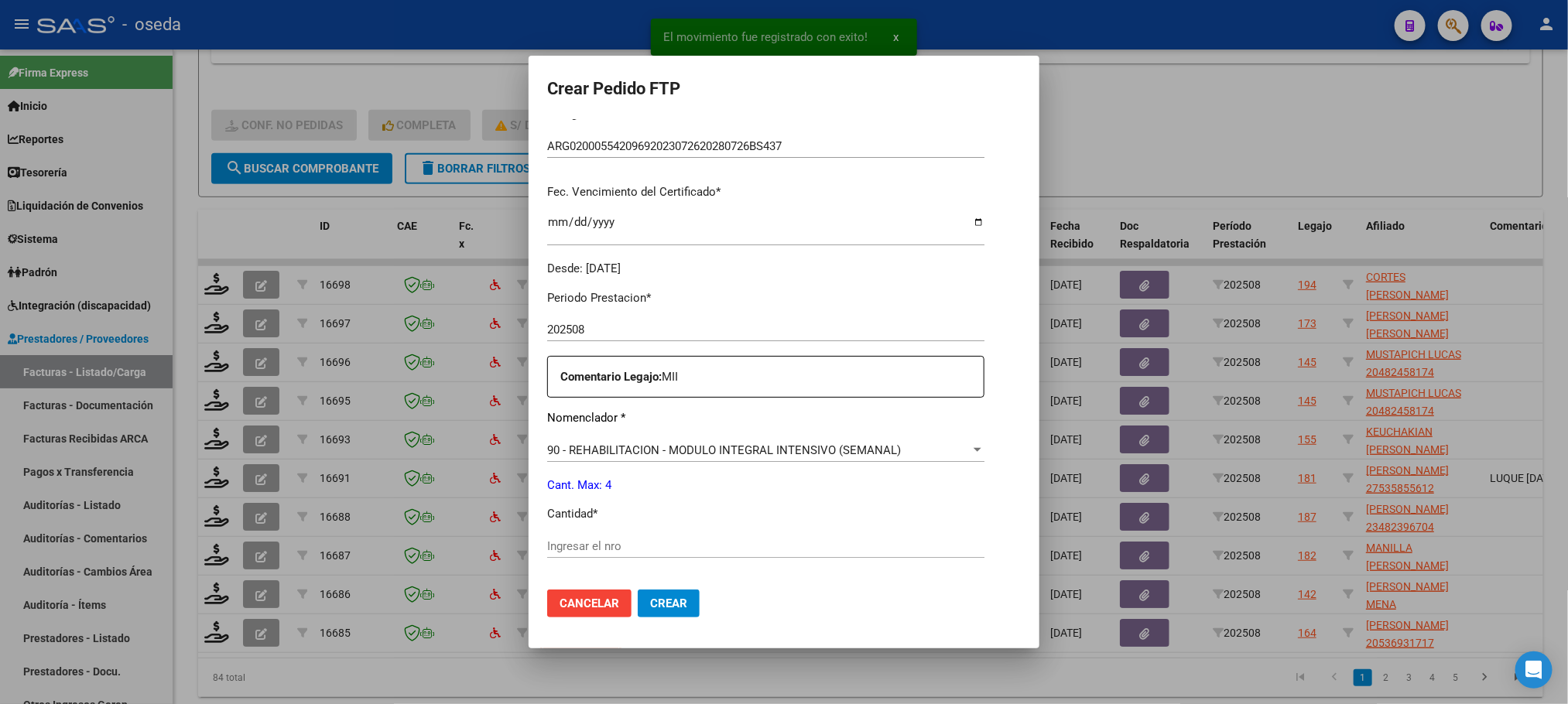
click at [727, 544] on input "Ingresar el nro" at bounding box center [765, 546] width 437 height 14
click at [638, 589] on button "Crear" at bounding box center [669, 603] width 62 height 28
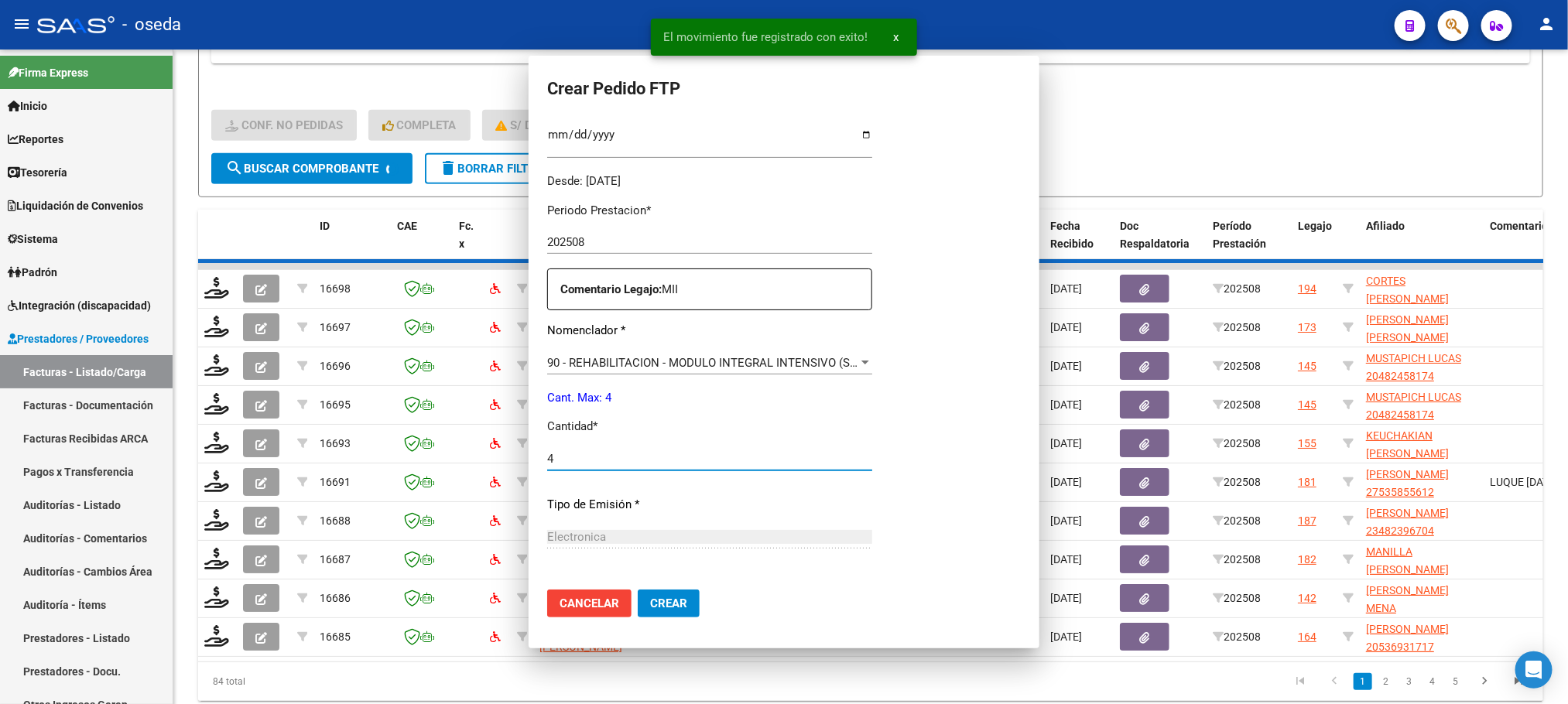
scroll to position [261, 0]
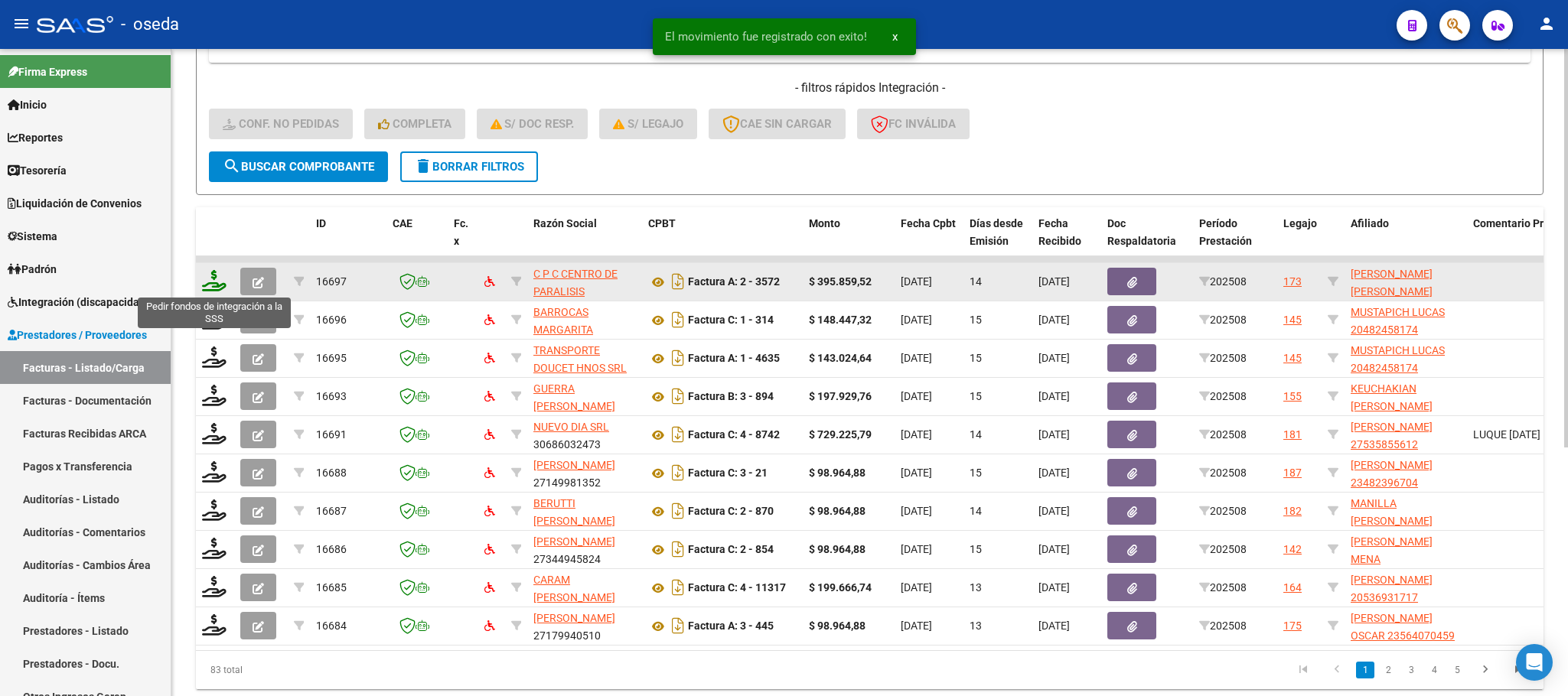
click at [216, 279] on icon at bounding box center [214, 280] width 25 height 22
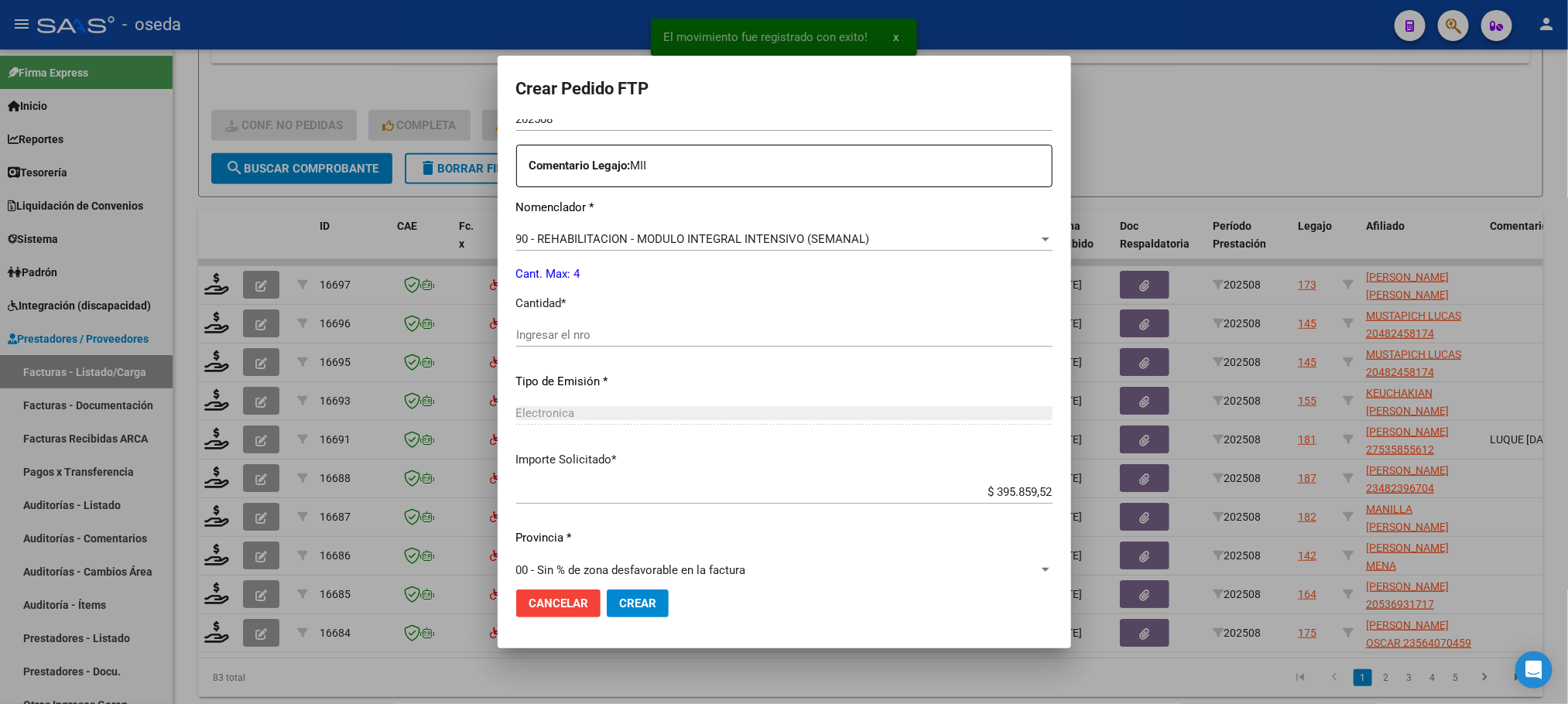
scroll to position [560, 0]
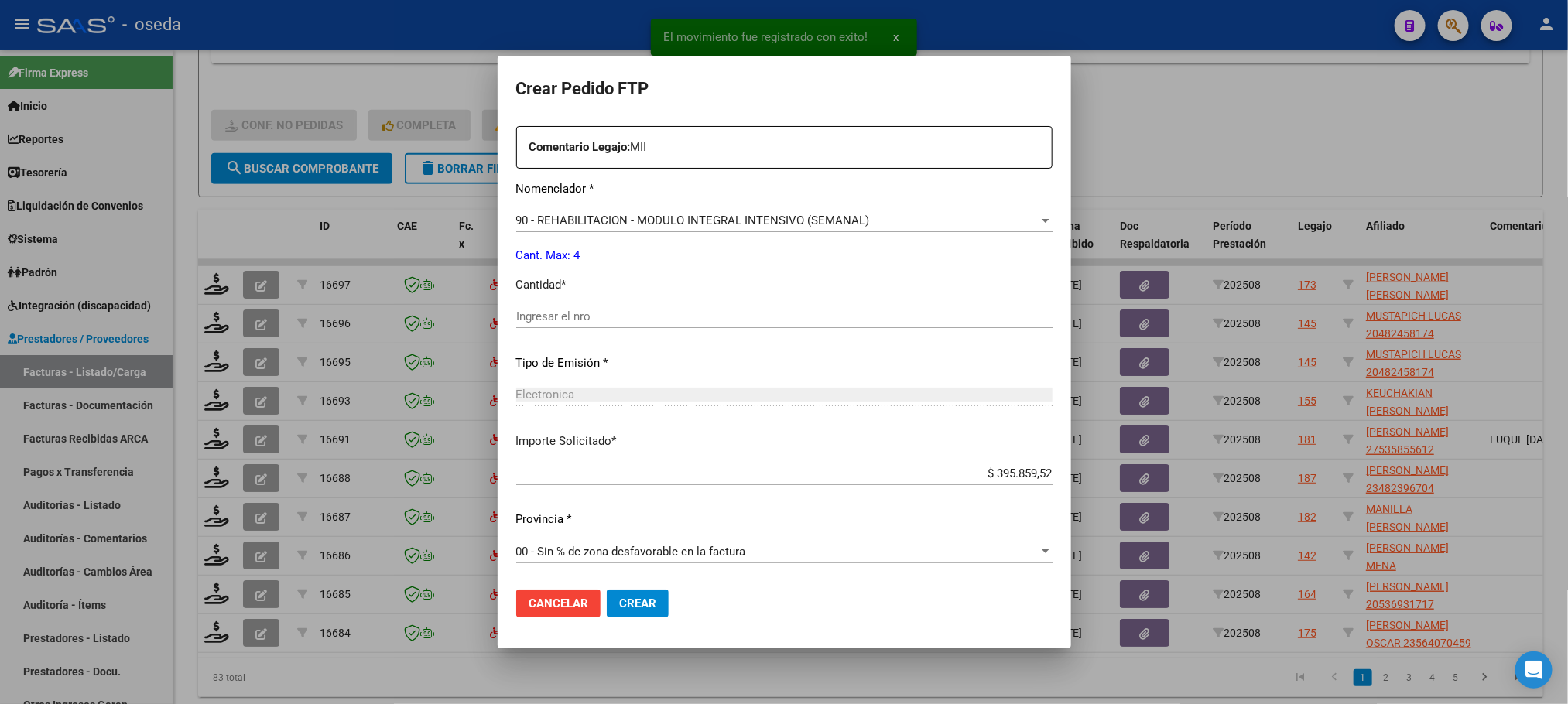
click at [669, 300] on div "Periodo Prestacion * 202508 Ingresar el Periodo Prestacion Comentario Legajo: M…" at bounding box center [784, 312] width 536 height 530
click at [669, 314] on input "Ingresar el nro" at bounding box center [784, 316] width 536 height 14
click at [606, 589] on button "Crear" at bounding box center [637, 603] width 62 height 28
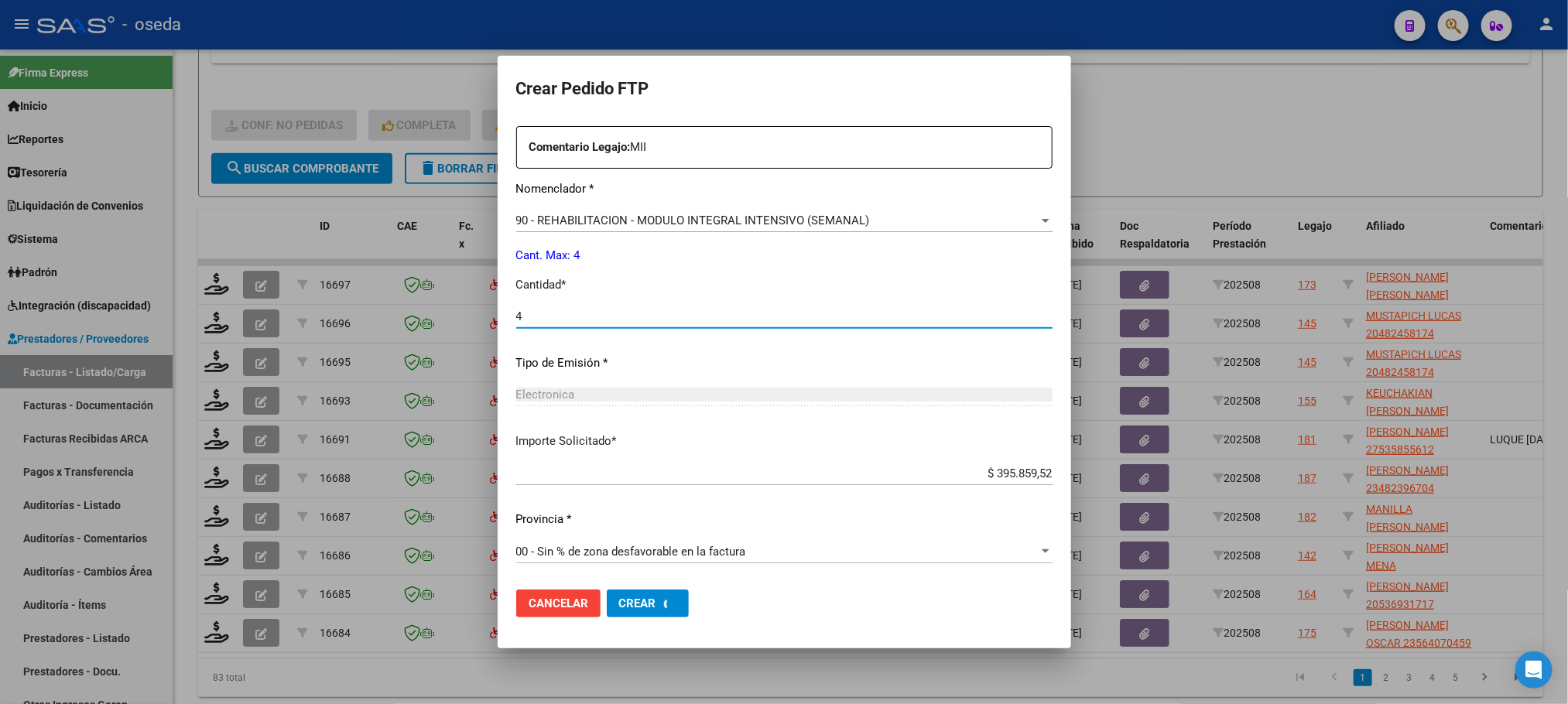
scroll to position [474, 0]
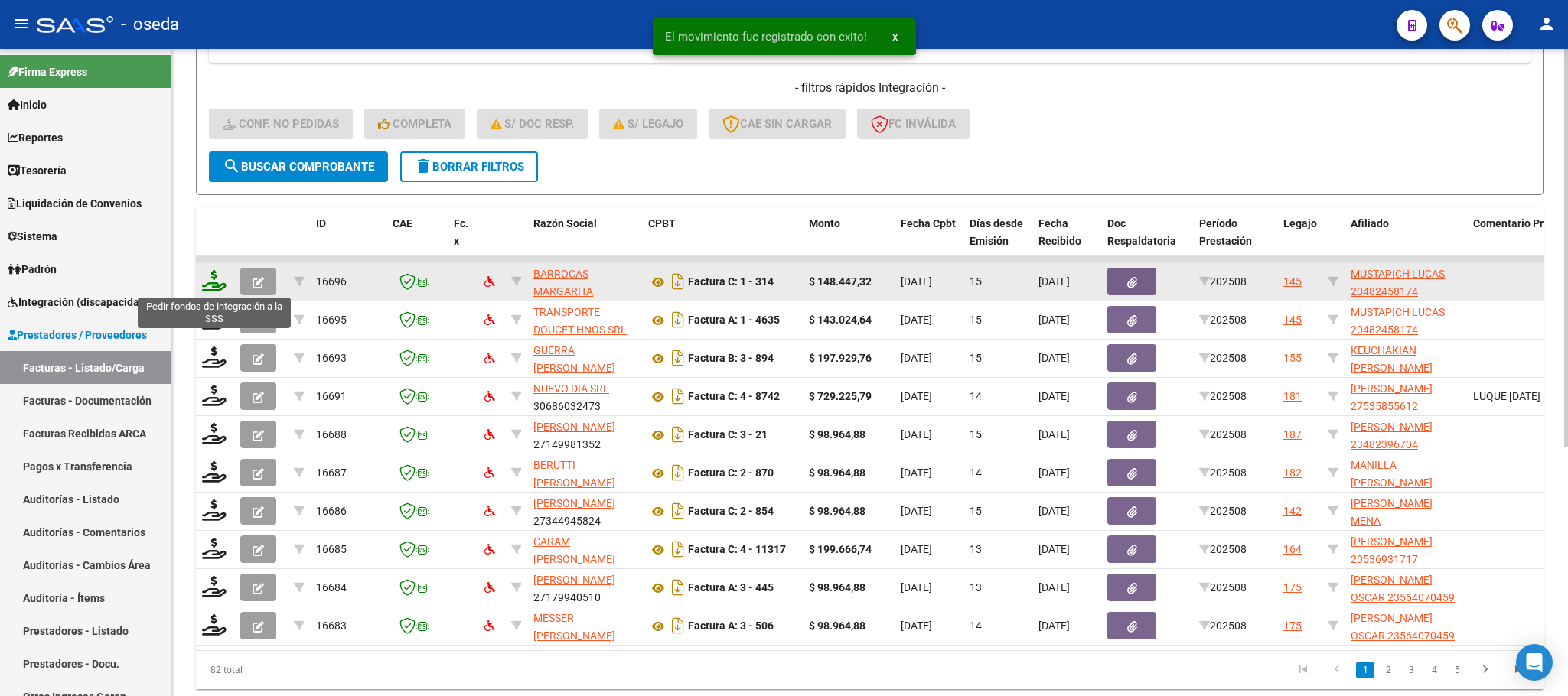
click at [216, 270] on icon at bounding box center [214, 280] width 25 height 22
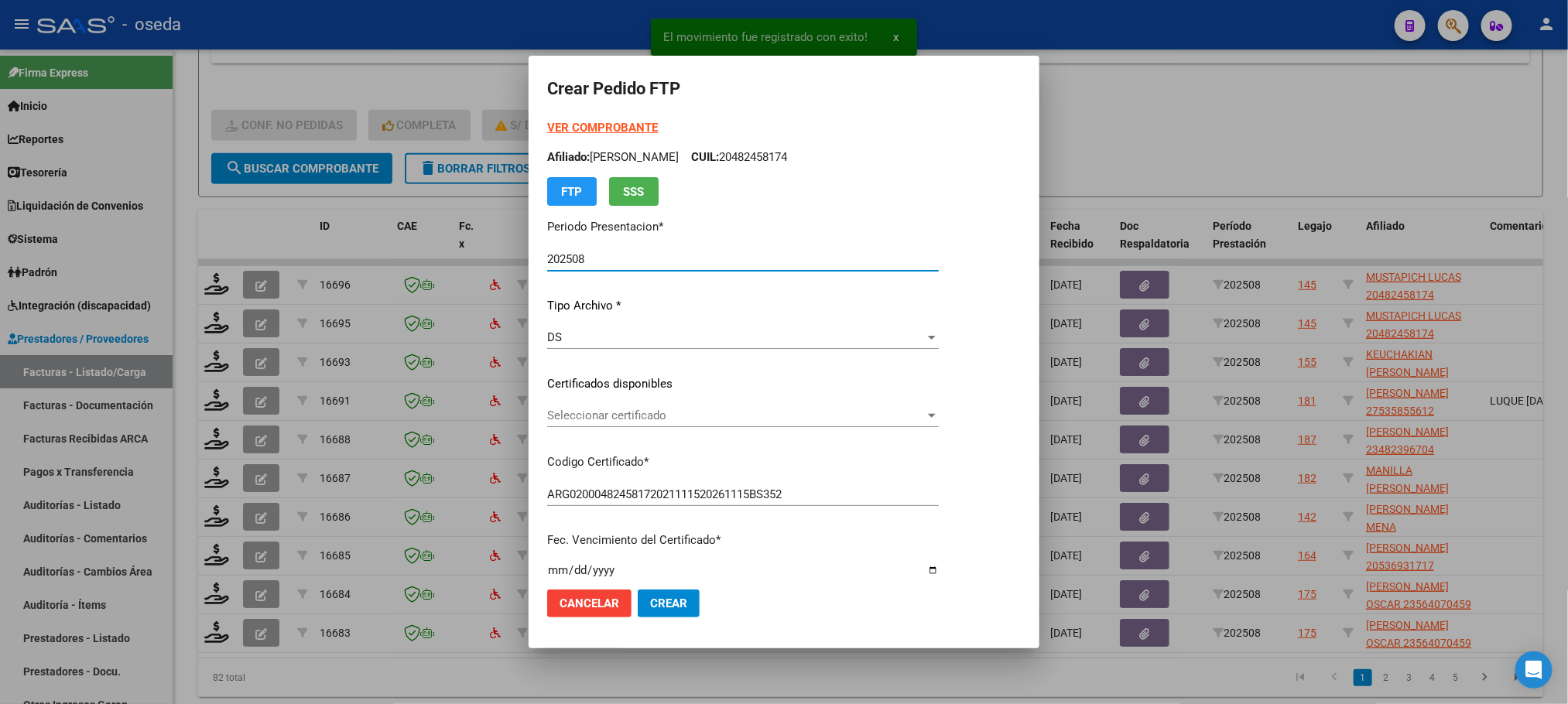
scroll to position [560, 0]
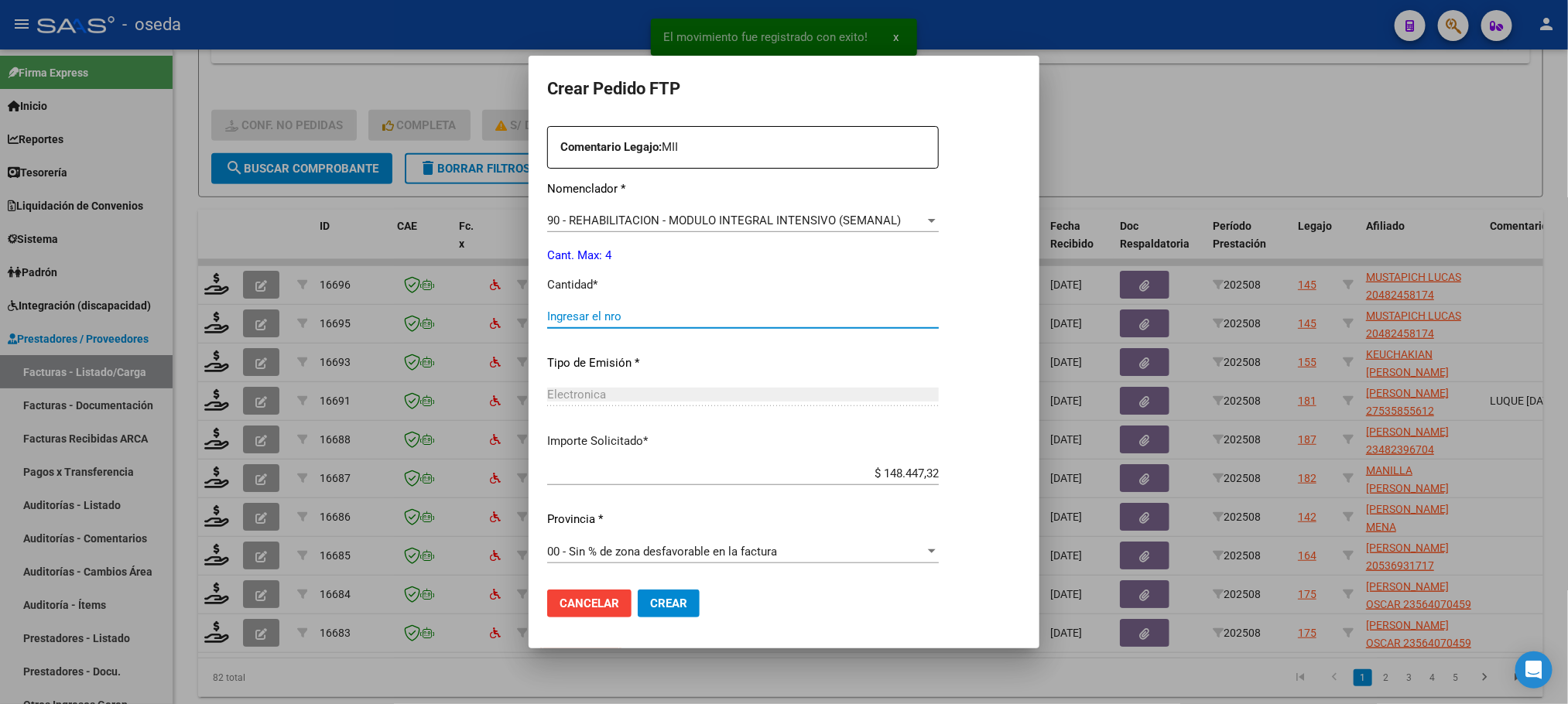
click at [678, 319] on input "Ingresar el nro" at bounding box center [743, 316] width 392 height 14
click at [638, 589] on button "Crear" at bounding box center [669, 603] width 62 height 28
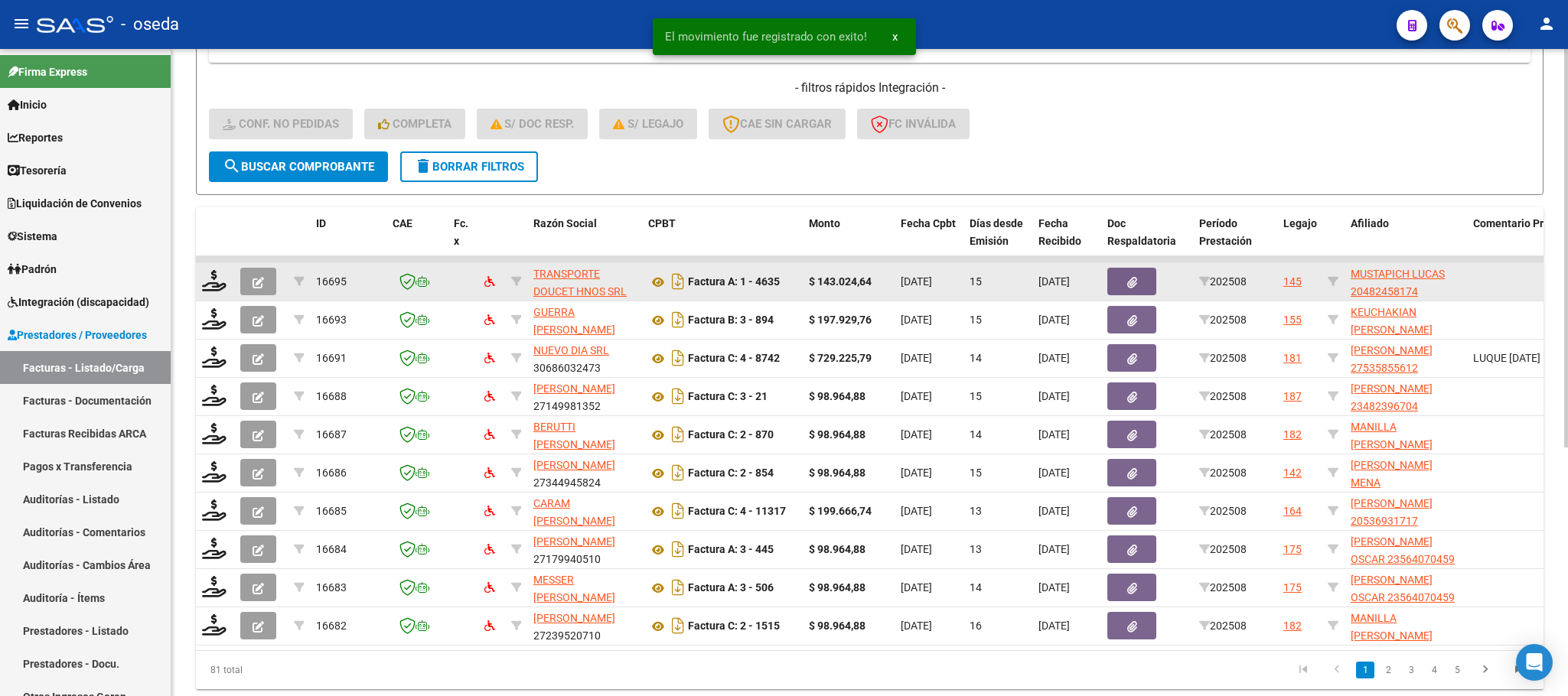
click at [218, 268] on datatable-body-cell at bounding box center [215, 282] width 38 height 38
click at [216, 287] on icon at bounding box center [214, 280] width 25 height 22
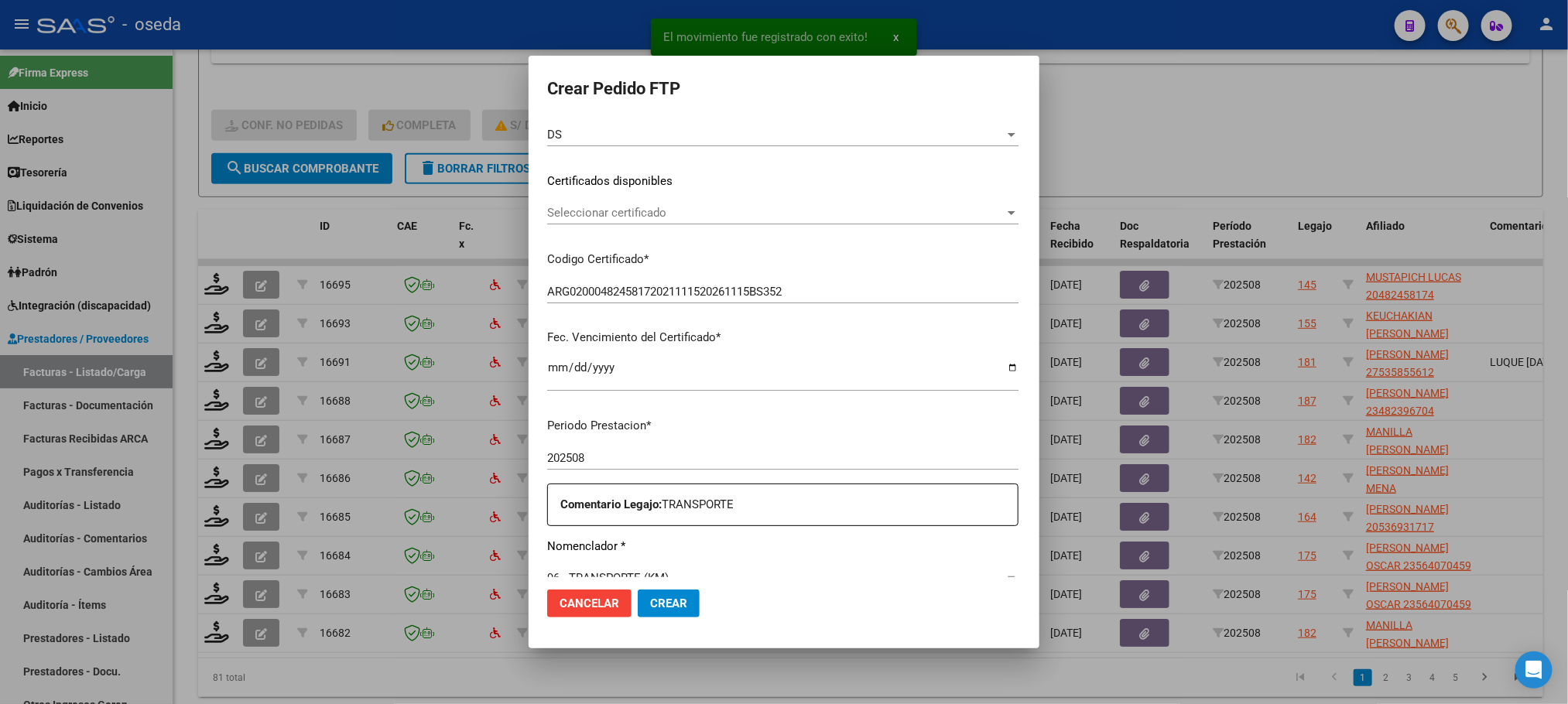
scroll to position [464, 0]
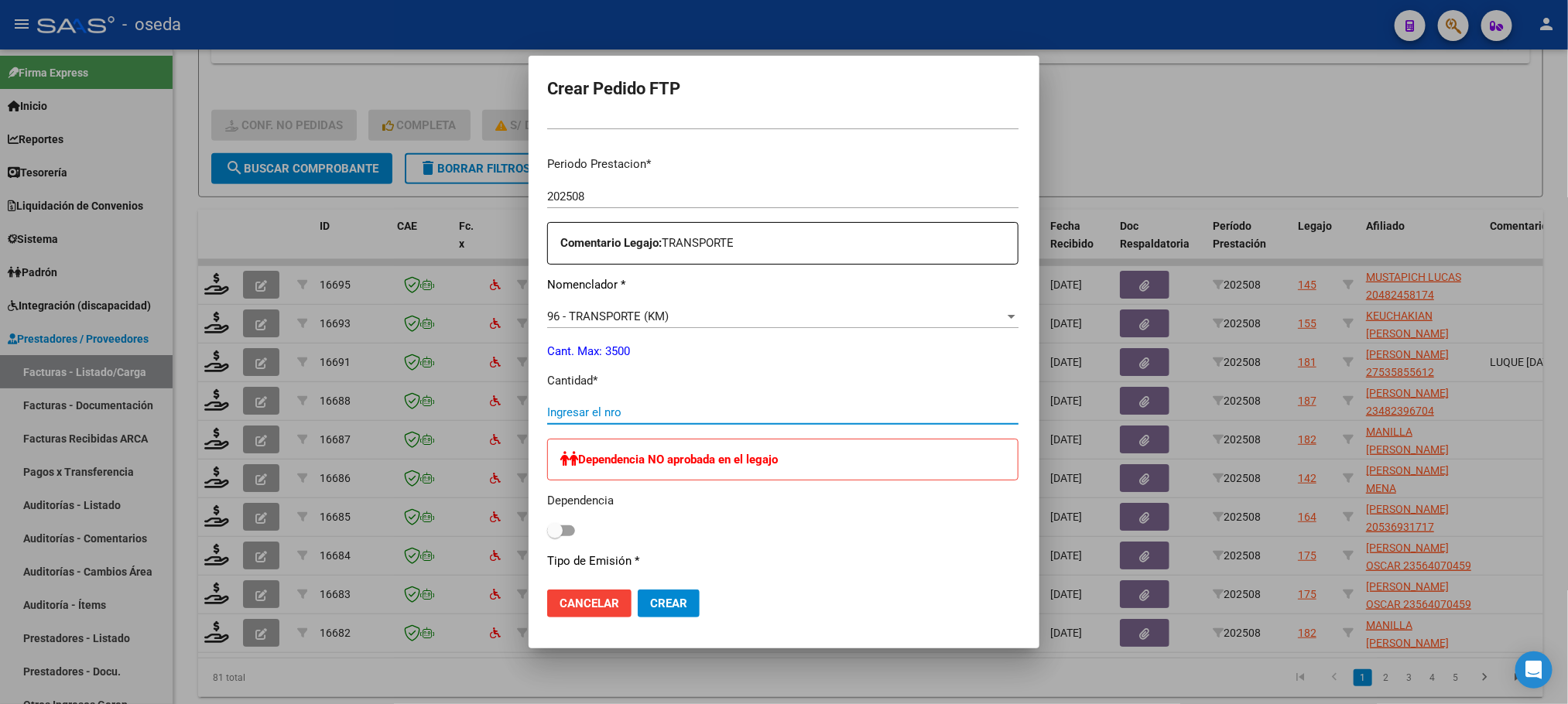
click at [658, 405] on input "Ingresar el nro" at bounding box center [783, 412] width 472 height 14
click at [638, 589] on button "Crear" at bounding box center [669, 603] width 62 height 28
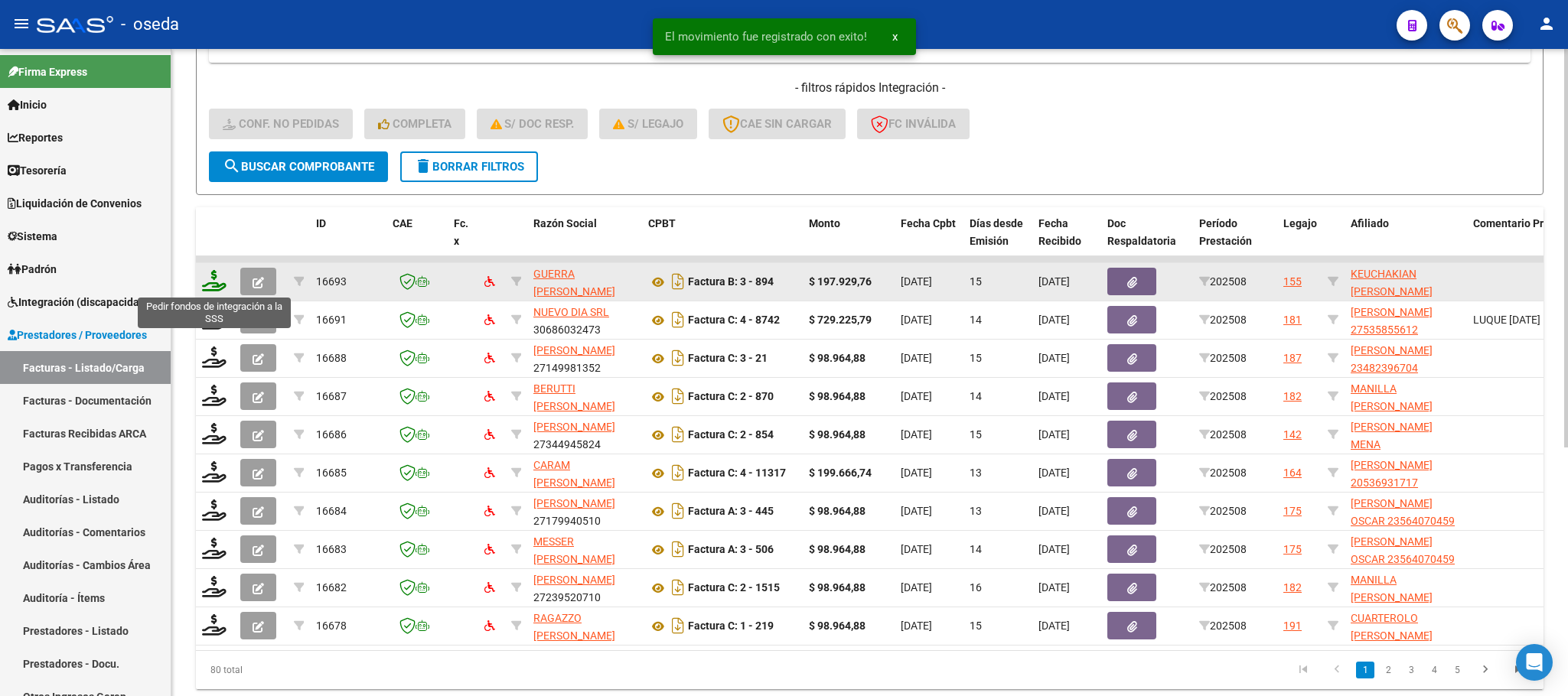
click at [210, 287] on icon at bounding box center [214, 280] width 25 height 22
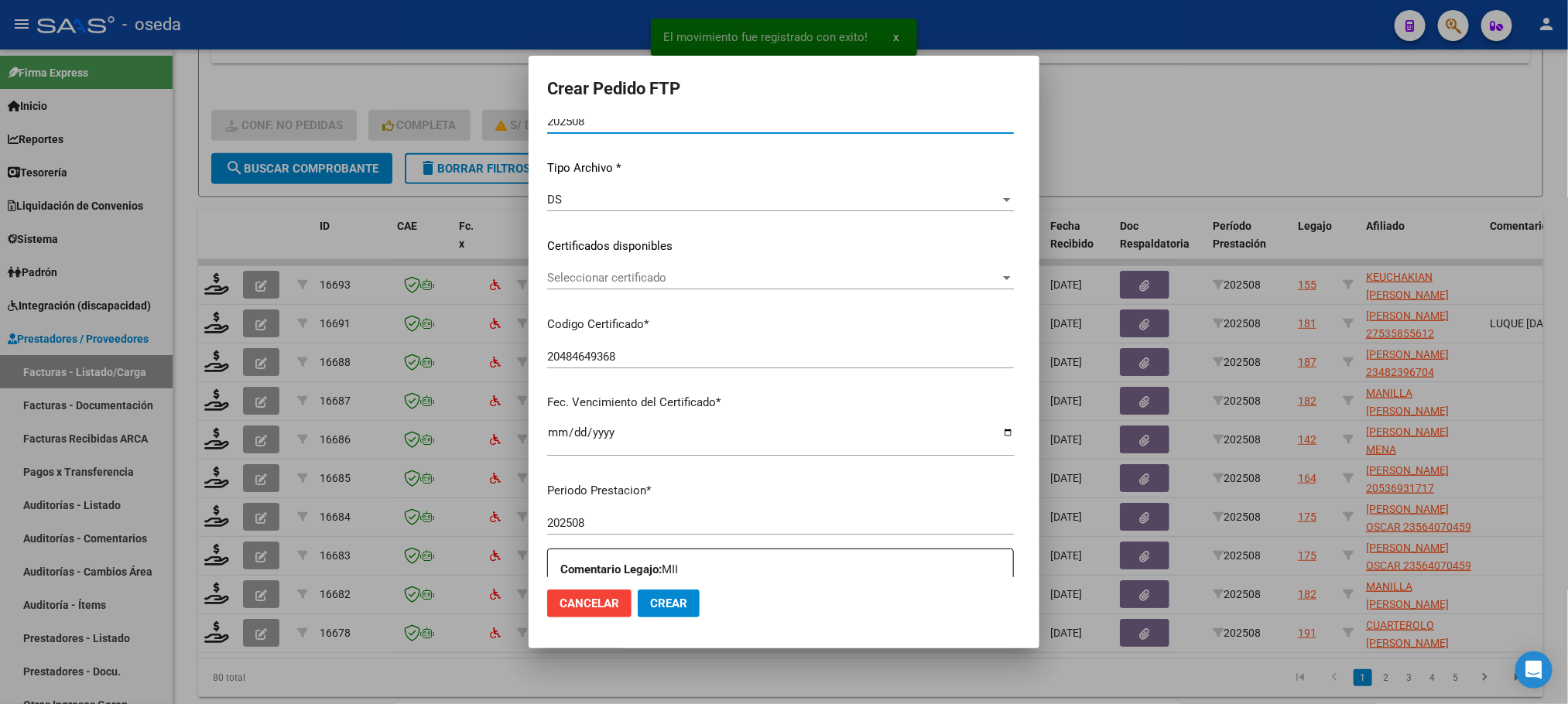
scroll to position [348, 0]
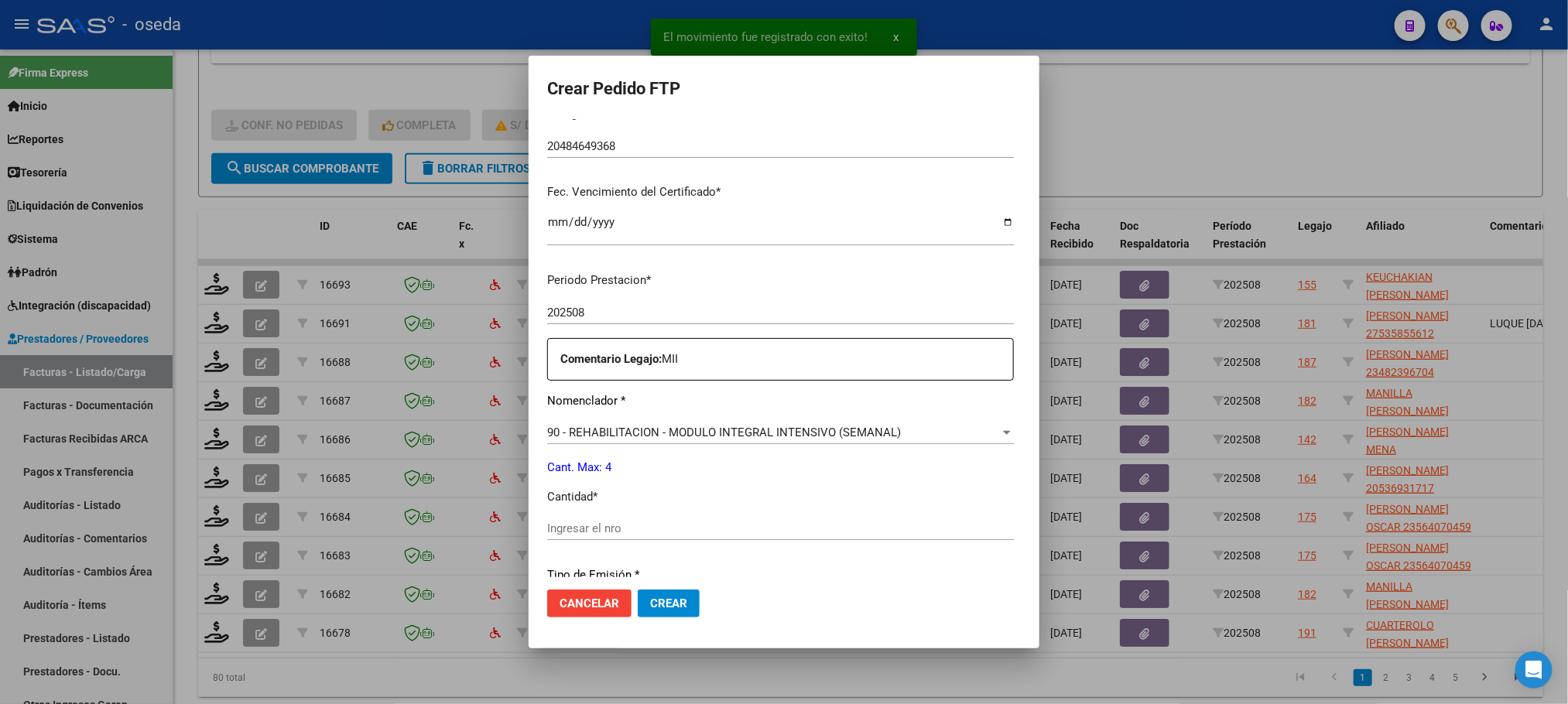
click at [717, 534] on input "Ingresar el nro" at bounding box center [781, 528] width 467 height 14
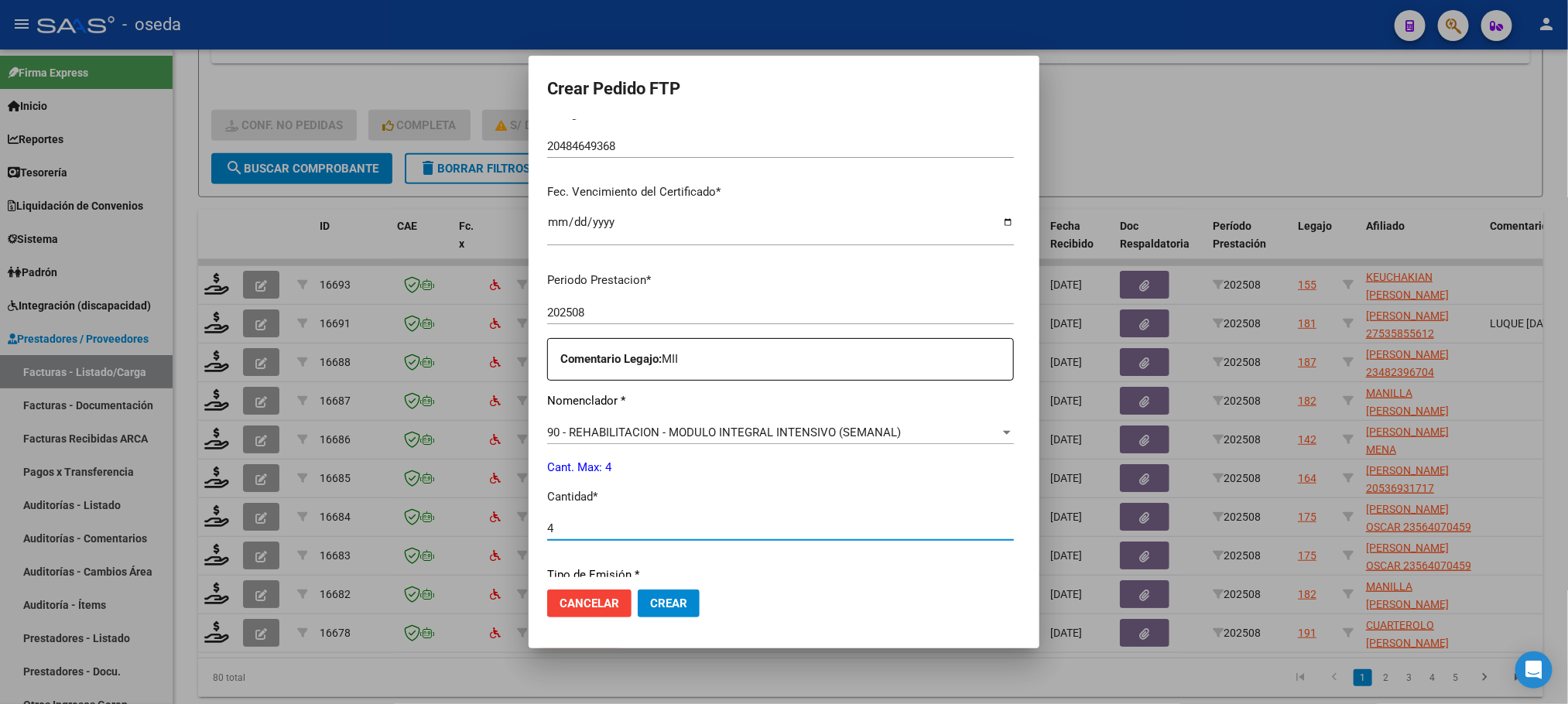
click at [638, 589] on button "Crear" at bounding box center [669, 603] width 62 height 28
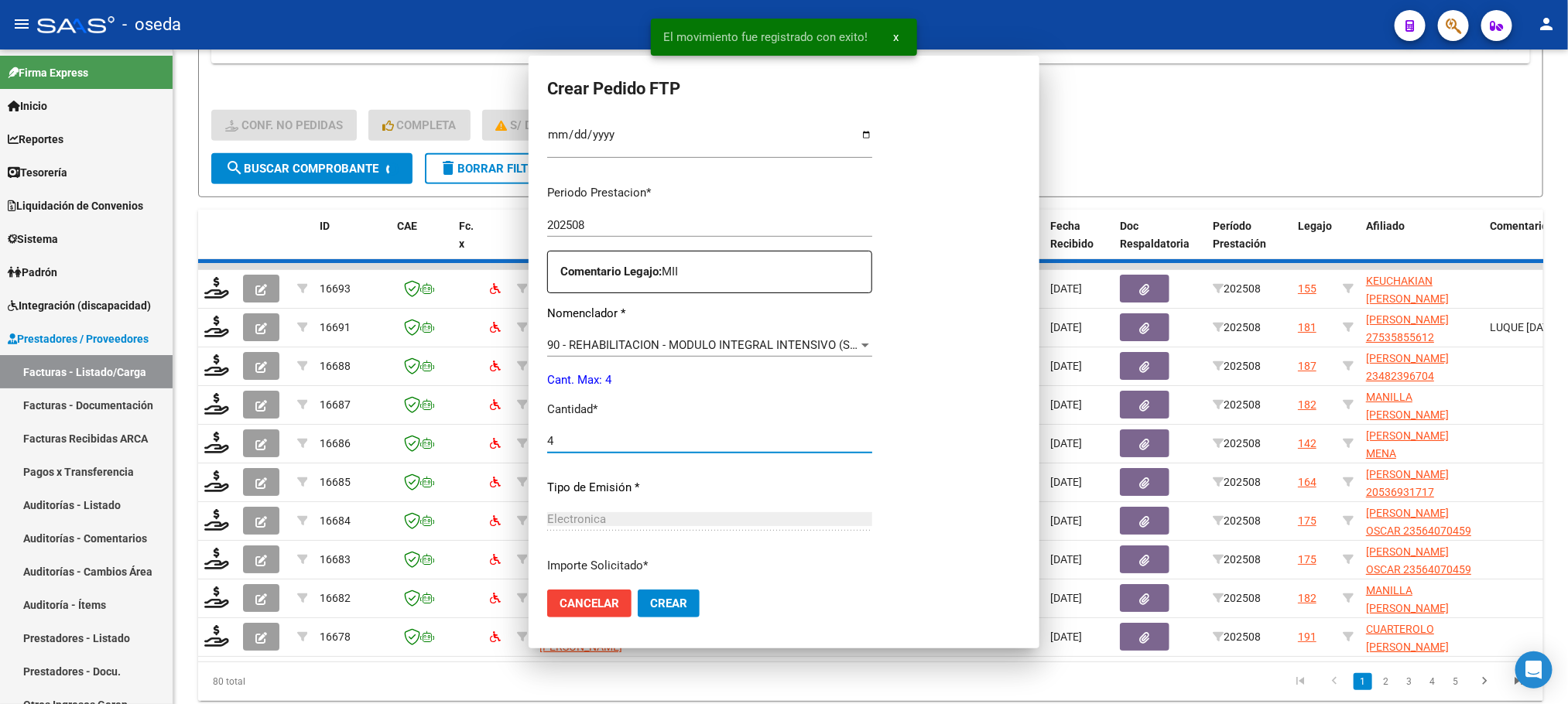
scroll to position [261, 0]
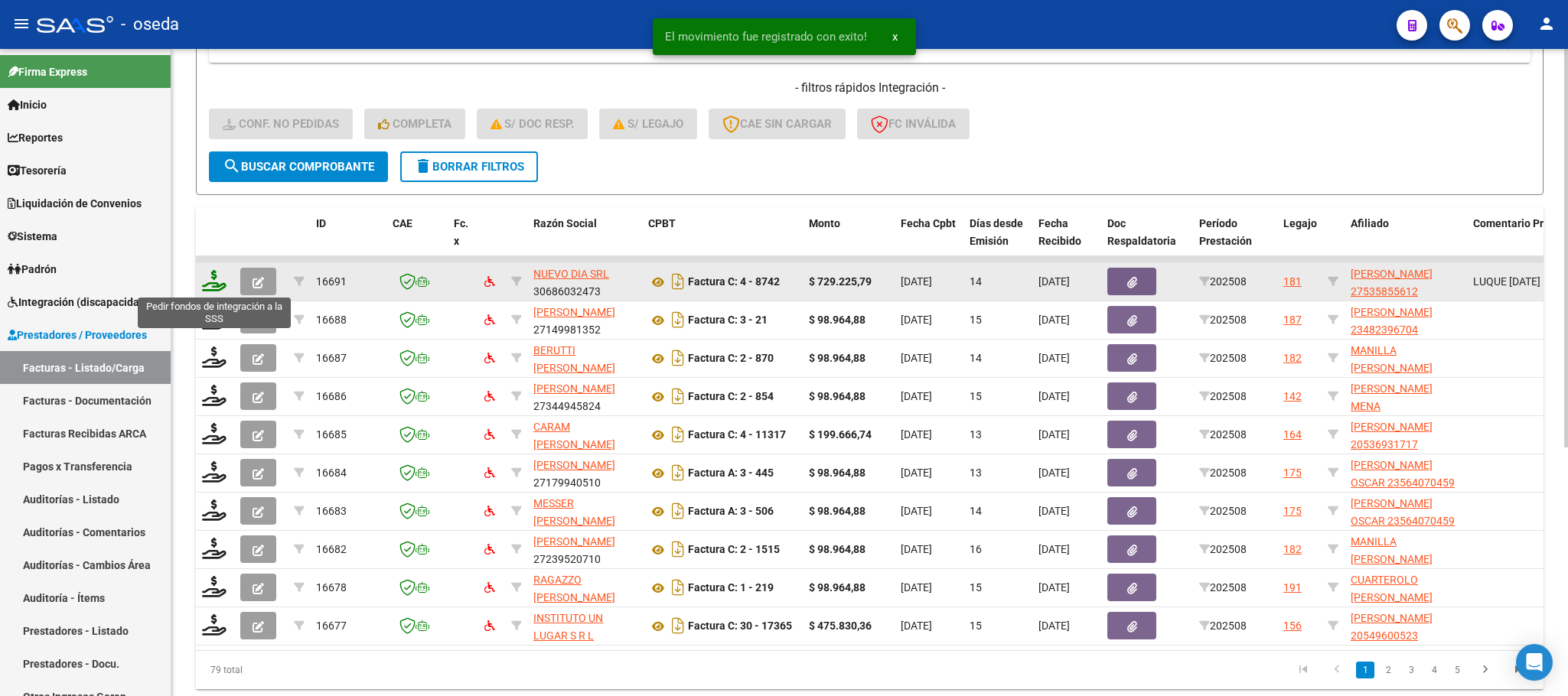
click at [216, 283] on icon at bounding box center [214, 280] width 25 height 22
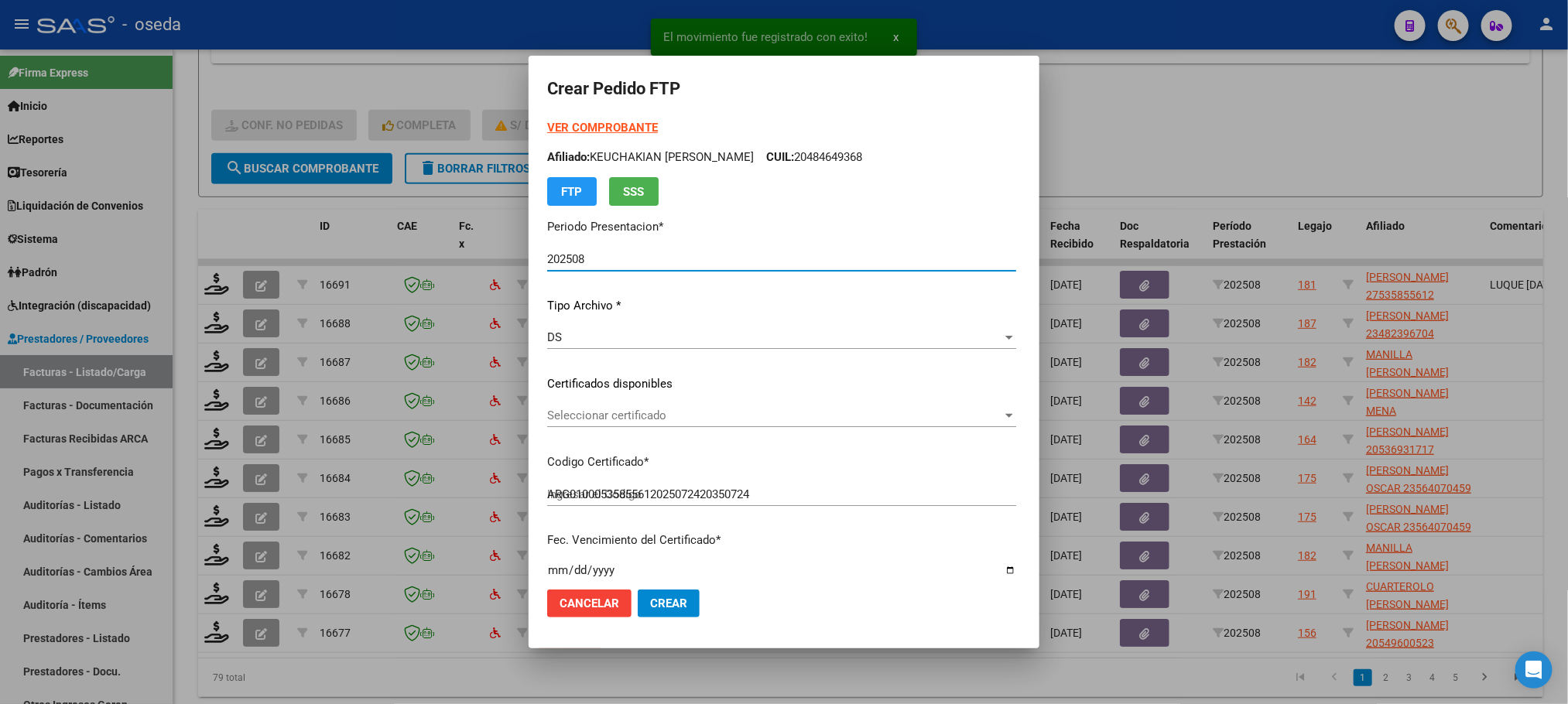
scroll to position [562, 0]
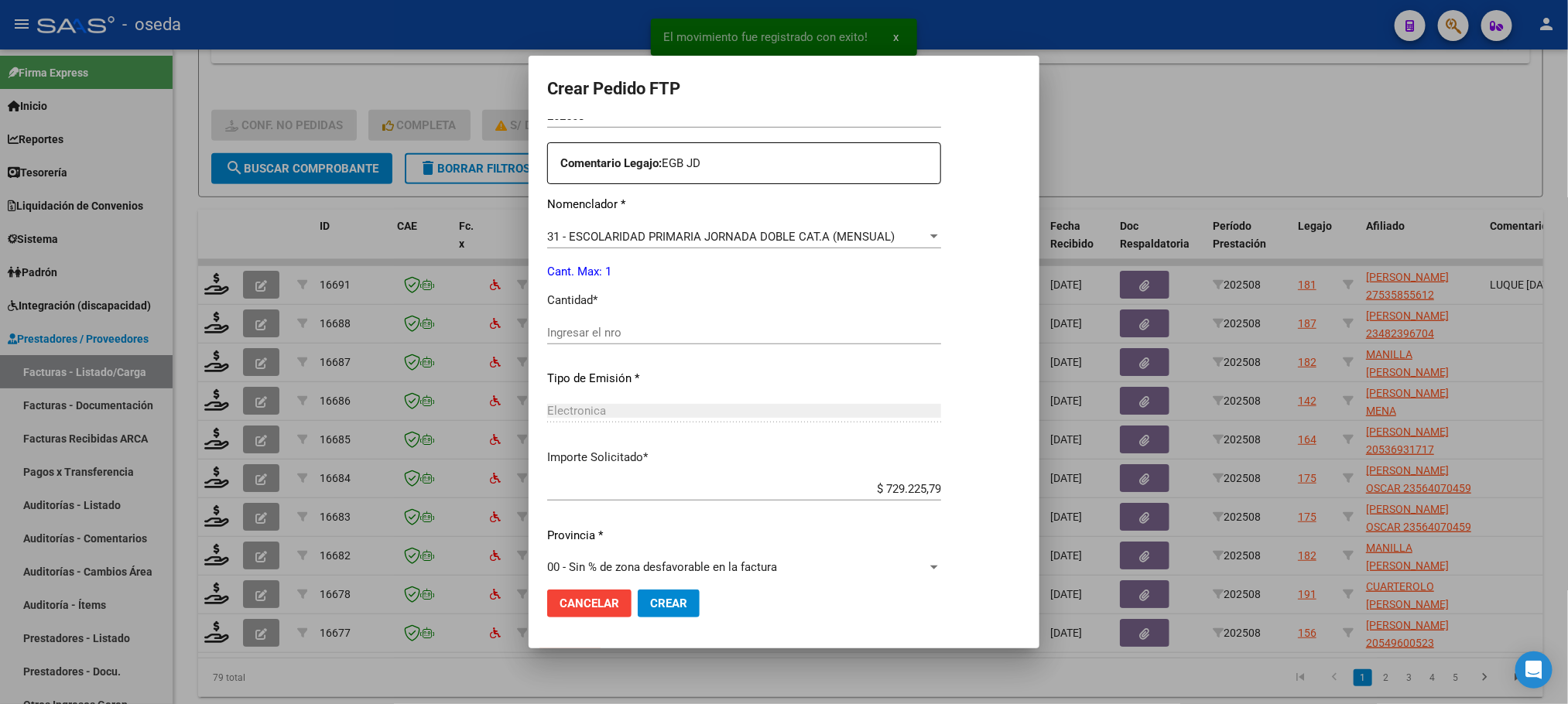
click at [674, 340] on div "Ingresar el nro" at bounding box center [744, 333] width 394 height 23
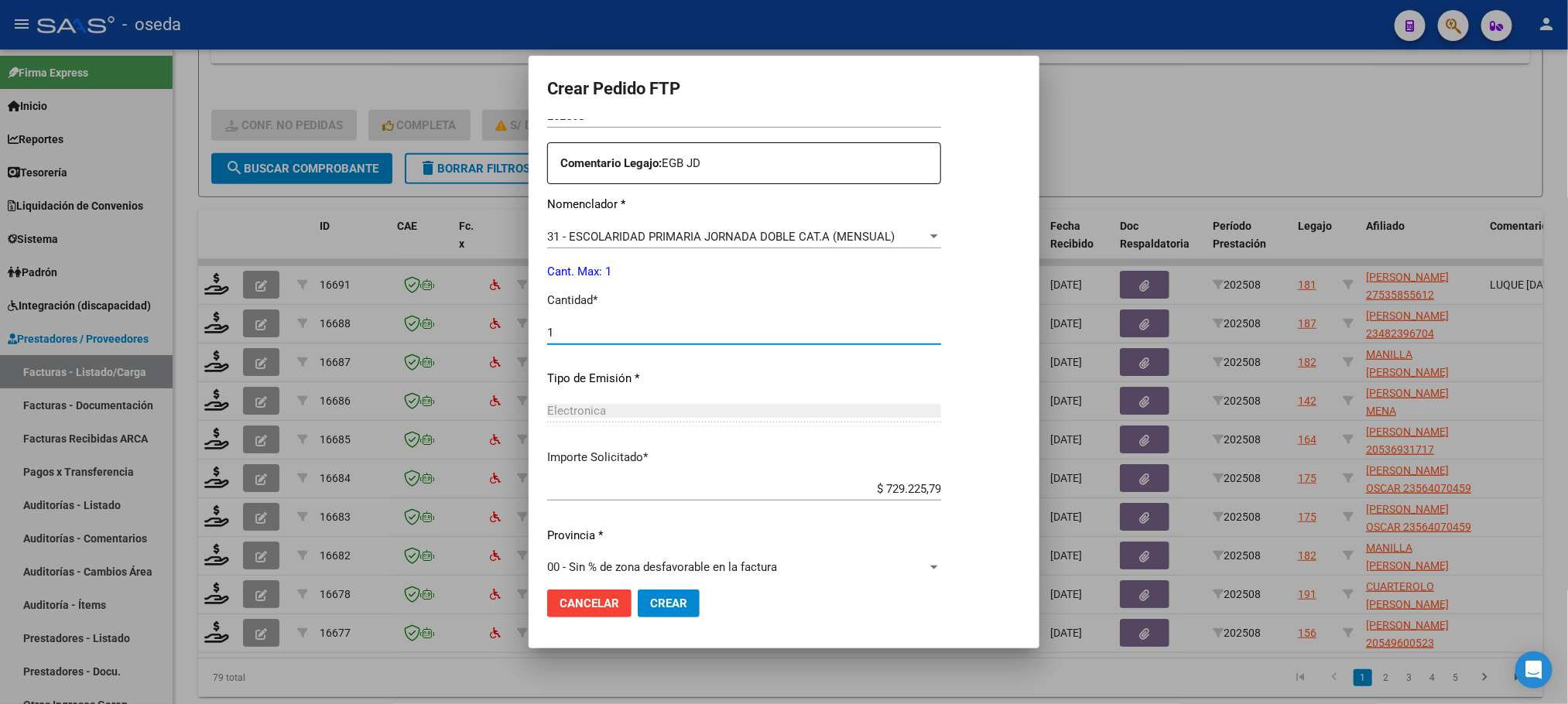
click at [638, 589] on button "Crear" at bounding box center [669, 603] width 62 height 28
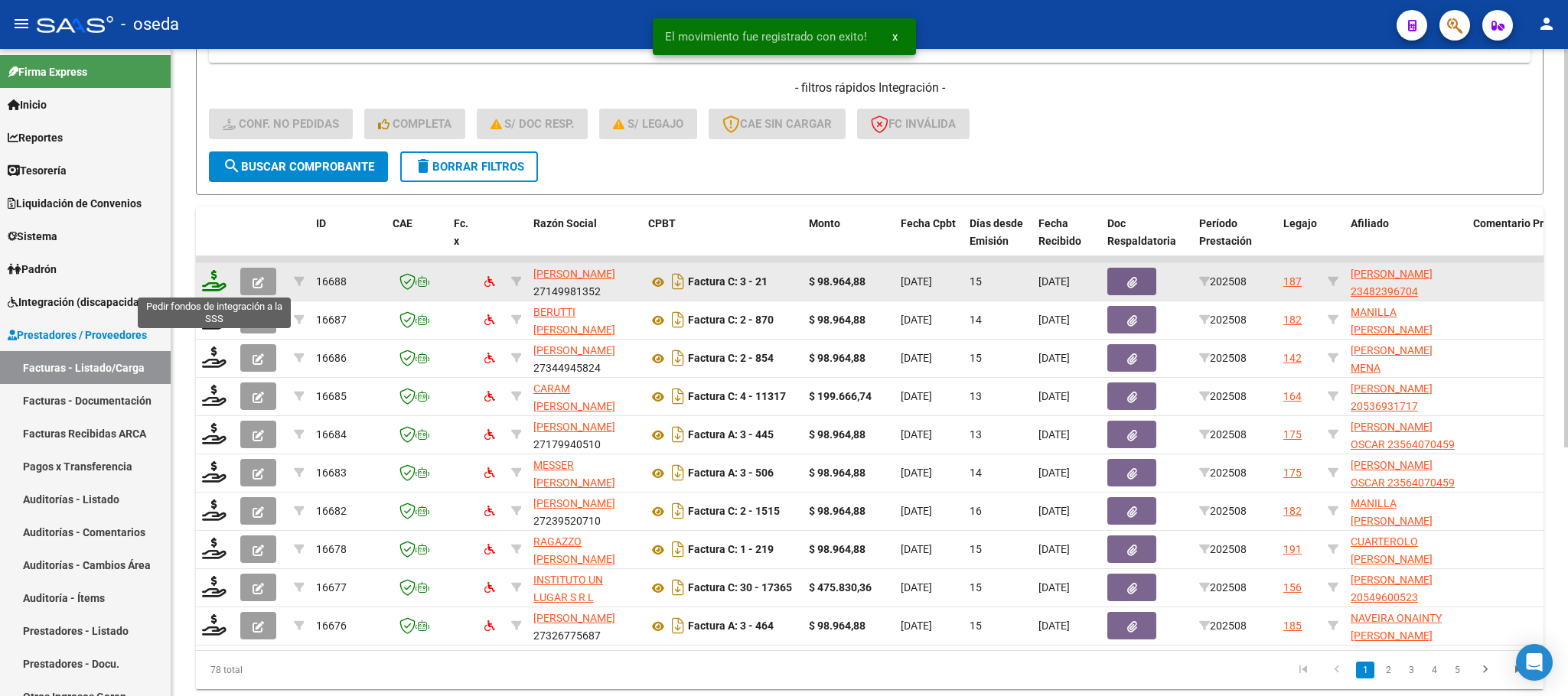
click at [218, 283] on icon at bounding box center [214, 280] width 25 height 22
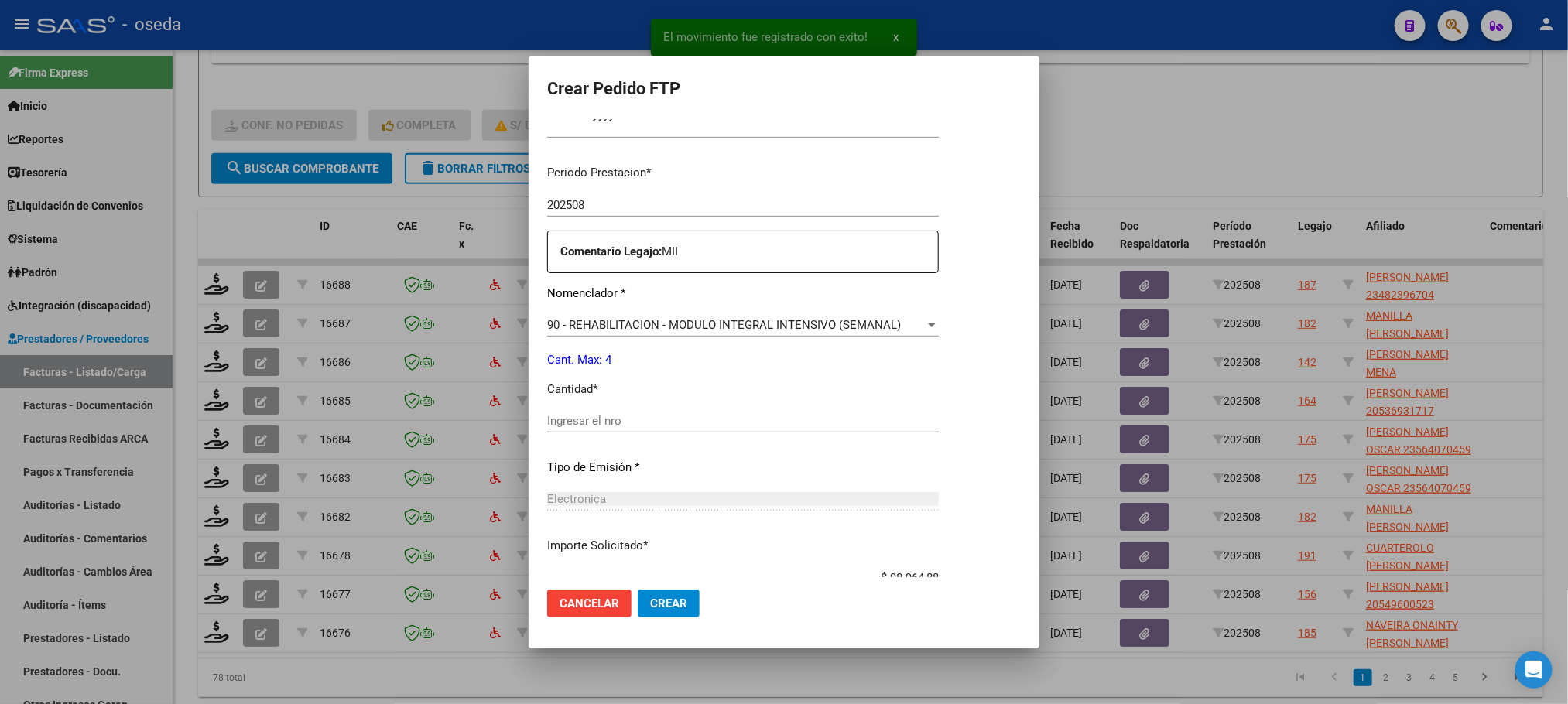
scroll to position [464, 0]
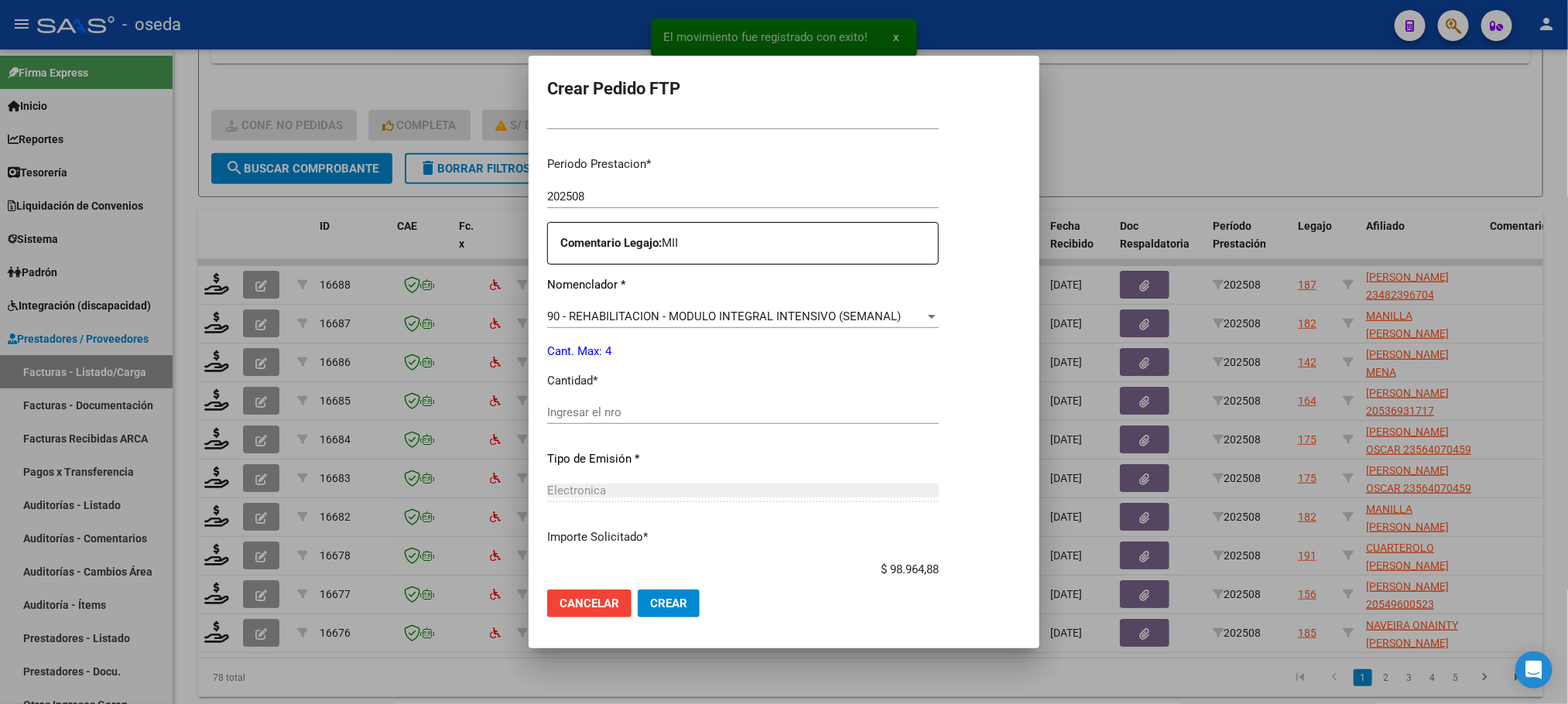
click at [753, 412] on input "Ingresar el nro" at bounding box center [743, 412] width 392 height 14
click at [638, 589] on button "Crear" at bounding box center [669, 603] width 62 height 28
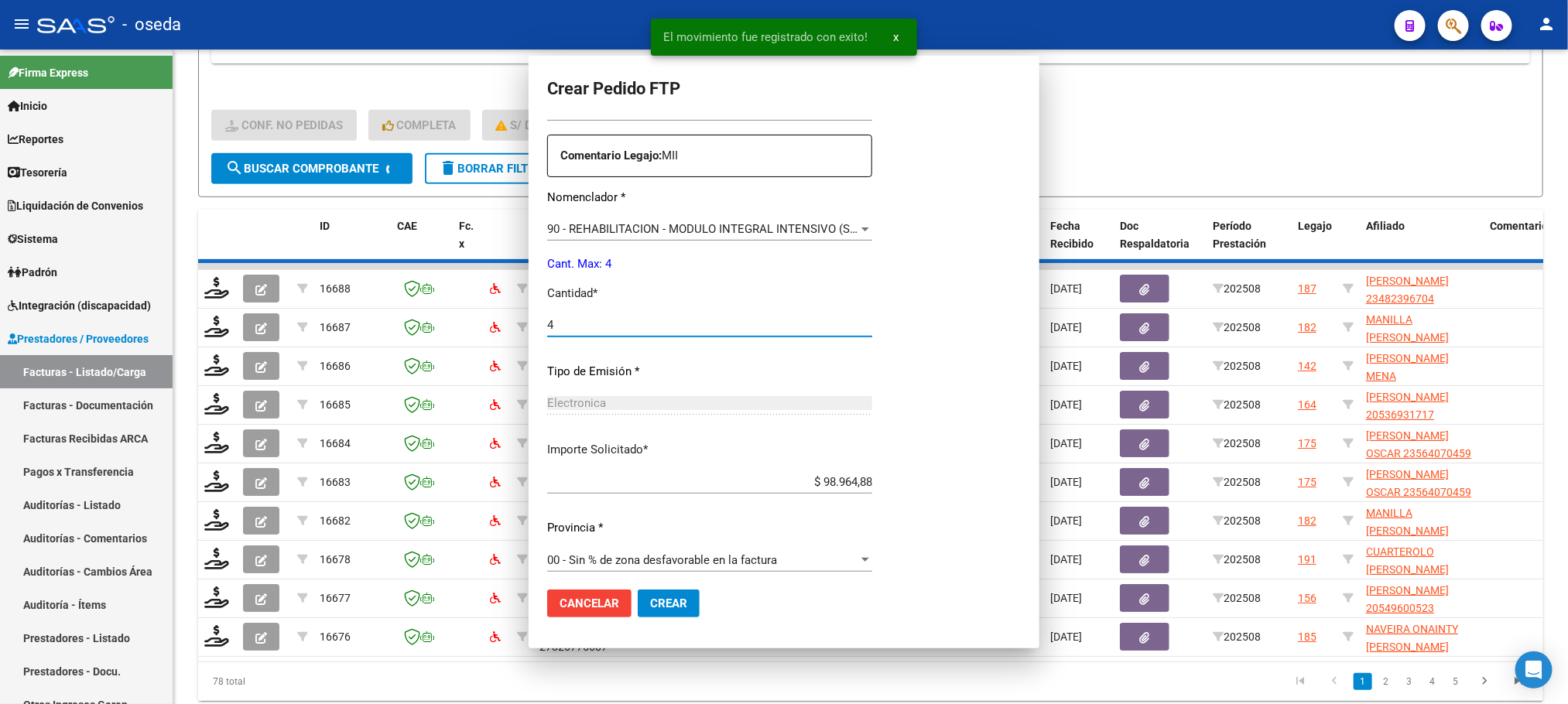
scroll to position [377, 0]
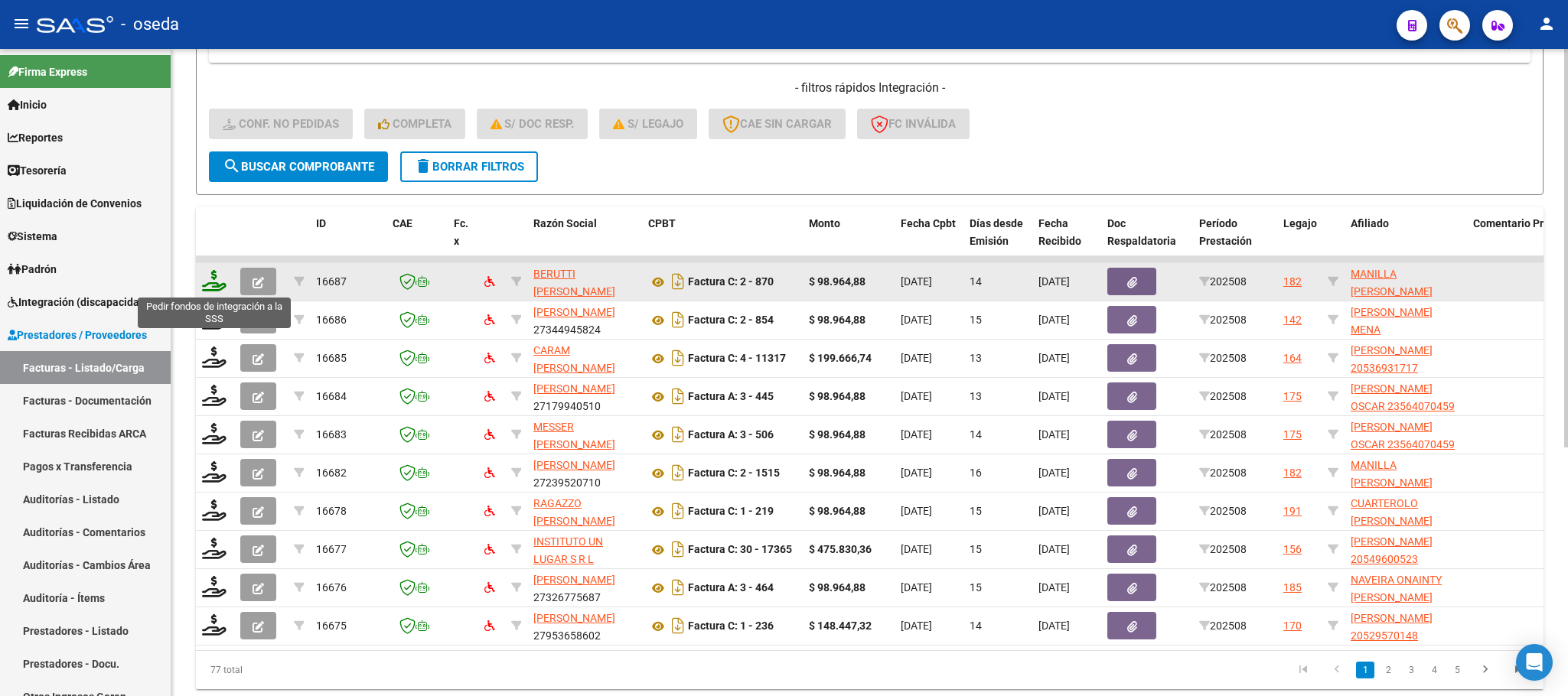
click at [203, 270] on icon at bounding box center [214, 280] width 25 height 22
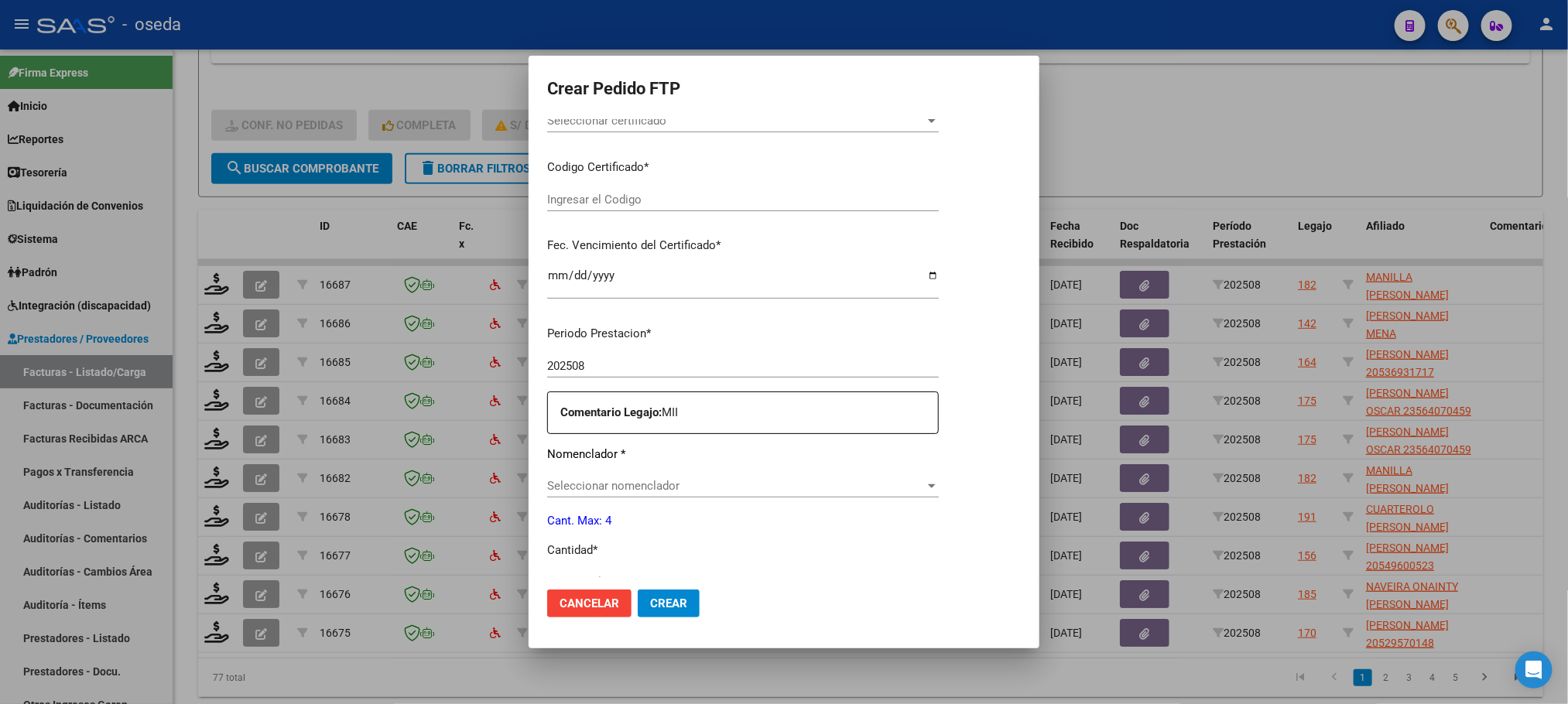
scroll to position [474, 0]
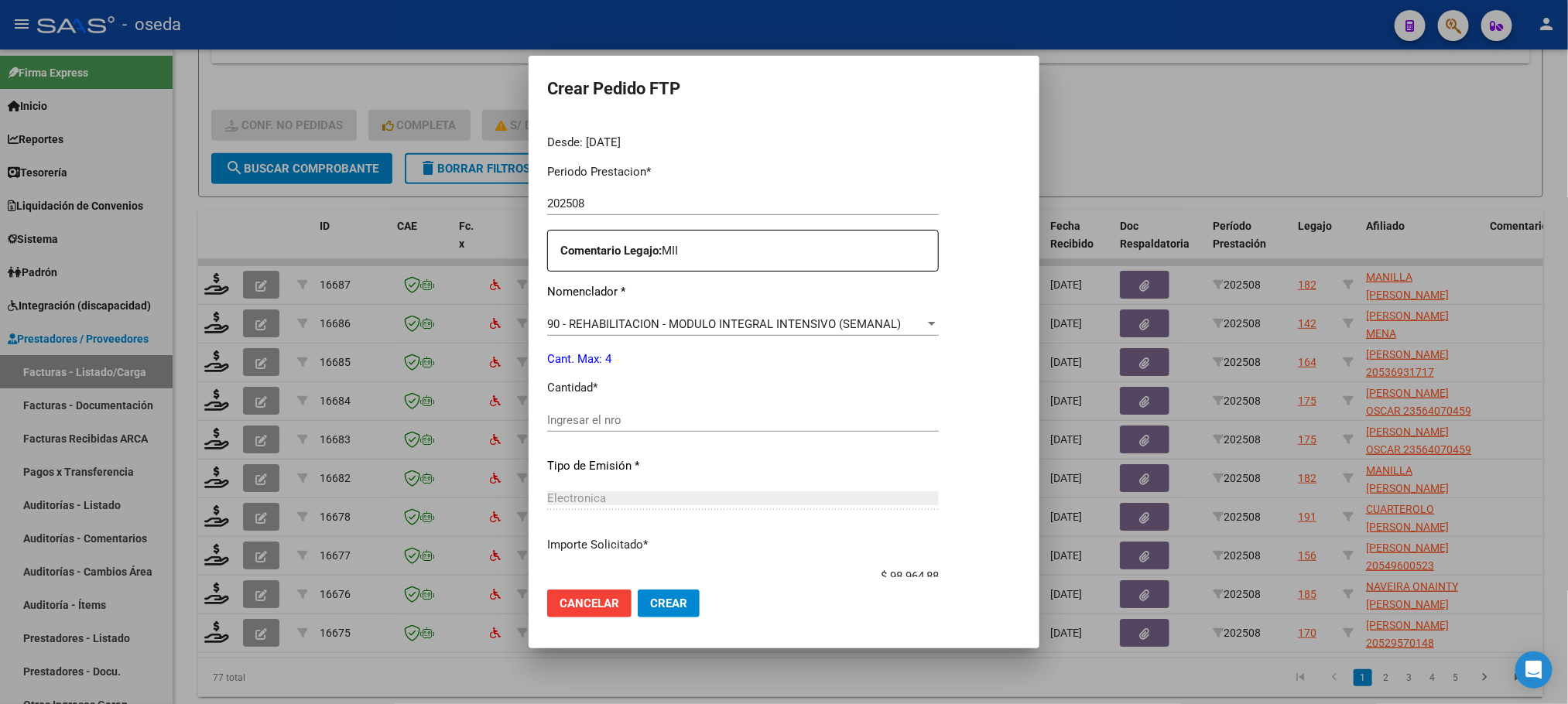
click at [677, 413] on input "Ingresar el nro" at bounding box center [743, 420] width 392 height 14
click at [638, 589] on button "Crear" at bounding box center [669, 603] width 62 height 28
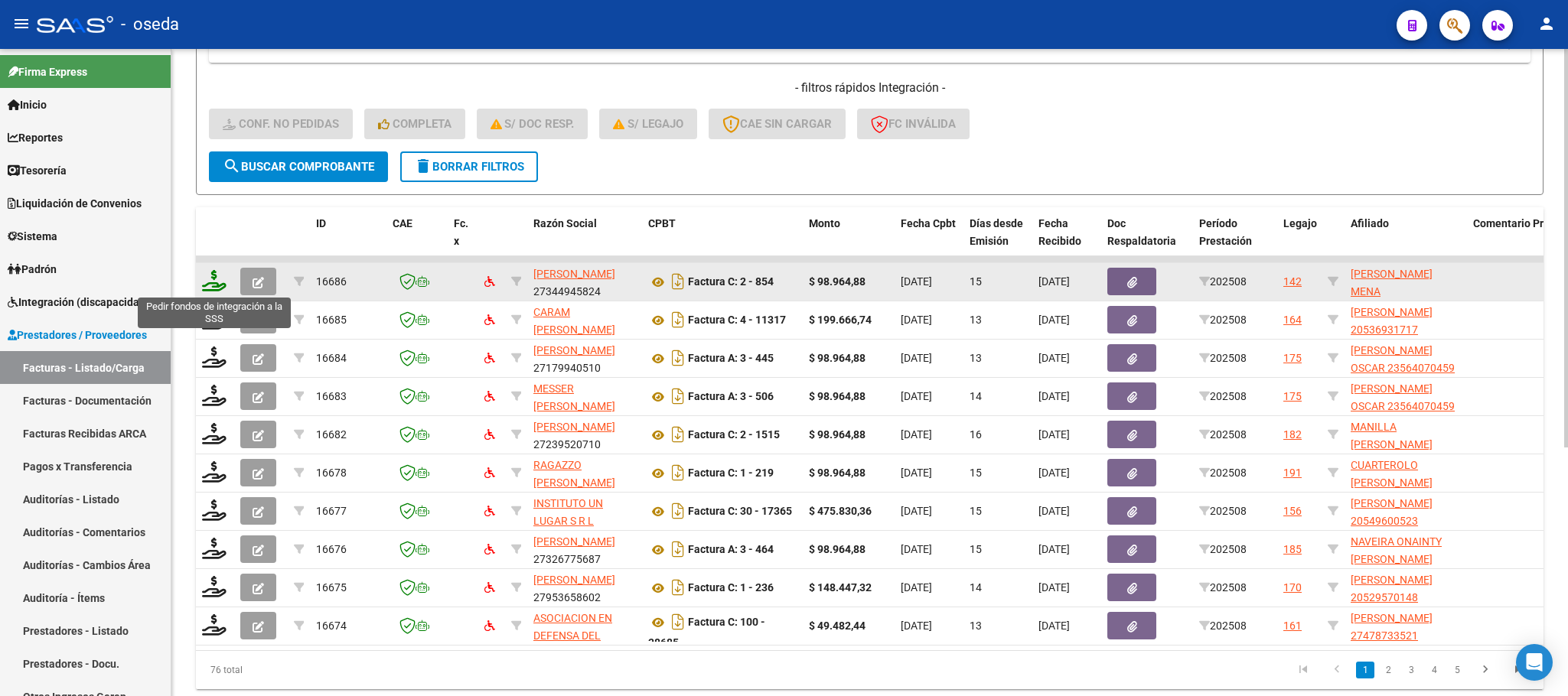
click at [212, 287] on icon at bounding box center [214, 280] width 25 height 22
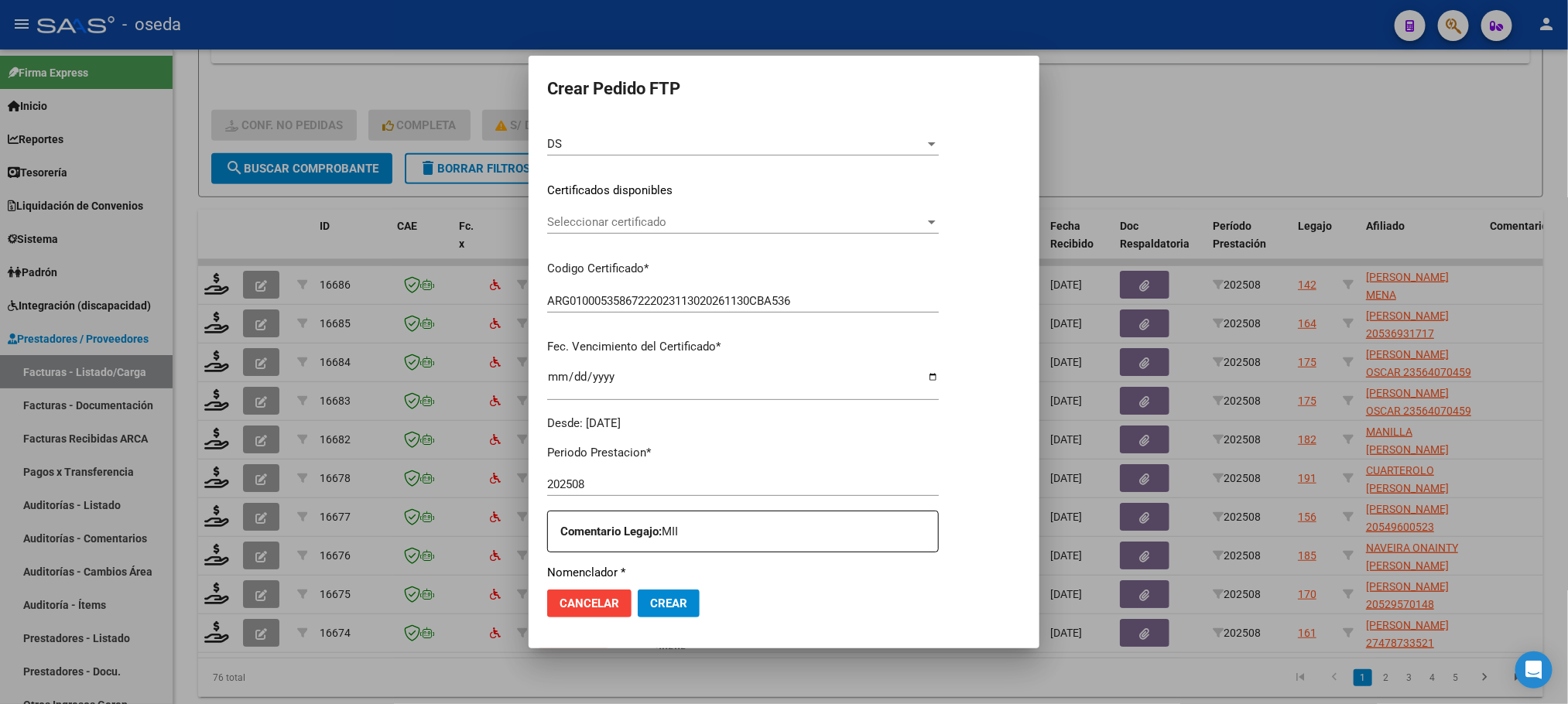
scroll to position [348, 0]
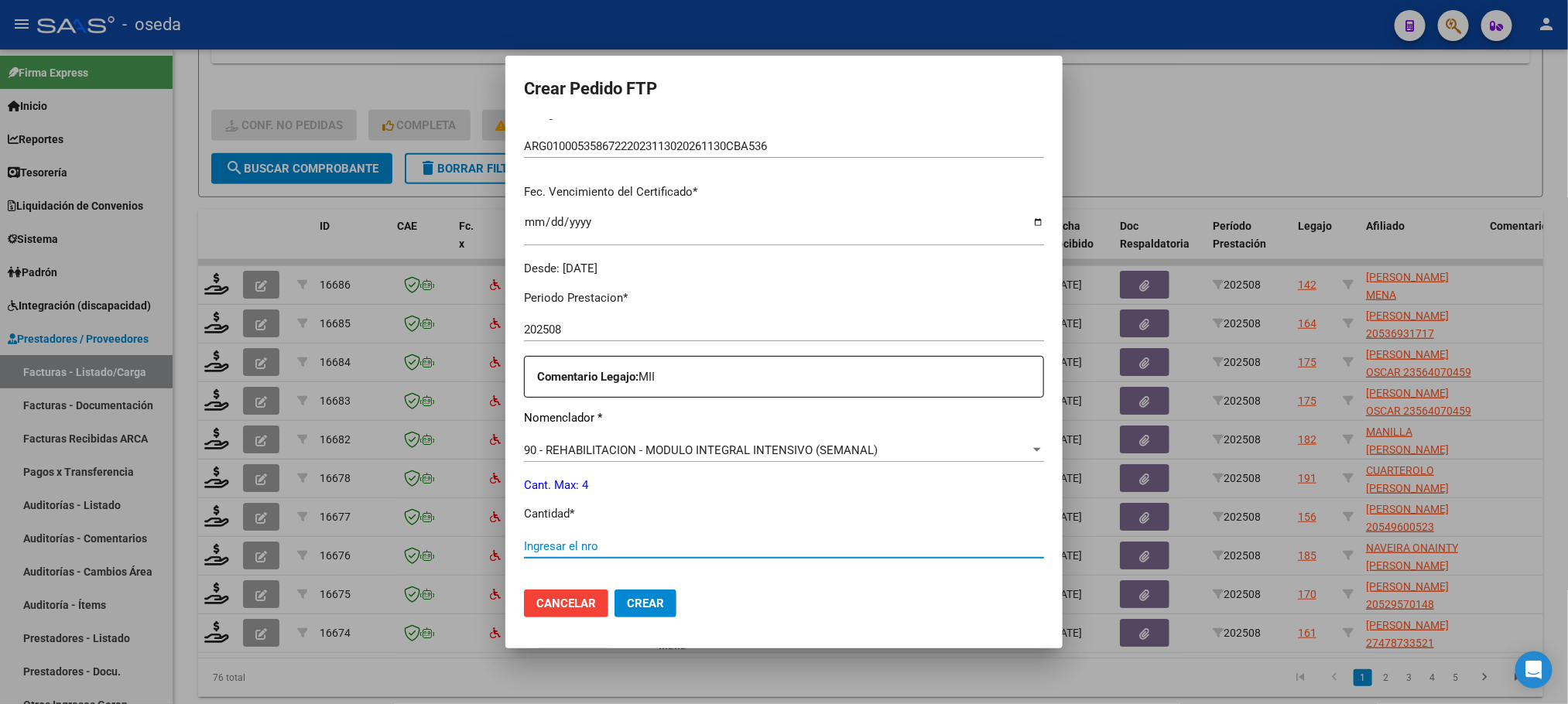
click at [808, 550] on input "Ingresar el nro" at bounding box center [784, 546] width 520 height 14
click at [614, 589] on button "Crear" at bounding box center [645, 603] width 62 height 28
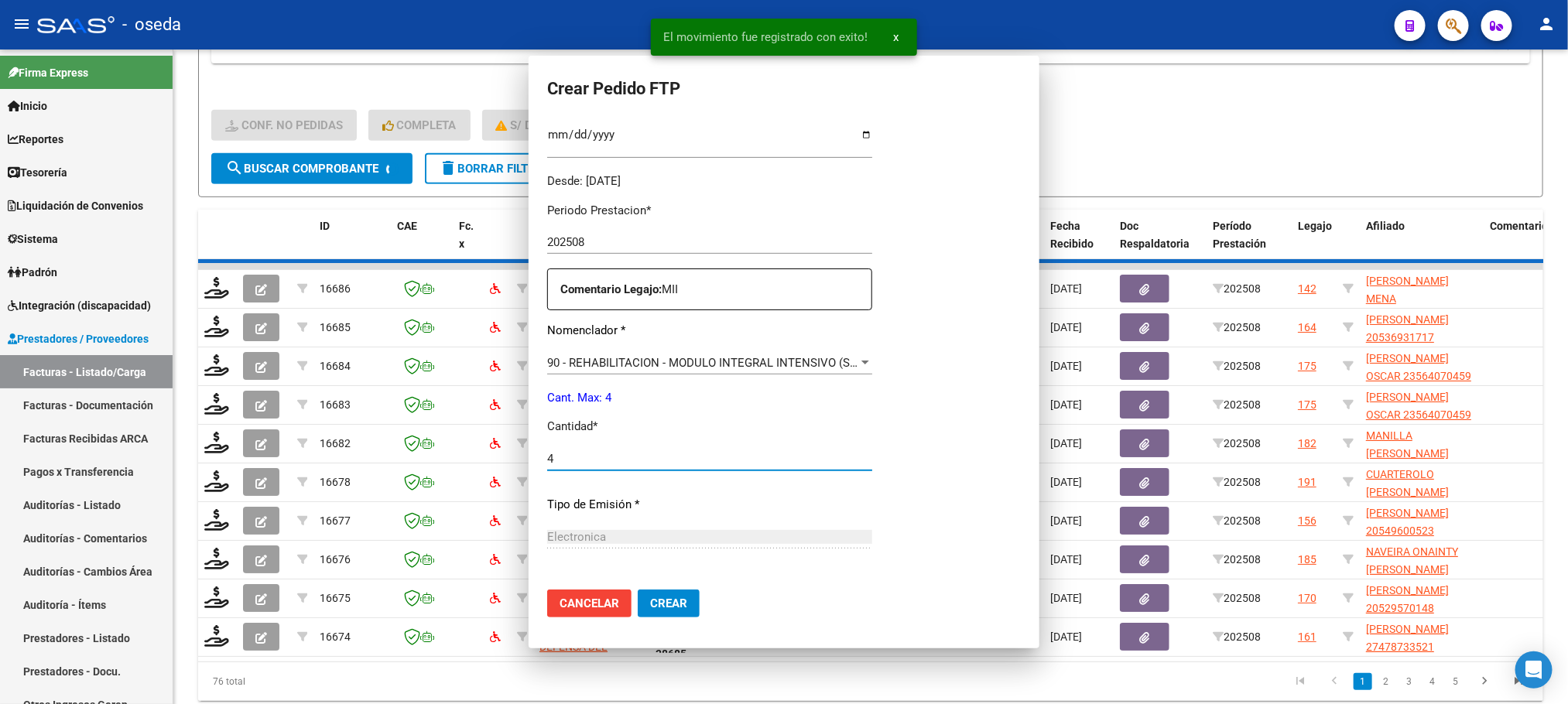
scroll to position [0, 0]
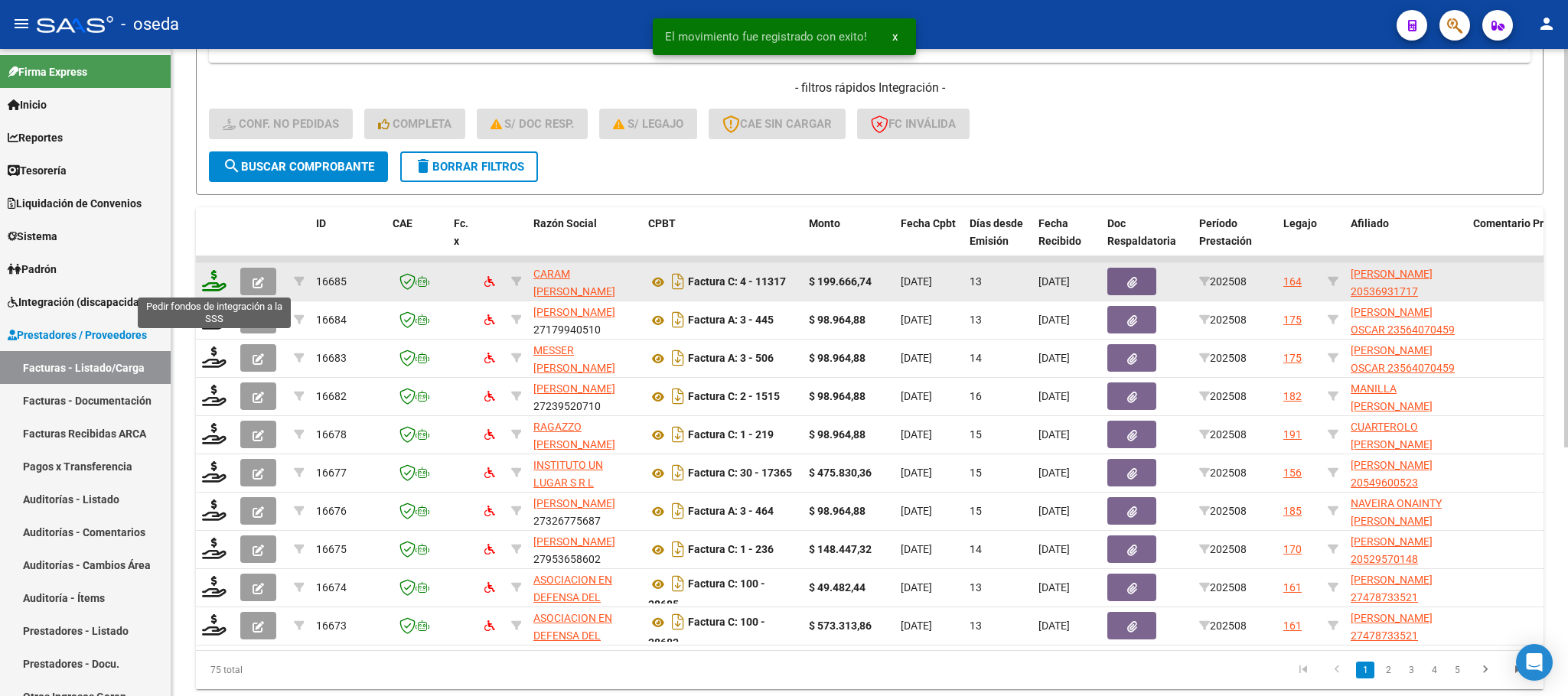
click at [210, 271] on icon at bounding box center [214, 280] width 25 height 22
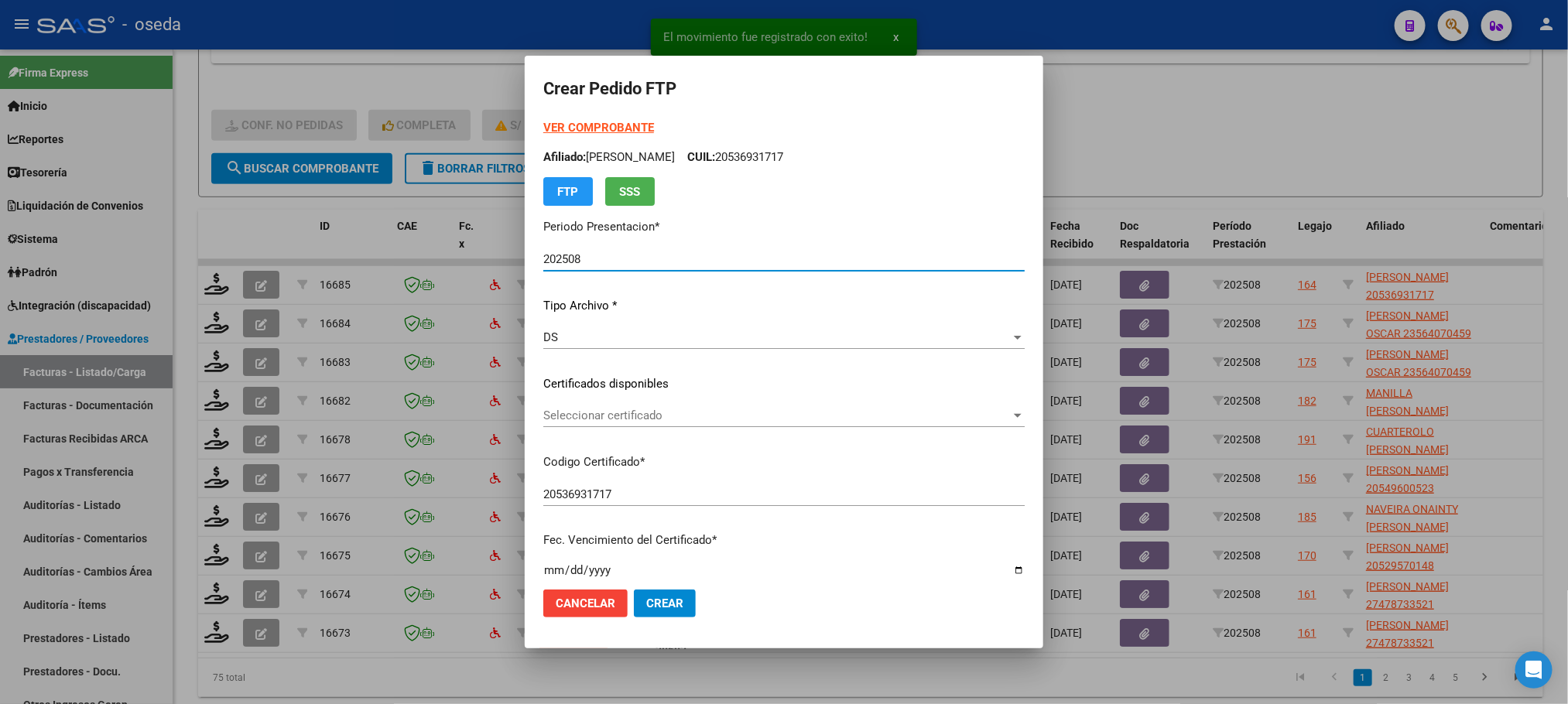
scroll to position [464, 0]
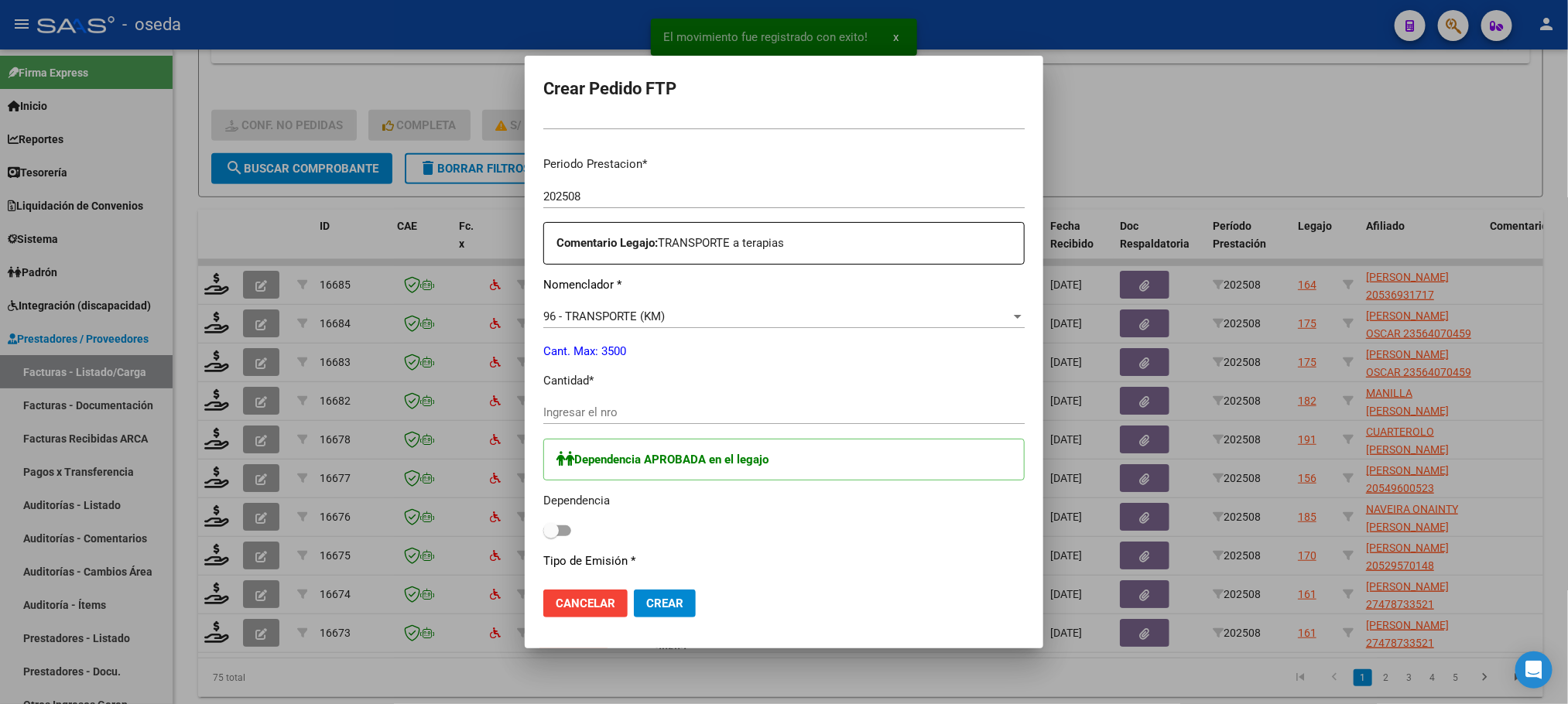
click at [685, 414] on input "Ingresar el nro" at bounding box center [784, 412] width 481 height 14
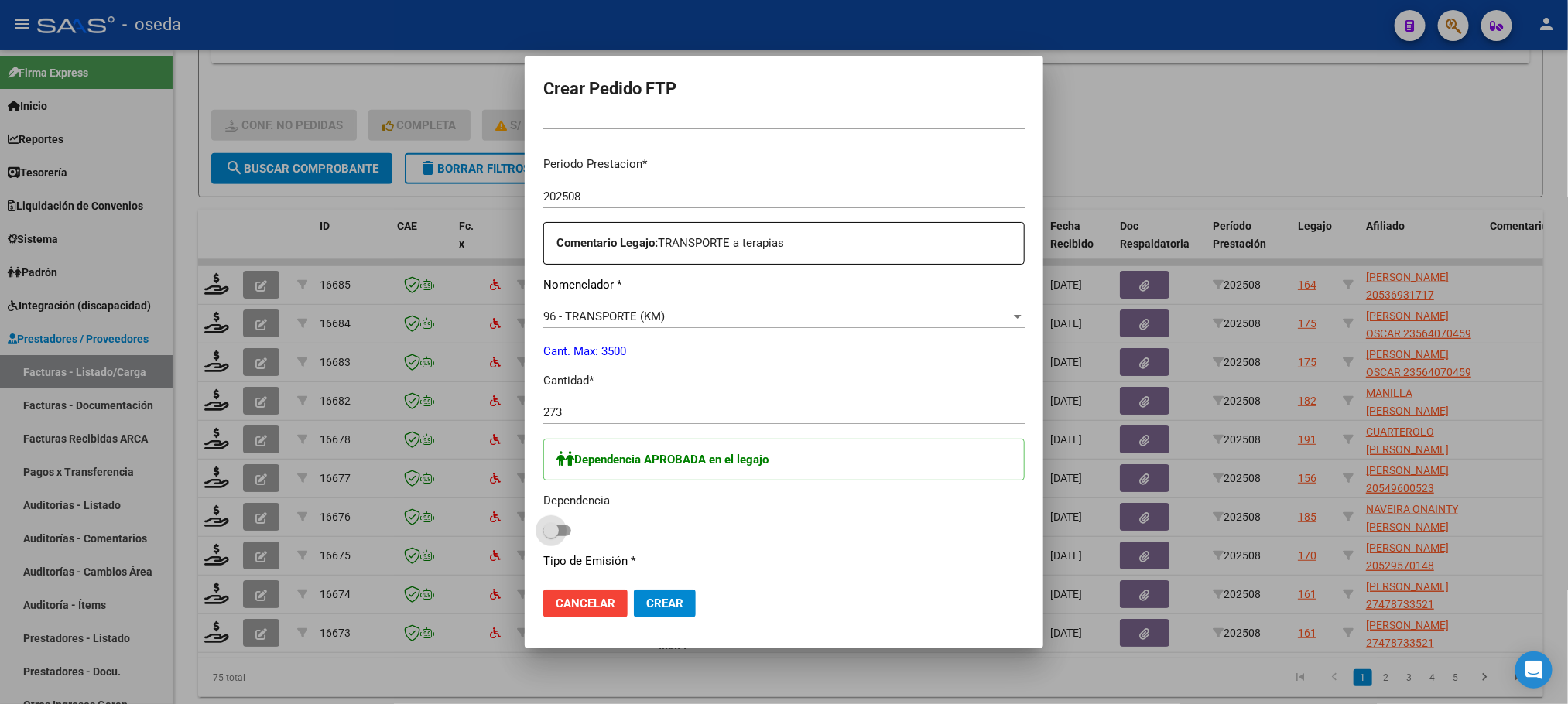
drag, startPoint x: 499, startPoint y: 534, endPoint x: 631, endPoint y: 558, distance: 134.2
click at [543, 534] on span at bounding box center [551, 530] width 15 height 15
click at [550, 536] on input "checkbox" at bounding box center [550, 536] width 1 height 1
click at [646, 599] on span "Crear" at bounding box center [665, 603] width 37 height 14
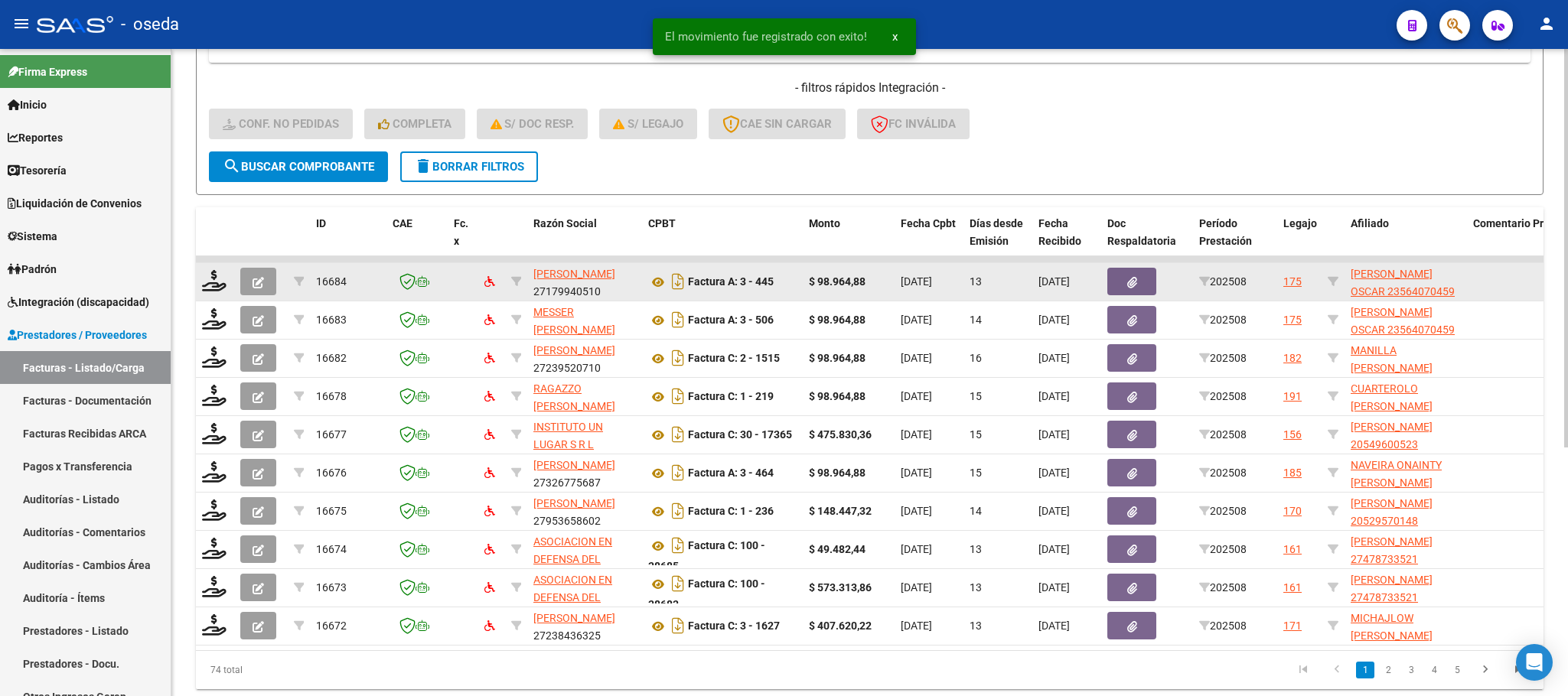
click at [196, 283] on datatable-body-cell at bounding box center [215, 282] width 38 height 38
click at [202, 280] on icon at bounding box center [214, 280] width 25 height 22
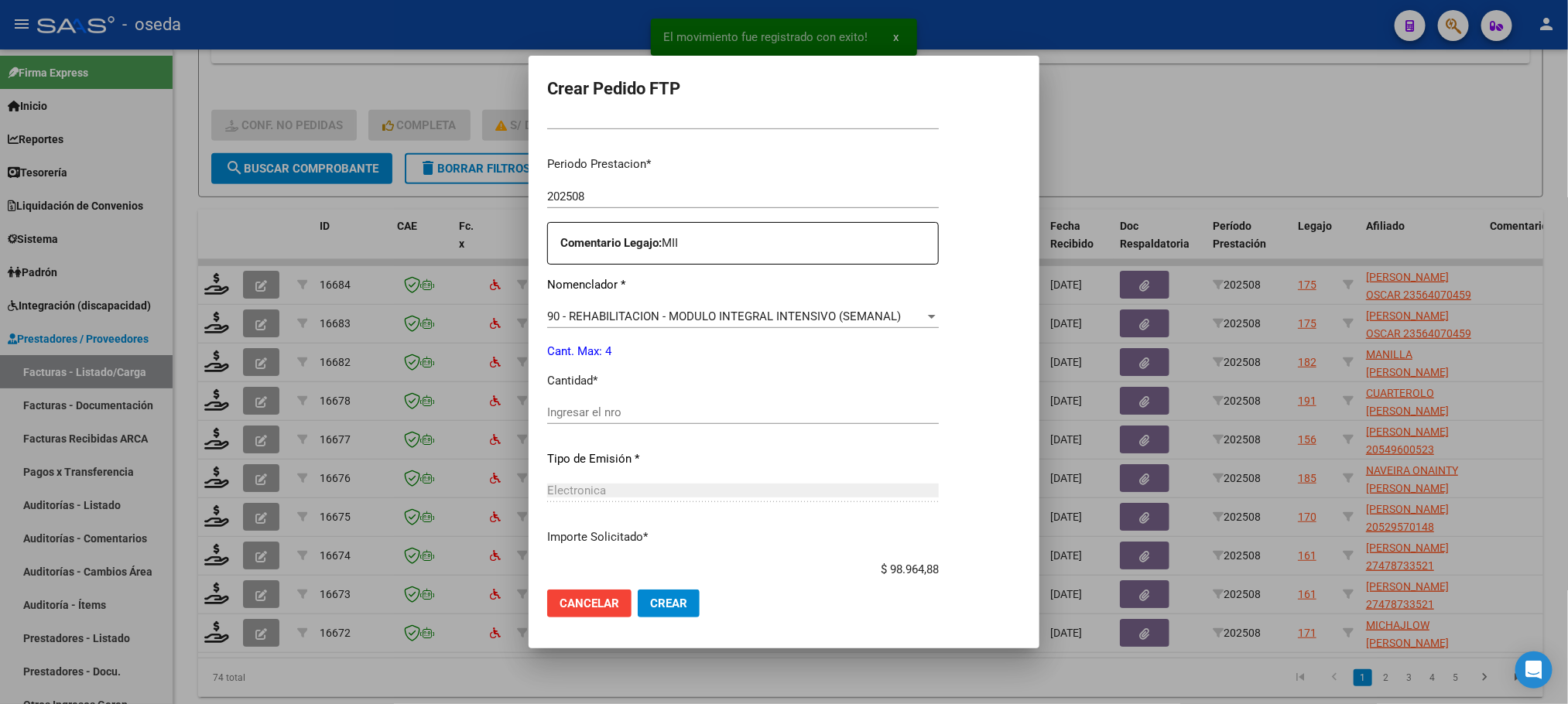
click at [748, 418] on input "Ingresar el nro" at bounding box center [743, 412] width 392 height 14
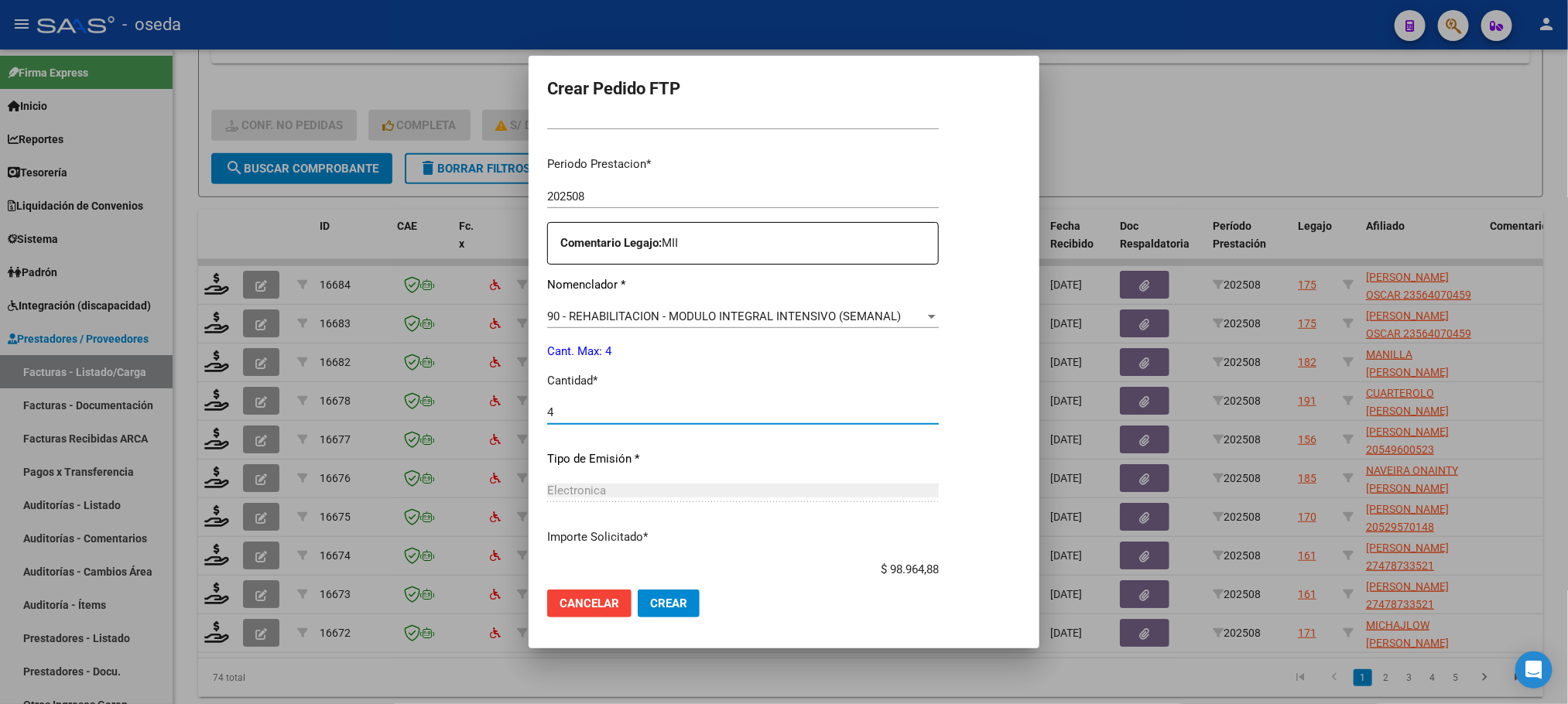
click at [638, 589] on button "Crear" at bounding box center [669, 603] width 62 height 28
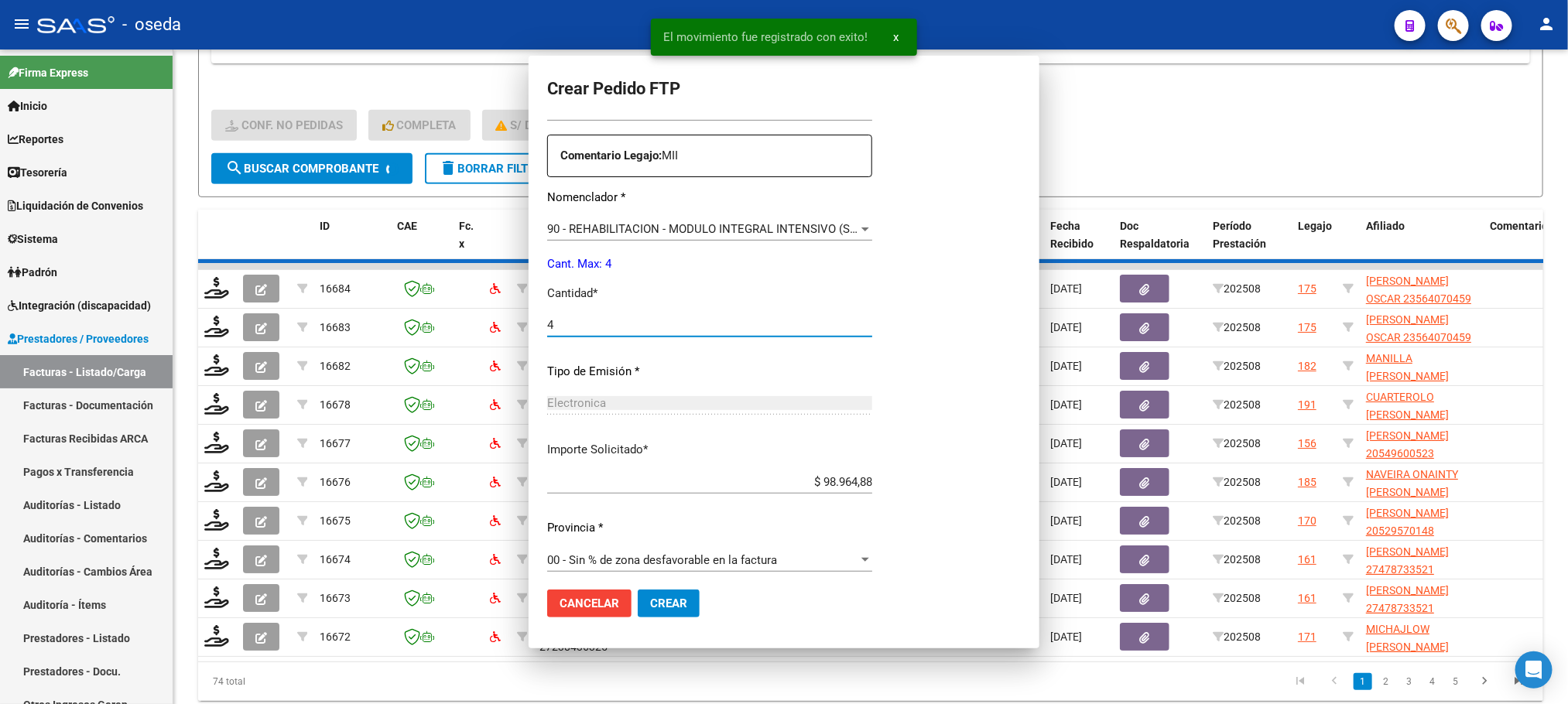
scroll to position [377, 0]
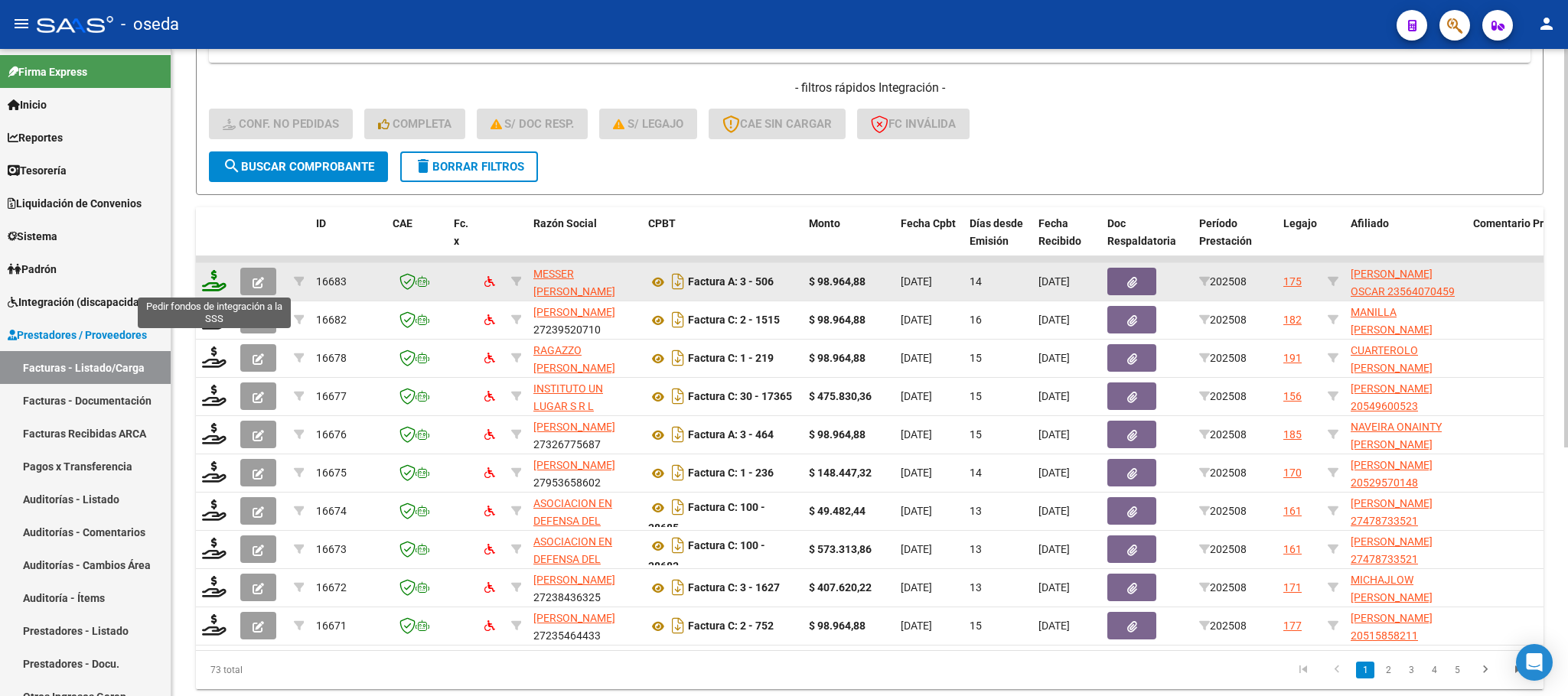
click at [218, 285] on icon at bounding box center [214, 280] width 25 height 22
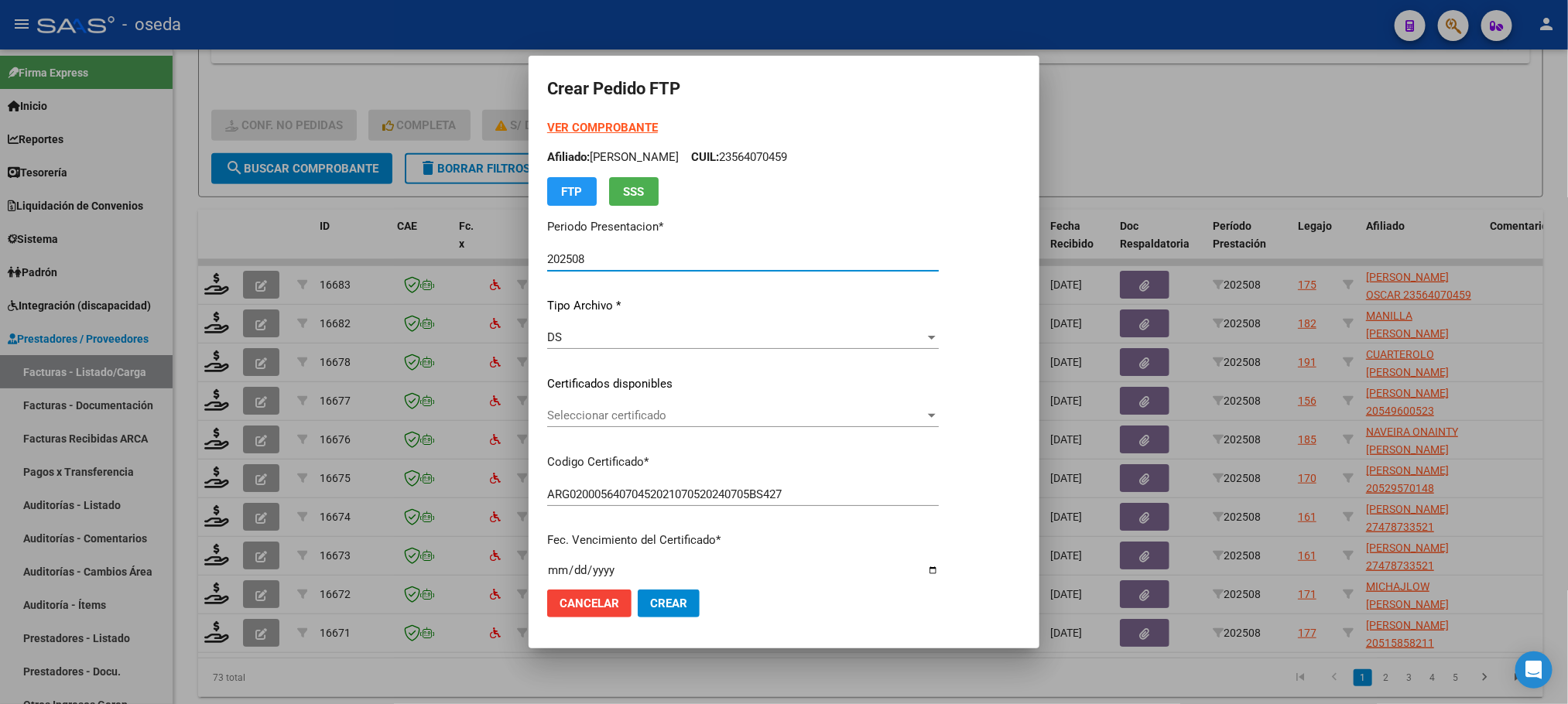
scroll to position [464, 0]
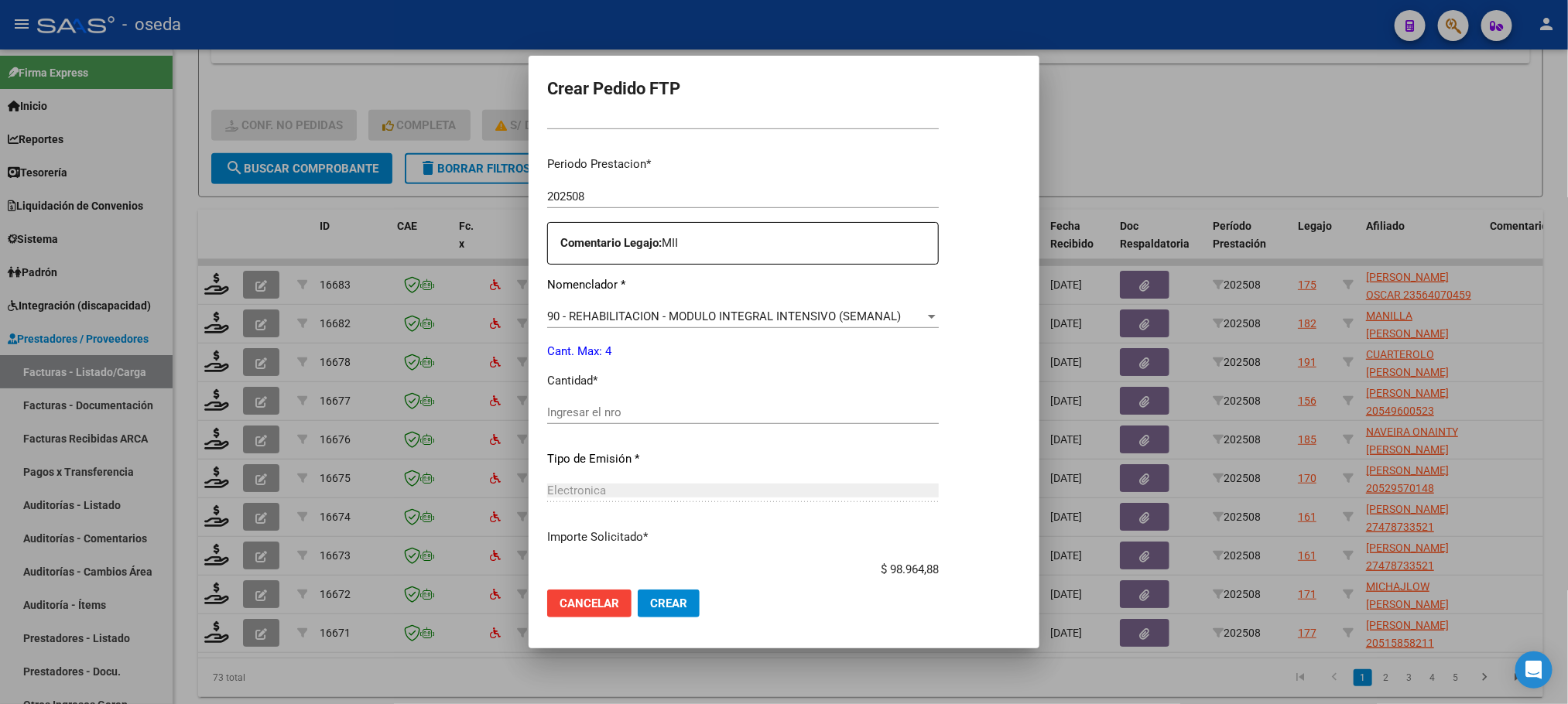
click at [694, 427] on div "Ingresar el nro" at bounding box center [743, 419] width 392 height 38
click at [694, 413] on input "Ingresar el nro" at bounding box center [743, 412] width 392 height 14
click at [638, 589] on button "Crear" at bounding box center [669, 603] width 62 height 28
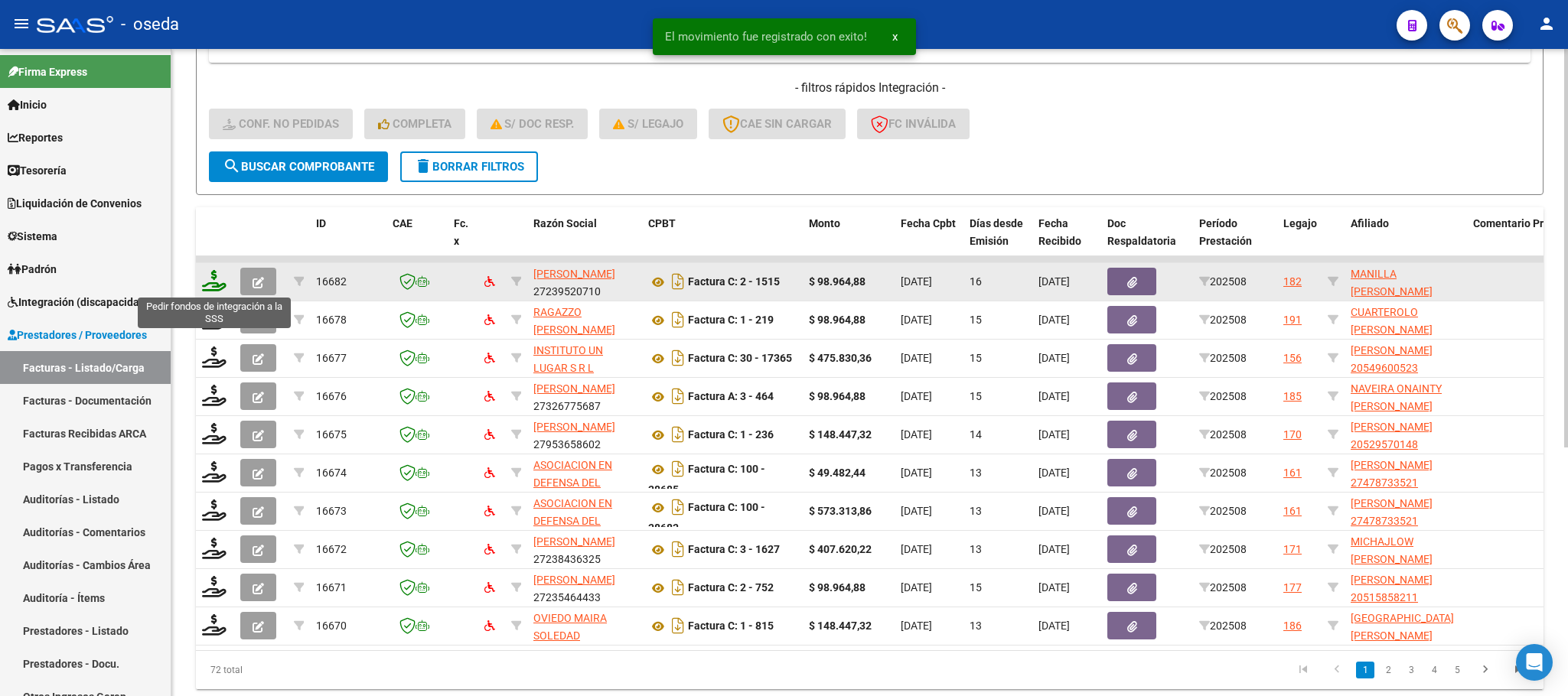
click at [216, 285] on icon at bounding box center [214, 280] width 25 height 22
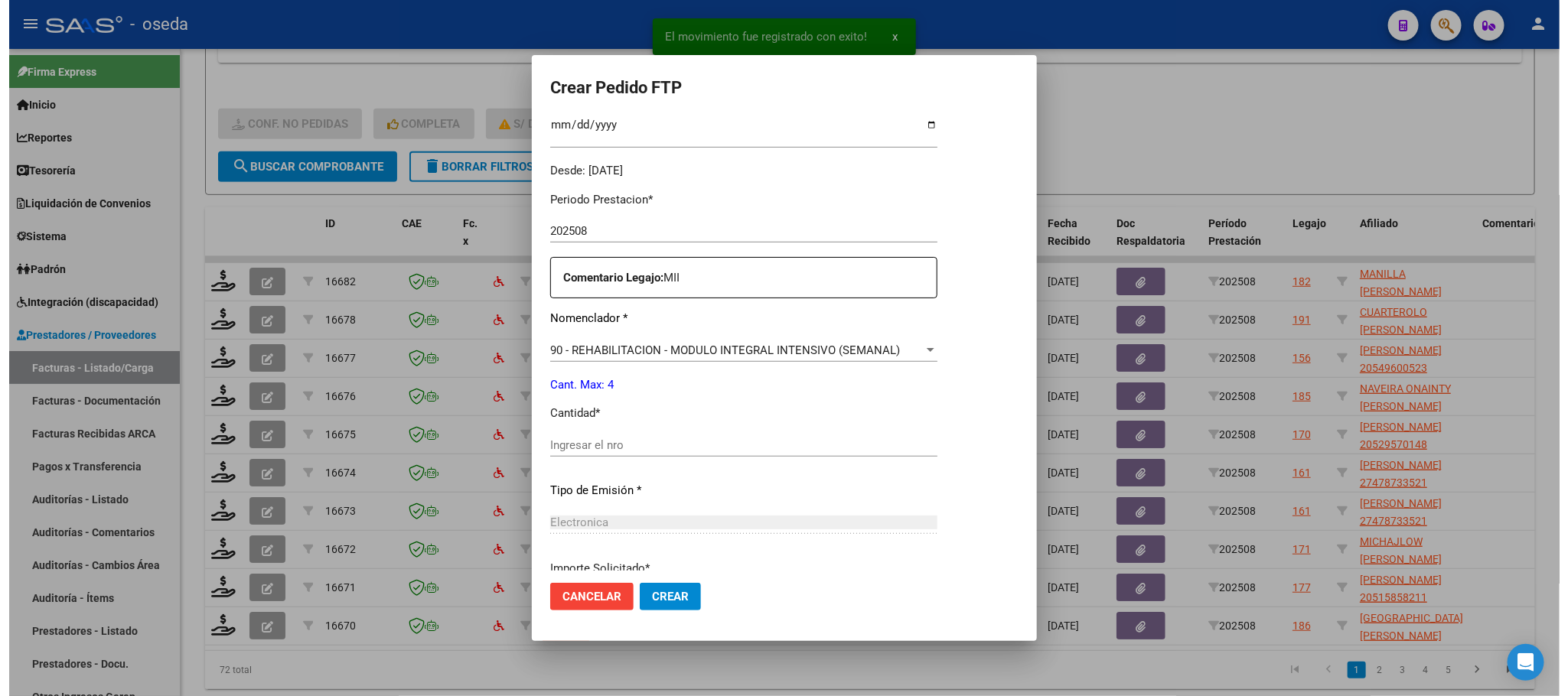
scroll to position [459, 0]
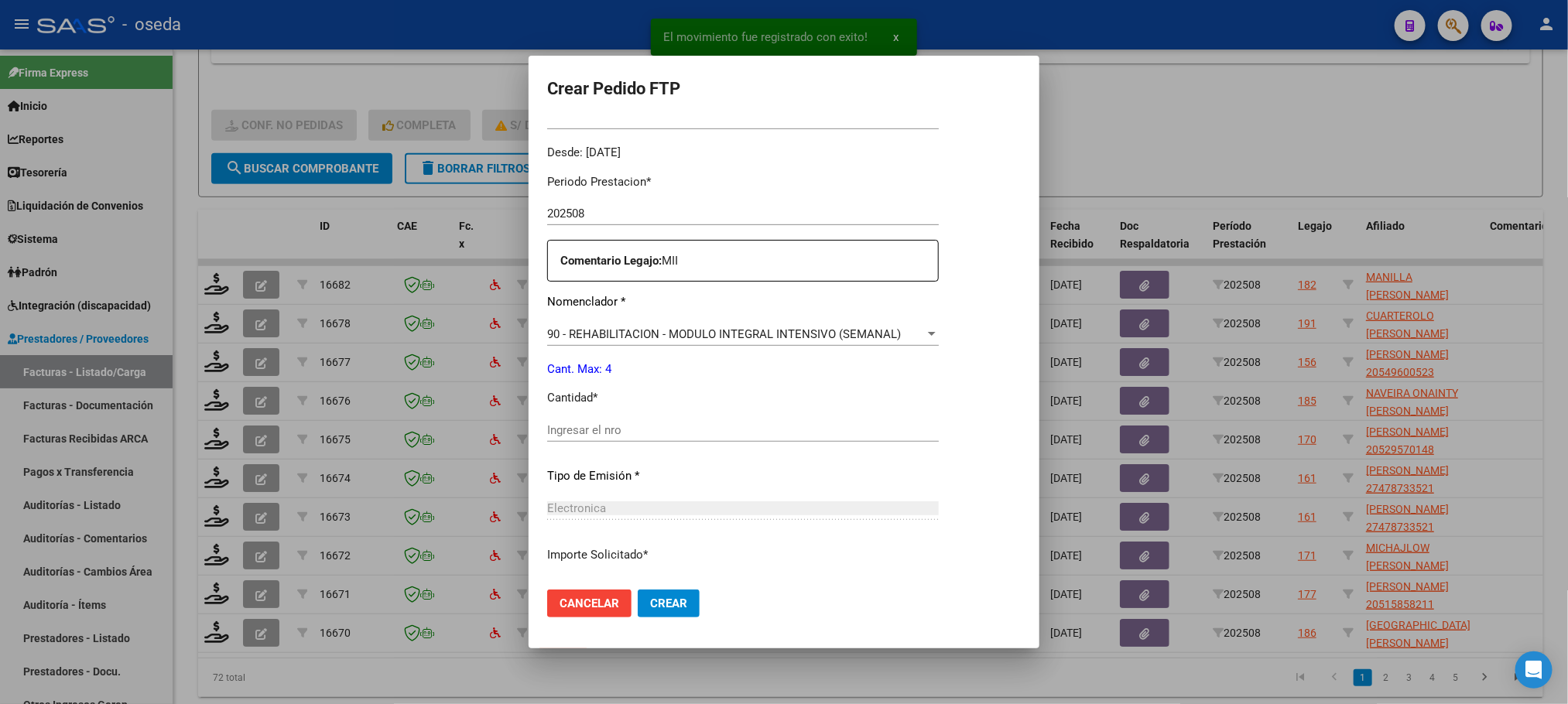
click at [589, 427] on input "Ingresar el nro" at bounding box center [743, 430] width 392 height 14
click at [638, 589] on button "Crear" at bounding box center [669, 603] width 62 height 28
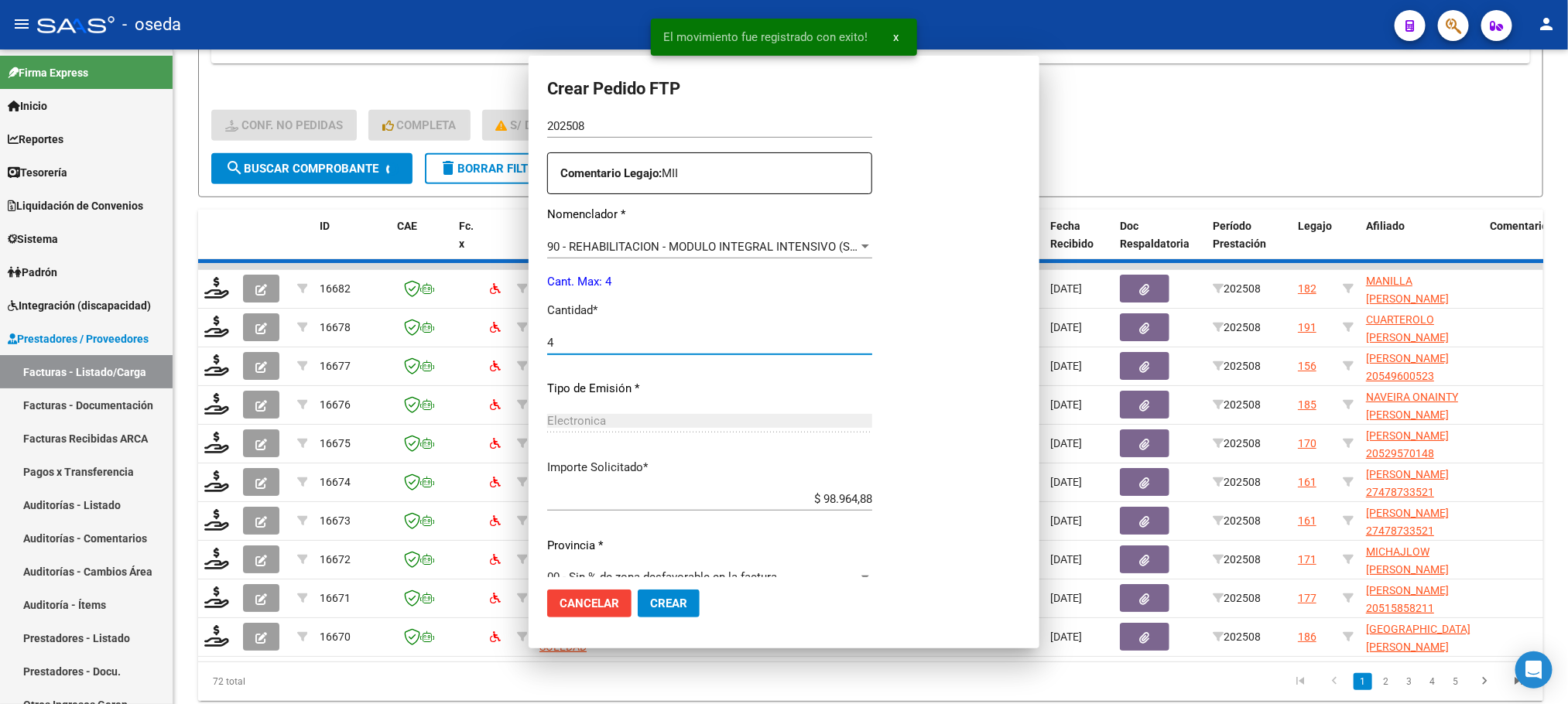
scroll to position [0, 0]
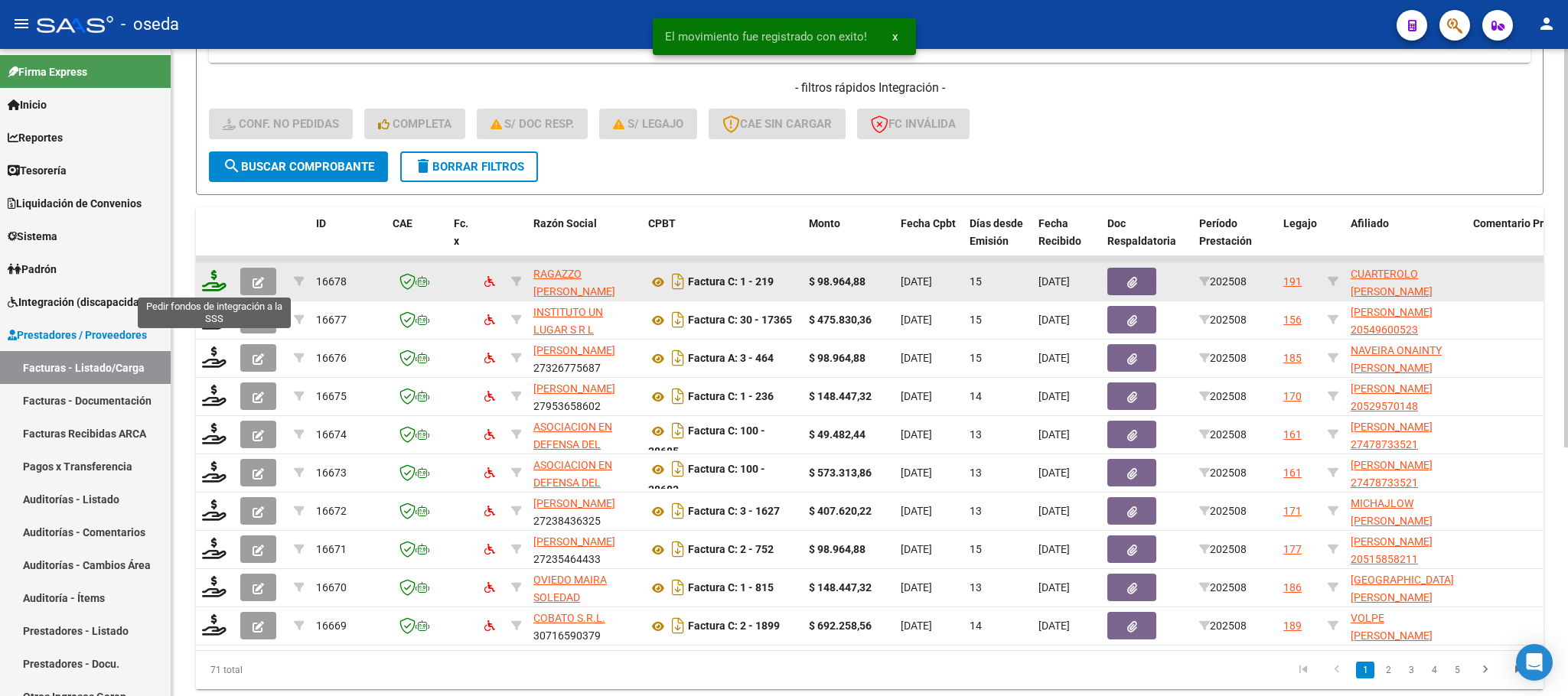
click at [218, 275] on icon at bounding box center [214, 280] width 25 height 22
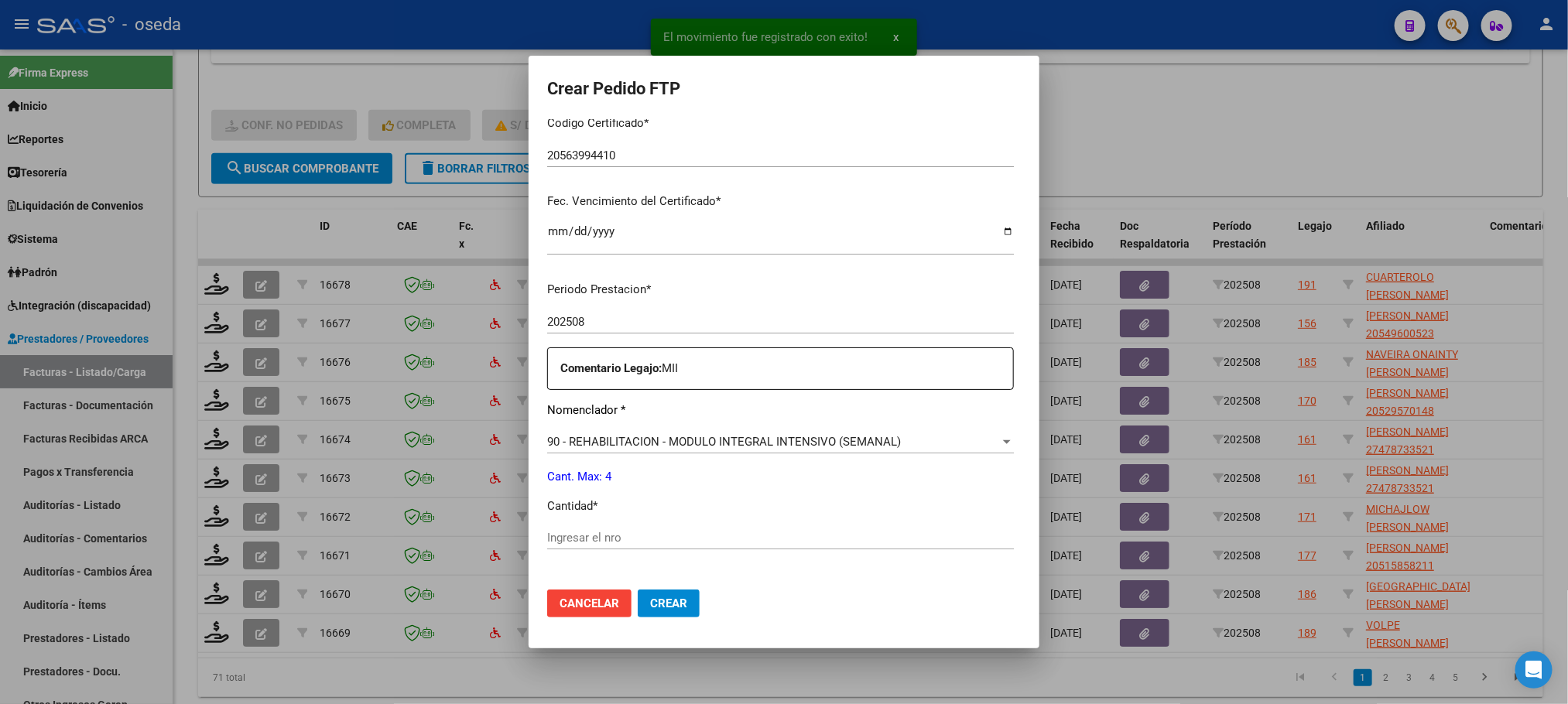
scroll to position [348, 0]
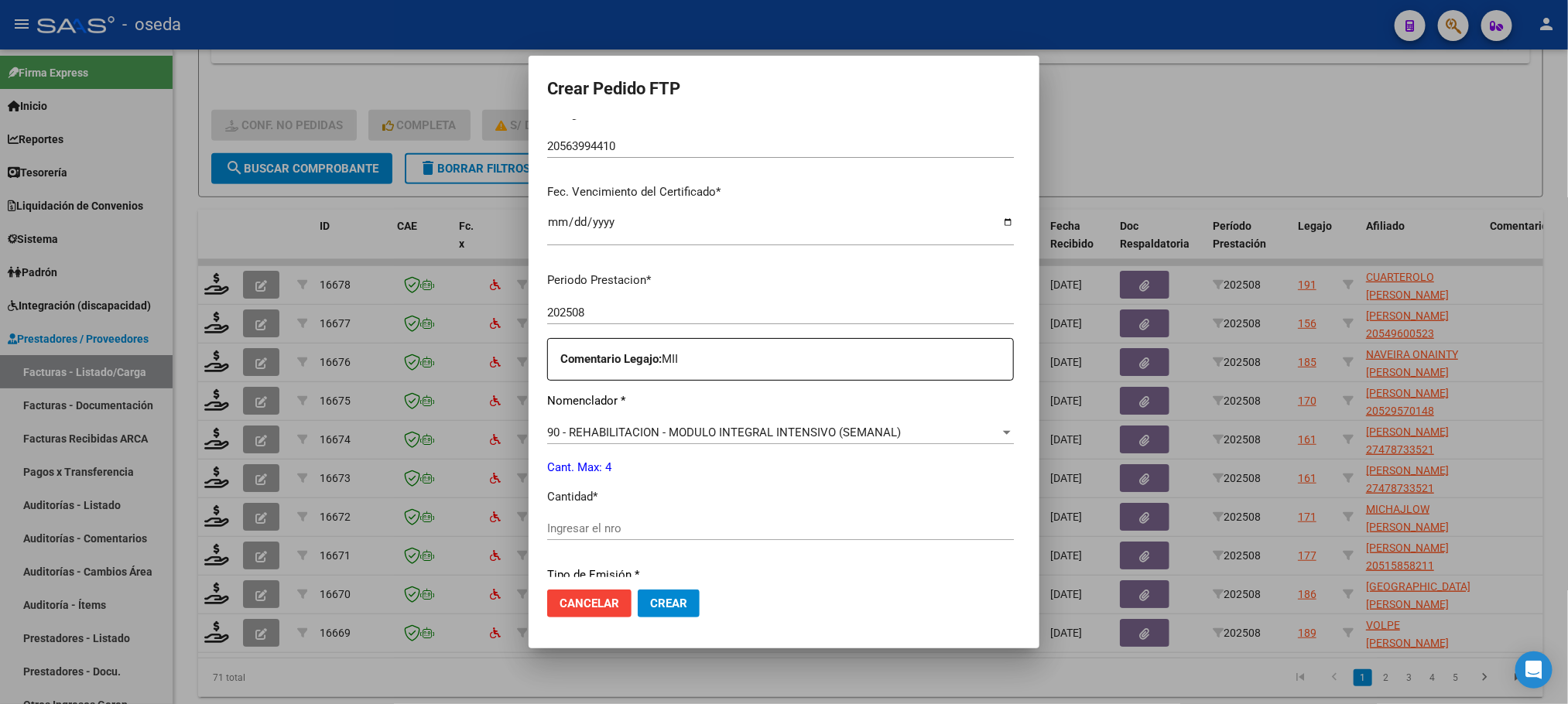
click at [838, 532] on input "Ingresar el nro" at bounding box center [781, 528] width 467 height 14
click at [638, 589] on button "Crear" at bounding box center [669, 603] width 62 height 28
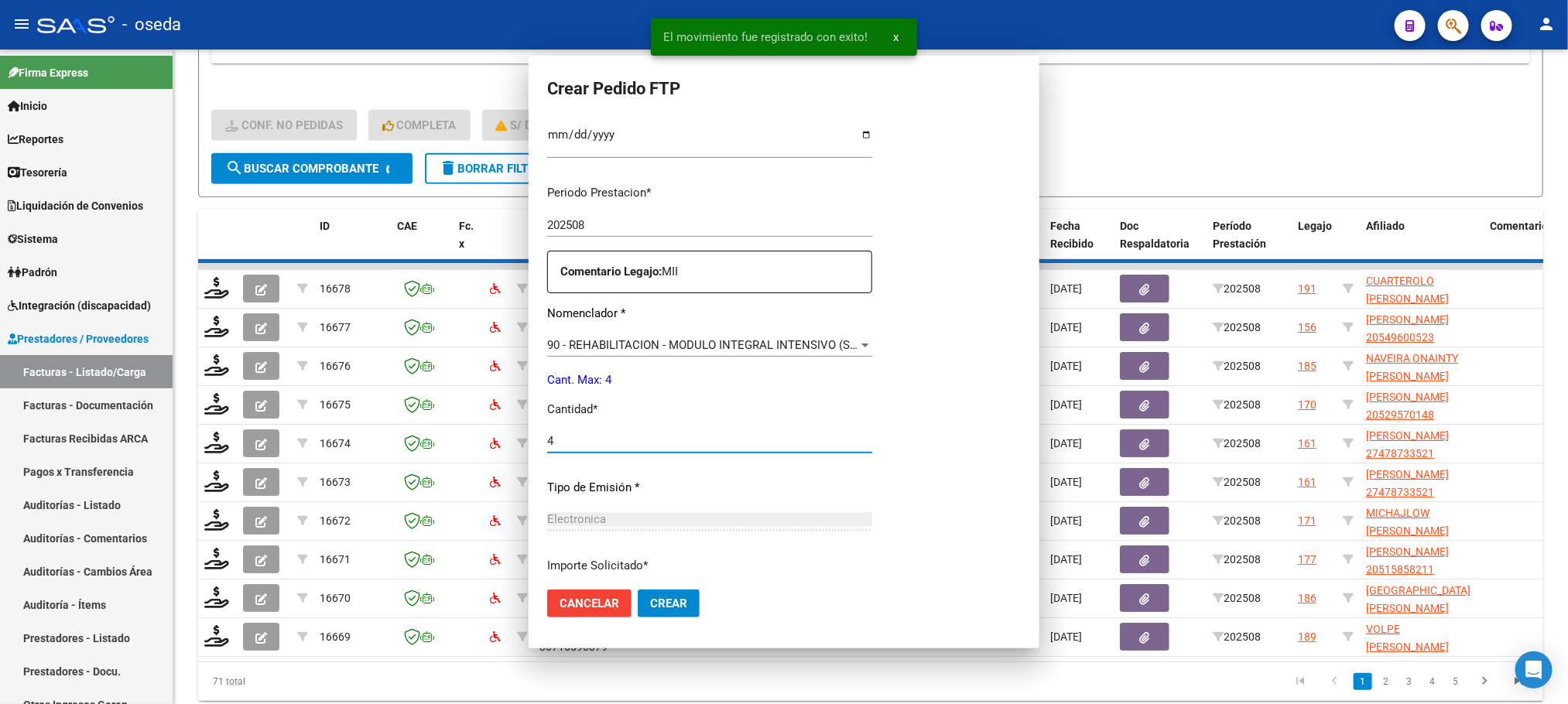
scroll to position [0, 0]
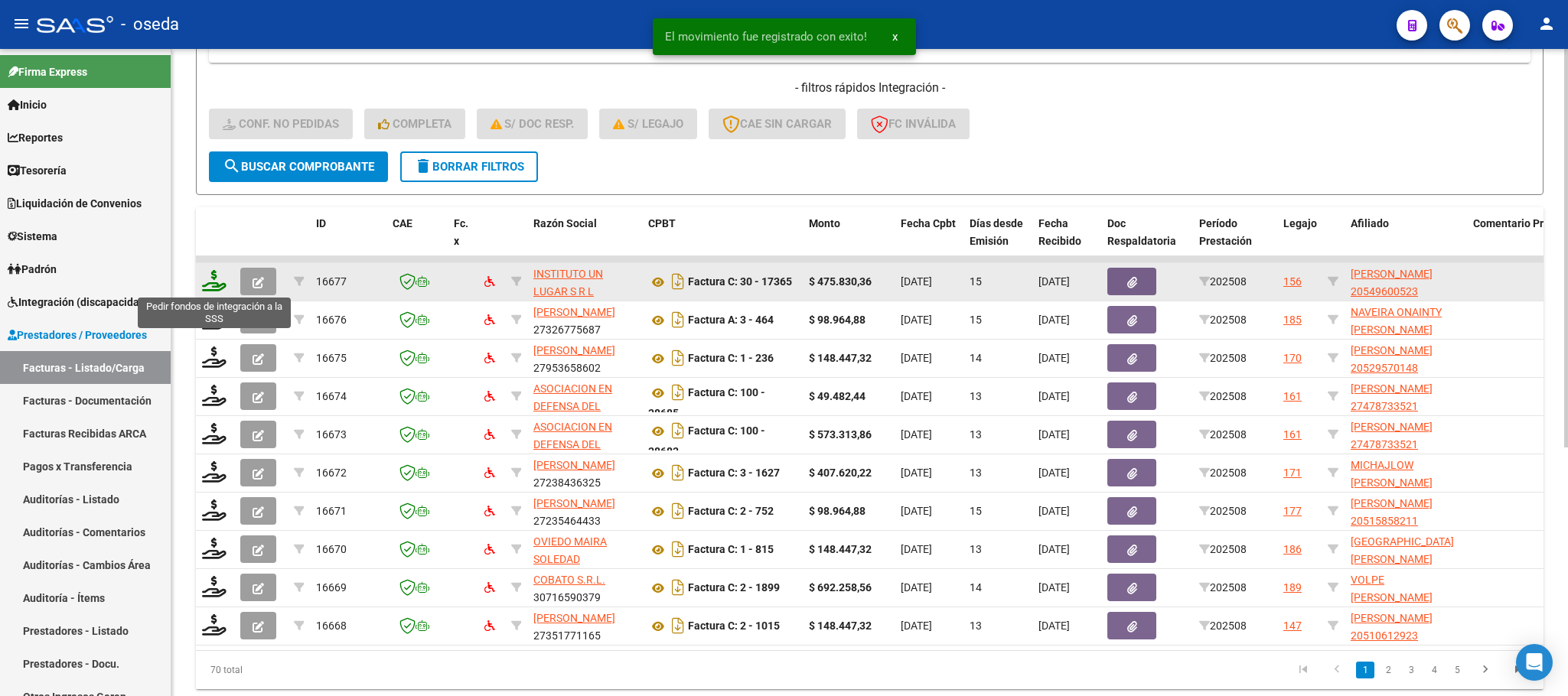
click at [214, 283] on icon at bounding box center [214, 280] width 25 height 22
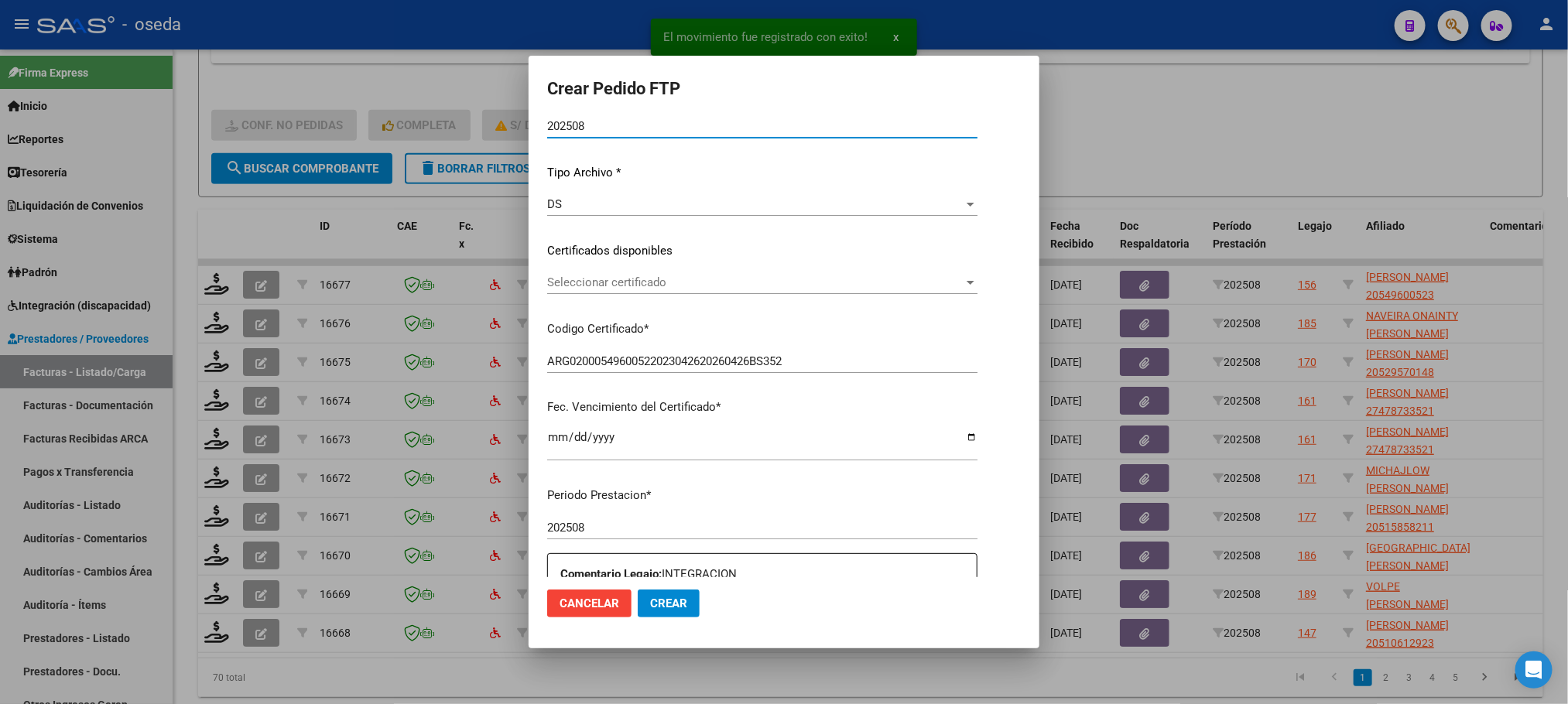
scroll to position [348, 0]
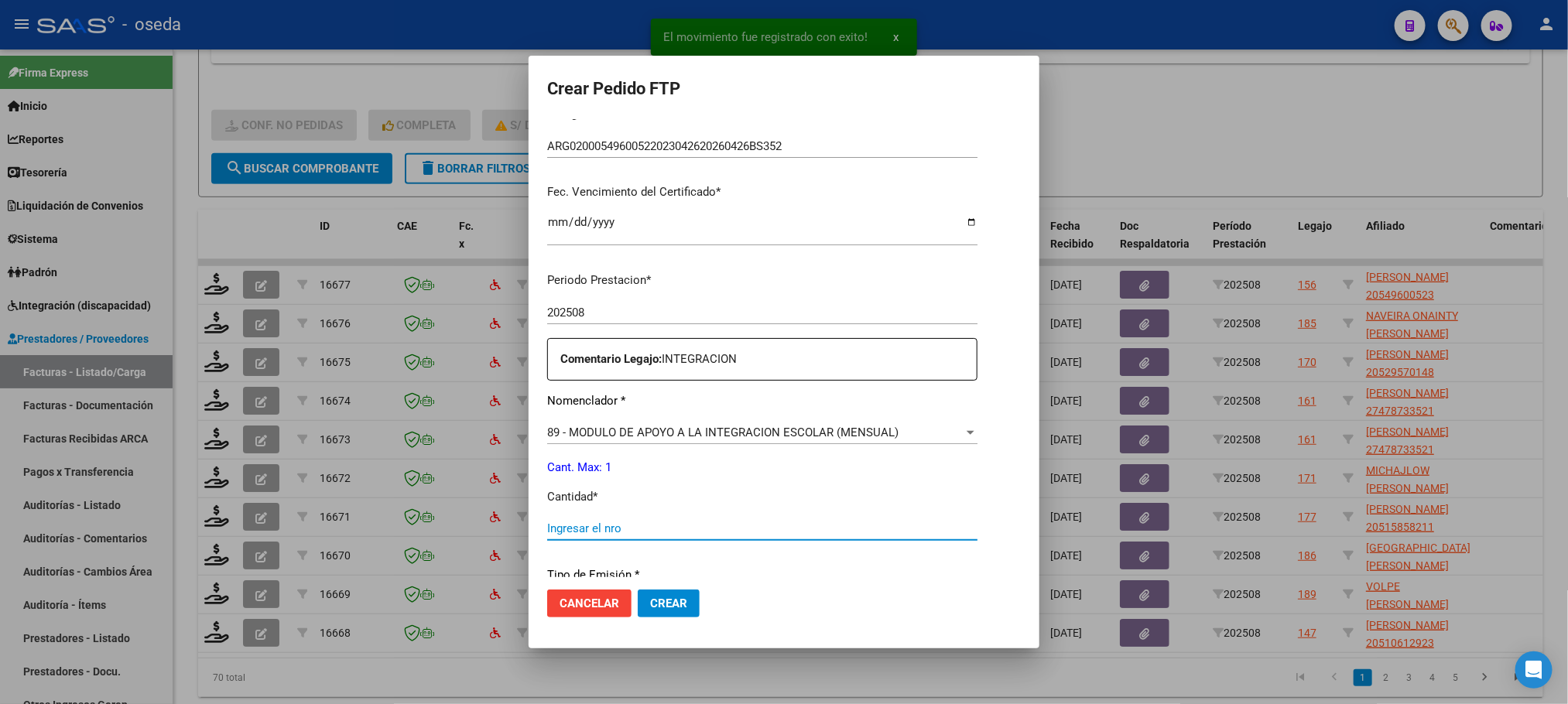
click at [602, 525] on input "Ingresar el nro" at bounding box center [762, 528] width 430 height 14
click at [638, 589] on button "Crear" at bounding box center [669, 603] width 62 height 28
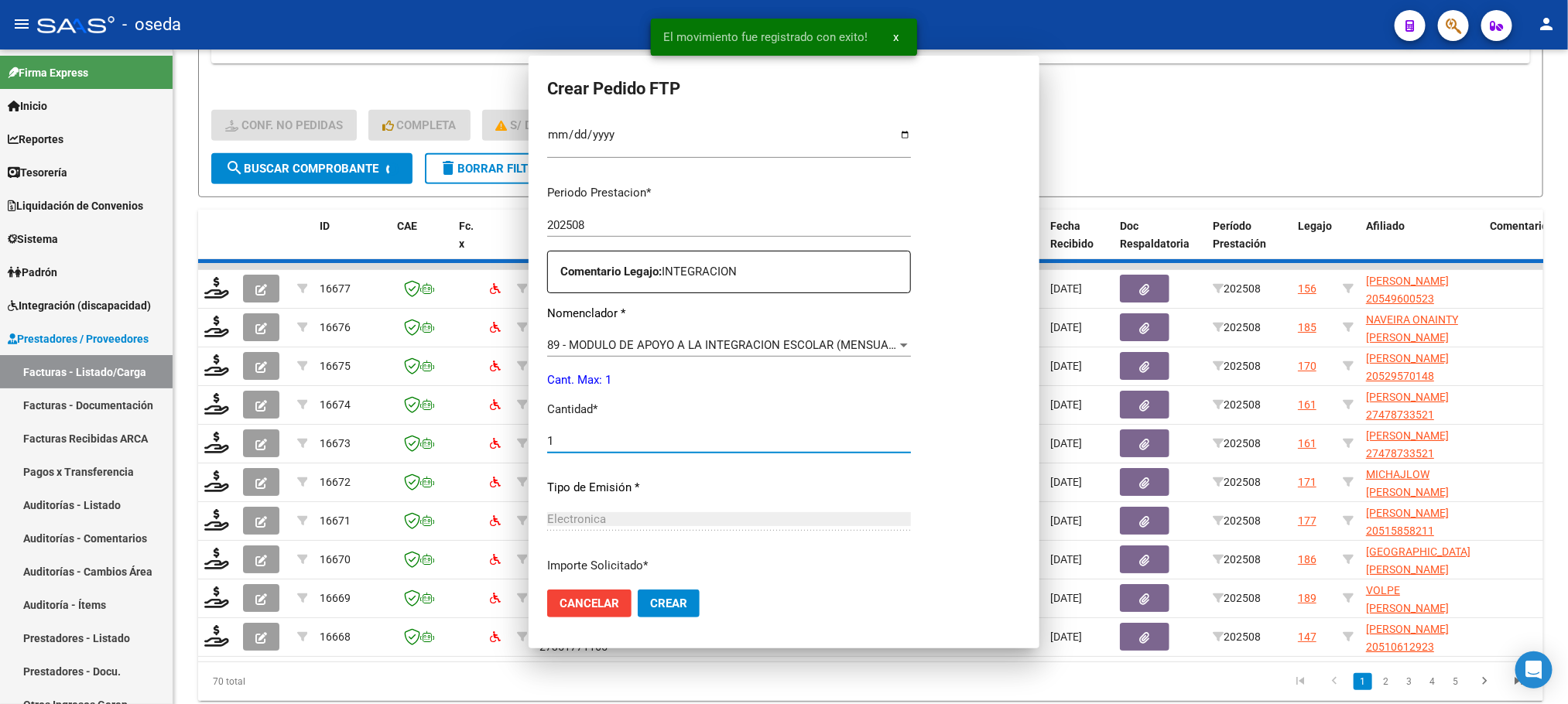
scroll to position [0, 0]
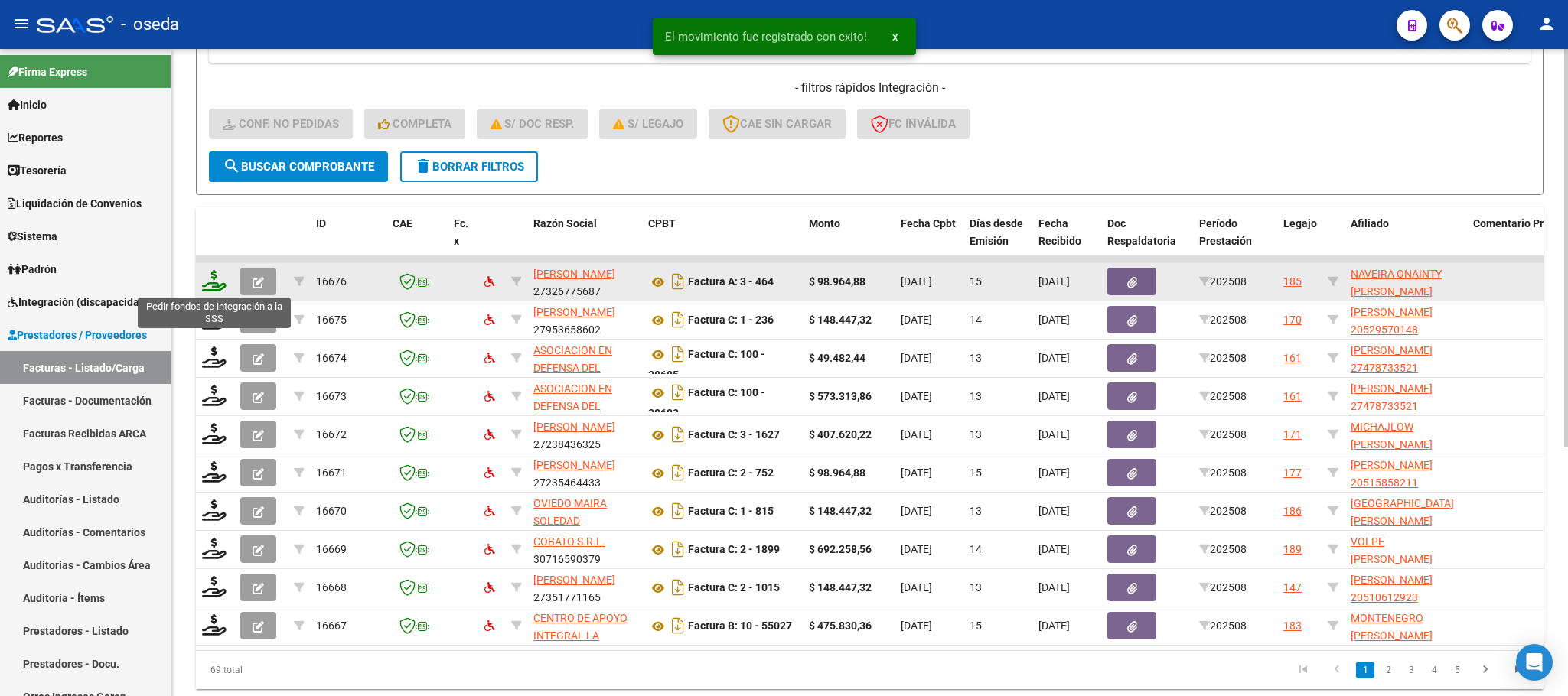
click at [213, 278] on icon at bounding box center [214, 280] width 25 height 22
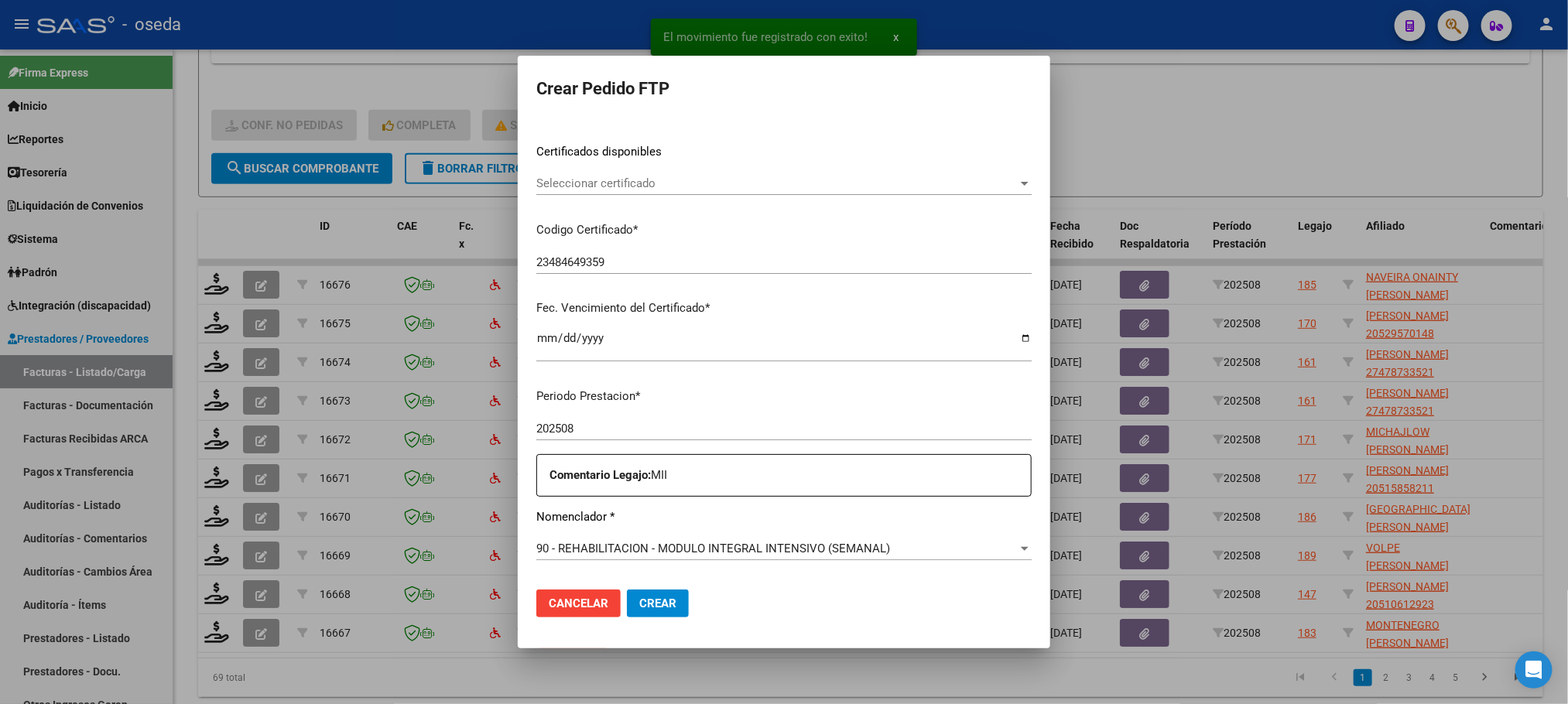
scroll to position [560, 0]
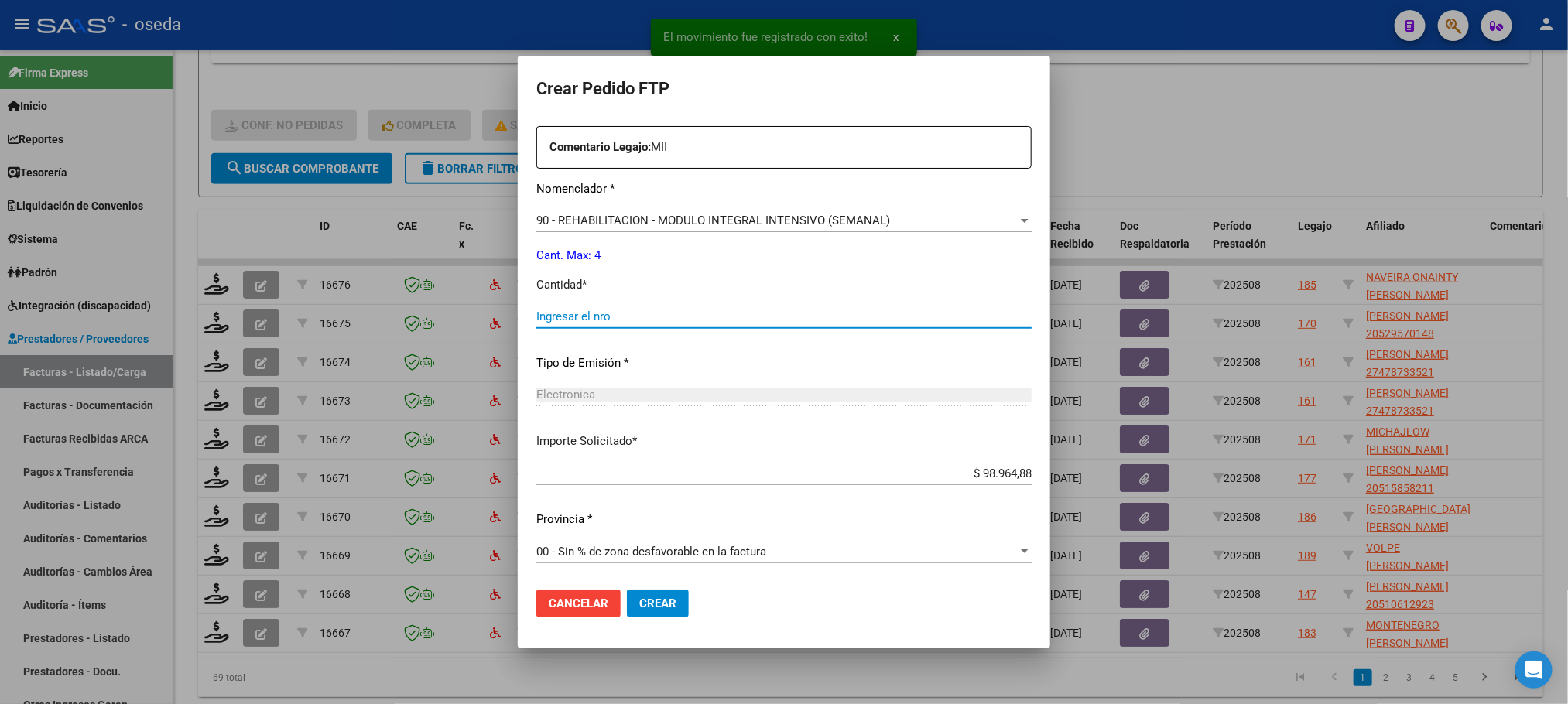
click at [708, 316] on input "Ingresar el nro" at bounding box center [783, 316] width 495 height 14
click at [627, 589] on button "Crear" at bounding box center [657, 603] width 62 height 28
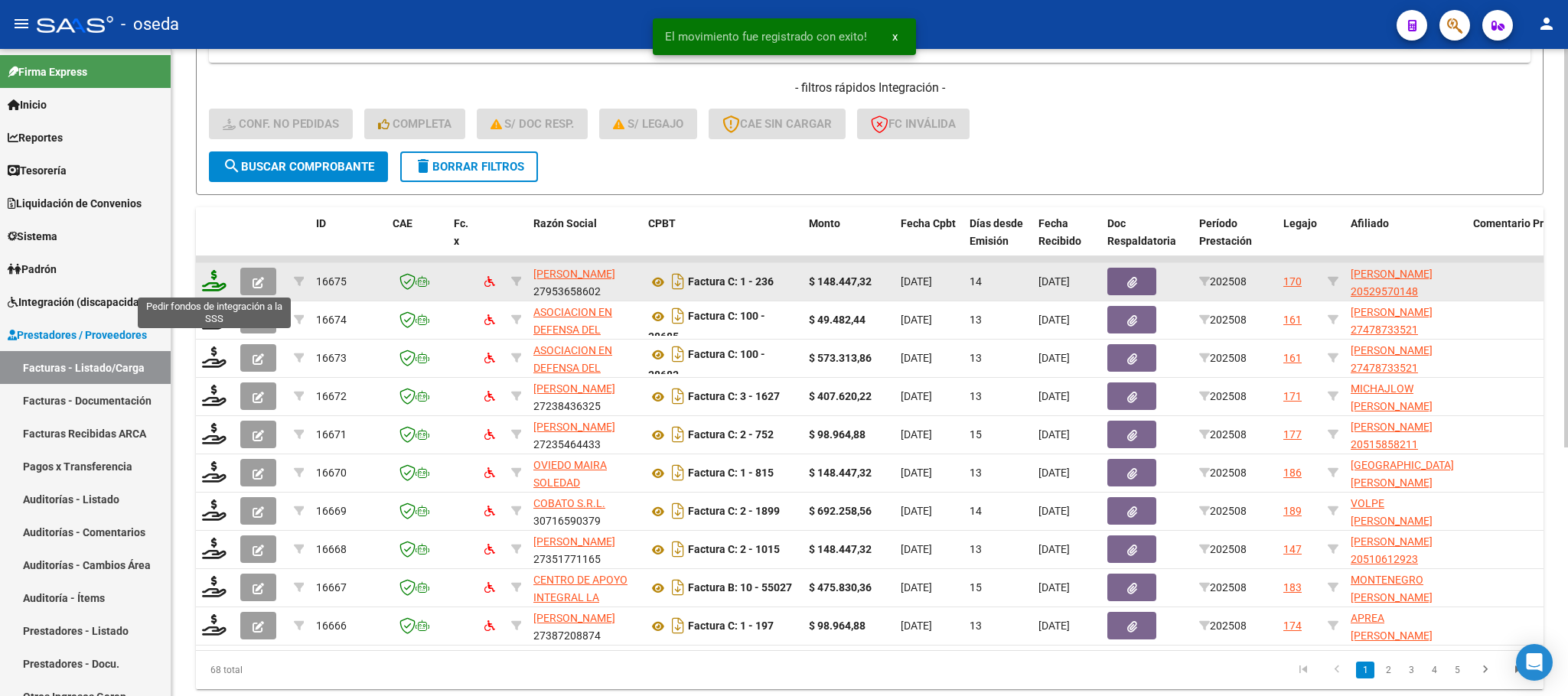
click at [212, 279] on icon at bounding box center [214, 280] width 25 height 22
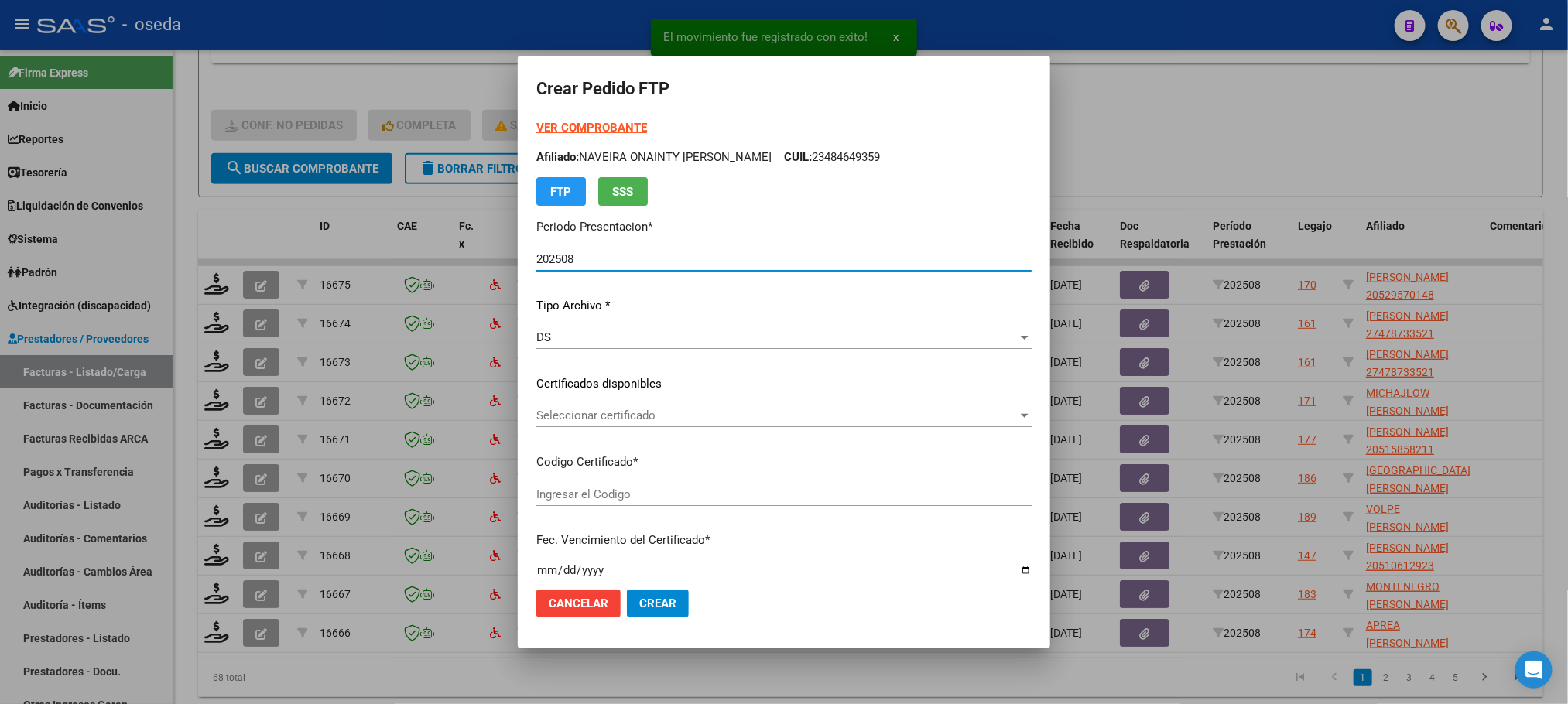
scroll to position [560, 0]
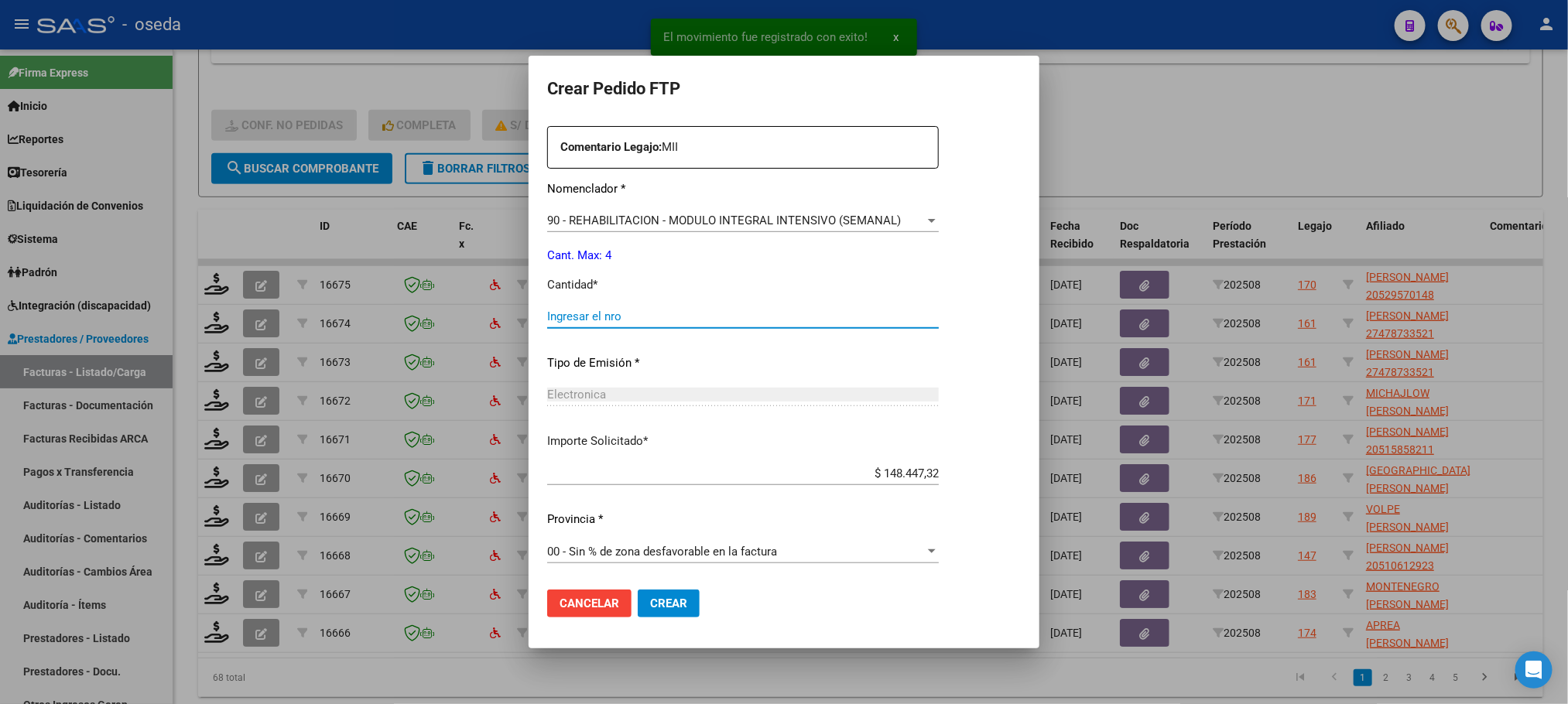
click at [656, 314] on input "Ingresar el nro" at bounding box center [743, 316] width 392 height 14
click at [638, 589] on button "Crear" at bounding box center [669, 603] width 62 height 28
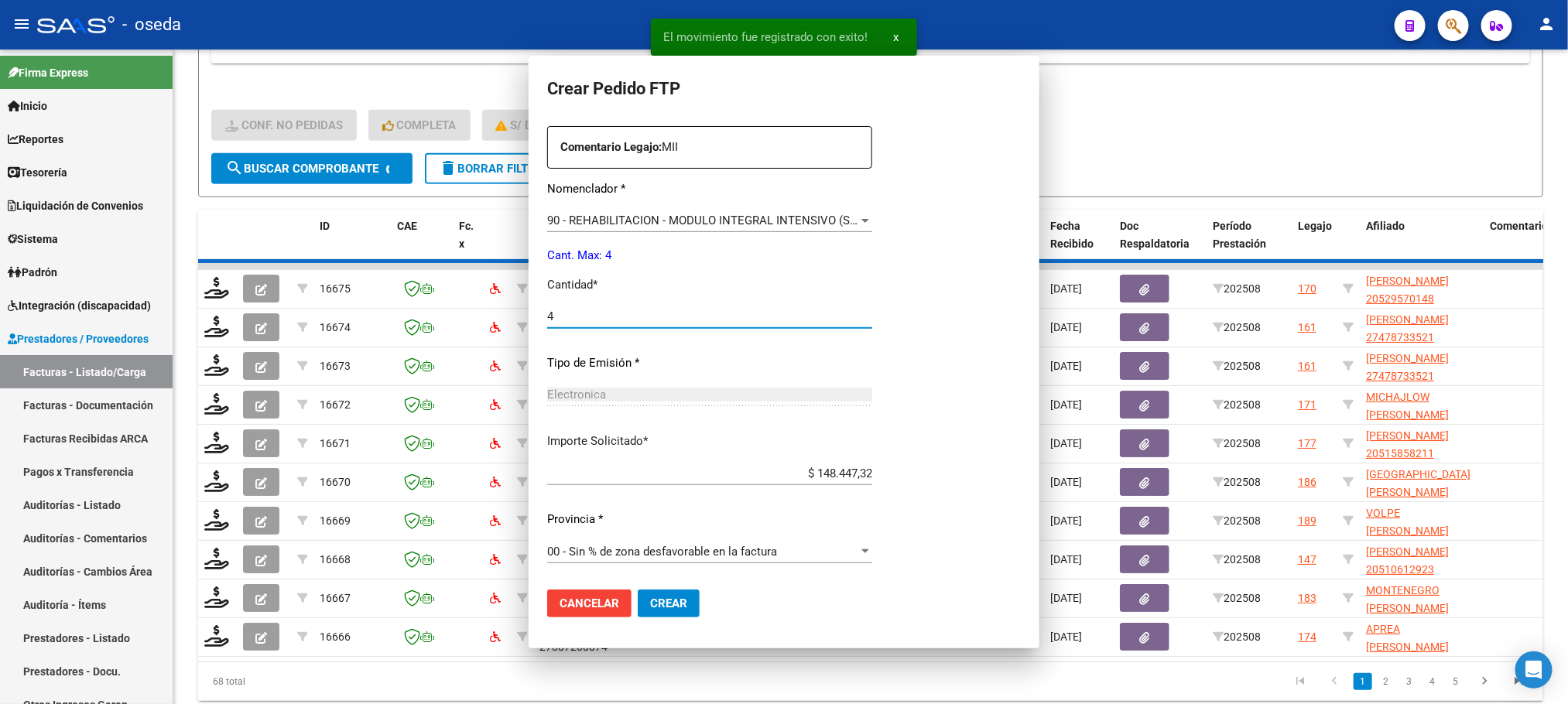
scroll to position [0, 0]
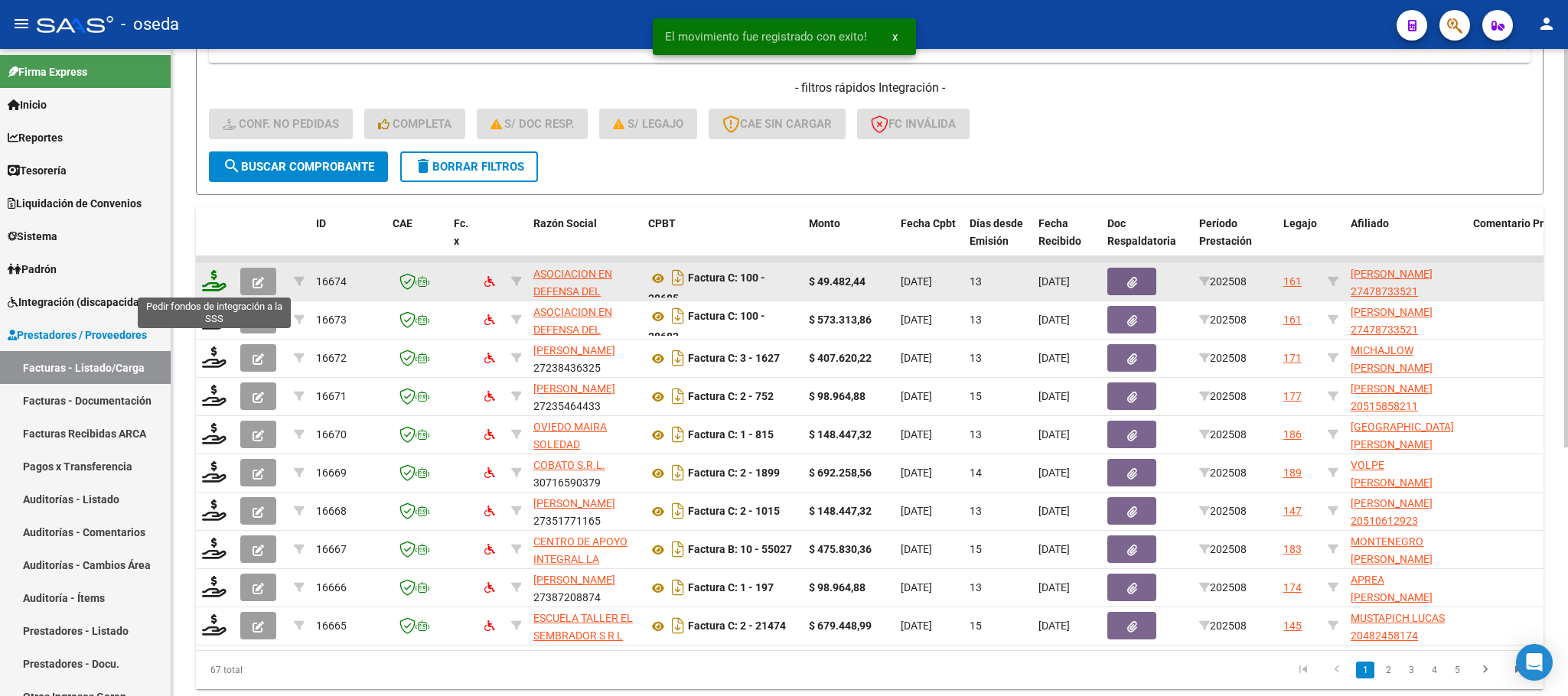
click at [208, 276] on icon at bounding box center [214, 280] width 25 height 22
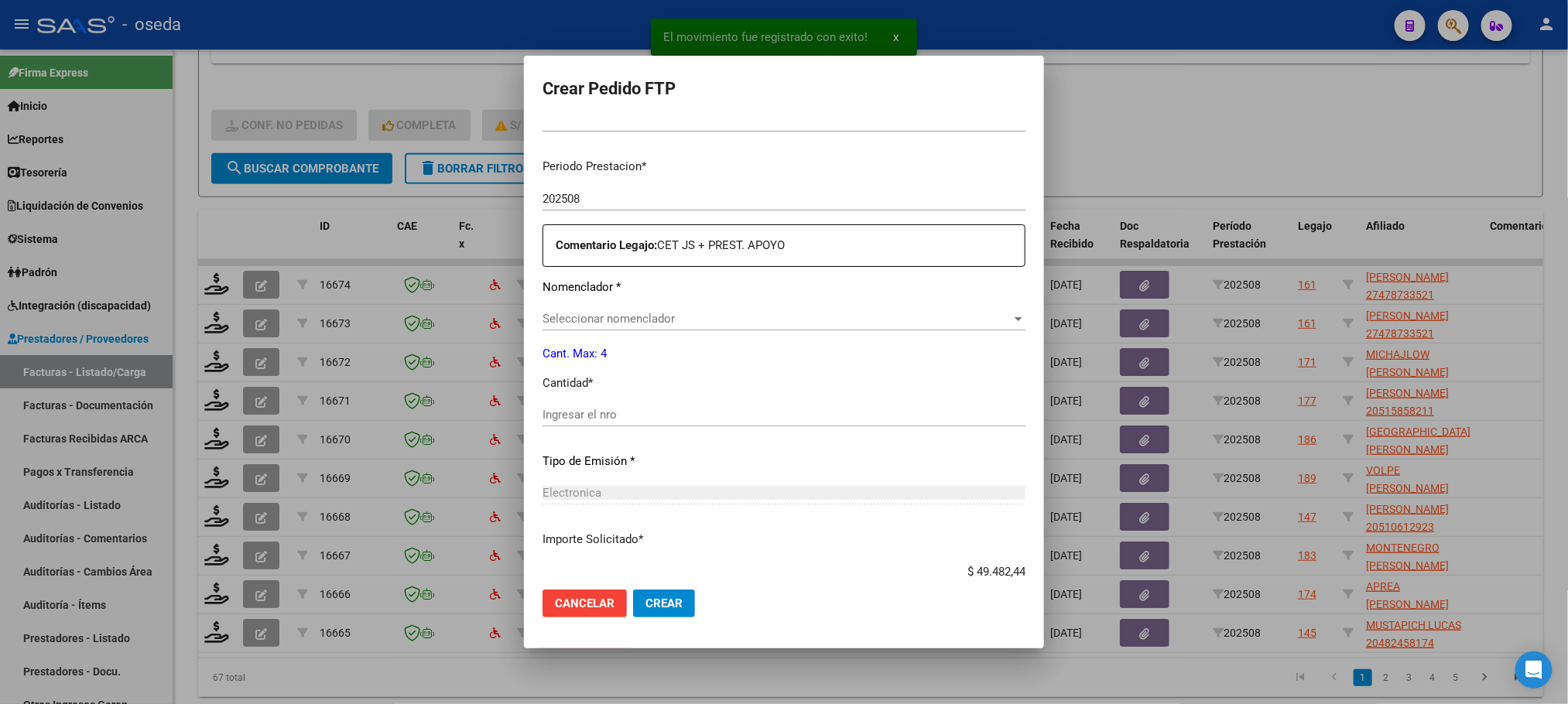
scroll to position [464, 0]
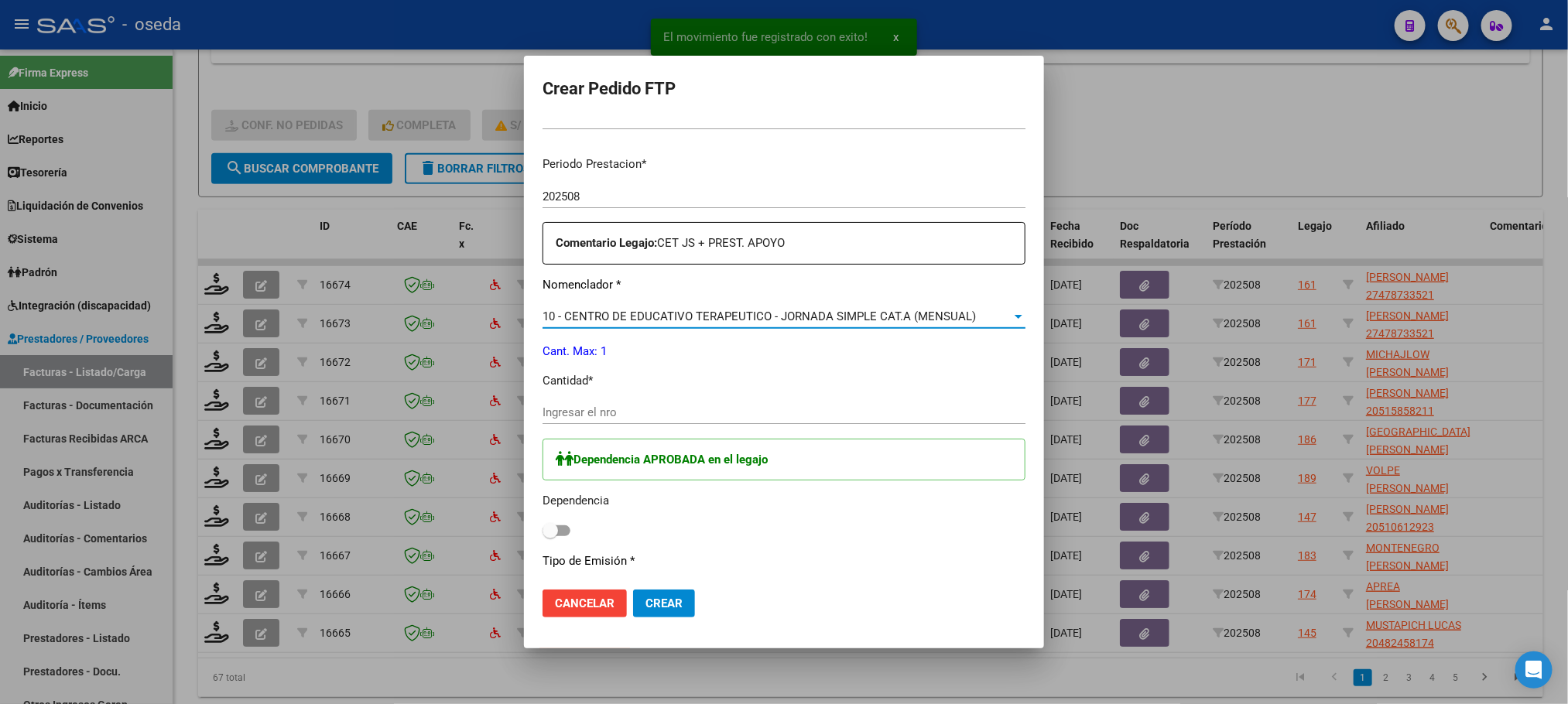
click at [701, 309] on span "10 - CENTRO DE EDUCATIVO TERAPEUTICO - JORNADA SIMPLE CAT.A (MENSUAL)" at bounding box center [759, 316] width 434 height 14
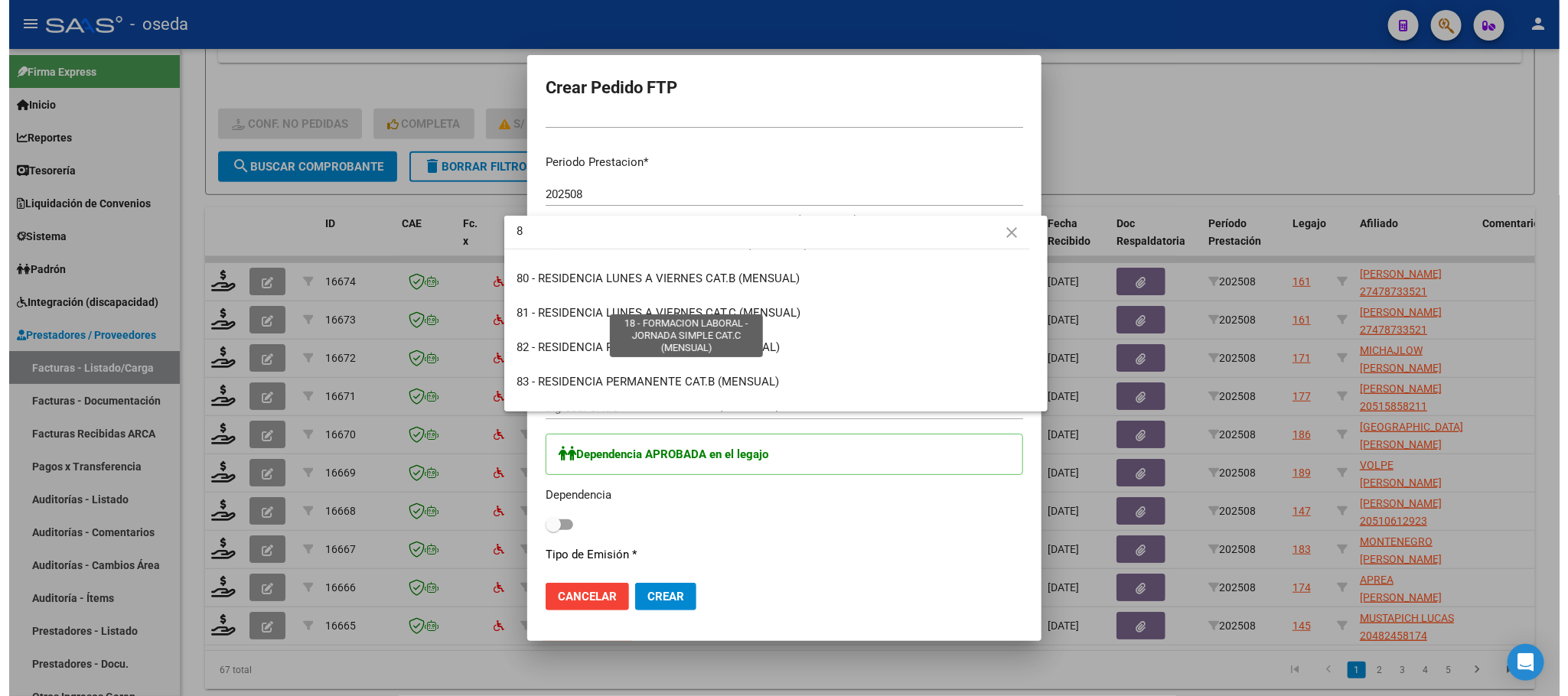
scroll to position [0, 0]
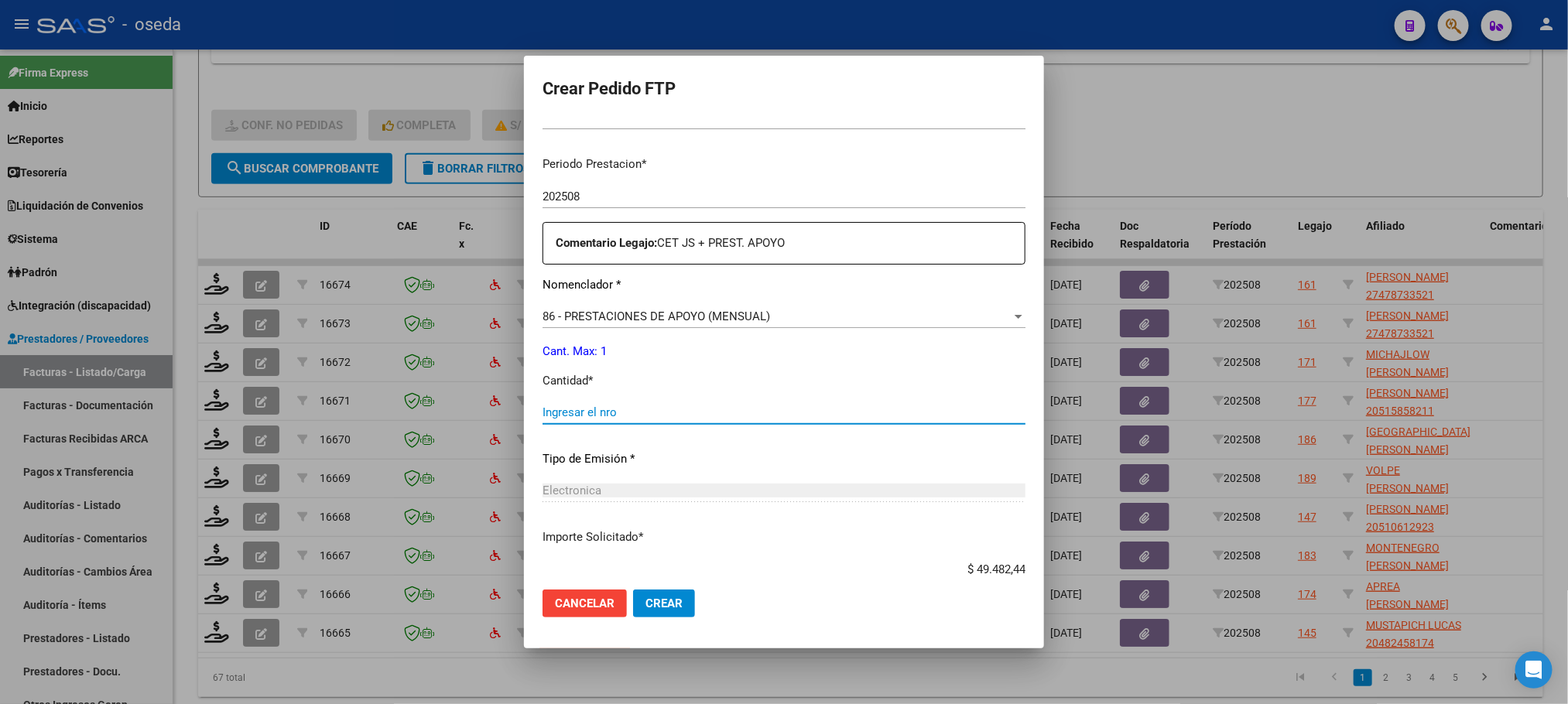
click at [690, 416] on input "Ingresar el nro" at bounding box center [784, 412] width 483 height 14
click at [633, 589] on button "Crear" at bounding box center [664, 603] width 62 height 28
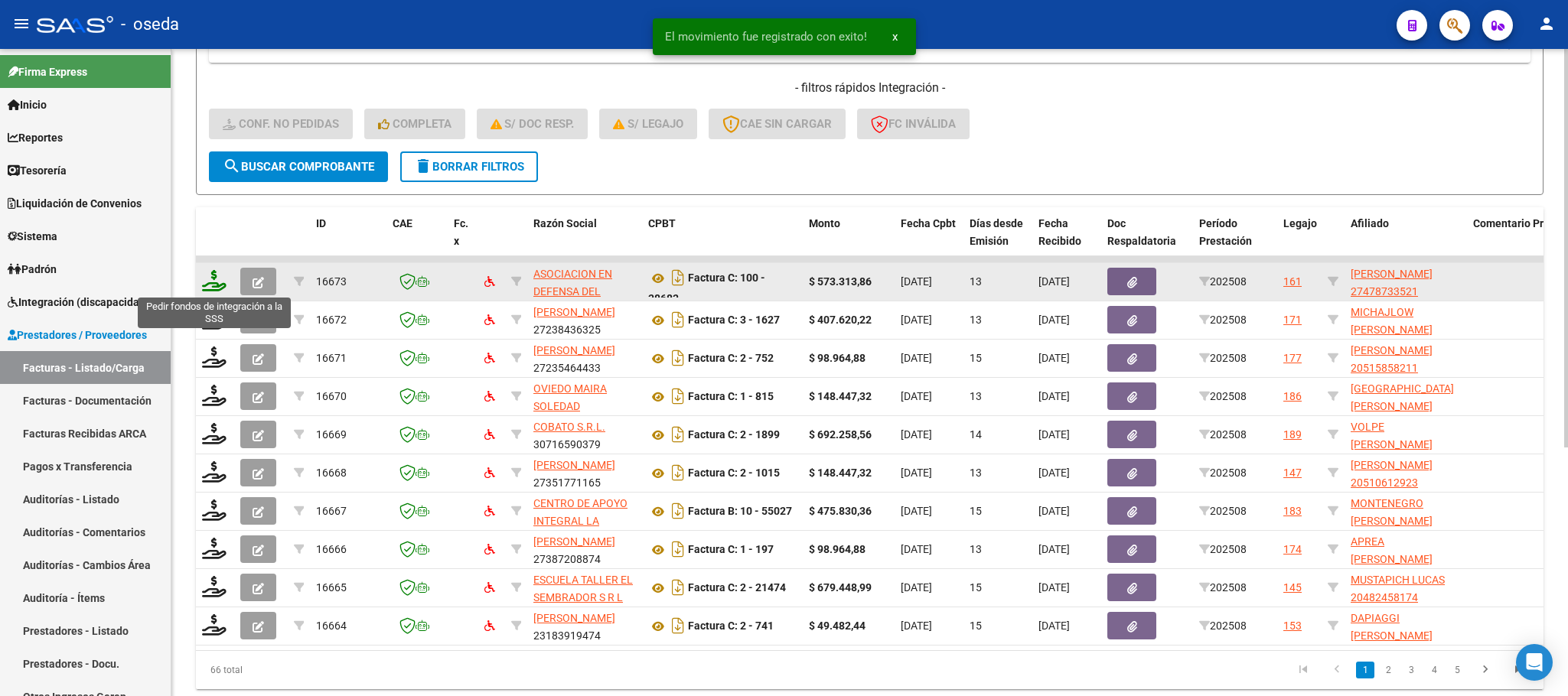
click at [216, 279] on icon at bounding box center [214, 280] width 25 height 22
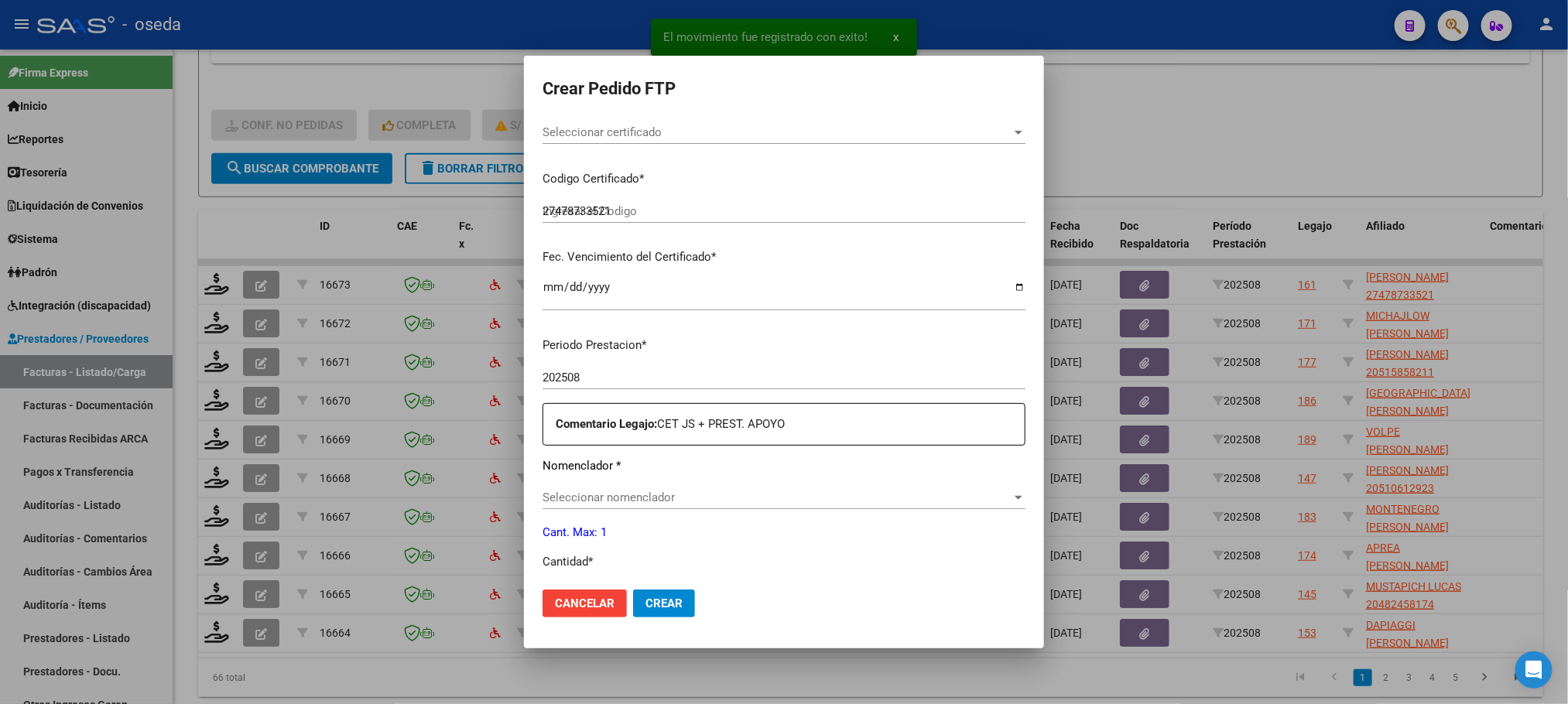
scroll to position [348, 0]
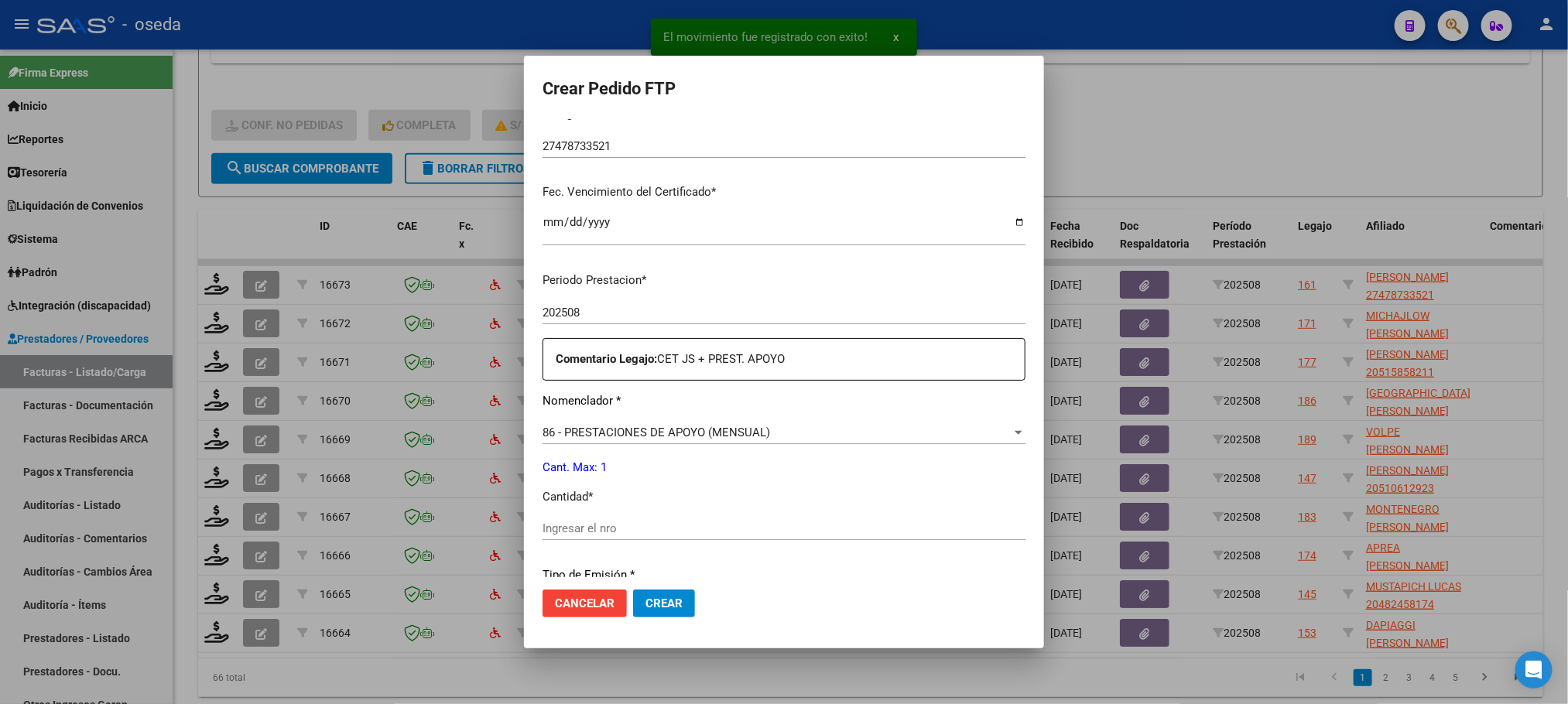
click at [606, 434] on span "86 - PRESTACIONES DE APOYO (MENSUAL)" at bounding box center [656, 432] width 228 height 14
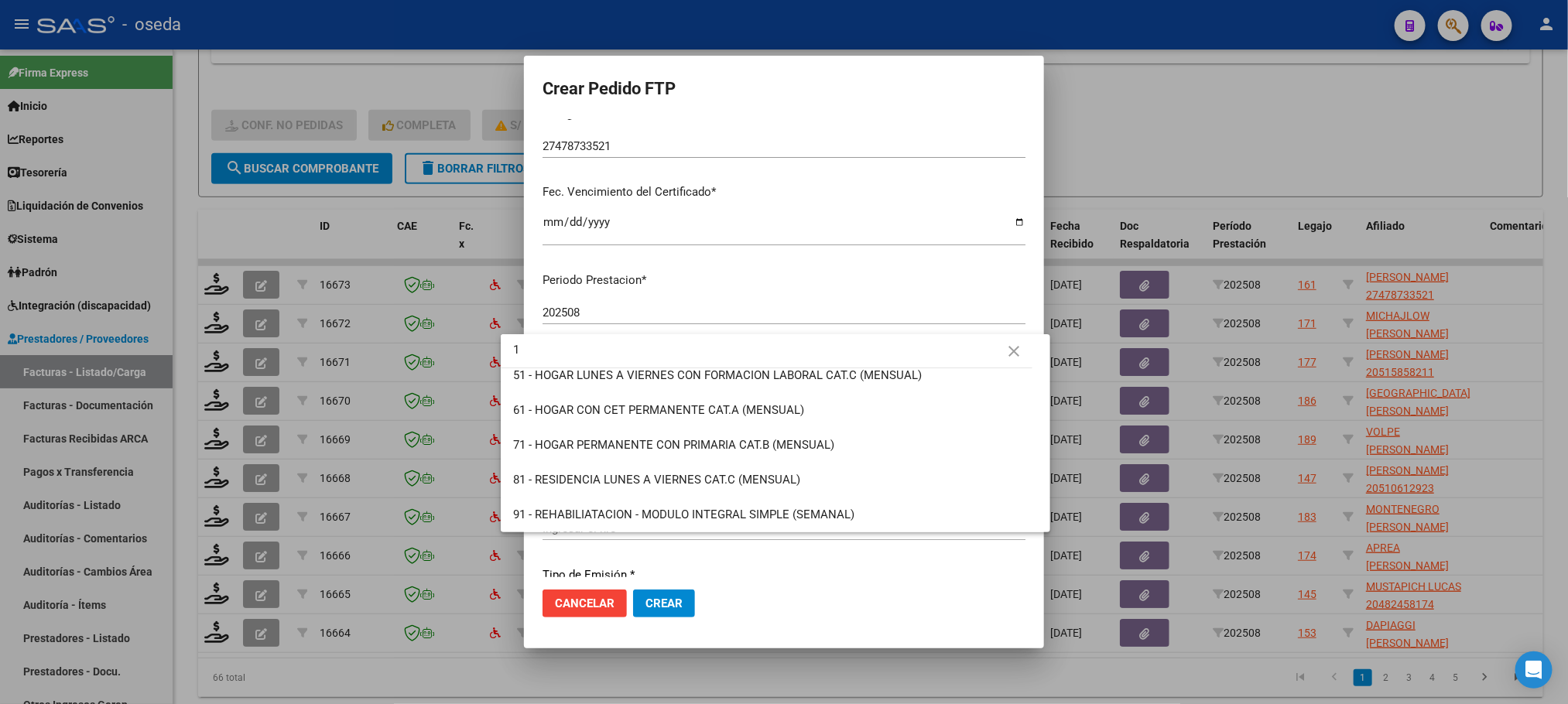
scroll to position [0, 0]
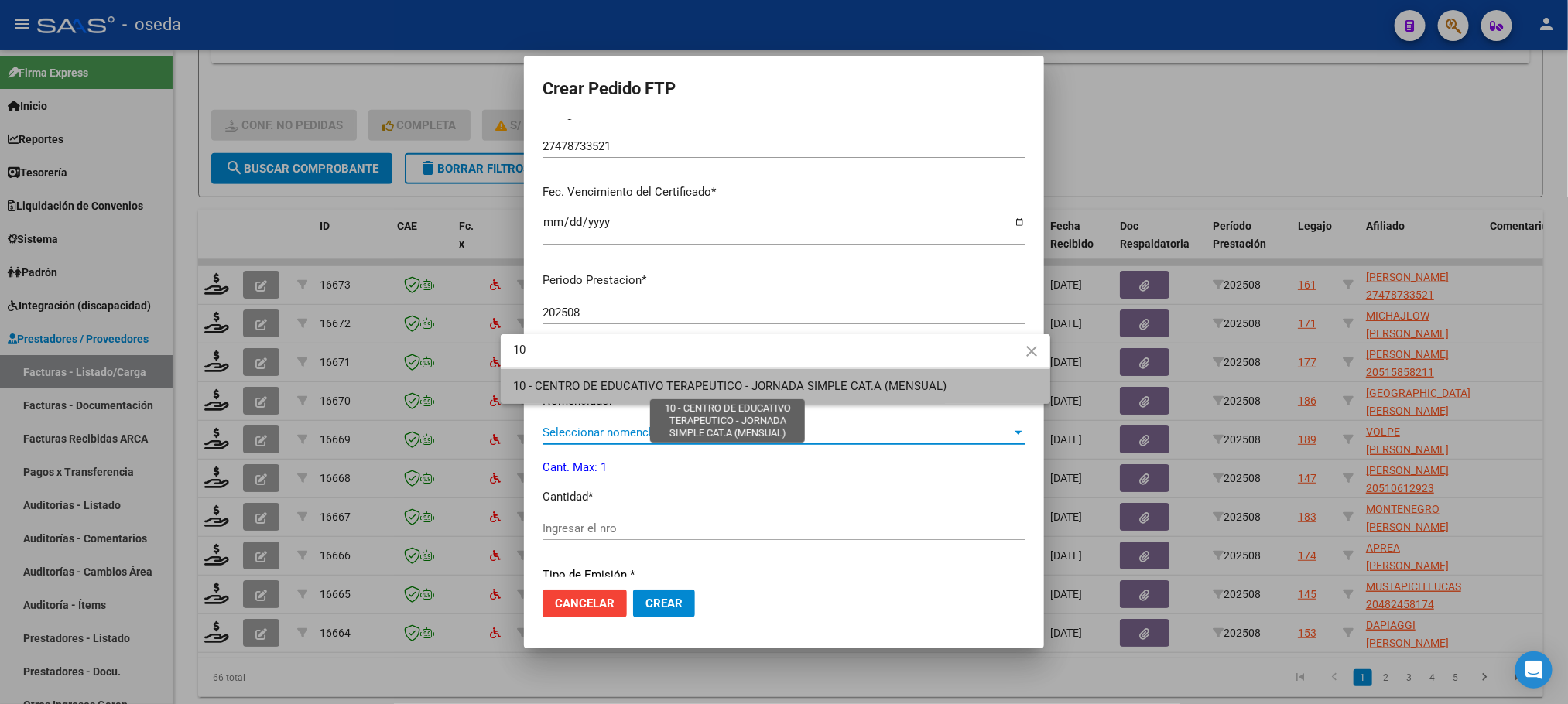
click at [604, 392] on span "10 - CENTRO DE EDUCATIVO TERAPEUTICO - JORNADA SIMPLE CAT.A (MENSUAL)" at bounding box center [729, 386] width 434 height 14
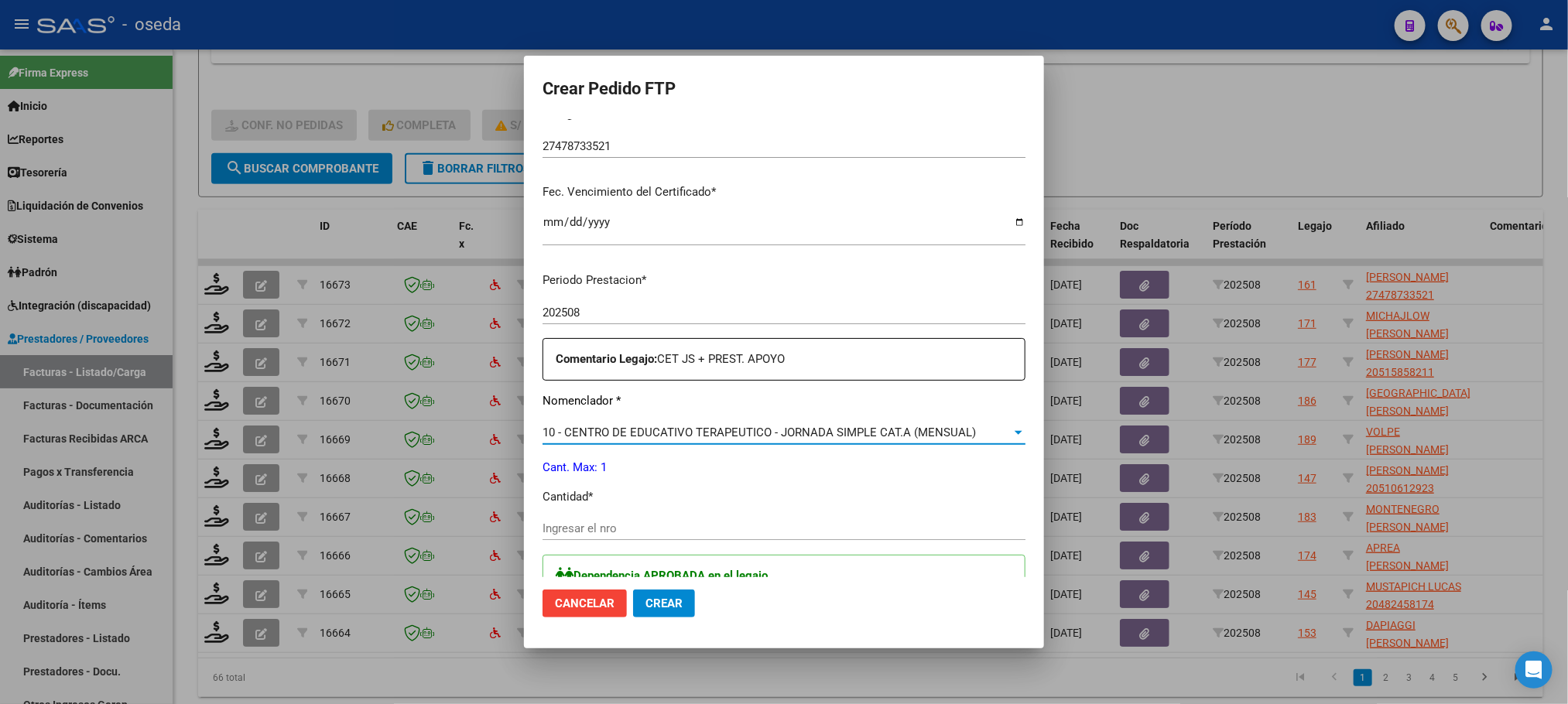
click at [611, 528] on input "Ingresar el nro" at bounding box center [784, 528] width 483 height 14
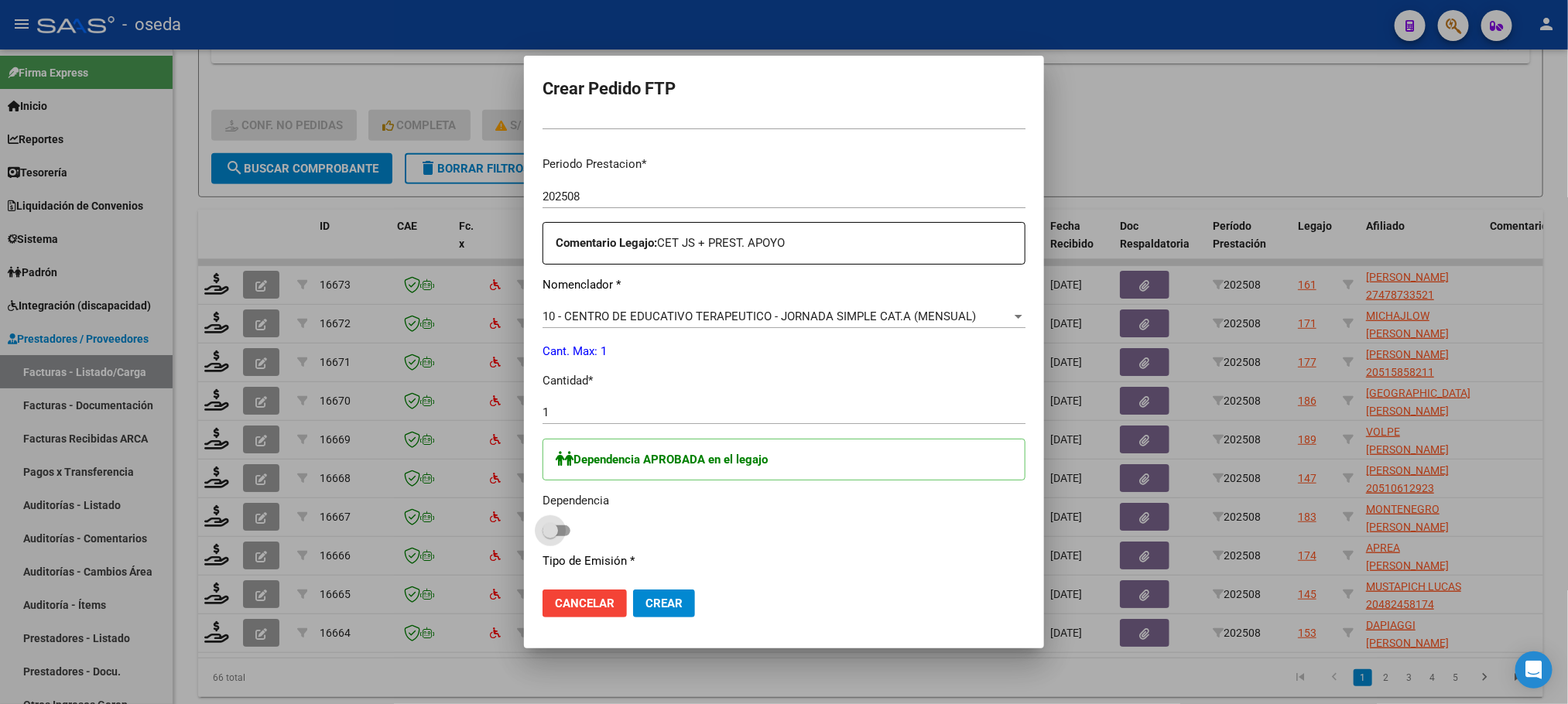
click at [543, 530] on span at bounding box center [556, 530] width 28 height 10
click at [549, 536] on input "checkbox" at bounding box center [549, 536] width 1 height 1
click at [648, 609] on span "Crear" at bounding box center [664, 603] width 37 height 14
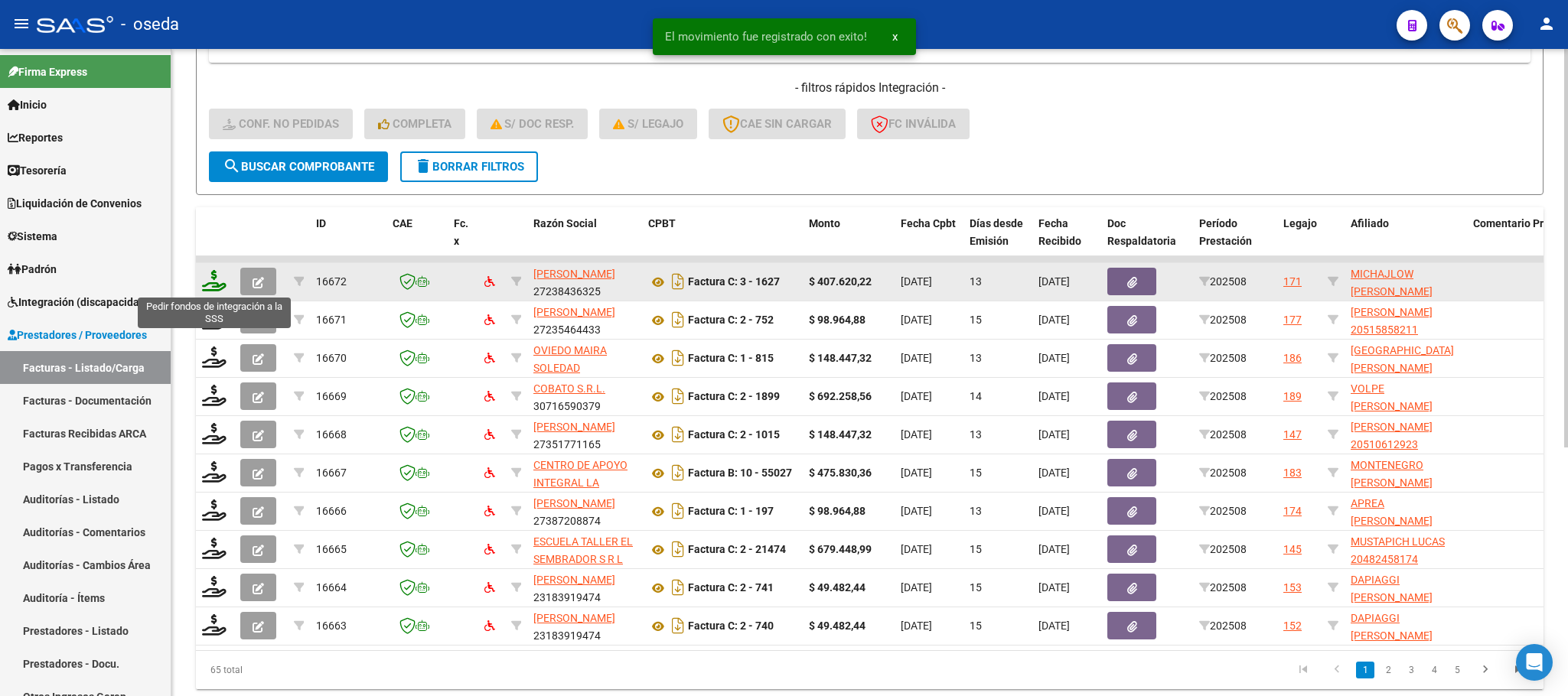
click at [210, 285] on icon at bounding box center [214, 280] width 25 height 22
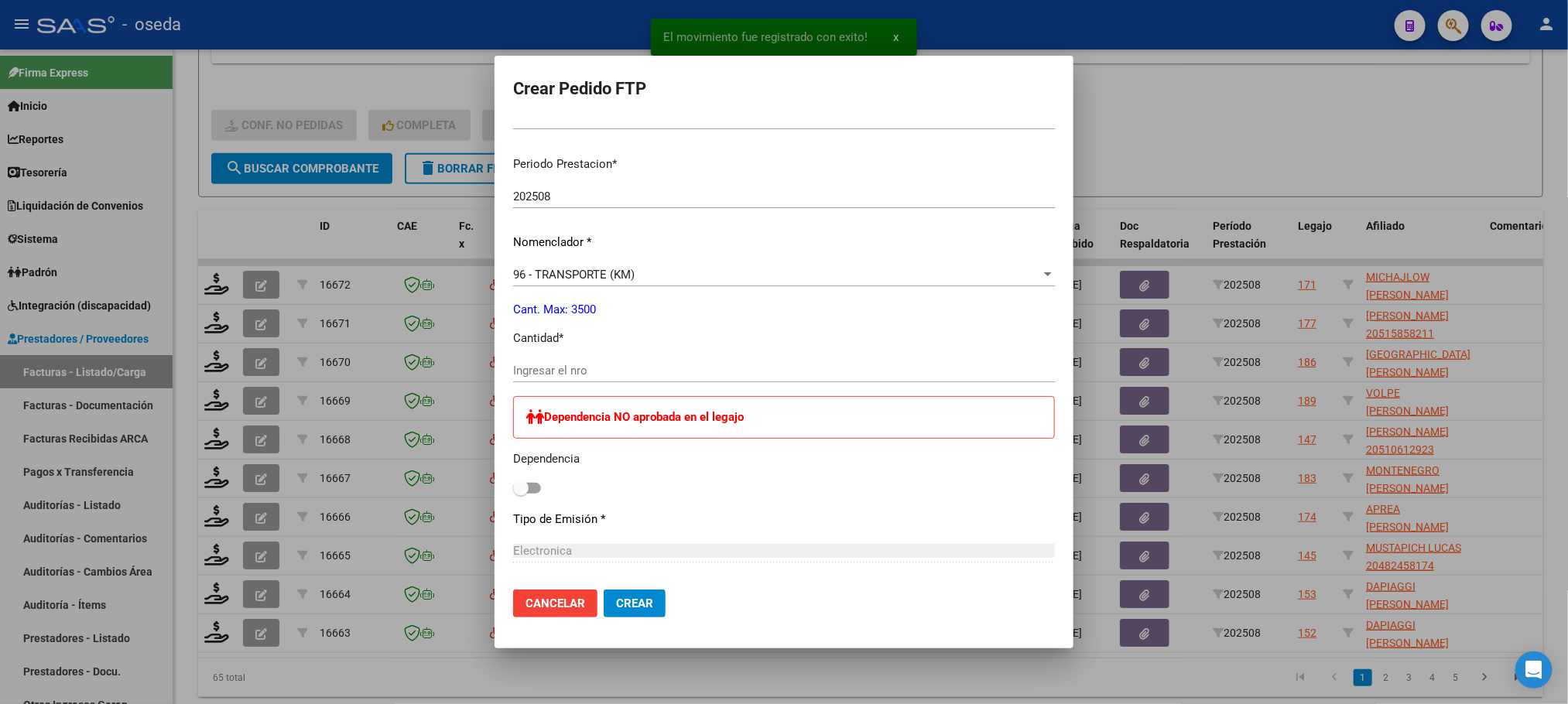
click at [648, 370] on input "Ingresar el nro" at bounding box center [783, 370] width 542 height 14
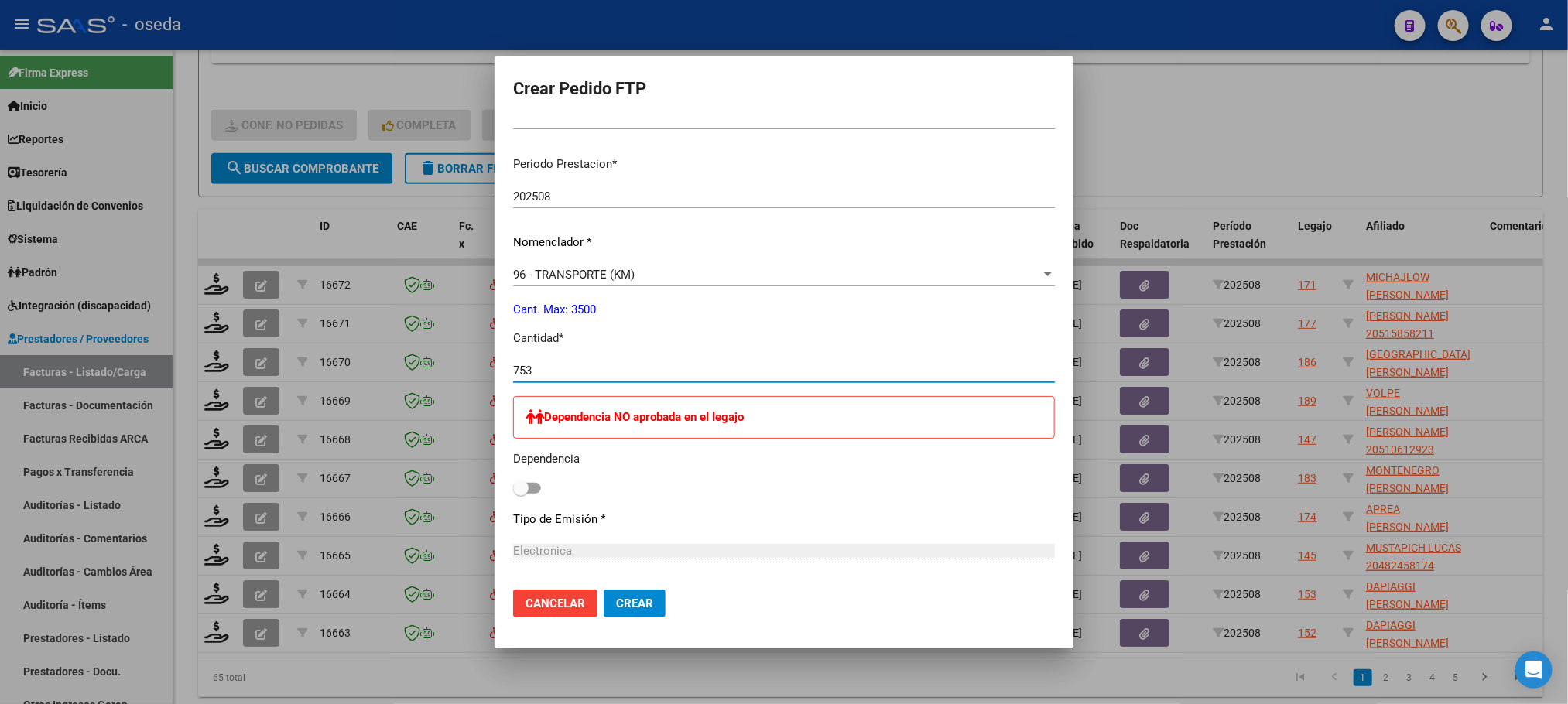
click at [604, 589] on button "Crear" at bounding box center [635, 603] width 62 height 28
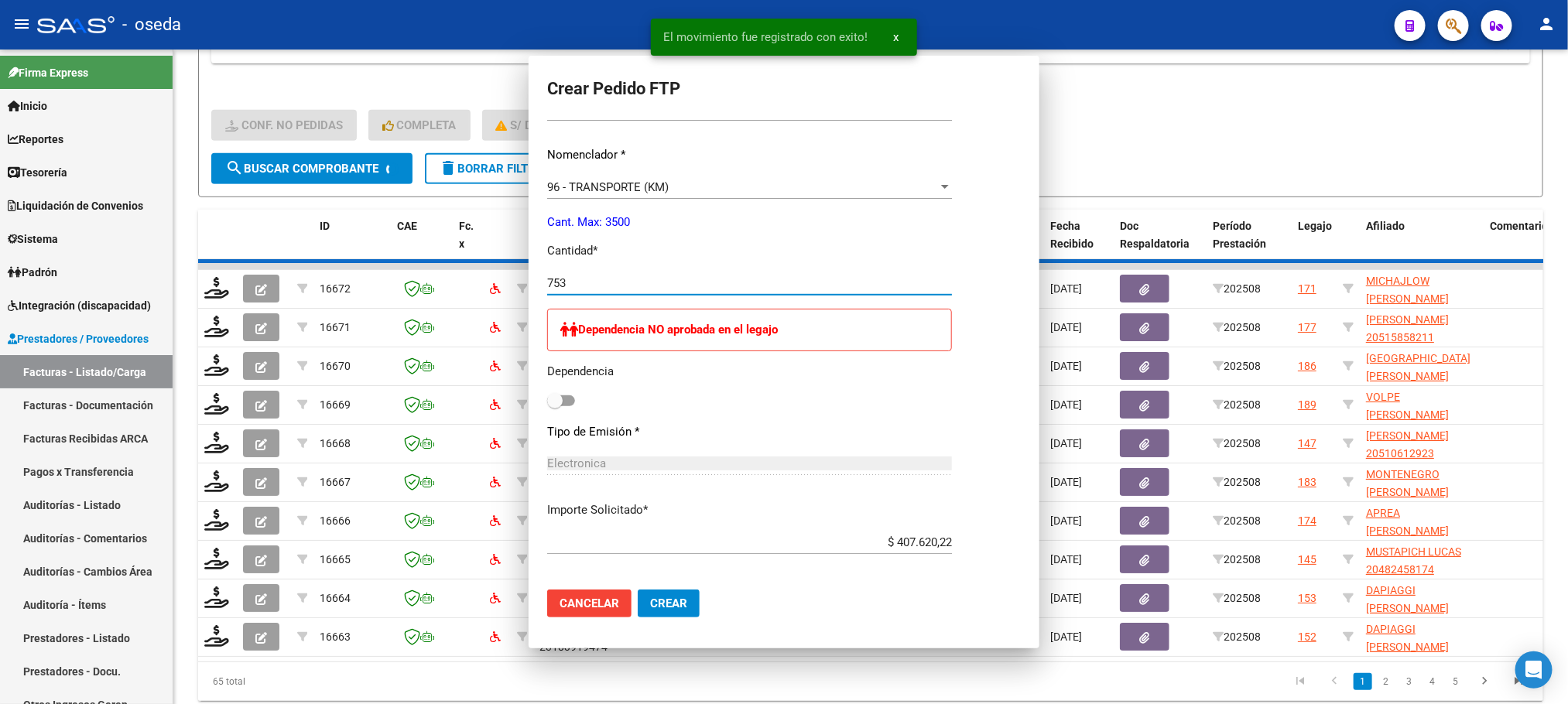
scroll to position [0, 0]
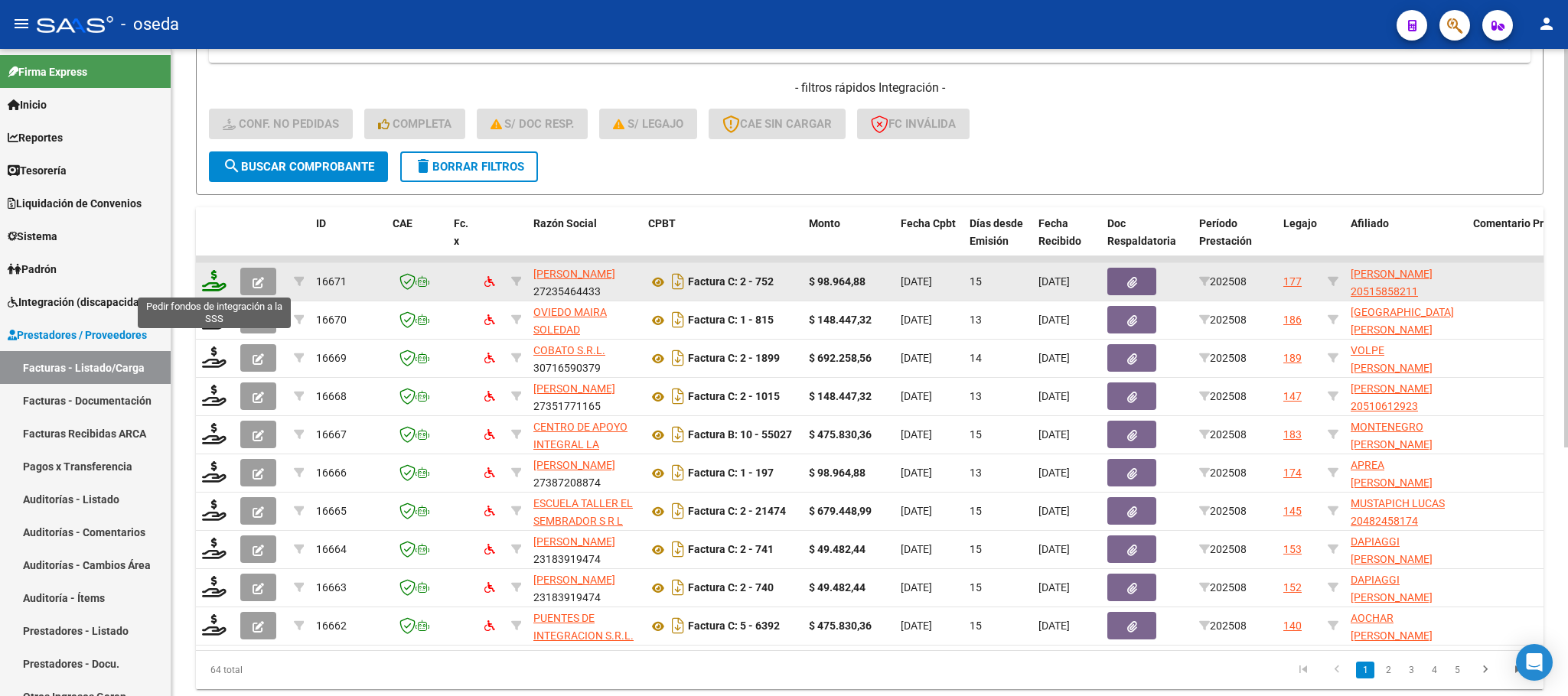
click at [214, 271] on icon at bounding box center [214, 280] width 25 height 22
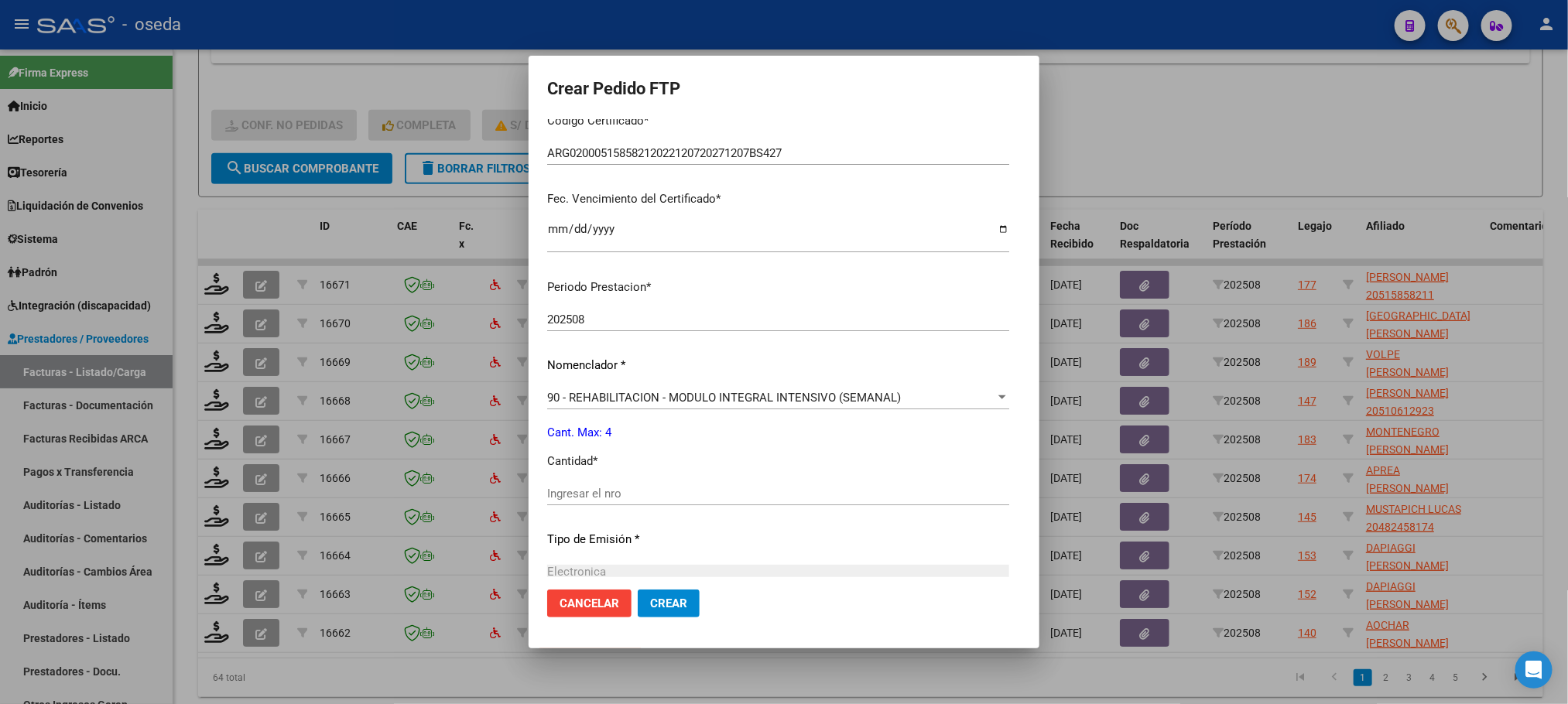
scroll to position [348, 0]
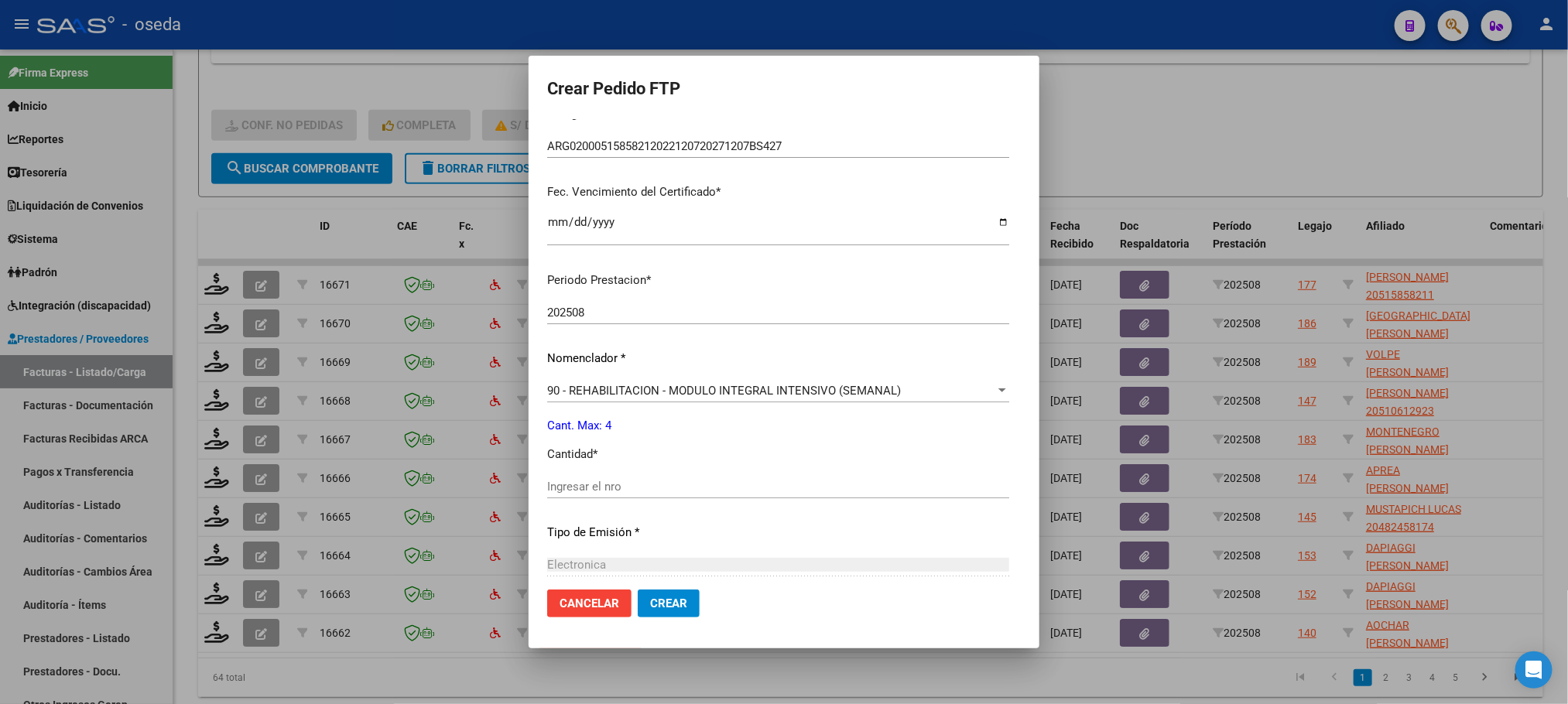
click at [666, 478] on div "Ingresar el nro" at bounding box center [778, 486] width 462 height 23
click at [638, 589] on button "Crear" at bounding box center [669, 603] width 62 height 28
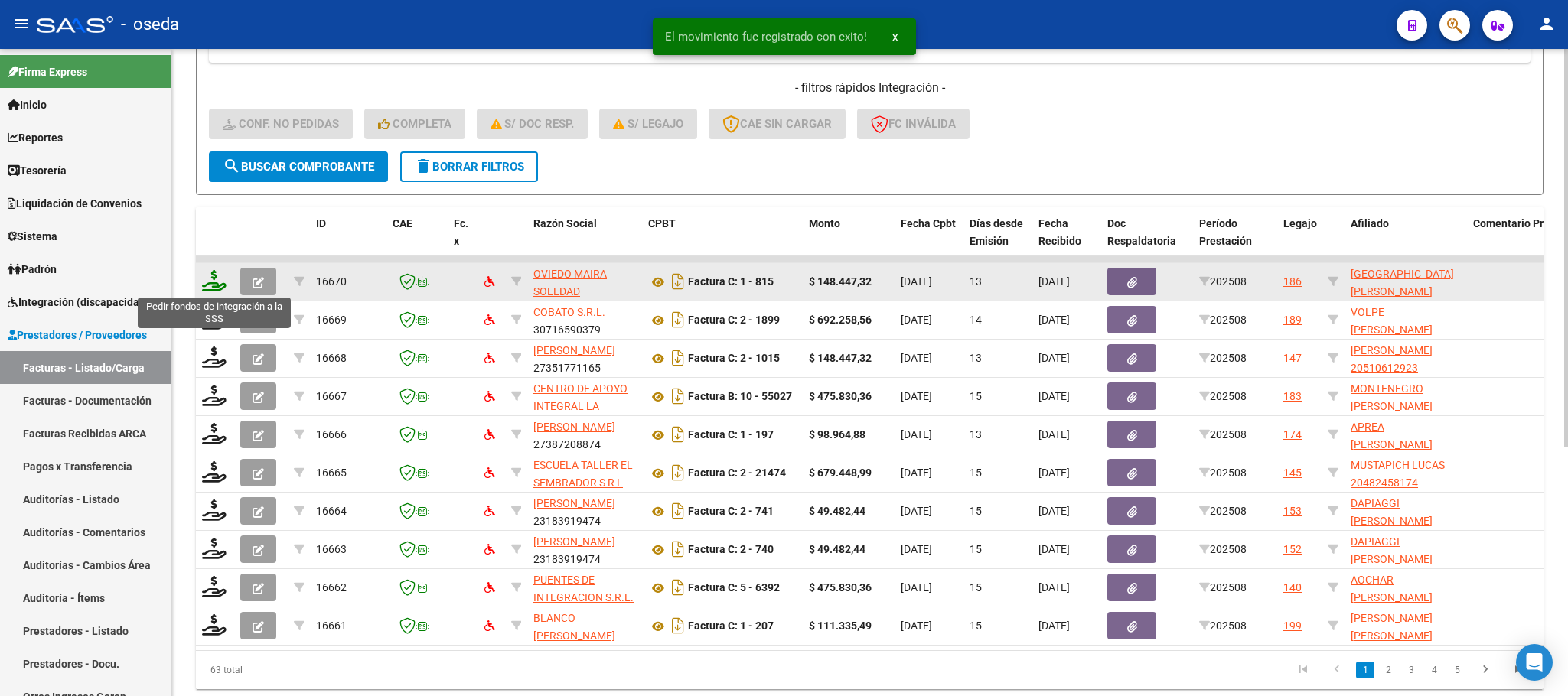
click at [216, 290] on icon at bounding box center [214, 280] width 25 height 22
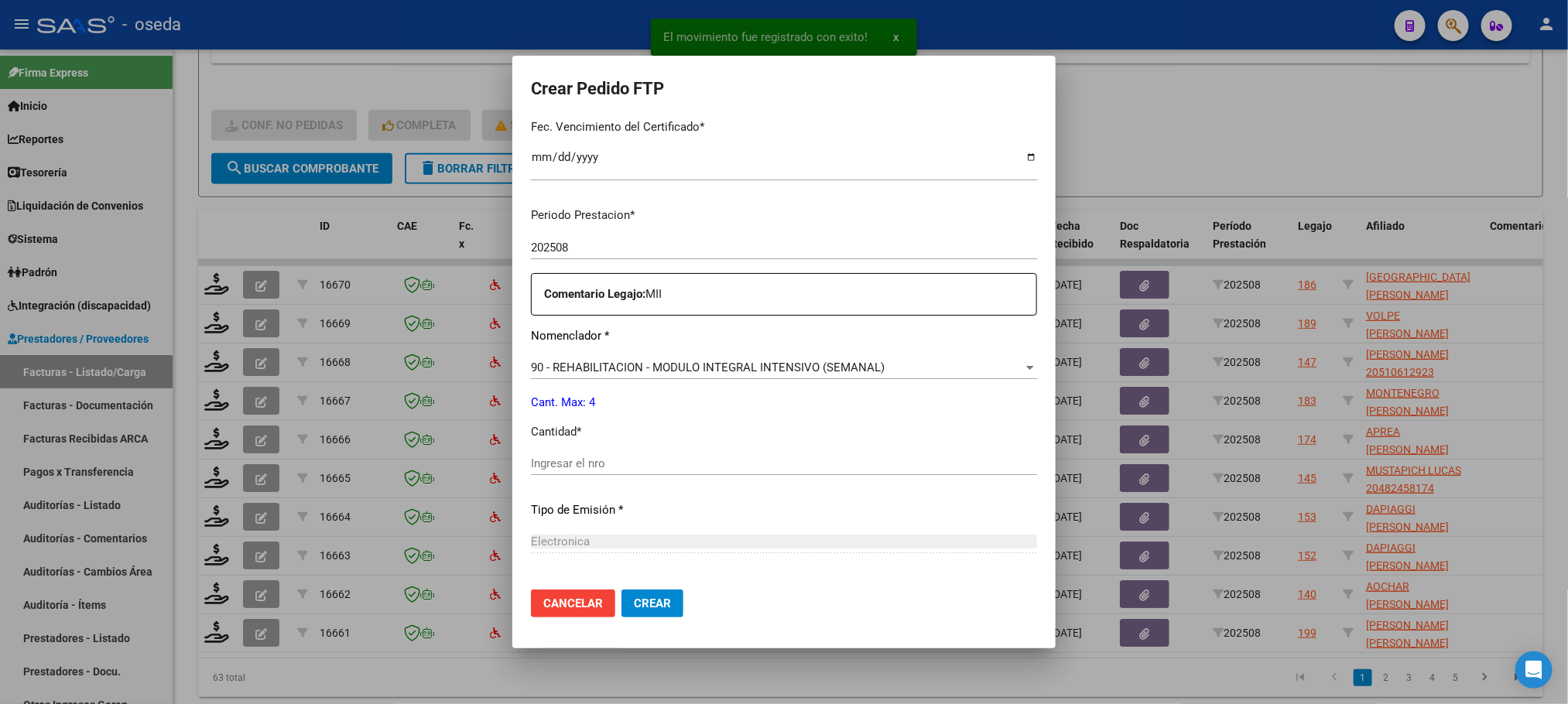
scroll to position [464, 0]
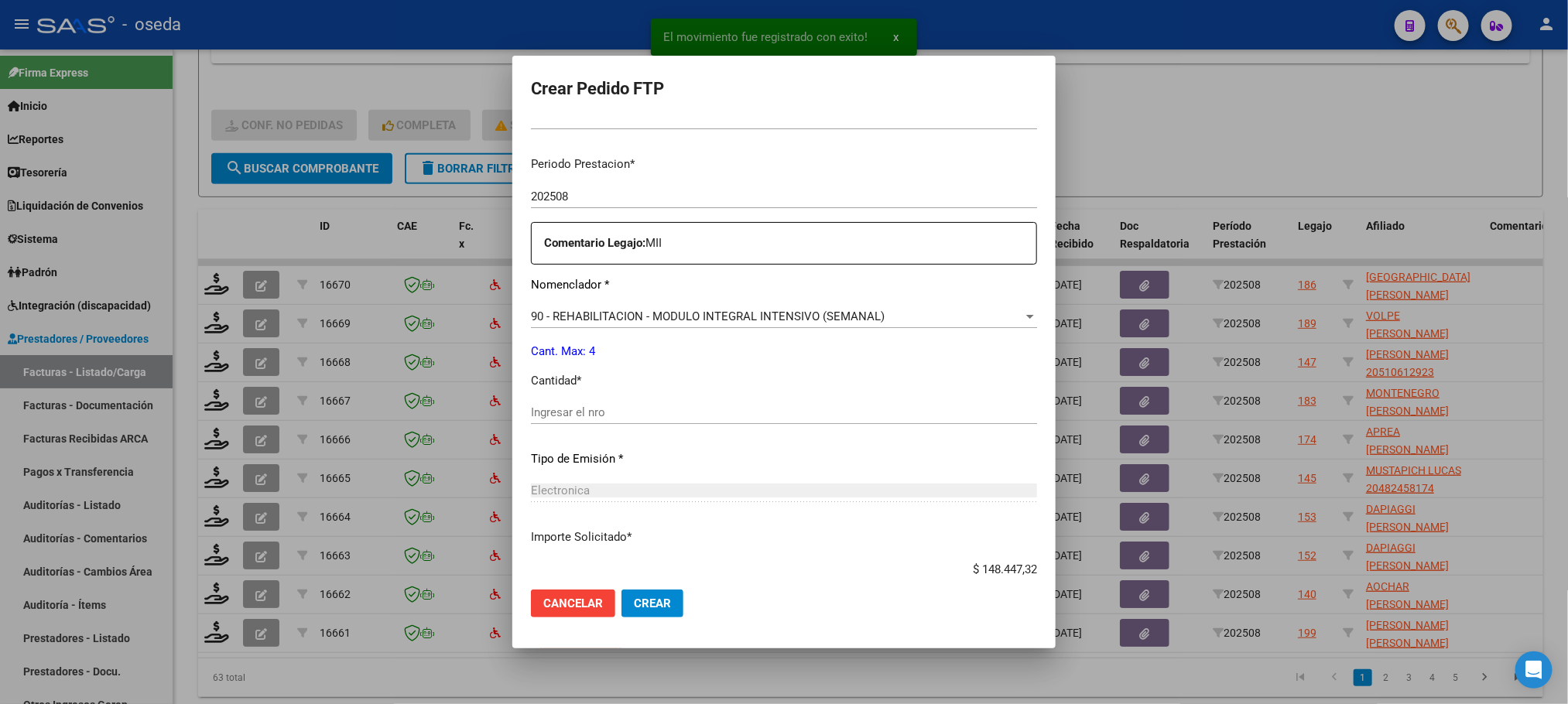
click at [623, 422] on div "Ingresar el nro" at bounding box center [783, 412] width 506 height 23
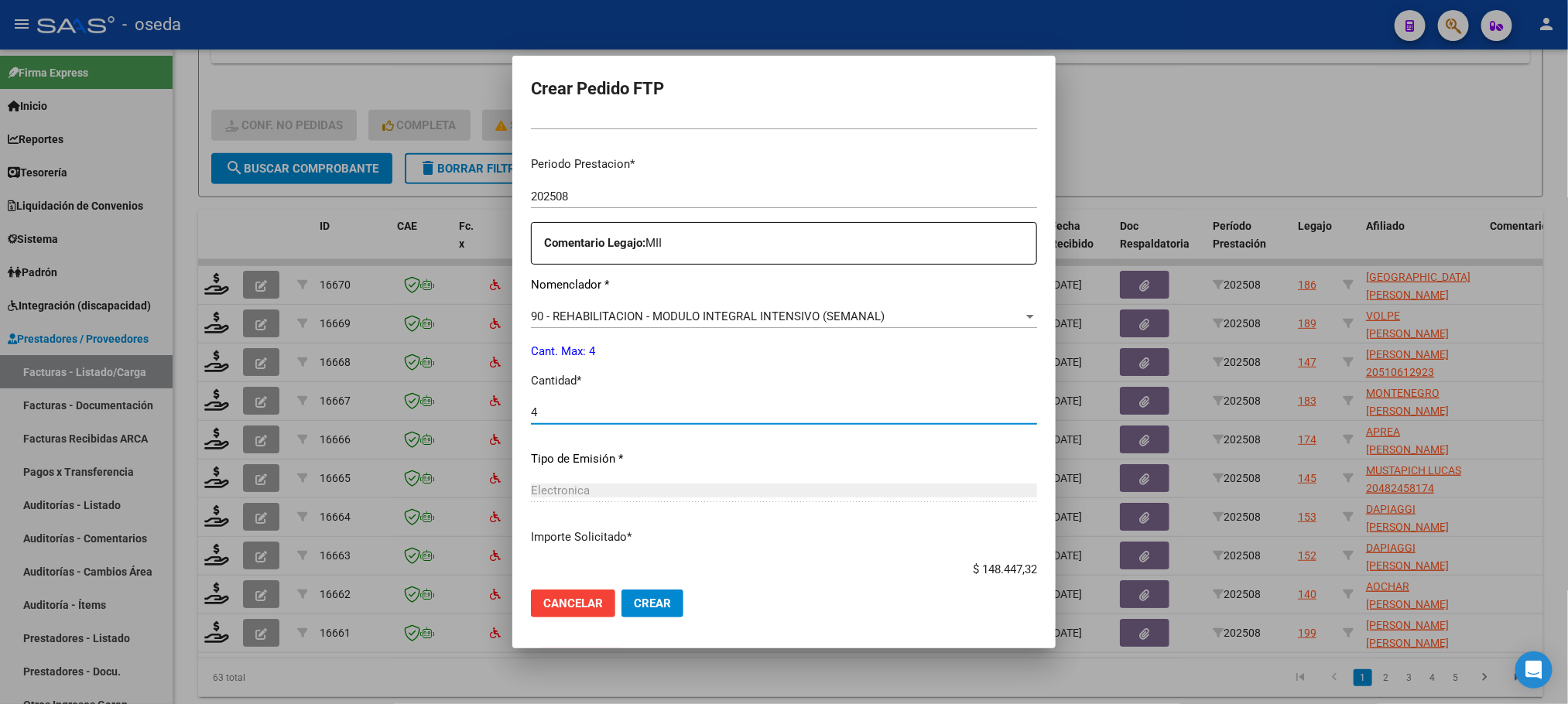
click at [622, 589] on button "Crear" at bounding box center [652, 603] width 62 height 28
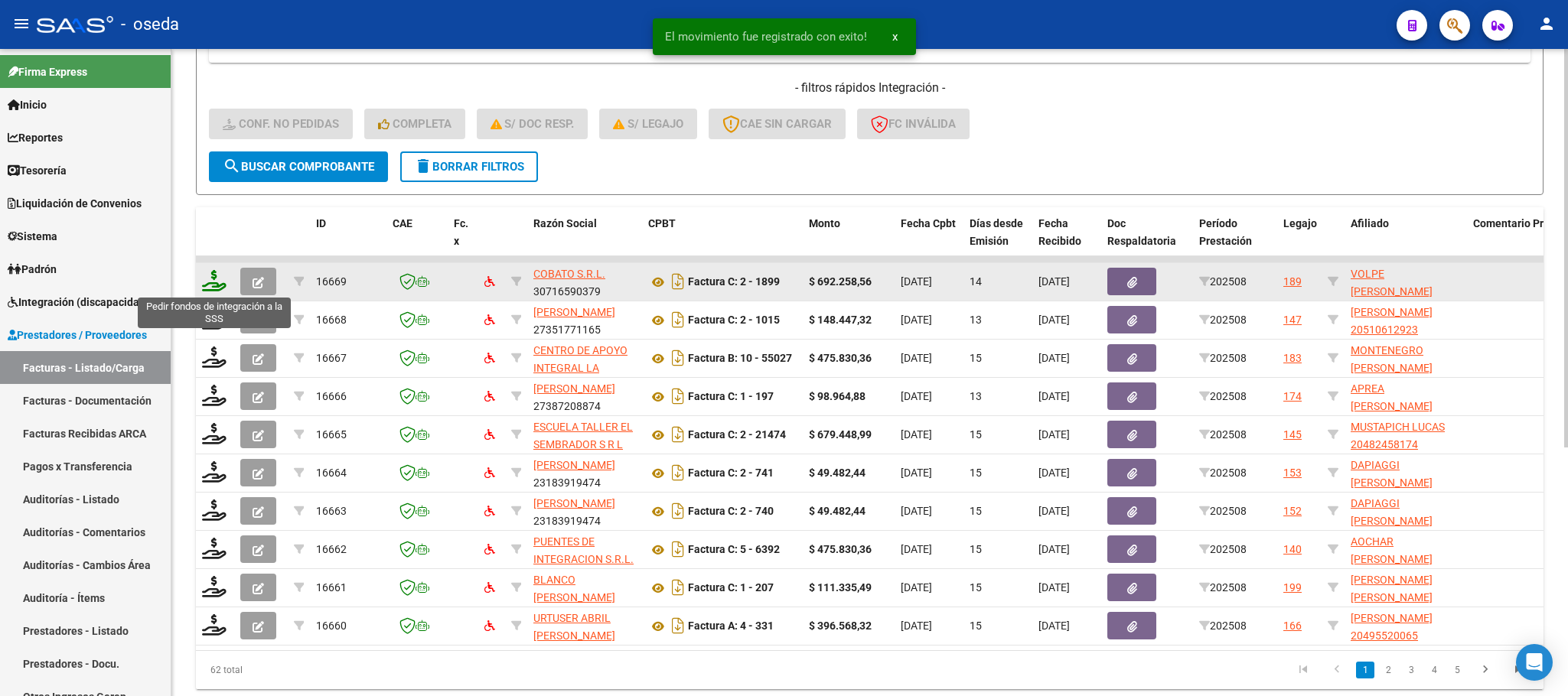
click at [204, 285] on icon at bounding box center [214, 280] width 25 height 22
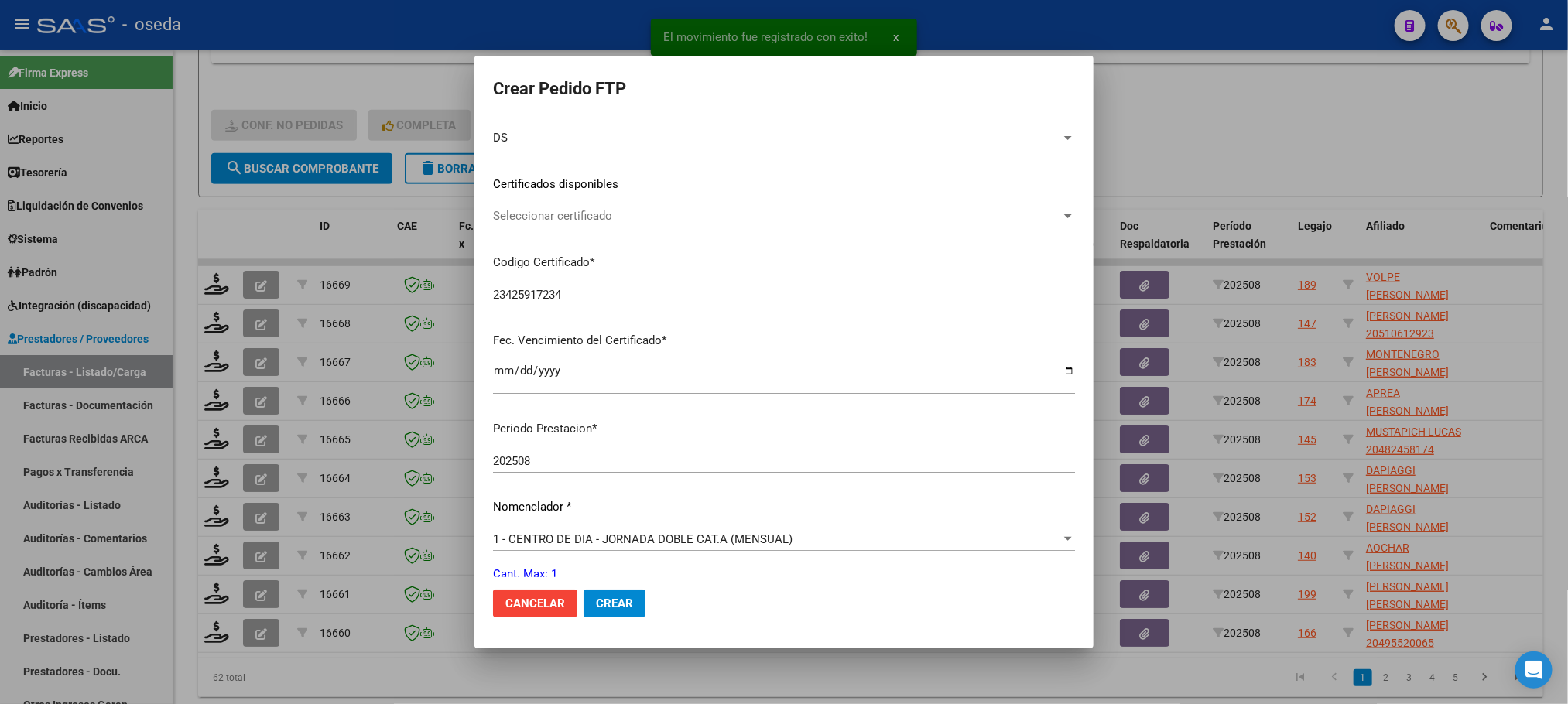
scroll to position [348, 0]
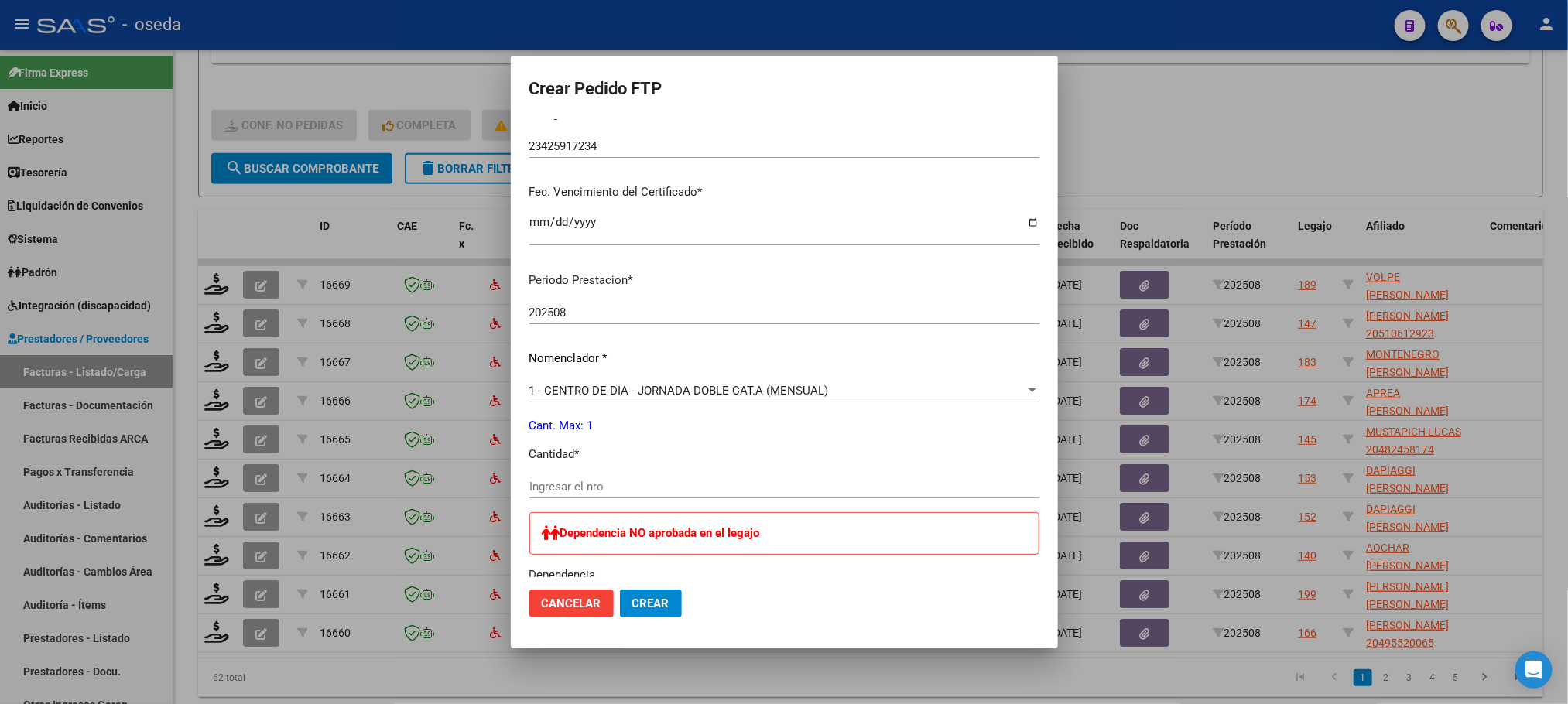
click at [727, 481] on input "Ingresar el nro" at bounding box center [785, 486] width 510 height 14
click at [620, 589] on button "Crear" at bounding box center [651, 603] width 62 height 28
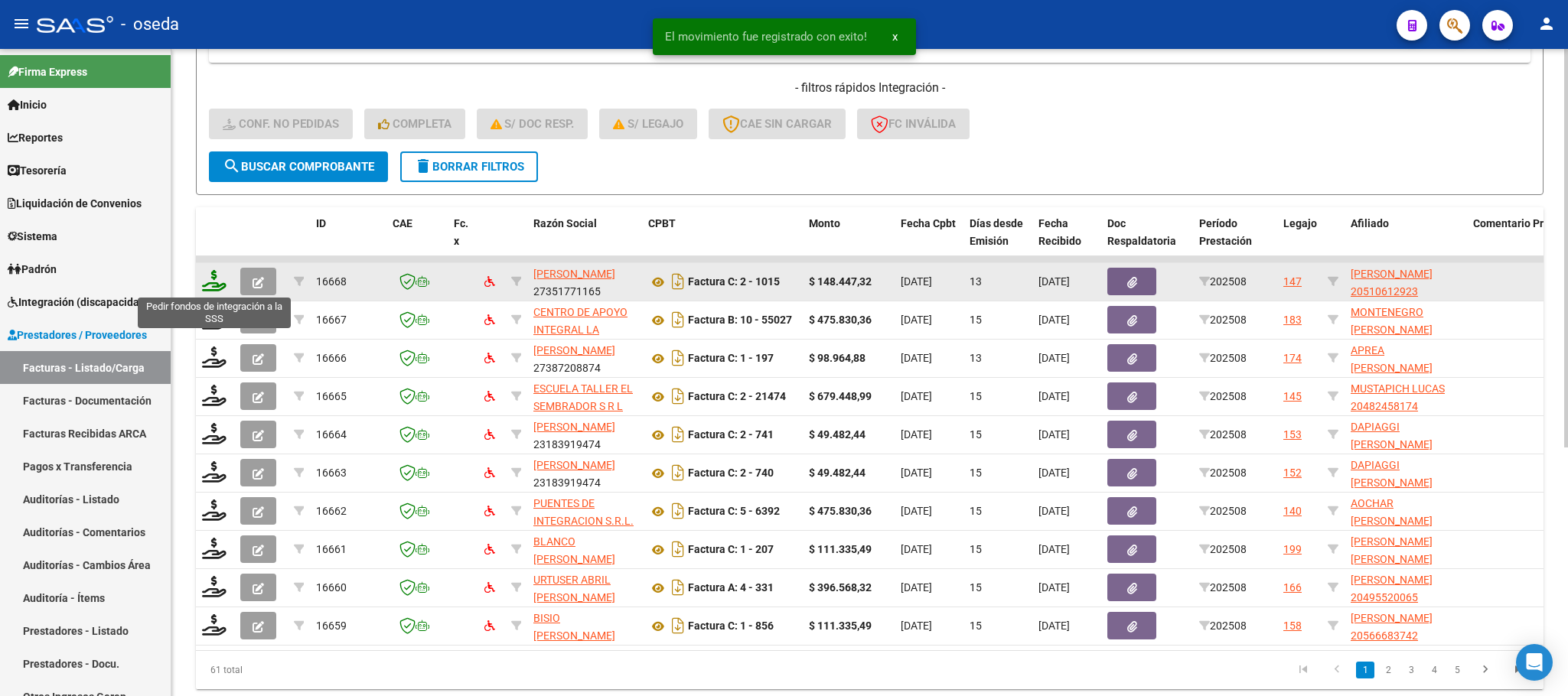
click at [216, 283] on icon at bounding box center [214, 280] width 25 height 22
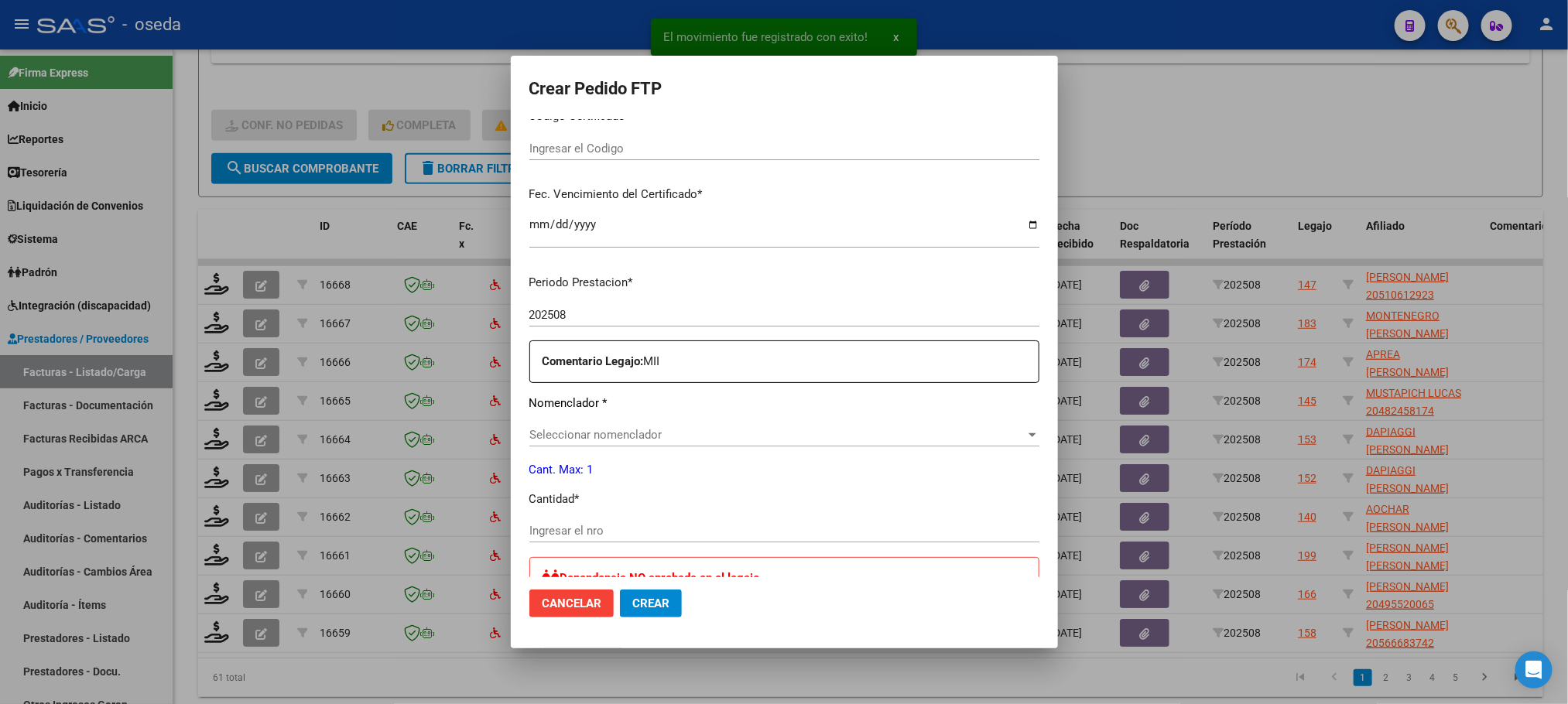
scroll to position [348, 0]
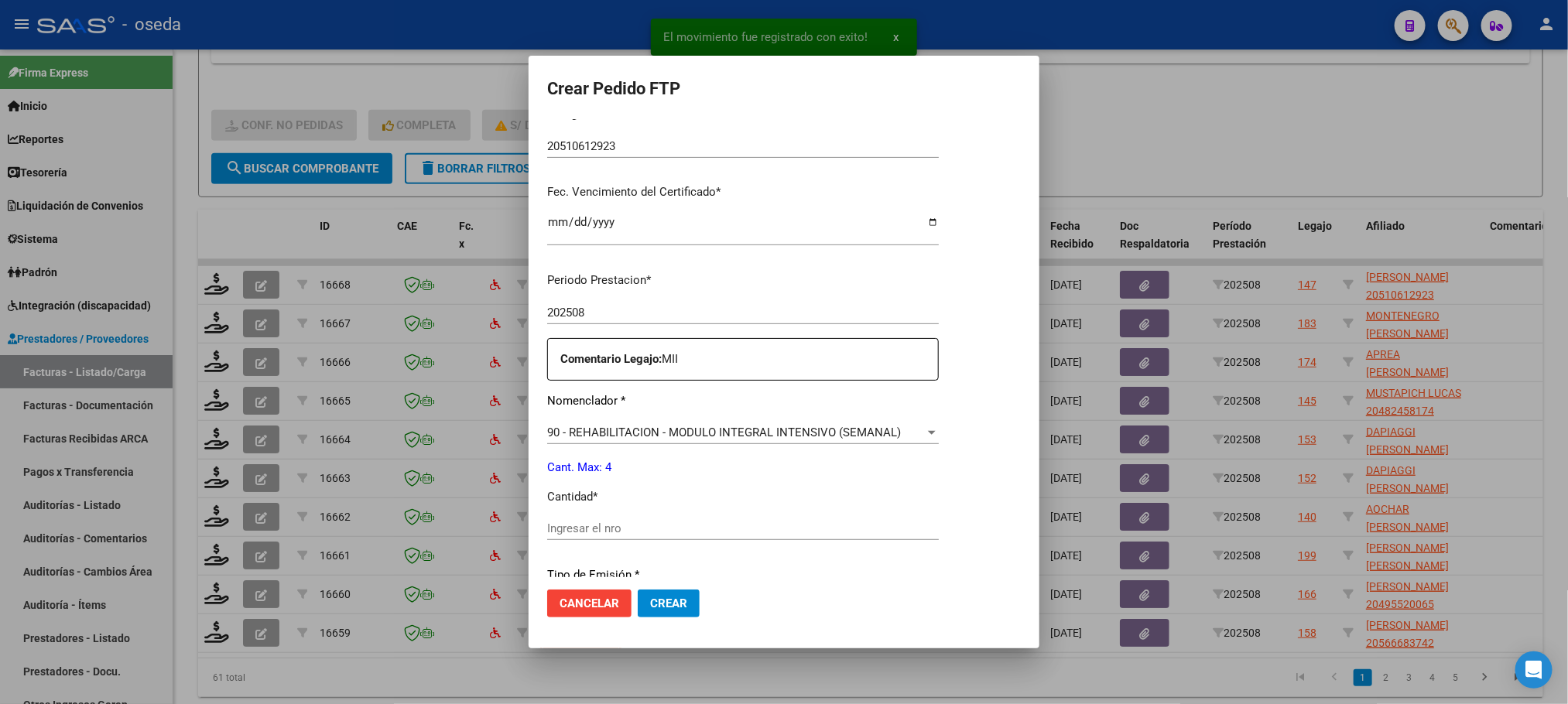
click at [772, 523] on input "Ingresar el nro" at bounding box center [743, 528] width 392 height 14
click at [638, 589] on button "Crear" at bounding box center [669, 603] width 62 height 28
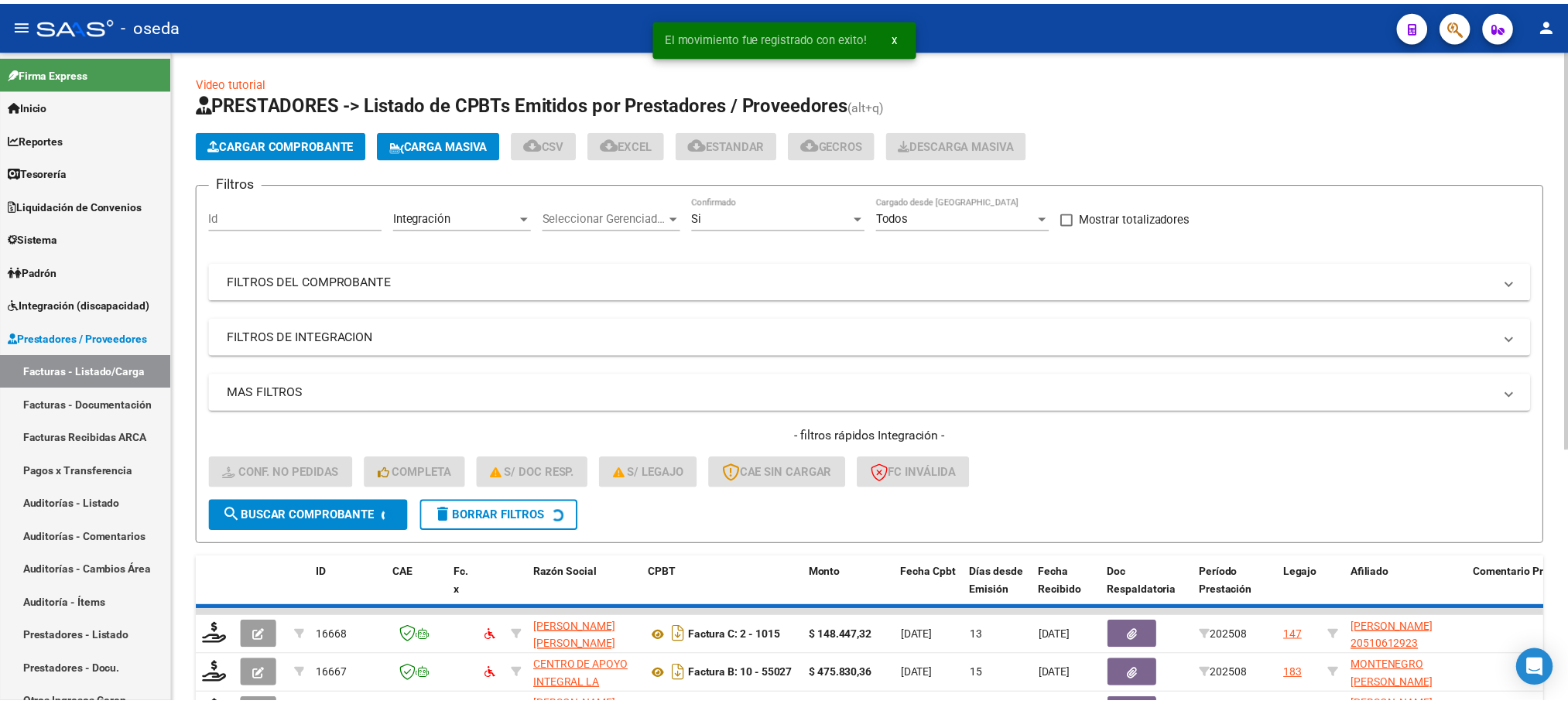
scroll to position [348, 0]
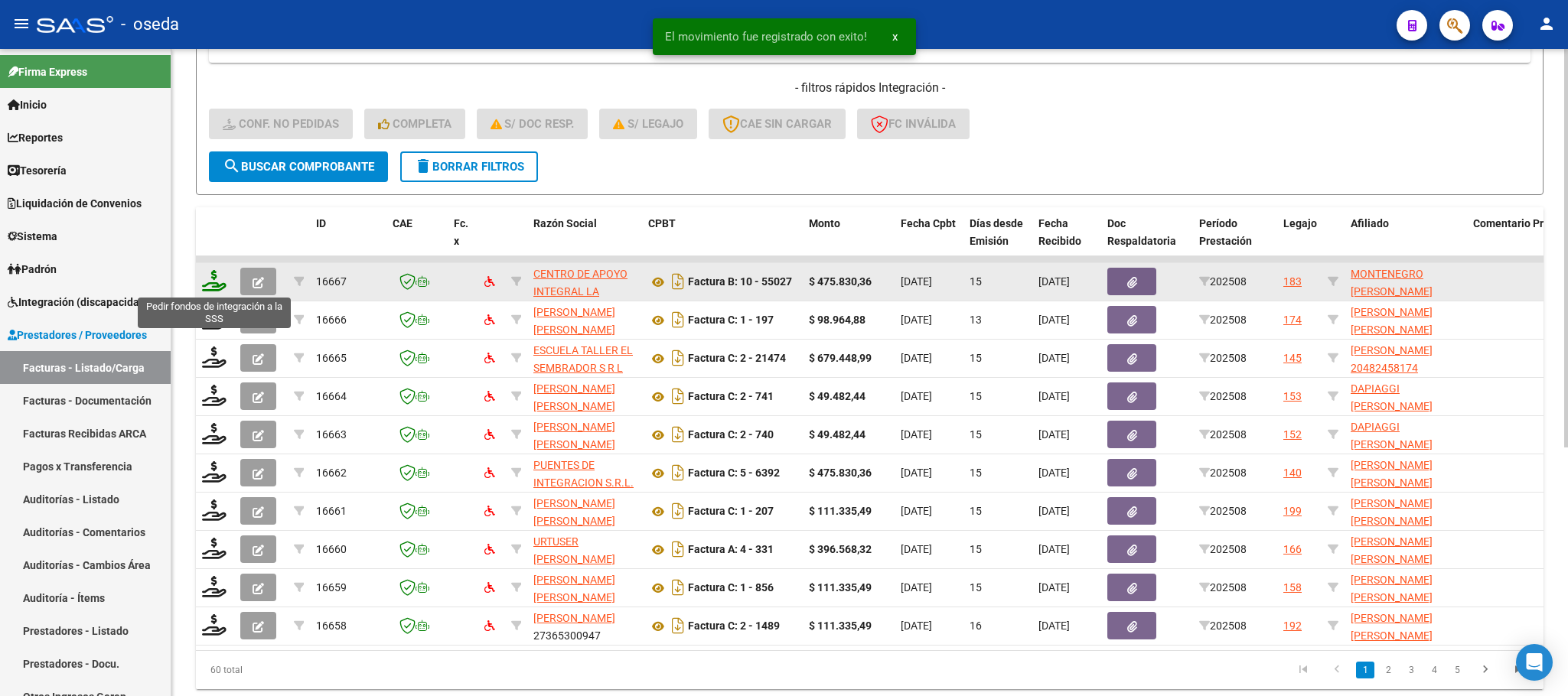
click at [221, 287] on icon at bounding box center [214, 280] width 25 height 22
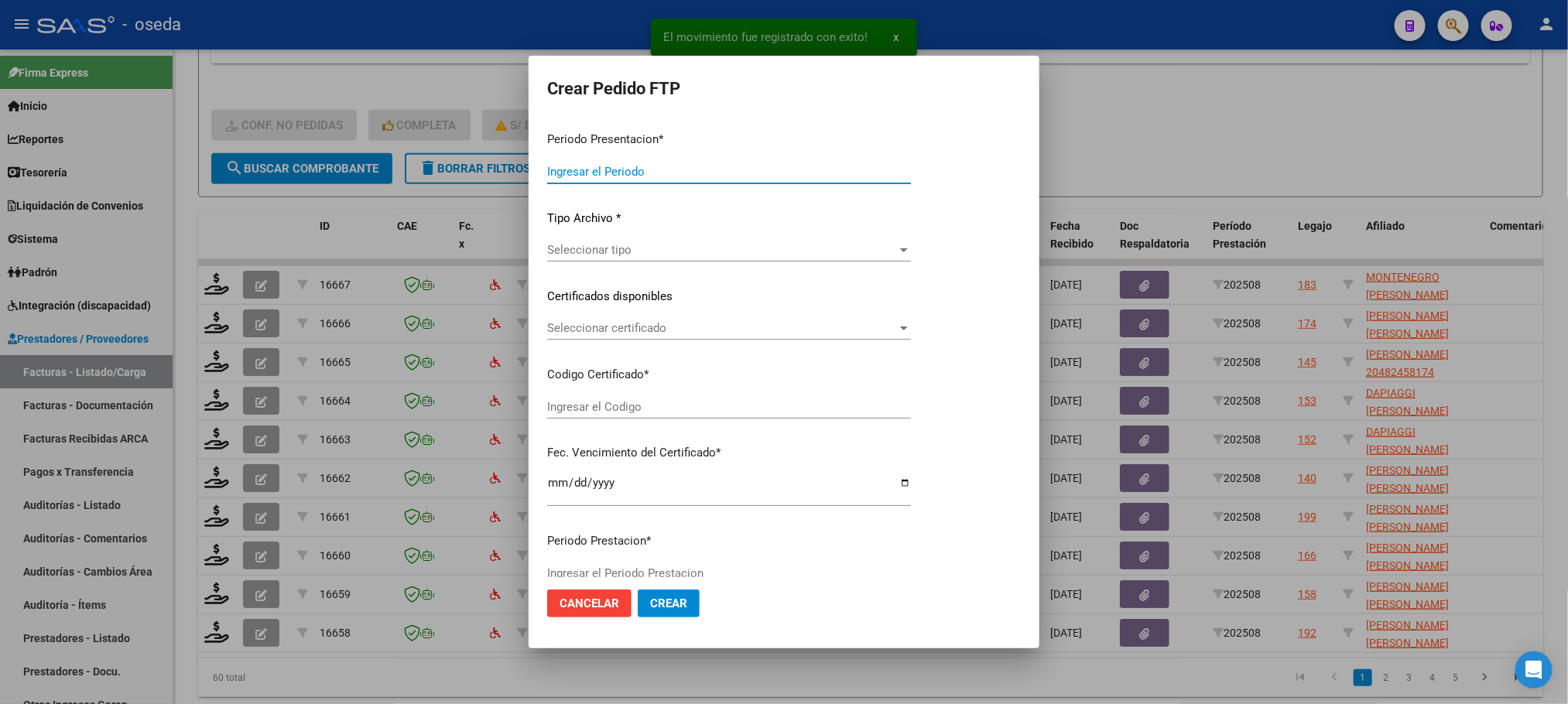
type input "202508"
type input "$ 475.830,36"
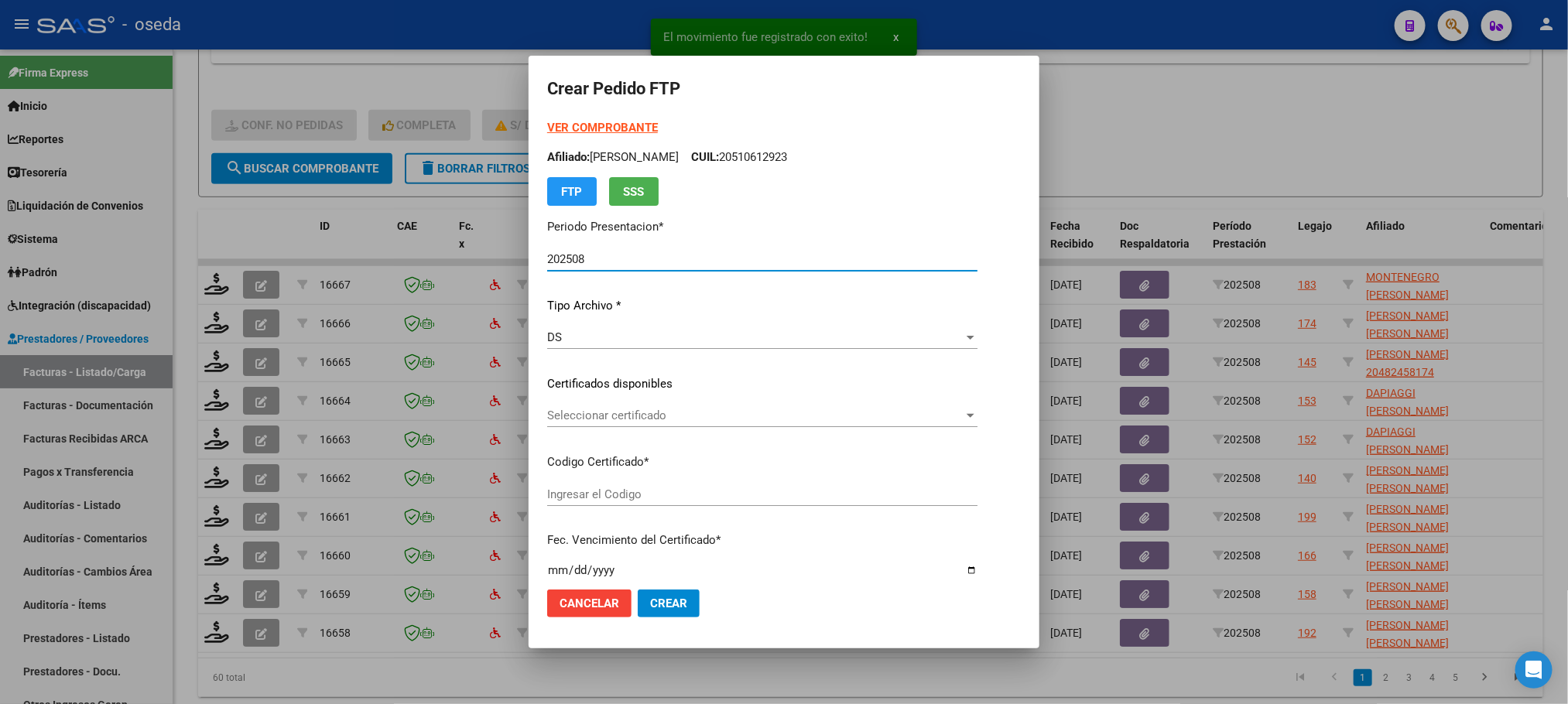
scroll to position [474, 0]
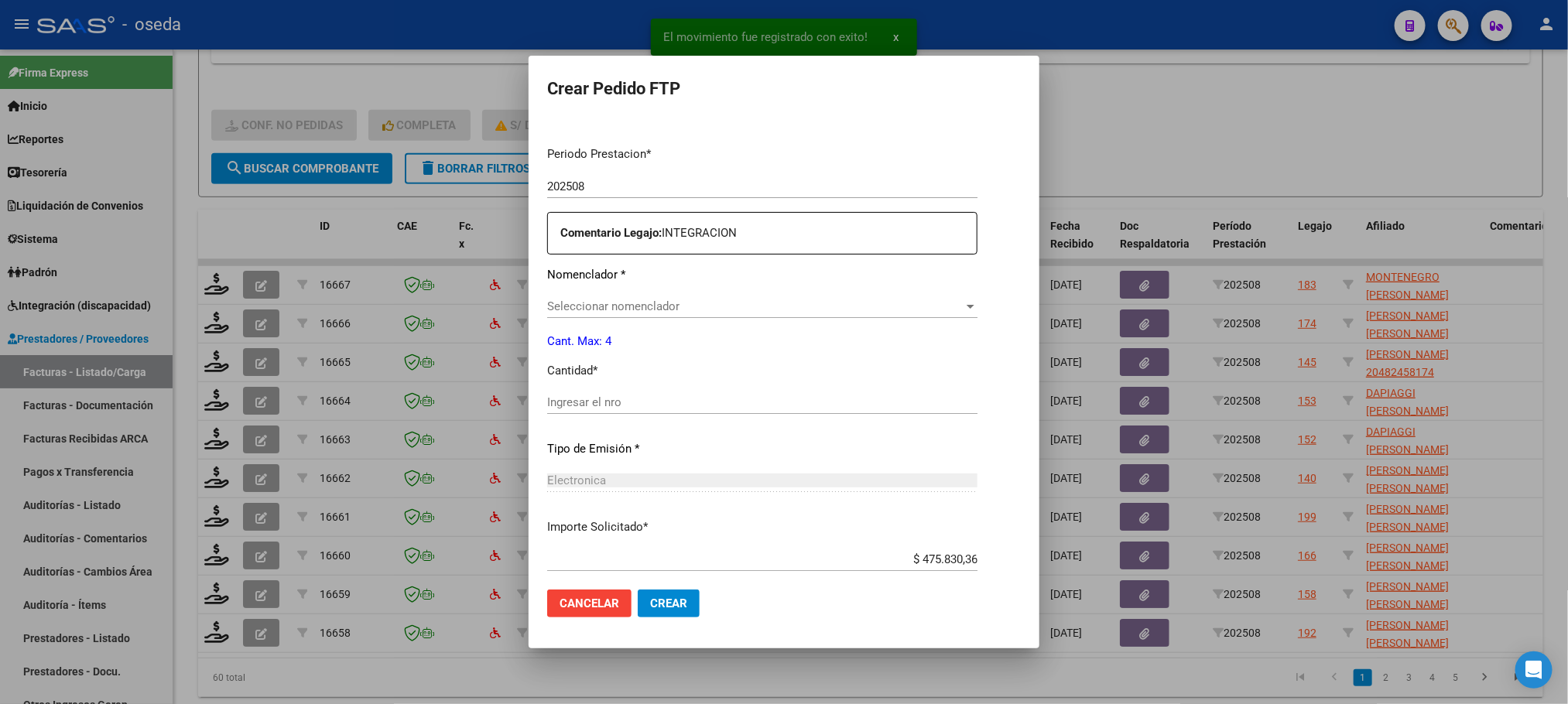
type input "20575520236"
type input "2024-12-01"
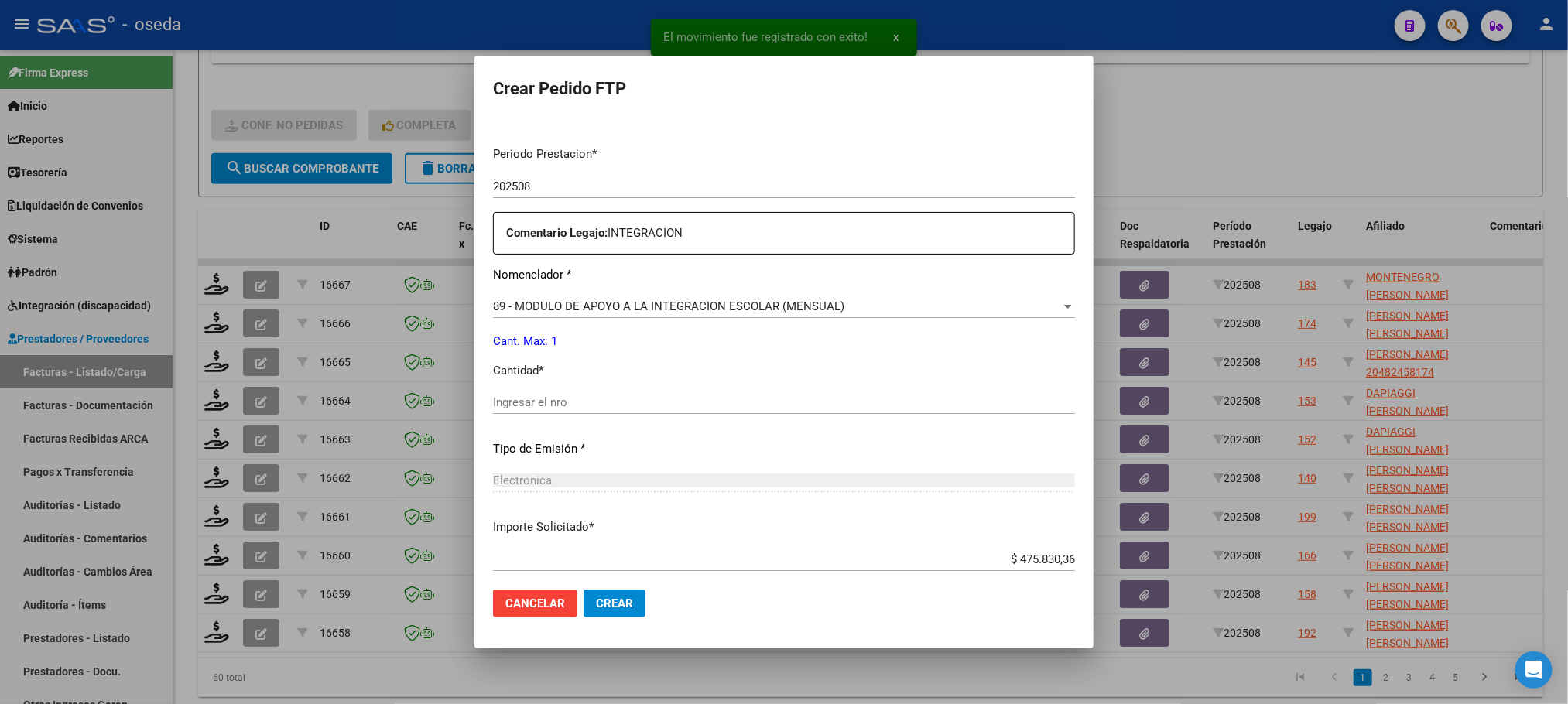
click at [662, 407] on input "Ingresar el nro" at bounding box center [783, 402] width 582 height 14
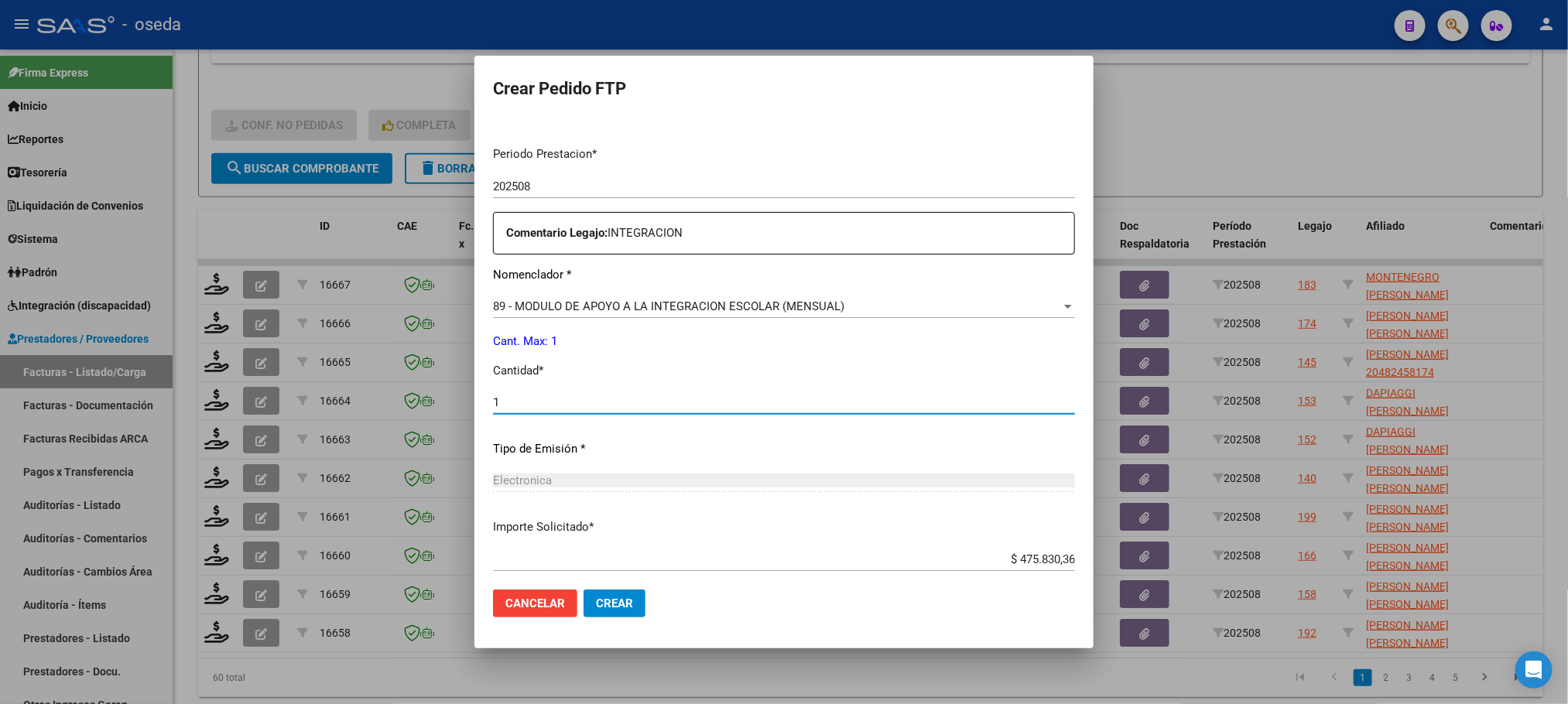
type input "1"
click at [584, 589] on button "Crear" at bounding box center [614, 603] width 62 height 28
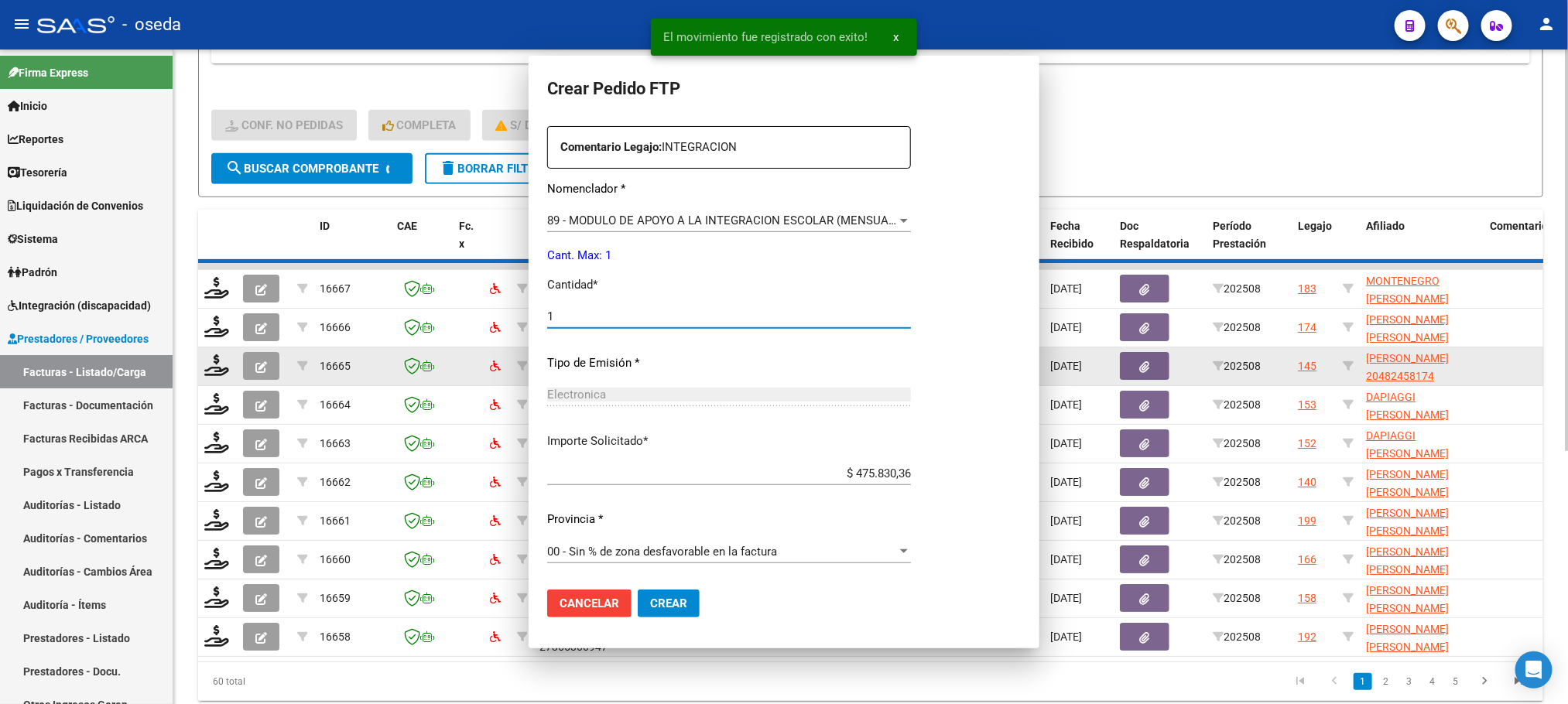
scroll to position [0, 0]
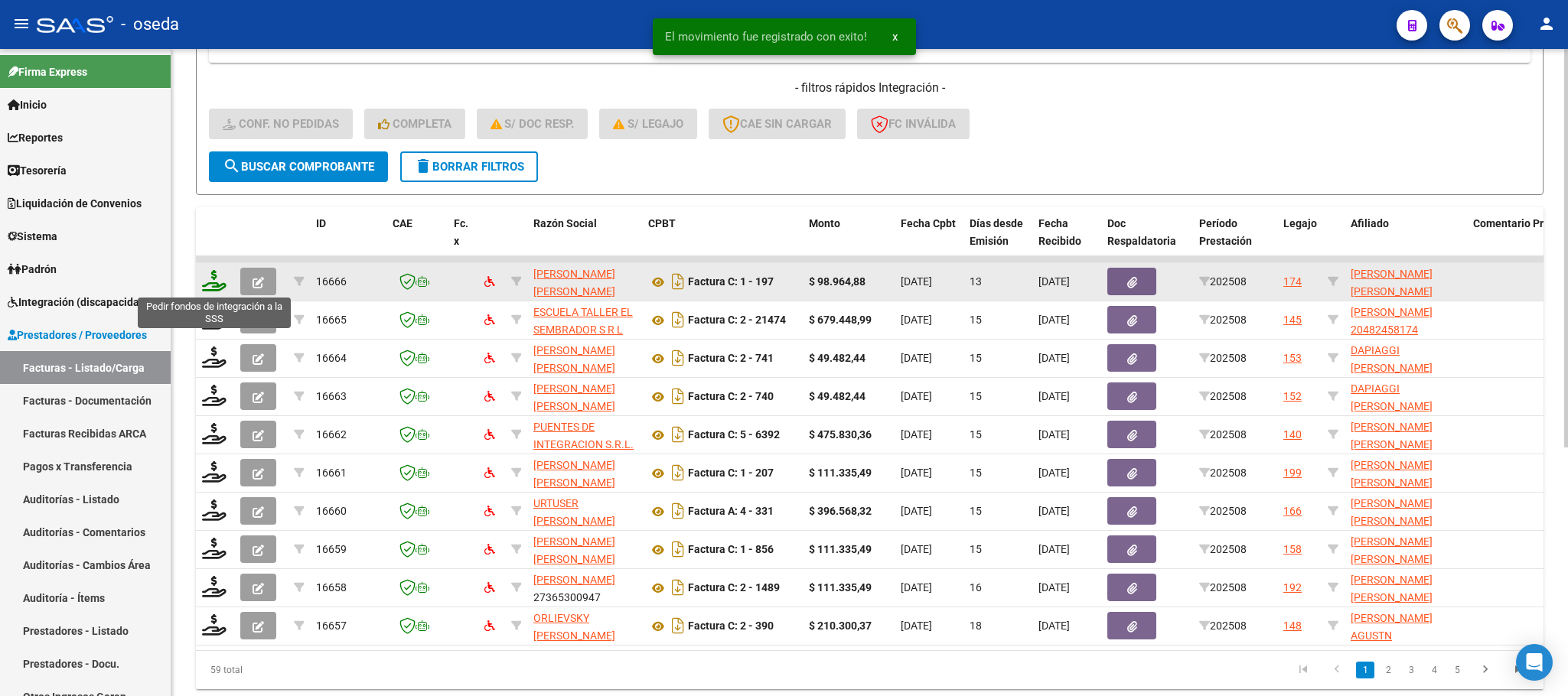
click at [221, 280] on icon at bounding box center [214, 280] width 25 height 22
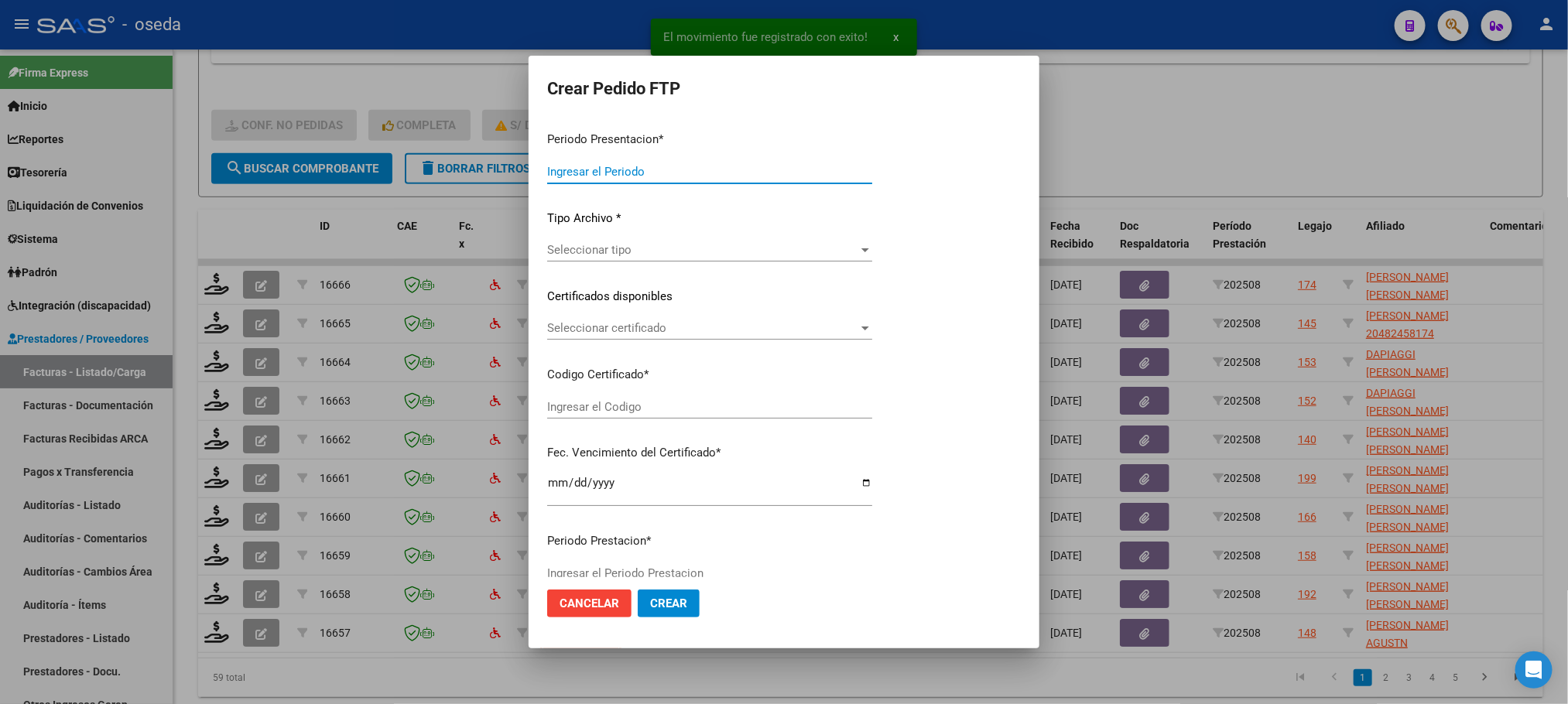
type input "202508"
type input "$ 98.964,88"
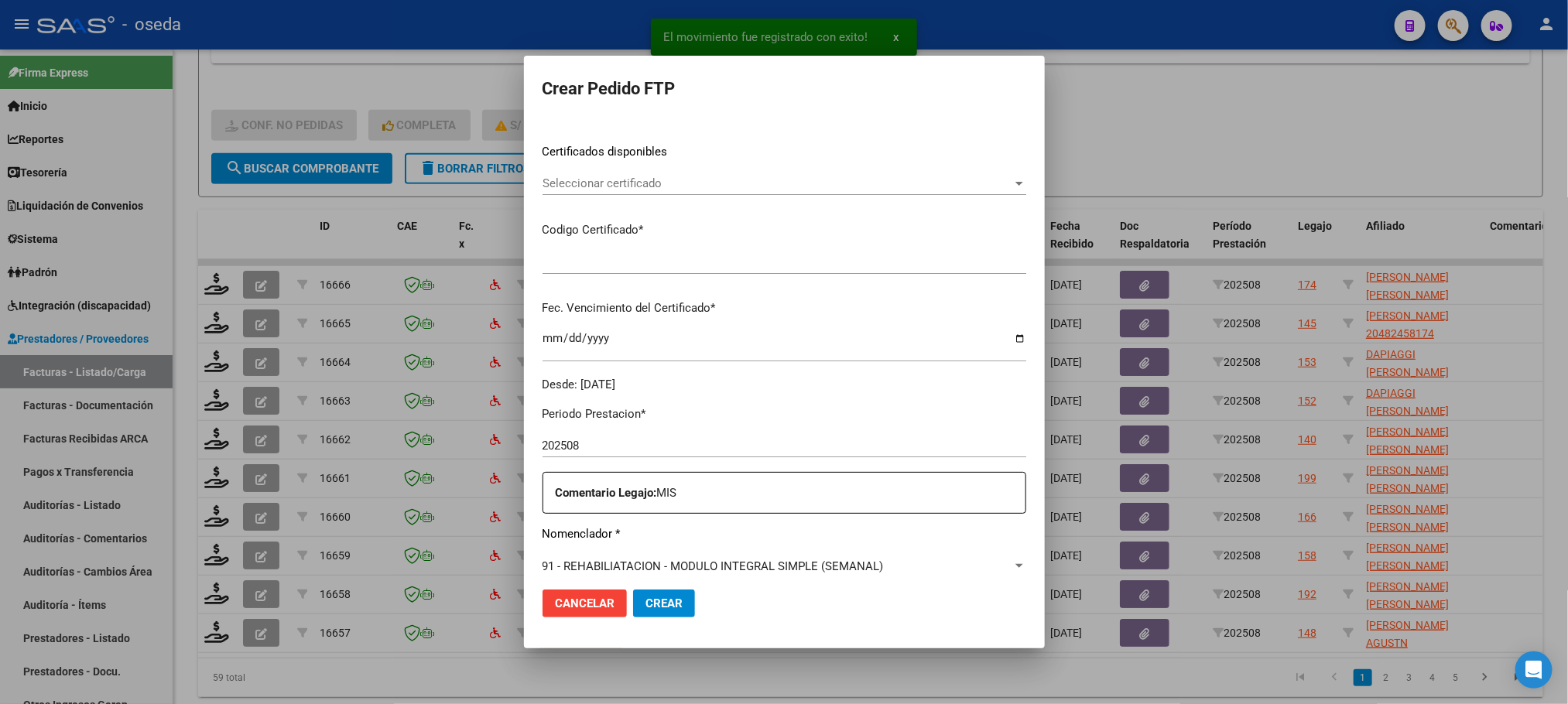
type input "02000592390112024080120270801BUE315"
type input "[DATE]"
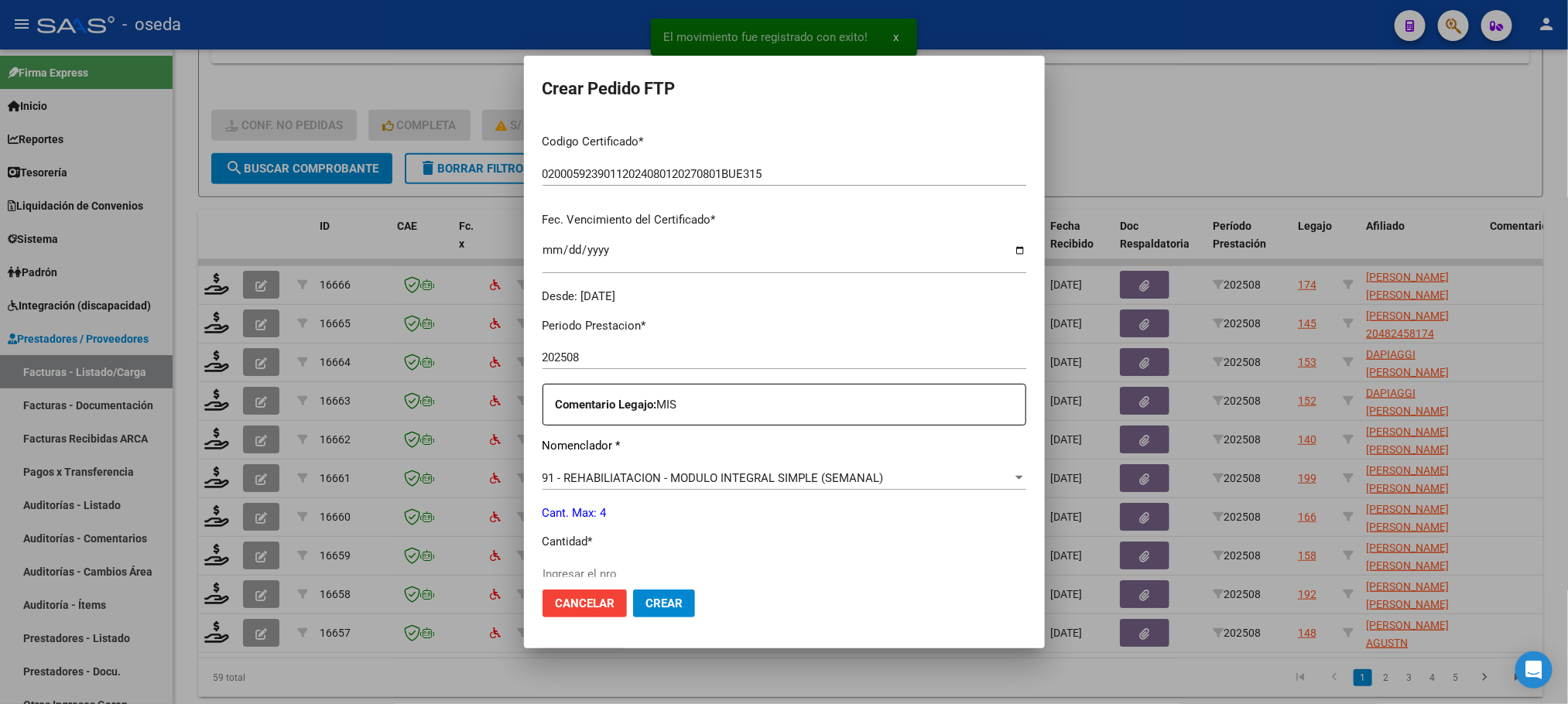
scroll to position [464, 0]
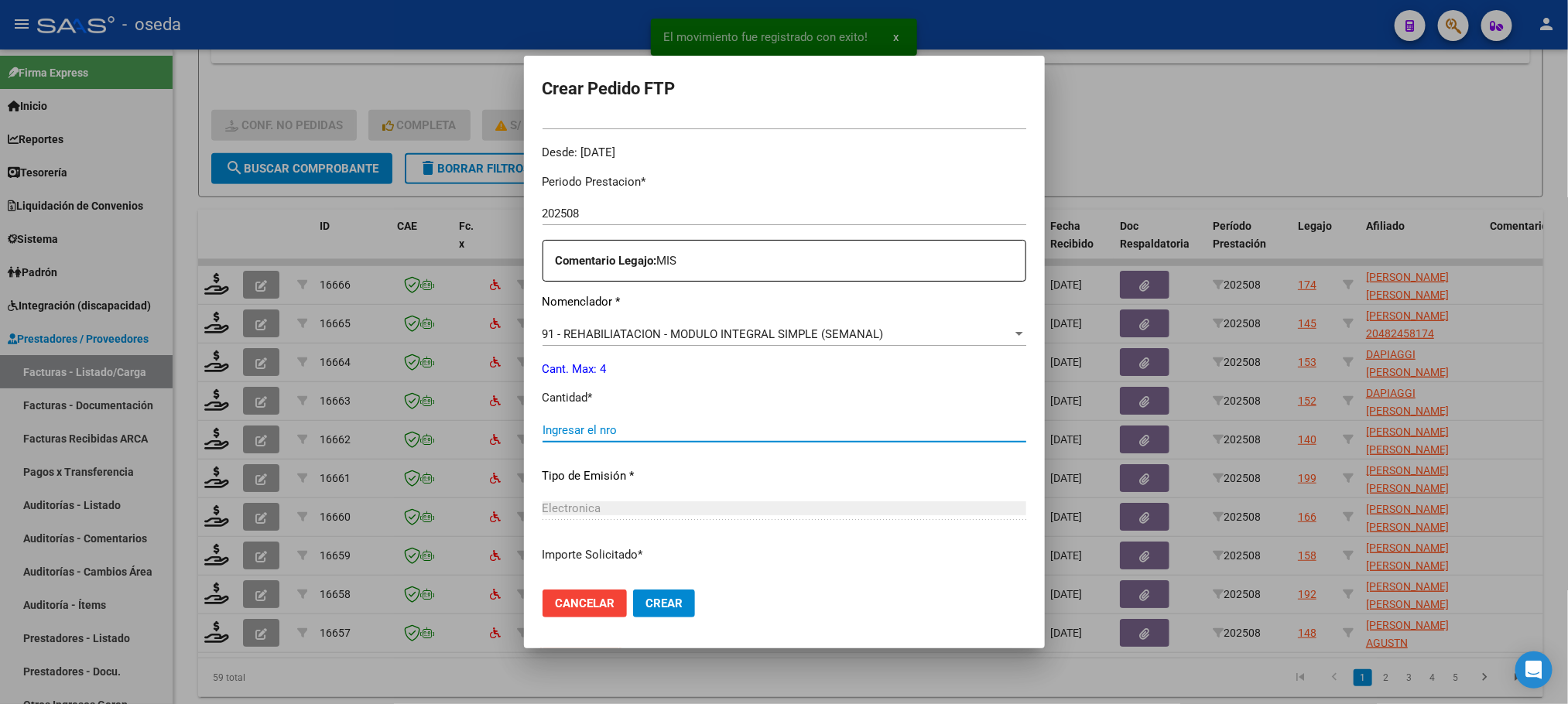
click at [623, 432] on input "Ingresar el nro" at bounding box center [784, 430] width 484 height 14
type input "4"
click at [633, 589] on button "Crear" at bounding box center [664, 603] width 62 height 28
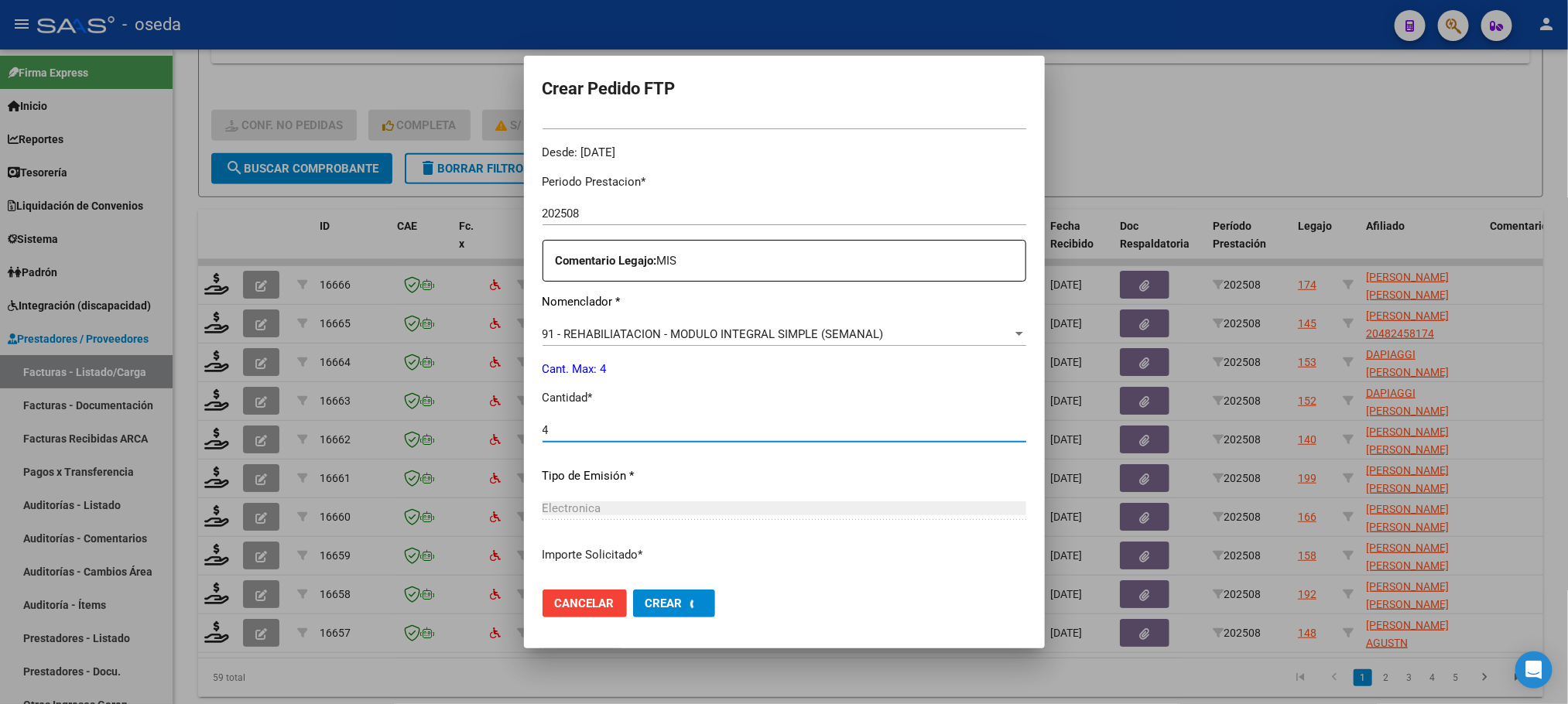
scroll to position [377, 0]
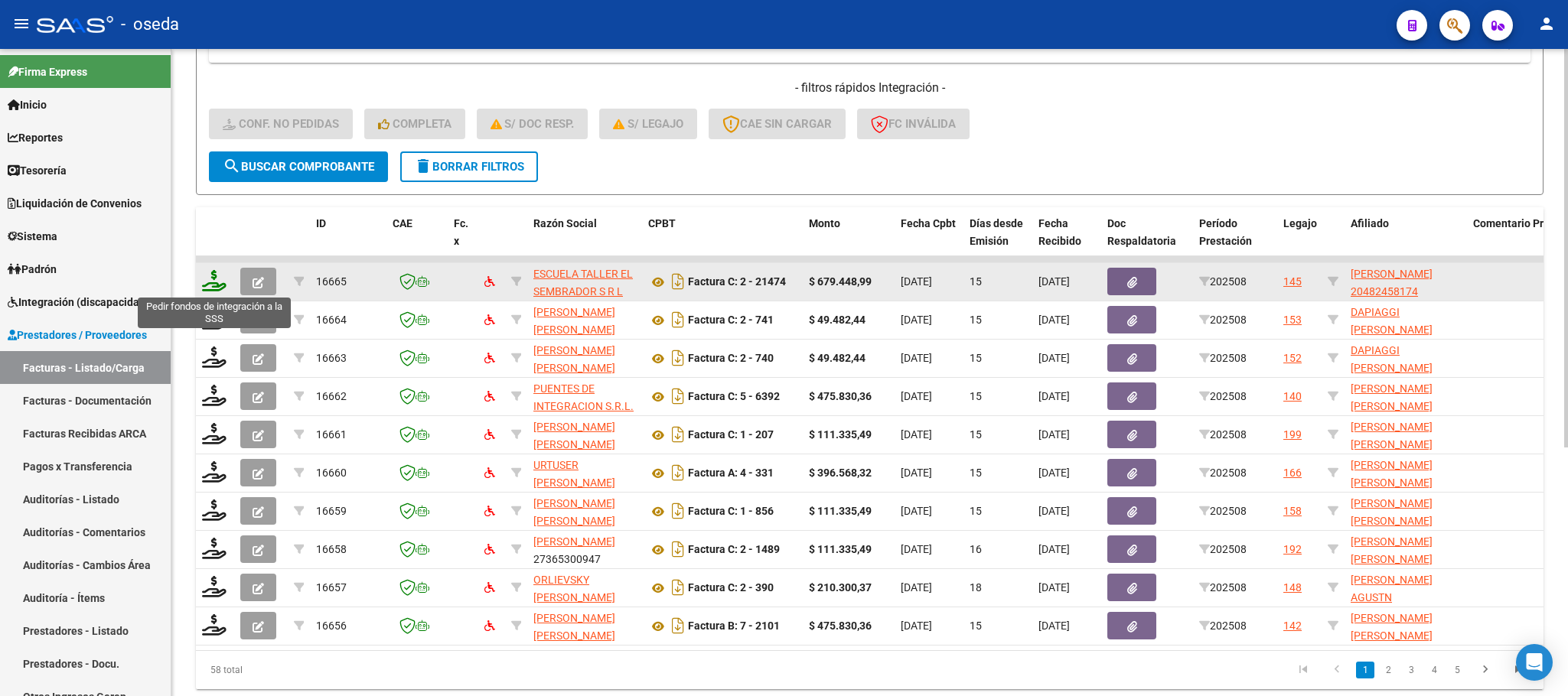
click at [204, 280] on icon at bounding box center [214, 280] width 25 height 22
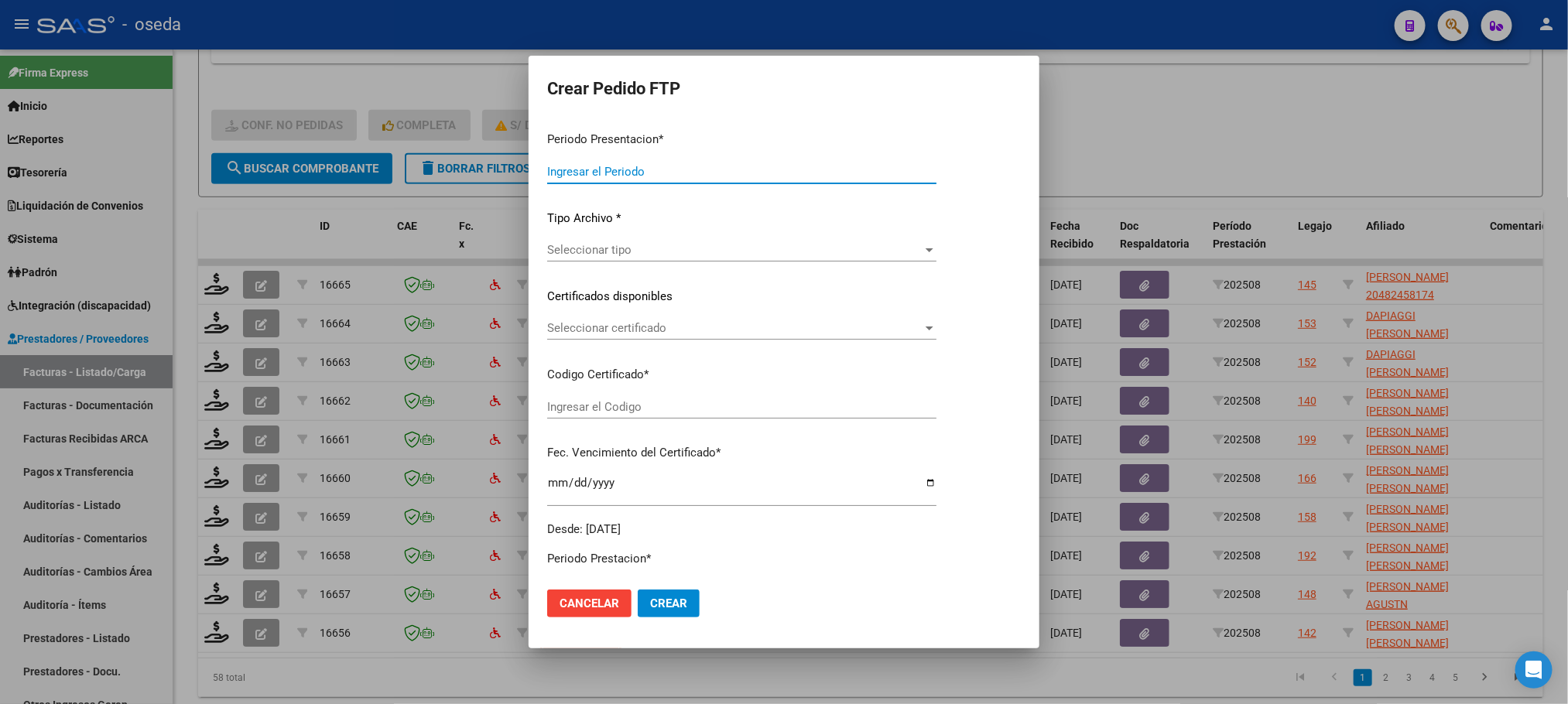
type input "202508"
type input "$ 679.448,99"
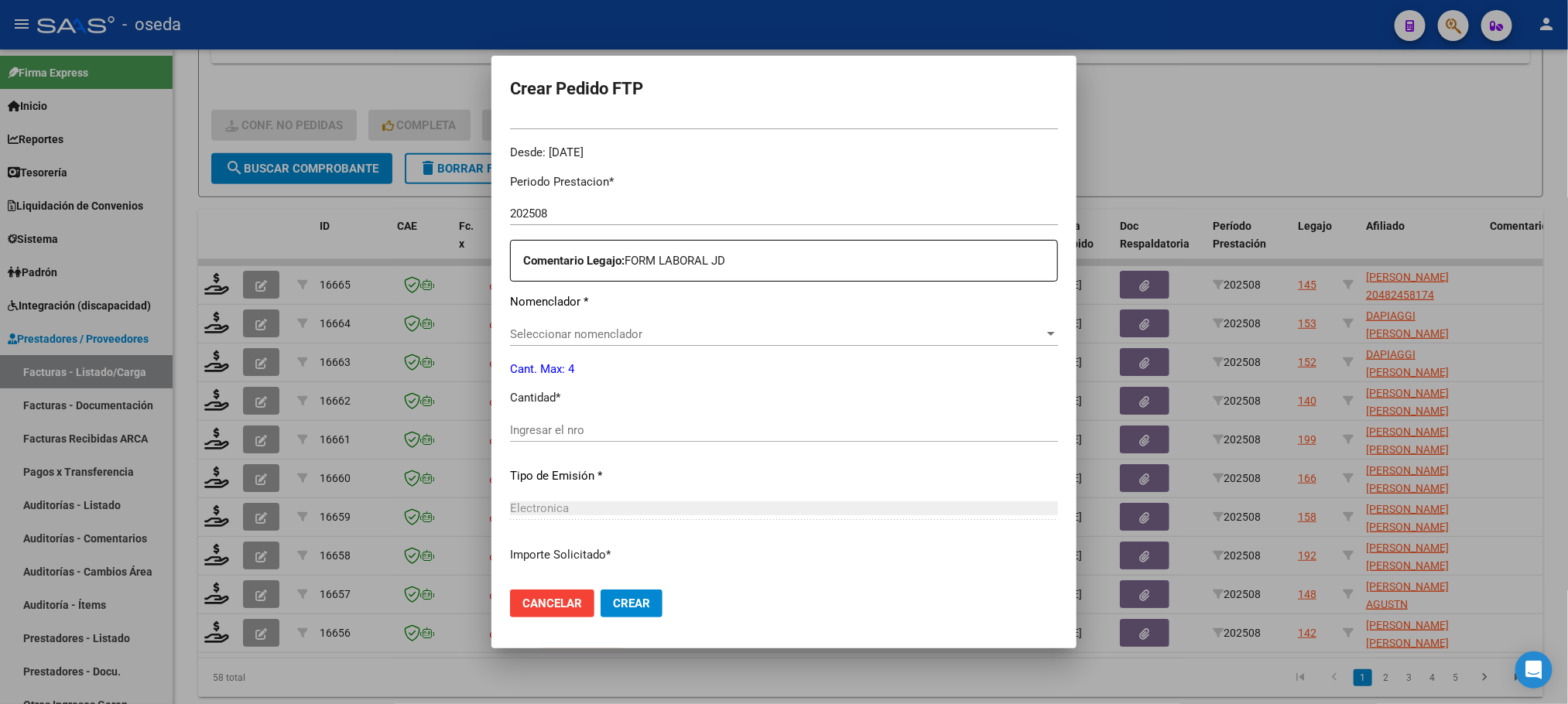
type input "ARG02000482458172021111520261115BS352"
type input "[DATE]"
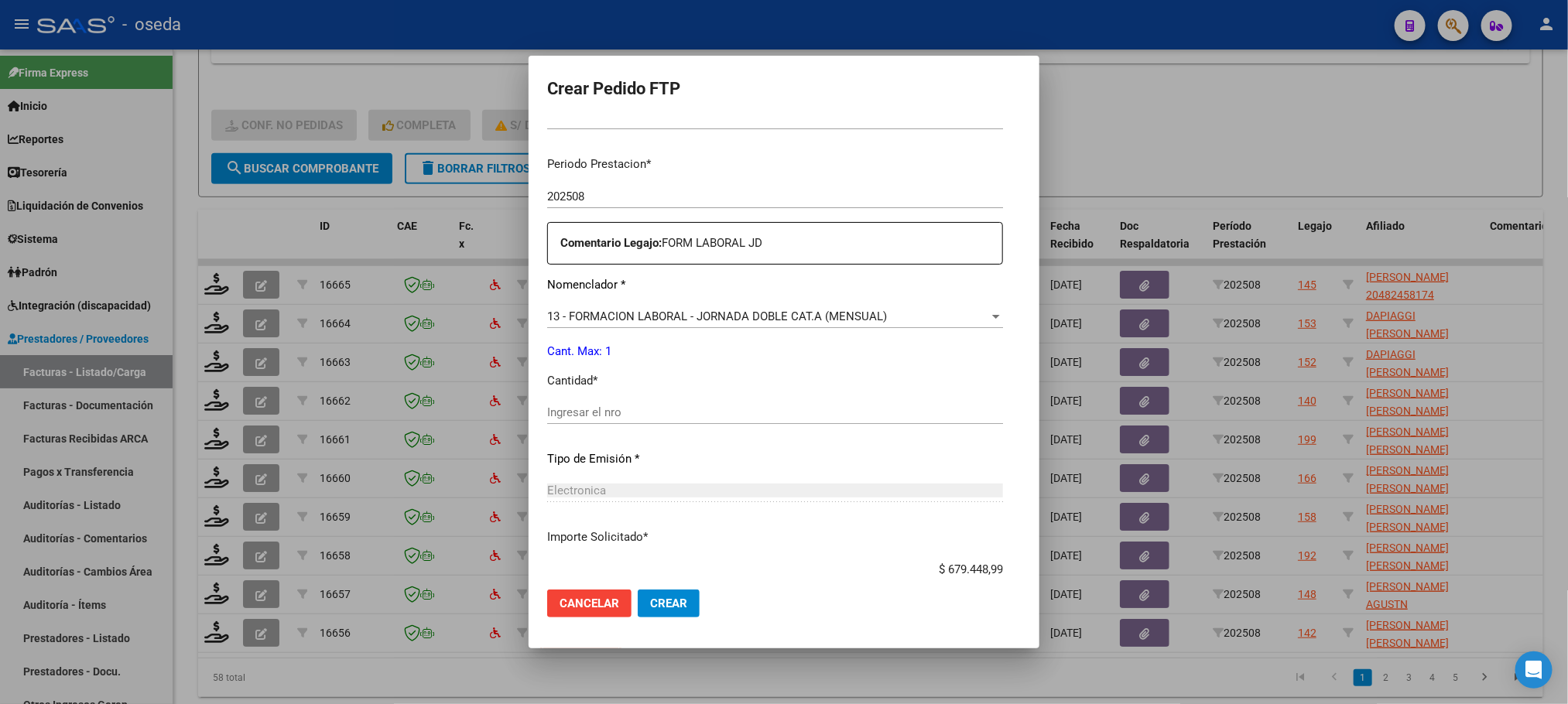
click at [694, 418] on input "Ingresar el nro" at bounding box center [775, 412] width 455 height 14
type input "1"
click at [638, 589] on button "Crear" at bounding box center [669, 603] width 62 height 28
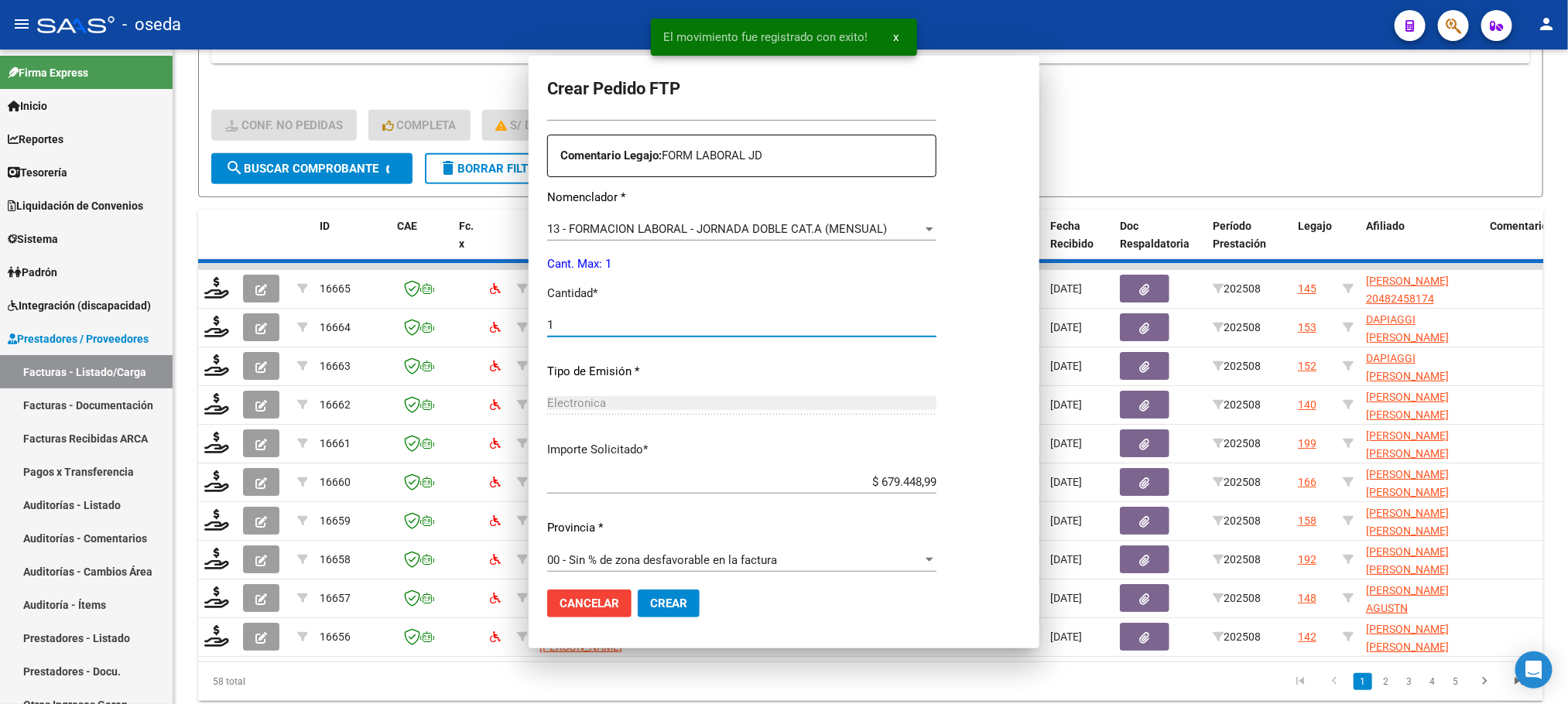
scroll to position [377, 0]
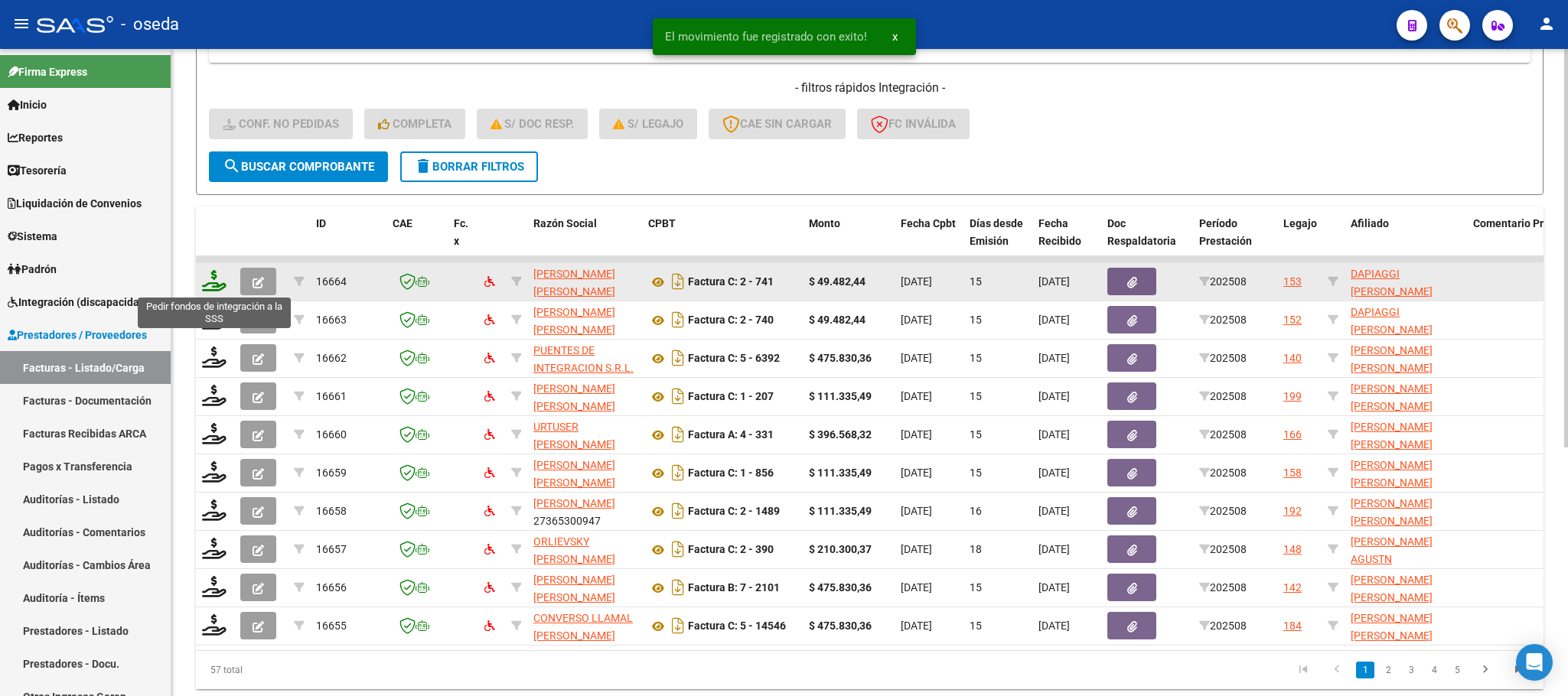
click at [205, 287] on icon at bounding box center [214, 280] width 25 height 22
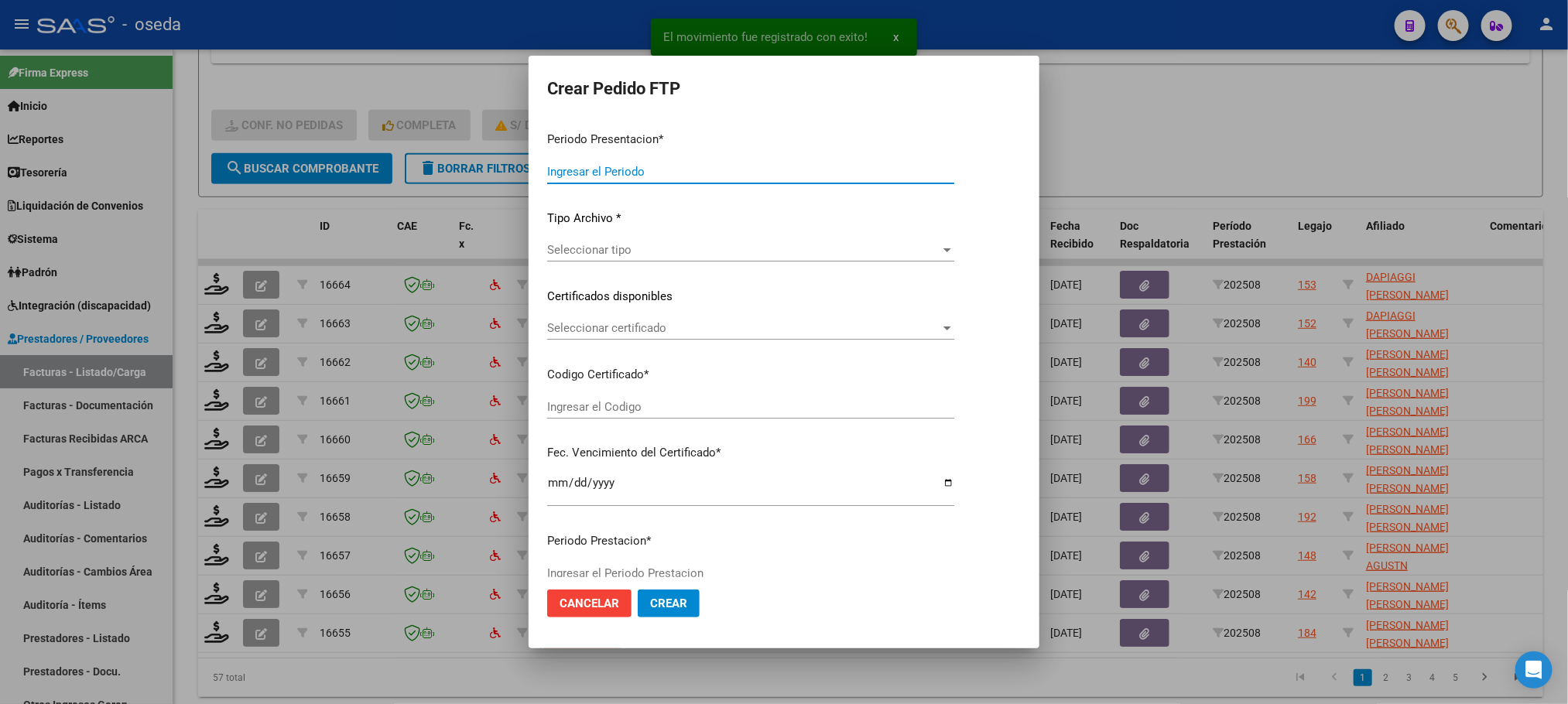
type input "202508"
type input "$ 49.482,44"
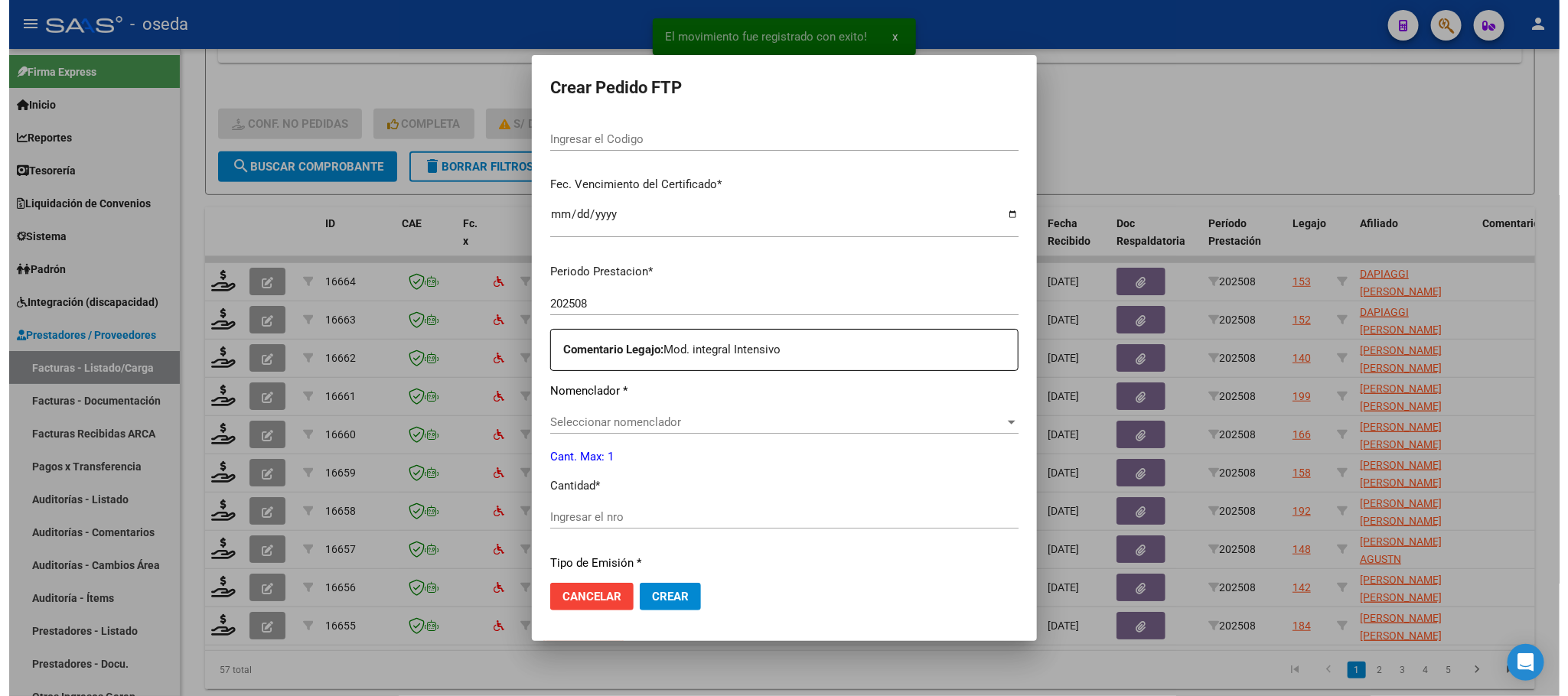
scroll to position [459, 0]
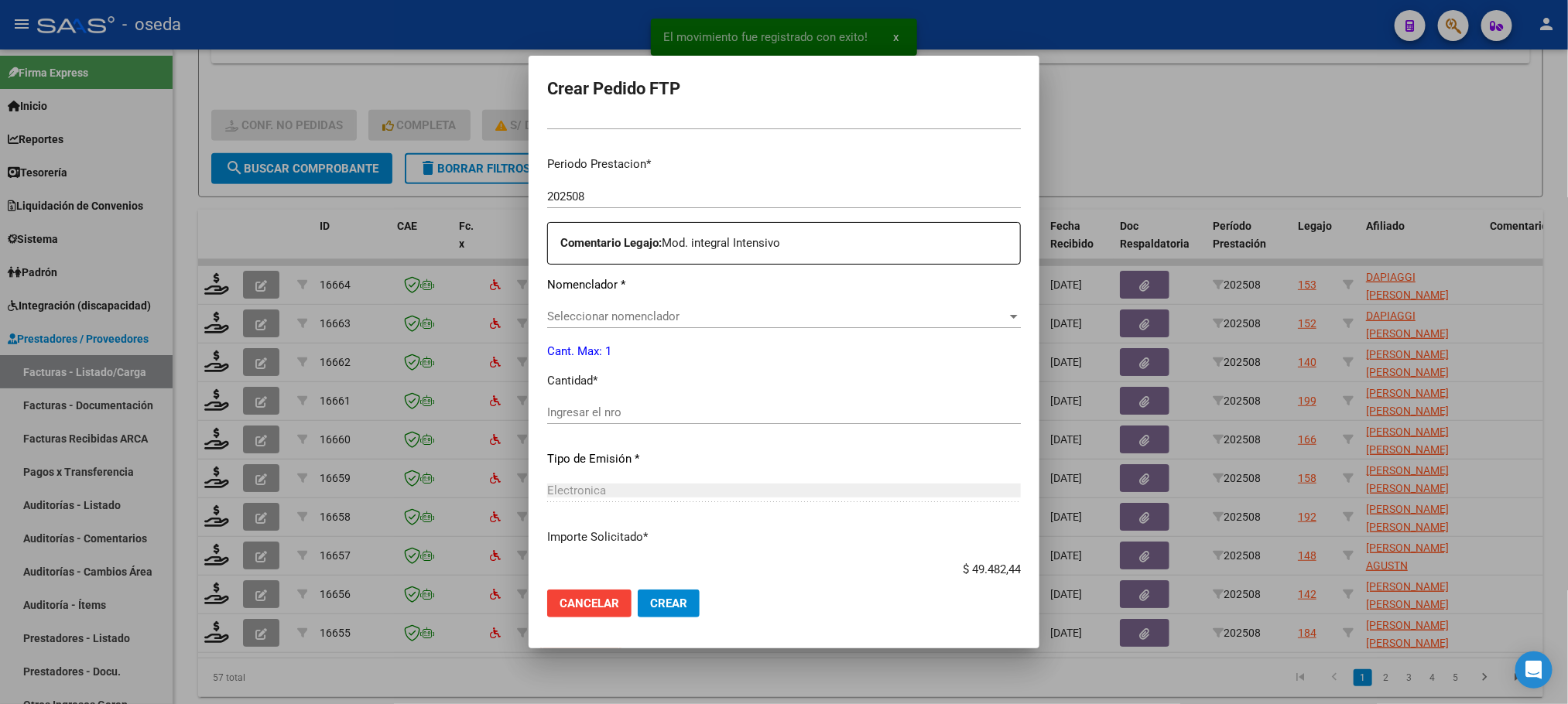
type input "ARG01000575476162025073020300730BUE352"
type input "2030-07-30"
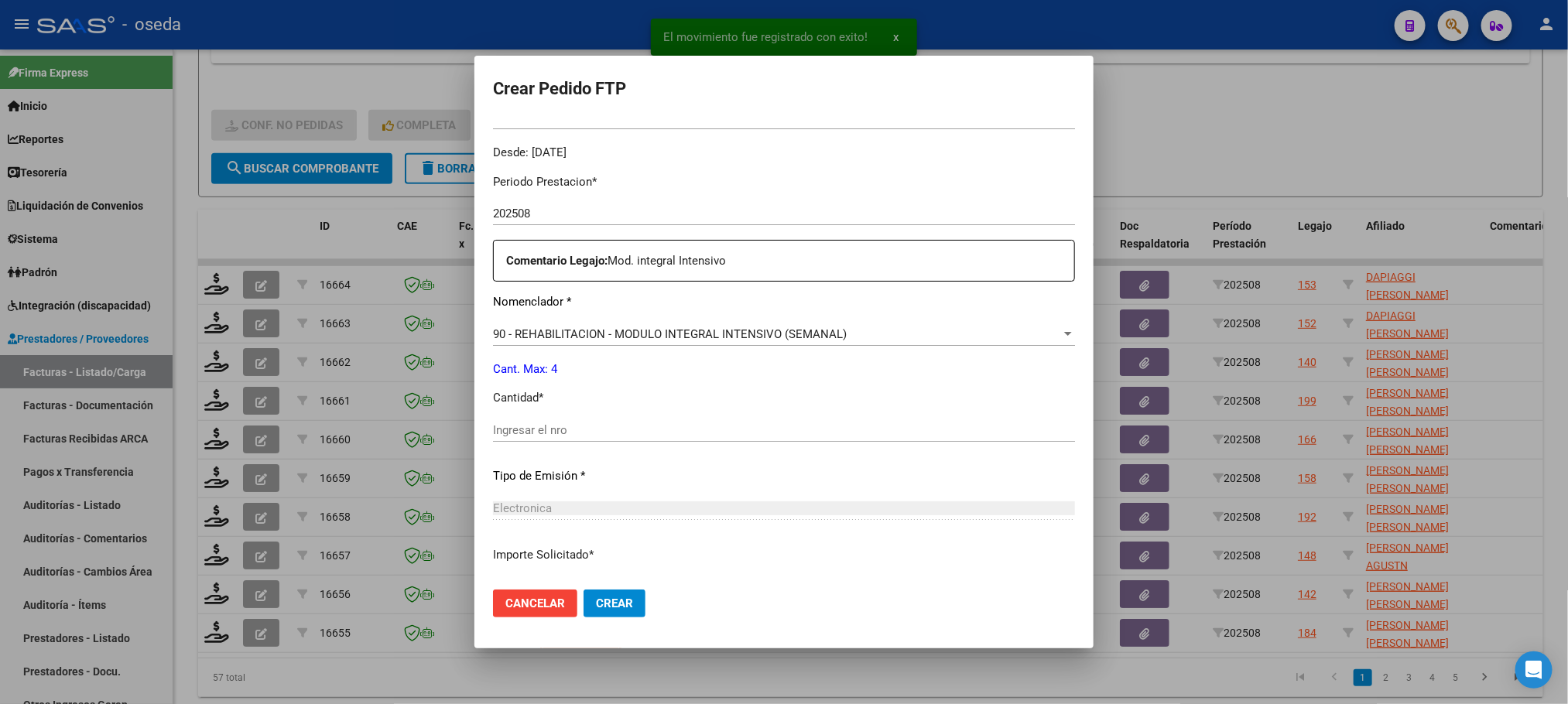
click at [725, 434] on input "Ingresar el nro" at bounding box center [783, 430] width 582 height 14
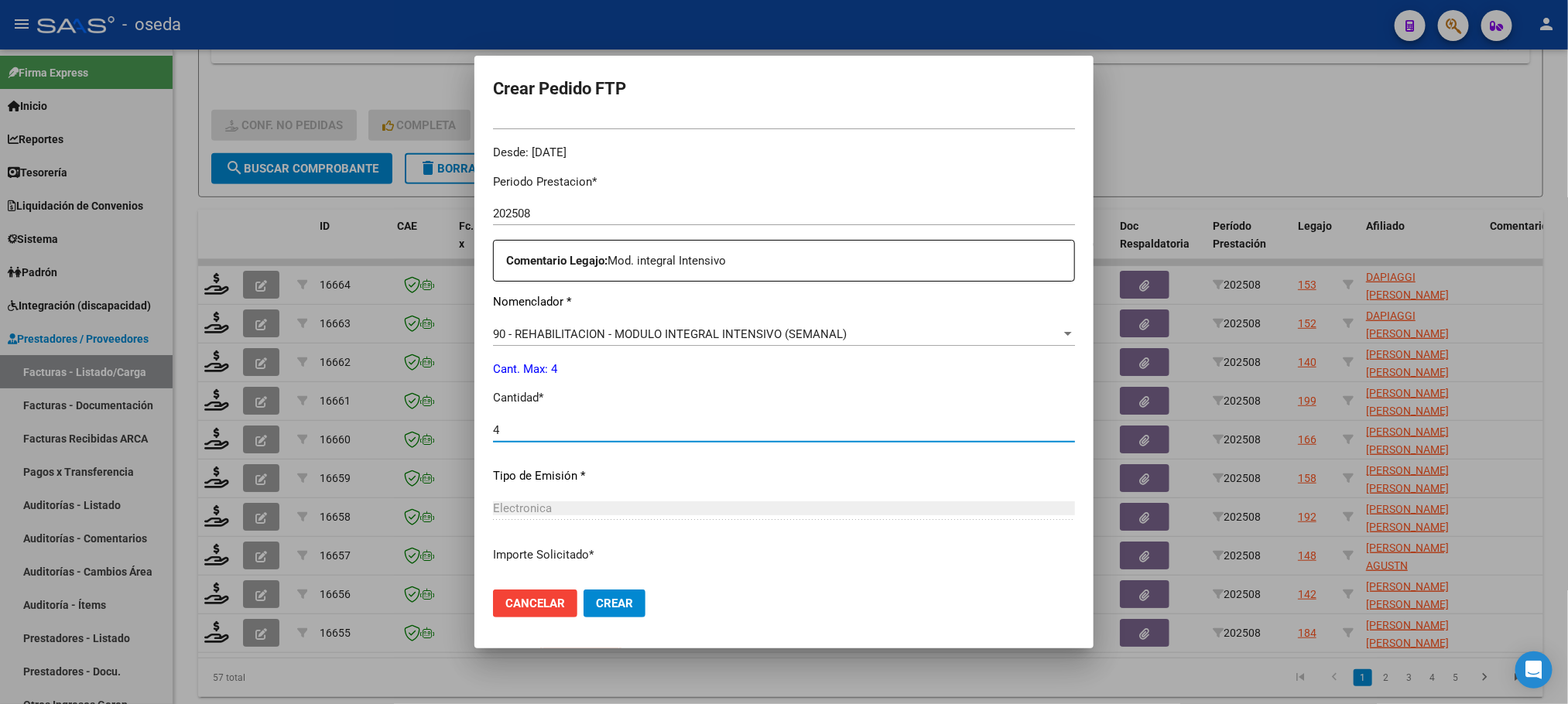
type input "4"
click at [584, 589] on button "Crear" at bounding box center [614, 603] width 62 height 28
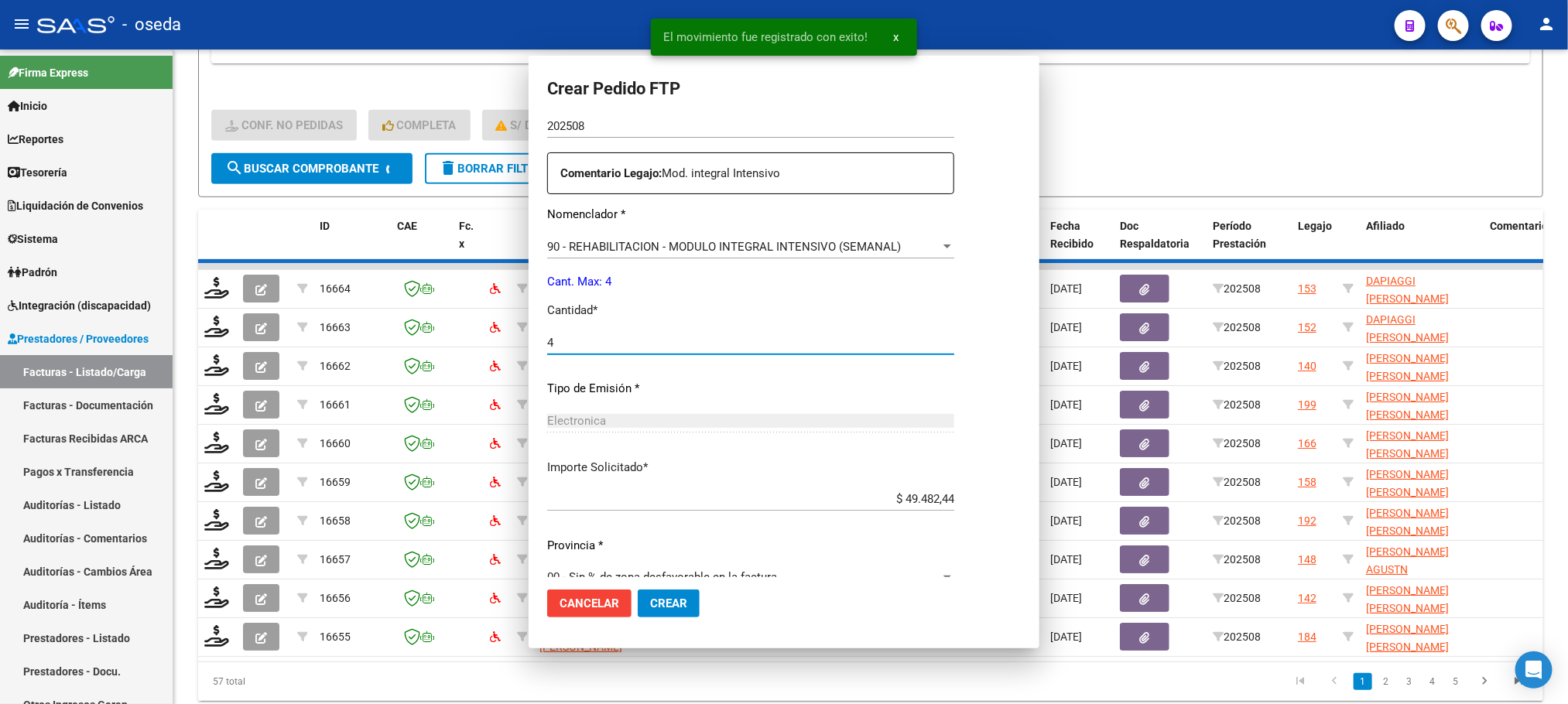
scroll to position [0, 0]
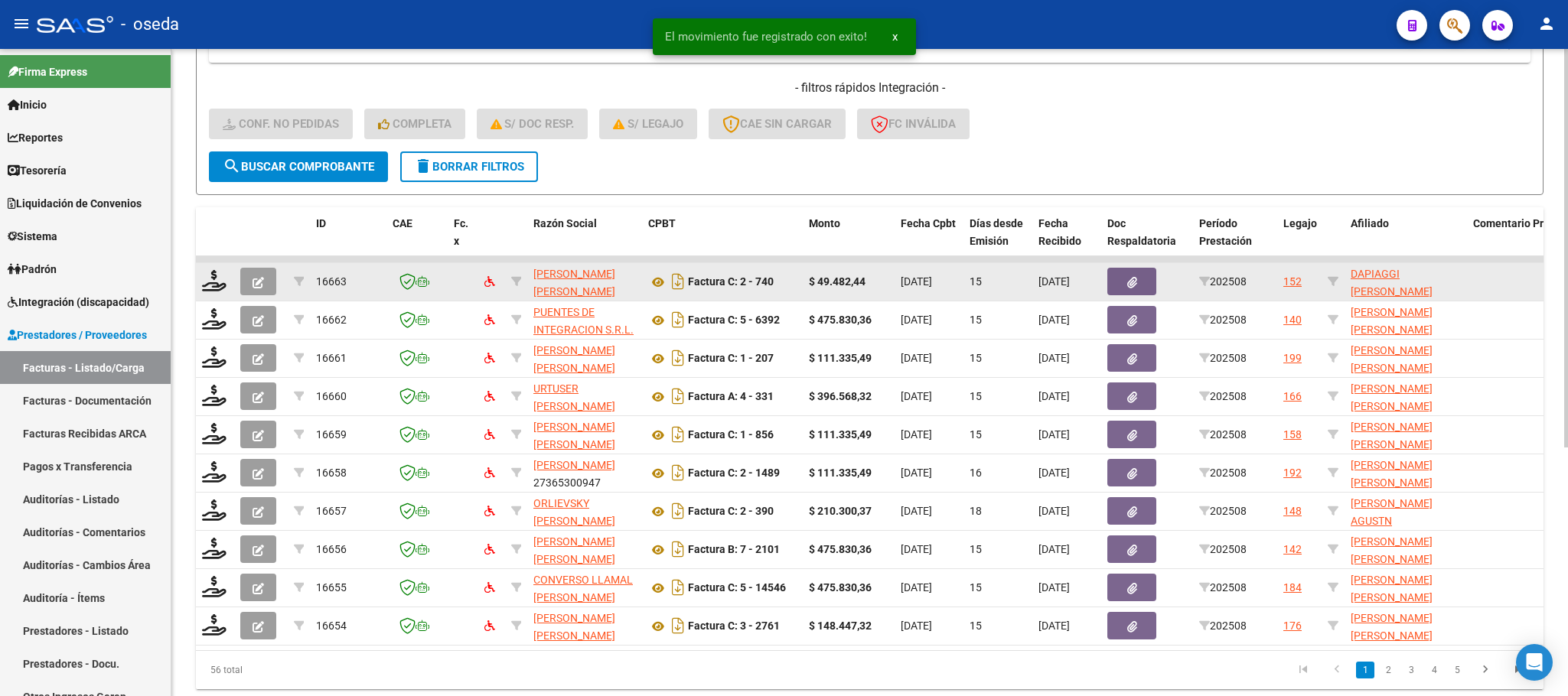
click at [209, 268] on datatable-body-cell at bounding box center [215, 282] width 38 height 38
click at [212, 285] on icon at bounding box center [214, 280] width 25 height 22
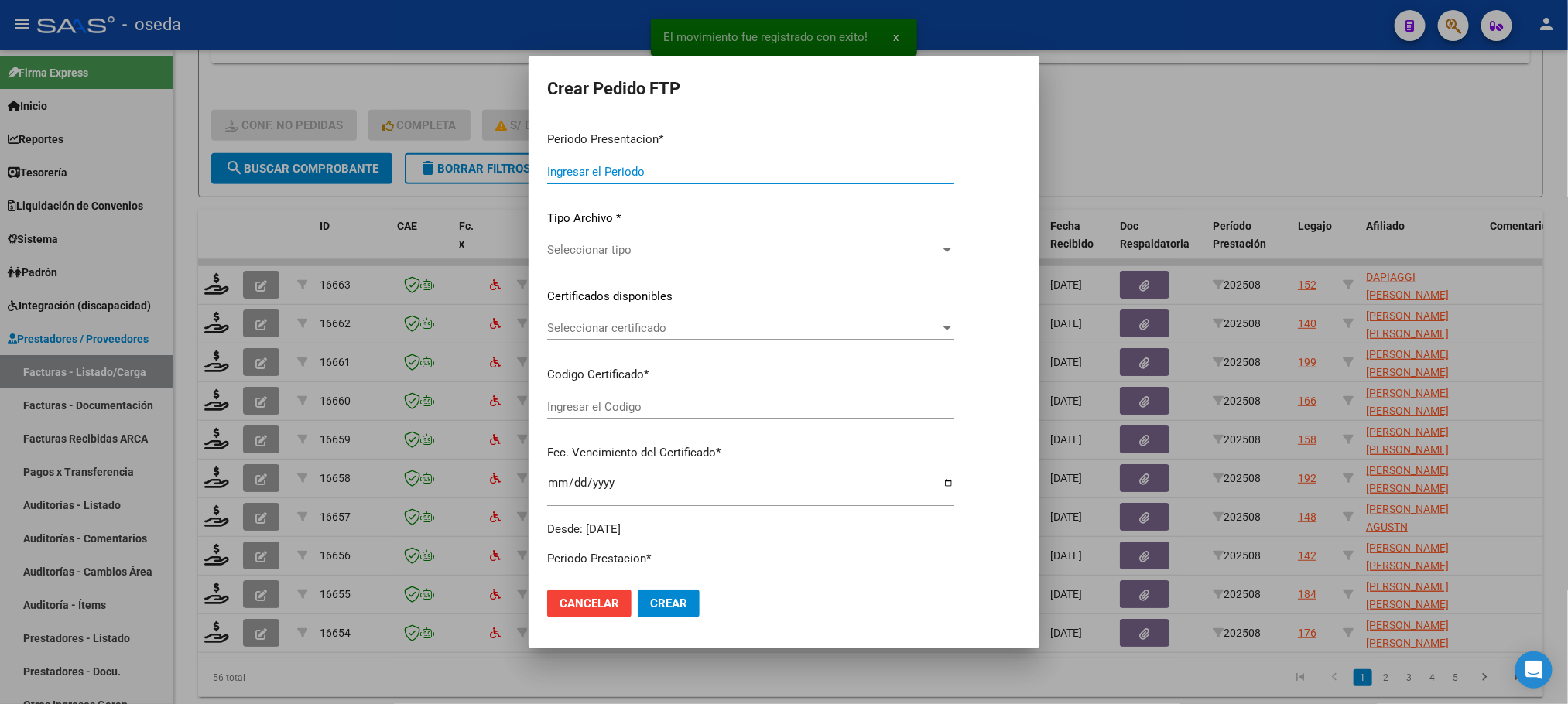
type input "202508"
type input "$ 49.482,44"
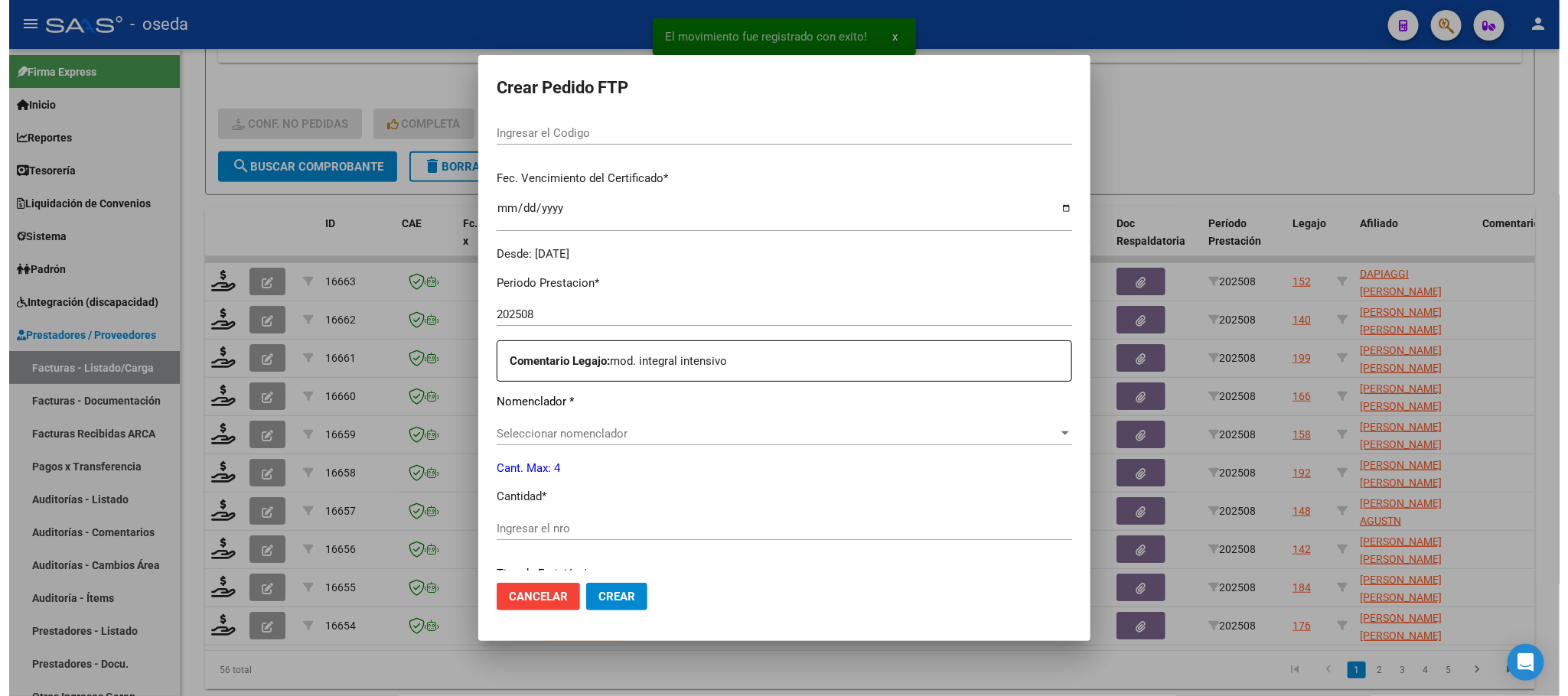
scroll to position [544, 0]
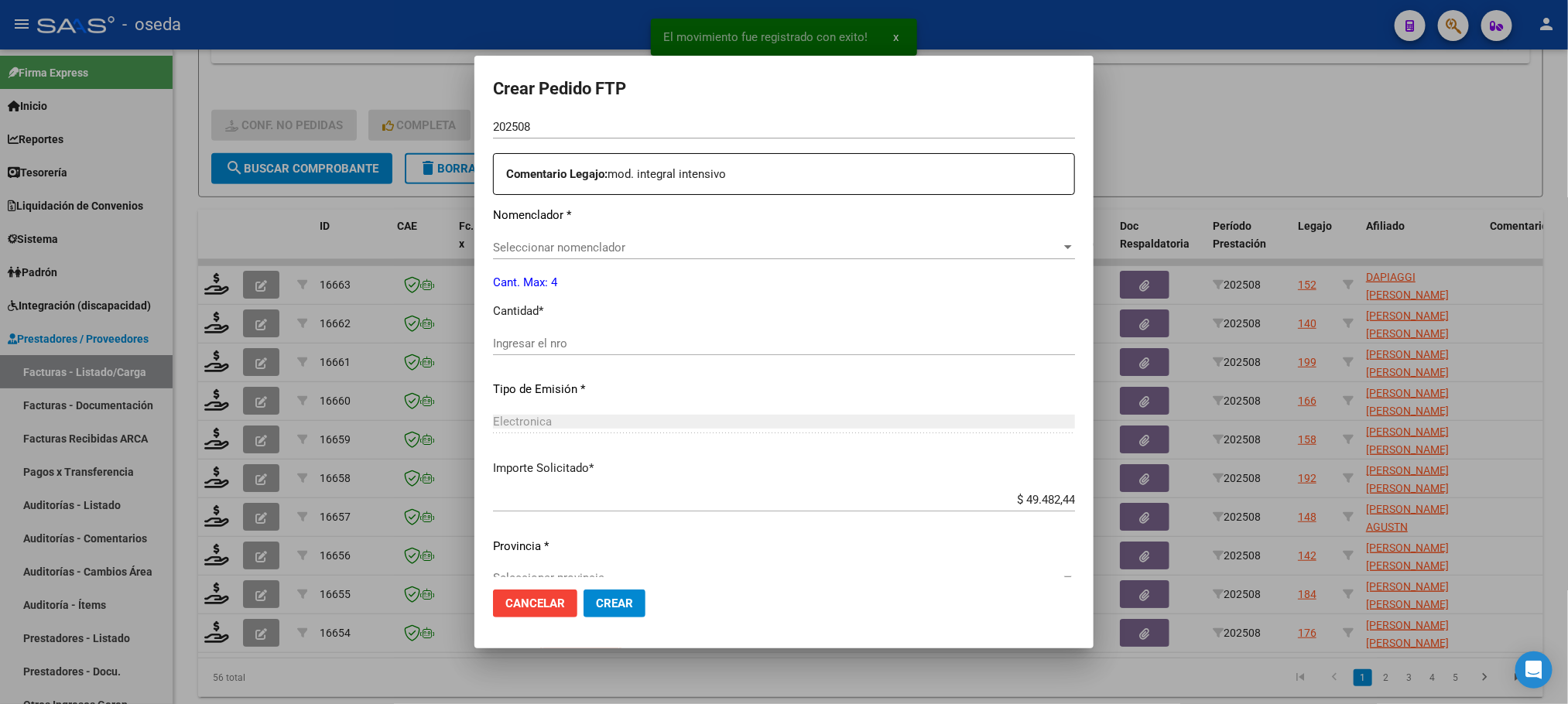
type input "ARG02000575476152025073020300730BUE352"
type input "2030-07-30"
click at [611, 350] on div "Ingresar el nro" at bounding box center [783, 343] width 582 height 23
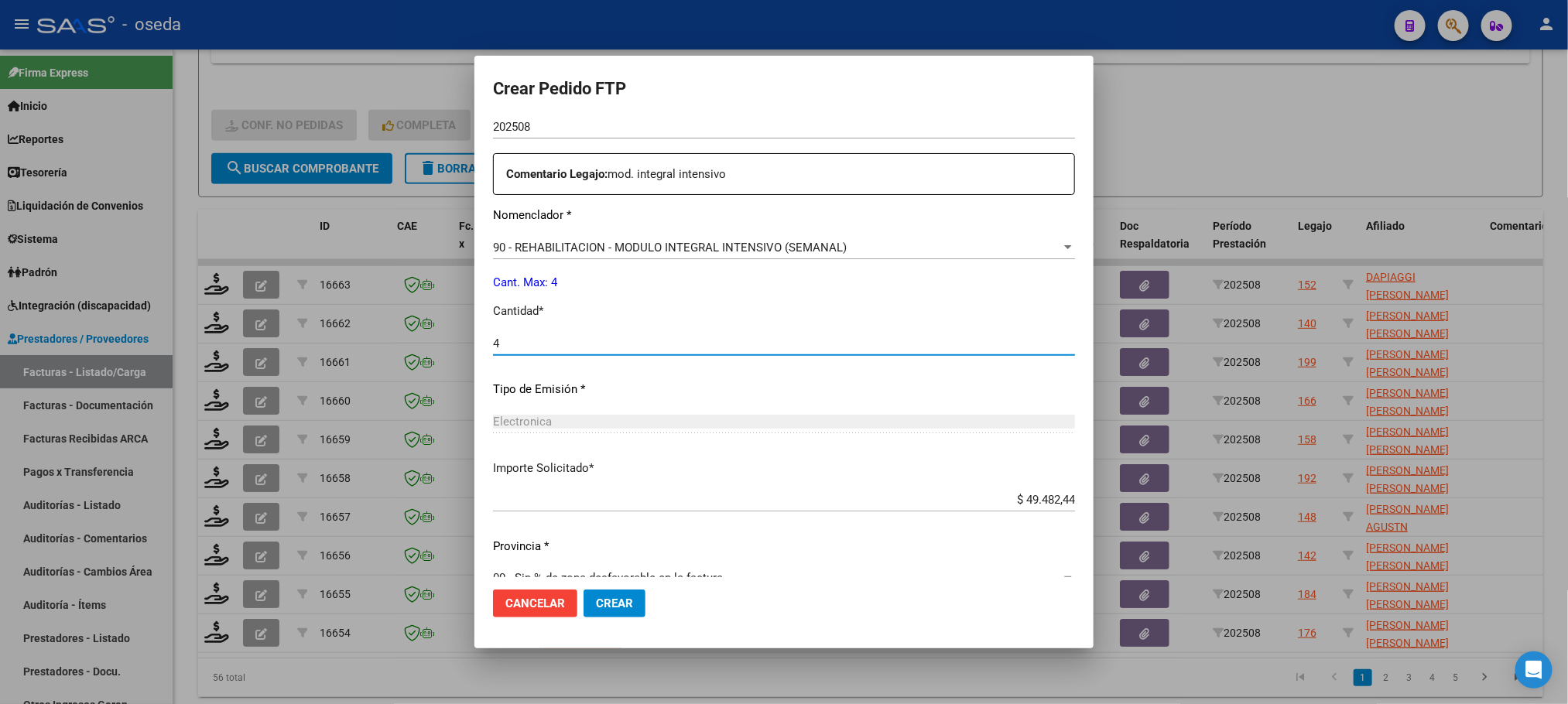
type input "4"
click at [584, 589] on button "Crear" at bounding box center [614, 603] width 62 height 28
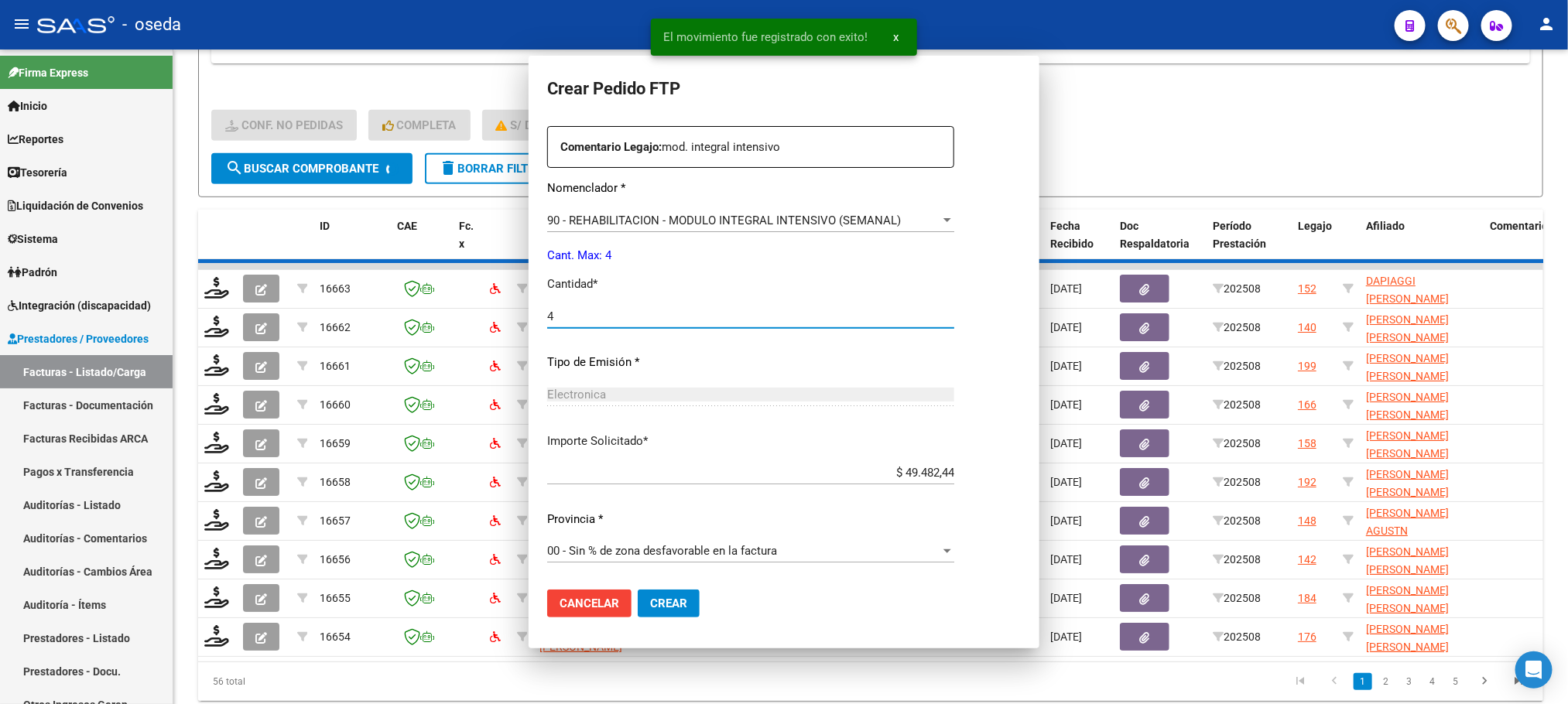
scroll to position [0, 0]
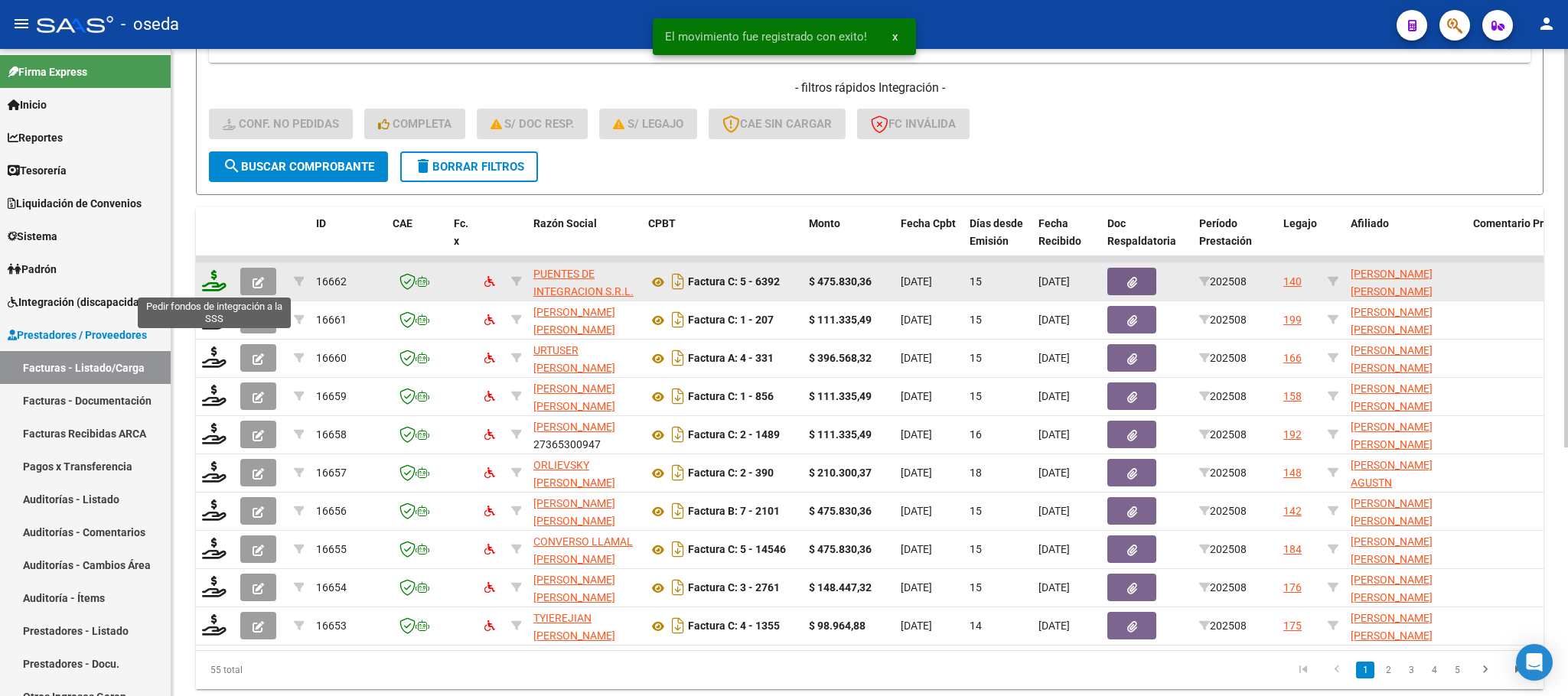
click at [218, 283] on icon at bounding box center [214, 280] width 25 height 22
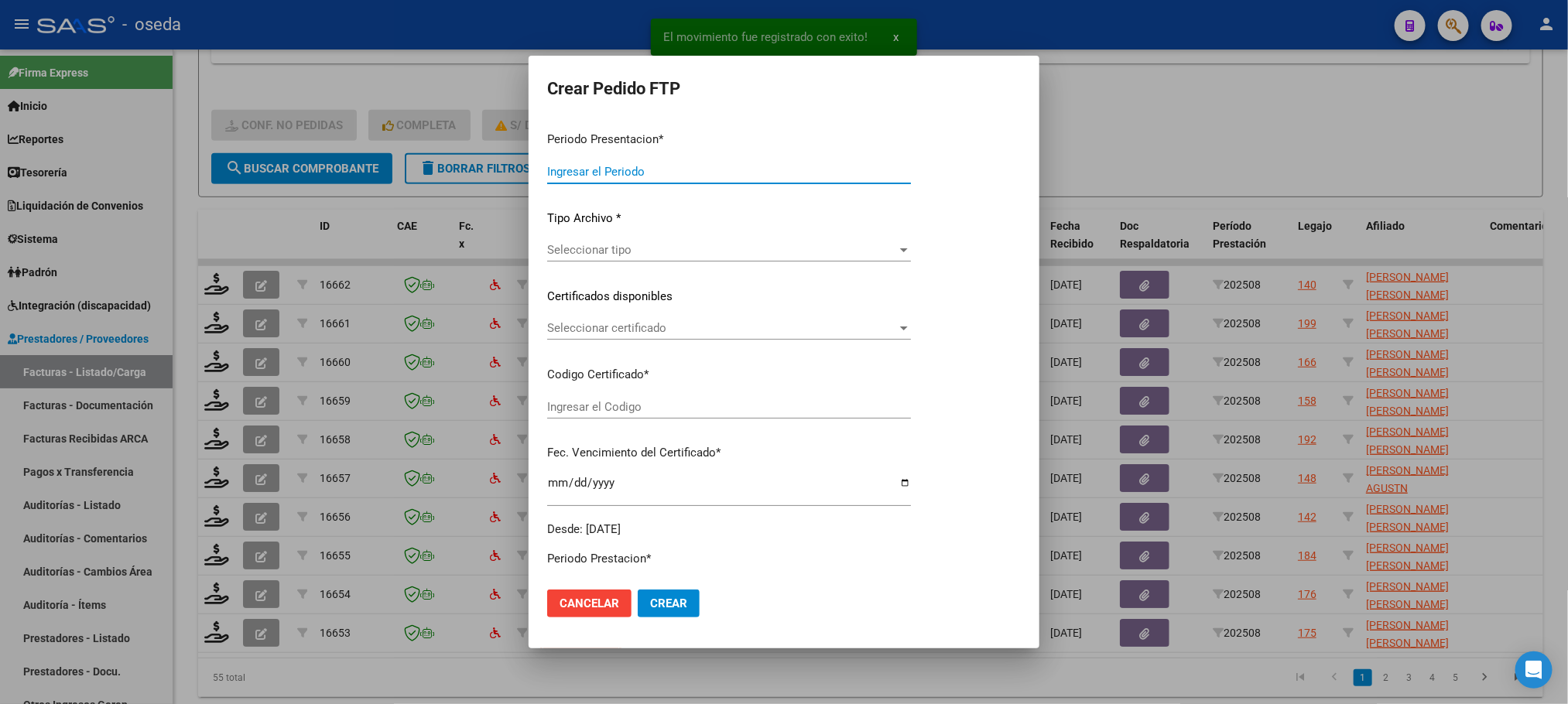
type input "202508"
type input "$ 475.830,36"
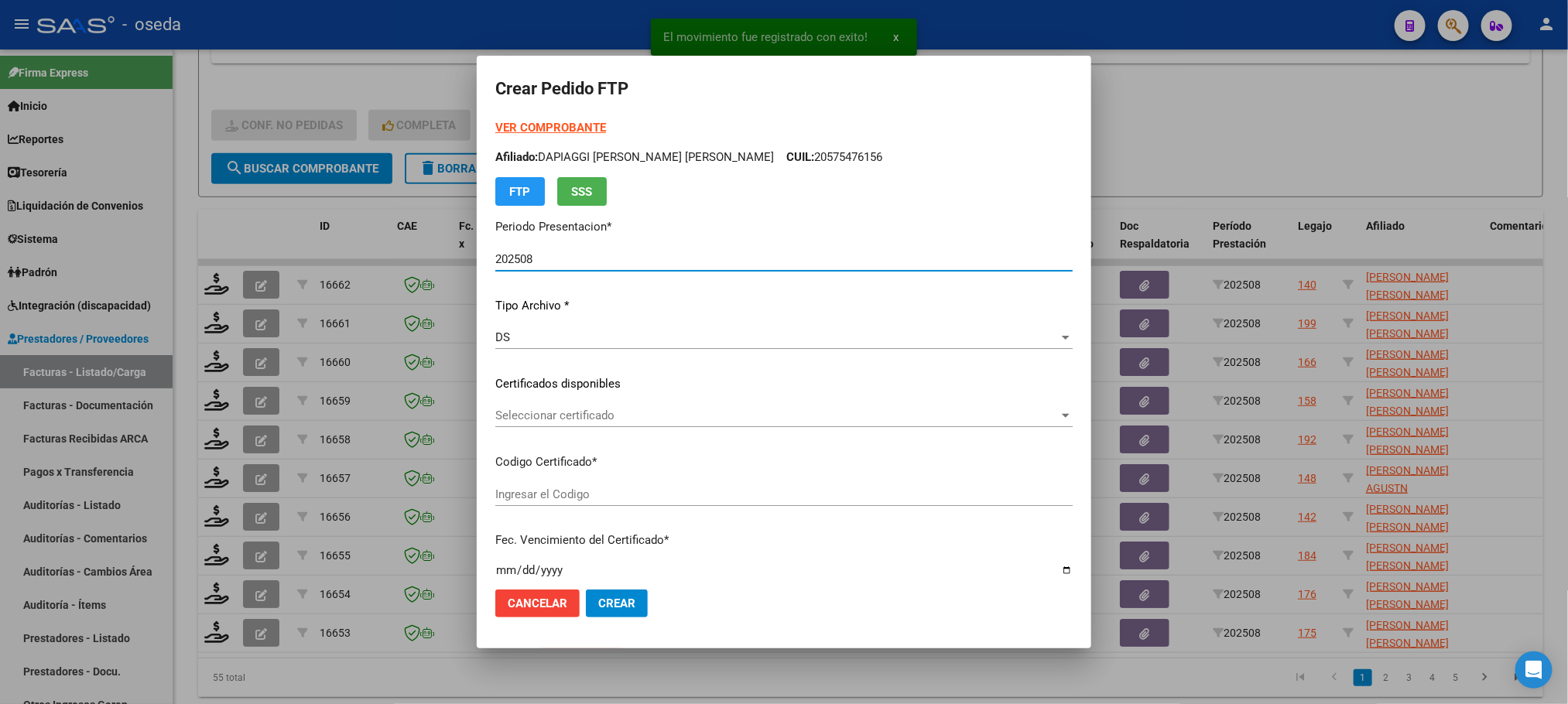
type input "ARG01000545313422024070120290701BUE423"
type input "[DATE]"
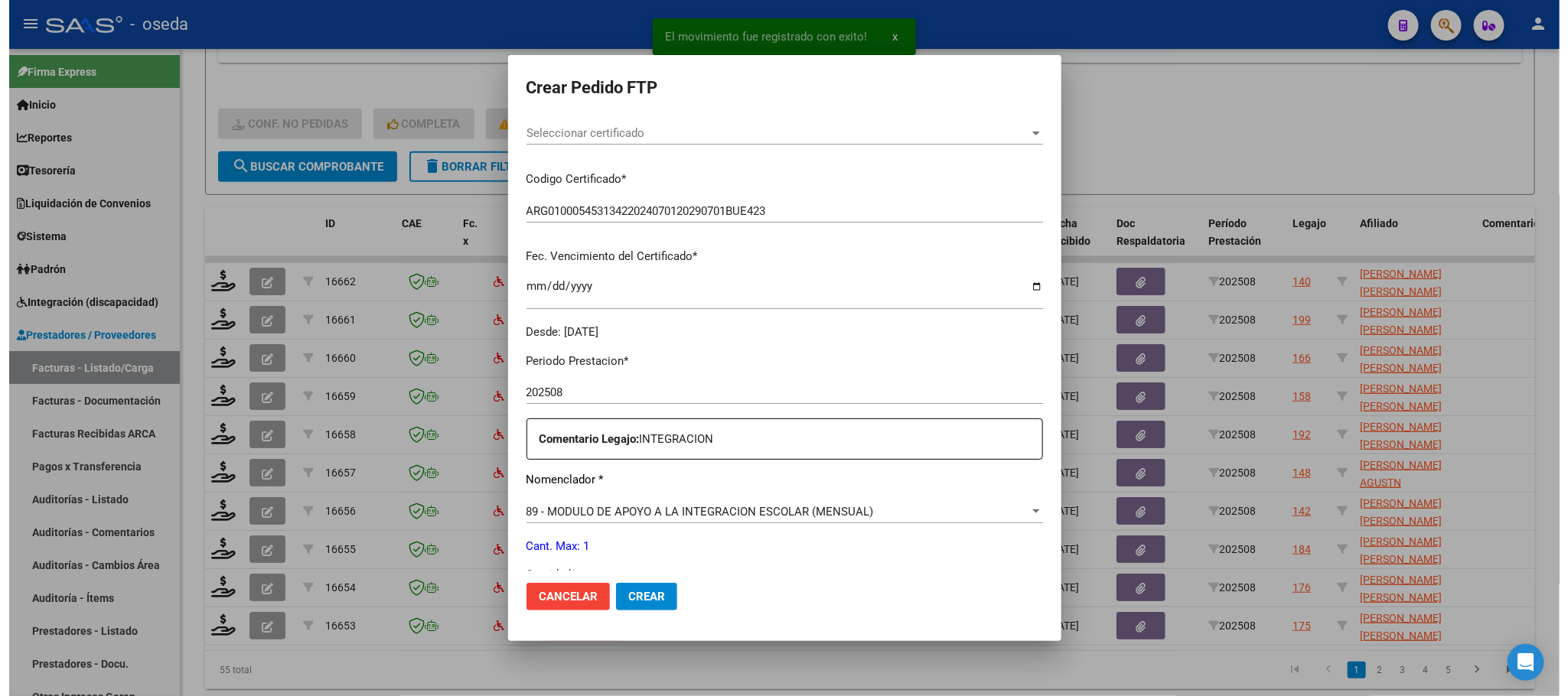
scroll to position [344, 0]
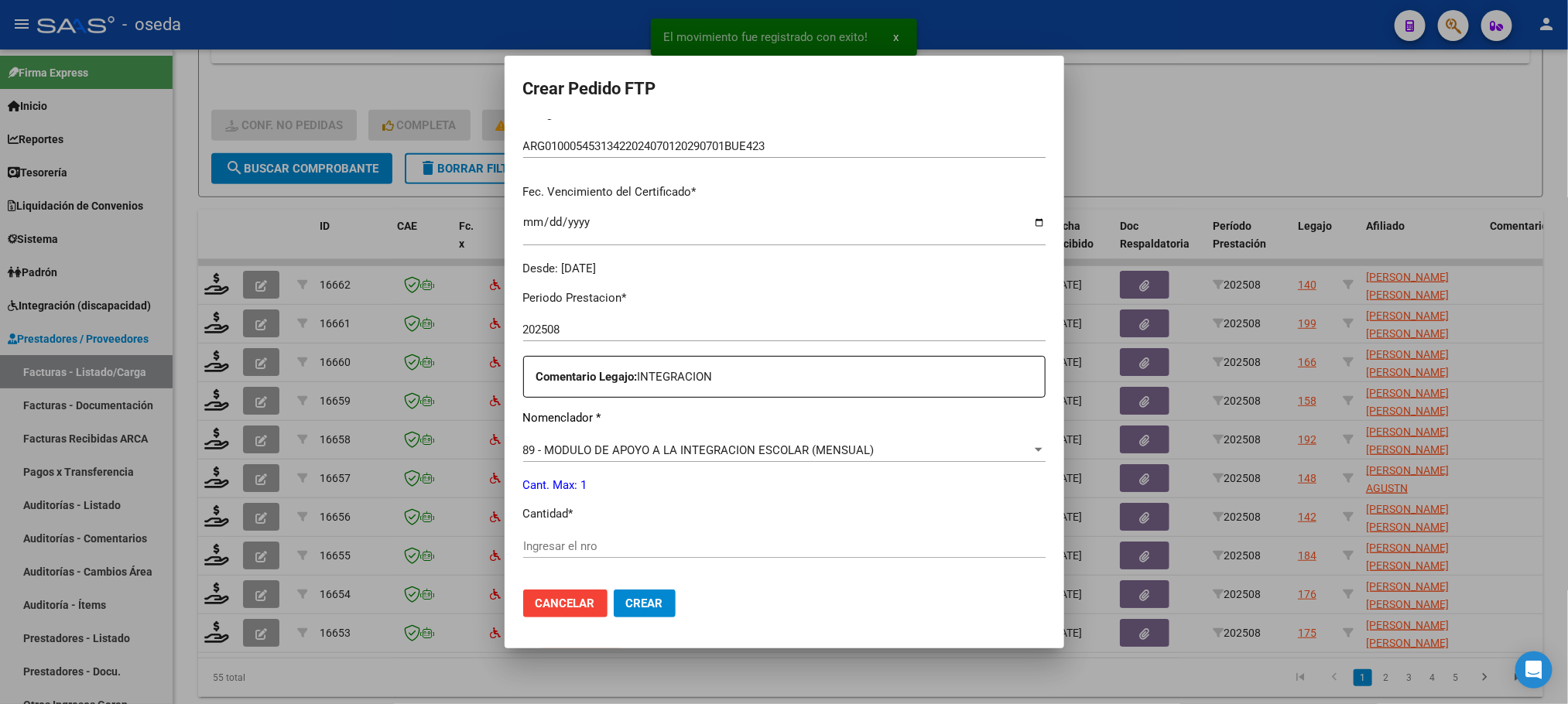
click at [625, 543] on input "Ingresar el nro" at bounding box center [784, 546] width 522 height 14
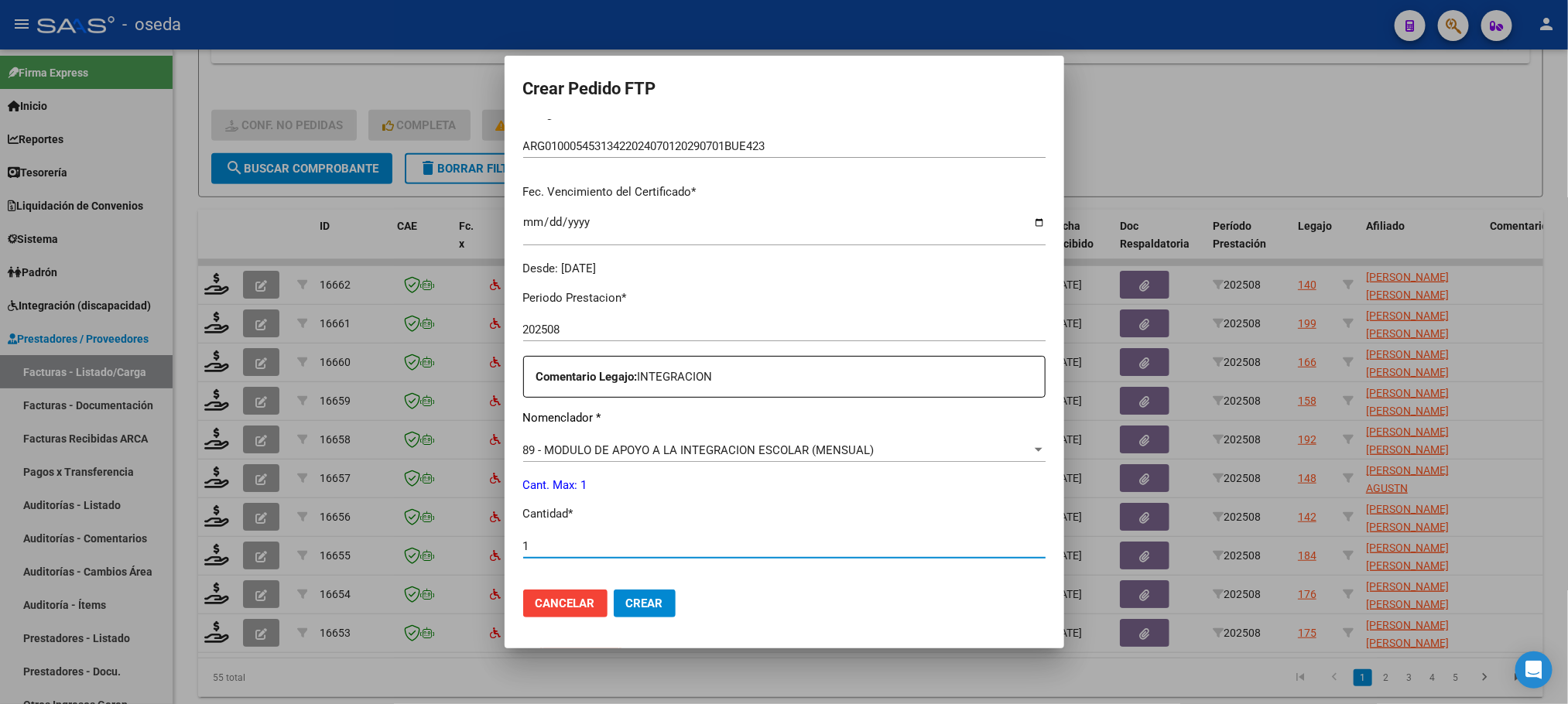
type input "1"
click at [614, 589] on button "Crear" at bounding box center [644, 603] width 62 height 28
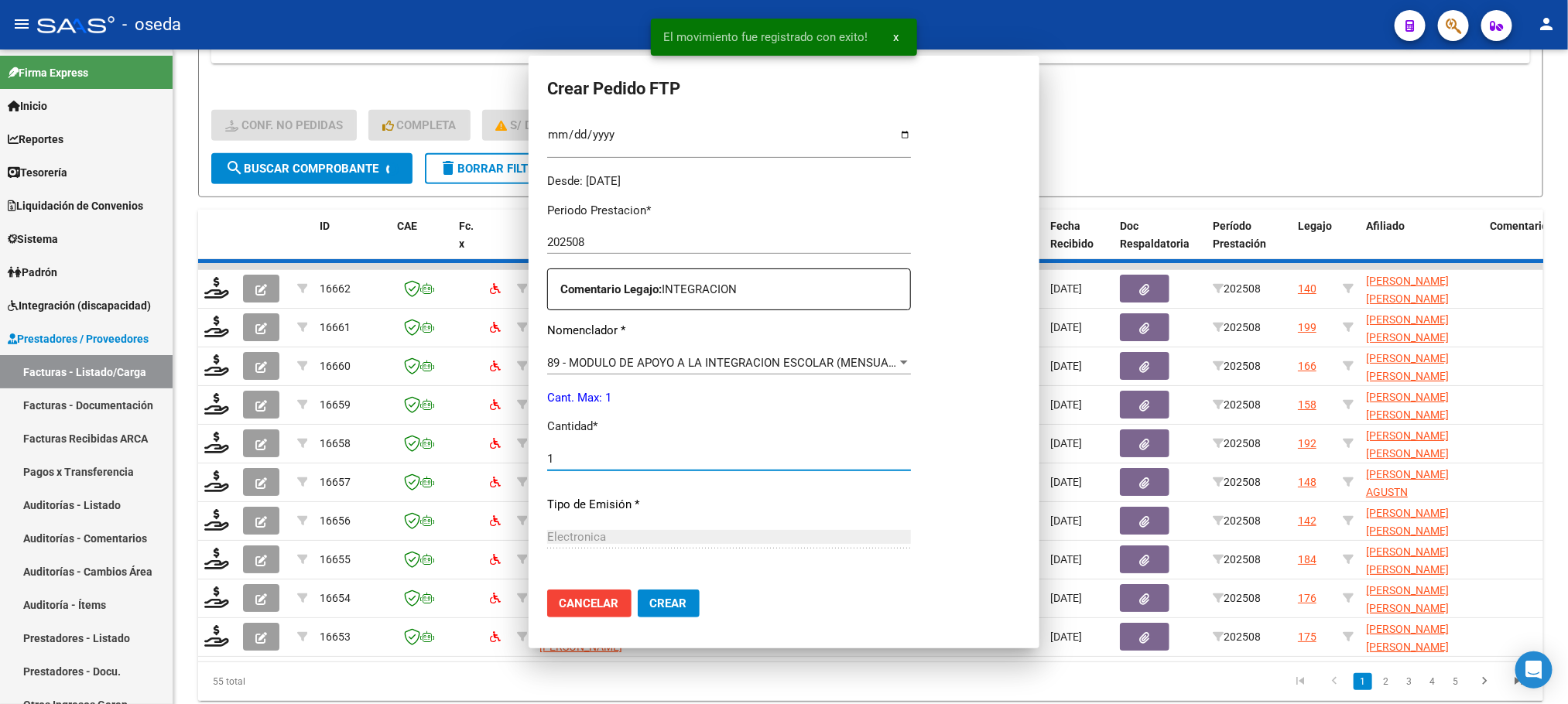
scroll to position [0, 0]
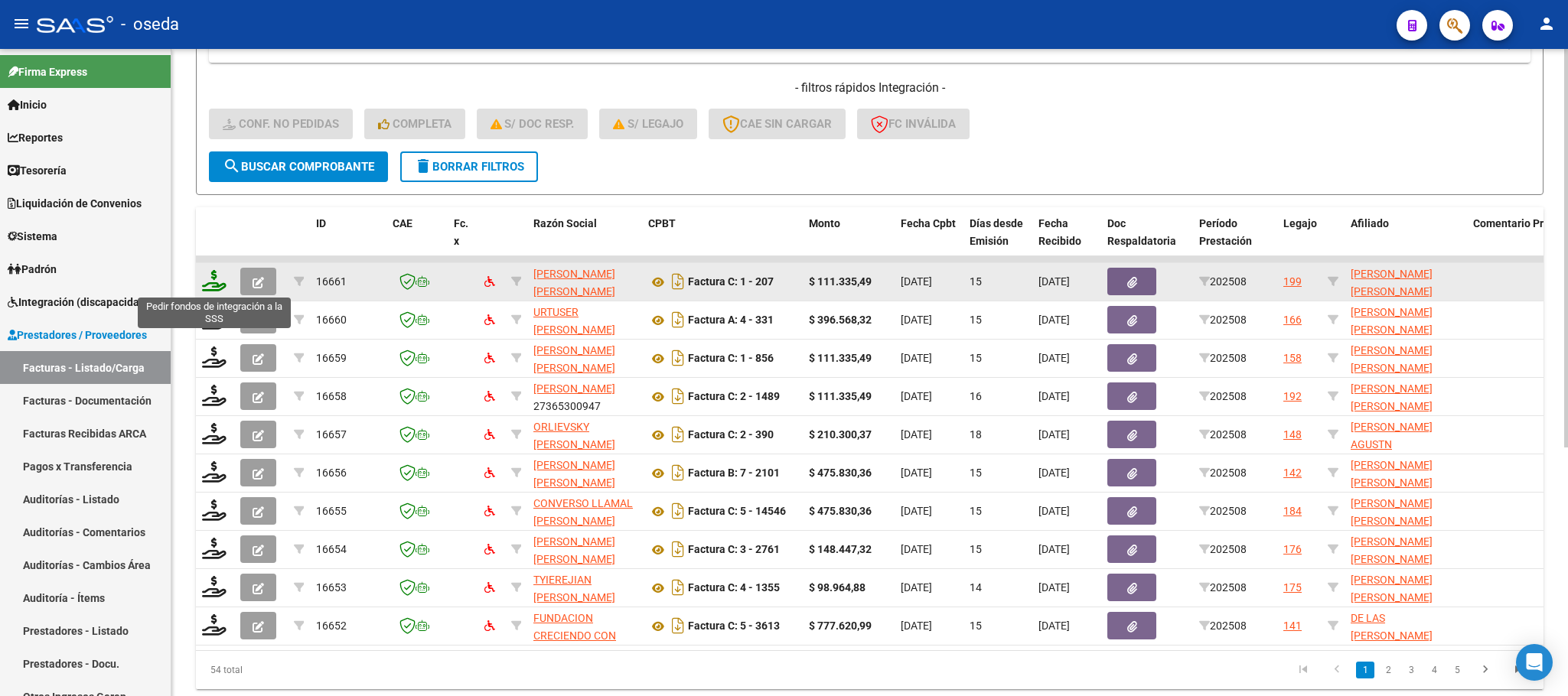
click at [214, 285] on icon at bounding box center [214, 280] width 25 height 22
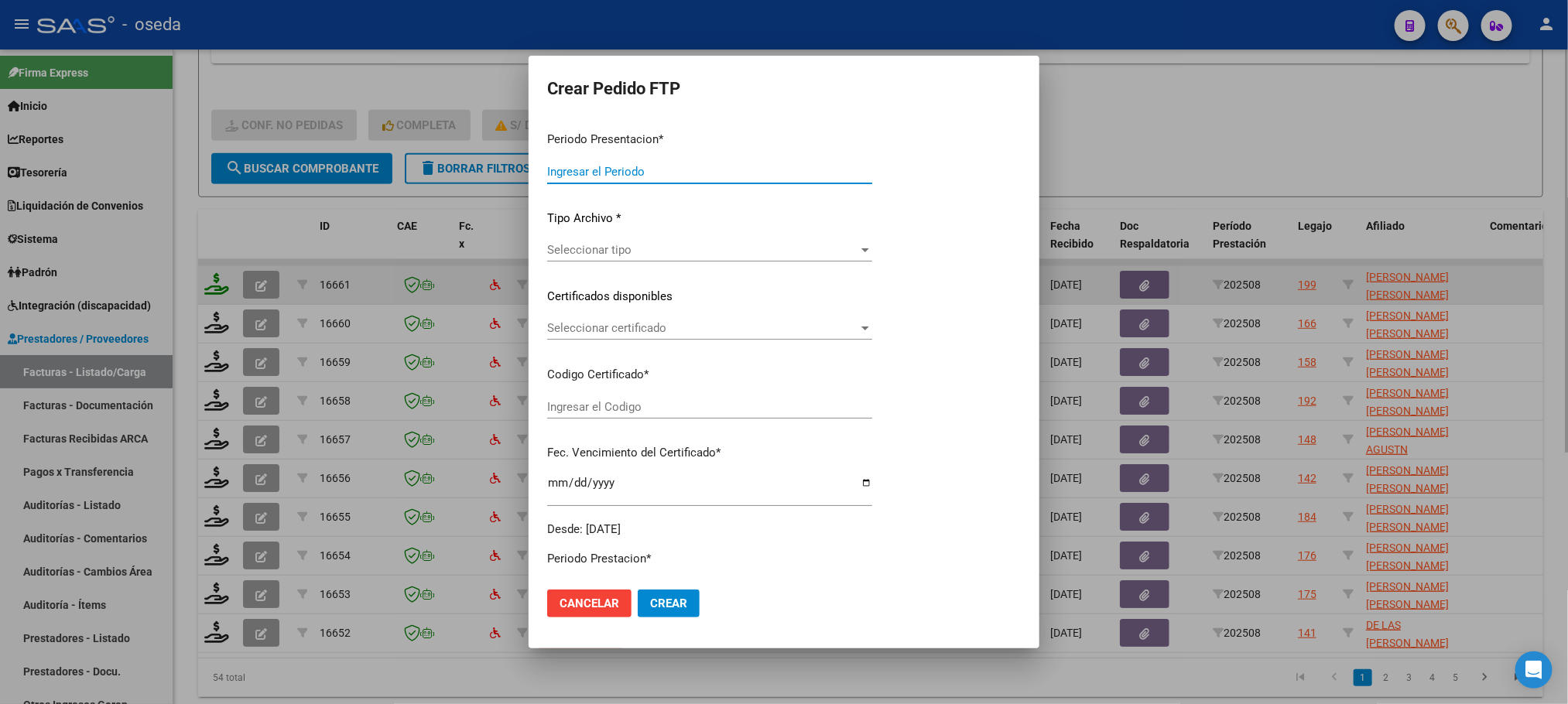
type input "202508"
type input "$ 111.335,49"
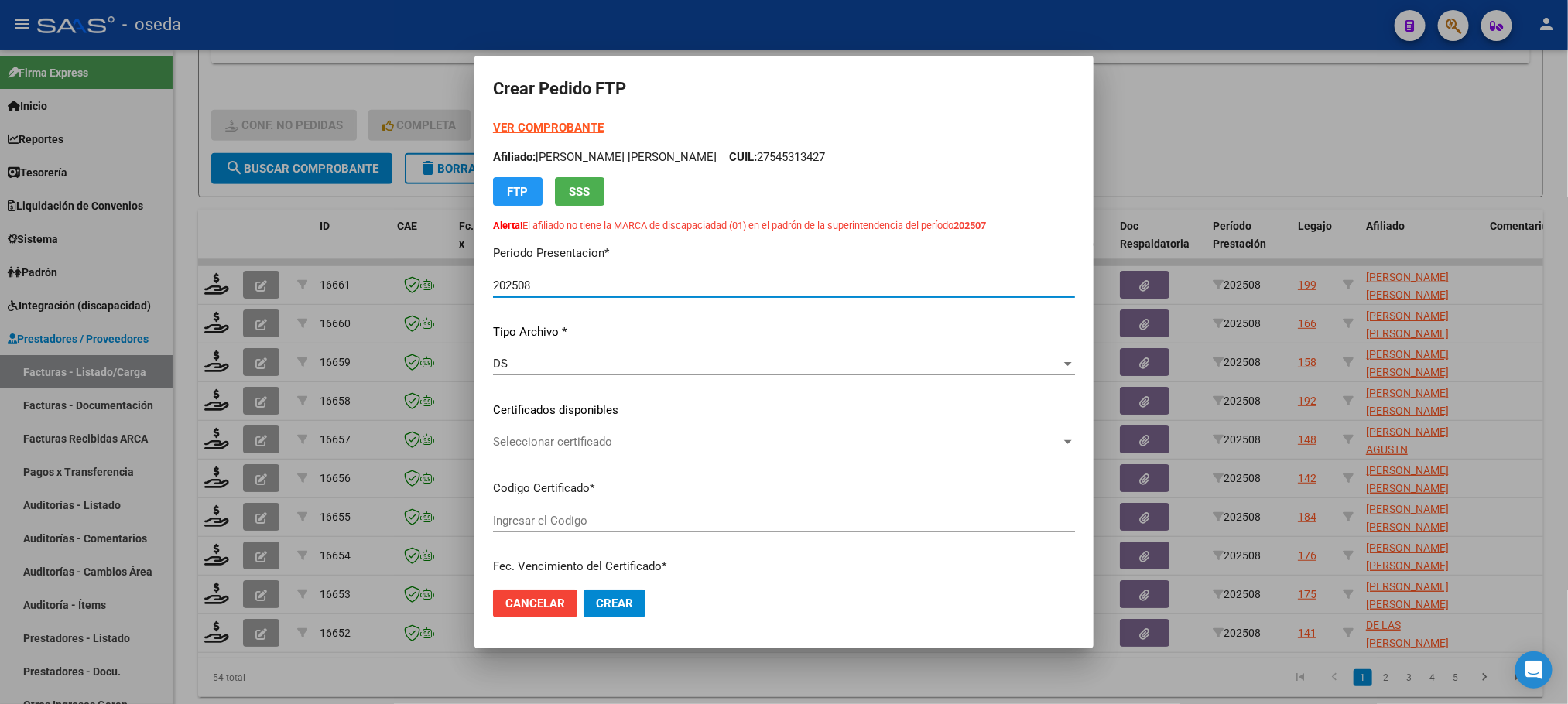
type input "ARG02000585136262023070420250704"
type input "2025-07-04"
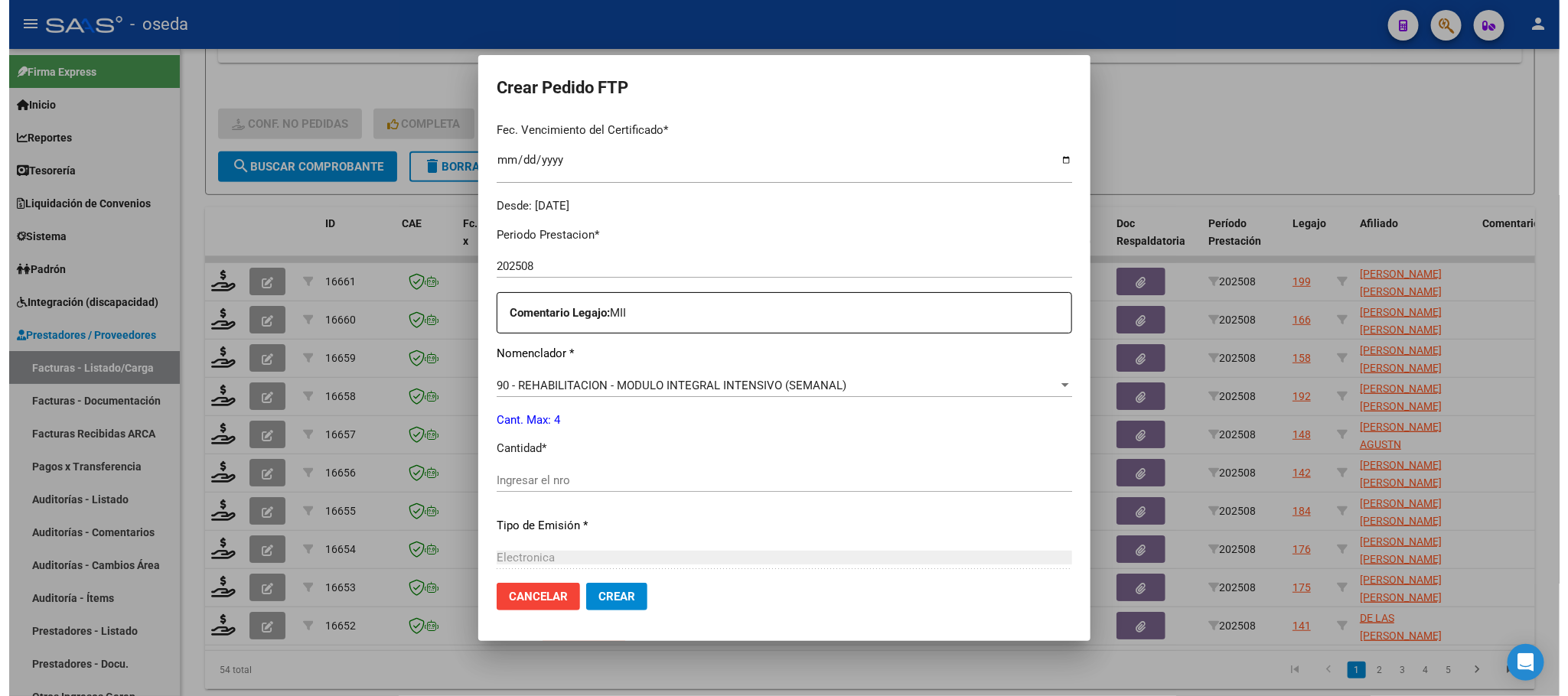
scroll to position [574, 0]
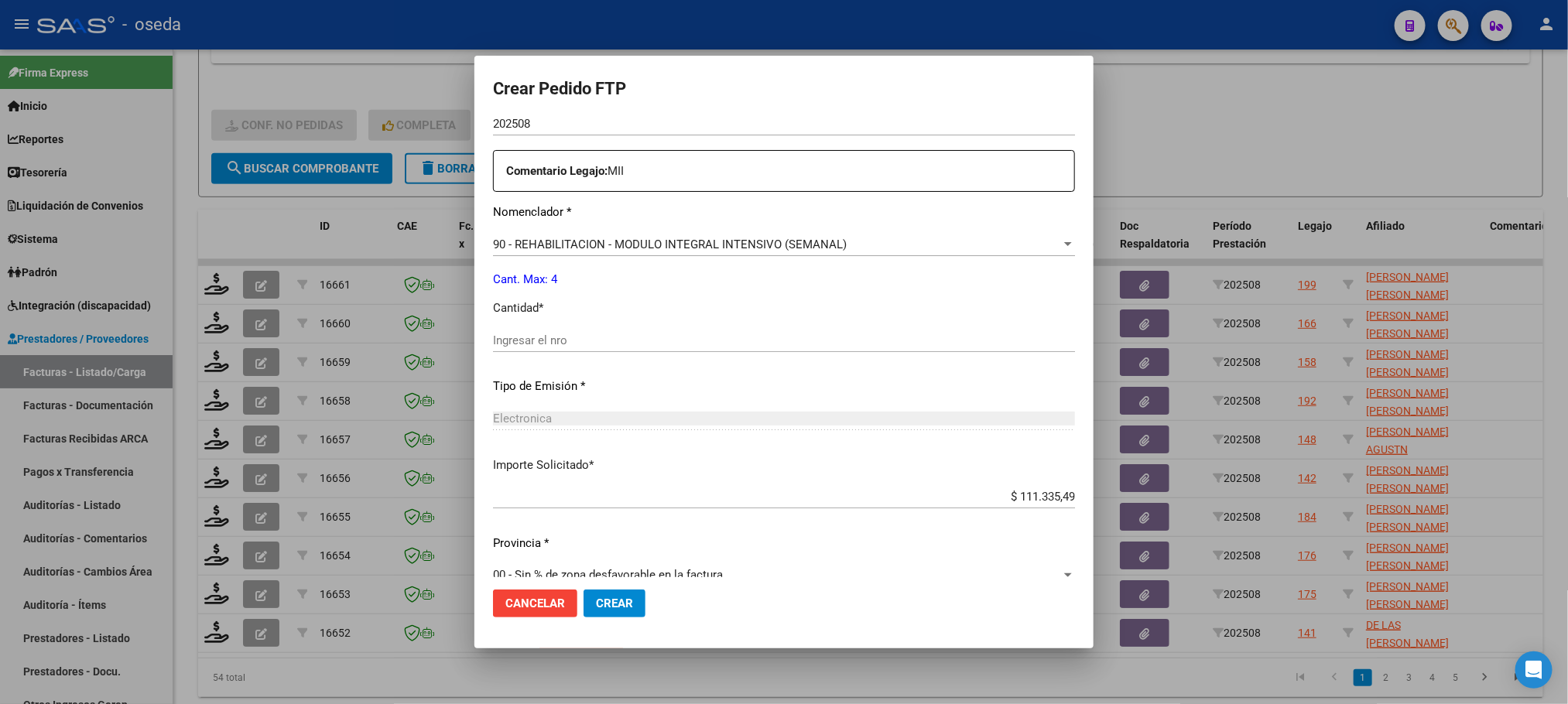
click at [662, 332] on div "Ingresar el nro" at bounding box center [783, 340] width 582 height 23
type input "4"
click at [584, 589] on button "Crear" at bounding box center [614, 603] width 62 height 28
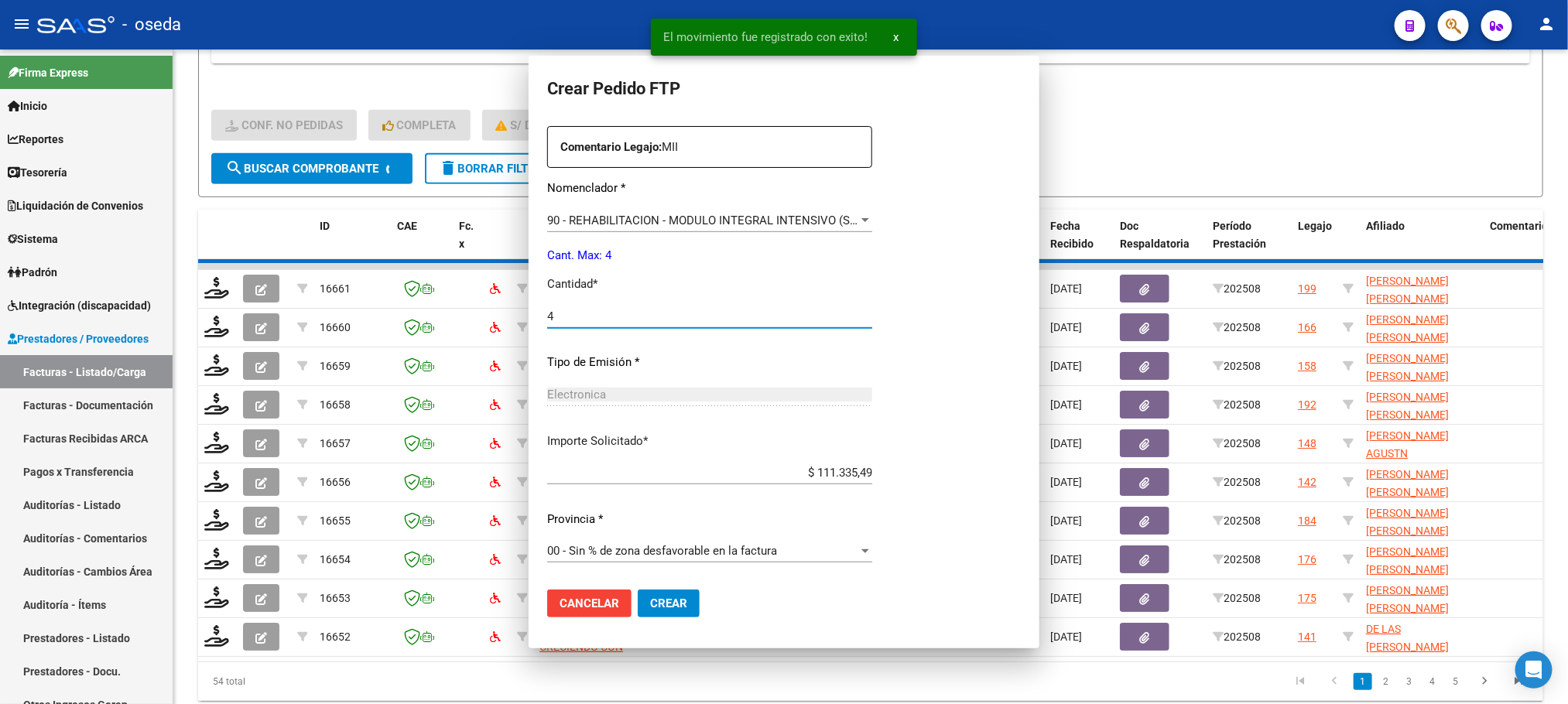
scroll to position [0, 0]
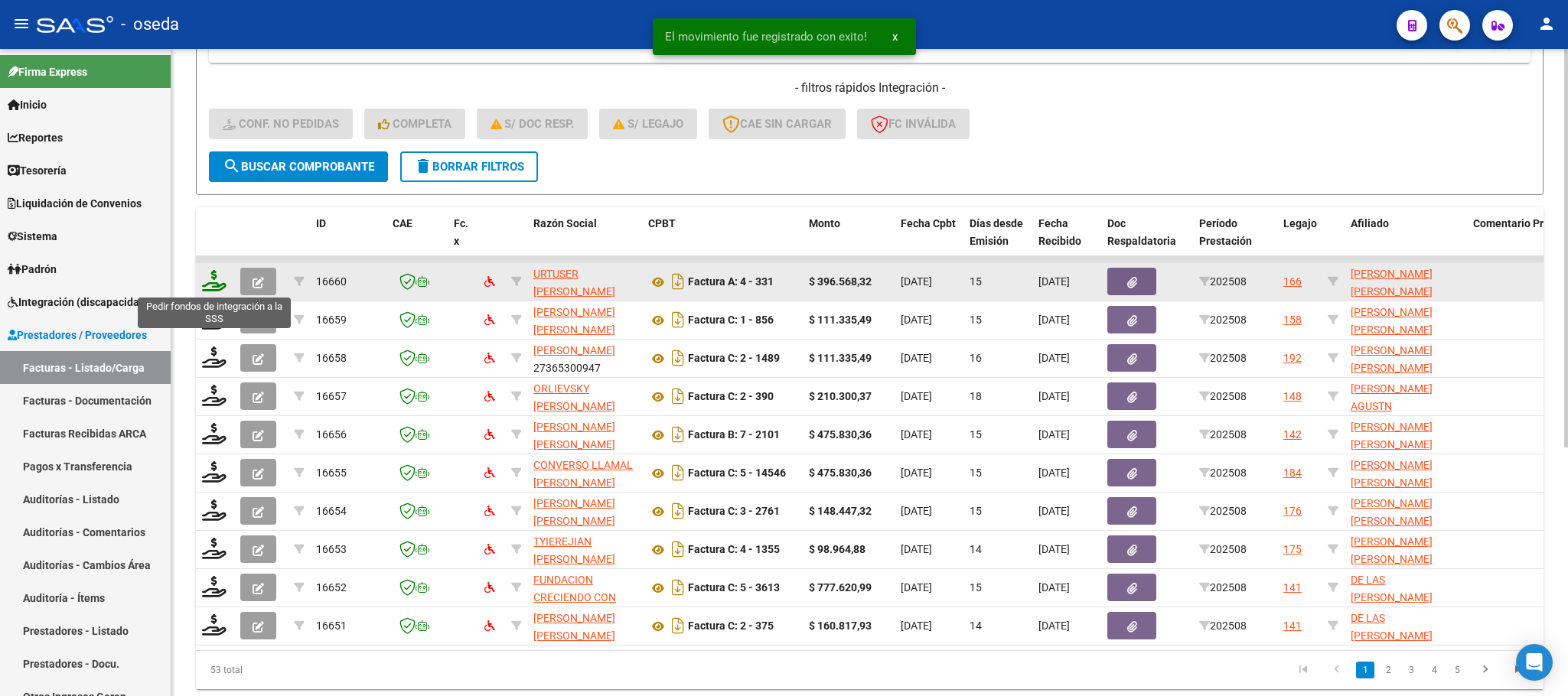
click at [204, 285] on icon at bounding box center [214, 280] width 25 height 22
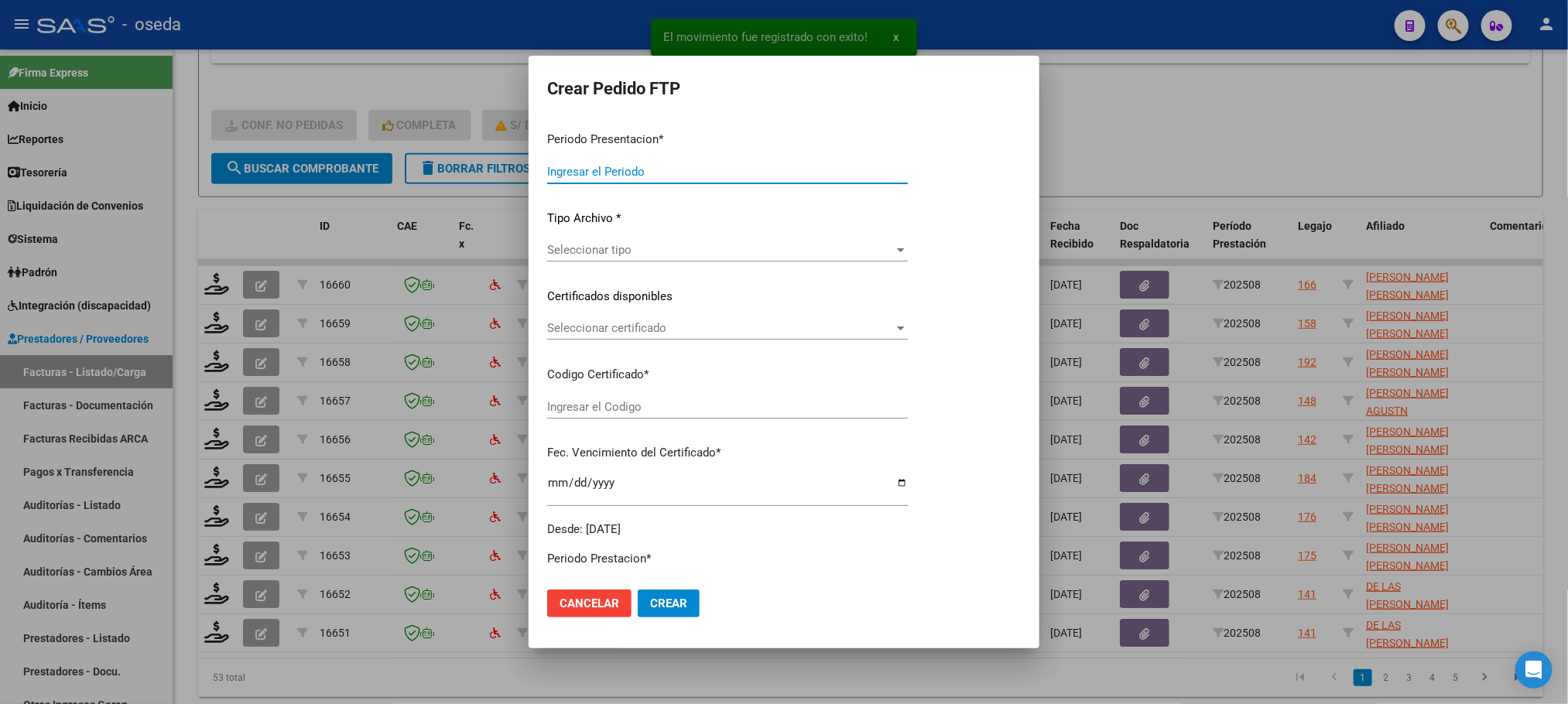
type input "202508"
type input "$ 396.568,32"
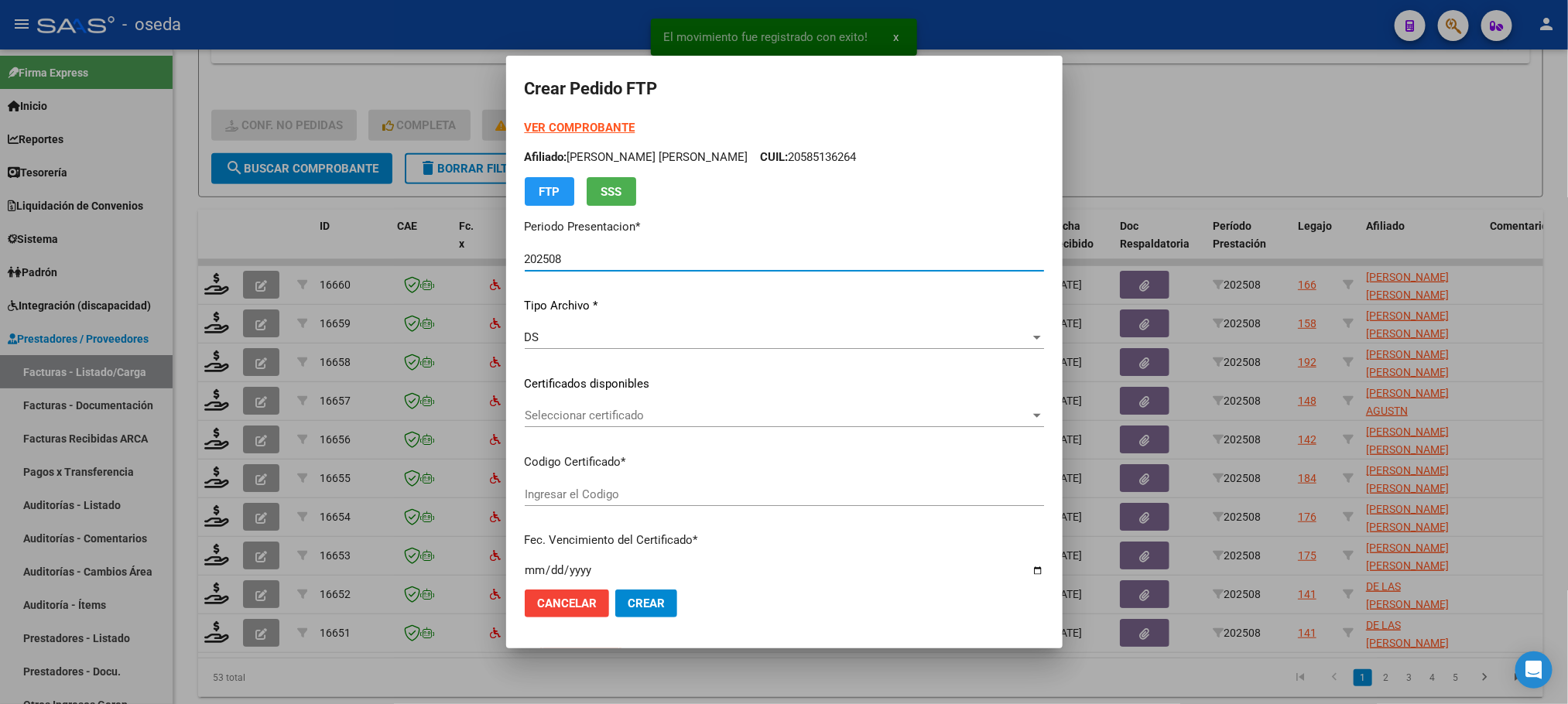
type input "ARG02000495520062022060120230601BS437"
type input "[DATE]"
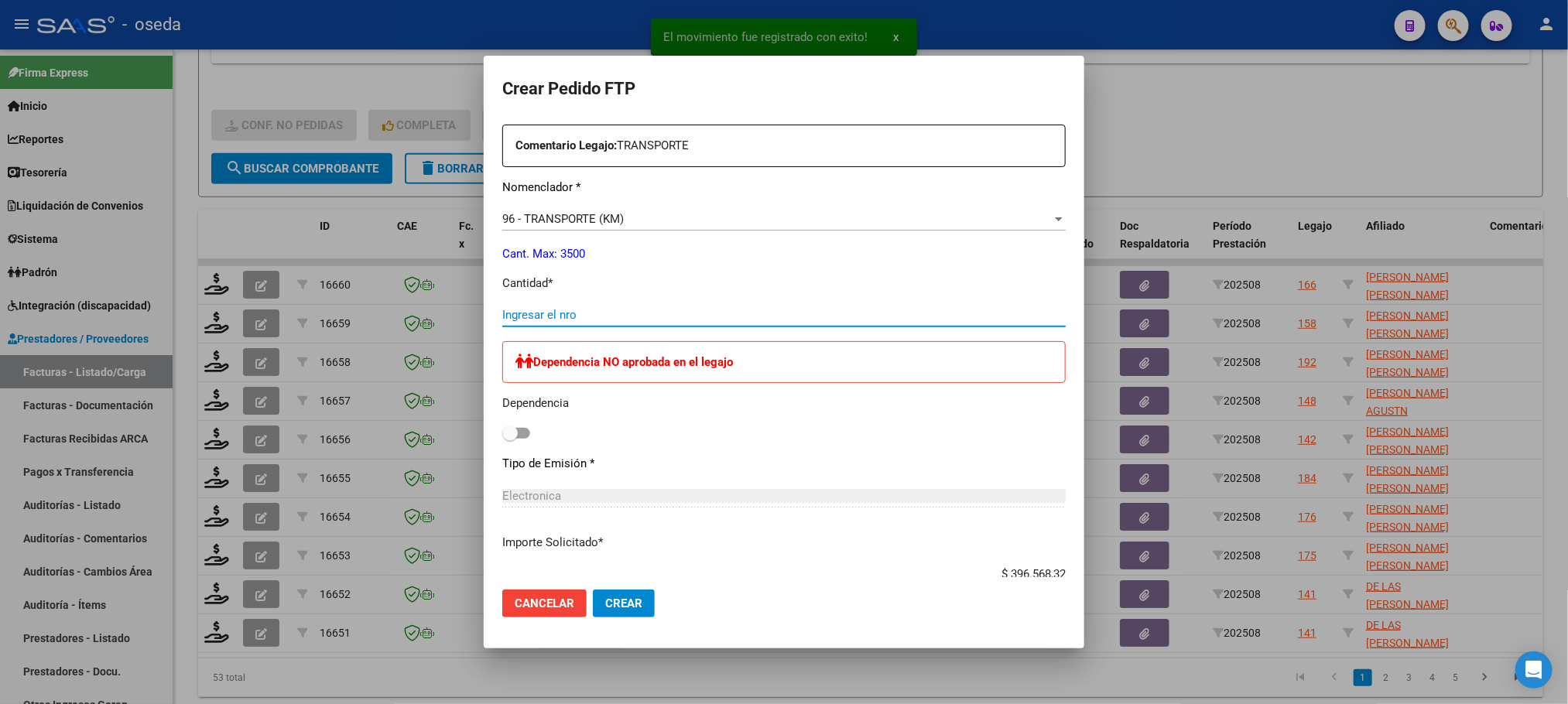
click at [623, 319] on input "Ingresar el nro" at bounding box center [784, 314] width 564 height 14
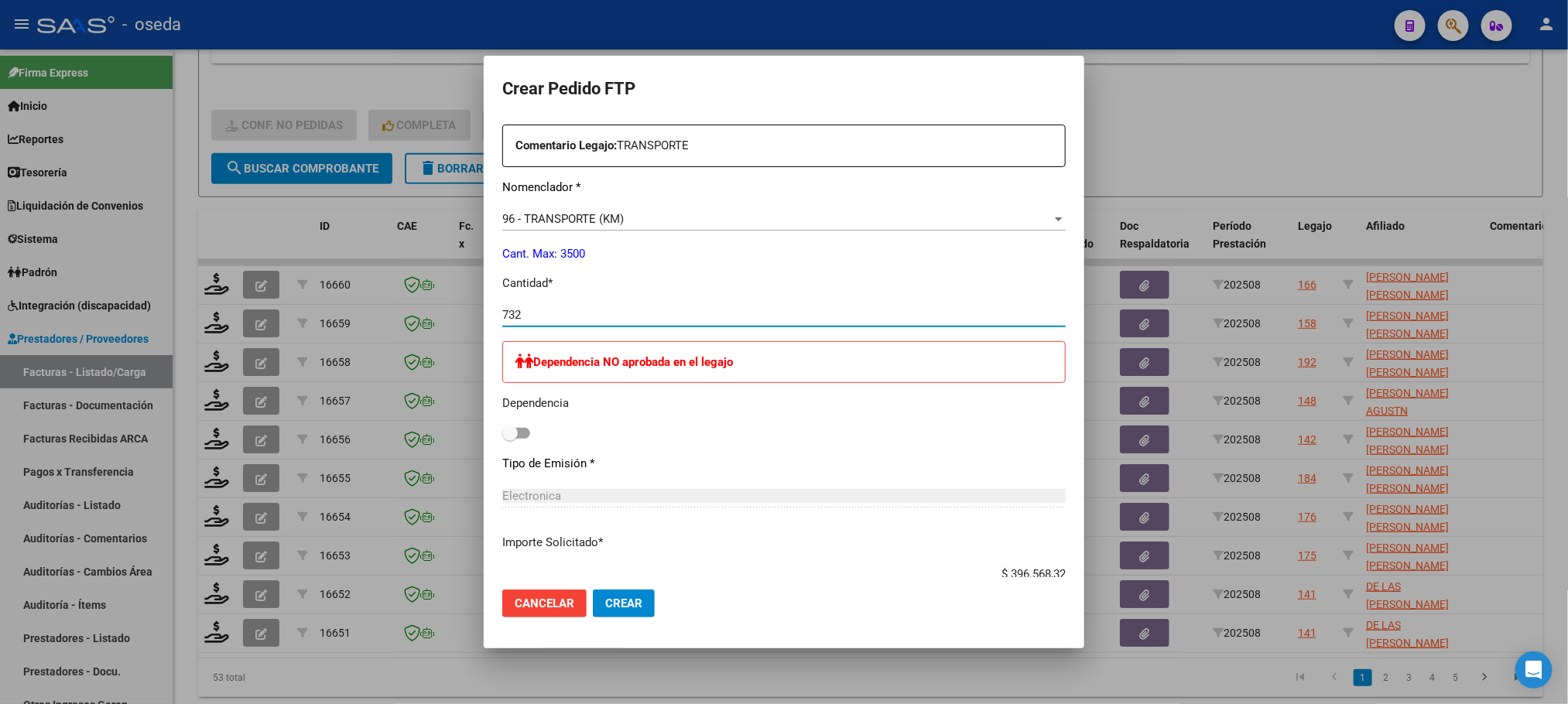
type input "732"
click at [593, 589] on button "Crear" at bounding box center [623, 603] width 62 height 28
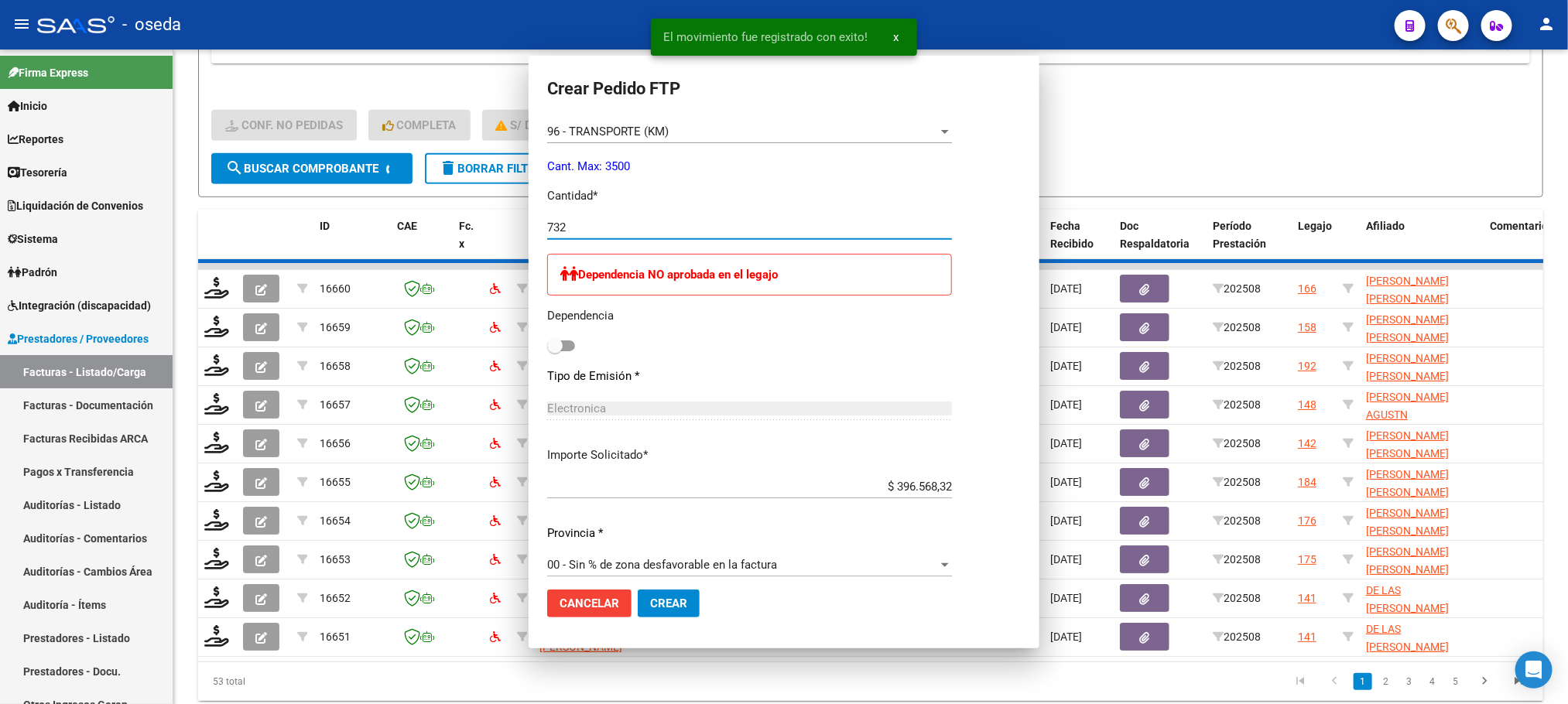
scroll to position [0, 0]
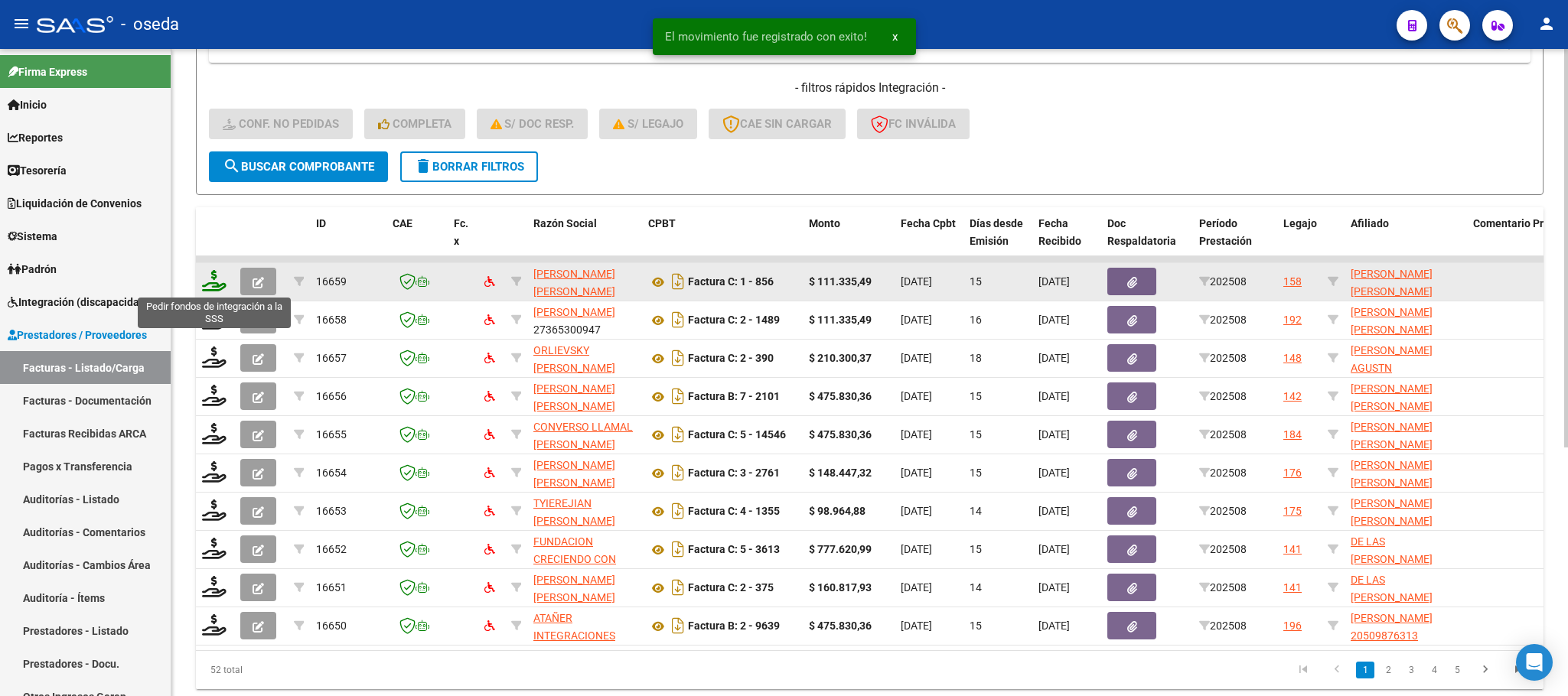
click at [207, 281] on icon at bounding box center [214, 280] width 25 height 22
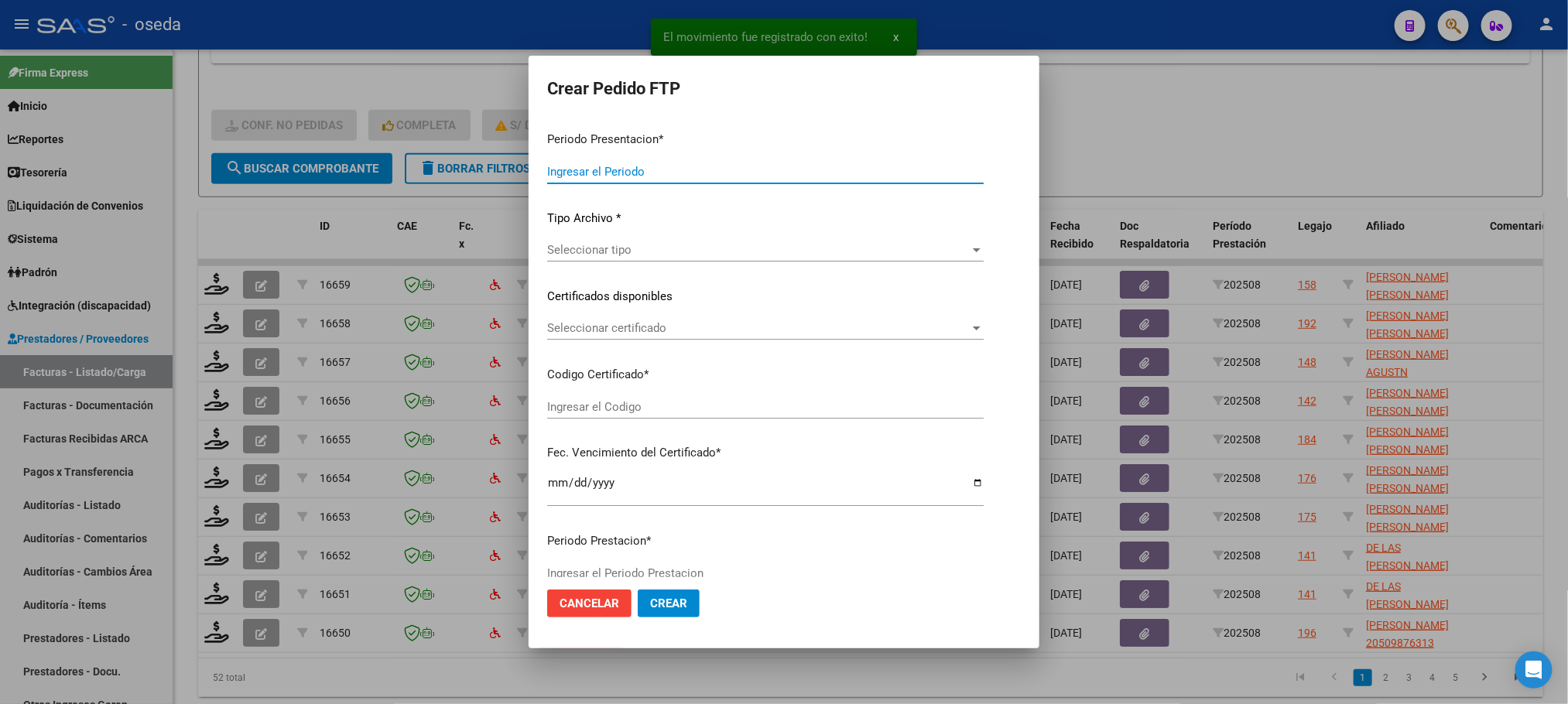
type input "202508"
type input "$ 111.335,49"
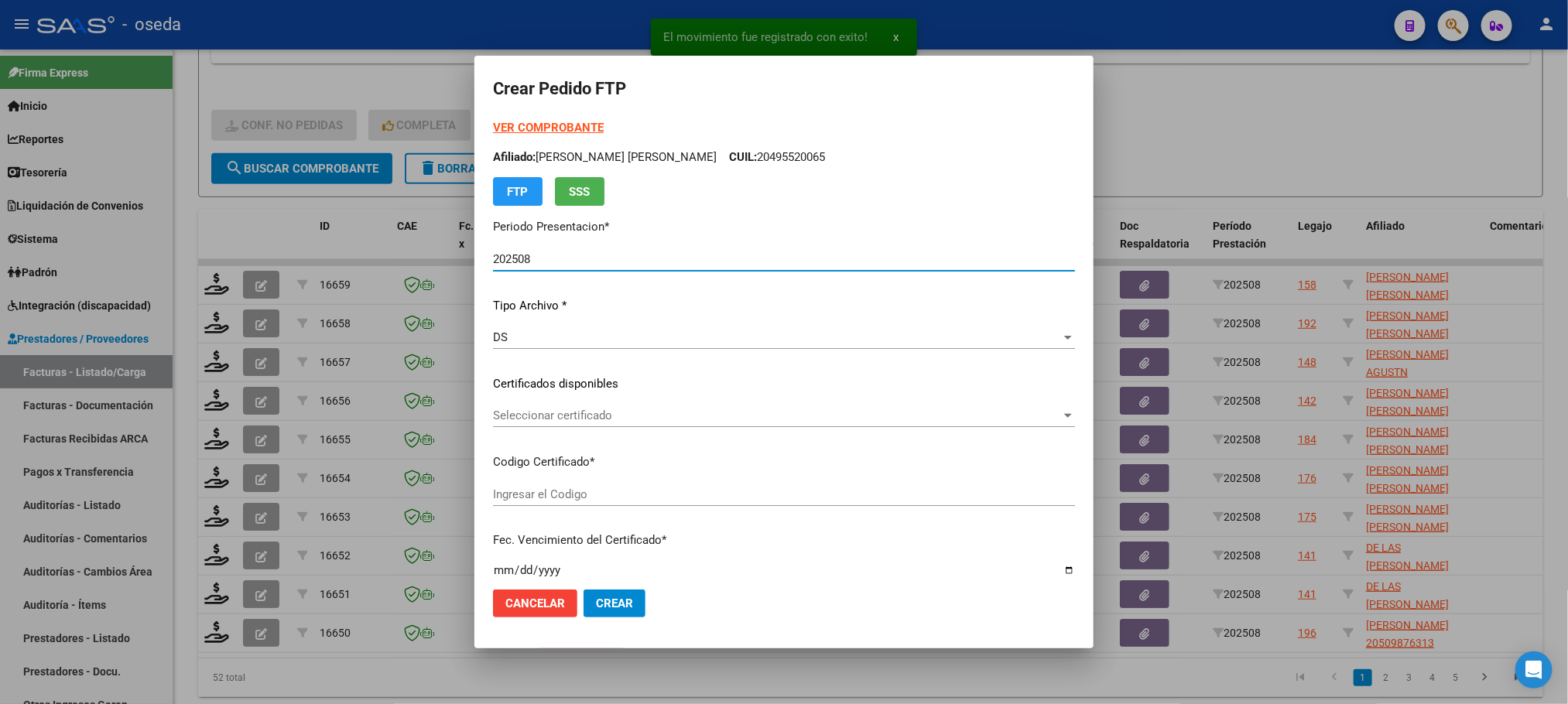
type input "ARG02000566683742022072820250728CBA536"
type input "2025-07-28"
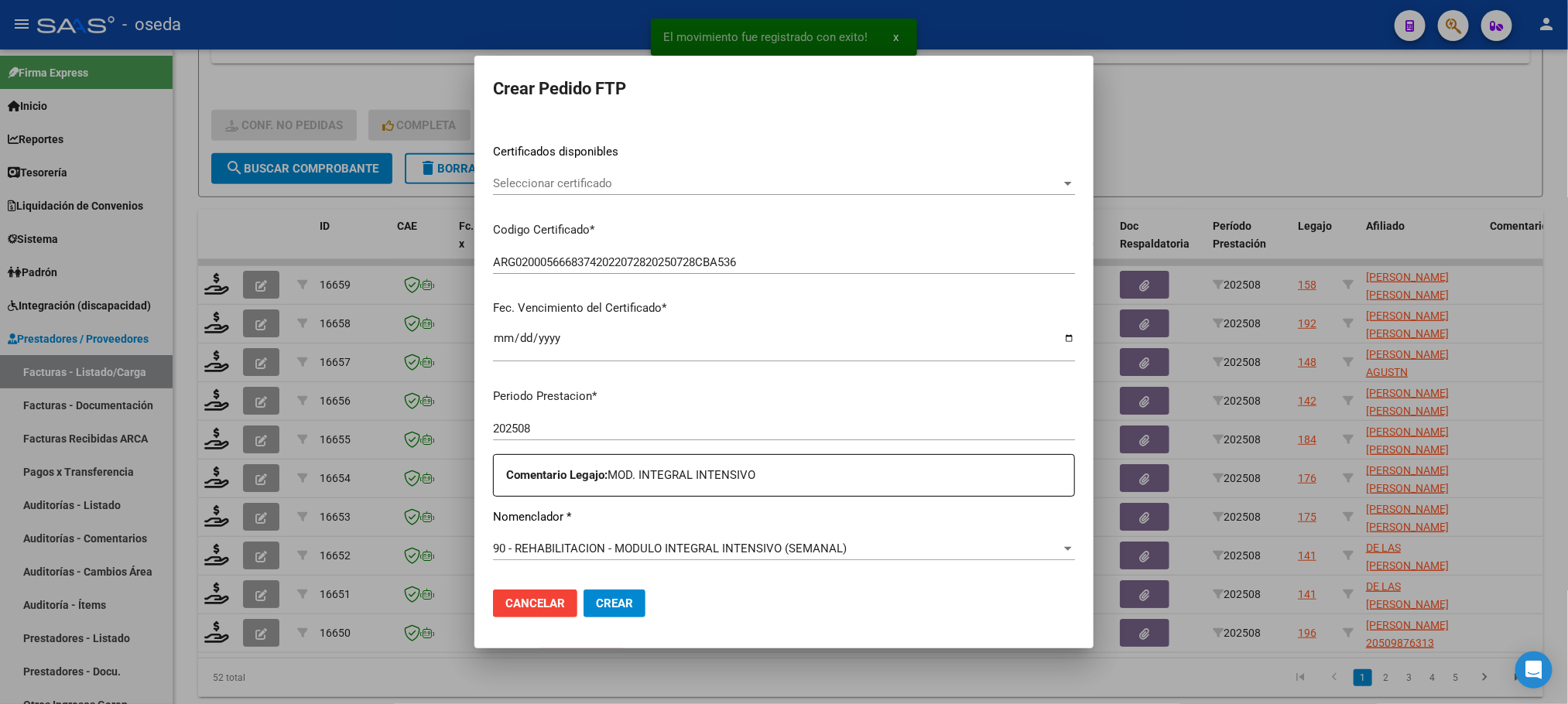
scroll to position [464, 0]
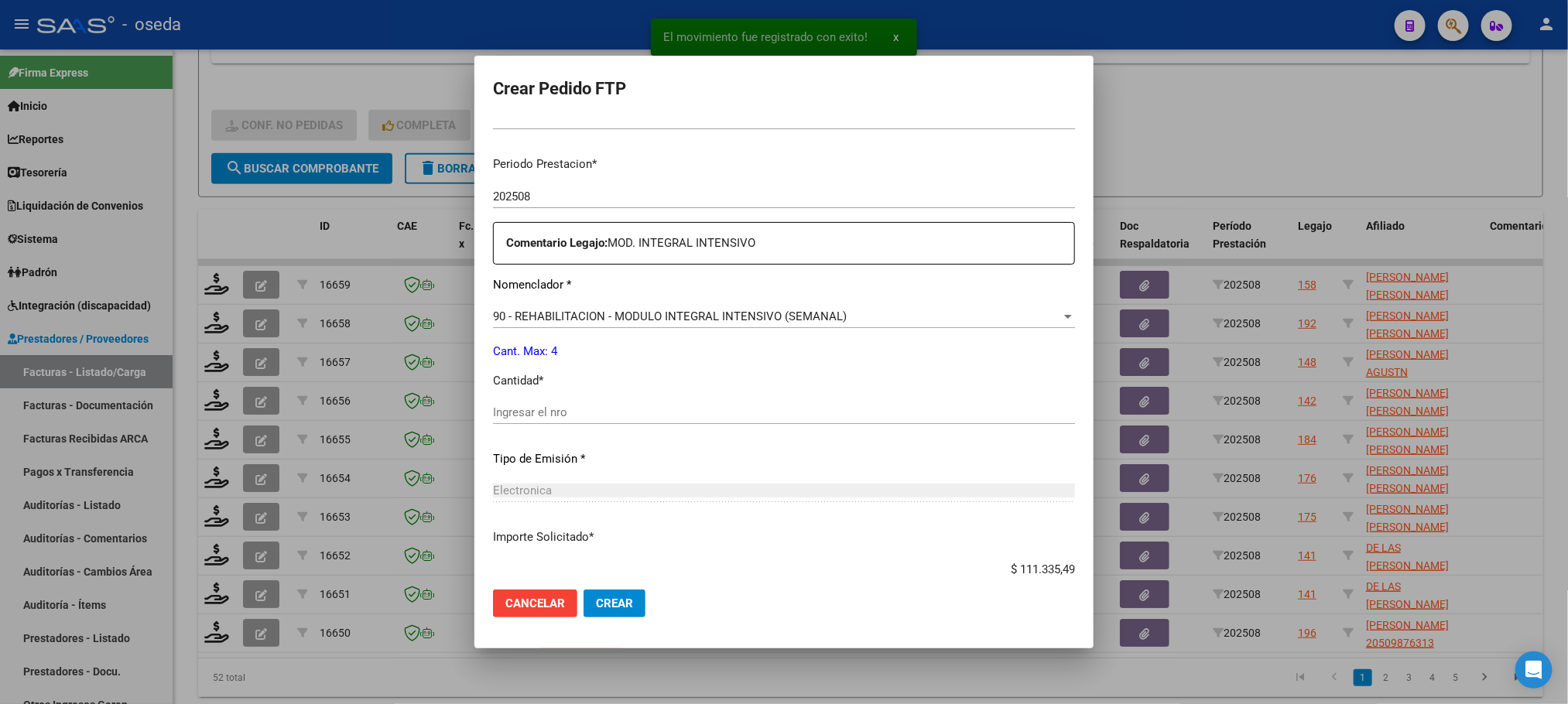
click at [703, 412] on input "Ingresar el nro" at bounding box center [783, 412] width 582 height 14
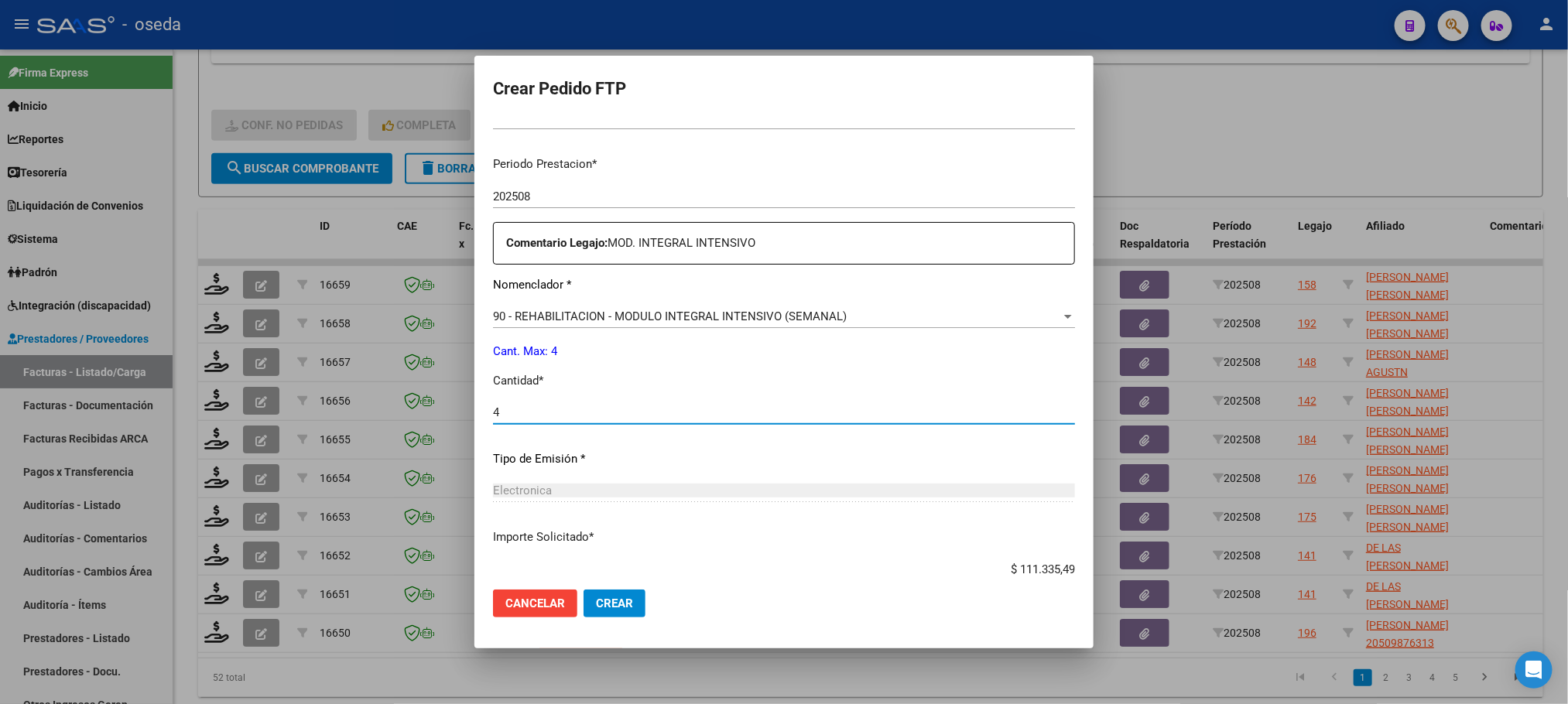
type input "4"
click at [584, 589] on button "Crear" at bounding box center [614, 603] width 62 height 28
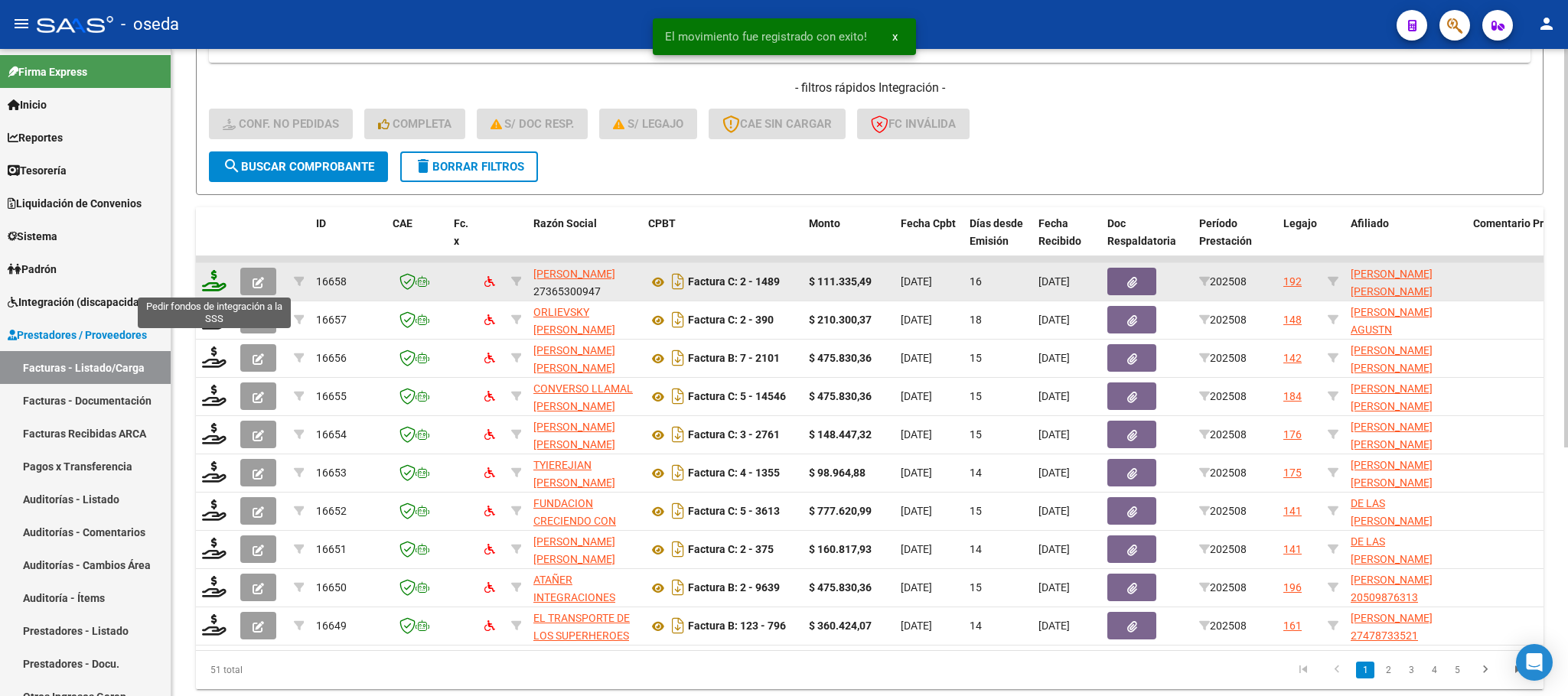
click at [216, 274] on icon at bounding box center [214, 280] width 25 height 22
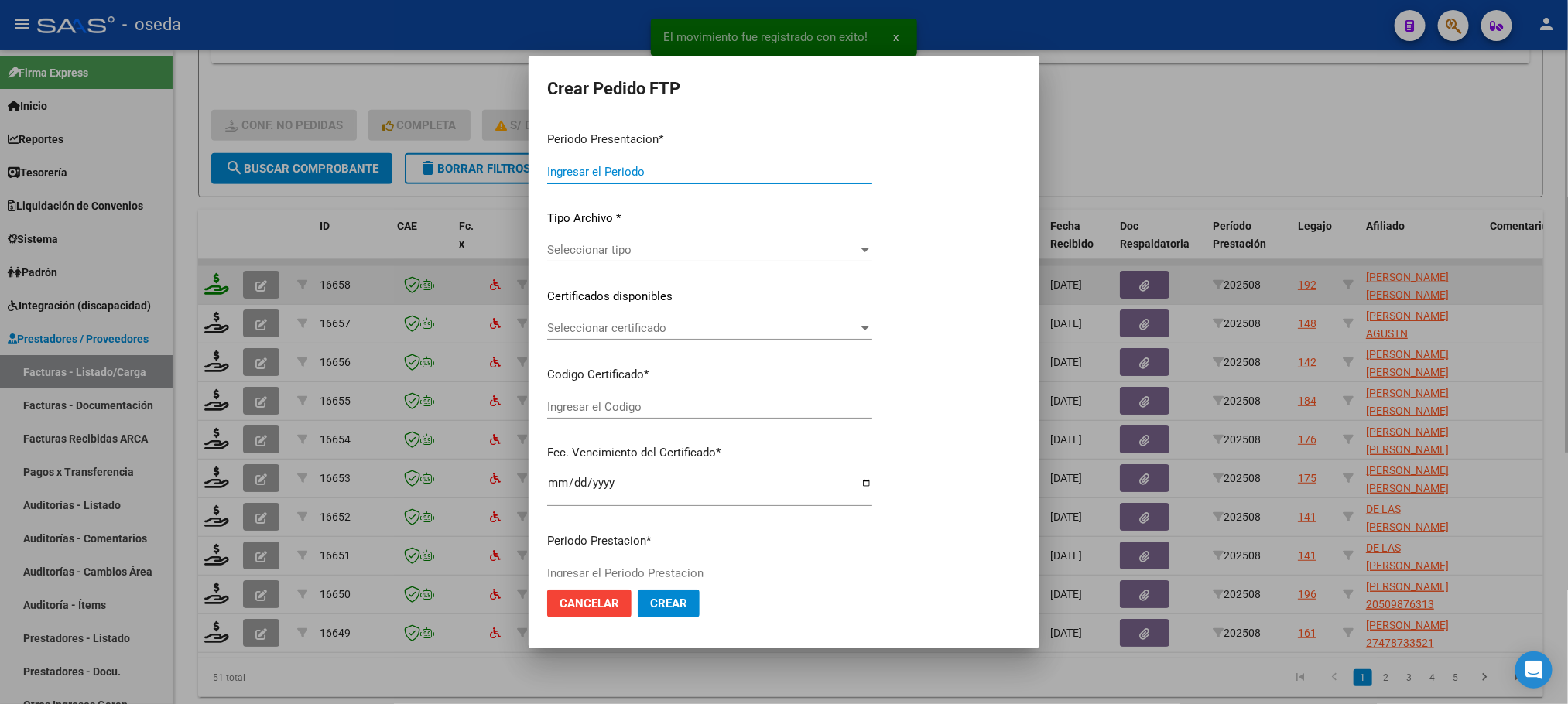
type input "202508"
type input "$ 111.335,49"
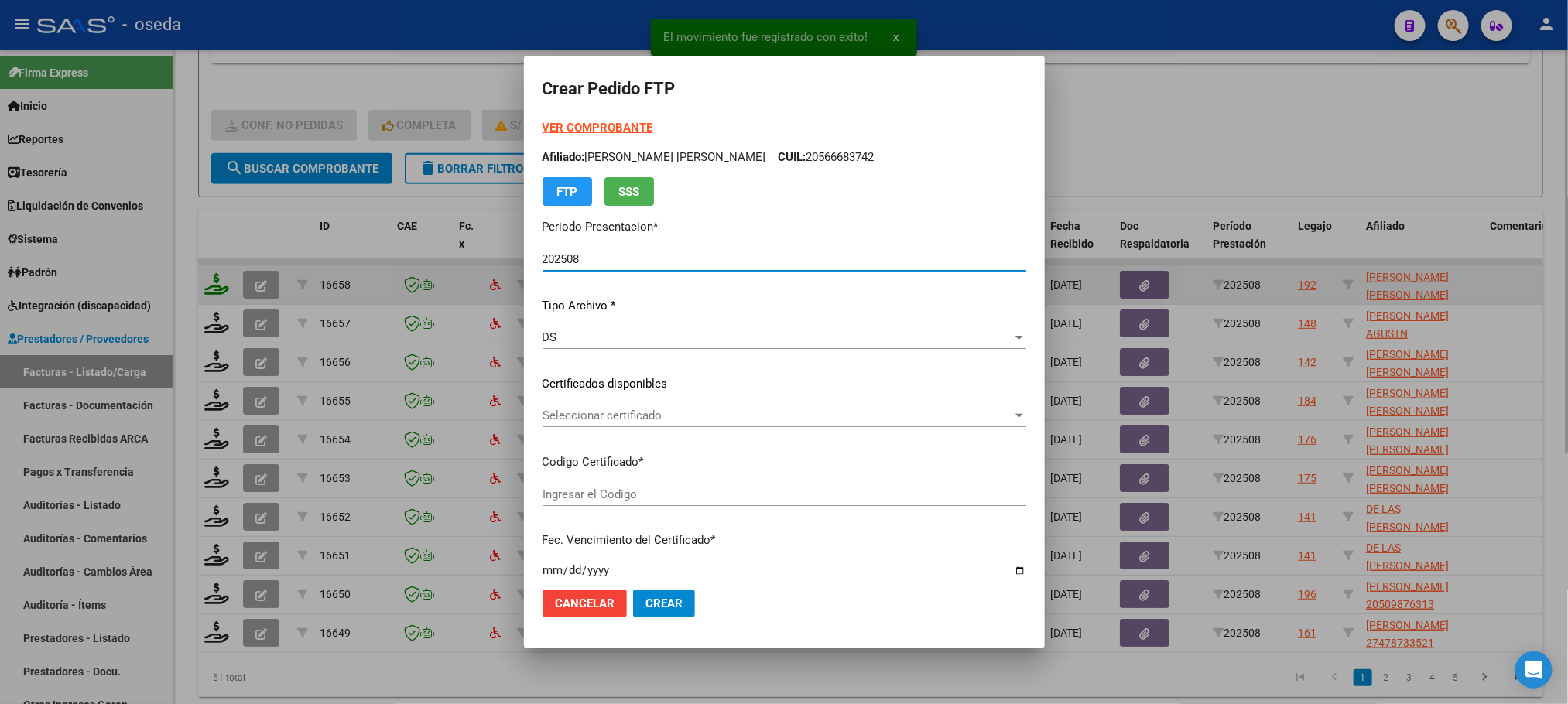
type input "20535867004"
type input "2022-01-30"
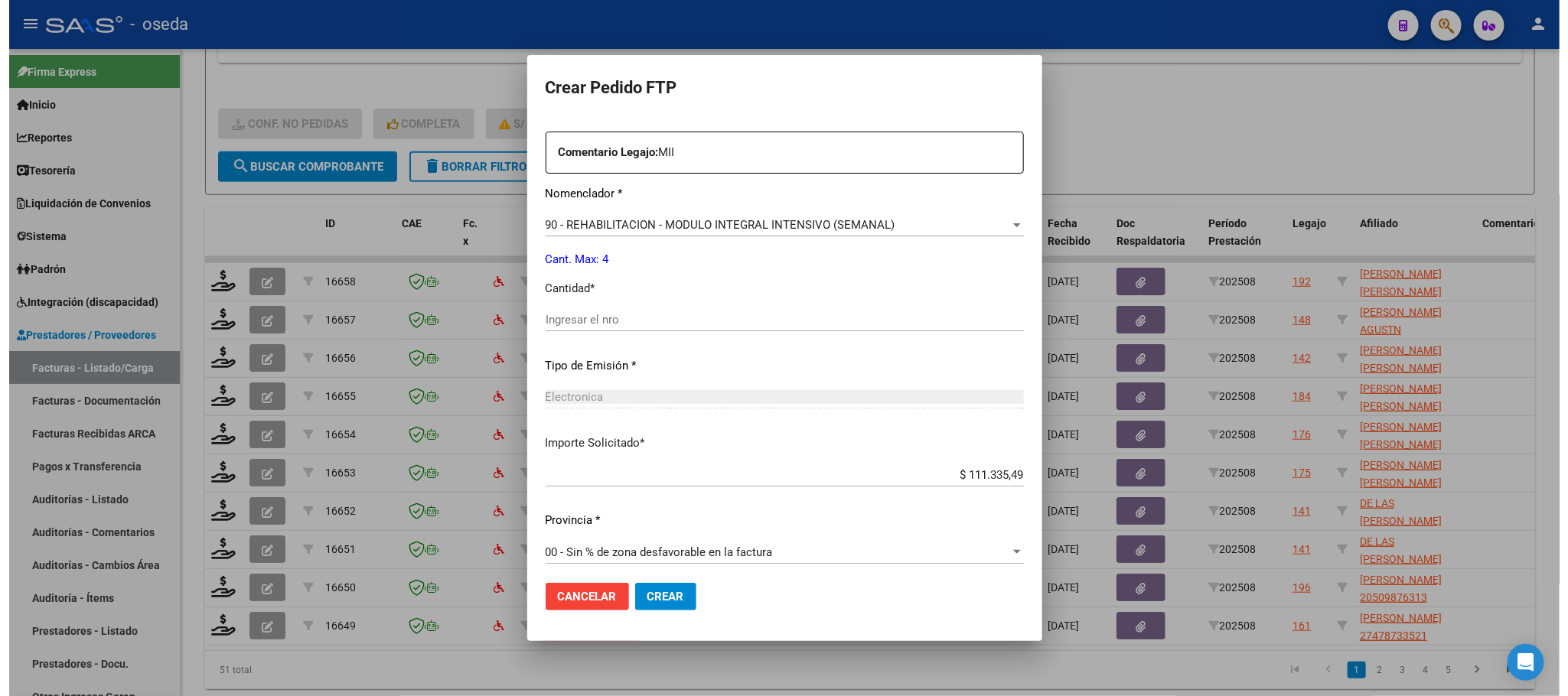
scroll to position [554, 0]
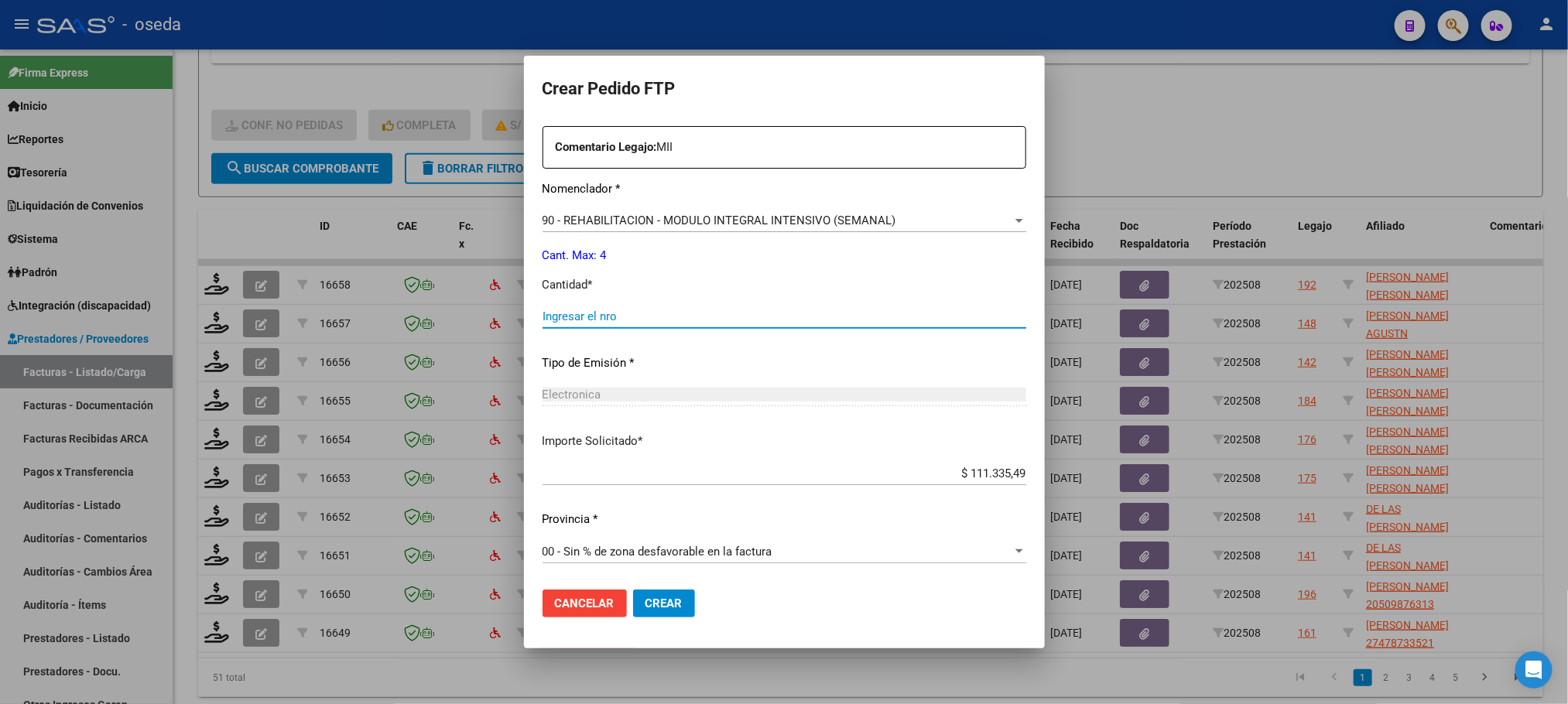
click at [790, 321] on input "Ingresar el nro" at bounding box center [784, 316] width 484 height 14
type input "4"
click at [633, 589] on button "Crear" at bounding box center [664, 603] width 62 height 28
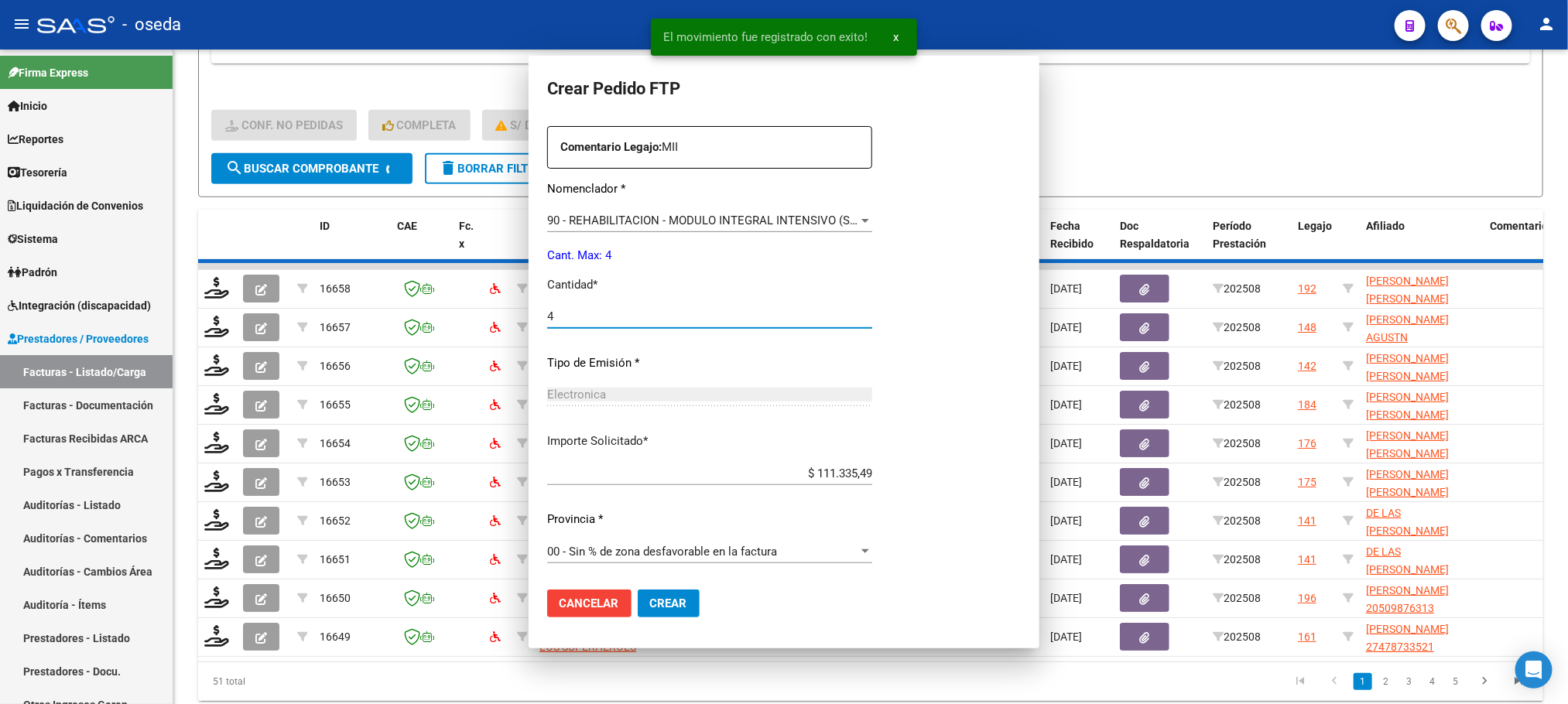
scroll to position [0, 0]
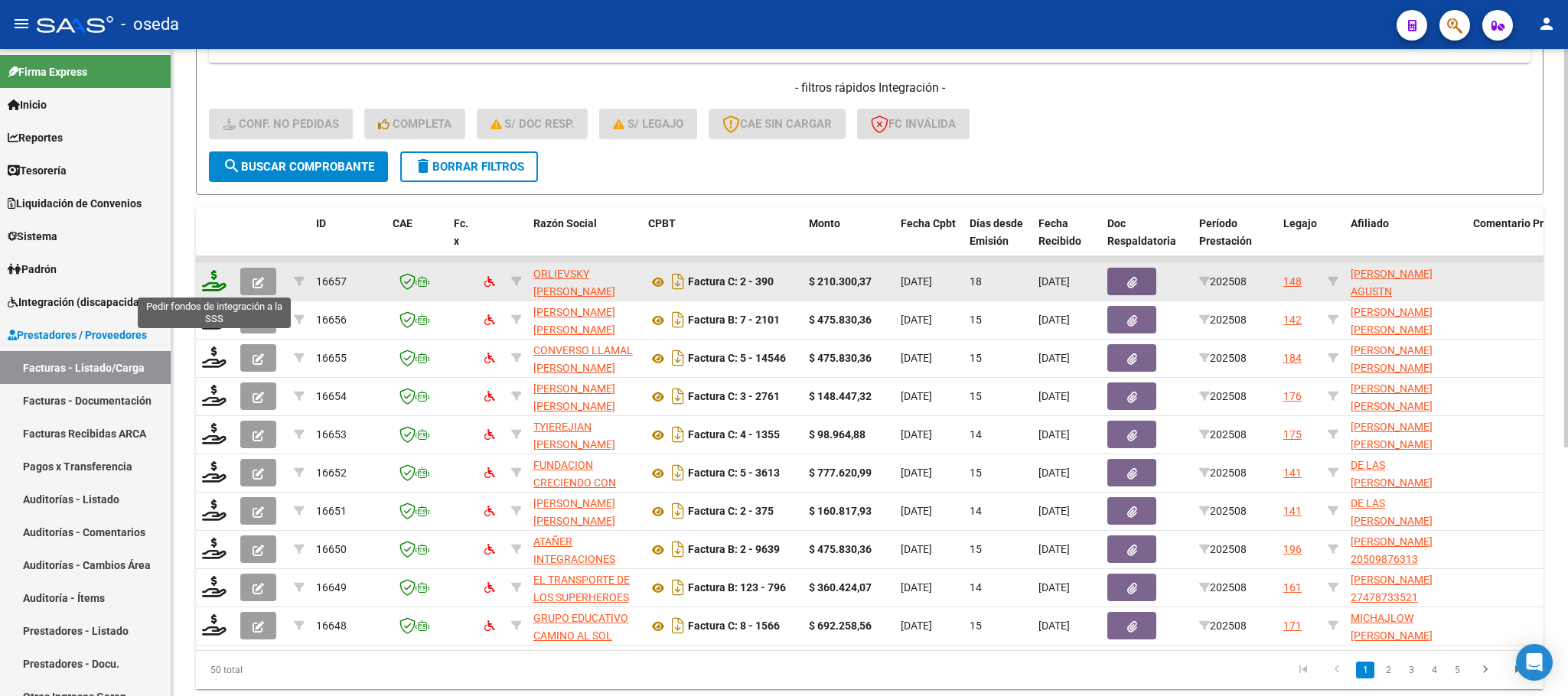
click at [221, 276] on icon at bounding box center [214, 280] width 25 height 22
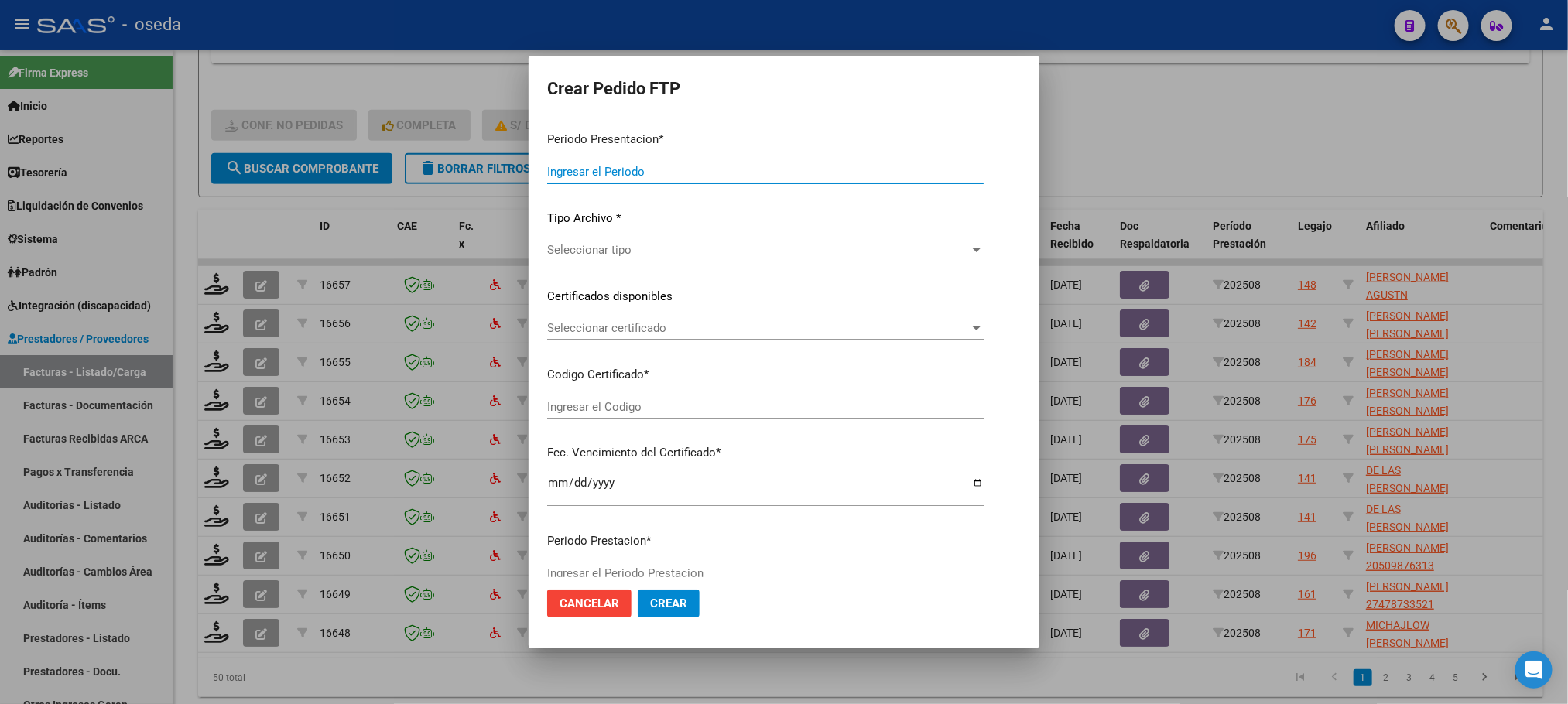
type input "202508"
type input "$ 210.300,37"
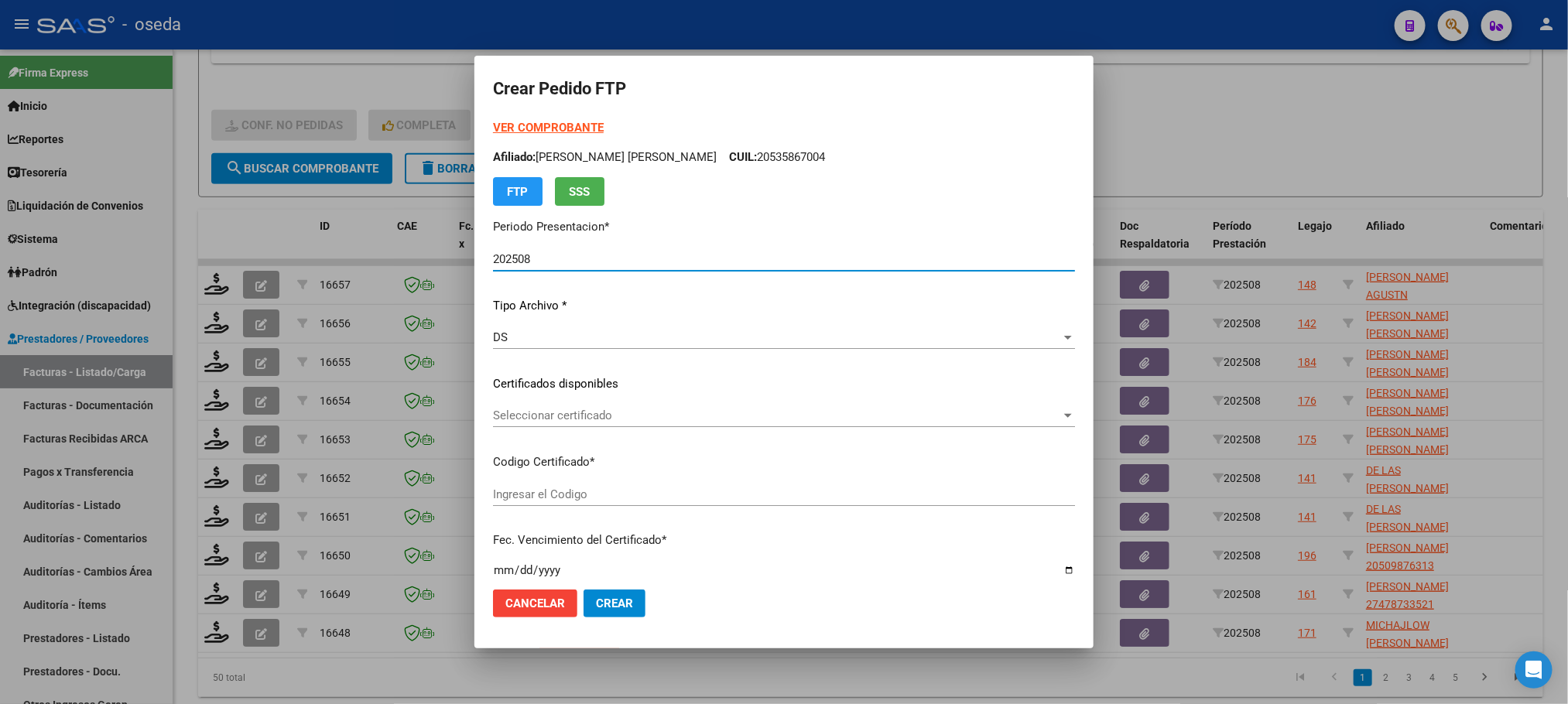
type input "ARG02000434428982022051020320510CBA536"
type input "2032-05-10"
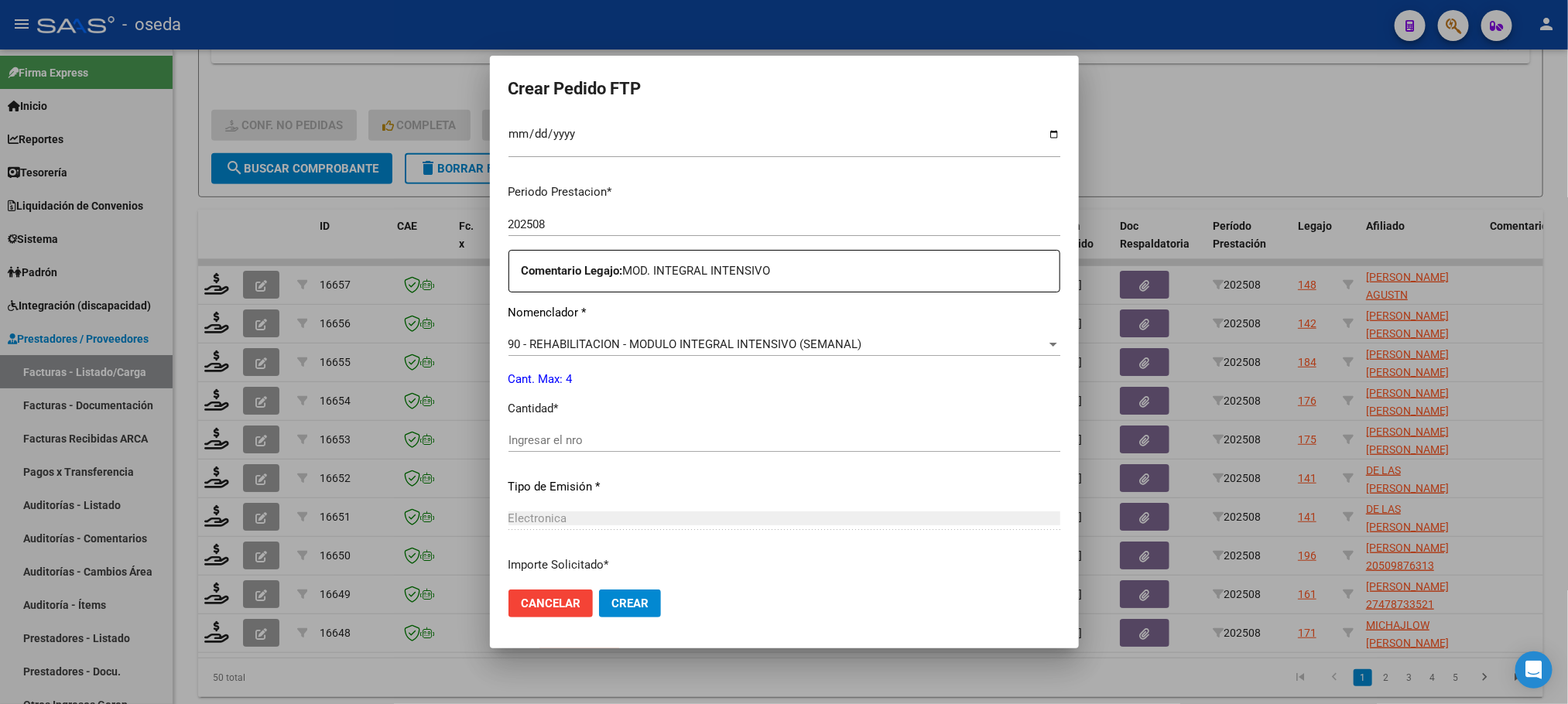
scroll to position [464, 0]
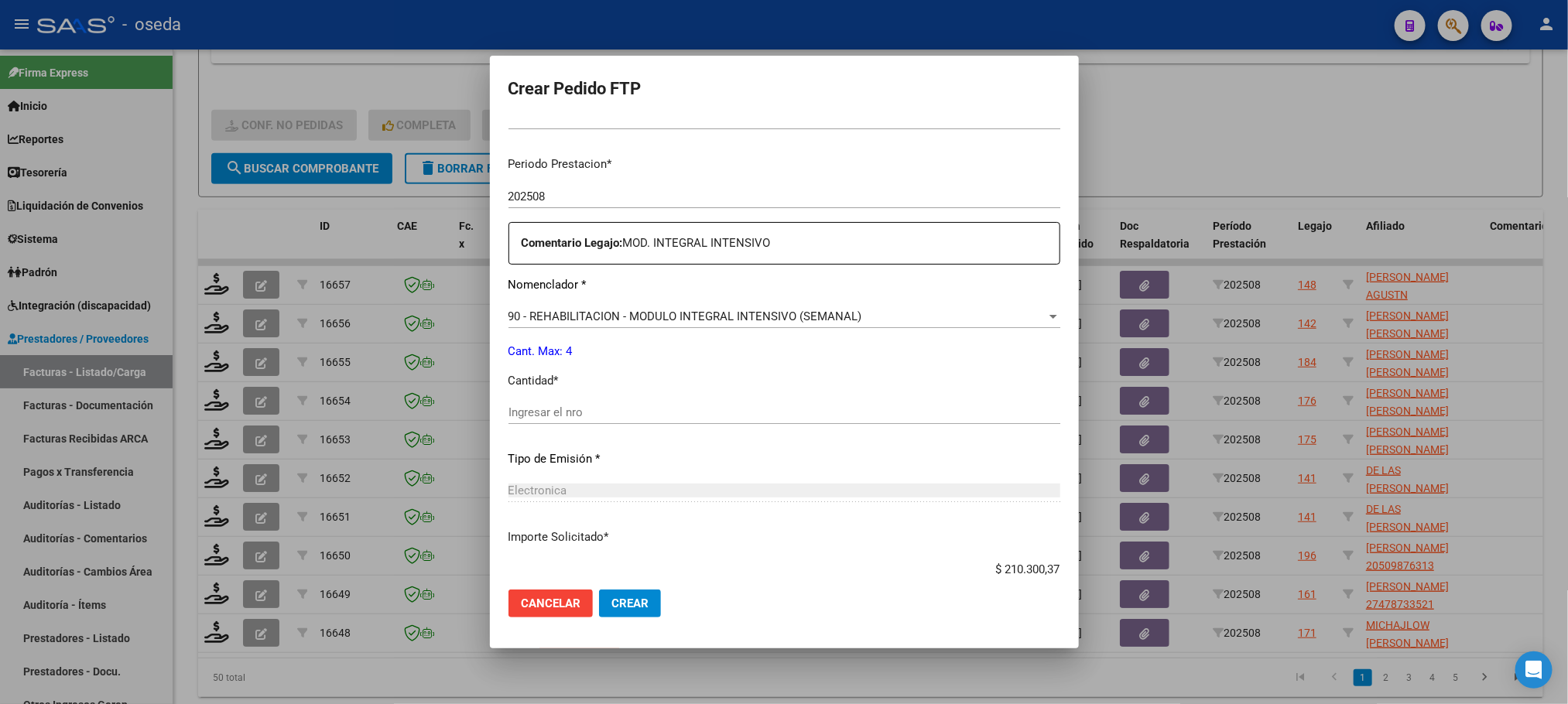
click at [690, 407] on input "Ingresar el nro" at bounding box center [784, 412] width 551 height 14
type input "4"
click at [599, 589] on button "Crear" at bounding box center [630, 603] width 62 height 28
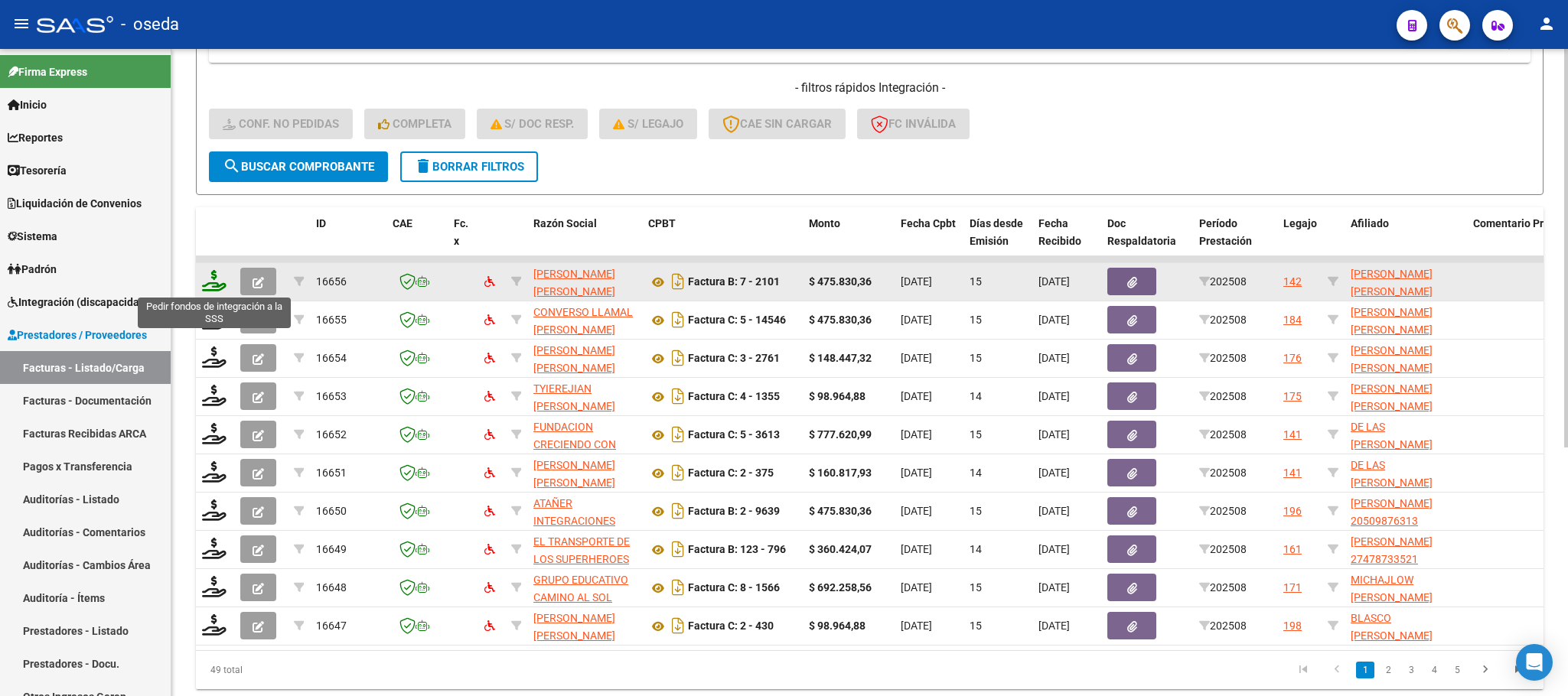
click at [219, 290] on icon at bounding box center [214, 280] width 25 height 22
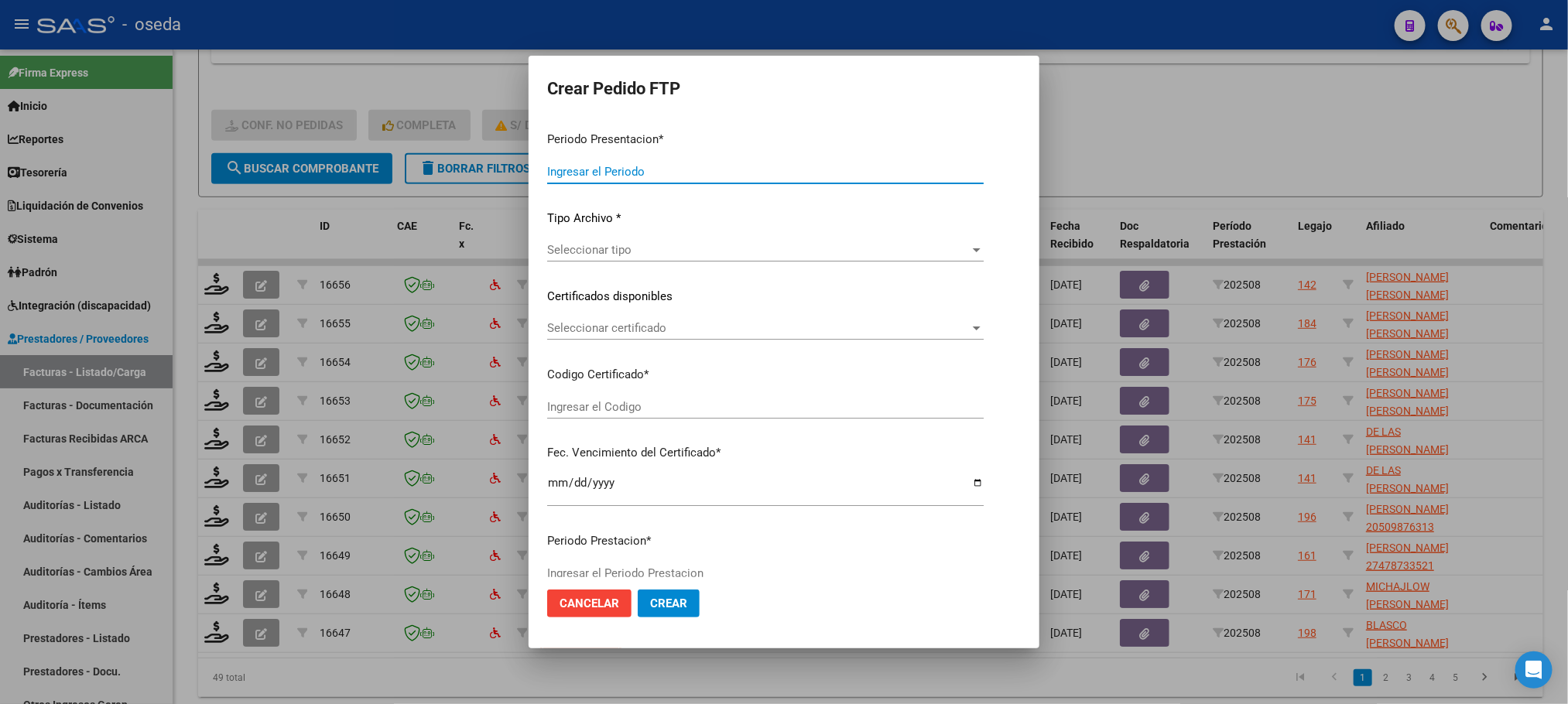
type input "202508"
type input "$ 475.830,36"
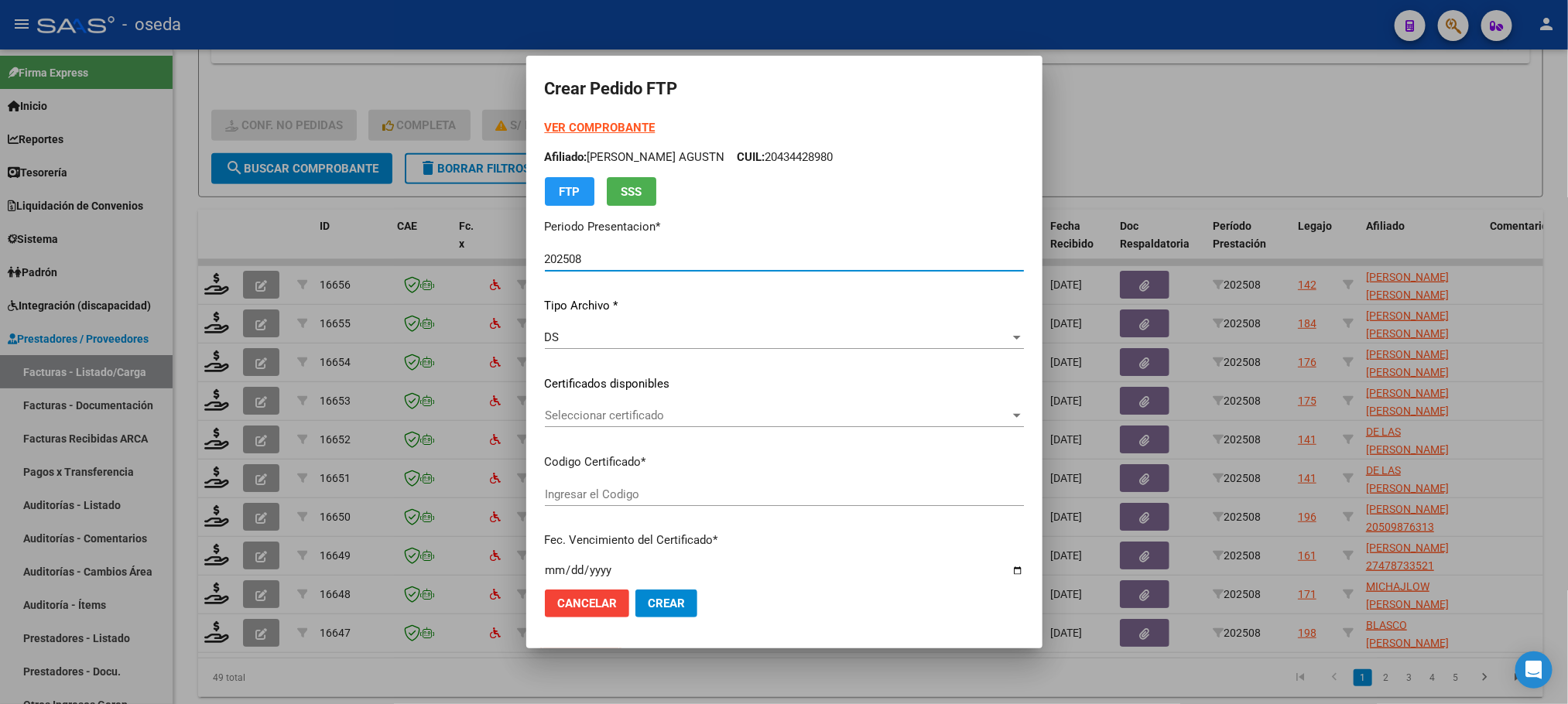
type input "ARG01000535867222023113020261130CBA536"
type input "[DATE]"
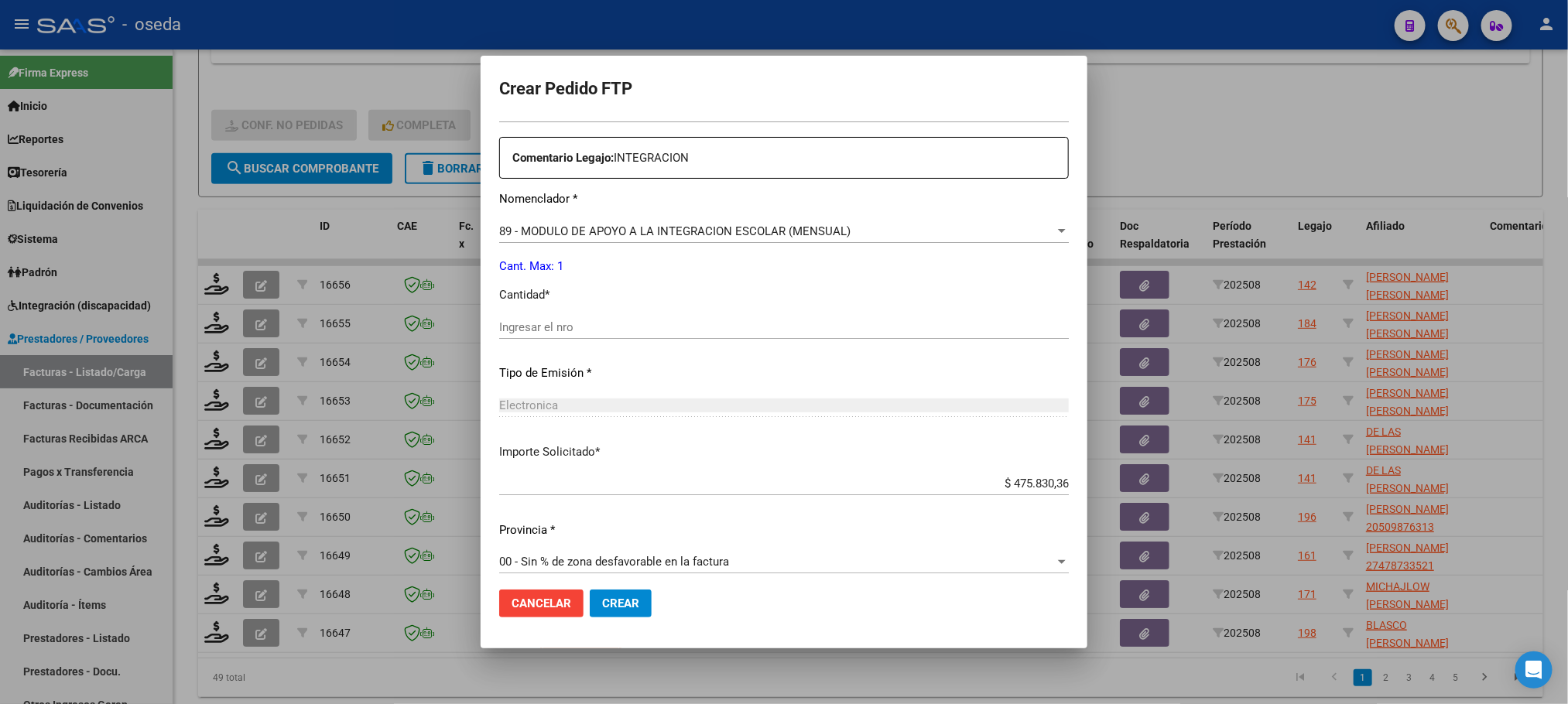
scroll to position [578, 0]
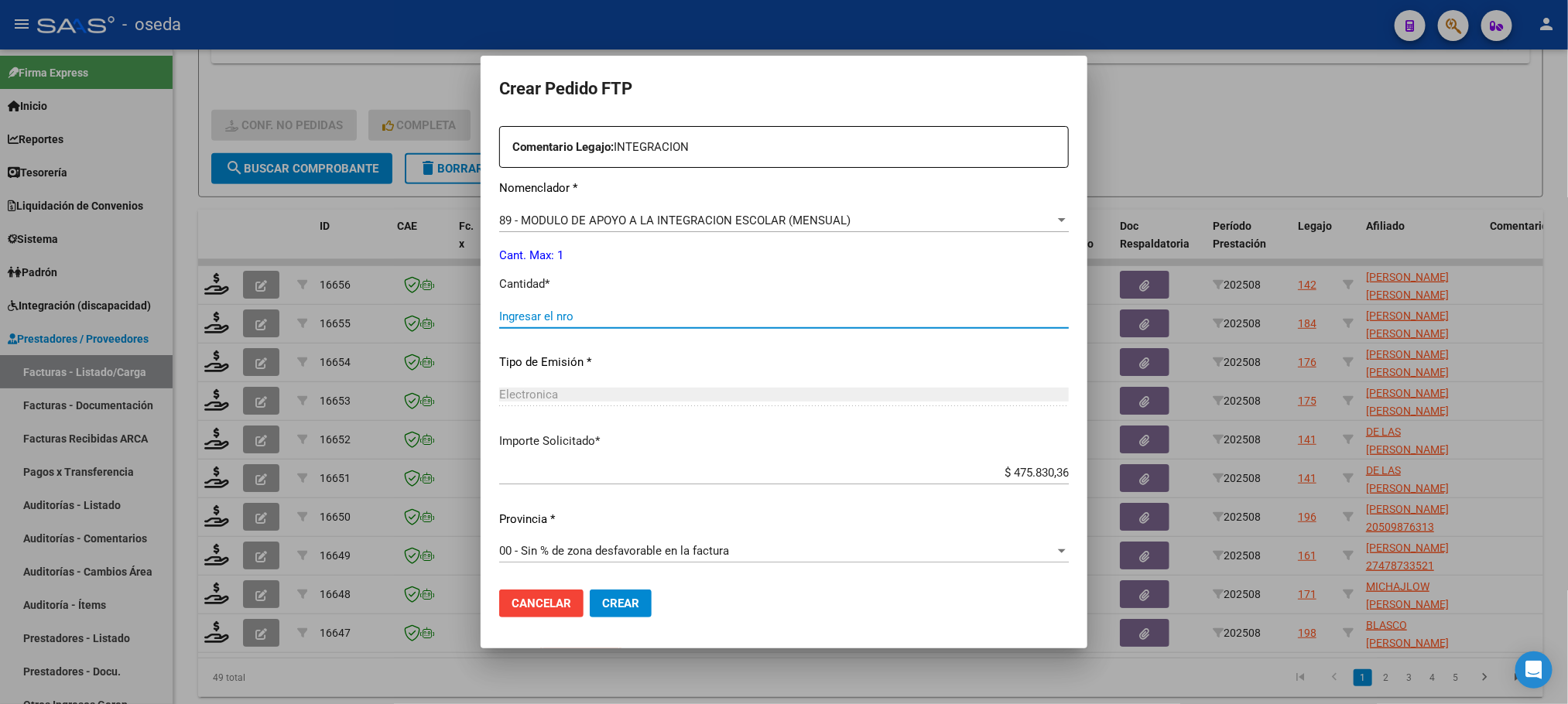
click at [615, 309] on input "Ingresar el nro" at bounding box center [783, 316] width 569 height 14
type input "1"
click at [589, 589] on button "Crear" at bounding box center [620, 603] width 62 height 28
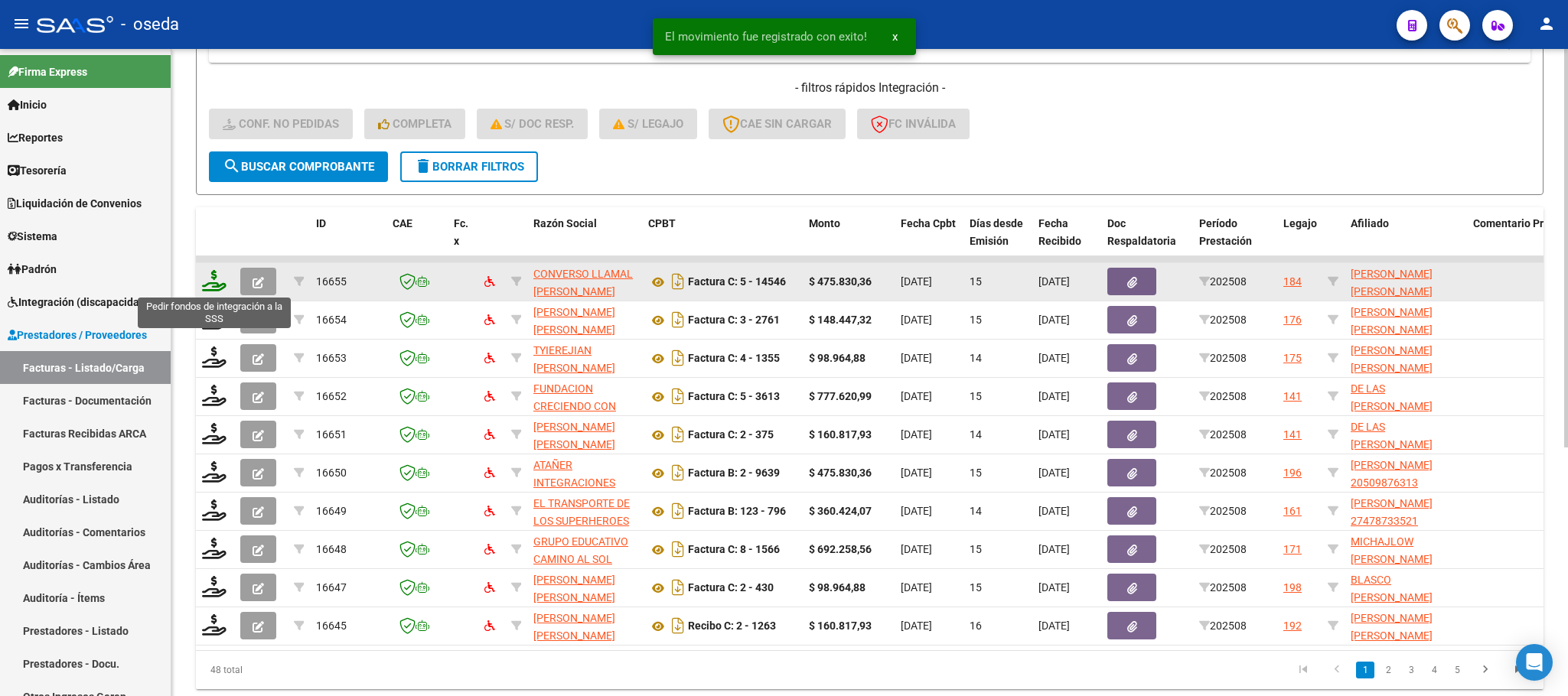
click at [218, 280] on icon at bounding box center [214, 280] width 25 height 22
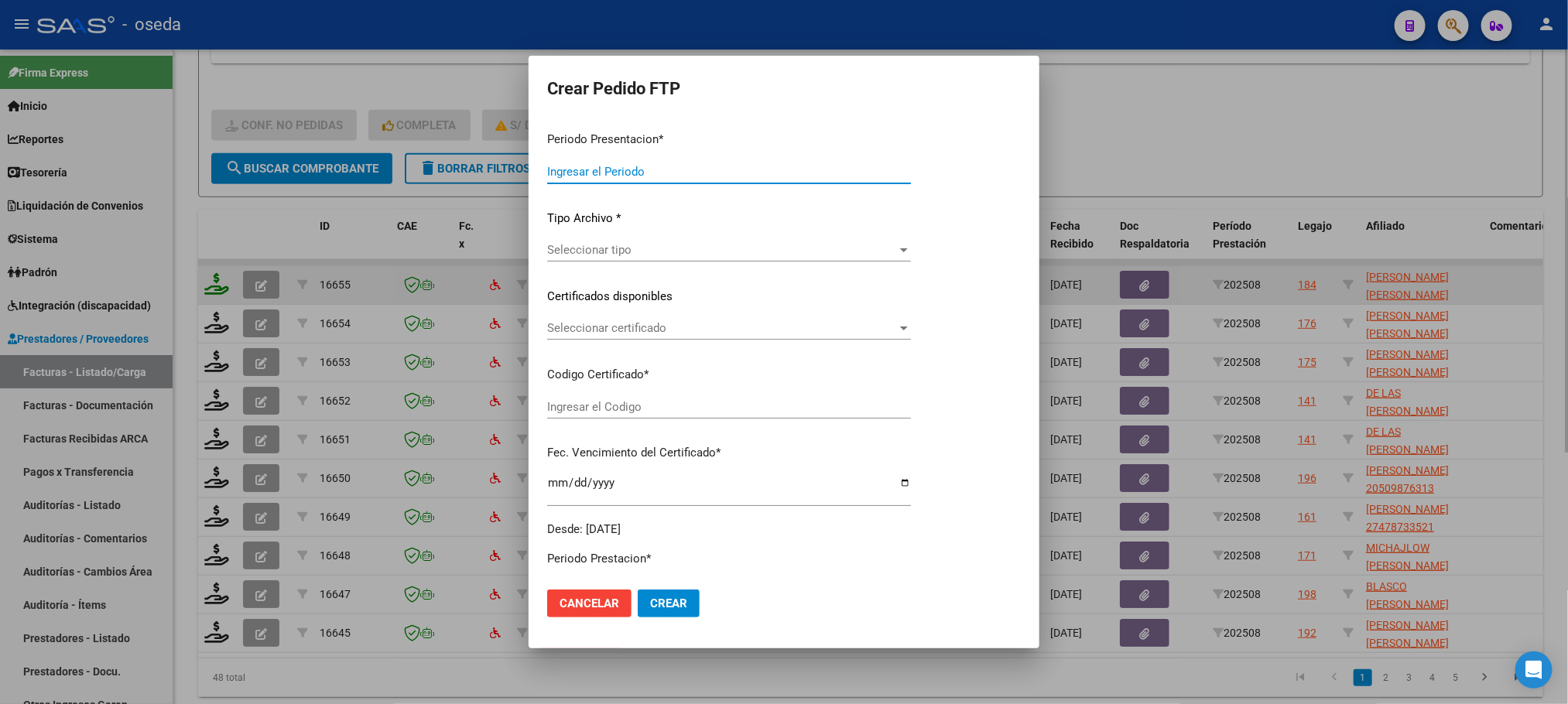
type input "202508"
type input "$ 475.830,36"
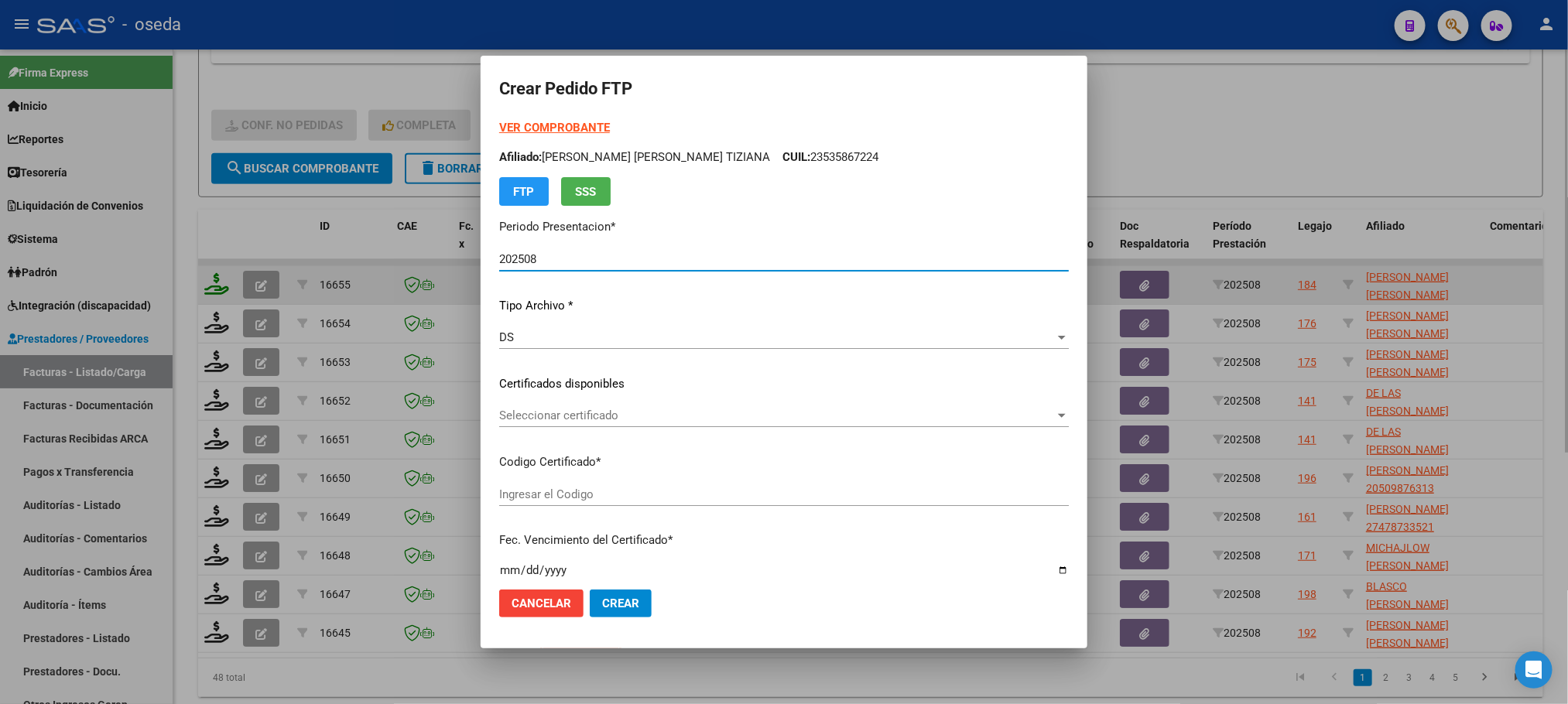
type input "20566683750"
type input "2024-11-05"
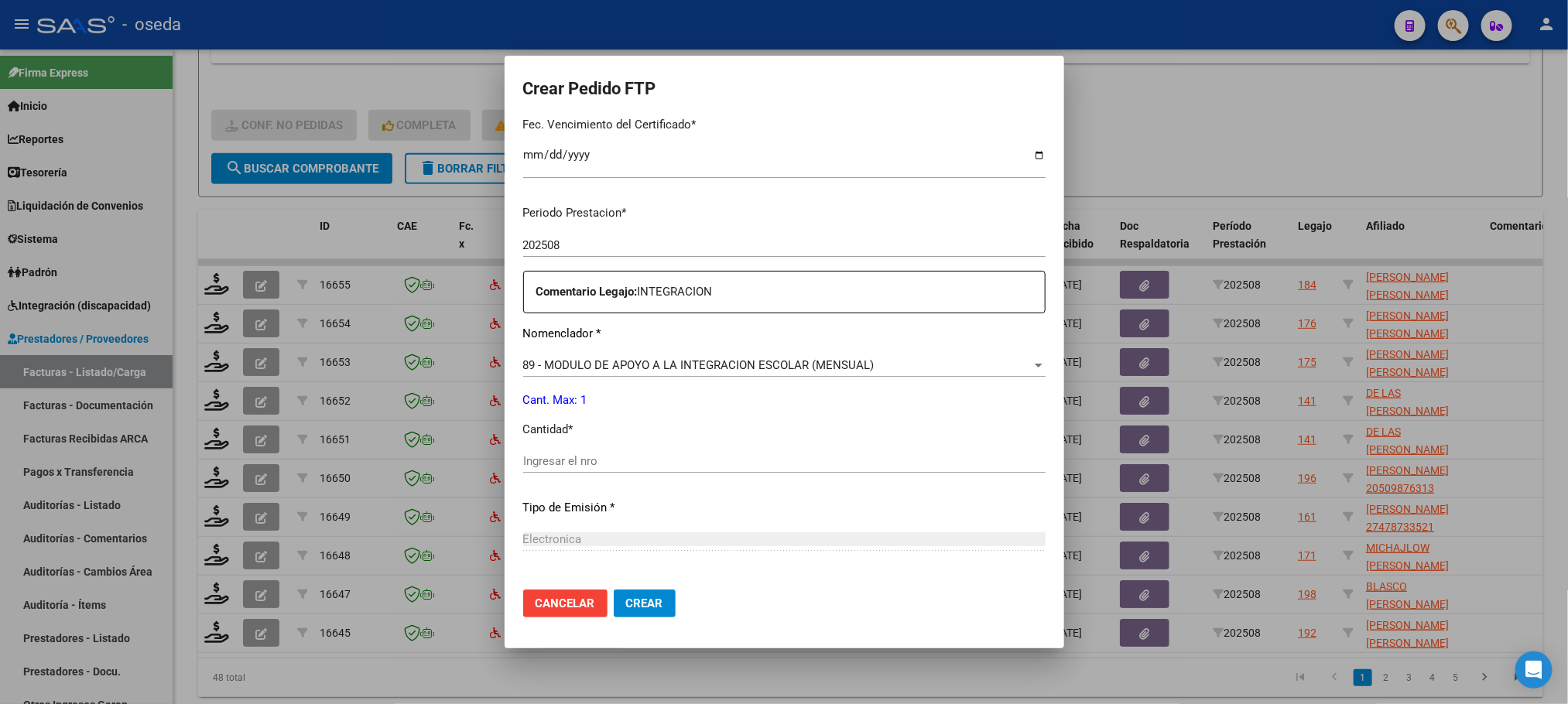
scroll to position [464, 0]
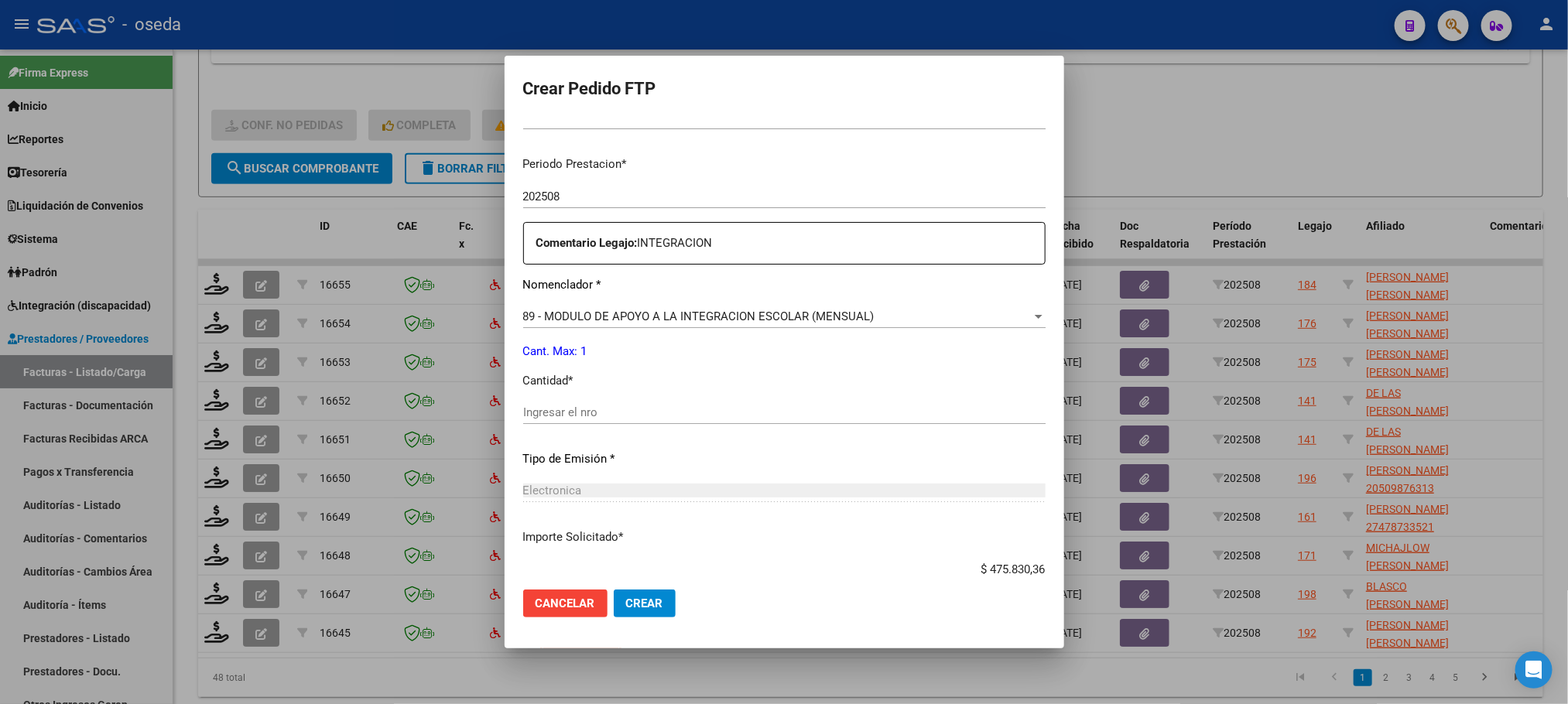
click at [597, 412] on input "Ingresar el nro" at bounding box center [784, 412] width 522 height 14
type input "1"
click at [614, 589] on button "Crear" at bounding box center [644, 603] width 62 height 28
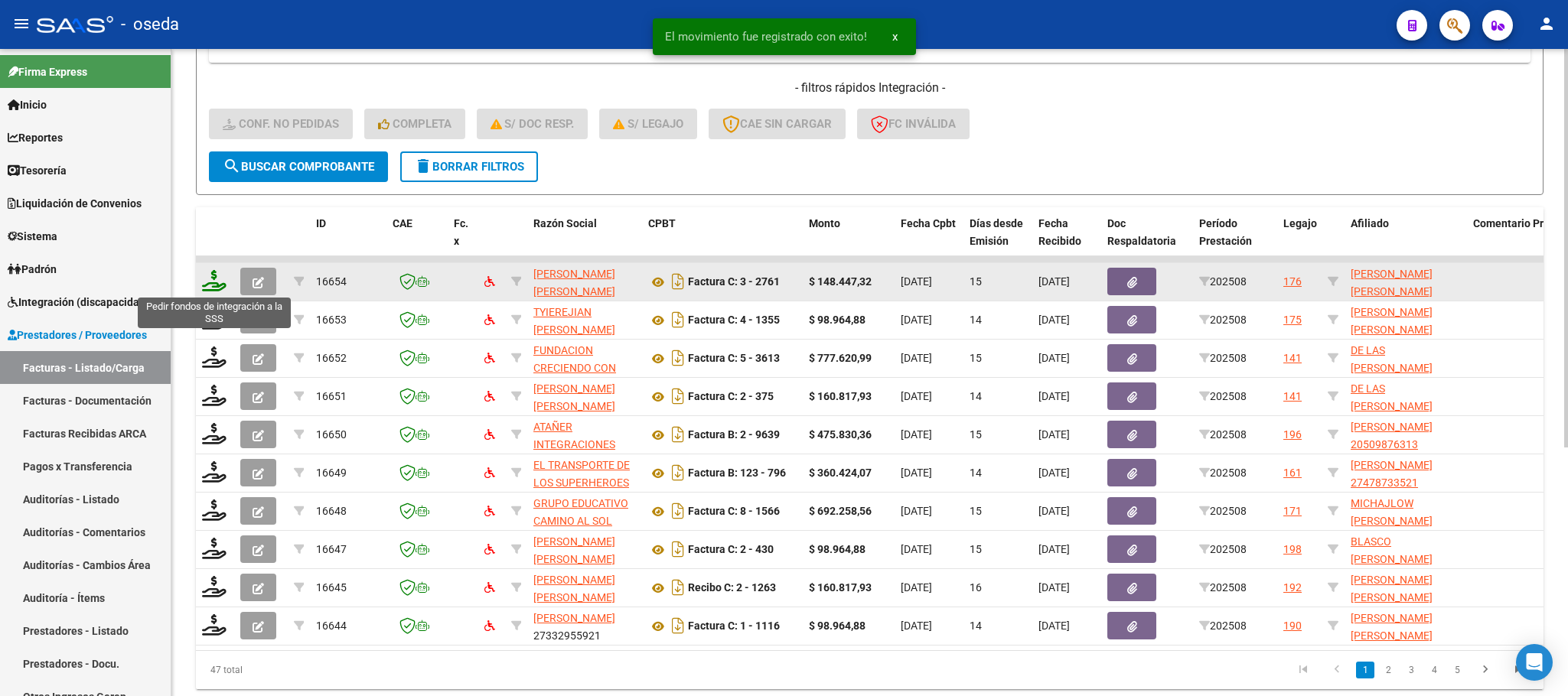
click at [214, 291] on icon at bounding box center [214, 280] width 25 height 22
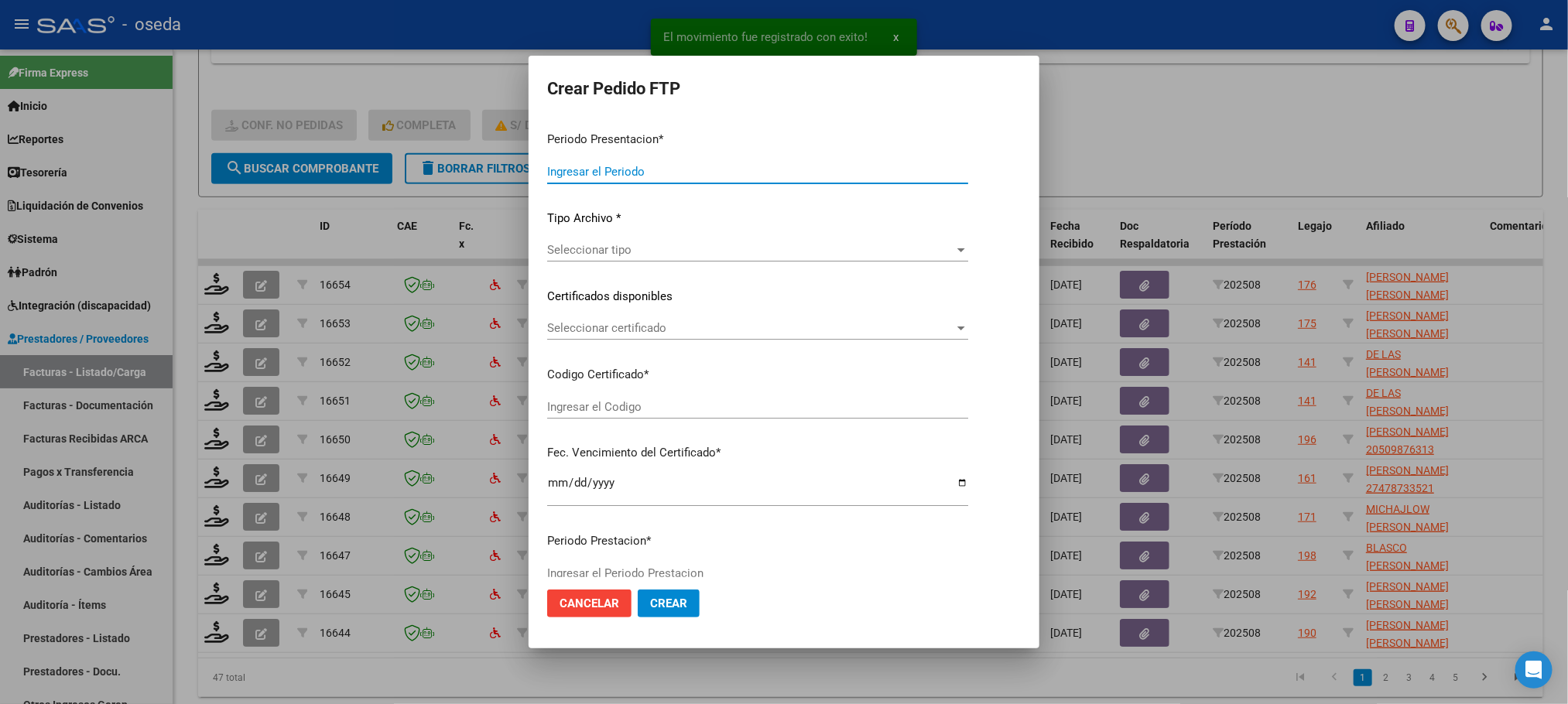
type input "202508"
type input "$ 148.447,32"
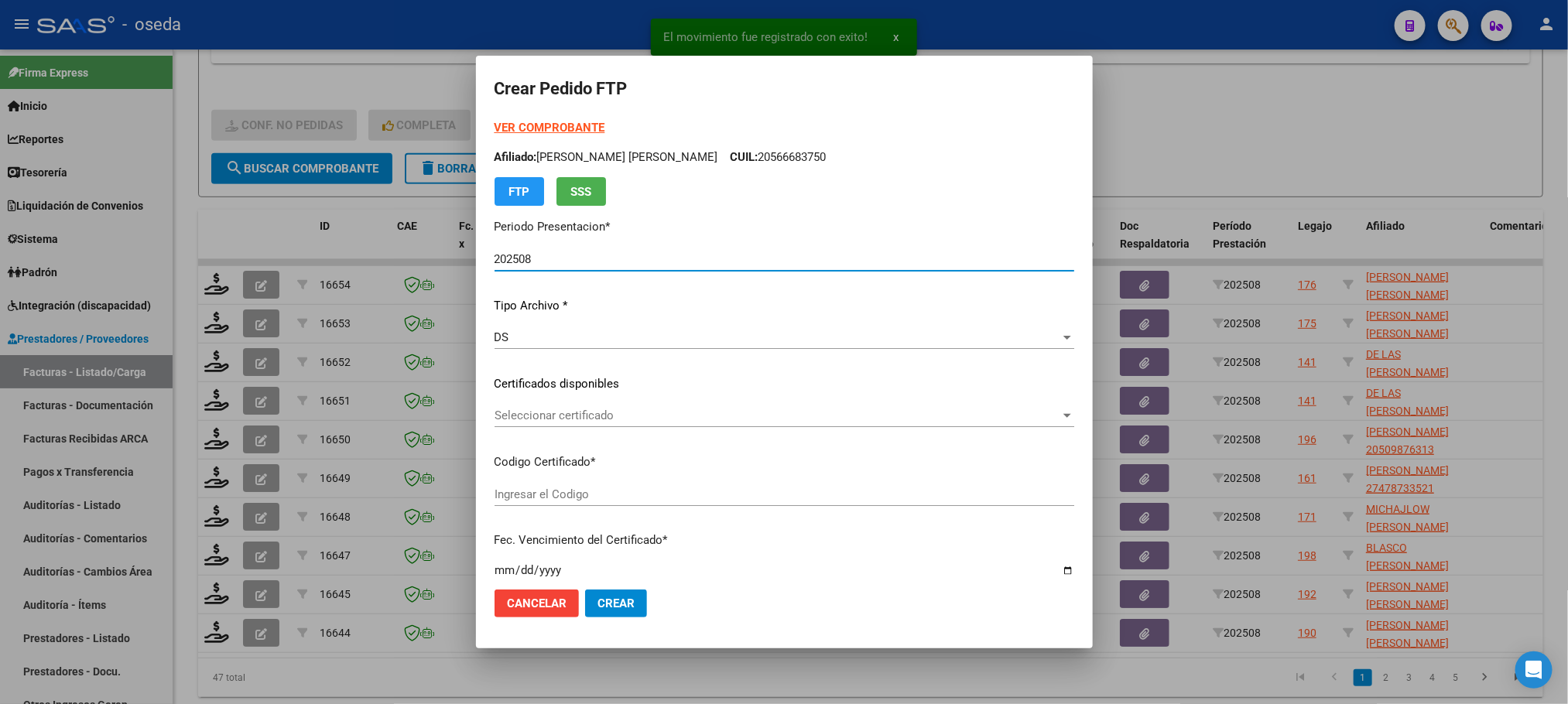
type input "ARG02000315764342024093020390930BUE410"
type input "2039-09-30"
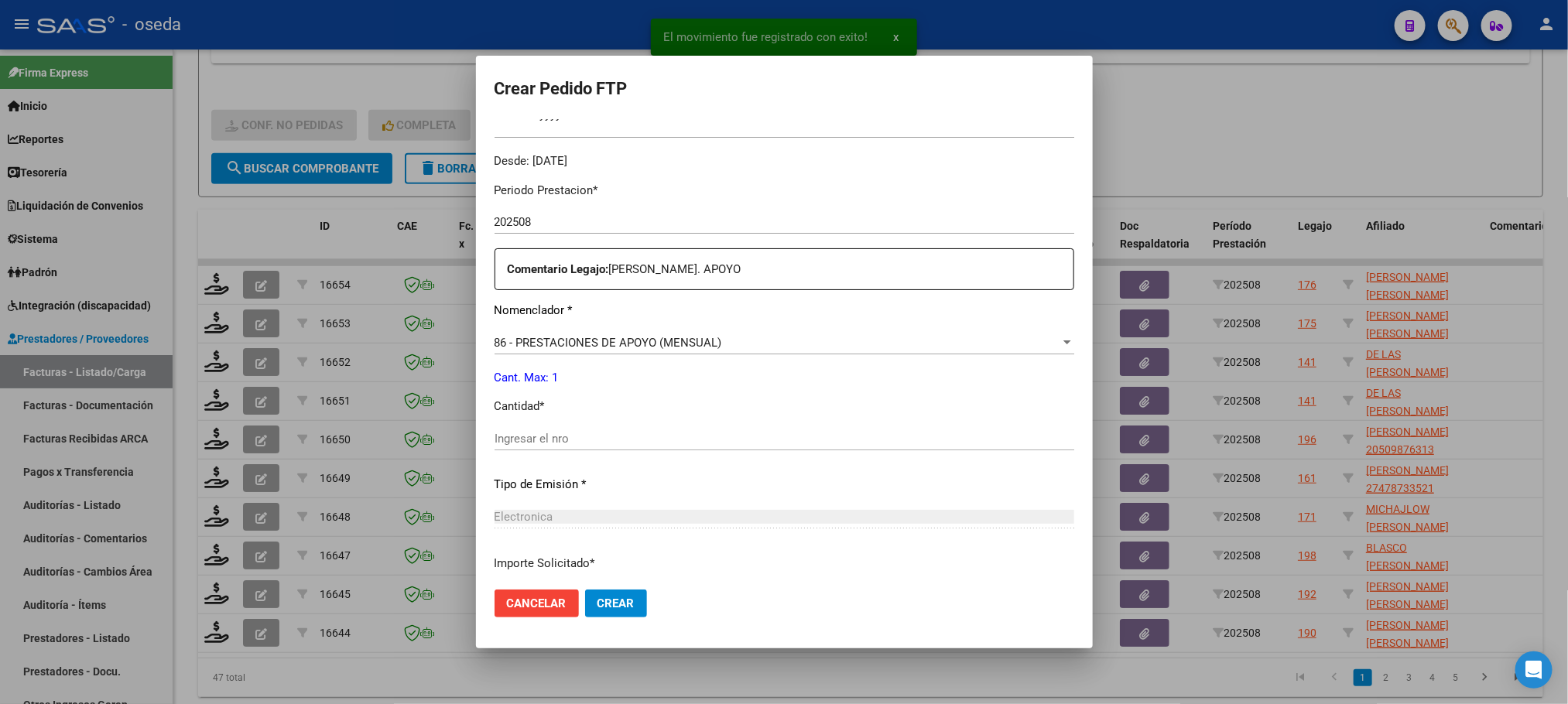
scroll to position [580, 0]
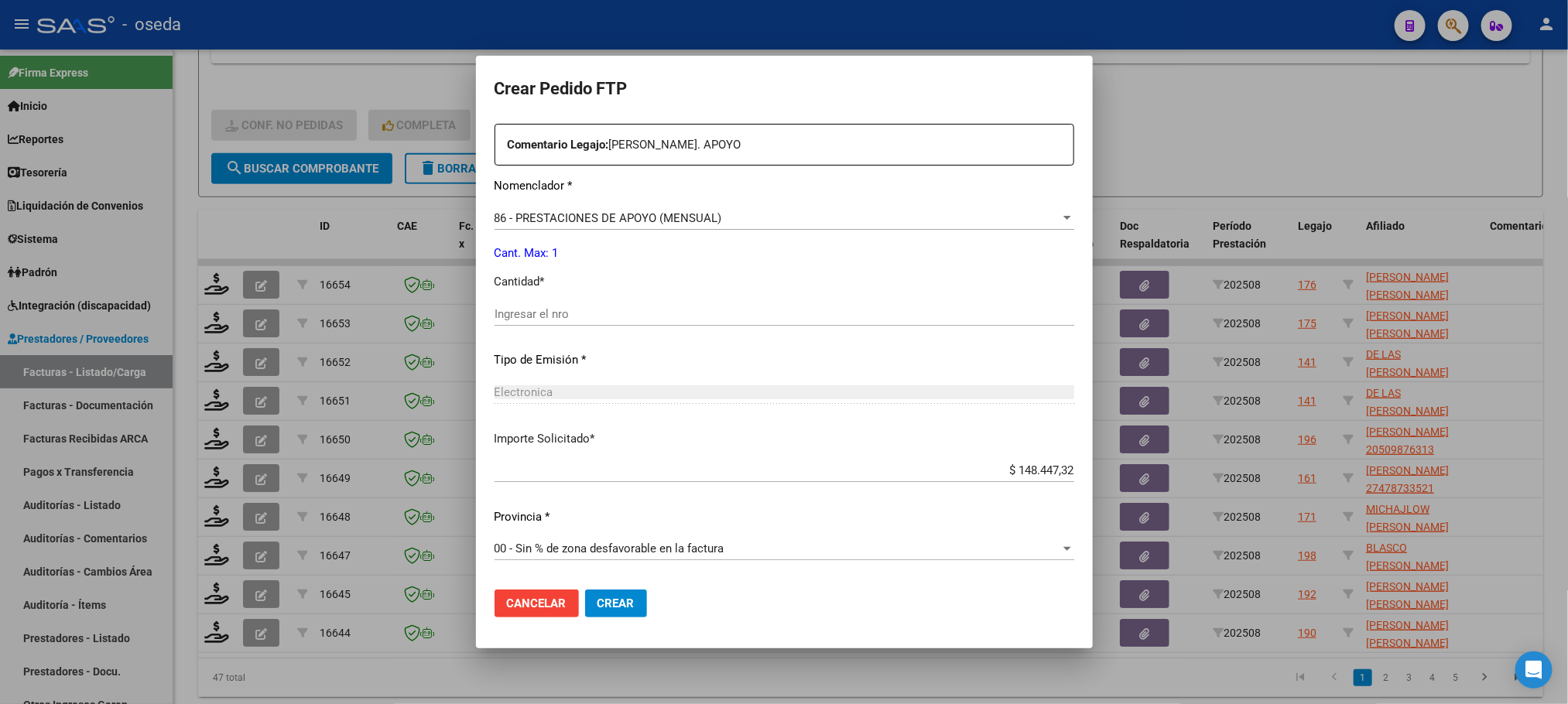
click at [581, 319] on input "Ingresar el nro" at bounding box center [784, 313] width 580 height 14
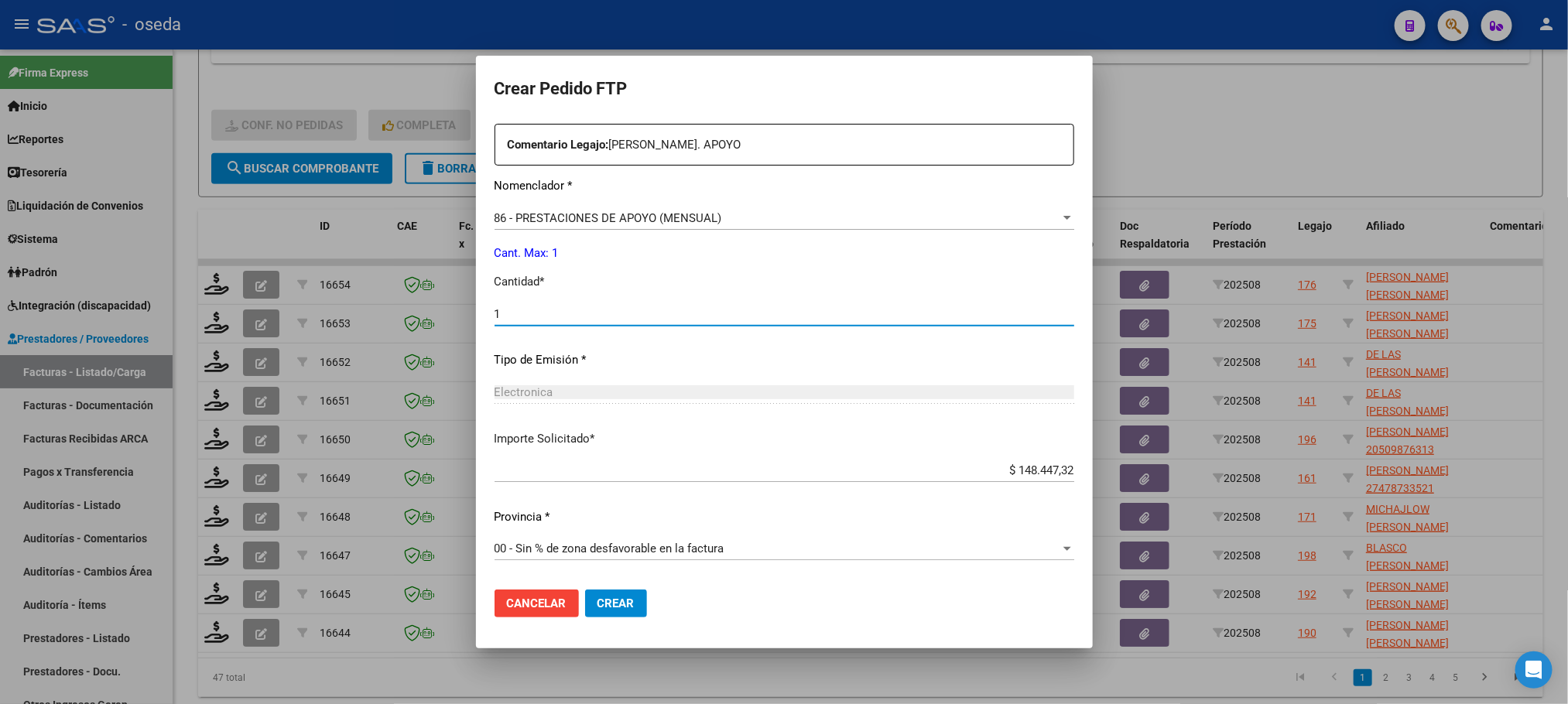
type input "1"
click at [585, 589] on button "Crear" at bounding box center [616, 603] width 62 height 28
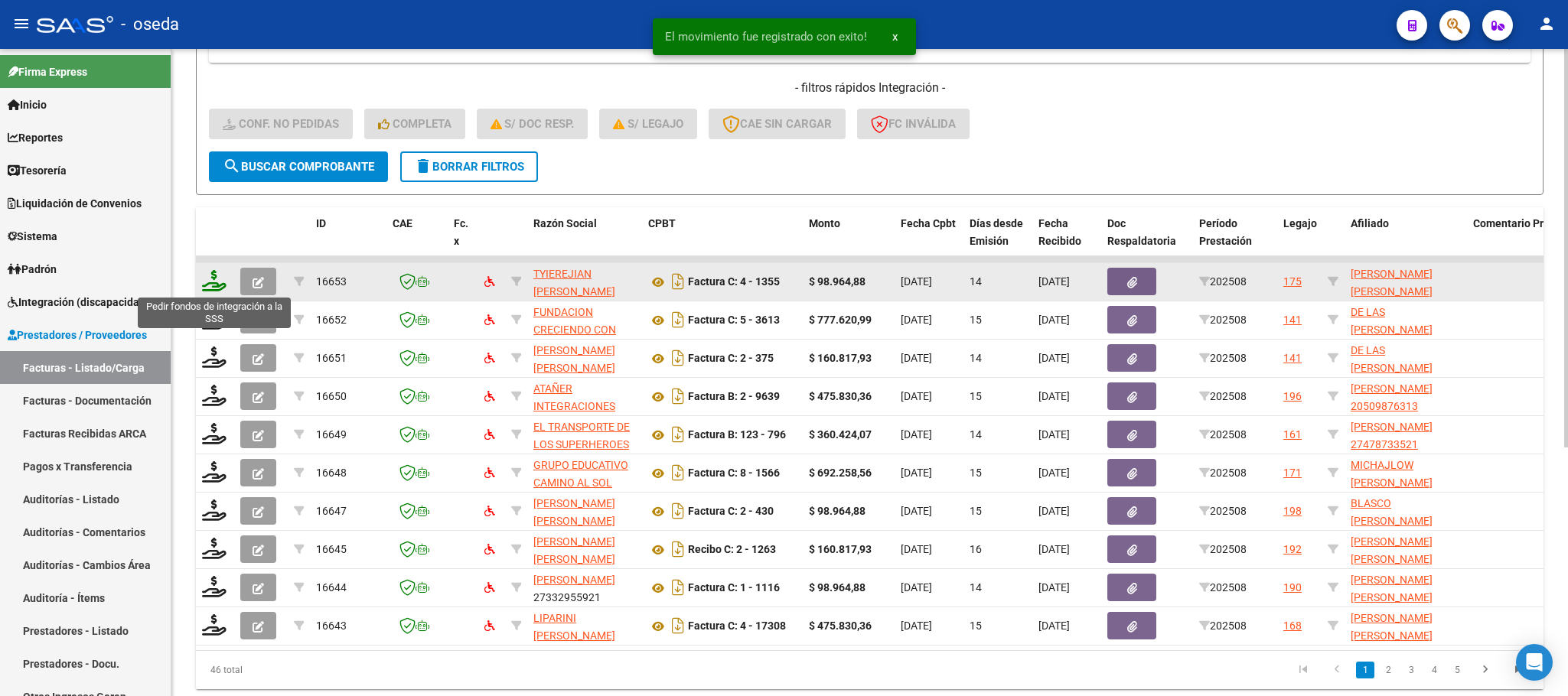
click at [225, 287] on icon at bounding box center [214, 280] width 25 height 22
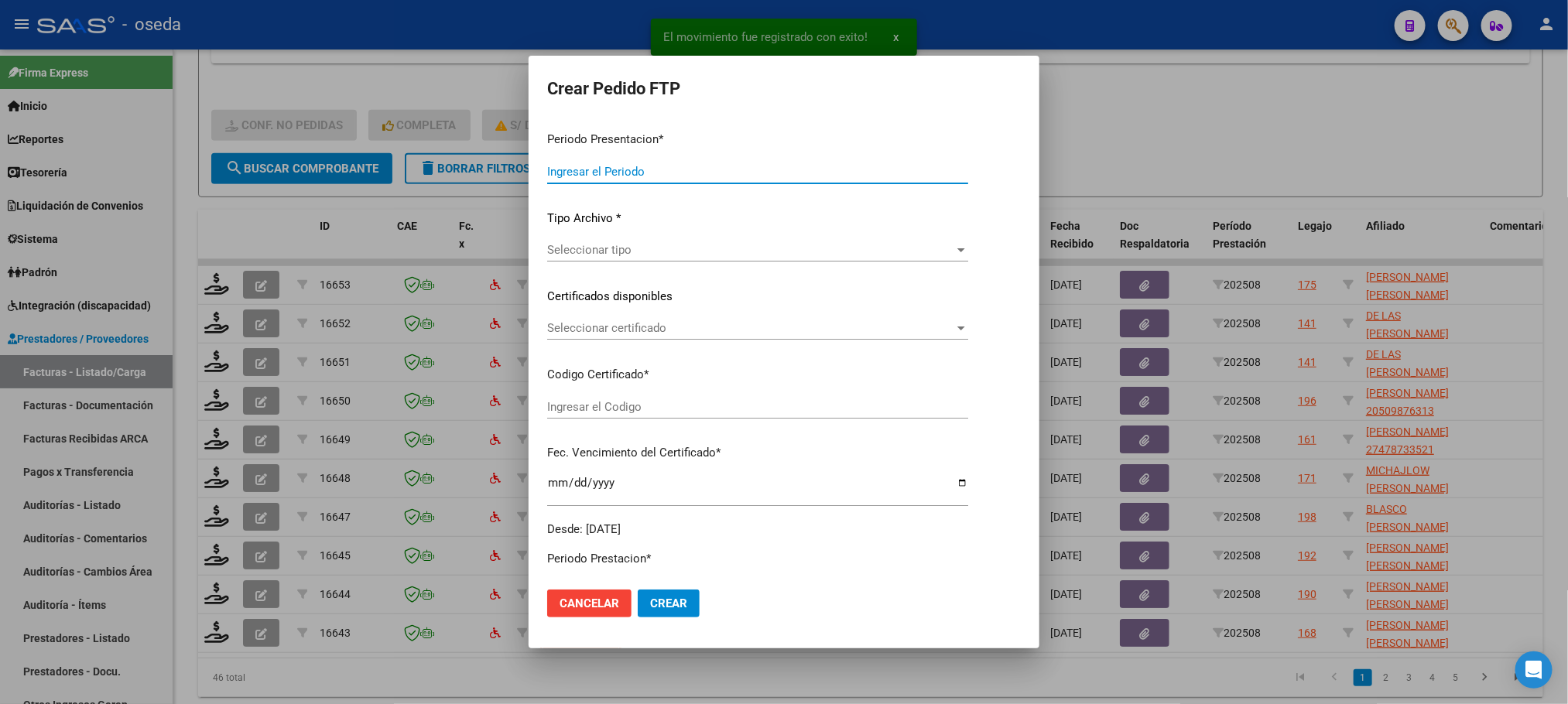
type input "202508"
type input "$ 98.964,88"
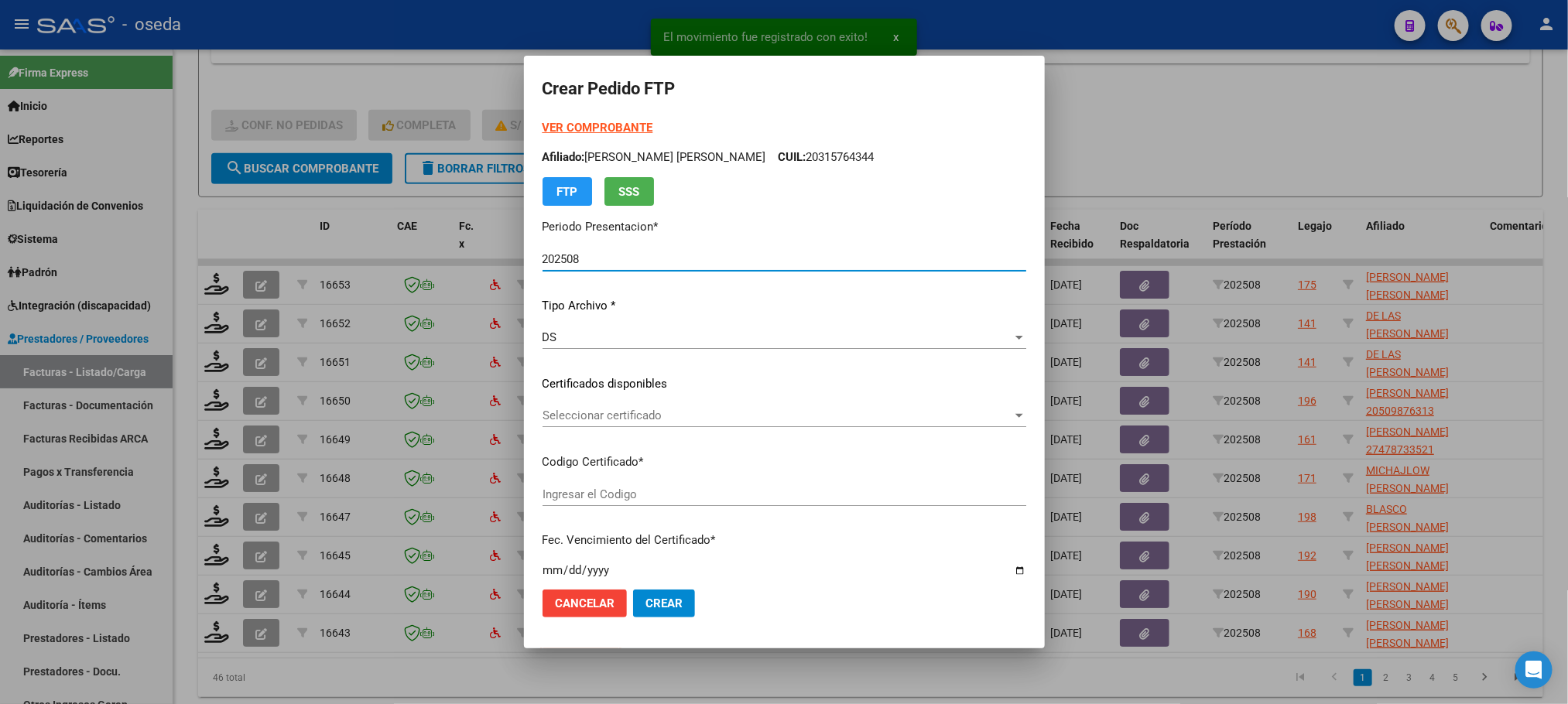
type input "ARG02000564070452021070520240705BS427"
type input "[DATE]"
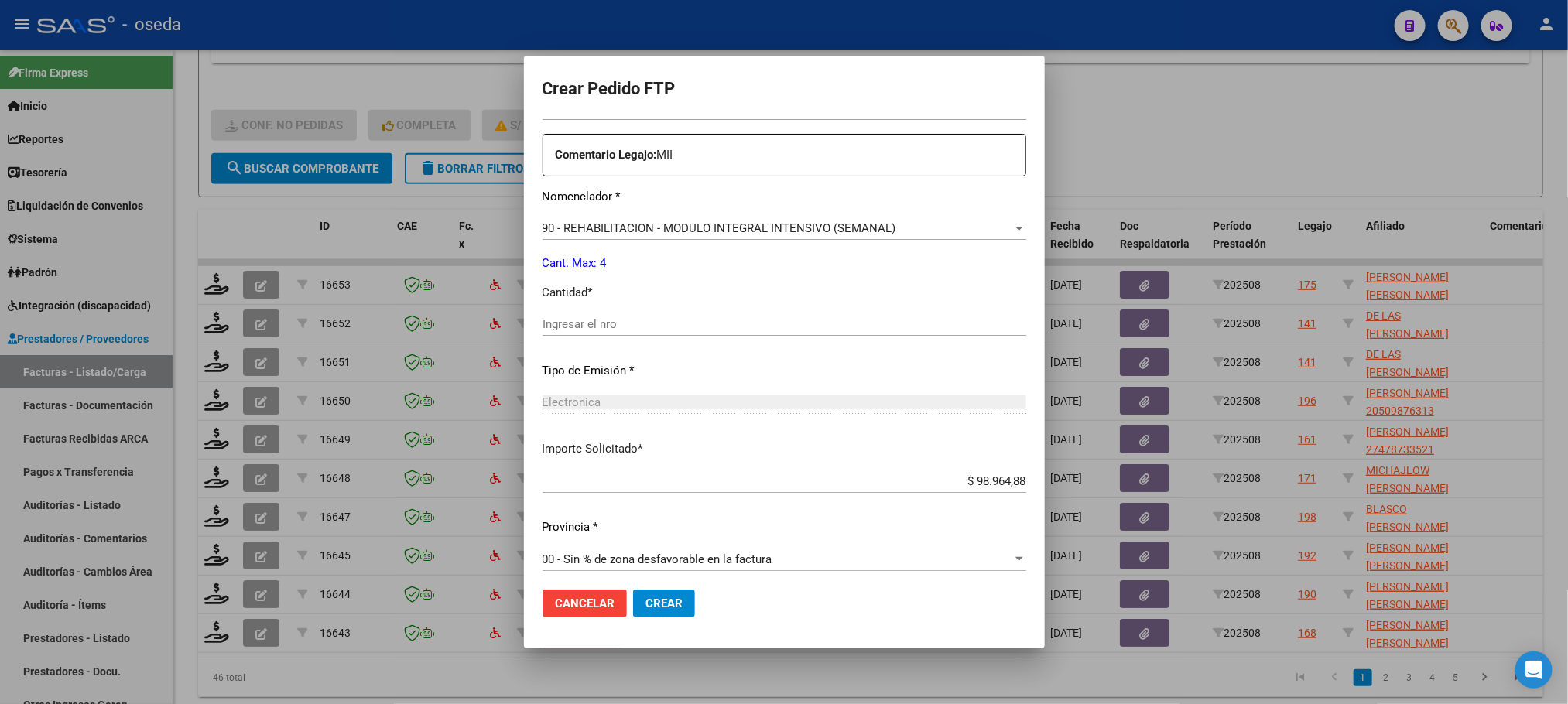
scroll to position [560, 0]
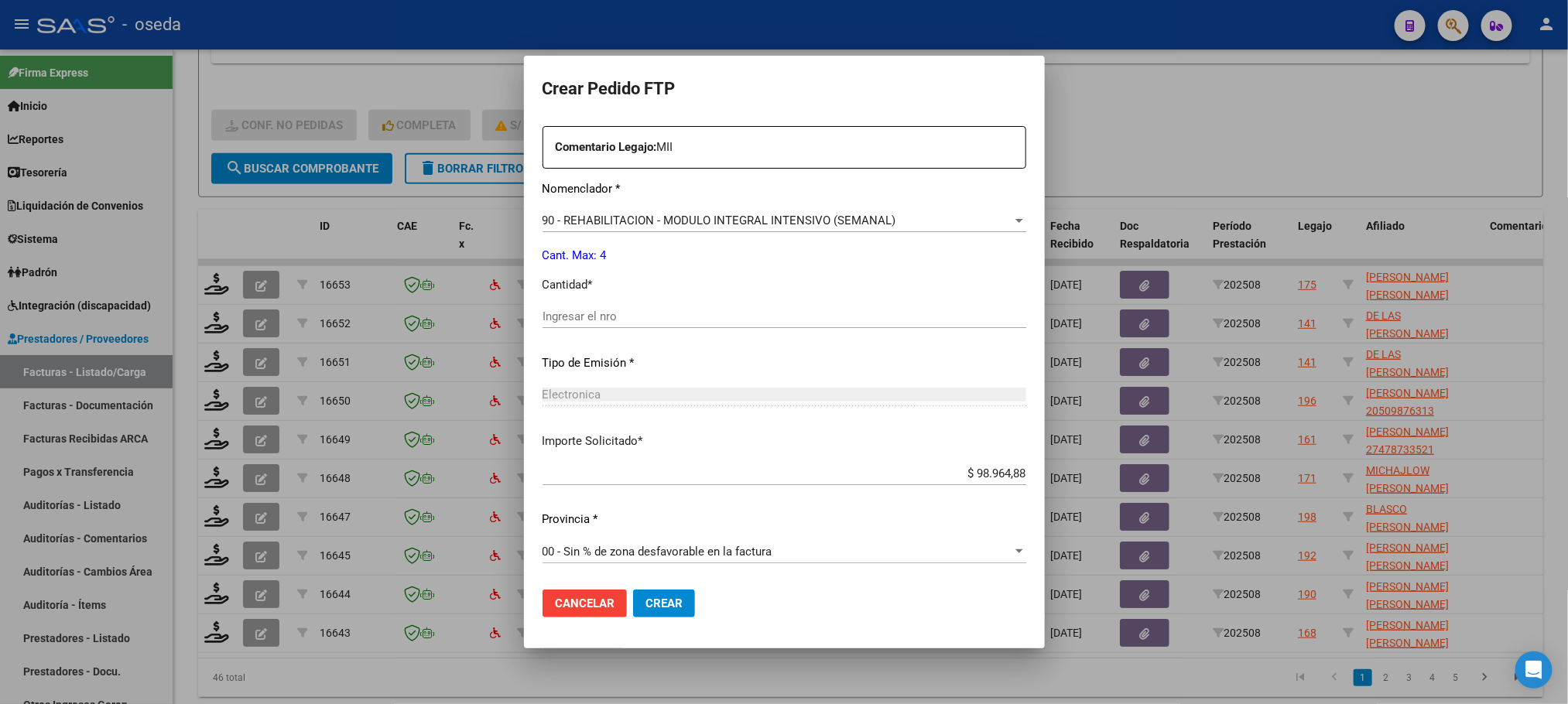
click at [639, 309] on input "Ingresar el nro" at bounding box center [784, 316] width 484 height 14
type input "4"
click at [633, 589] on button "Crear" at bounding box center [664, 603] width 62 height 28
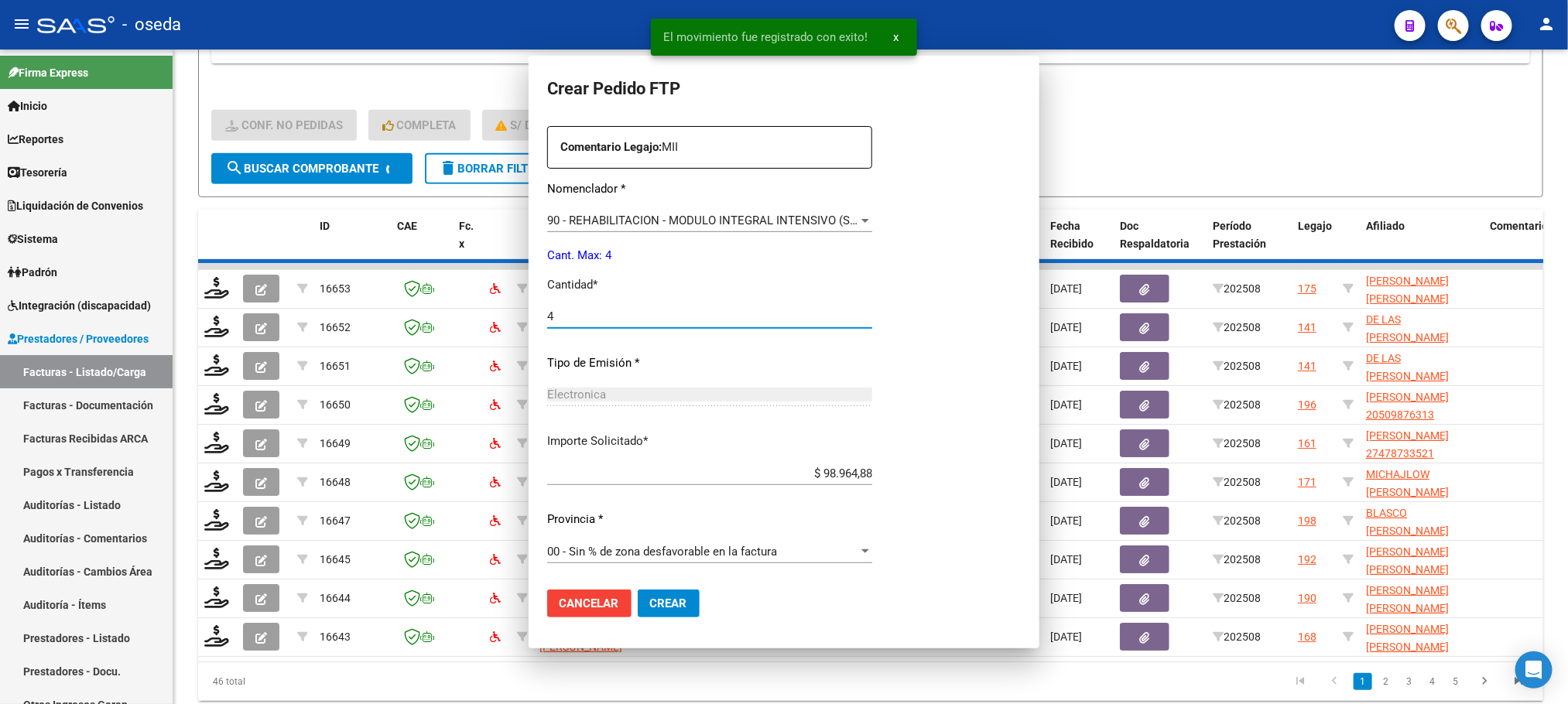
scroll to position [474, 0]
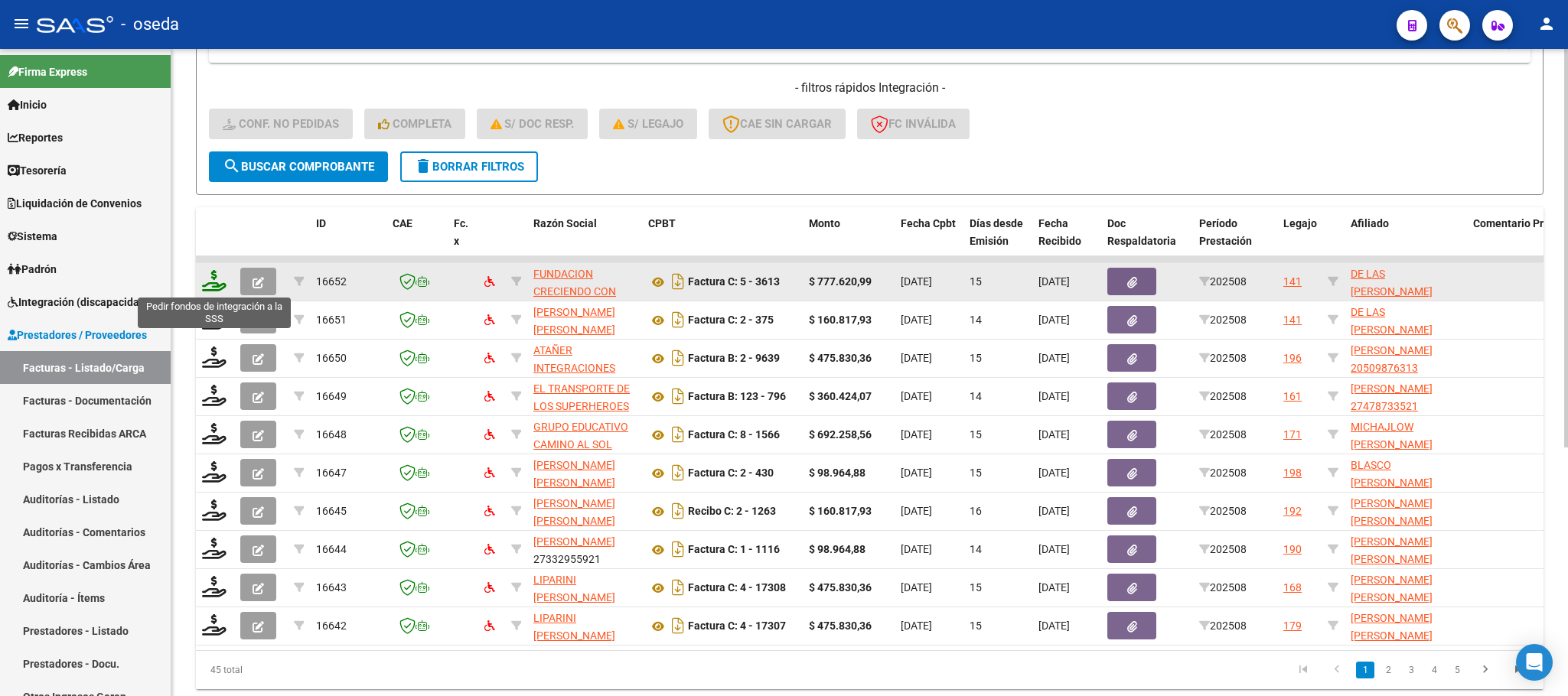
click at [205, 287] on icon at bounding box center [214, 280] width 25 height 22
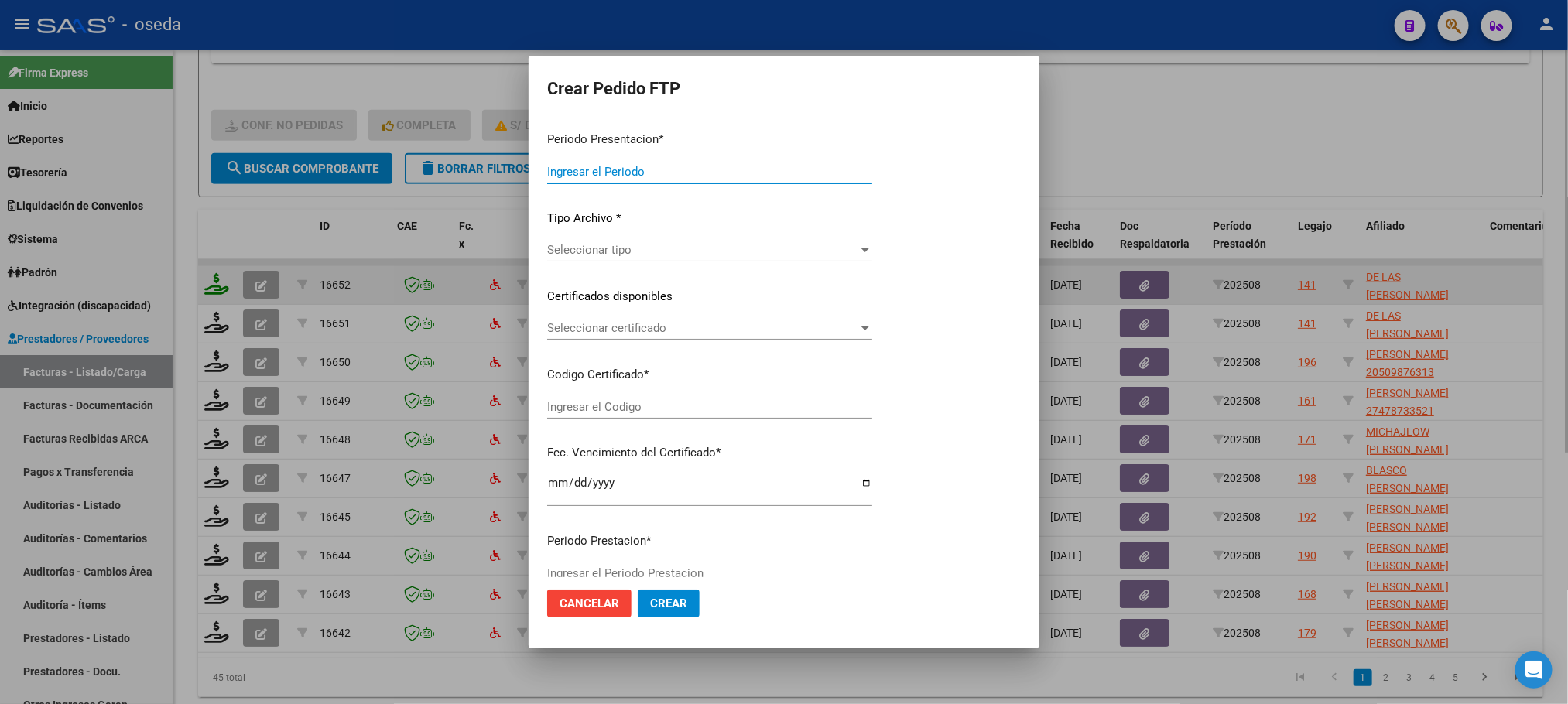
type input "202508"
type input "$ 777.620,99"
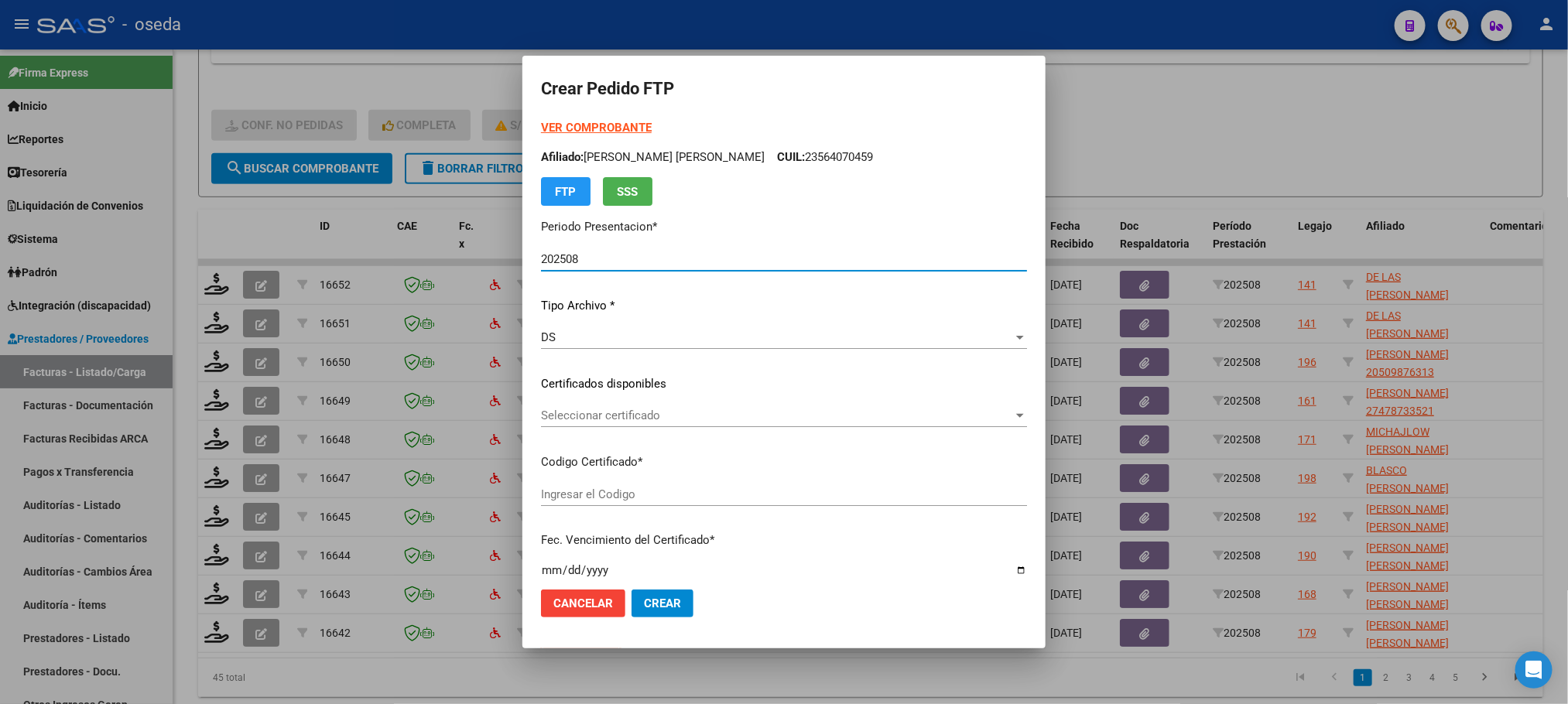
type input "ARG01000431711502021010820310108CBA536"
type input "2031-01-08"
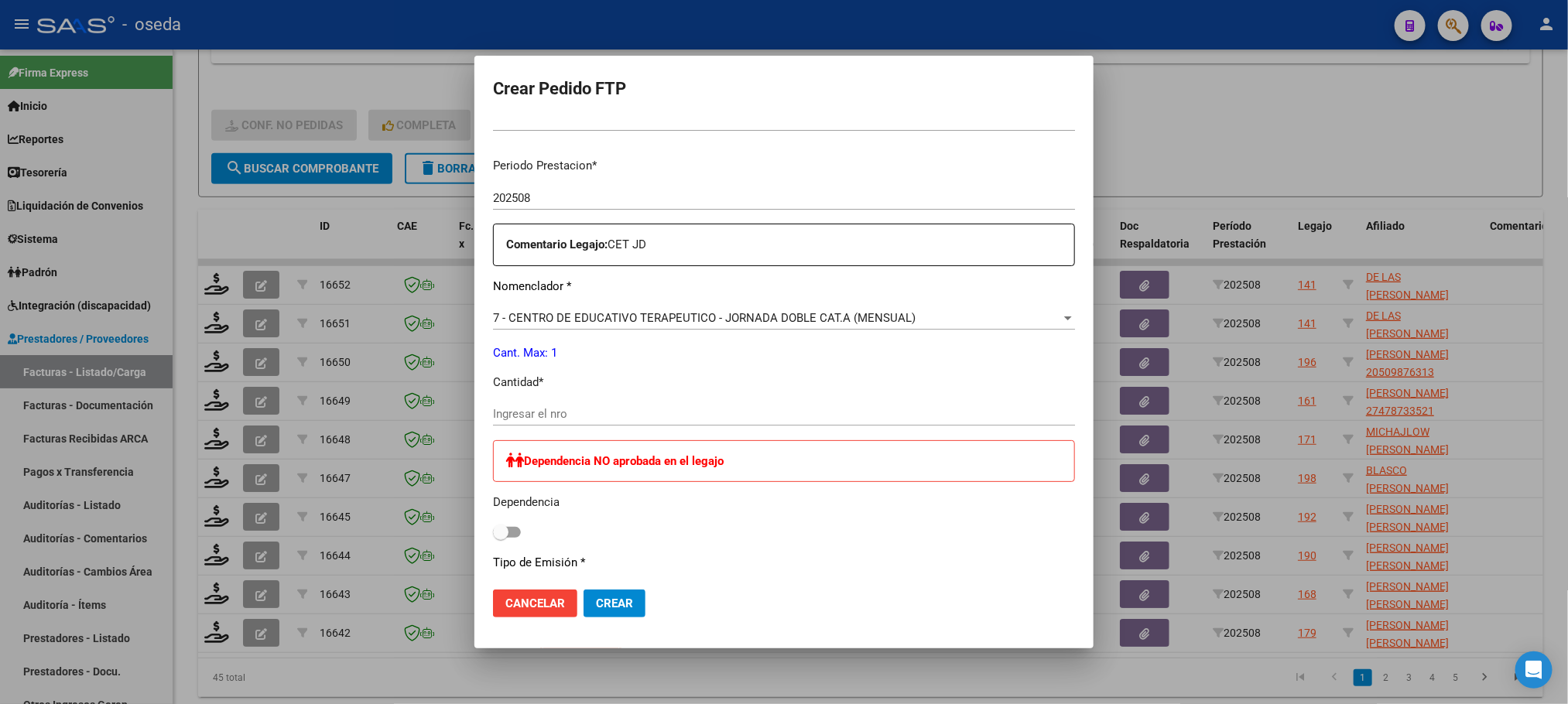
scroll to position [464, 0]
click at [597, 409] on input "Ingresar el nro" at bounding box center [783, 412] width 582 height 14
type input "1"
click at [584, 589] on button "Crear" at bounding box center [614, 603] width 62 height 28
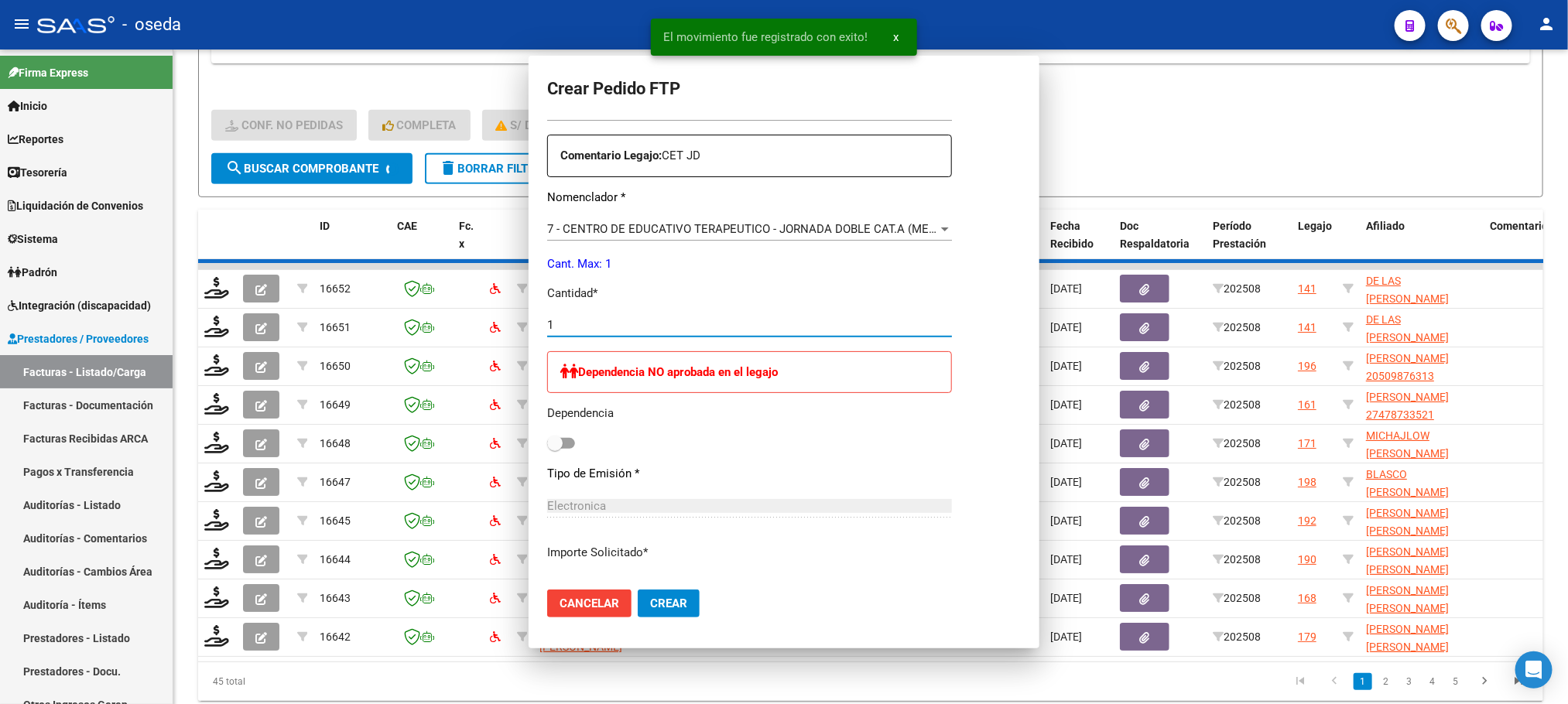
scroll to position [377, 0]
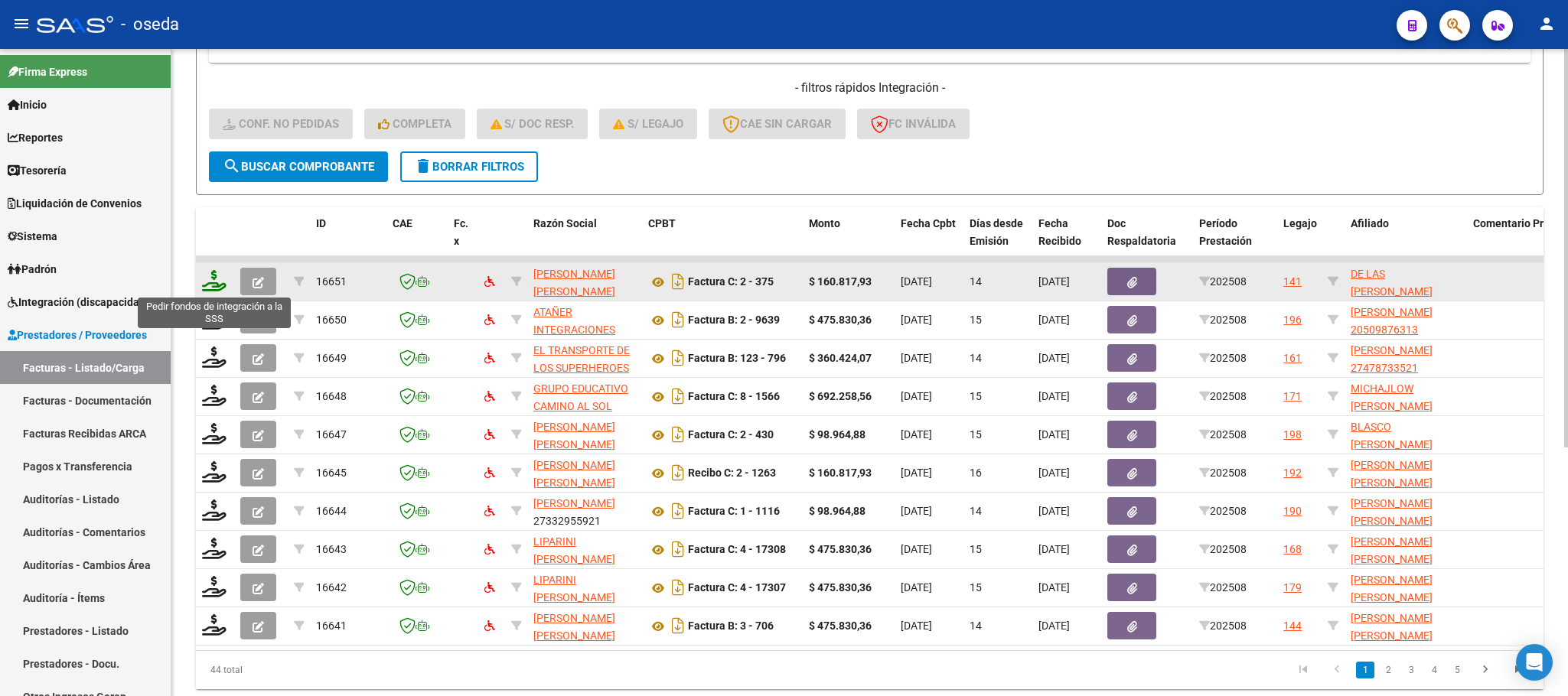
click at [203, 287] on icon at bounding box center [214, 280] width 25 height 22
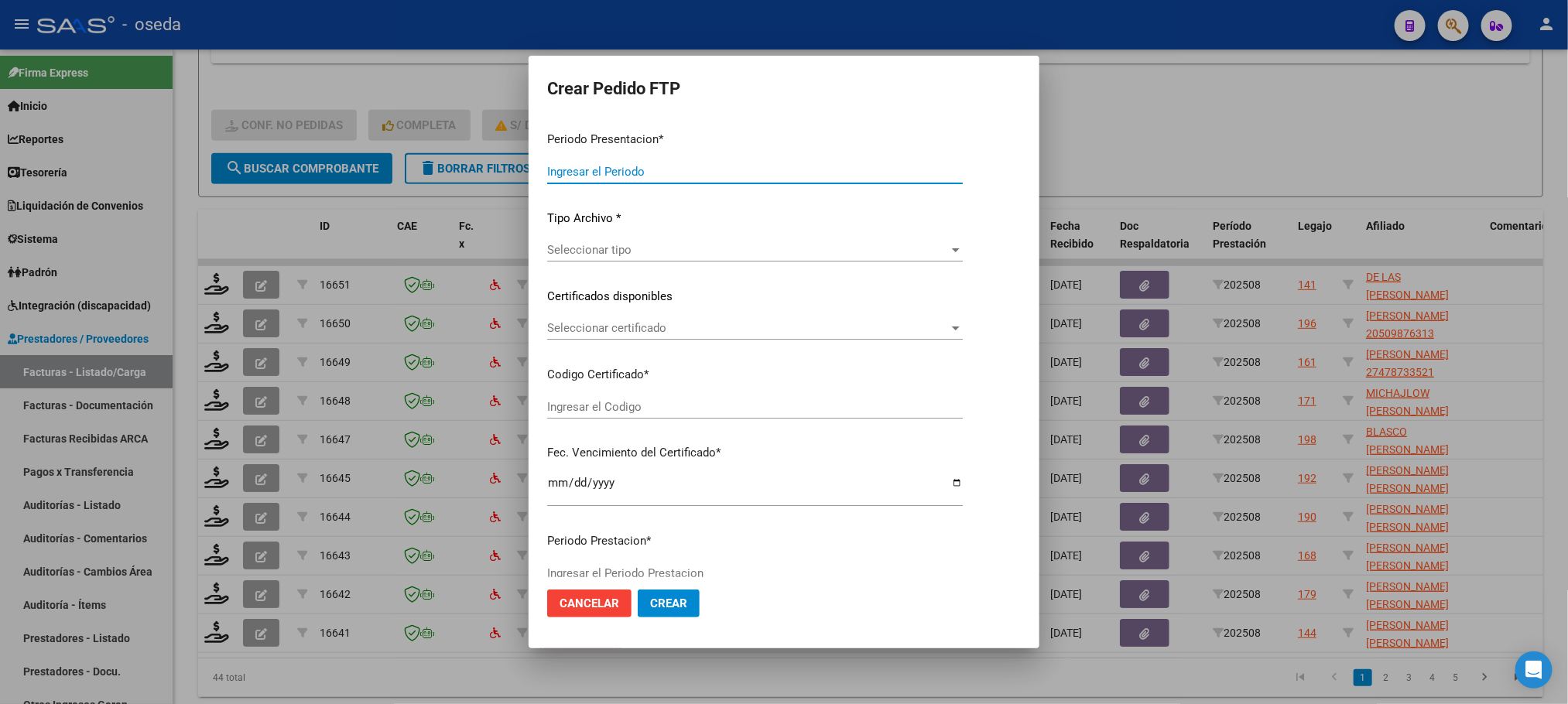
type input "202508"
type input "$ 160.817,93"
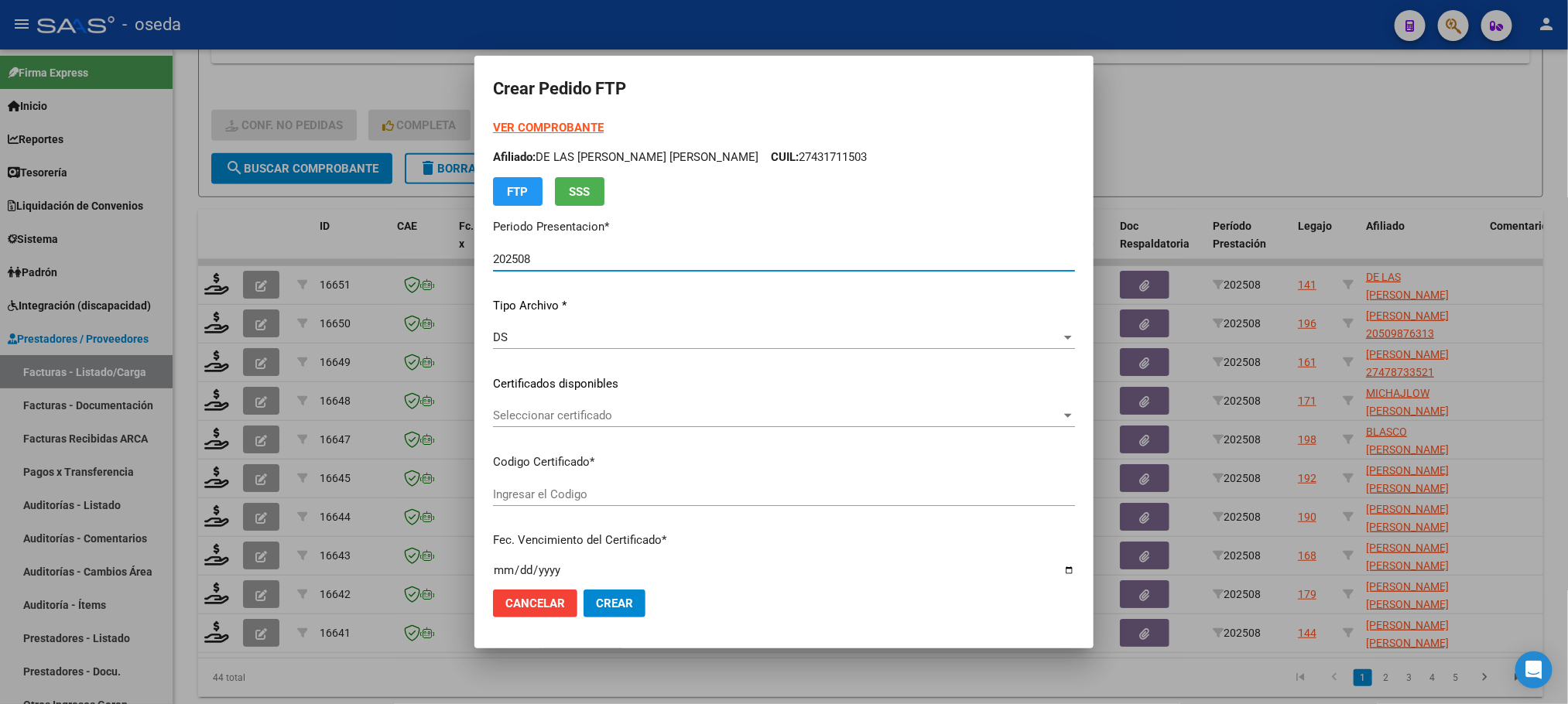
type input "ARG01000431711502021010820310108CBA536"
type input "2031-01-08"
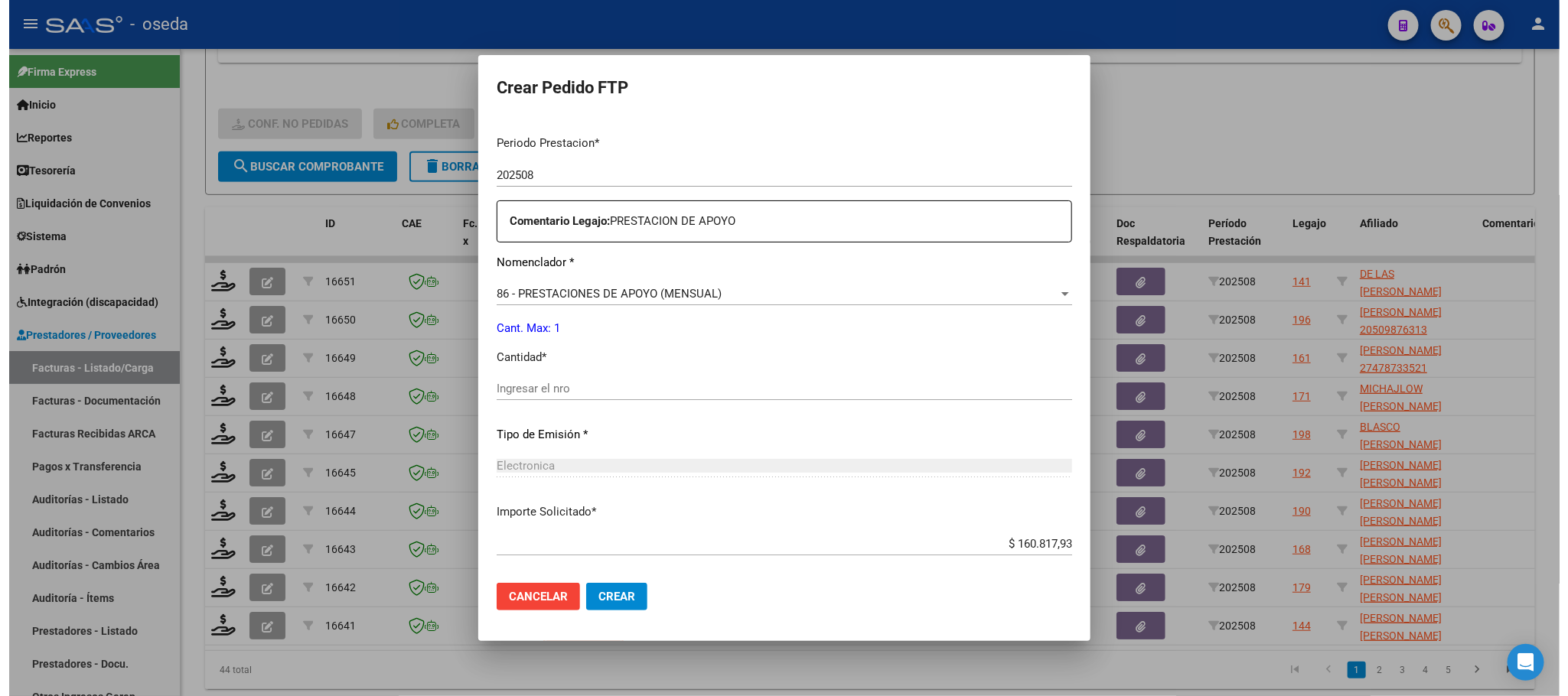
scroll to position [574, 0]
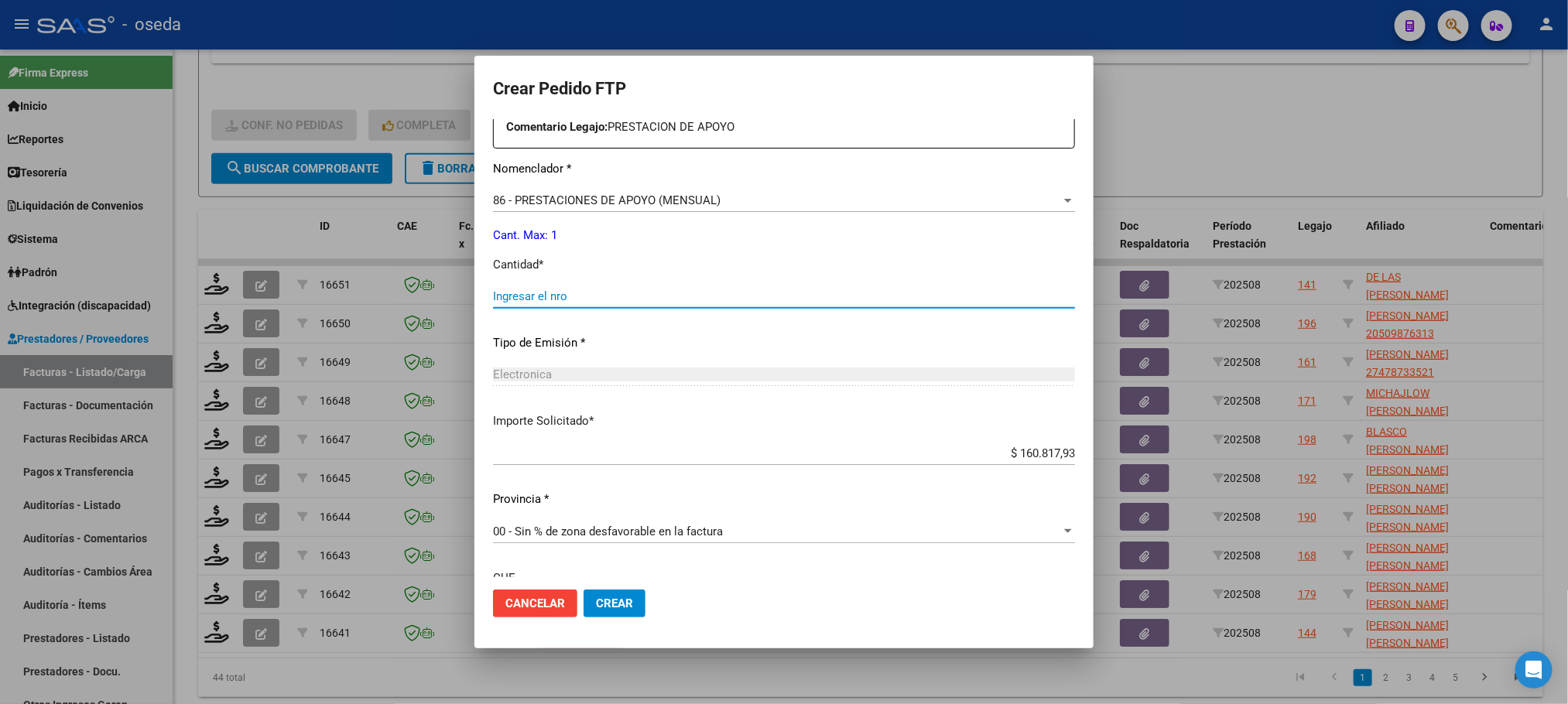
click at [794, 302] on input "Ingresar el nro" at bounding box center [783, 295] width 582 height 14
type input "1"
click at [584, 589] on button "Crear" at bounding box center [614, 603] width 62 height 28
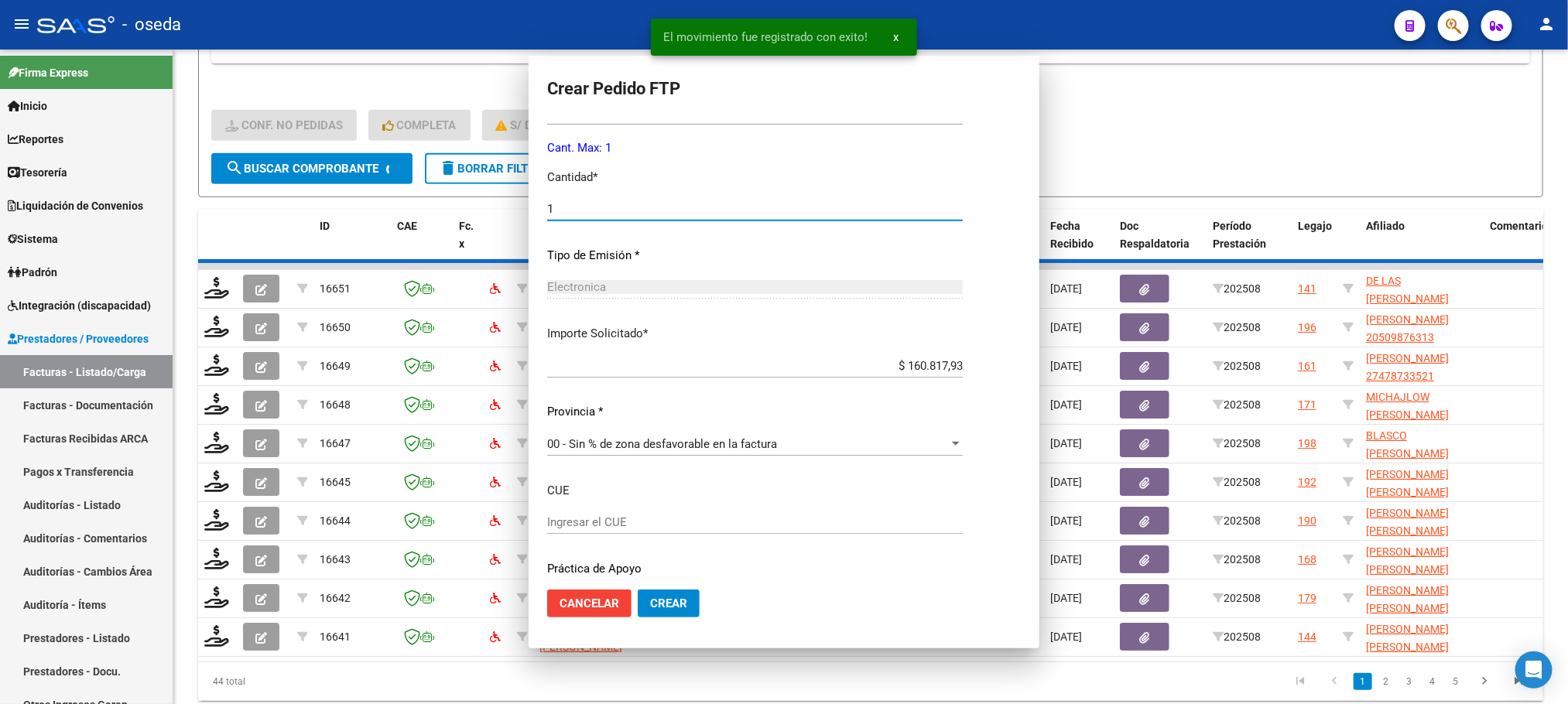
scroll to position [0, 0]
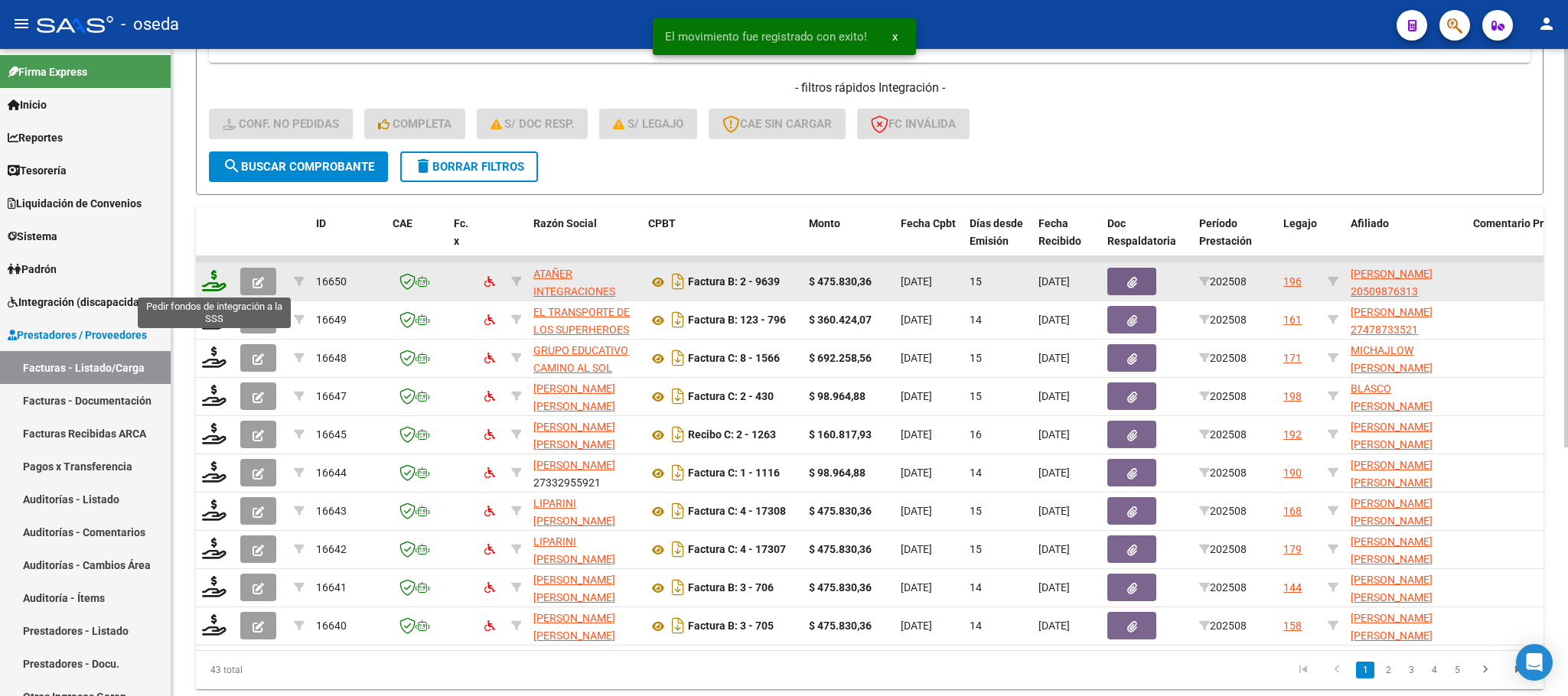
click at [221, 275] on icon at bounding box center [214, 280] width 25 height 22
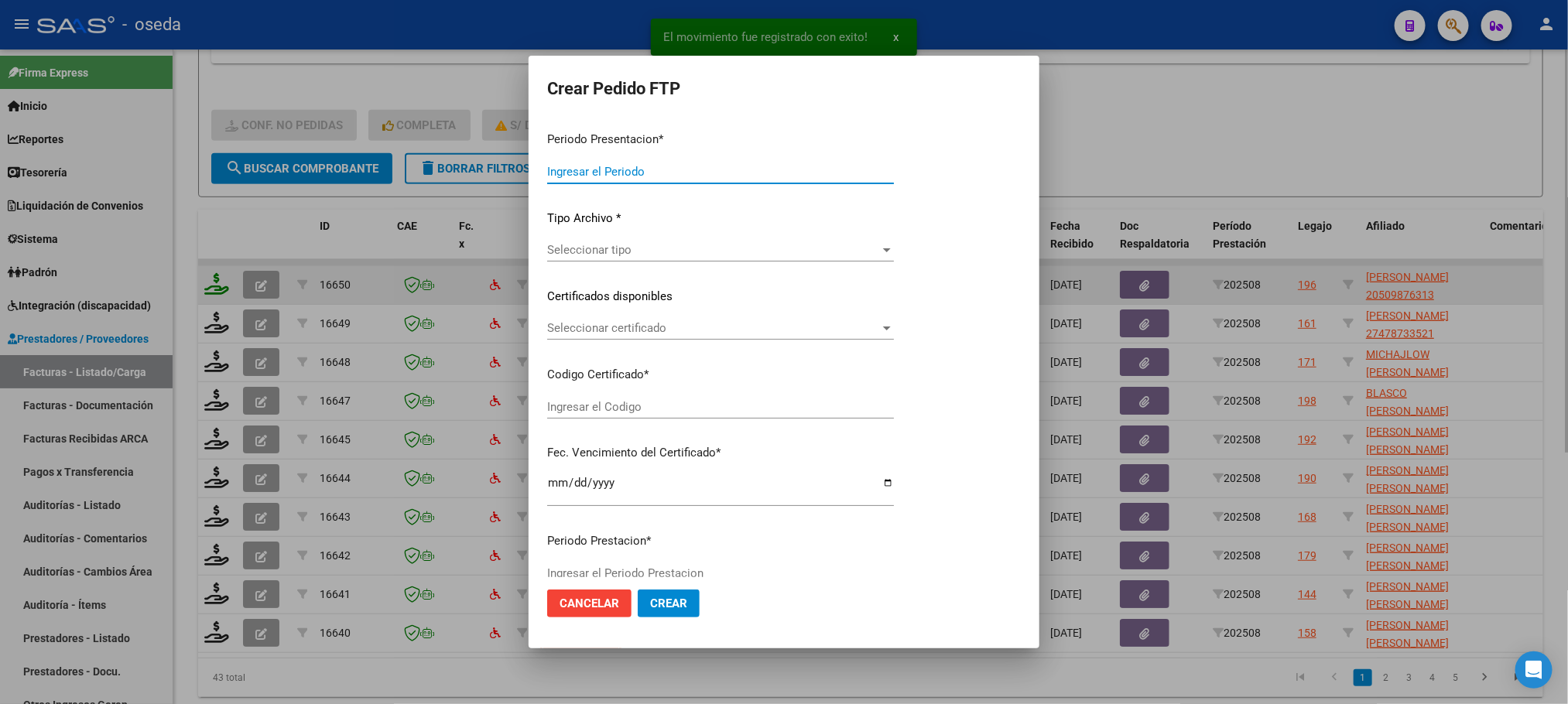
type input "202508"
type input "$ 475.830,36"
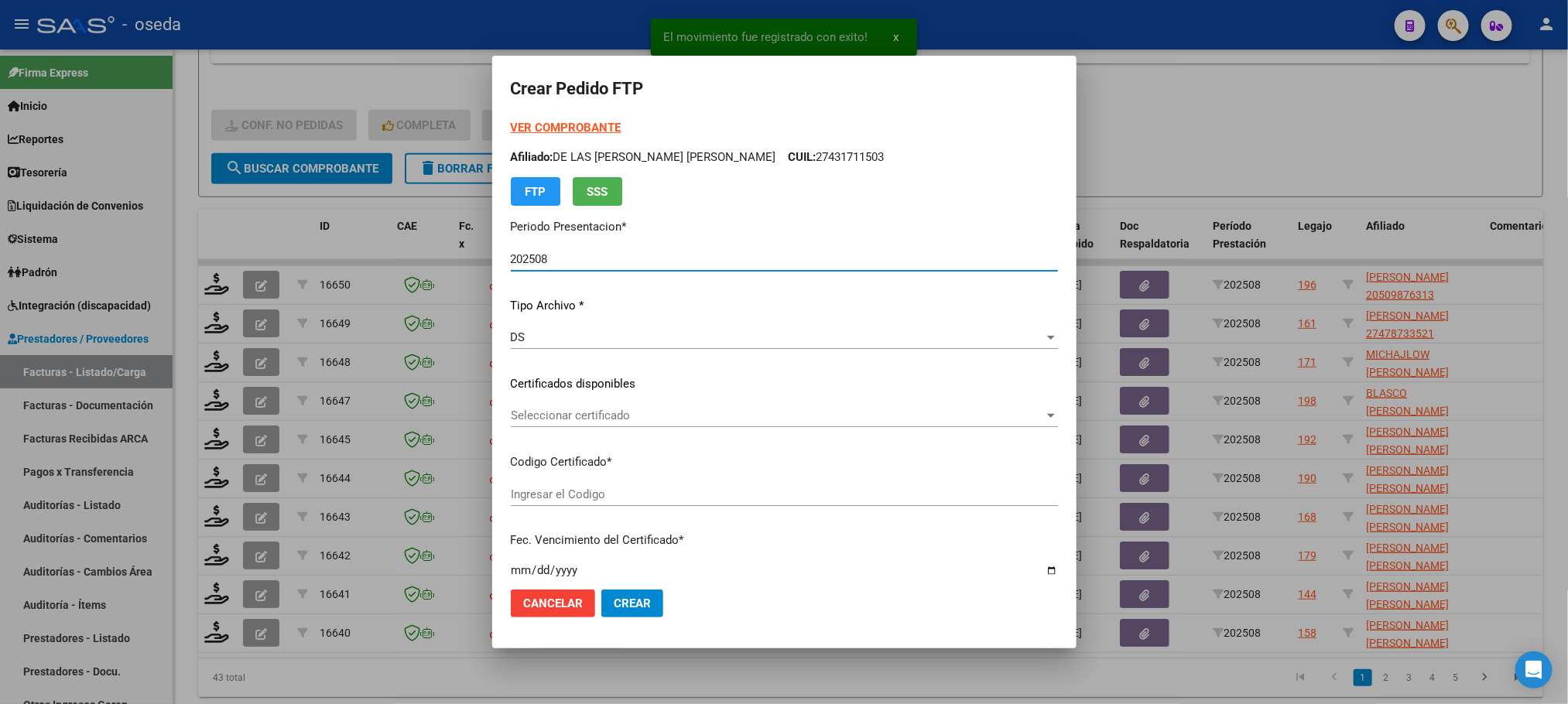
type input "20509876313"
type input "2024-05-19"
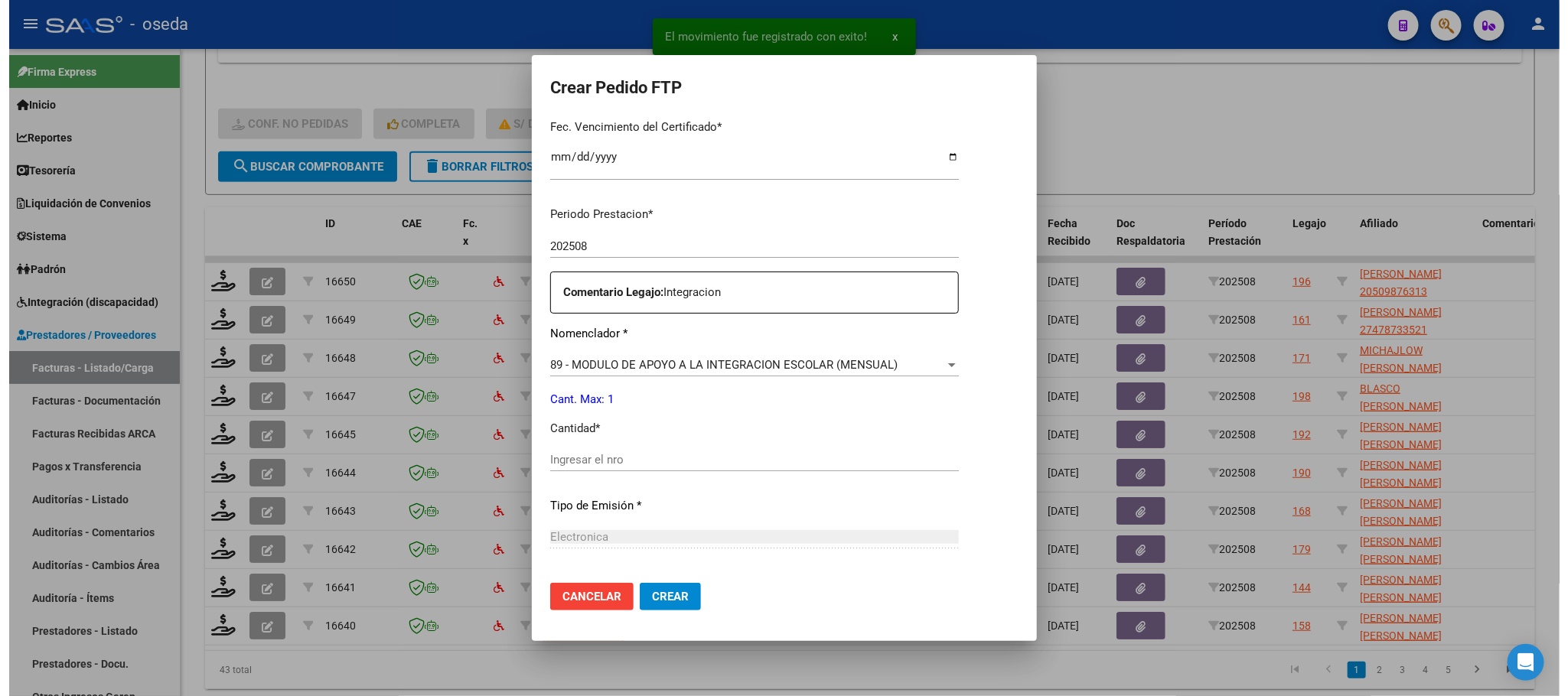
scroll to position [459, 0]
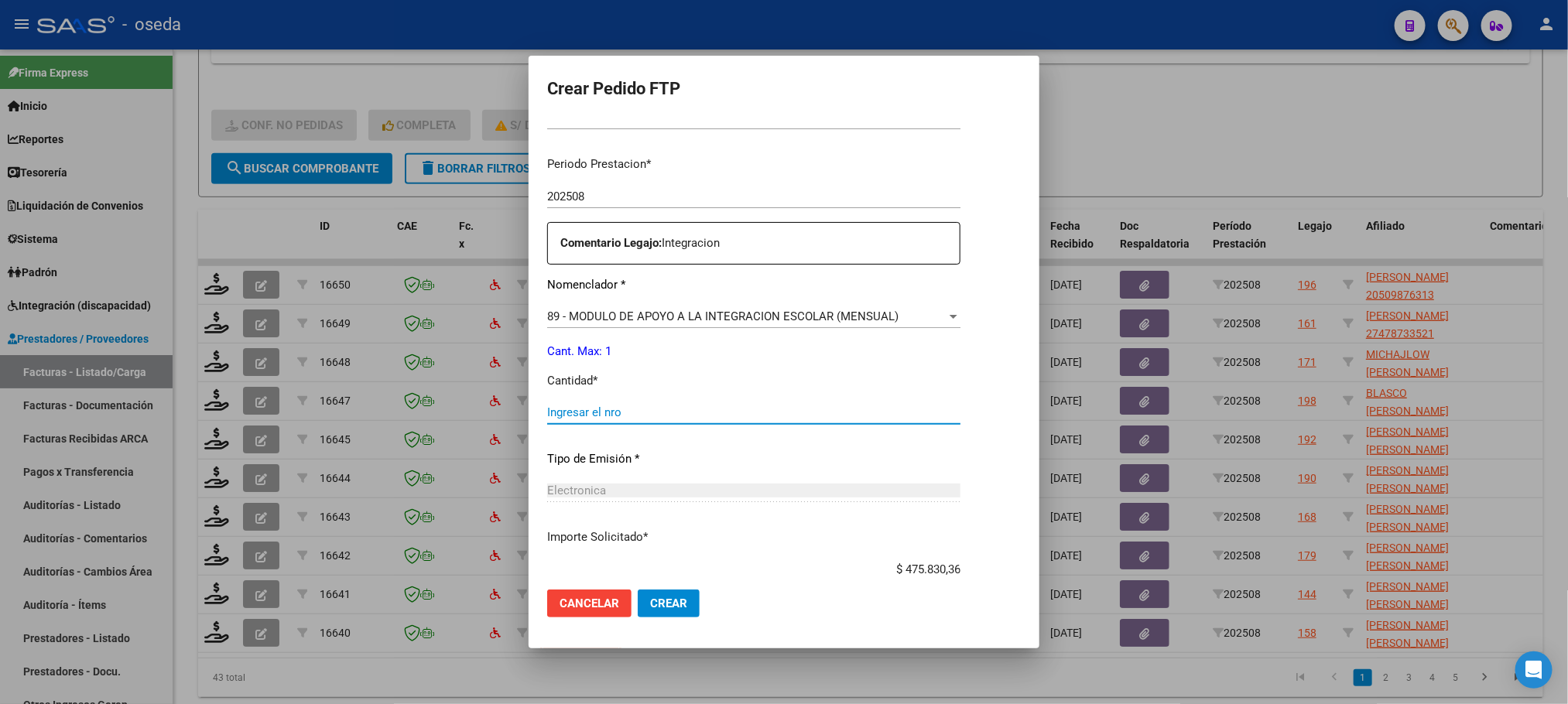
click at [604, 409] on input "Ingresar el nro" at bounding box center [754, 412] width 413 height 14
type input "1"
click at [638, 589] on button "Crear" at bounding box center [669, 603] width 62 height 28
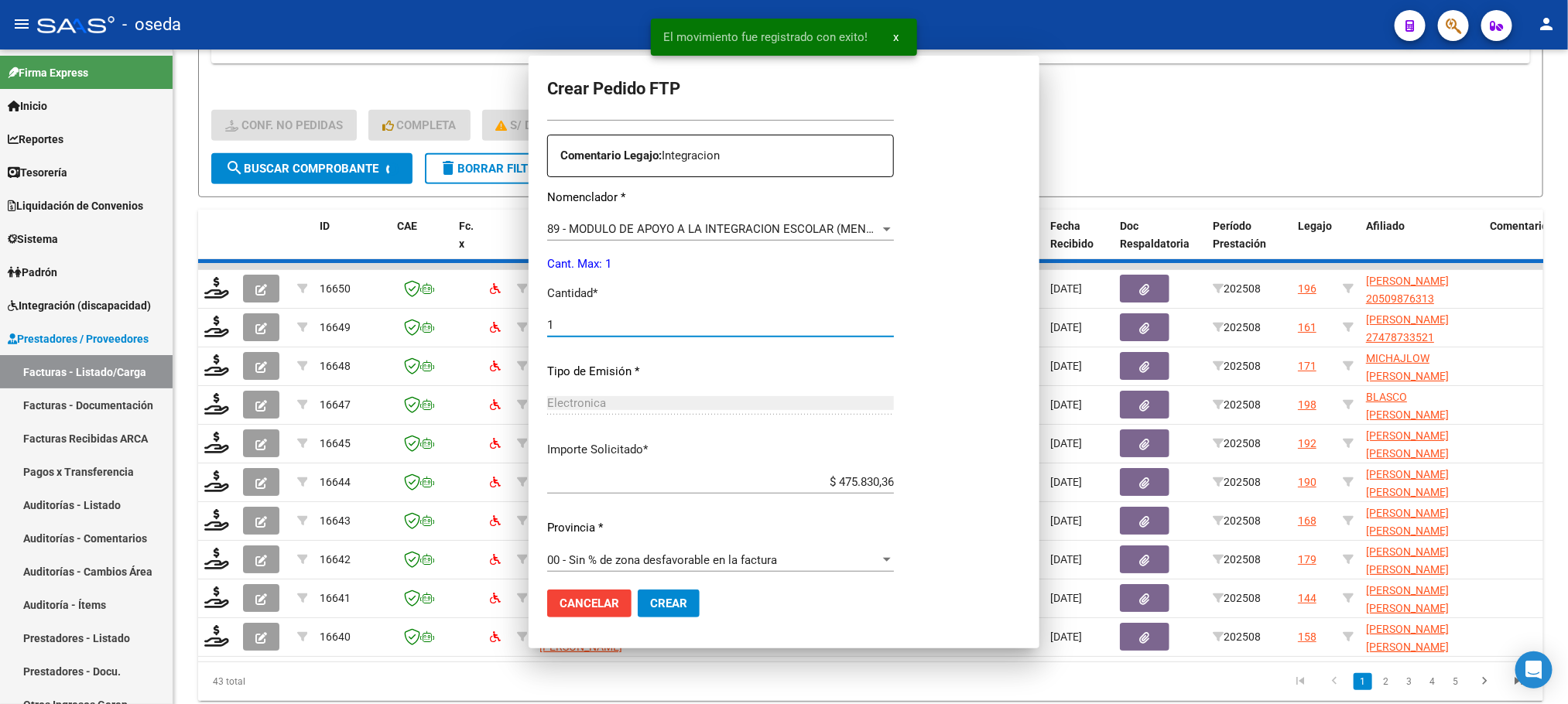
scroll to position [0, 0]
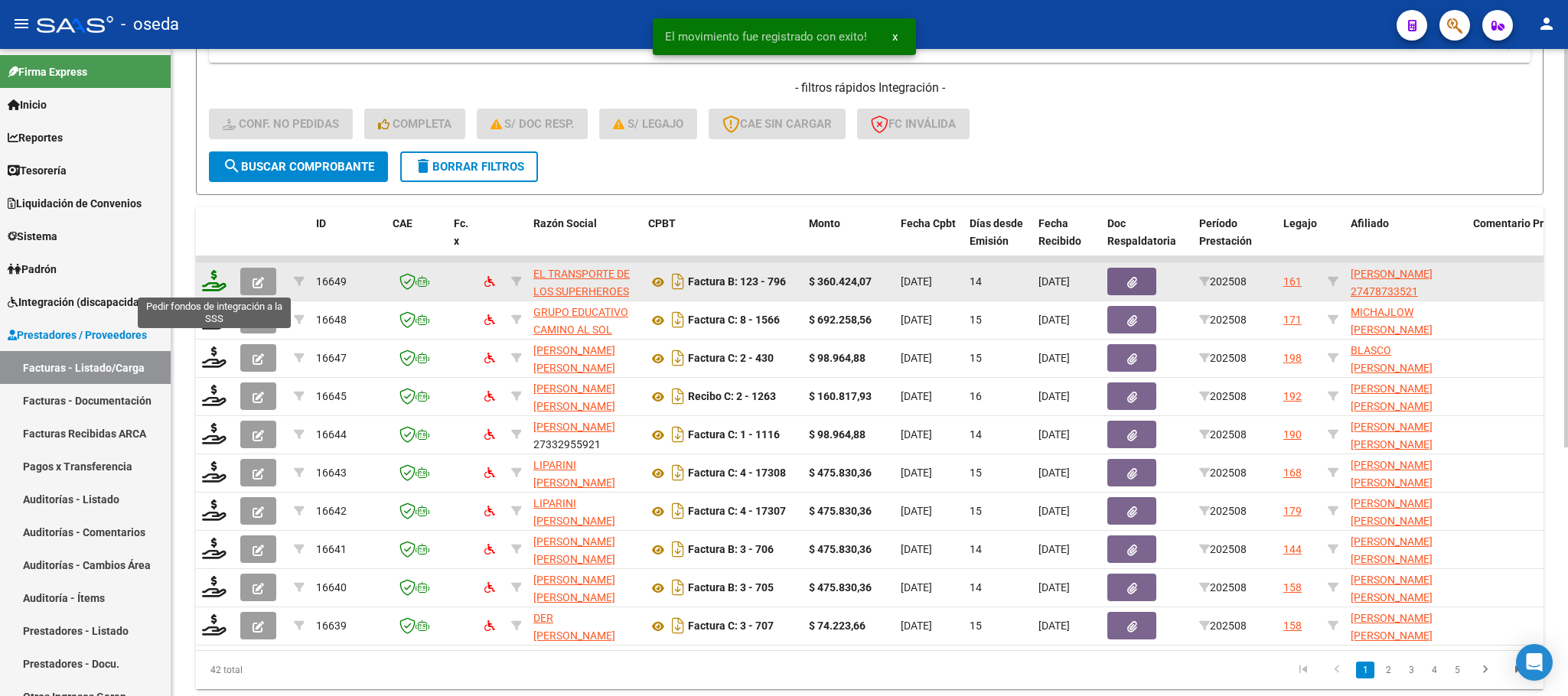
click at [205, 285] on icon at bounding box center [214, 280] width 25 height 22
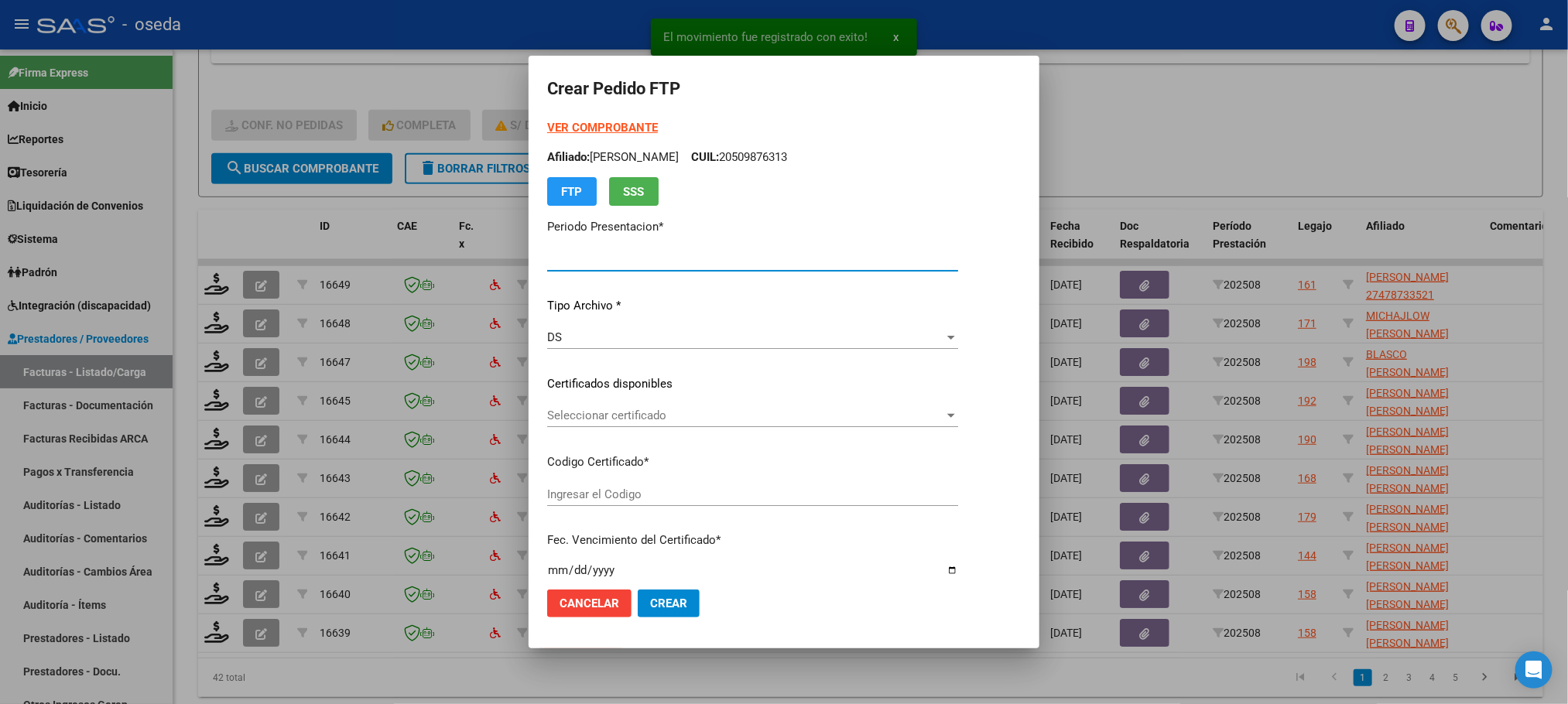
type input "202508"
type input "$ 360.424,07"
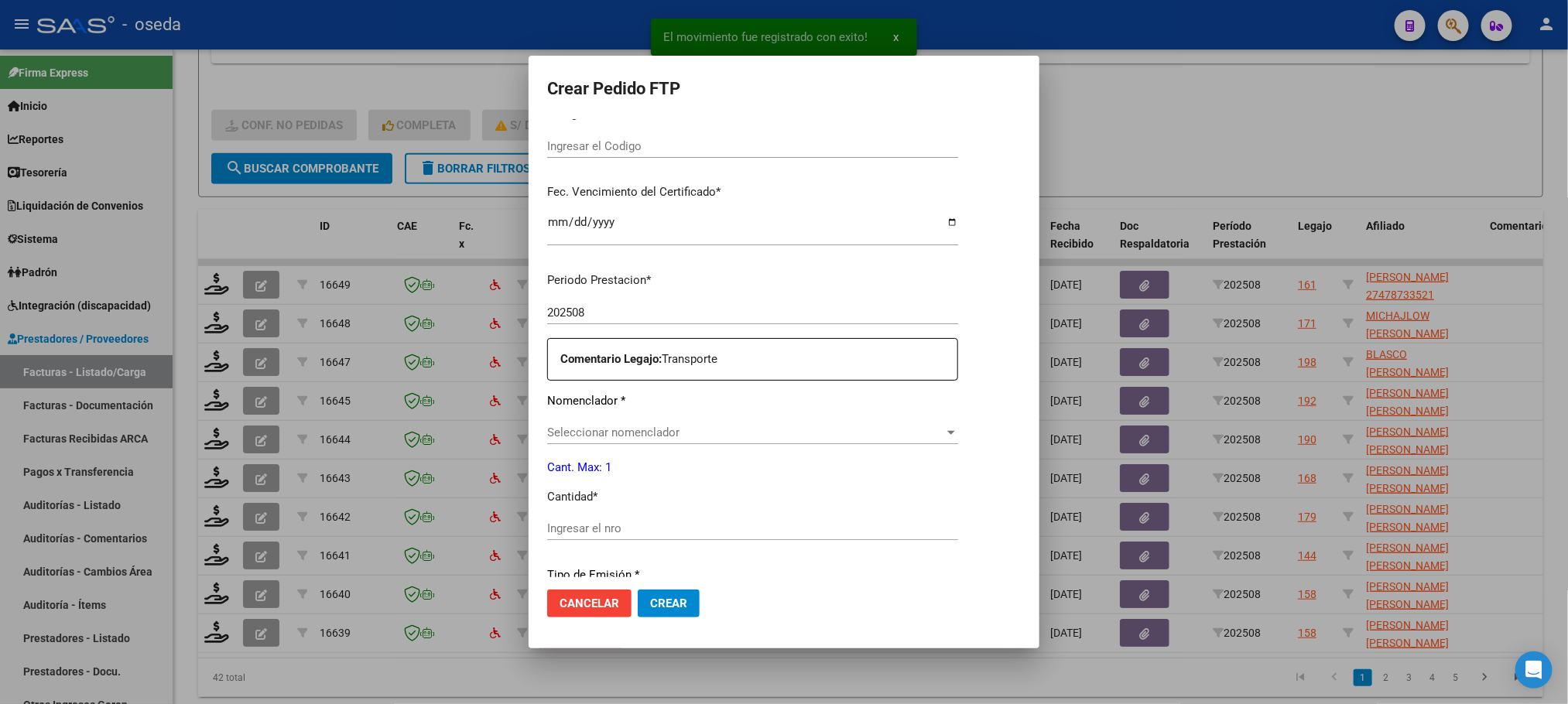
type input "27478733521"
type input "2024-09-30"
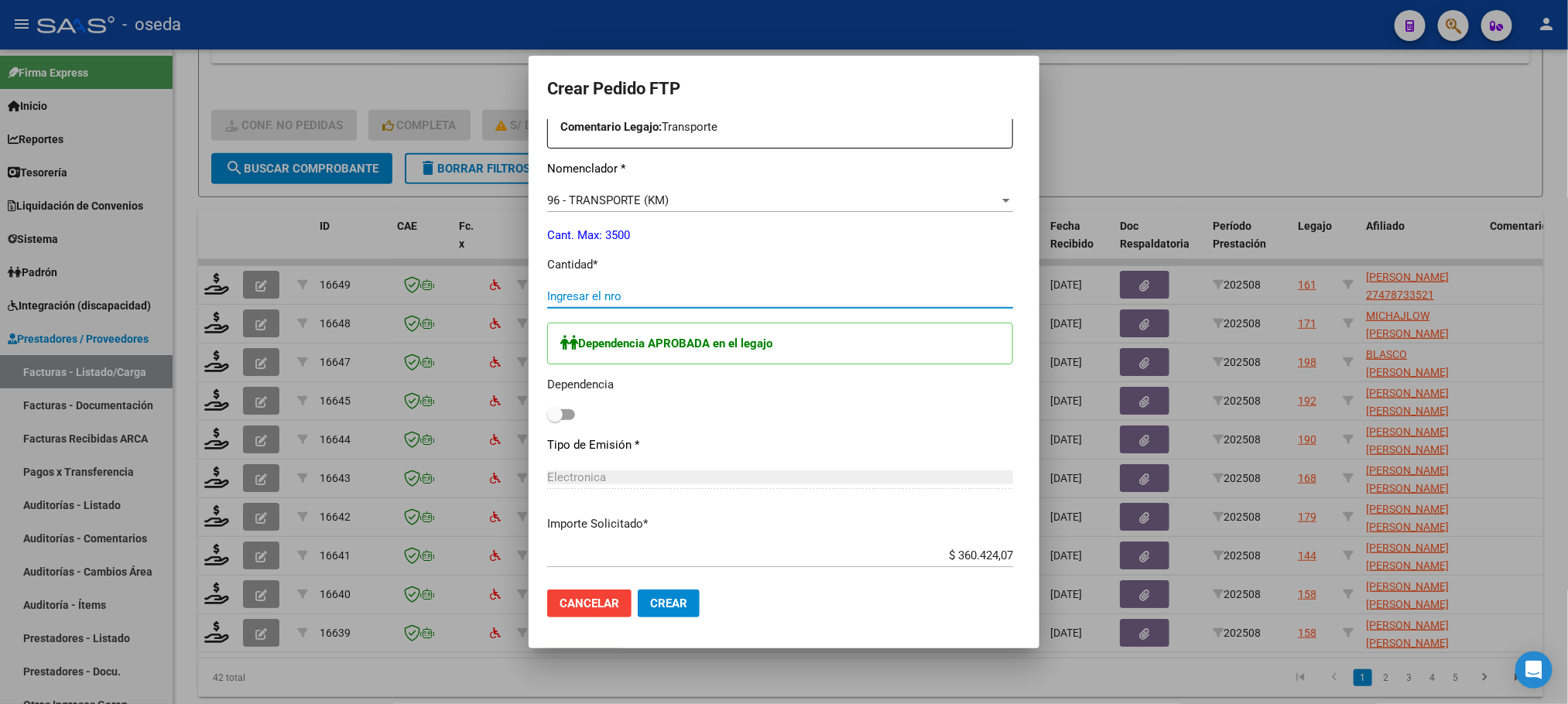
click at [564, 303] on input "Ingresar el nro" at bounding box center [780, 295] width 466 height 14
type input "493"
click at [547, 407] on span at bounding box center [555, 414] width 15 height 15
click at [554, 420] on input "checkbox" at bounding box center [554, 420] width 1 height 1
checkbox input "true"
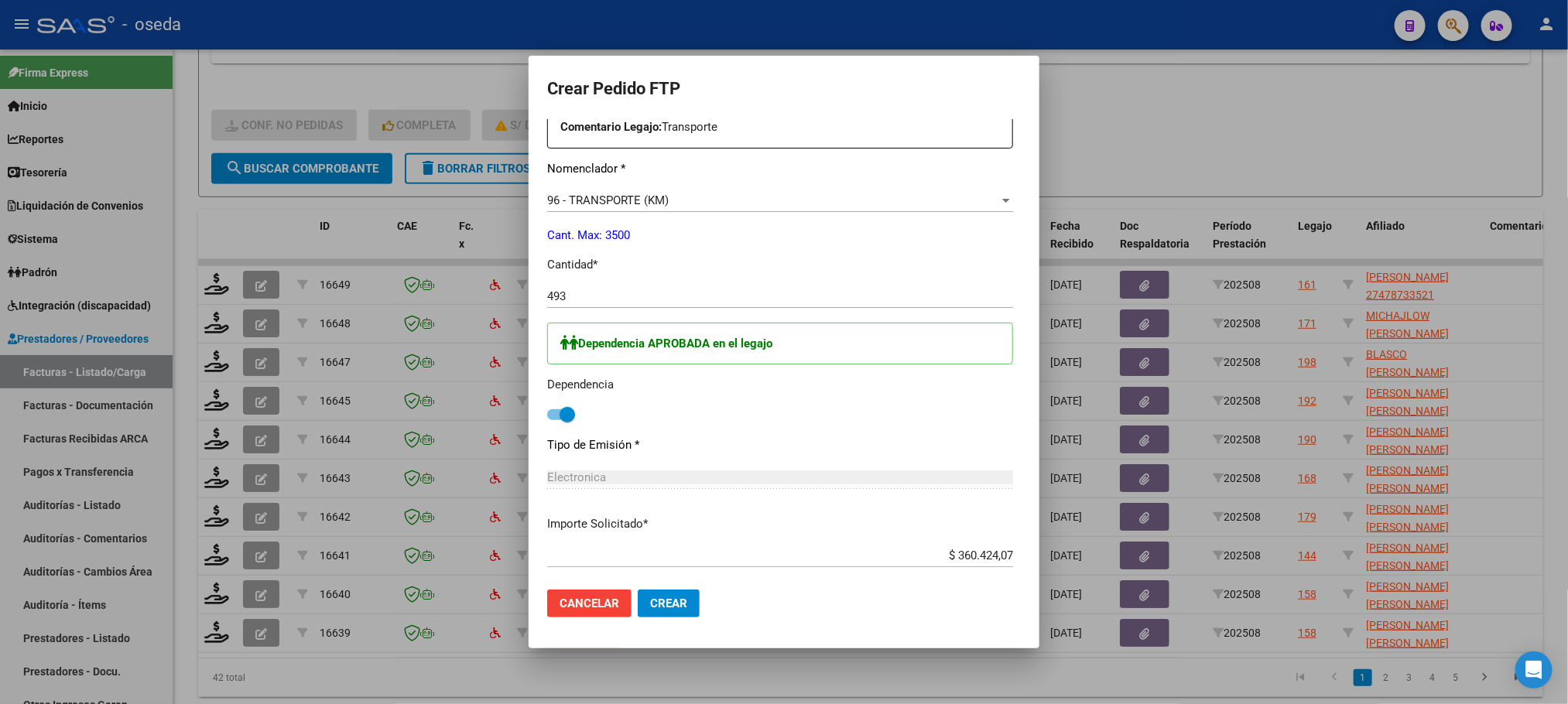
click at [646, 613] on button "Crear" at bounding box center [669, 603] width 62 height 28
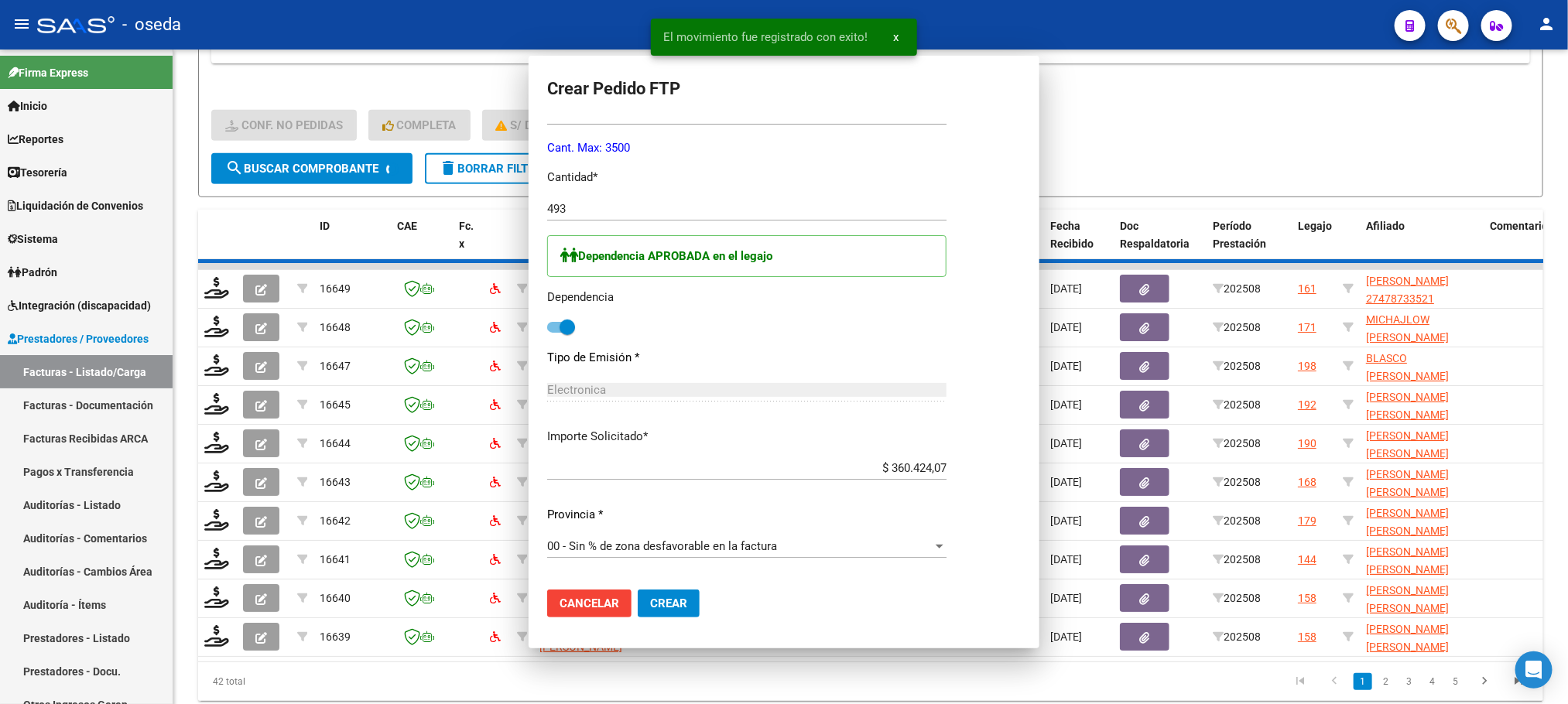
scroll to position [492, 0]
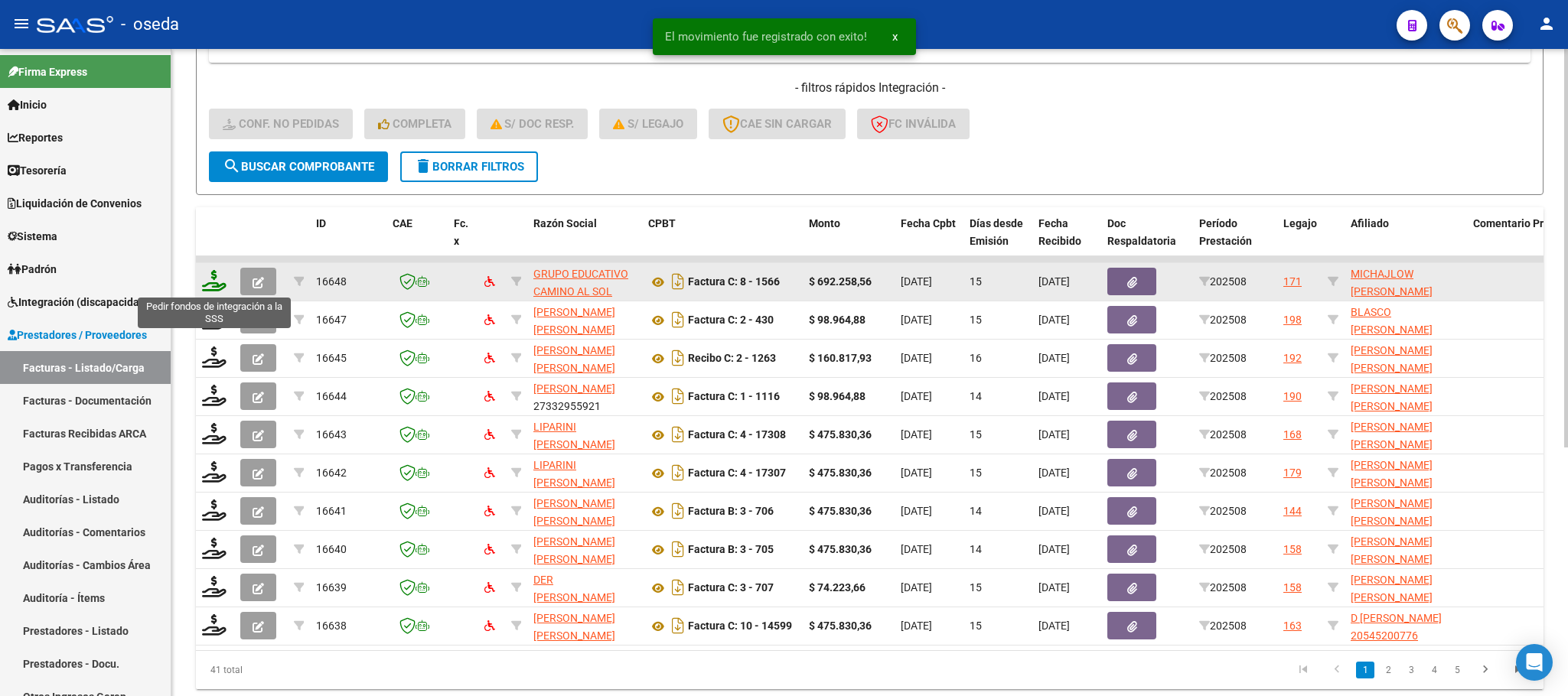
click at [219, 285] on icon at bounding box center [214, 280] width 25 height 22
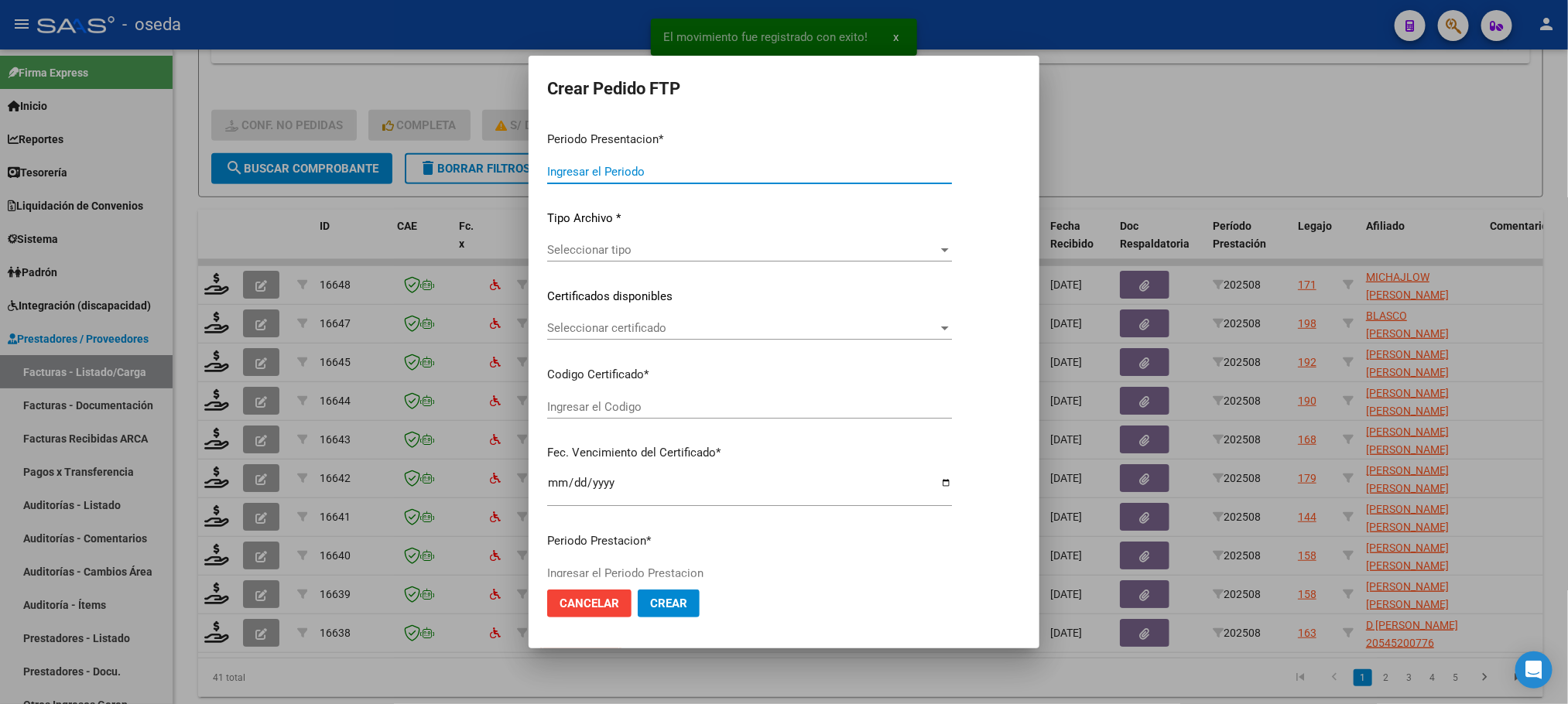
type input "202508"
type input "$ 692.258,56"
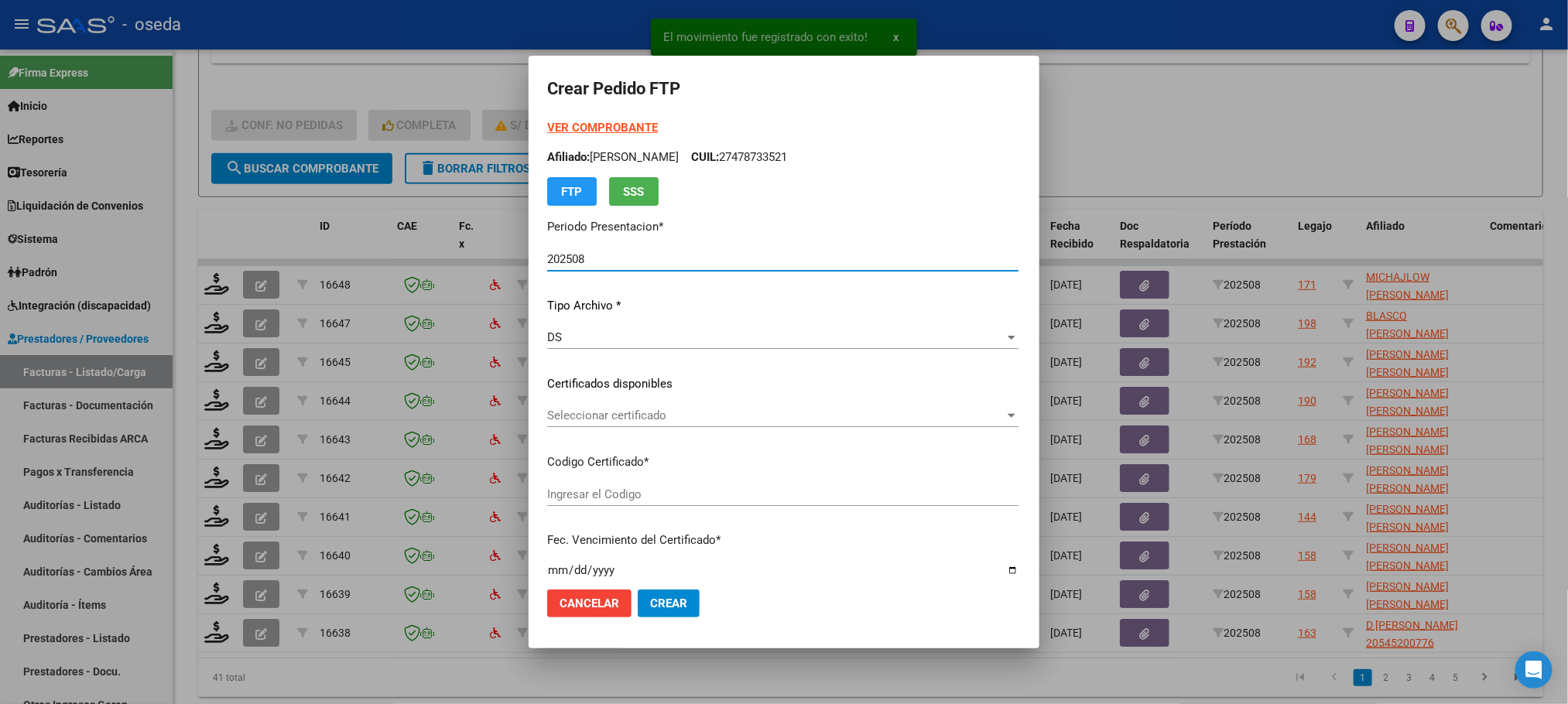
type input "20260629779"
type input "2029-05-10"
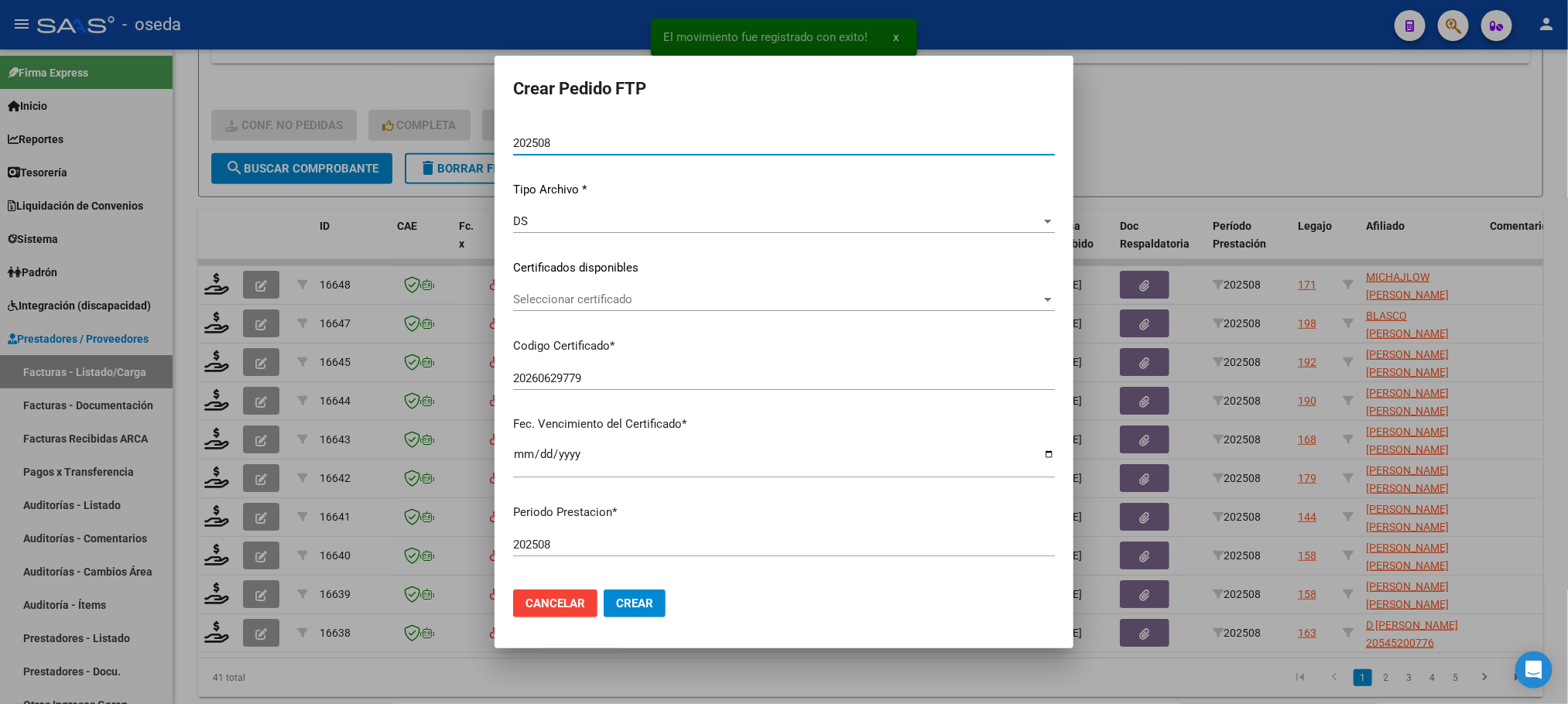
scroll to position [348, 0]
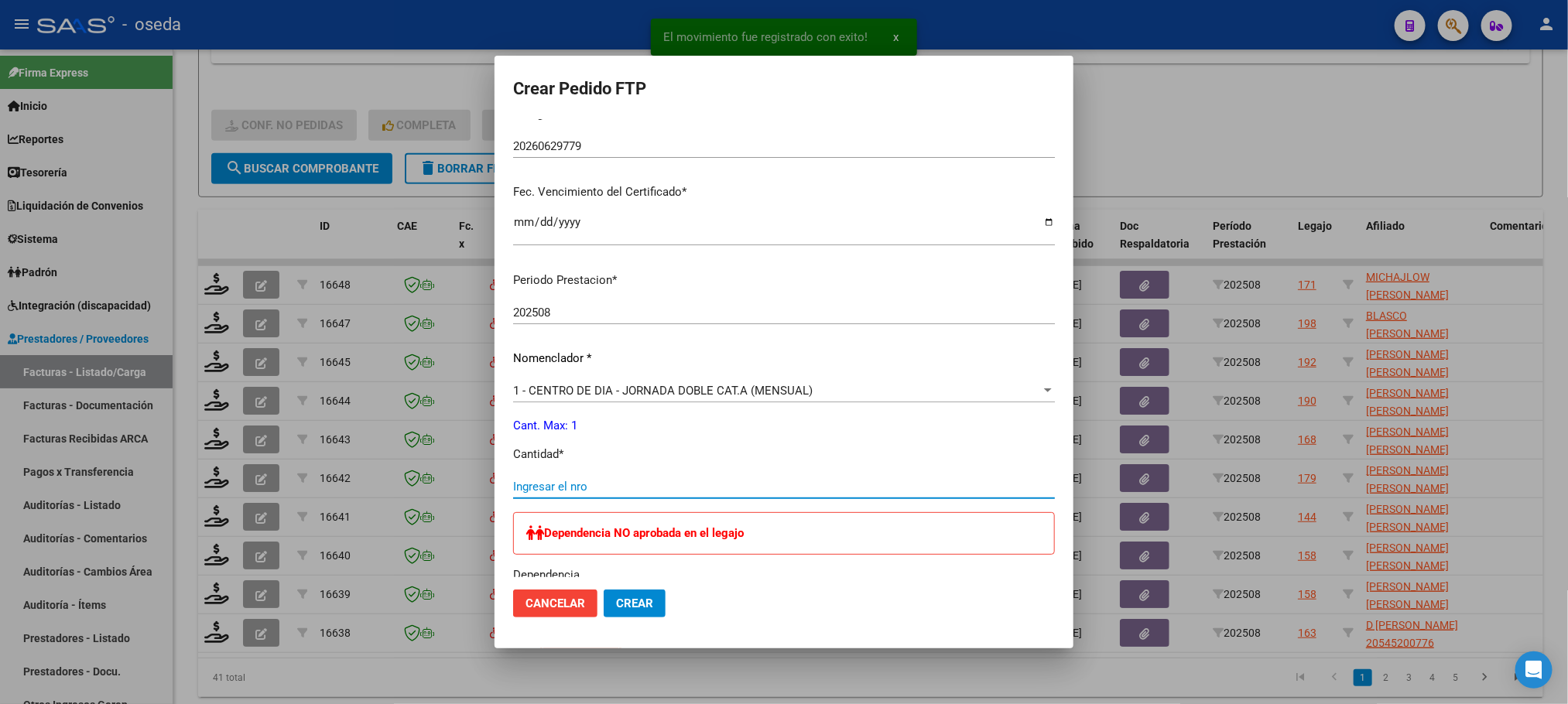
click at [703, 481] on input "Ingresar el nro" at bounding box center [783, 486] width 542 height 14
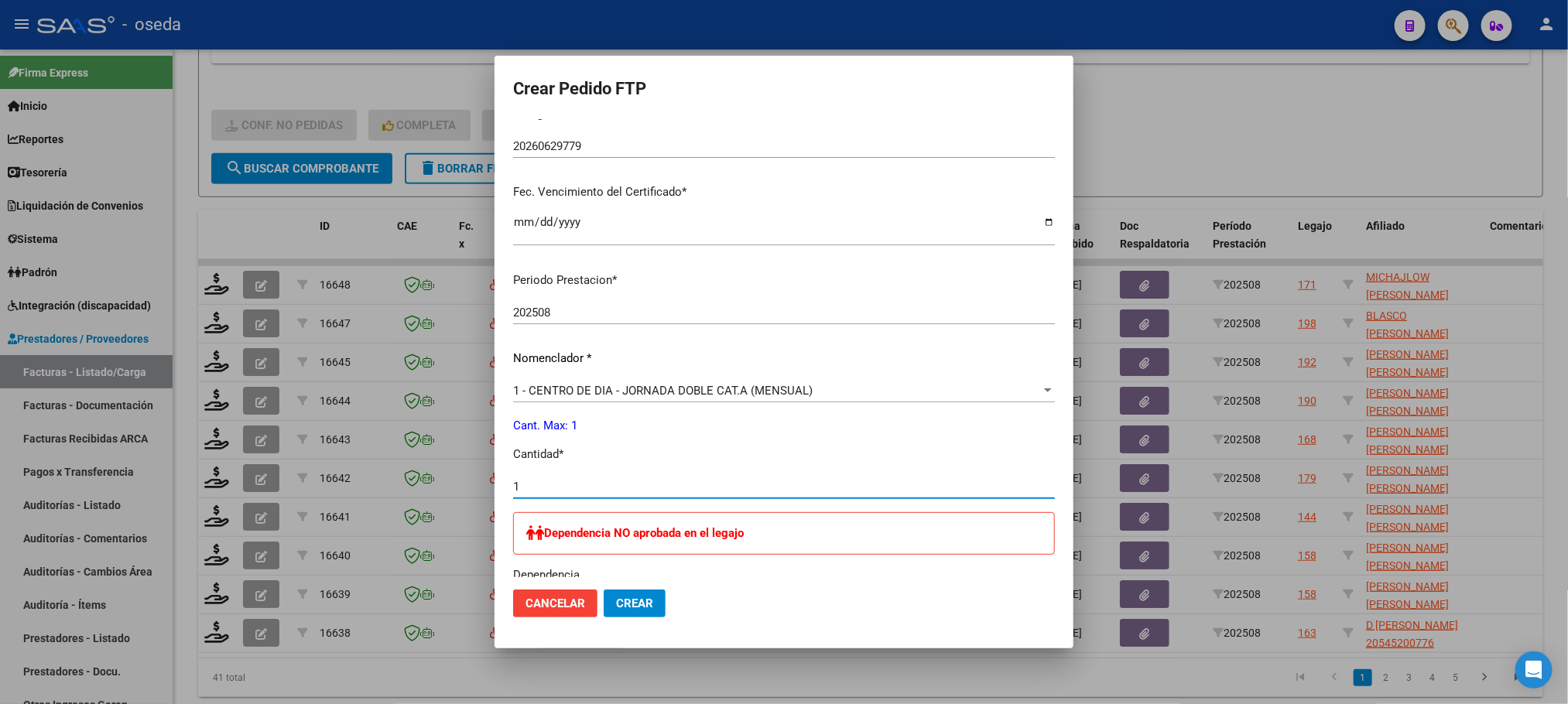
type input "1"
click at [604, 589] on button "Crear" at bounding box center [635, 603] width 62 height 28
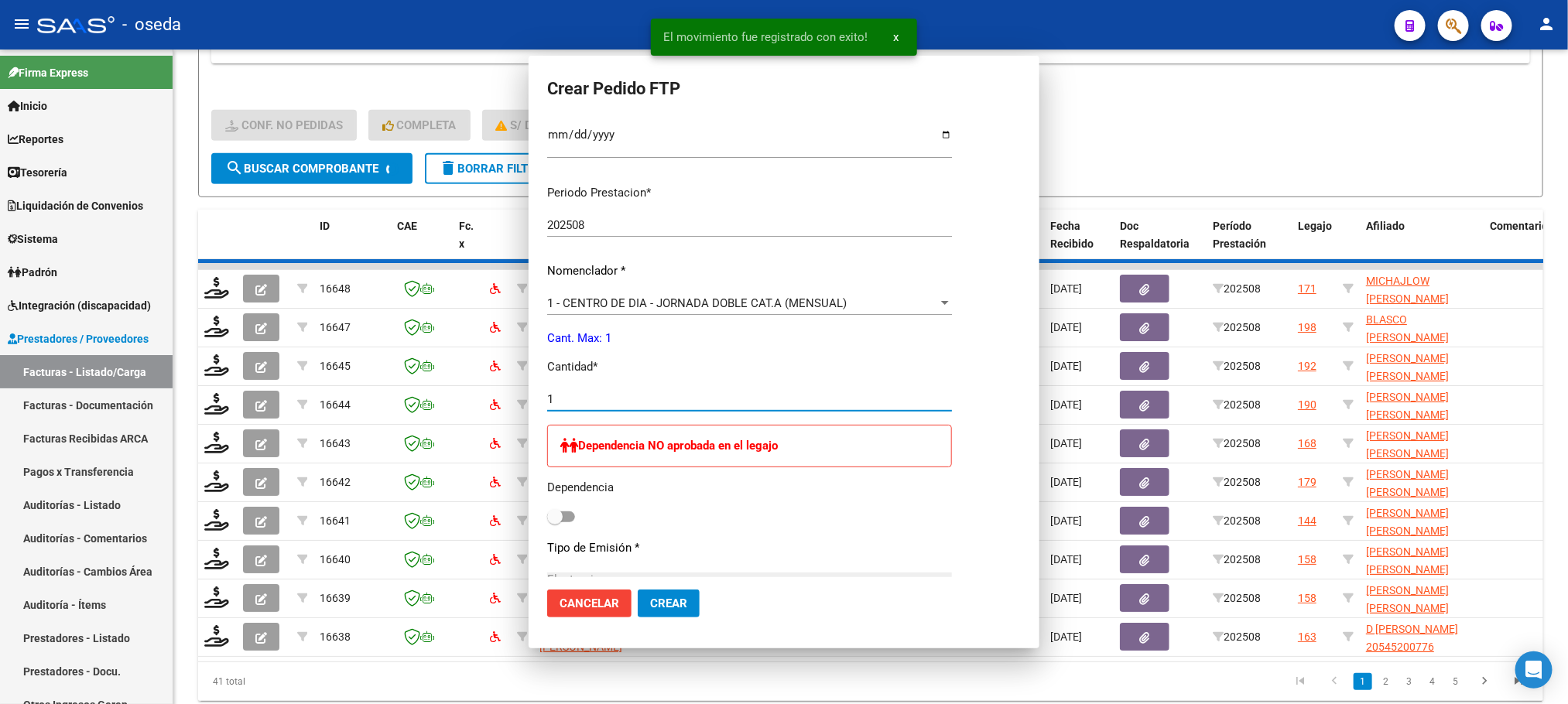
scroll to position [0, 0]
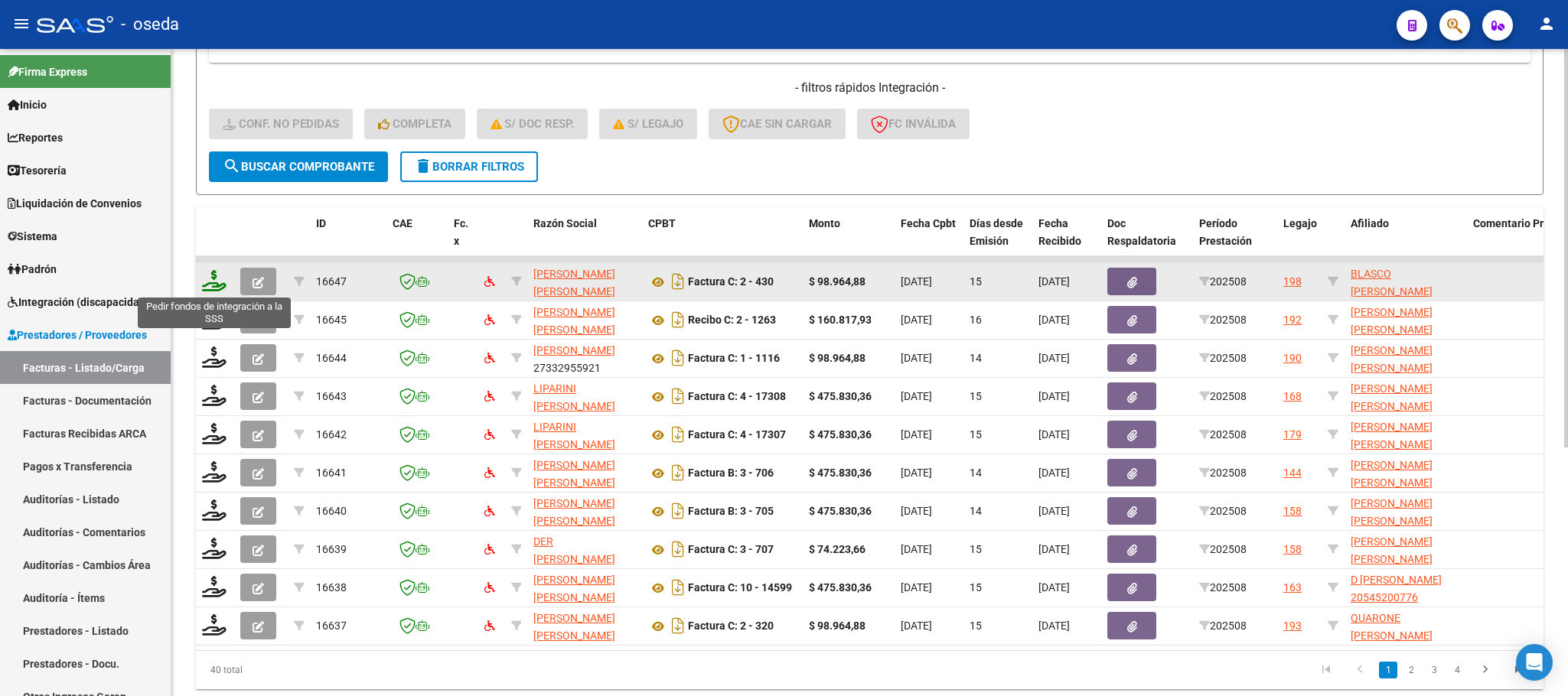
click at [212, 273] on icon at bounding box center [214, 280] width 25 height 22
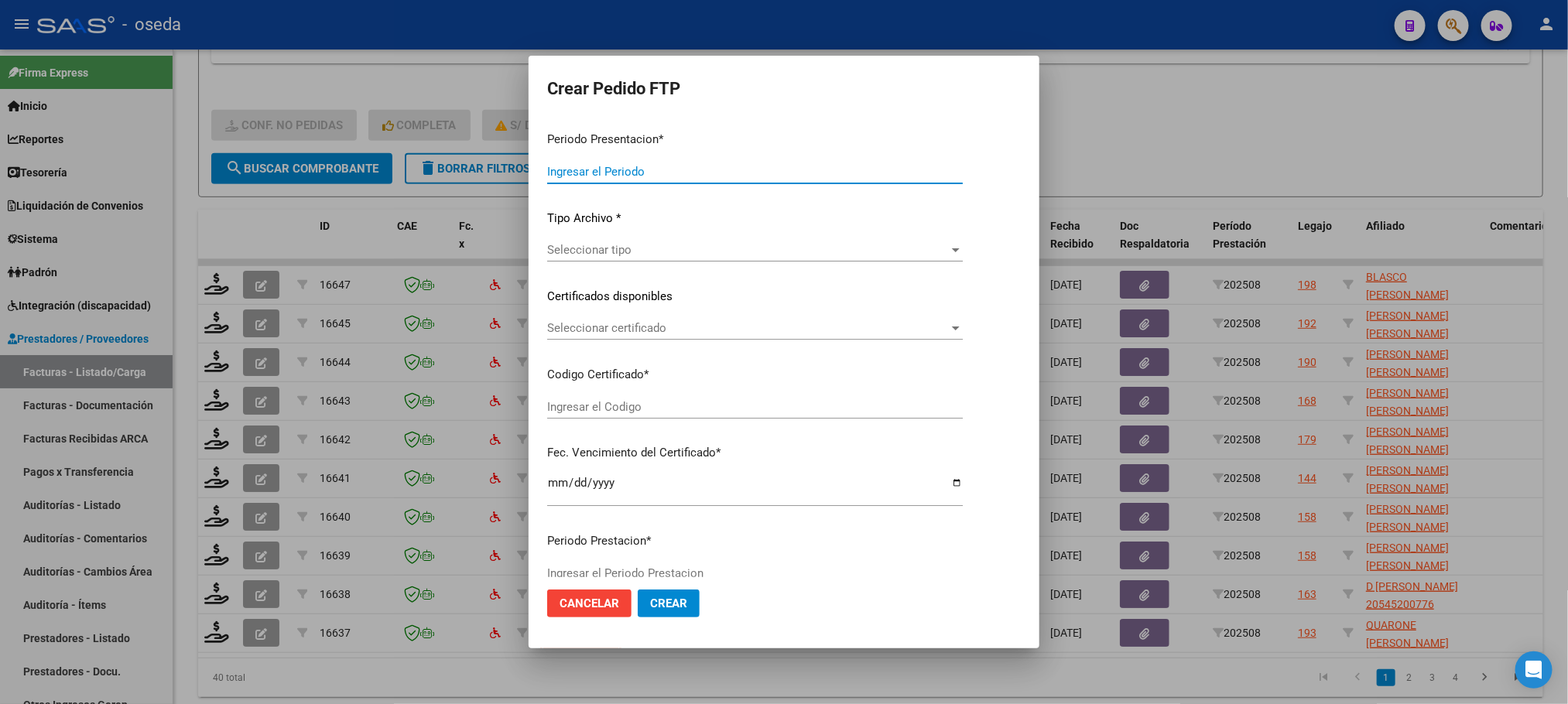
type input "202508"
type input "$ 98.964,88"
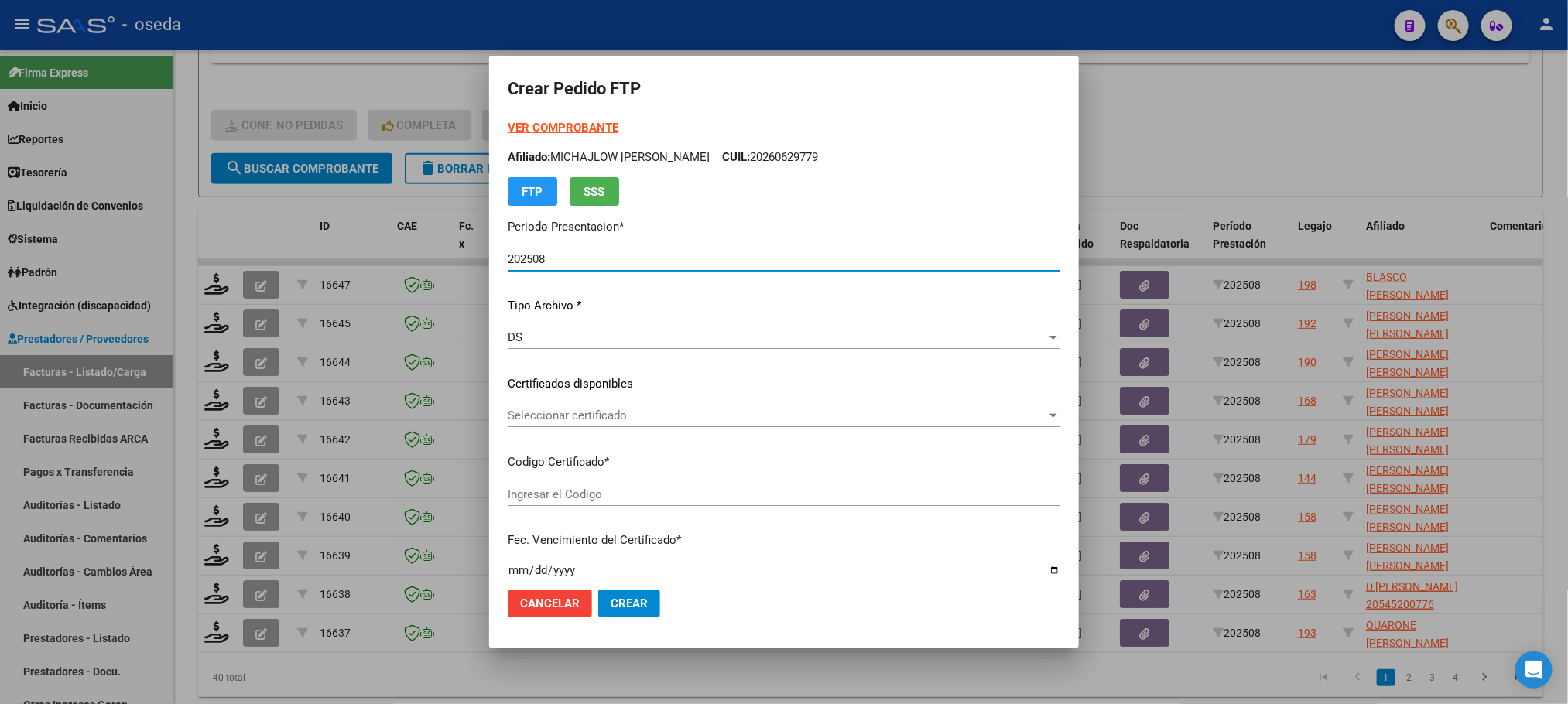
type input "ARG02000546323342023092120260921CBA536"
type input "2026-09-21"
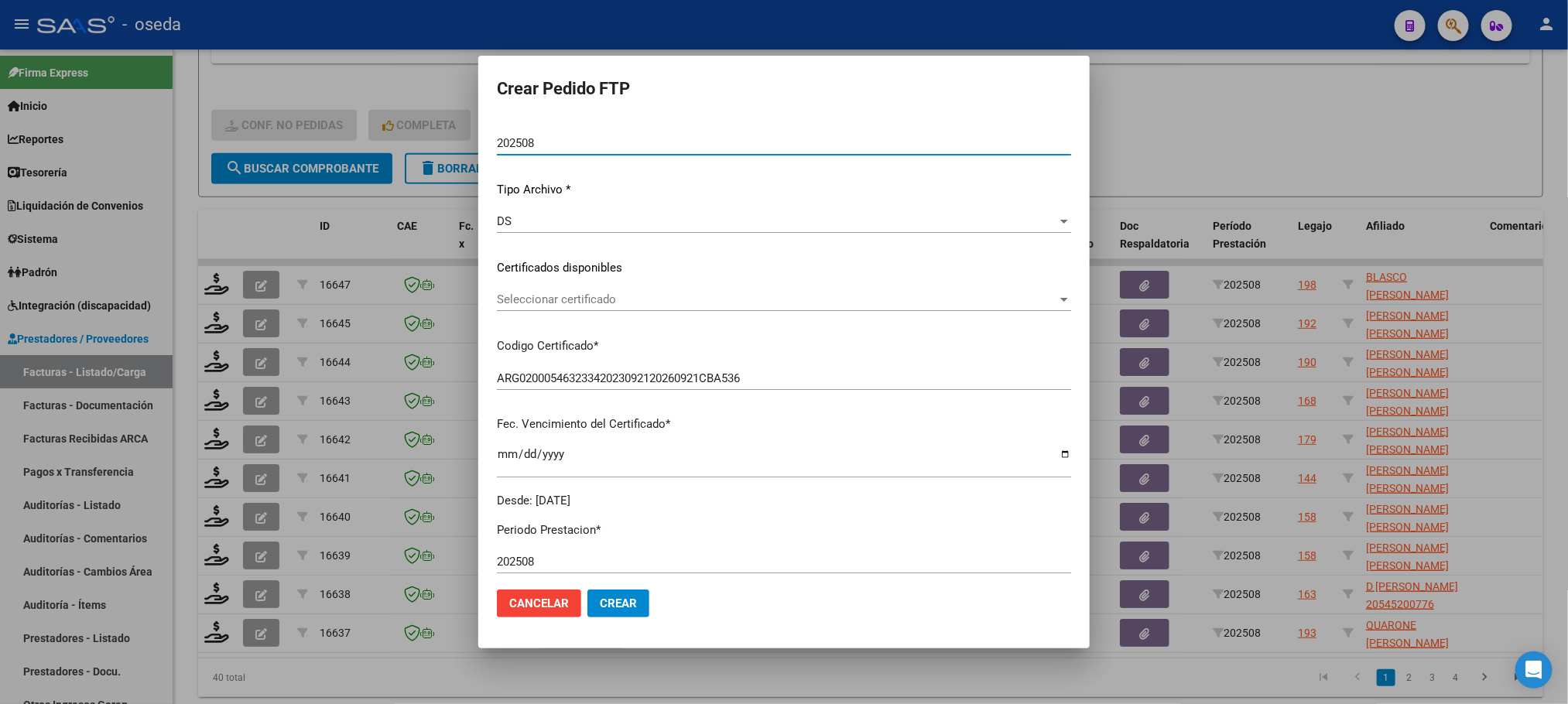
scroll to position [464, 0]
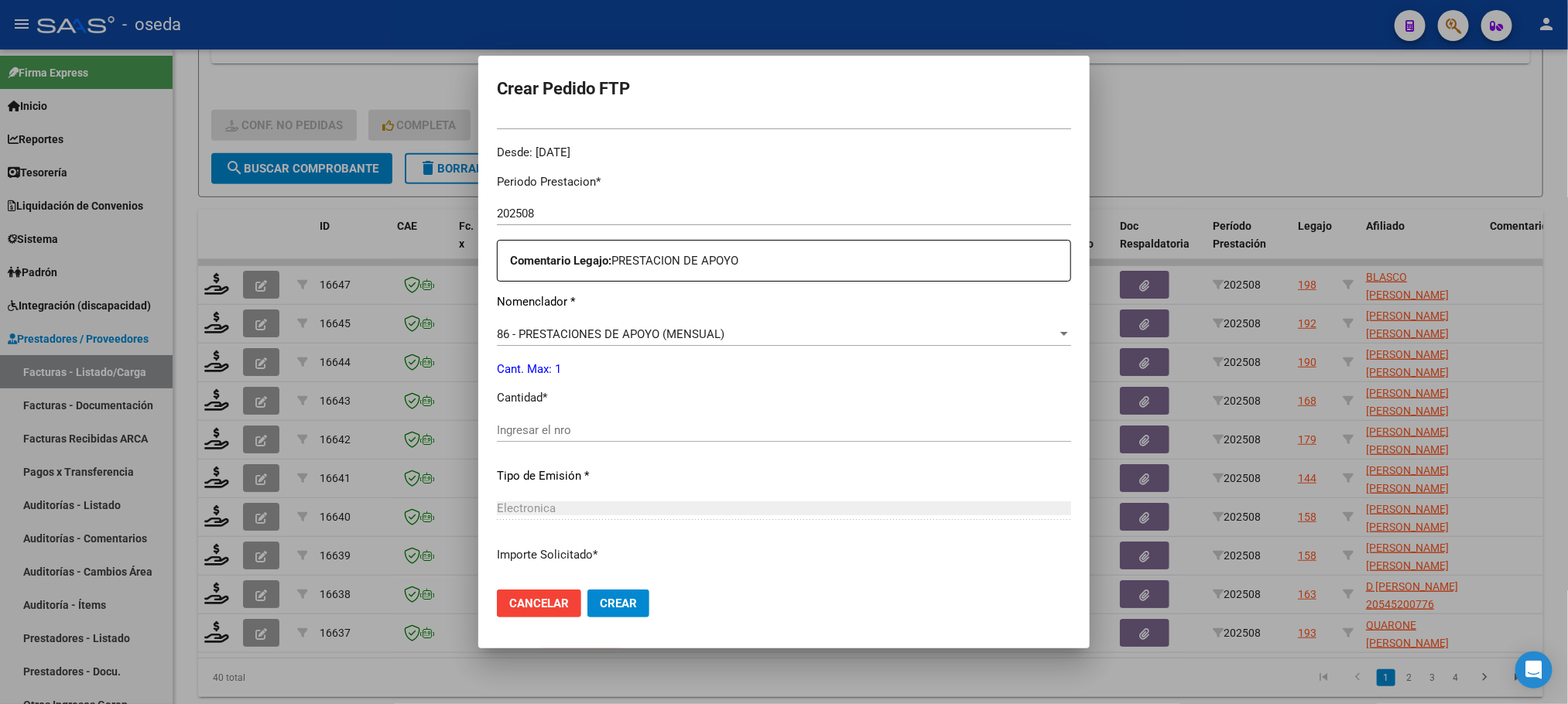
click at [648, 432] on input "Ingresar el nro" at bounding box center [783, 430] width 574 height 14
type input "1"
click at [587, 589] on button "Crear" at bounding box center [618, 603] width 62 height 28
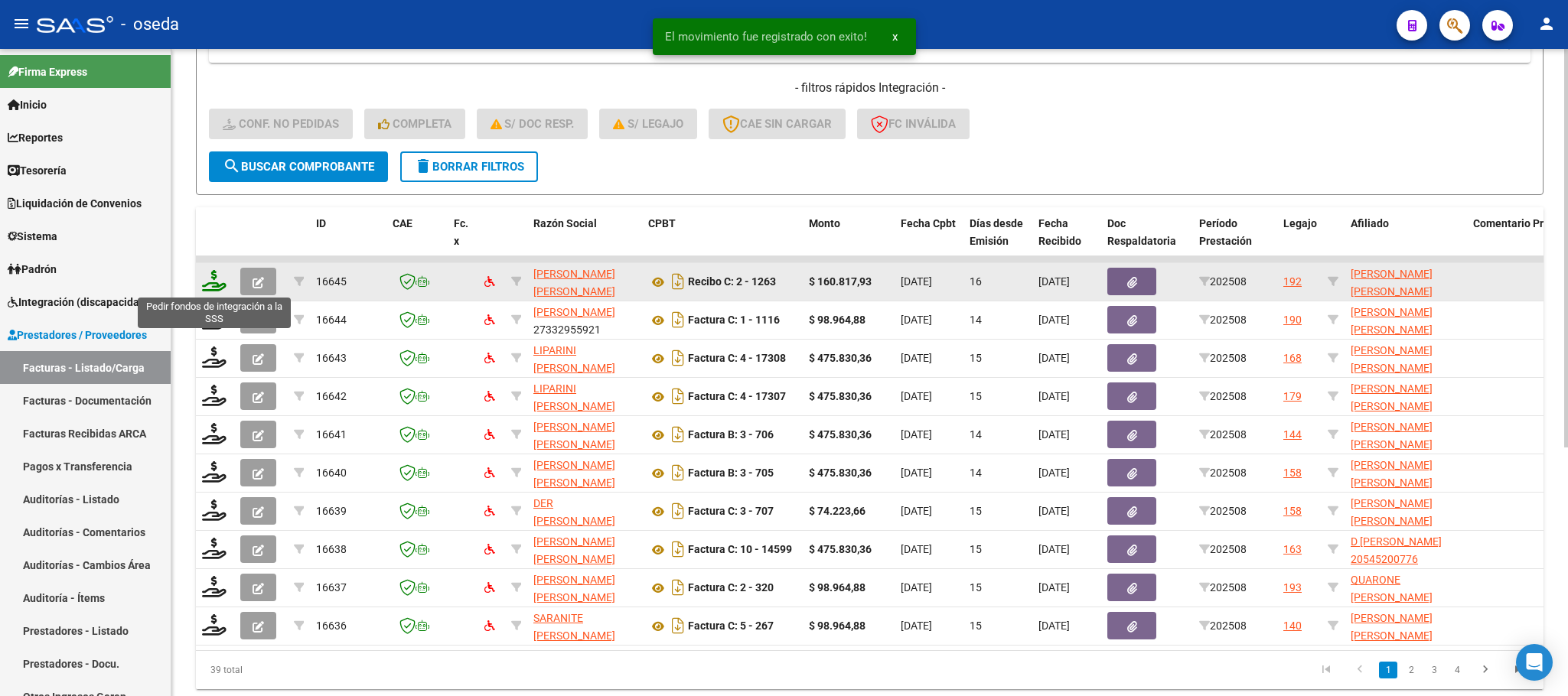
click at [212, 285] on icon at bounding box center [214, 280] width 25 height 22
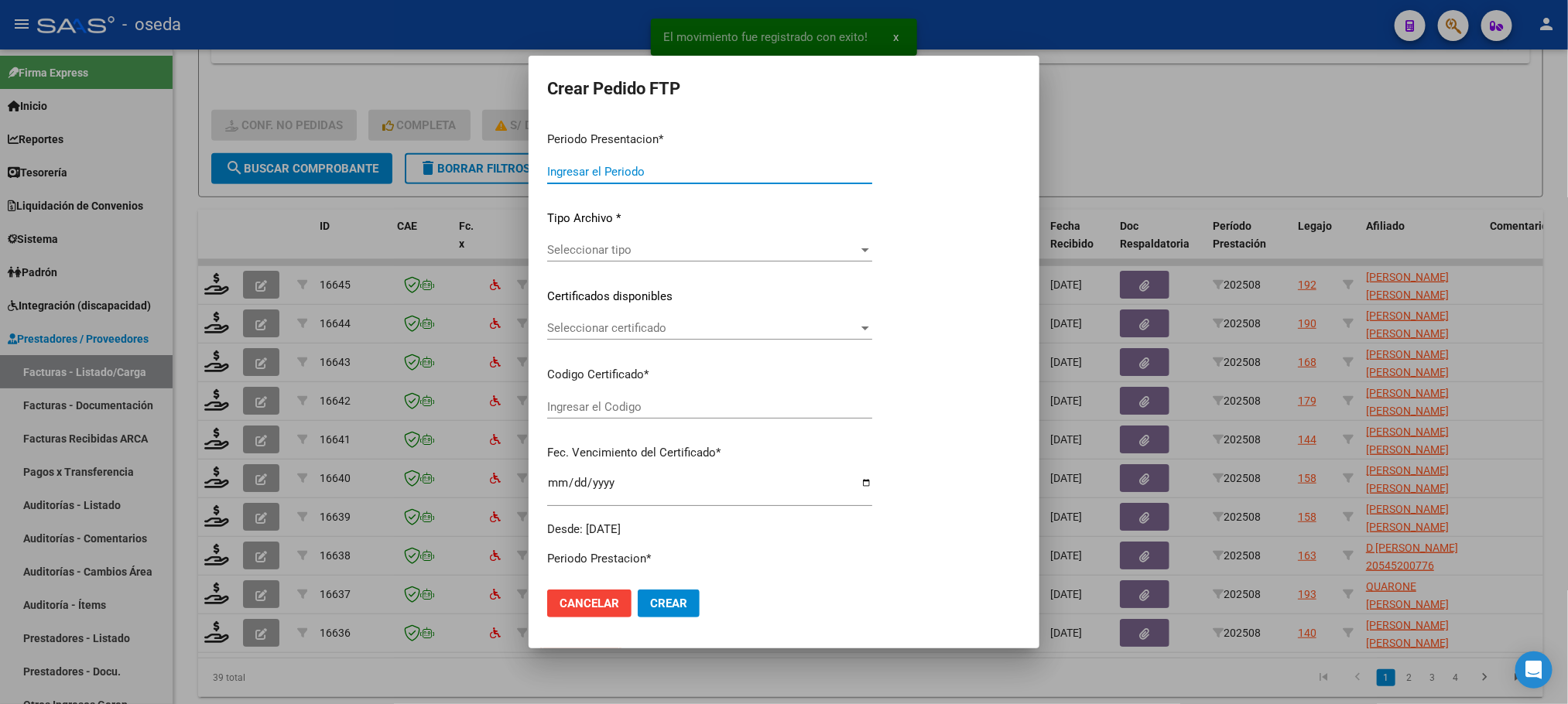
type input "202508"
type input "$ 160.817,93"
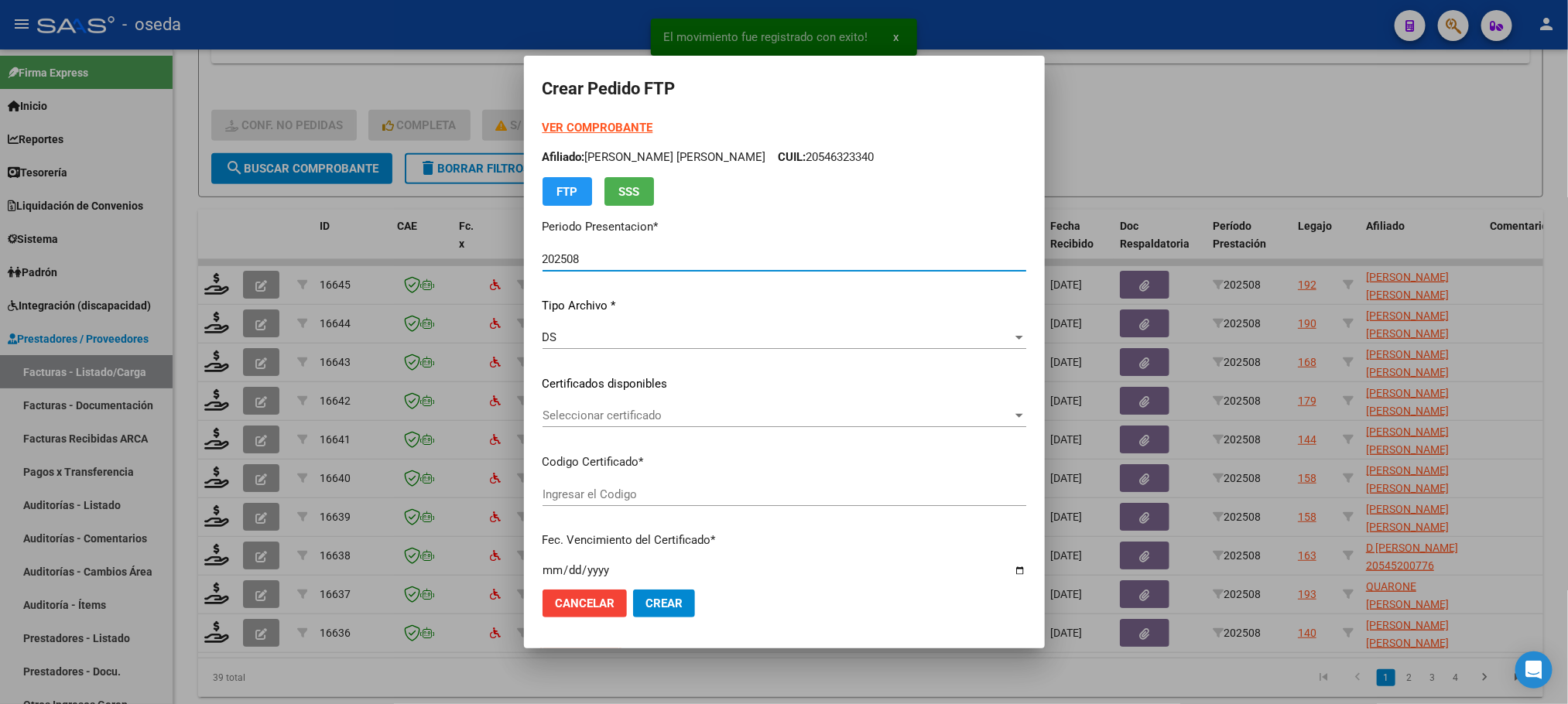
type input "20535867004"
type input "2022-01-30"
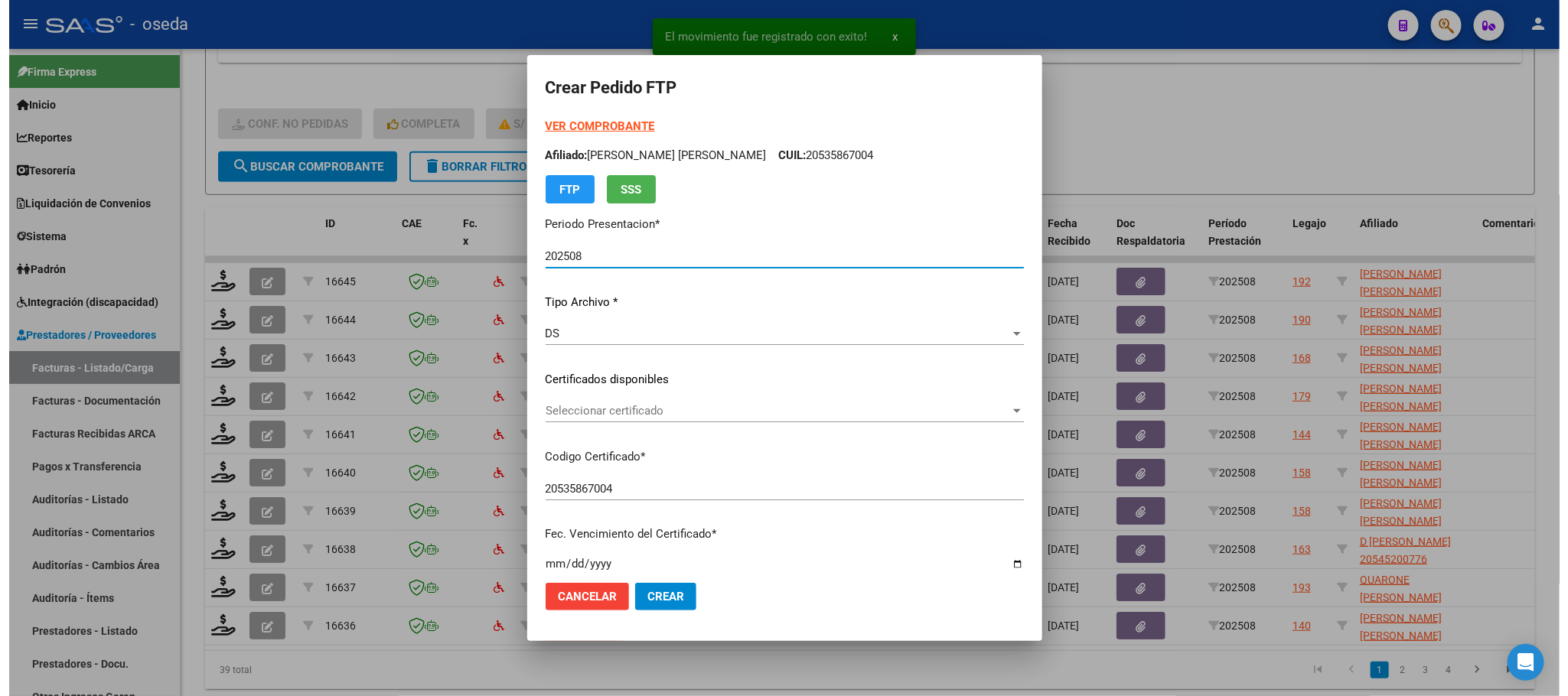
scroll to position [459, 0]
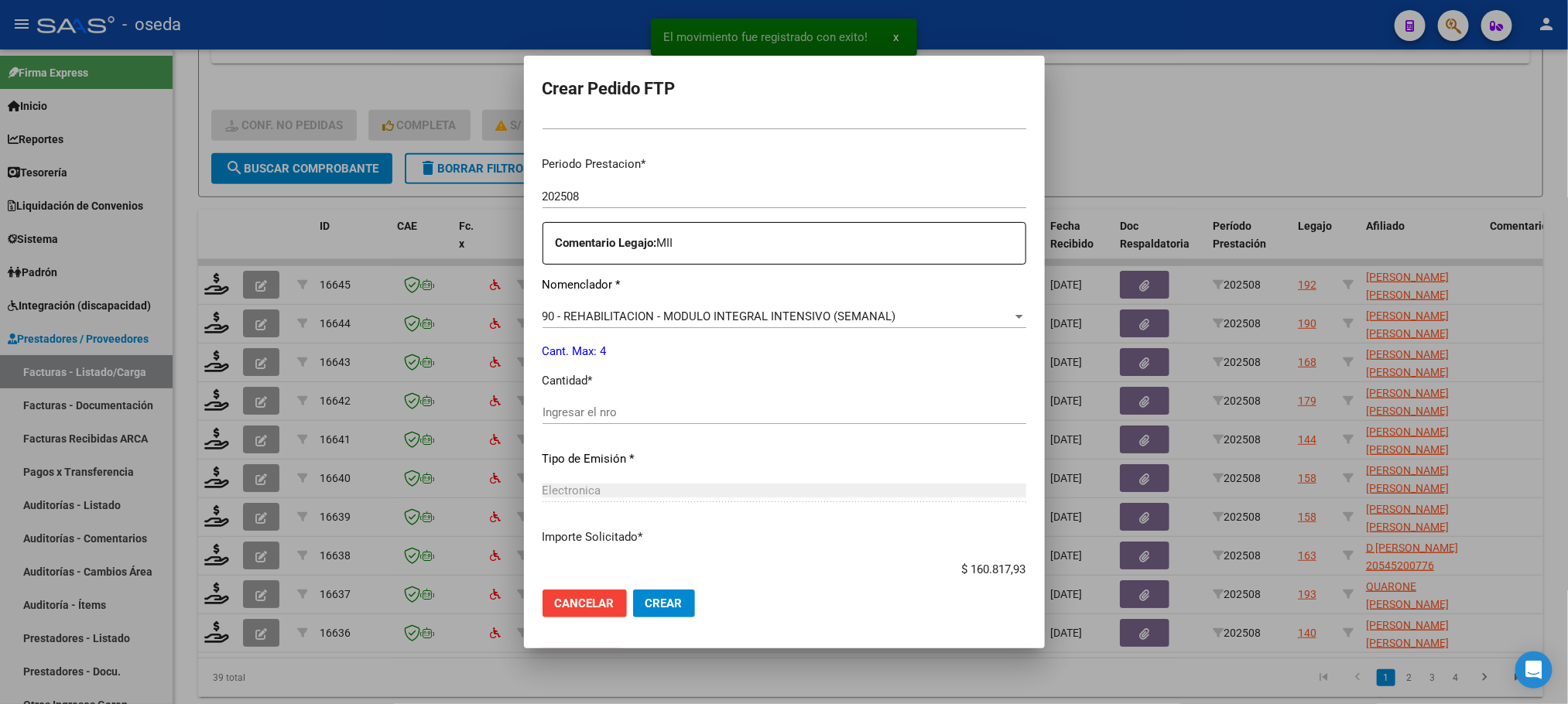
click at [602, 416] on input "Ingresar el nro" at bounding box center [784, 412] width 484 height 14
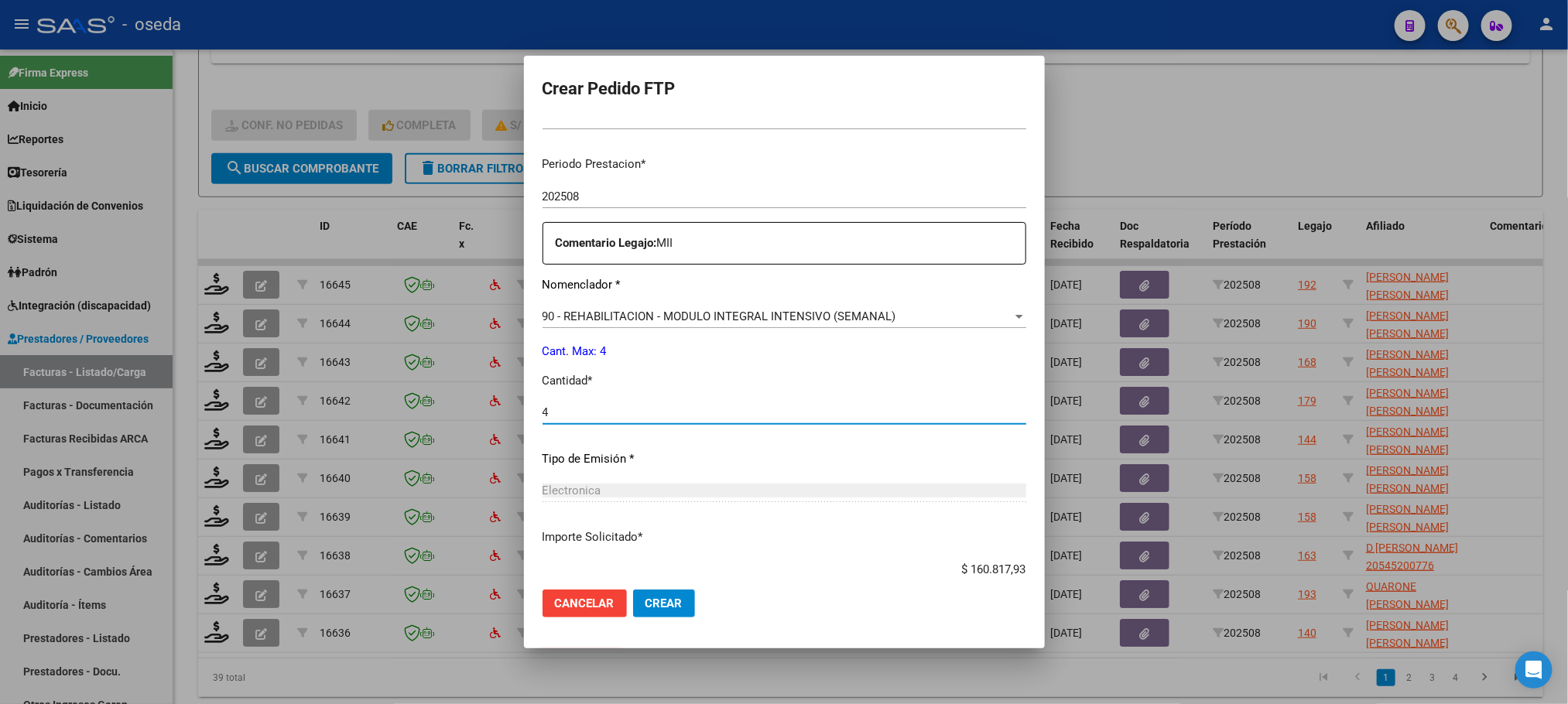
type input "4"
click at [633, 589] on button "Crear" at bounding box center [664, 603] width 62 height 28
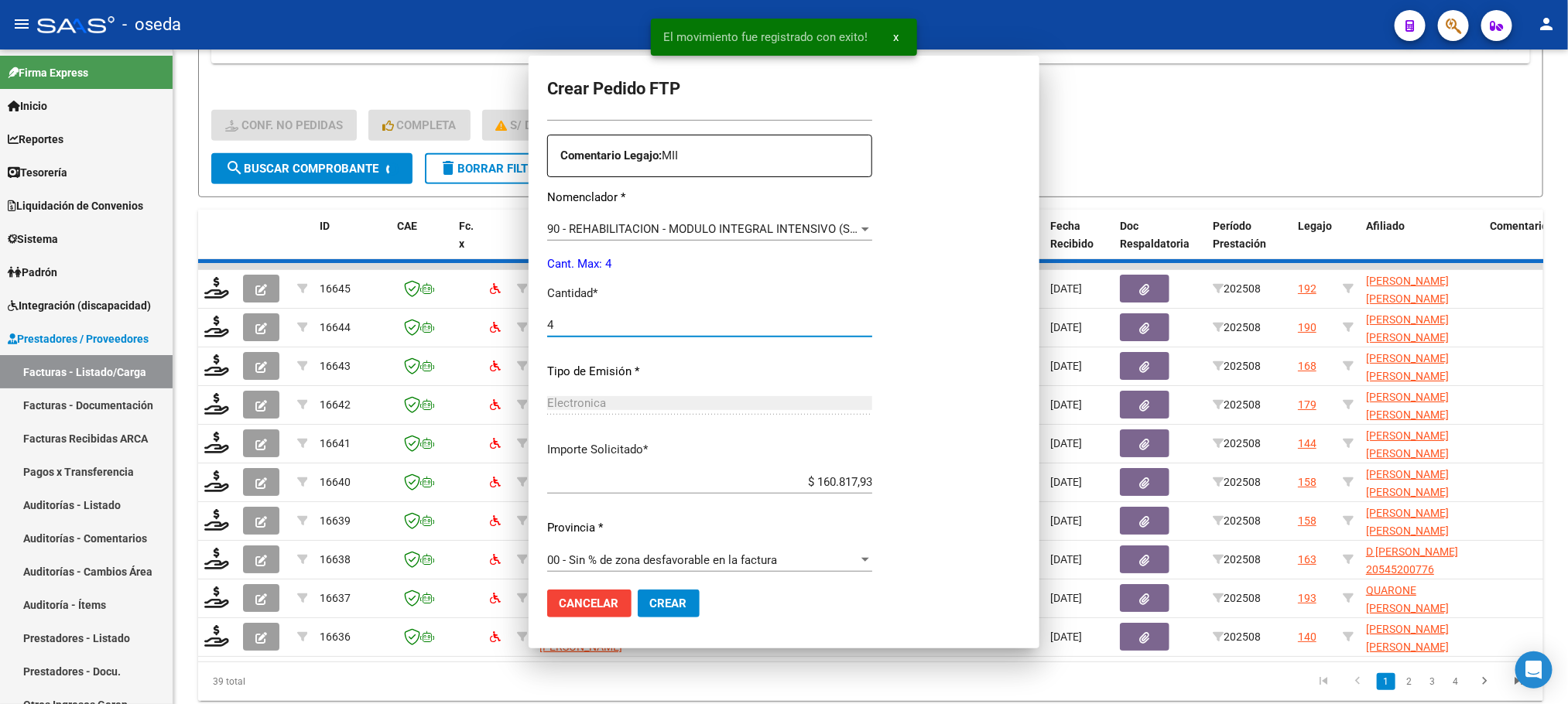
scroll to position [0, 0]
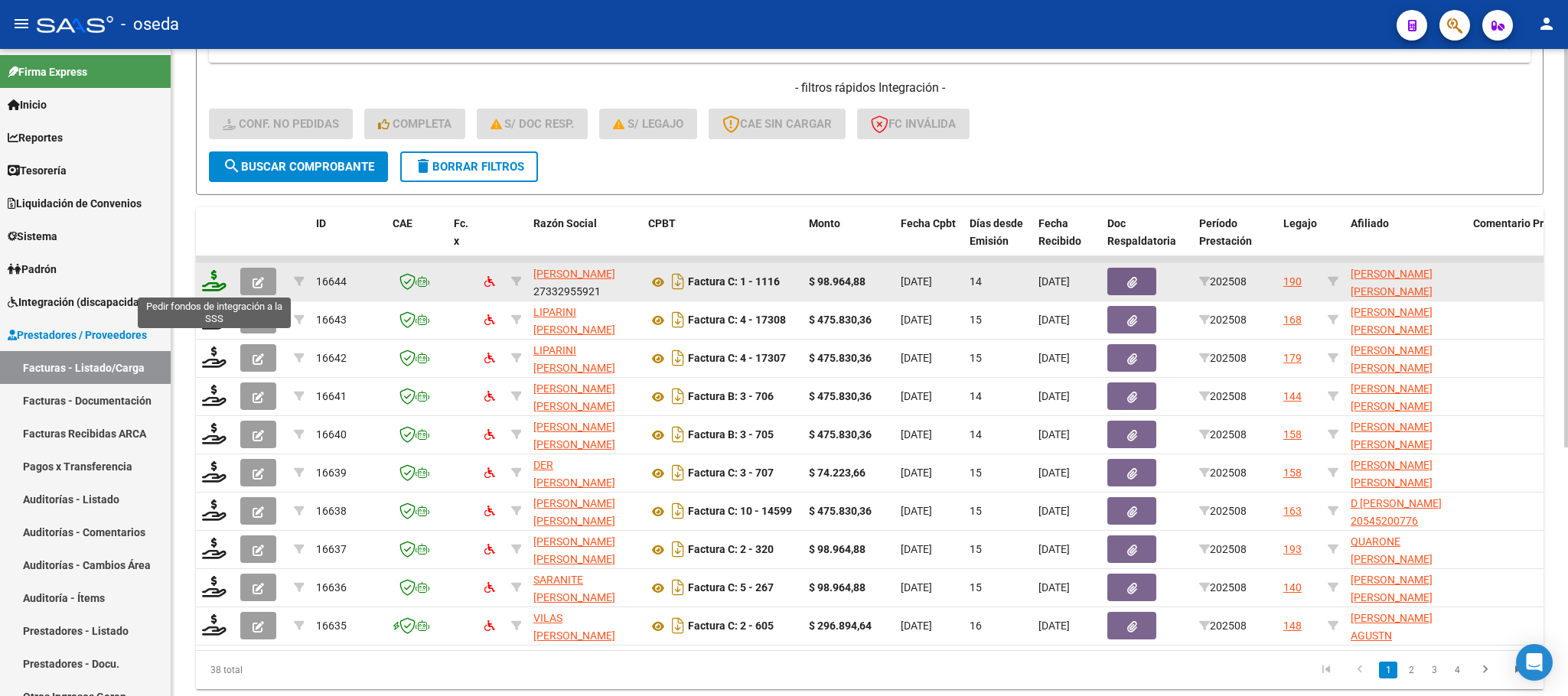
click at [212, 276] on icon at bounding box center [214, 280] width 25 height 22
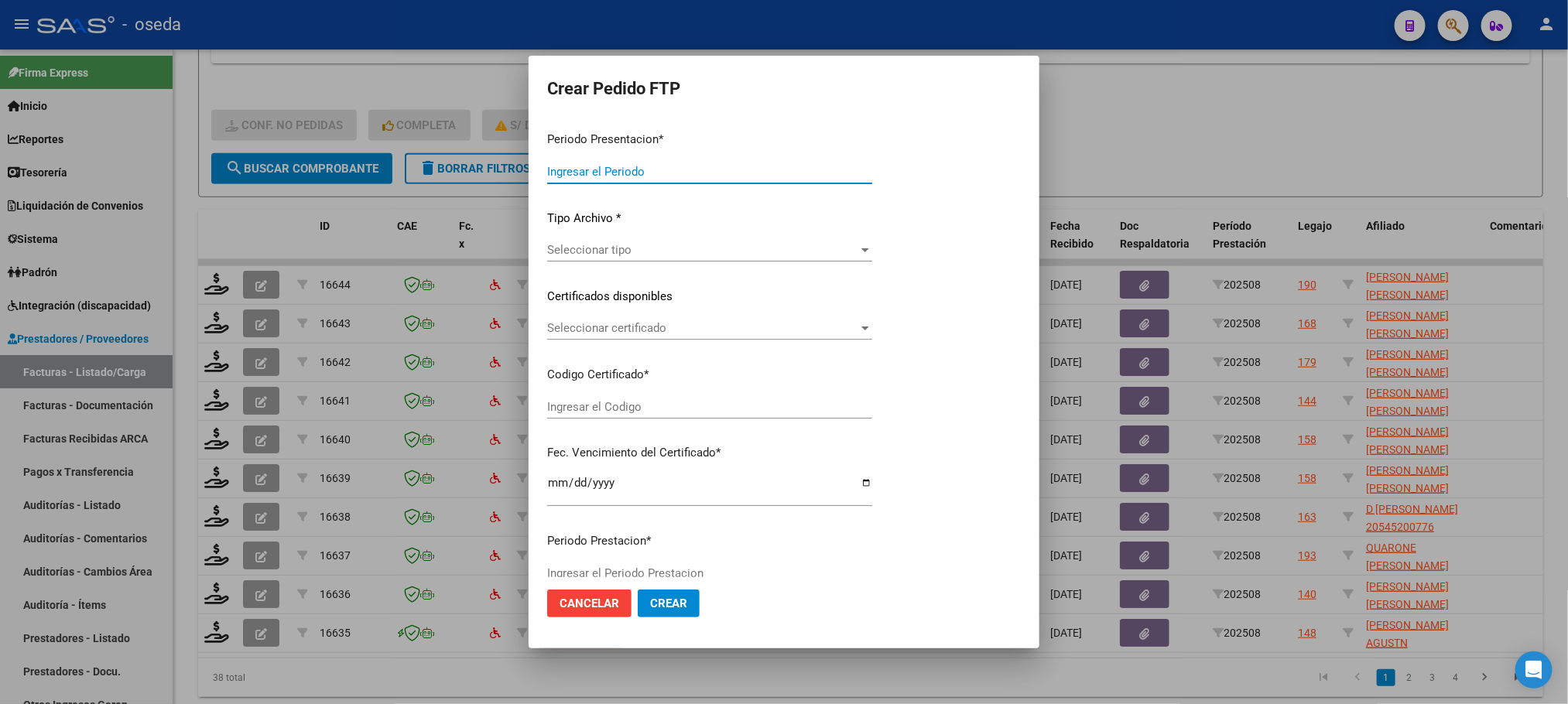
type input "202508"
type input "$ 98.964,88"
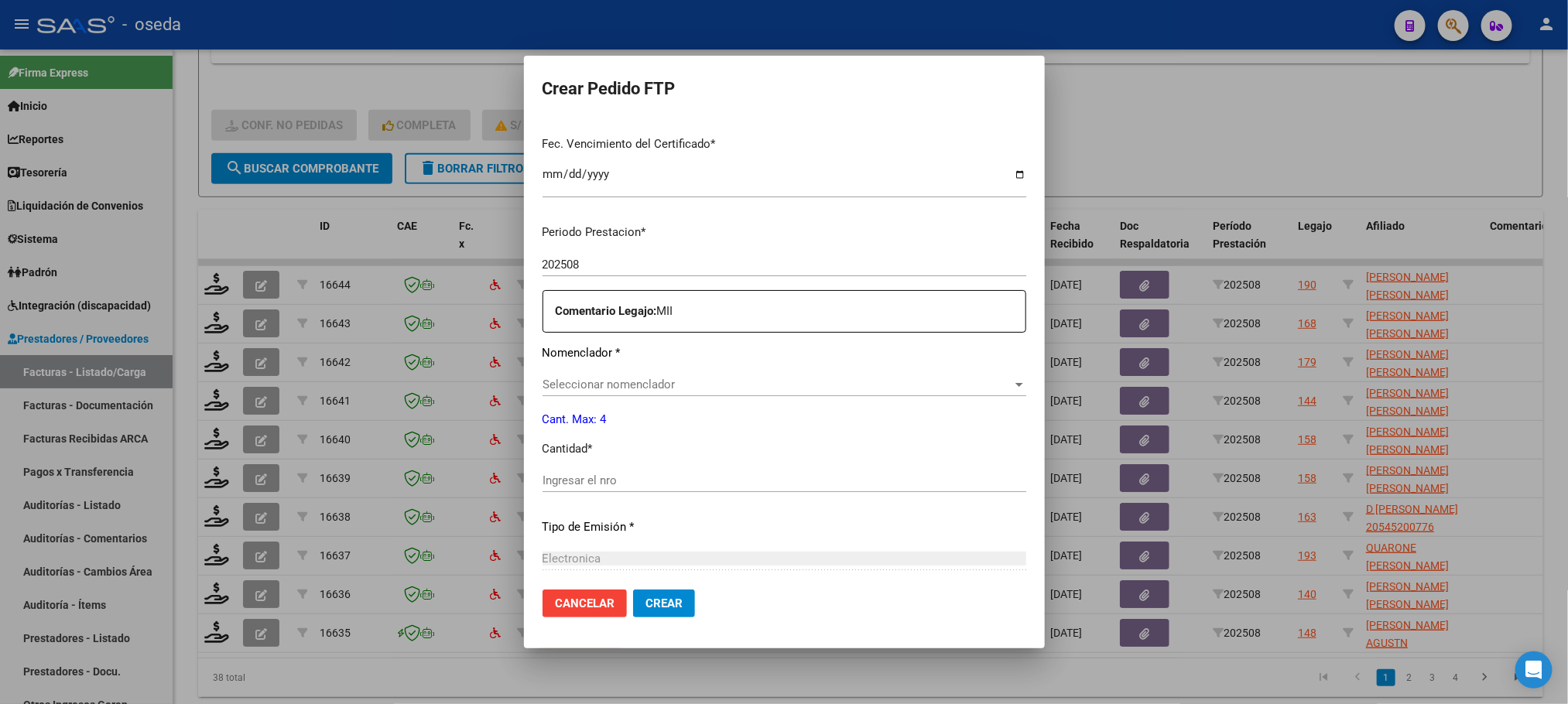
type input "ARG02000583096502022110320251103BS430"
type input "[DATE]"
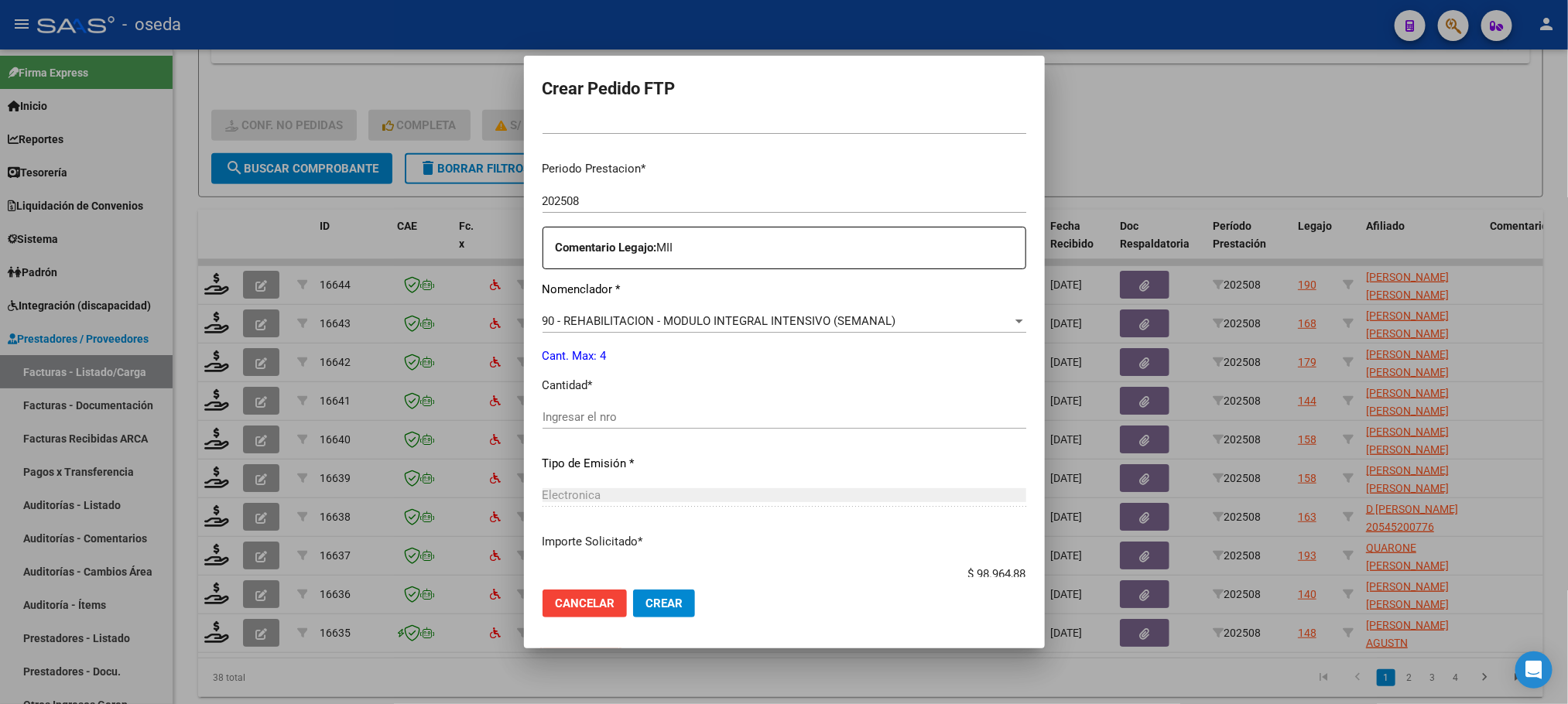
scroll to position [464, 0]
click at [625, 411] on input "Ingresar el nro" at bounding box center [784, 412] width 484 height 14
type input "4"
click at [633, 589] on button "Crear" at bounding box center [664, 603] width 62 height 28
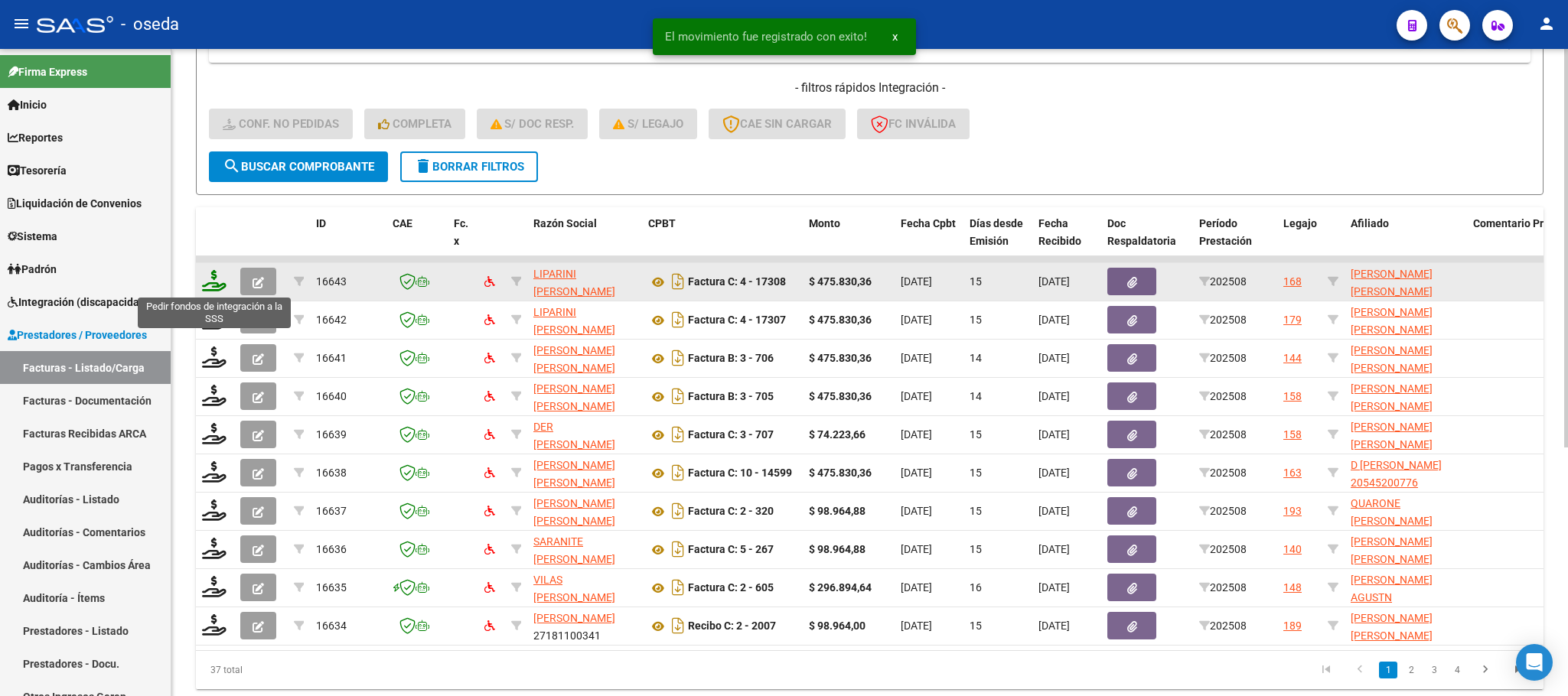
click at [216, 281] on icon at bounding box center [214, 280] width 25 height 22
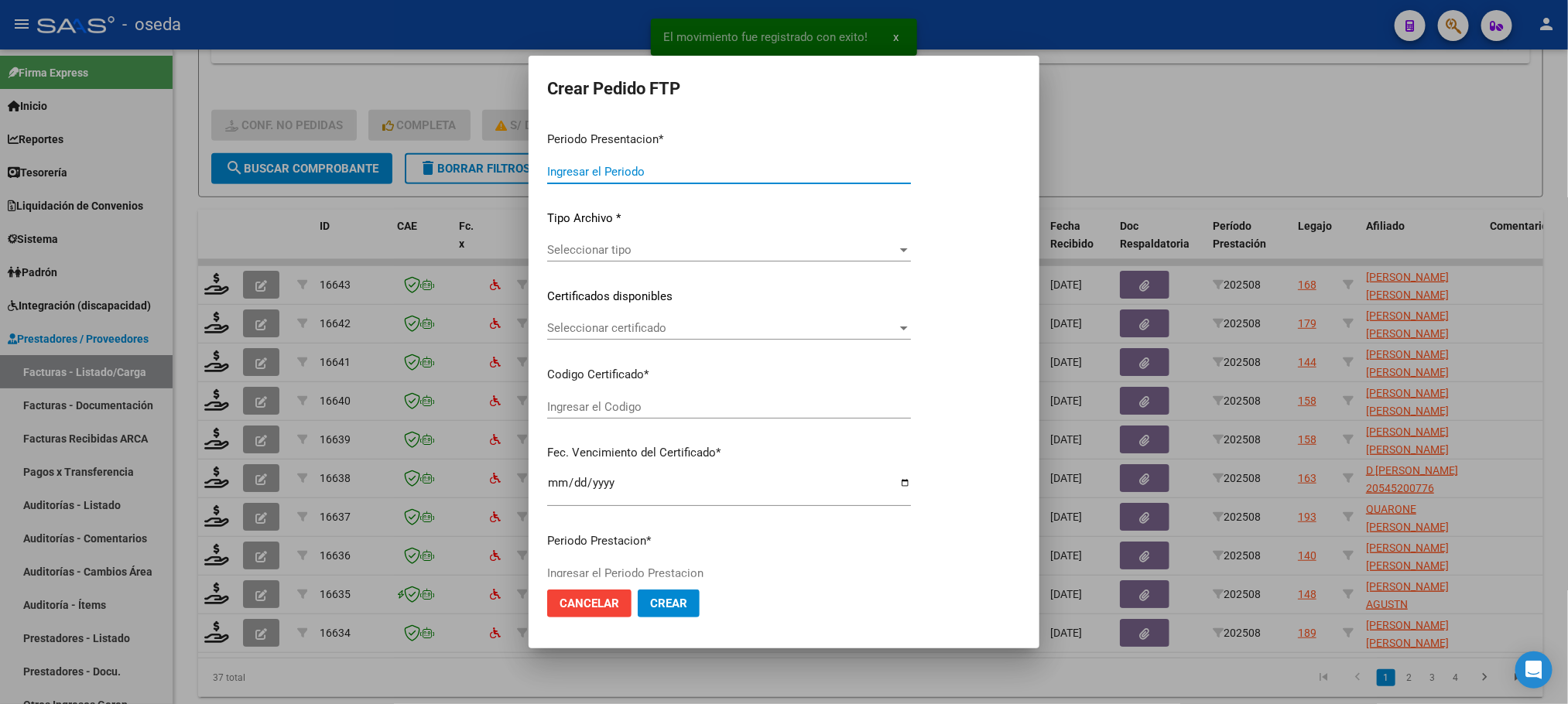
type input "202508"
type input "$ 475.830,36"
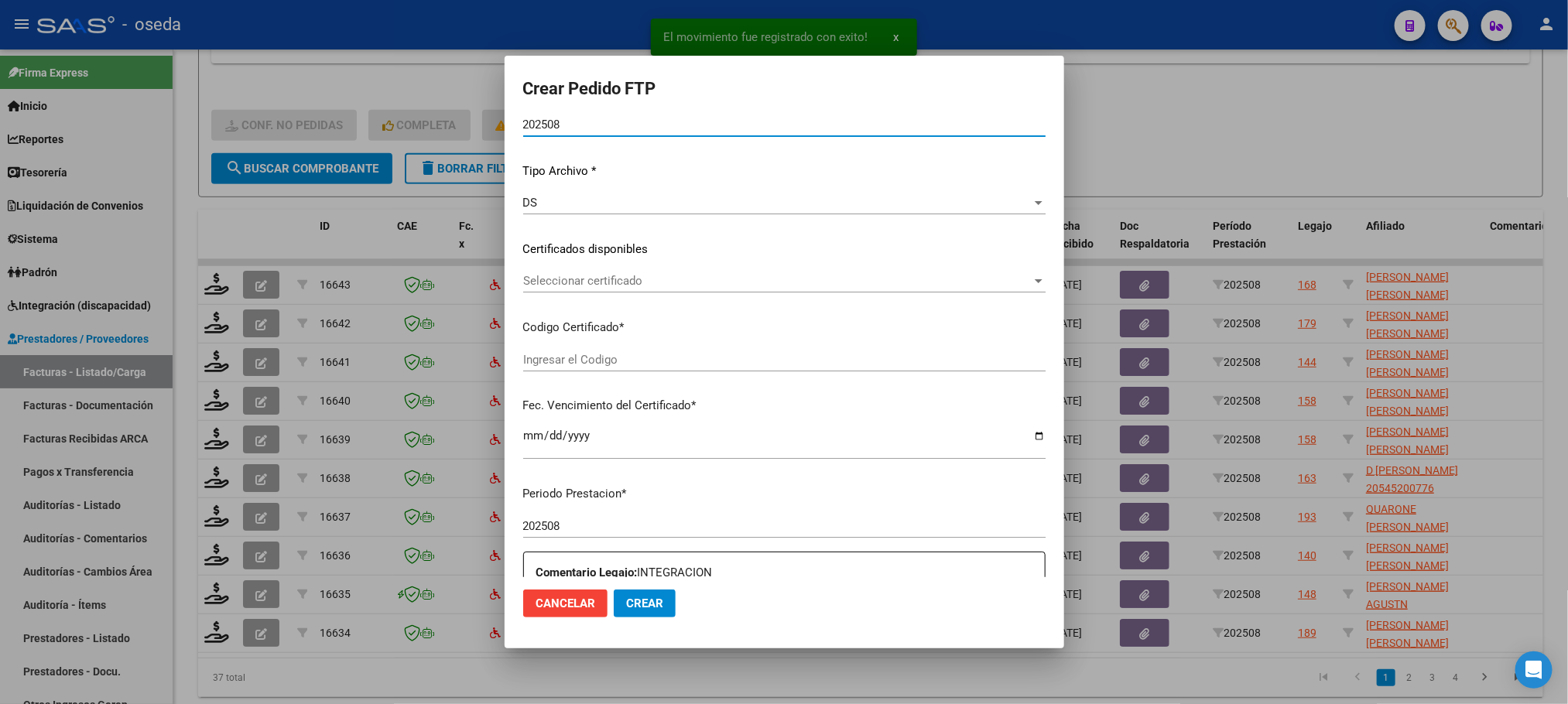
type input "20512695346"
type input "2023-02-02"
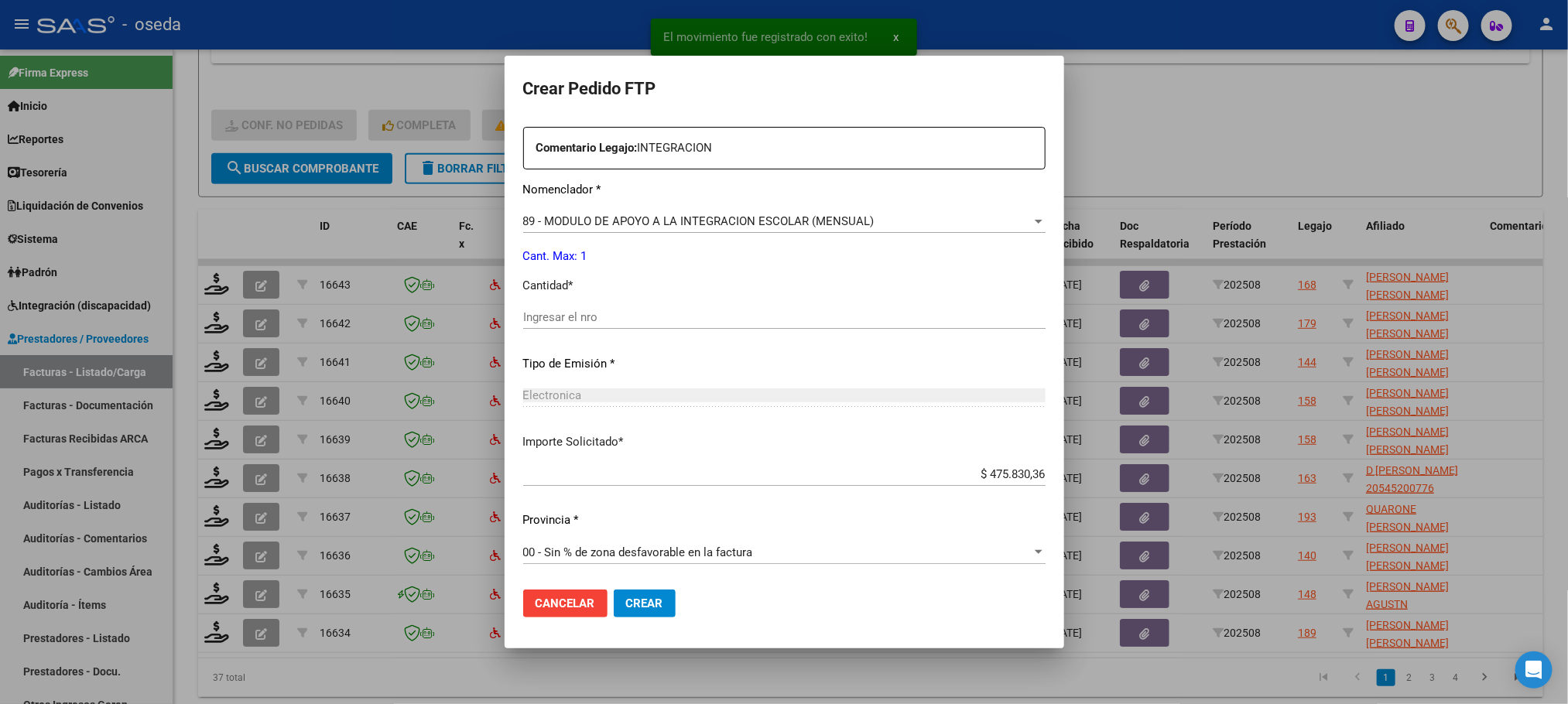
scroll to position [560, 0]
click at [746, 323] on input "Ingresar el nro" at bounding box center [784, 316] width 522 height 14
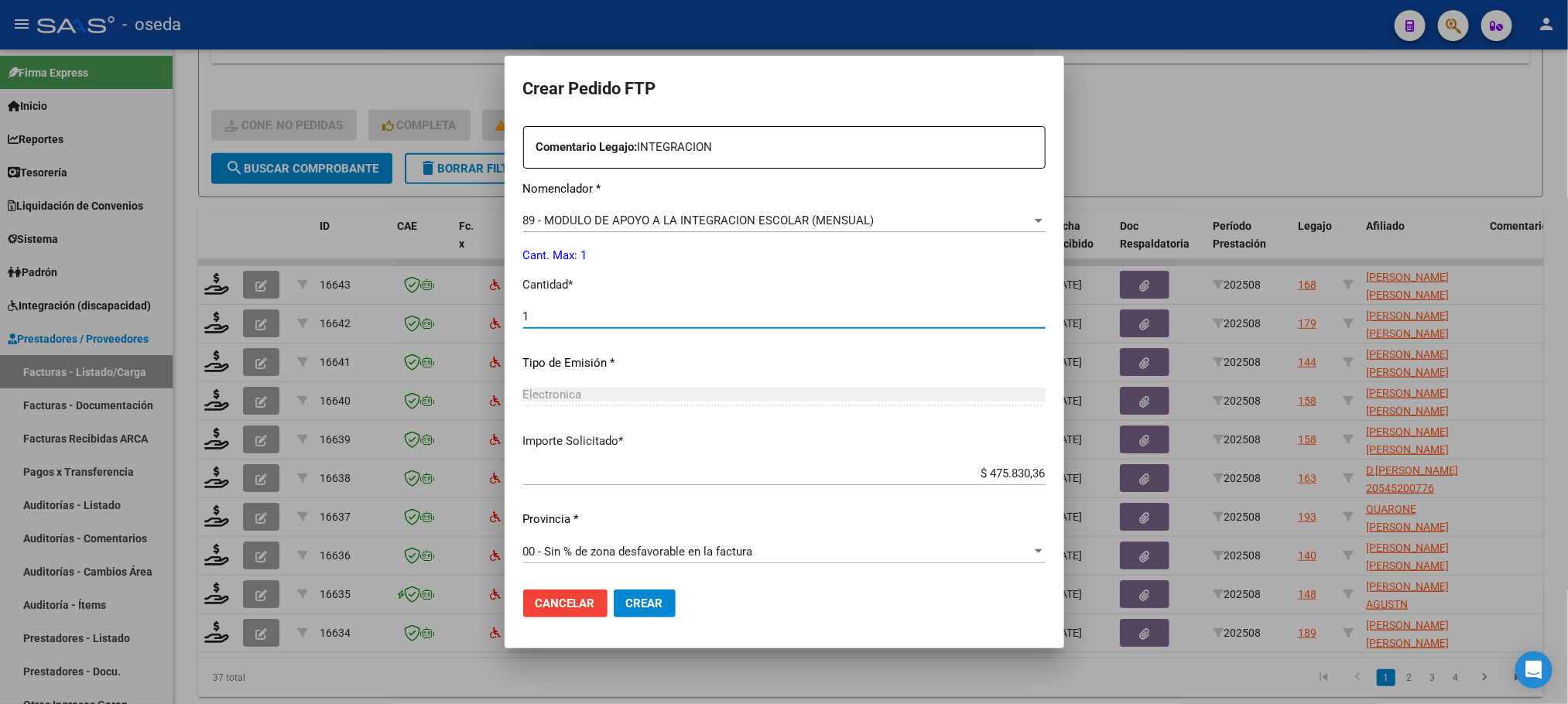
type input "1"
click at [614, 589] on button "Crear" at bounding box center [644, 603] width 62 height 28
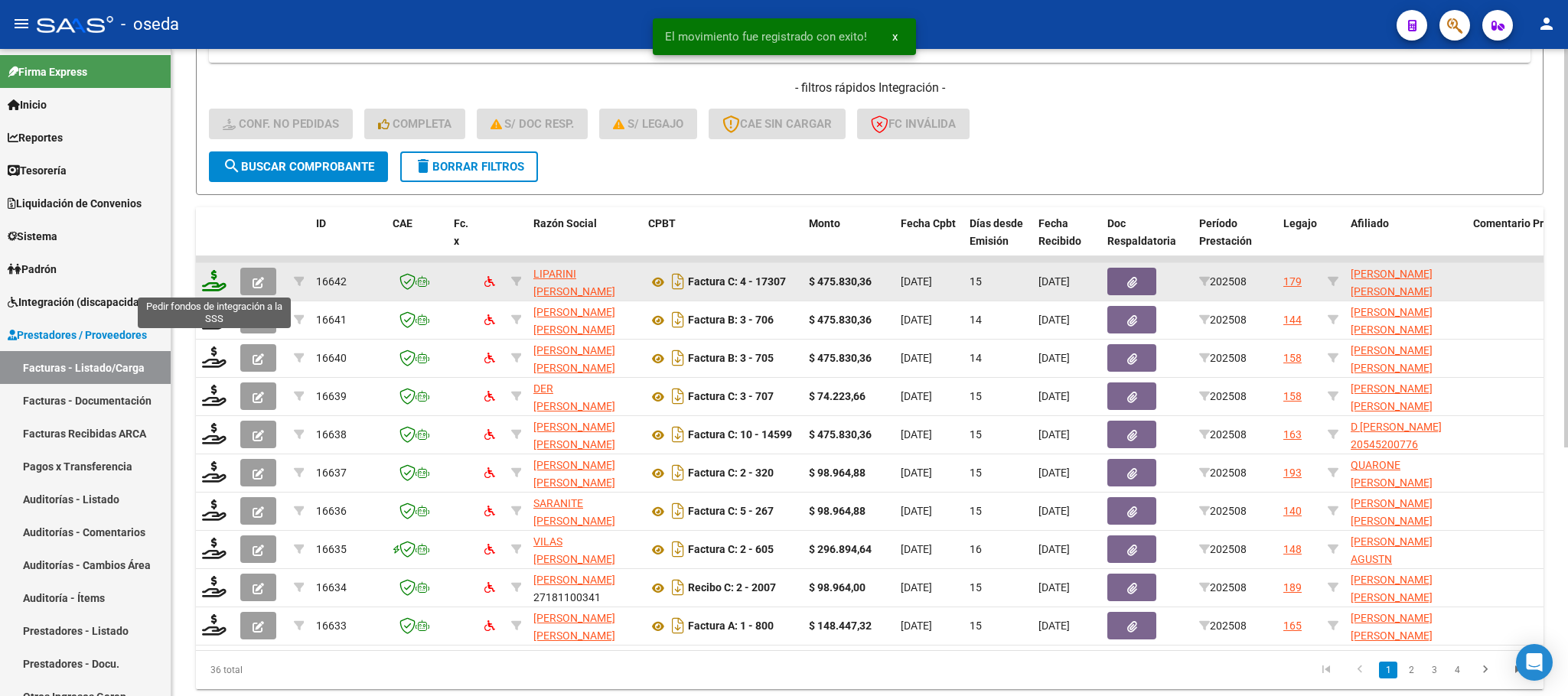
click at [219, 271] on icon at bounding box center [214, 280] width 25 height 22
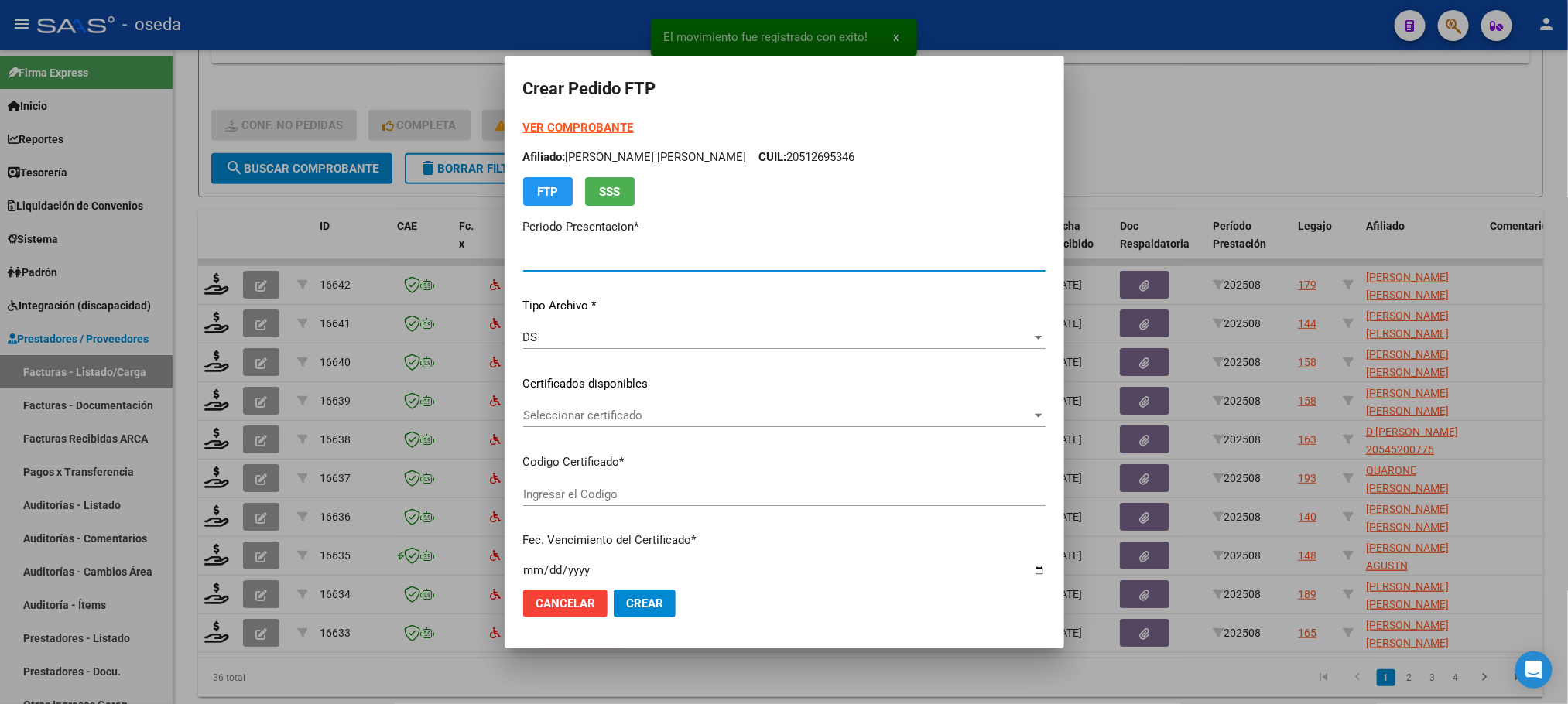
type input "202508"
type input "$ 475.830,36"
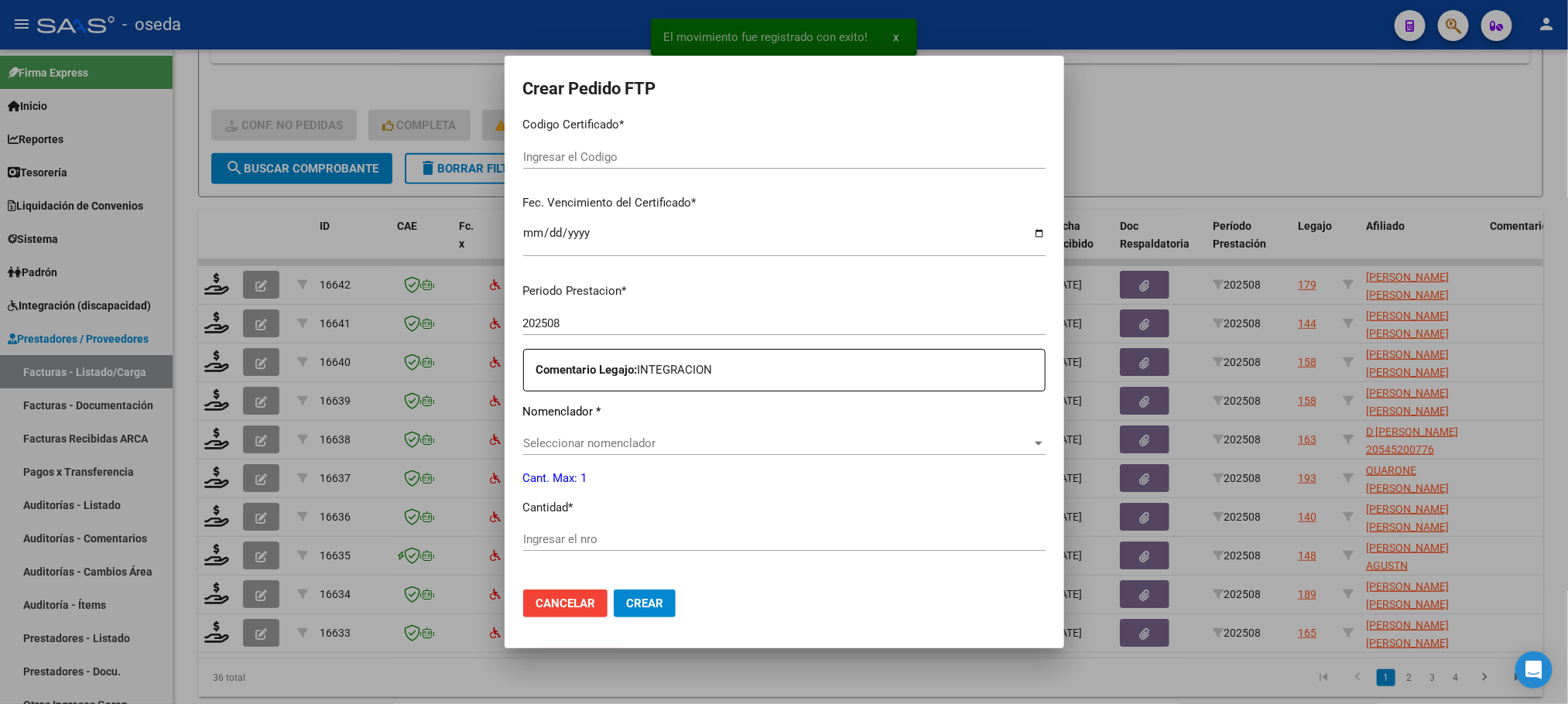
scroll to position [348, 0]
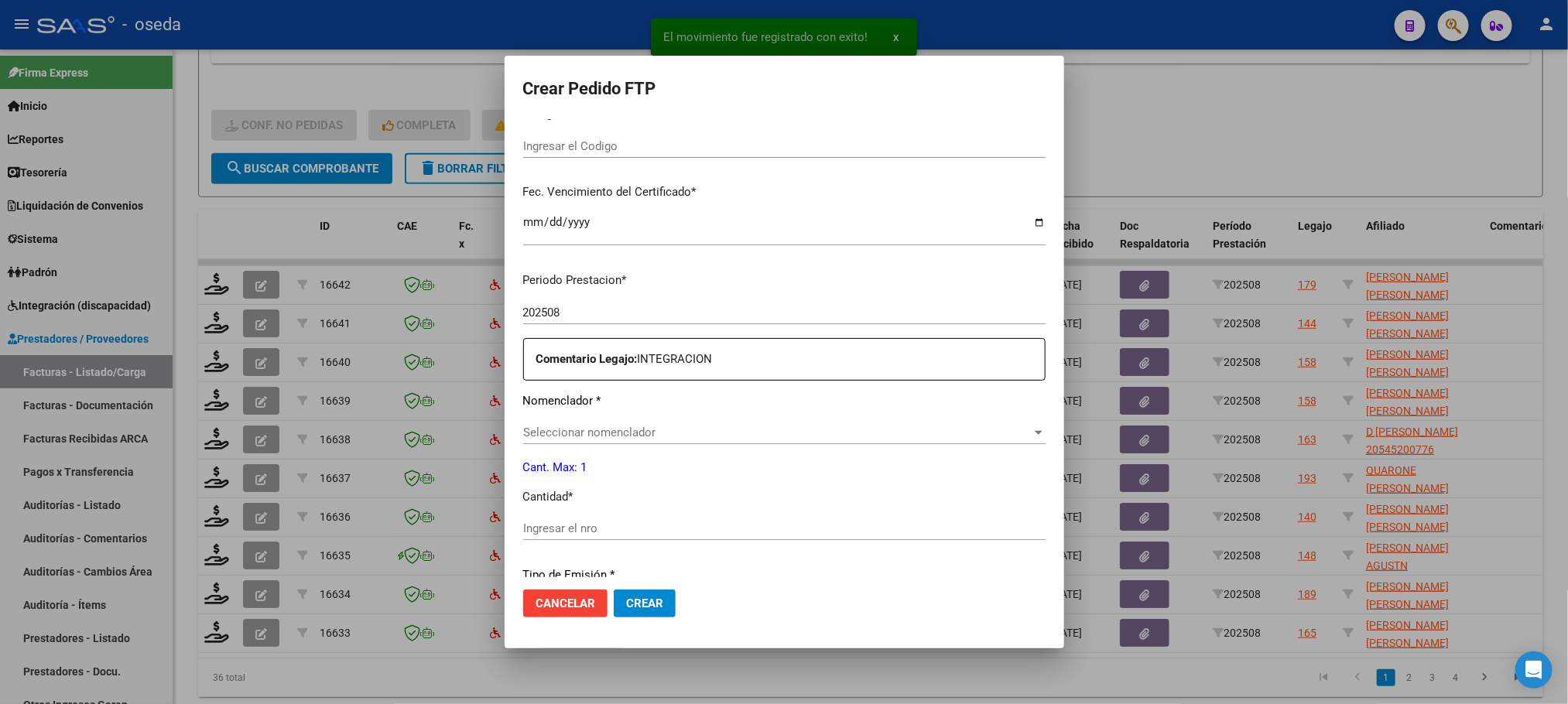
type input "20556069922"
type input "2024-08-11"
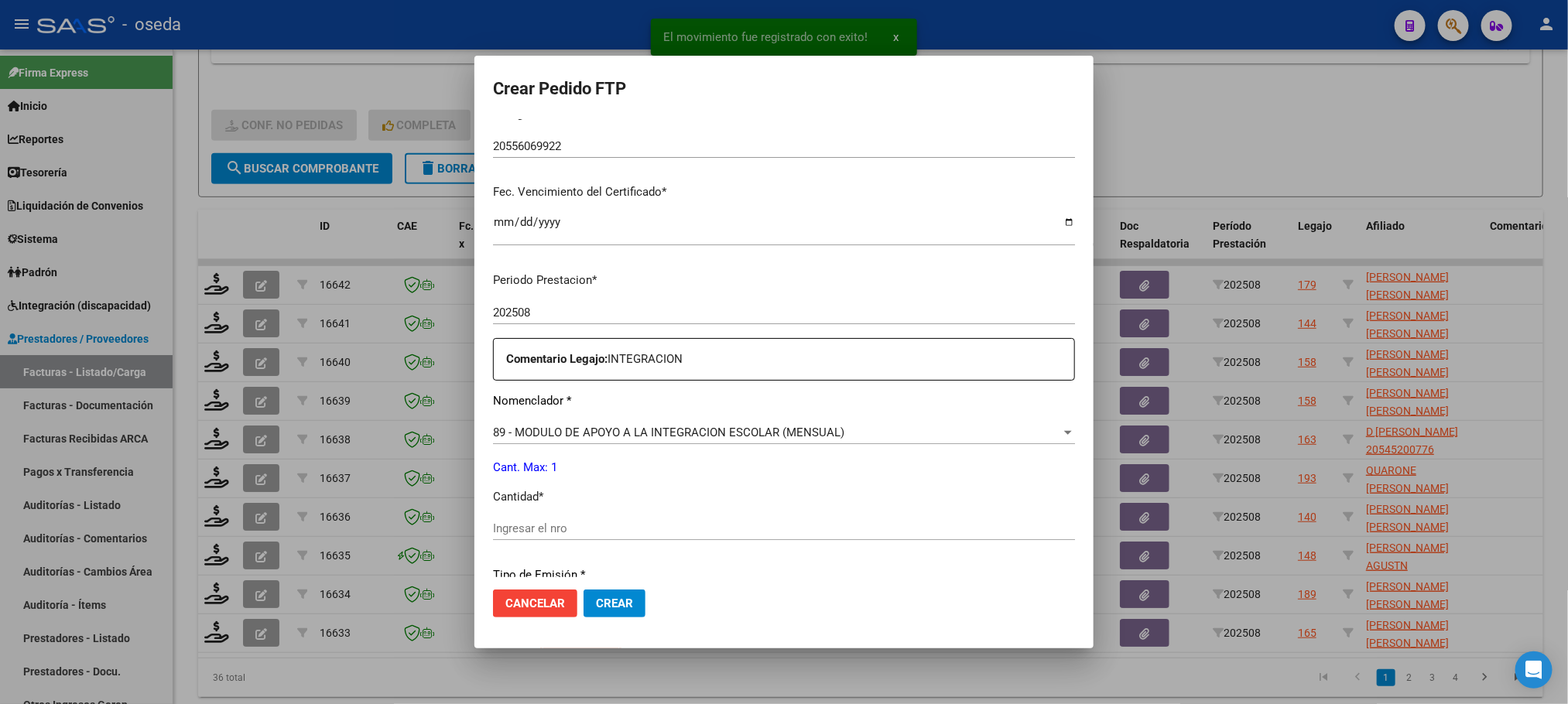
click at [792, 527] on input "Ingresar el nro" at bounding box center [783, 528] width 582 height 14
type input "1"
click at [584, 589] on button "Crear" at bounding box center [614, 603] width 62 height 28
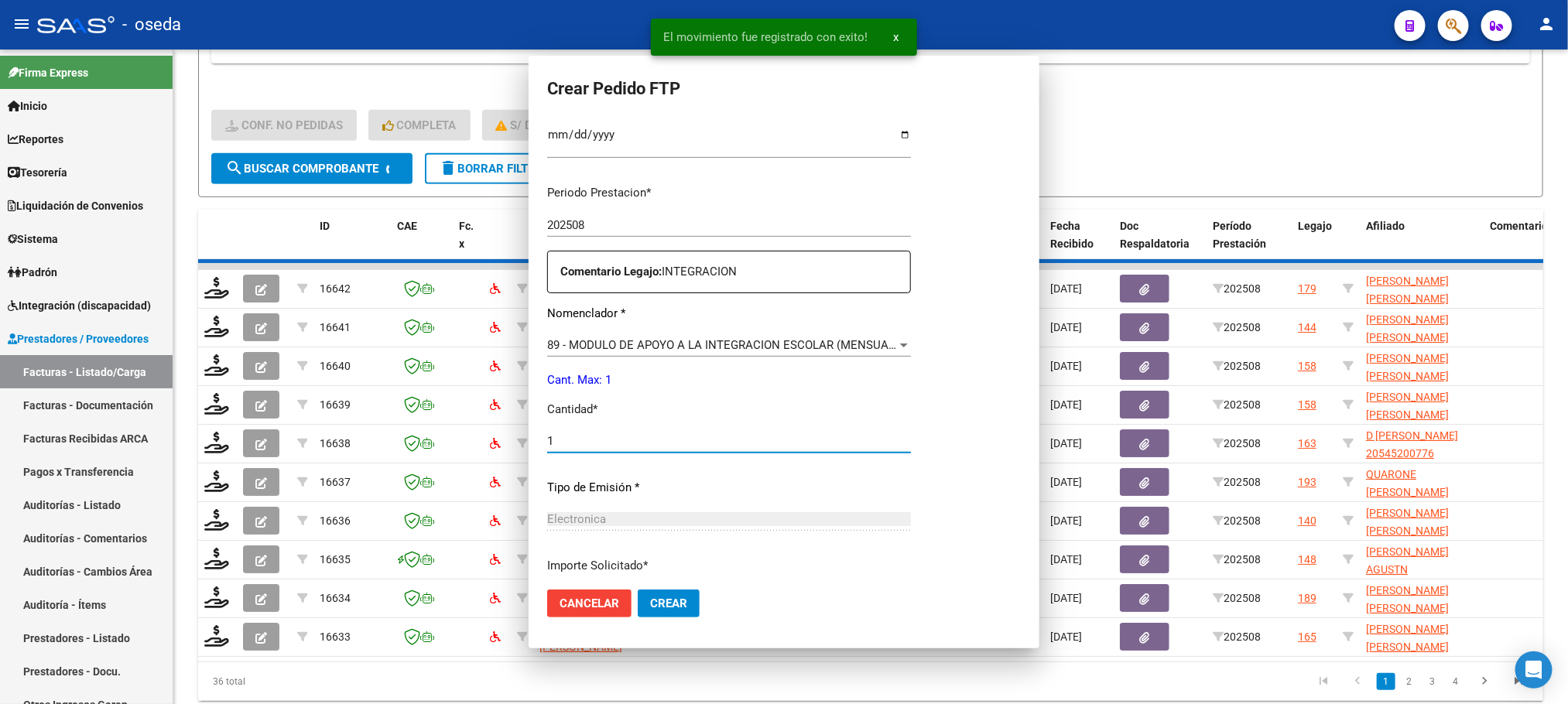
scroll to position [0, 0]
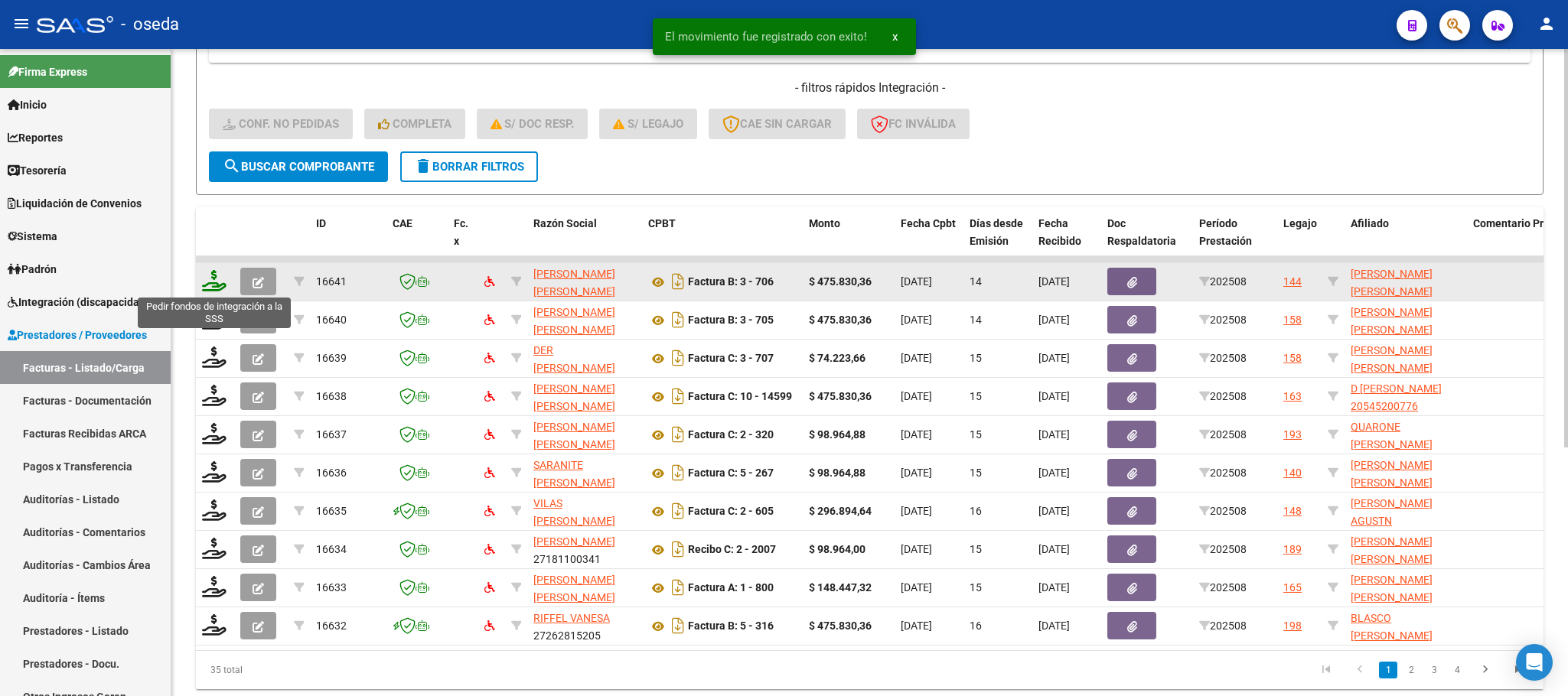
click at [216, 276] on icon at bounding box center [214, 280] width 25 height 22
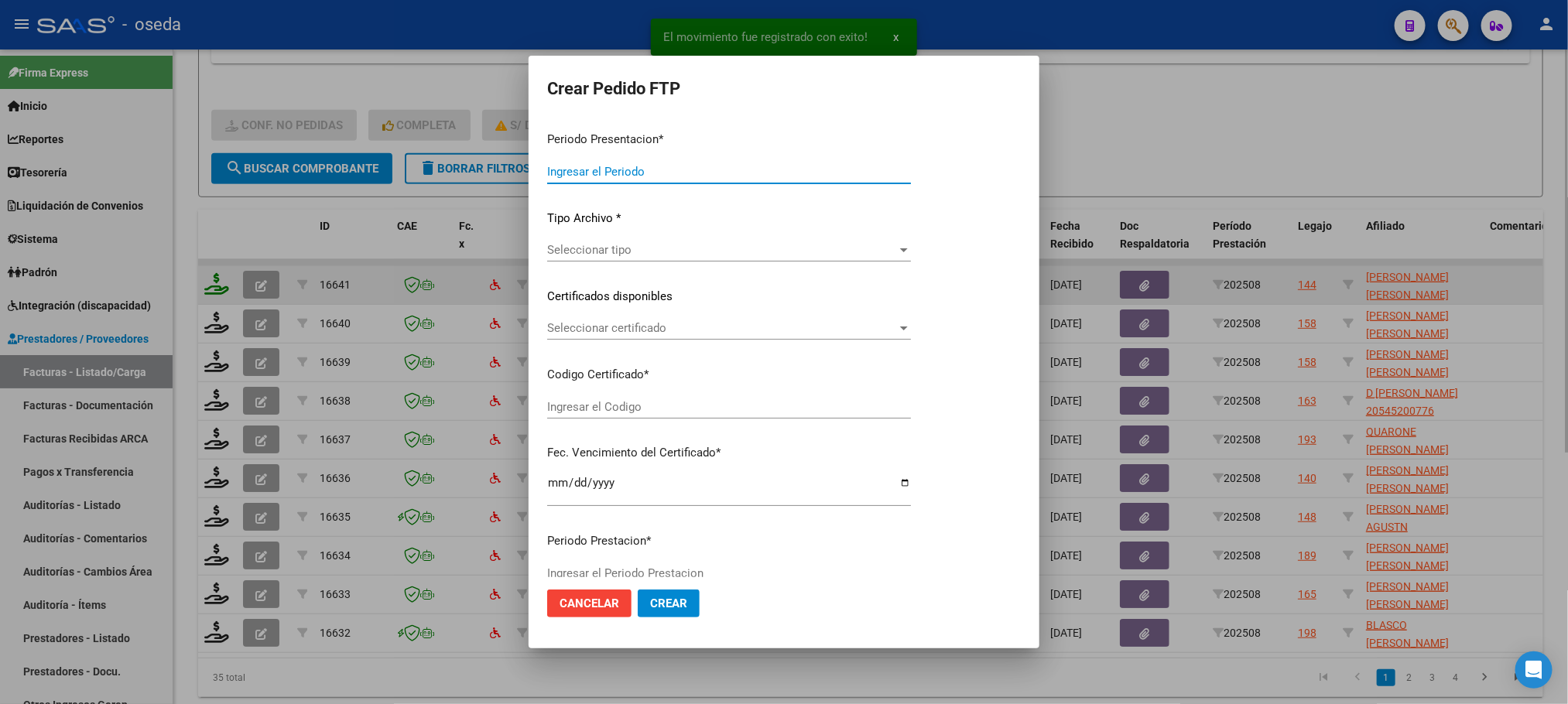
type input "202508"
type input "$ 475.830,36"
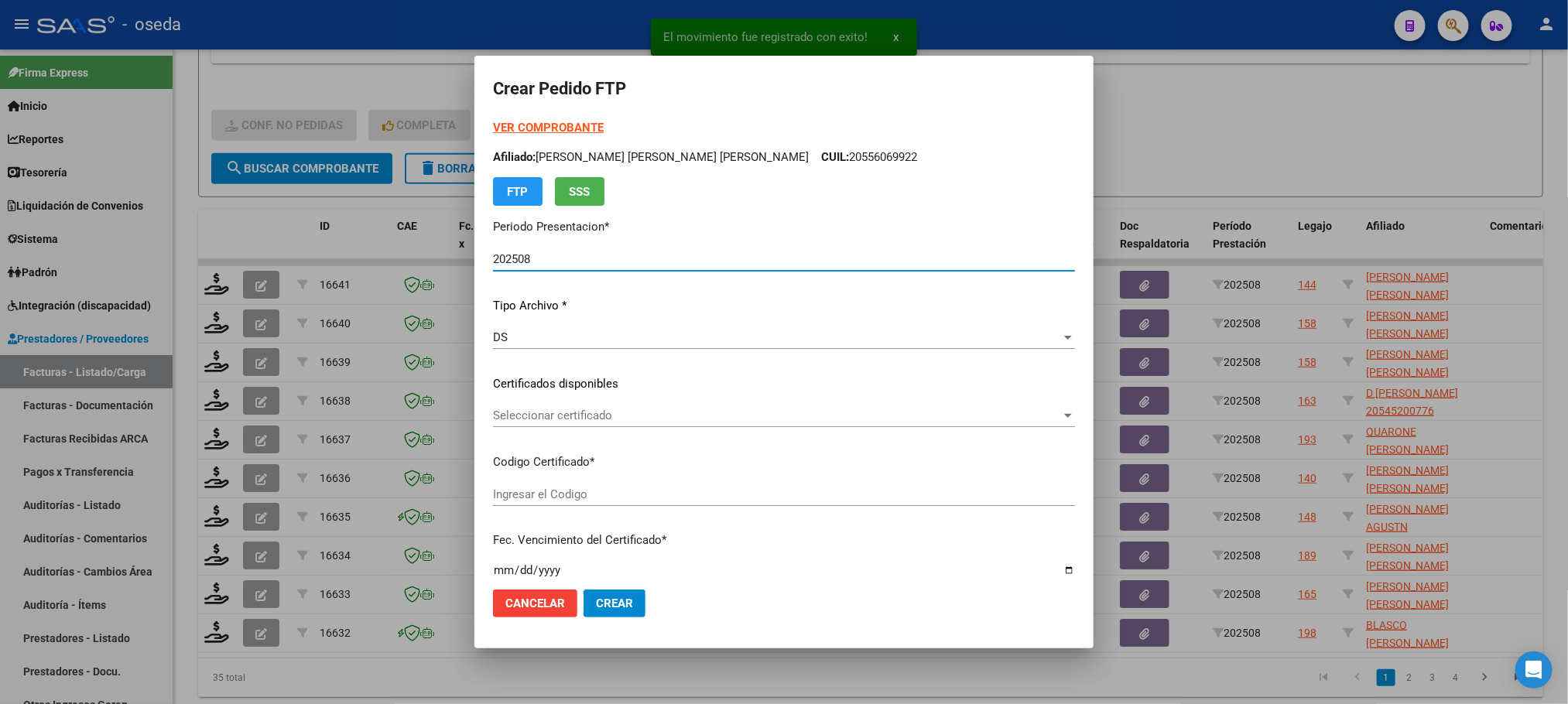
type input "20550706416"
type input "[DATE]"
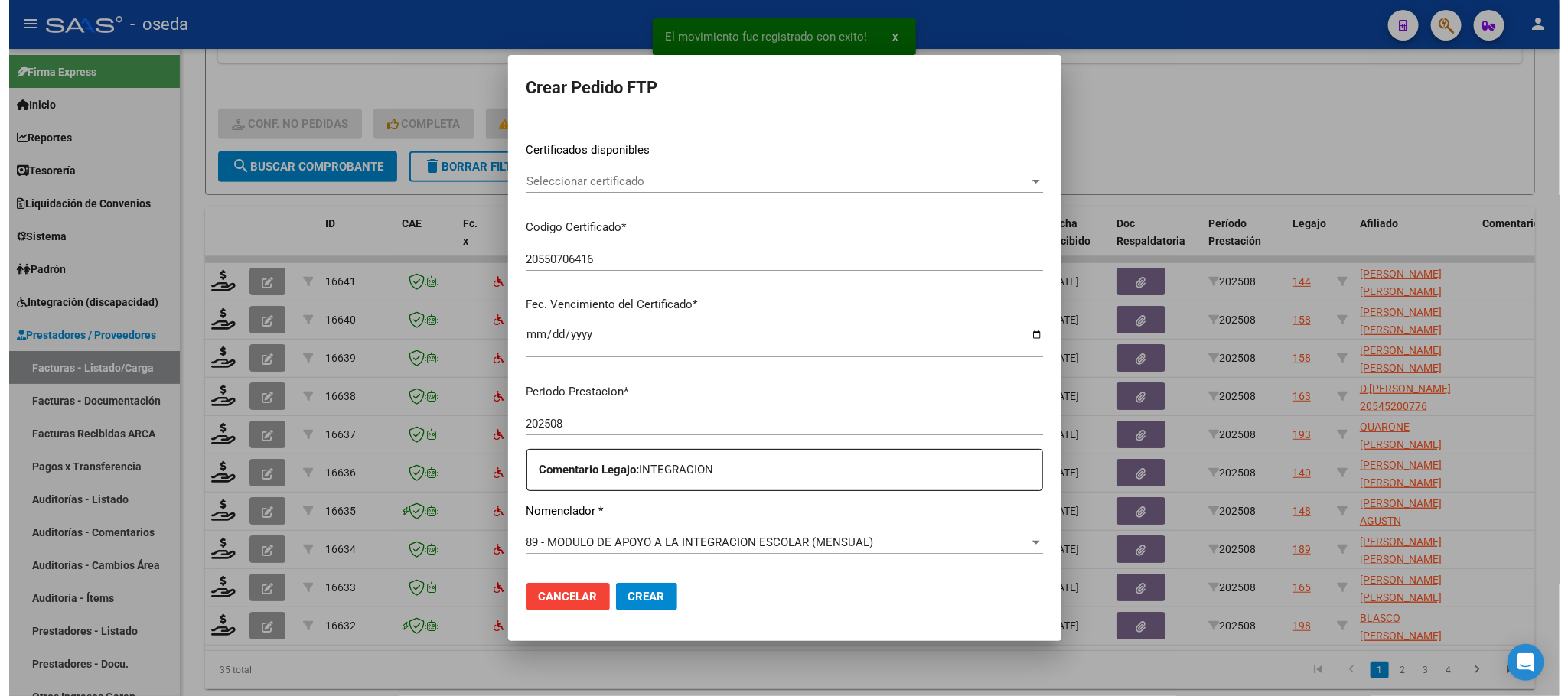
scroll to position [459, 0]
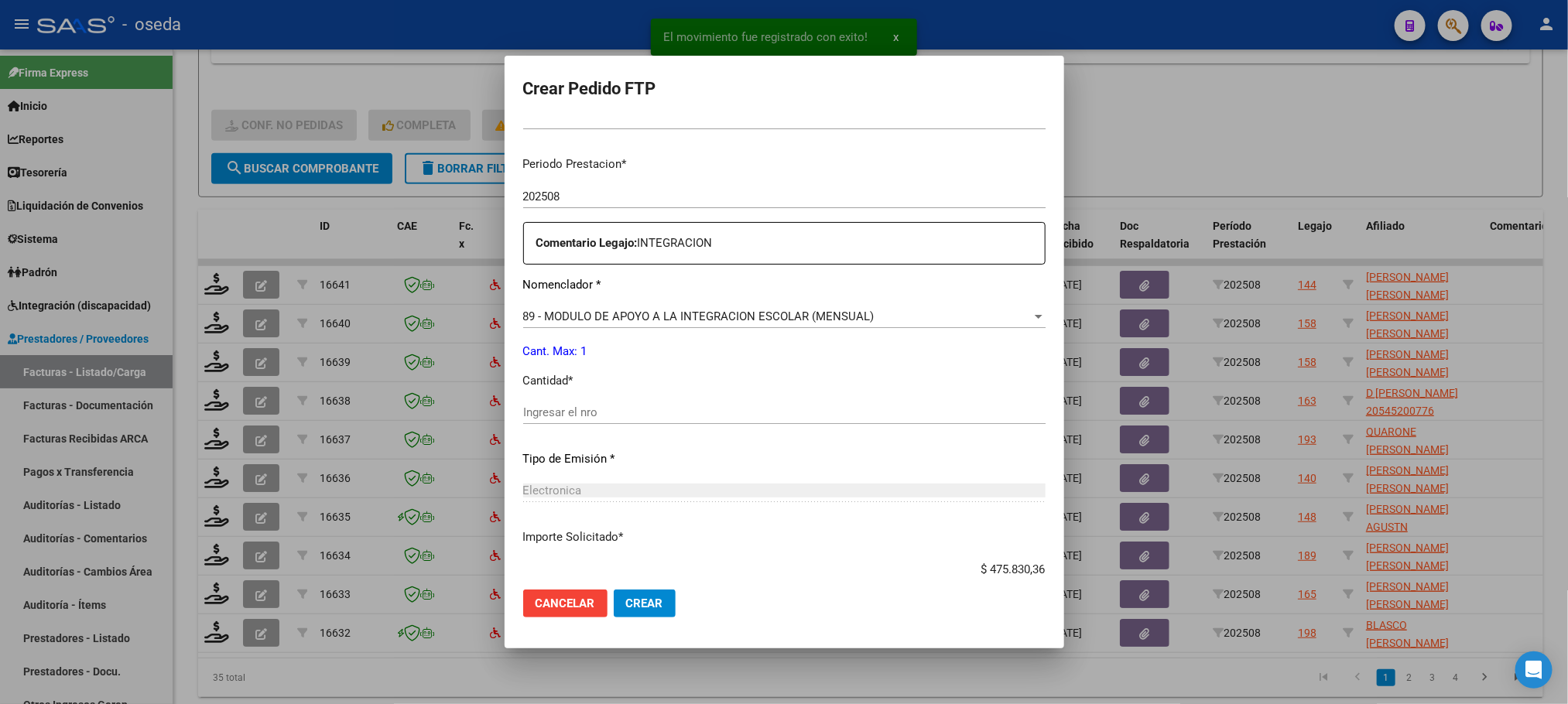
click at [606, 414] on input "Ingresar el nro" at bounding box center [784, 412] width 522 height 14
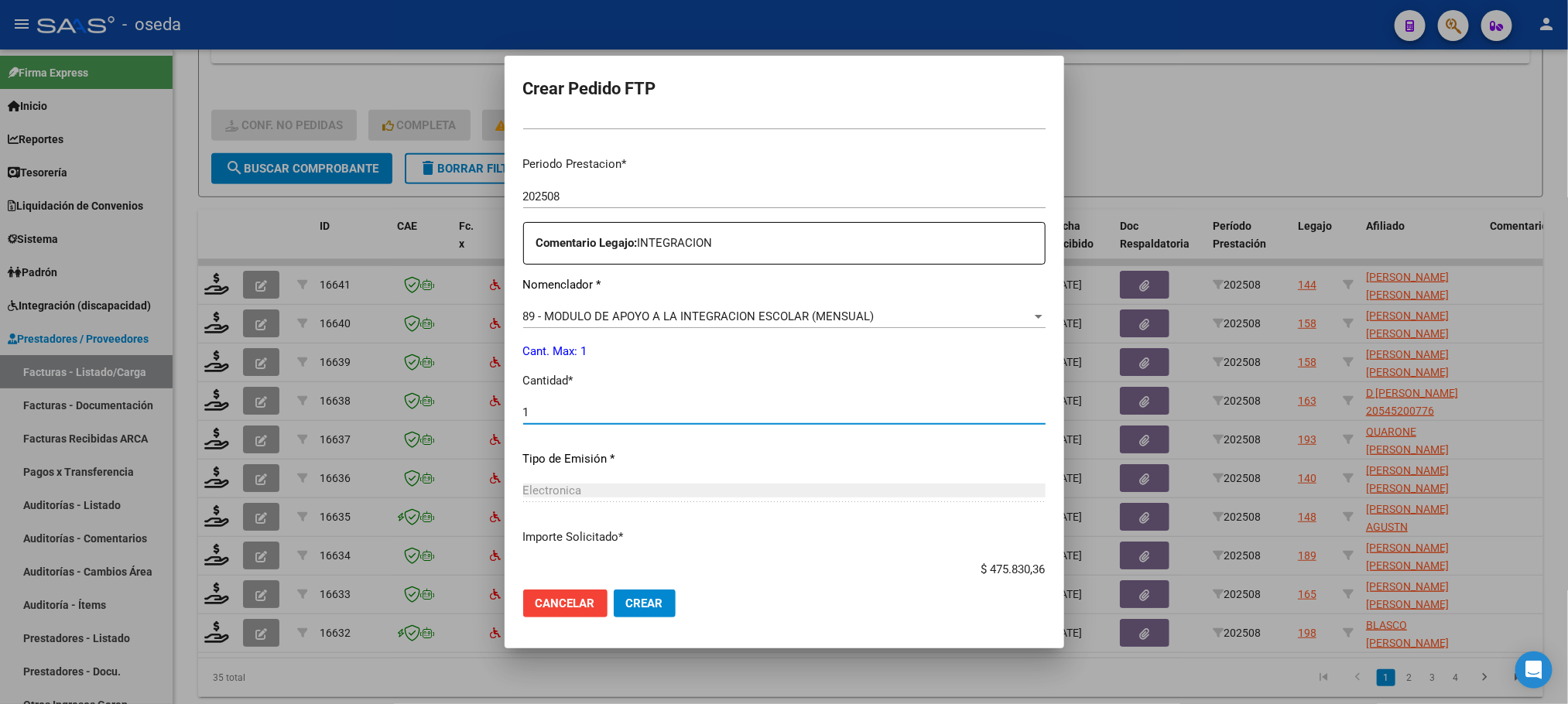
type input "1"
click at [614, 589] on button "Crear" at bounding box center [644, 603] width 62 height 28
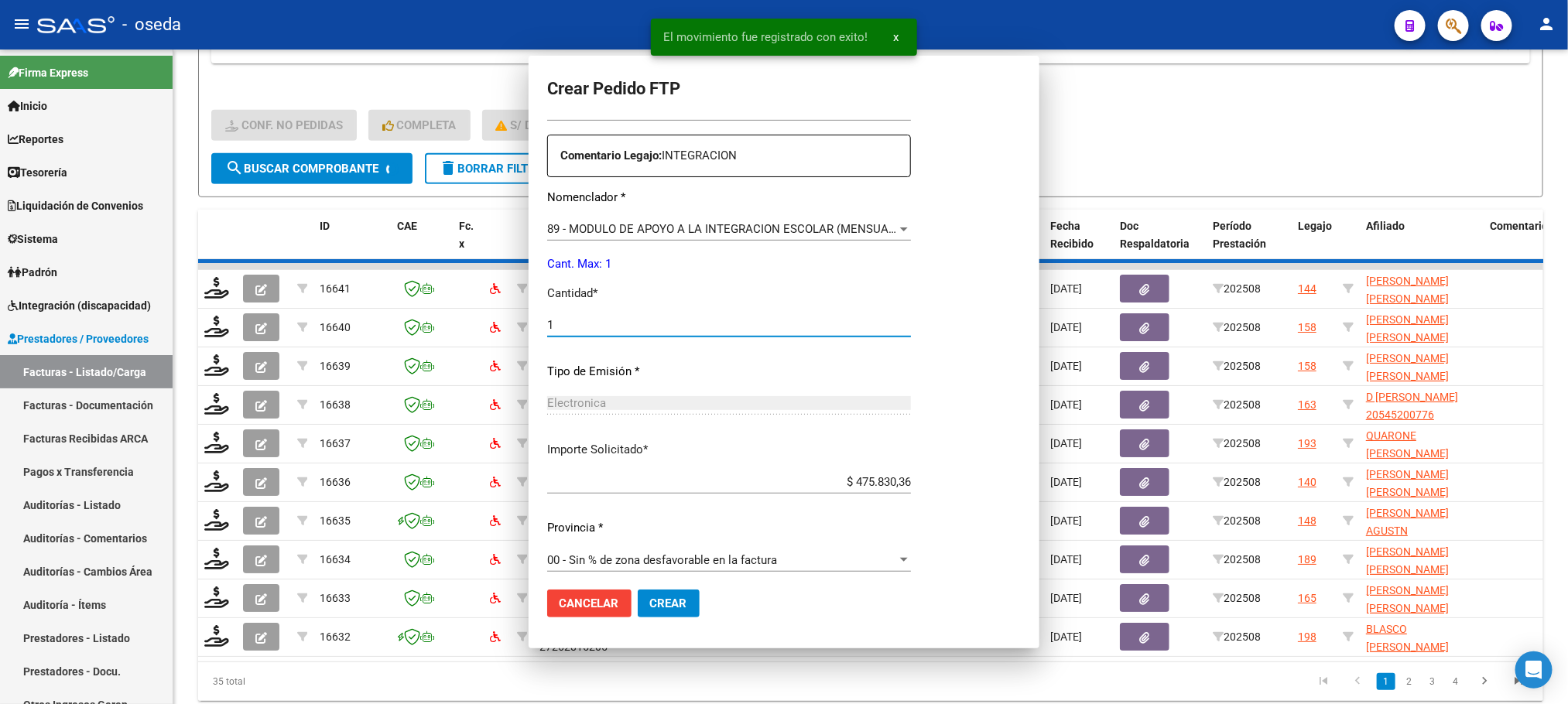
scroll to position [0, 0]
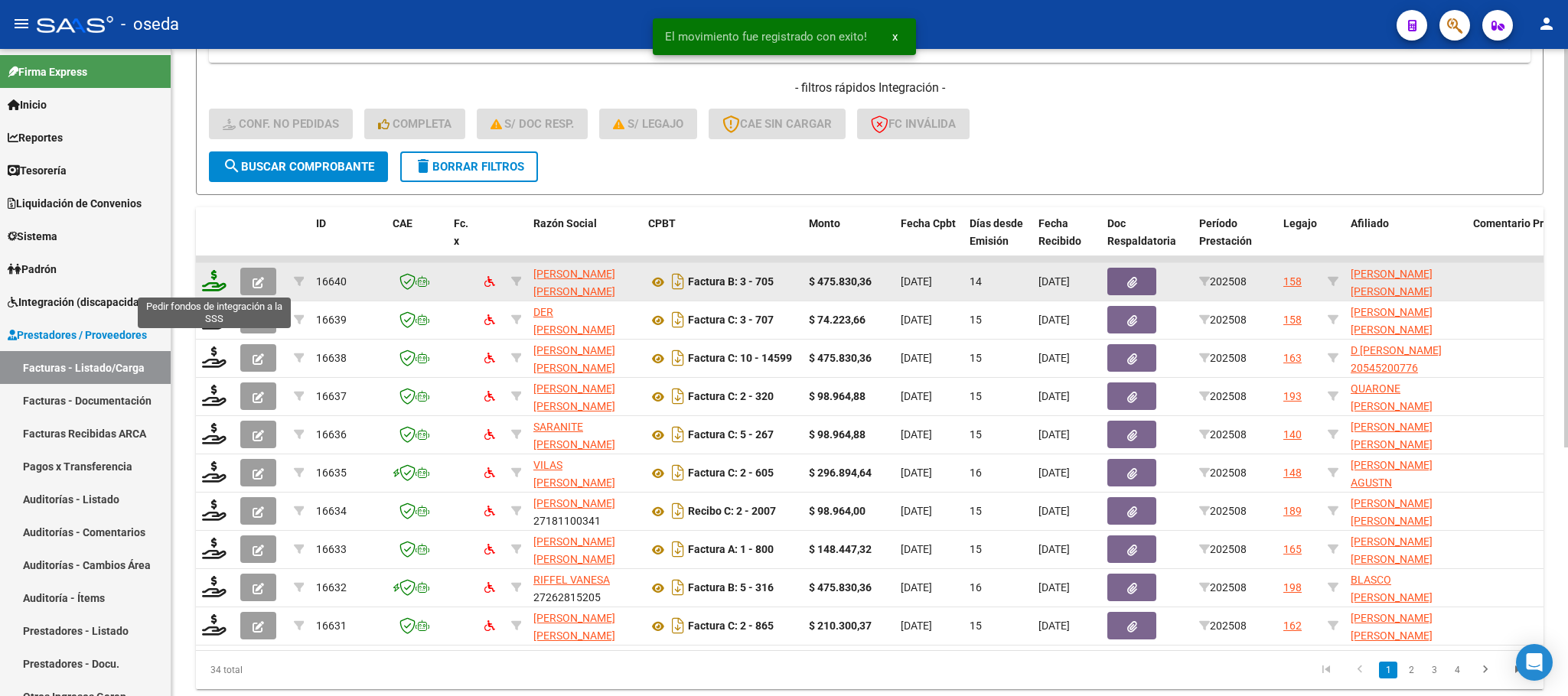
click at [209, 280] on icon at bounding box center [214, 280] width 25 height 22
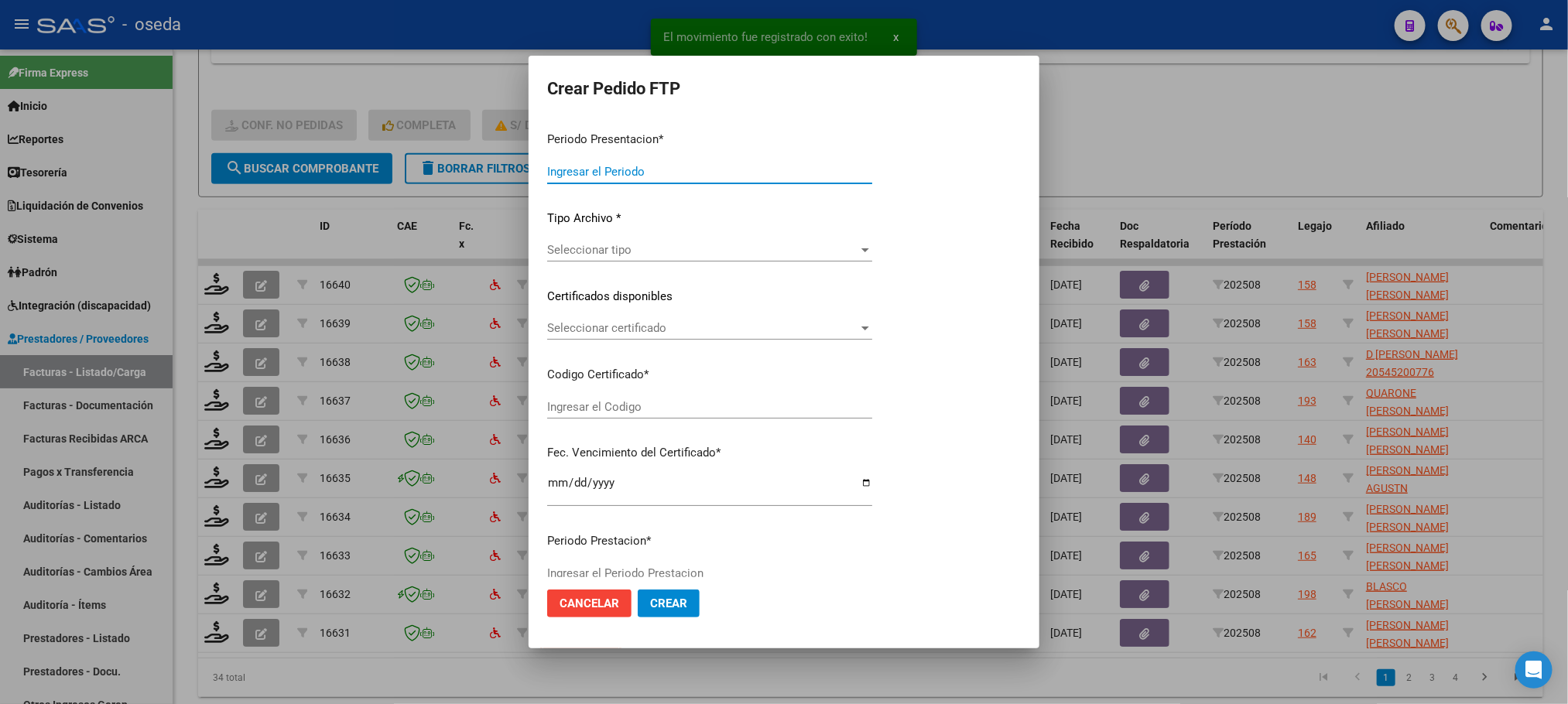
type input "202508"
type input "$ 475.830,36"
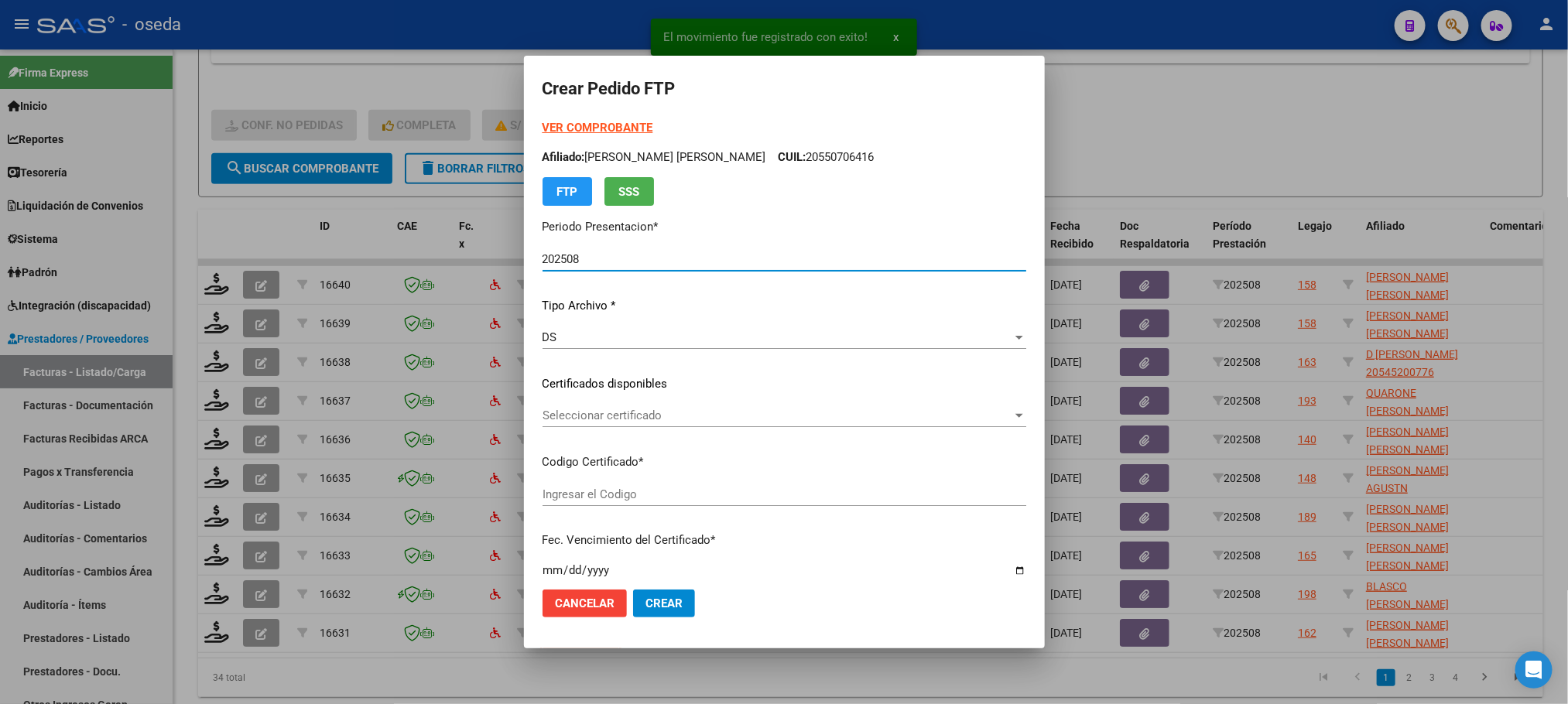
type input "ARG02000566683742022072820250728CBA536"
type input "2025-07-28"
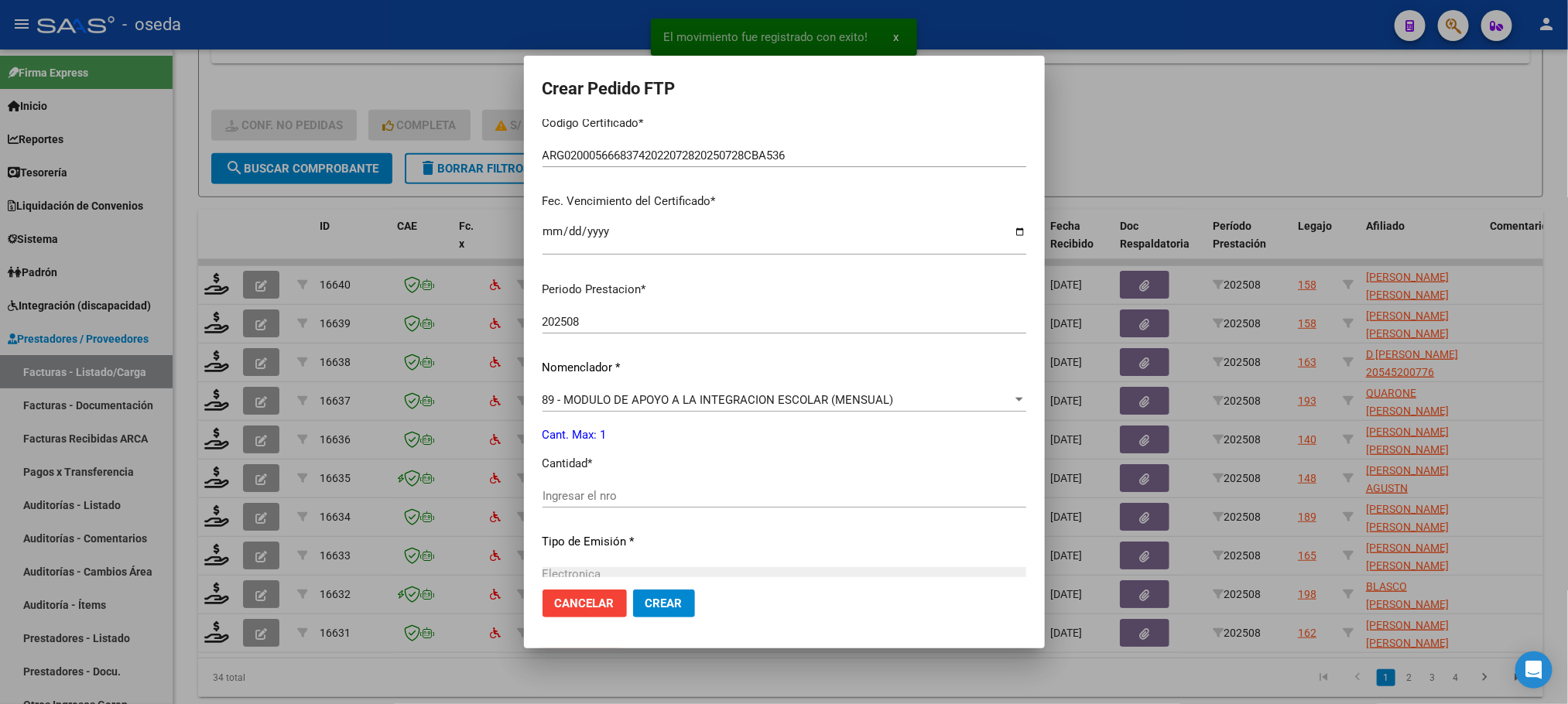
scroll to position [464, 0]
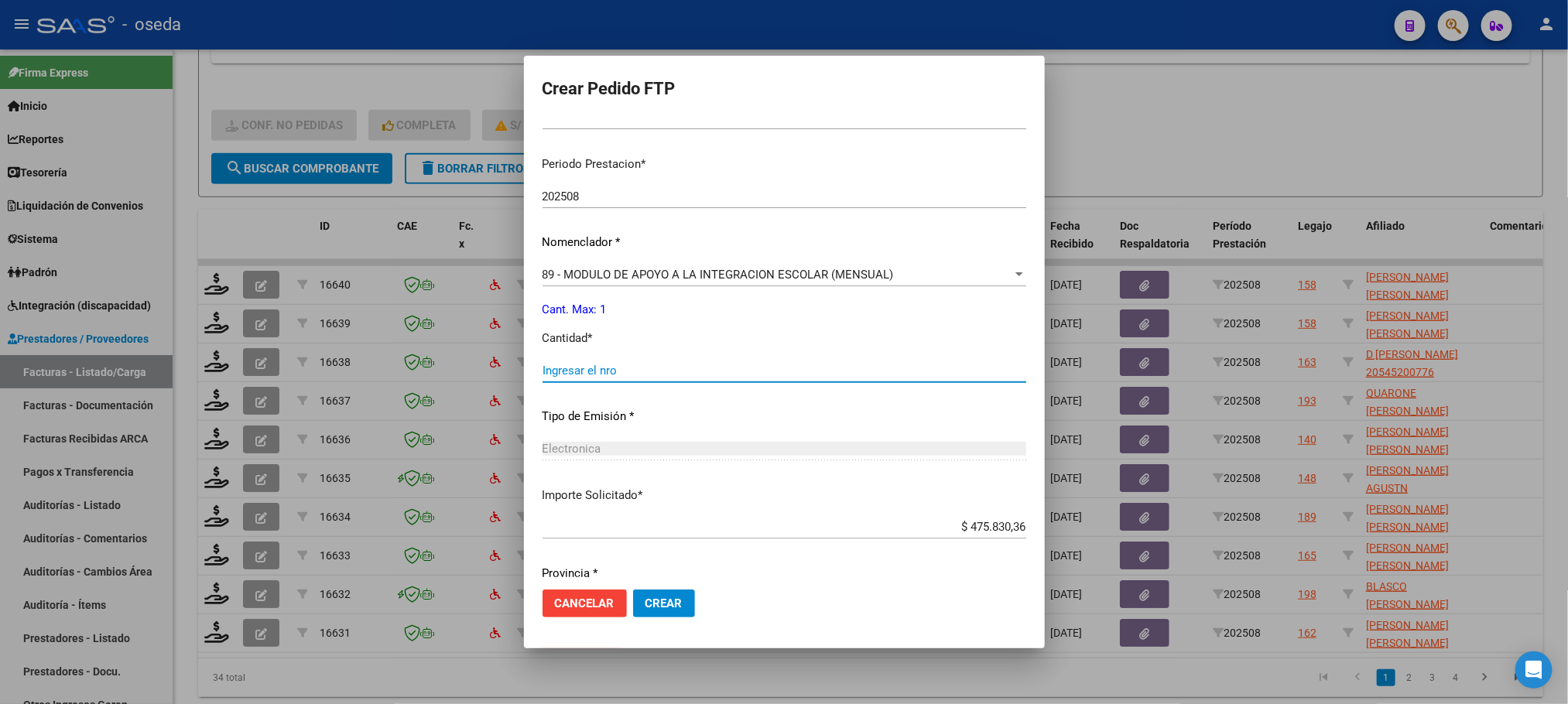
click at [720, 370] on input "Ingresar el nro" at bounding box center [784, 370] width 484 height 14
type input "1"
click at [679, 597] on span "Crear" at bounding box center [664, 603] width 37 height 14
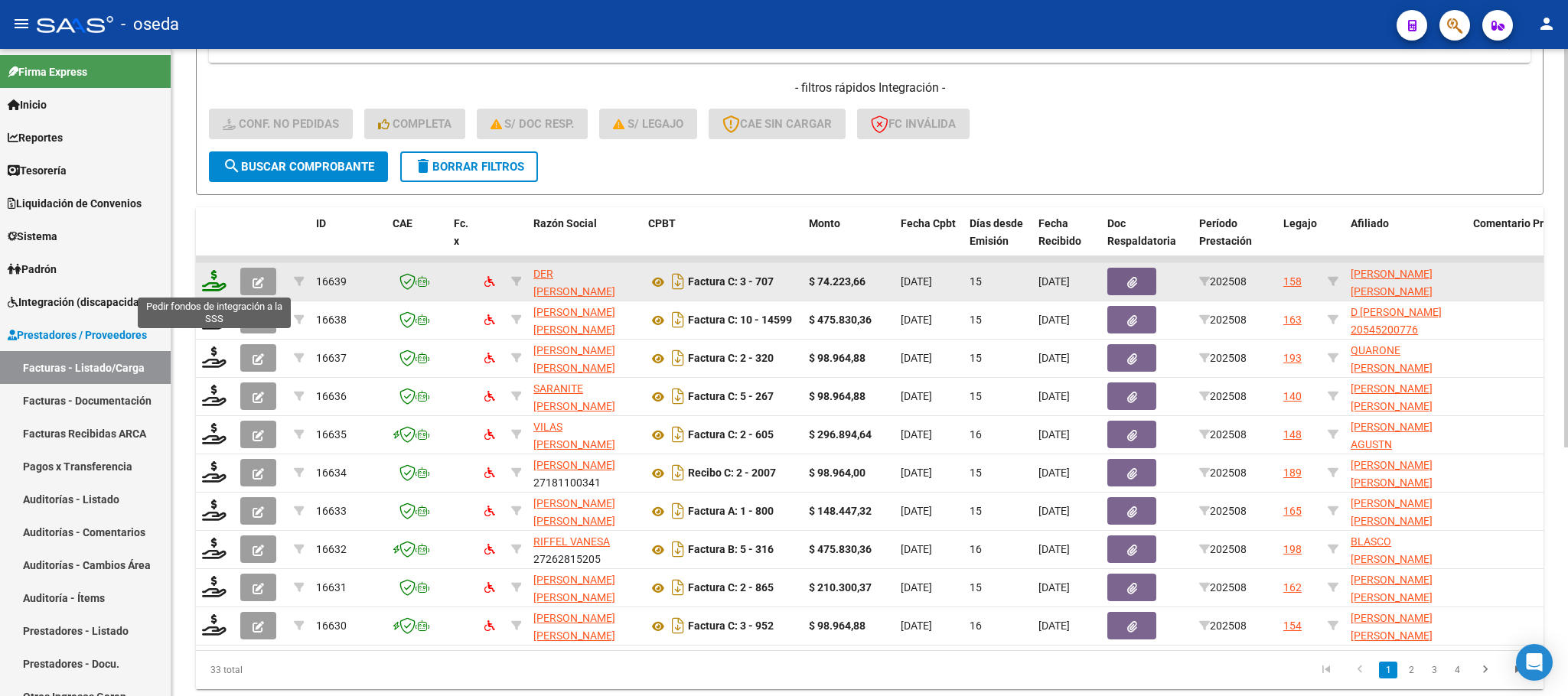
click at [210, 283] on icon at bounding box center [214, 280] width 25 height 22
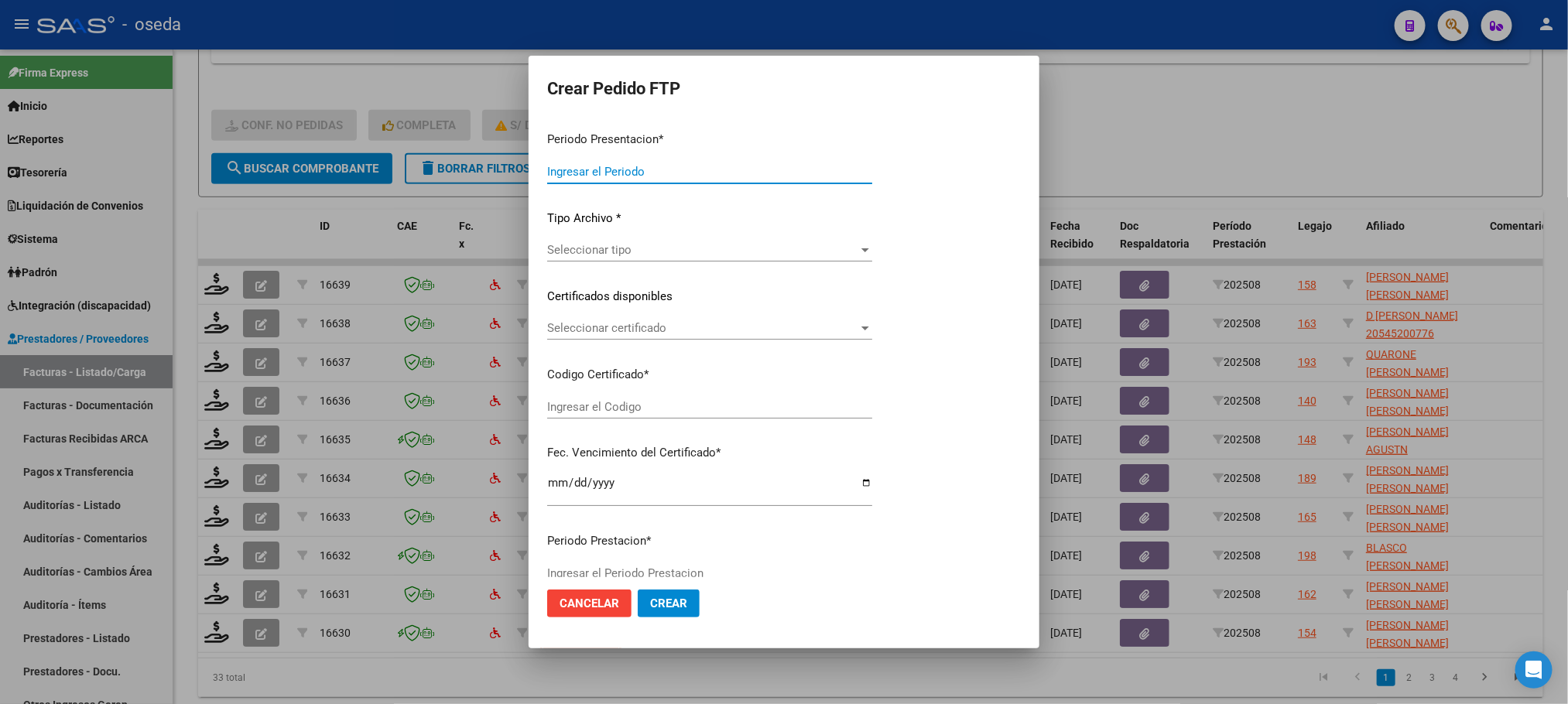
type input "202508"
type input "$ 74.223,66"
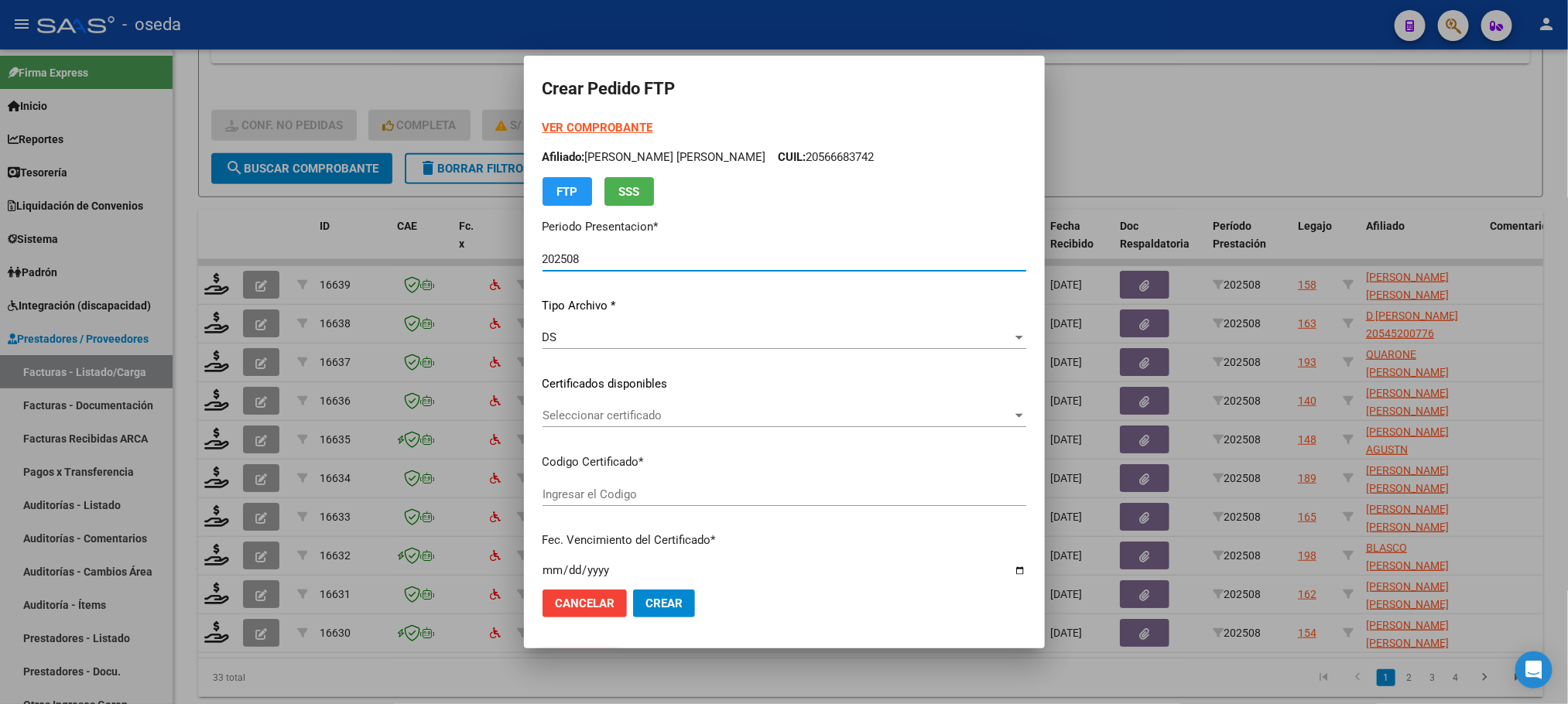
type input "ARG02000566683742022072820250728CBA536"
type input "2025-07-28"
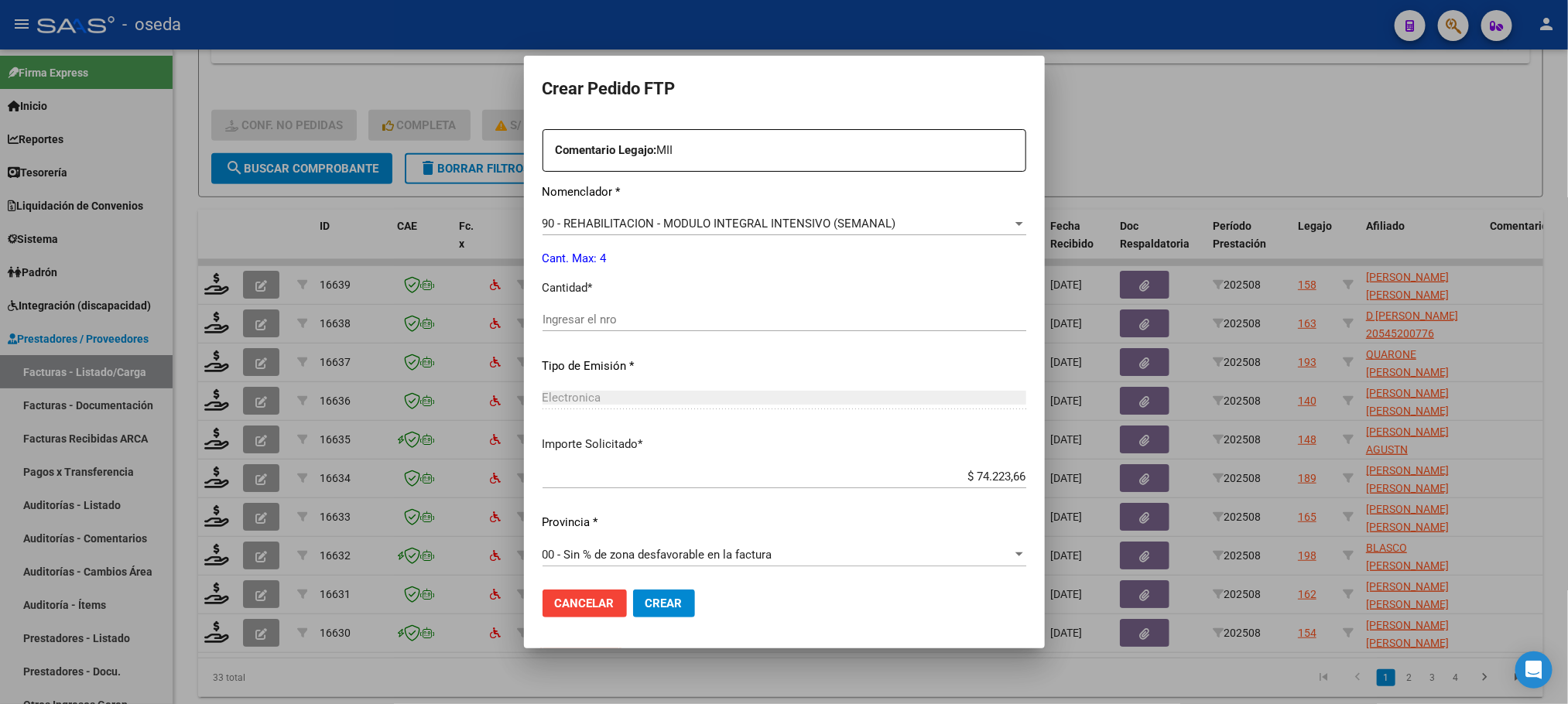
scroll to position [560, 0]
click at [692, 319] on input "Ingresar el nro" at bounding box center [784, 316] width 484 height 14
type input "4"
click at [633, 589] on button "Crear" at bounding box center [664, 603] width 62 height 28
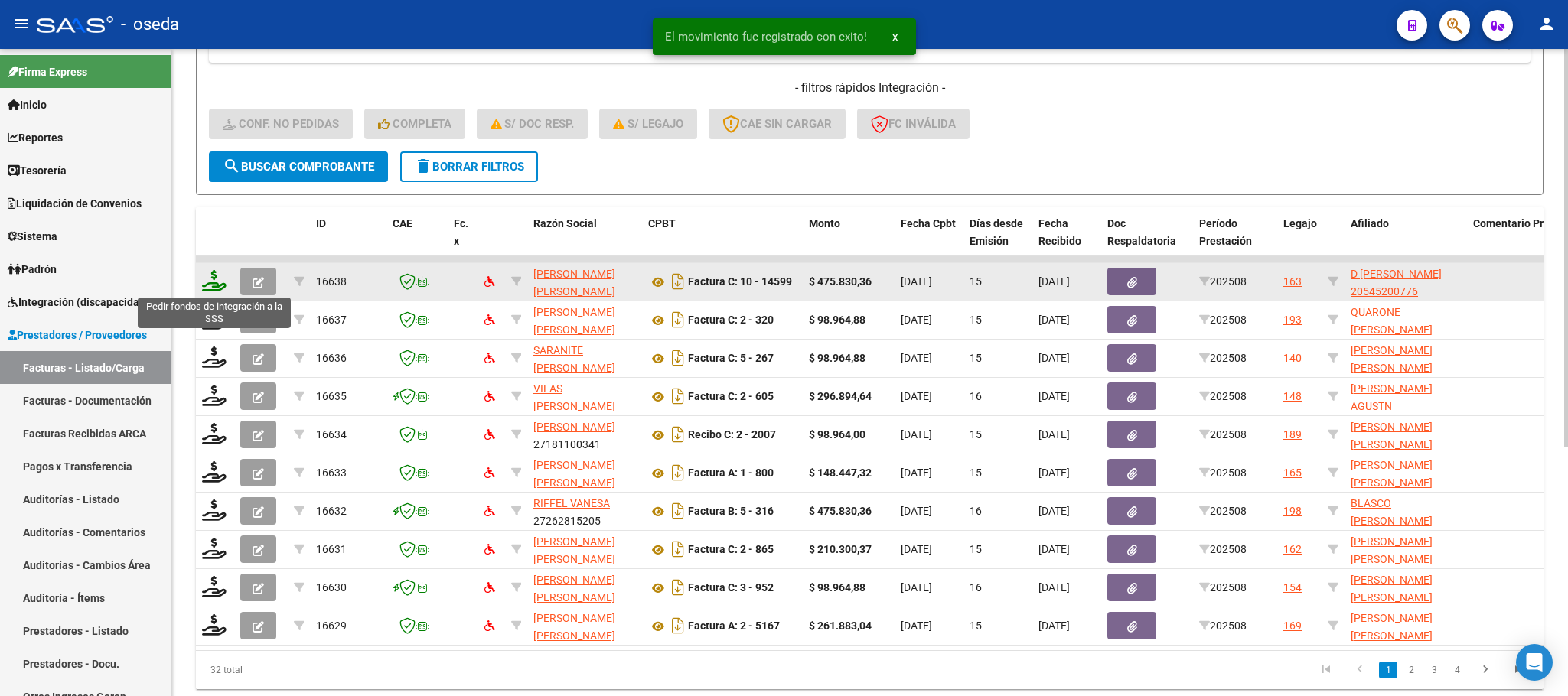
click at [203, 274] on icon at bounding box center [214, 280] width 25 height 22
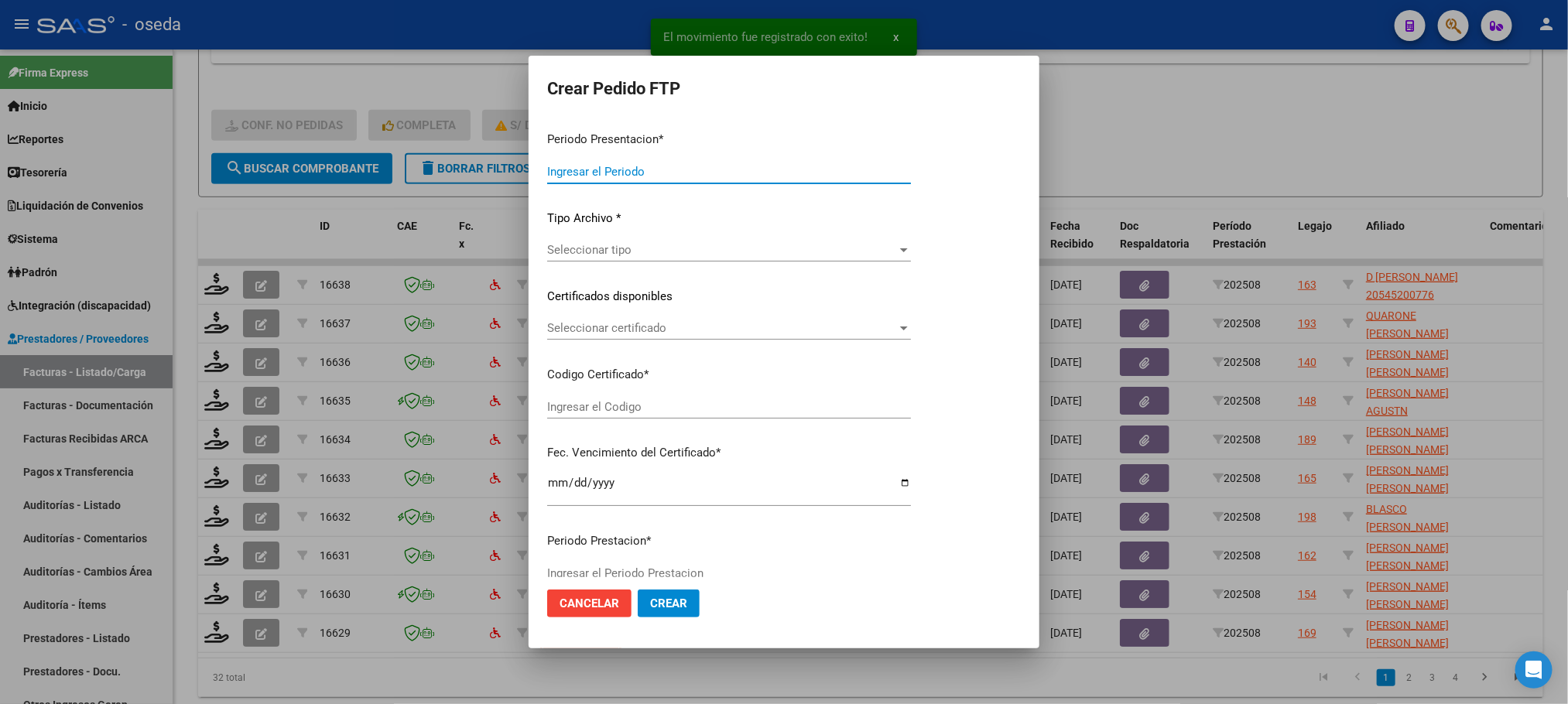
type input "202508"
type input "$ 475.830,36"
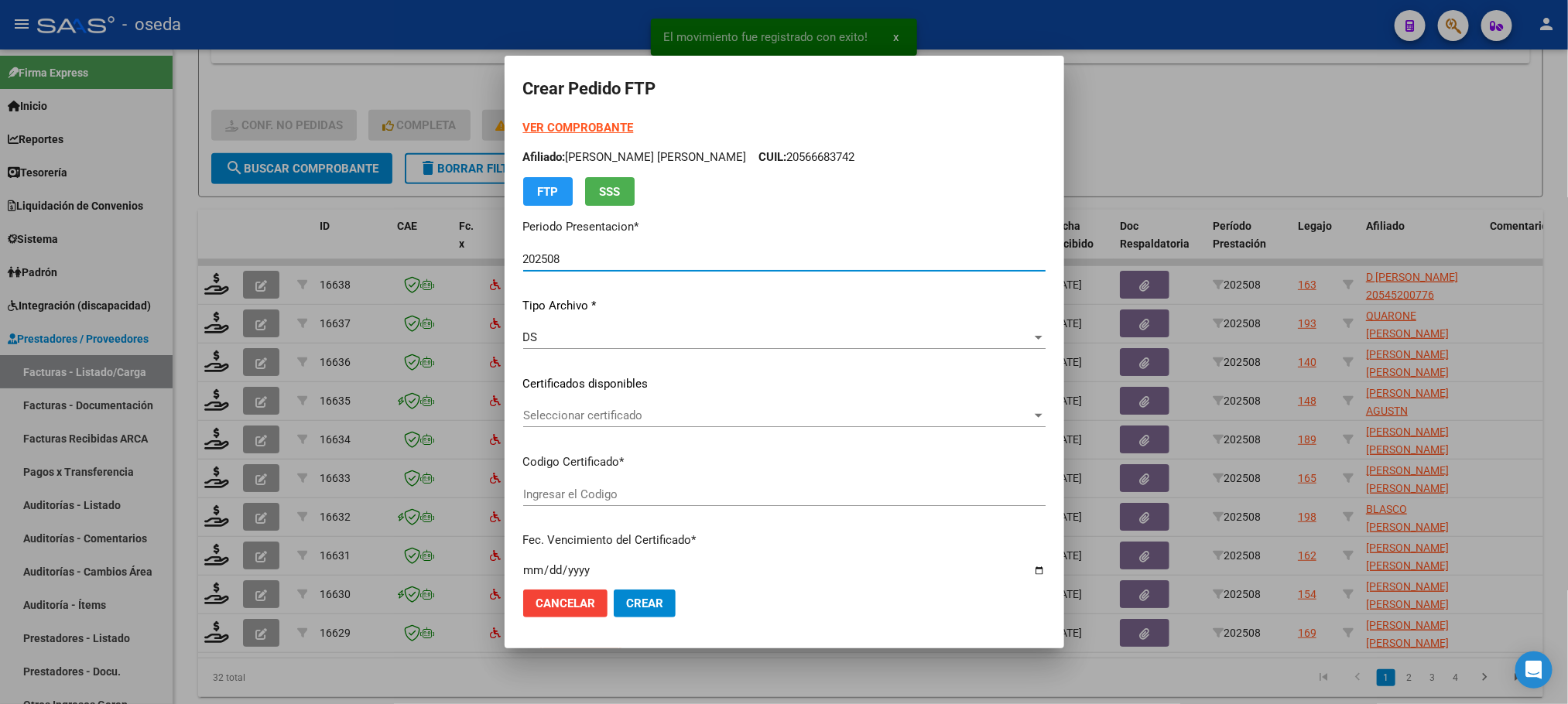
type input "20545200776"
type input "2023-10-01"
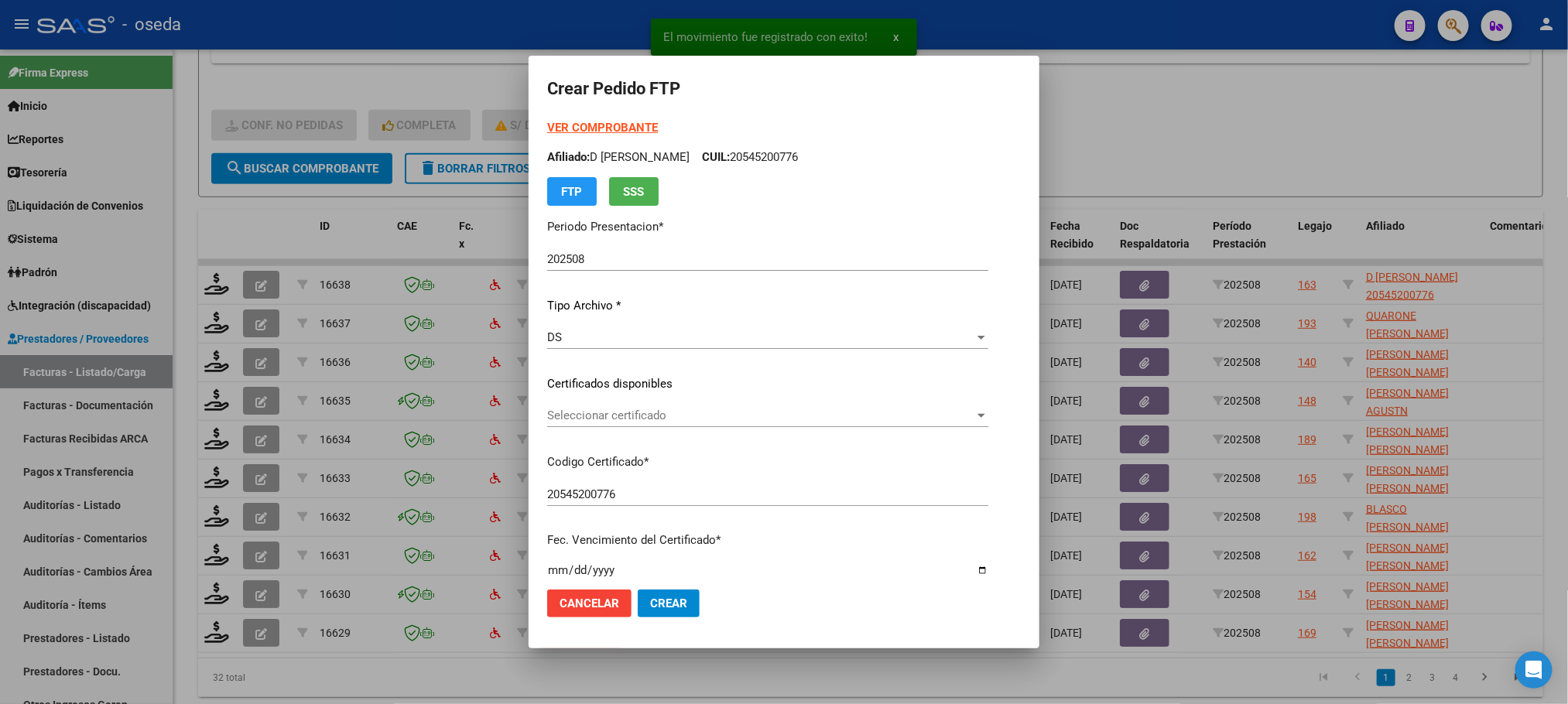
scroll to position [464, 0]
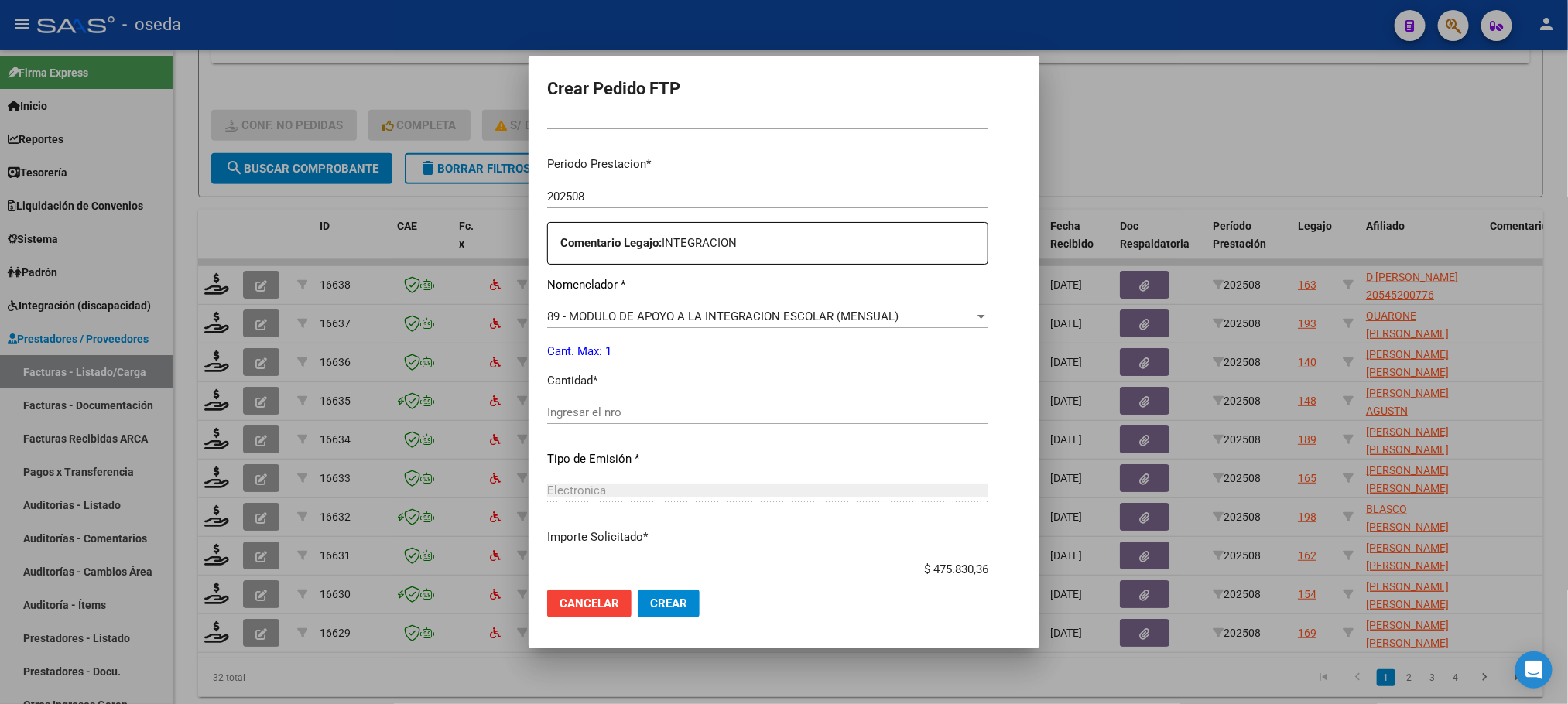
click at [772, 418] on input "Ingresar el nro" at bounding box center [768, 412] width 441 height 14
type input "1"
click at [638, 589] on button "Crear" at bounding box center [669, 603] width 62 height 28
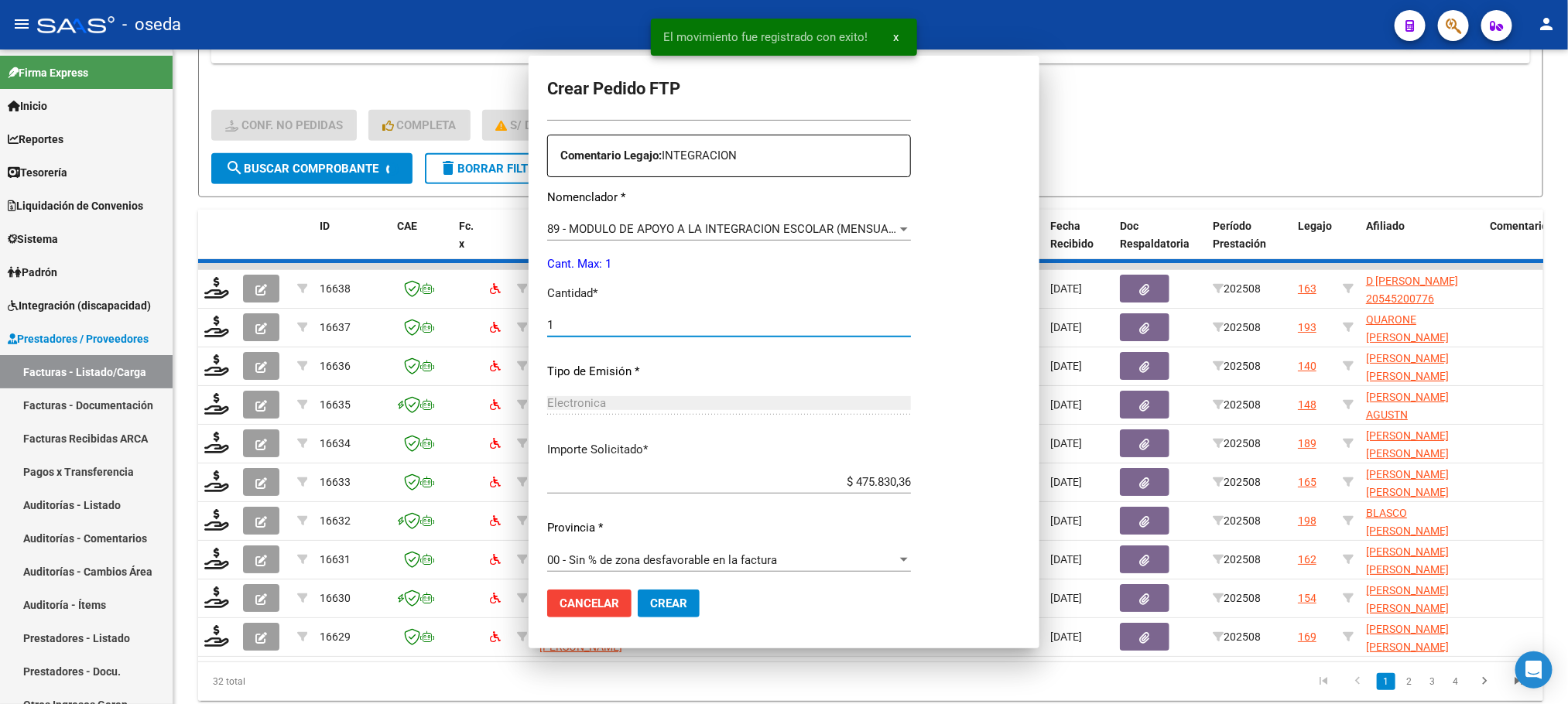
scroll to position [377, 0]
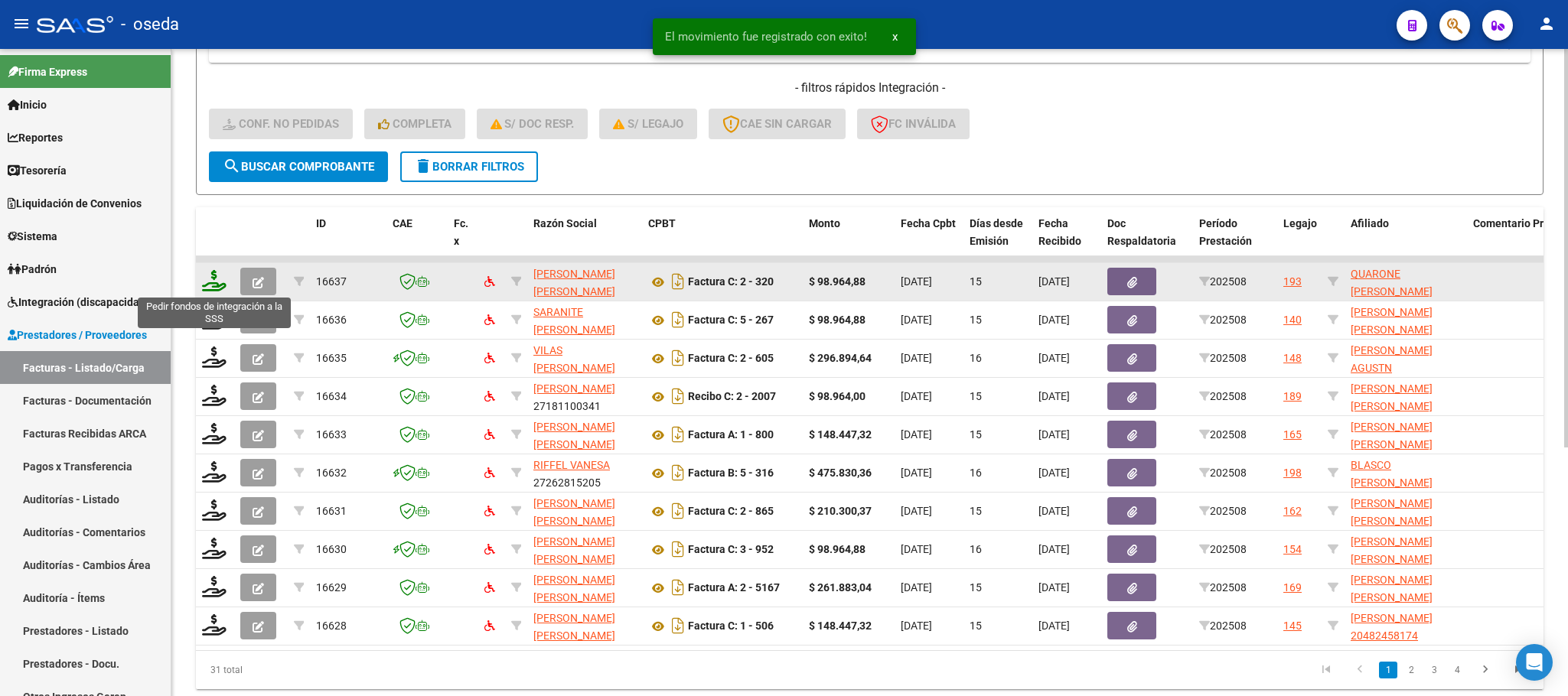
click at [216, 274] on icon at bounding box center [214, 280] width 25 height 22
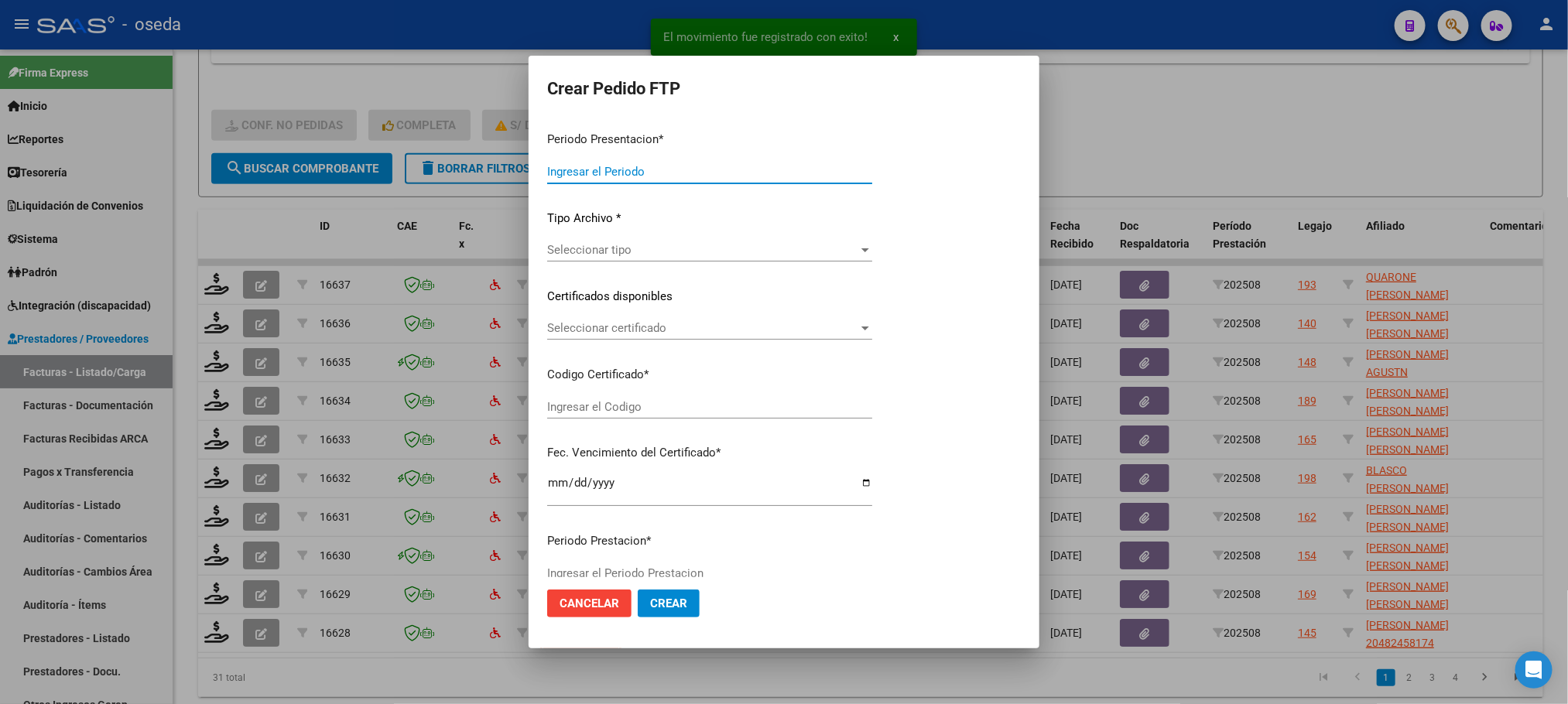
type input "202508"
type input "$ 98.964,88"
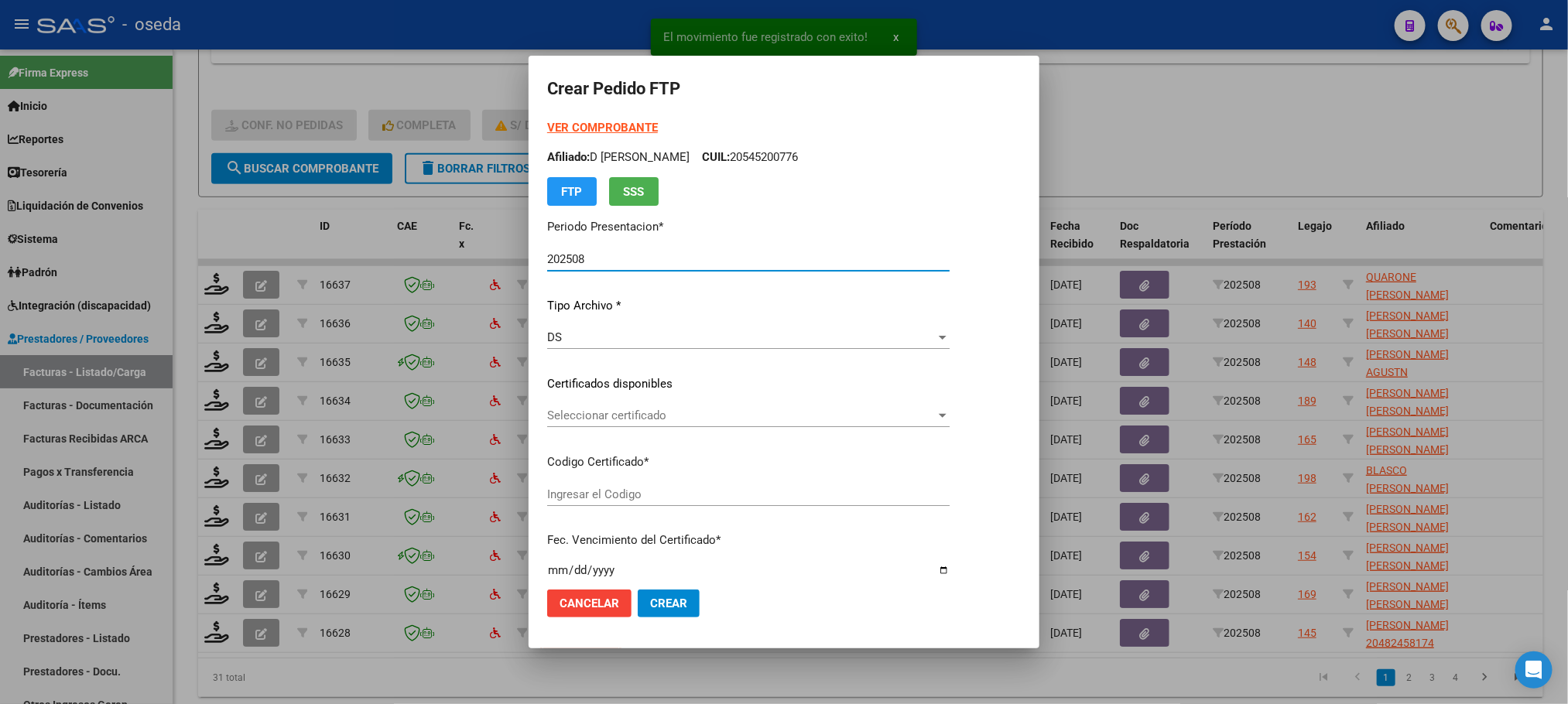
type input "ARG02000554865732024071020270710BUE313"
type input "[DATE]"
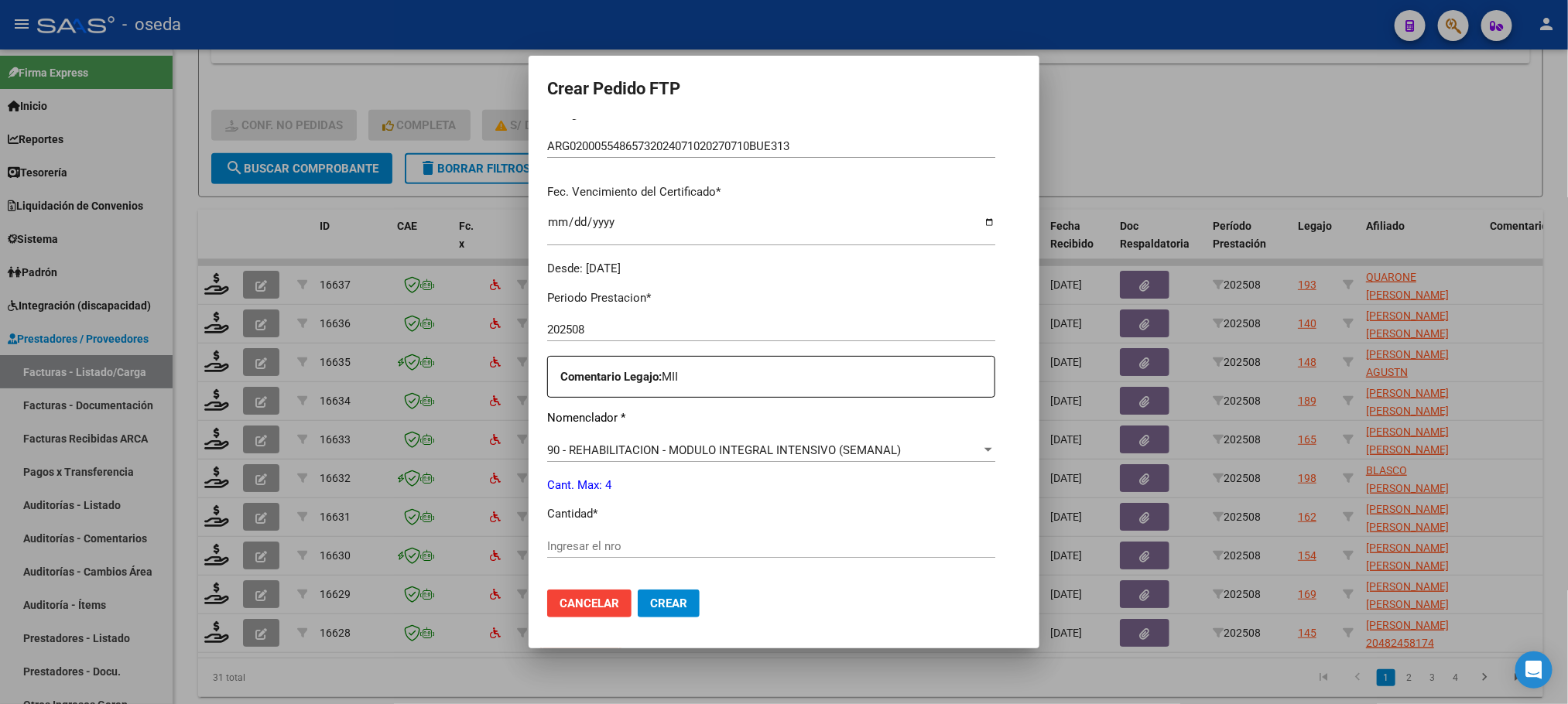
scroll to position [464, 0]
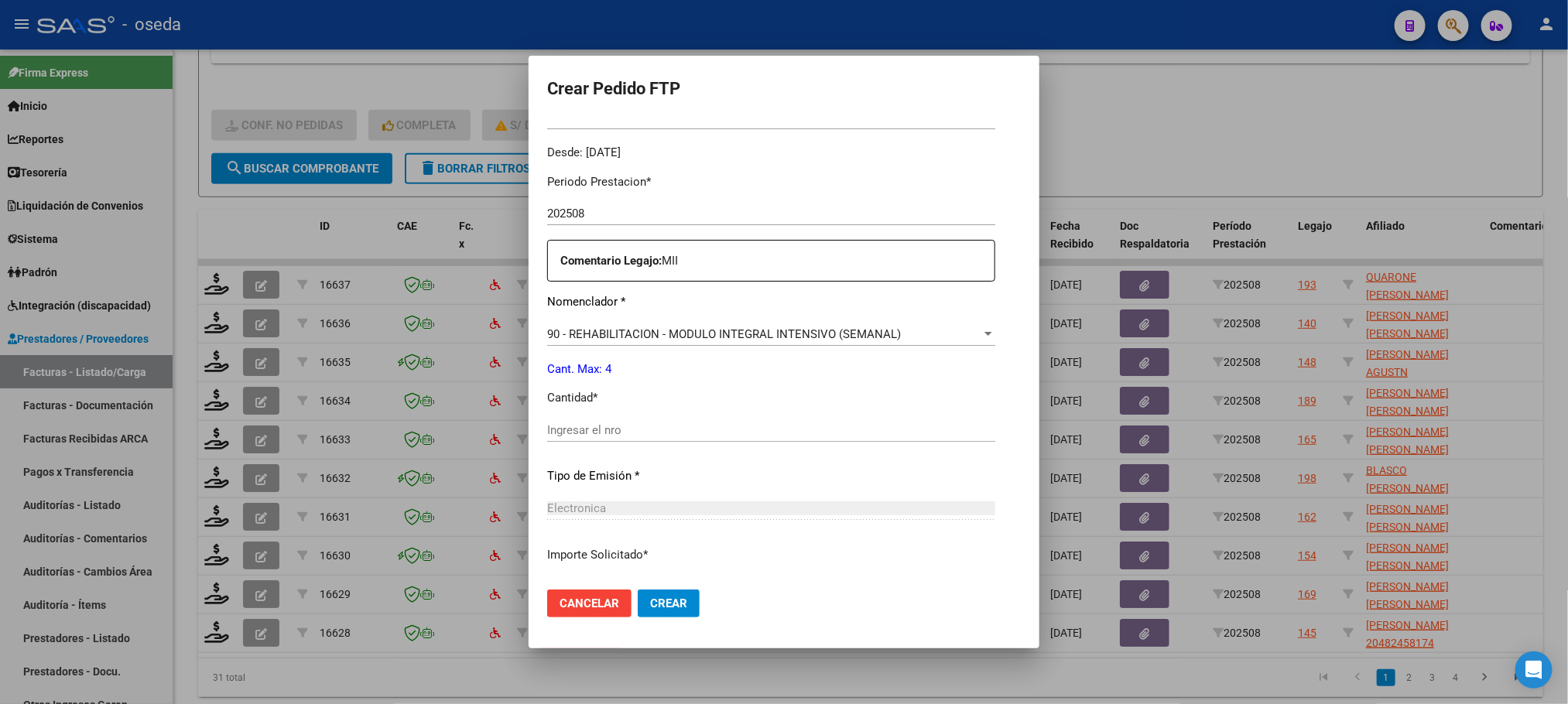
click at [706, 425] on input "Ingresar el nro" at bounding box center [771, 430] width 448 height 14
type input "4"
click at [638, 589] on button "Crear" at bounding box center [669, 603] width 62 height 28
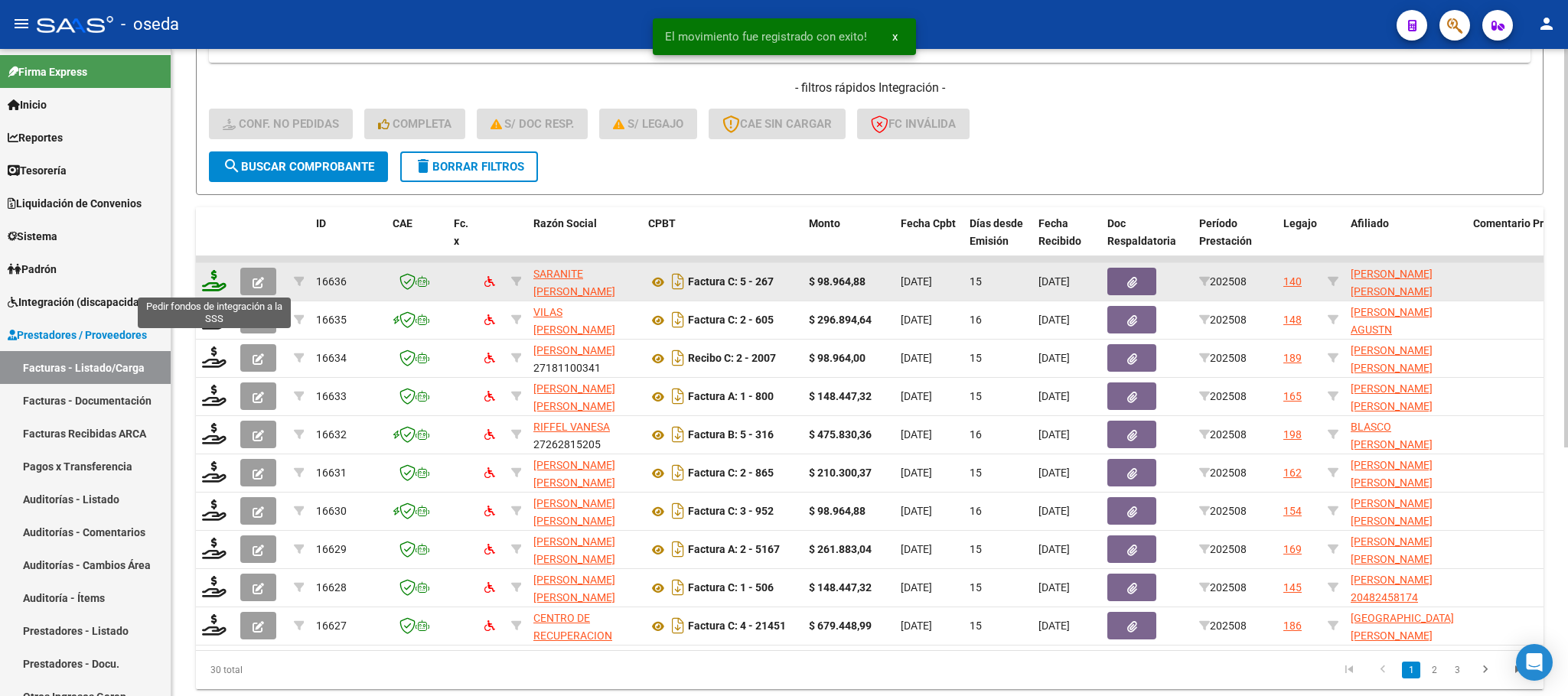
click at [209, 275] on icon at bounding box center [214, 280] width 25 height 22
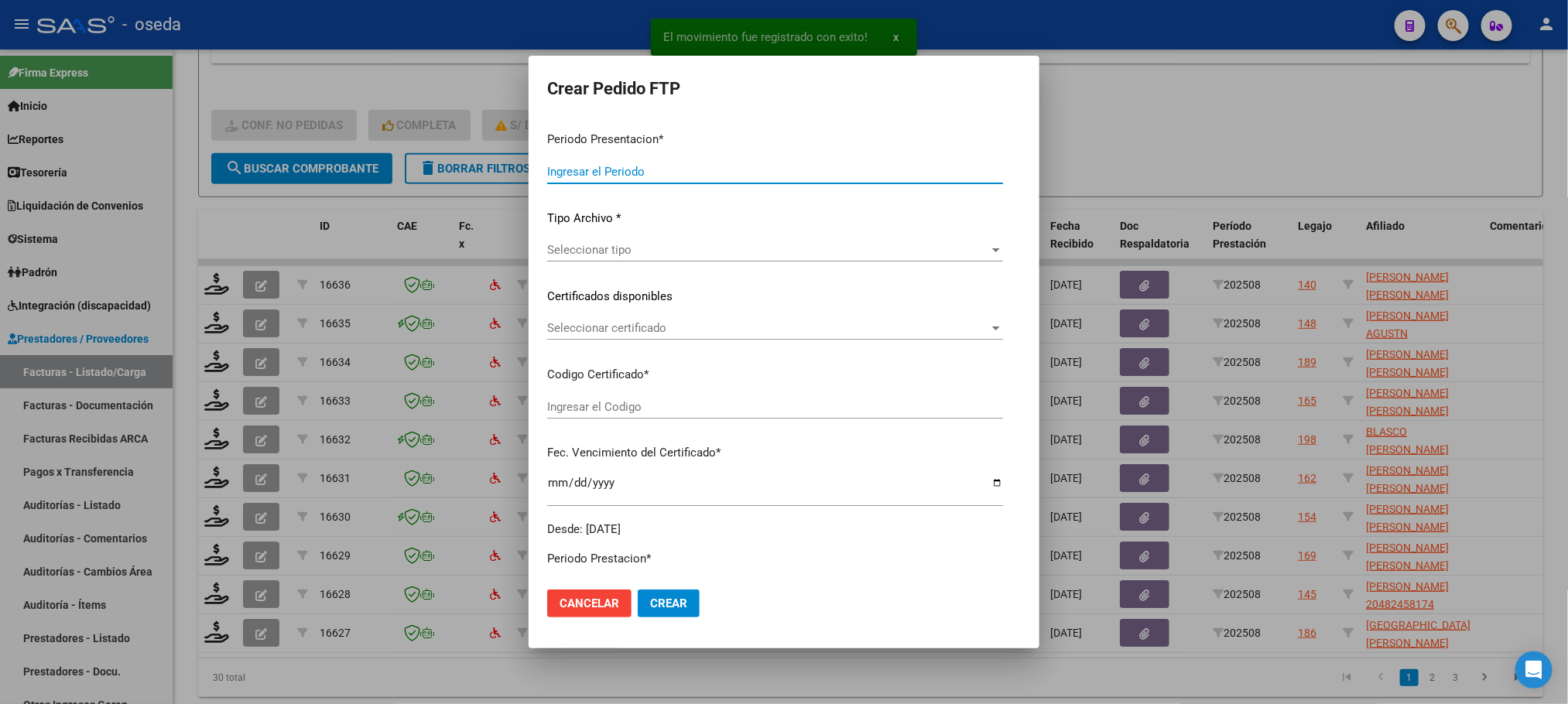
type input "202508"
type input "$ 98.964,88"
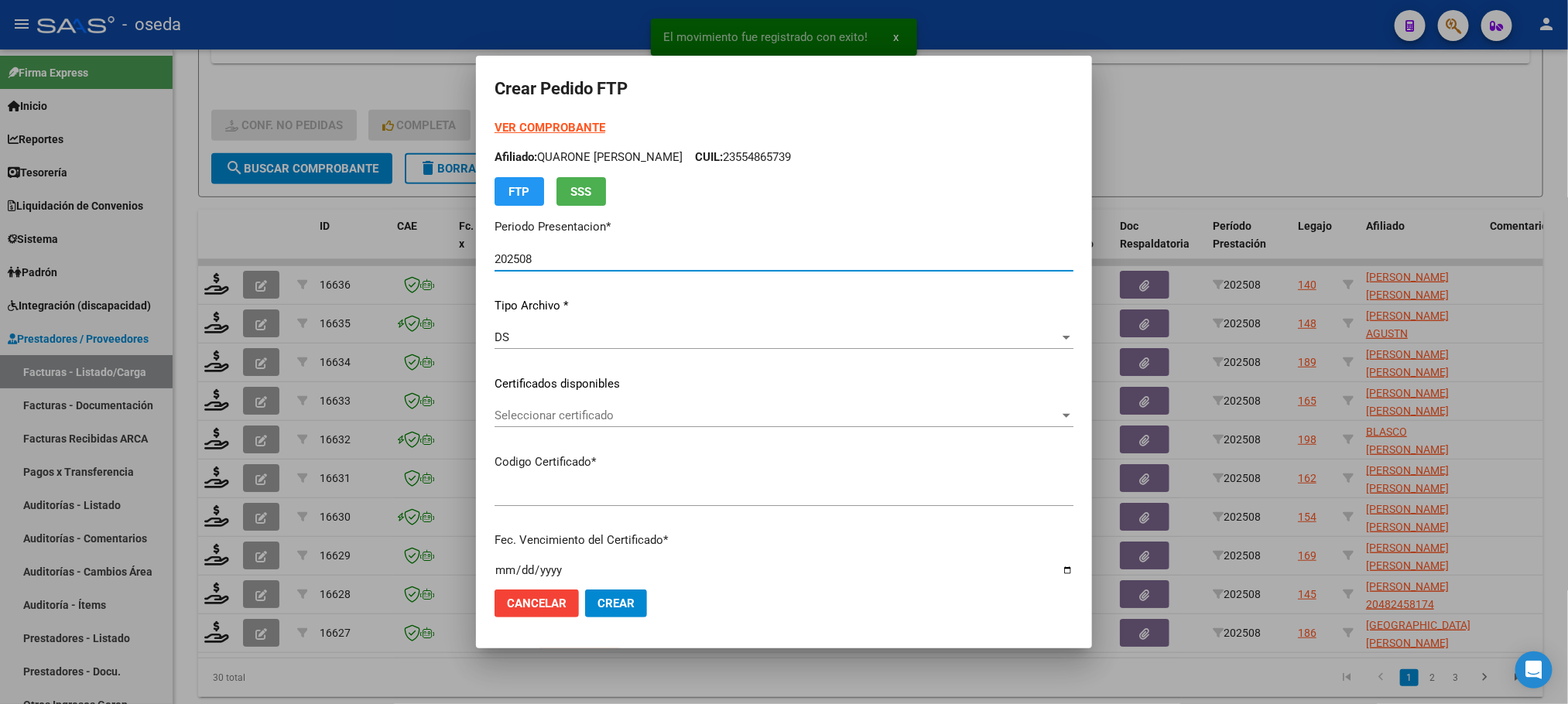
type input "ARG01000545313422024070120290701BUE423"
type input "[DATE]"
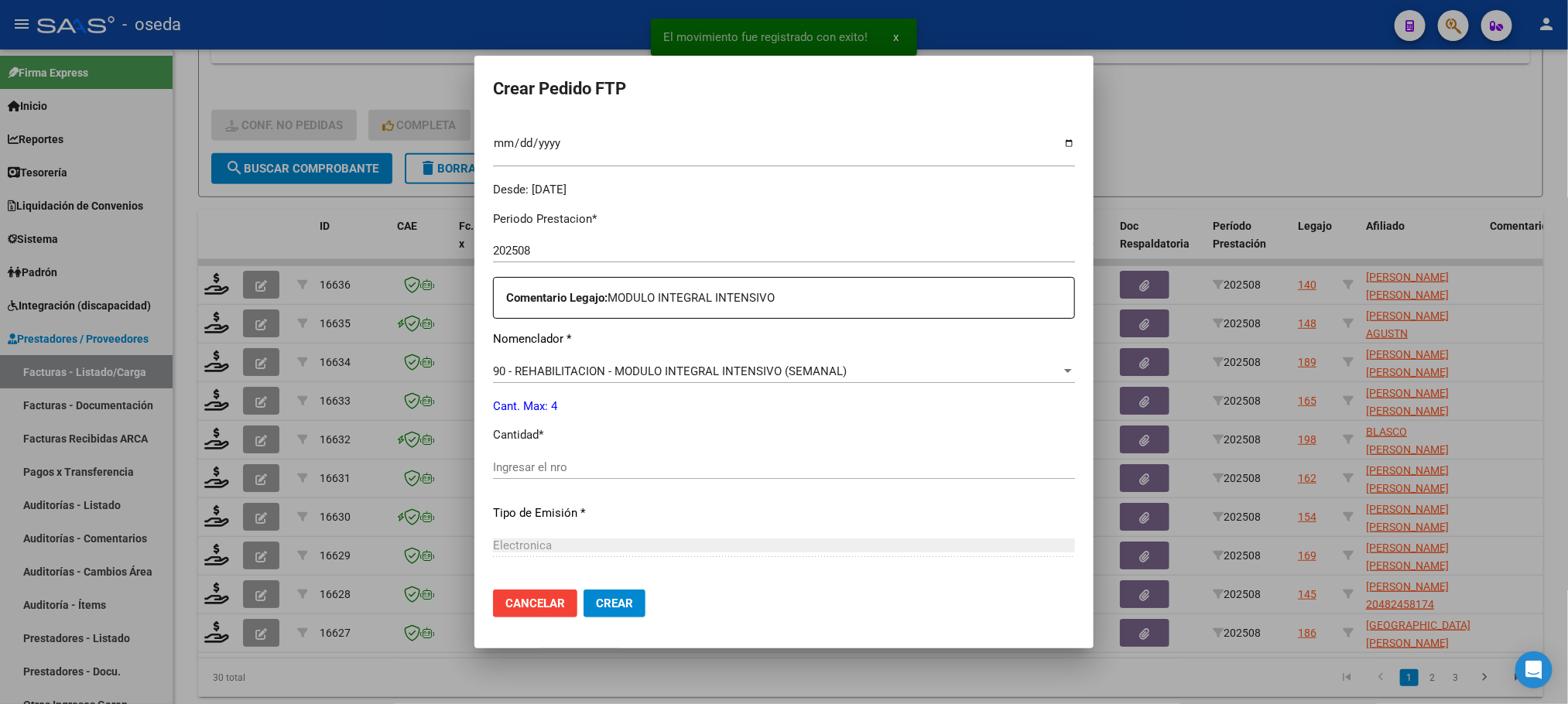
scroll to position [464, 0]
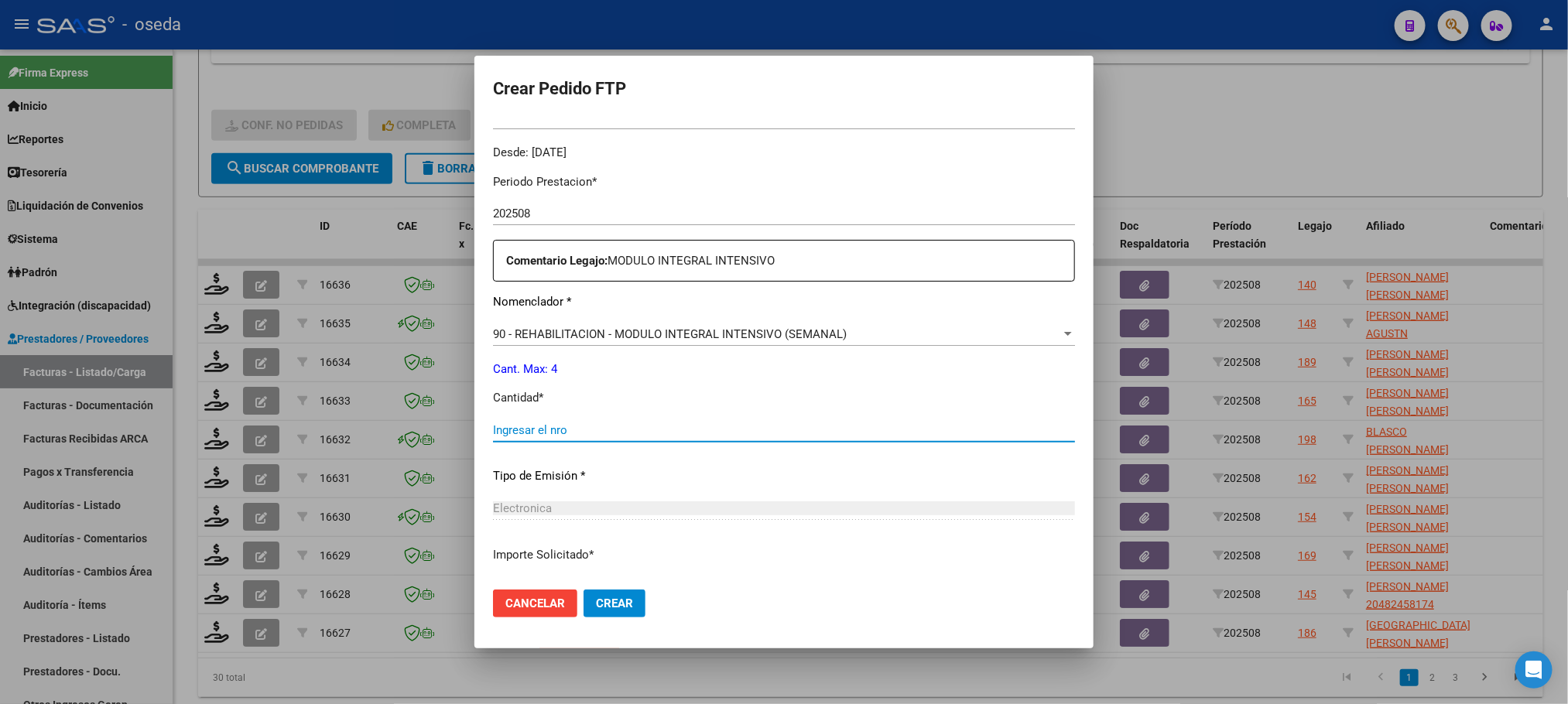
click at [865, 428] on input "Ingresar el nro" at bounding box center [783, 430] width 582 height 14
type input "4"
click at [584, 589] on button "Crear" at bounding box center [614, 603] width 62 height 28
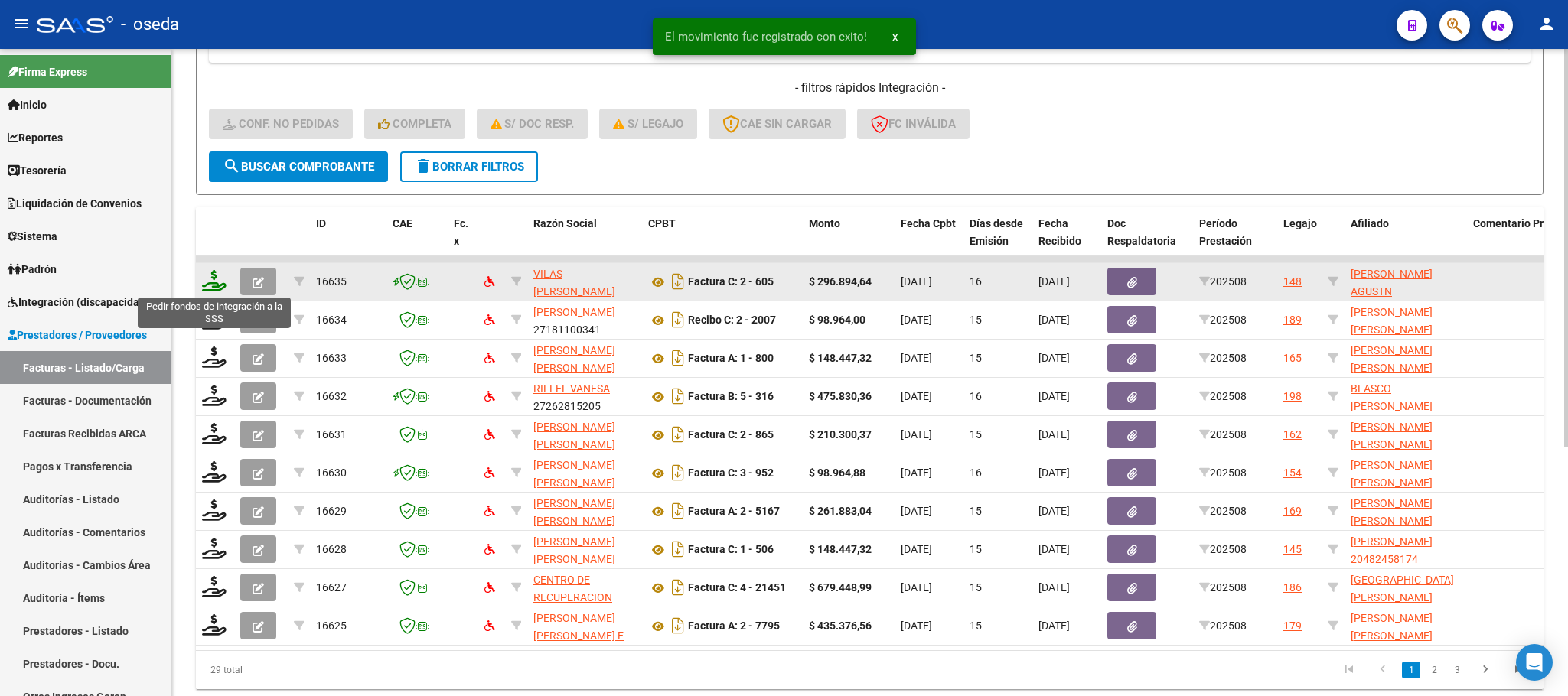
click at [204, 289] on icon at bounding box center [214, 280] width 25 height 22
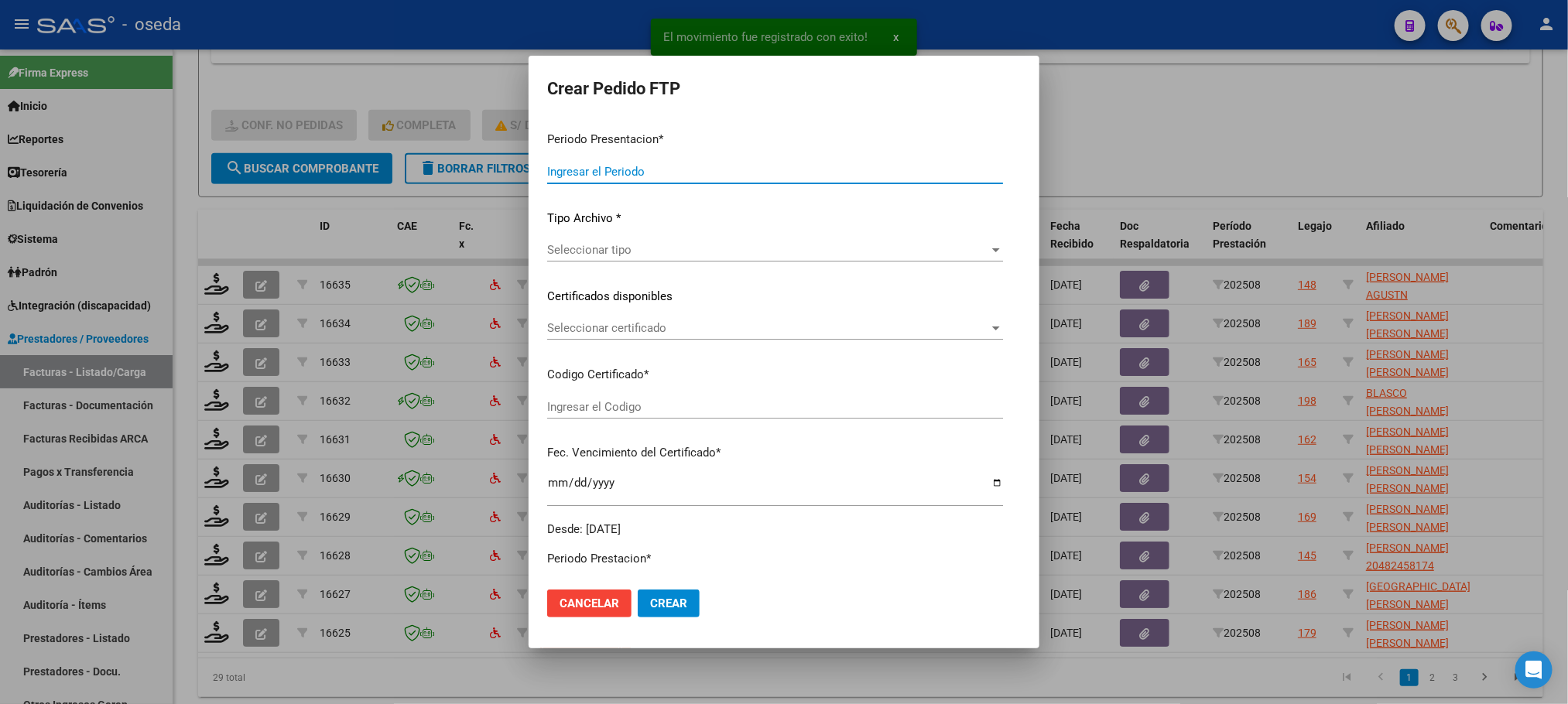
type input "202508"
type input "$ 296.894,64"
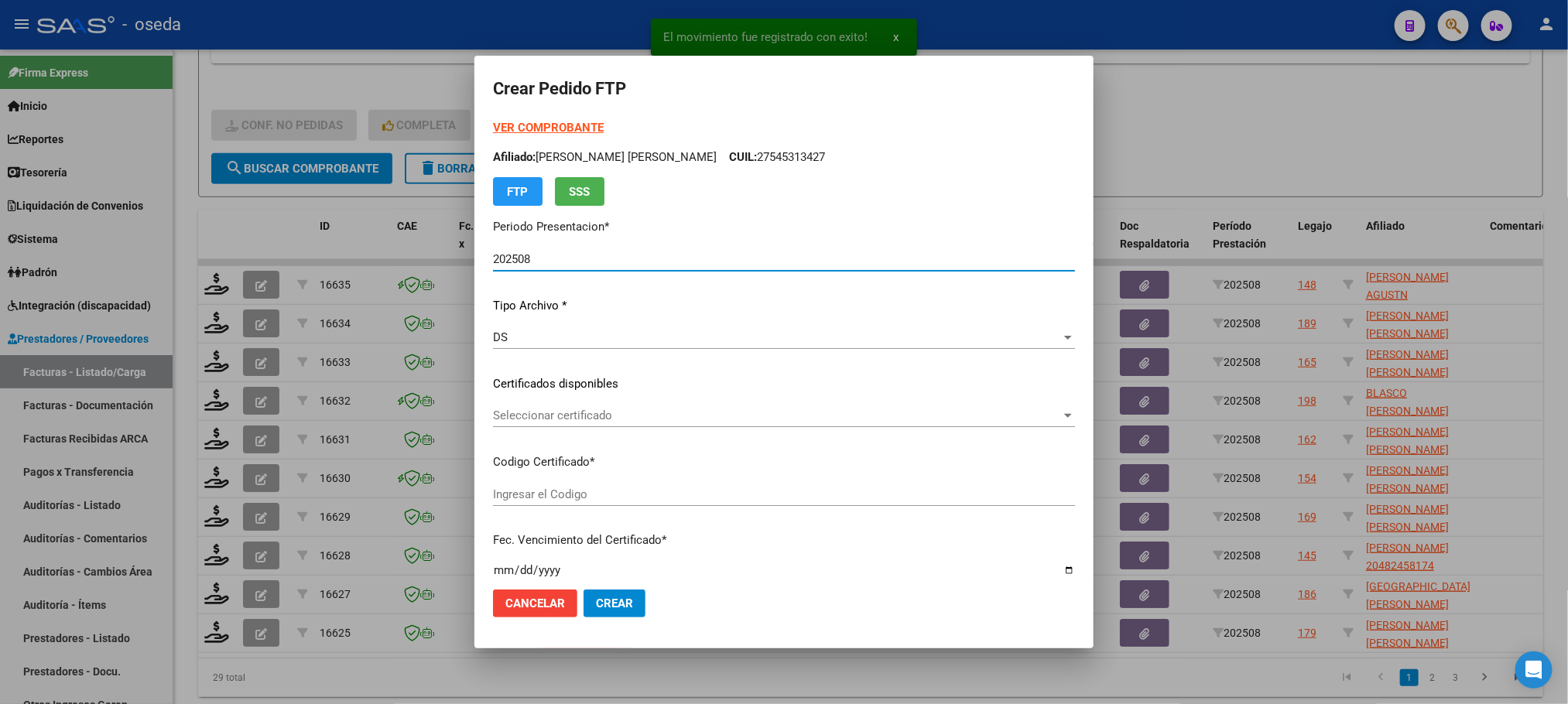
type input "ARG02000434428982022051020320510CBA536"
type input "2032-05-10"
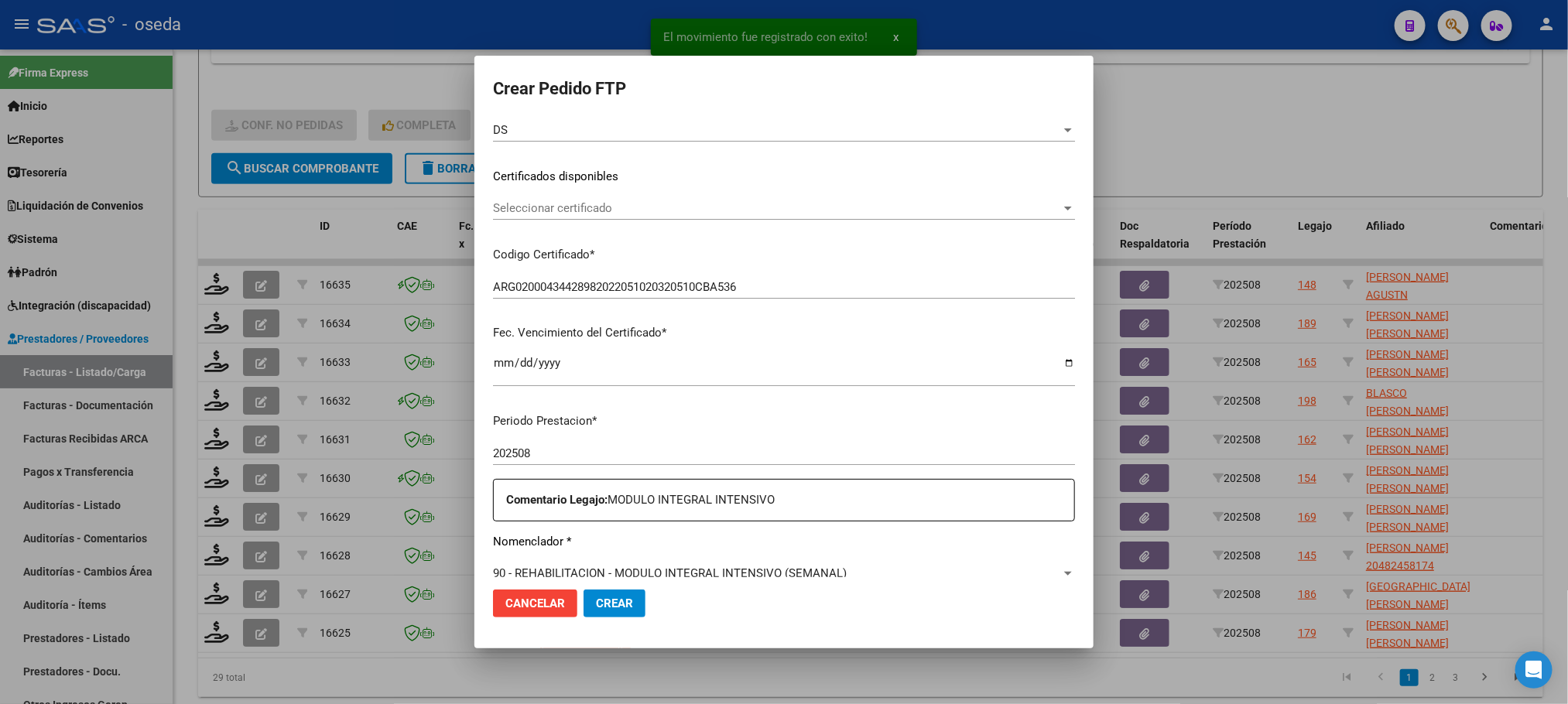
scroll to position [464, 0]
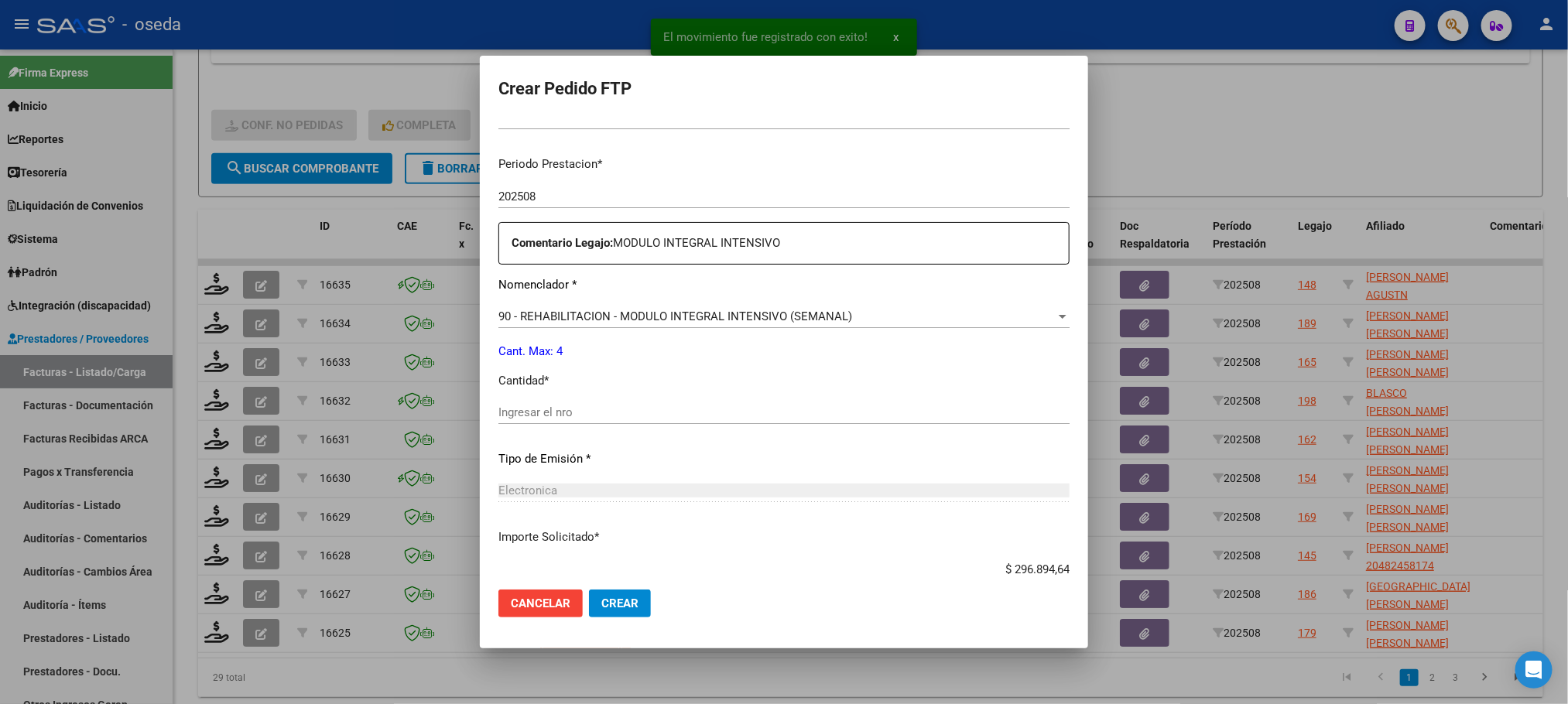
click at [665, 412] on input "Ingresar el nro" at bounding box center [783, 412] width 571 height 14
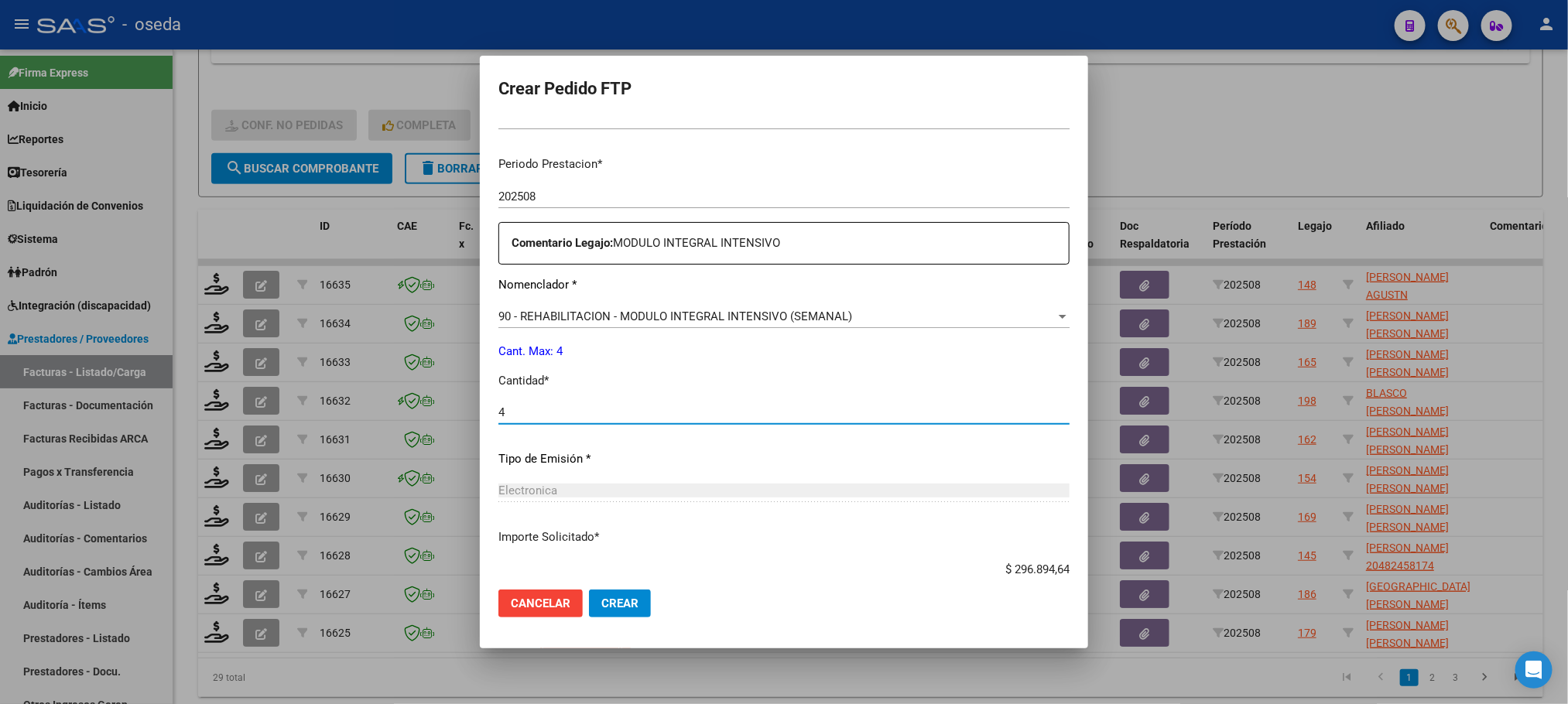
type input "4"
click at [589, 589] on button "Crear" at bounding box center [619, 603] width 62 height 28
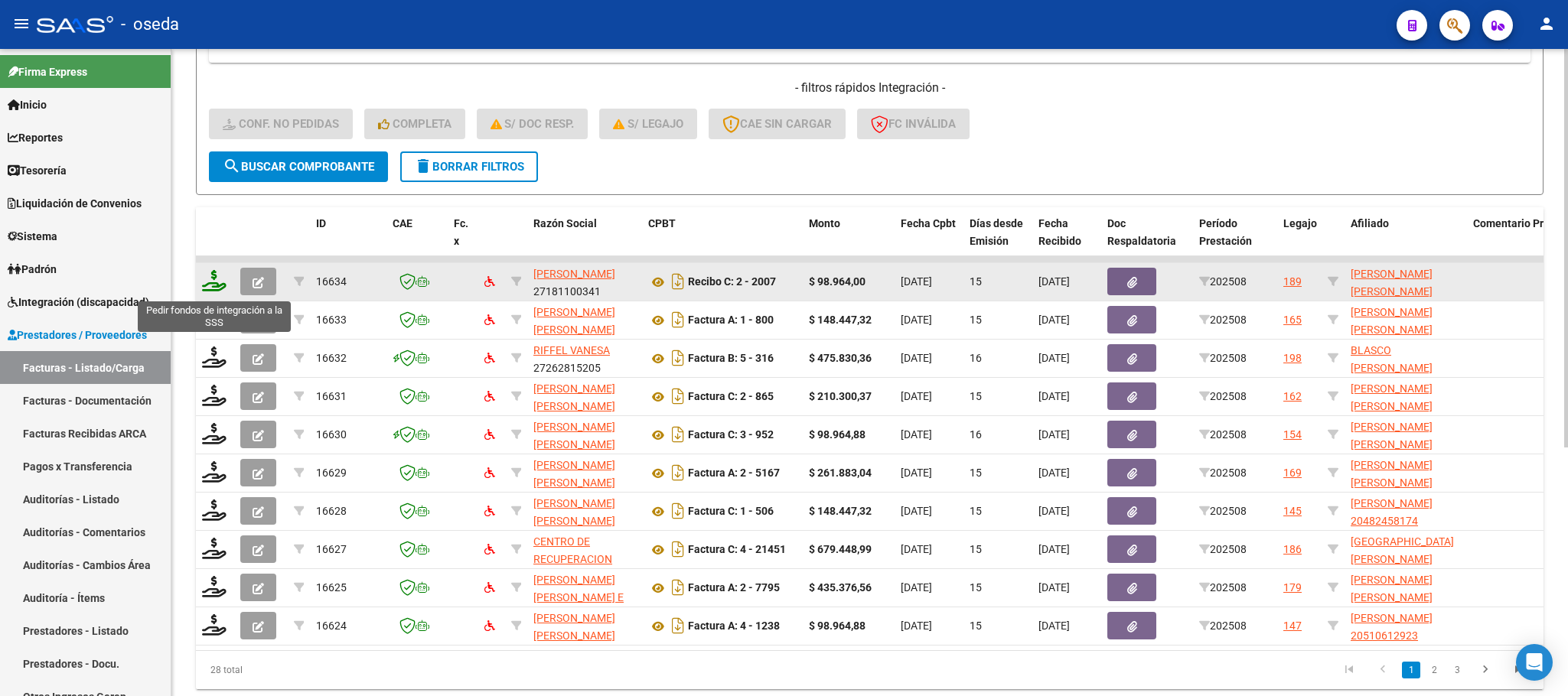
click at [218, 283] on icon at bounding box center [214, 280] width 25 height 22
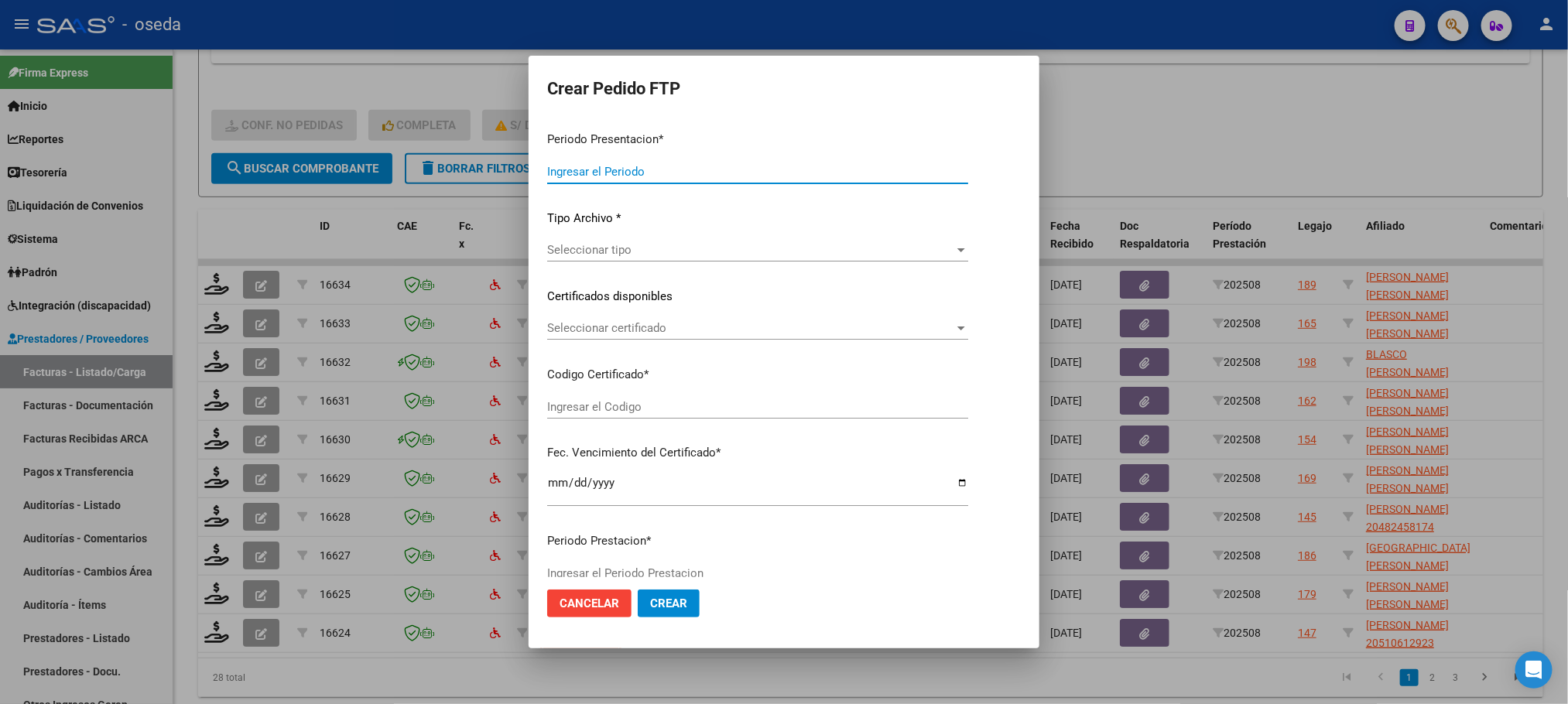
type input "202508"
type input "$ 98.964,00"
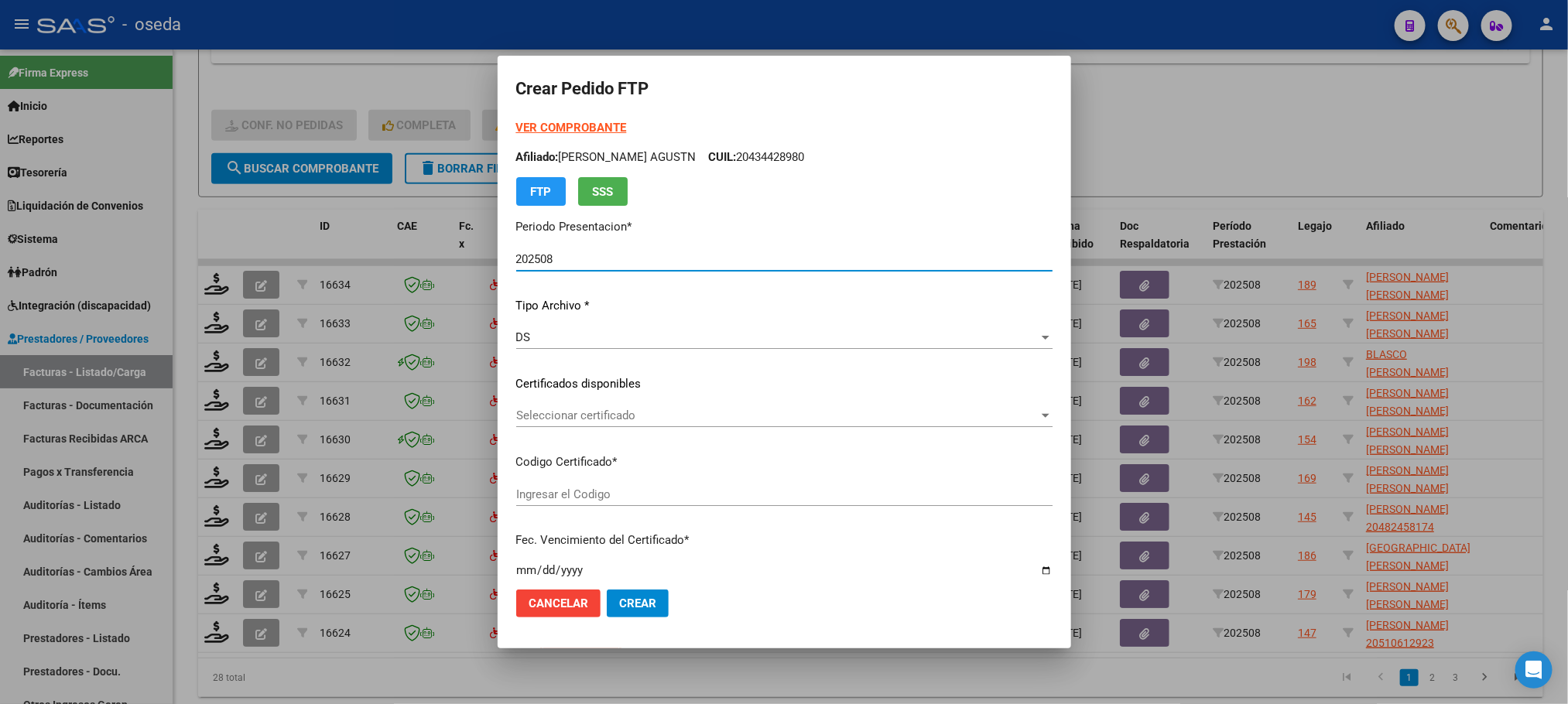
type input "23425917234"
type input "[DATE]"
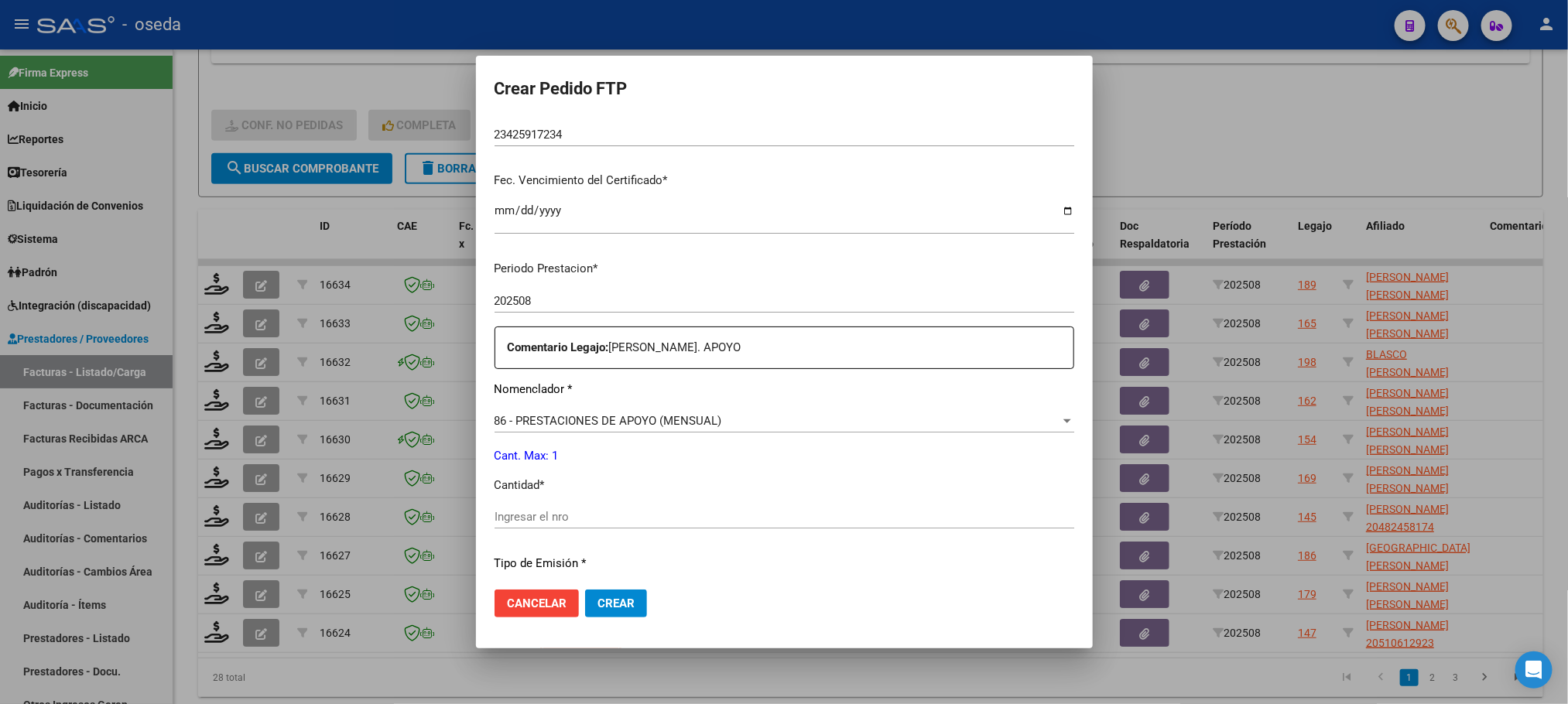
scroll to position [464, 0]
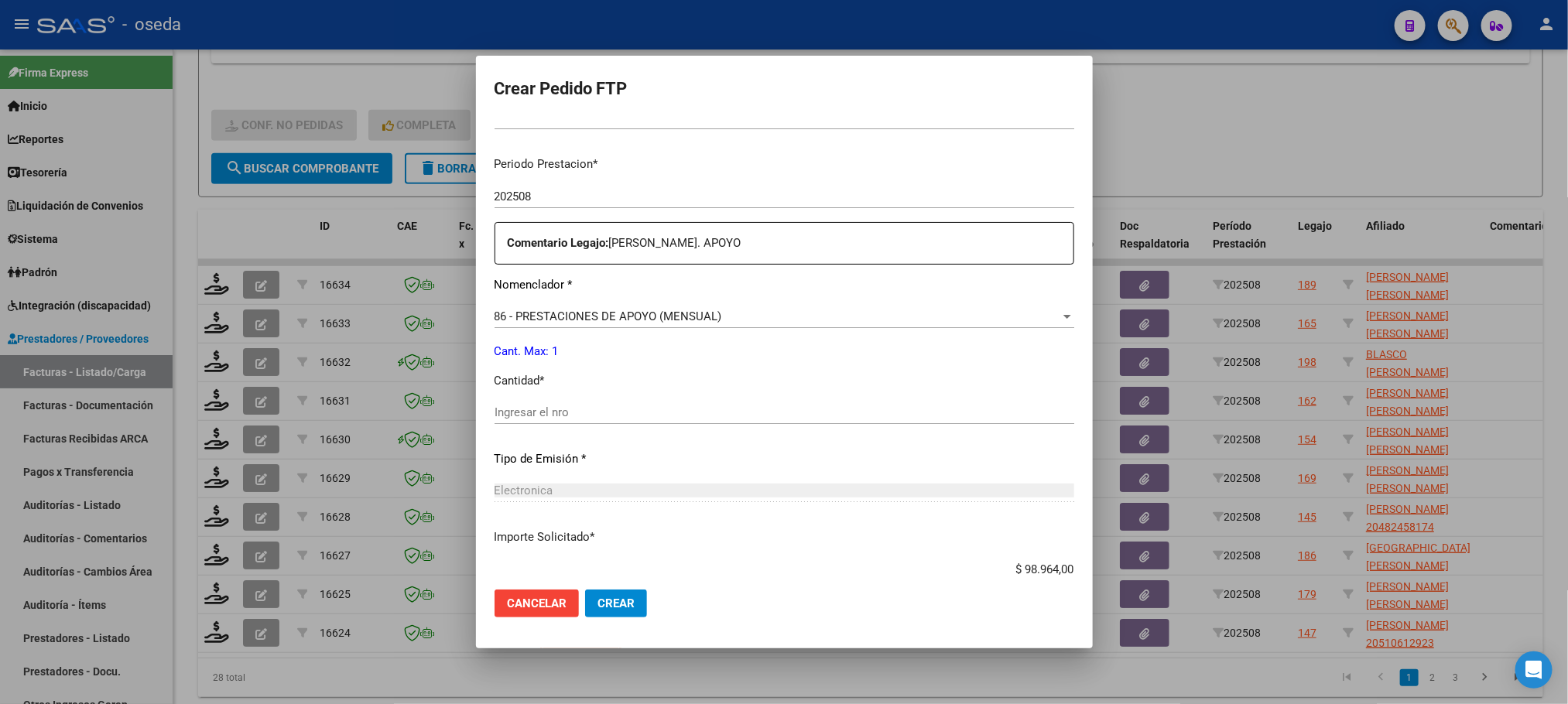
click at [698, 416] on input "Ingresar el nro" at bounding box center [784, 412] width 580 height 14
type input "1"
click at [585, 589] on button "Crear" at bounding box center [616, 603] width 62 height 28
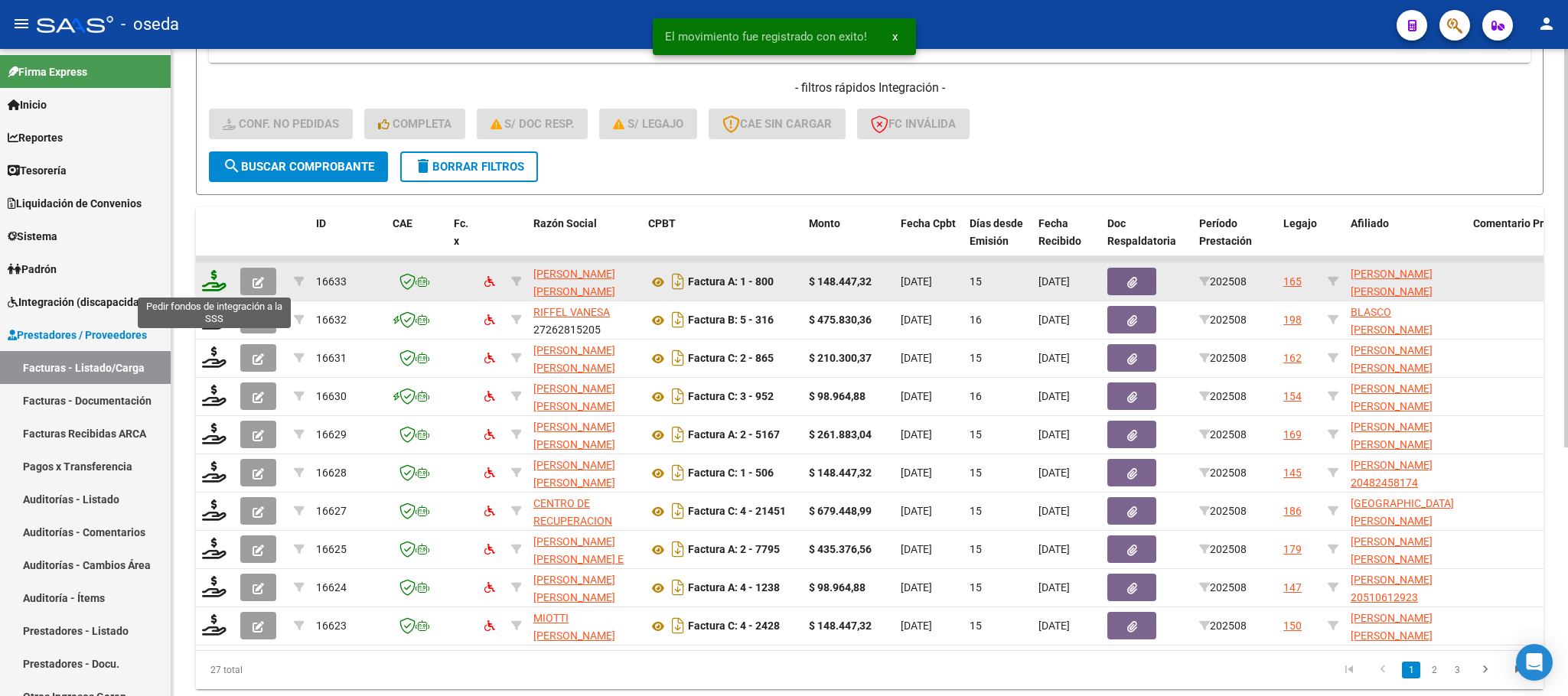
click at [213, 275] on icon at bounding box center [214, 280] width 25 height 22
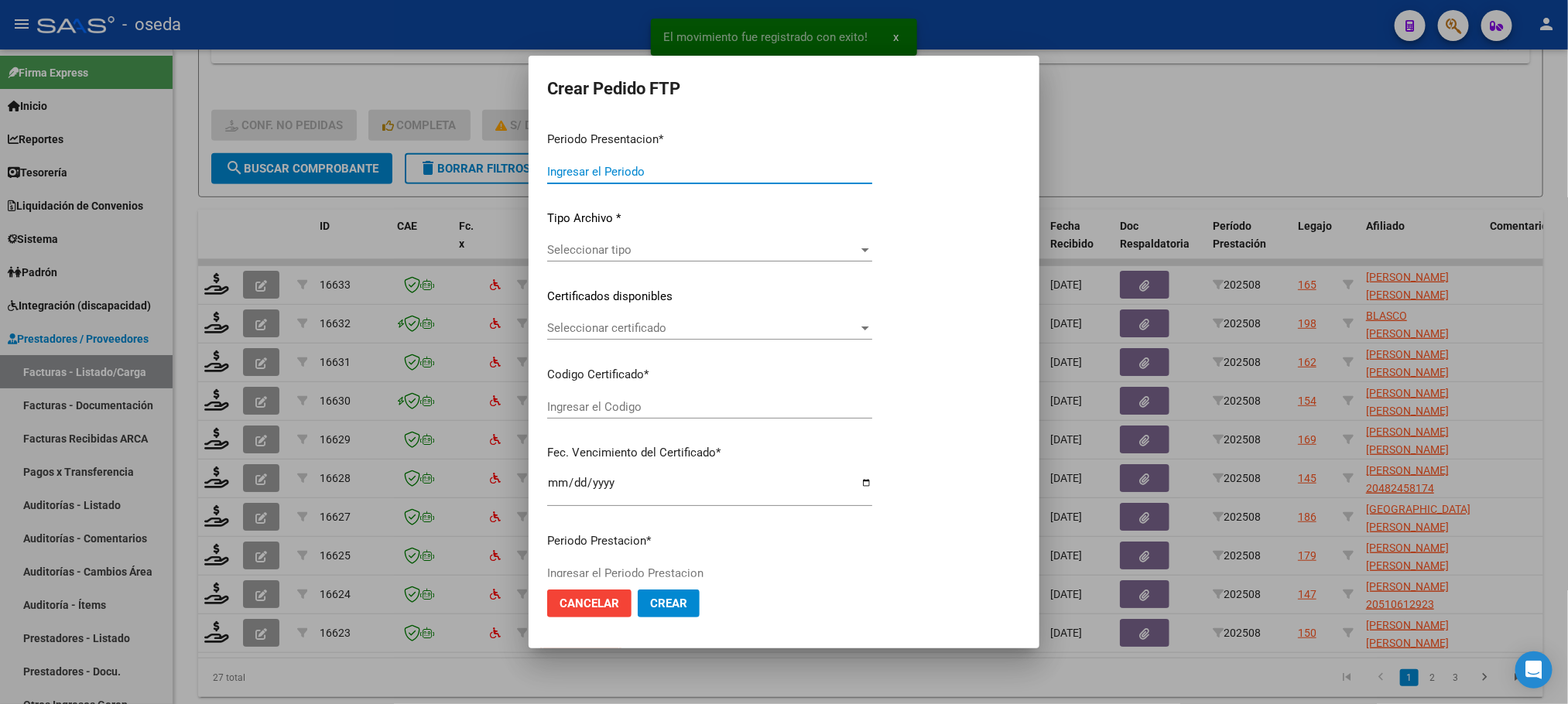
type input "202508"
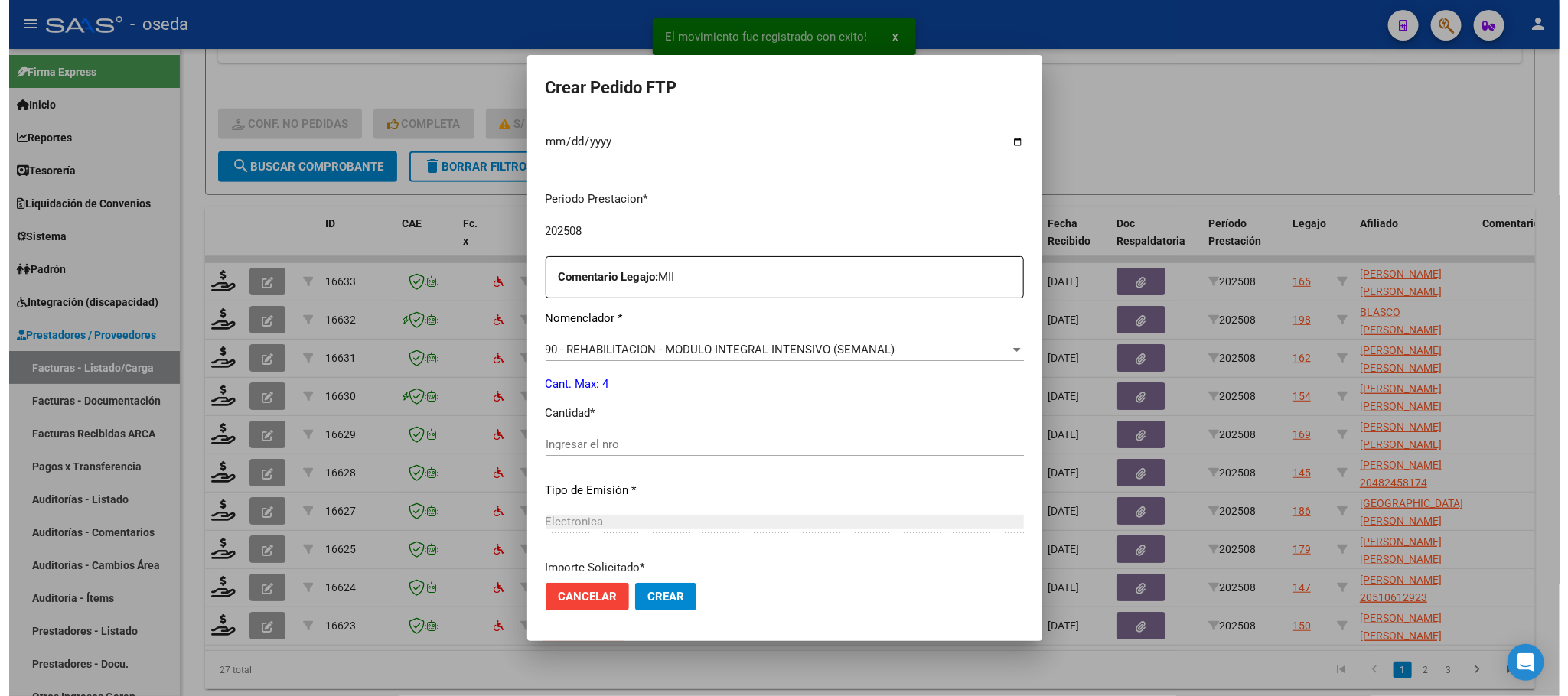
scroll to position [554, 0]
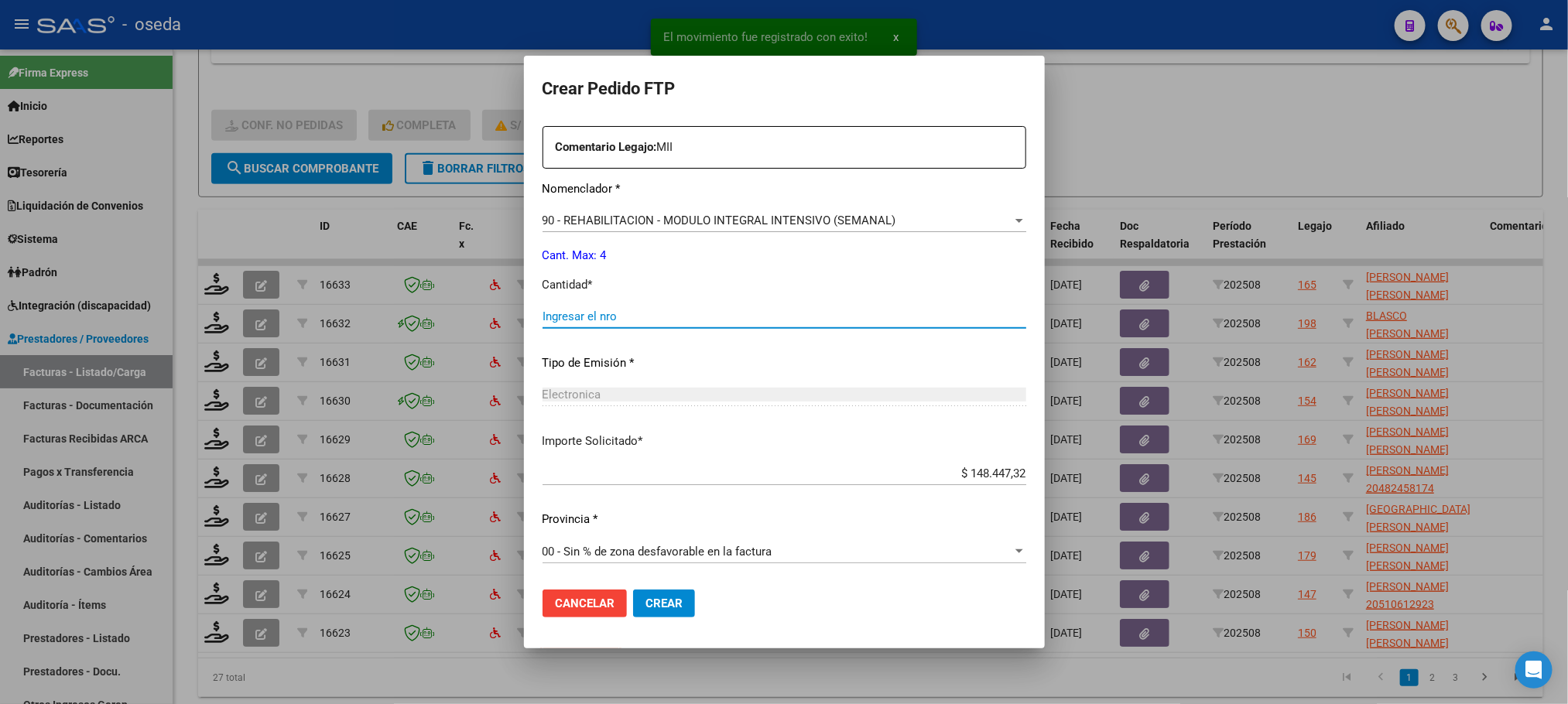
click at [602, 314] on input "Ingresar el nro" at bounding box center [784, 316] width 484 height 14
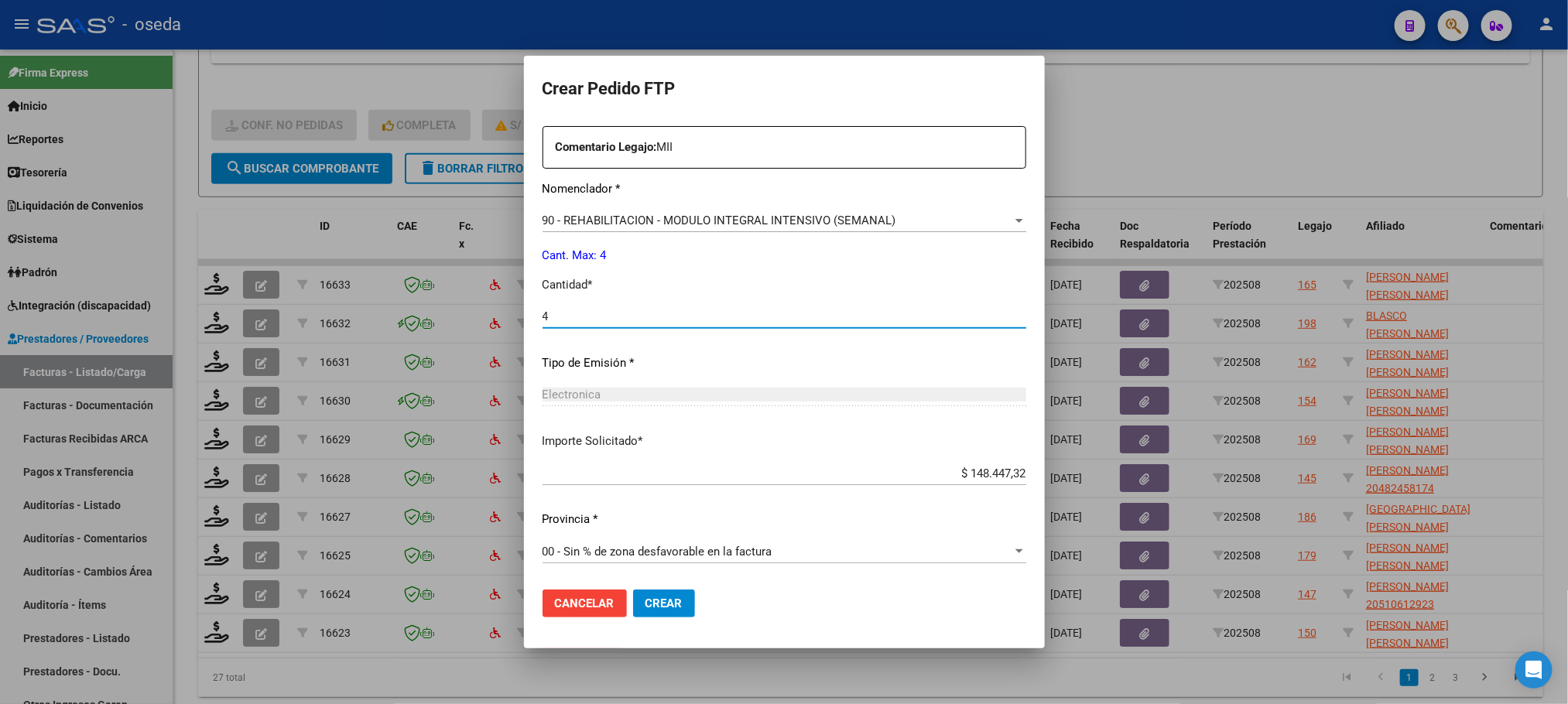
click at [633, 589] on button "Crear" at bounding box center [664, 603] width 62 height 28
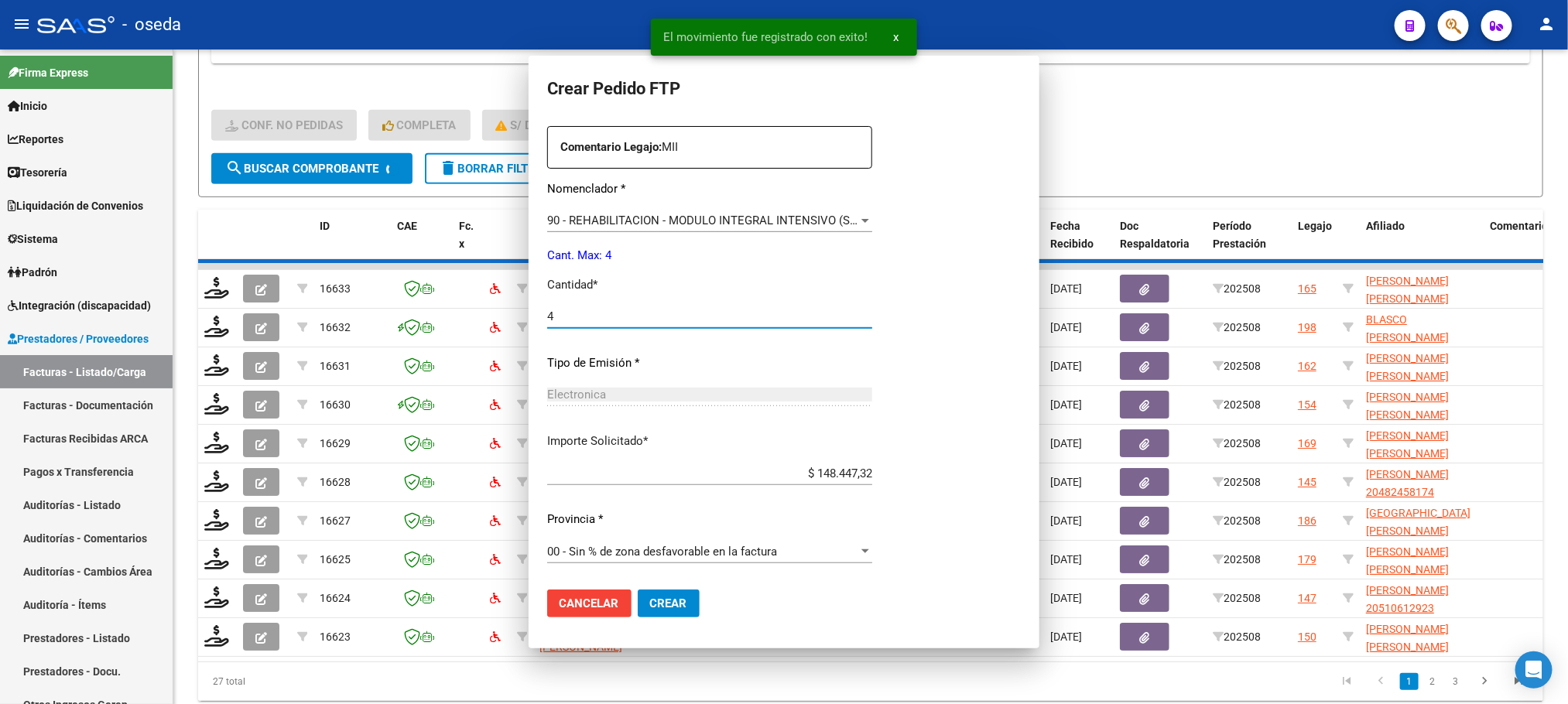
scroll to position [0, 0]
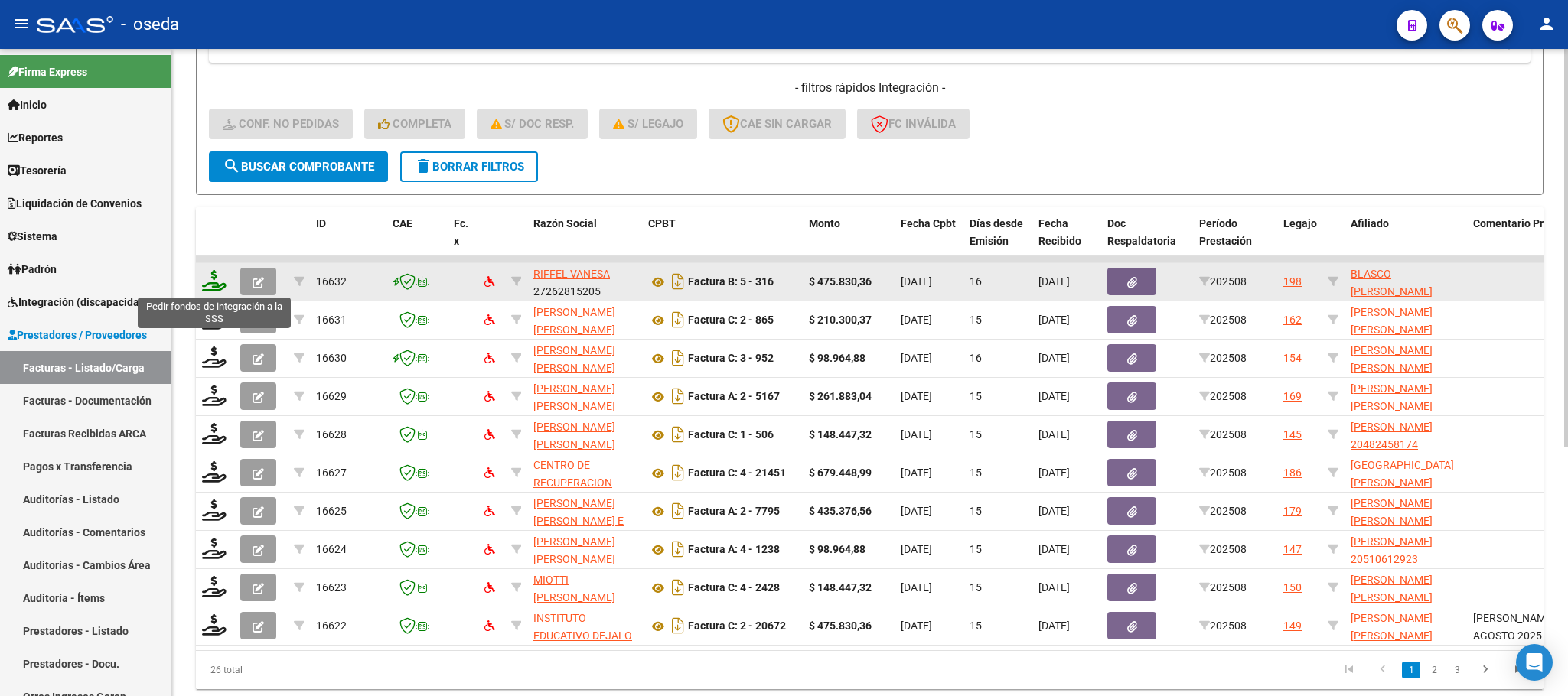
click at [208, 287] on icon at bounding box center [214, 280] width 25 height 22
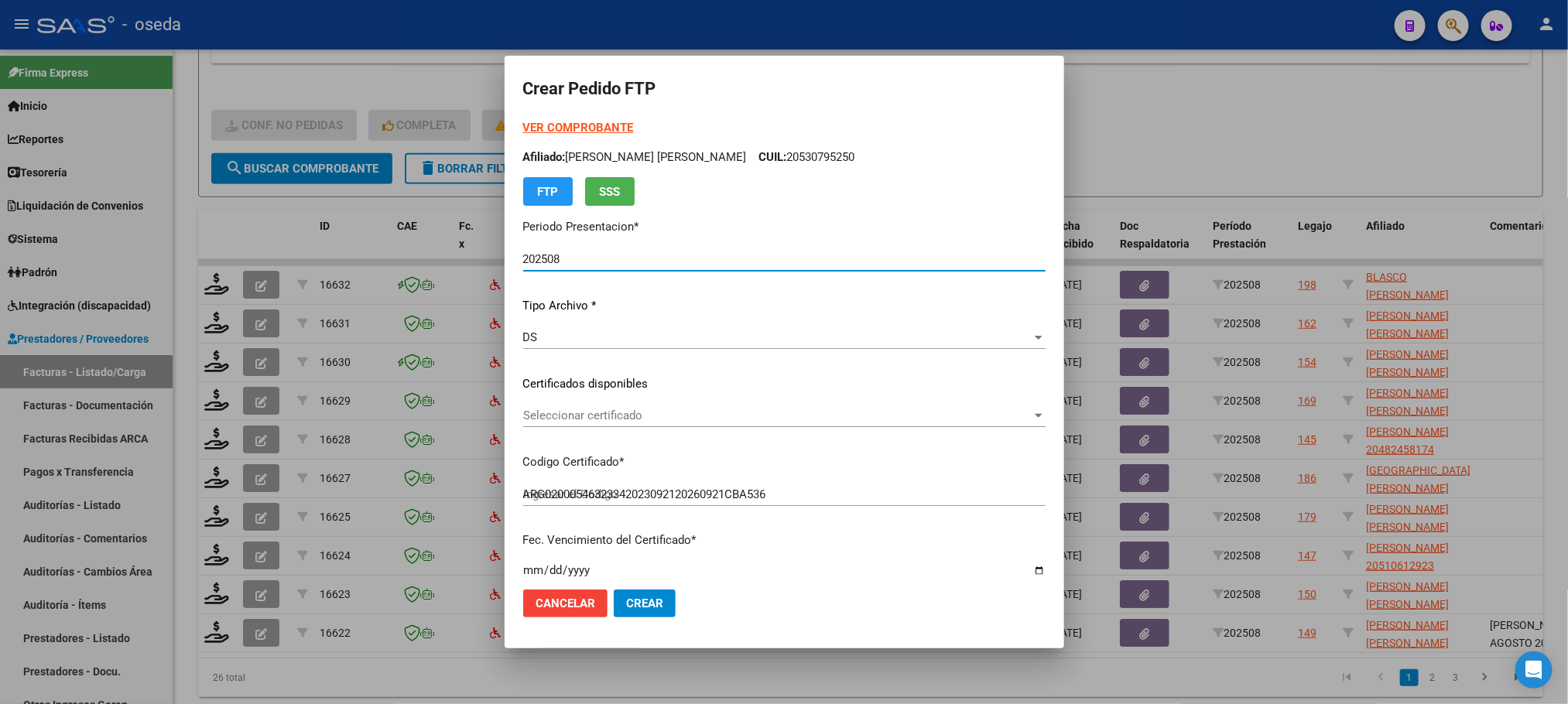
scroll to position [578, 0]
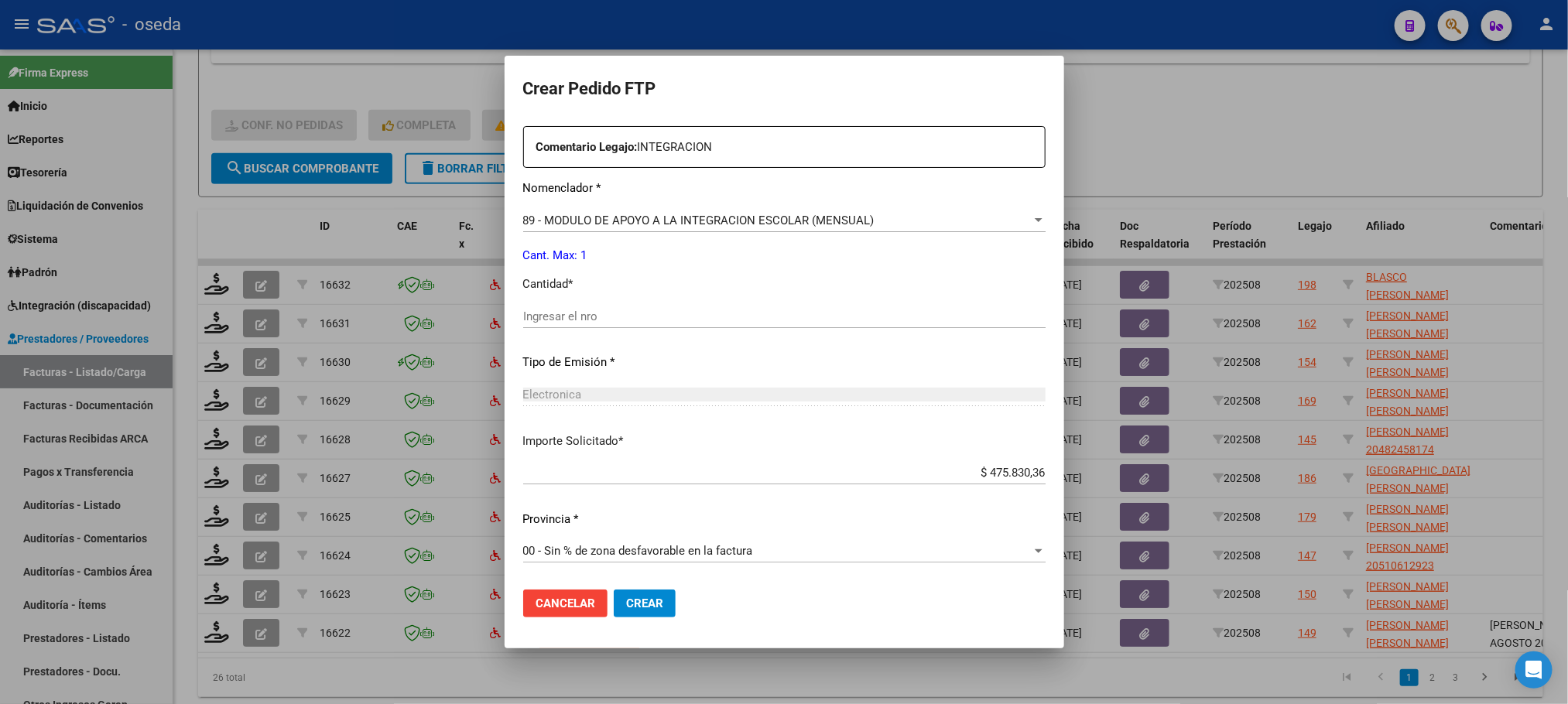
click at [722, 313] on input "Ingresar el nro" at bounding box center [784, 316] width 522 height 14
click at [614, 589] on button "Crear" at bounding box center [644, 603] width 62 height 28
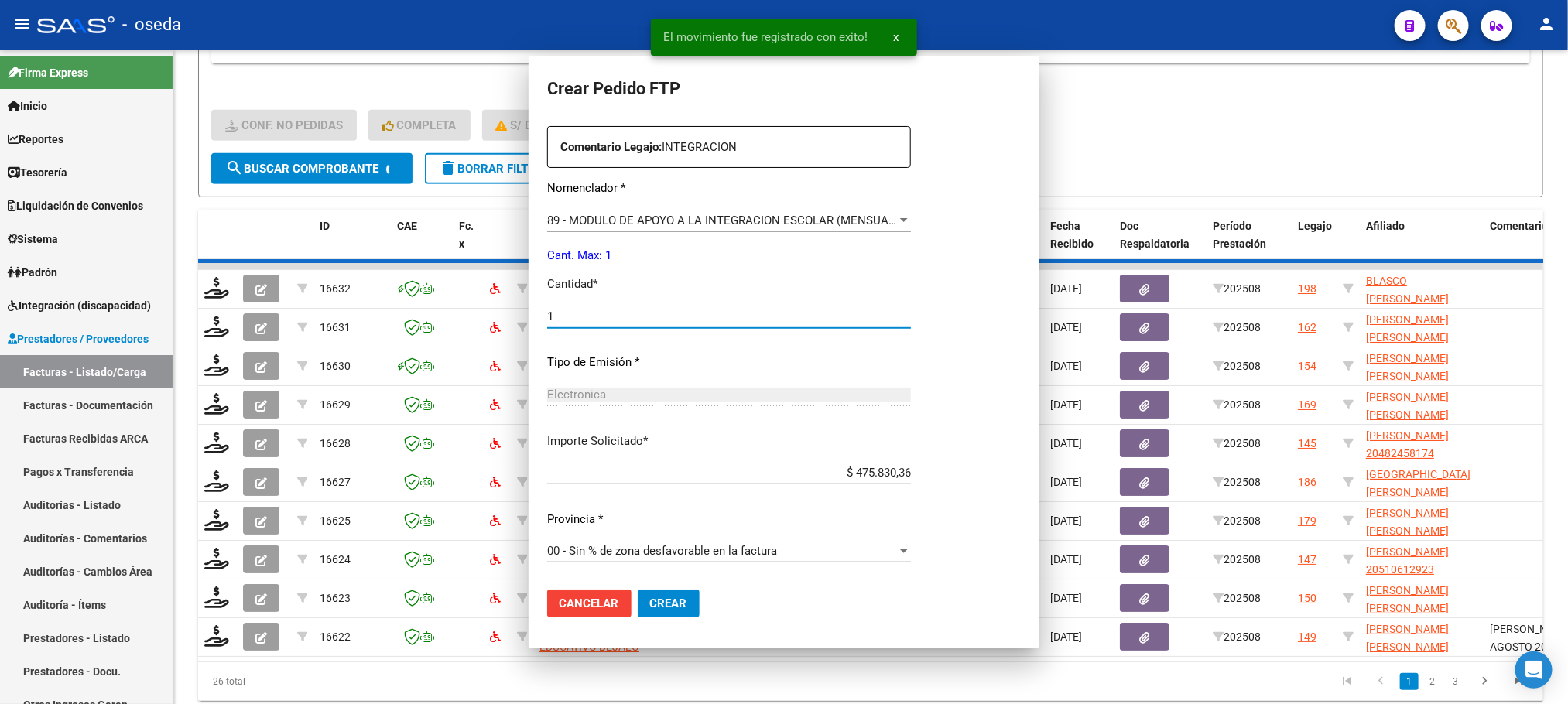
scroll to position [491, 0]
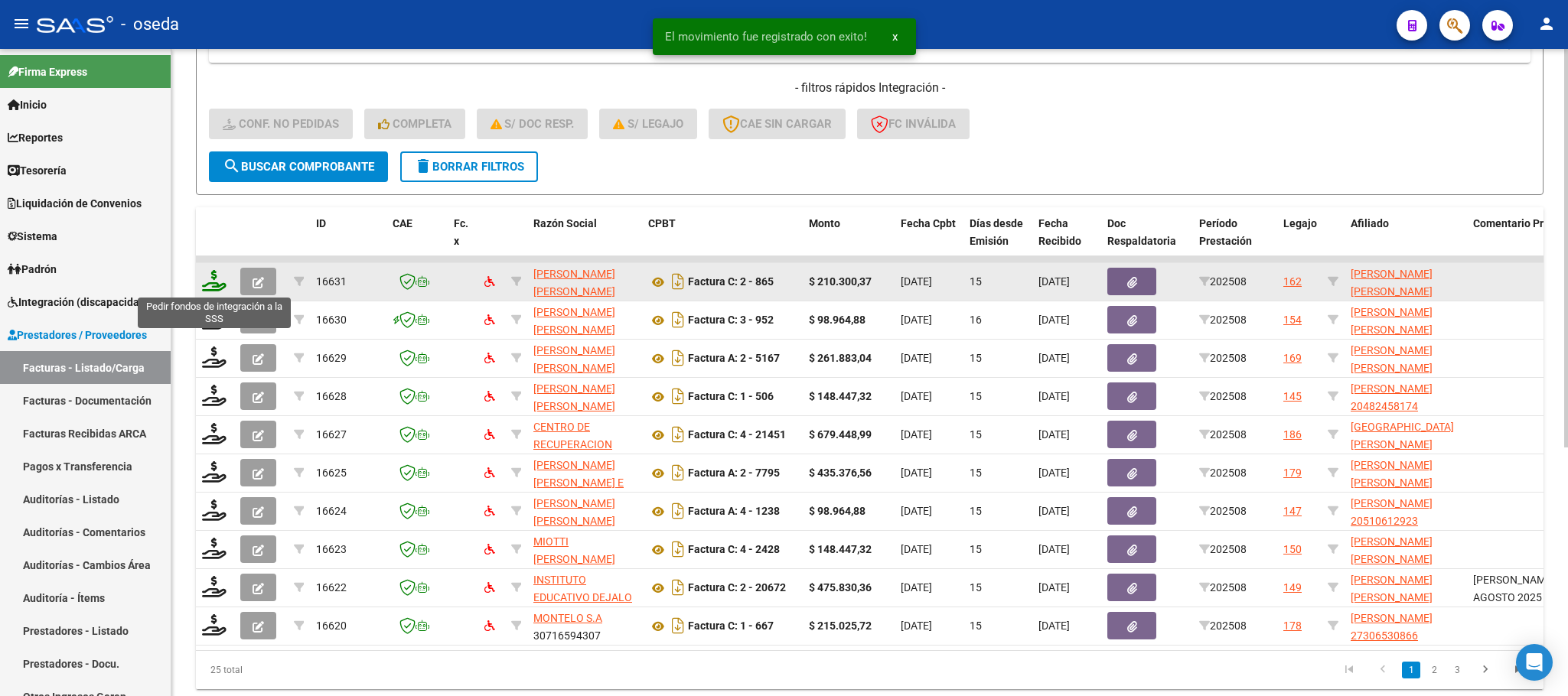
click at [209, 285] on icon at bounding box center [214, 280] width 25 height 22
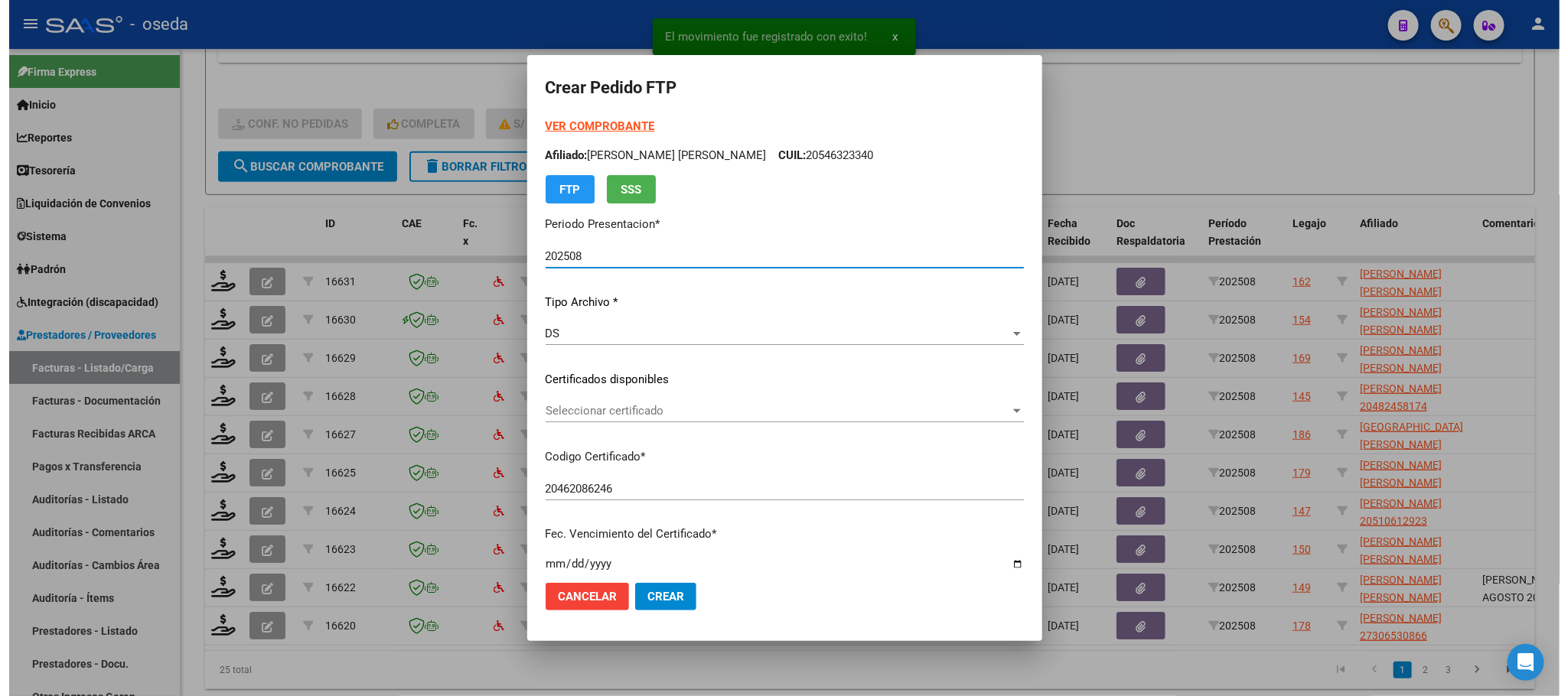
scroll to position [554, 0]
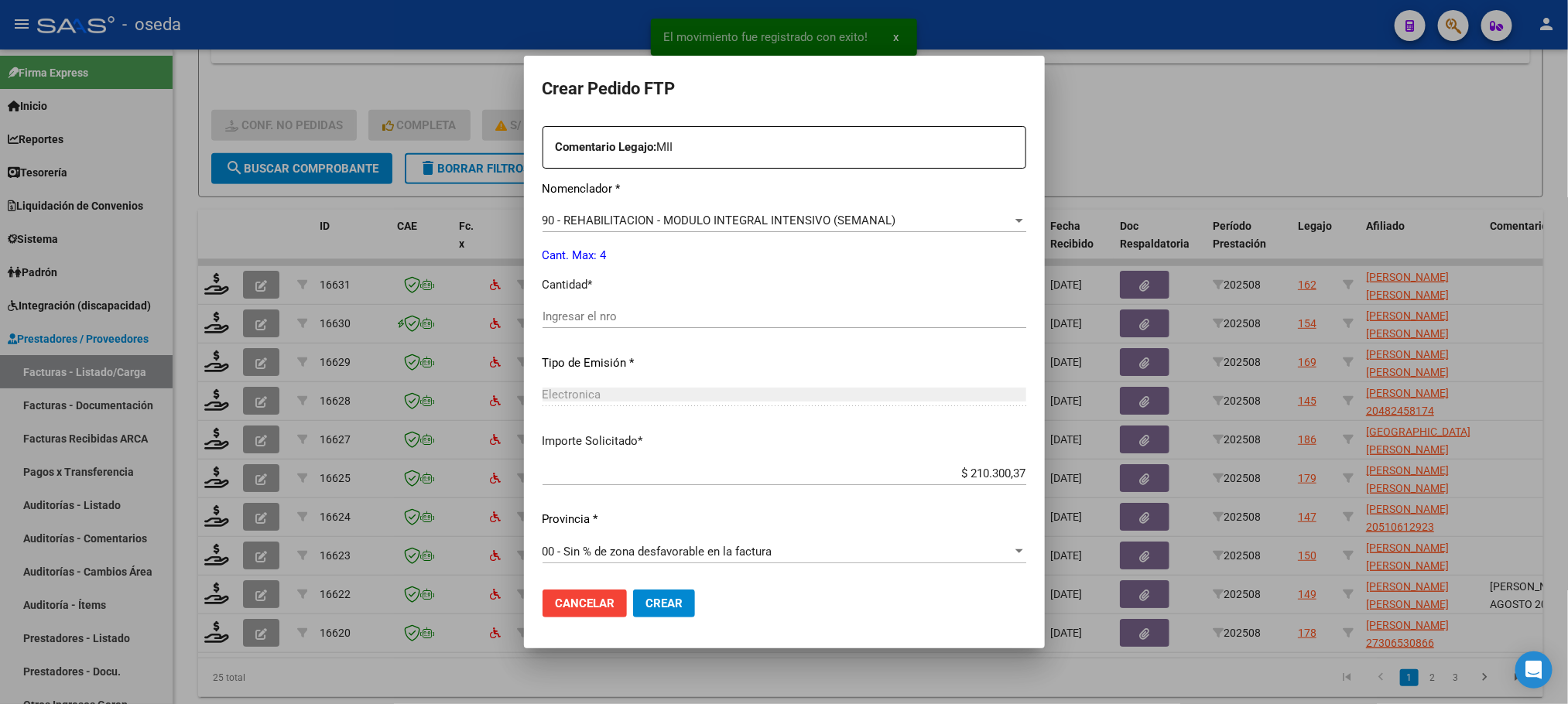
click at [727, 321] on input "Ingresar el nro" at bounding box center [784, 316] width 484 height 14
click at [633, 589] on button "Crear" at bounding box center [664, 603] width 62 height 28
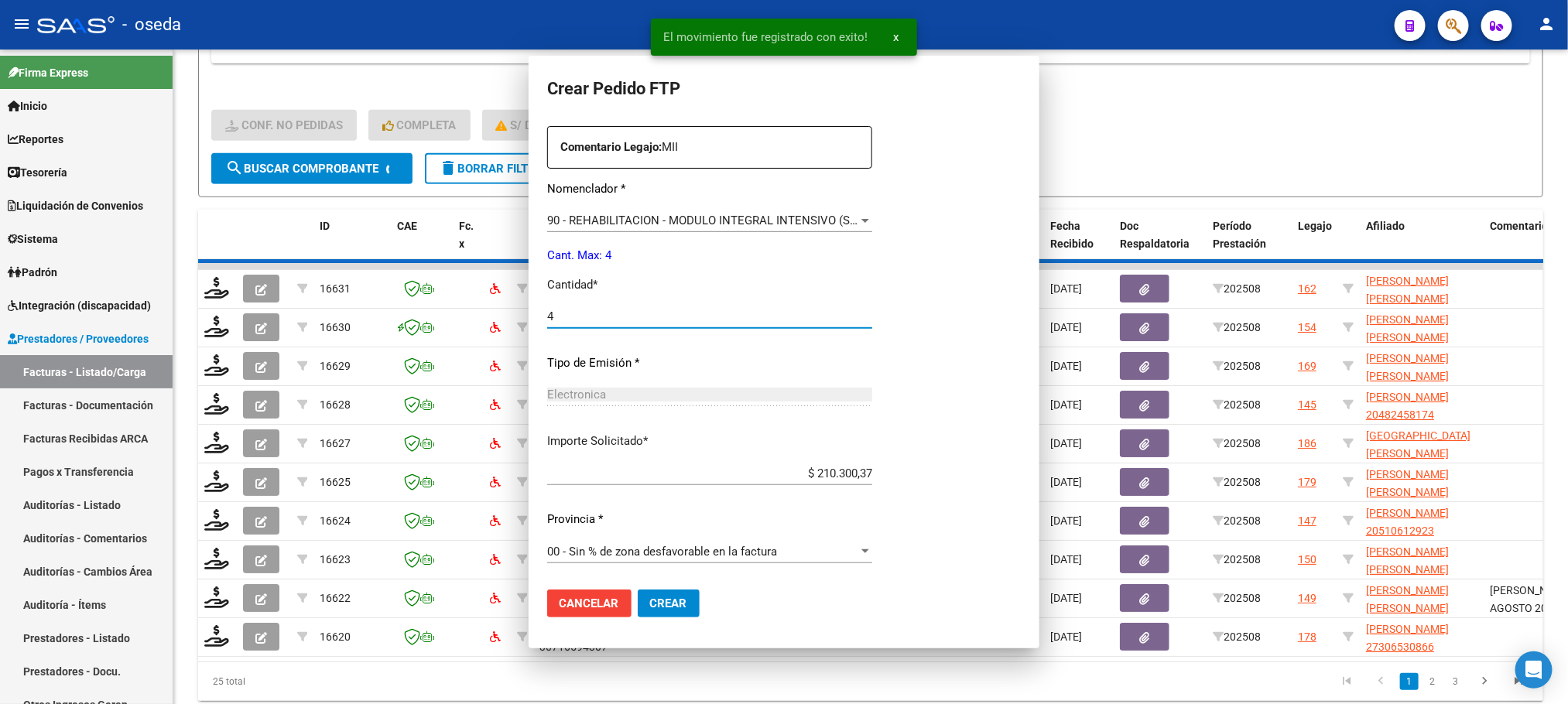
scroll to position [0, 0]
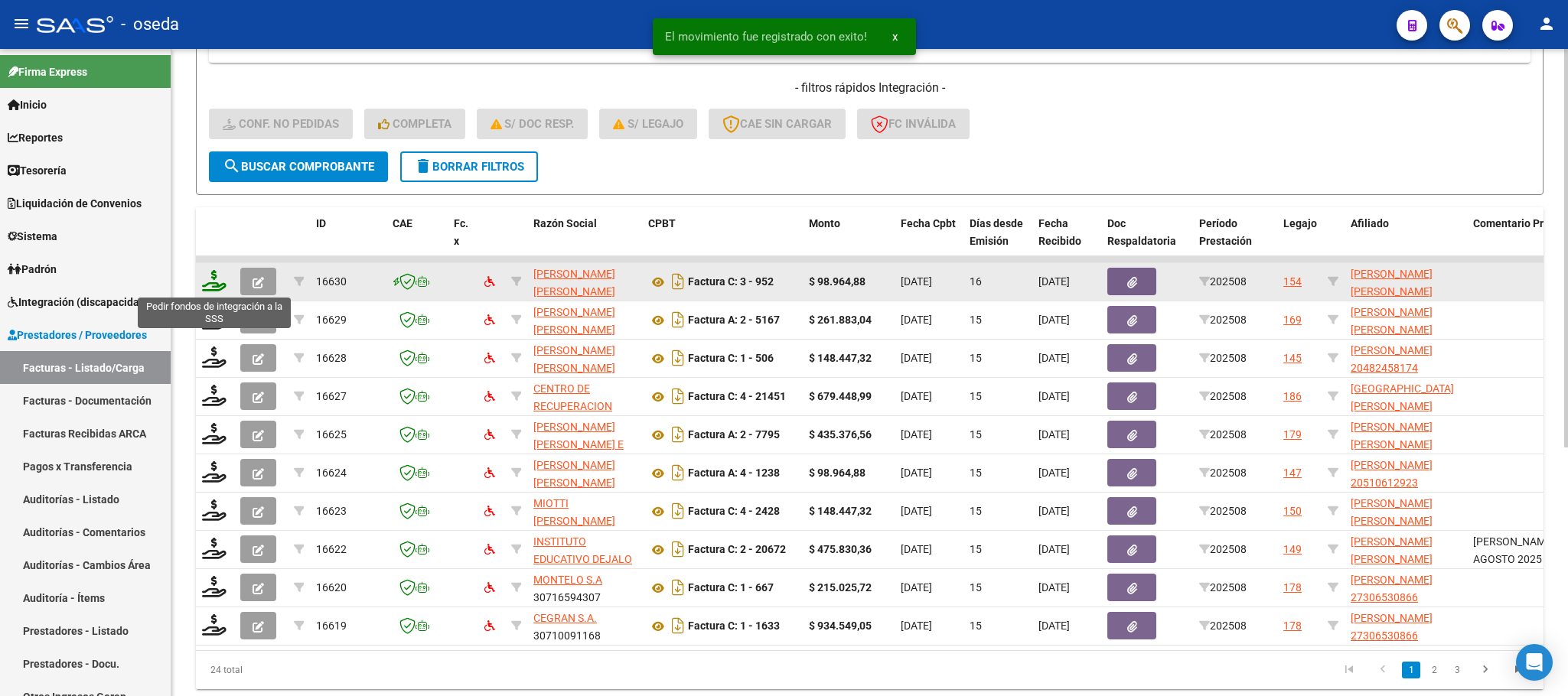
click at [219, 273] on icon at bounding box center [214, 280] width 25 height 22
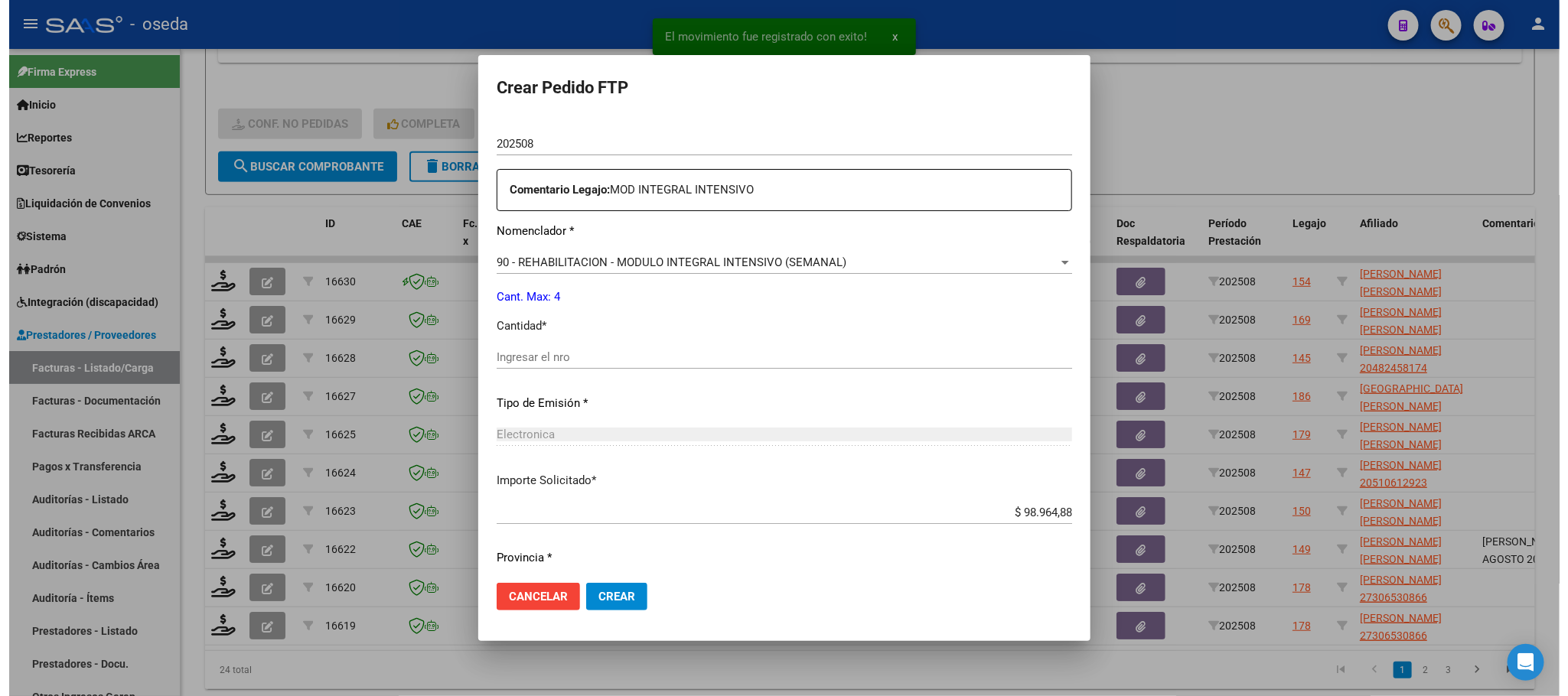
scroll to position [554, 0]
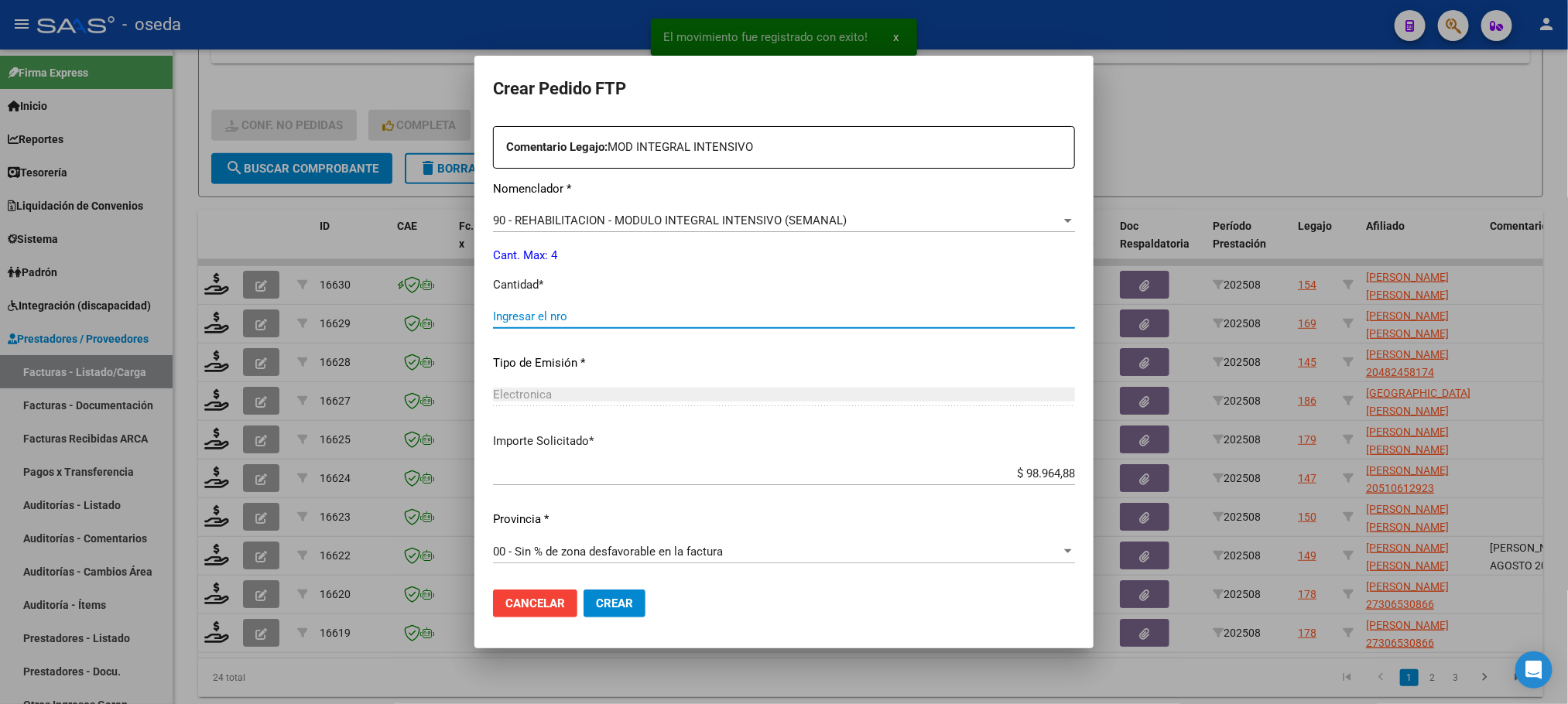
click at [761, 319] on input "Ingresar el nro" at bounding box center [783, 316] width 582 height 14
click at [584, 589] on button "Crear" at bounding box center [614, 603] width 62 height 28
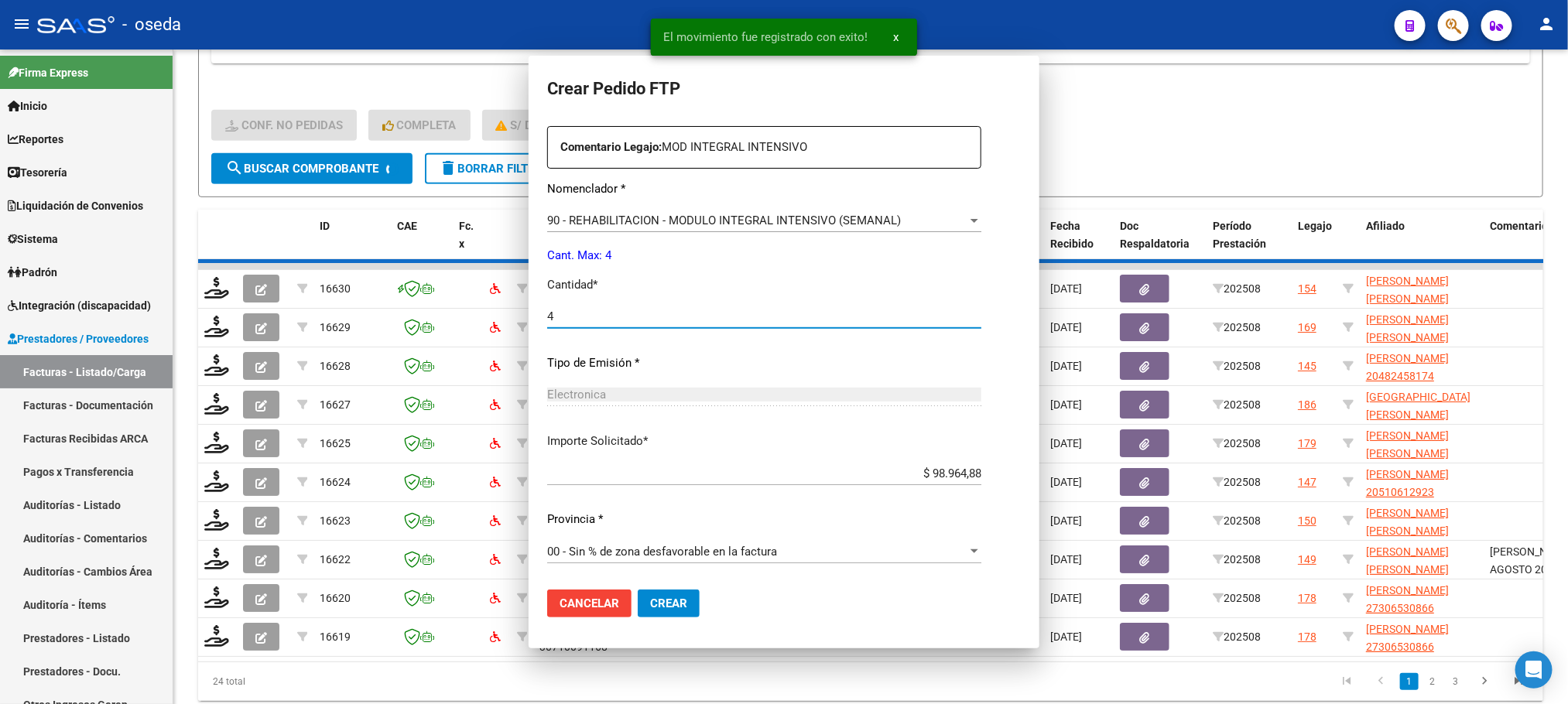
scroll to position [0, 0]
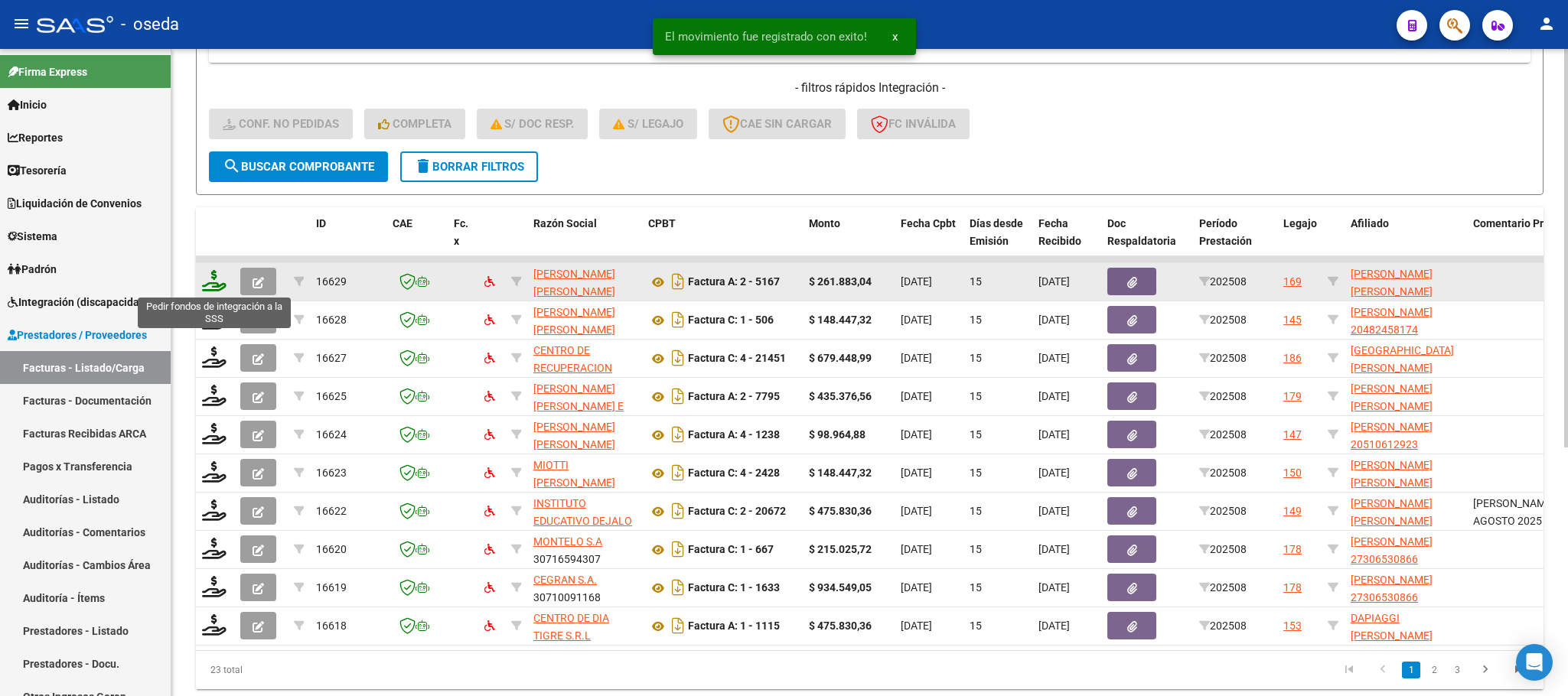
click at [207, 283] on icon at bounding box center [214, 280] width 25 height 22
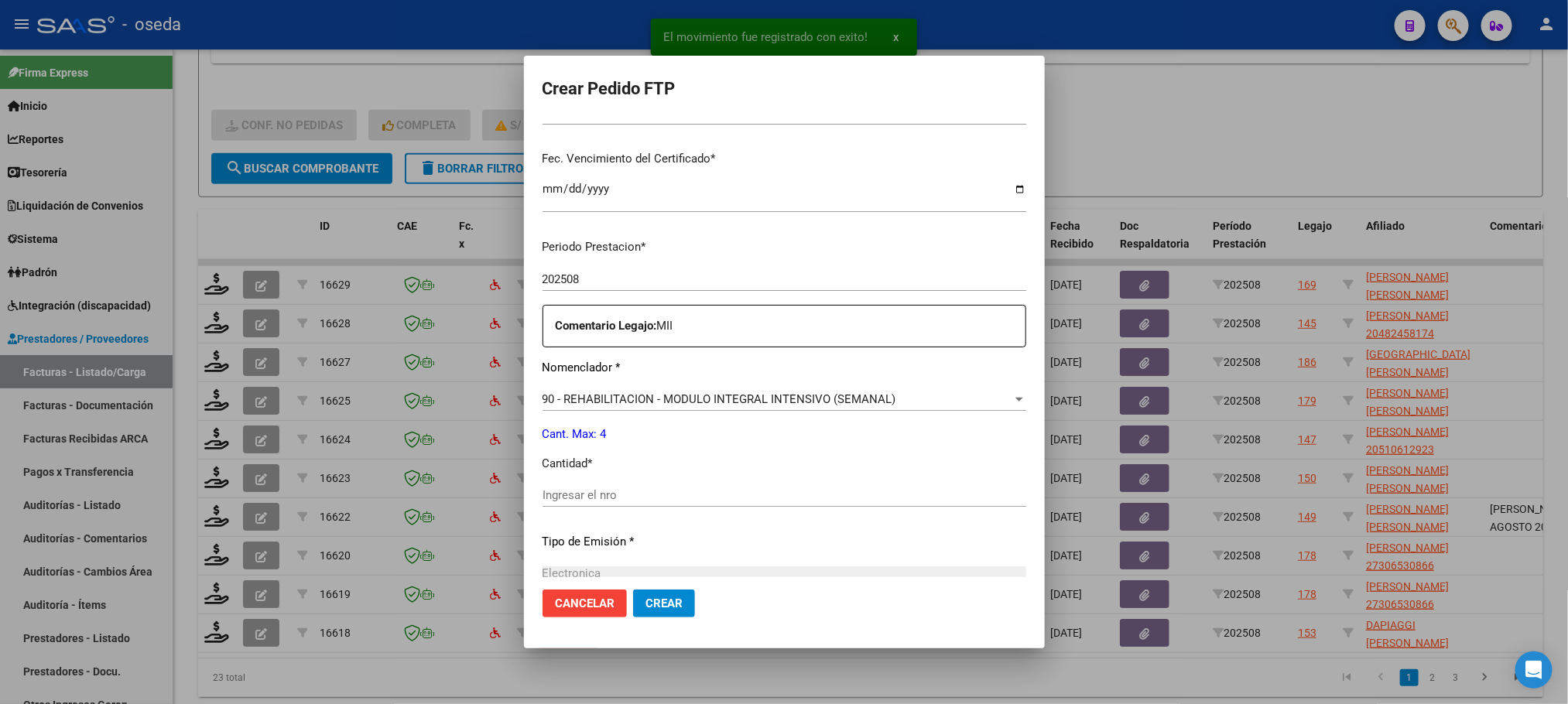
scroll to position [464, 0]
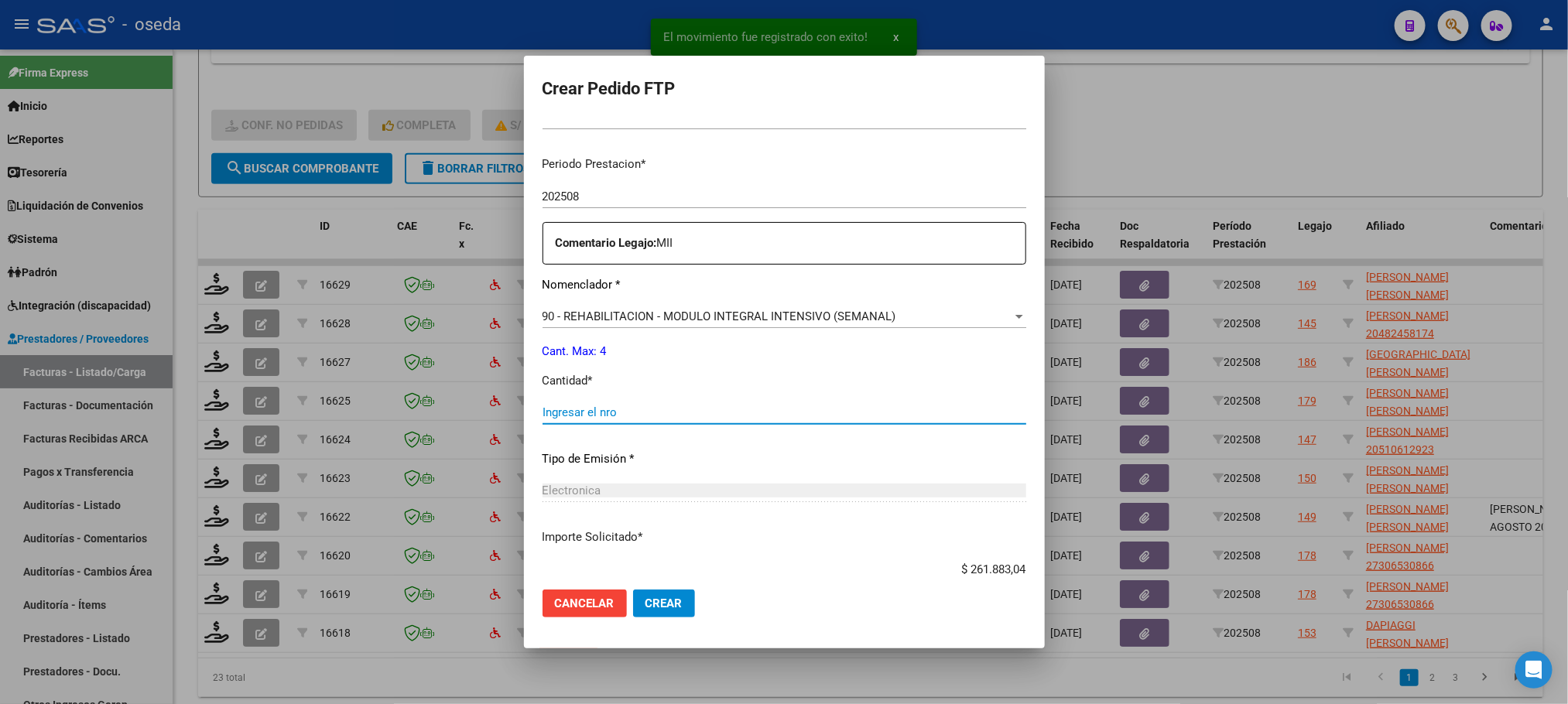
click at [813, 413] on input "Ingresar el nro" at bounding box center [784, 412] width 484 height 14
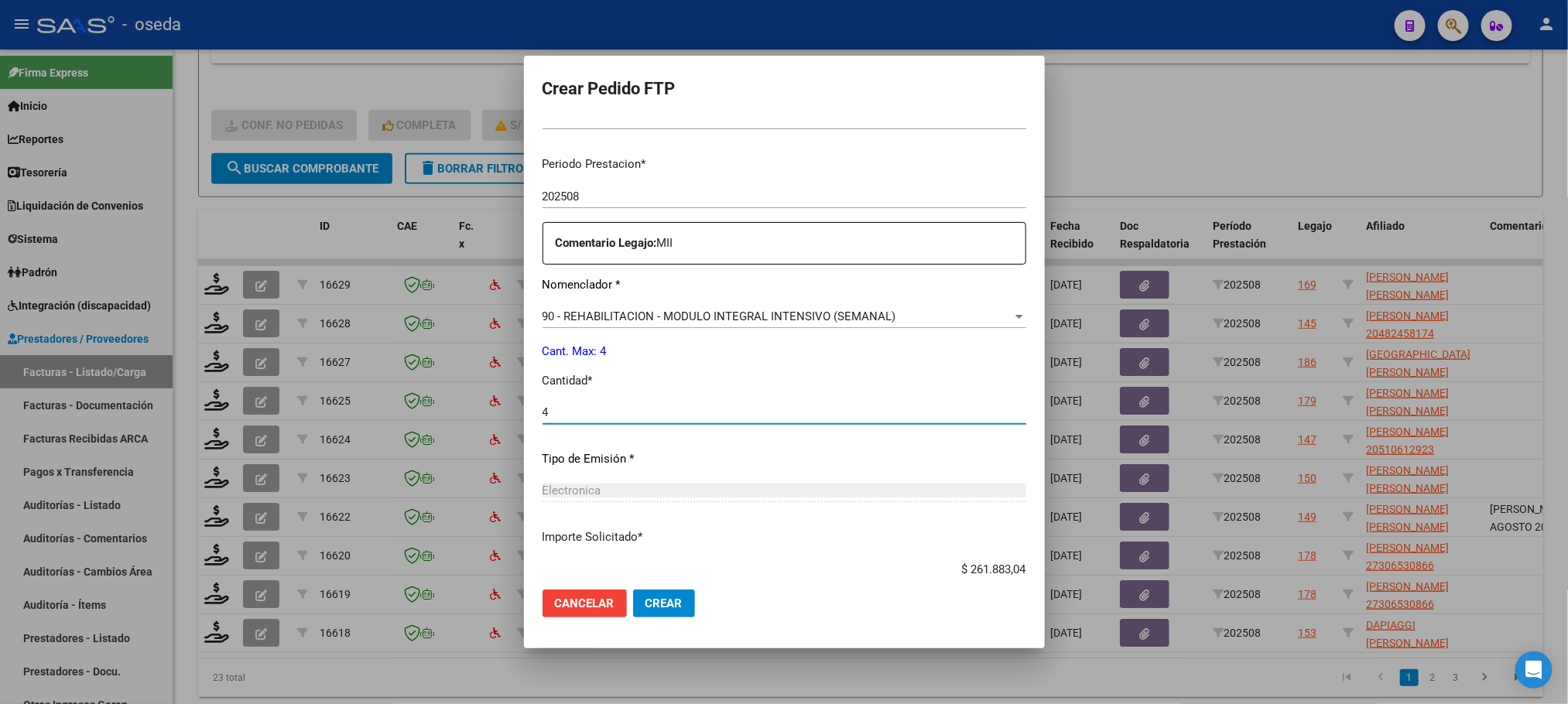
click at [633, 589] on button "Crear" at bounding box center [664, 603] width 62 height 28
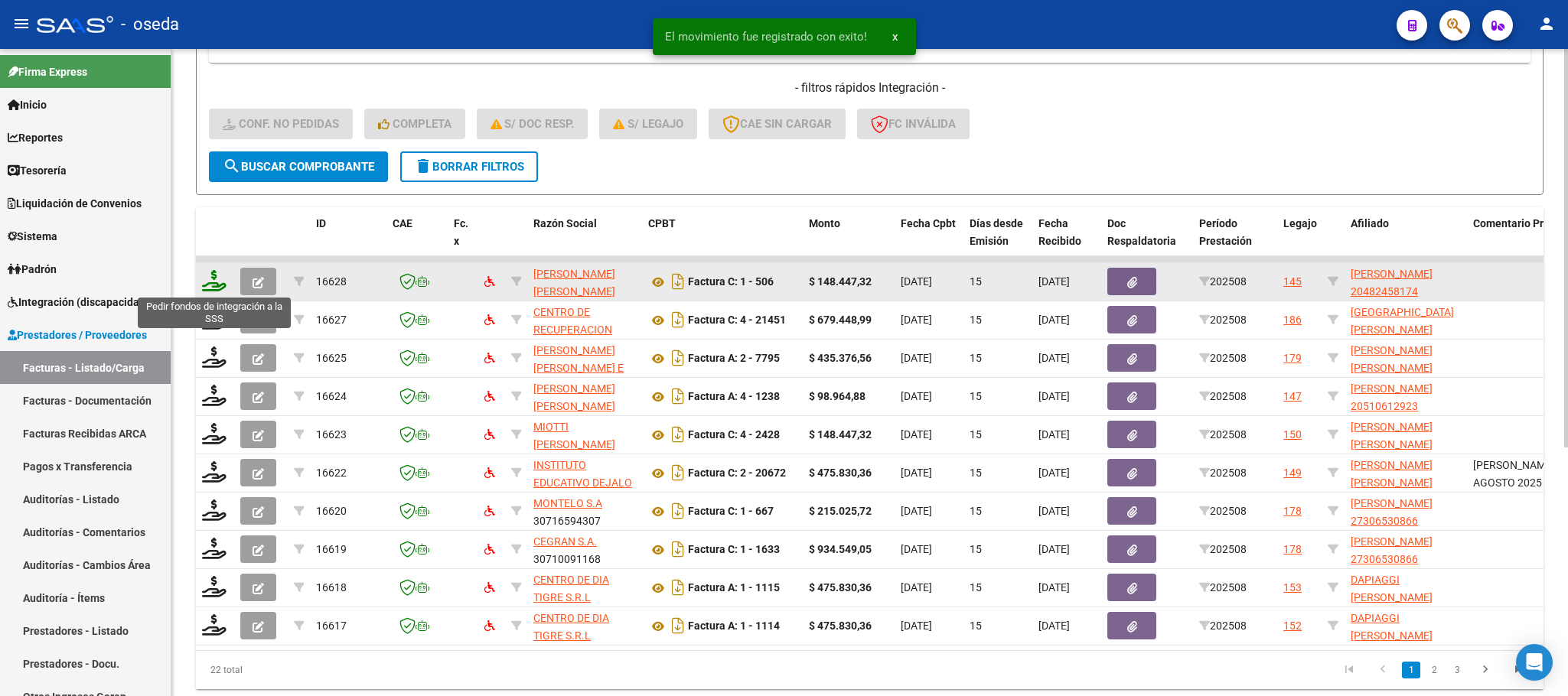
click at [202, 283] on icon at bounding box center [214, 280] width 25 height 22
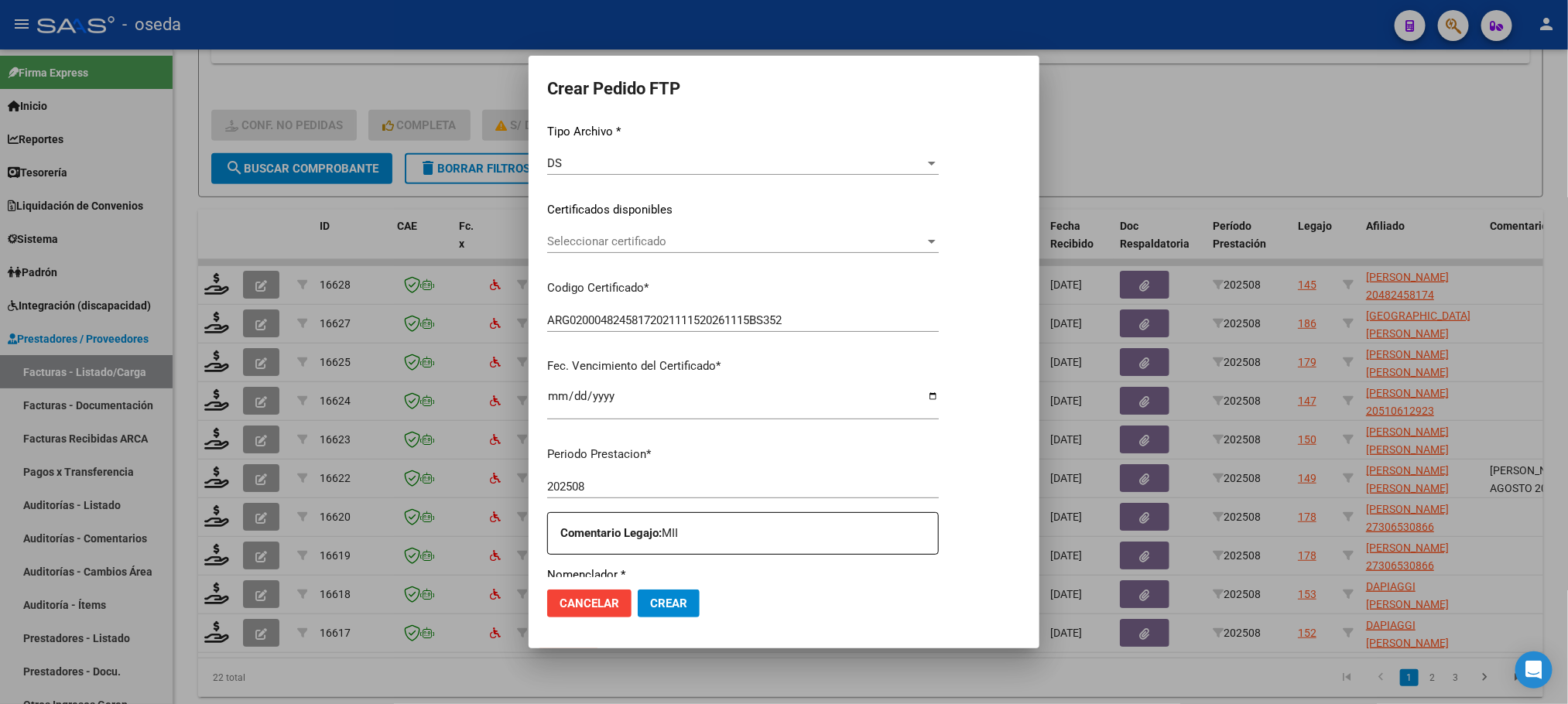
scroll to position [348, 0]
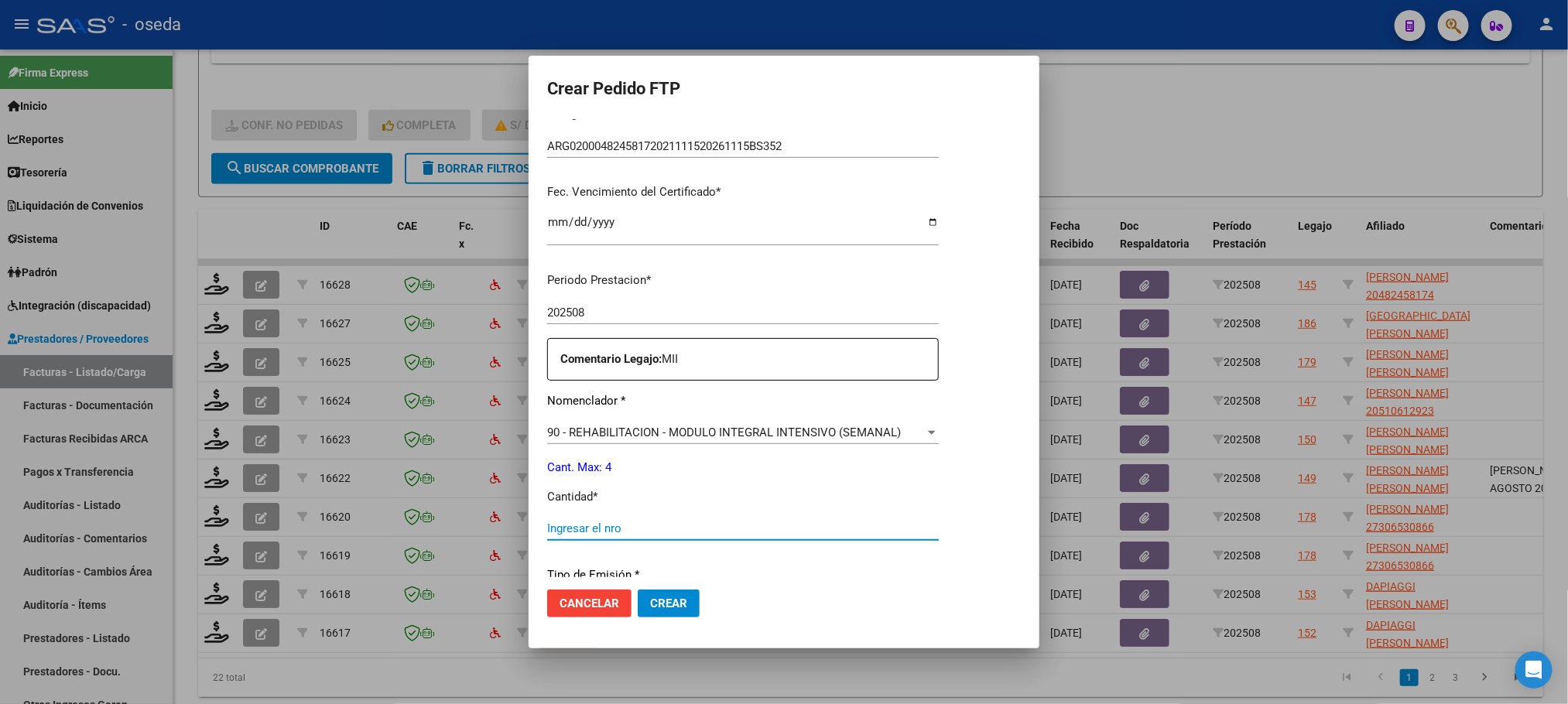
click at [755, 530] on input "Ingresar el nro" at bounding box center [743, 528] width 392 height 14
click at [638, 589] on button "Crear" at bounding box center [669, 603] width 62 height 28
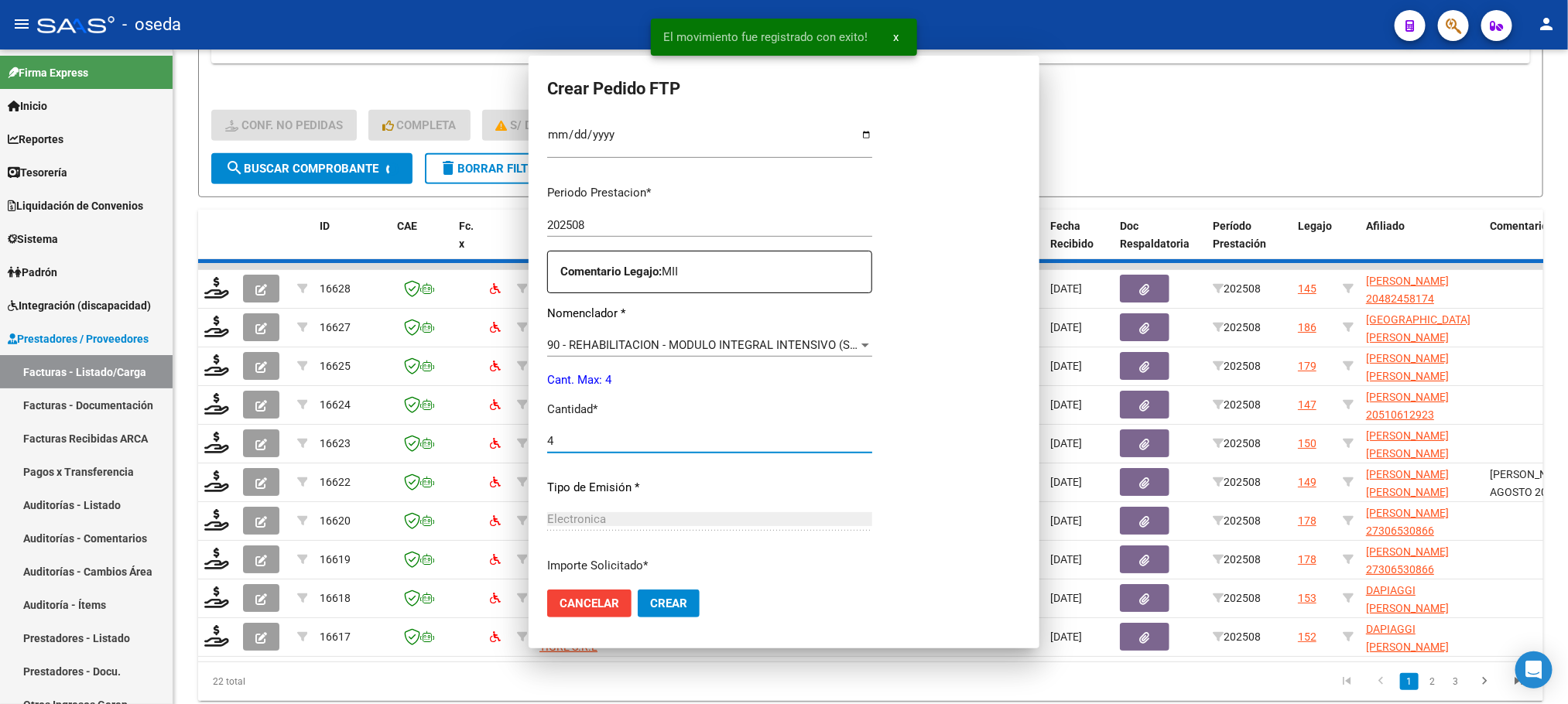
scroll to position [261, 0]
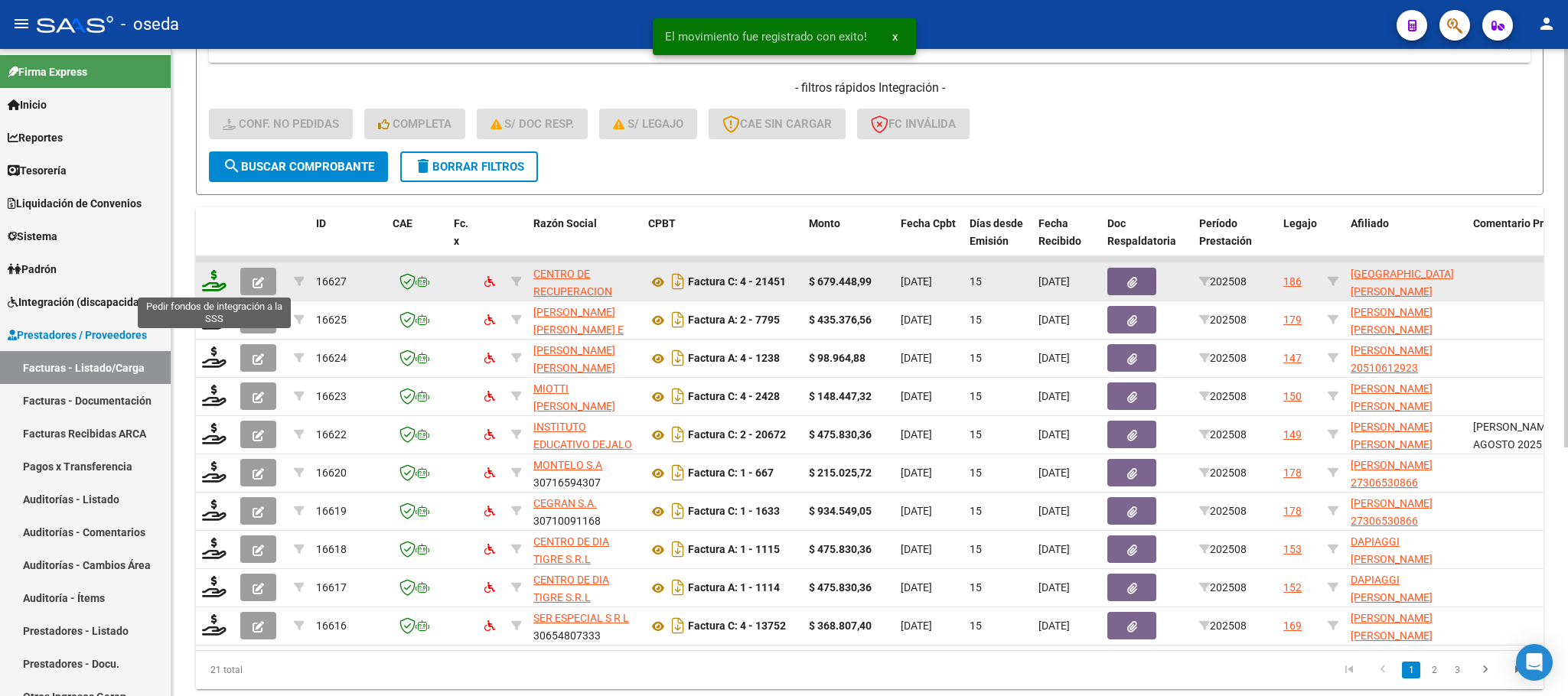
click at [216, 285] on icon at bounding box center [214, 280] width 25 height 22
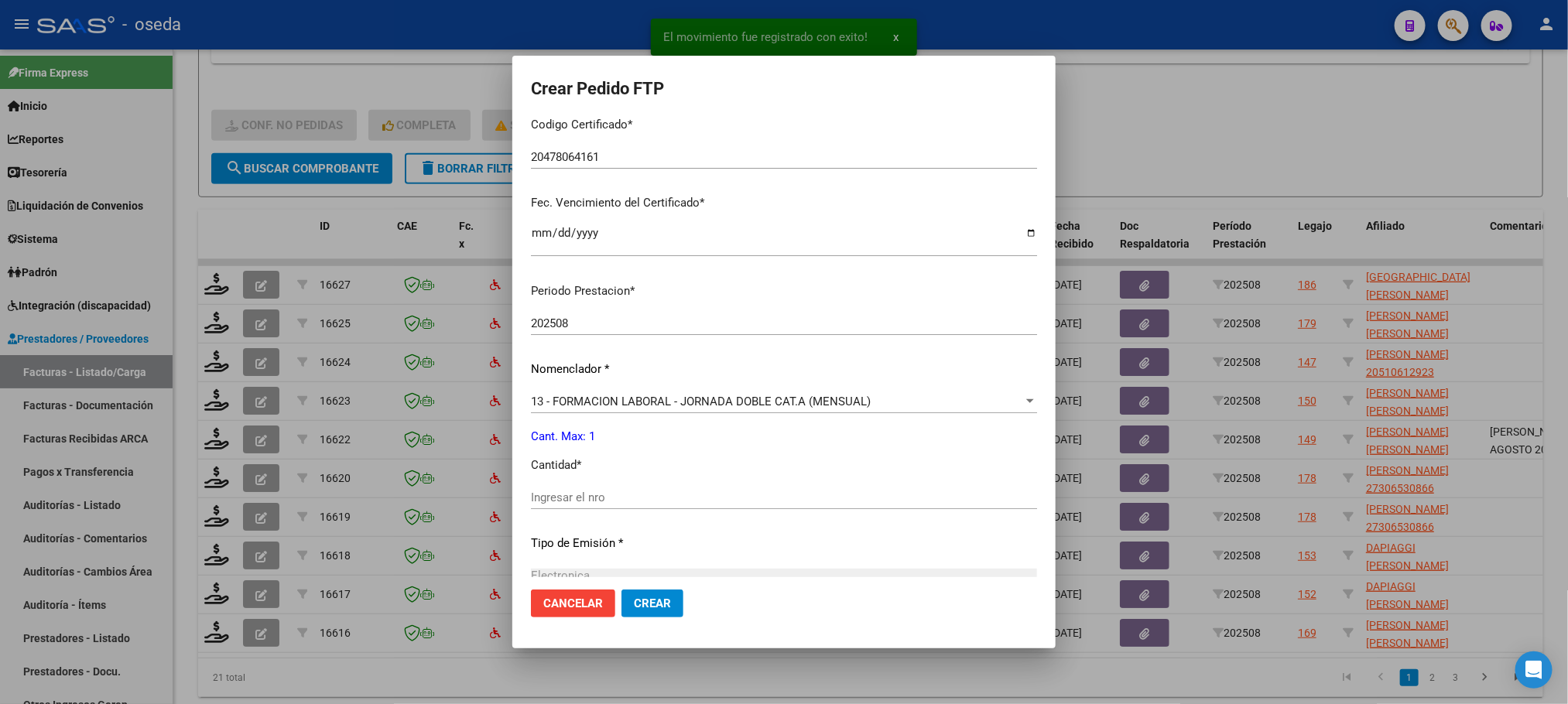
scroll to position [348, 0]
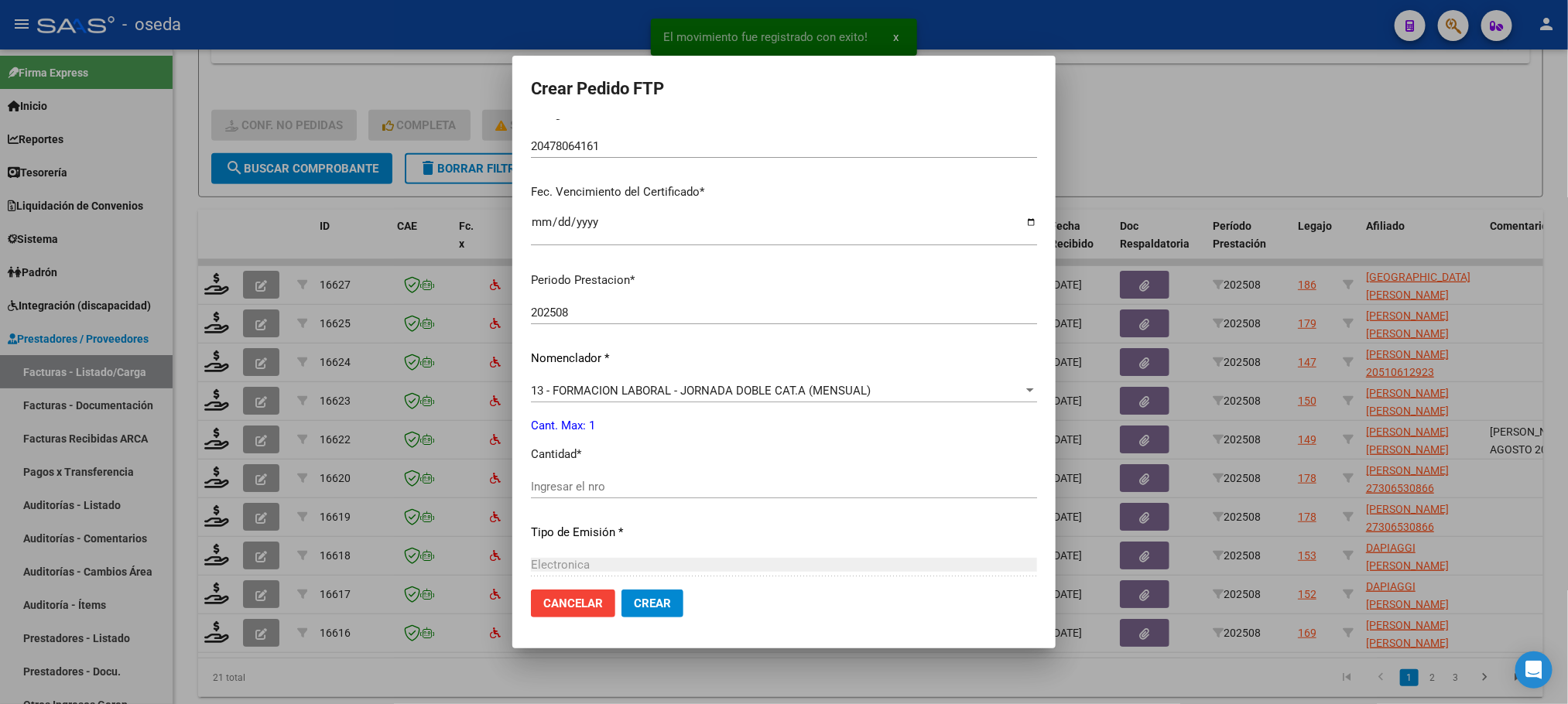
click at [804, 485] on input "Ingresar el nro" at bounding box center [783, 486] width 506 height 14
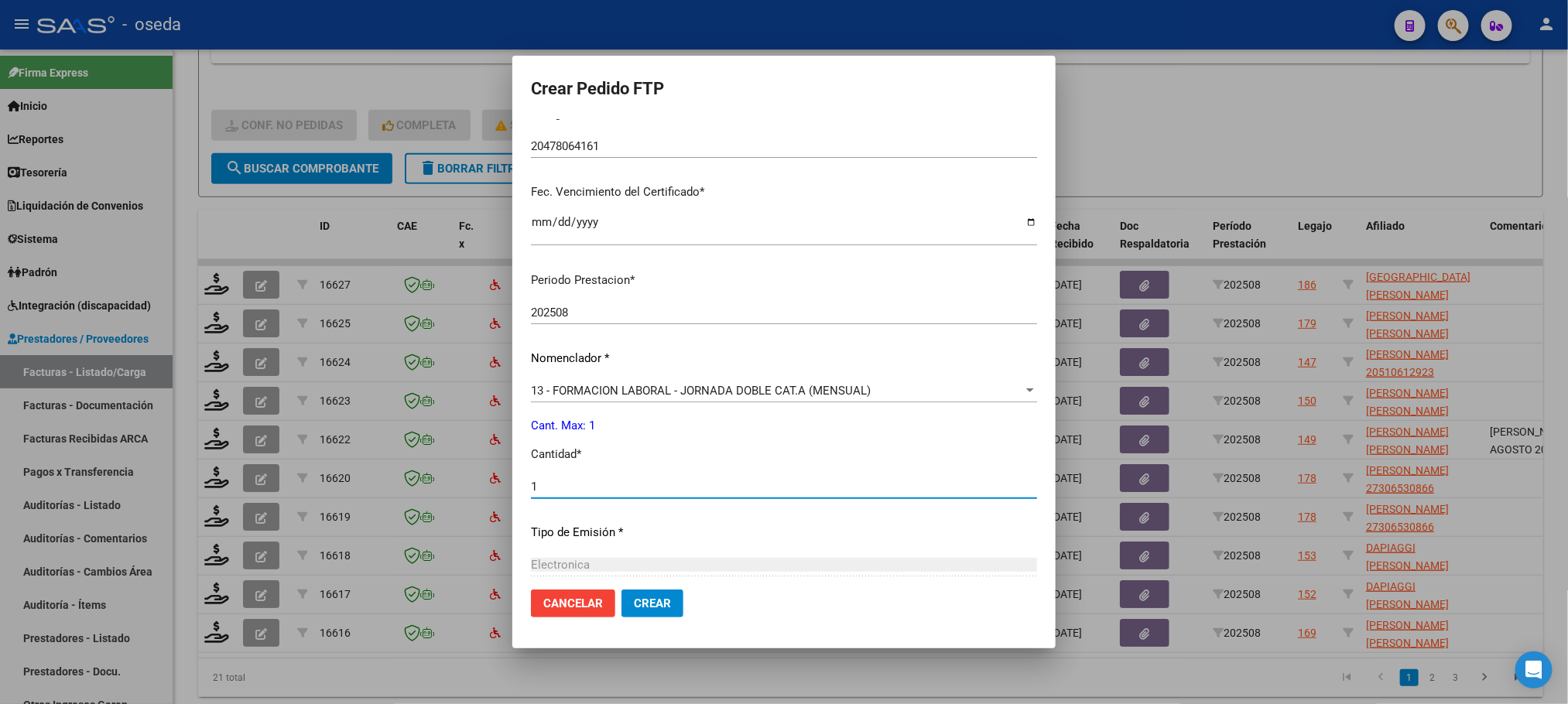
click at [622, 589] on button "Crear" at bounding box center [652, 603] width 62 height 28
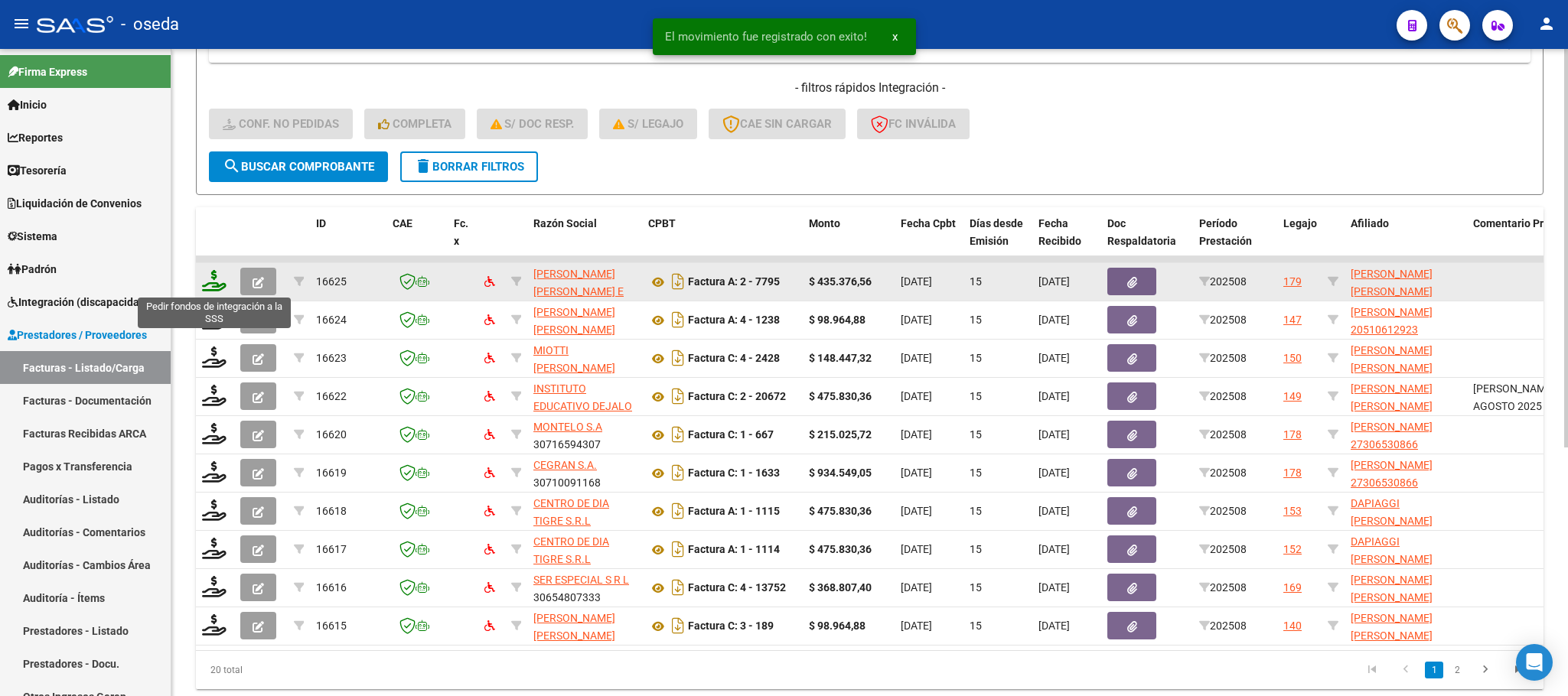
click at [203, 287] on icon at bounding box center [214, 280] width 25 height 22
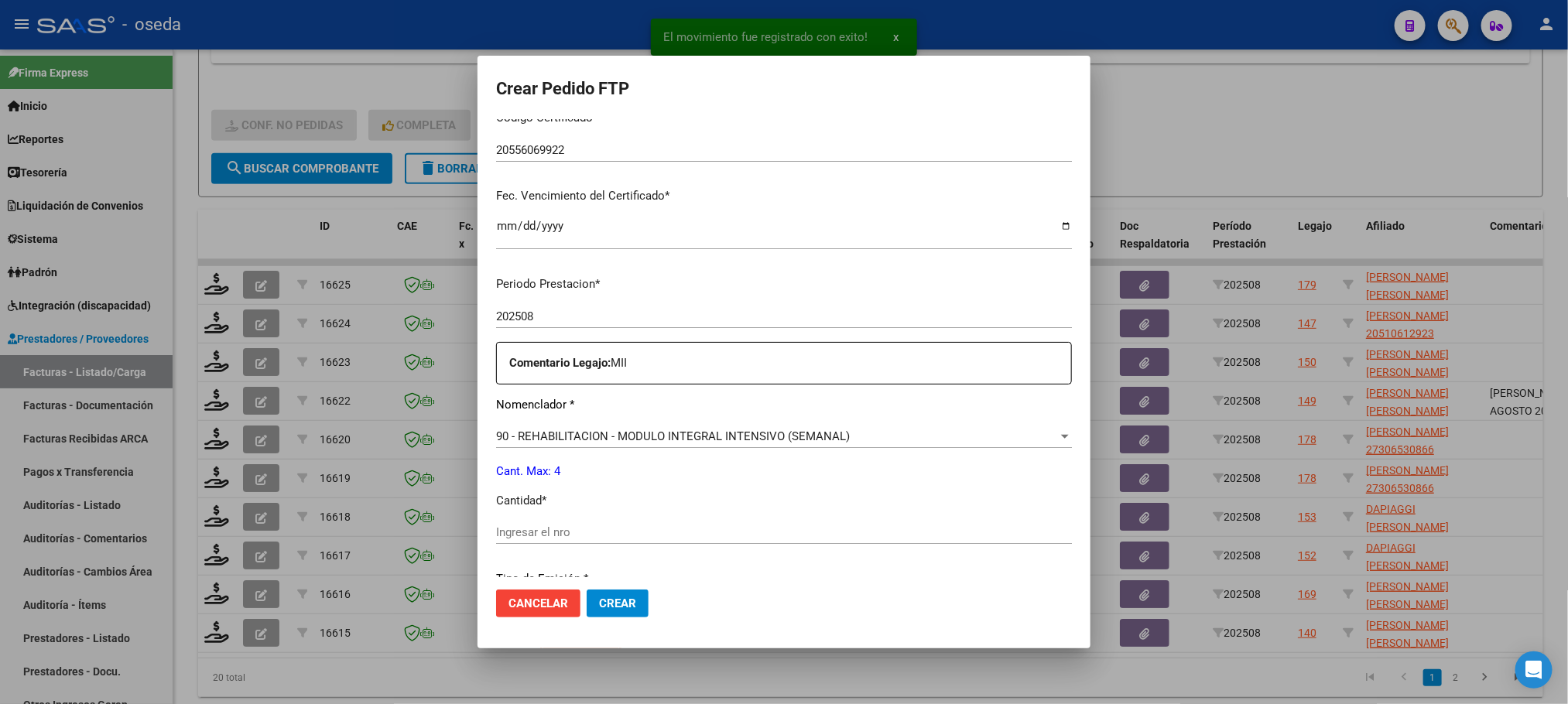
scroll to position [348, 0]
click at [769, 527] on input "Ingresar el nro" at bounding box center [783, 528] width 576 height 14
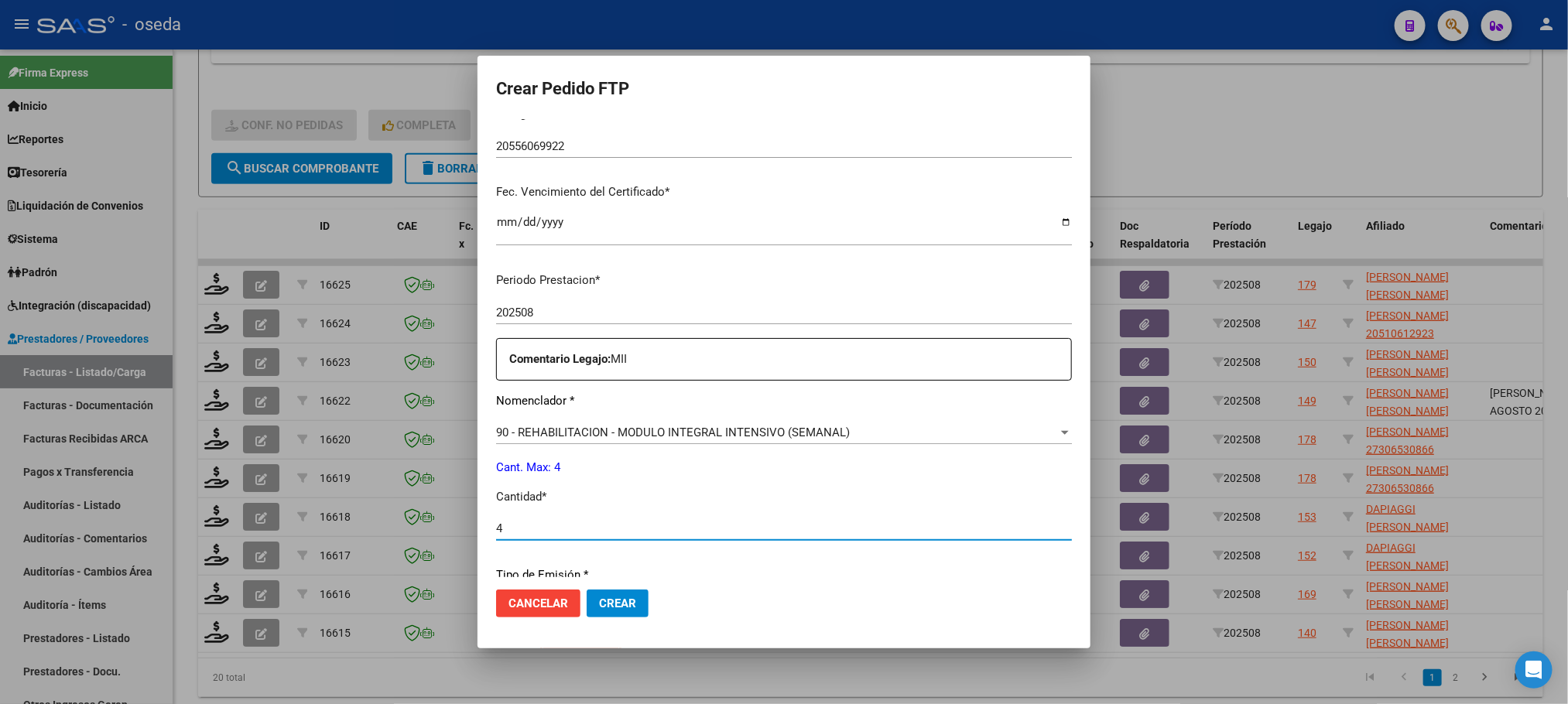
click at [586, 589] on button "Crear" at bounding box center [617, 603] width 62 height 28
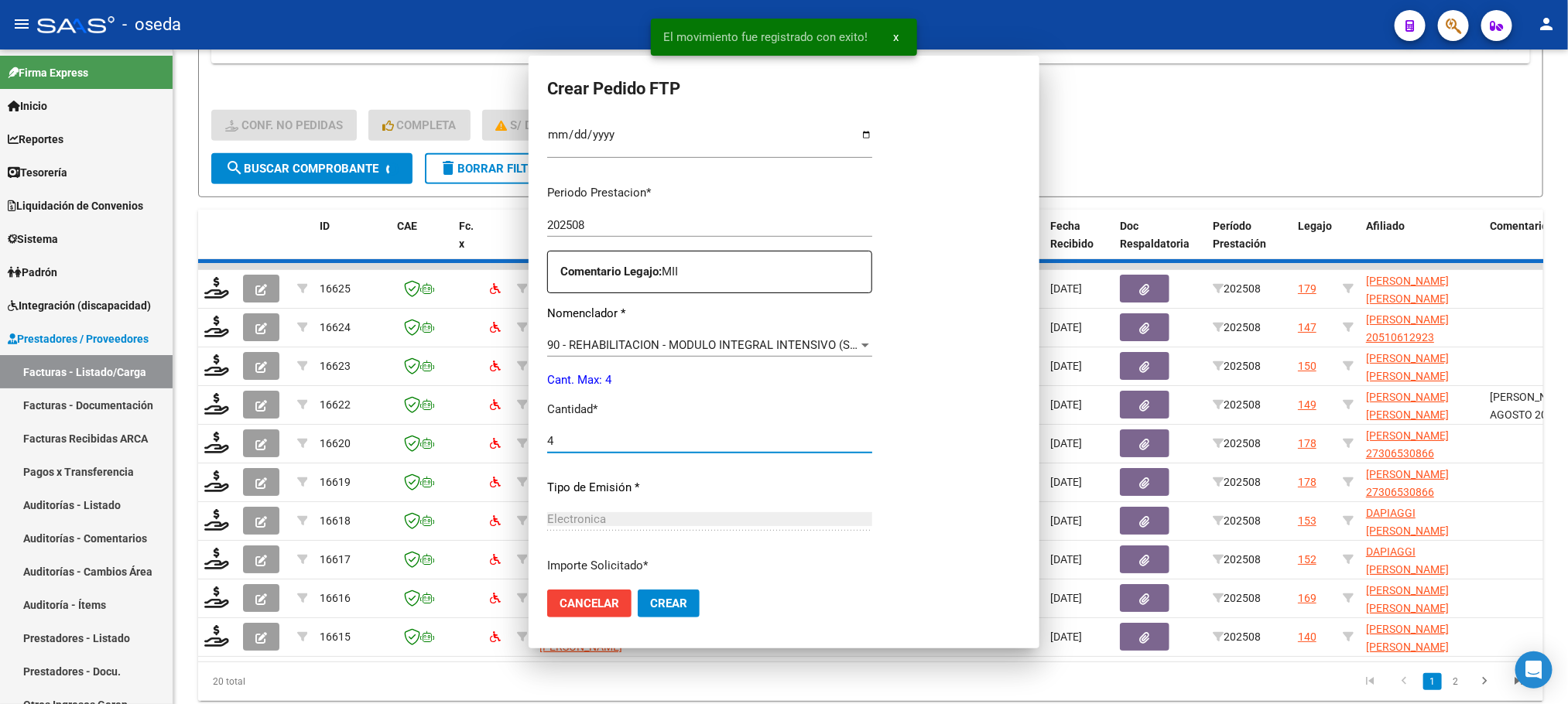
scroll to position [0, 0]
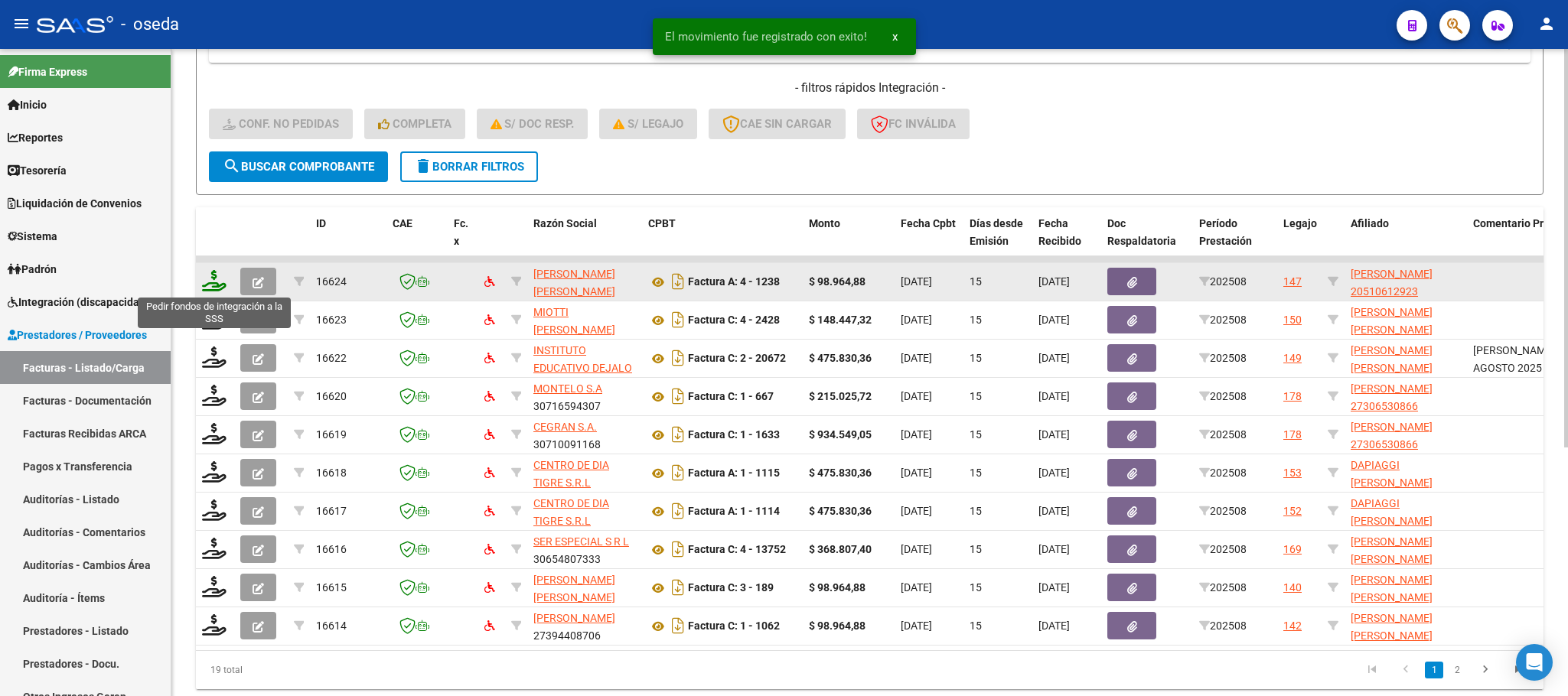
click at [212, 287] on icon at bounding box center [214, 280] width 25 height 22
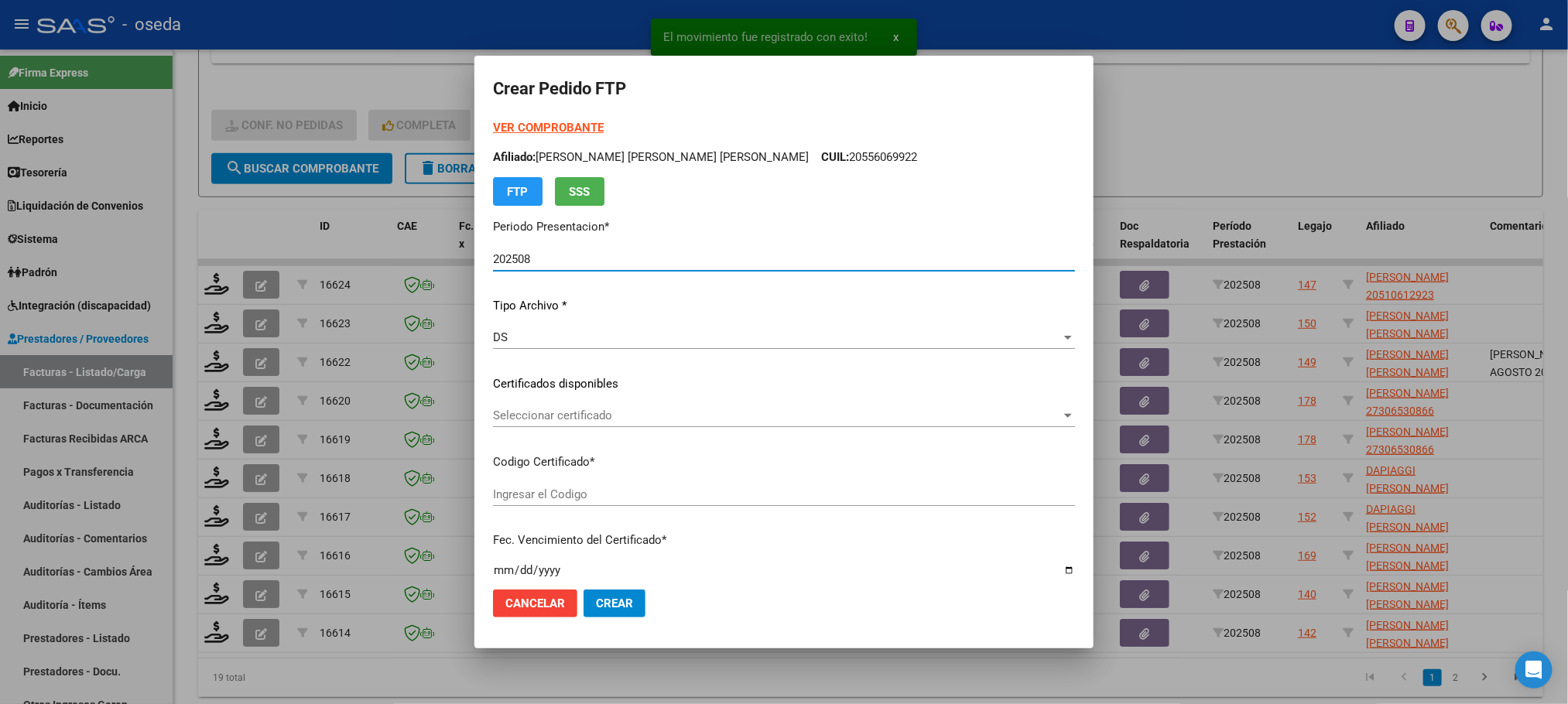
scroll to position [474, 0]
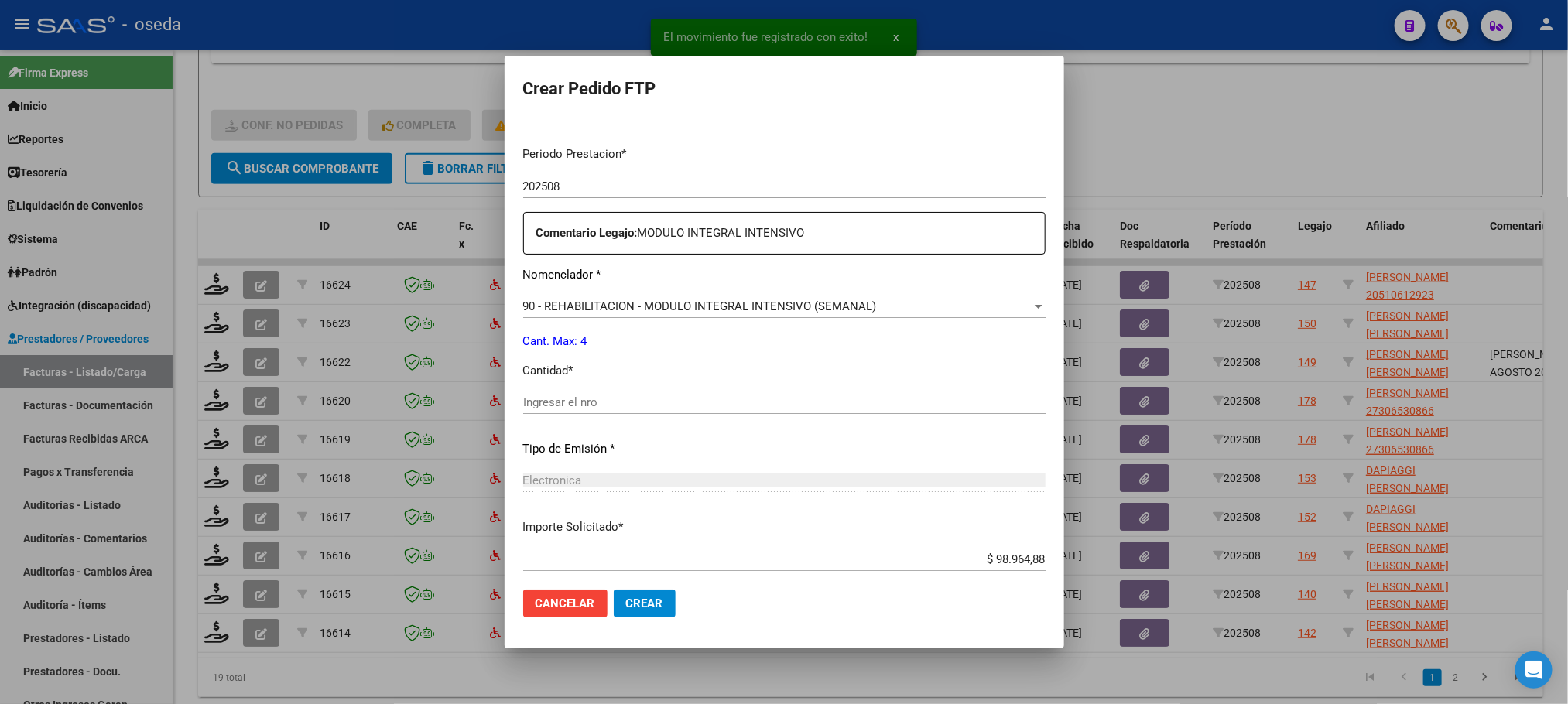
click at [815, 401] on input "Ingresar el nro" at bounding box center [784, 402] width 522 height 14
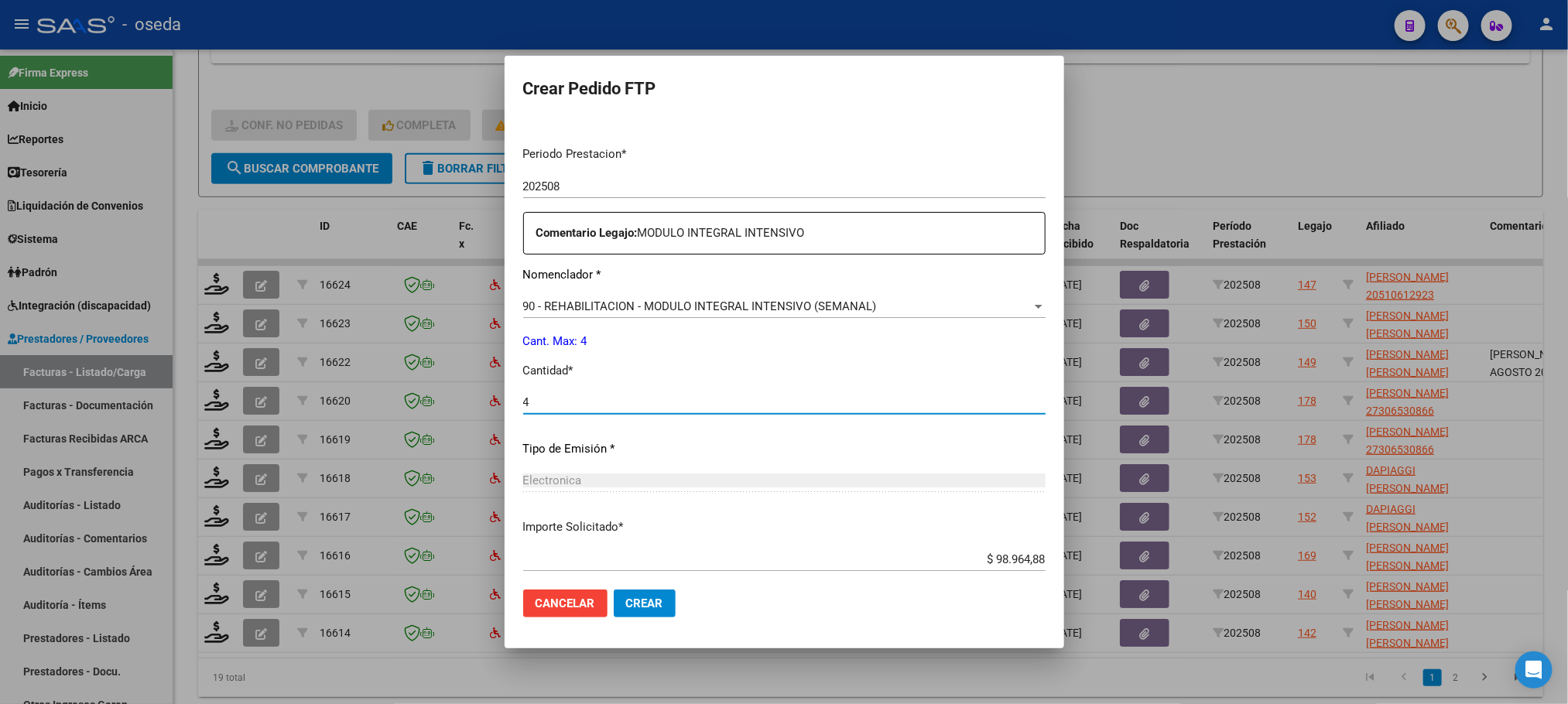
click at [614, 589] on button "Crear" at bounding box center [644, 603] width 62 height 28
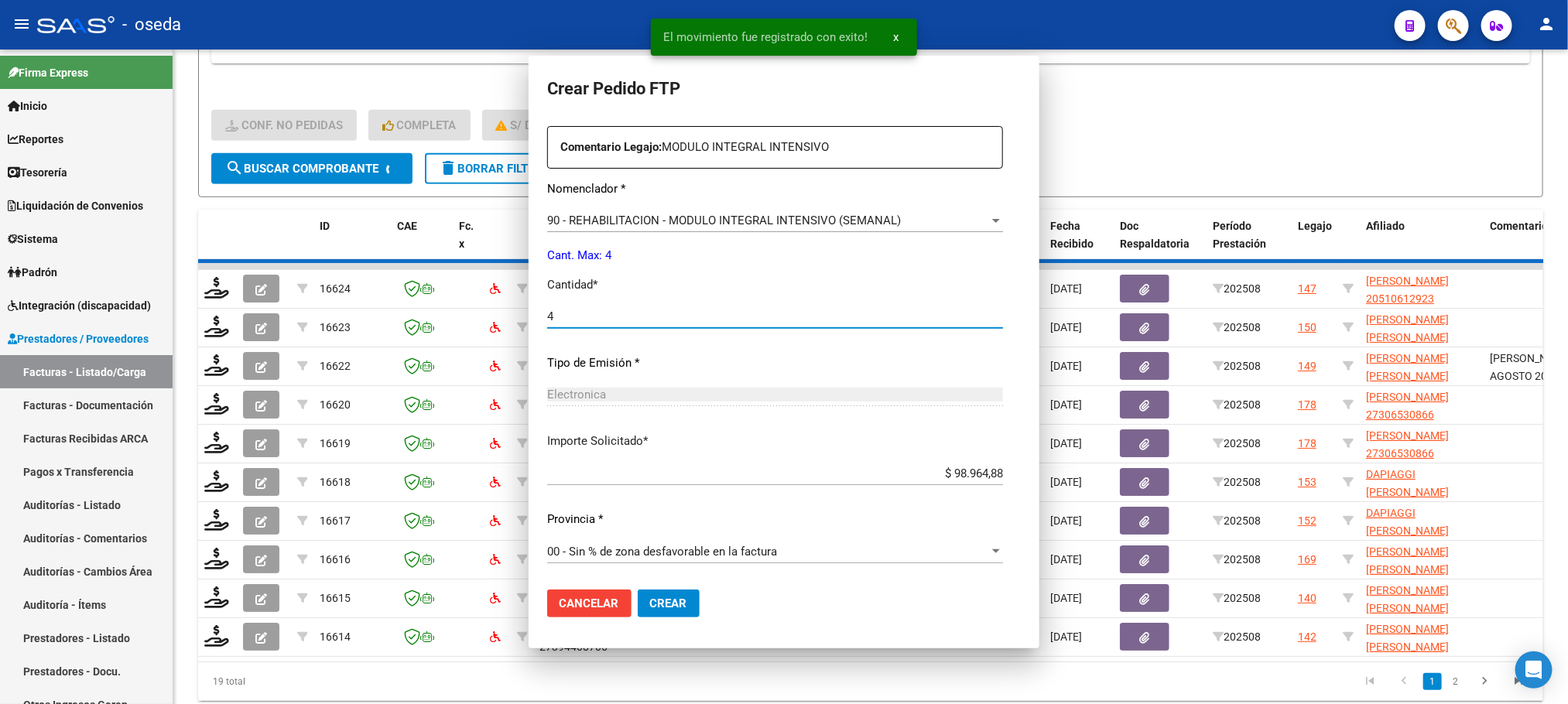
scroll to position [388, 0]
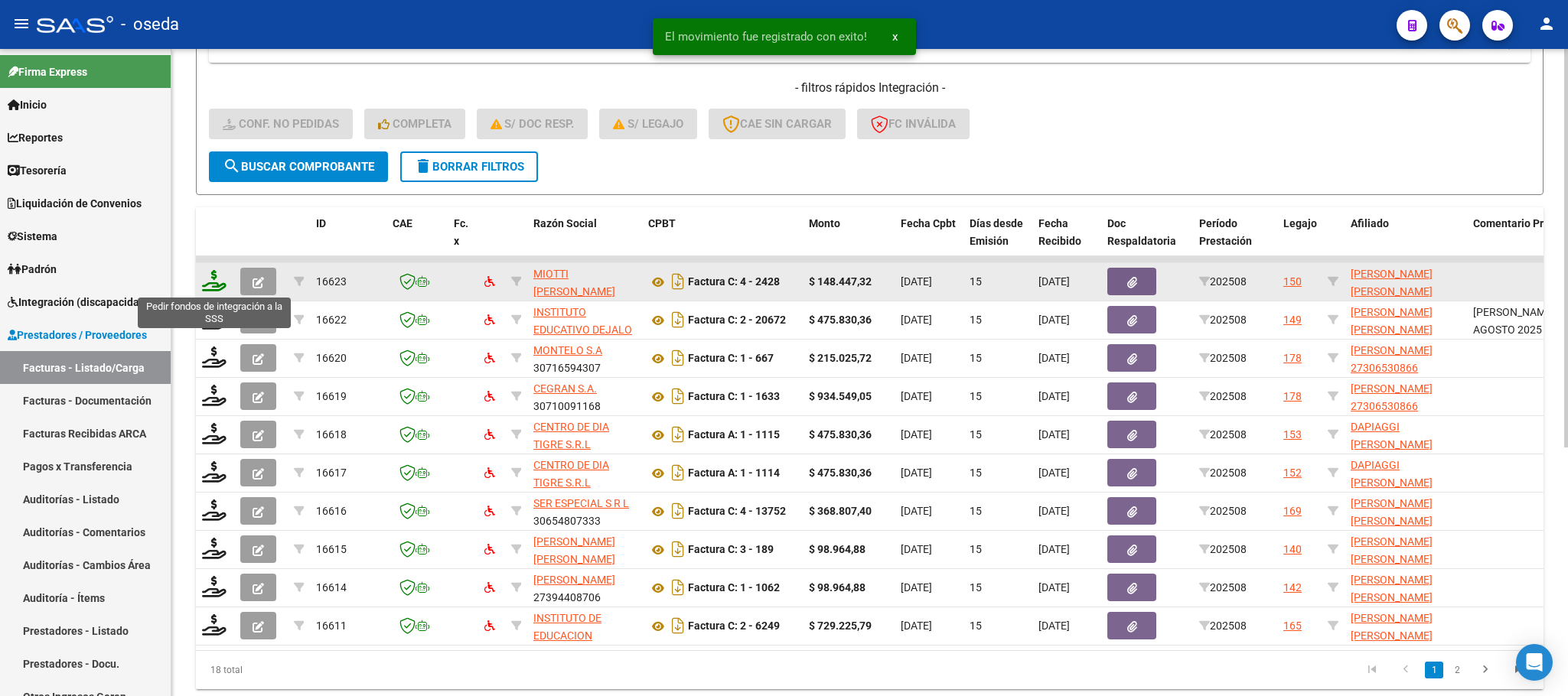
click at [219, 279] on icon at bounding box center [214, 280] width 25 height 22
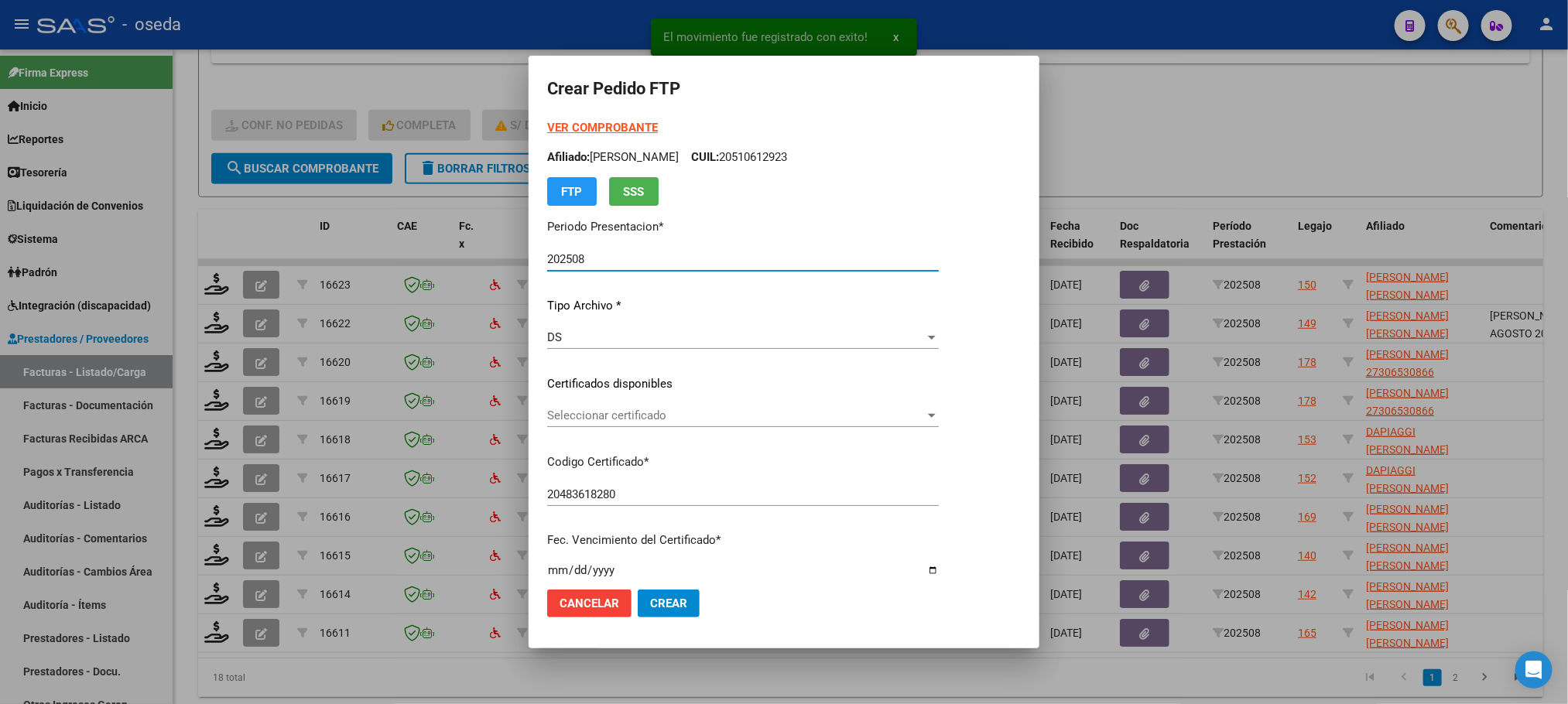
scroll to position [348, 0]
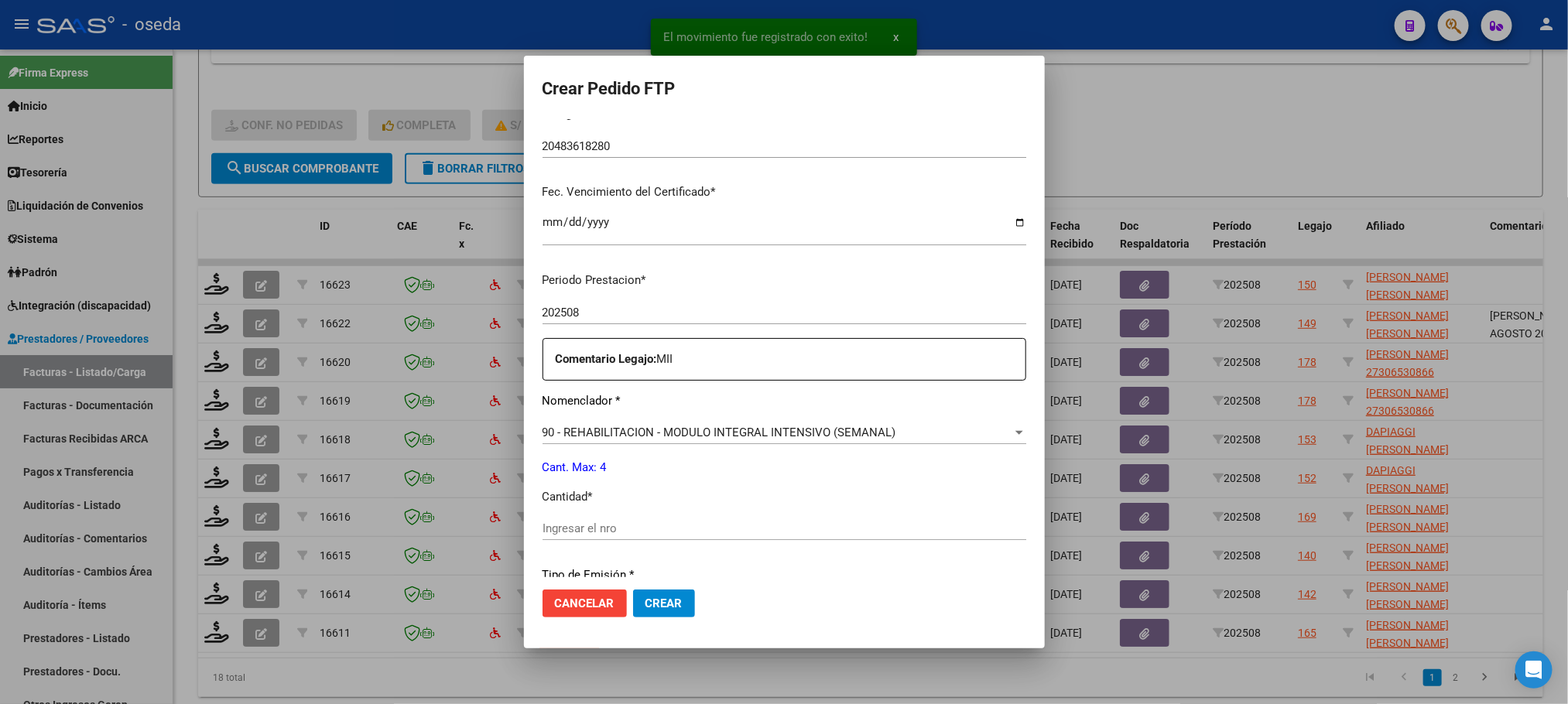
click at [781, 528] on input "Ingresar el nro" at bounding box center [784, 528] width 484 height 14
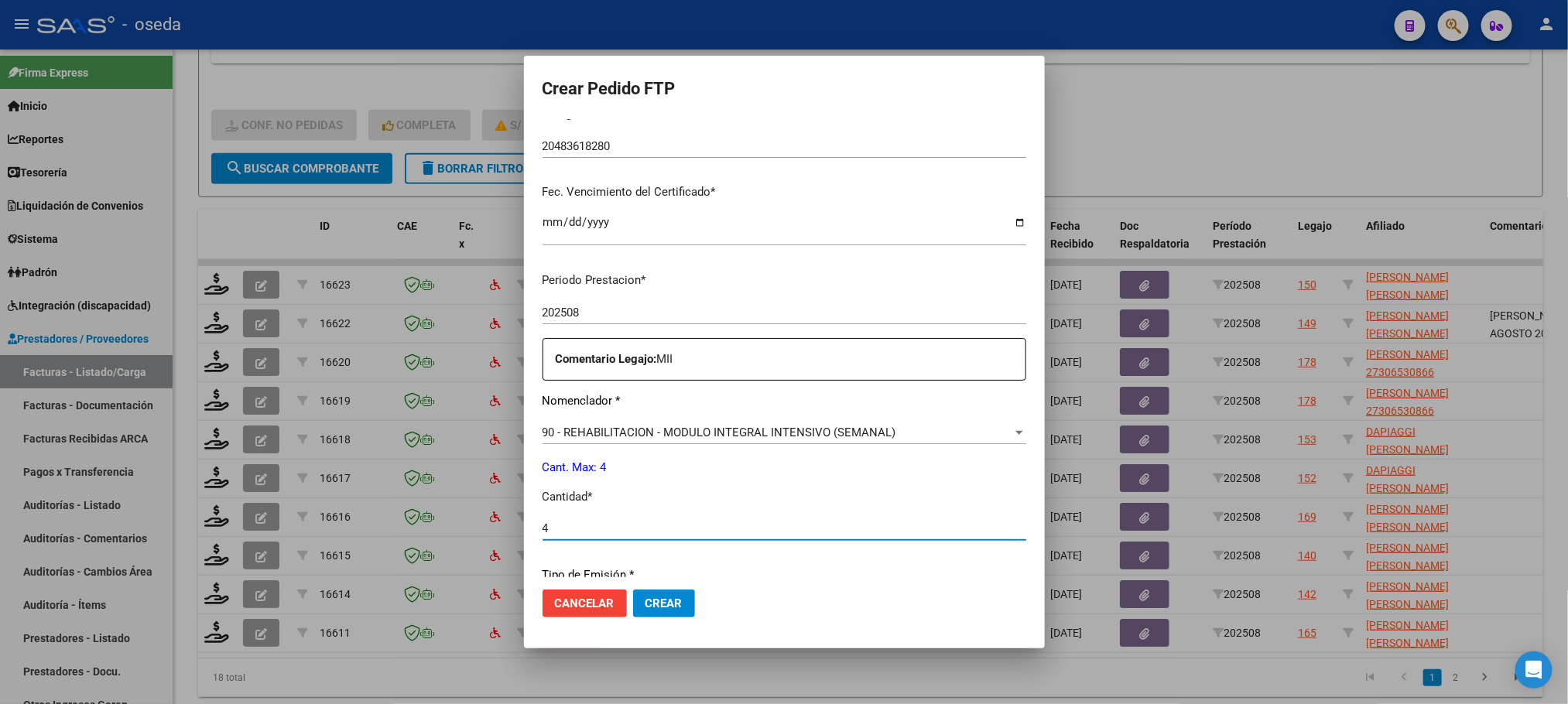
click at [633, 589] on button "Crear" at bounding box center [664, 603] width 62 height 28
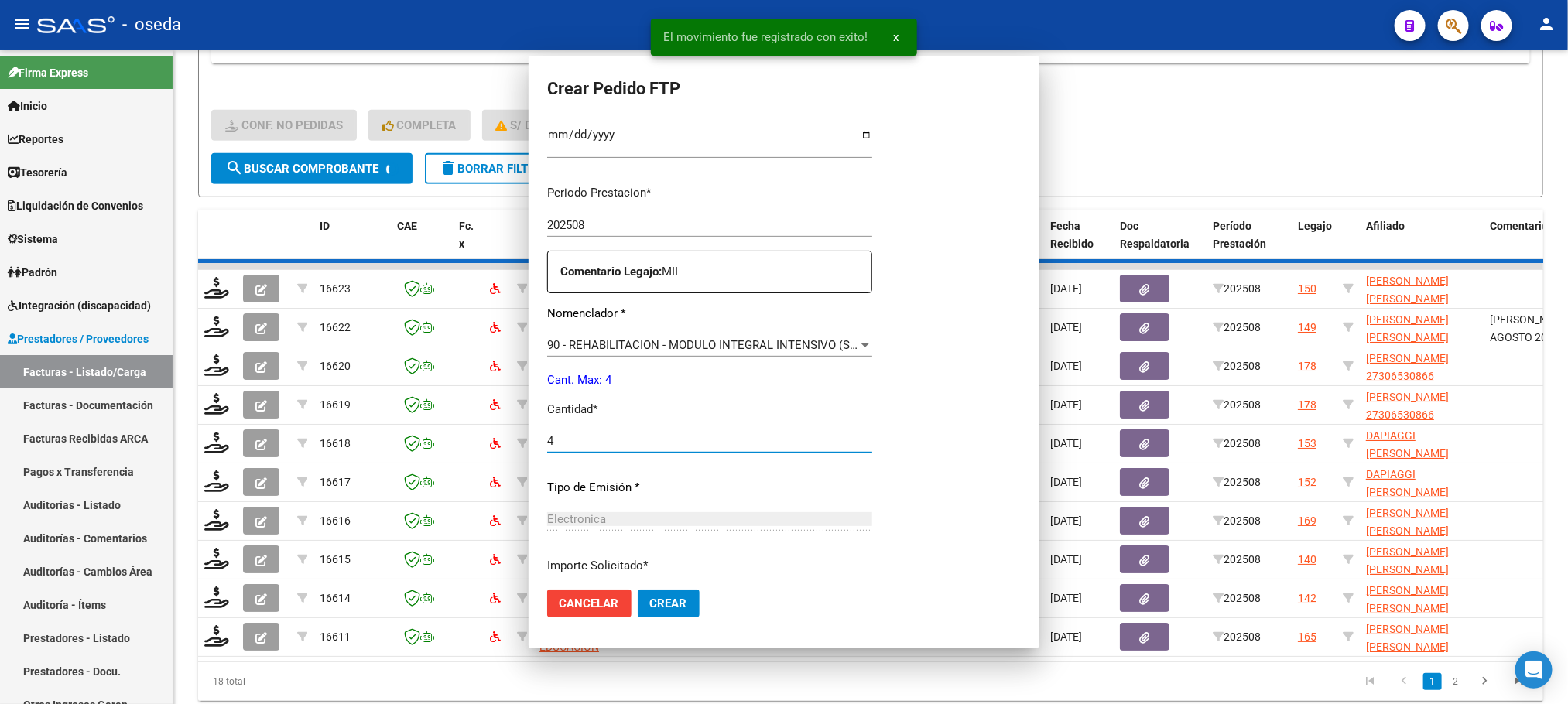
scroll to position [0, 0]
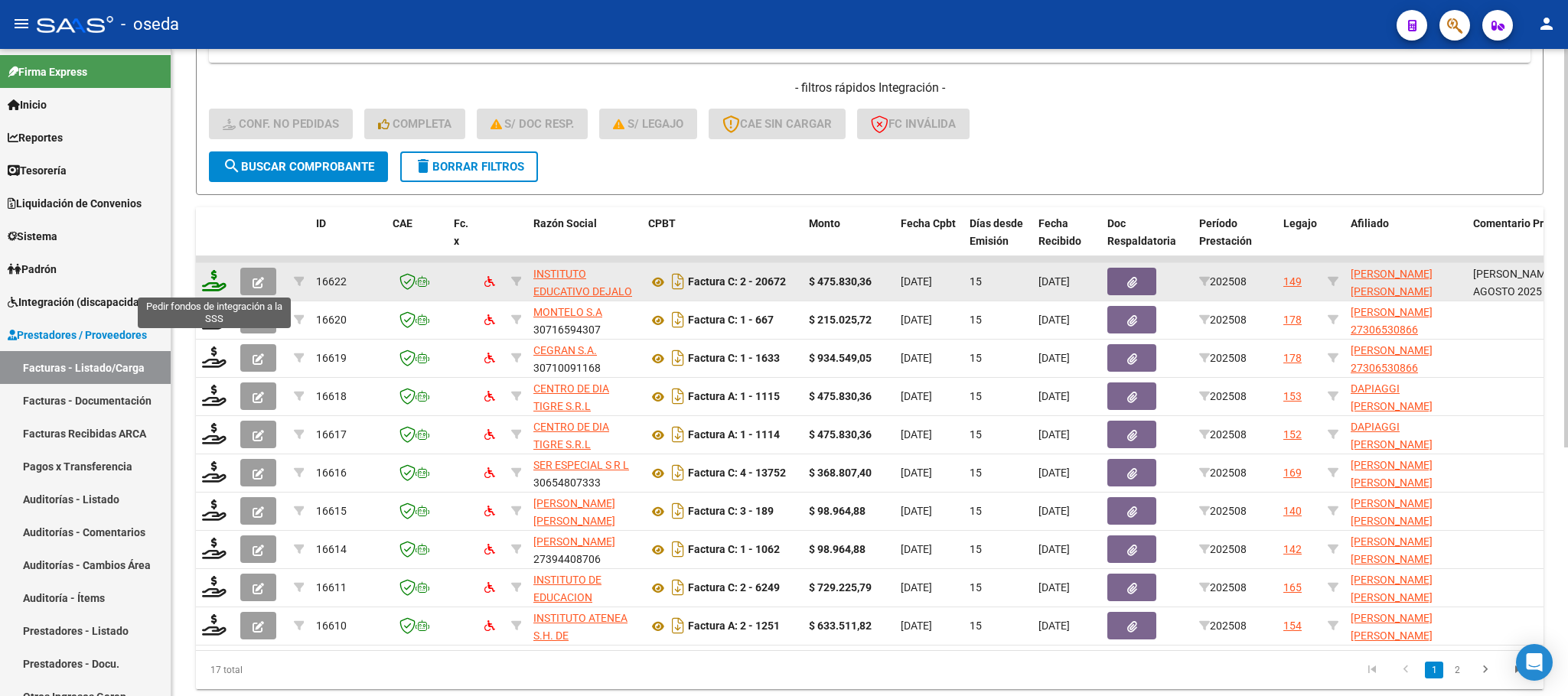
click at [213, 275] on icon at bounding box center [214, 280] width 25 height 22
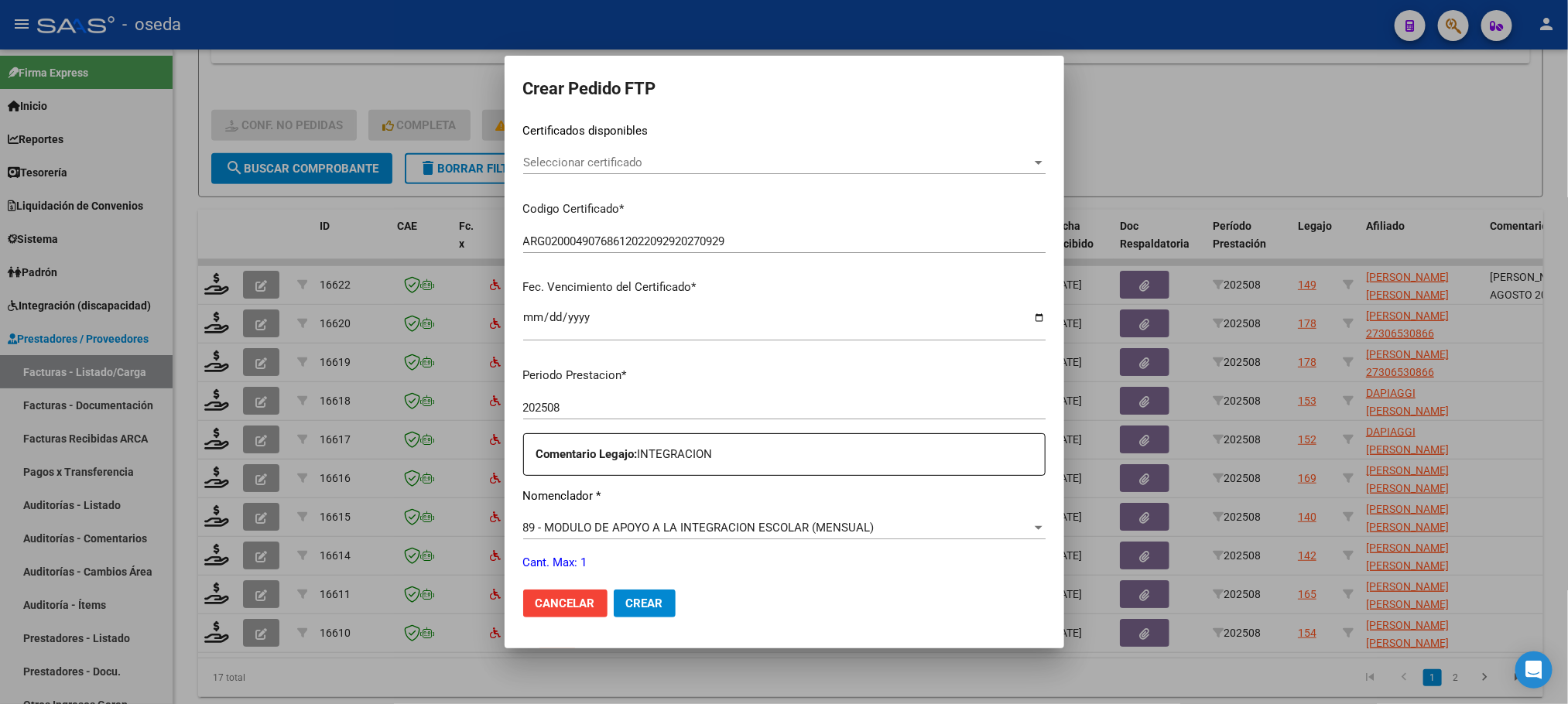
scroll to position [348, 0]
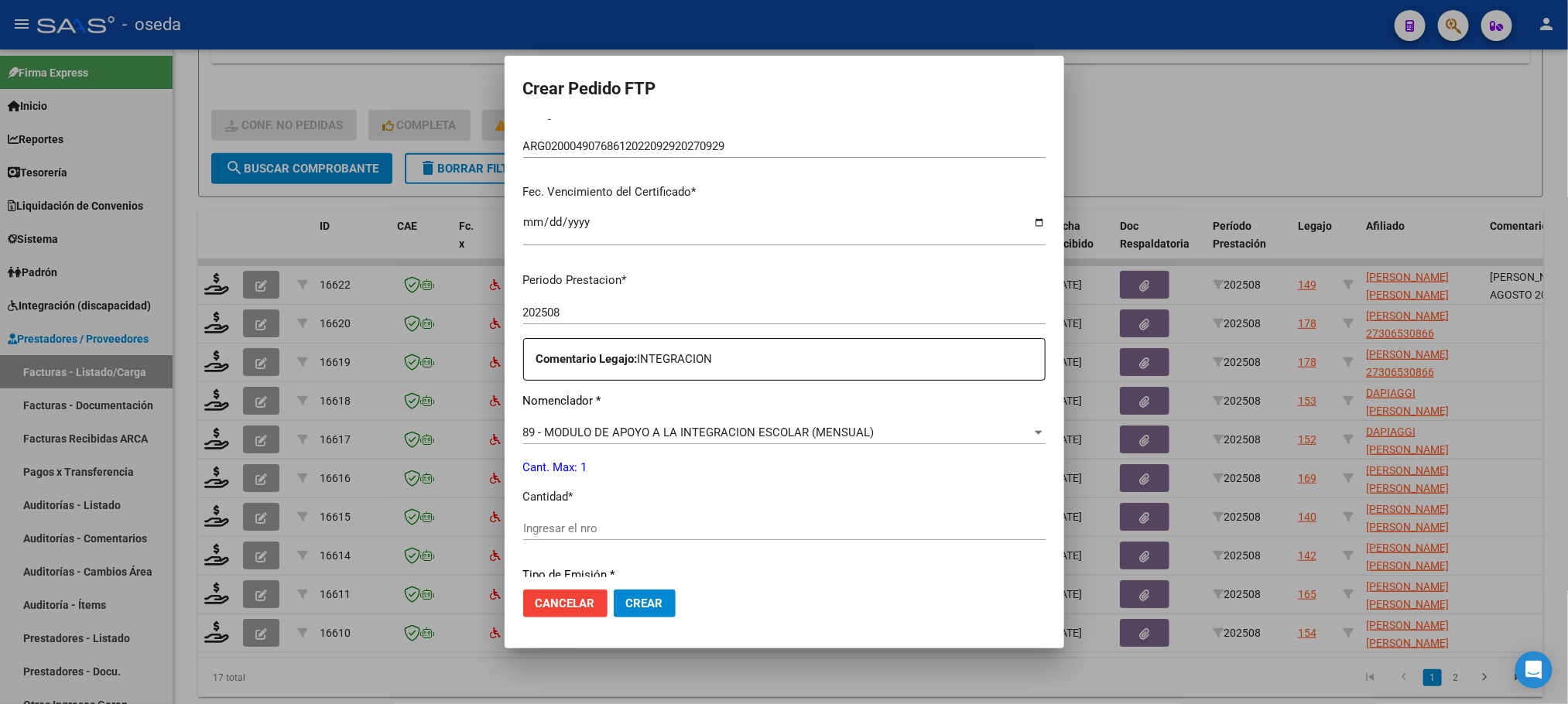
click at [787, 528] on input "Ingresar el nro" at bounding box center [784, 528] width 522 height 14
click at [614, 589] on button "Crear" at bounding box center [644, 603] width 62 height 28
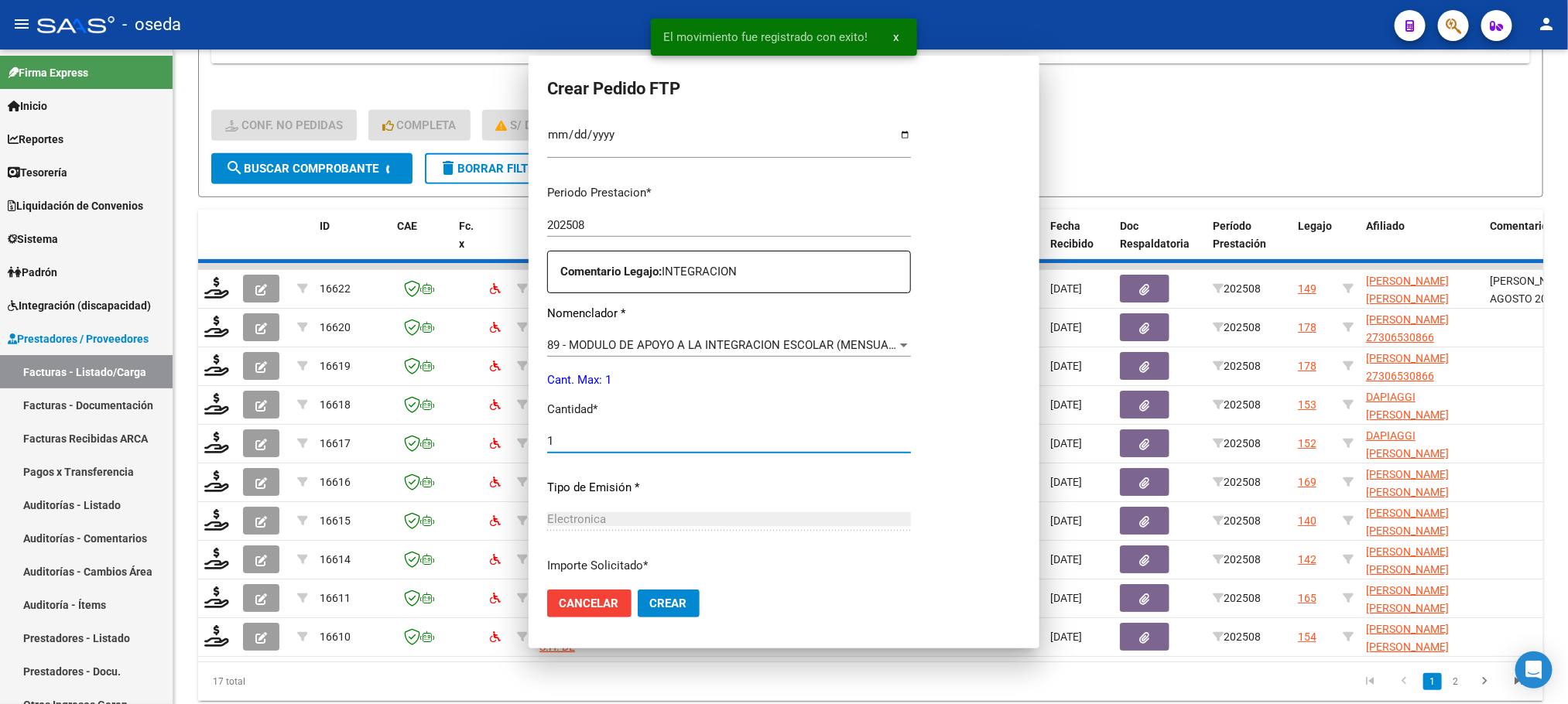
scroll to position [0, 0]
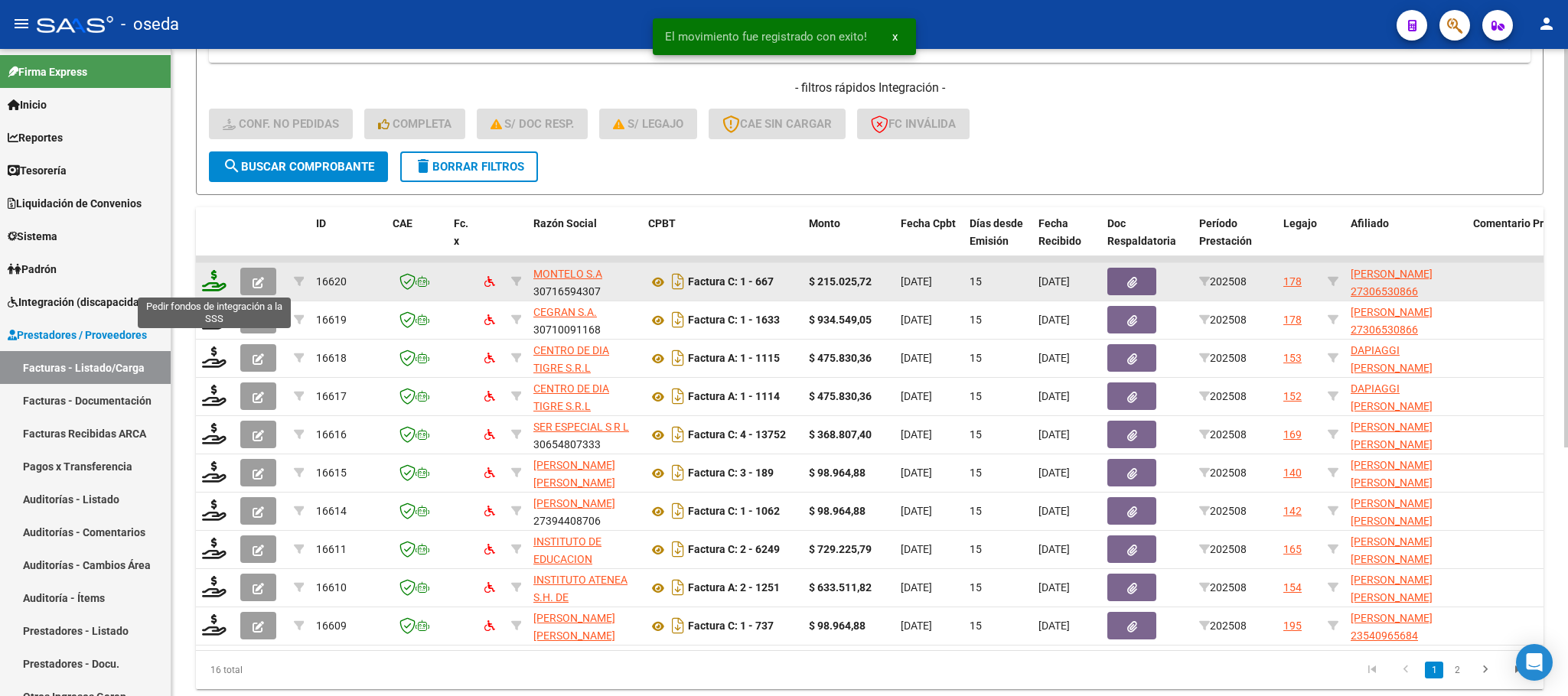
click at [212, 278] on icon at bounding box center [214, 280] width 25 height 22
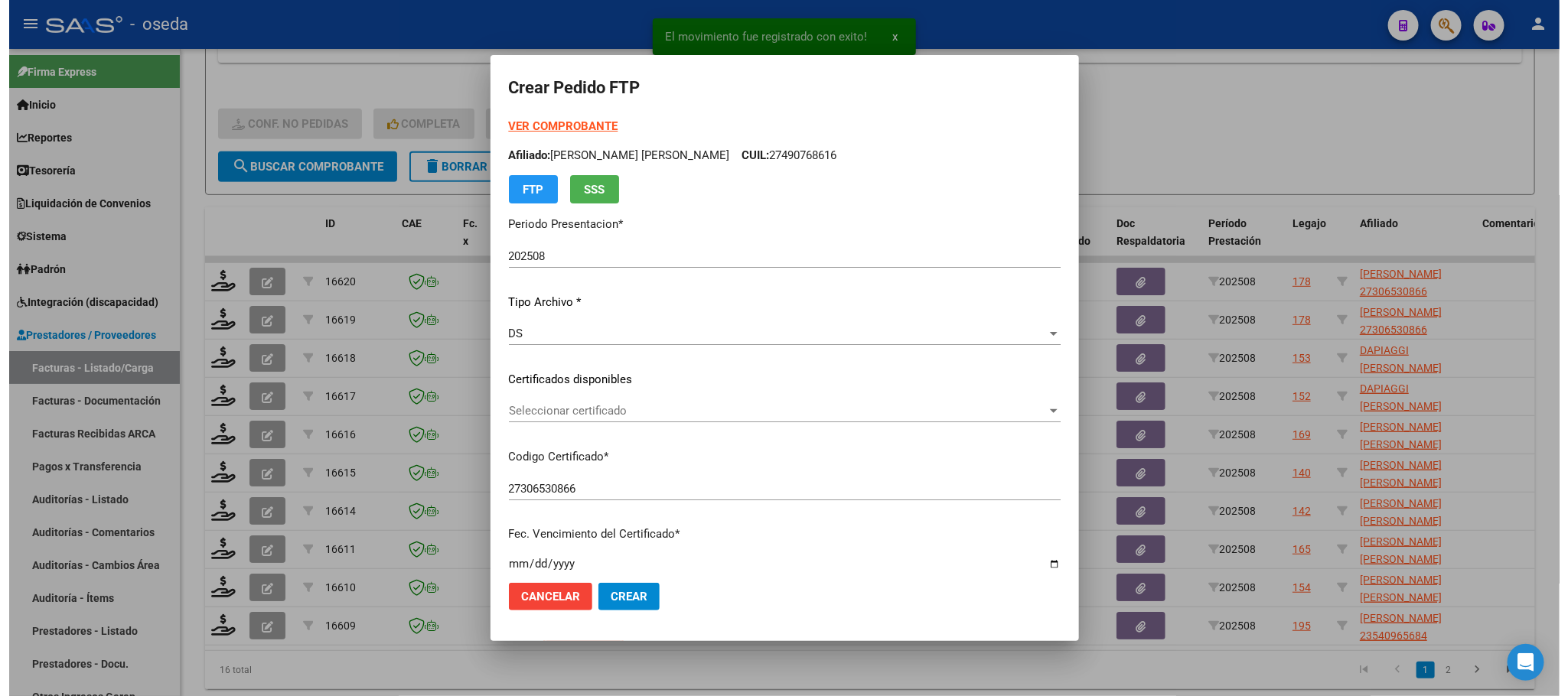
scroll to position [512, 0]
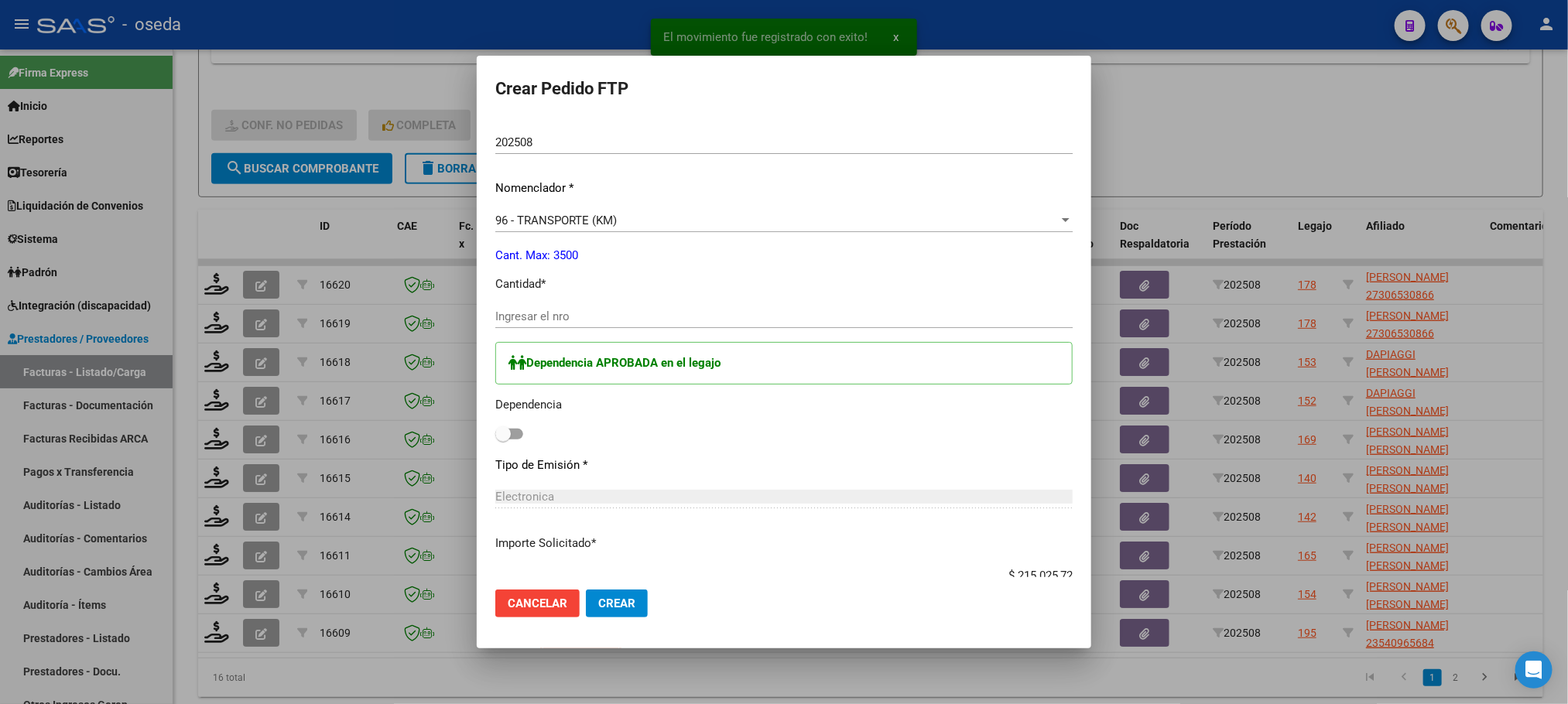
click at [660, 311] on input "Ingresar el nro" at bounding box center [783, 316] width 577 height 14
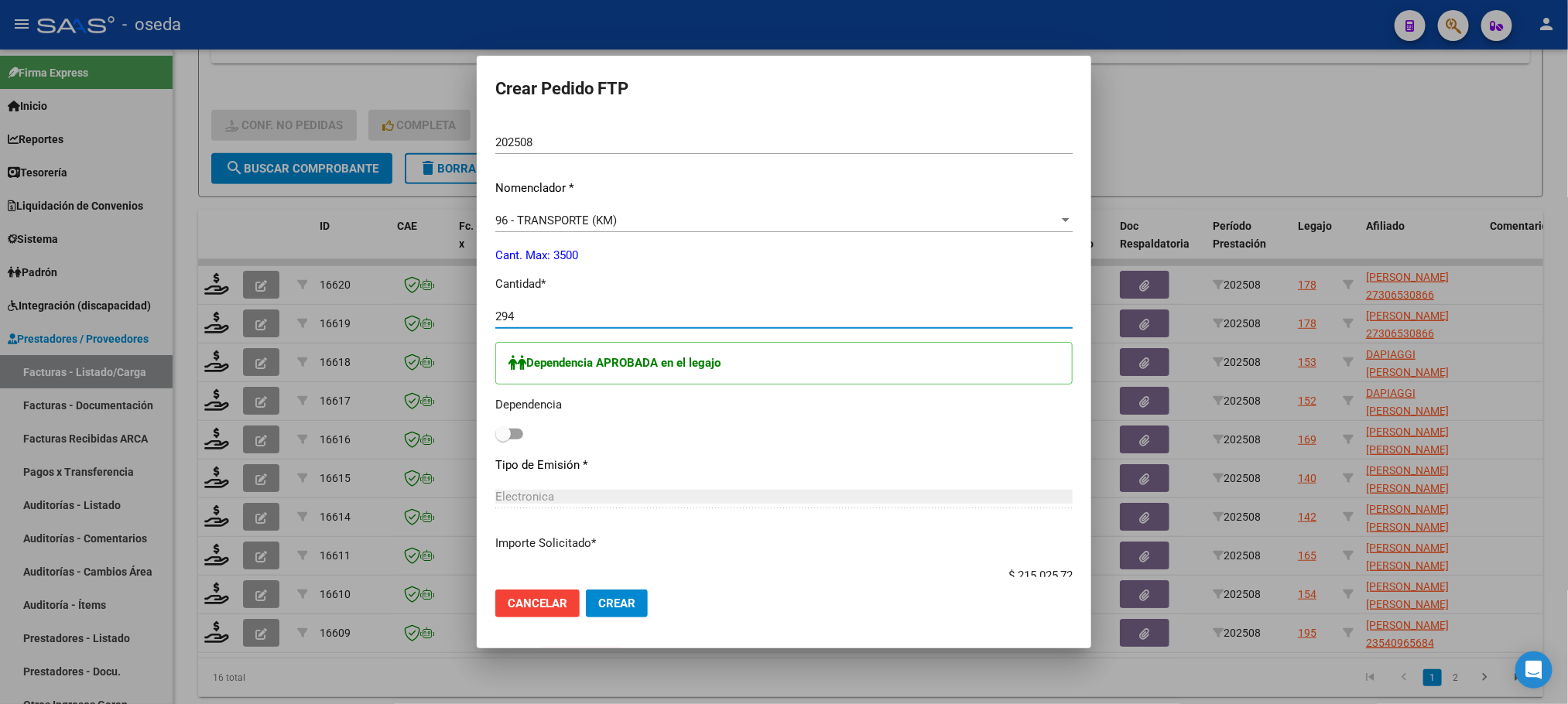
click at [523, 427] on label at bounding box center [509, 434] width 28 height 19
click at [503, 439] on input "checkbox" at bounding box center [502, 439] width 1 height 1
click at [635, 597] on span "Crear" at bounding box center [617, 603] width 37 height 14
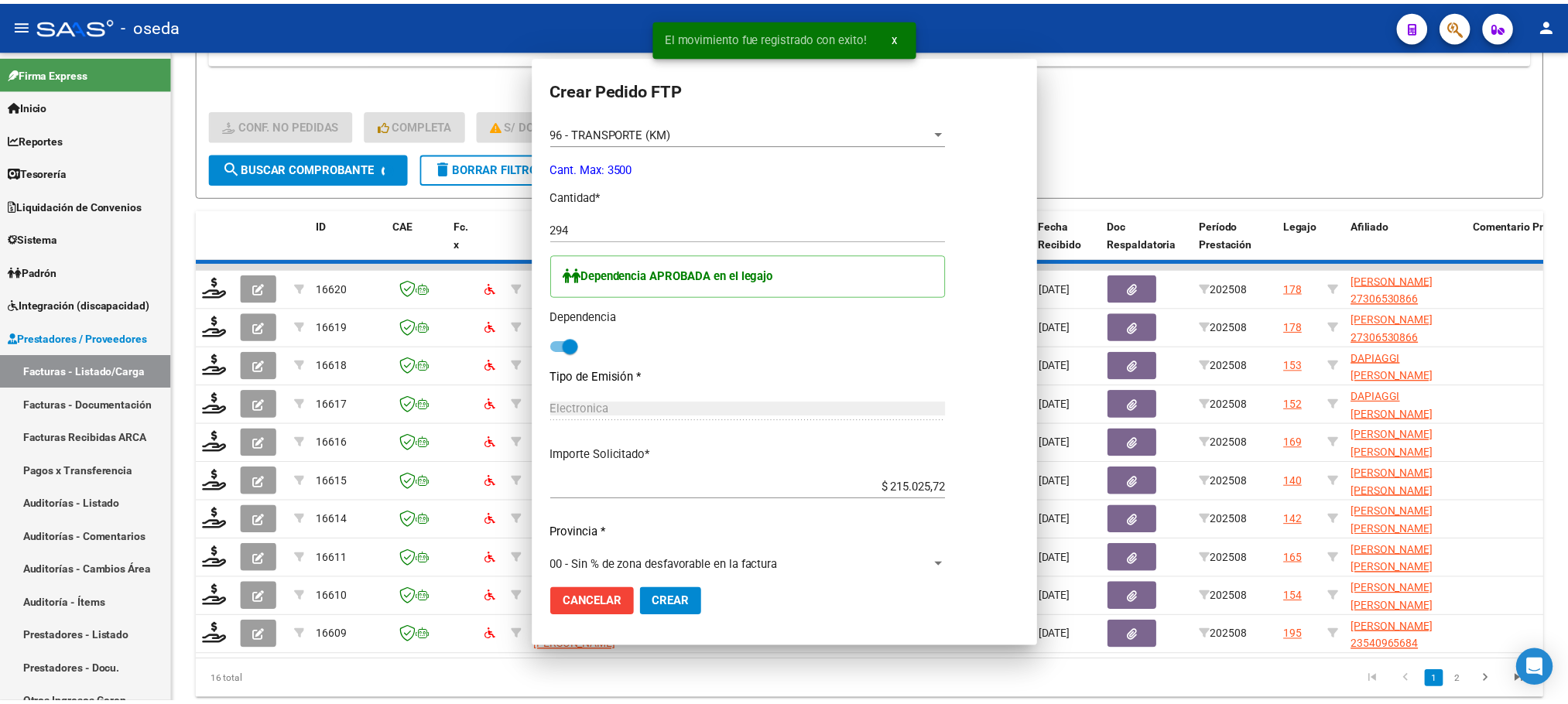
scroll to position [0, 0]
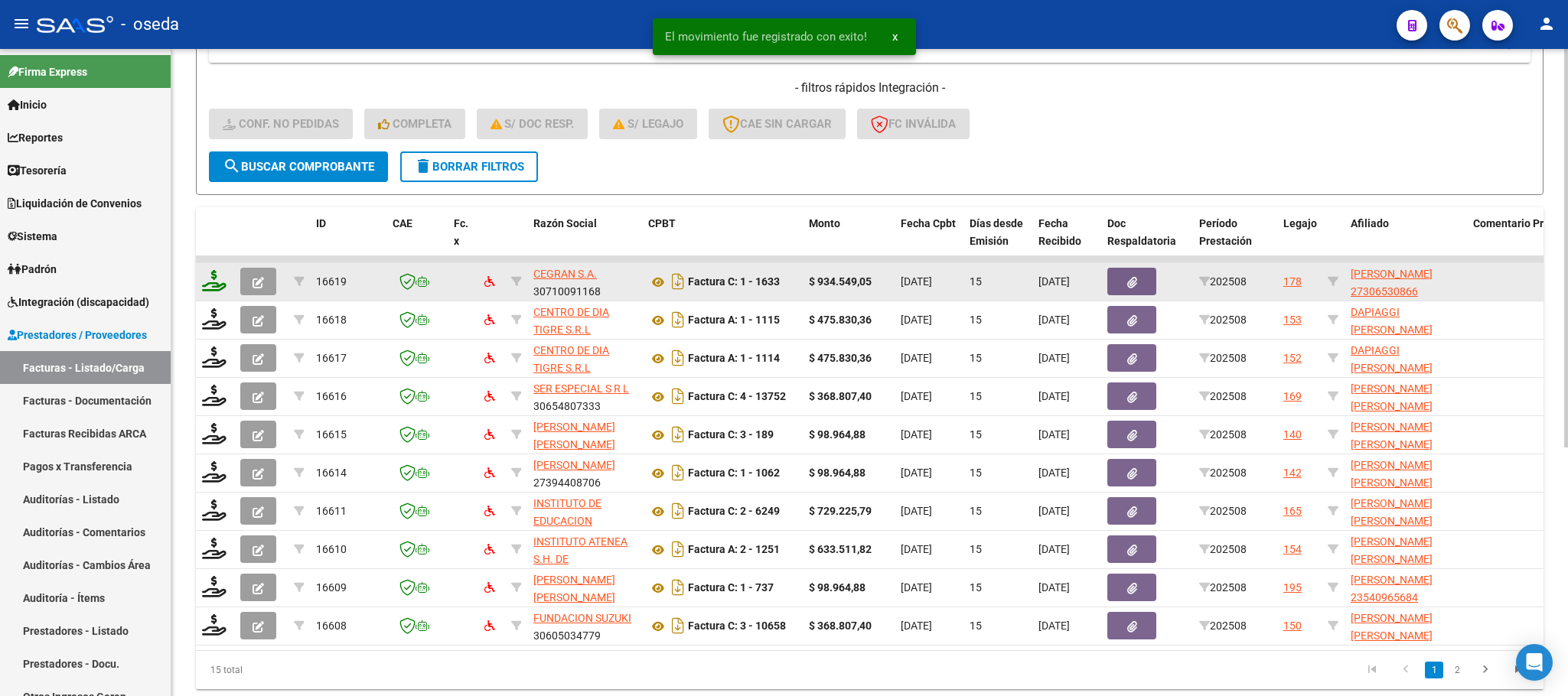
drag, startPoint x: 230, startPoint y: 278, endPoint x: 220, endPoint y: 285, distance: 12.2
click at [228, 278] on datatable-body-cell at bounding box center [215, 282] width 38 height 38
click at [220, 285] on icon at bounding box center [214, 280] width 25 height 22
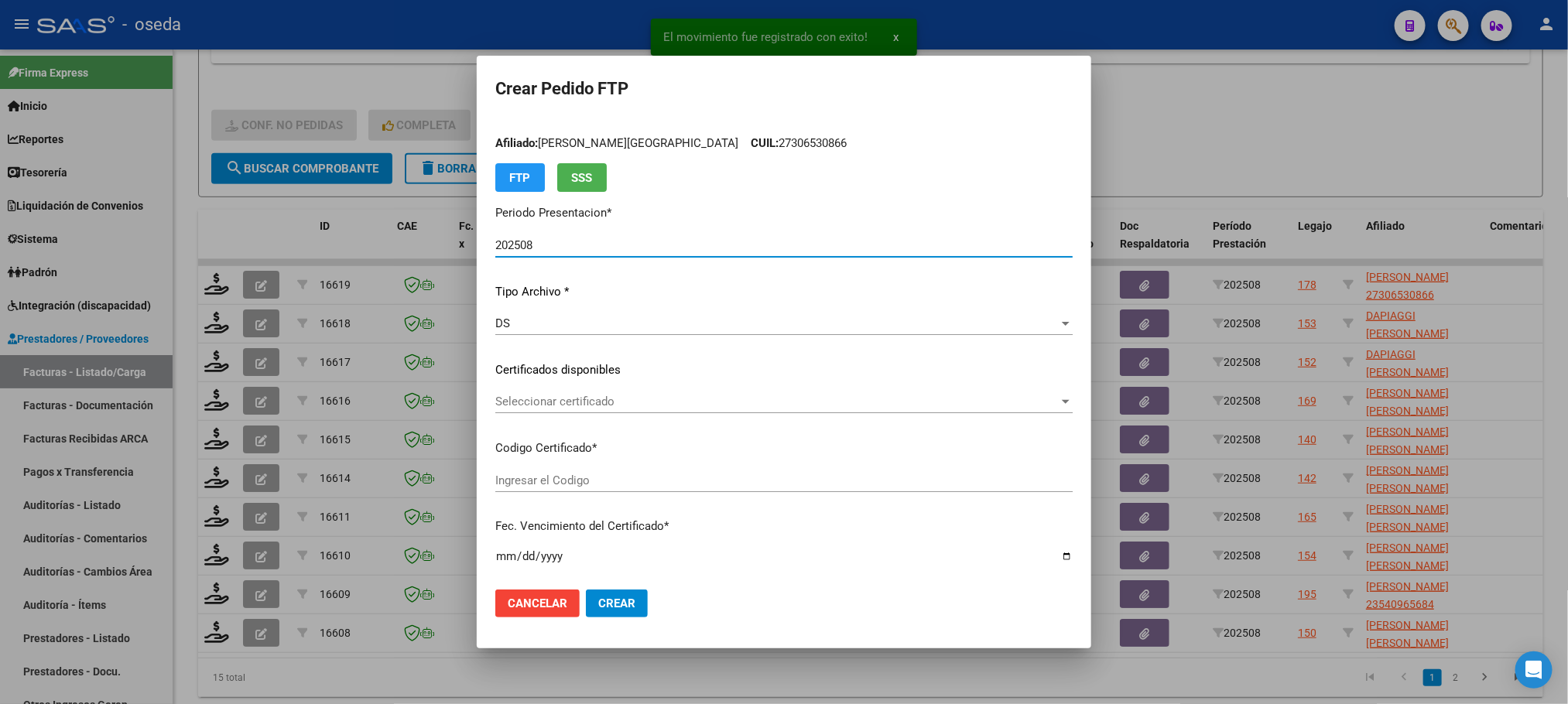
scroll to position [464, 0]
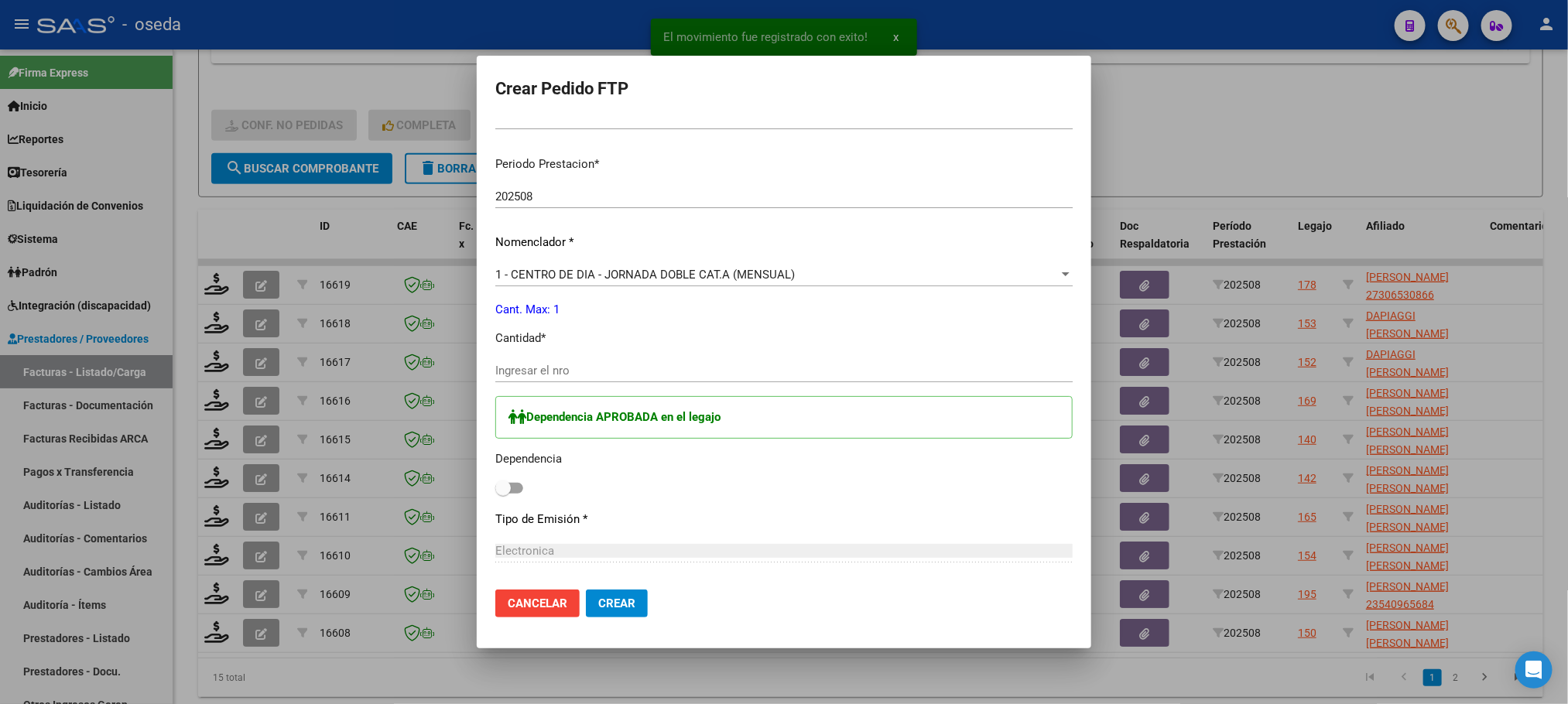
click at [685, 367] on input "Ingresar el nro" at bounding box center [783, 370] width 577 height 14
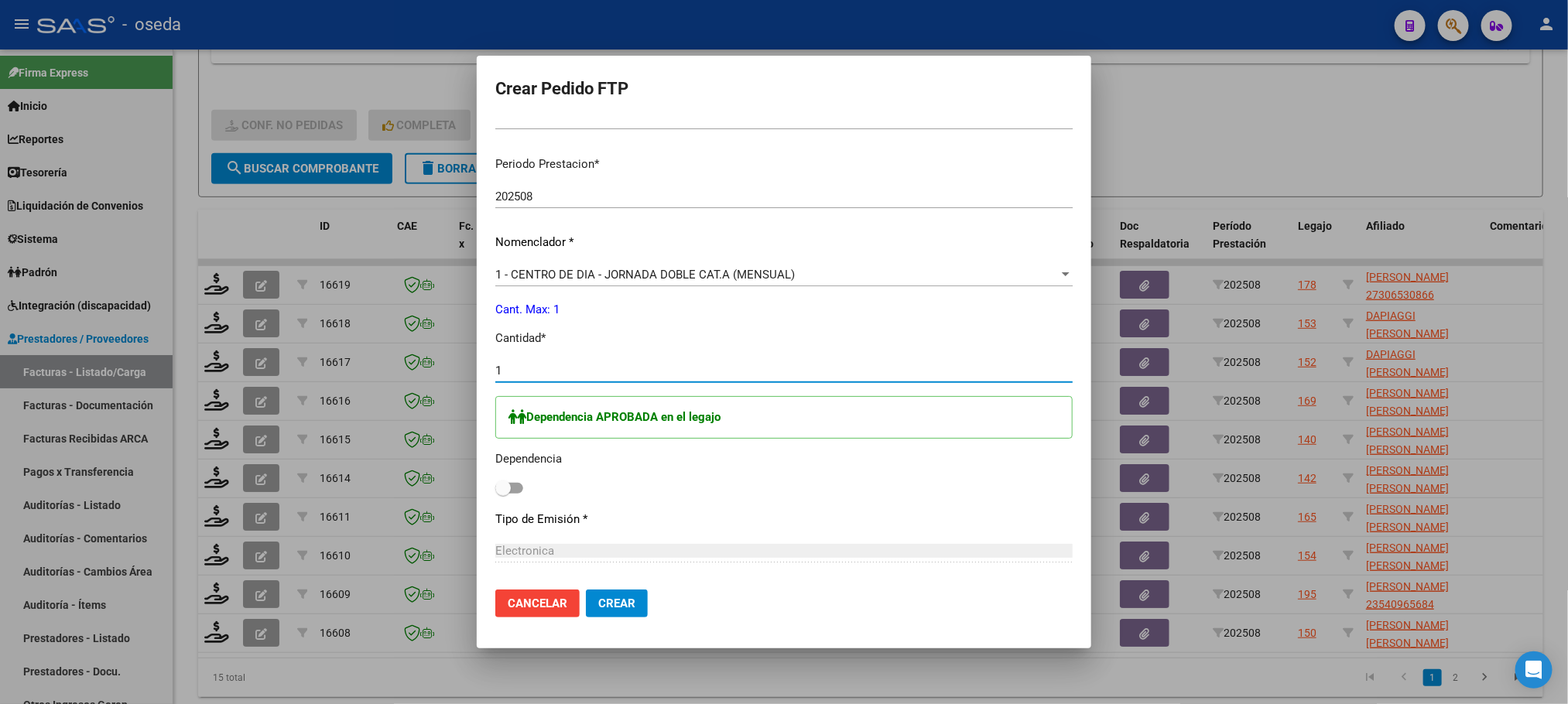
click at [511, 492] on span at bounding box center [502, 488] width 15 height 15
click at [503, 493] on input "checkbox" at bounding box center [502, 493] width 1 height 1
click at [635, 602] on span "Crear" at bounding box center [617, 603] width 37 height 14
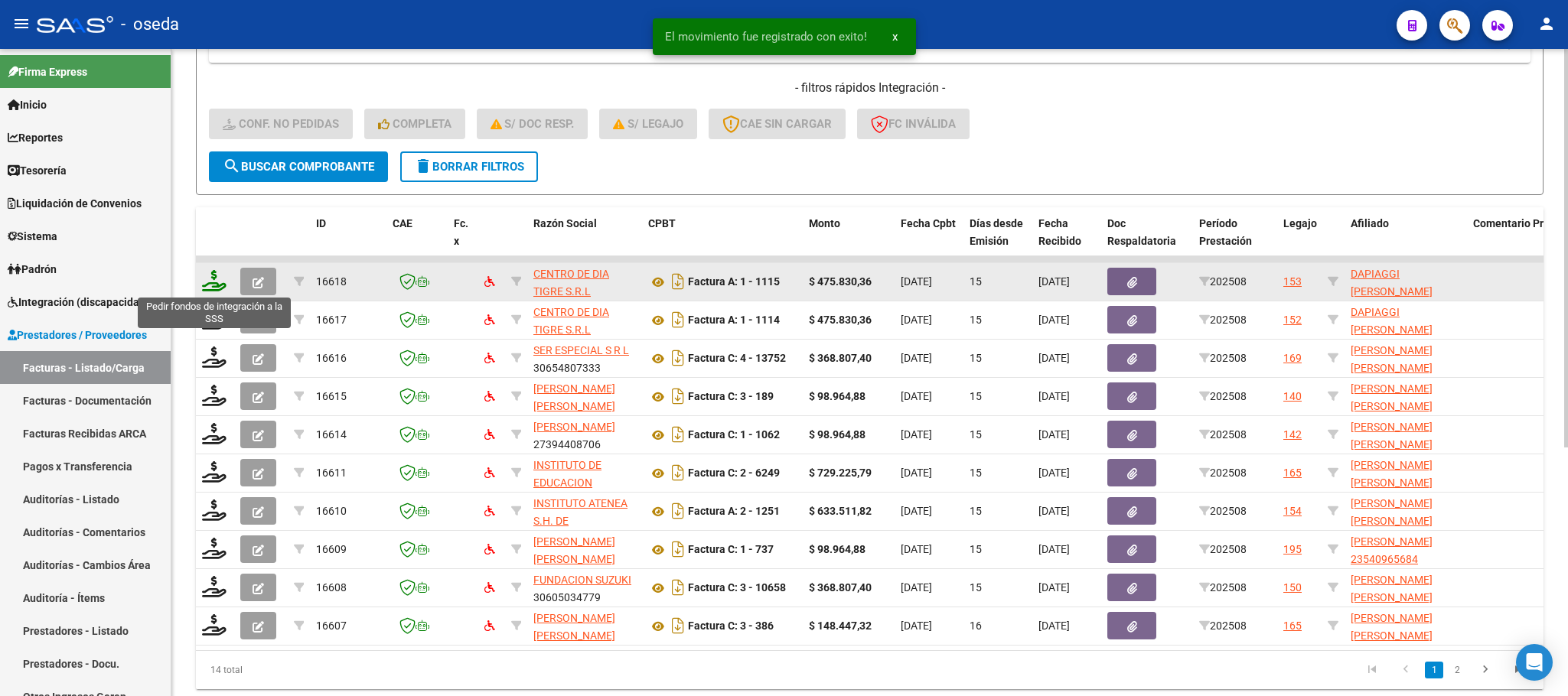
click at [221, 280] on icon at bounding box center [214, 280] width 25 height 22
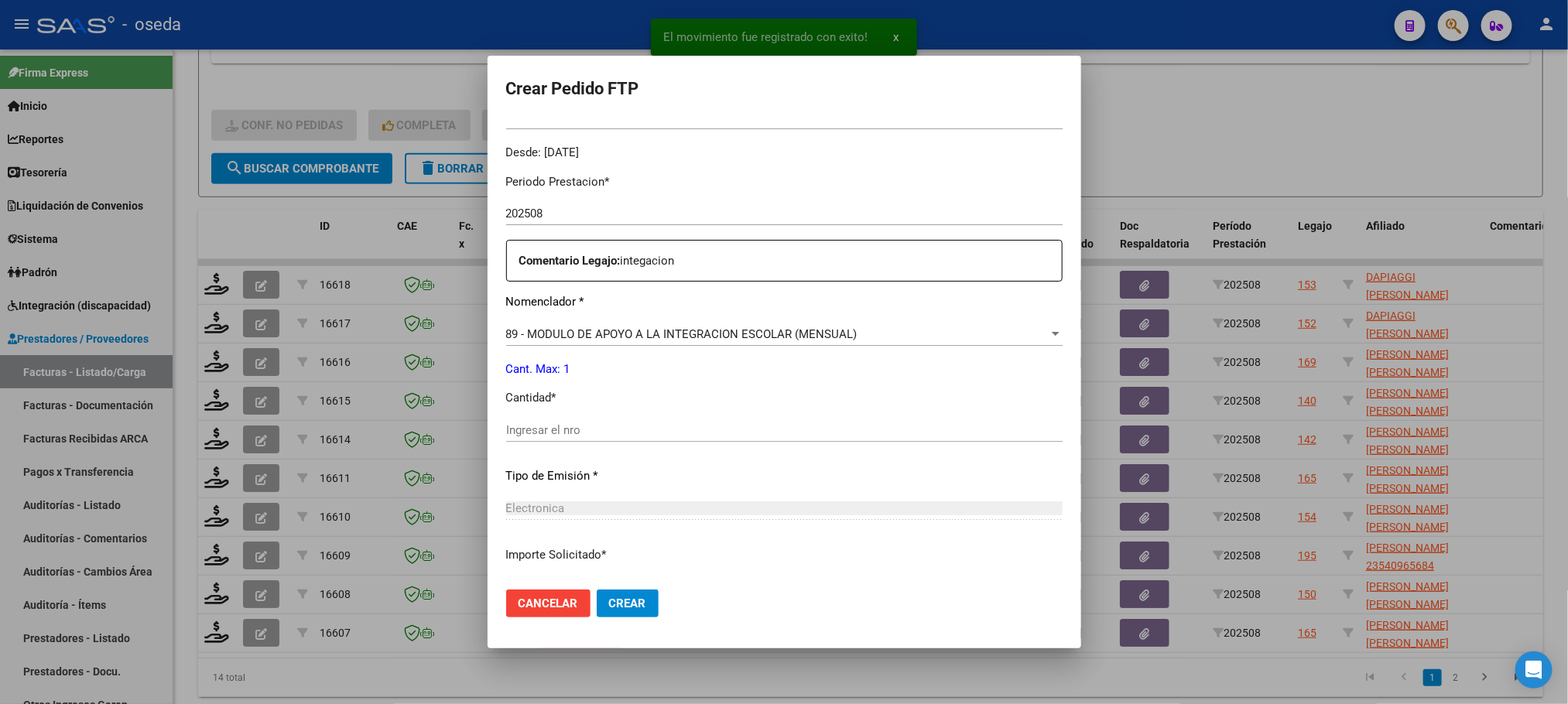
click at [753, 430] on input "Ingresar el nro" at bounding box center [784, 430] width 556 height 14
click at [597, 589] on button "Crear" at bounding box center [627, 603] width 62 height 28
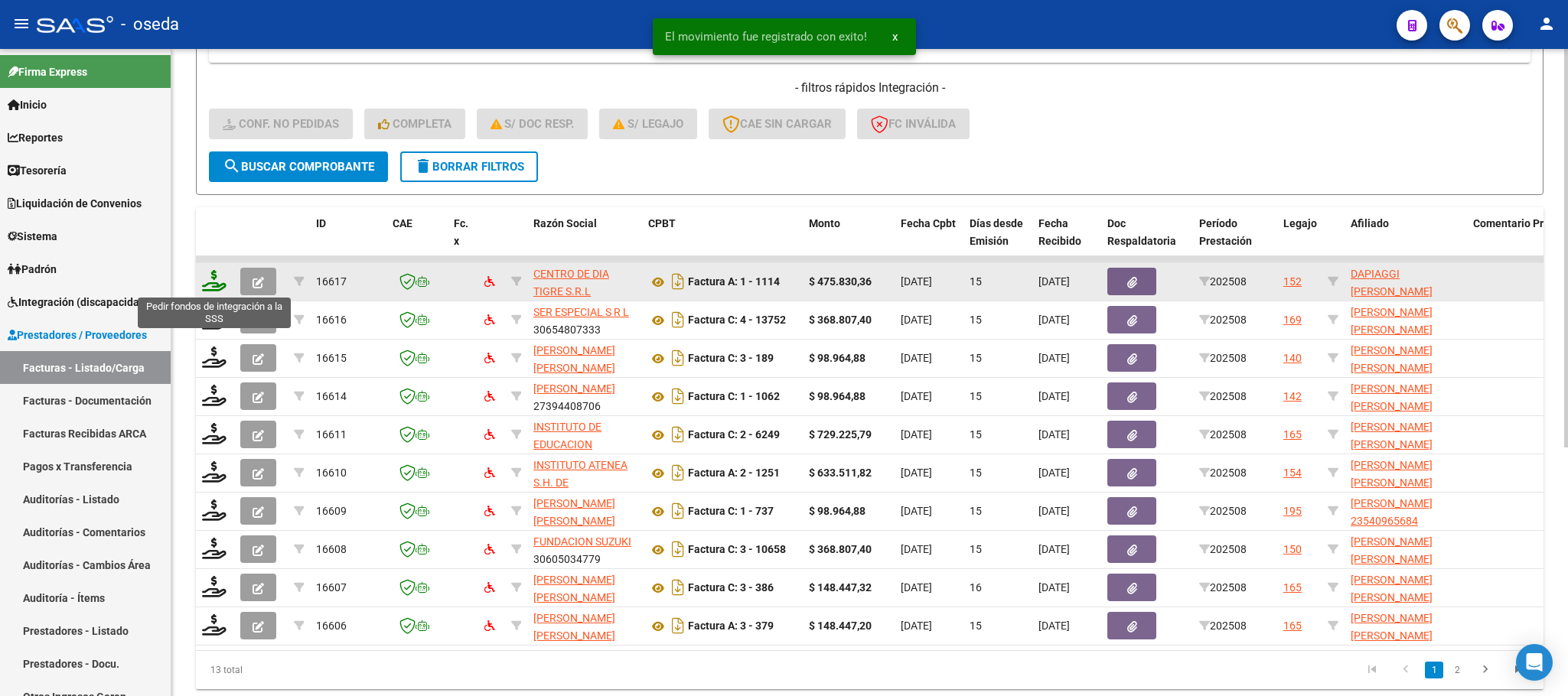
click at [208, 281] on icon at bounding box center [214, 280] width 25 height 22
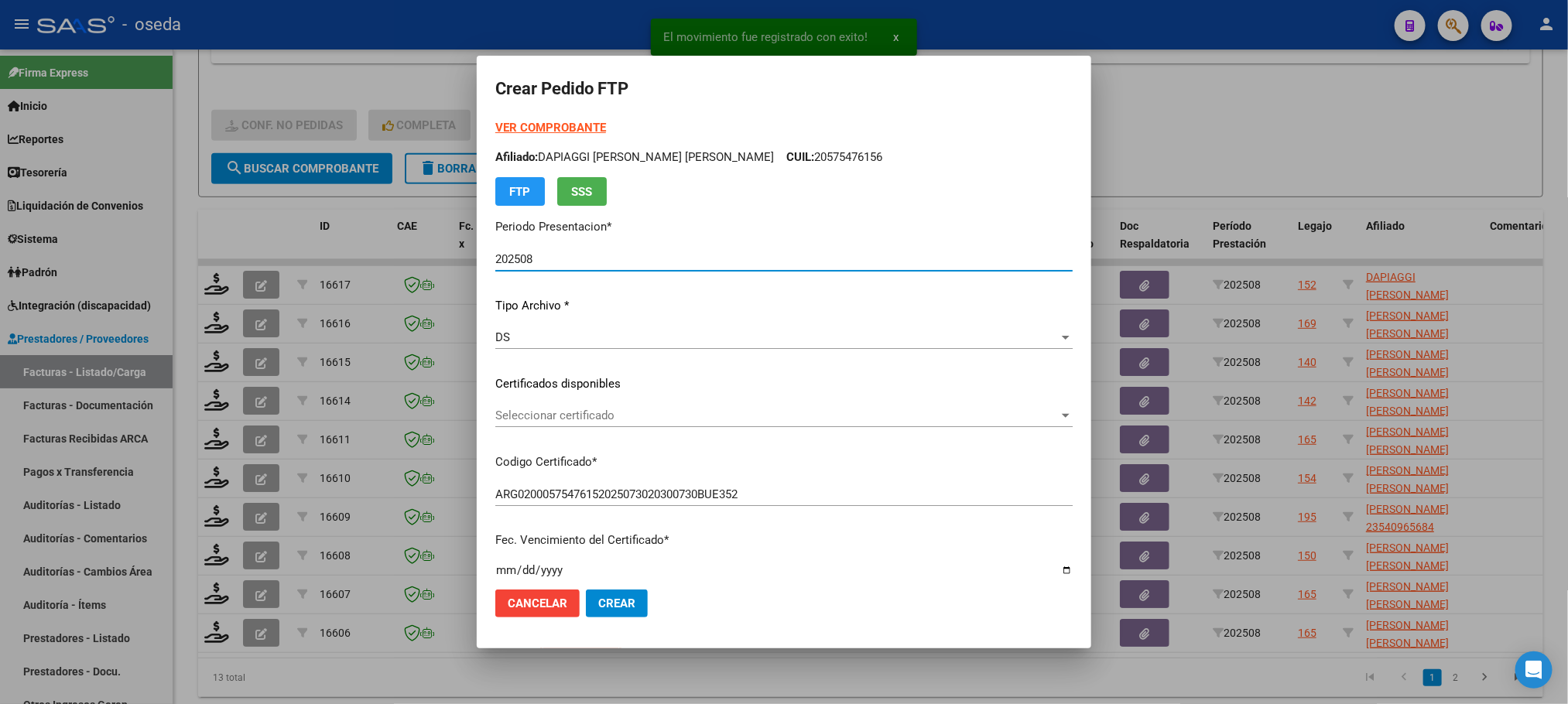
scroll to position [348, 0]
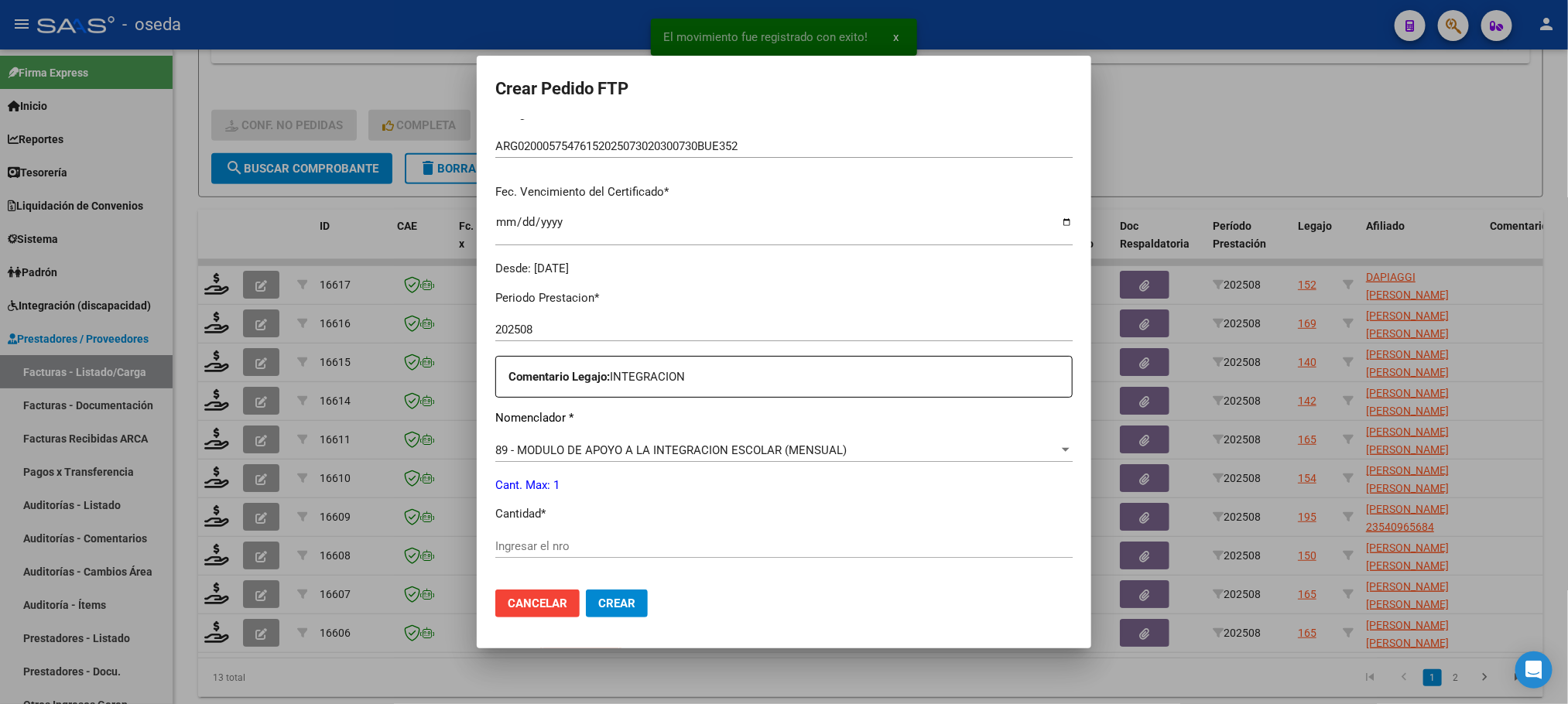
click at [674, 539] on input "Ingresar el nro" at bounding box center [783, 546] width 577 height 14
click at [585, 589] on button "Crear" at bounding box center [616, 603] width 62 height 28
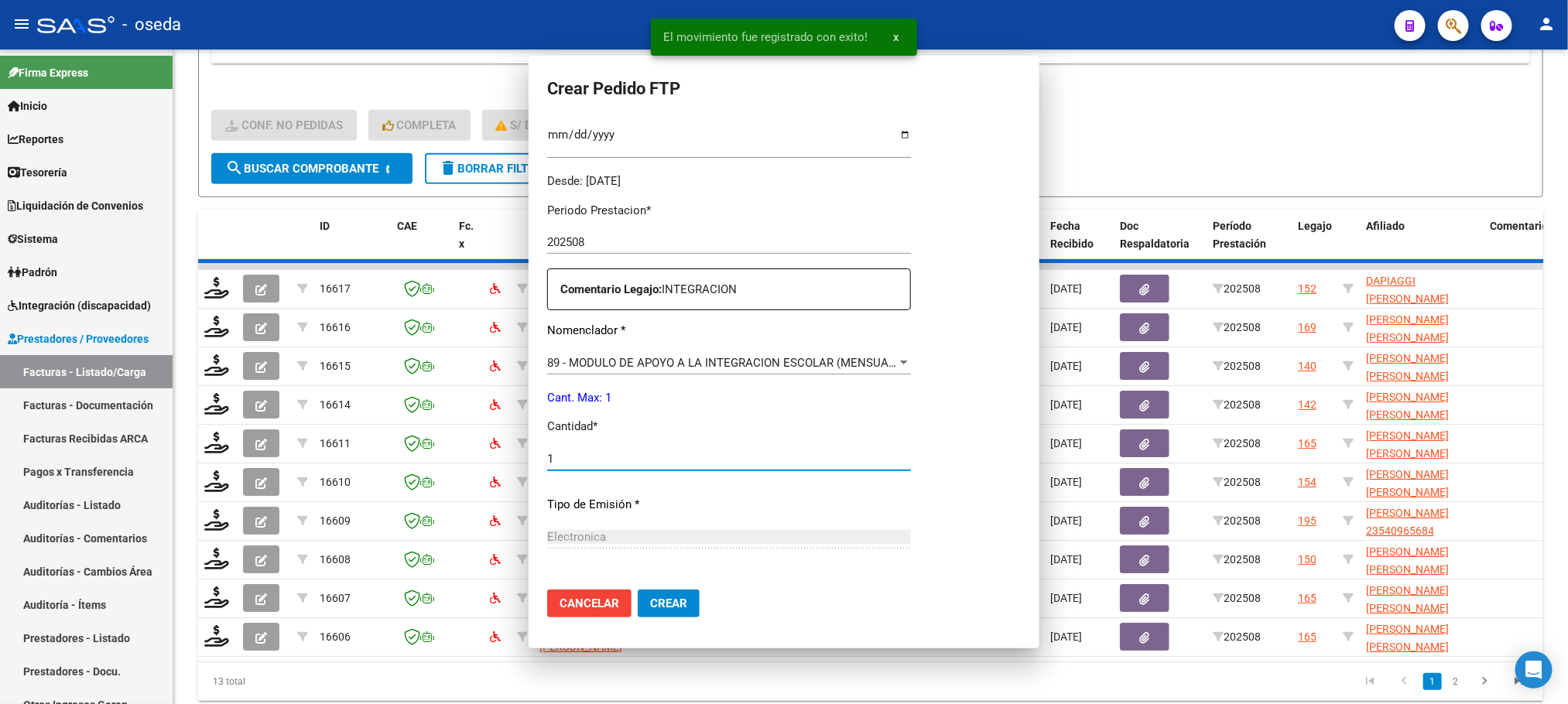
scroll to position [0, 0]
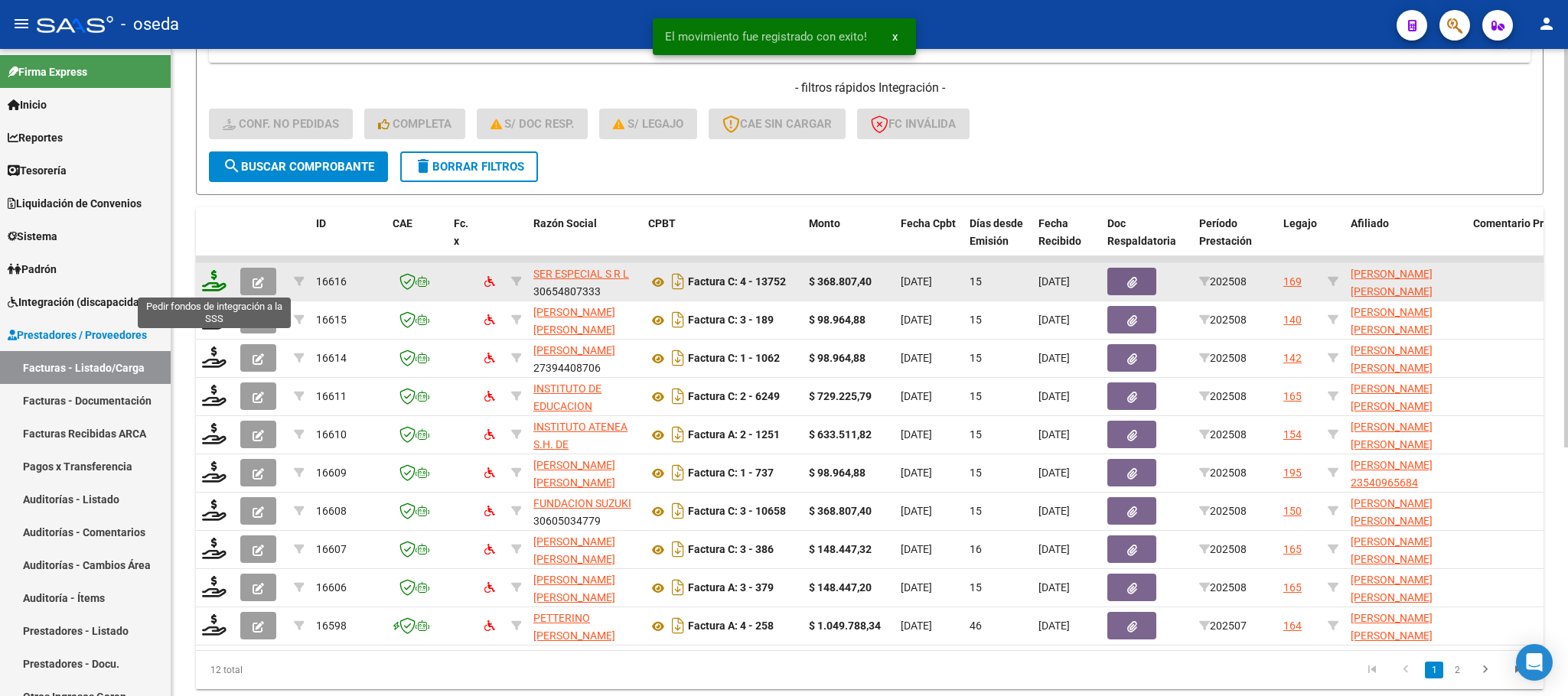
click at [210, 278] on icon at bounding box center [214, 280] width 25 height 22
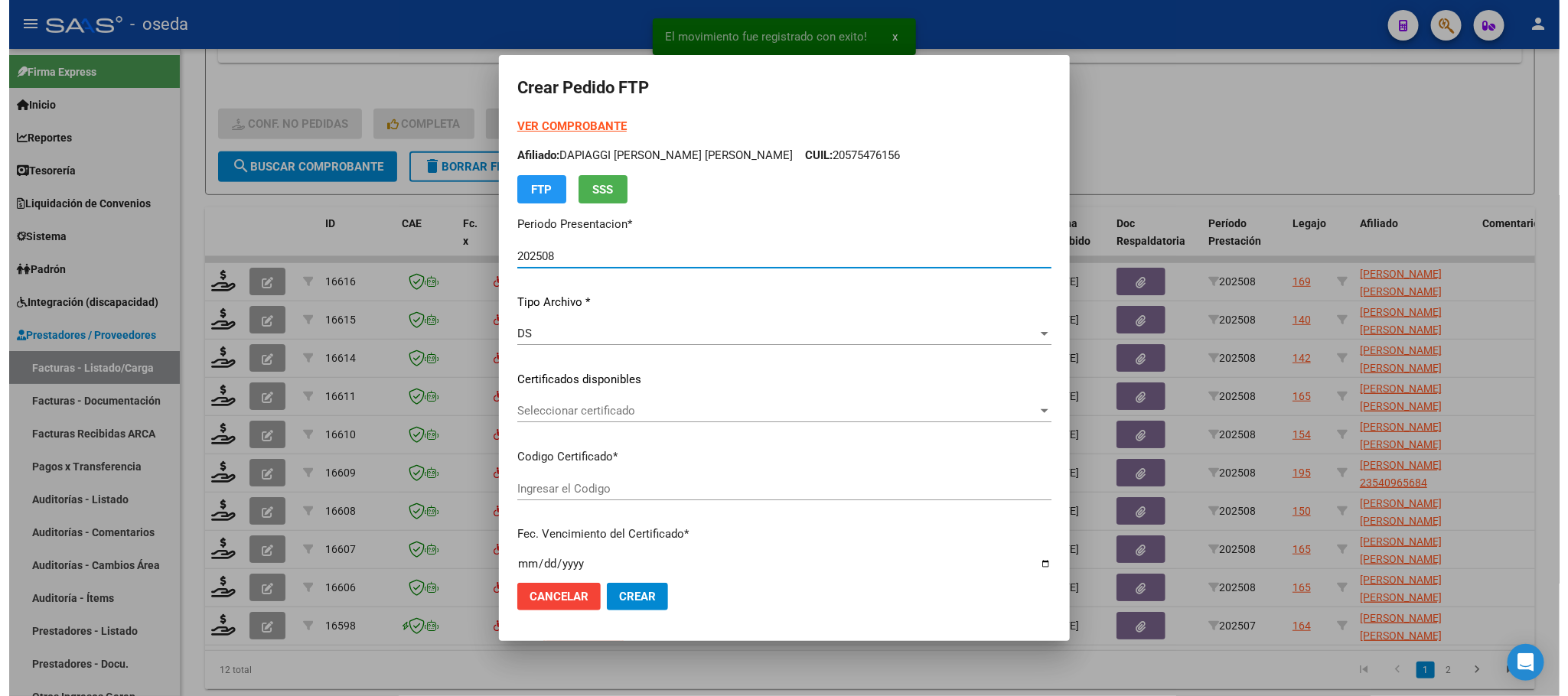
scroll to position [344, 0]
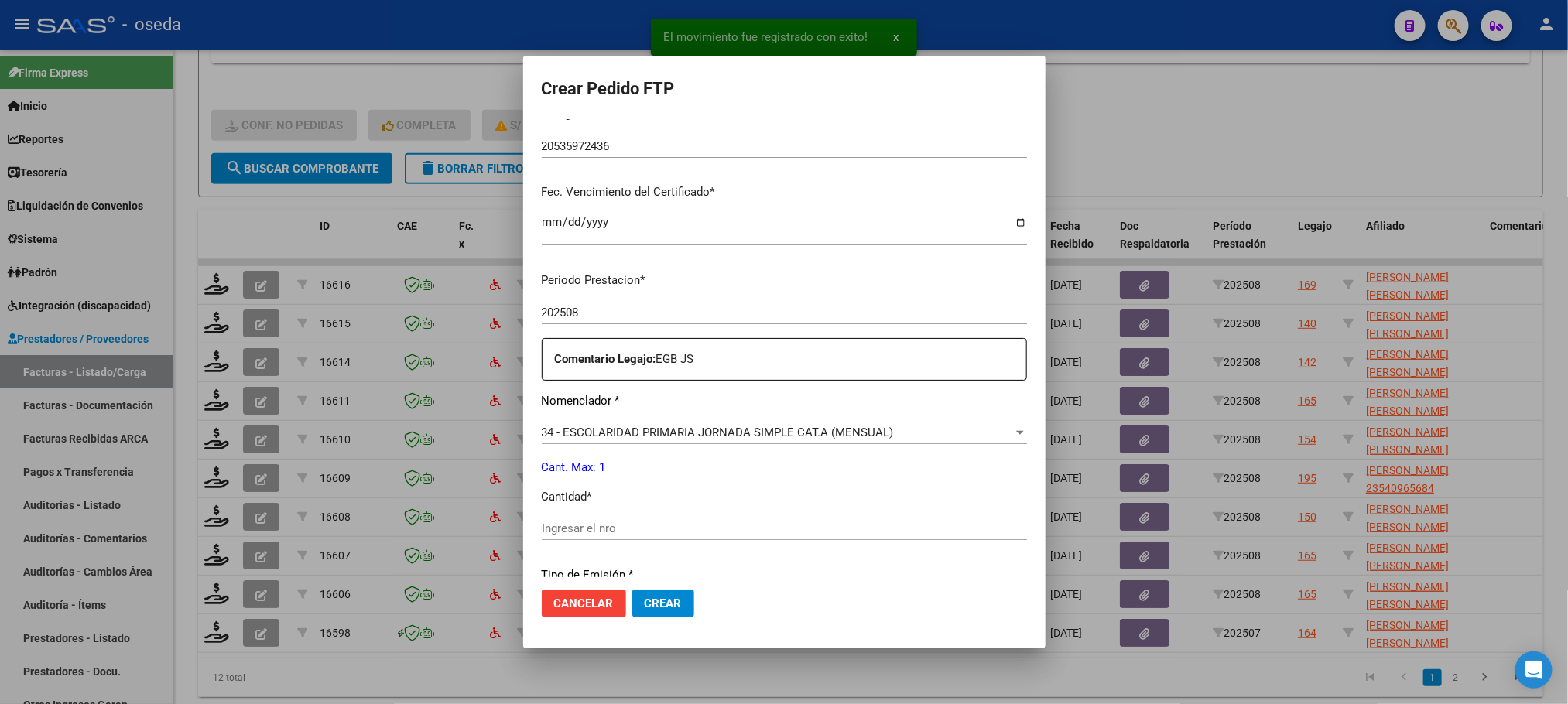
click at [724, 531] on input "Ingresar el nro" at bounding box center [784, 528] width 485 height 14
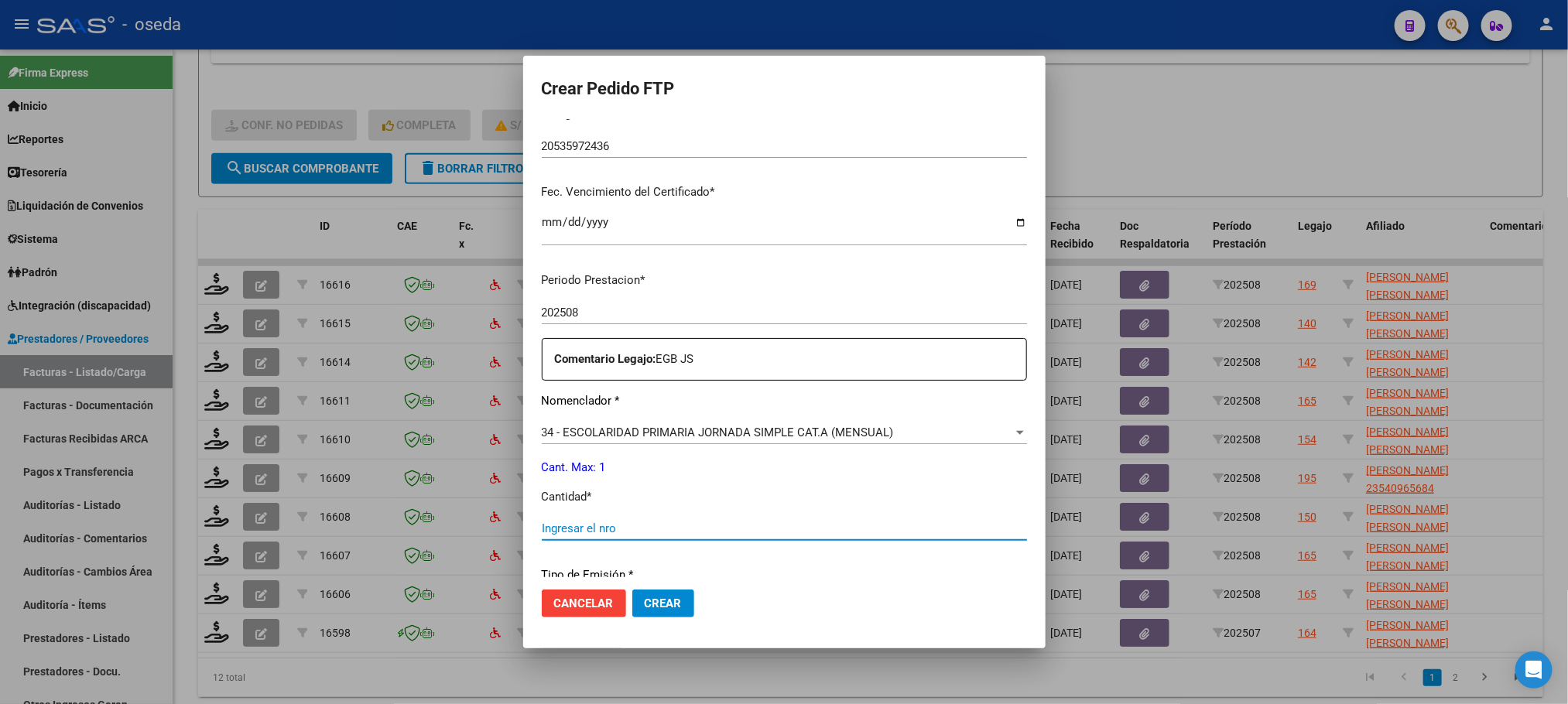
click at [632, 589] on button "Crear" at bounding box center [663, 603] width 62 height 28
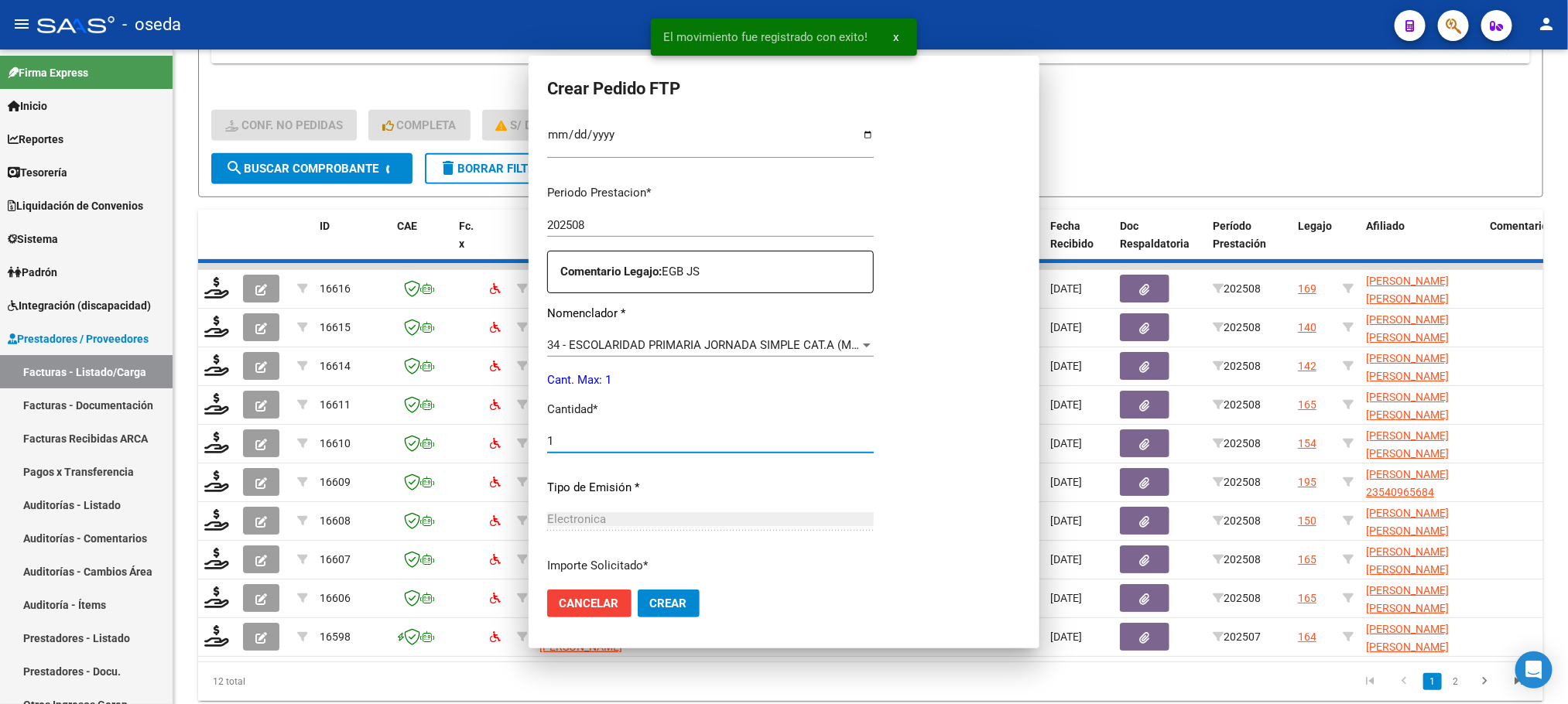
scroll to position [0, 0]
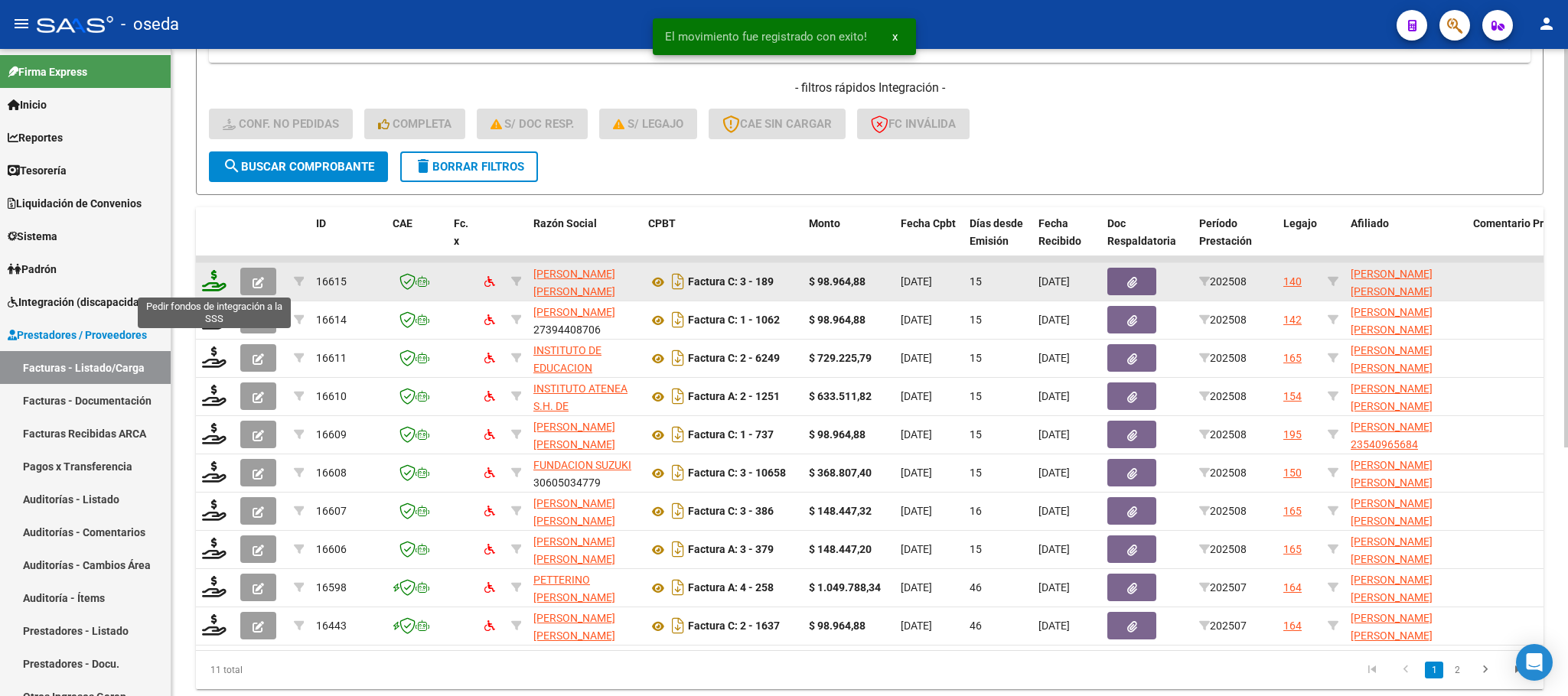
click at [210, 279] on icon at bounding box center [214, 280] width 25 height 22
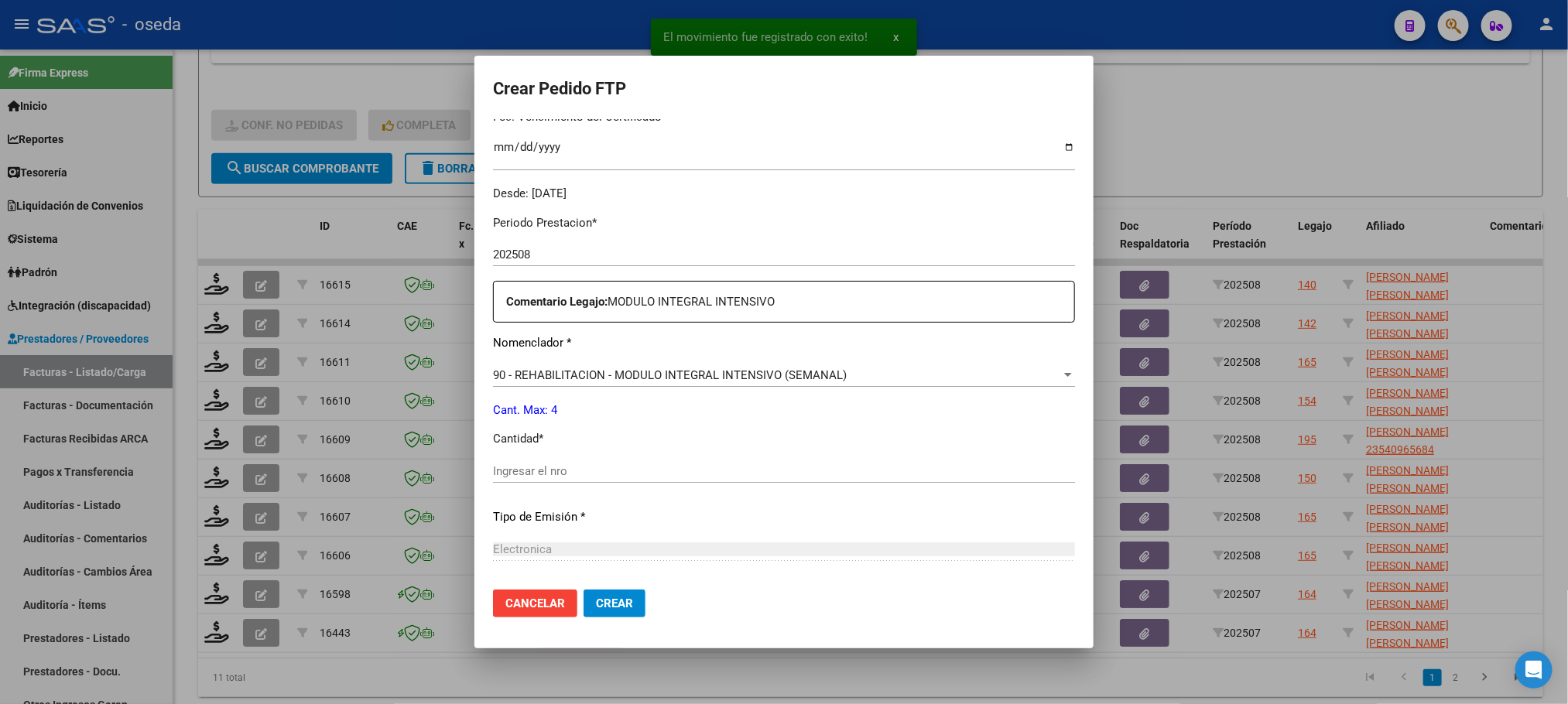
scroll to position [464, 0]
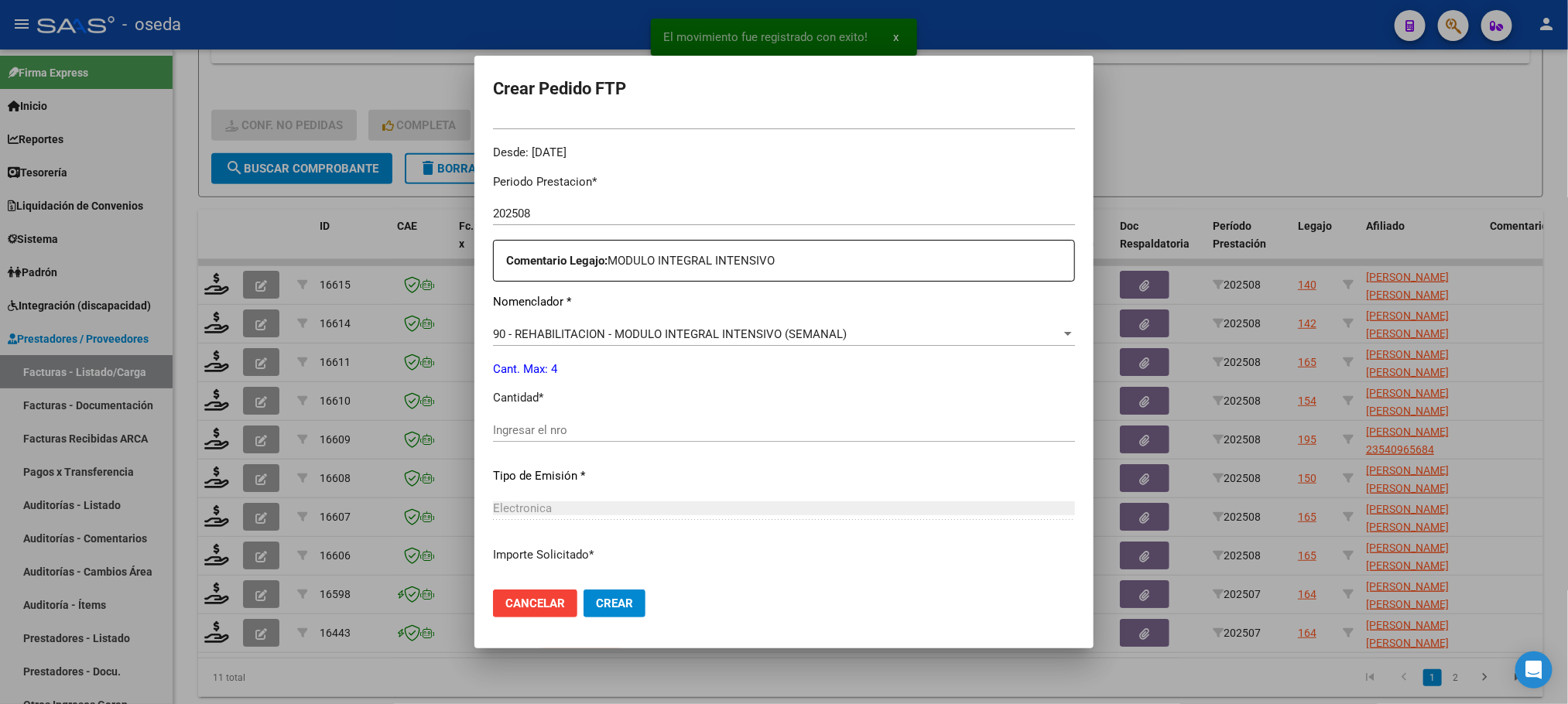
click at [794, 430] on input "Ingresar el nro" at bounding box center [783, 430] width 582 height 14
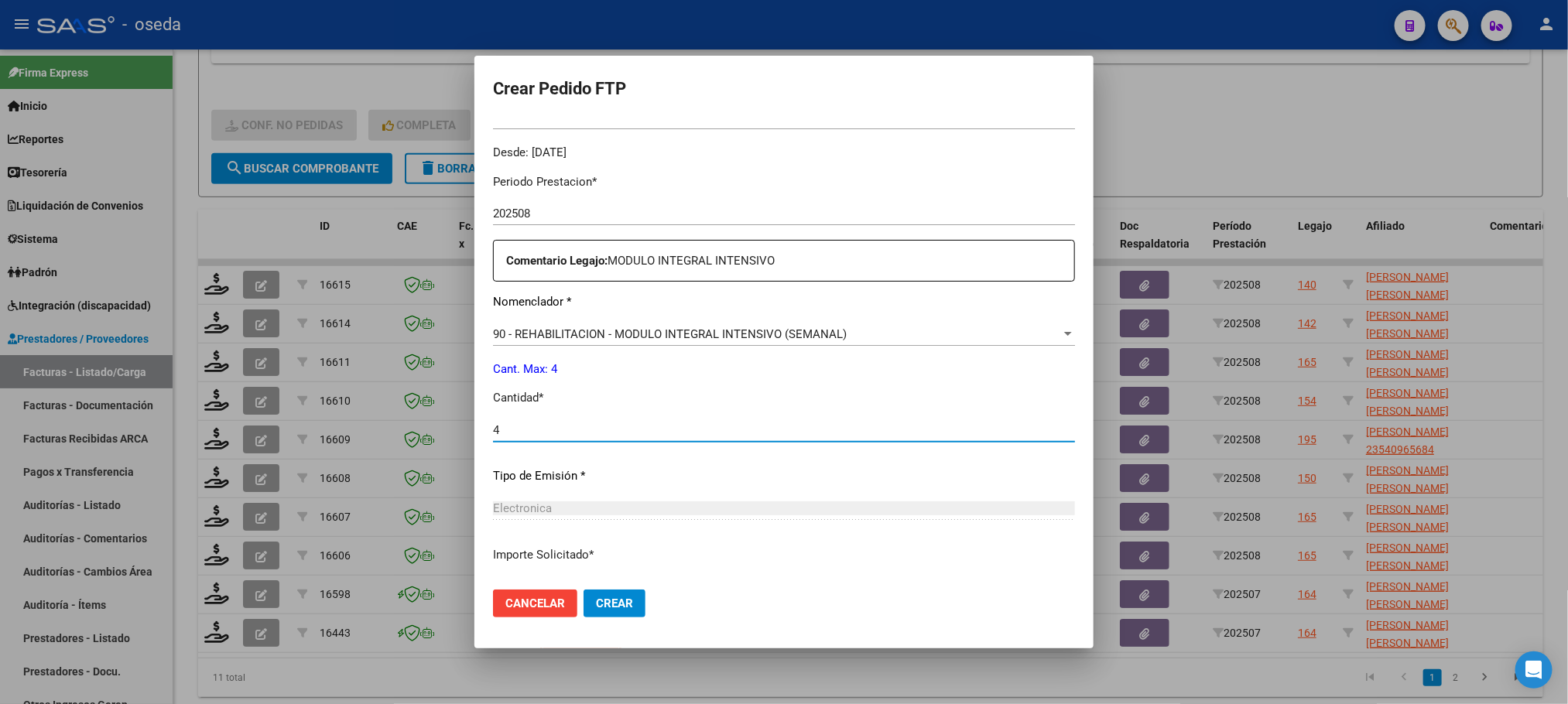
click at [584, 589] on button "Crear" at bounding box center [614, 603] width 62 height 28
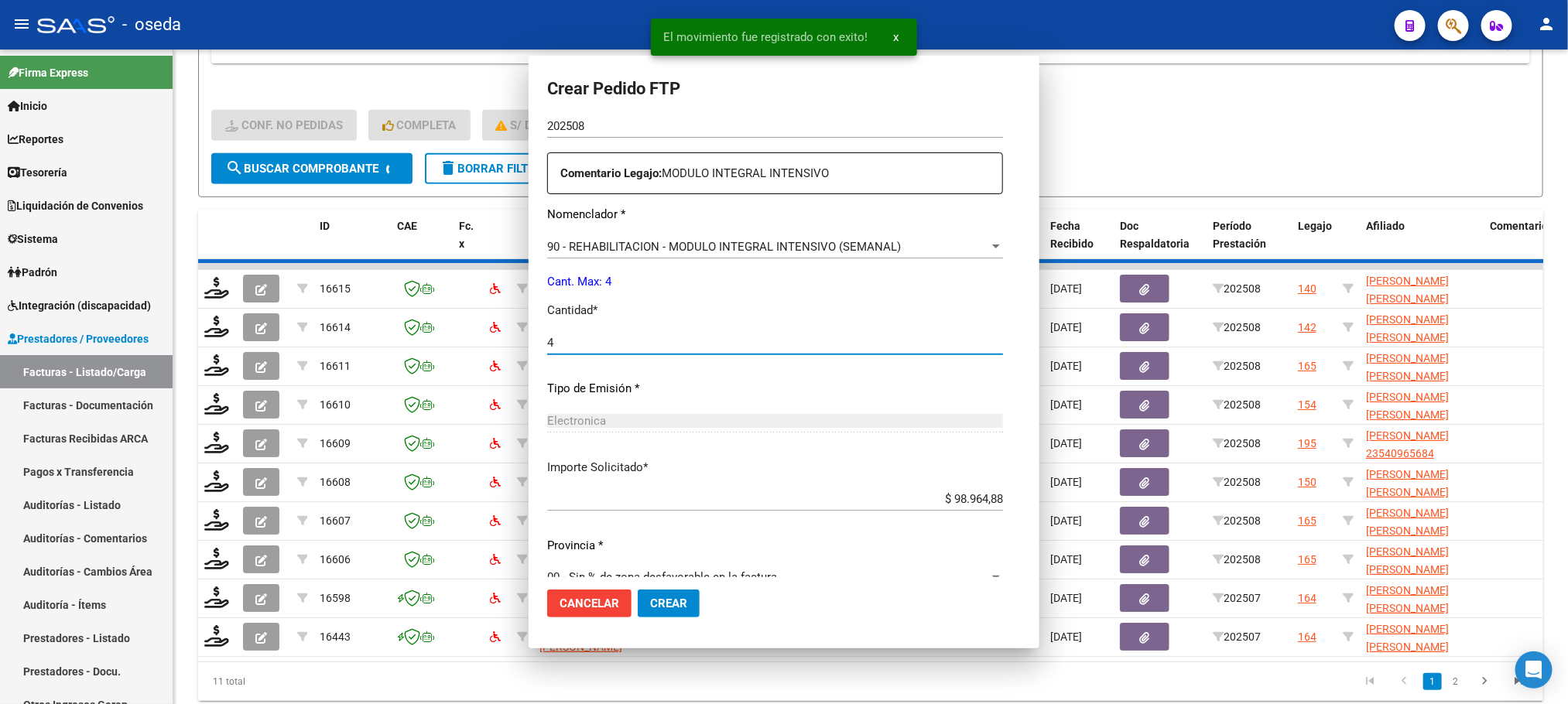
scroll to position [0, 0]
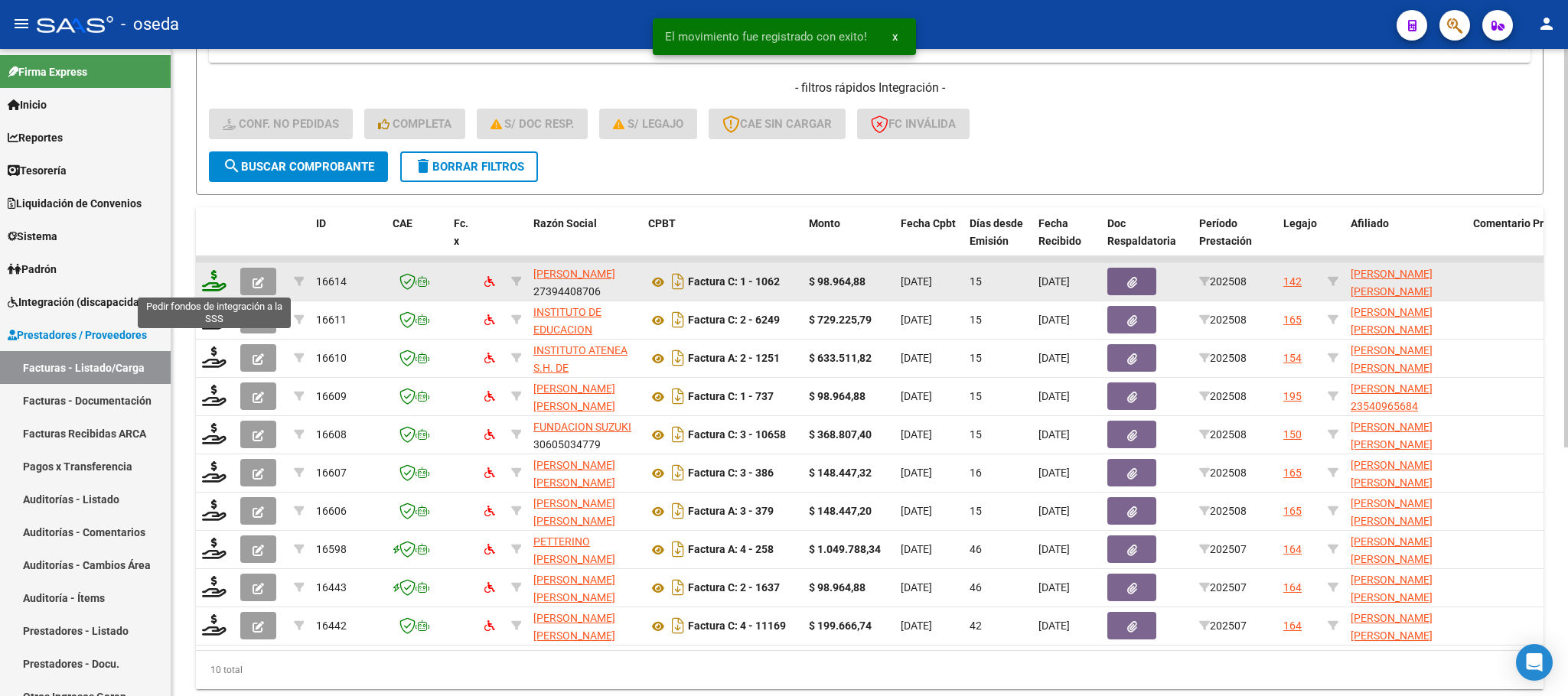
click at [225, 287] on icon at bounding box center [214, 280] width 25 height 22
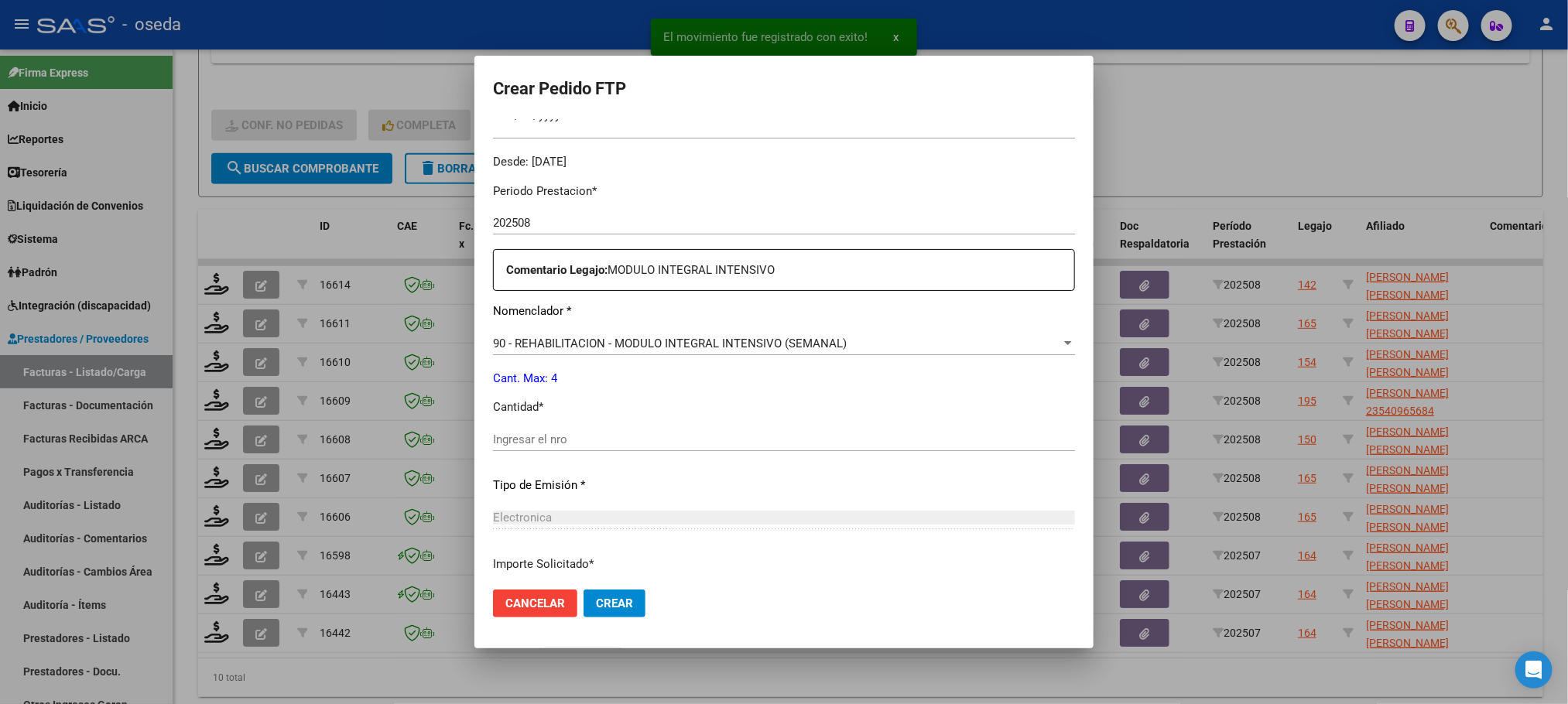
scroll to position [464, 0]
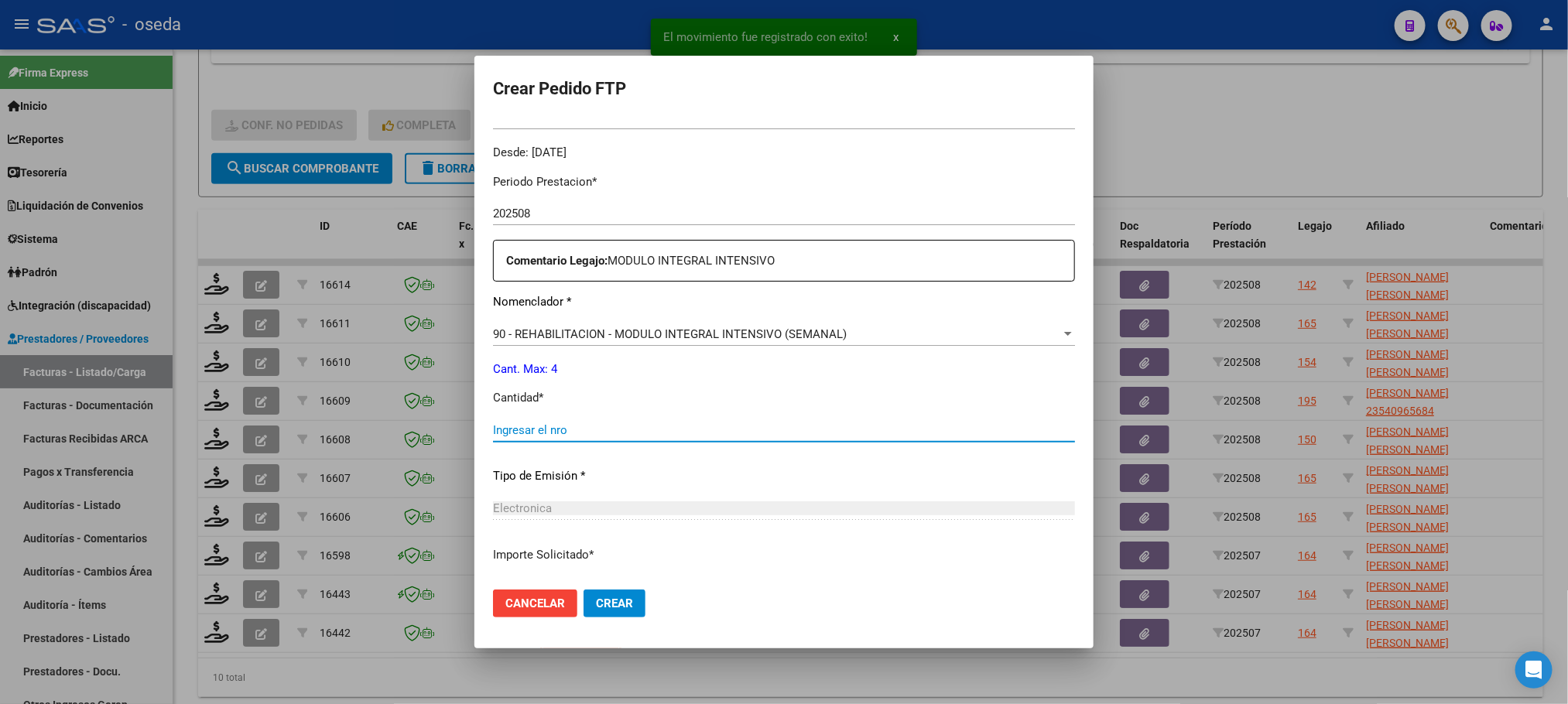
click at [787, 427] on input "Ingresar el nro" at bounding box center [783, 430] width 582 height 14
click at [584, 589] on button "Crear" at bounding box center [614, 603] width 62 height 28
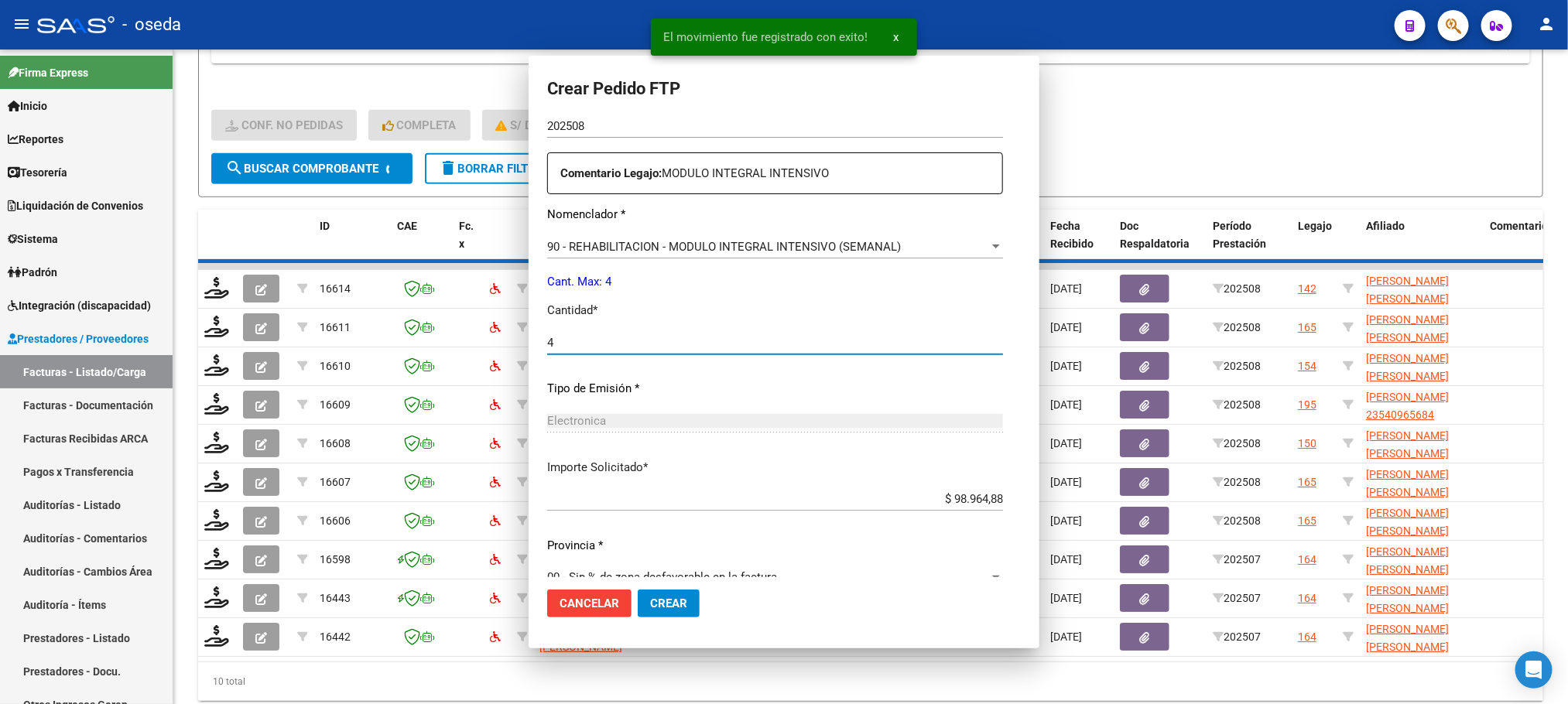
scroll to position [0, 0]
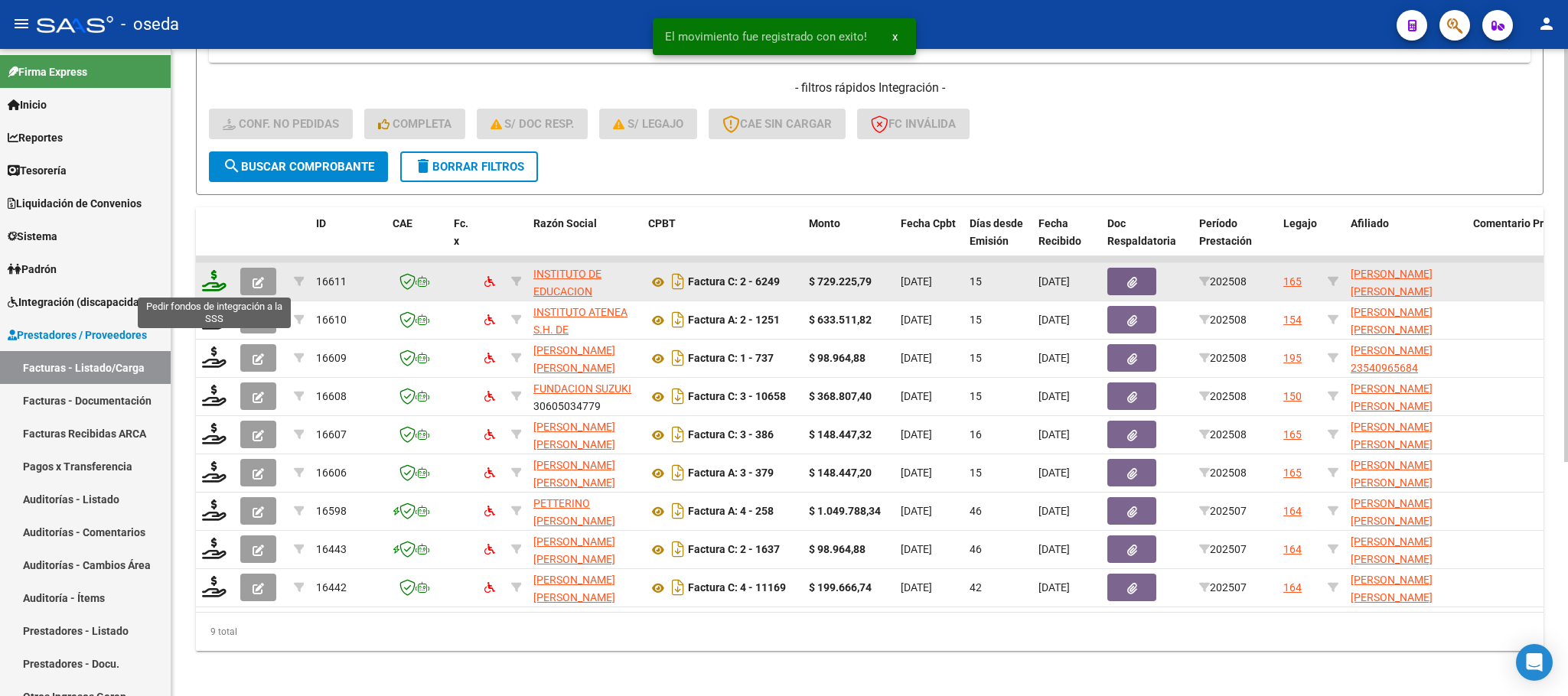
click at [208, 280] on icon at bounding box center [214, 280] width 25 height 22
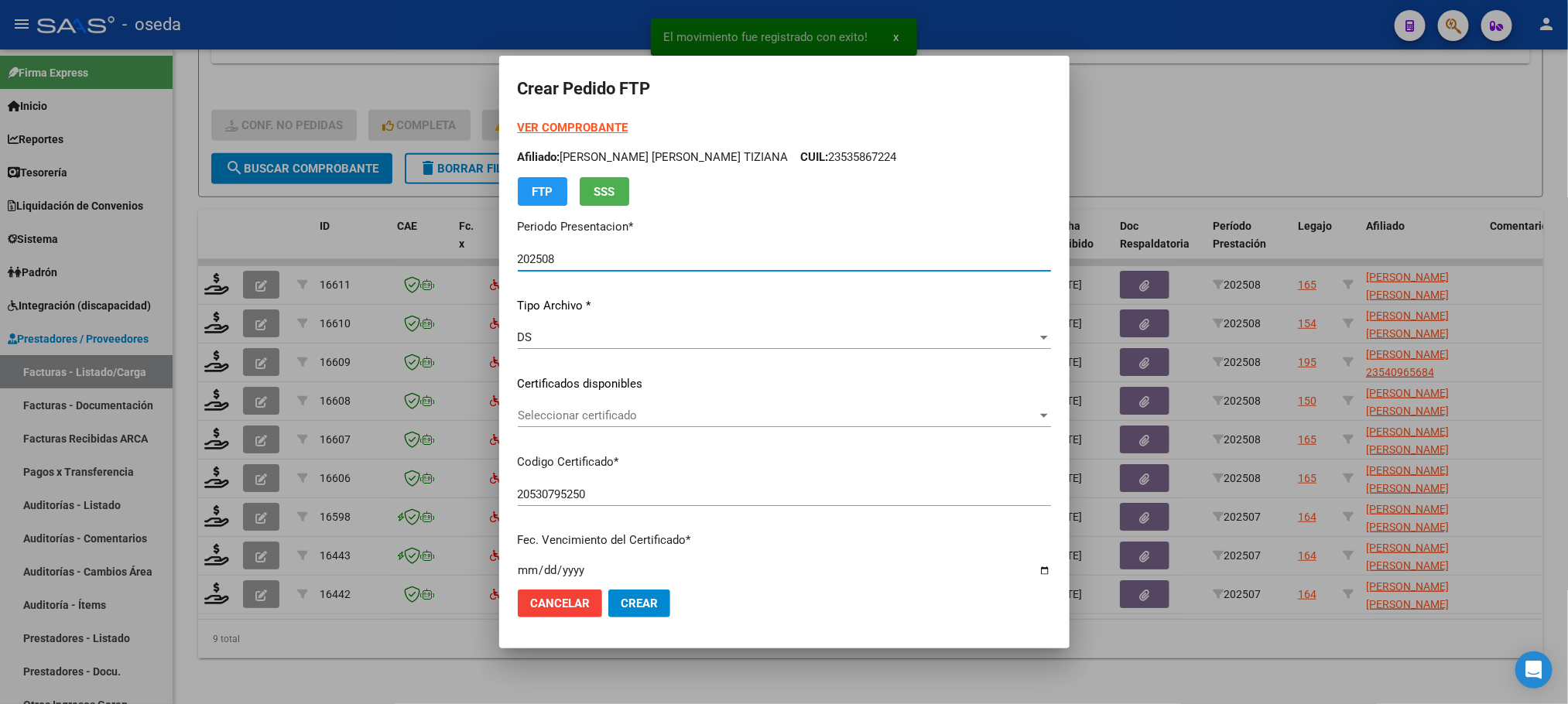
scroll to position [464, 0]
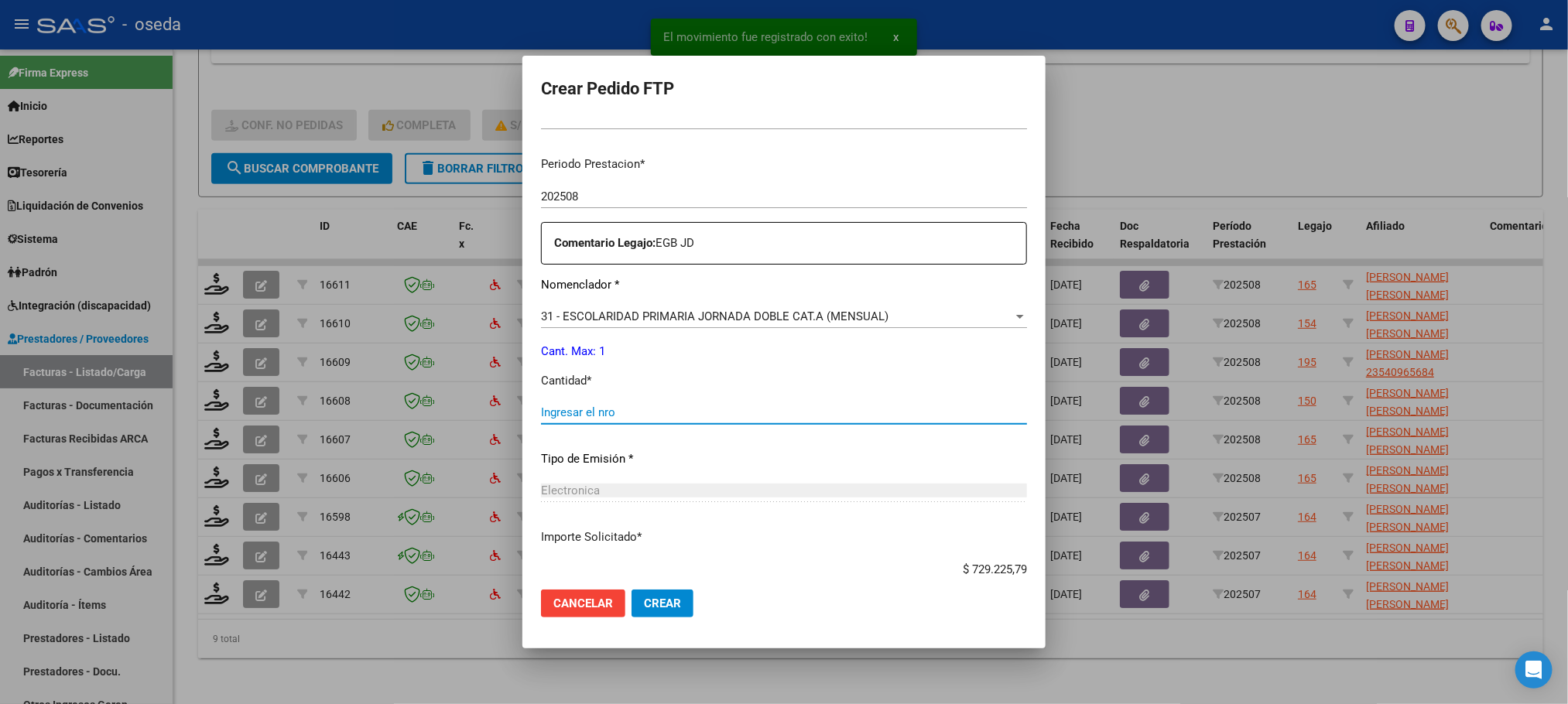
click at [857, 409] on input "Ingresar el nro" at bounding box center [784, 412] width 486 height 14
click at [631, 589] on button "Crear" at bounding box center [662, 603] width 62 height 28
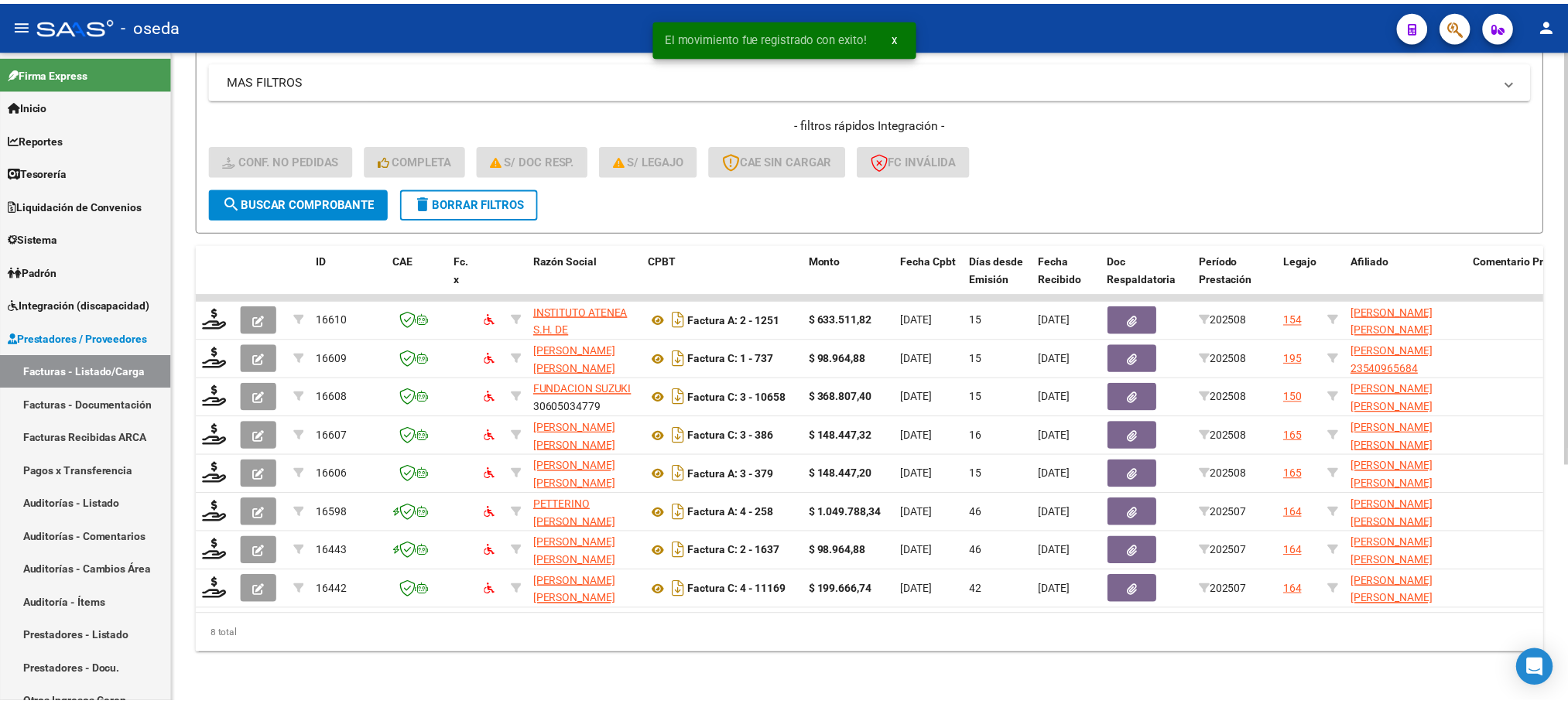
scroll to position [332, 0]
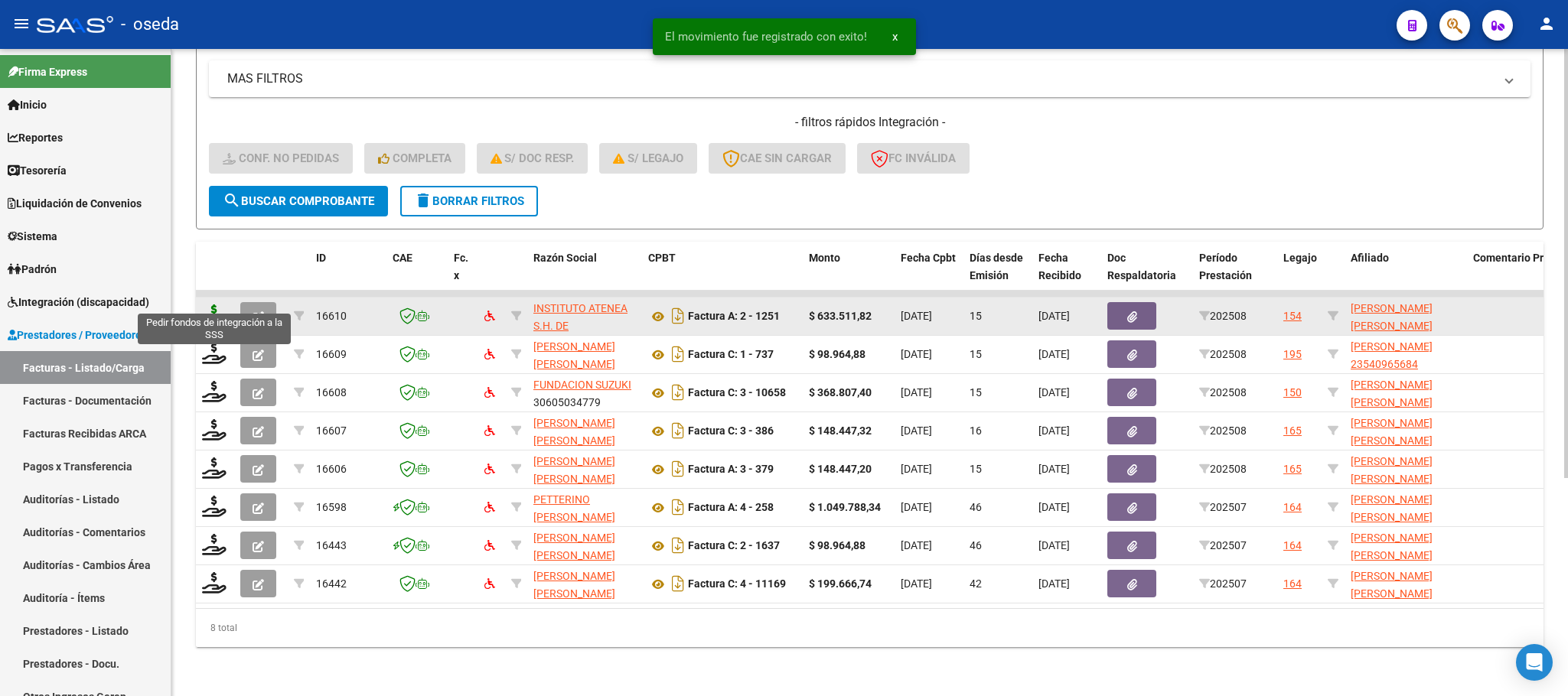
click at [202, 304] on icon at bounding box center [214, 314] width 25 height 22
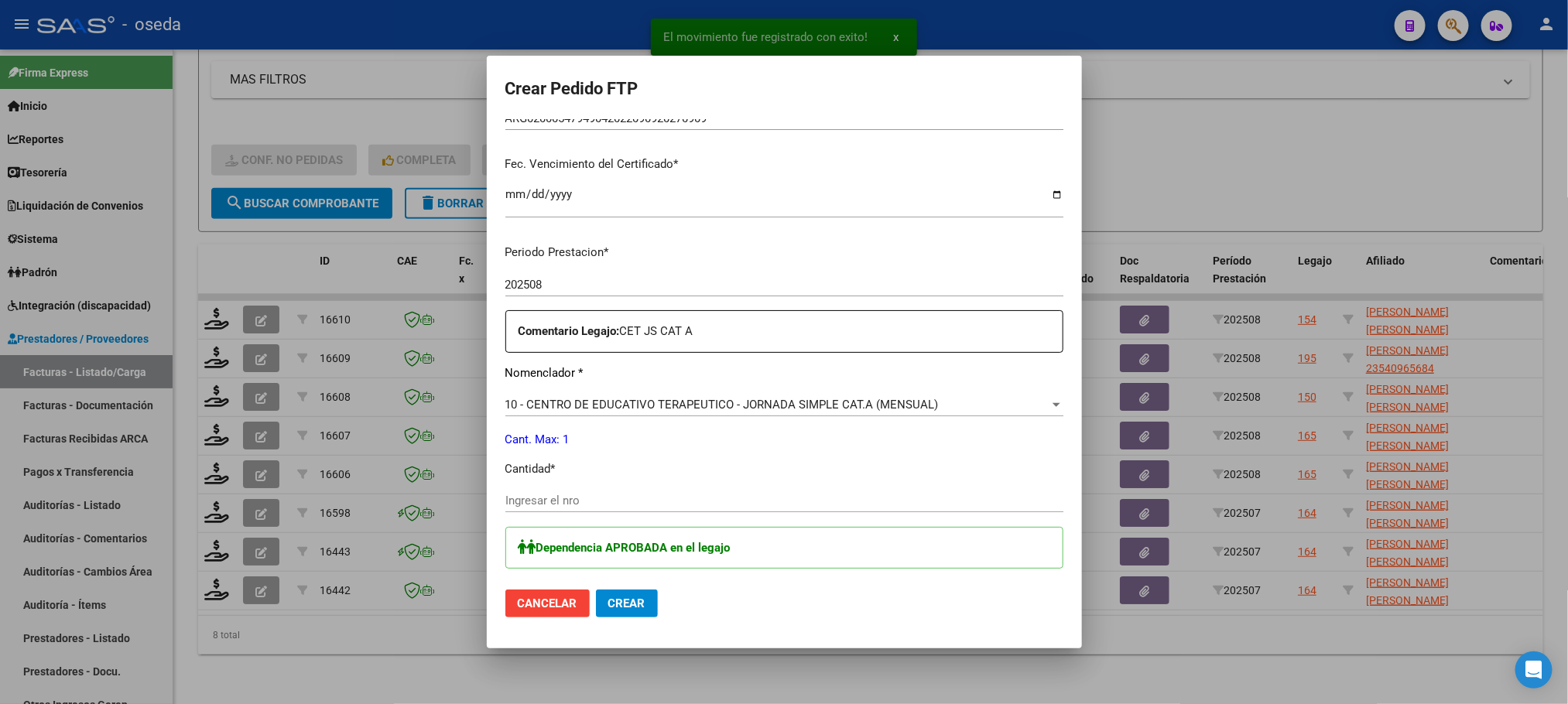
scroll to position [464, 0]
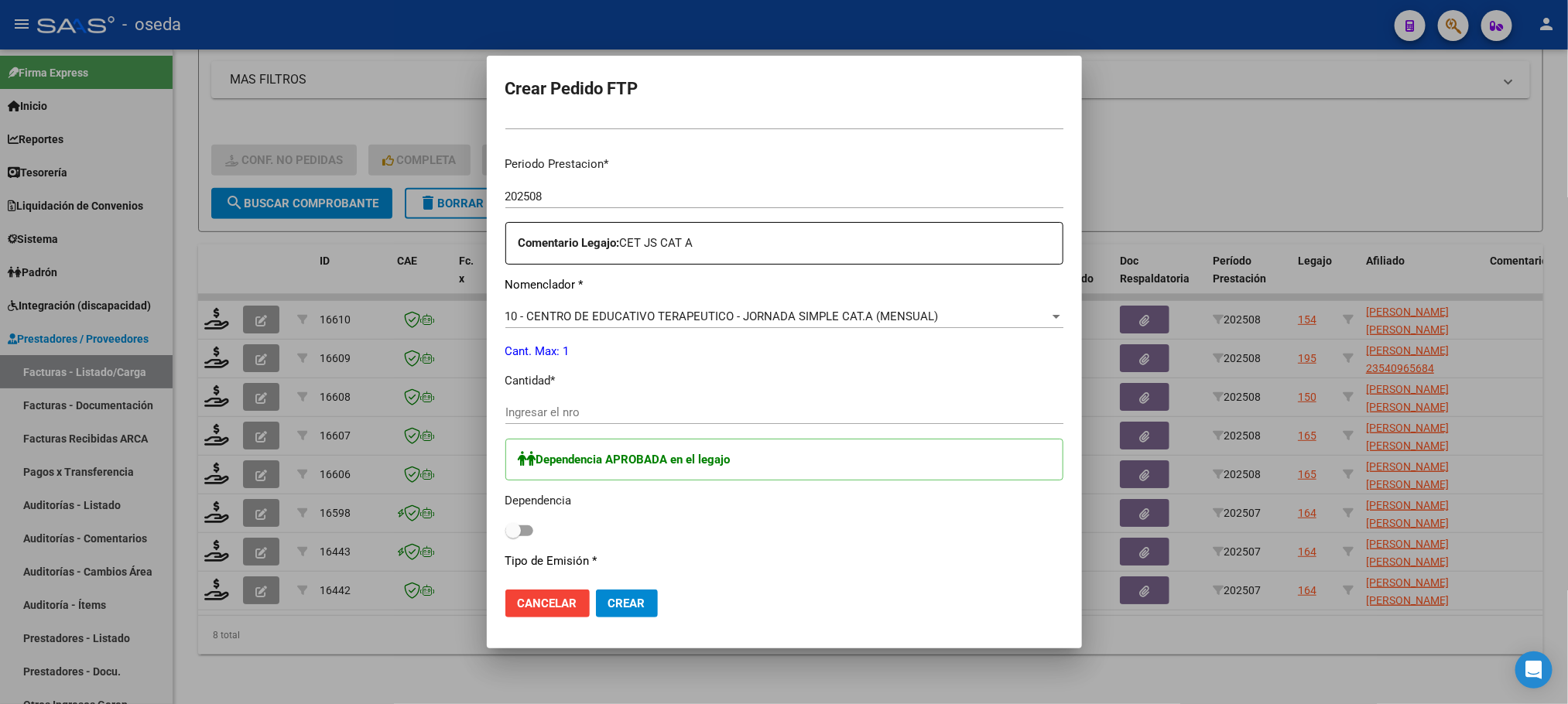
click at [717, 418] on input "Ingresar el nro" at bounding box center [784, 412] width 558 height 14
click at [509, 530] on span at bounding box center [513, 530] width 15 height 15
click at [512, 536] on input "checkbox" at bounding box center [512, 536] width 1 height 1
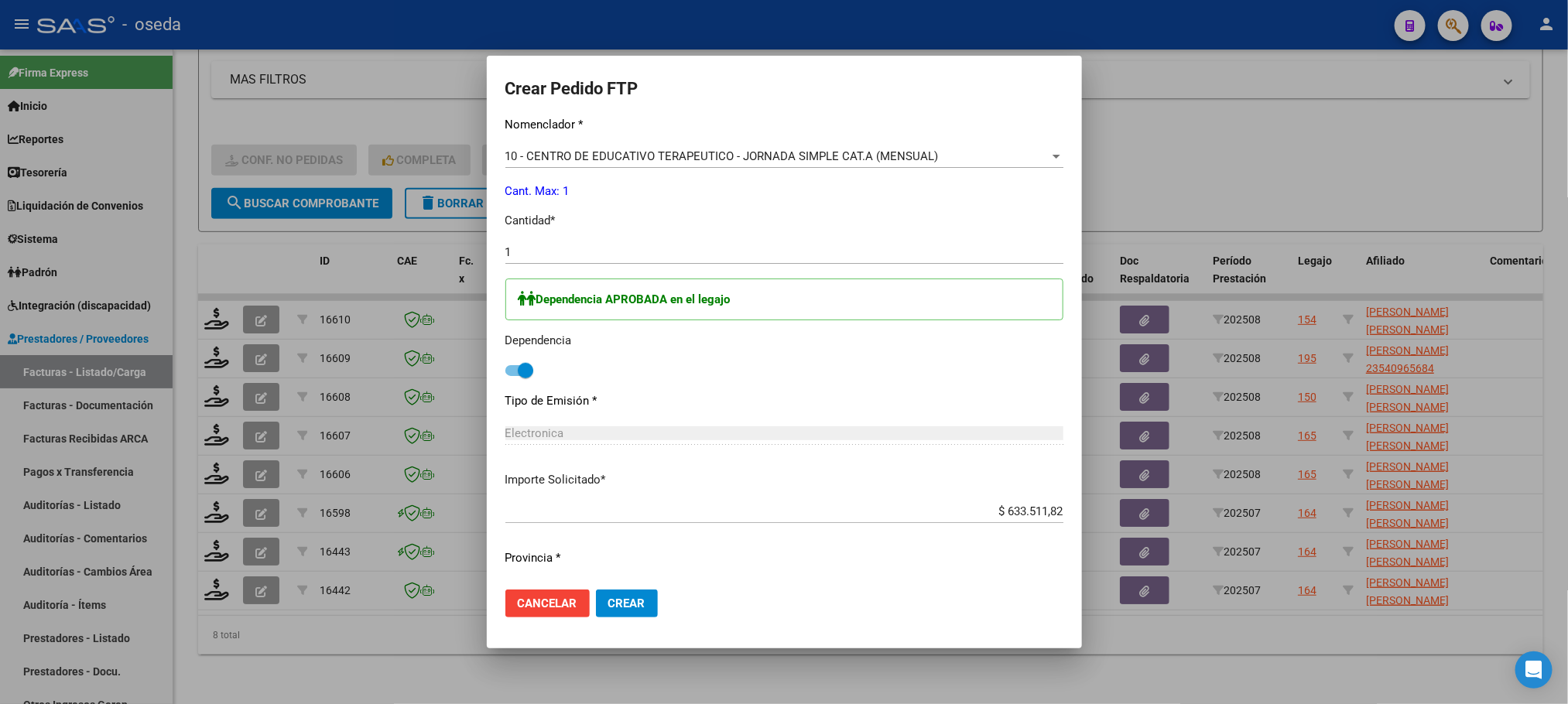
scroll to position [662, 0]
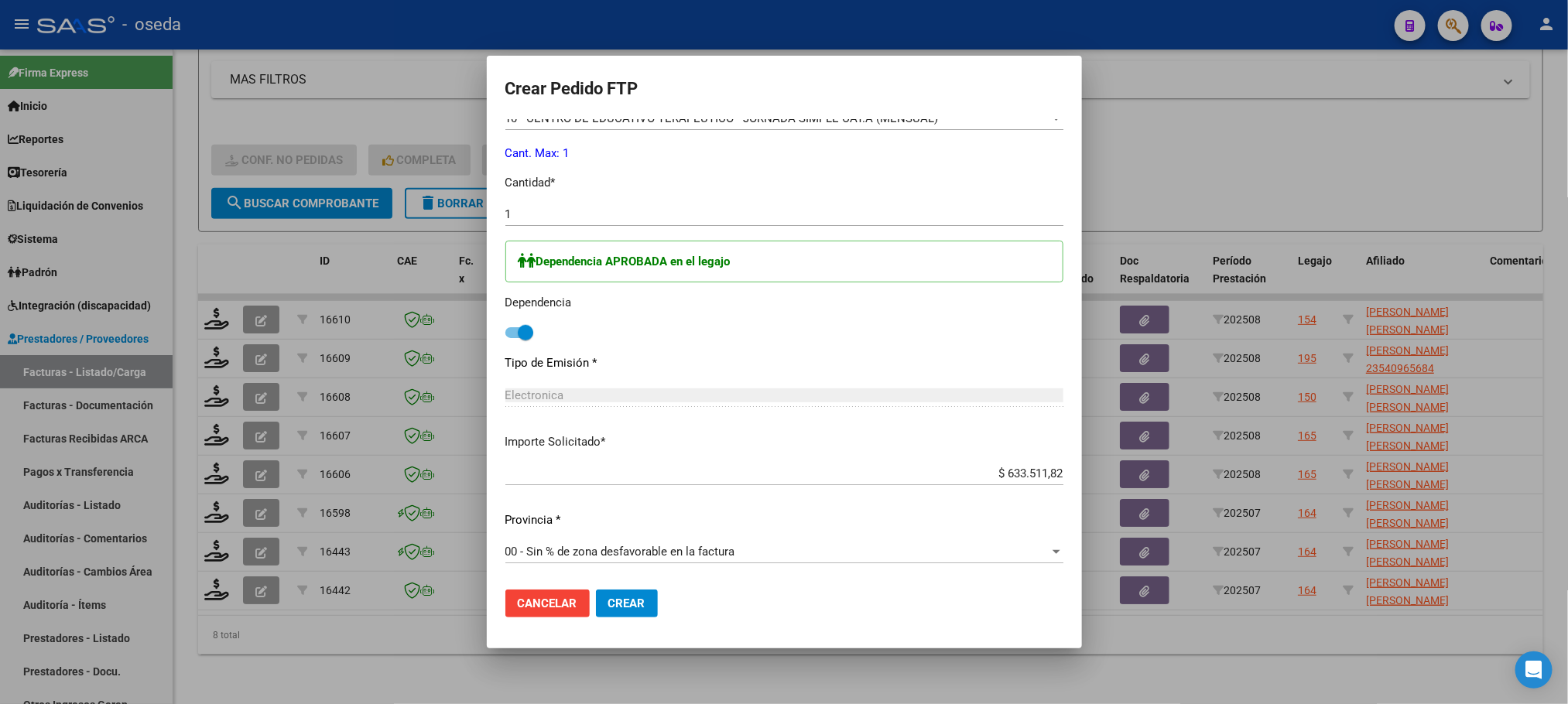
click at [614, 606] on span "Crear" at bounding box center [627, 603] width 37 height 14
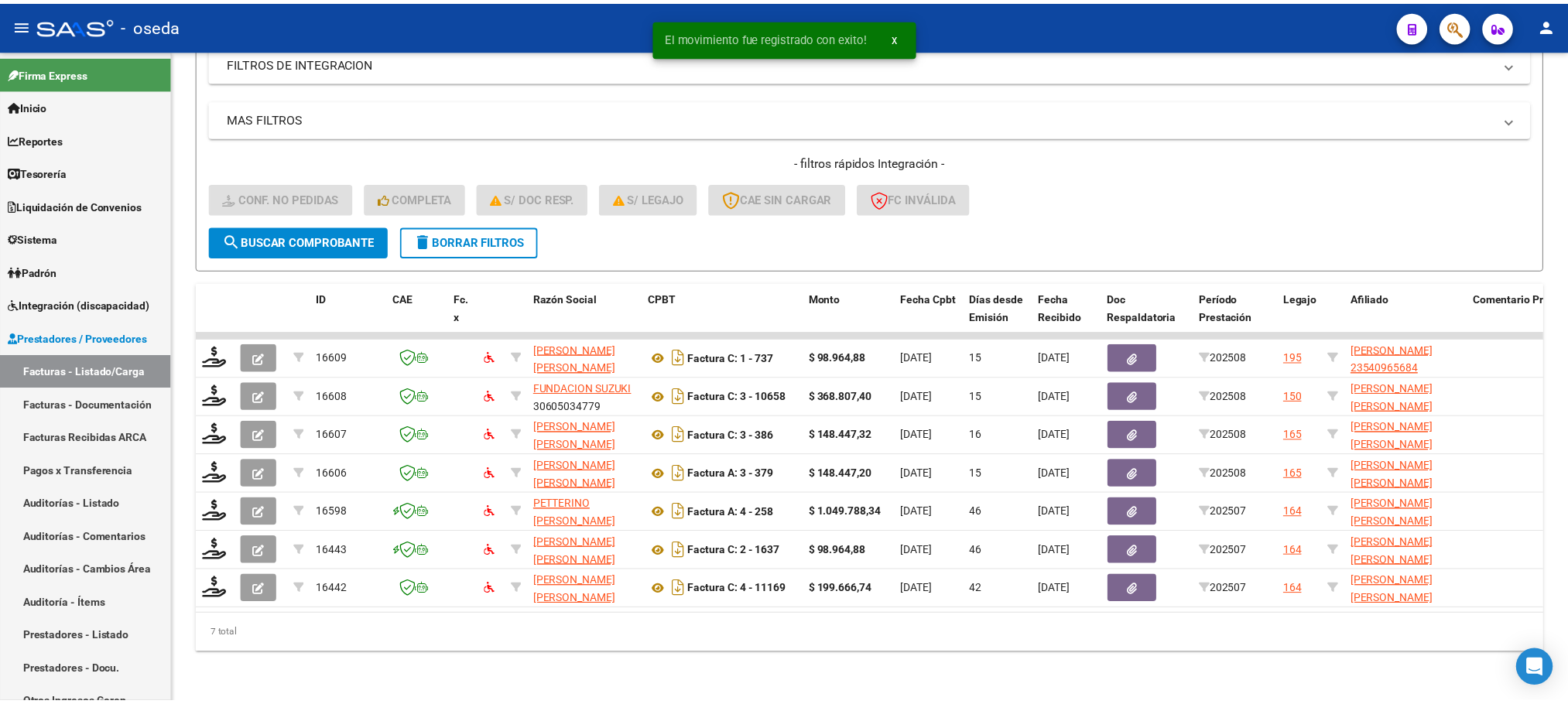
scroll to position [292, 0]
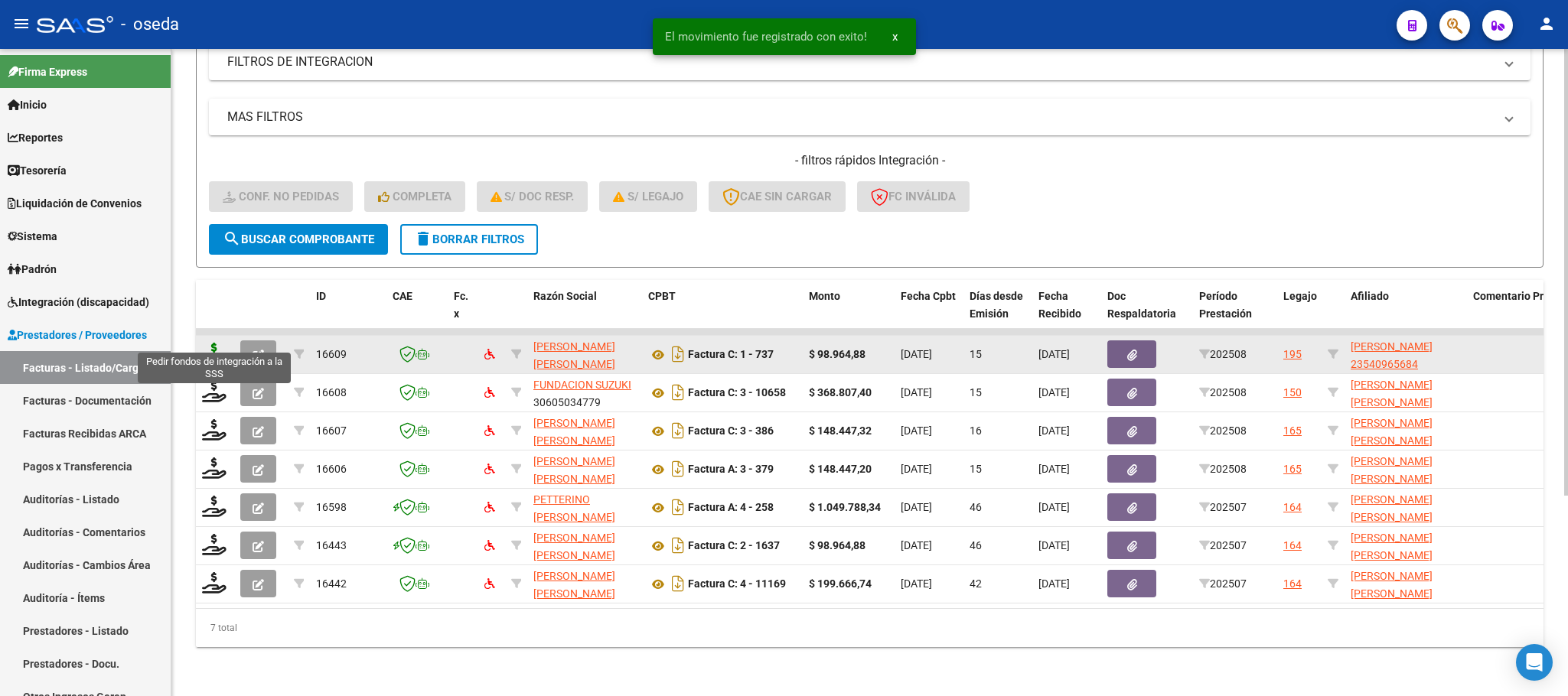
click at [209, 342] on icon at bounding box center [214, 353] width 25 height 22
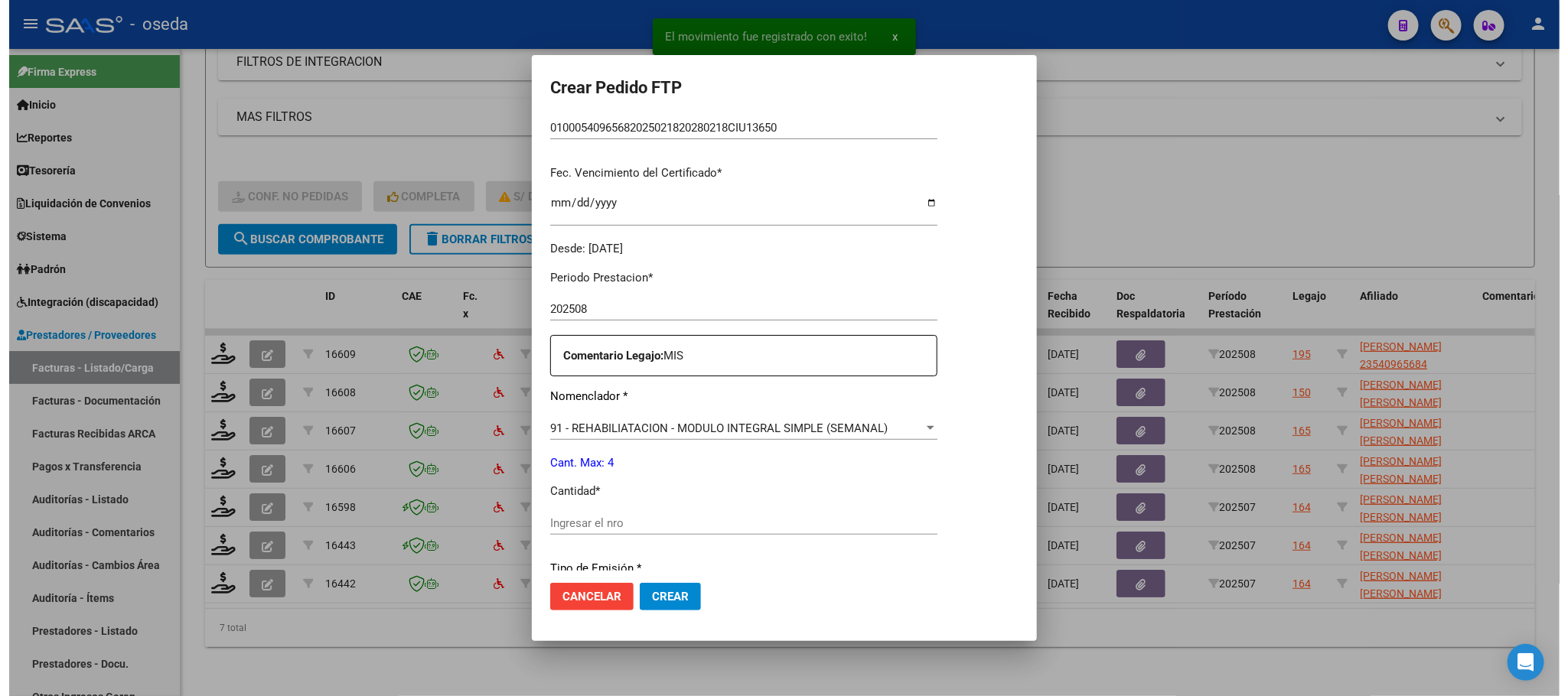
scroll to position [459, 0]
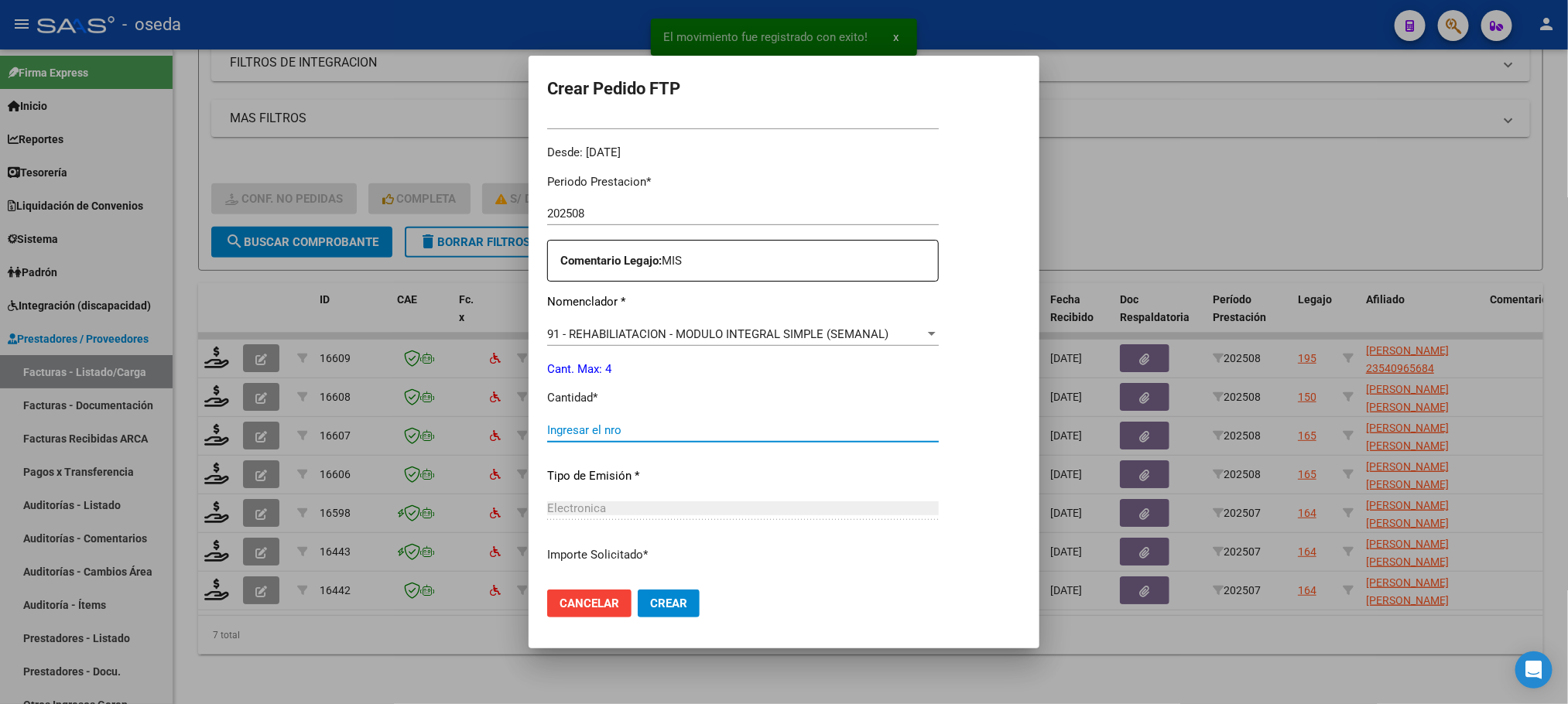
click at [671, 423] on input "Ingresar el nro" at bounding box center [743, 430] width 392 height 14
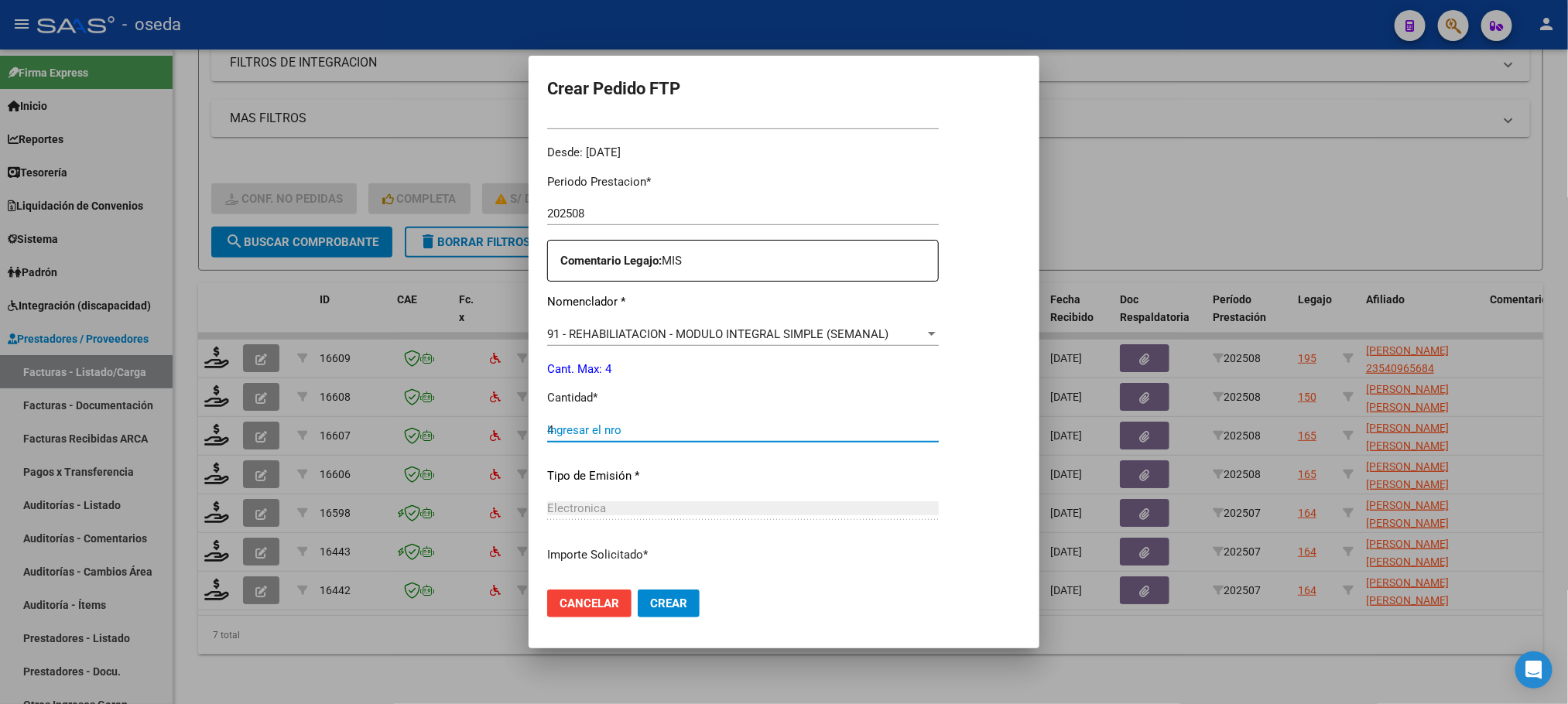
click at [638, 589] on button "Crear" at bounding box center [669, 603] width 62 height 28
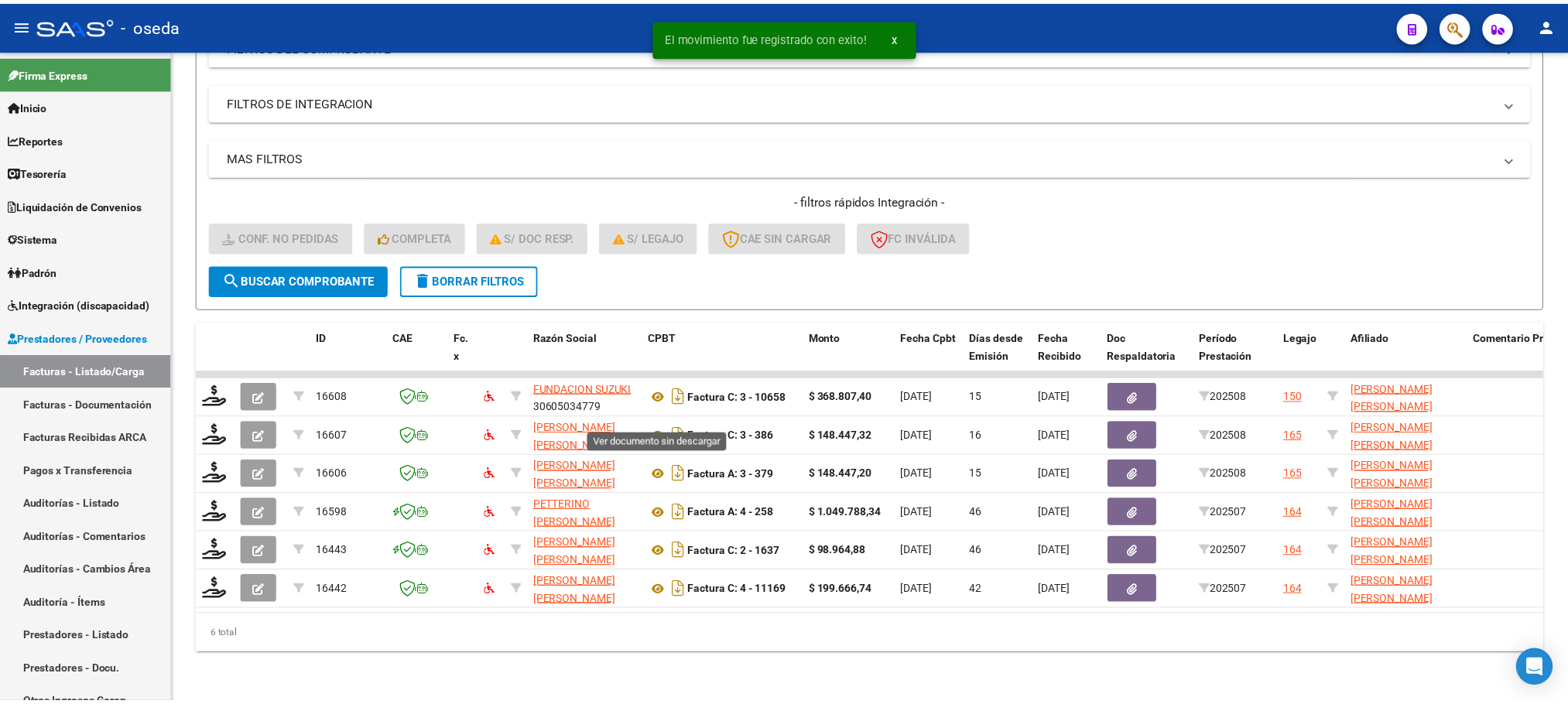
scroll to position [254, 0]
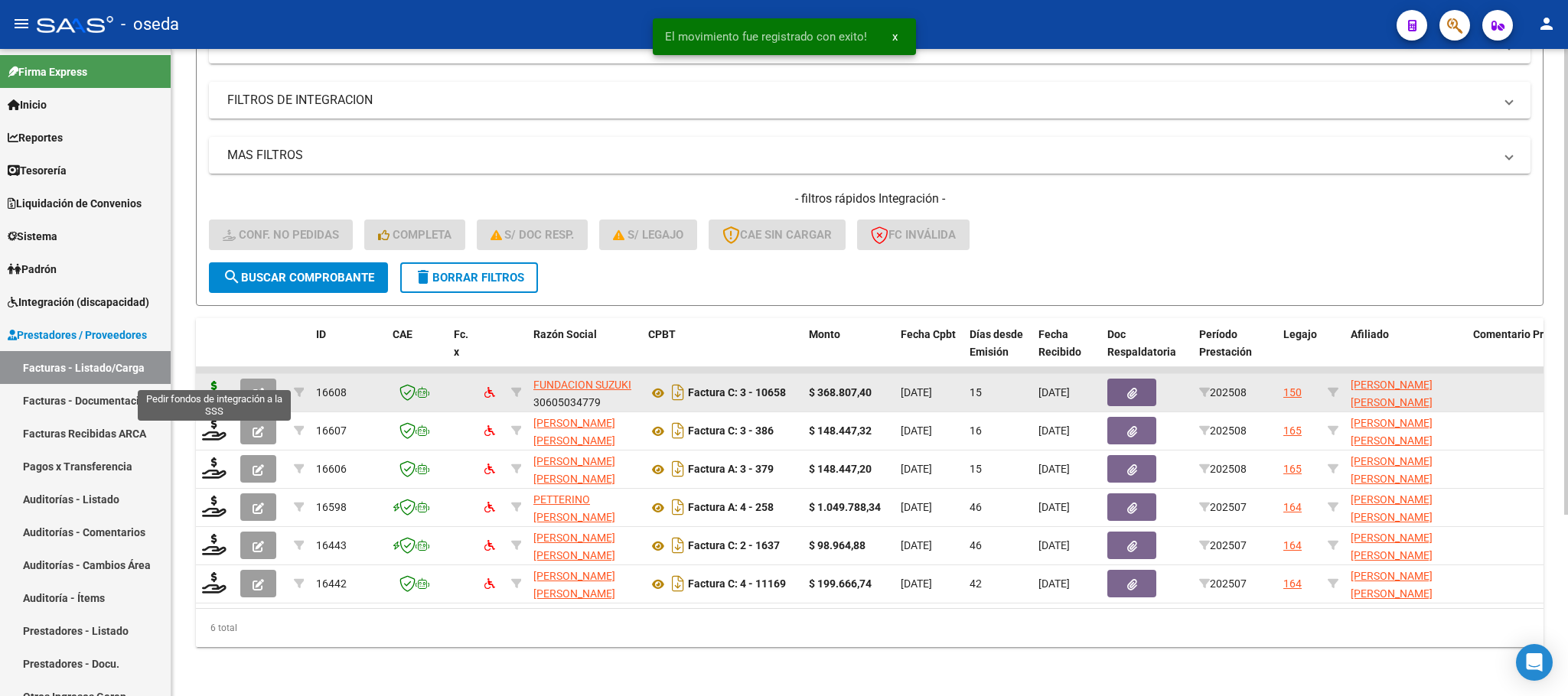
click at [220, 381] on icon at bounding box center [214, 391] width 25 height 22
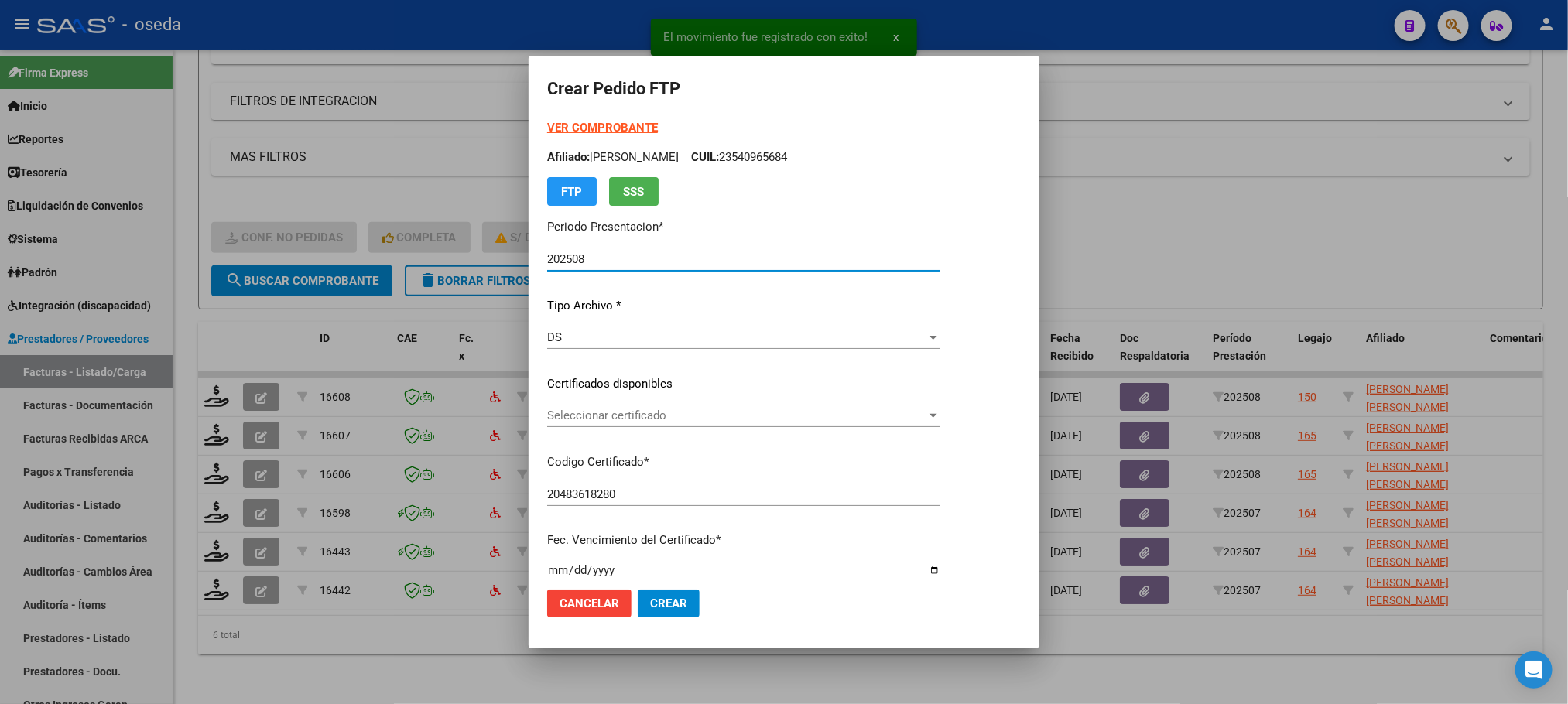
scroll to position [464, 0]
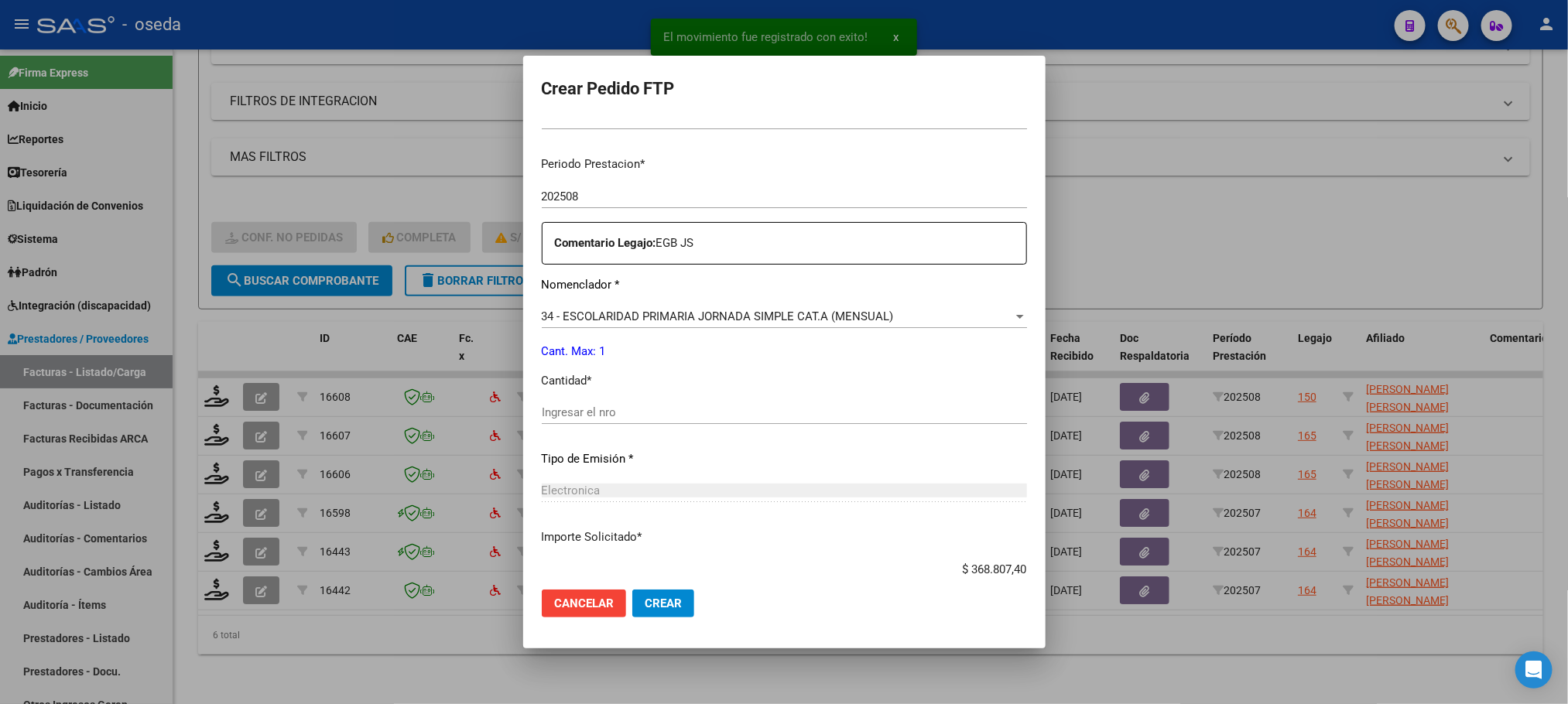
click at [725, 409] on input "Ingresar el nro" at bounding box center [784, 412] width 485 height 14
click at [632, 589] on button "Crear" at bounding box center [663, 603] width 62 height 28
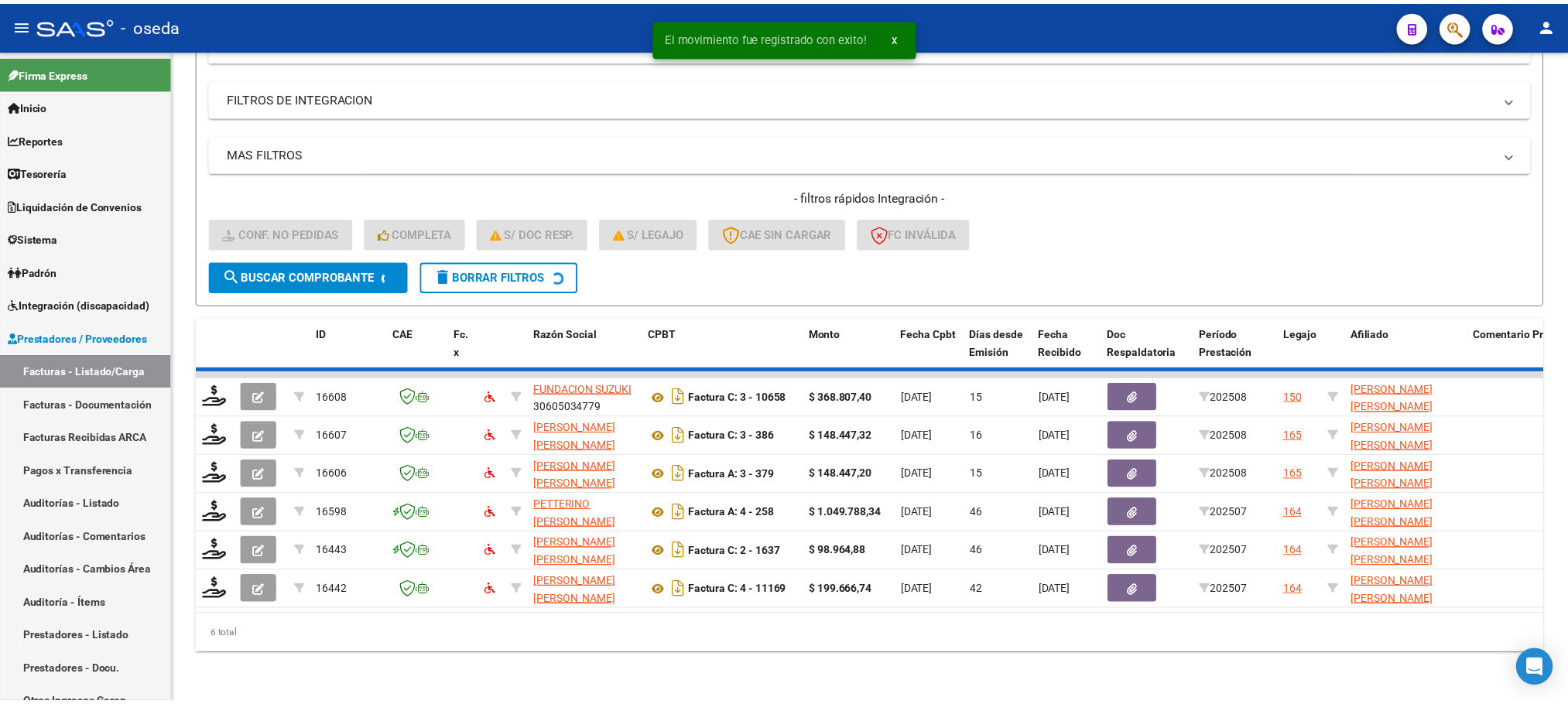
scroll to position [216, 0]
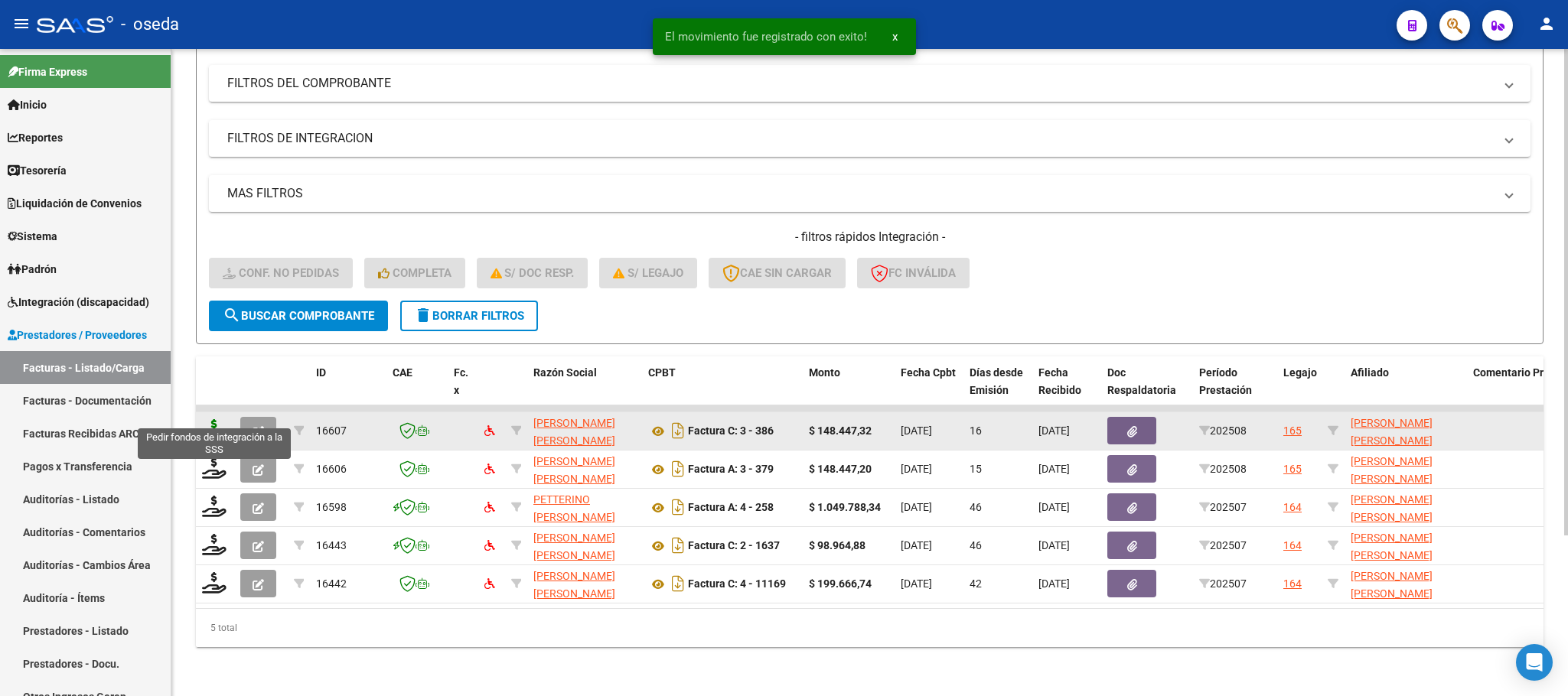
click at [218, 419] on icon at bounding box center [214, 429] width 25 height 22
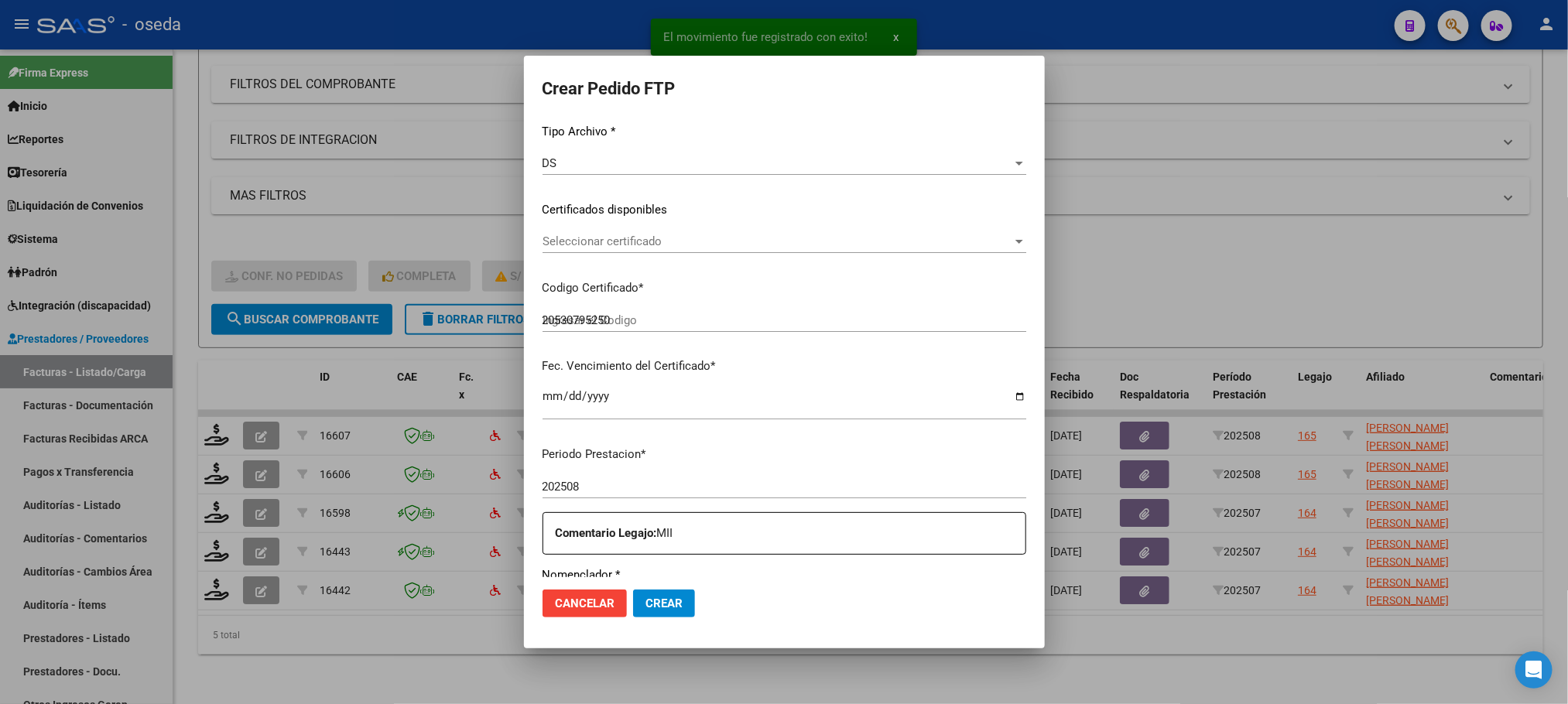
scroll to position [348, 0]
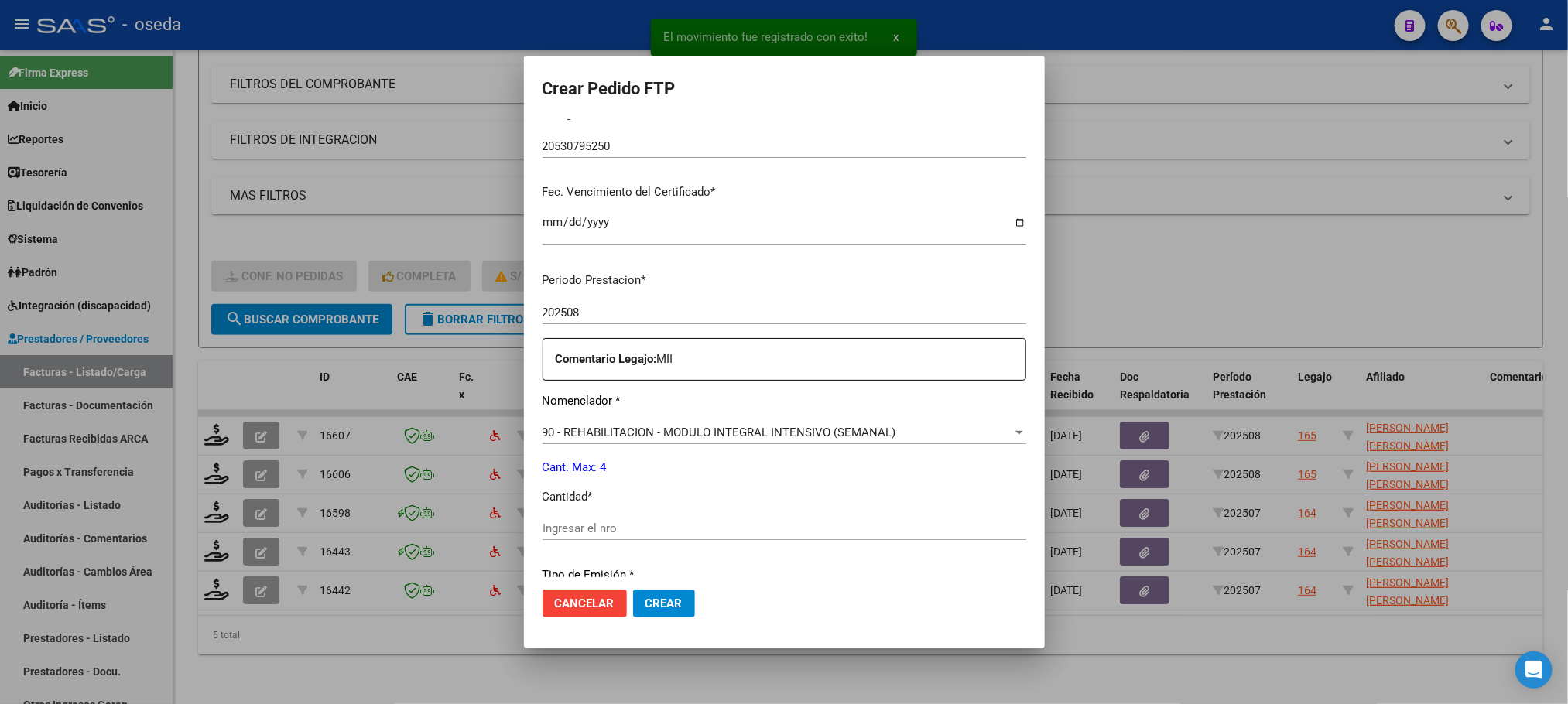
click at [716, 523] on input "Ingresar el nro" at bounding box center [784, 528] width 484 height 14
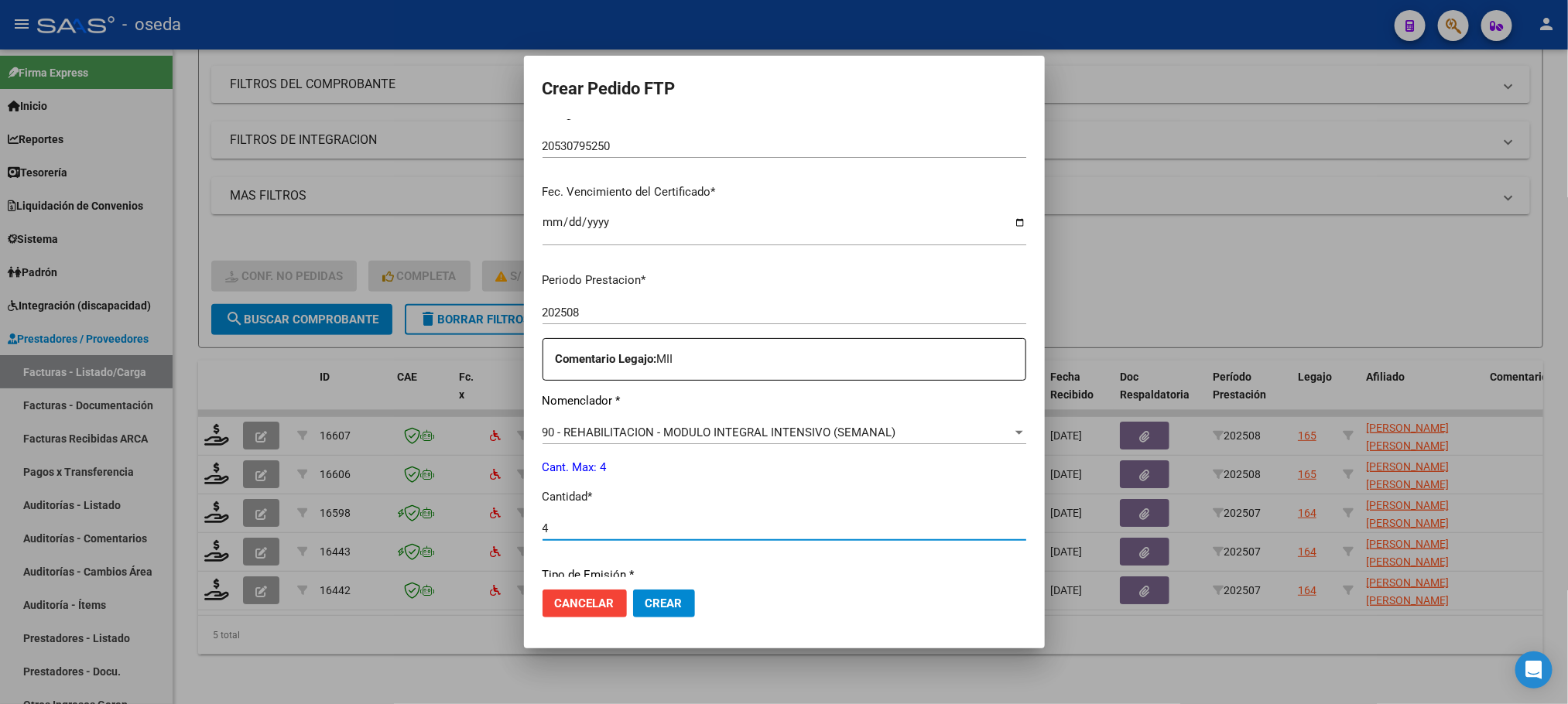
click at [633, 589] on button "Crear" at bounding box center [664, 603] width 62 height 28
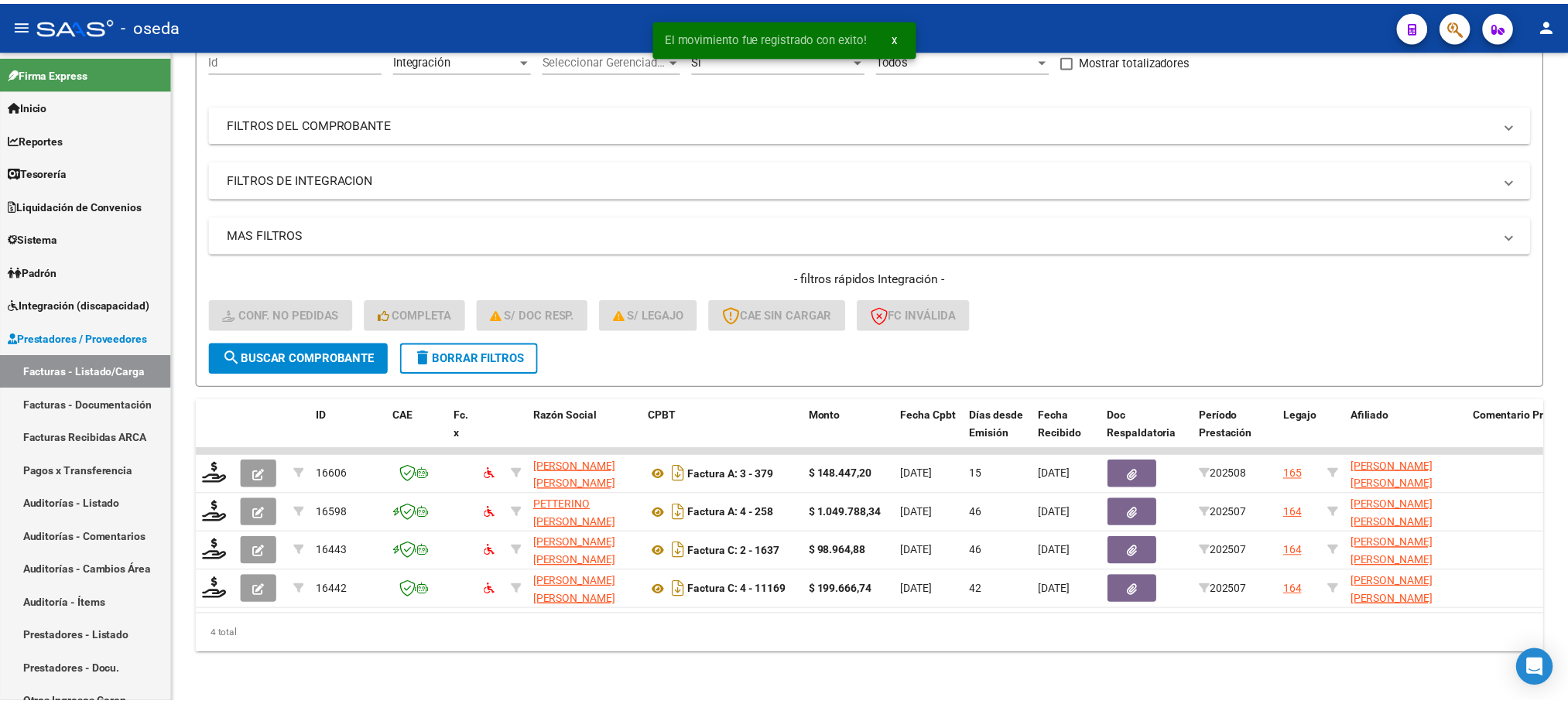
scroll to position [177, 0]
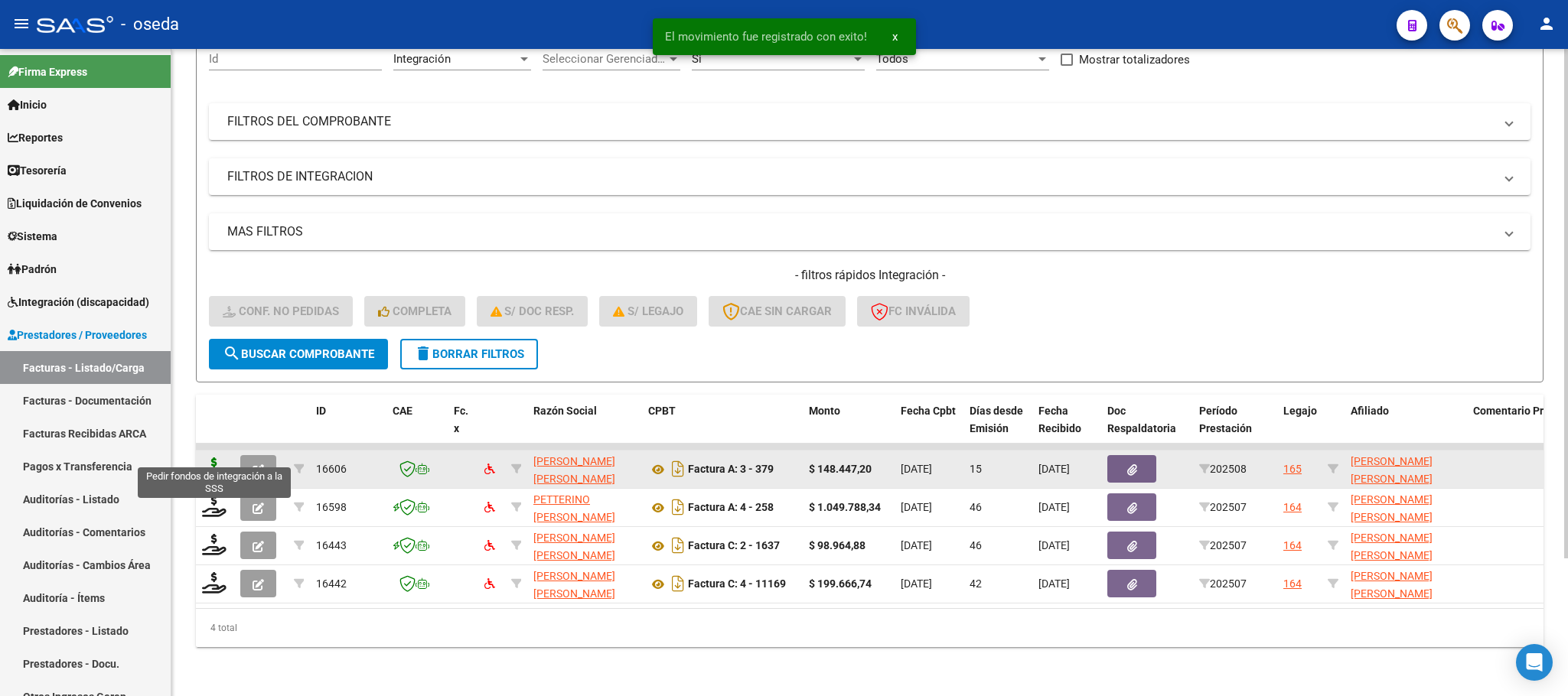
click at [209, 457] on icon at bounding box center [214, 468] width 25 height 22
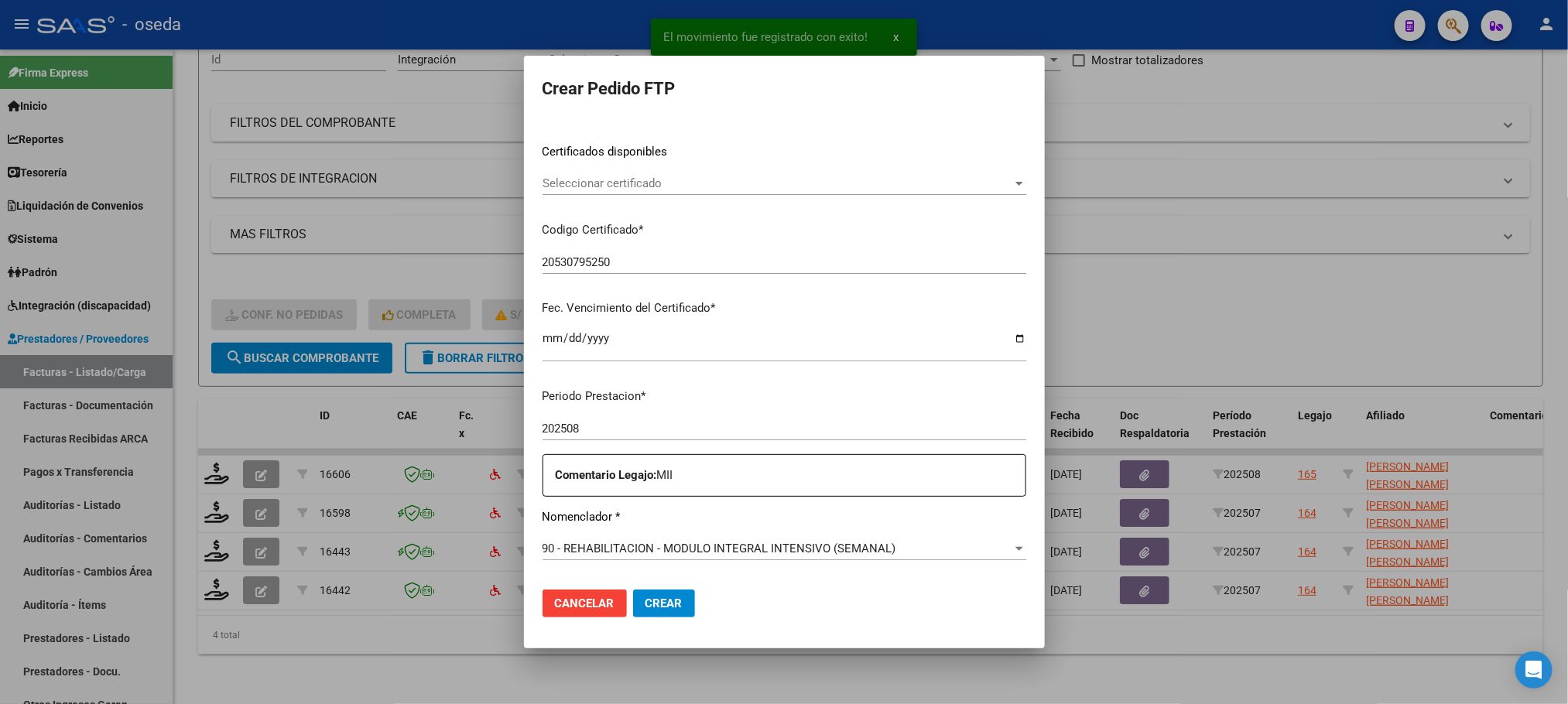
scroll to position [464, 0]
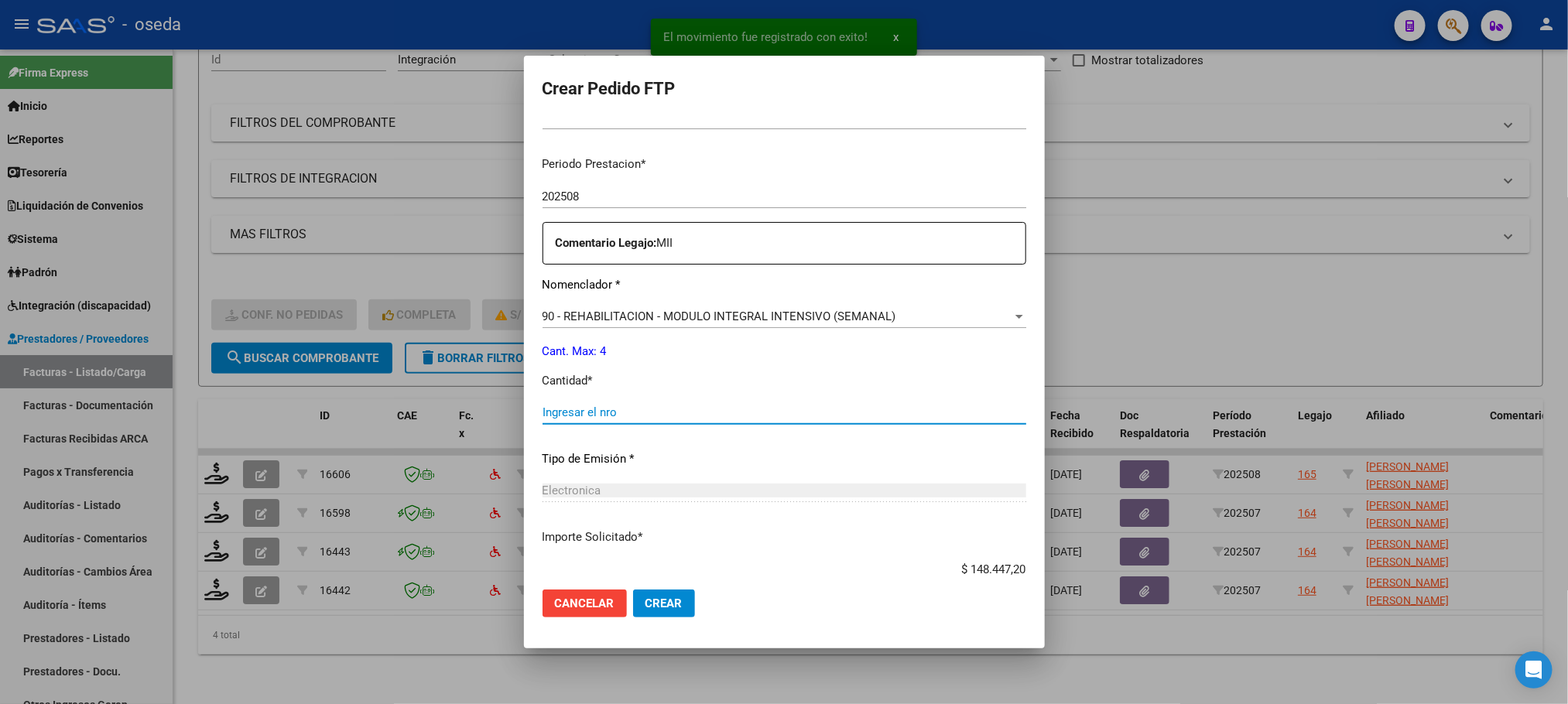
click at [701, 414] on input "Ingresar el nro" at bounding box center [784, 412] width 484 height 14
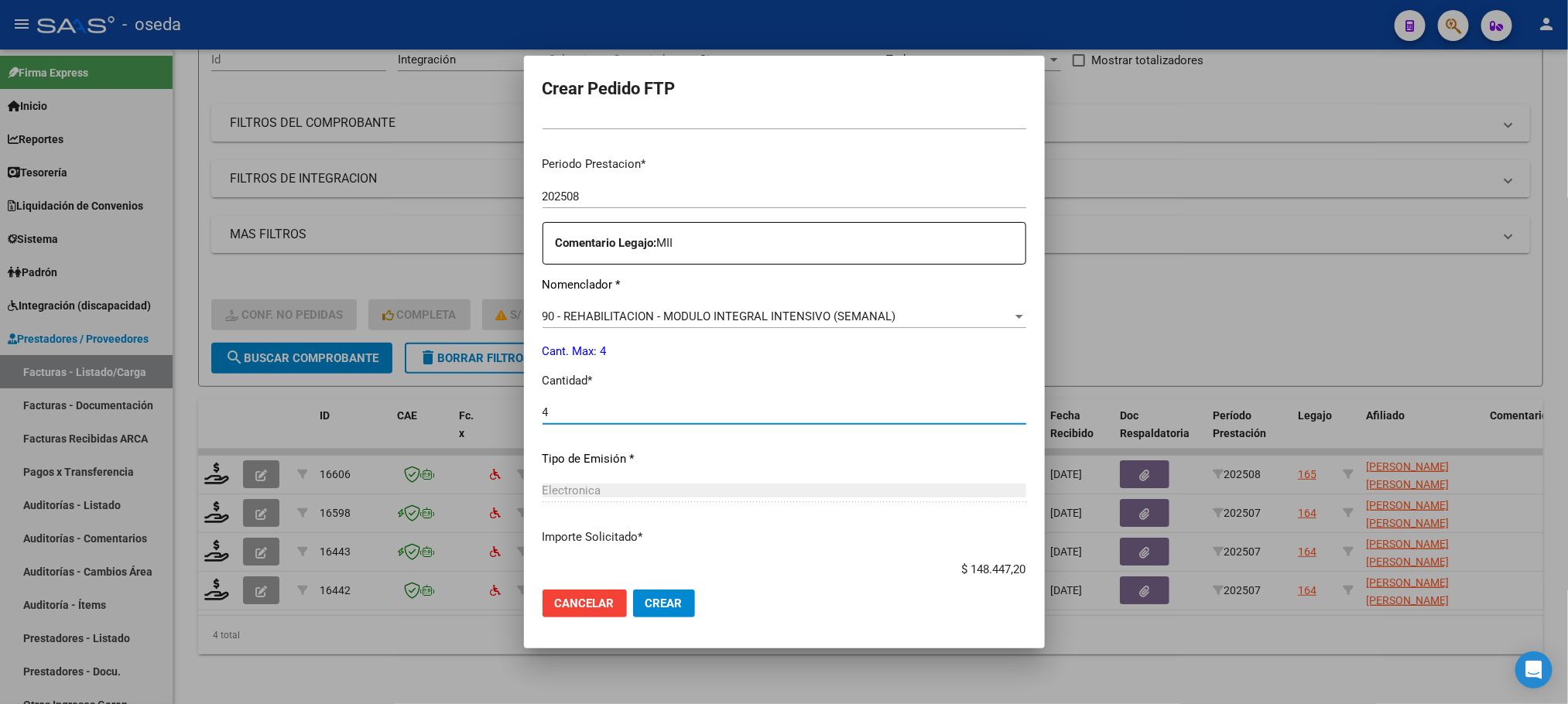
click at [633, 589] on button "Crear" at bounding box center [664, 603] width 62 height 28
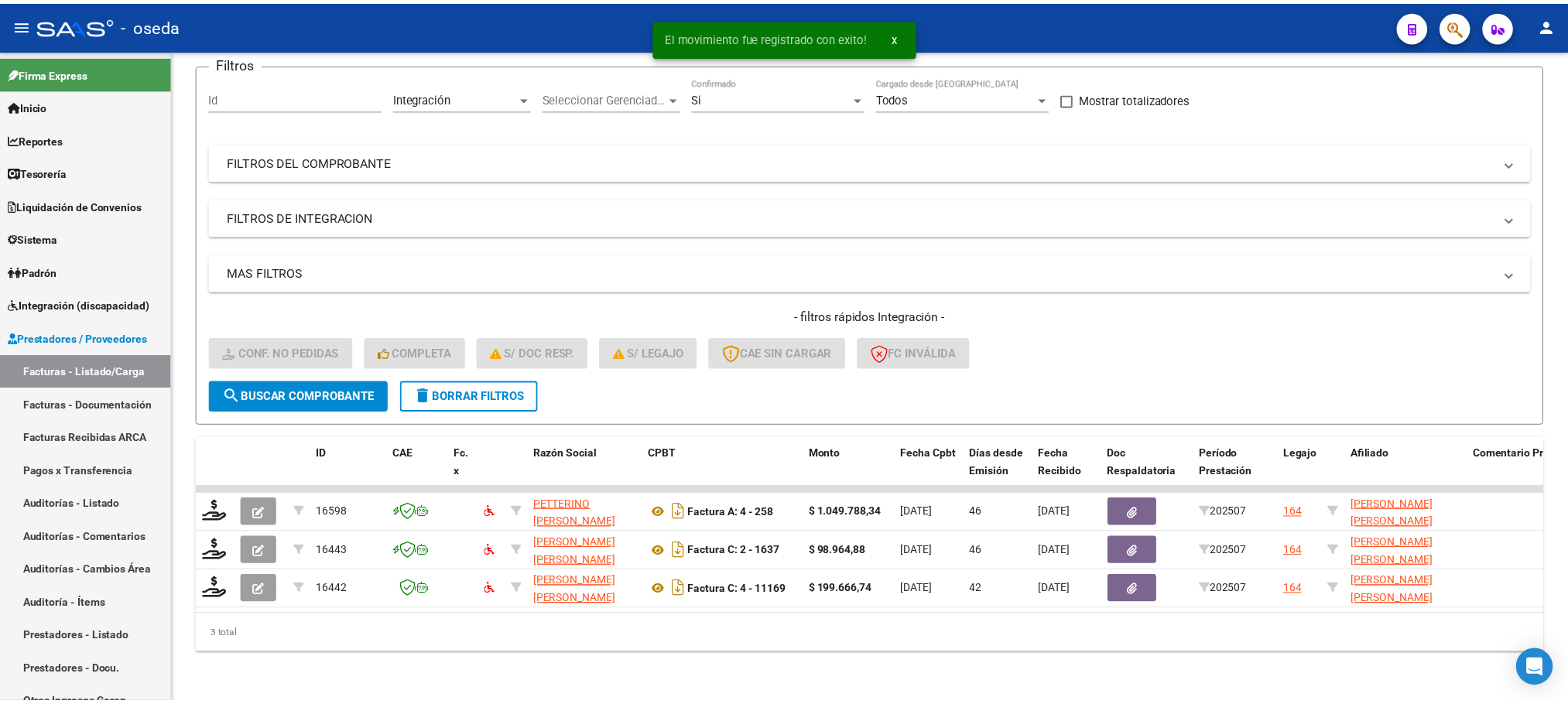
scroll to position [138, 0]
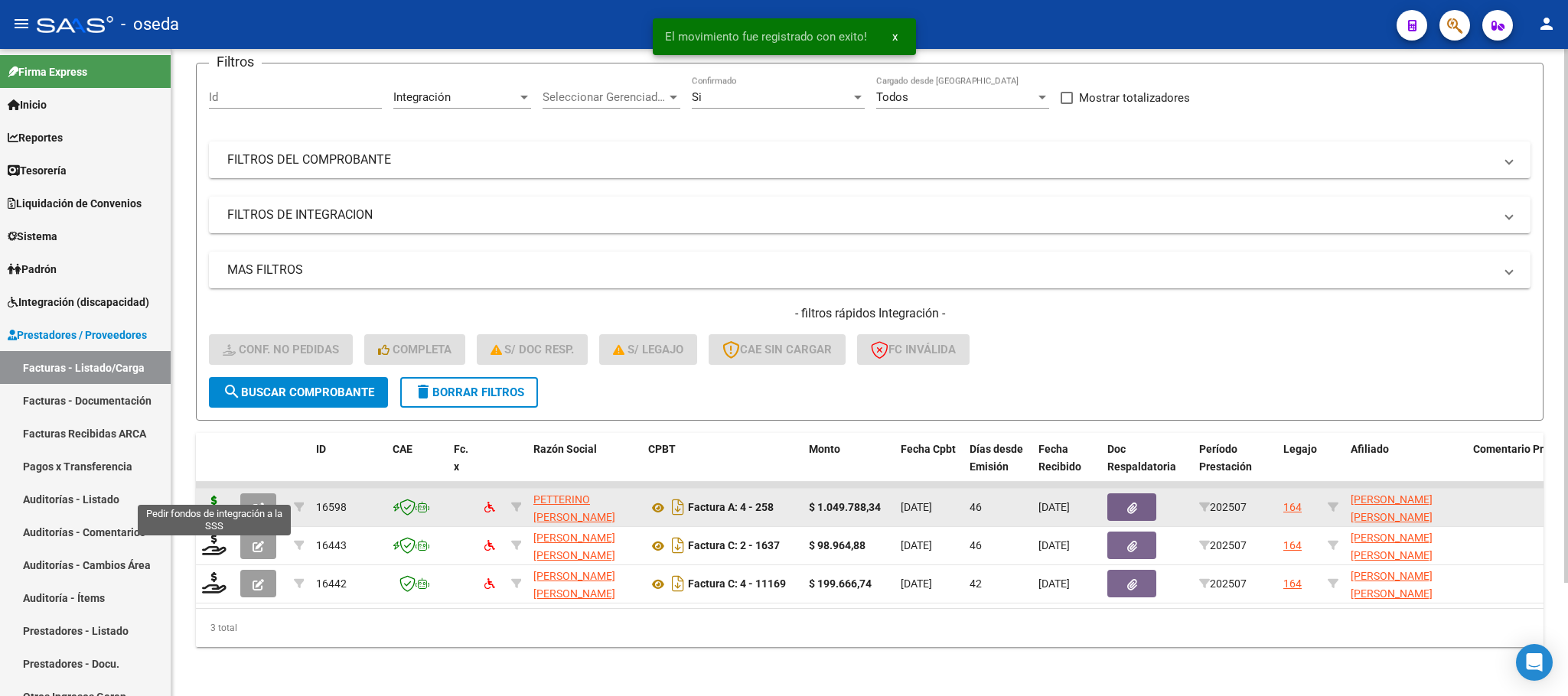
click at [216, 496] on icon at bounding box center [214, 506] width 25 height 22
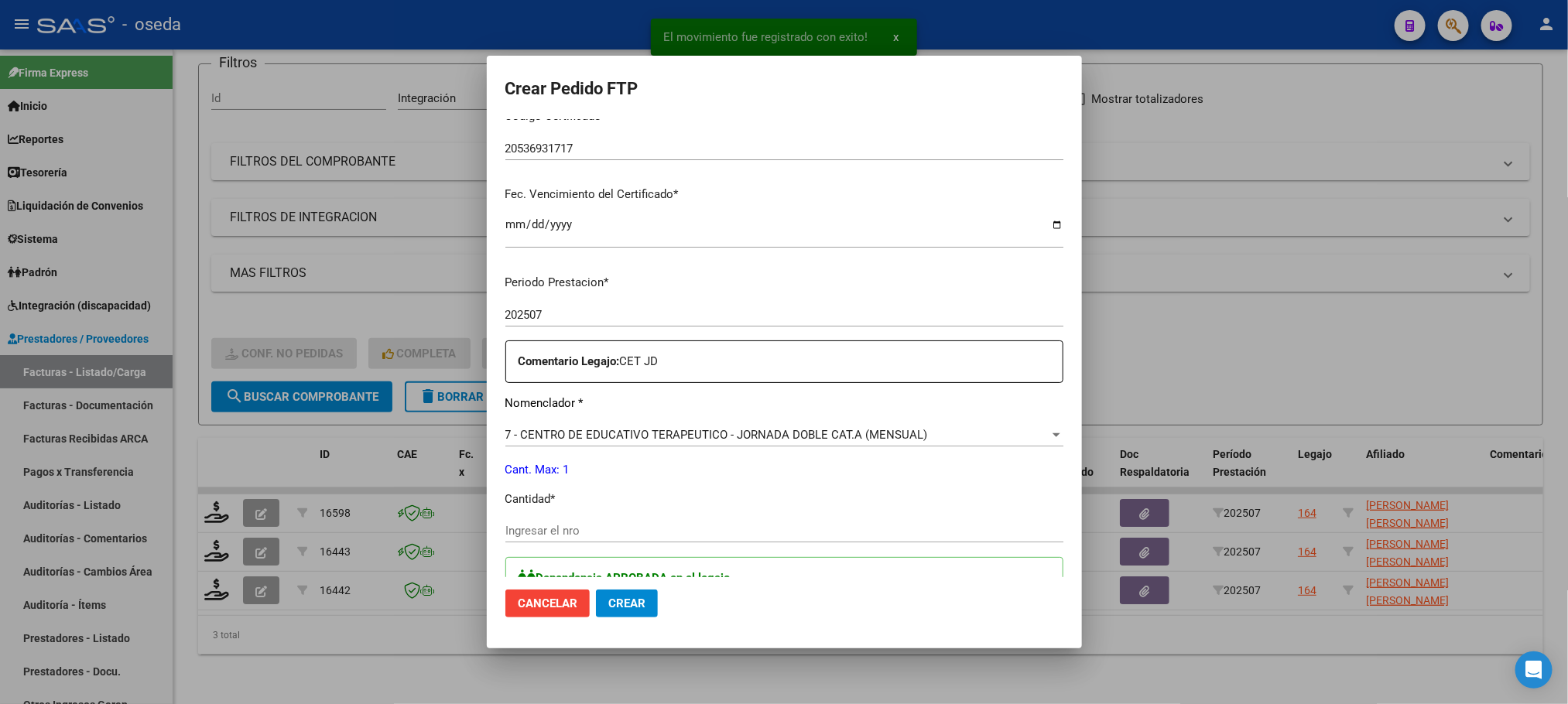
scroll to position [348, 0]
click at [634, 527] on input "Ingresar el nro" at bounding box center [784, 528] width 558 height 14
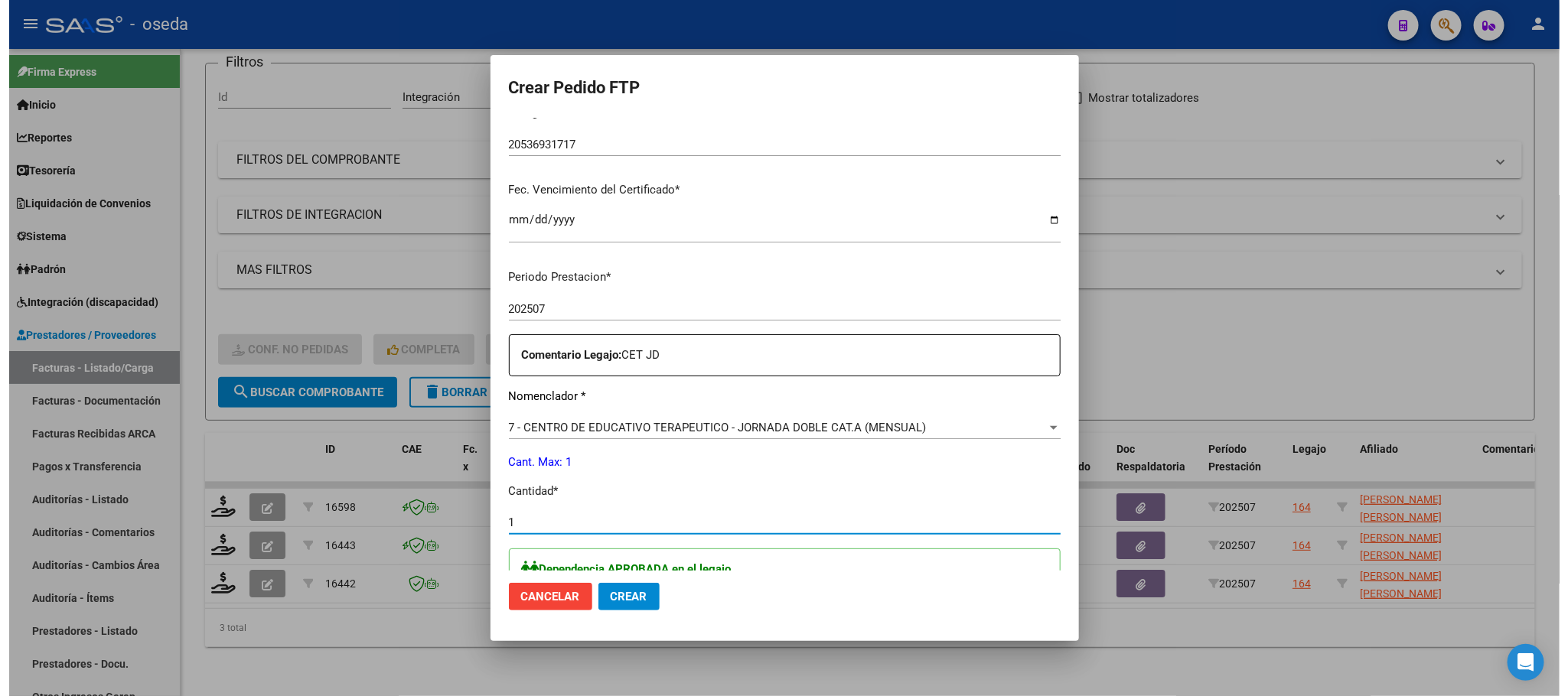
scroll to position [459, 0]
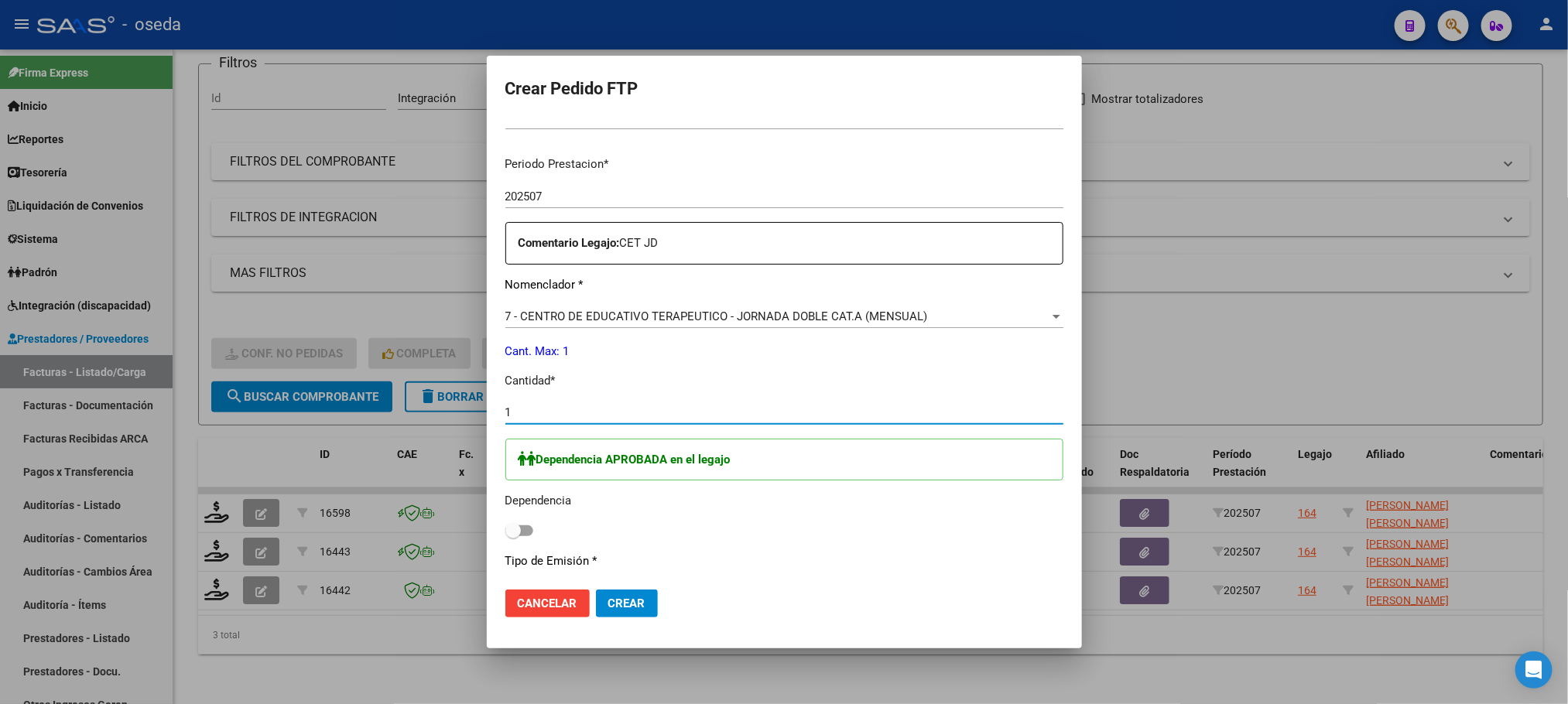
click at [528, 532] on span at bounding box center [519, 530] width 28 height 10
click at [513, 536] on input "checkbox" at bounding box center [512, 536] width 1 height 1
click at [627, 604] on span "Crear" at bounding box center [627, 603] width 37 height 14
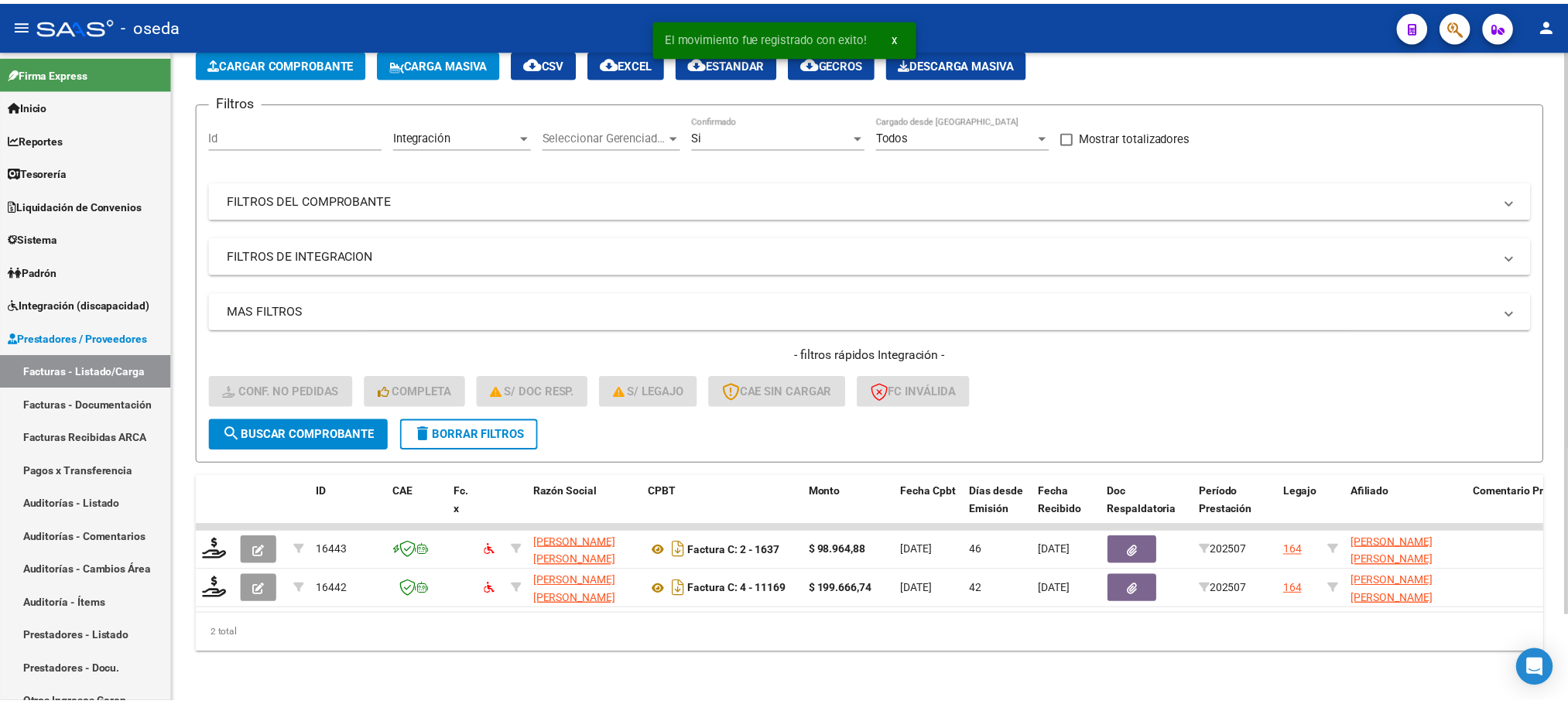
scroll to position [100, 0]
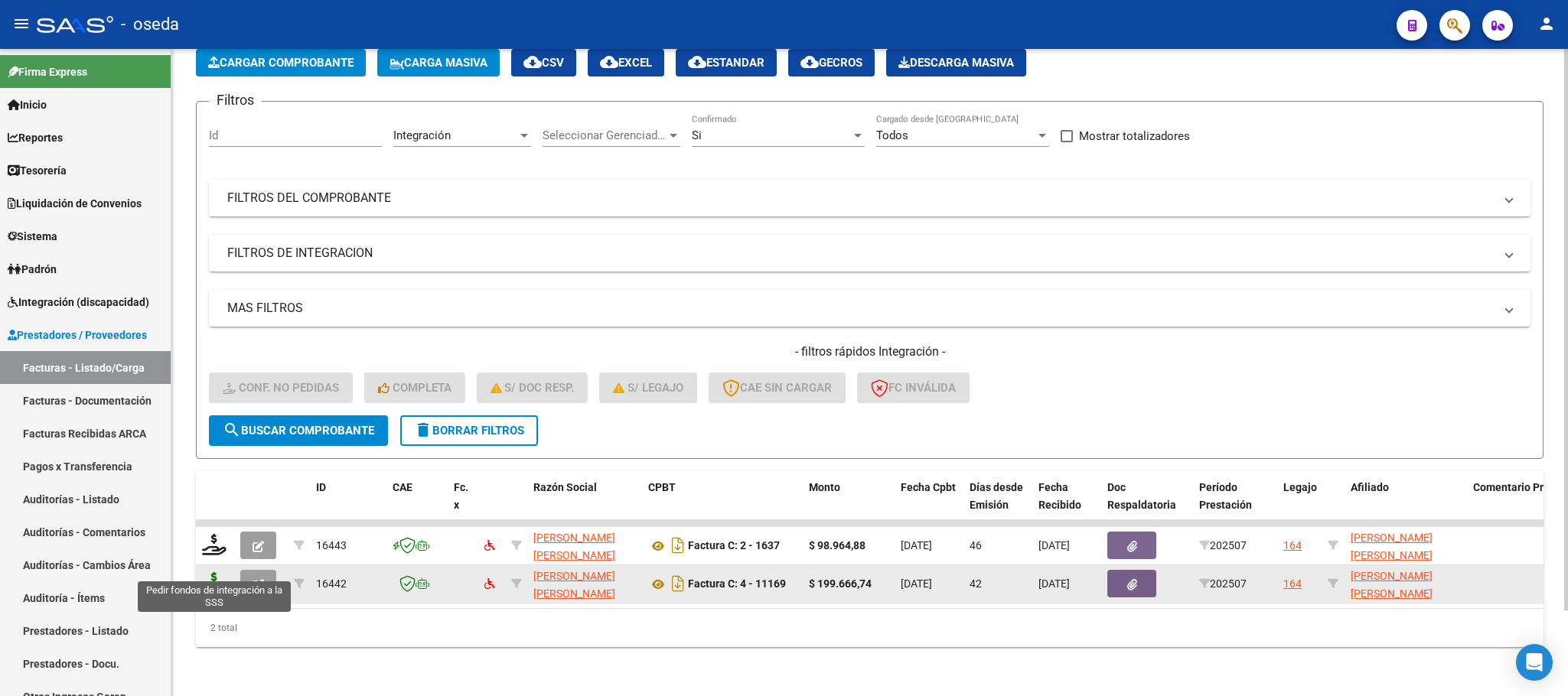
click at [216, 572] on icon at bounding box center [214, 583] width 25 height 22
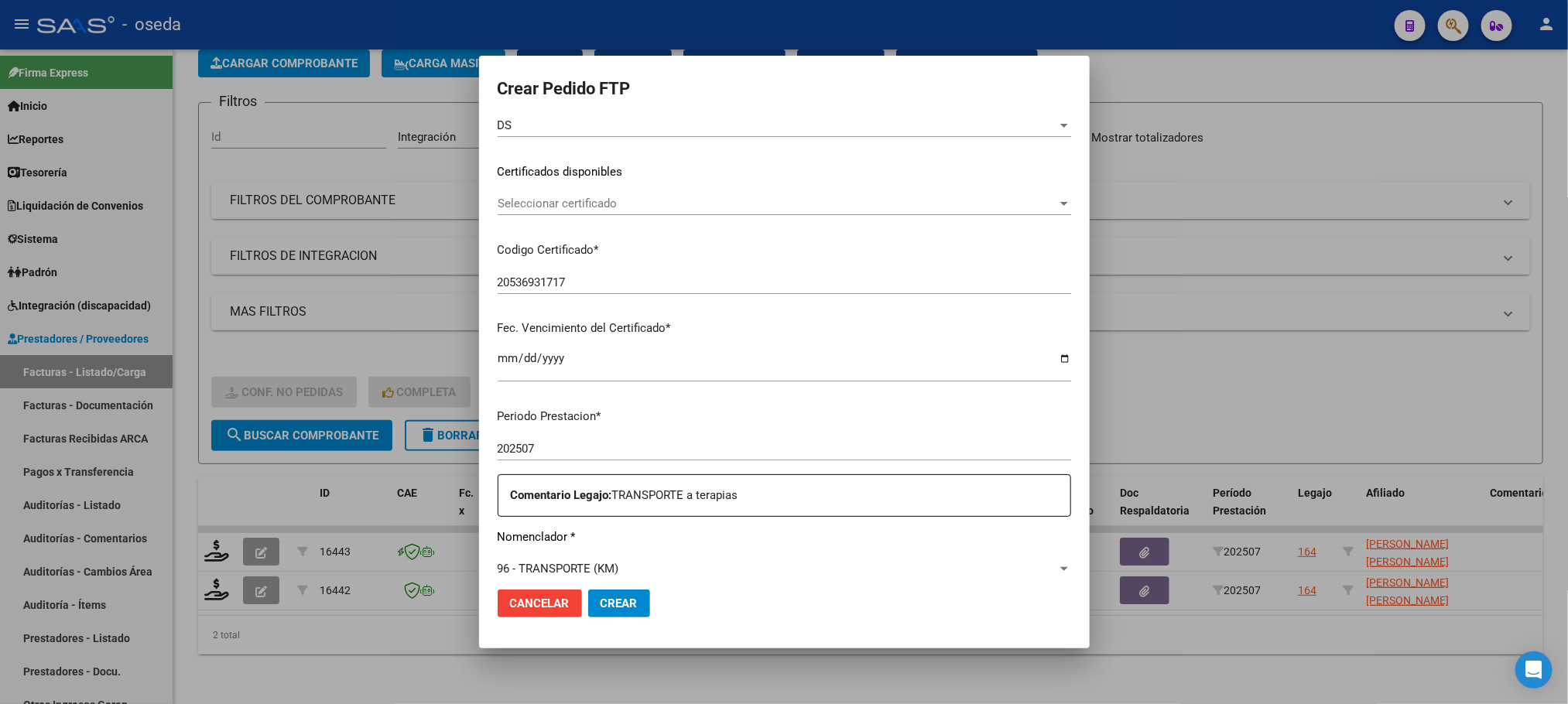
scroll to position [464, 0]
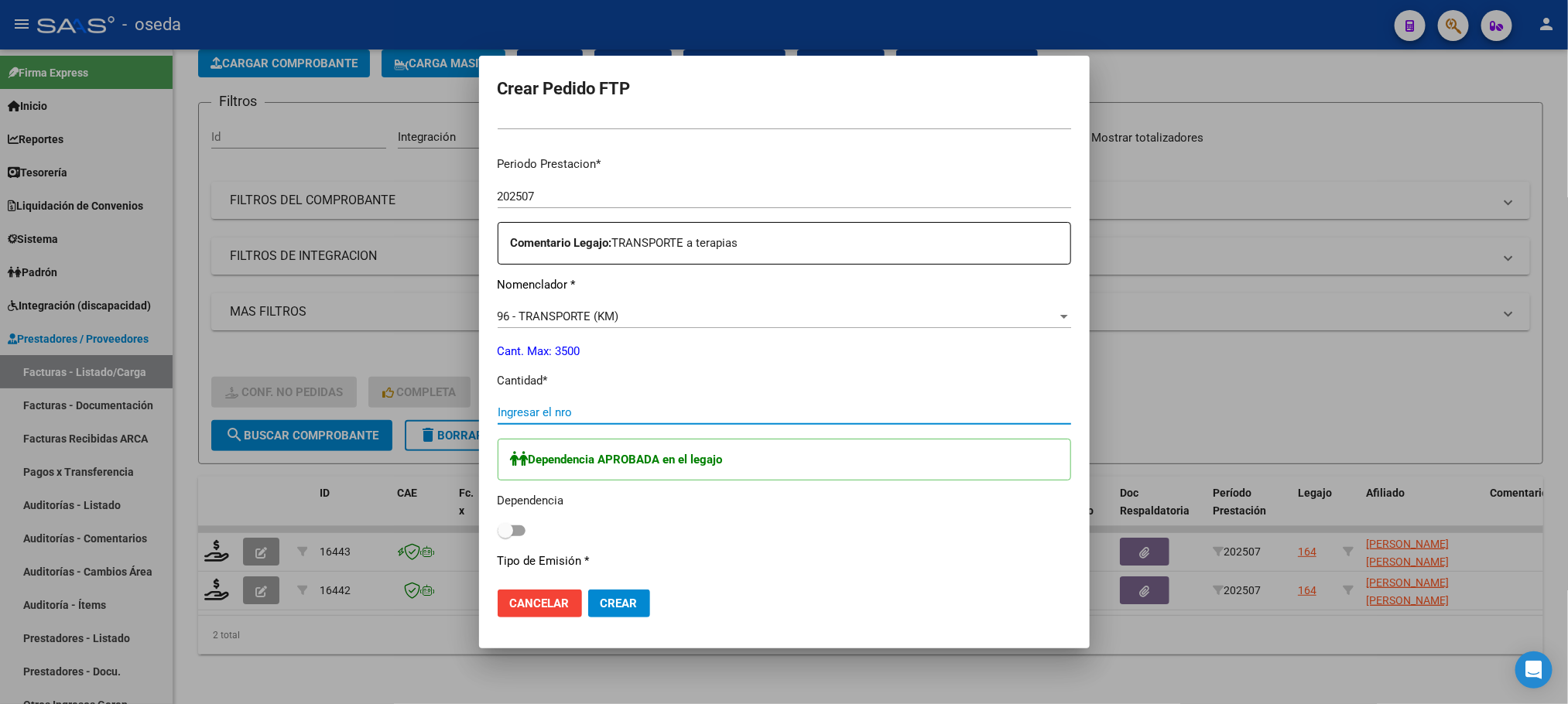
click at [741, 406] on input "Ingresar el nro" at bounding box center [784, 412] width 573 height 14
click at [518, 536] on span at bounding box center [511, 530] width 28 height 10
click at [505, 536] on input "checkbox" at bounding box center [505, 536] width 1 height 1
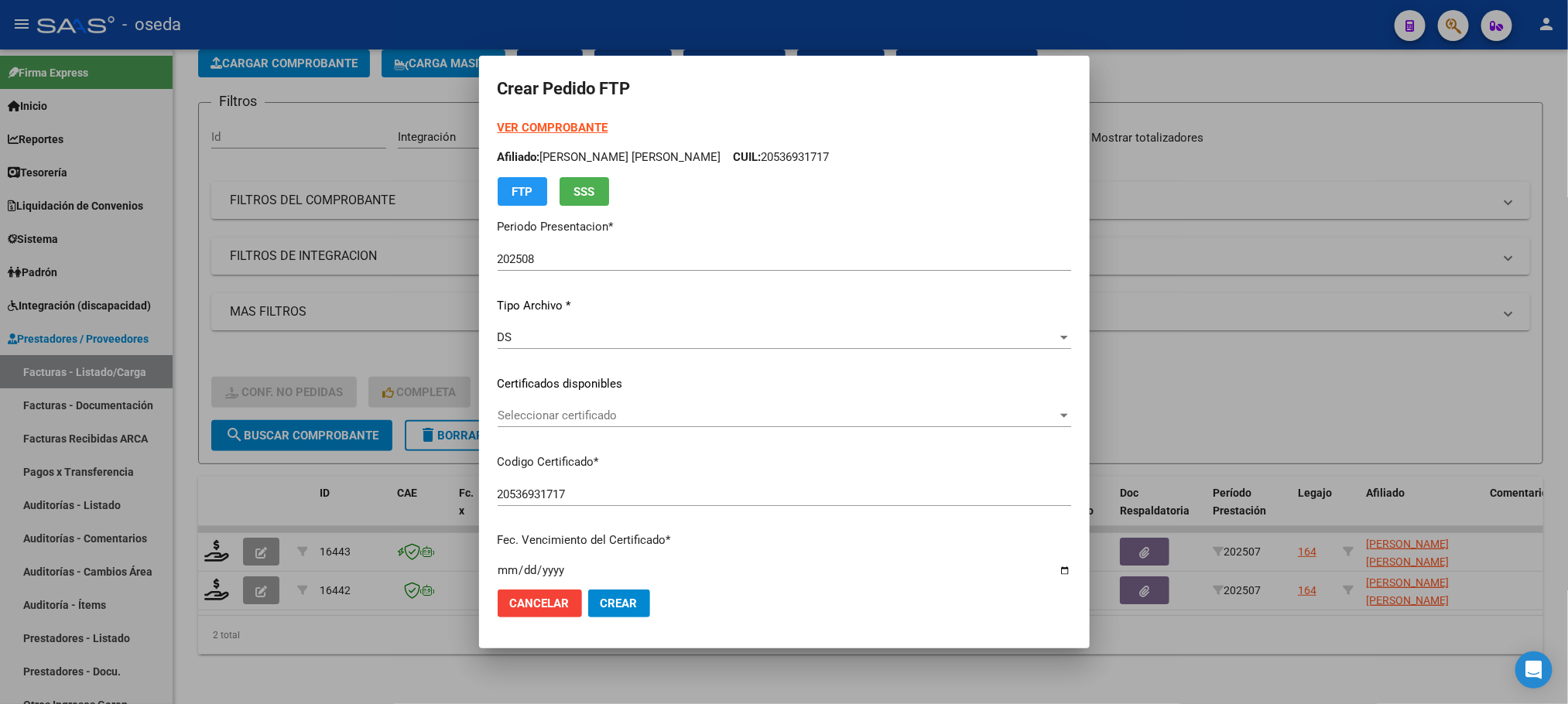
click at [569, 130] on strong "VER COMPROBANTE" at bounding box center [552, 128] width 111 height 14
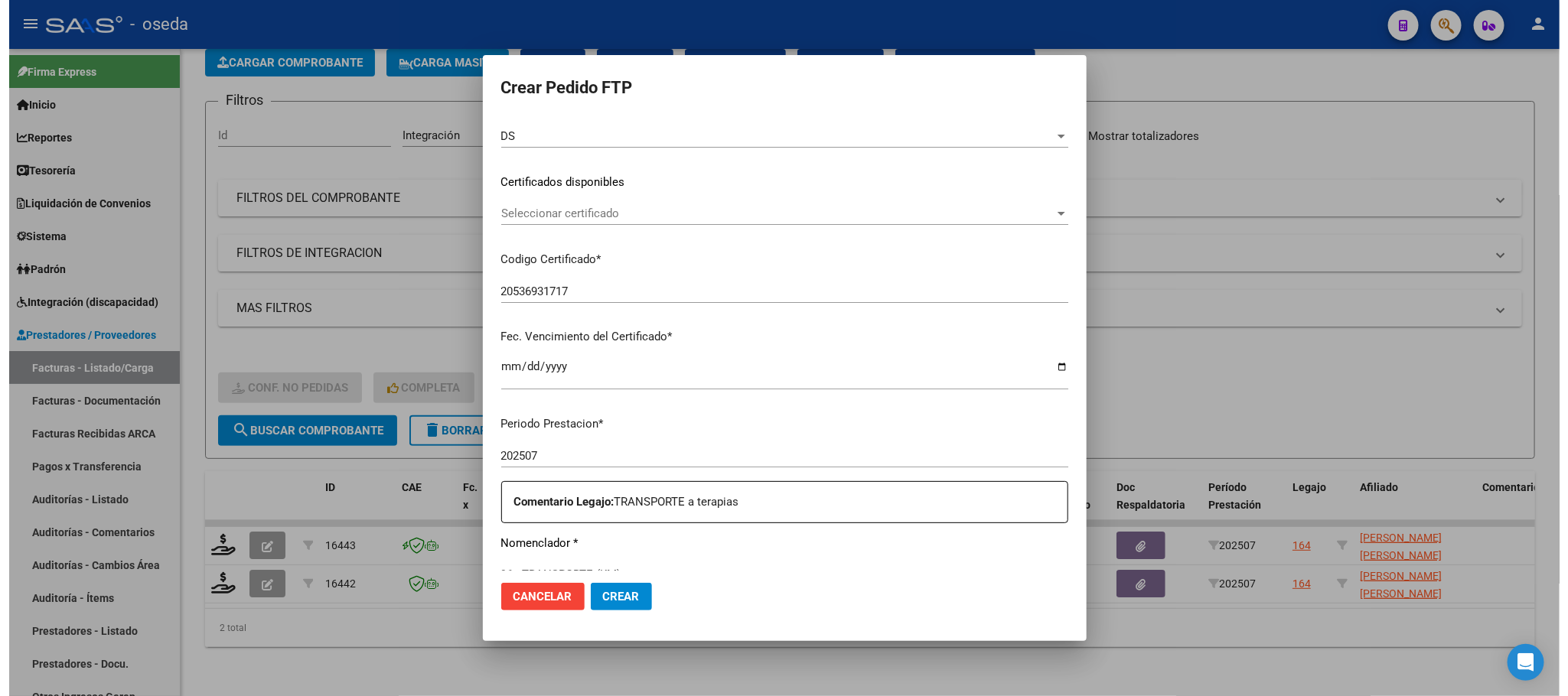
scroll to position [574, 0]
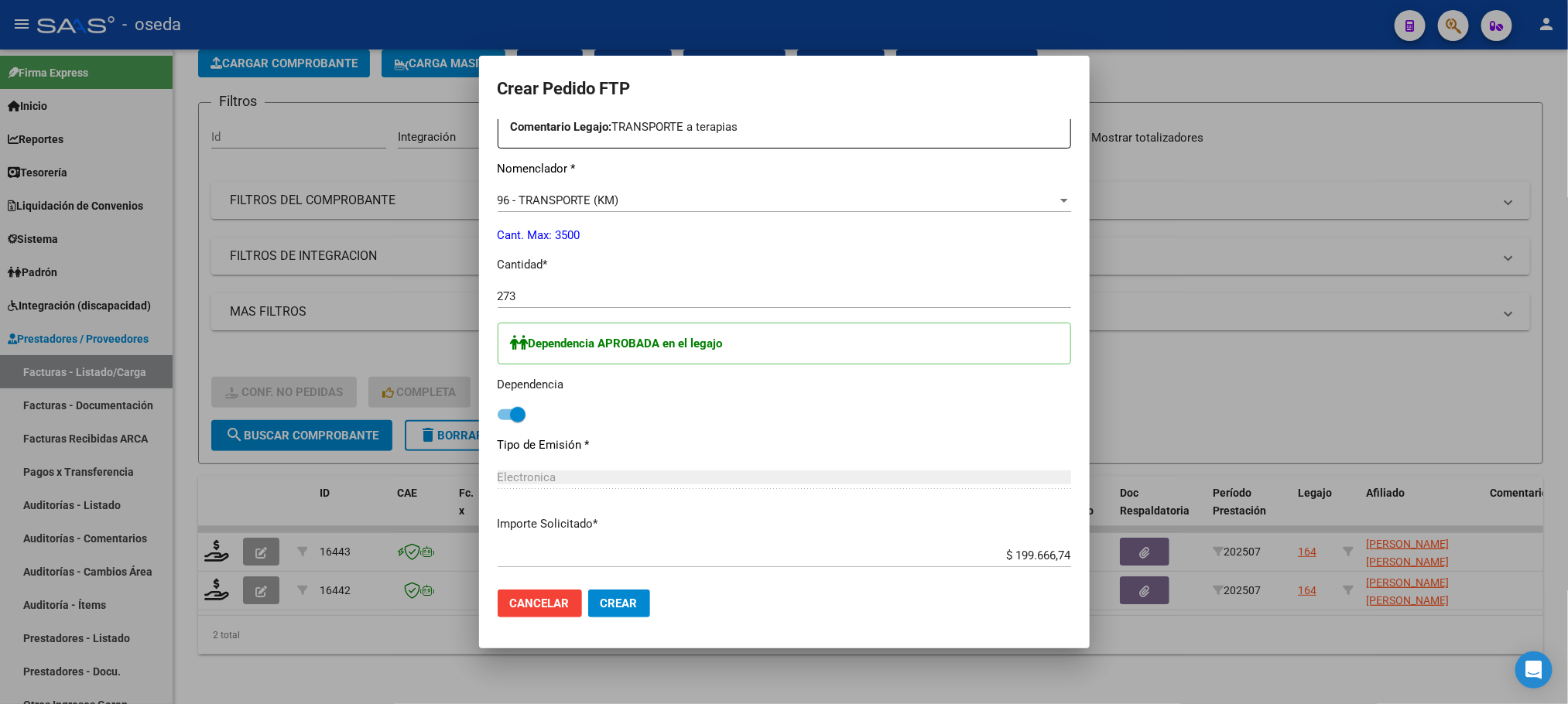
click at [614, 585] on mat-dialog-actions "Cancelar Crear" at bounding box center [784, 603] width 573 height 52
click at [614, 592] on button "Crear" at bounding box center [618, 603] width 62 height 28
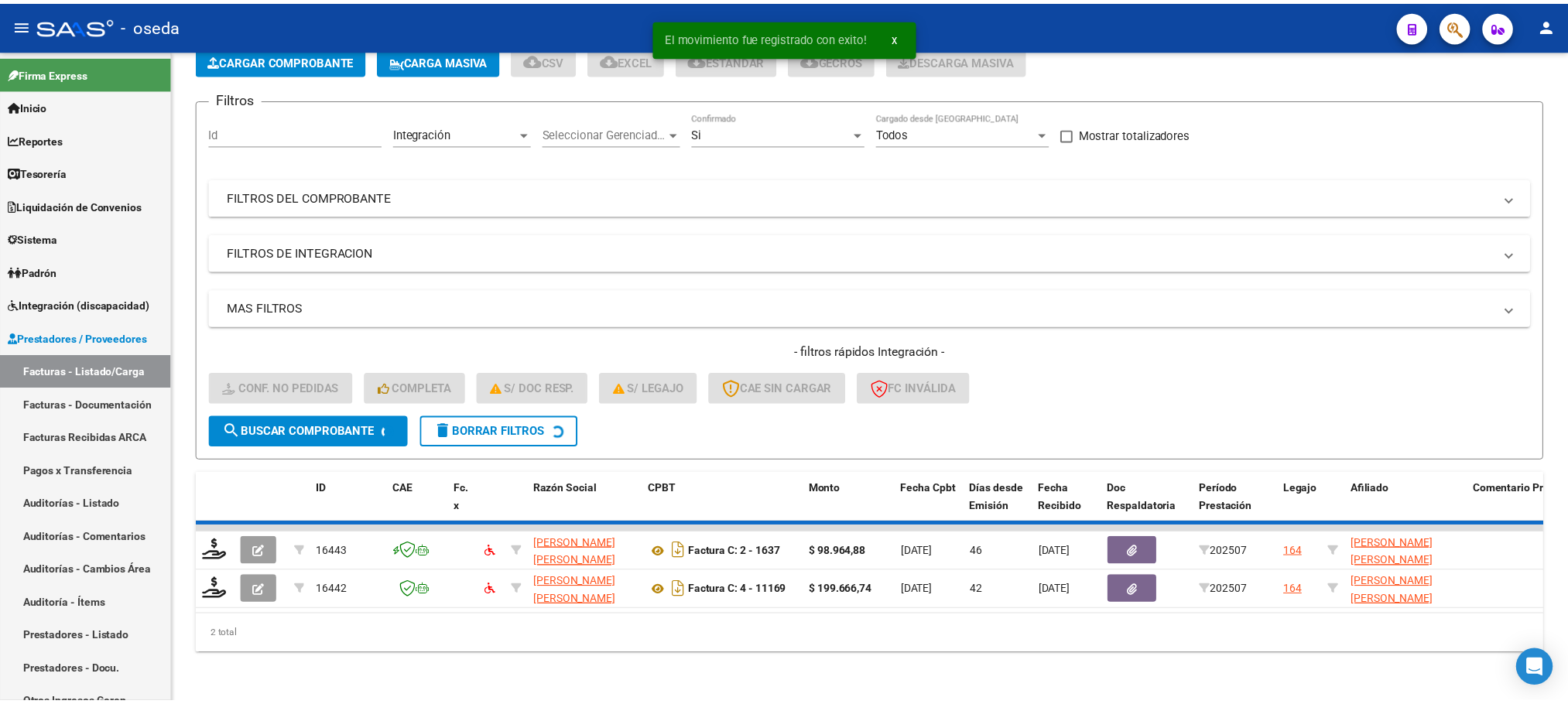
scroll to position [61, 0]
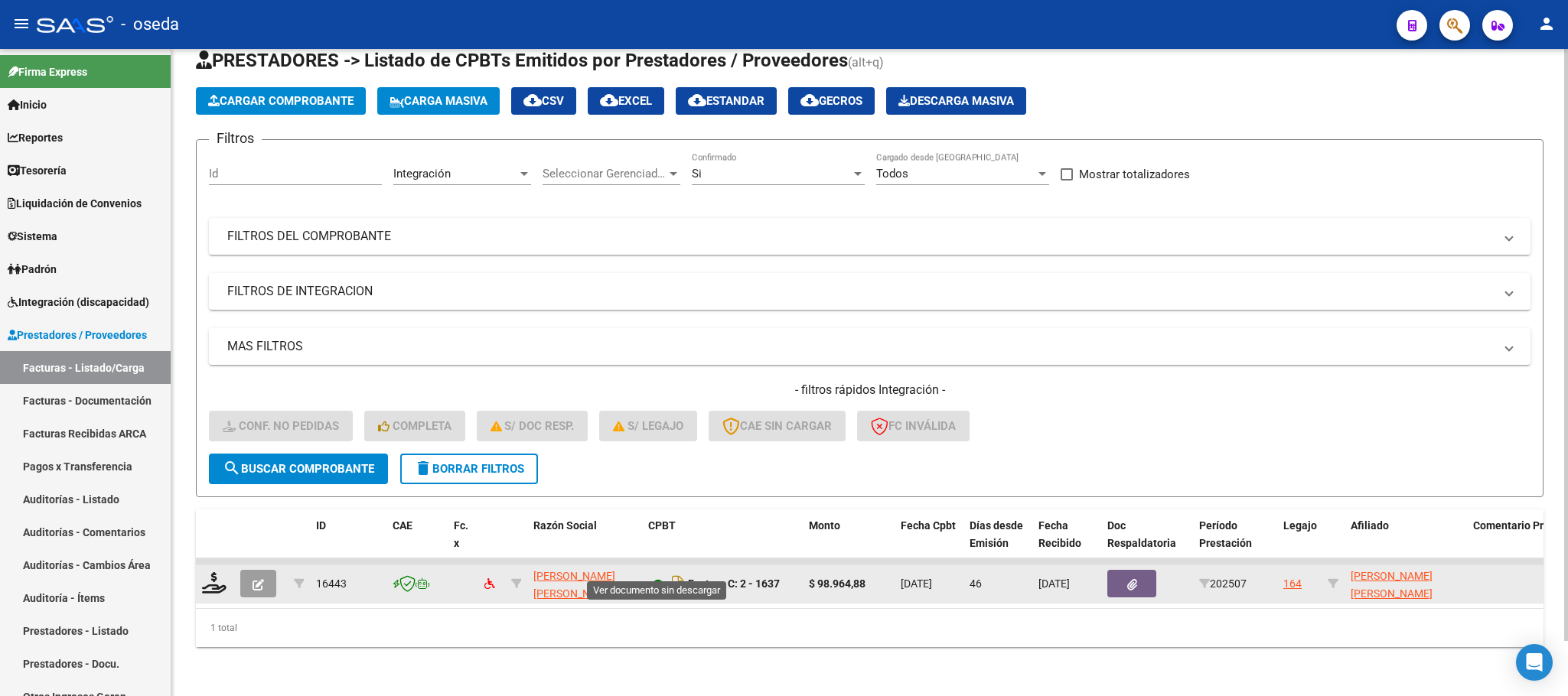
click at [655, 575] on icon at bounding box center [658, 584] width 20 height 18
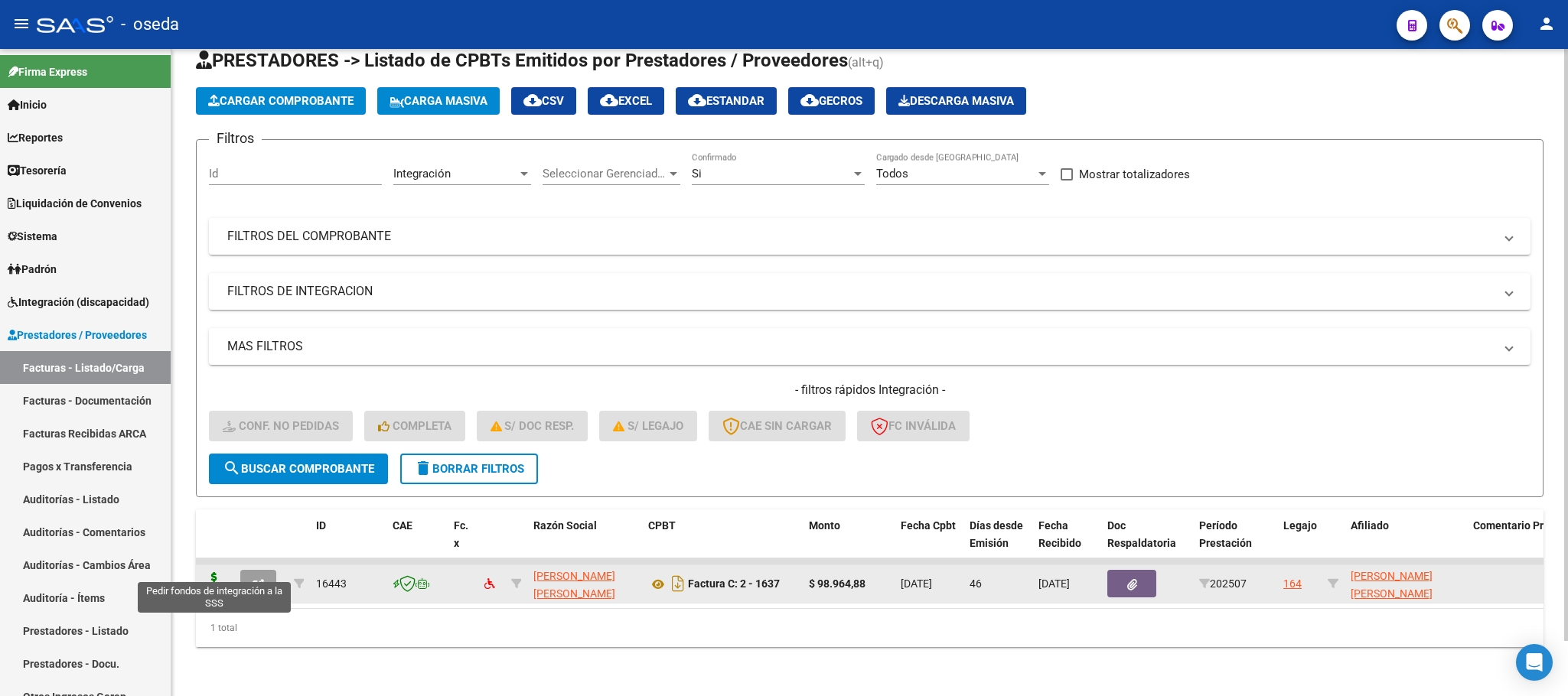
click at [219, 572] on icon at bounding box center [214, 583] width 25 height 22
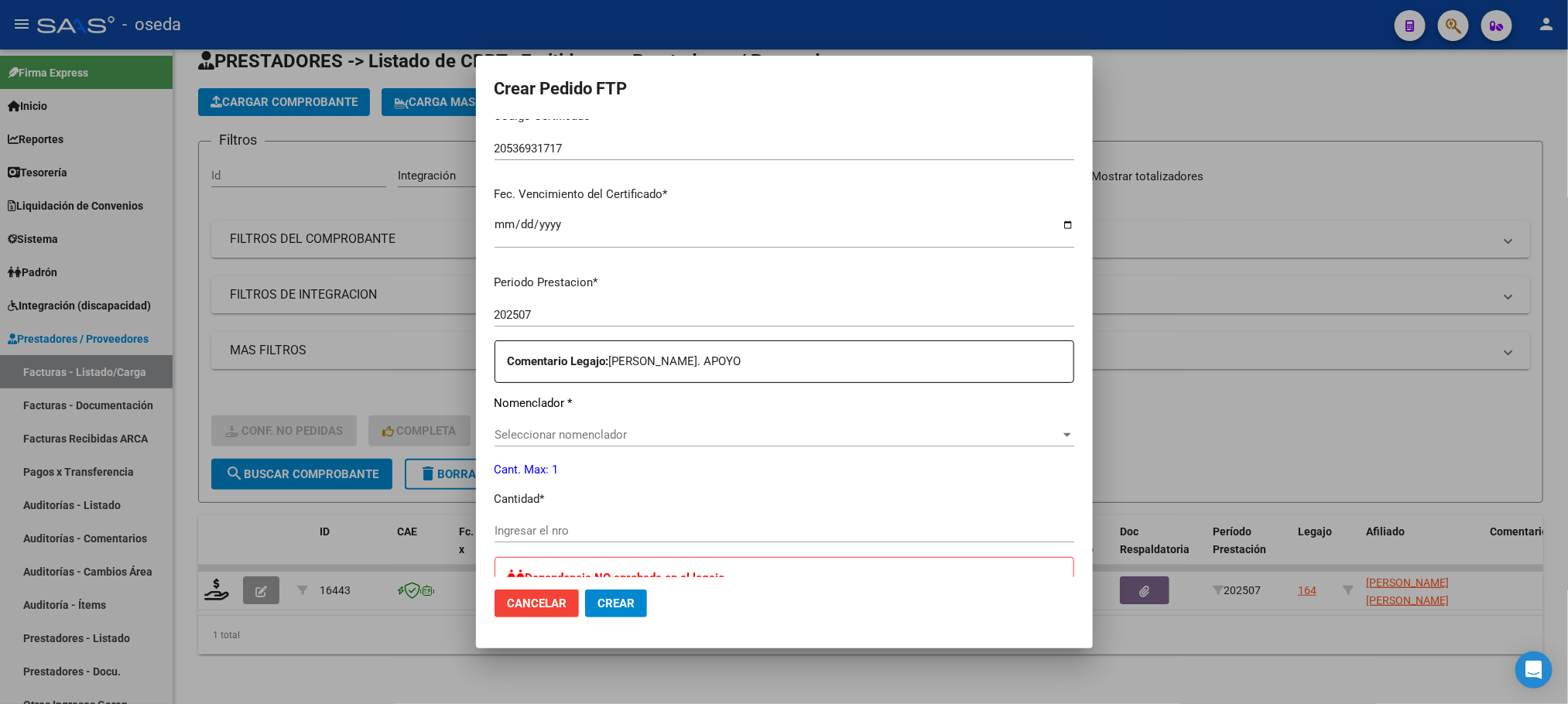
scroll to position [464, 0]
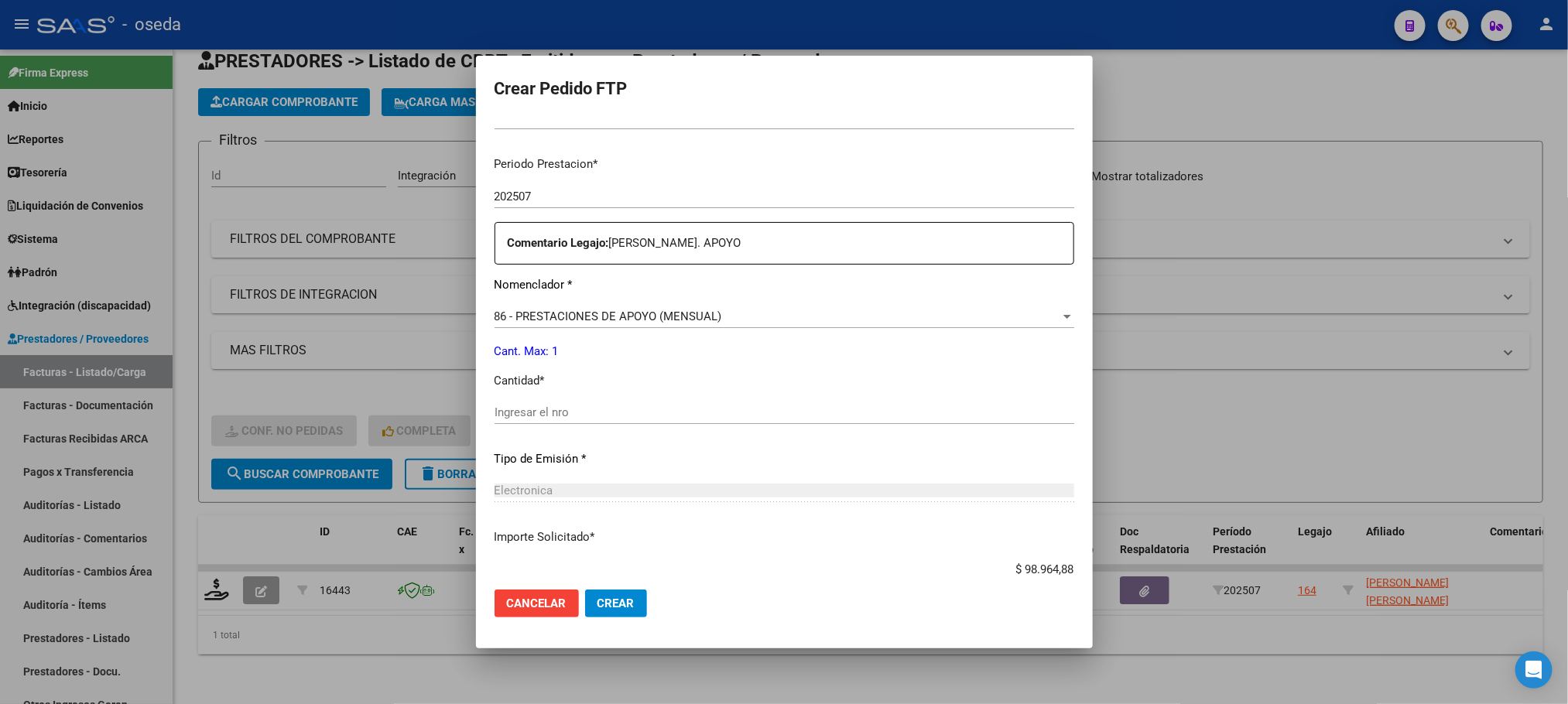
click at [703, 407] on input "Ingresar el nro" at bounding box center [784, 412] width 580 height 14
click at [585, 589] on button "Crear" at bounding box center [616, 603] width 62 height 28
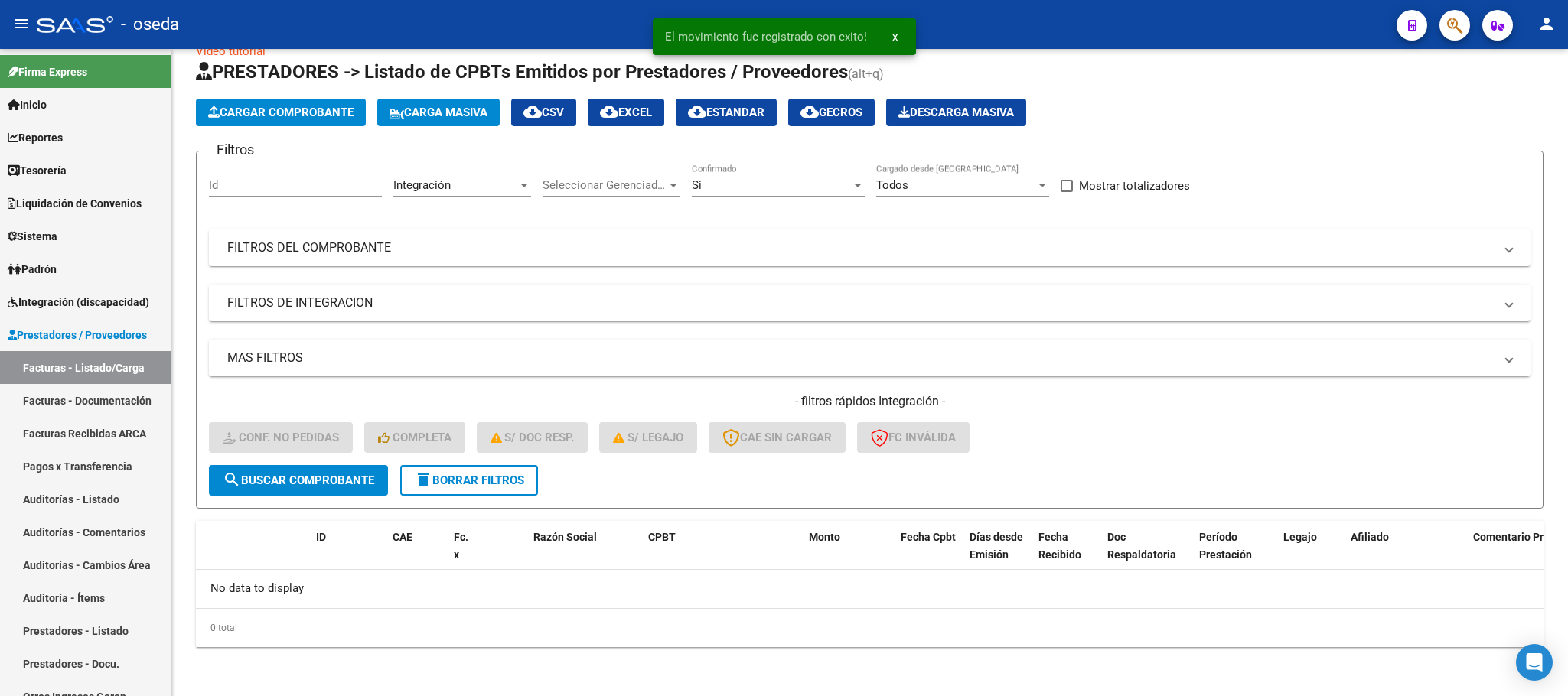
scroll to position [30, 0]
click at [514, 474] on span "delete Borrar Filtros" at bounding box center [469, 480] width 110 height 14
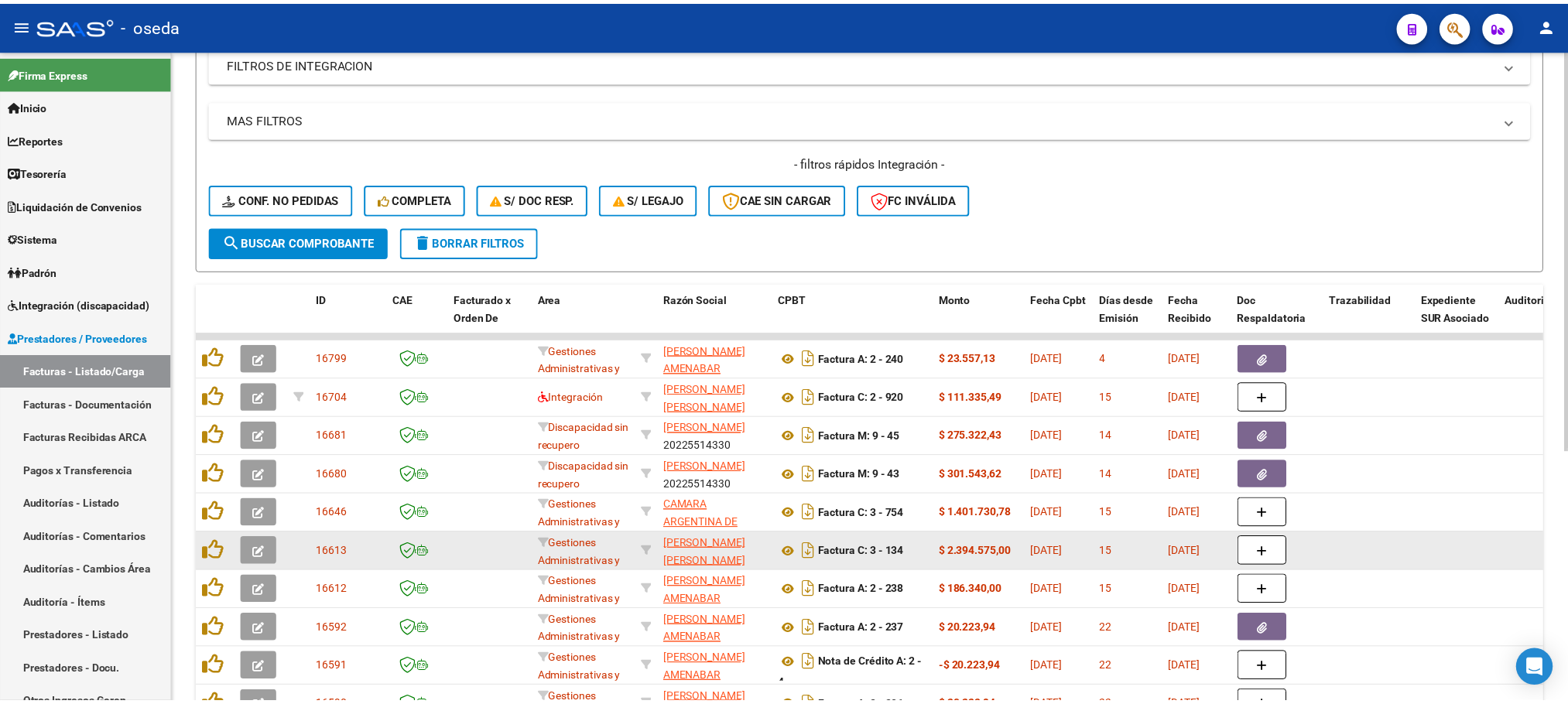
scroll to position [348, 0]
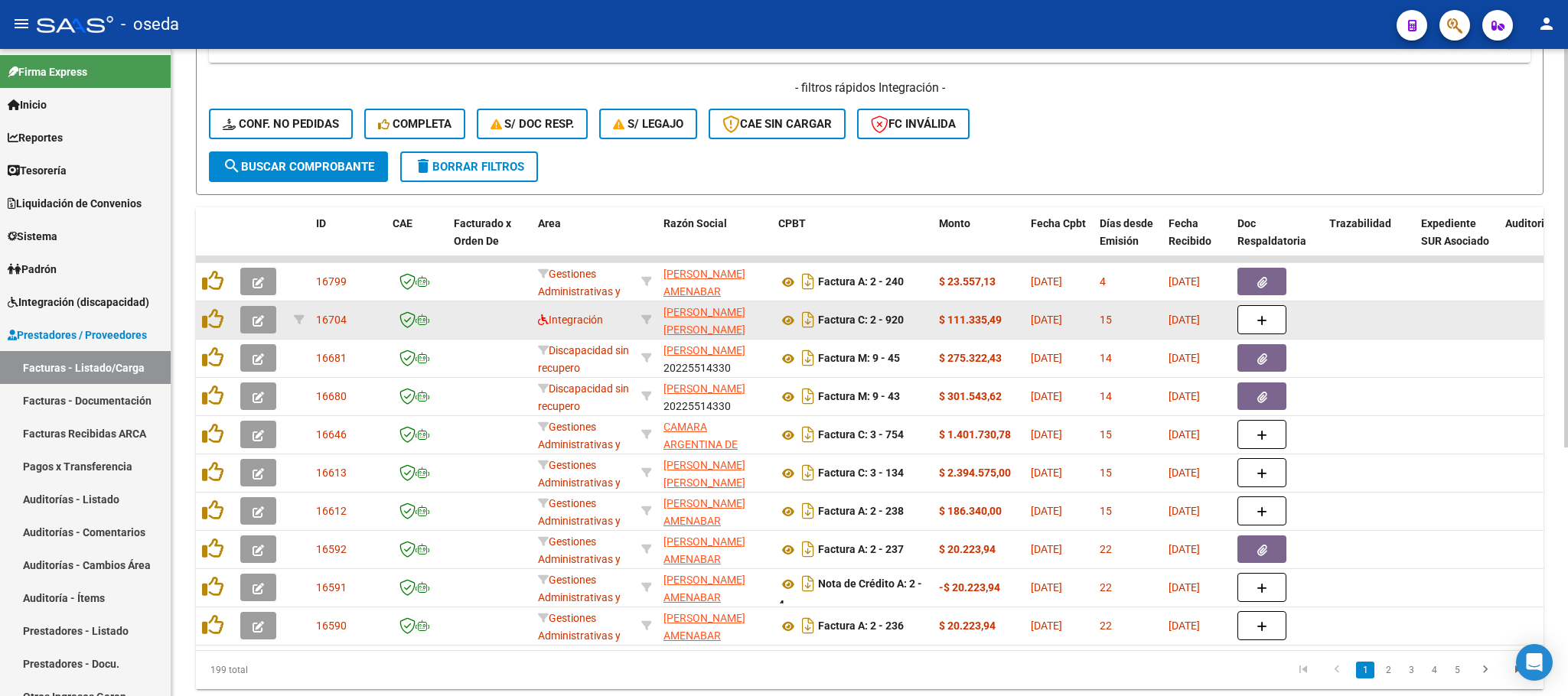
click at [257, 320] on icon "button" at bounding box center [258, 321] width 11 height 11
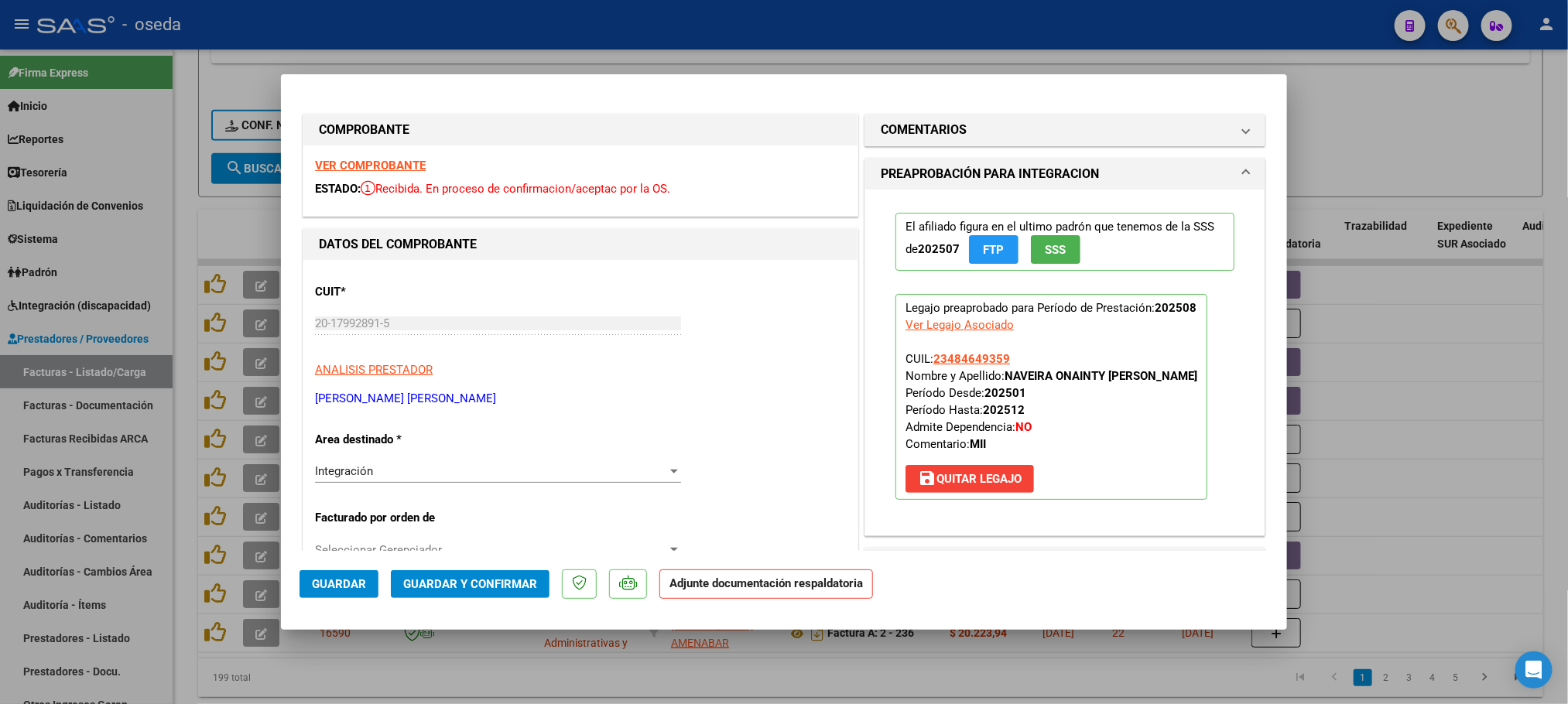
click at [406, 162] on strong "VER COMPROBANTE" at bounding box center [370, 165] width 111 height 14
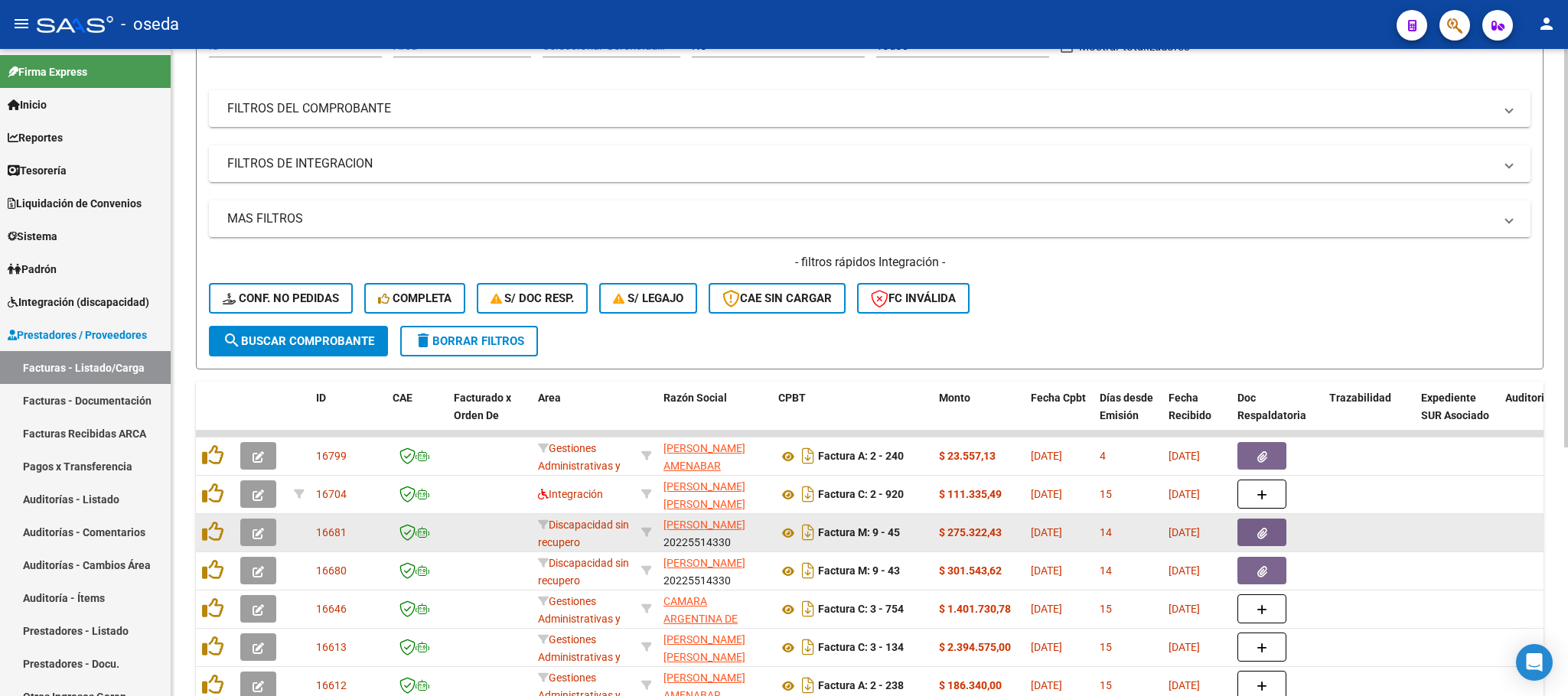
scroll to position [0, 0]
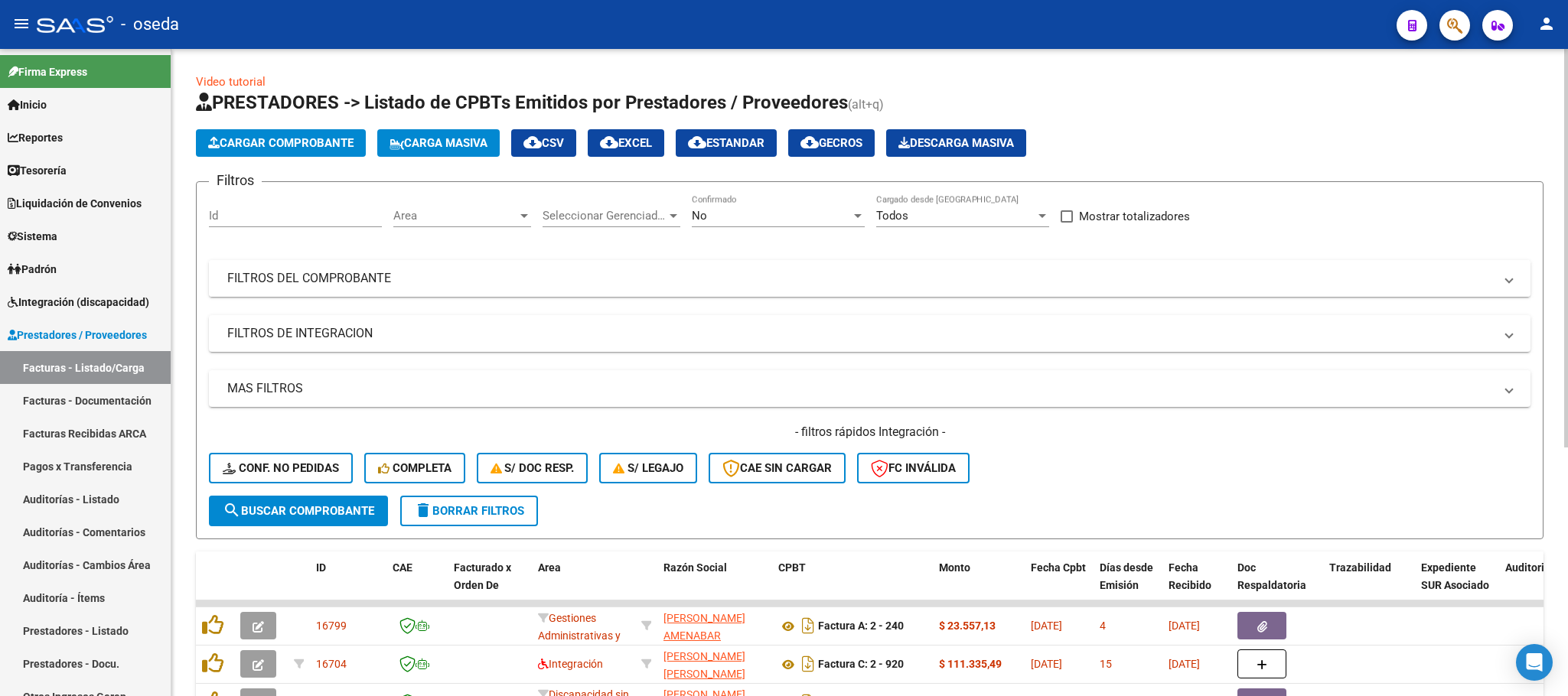
click at [426, 274] on mat-panel-title "FILTROS DEL COMPROBANTE" at bounding box center [861, 278] width 1266 height 17
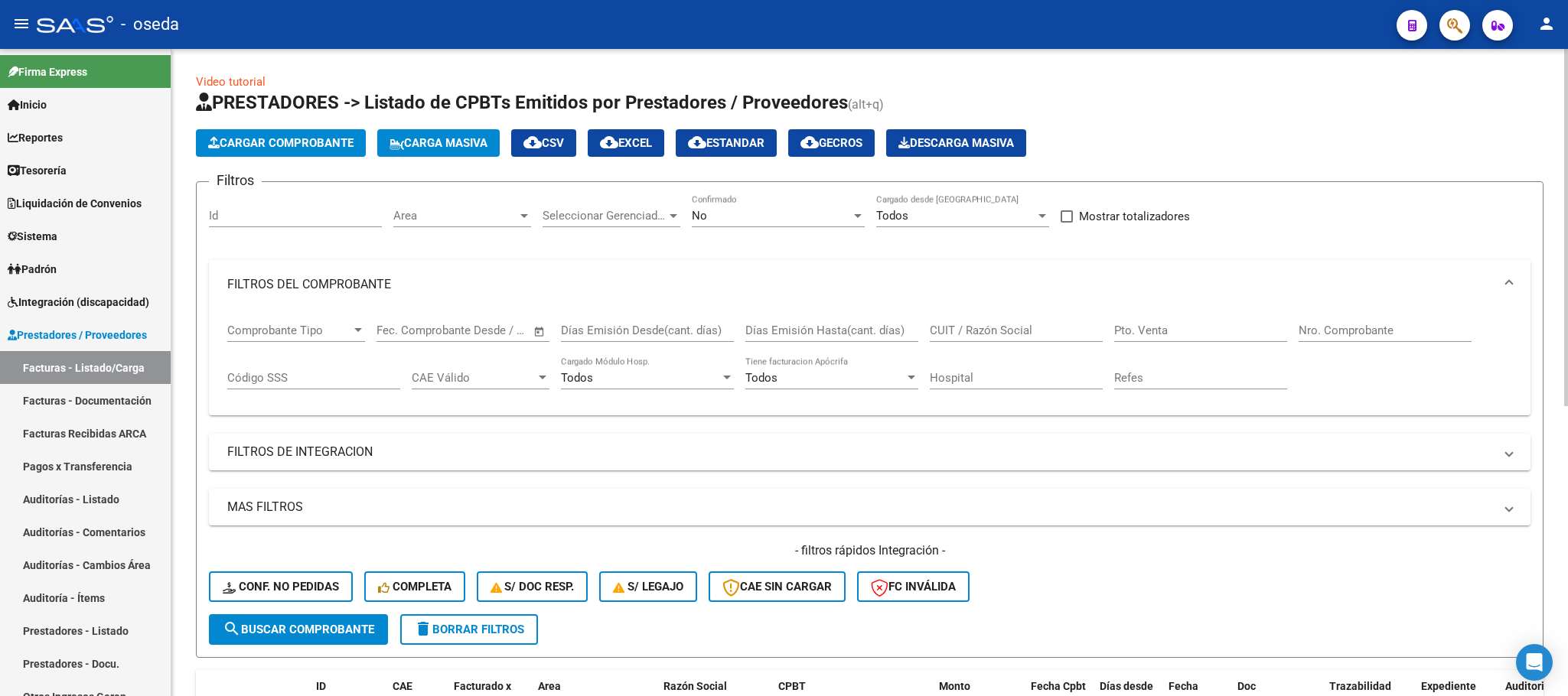
click at [347, 287] on mat-panel-title "FILTROS DEL COMPROBANTE" at bounding box center [861, 284] width 1266 height 17
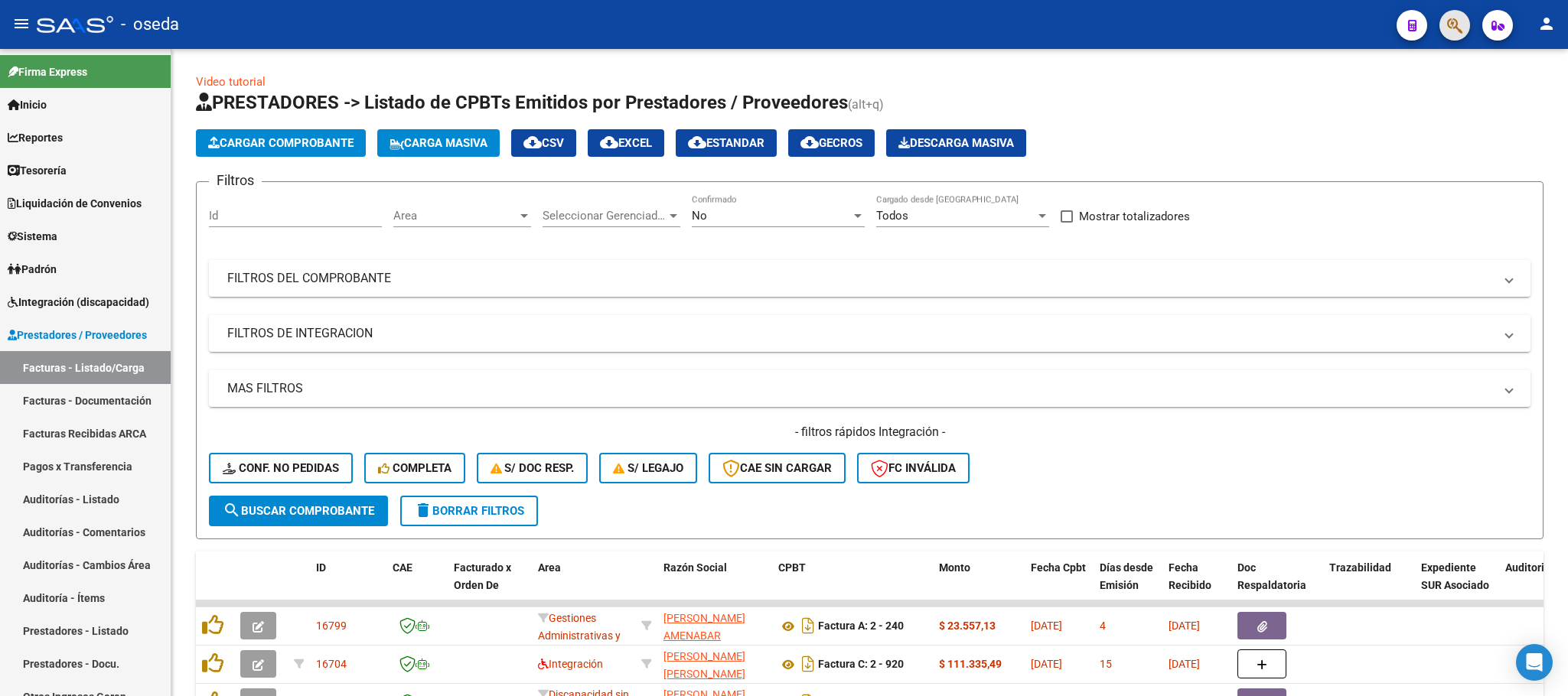
click at [1454, 34] on span "button" at bounding box center [1454, 25] width 15 height 31
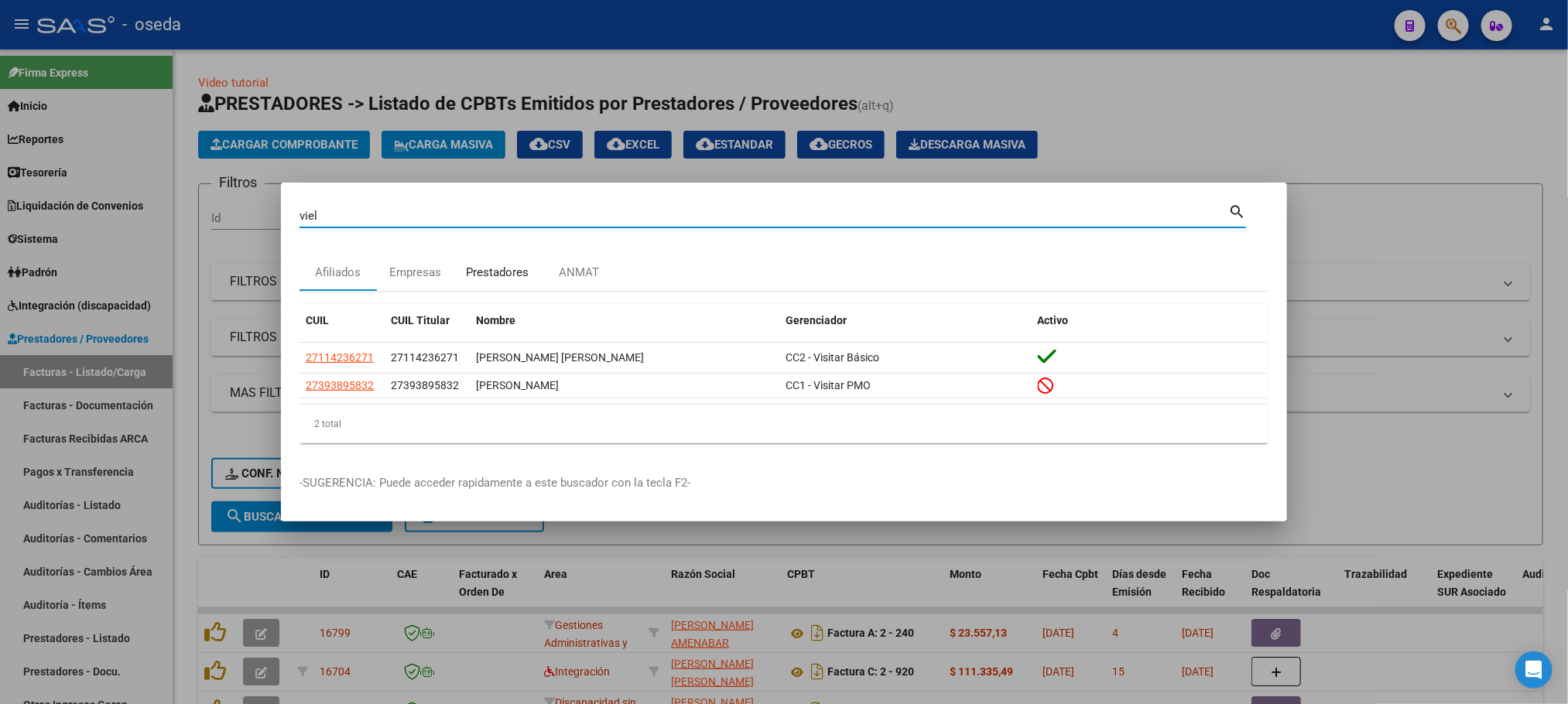
click at [506, 268] on div "Prestadores" at bounding box center [497, 273] width 63 height 18
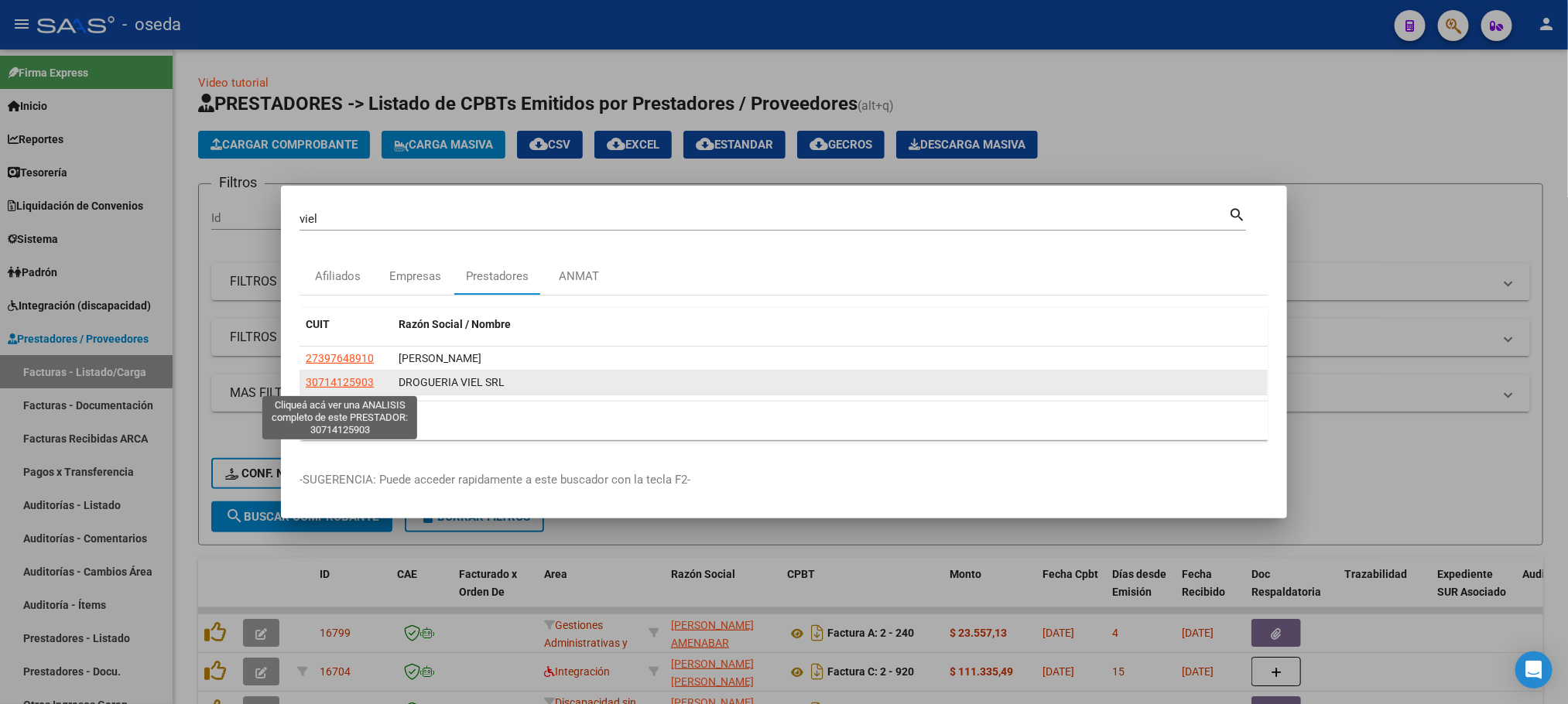
click at [349, 385] on span "30714125903" at bounding box center [340, 382] width 68 height 12
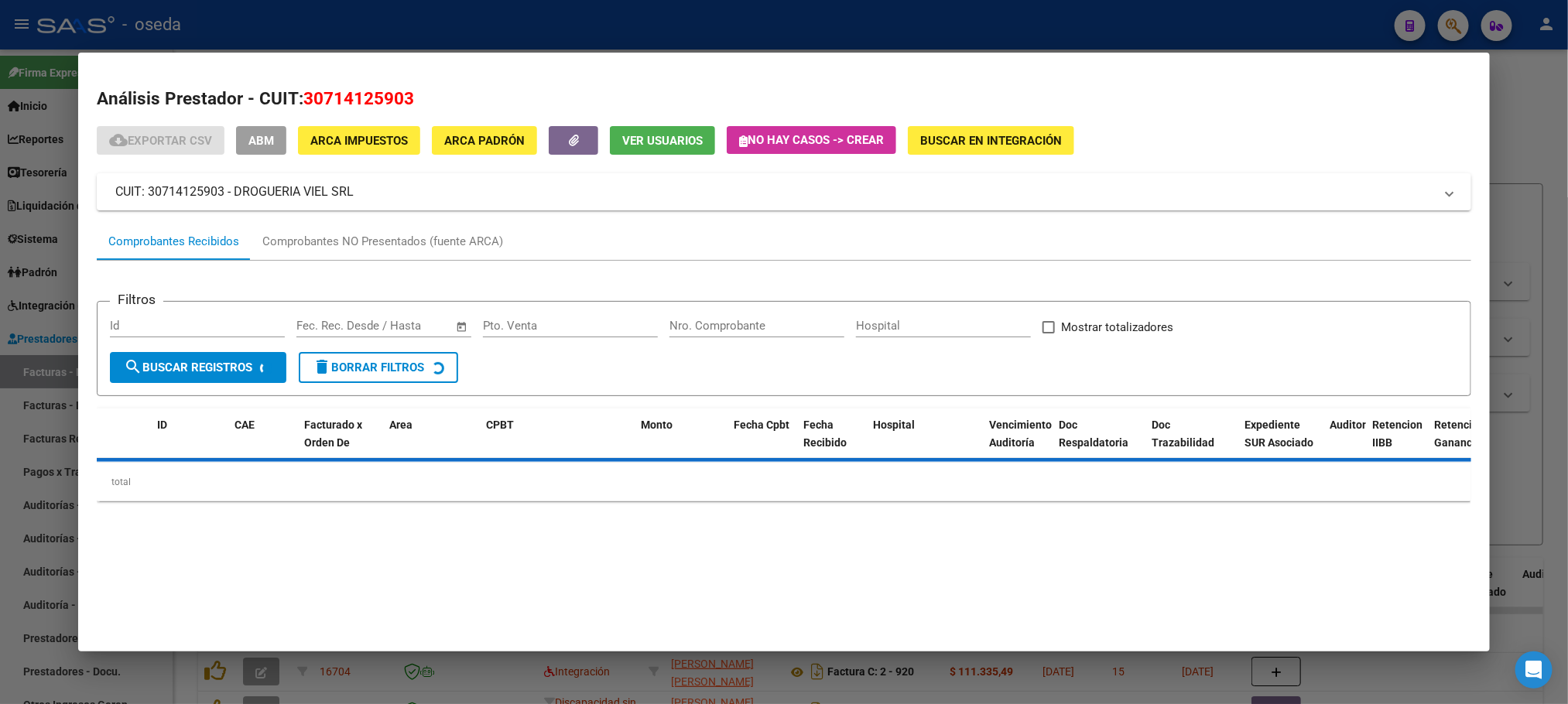
click at [698, 321] on input "Nro. Comprobante" at bounding box center [757, 325] width 175 height 14
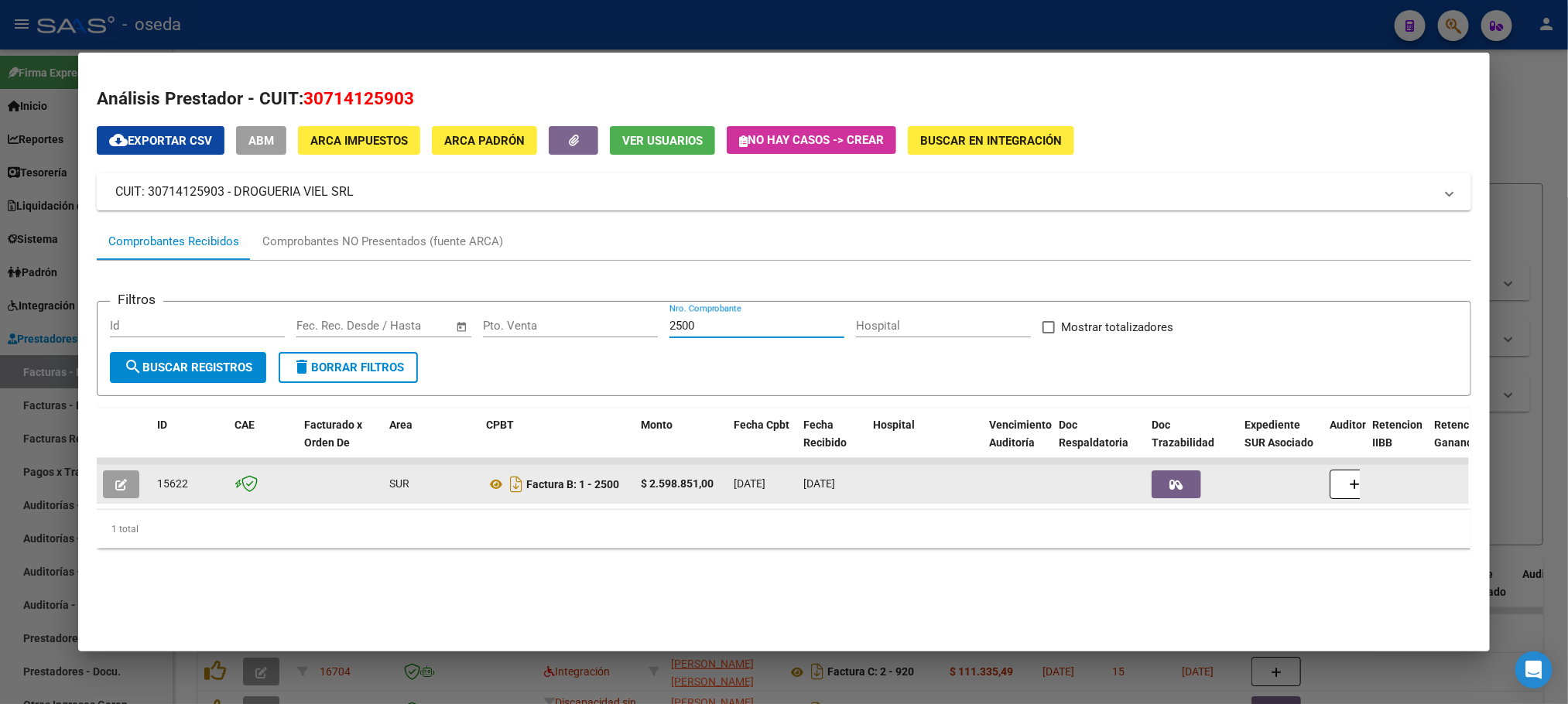
click at [103, 474] on button "button" at bounding box center [120, 484] width 36 height 28
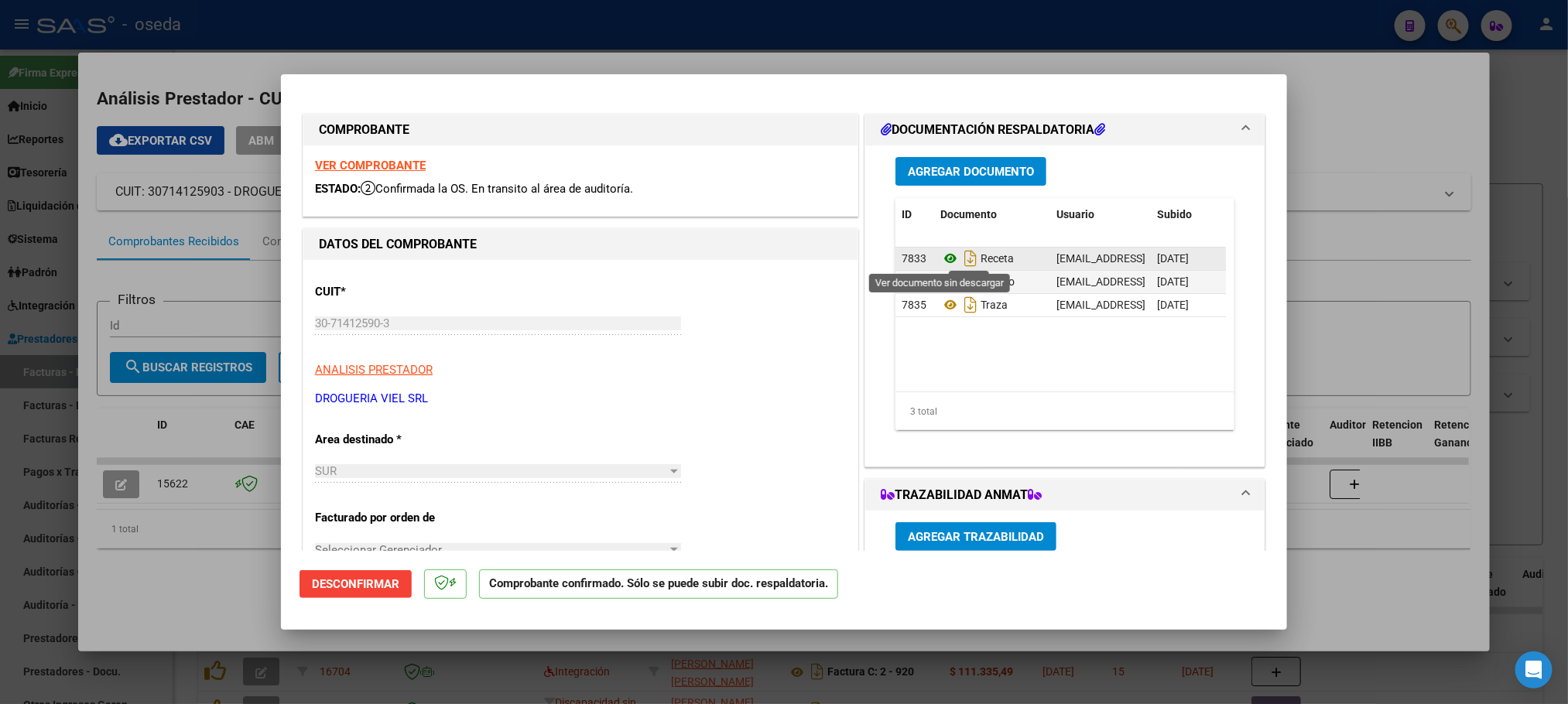
click at [940, 258] on icon at bounding box center [950, 258] width 20 height 19
click at [941, 276] on icon at bounding box center [950, 281] width 20 height 19
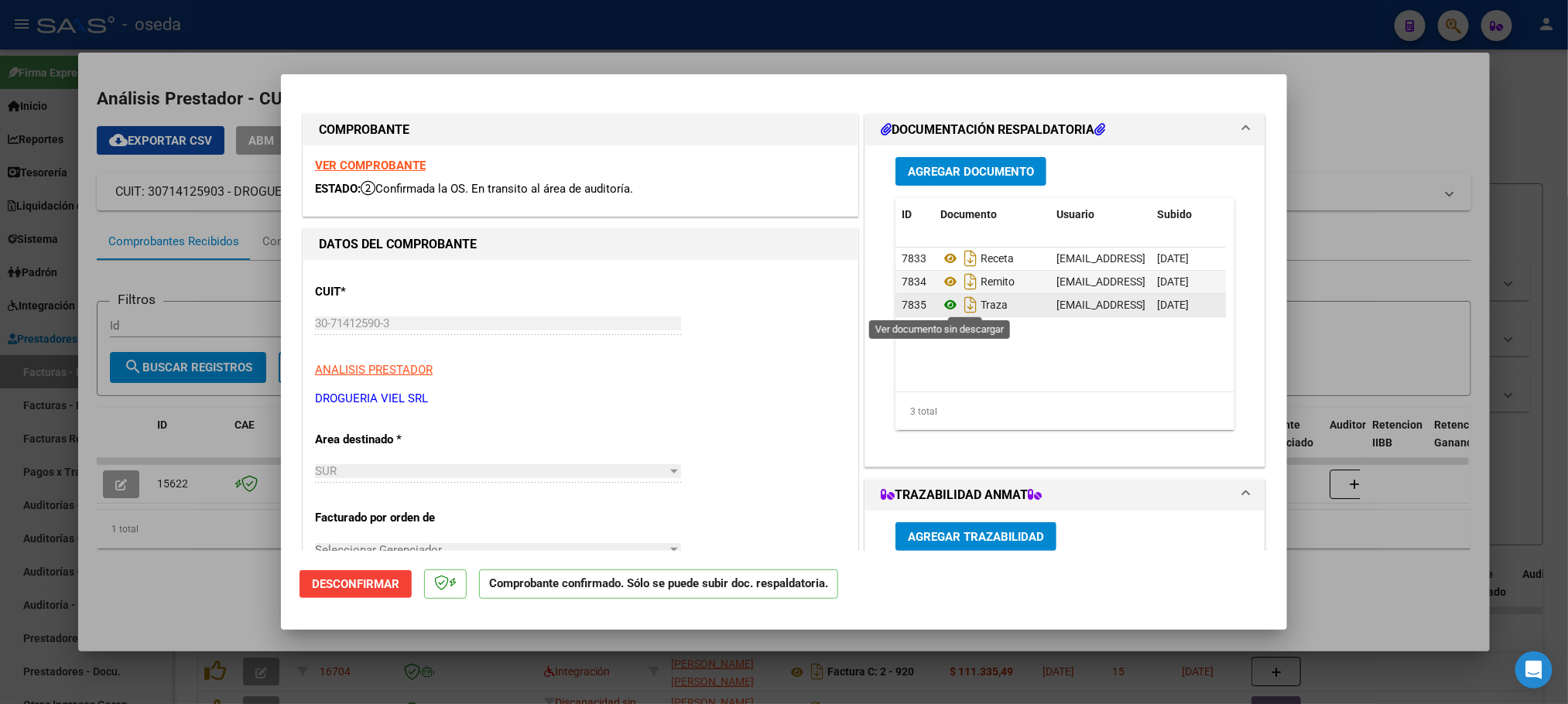
click at [940, 300] on icon at bounding box center [950, 304] width 20 height 19
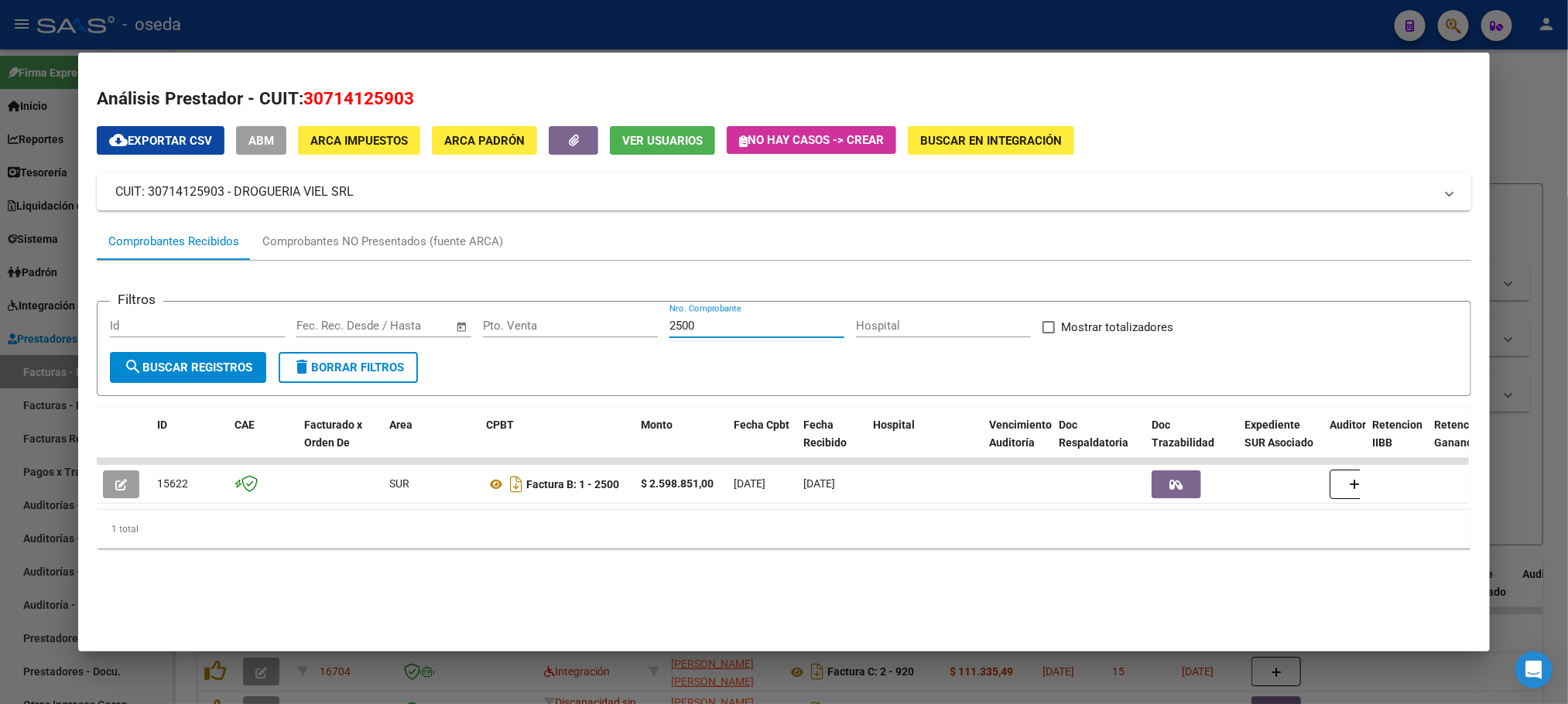
drag, startPoint x: 708, startPoint y: 321, endPoint x: 514, endPoint y: 344, distance: 195.4
click at [514, 344] on div "Filtros Id Fecha inicio – Fecha fin Fec. Rec. Desde / Hasta Pto. Venta 2500 Nro…" at bounding box center [783, 333] width 1348 height 38
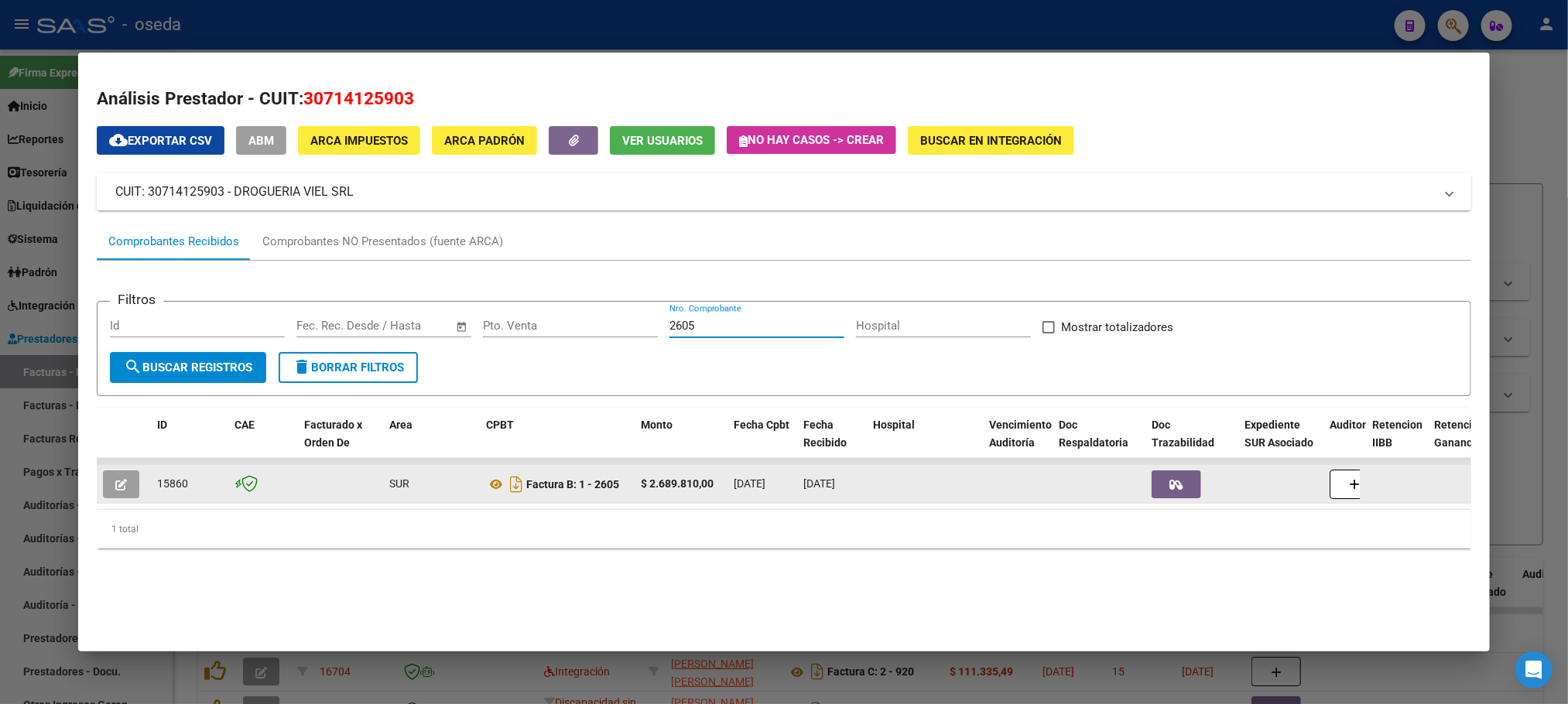
click at [125, 481] on button "button" at bounding box center [120, 484] width 36 height 28
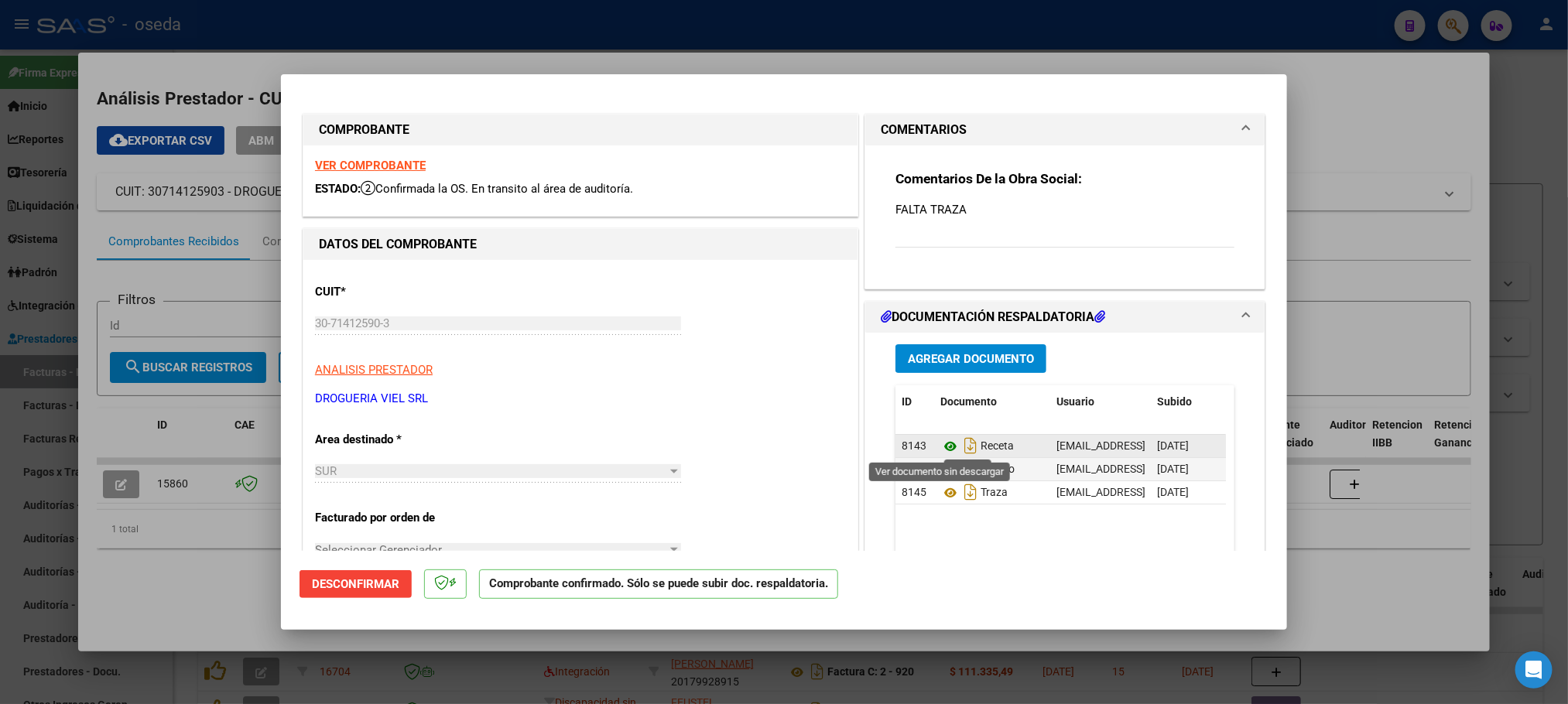
click at [945, 449] on icon at bounding box center [950, 446] width 20 height 19
click at [940, 471] on icon at bounding box center [950, 469] width 20 height 19
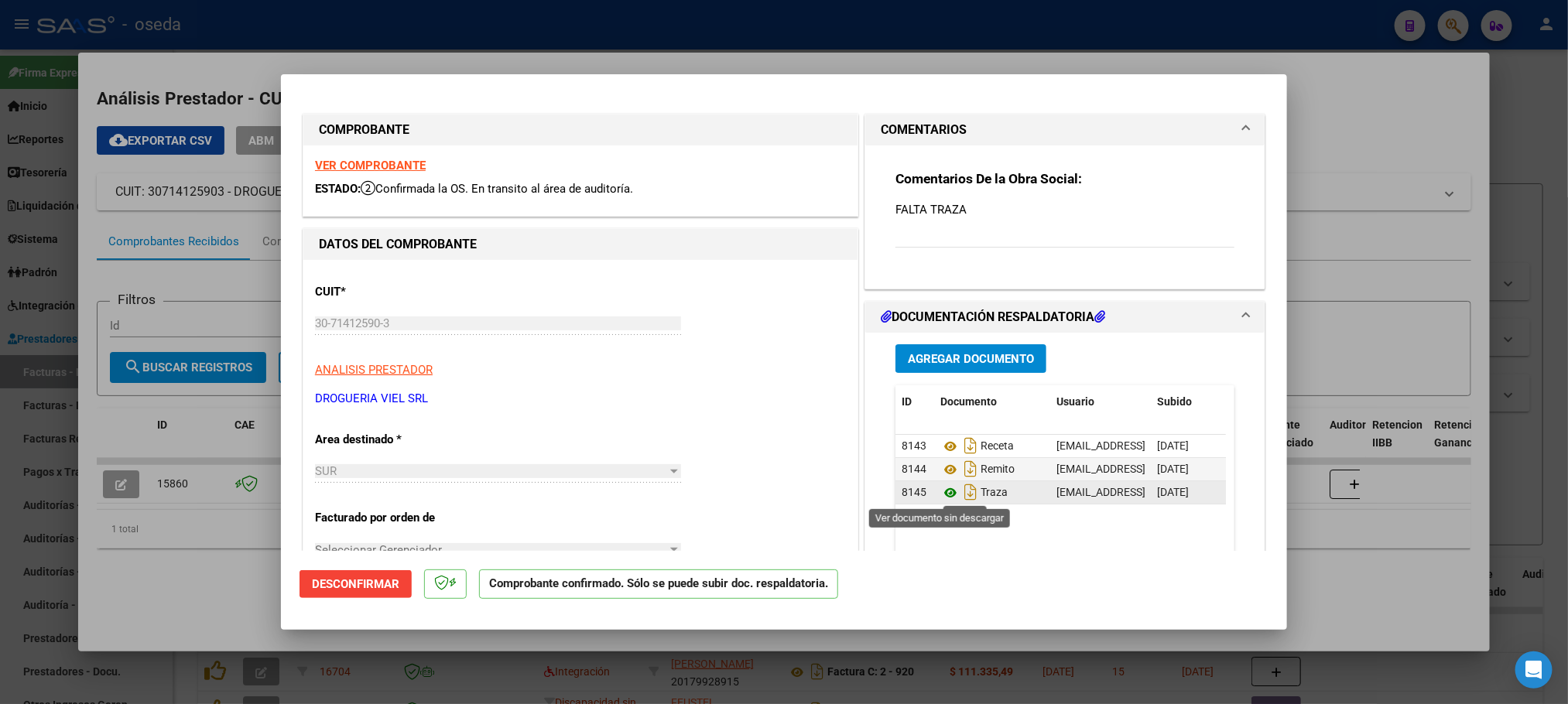
click at [940, 492] on icon at bounding box center [950, 492] width 20 height 19
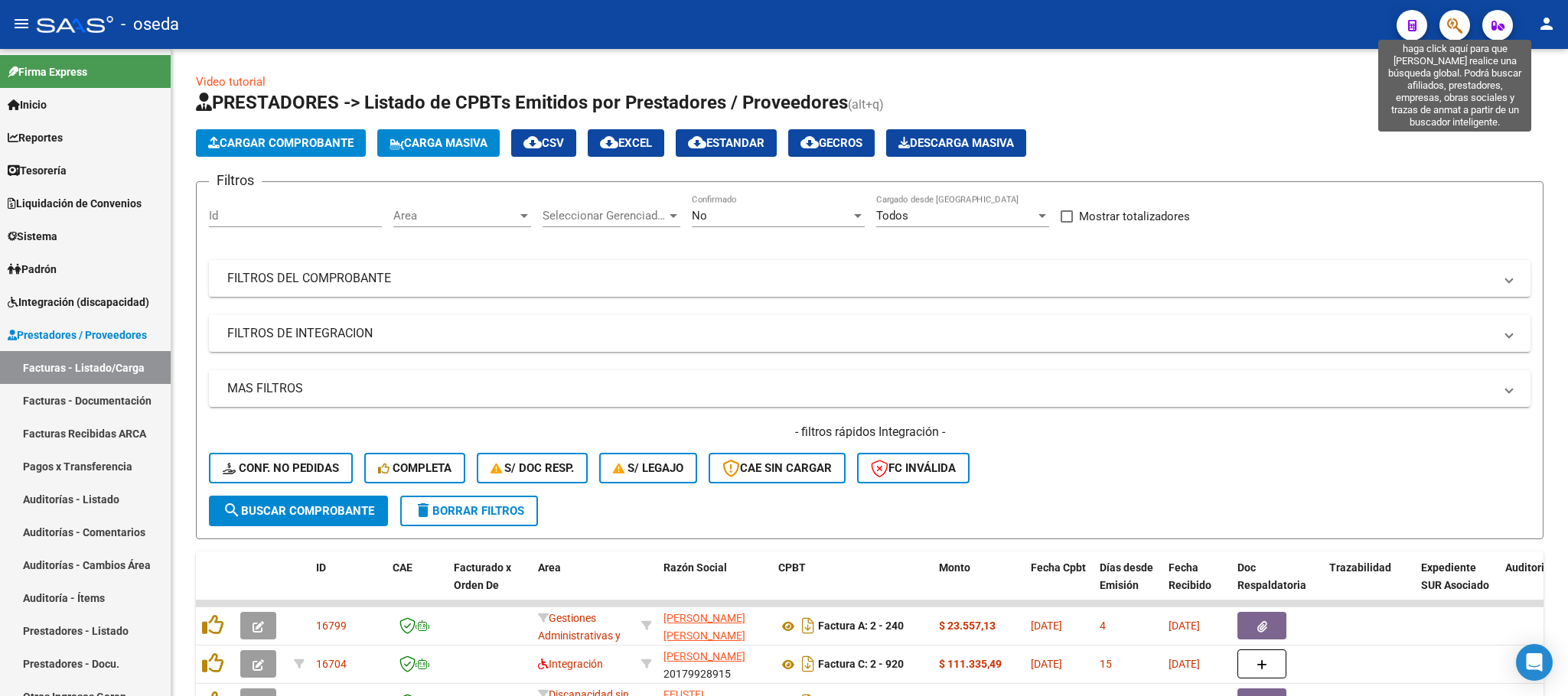
click at [1449, 32] on icon "button" at bounding box center [1454, 26] width 15 height 18
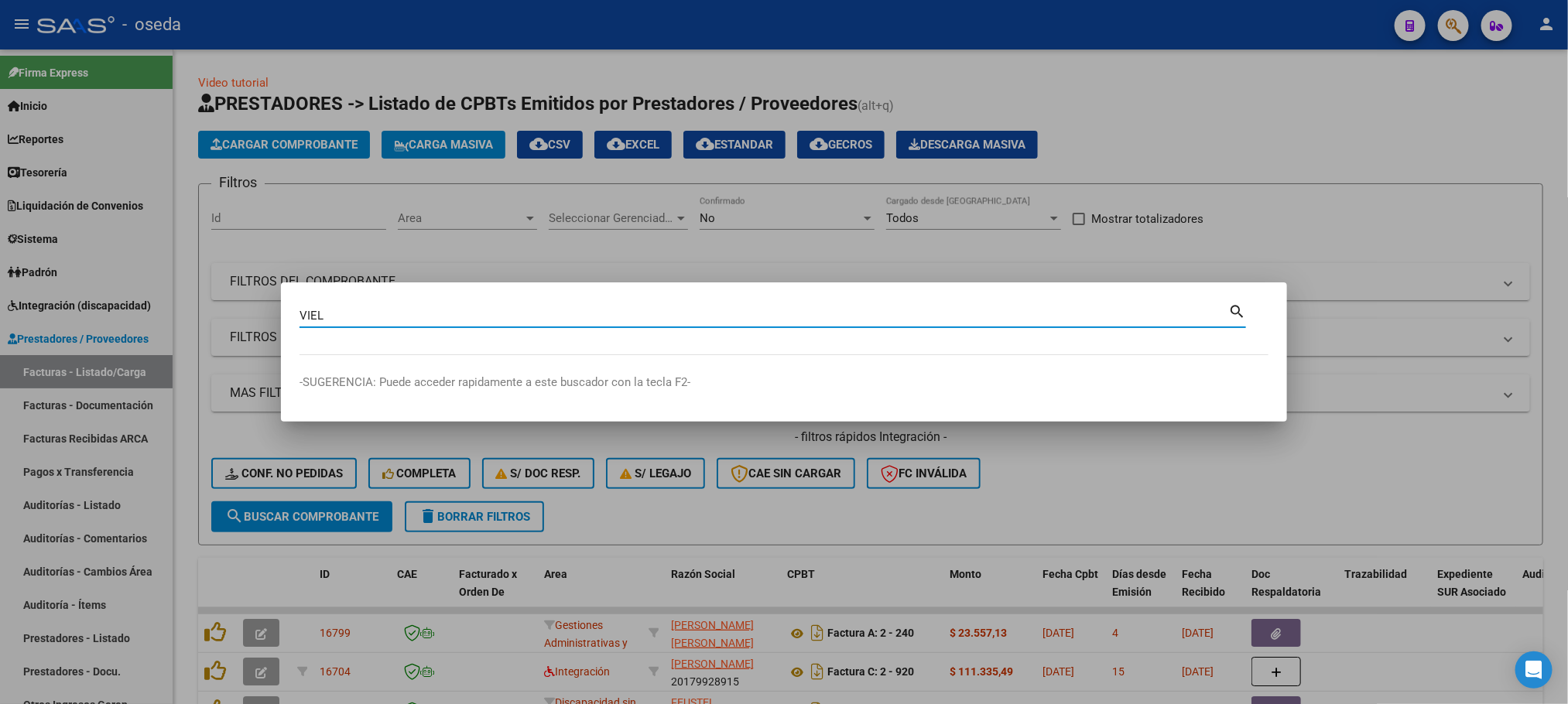
type input "VIEL"
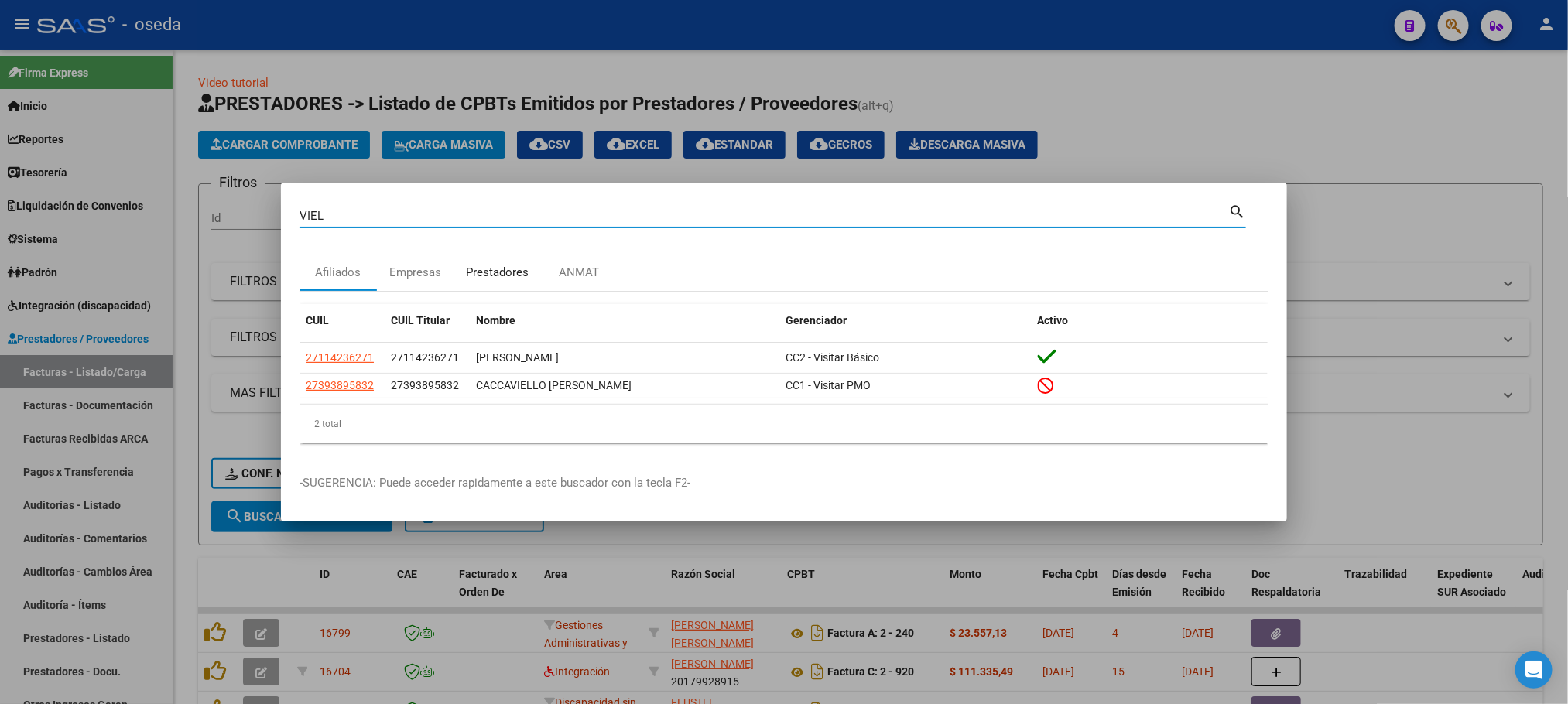
click at [483, 274] on div "Prestadores" at bounding box center [497, 273] width 63 height 18
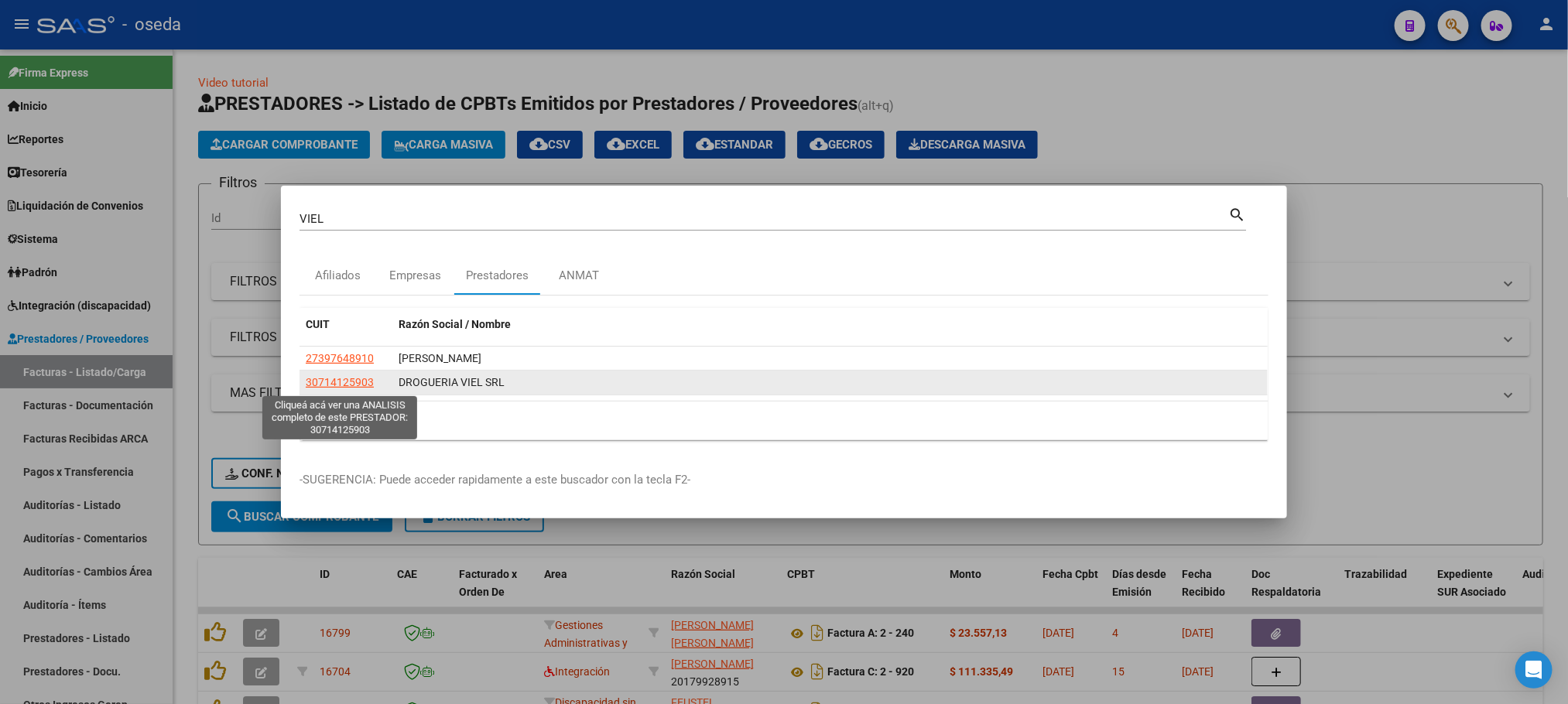
click at [335, 388] on span "30714125903" at bounding box center [340, 382] width 68 height 12
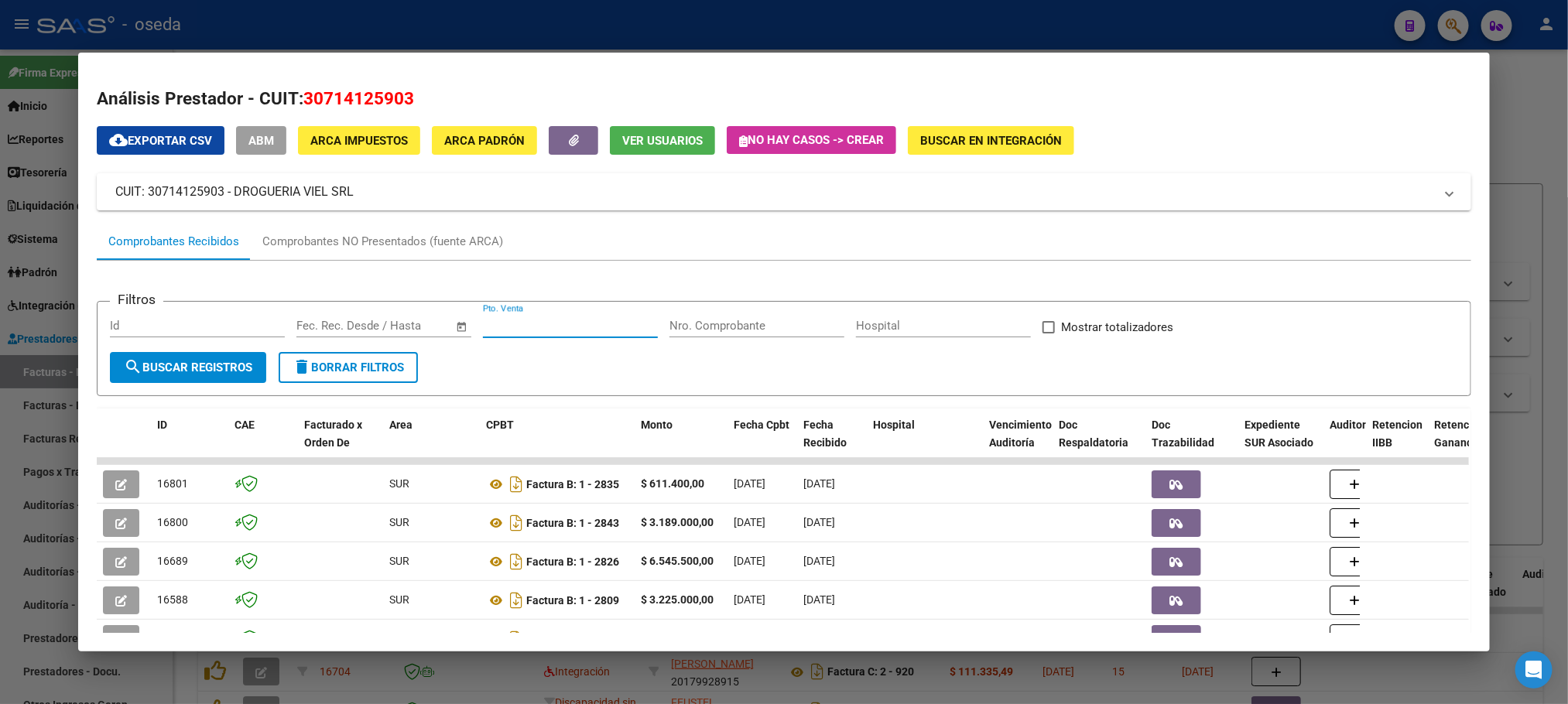
click at [581, 333] on input "Pto. Venta" at bounding box center [570, 325] width 175 height 14
type input "2484"
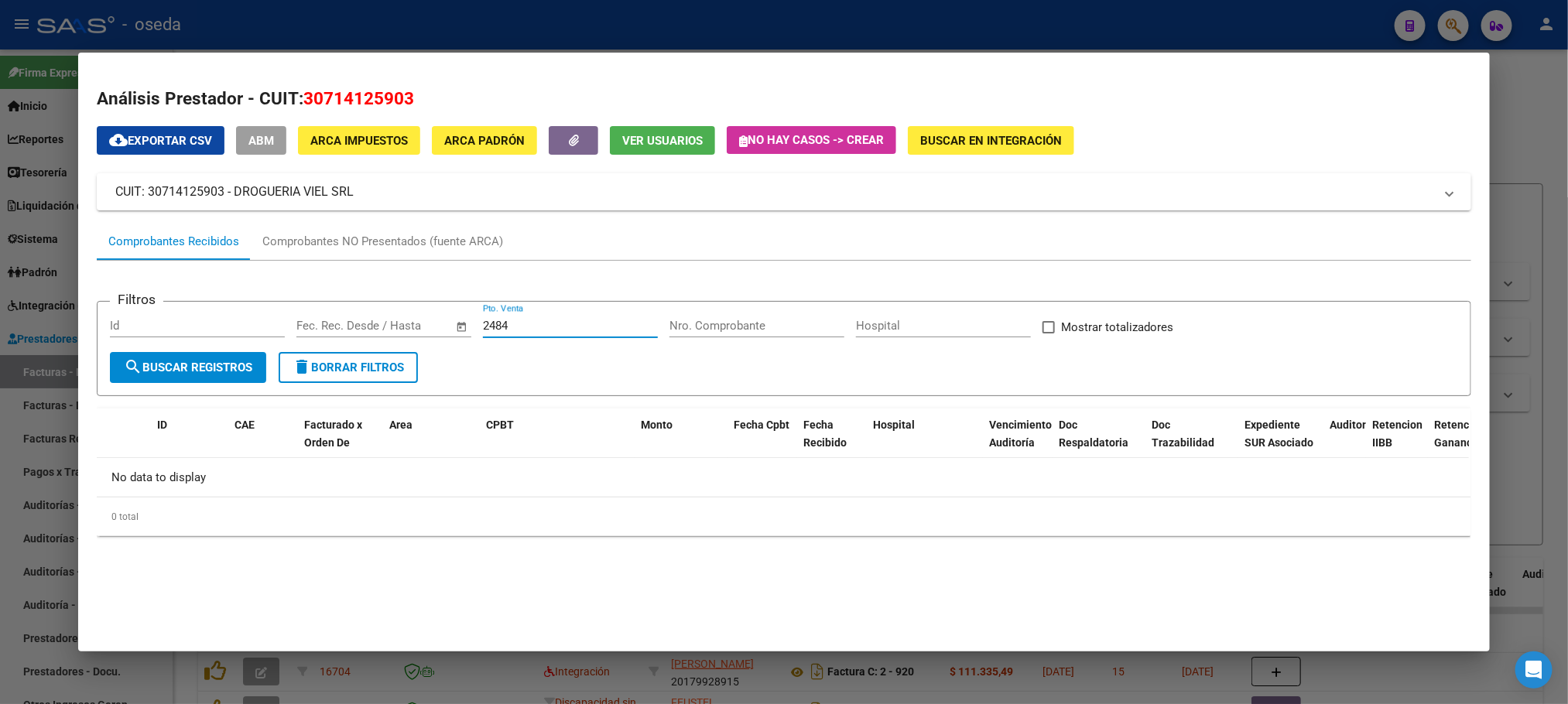
drag, startPoint x: 581, startPoint y: 333, endPoint x: 296, endPoint y: 307, distance: 286.2
click at [296, 307] on form "Filtros Id Fecha inicio – Fecha fin Fec. Rec. Desde / Hasta 2484 Pto. Venta Nro…" at bounding box center [783, 349] width 1373 height 95
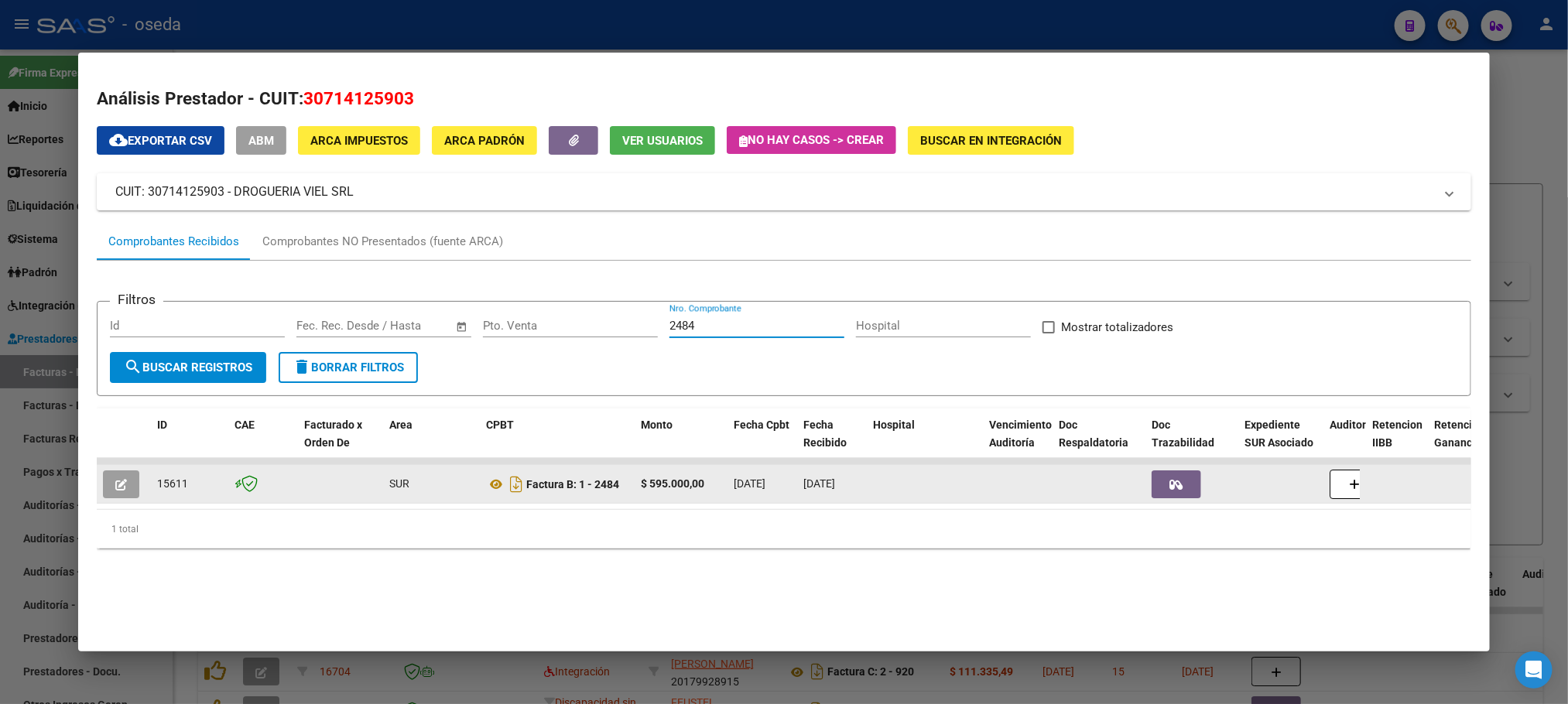
type input "2484"
click at [104, 478] on button "button" at bounding box center [120, 484] width 36 height 28
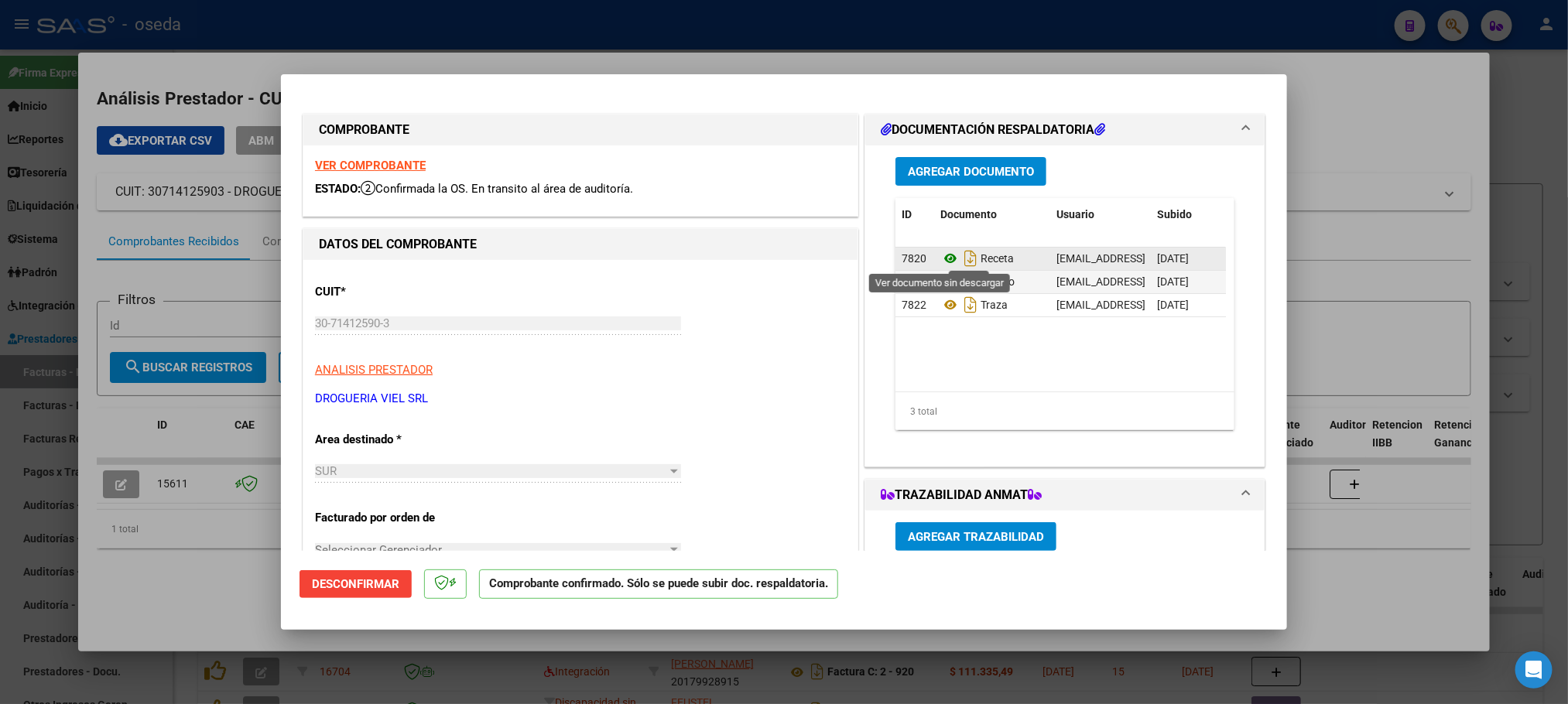
click at [942, 254] on icon at bounding box center [950, 258] width 20 height 19
click at [945, 281] on icon at bounding box center [950, 281] width 20 height 19
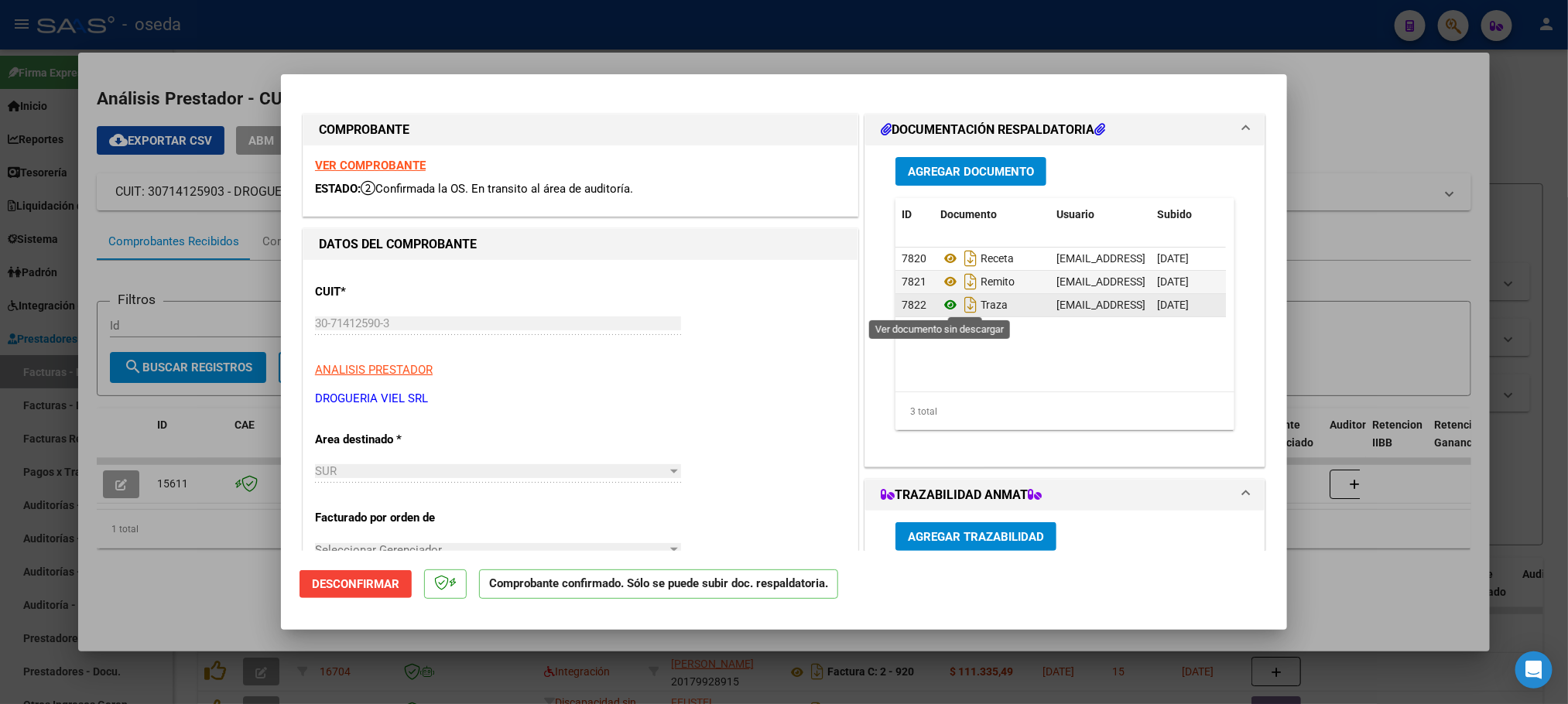
click at [941, 307] on icon at bounding box center [950, 304] width 20 height 19
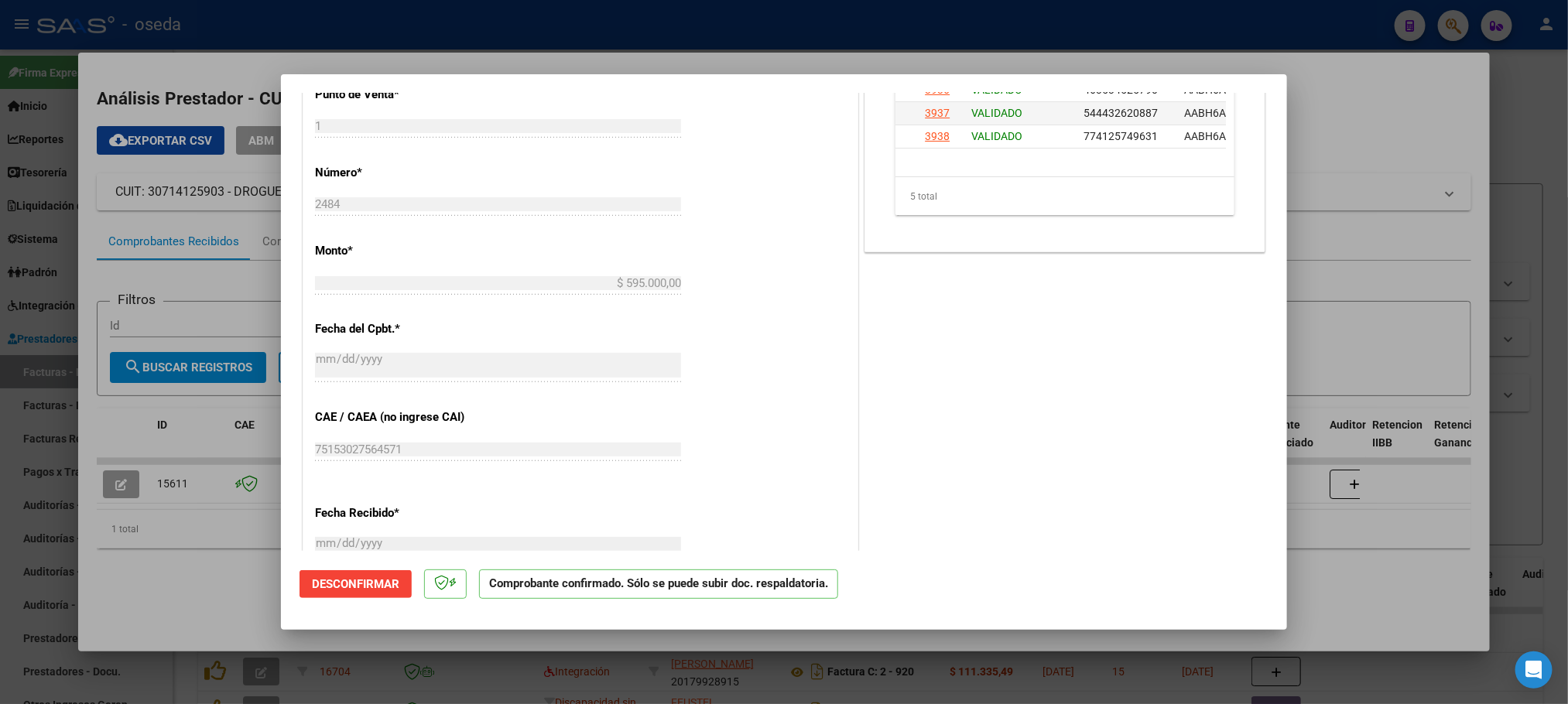
scroll to position [233, 0]
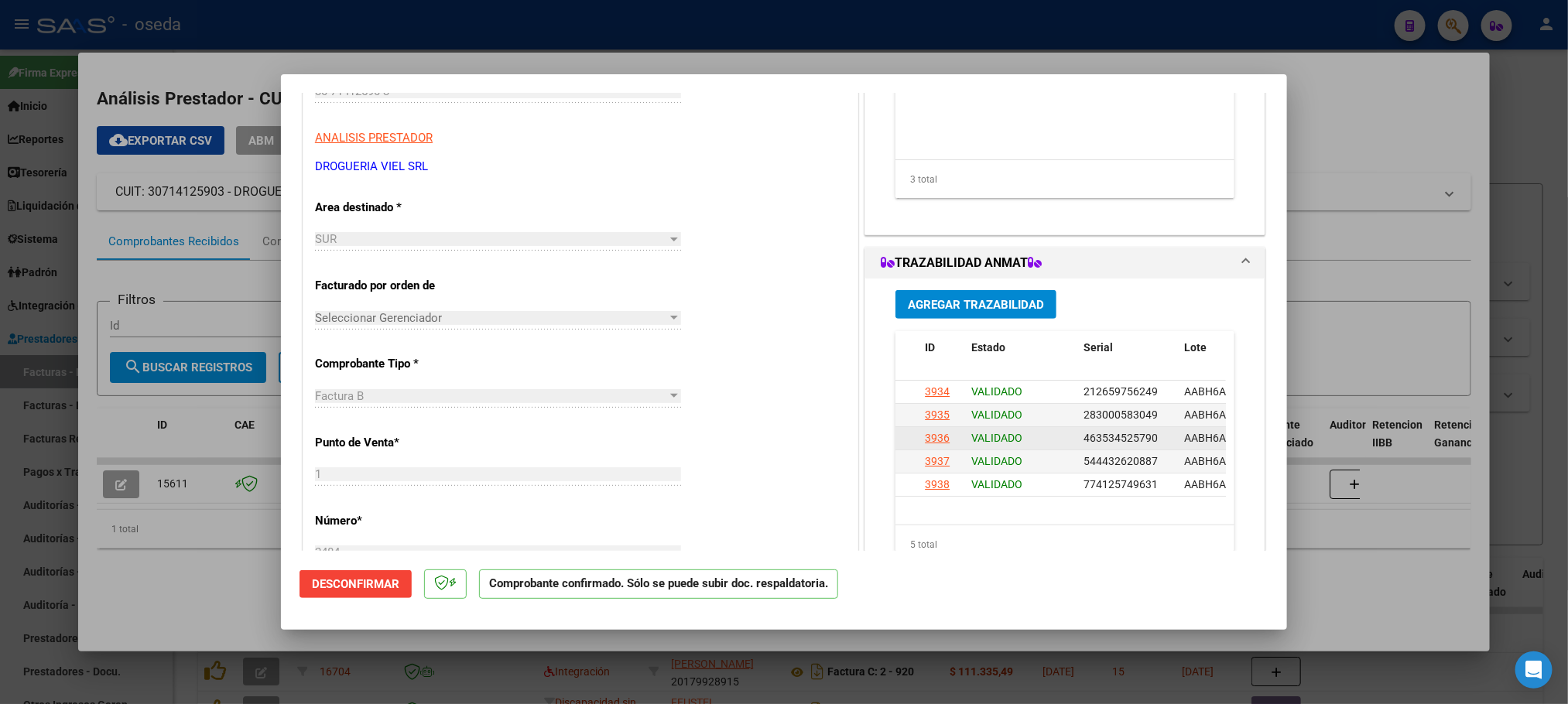
drag, startPoint x: 1072, startPoint y: 438, endPoint x: 1155, endPoint y: 437, distance: 83.0
click at [1155, 437] on datatable-body-cell "463534525790" at bounding box center [1127, 438] width 101 height 23
copy span "463534525790"
drag, startPoint x: 1069, startPoint y: 462, endPoint x: 1177, endPoint y: 470, distance: 108.3
click at [1177, 470] on div "3937 VALIDADO 544432620887 AABH6A LEANDRO ASAD EURIT DOBLE B S R L 077953484240…" at bounding box center [1590, 462] width 1389 height 23
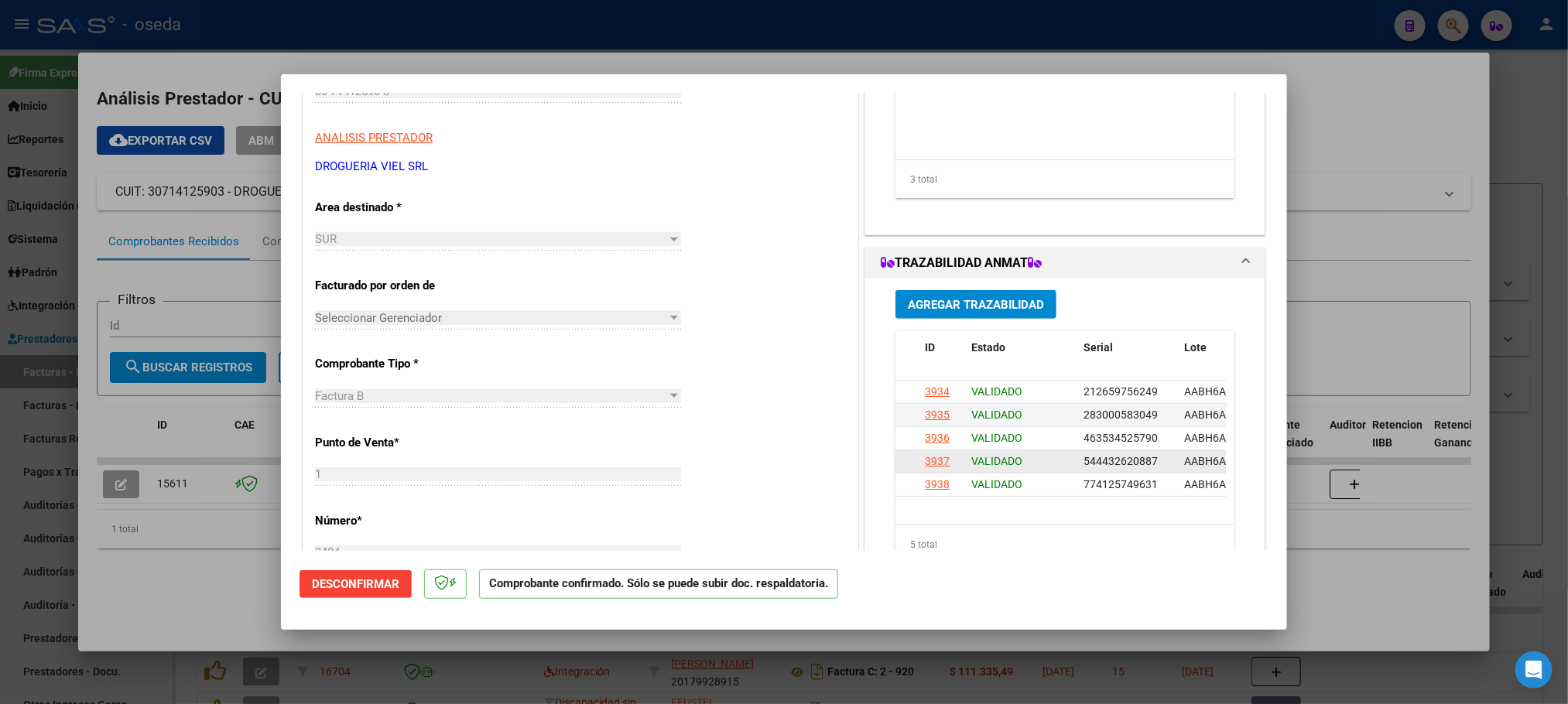
copy span "544432620887"
drag, startPoint x: 1064, startPoint y: 488, endPoint x: 1149, endPoint y: 481, distance: 85.3
click at [1149, 481] on div "3938 VALIDADO 774125749631 AABH6A LEANDRO ASAD EURIT DOBLE B S R L 077953484240…" at bounding box center [1590, 485] width 1389 height 23
copy div "774125749631"
type input "$ 0,00"
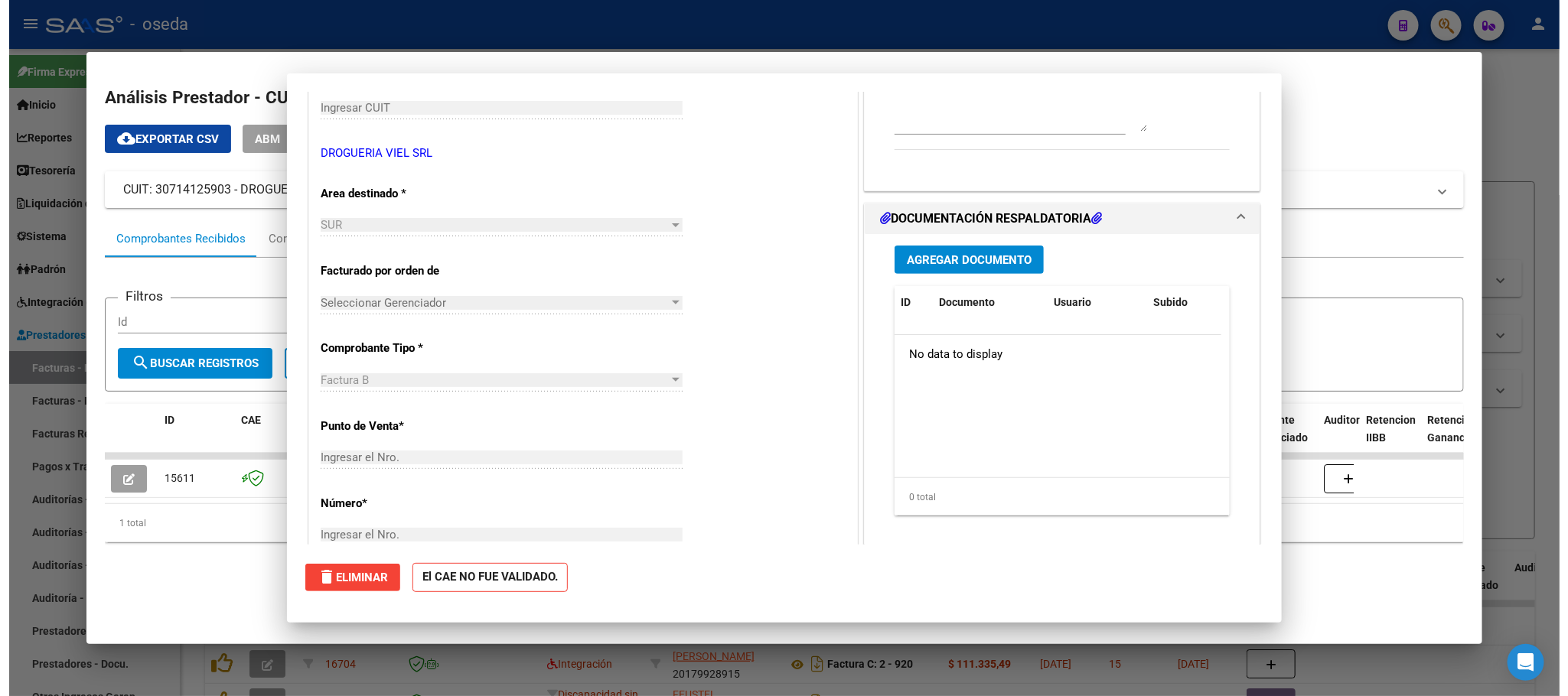
scroll to position [0, 0]
